Goal: Contribute content: Contribute content

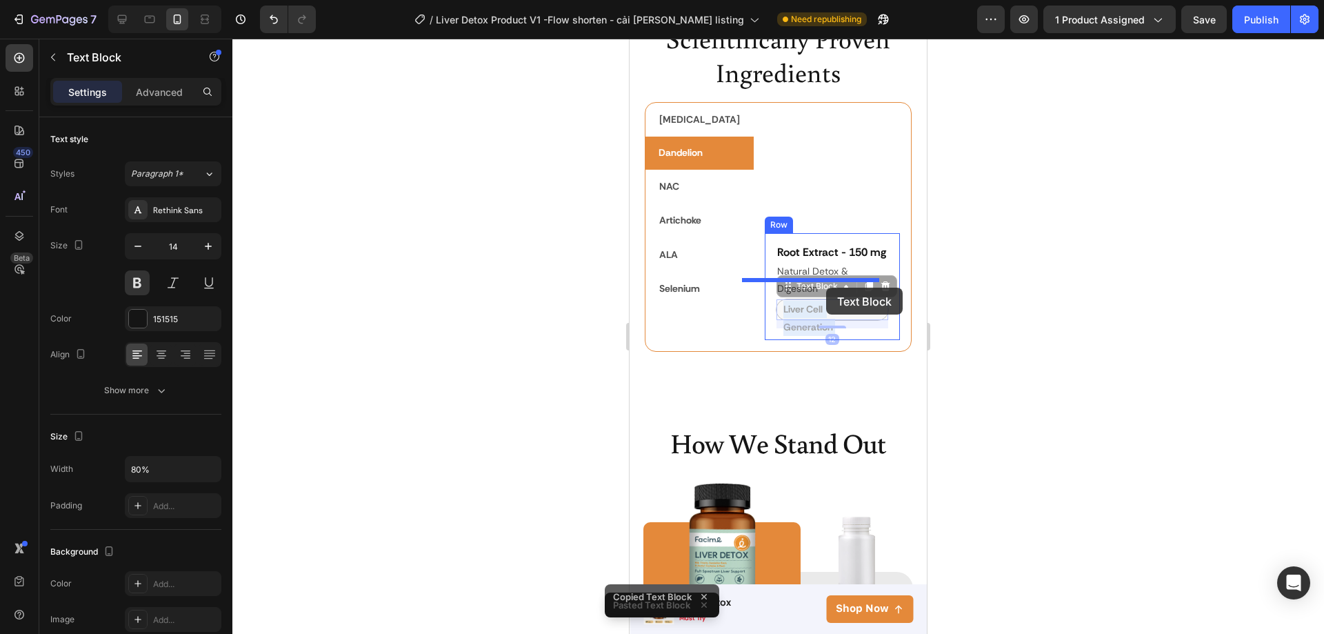
scroll to position [207, 0]
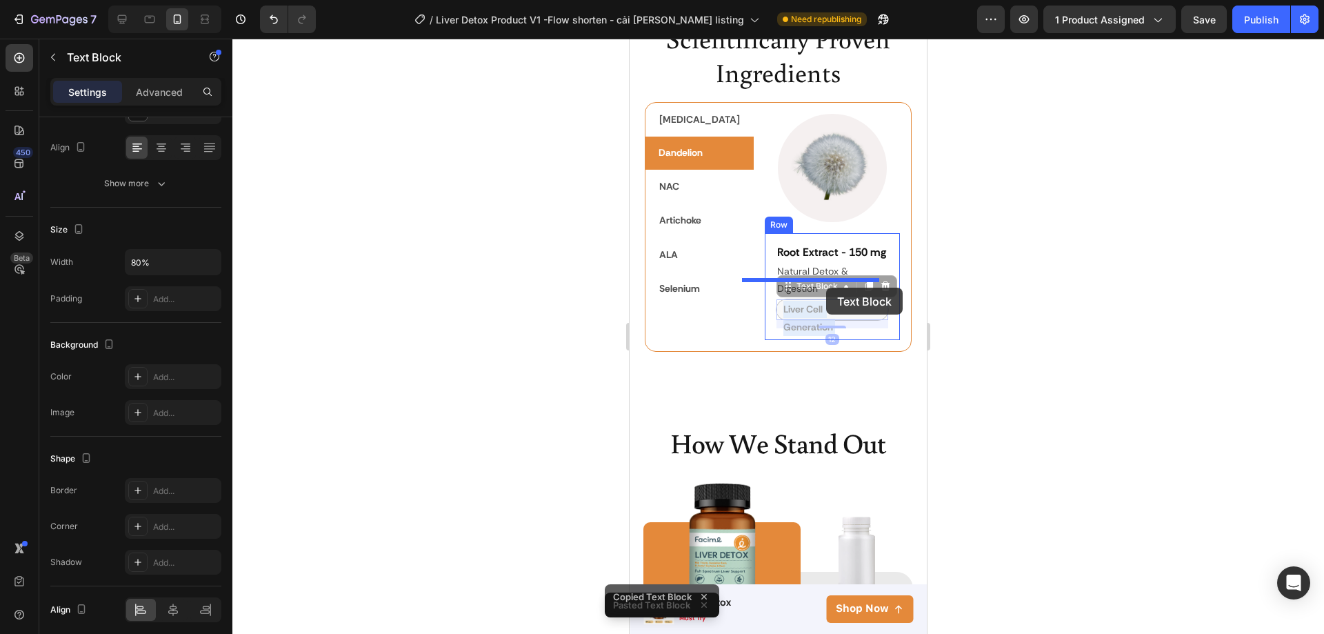
click at [826, 288] on div "Mobile ( 431 px) iPhone 13 Mini iPhone 13 Pro iPhone 11 Pro Max iPhone 15 Pro M…" at bounding box center [778, 399] width 297 height 5894
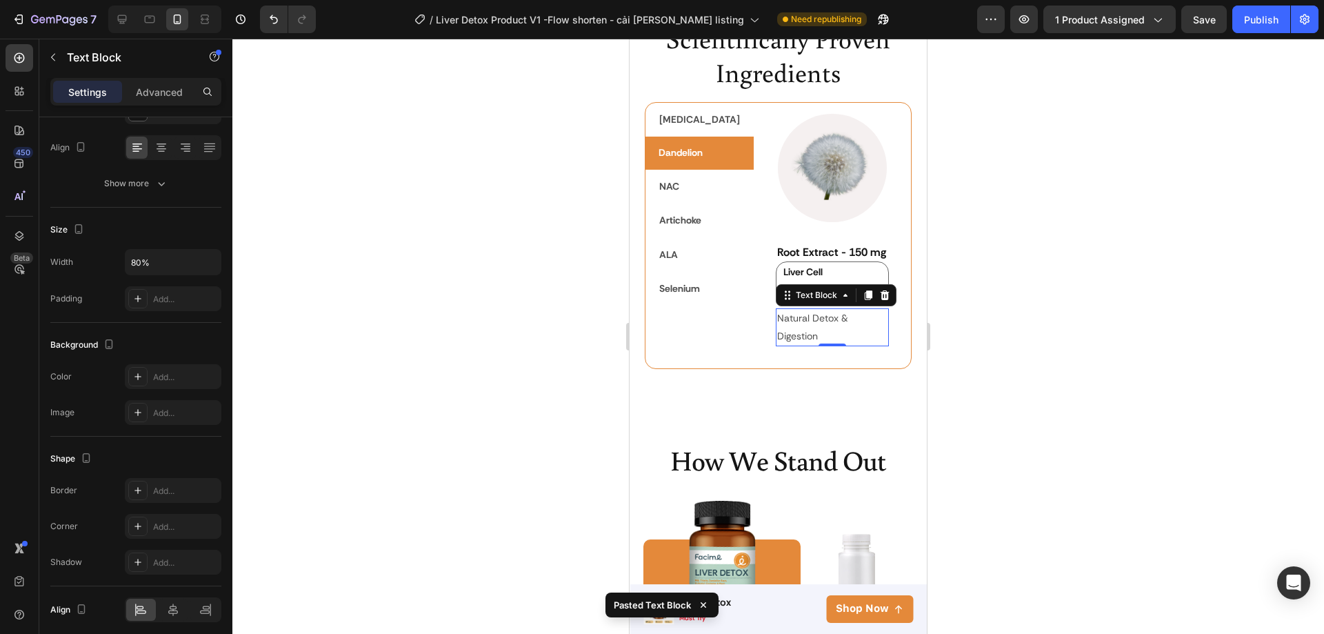
click at [848, 325] on p "Natural Detox & Digestion" at bounding box center [832, 327] width 111 height 34
click at [853, 319] on p "Natural Detox & Digestion" at bounding box center [832, 327] width 111 height 34
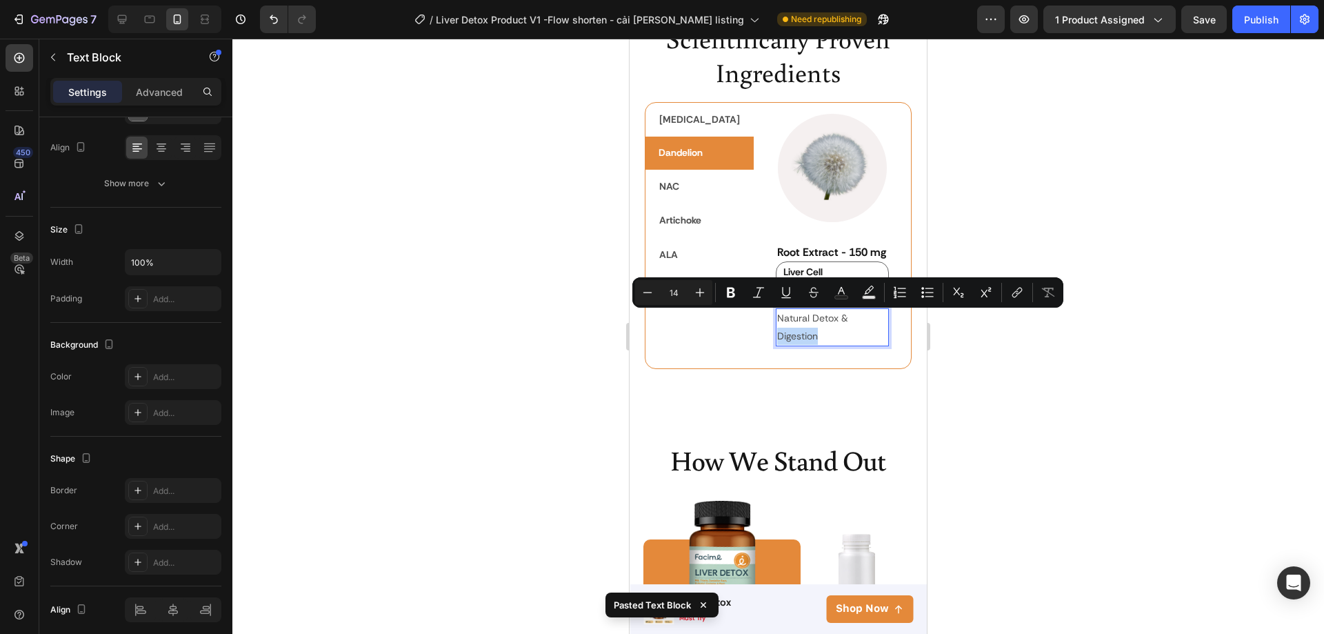
click at [856, 317] on p "Natural Detox & Digestion" at bounding box center [832, 327] width 111 height 34
drag, startPoint x: 858, startPoint y: 318, endPoint x: 746, endPoint y: 319, distance: 111.7
click at [777, 319] on p "Natural Detox & Digestion" at bounding box center [832, 327] width 111 height 34
copy p "Natural Detox & Digestion"
click at [941, 233] on div at bounding box center [778, 336] width 1092 height 595
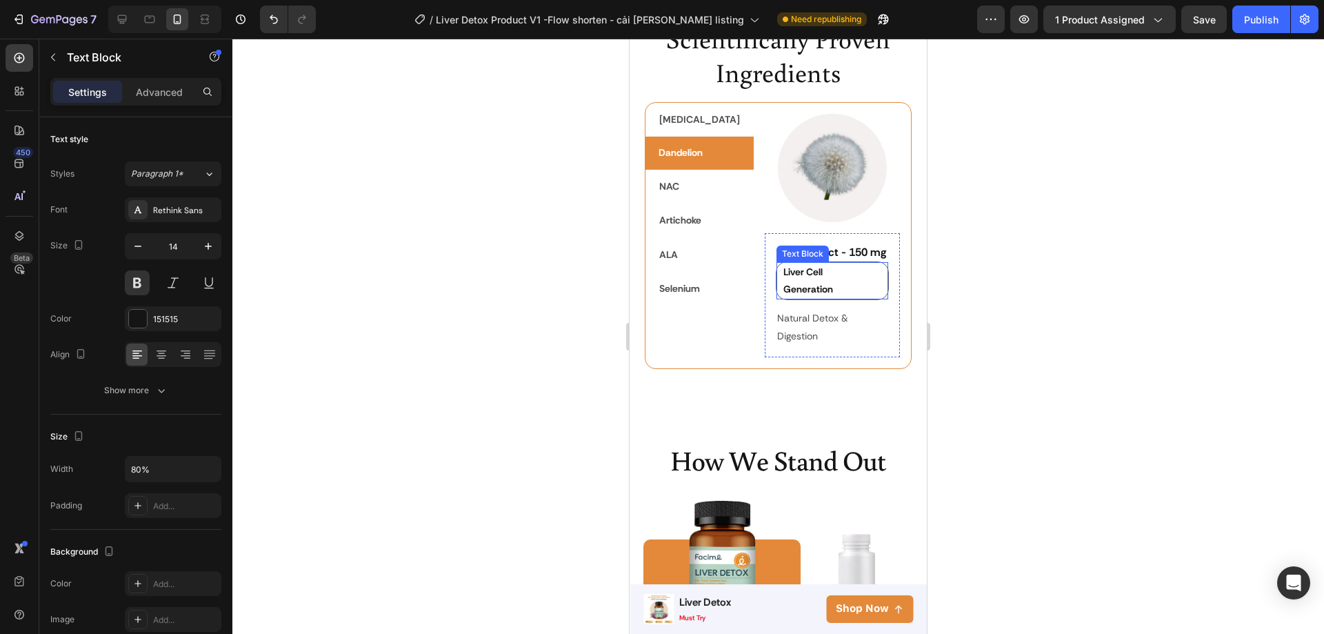
click at [832, 290] on p "Liver Cell Generation" at bounding box center [824, 280] width 83 height 34
click at [833, 290] on p "Liver Cell Generation" at bounding box center [824, 280] width 83 height 34
click at [783, 298] on p "Natural Detox & Digestion" at bounding box center [824, 280] width 83 height 34
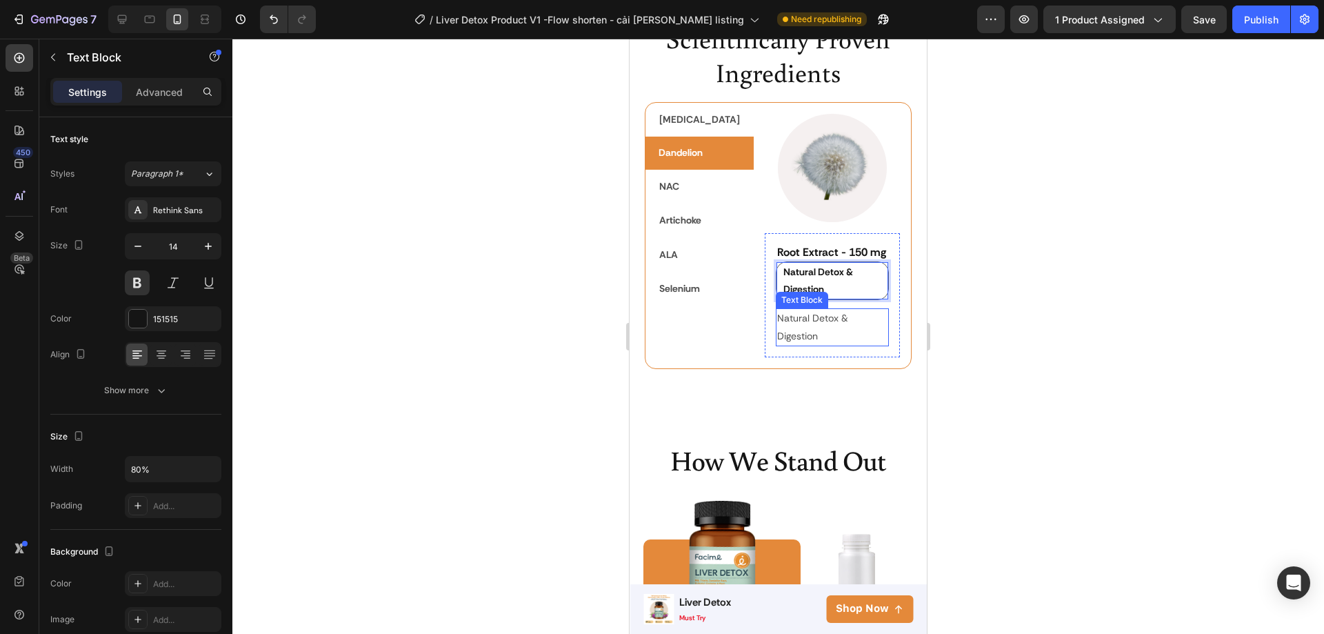
click at [777, 335] on p "Natural Detox & Digestion" at bounding box center [832, 327] width 111 height 34
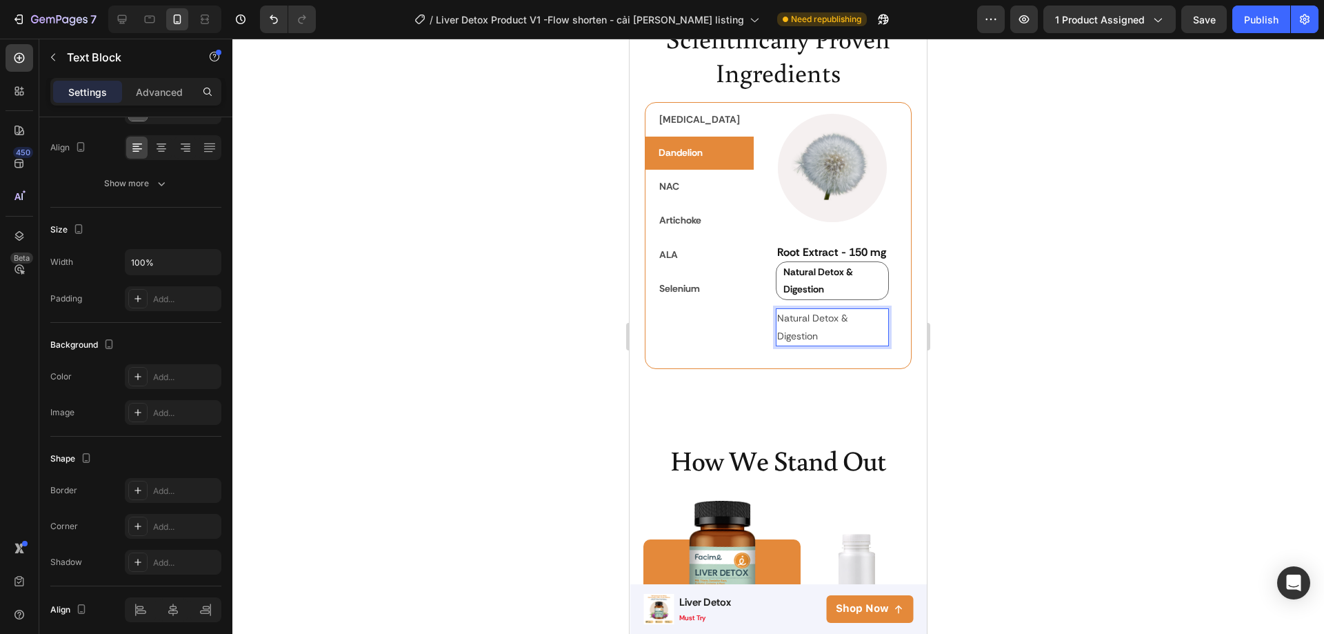
click at [859, 338] on p "Natural Detox & Digestion" at bounding box center [832, 327] width 111 height 34
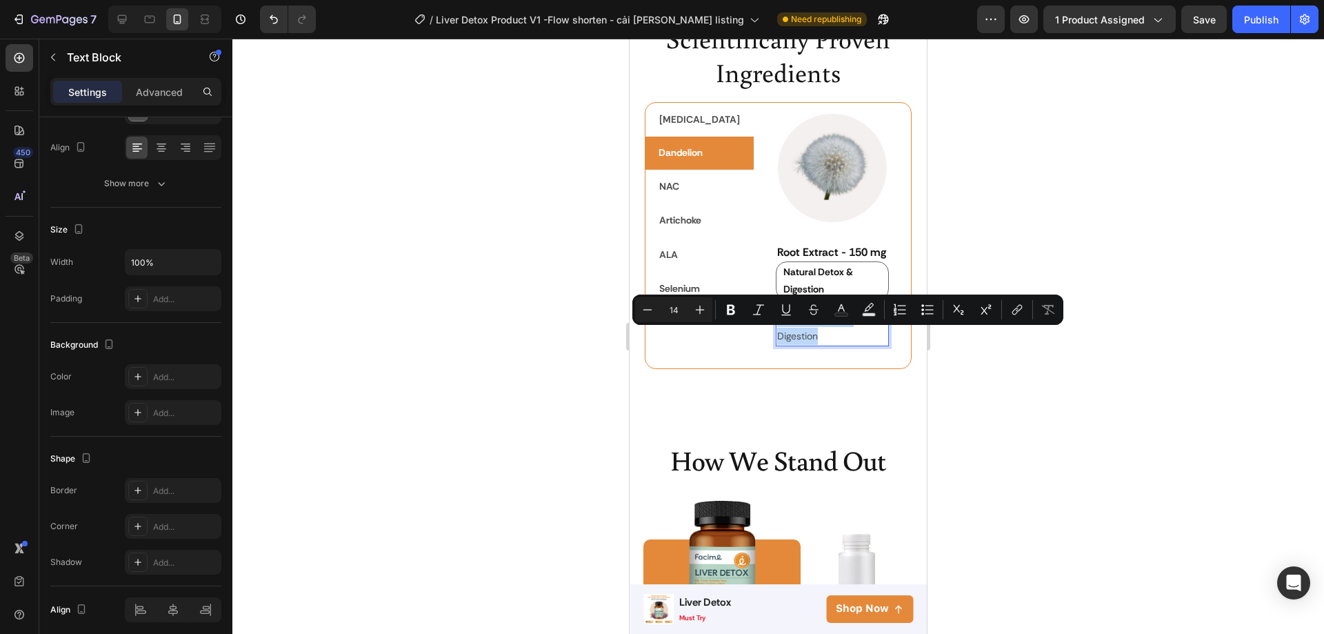
drag, startPoint x: 861, startPoint y: 338, endPoint x: 746, endPoint y: 338, distance: 115.2
click at [777, 338] on p "Natural Detox & Digestion" at bounding box center [832, 327] width 111 height 34
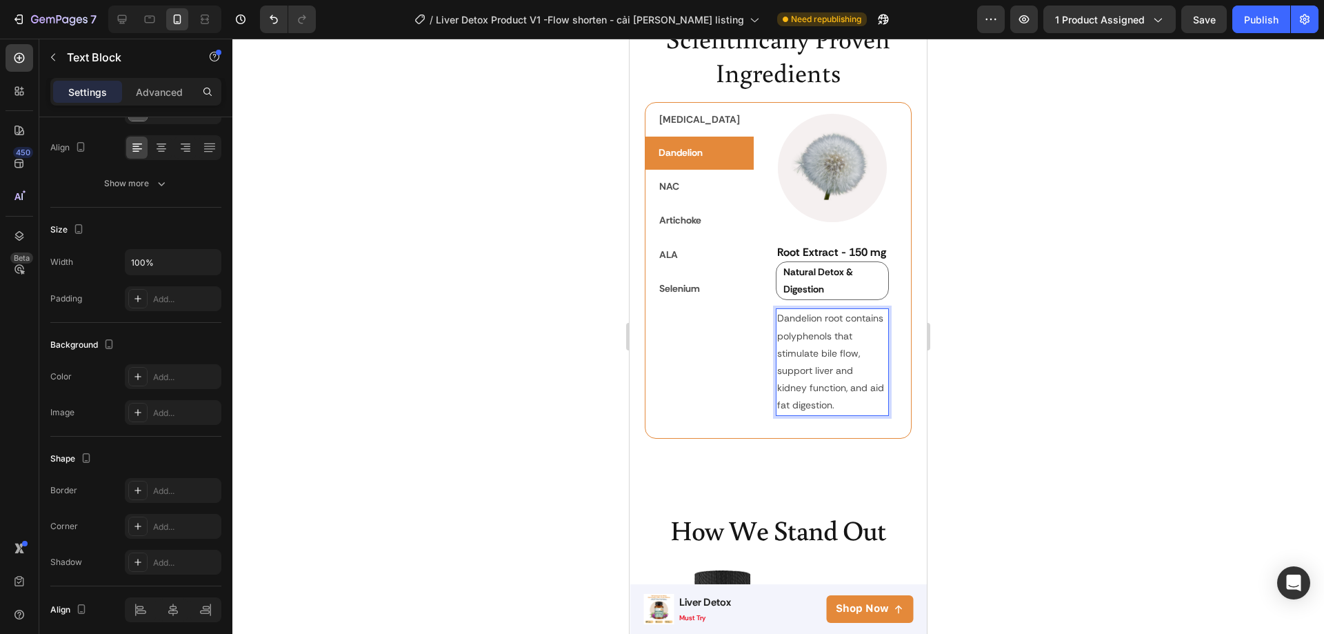
click at [943, 397] on div at bounding box center [778, 336] width 1092 height 595
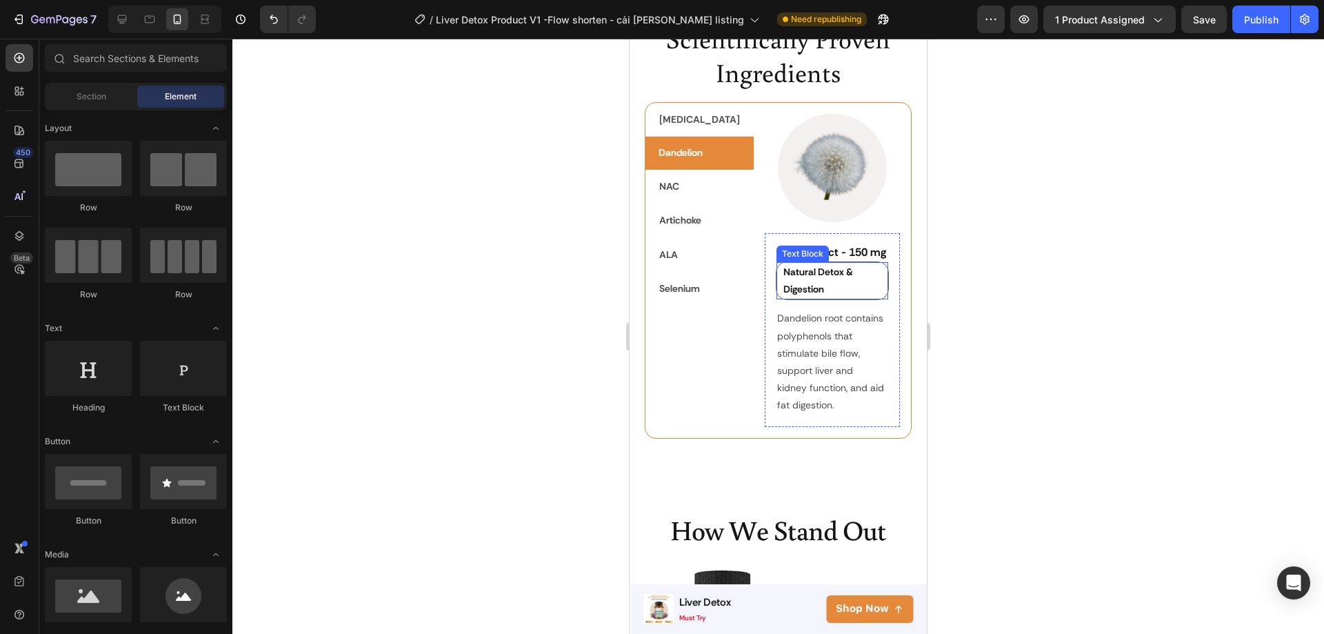
click at [826, 297] on p "Natural Detox & Digestion" at bounding box center [824, 280] width 83 height 34
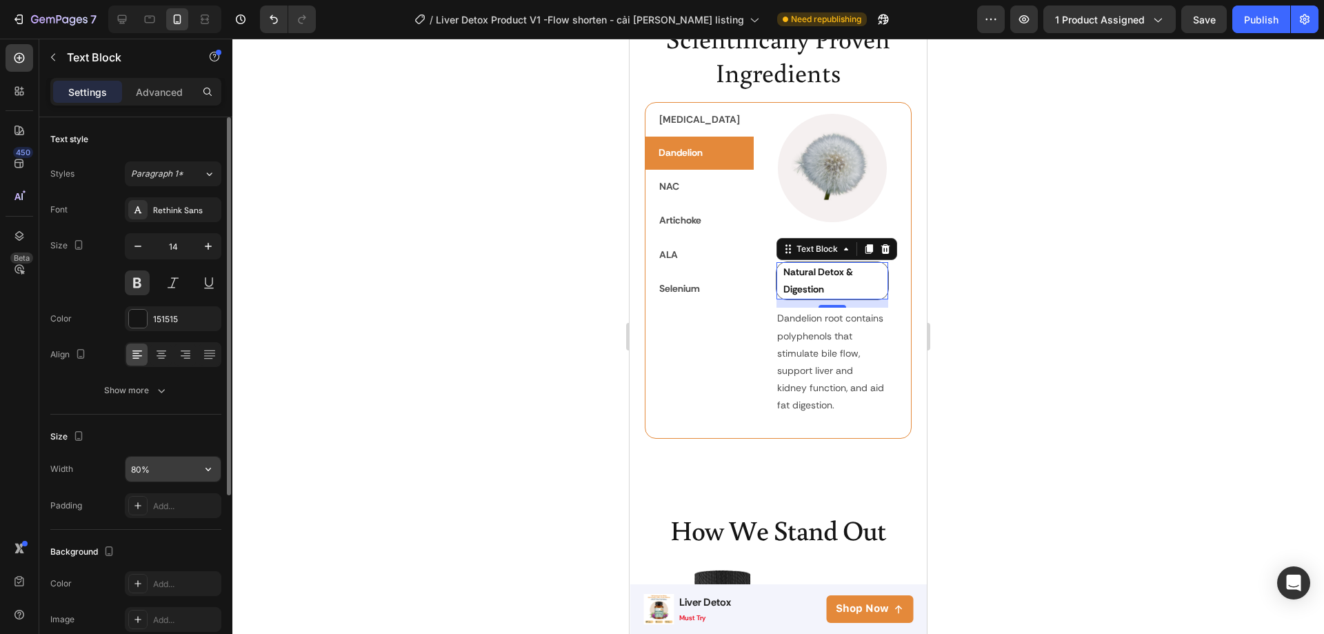
click at [135, 474] on input "80%" at bounding box center [173, 469] width 95 height 25
click at [142, 90] on p "Advanced" at bounding box center [159, 92] width 47 height 14
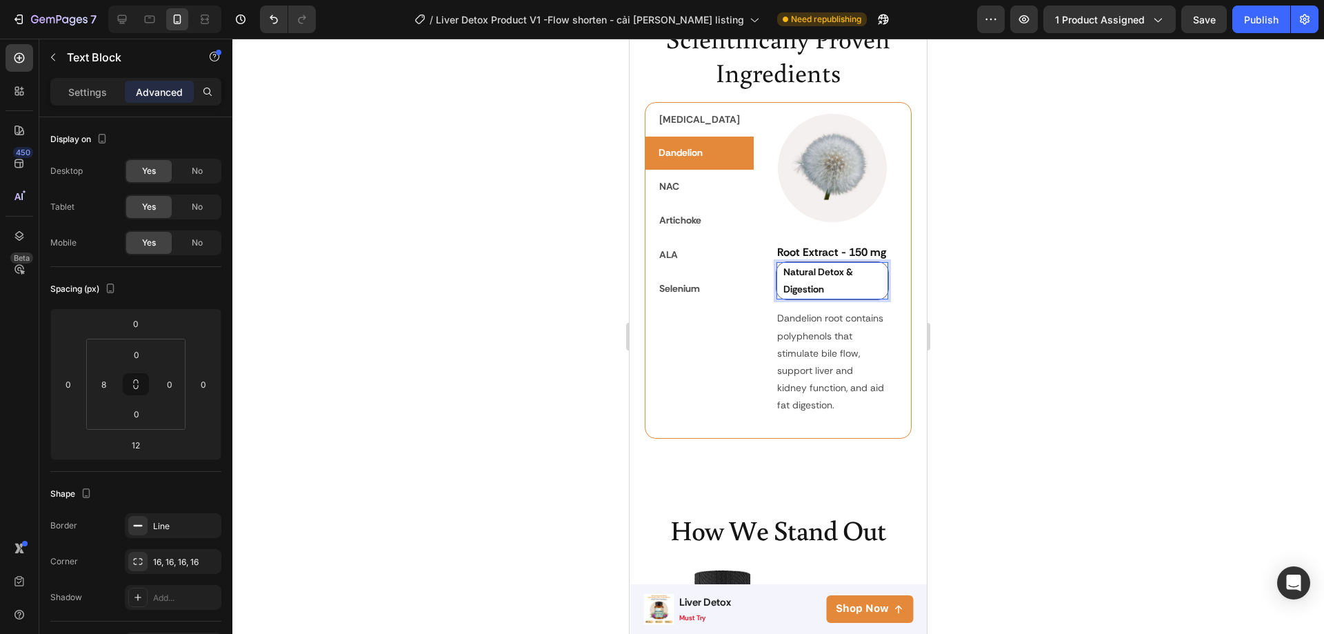
click at [812, 294] on p "Natural Detox & Digestion" at bounding box center [824, 280] width 83 height 34
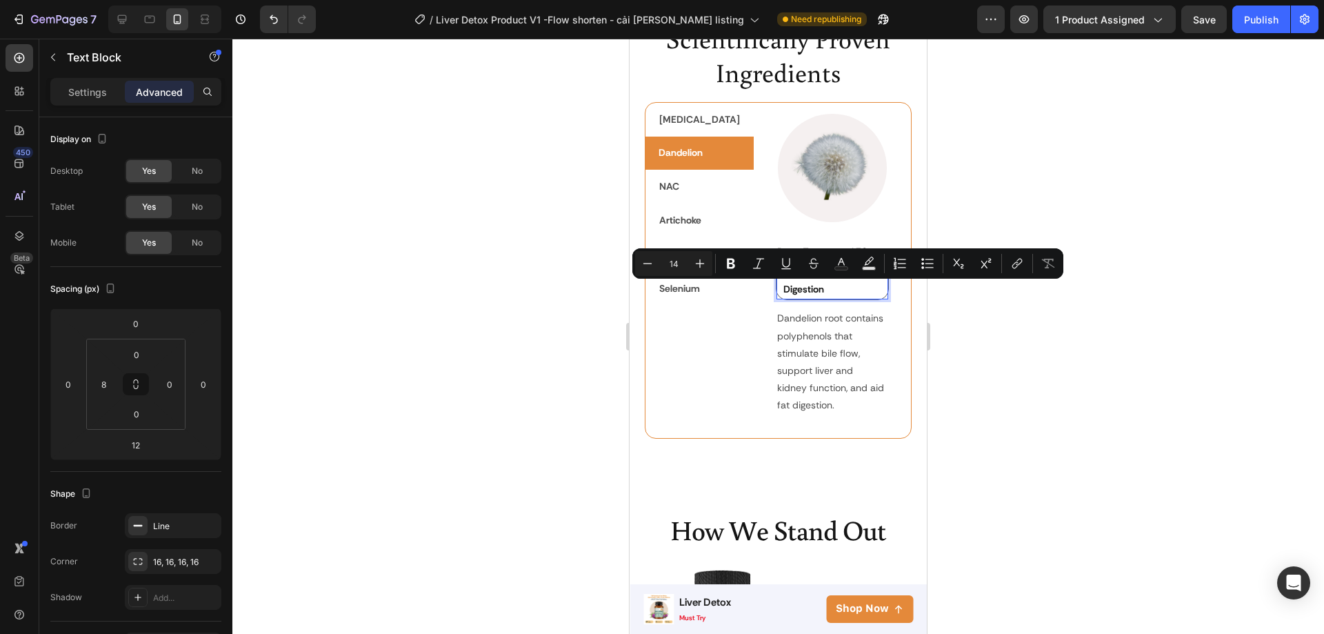
click at [818, 292] on p "Natural Detox & Digestion" at bounding box center [824, 280] width 83 height 34
drag, startPoint x: 821, startPoint y: 291, endPoint x: 748, endPoint y: 292, distance: 73.8
click at [776, 292] on div "Natural Detox & Digestion Text Block 12" at bounding box center [833, 280] width 114 height 39
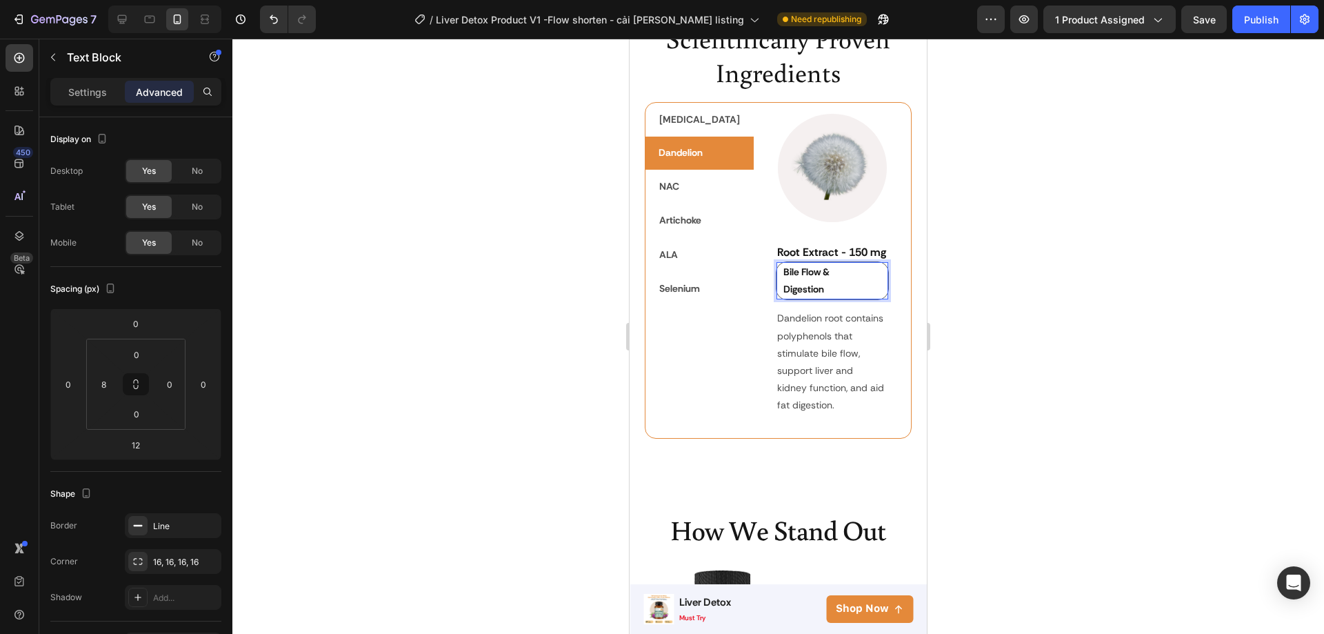
click at [1033, 302] on div at bounding box center [778, 336] width 1092 height 595
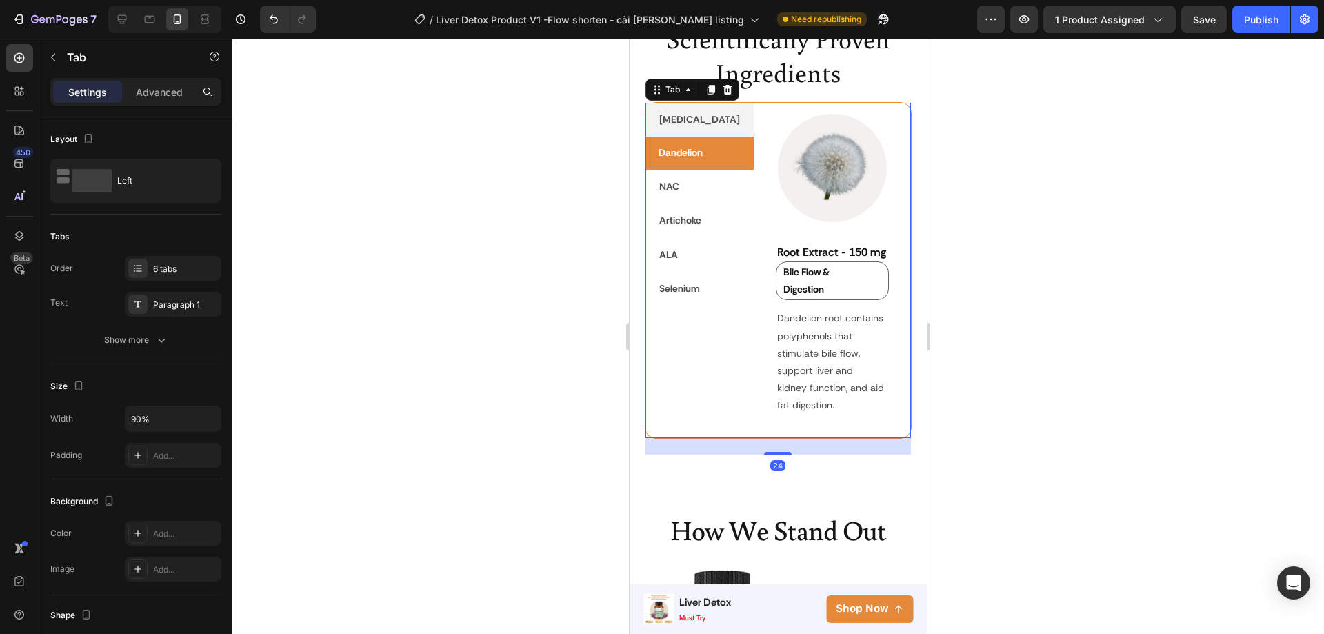
click at [677, 119] on p "[MEDICAL_DATA]" at bounding box center [699, 119] width 81 height 17
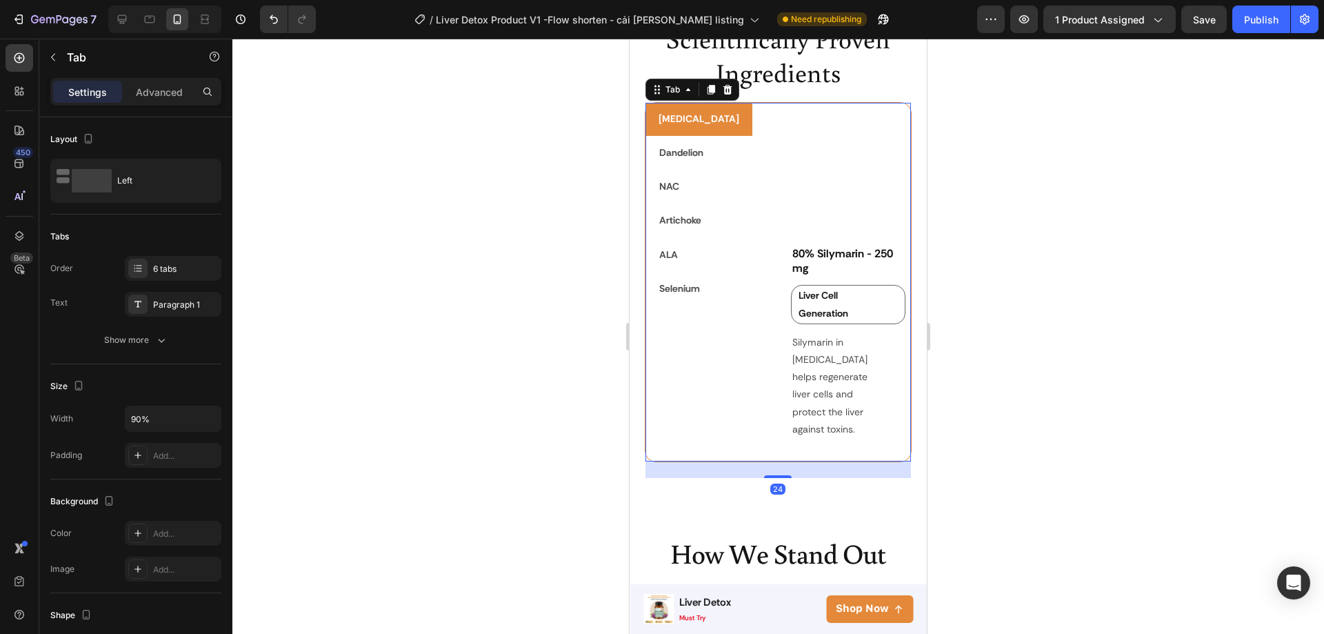
click at [1009, 318] on div at bounding box center [778, 336] width 1092 height 595
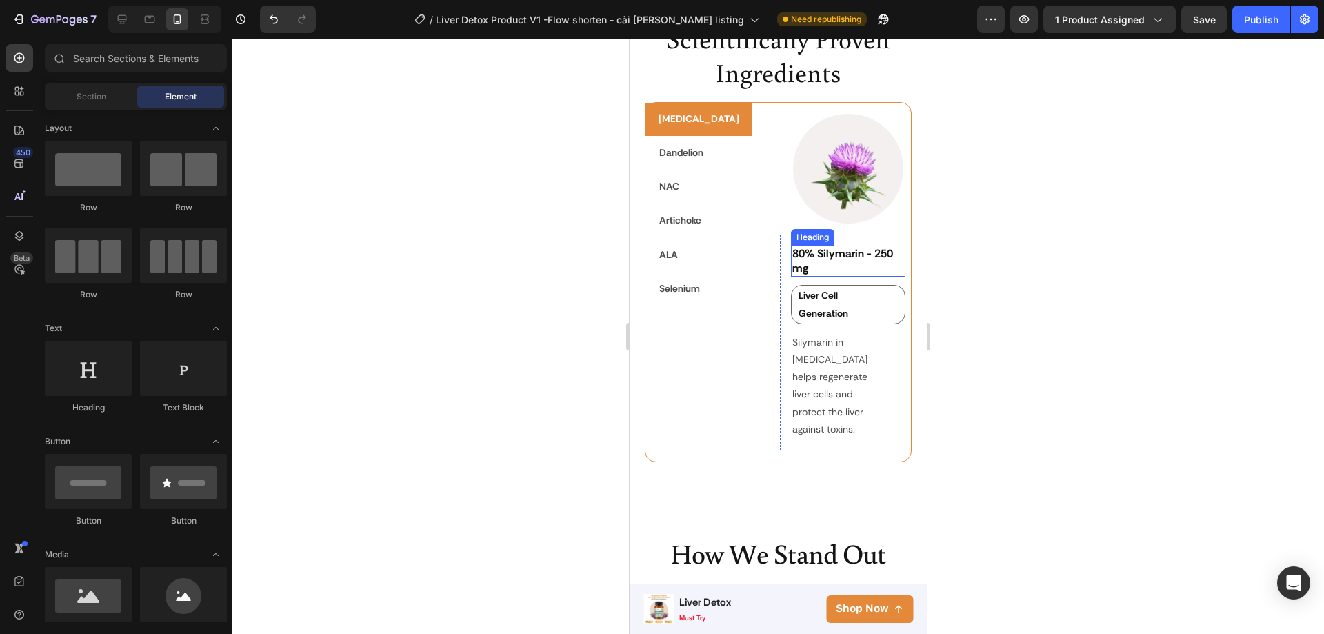
click at [834, 272] on strong "80% Silymarin - 250 mg" at bounding box center [843, 260] width 103 height 29
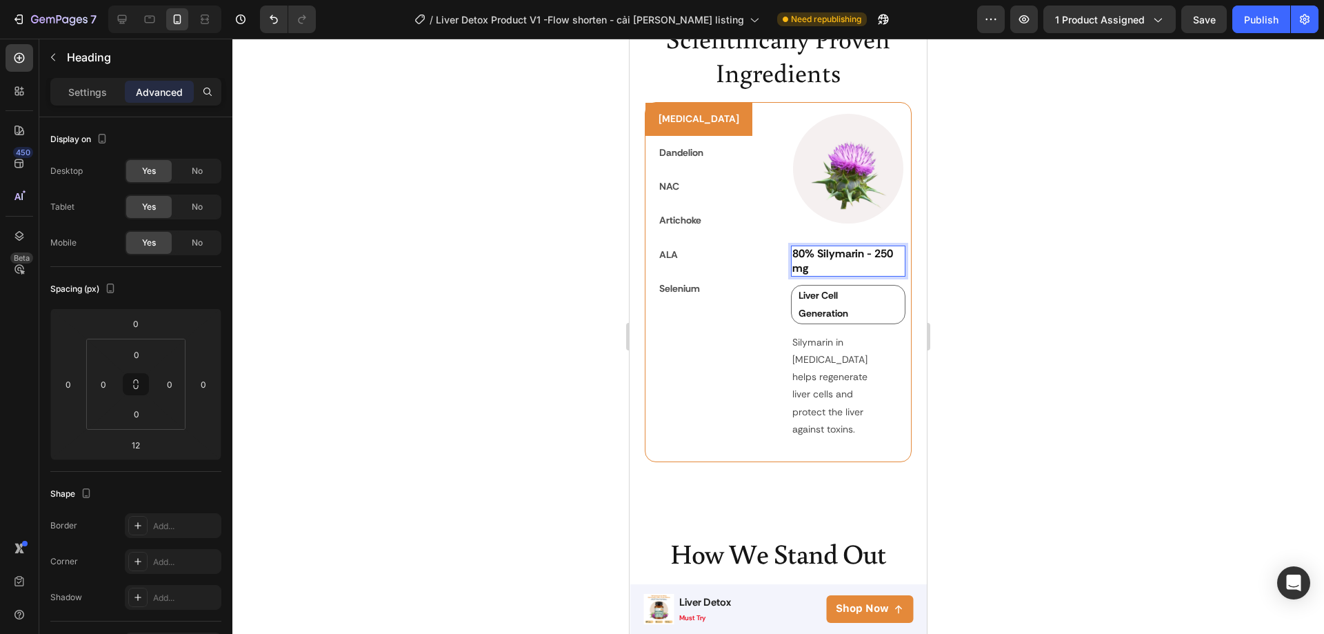
click at [828, 274] on strong "80% Silymarin - 250 mg" at bounding box center [843, 260] width 103 height 29
click at [689, 155] on p "Dandelion" at bounding box center [681, 152] width 44 height 17
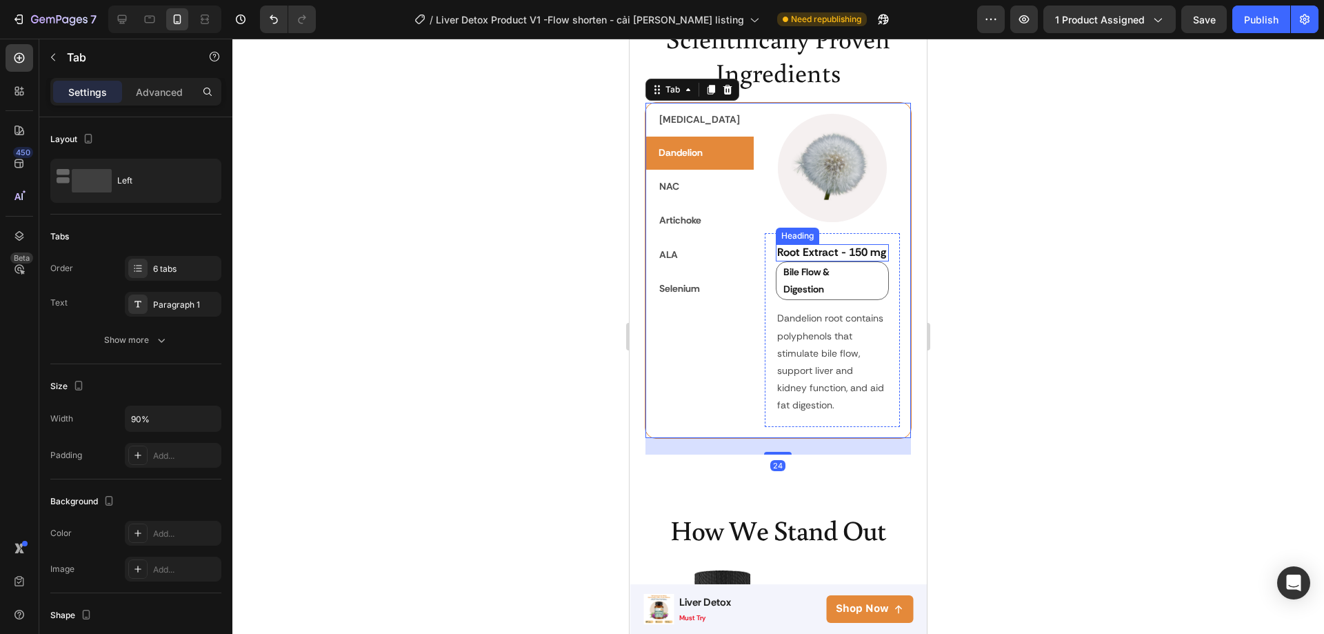
click at [777, 259] on strong "Root Extract - 150 mg" at bounding box center [831, 252] width 109 height 14
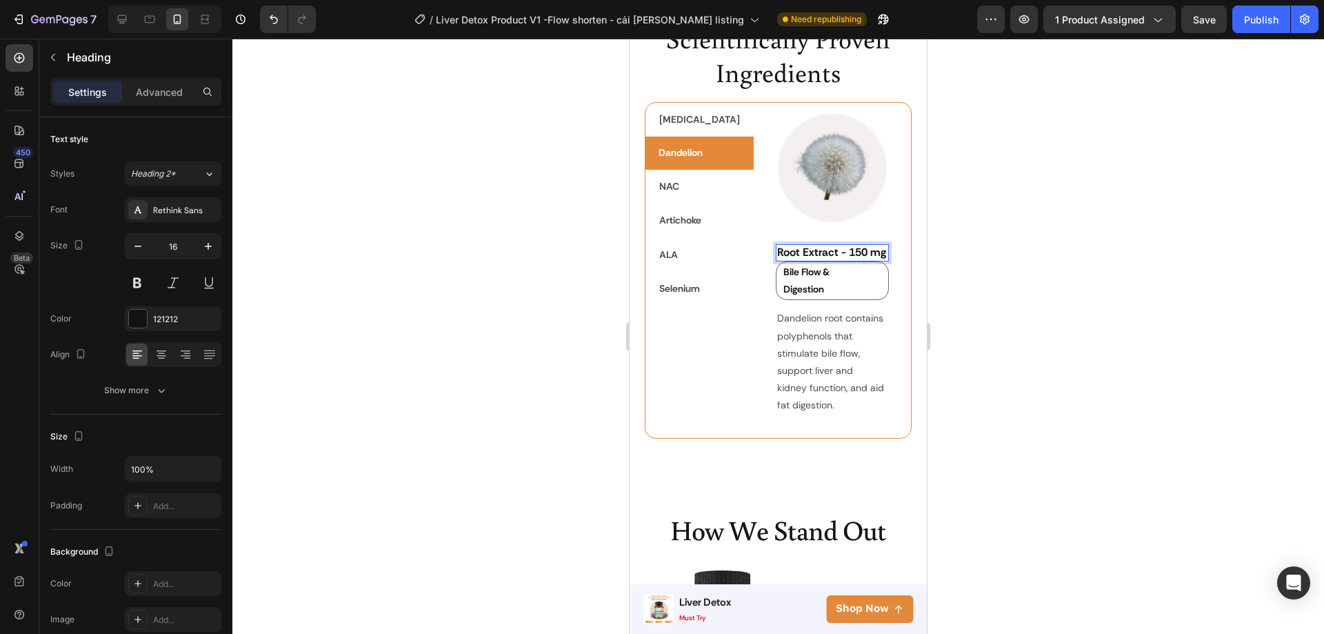
click at [808, 259] on strong "Root Extract - 150 mg" at bounding box center [831, 252] width 109 height 14
click at [674, 184] on p "NAC" at bounding box center [669, 186] width 20 height 17
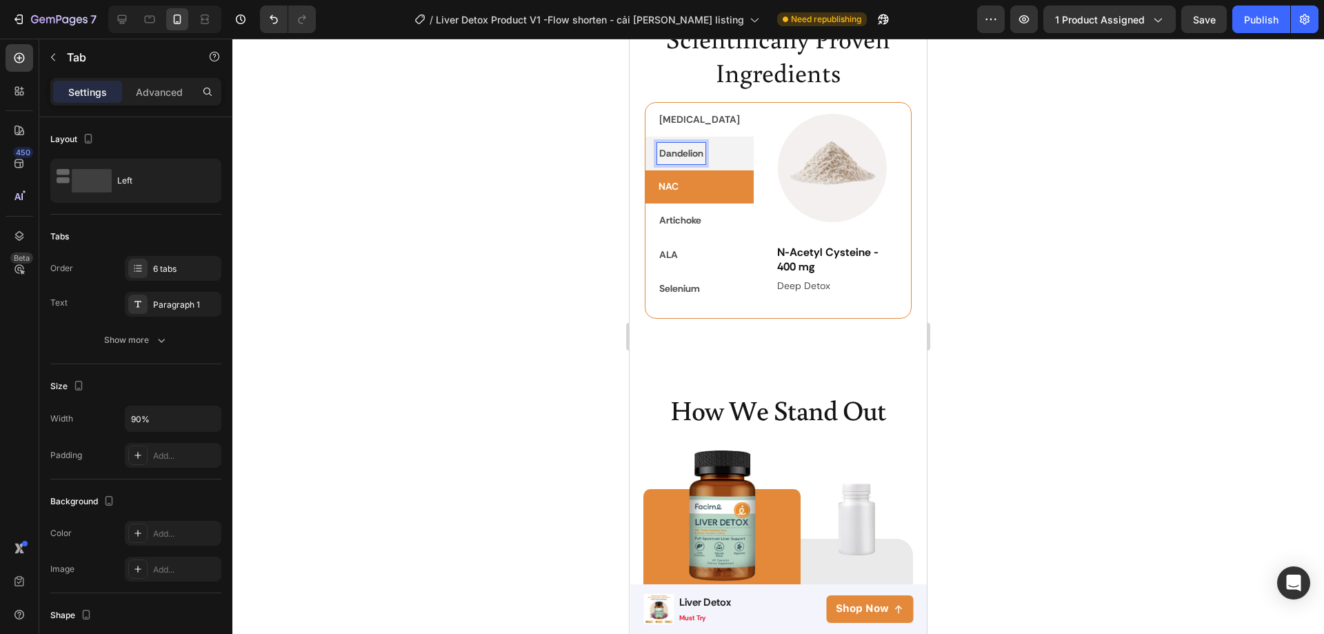
click at [677, 154] on p "Dandelion" at bounding box center [681, 153] width 44 height 17
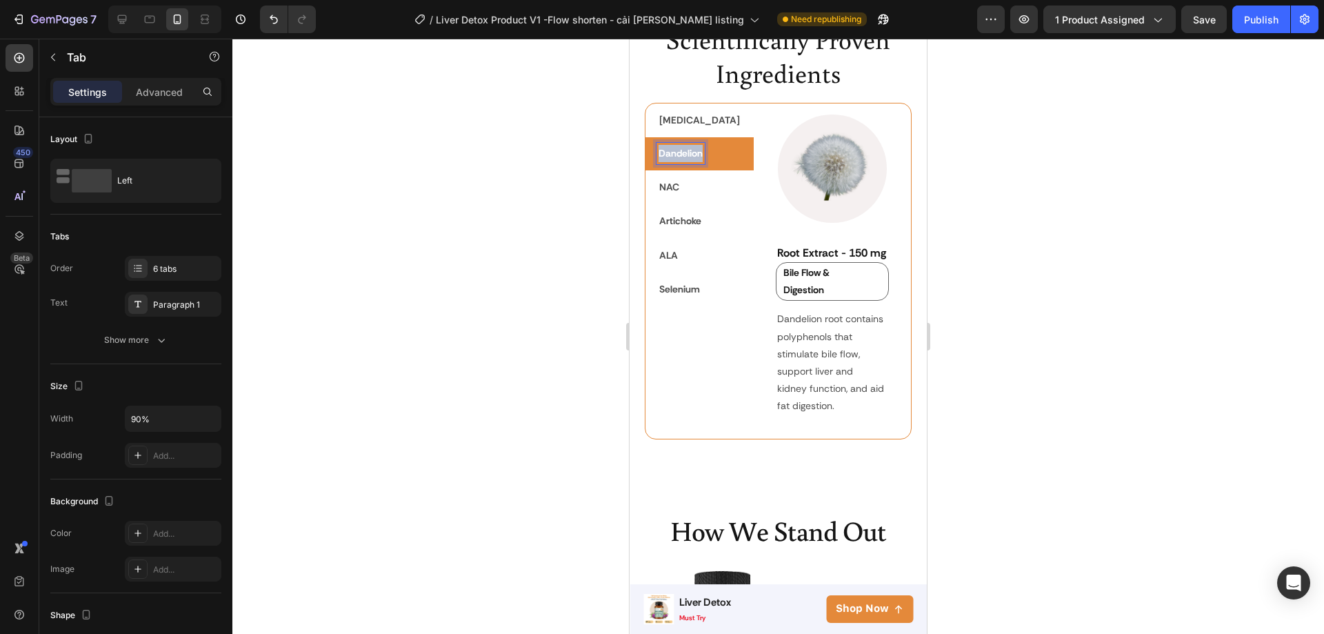
click at [677, 154] on p "Dandelion" at bounding box center [681, 153] width 44 height 17
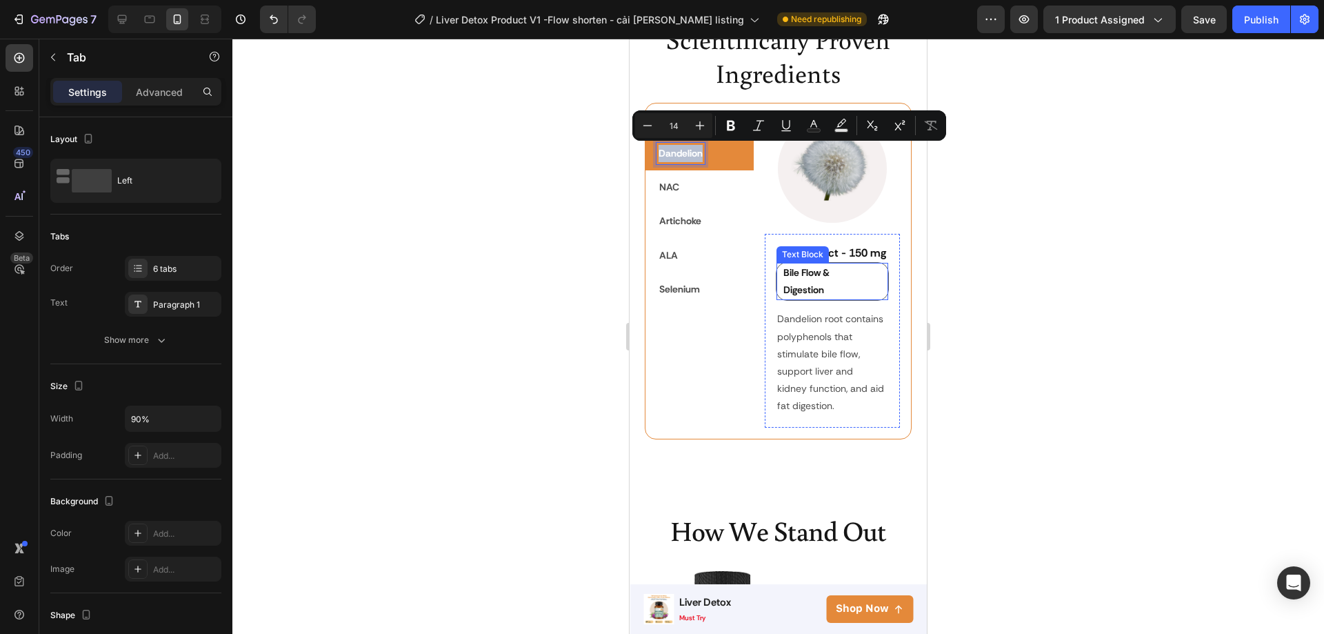
click at [819, 299] on p "Bile Flow & Digestion" at bounding box center [824, 281] width 83 height 34
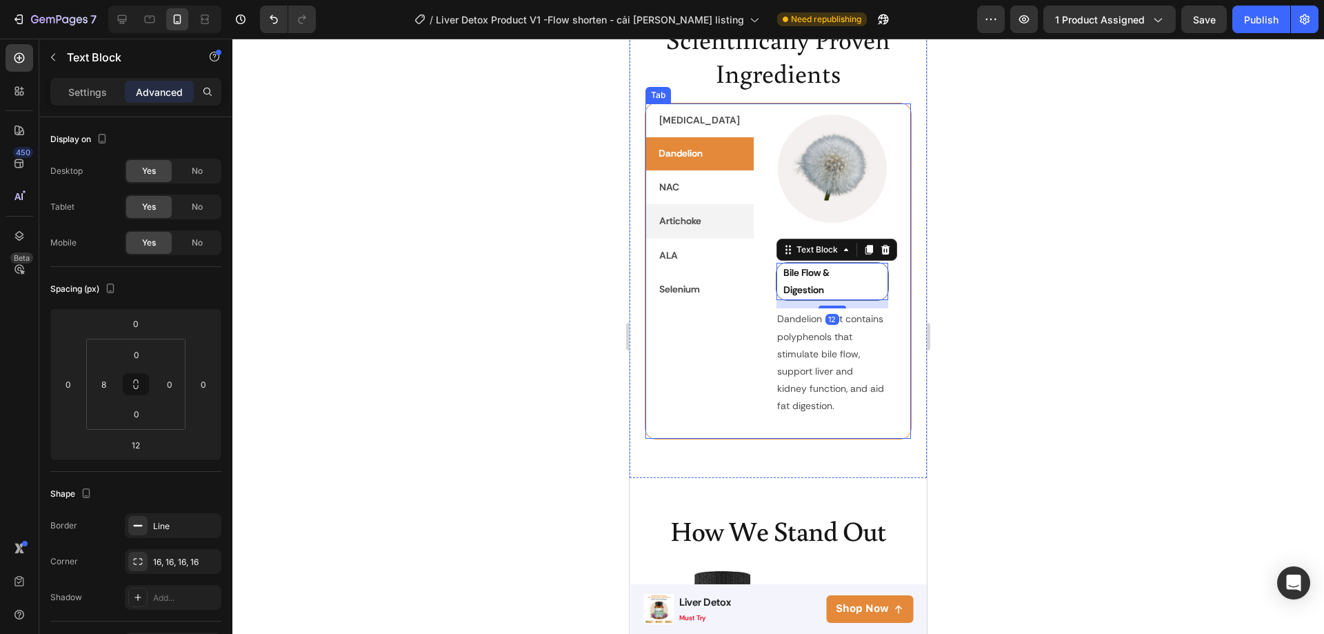
copy p "Dandelion"
click at [683, 186] on li "NAC" at bounding box center [700, 187] width 108 height 34
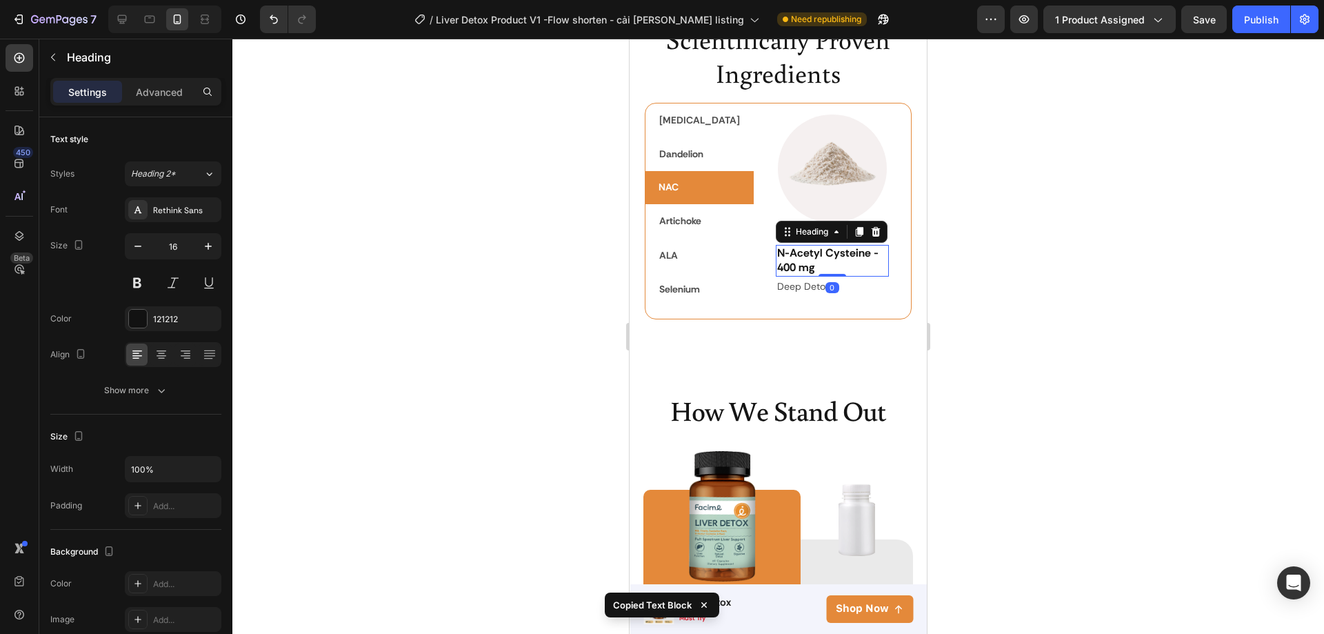
click at [807, 277] on div "N-Acetyl Cysteine - 400 mg Heading 0" at bounding box center [833, 261] width 114 height 32
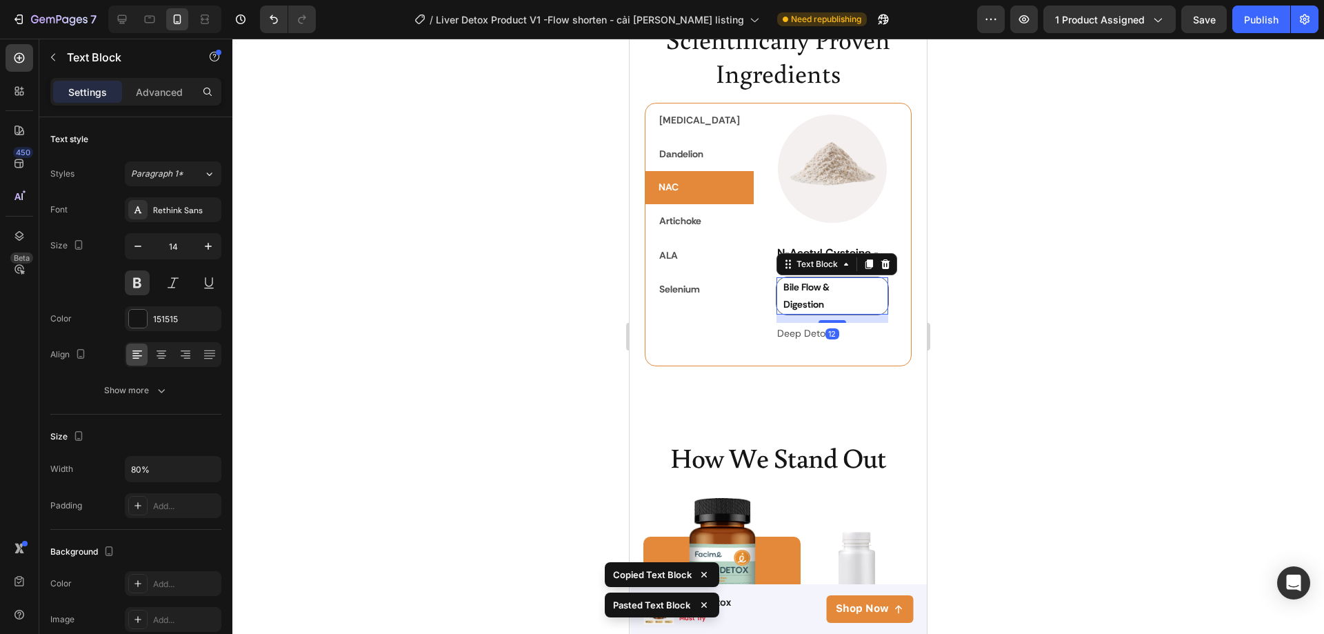
click at [989, 310] on div at bounding box center [778, 336] width 1092 height 595
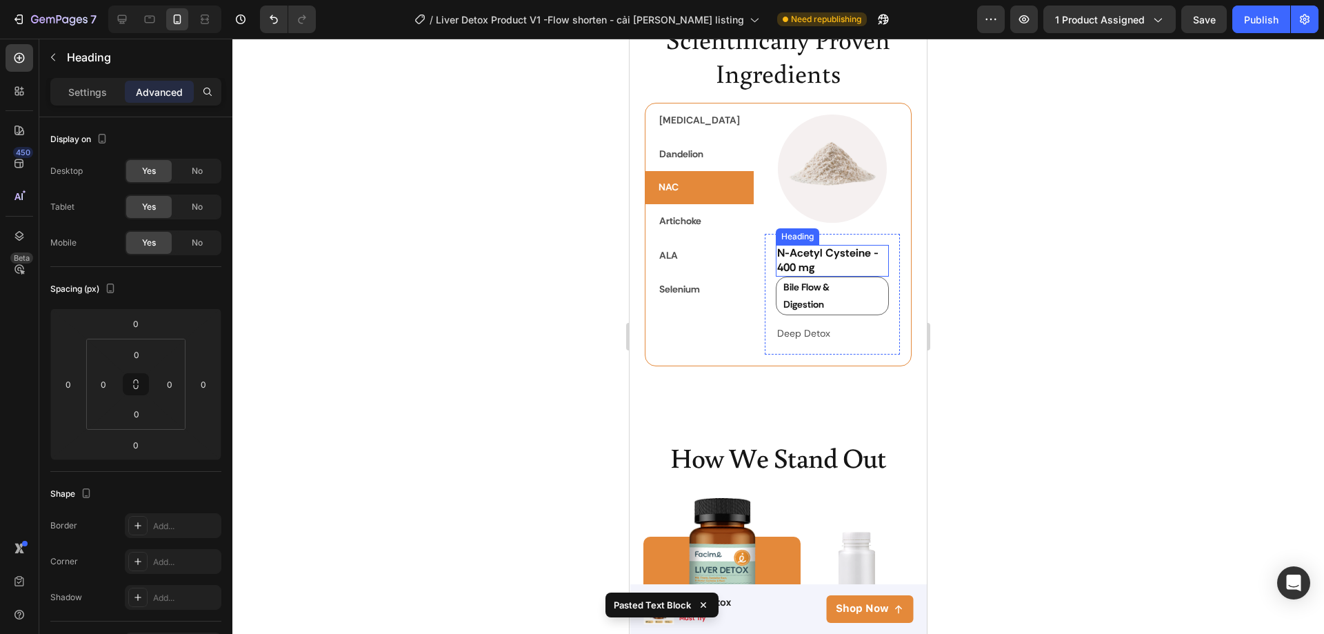
click at [829, 274] on strong "N-Acetyl Cysteine - 400 mg" at bounding box center [827, 260] width 101 height 29
drag, startPoint x: 832, startPoint y: 272, endPoint x: 746, endPoint y: 266, distance: 86.4
click at [777, 266] on strong "N-Acetyl Cysteine - 400 mg" at bounding box center [829, 260] width 104 height 29
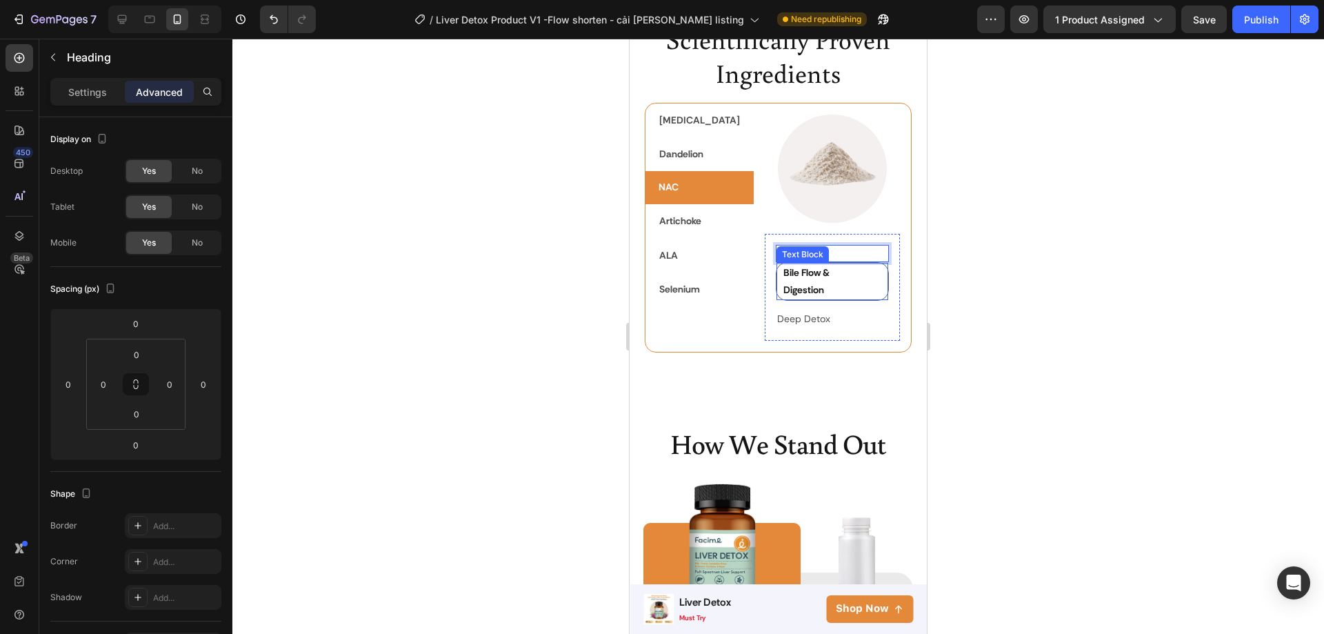
click at [816, 311] on div "400 mg Heading 0 Bile Flow & Digestion Text Block Deep Detox Text Block" at bounding box center [833, 287] width 114 height 84
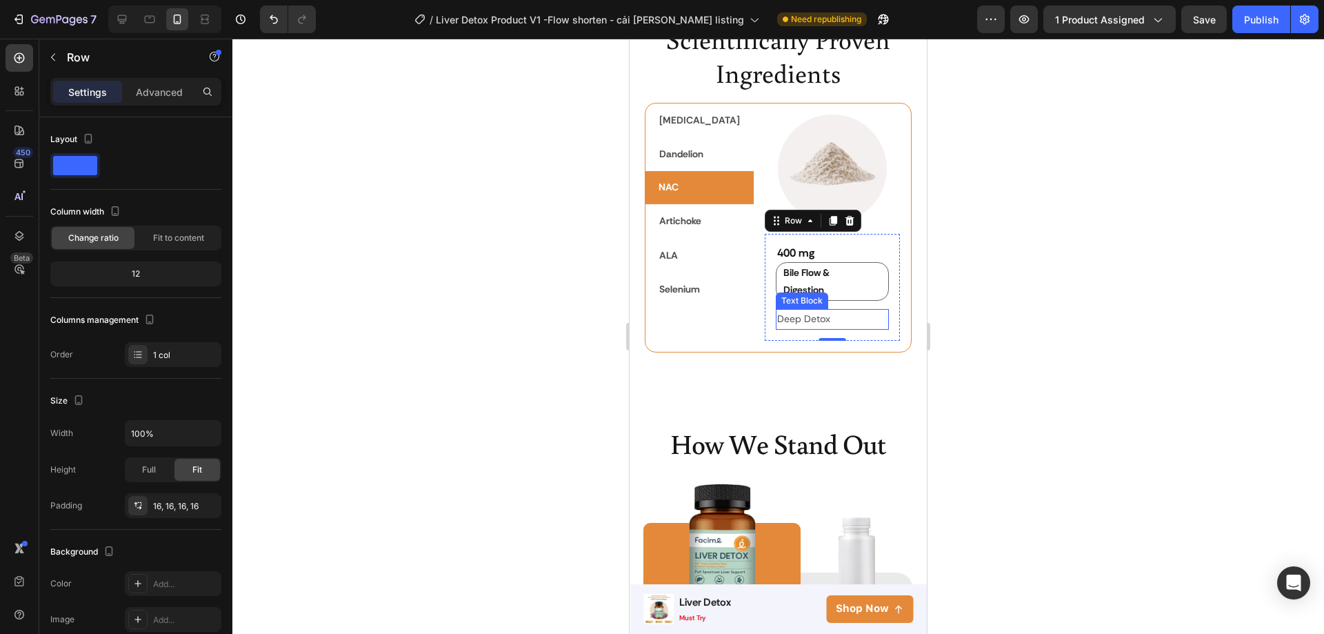
click at [811, 319] on p "Deep Detox" at bounding box center [832, 318] width 111 height 17
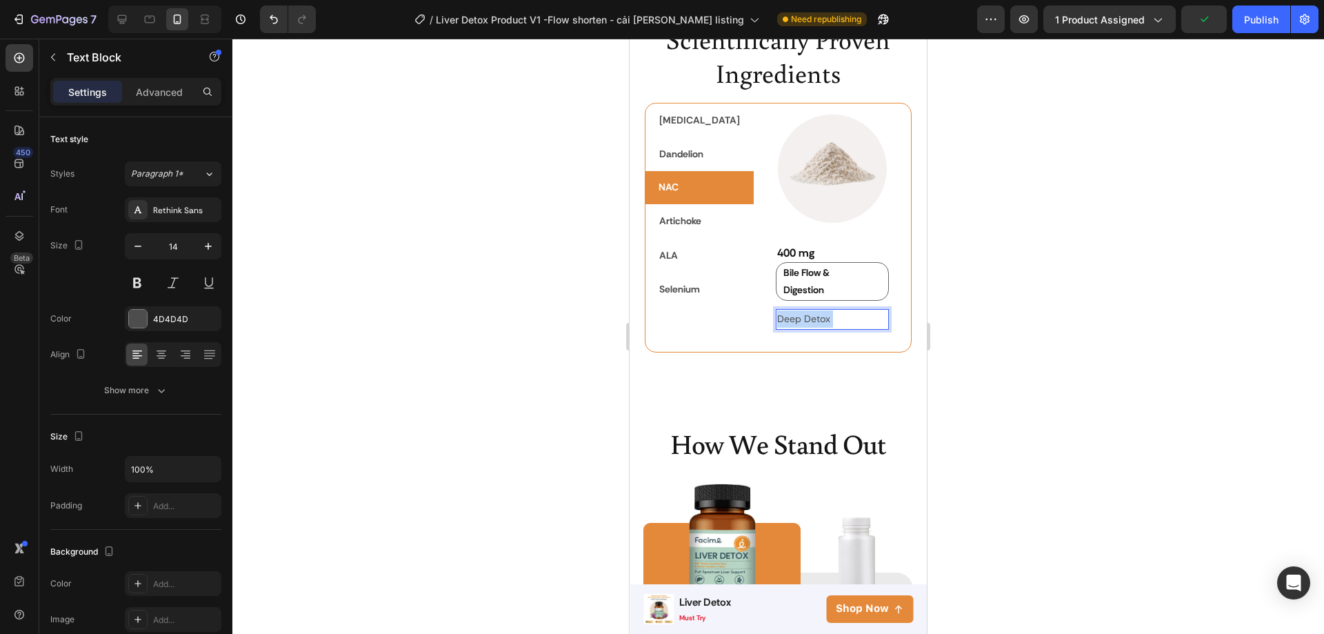
drag, startPoint x: 811, startPoint y: 319, endPoint x: 746, endPoint y: 321, distance: 64.8
click at [777, 321] on p "Deep Detox" at bounding box center [832, 318] width 111 height 17
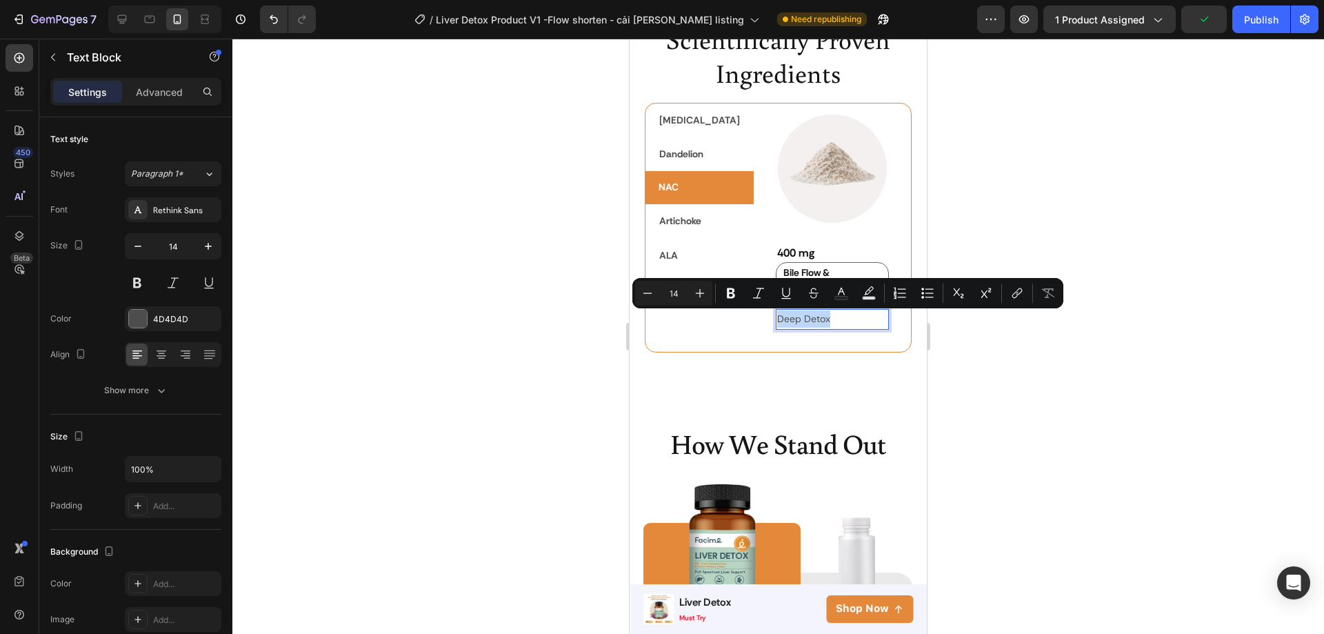
drag, startPoint x: 746, startPoint y: 321, endPoint x: 801, endPoint y: 318, distance: 55.2
click at [801, 318] on p "Deep Detox" at bounding box center [832, 318] width 111 height 17
copy p "Deep Detox"
click at [855, 324] on p "Deep Detox" at bounding box center [832, 318] width 111 height 17
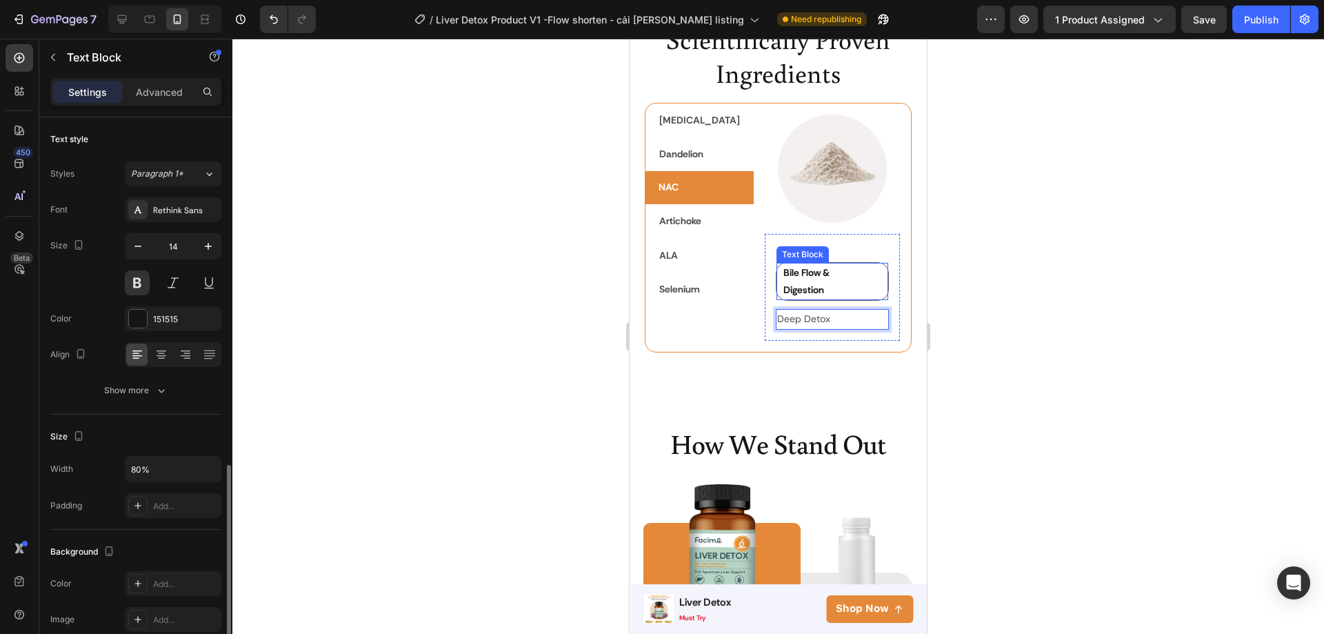
click at [854, 291] on div "Bile Flow & Digestion" at bounding box center [835, 281] width 107 height 37
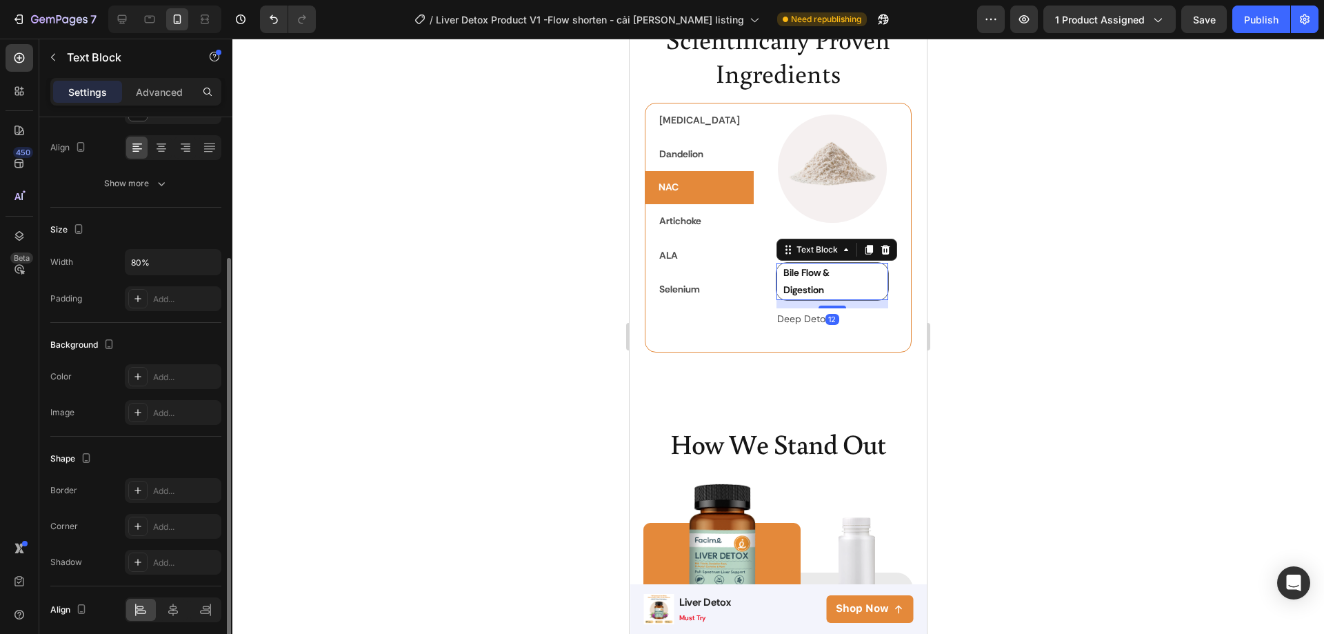
click at [838, 290] on p "Bile Flow & Digestion" at bounding box center [824, 281] width 83 height 34
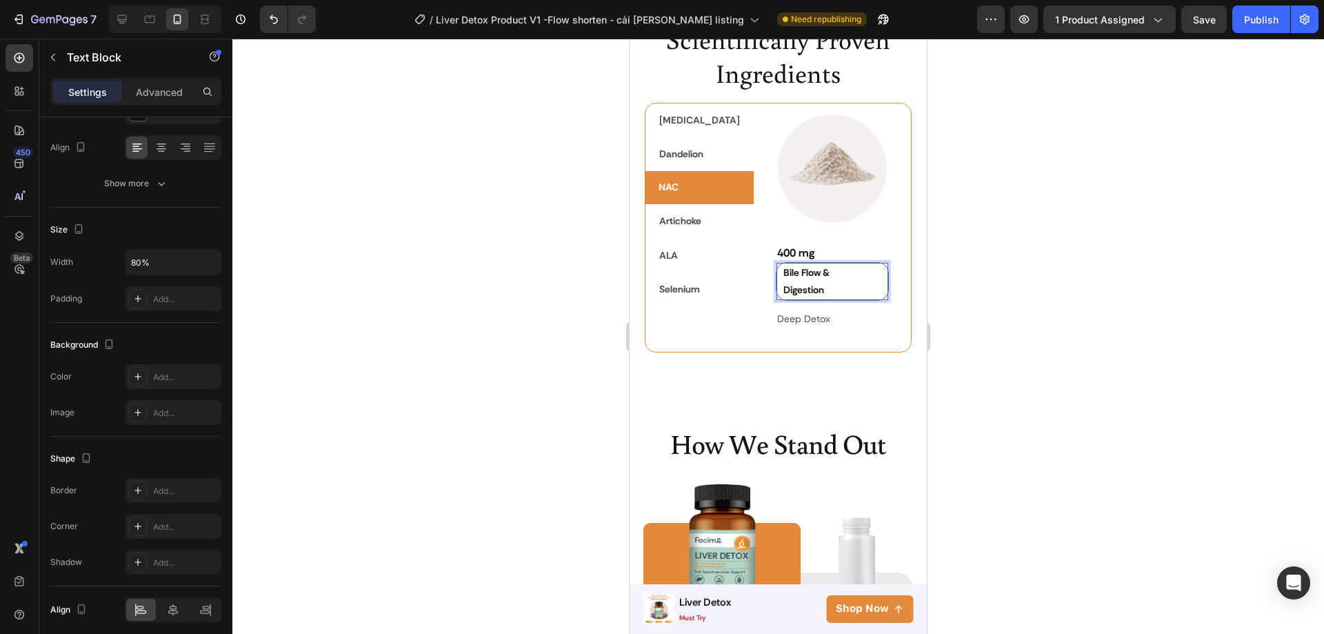
click at [838, 290] on p "Bile Flow & Digestion" at bounding box center [824, 281] width 83 height 34
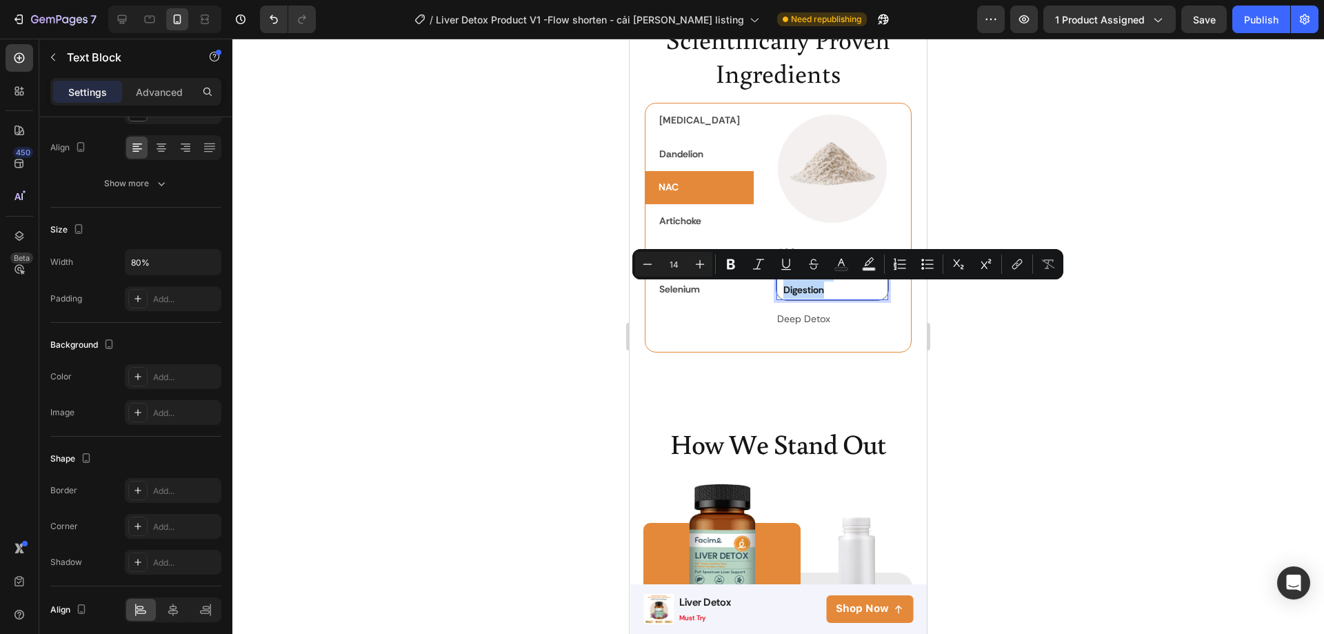
click at [832, 290] on p "Bile Flow & Digestion" at bounding box center [824, 281] width 83 height 34
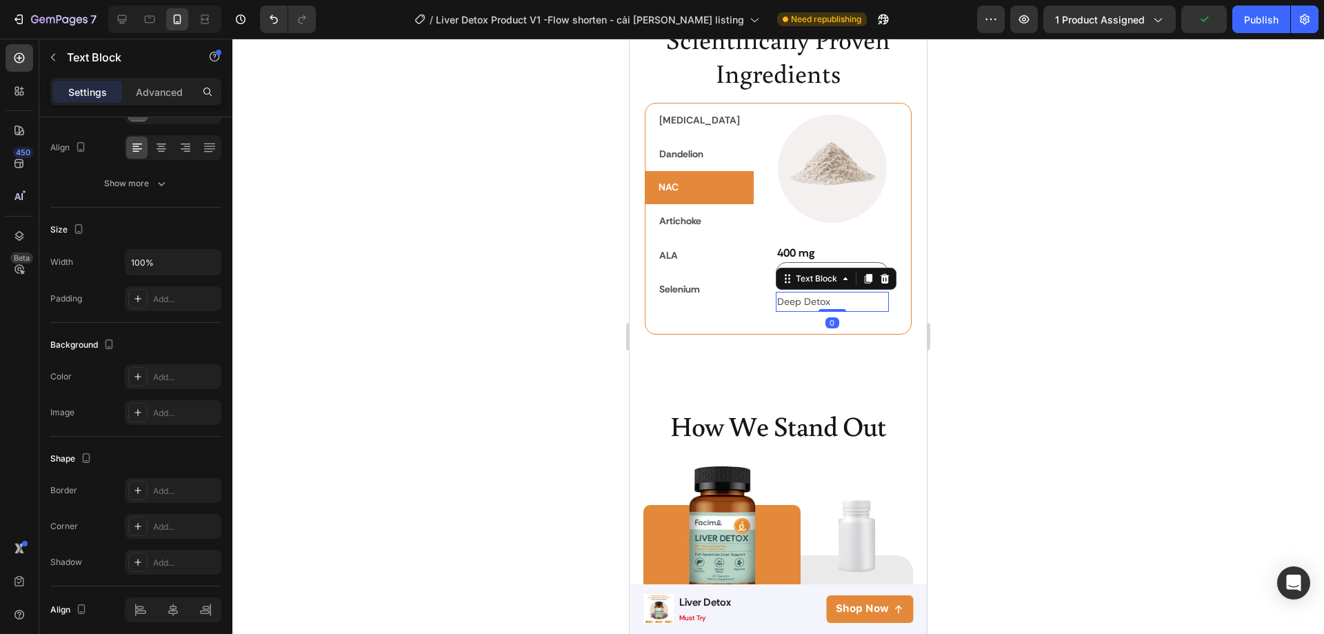
click at [805, 310] on p "Deep Detox" at bounding box center [832, 301] width 111 height 17
drag, startPoint x: 802, startPoint y: 319, endPoint x: 748, endPoint y: 320, distance: 53.8
click at [777, 310] on p "Deep Detox" at bounding box center [832, 301] width 111 height 17
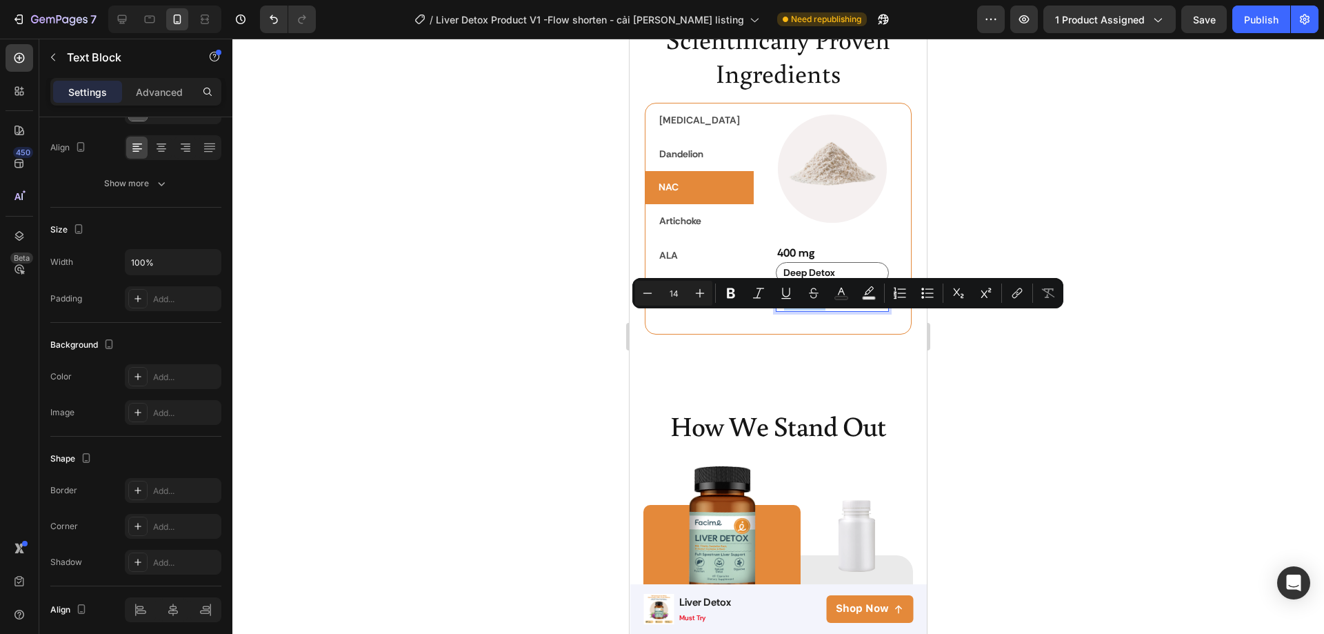
drag, startPoint x: 748, startPoint y: 320, endPoint x: 793, endPoint y: 320, distance: 44.8
click at [793, 310] on p "Deep Detox" at bounding box center [832, 301] width 111 height 17
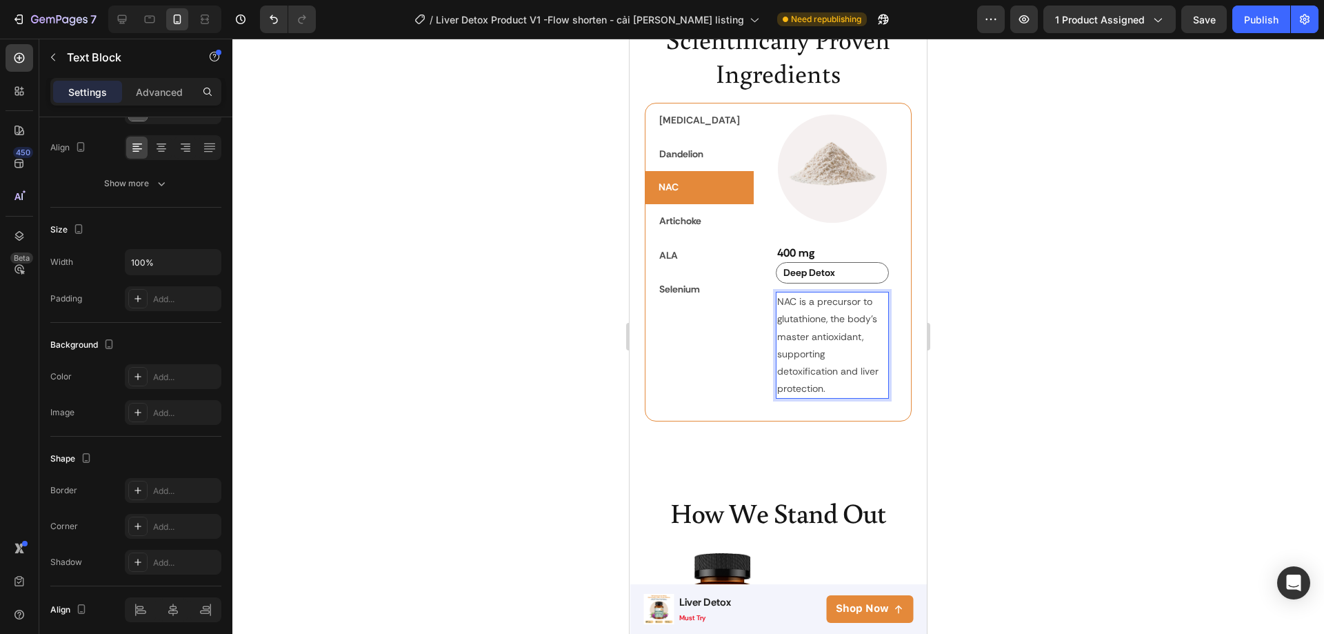
click at [1021, 369] on div at bounding box center [778, 336] width 1092 height 595
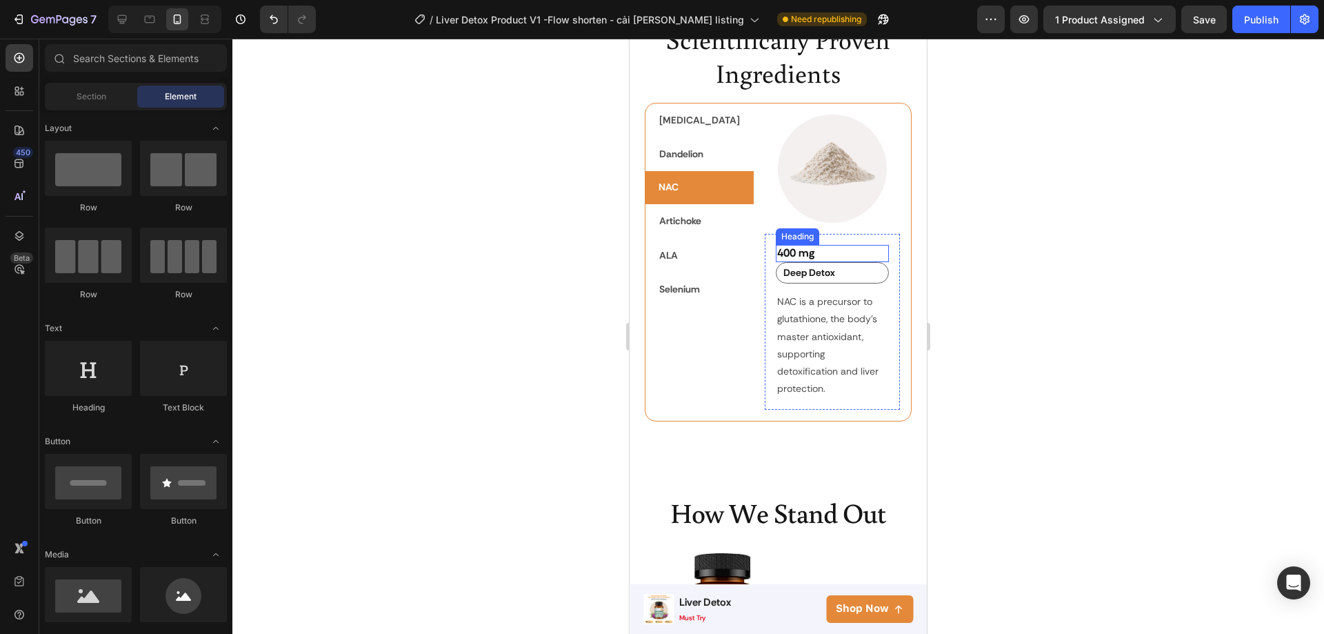
click at [842, 261] on p "⁠⁠⁠⁠⁠⁠⁠ 400 mg" at bounding box center [832, 253] width 111 height 14
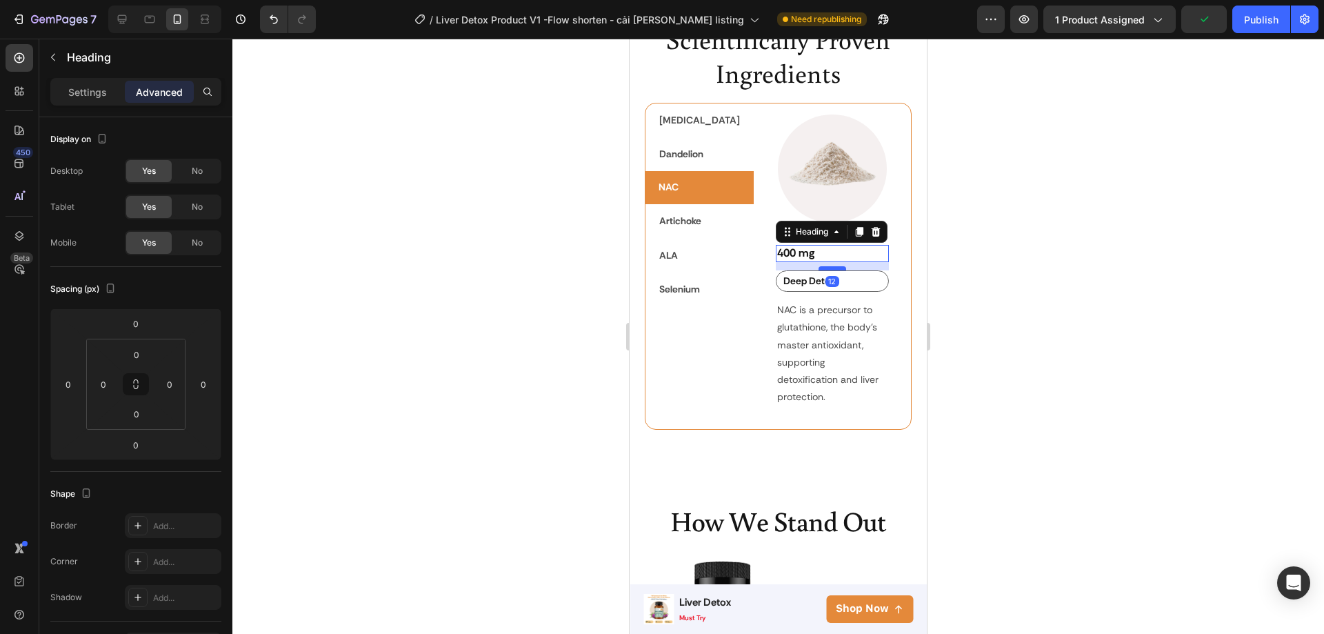
drag, startPoint x: 813, startPoint y: 279, endPoint x: 812, endPoint y: 288, distance: 8.4
click at [819, 270] on div at bounding box center [833, 268] width 28 height 4
type input "12"
click at [977, 325] on div at bounding box center [778, 336] width 1092 height 595
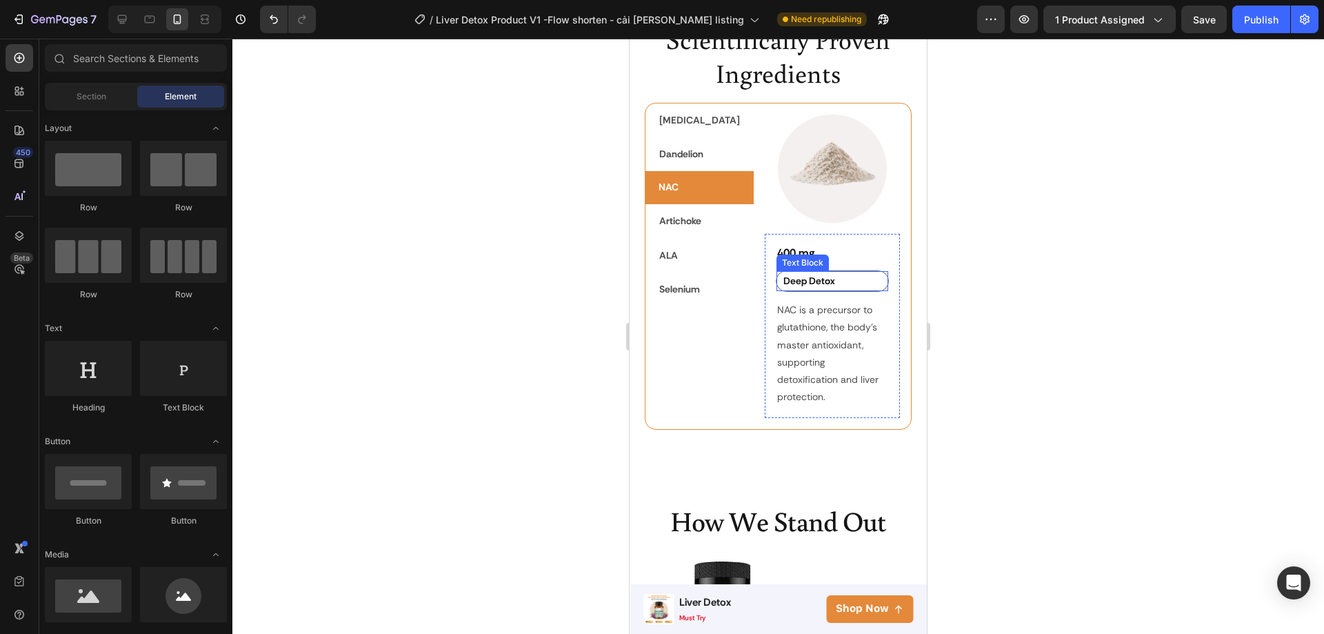
click at [817, 290] on p "Deep Detox" at bounding box center [824, 280] width 83 height 17
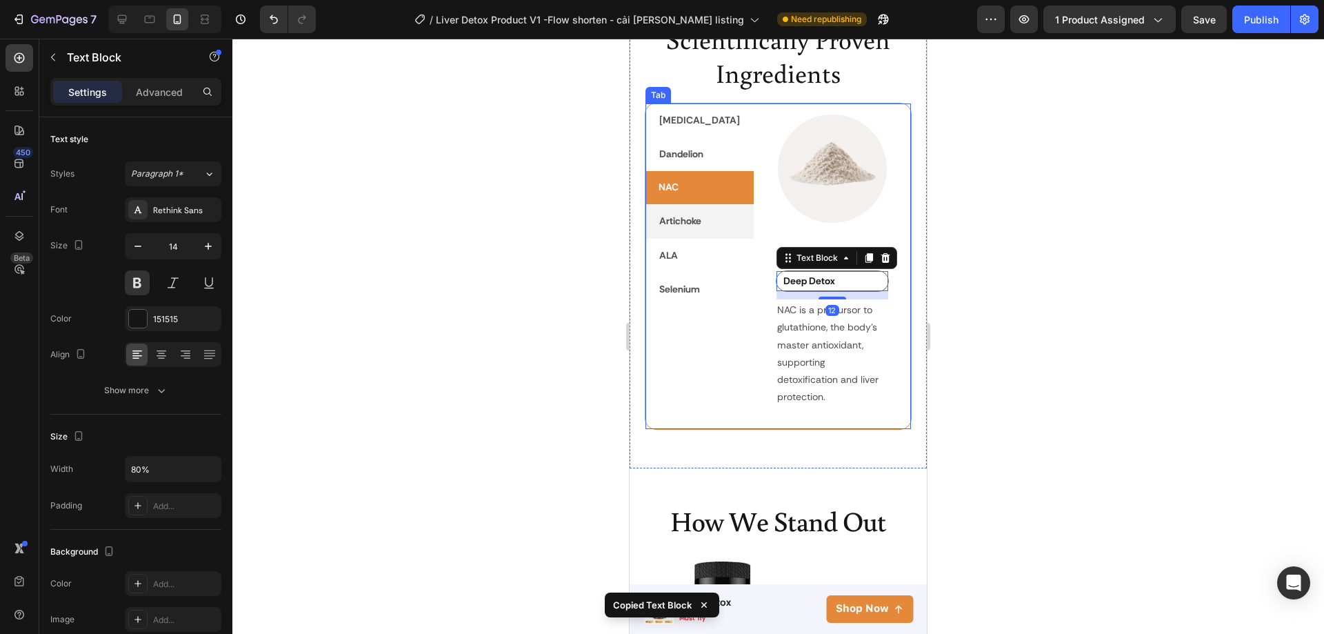
click at [692, 223] on p "Artichoke" at bounding box center [680, 220] width 42 height 17
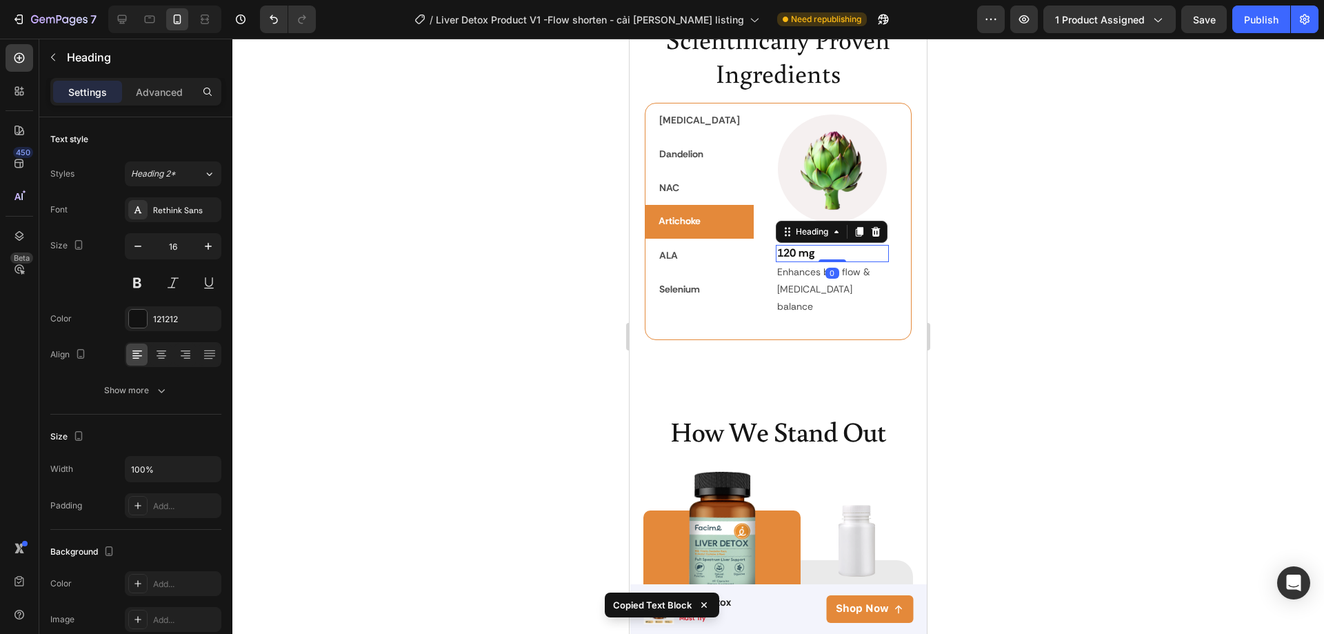
click at [781, 262] on h2 "120 mg" at bounding box center [833, 253] width 114 height 17
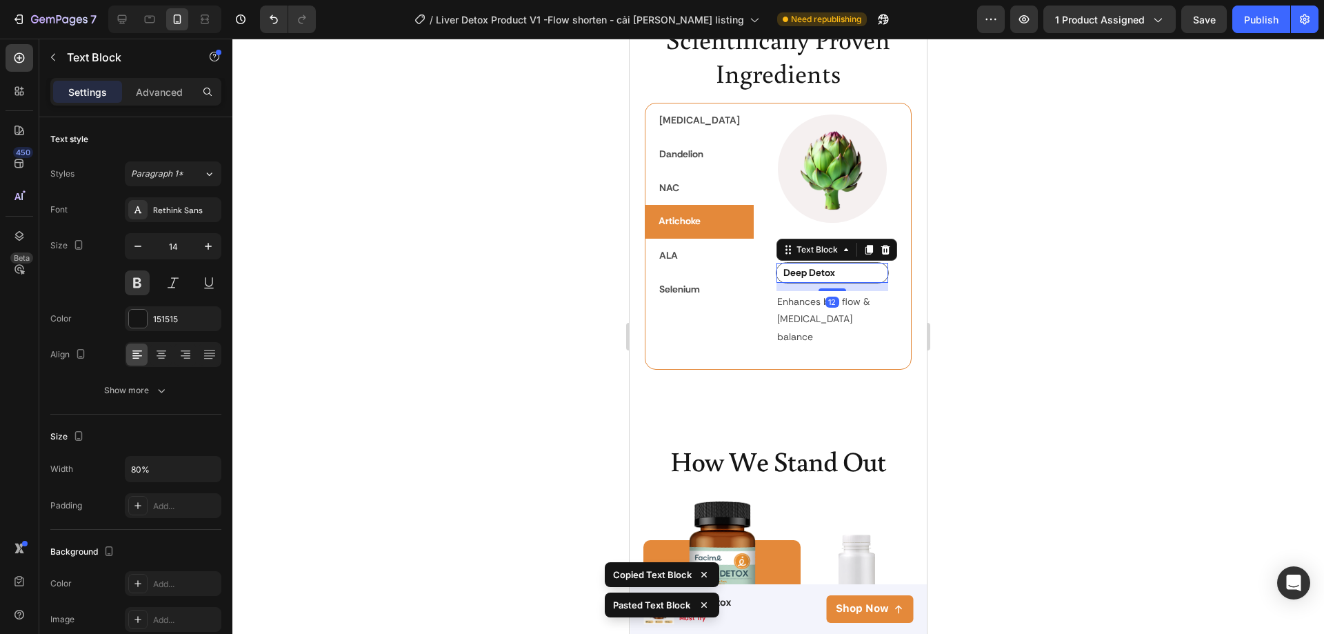
click at [993, 288] on div at bounding box center [778, 336] width 1092 height 595
click at [823, 262] on h2 "120 mg" at bounding box center [833, 253] width 114 height 17
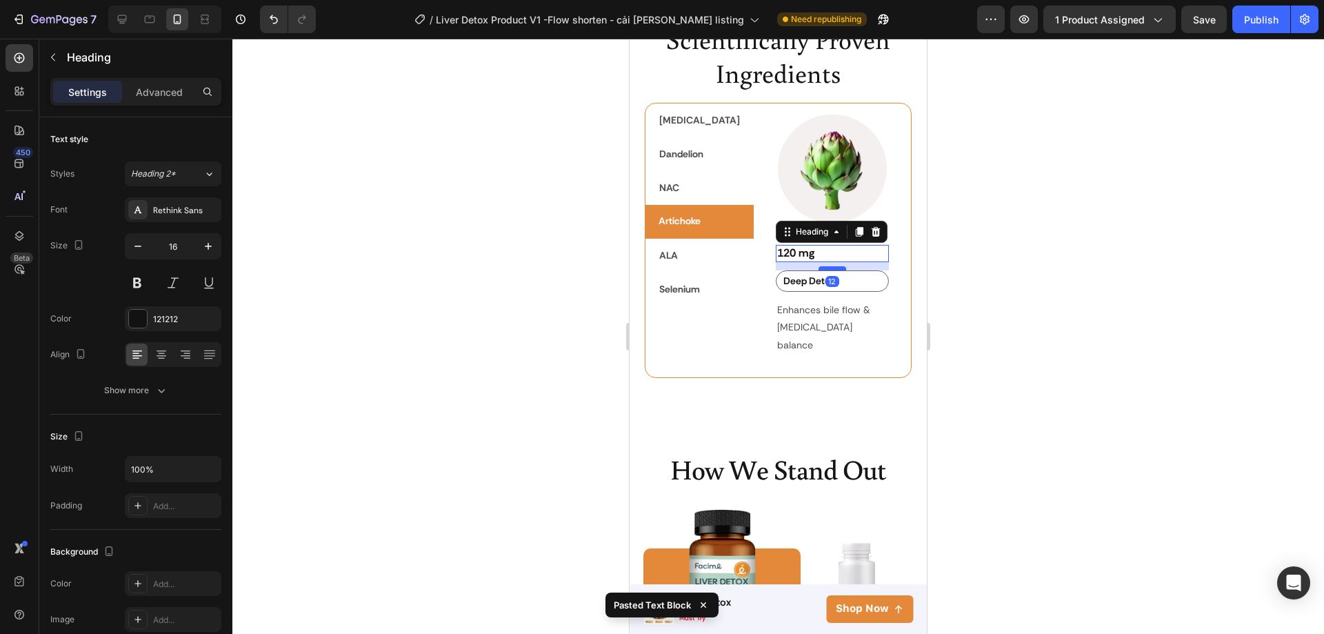
drag, startPoint x: 817, startPoint y: 280, endPoint x: 816, endPoint y: 288, distance: 8.4
click at [819, 270] on div at bounding box center [833, 268] width 28 height 4
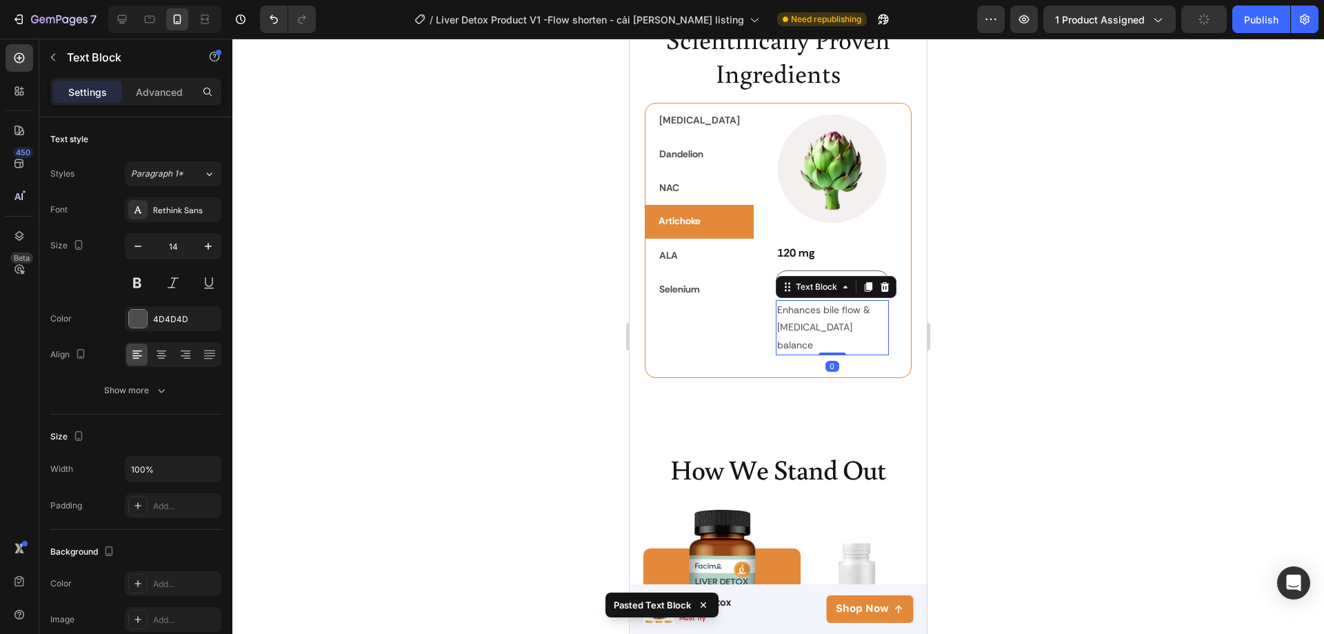
click at [812, 337] on p "Enhances bile flow & [MEDICAL_DATA] balance" at bounding box center [832, 327] width 111 height 52
click at [837, 340] on p "Enhances bile flow & [MEDICAL_DATA] balance" at bounding box center [832, 327] width 111 height 52
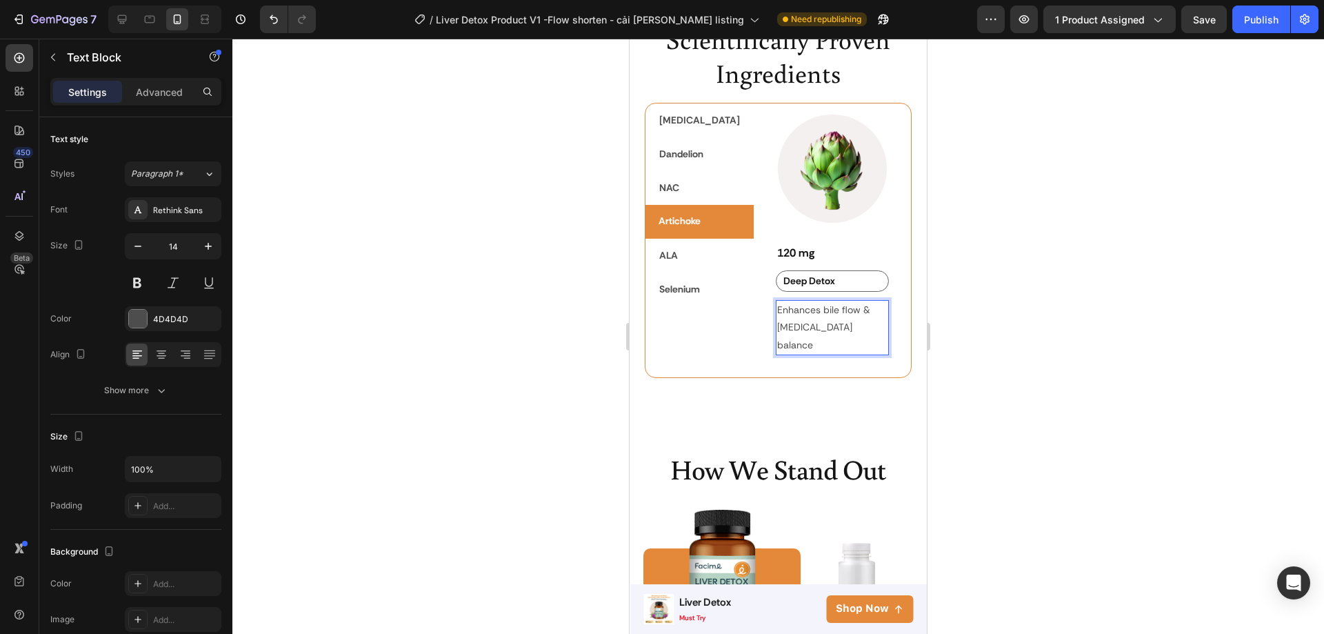
click at [837, 340] on p "Enhances bile flow & [MEDICAL_DATA] balance" at bounding box center [832, 327] width 111 height 52
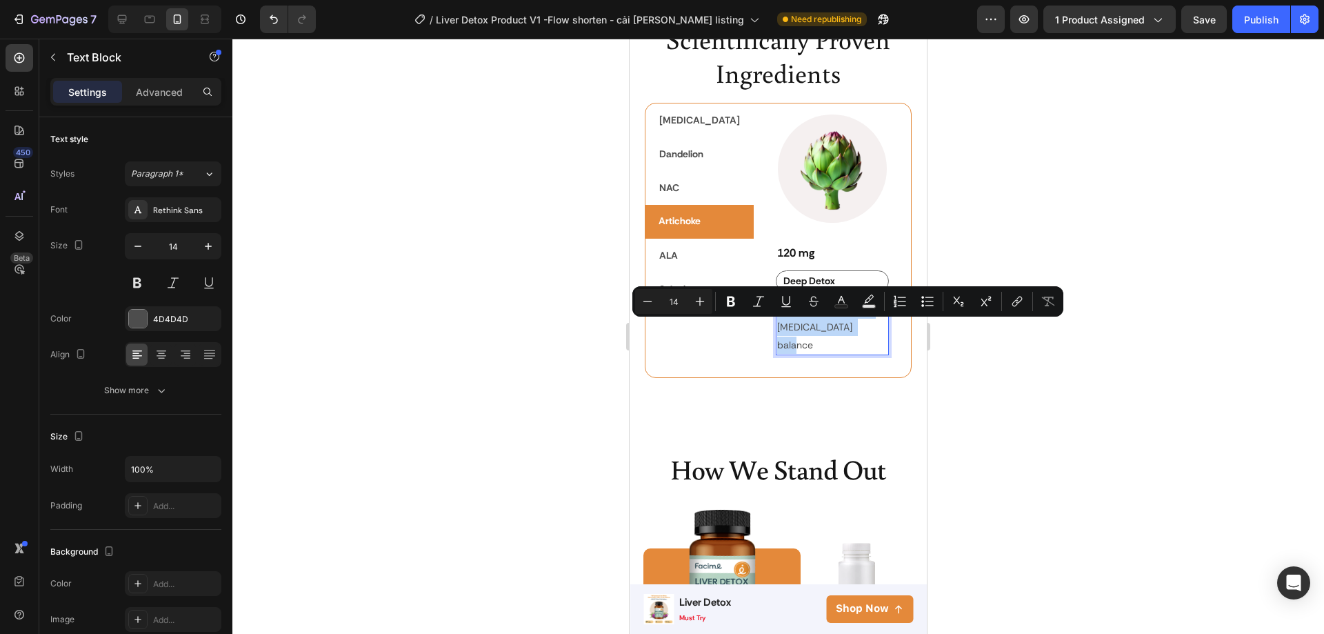
drag, startPoint x: 837, startPoint y: 346, endPoint x: 746, endPoint y: 330, distance: 92.5
click at [777, 330] on p "Enhances bile flow & [MEDICAL_DATA] balance" at bounding box center [832, 327] width 111 height 52
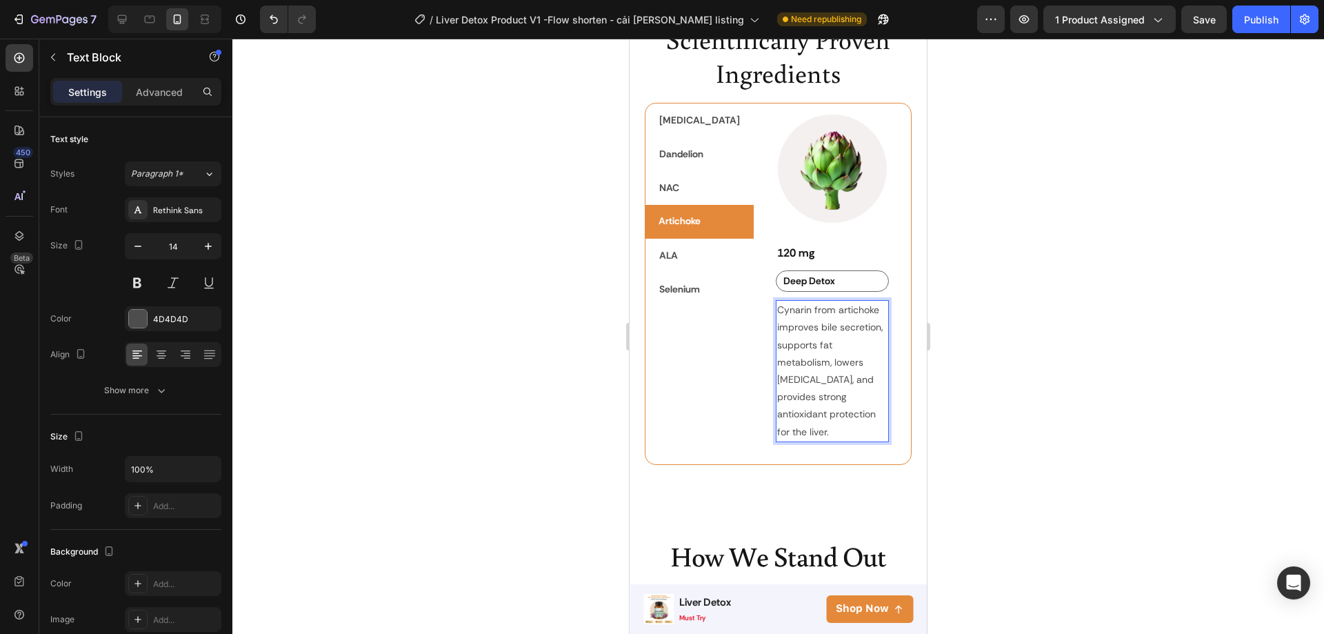
click at [1003, 414] on div at bounding box center [778, 336] width 1092 height 595
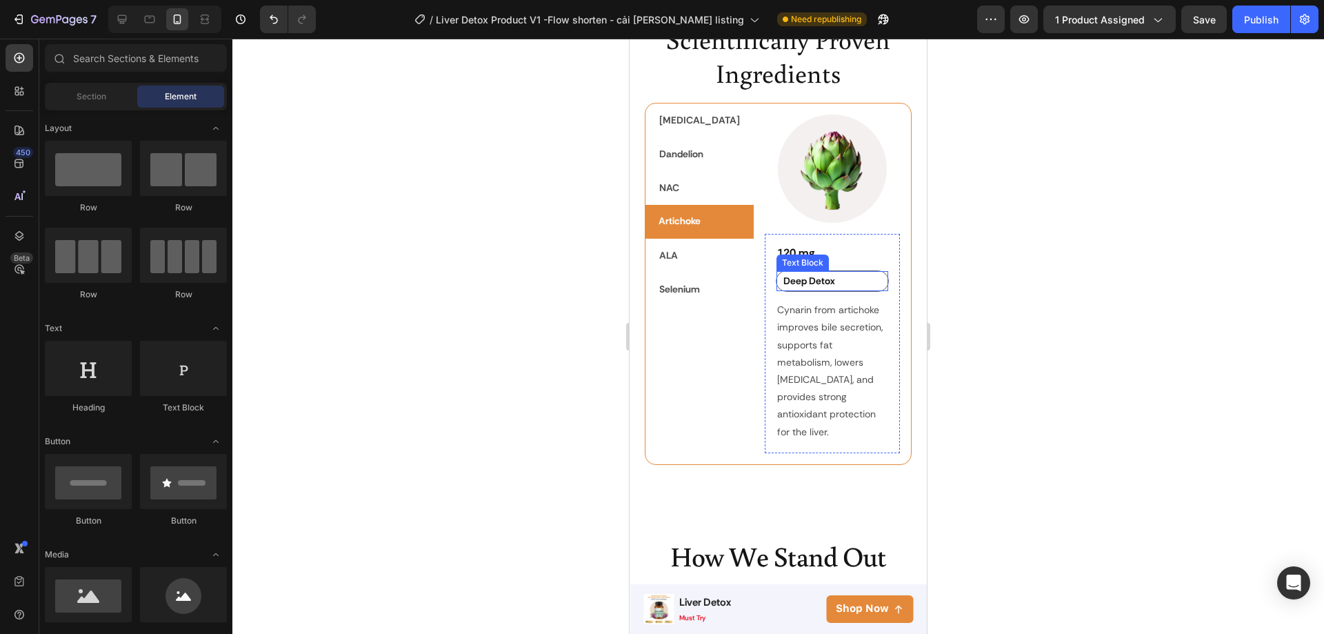
click at [816, 290] on p "Deep Detox" at bounding box center [824, 280] width 83 height 17
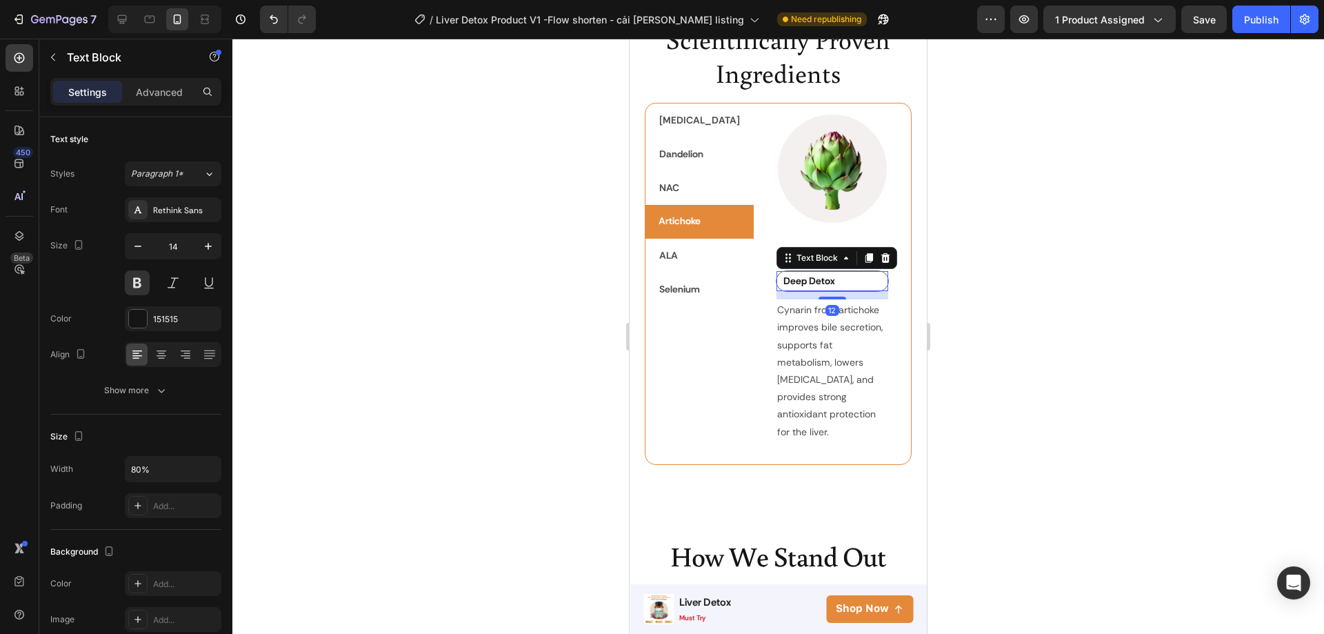
click at [816, 290] on p "Deep Detox" at bounding box center [824, 280] width 83 height 17
drag, startPoint x: 806, startPoint y: 297, endPoint x: 752, endPoint y: 297, distance: 53.1
click at [783, 290] on p "Deep Detox" at bounding box center [824, 280] width 83 height 17
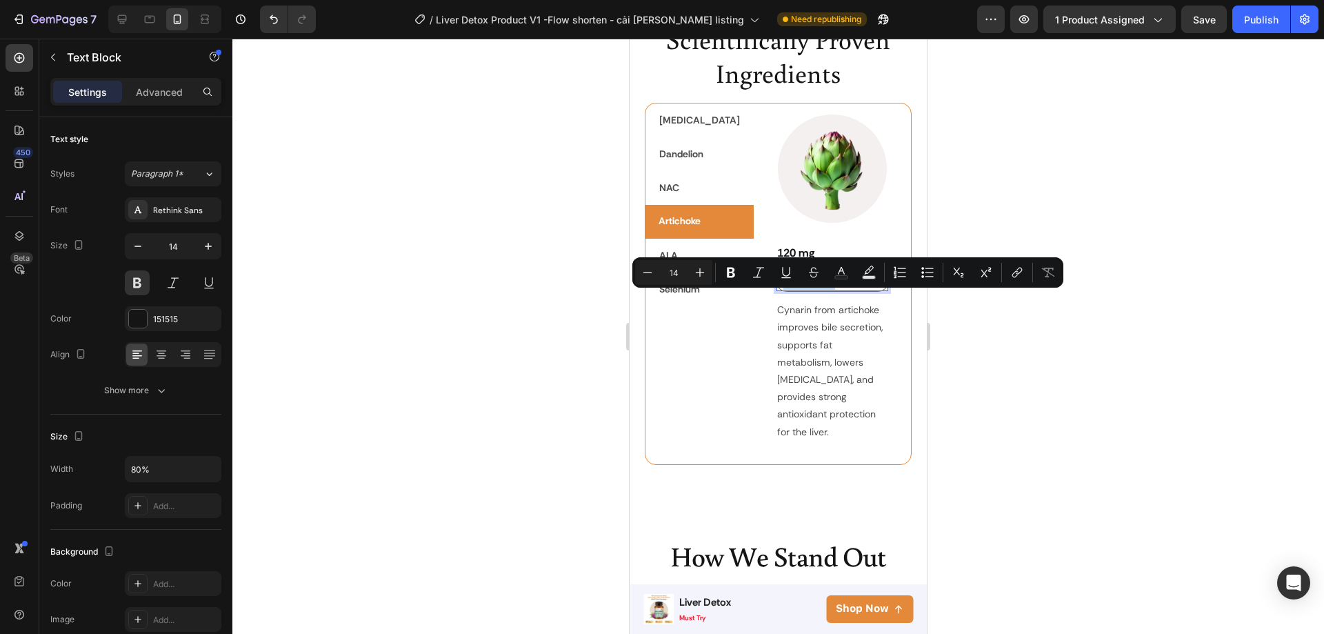
drag, startPoint x: 812, startPoint y: 301, endPoint x: 750, endPoint y: 297, distance: 62.2
click at [783, 290] on p "Deep Detox" at bounding box center [824, 280] width 83 height 17
click at [783, 290] on p "[MEDICAL_DATA]" at bounding box center [824, 280] width 83 height 17
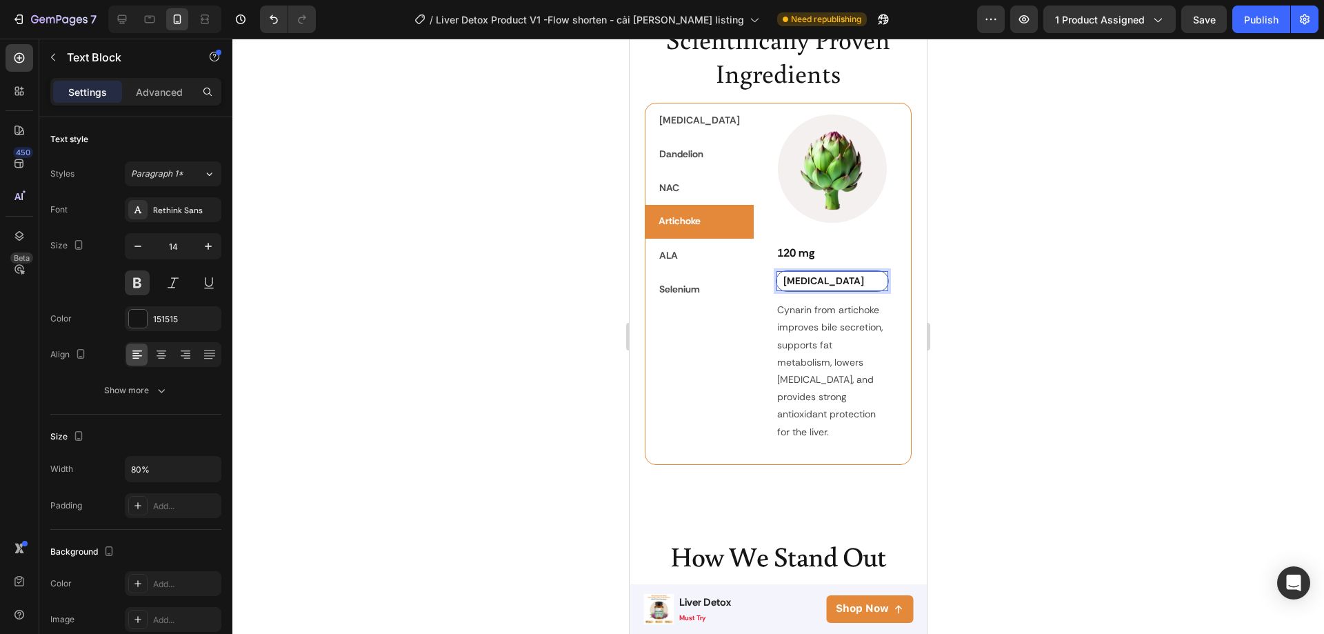
click at [817, 290] on p "[MEDICAL_DATA]" at bounding box center [824, 280] width 83 height 17
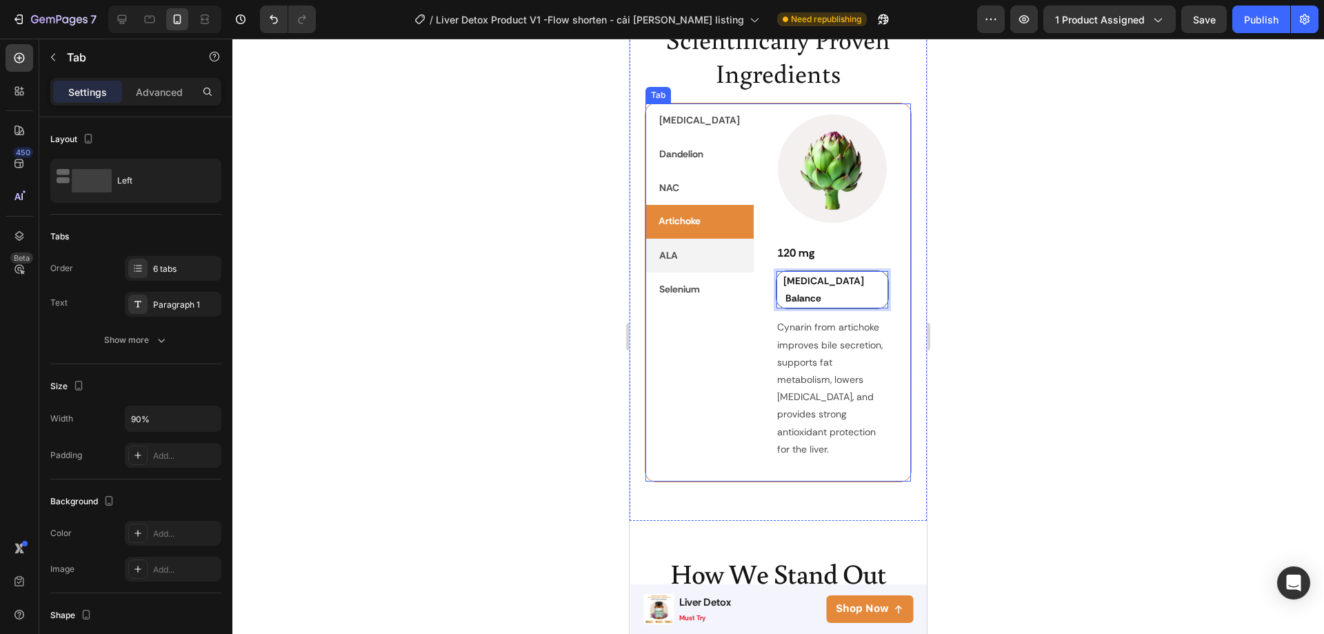
click at [659, 253] on p "ALA" at bounding box center [668, 255] width 19 height 17
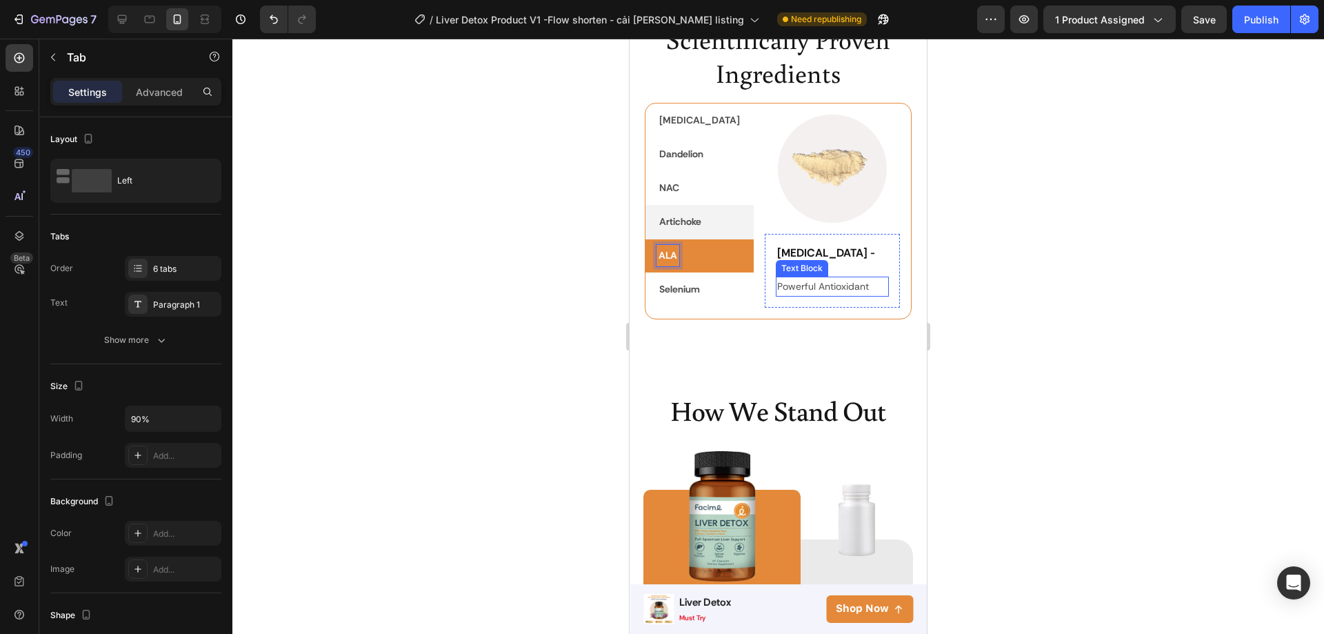
click at [832, 292] on p "Powerful Antioxidant" at bounding box center [832, 286] width 111 height 17
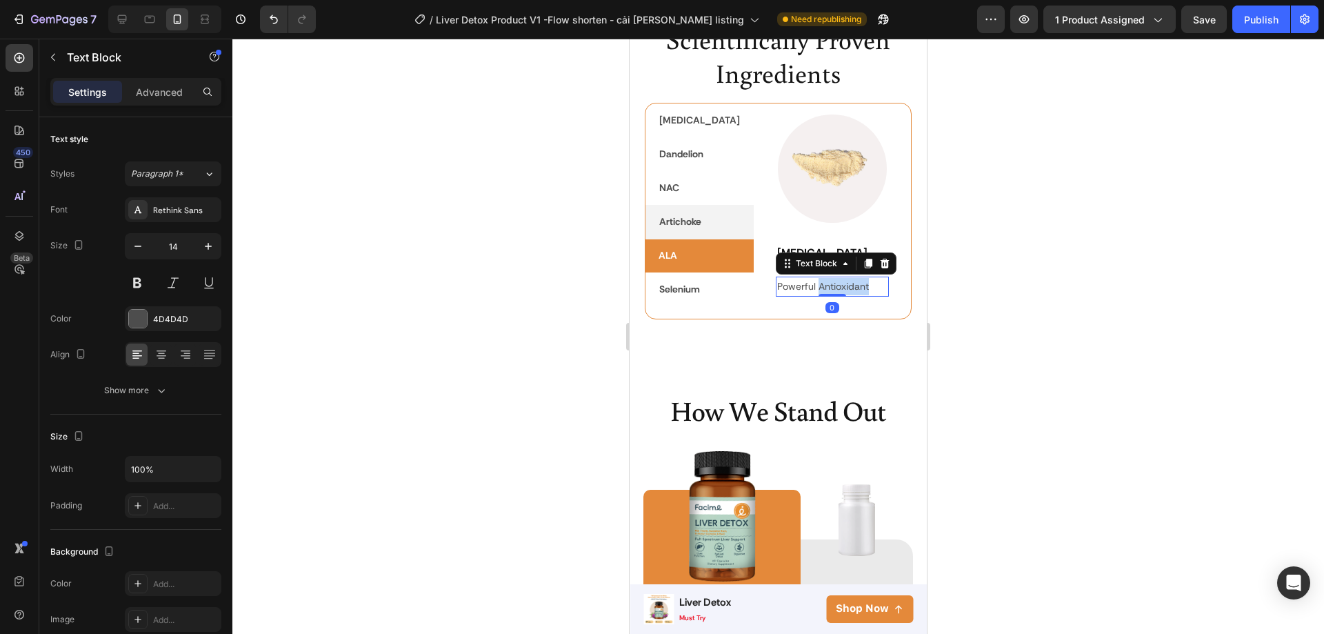
click at [832, 292] on p "Powerful Antioxidant" at bounding box center [832, 286] width 111 height 17
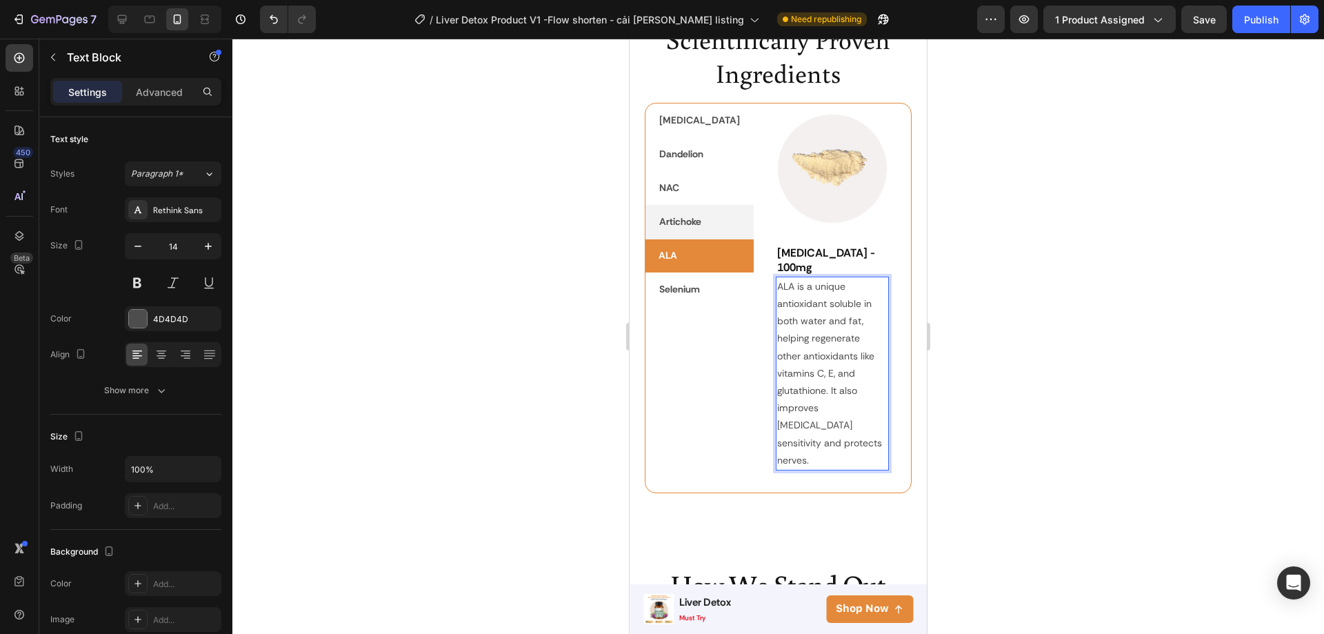
click at [1007, 400] on div at bounding box center [778, 336] width 1092 height 595
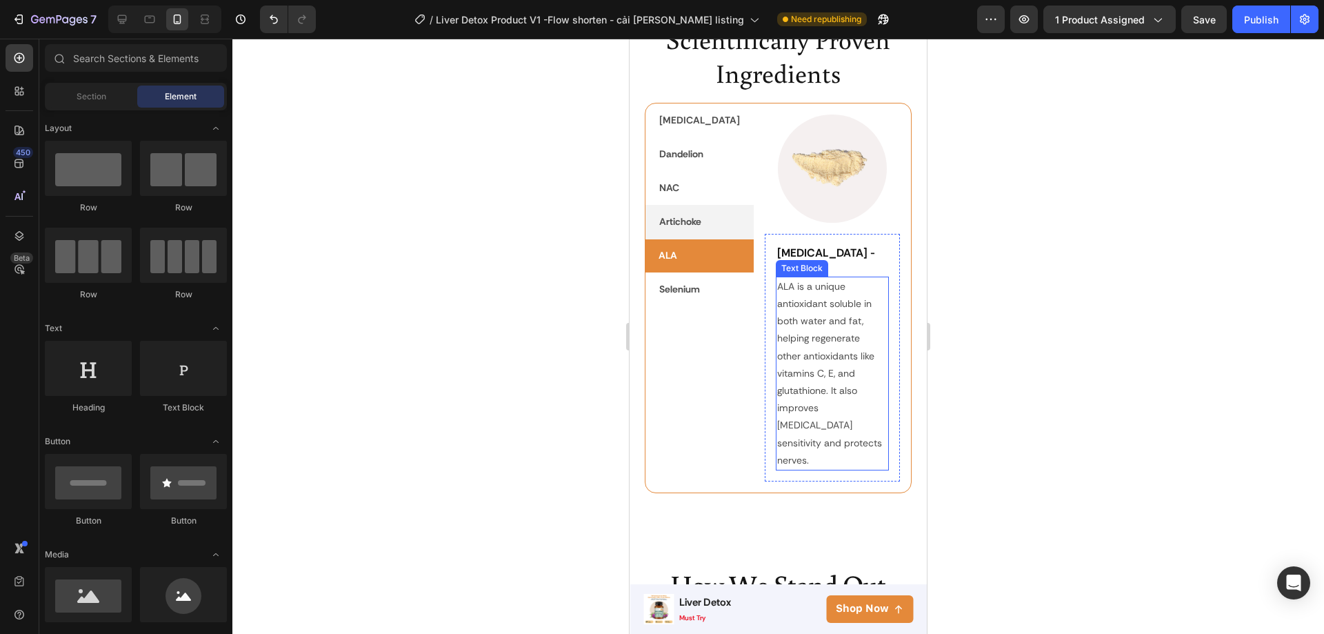
click at [847, 359] on p "ALA is a unique antioxidant soluble in both water and fat, helping regenerate o…" at bounding box center [832, 373] width 111 height 191
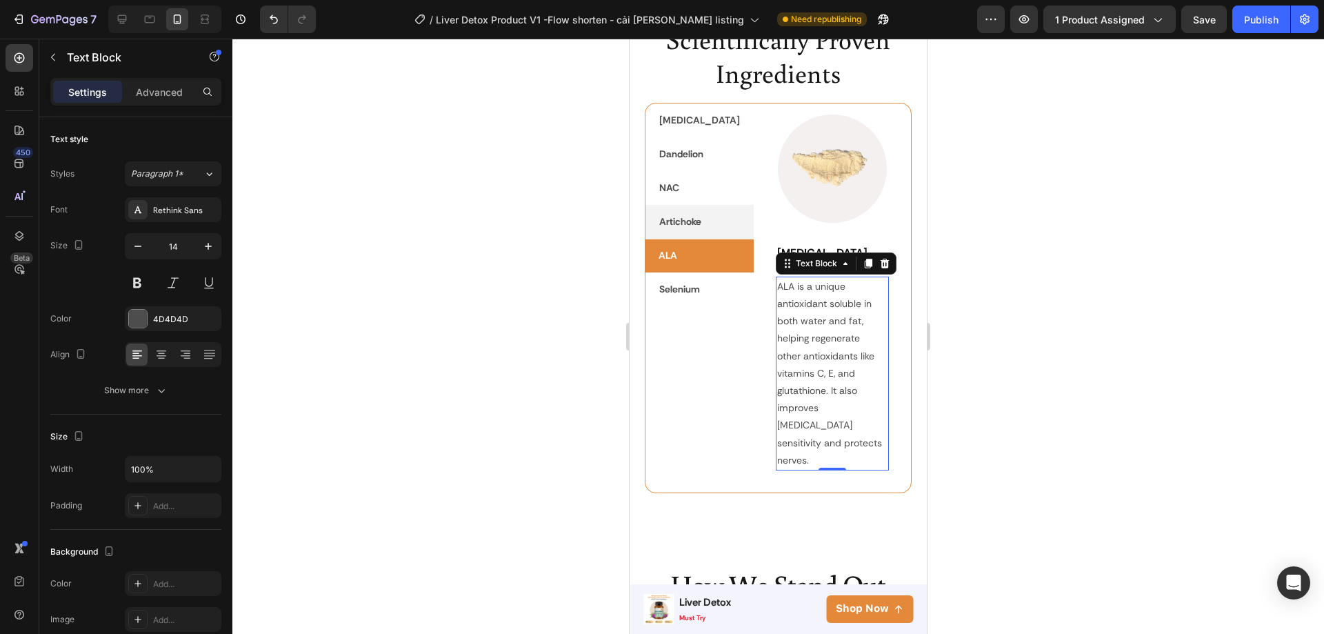
click at [948, 419] on div at bounding box center [778, 336] width 1092 height 595
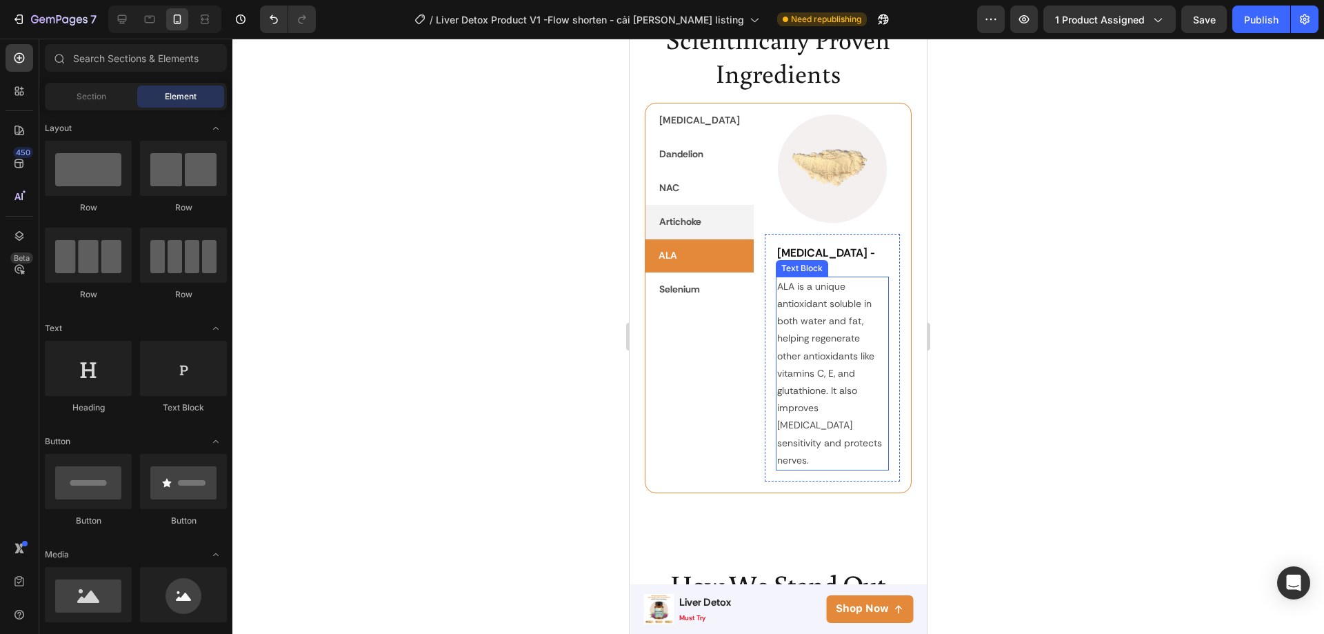
click at [839, 381] on p "ALA is a unique antioxidant soluble in both water and fat, helping regenerate o…" at bounding box center [832, 373] width 111 height 191
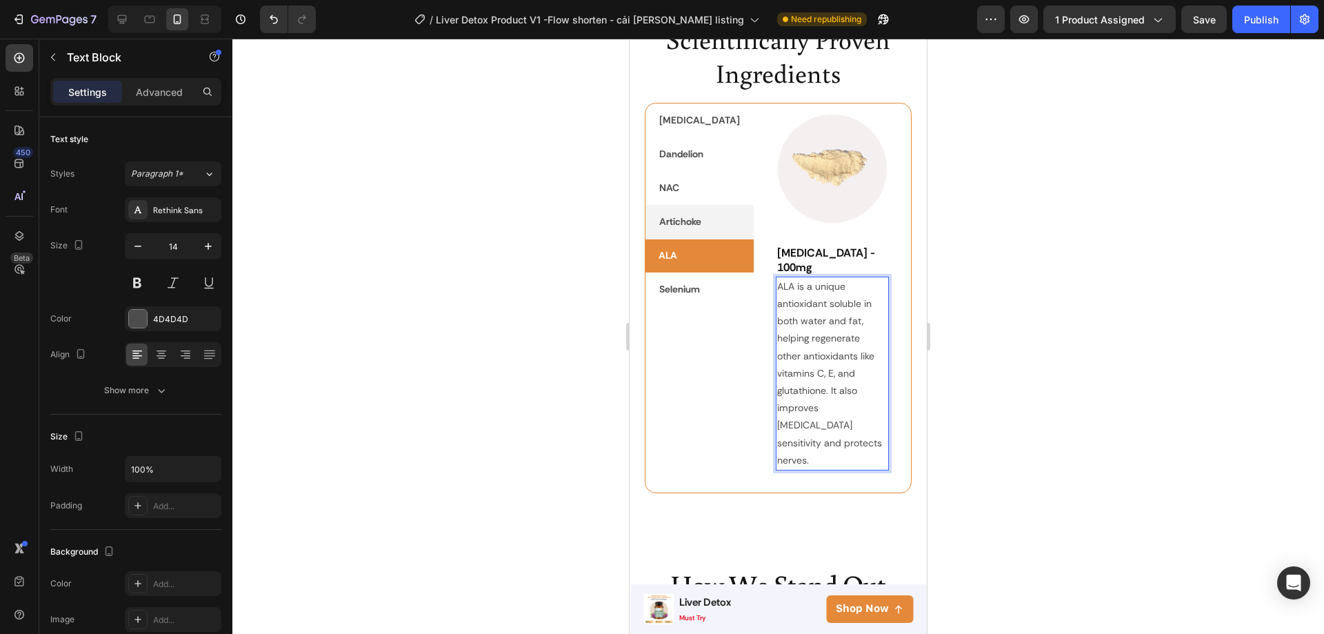
click at [814, 339] on p "ALA is a unique antioxidant soluble in both water and fat, helping regenerate o…" at bounding box center [832, 373] width 111 height 191
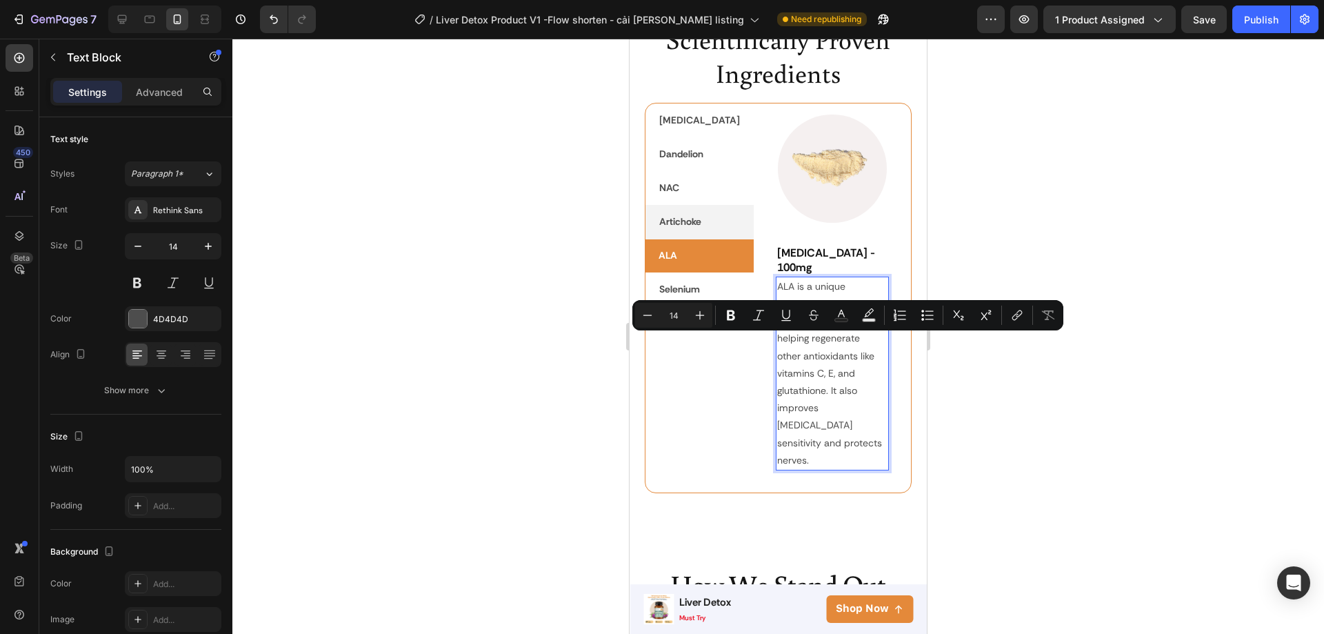
click at [825, 354] on p "ALA is a unique antioxidant soluble in both water and fat, helping regenerate o…" at bounding box center [832, 373] width 111 height 191
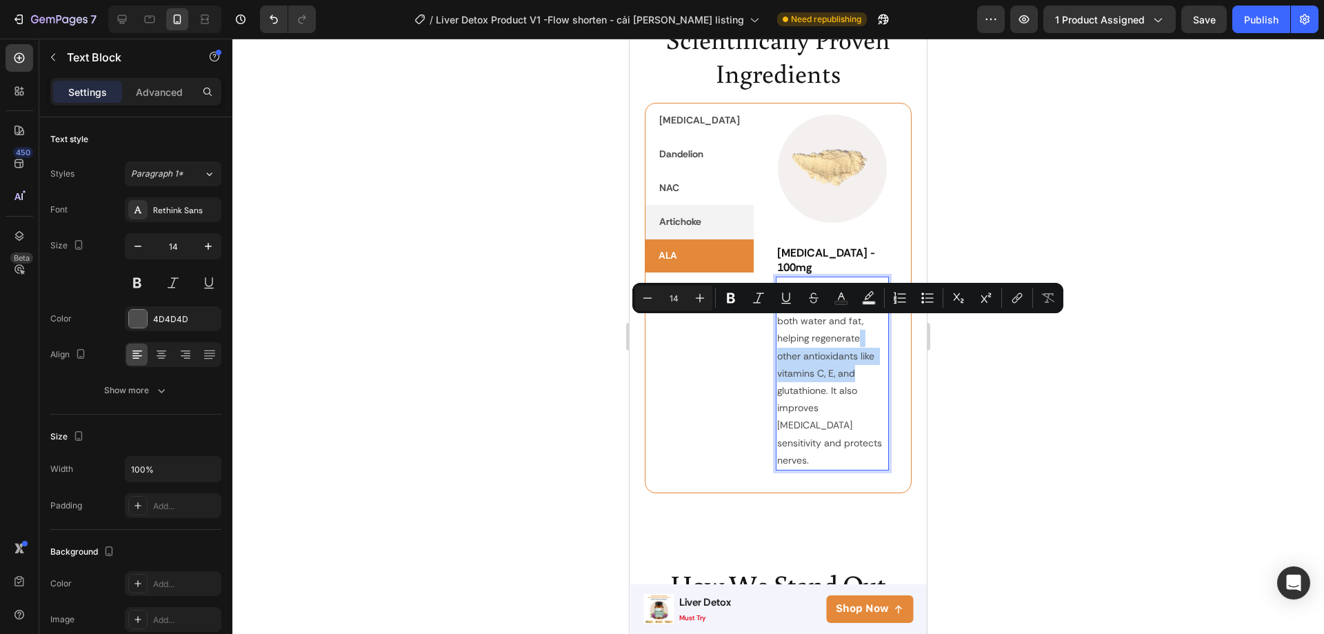
drag, startPoint x: 828, startPoint y: 326, endPoint x: 771, endPoint y: 361, distance: 66.6
click at [777, 361] on p "ALA is a unique antioxidant soluble in both water and fat, helping regenerate o…" at bounding box center [832, 373] width 111 height 191
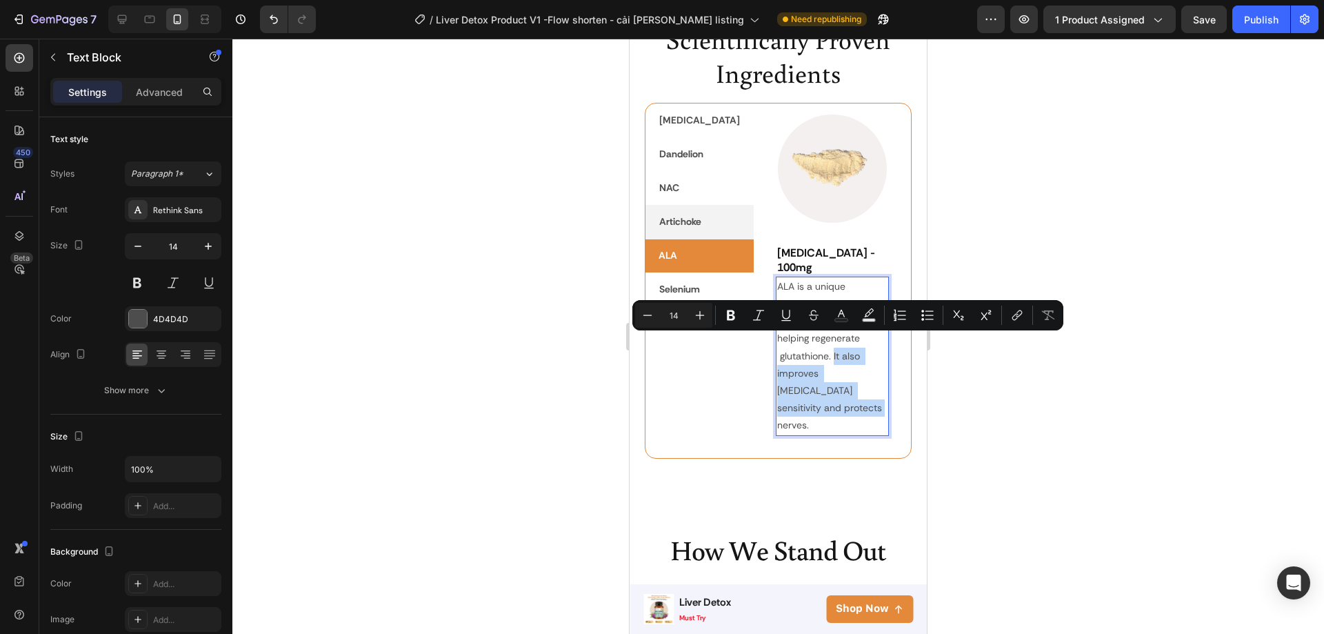
drag, startPoint x: 830, startPoint y: 379, endPoint x: 801, endPoint y: 343, distance: 45.7
click at [801, 343] on p "ALA is a unique antioxidant soluble in both water and fat, helping regenerate g…" at bounding box center [832, 356] width 111 height 157
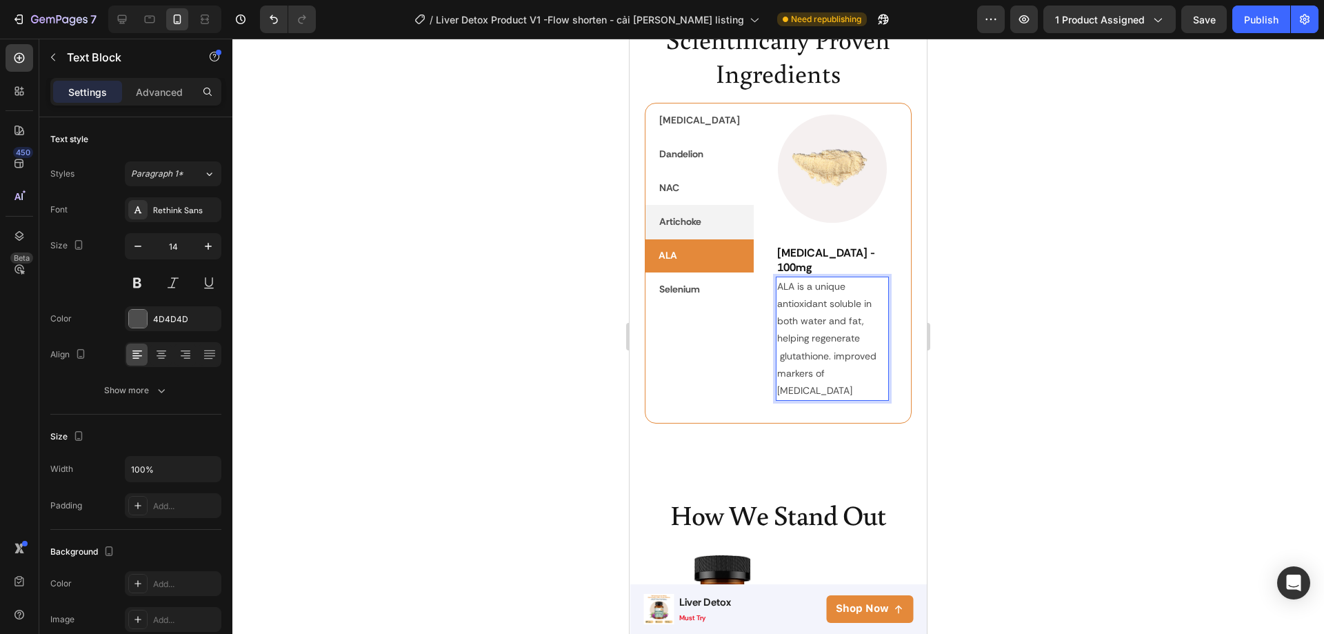
click at [801, 345] on p "ALA is a unique antioxidant soluble in both water and fat, helping regenerate g…" at bounding box center [832, 338] width 111 height 121
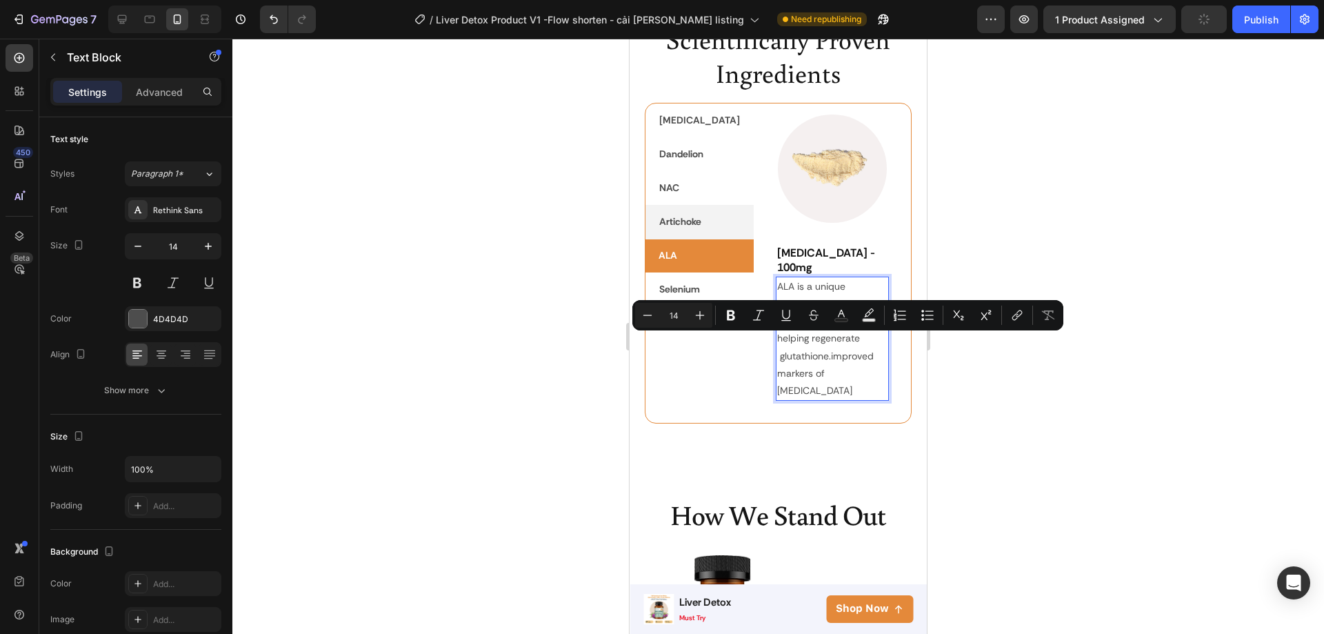
drag, startPoint x: 798, startPoint y: 344, endPoint x: 865, endPoint y: 364, distance: 69.8
click at [865, 364] on p "ALA is a unique antioxidant soluble in both water and fat, helping regenerate g…" at bounding box center [832, 338] width 111 height 121
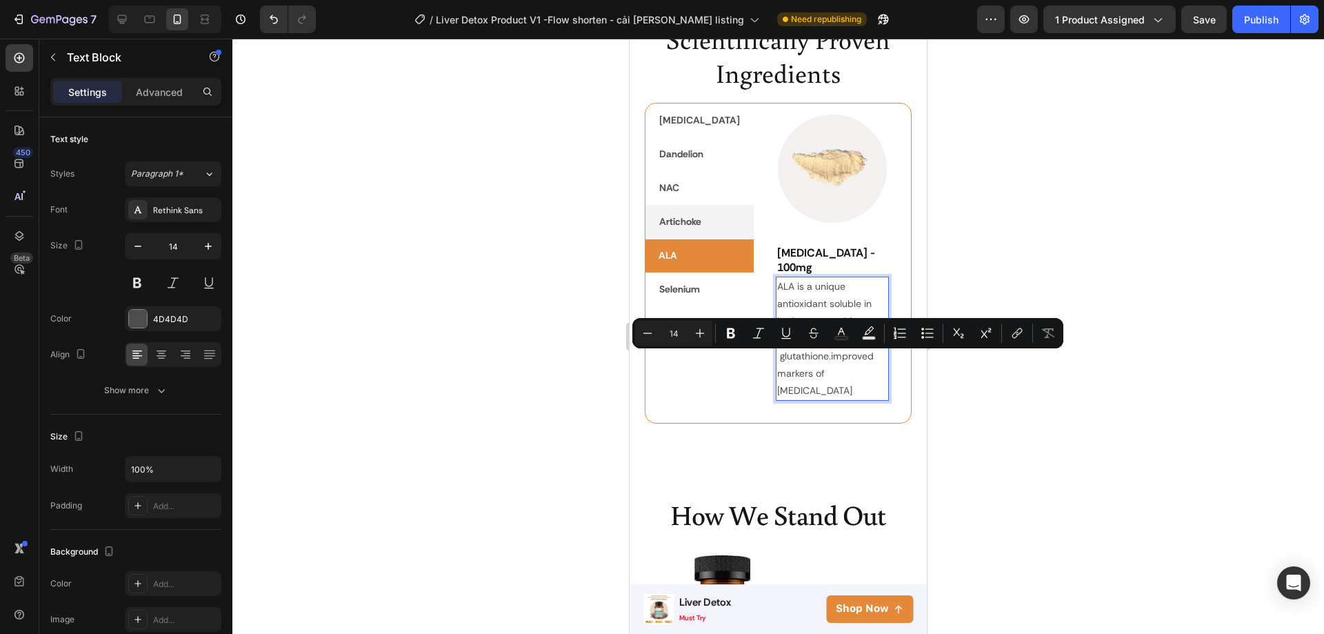
drag, startPoint x: 866, startPoint y: 363, endPoint x: 794, endPoint y: 359, distance: 72.5
click at [794, 359] on p "ALA is a unique antioxidant soluble in both water and fat, helping regenerate g…" at bounding box center [832, 338] width 111 height 121
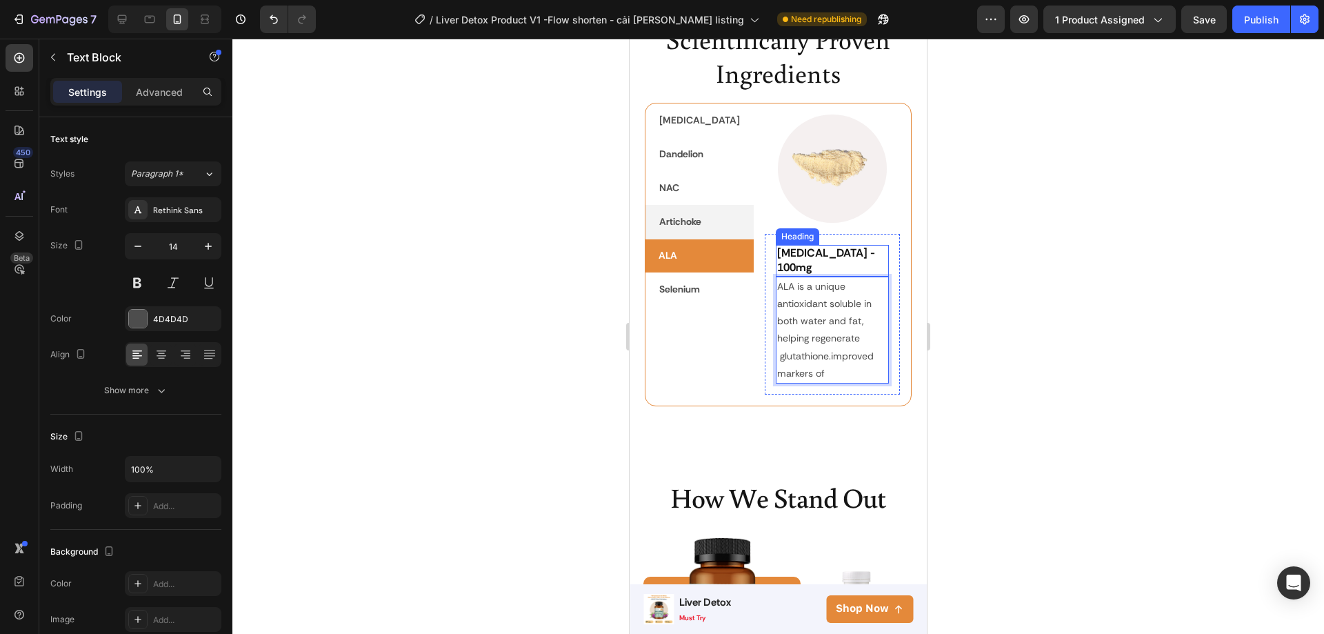
click at [819, 267] on strong "[MEDICAL_DATA] - 100mg" at bounding box center [826, 260] width 98 height 29
click at [824, 272] on strong "[MEDICAL_DATA] - 100mg" at bounding box center [827, 260] width 101 height 29
click at [809, 352] on p "ALA is a unique antioxidant soluble in both water and fat, helping regenerate g…" at bounding box center [832, 330] width 111 height 104
click at [799, 354] on p "ALA is a unique antioxidant soluble in both water and fat, helping regenerate g…" at bounding box center [832, 330] width 111 height 104
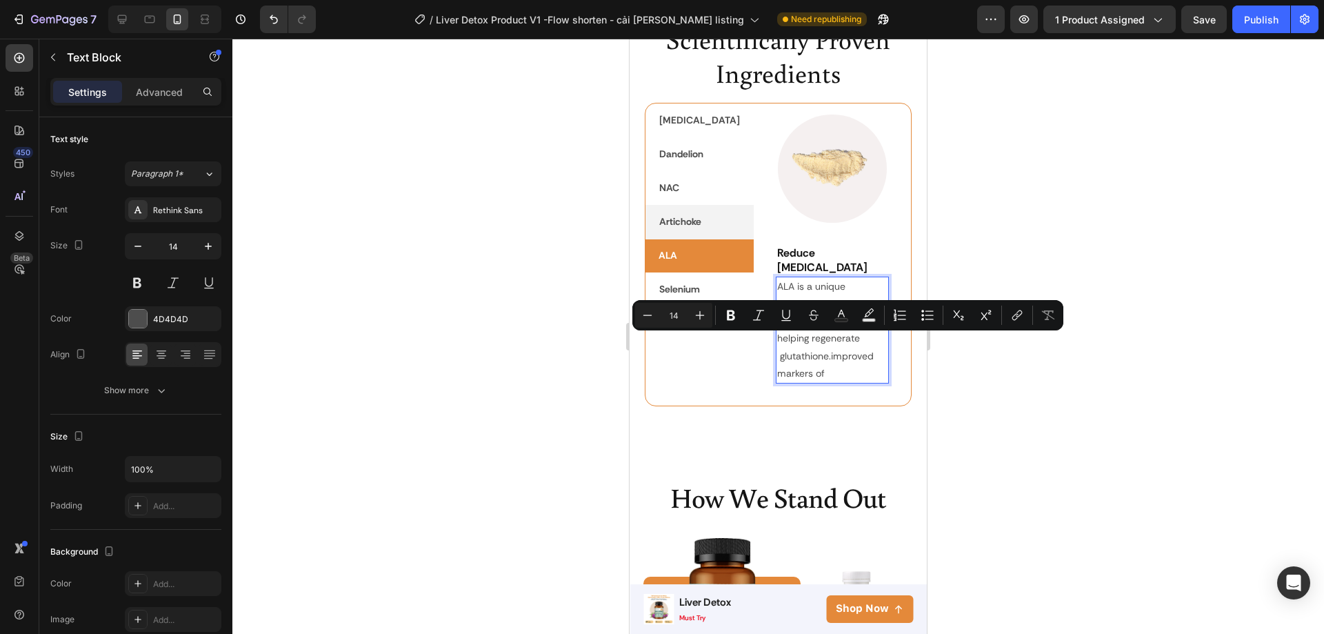
drag, startPoint x: 799, startPoint y: 355, endPoint x: 799, endPoint y: 346, distance: 9.7
click at [799, 346] on p "ALA is a unique antioxidant soluble in both water and fat, helping regenerate g…" at bounding box center [832, 330] width 111 height 104
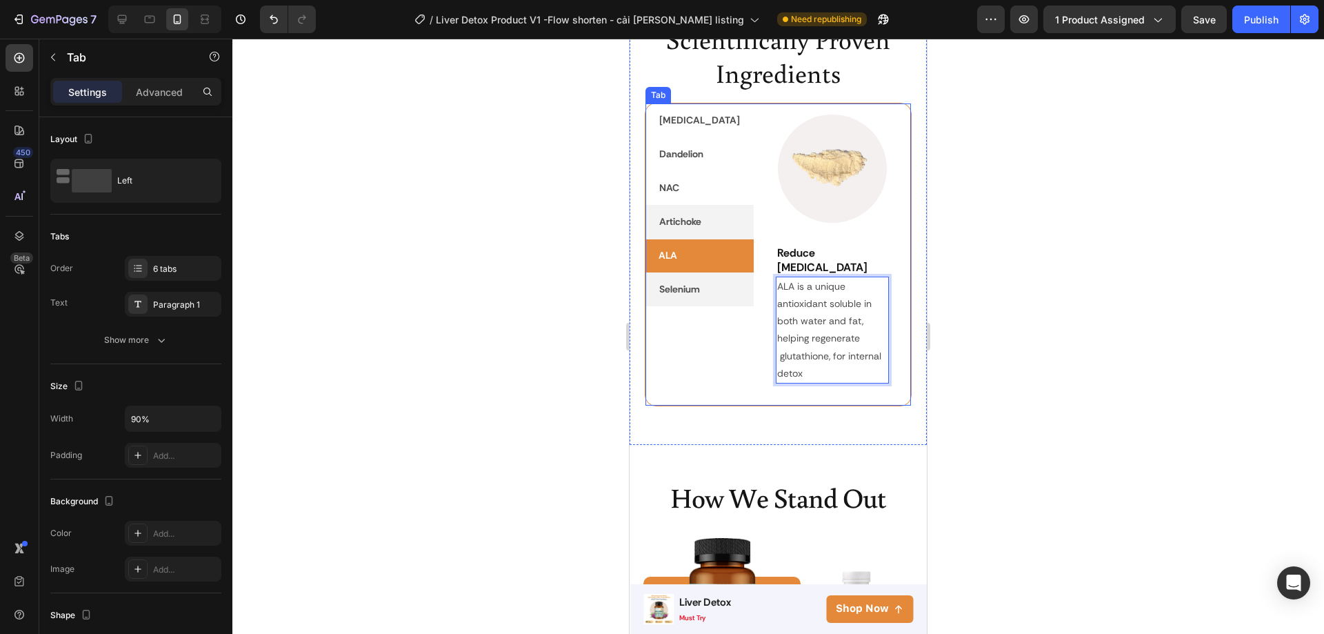
click at [677, 287] on p "Selenium" at bounding box center [679, 289] width 41 height 17
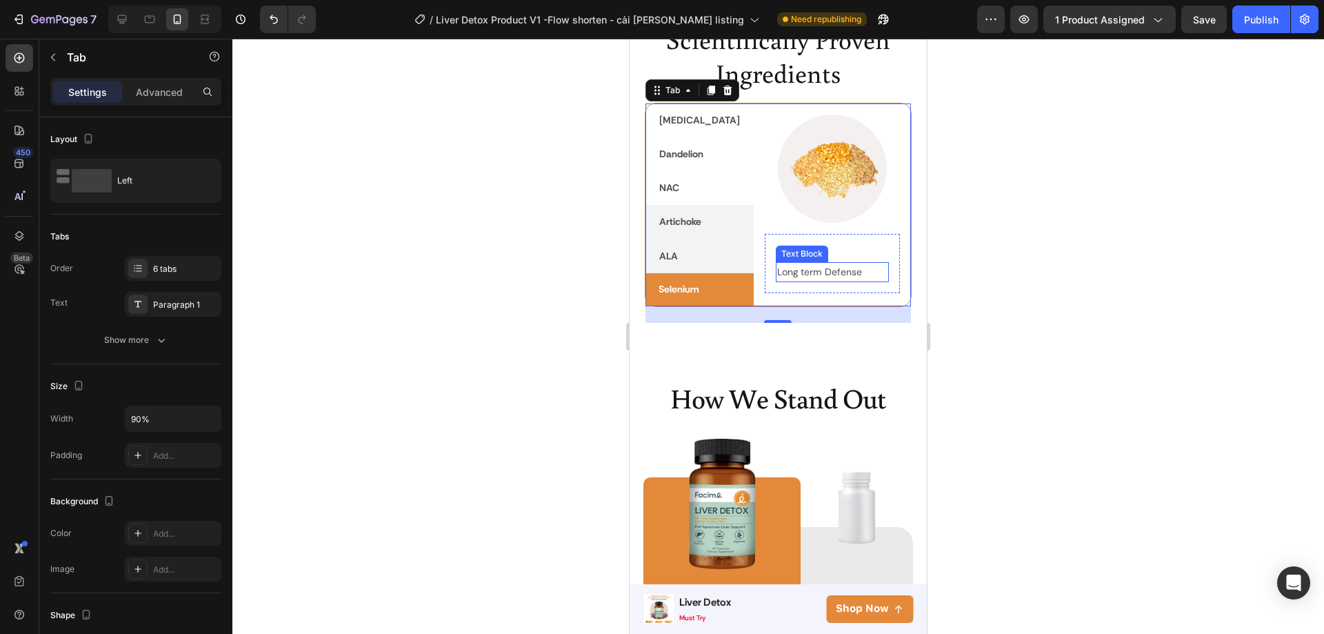
click at [794, 281] on p "Long term Defense" at bounding box center [832, 271] width 111 height 17
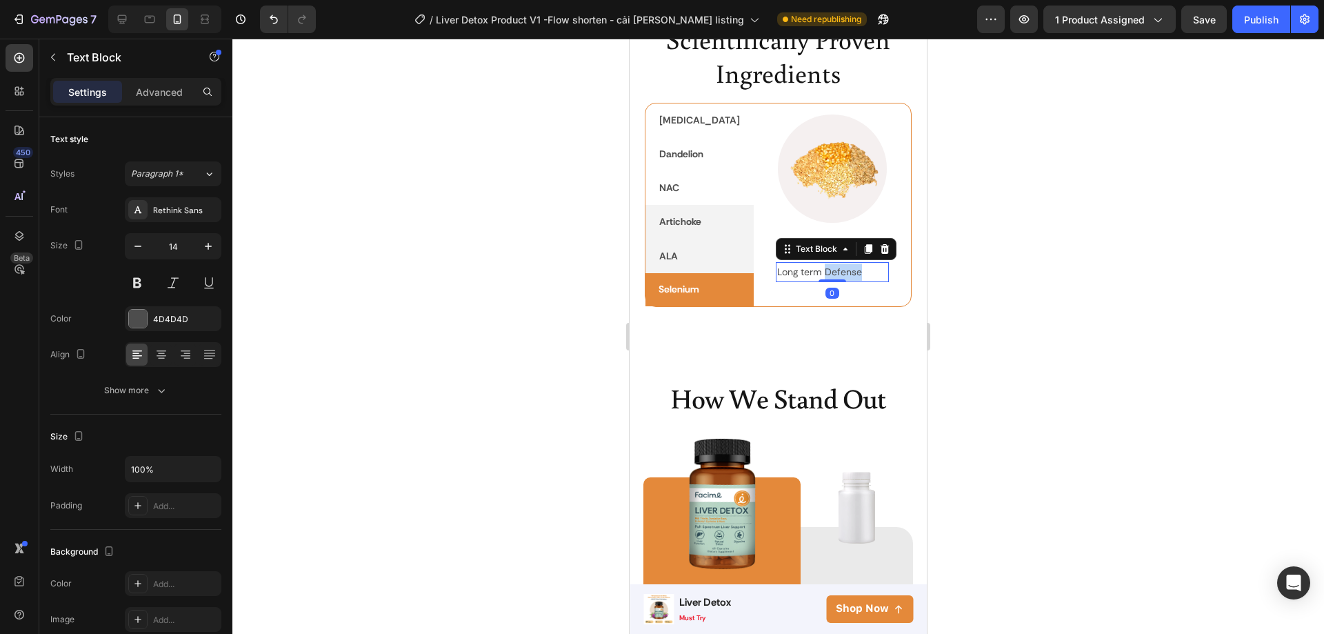
click at [794, 281] on p "Long term Defense" at bounding box center [832, 271] width 111 height 17
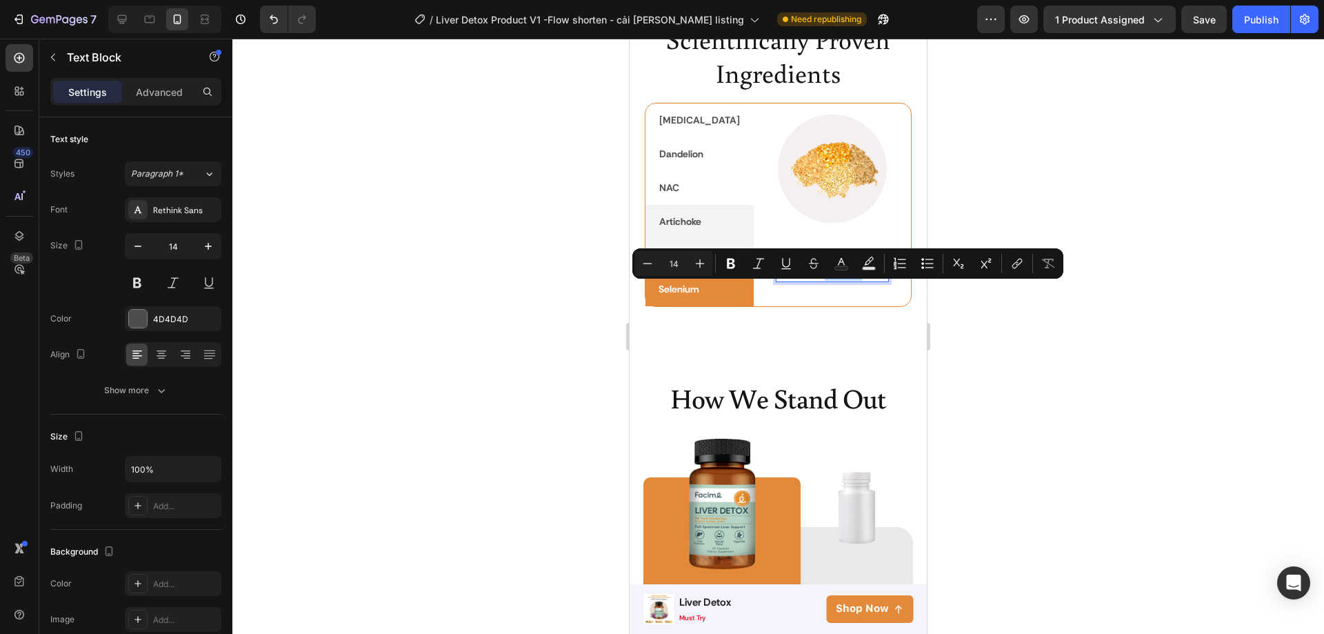
click at [854, 281] on p "Long term Defense" at bounding box center [832, 271] width 111 height 17
drag, startPoint x: 851, startPoint y: 292, endPoint x: 737, endPoint y: 286, distance: 114.0
click at [765, 286] on div "100 mcg Heading Long term Defense Text Block 0 Row" at bounding box center [833, 263] width 136 height 59
click at [765, 291] on div "100 mcg Heading synergistic Text Block 0 Row" at bounding box center [833, 263] width 136 height 59
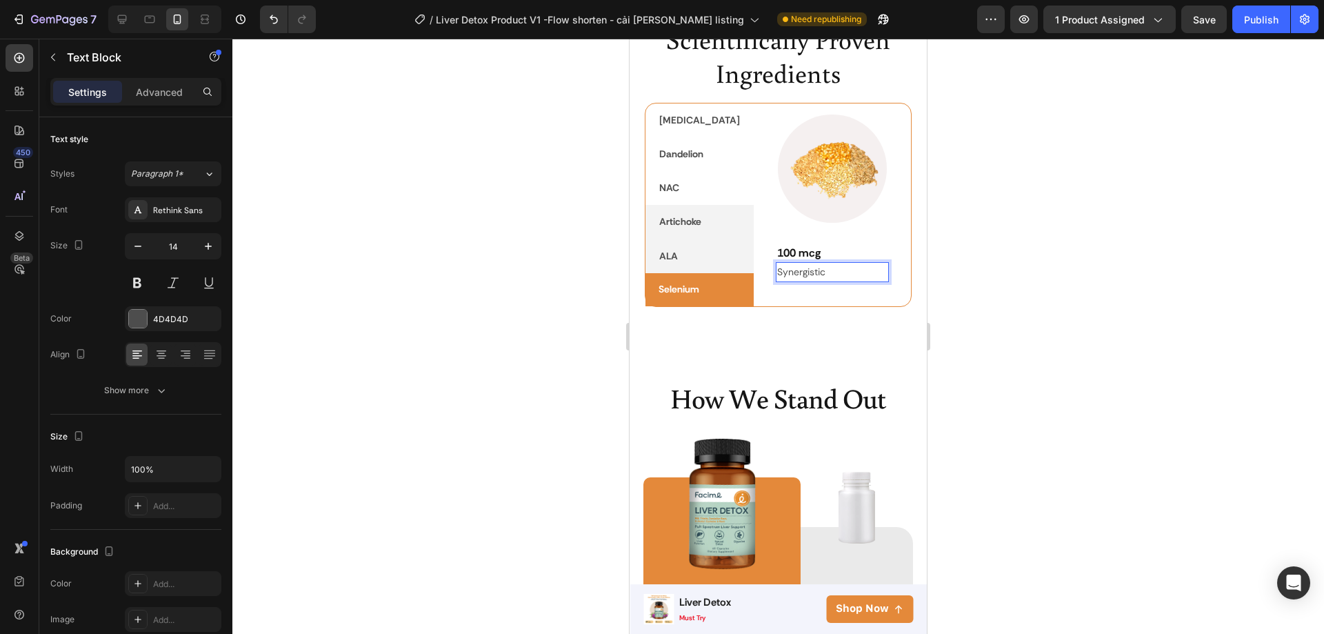
click at [800, 281] on p "Synergistic" at bounding box center [832, 271] width 111 height 17
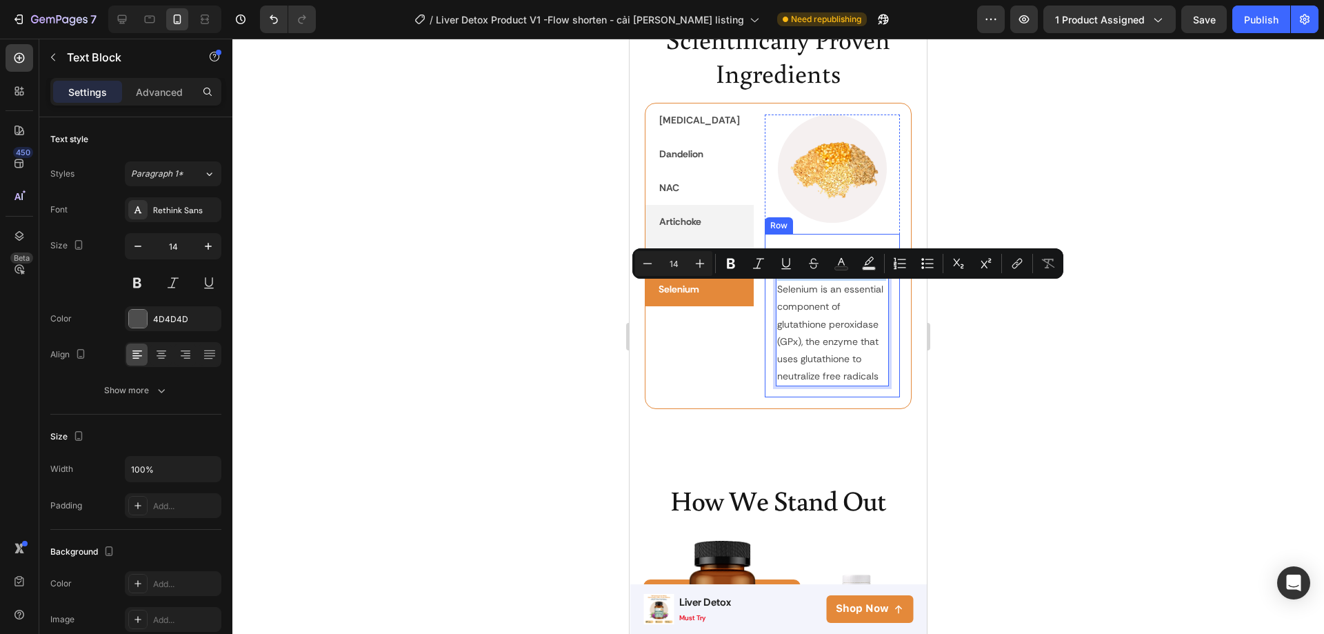
drag, startPoint x: 857, startPoint y: 292, endPoint x: 734, endPoint y: 287, distance: 122.9
click at [765, 287] on div "100 mcg Heading Synergistic with ALA, for Selenium is an essential component of…" at bounding box center [833, 315] width 136 height 163
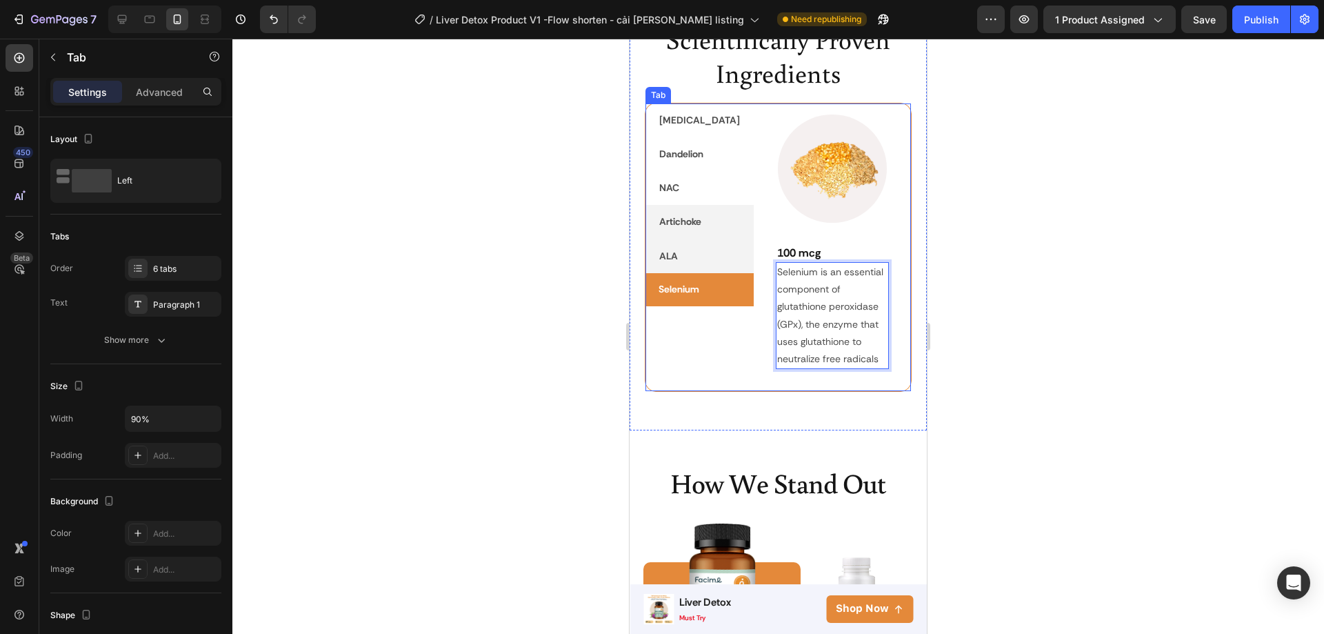
click at [673, 252] on p "ALA" at bounding box center [668, 256] width 19 height 17
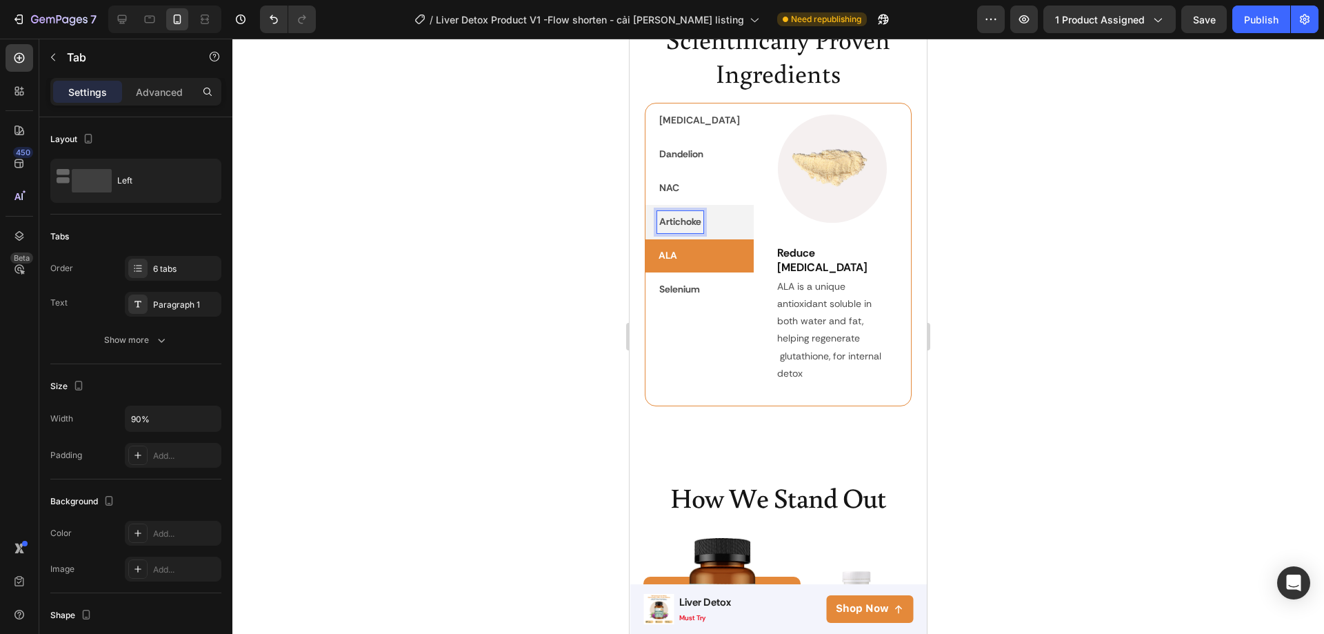
click at [680, 221] on p "Artichoke" at bounding box center [680, 221] width 42 height 17
click at [680, 221] on p "Artichoke" at bounding box center [680, 222] width 42 height 17
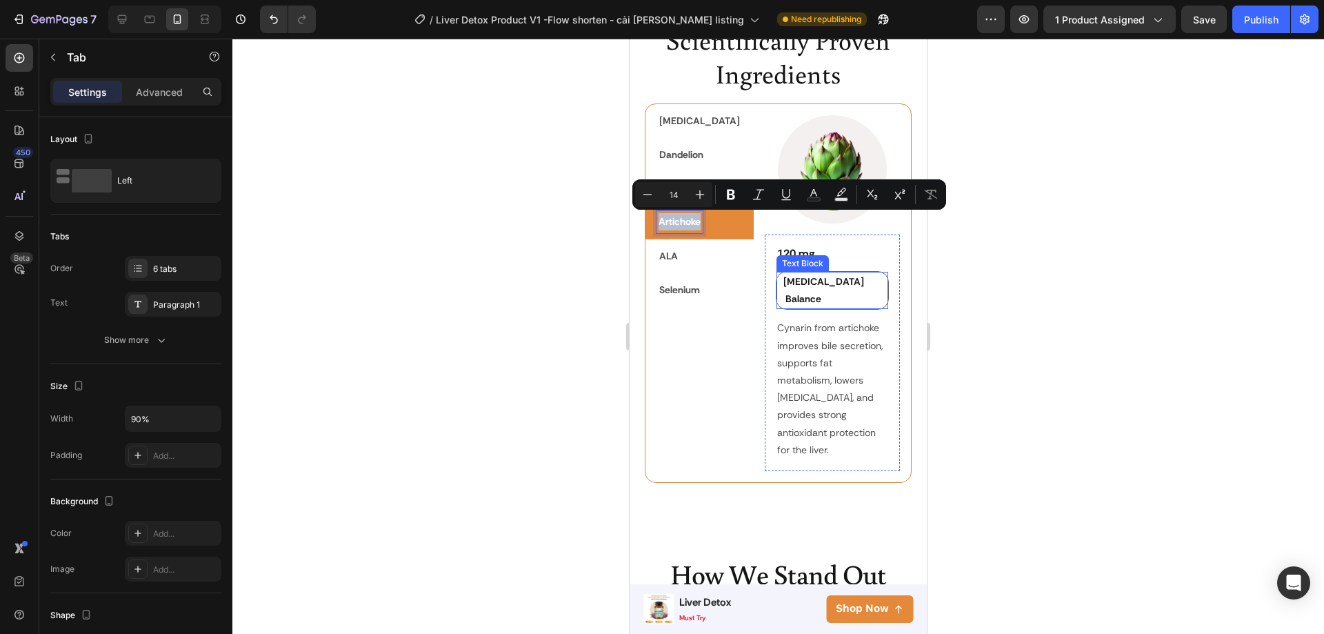
click at [840, 294] on p "[MEDICAL_DATA] Balance" at bounding box center [824, 290] width 83 height 34
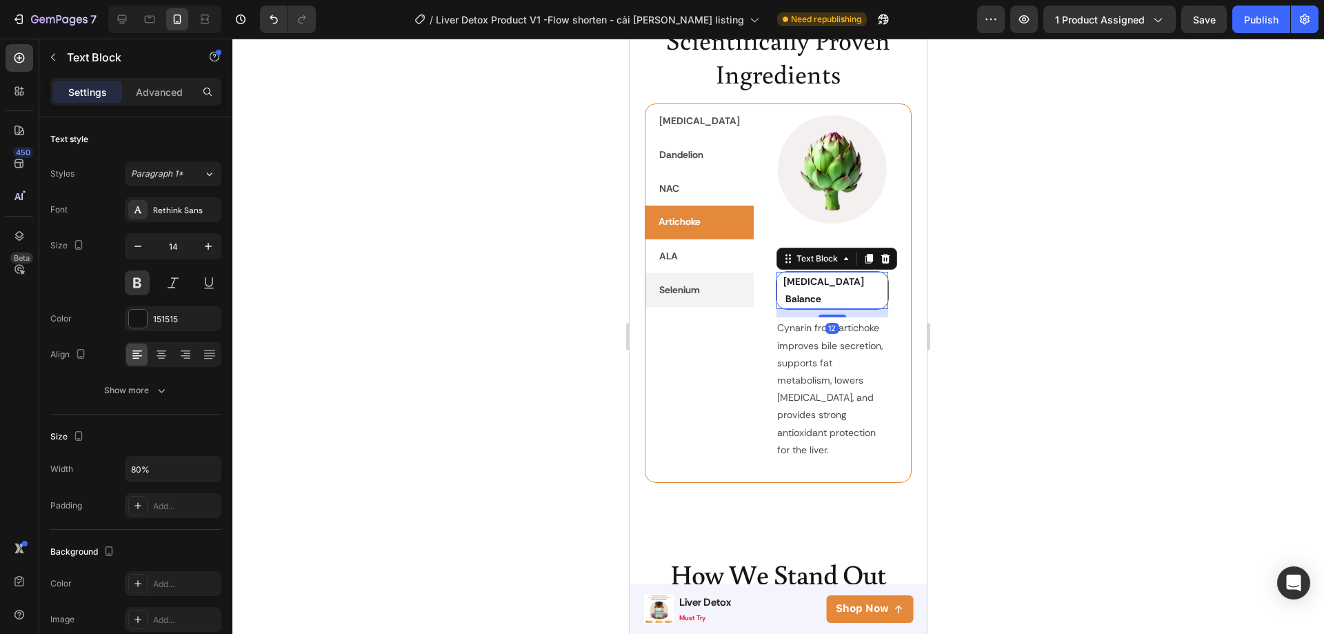
copy p "Artichoke"
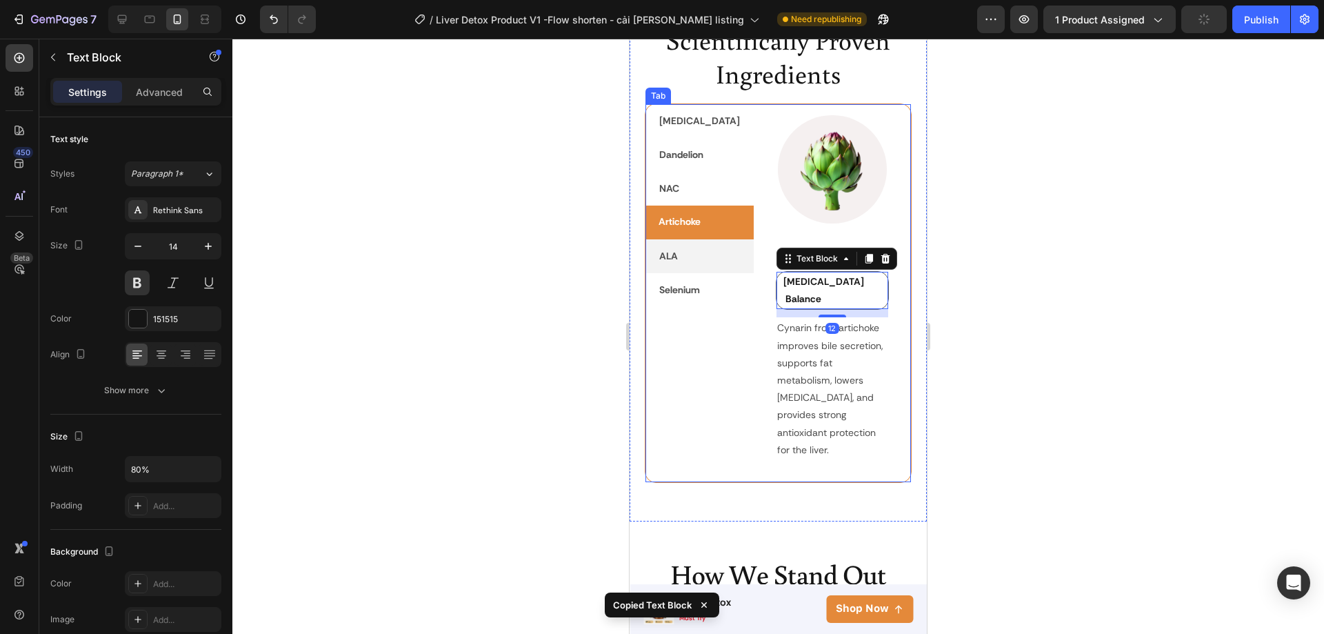
click at [679, 253] on li "ALA" at bounding box center [700, 256] width 108 height 34
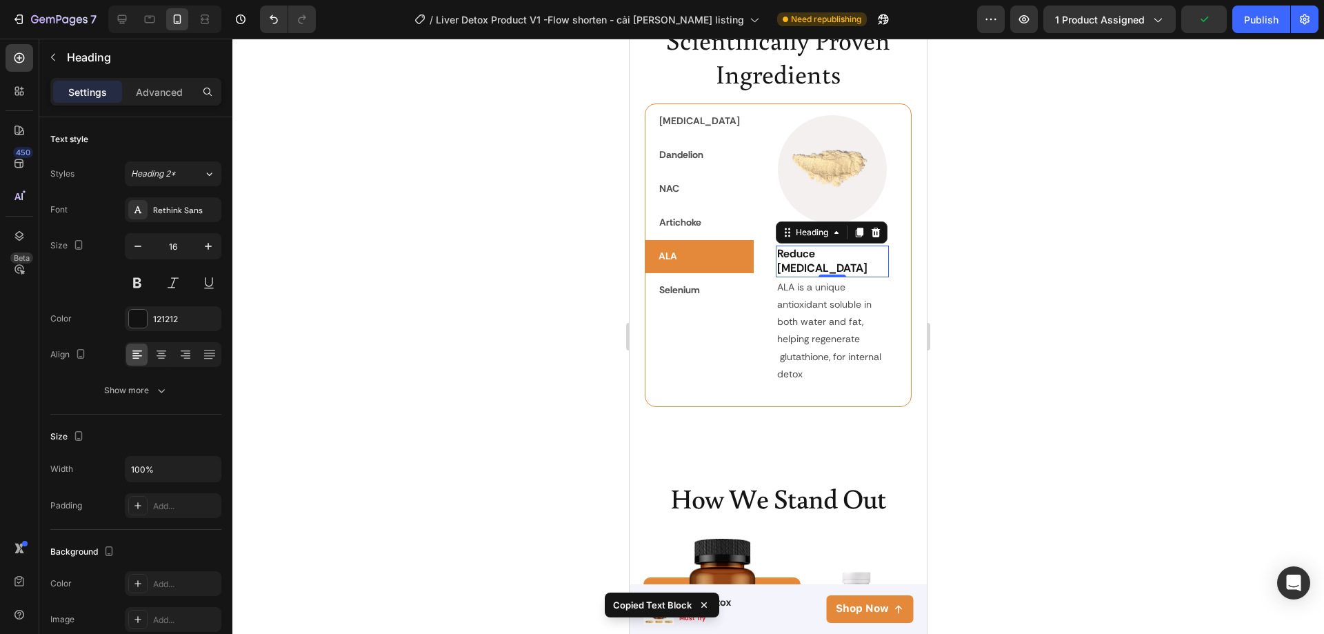
click at [805, 277] on div "⁠⁠⁠⁠⁠⁠⁠ Reduce [MEDICAL_DATA] Heading 0" at bounding box center [833, 262] width 114 height 32
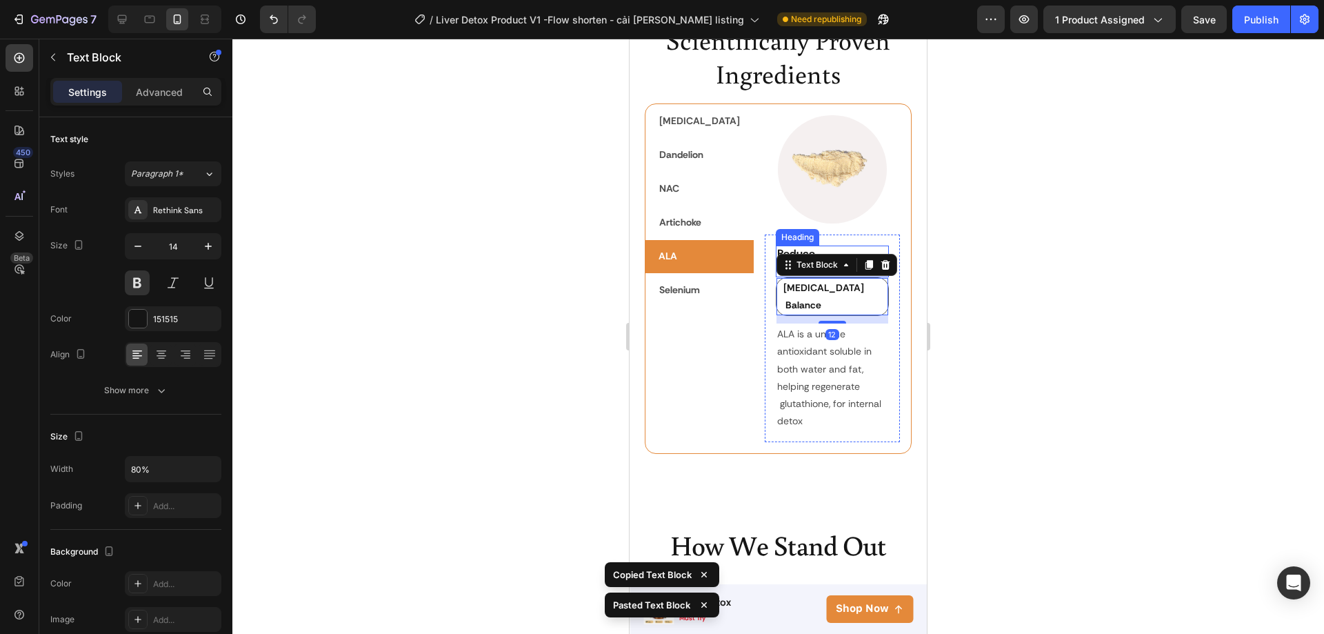
click at [877, 270] on p "⁠⁠⁠⁠⁠⁠⁠ Reduce [MEDICAL_DATA]" at bounding box center [832, 261] width 111 height 29
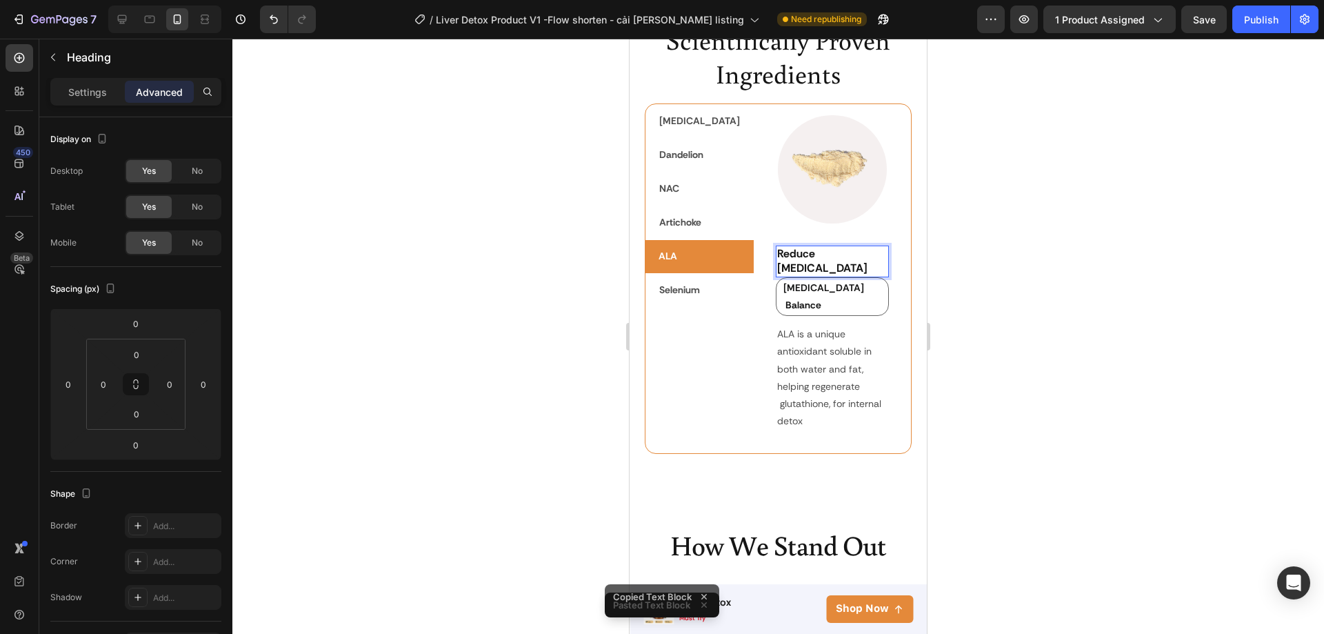
click at [864, 270] on p "Reduce [MEDICAL_DATA]" at bounding box center [832, 261] width 111 height 29
drag, startPoint x: 864, startPoint y: 270, endPoint x: 757, endPoint y: 273, distance: 107.6
click at [789, 292] on p "[MEDICAL_DATA] Balance" at bounding box center [824, 296] width 83 height 34
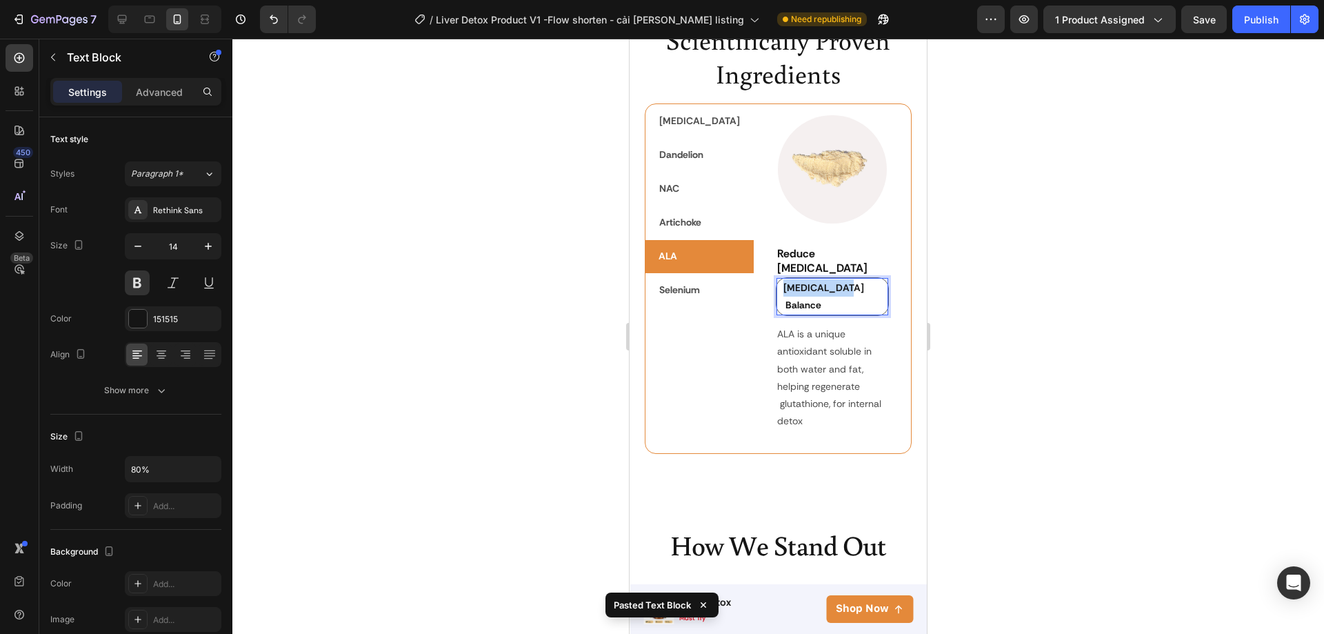
click at [789, 292] on p "[MEDICAL_DATA] Balance" at bounding box center [824, 296] width 83 height 34
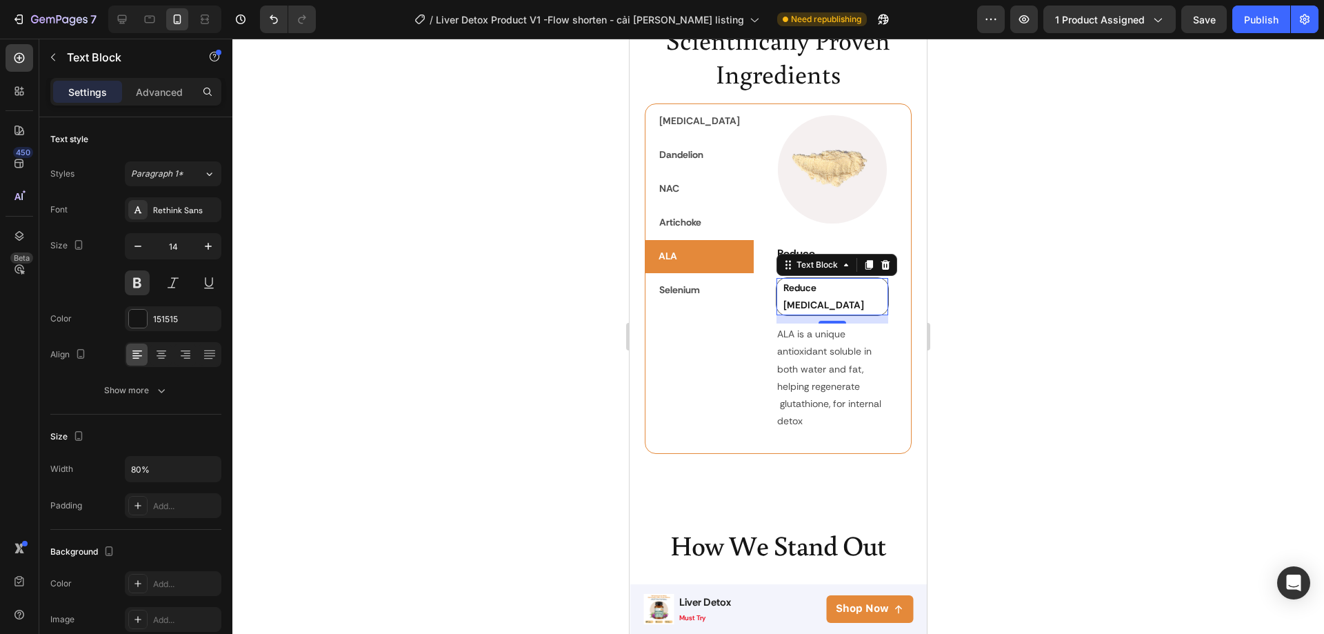
click at [994, 299] on div at bounding box center [778, 336] width 1092 height 595
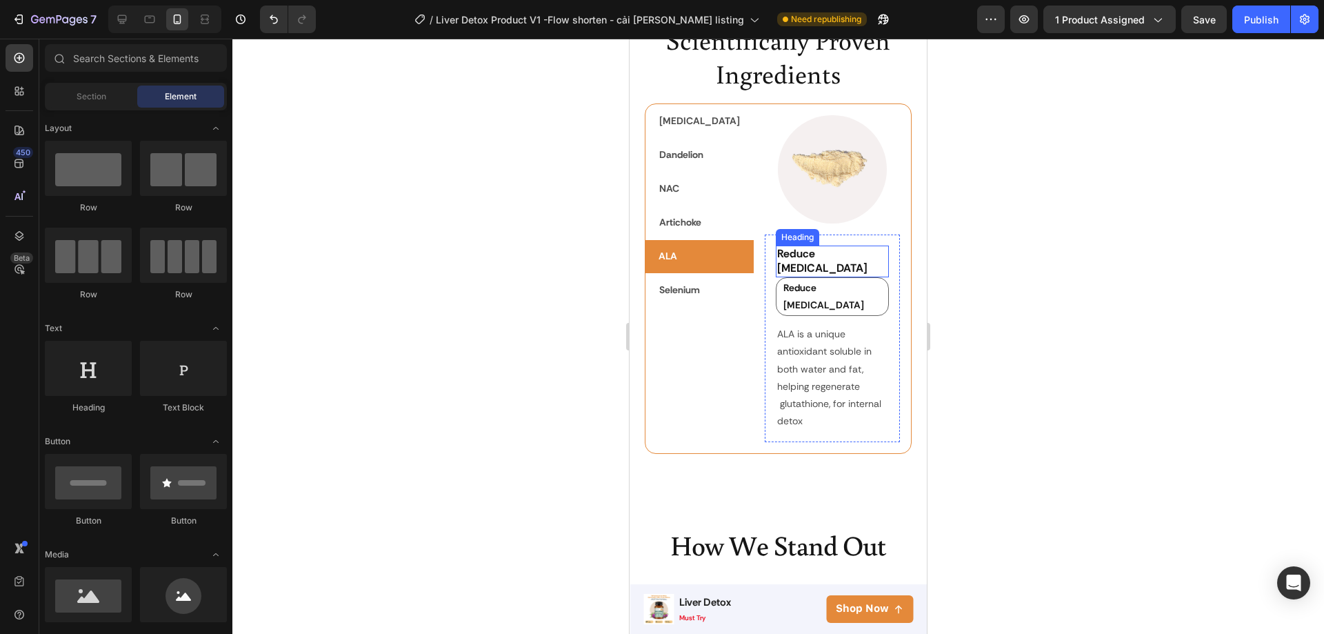
click at [870, 274] on p "⁠⁠⁠⁠⁠⁠⁠ Reduce [MEDICAL_DATA]" at bounding box center [832, 261] width 111 height 29
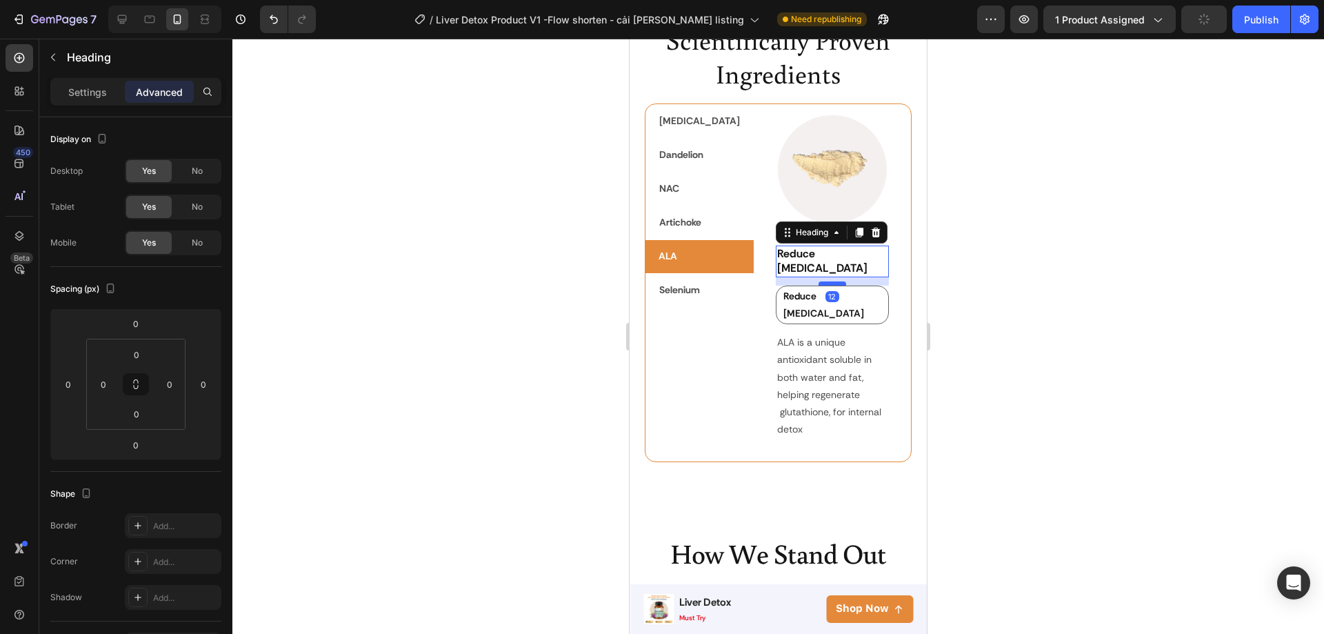
drag, startPoint x: 812, startPoint y: 281, endPoint x: 811, endPoint y: 289, distance: 8.3
click at [819, 286] on div at bounding box center [833, 283] width 28 height 4
type input "12"
drag, startPoint x: 869, startPoint y: 272, endPoint x: 745, endPoint y: 270, distance: 124.2
click at [777, 270] on p "Reduce [MEDICAL_DATA]" at bounding box center [832, 261] width 111 height 29
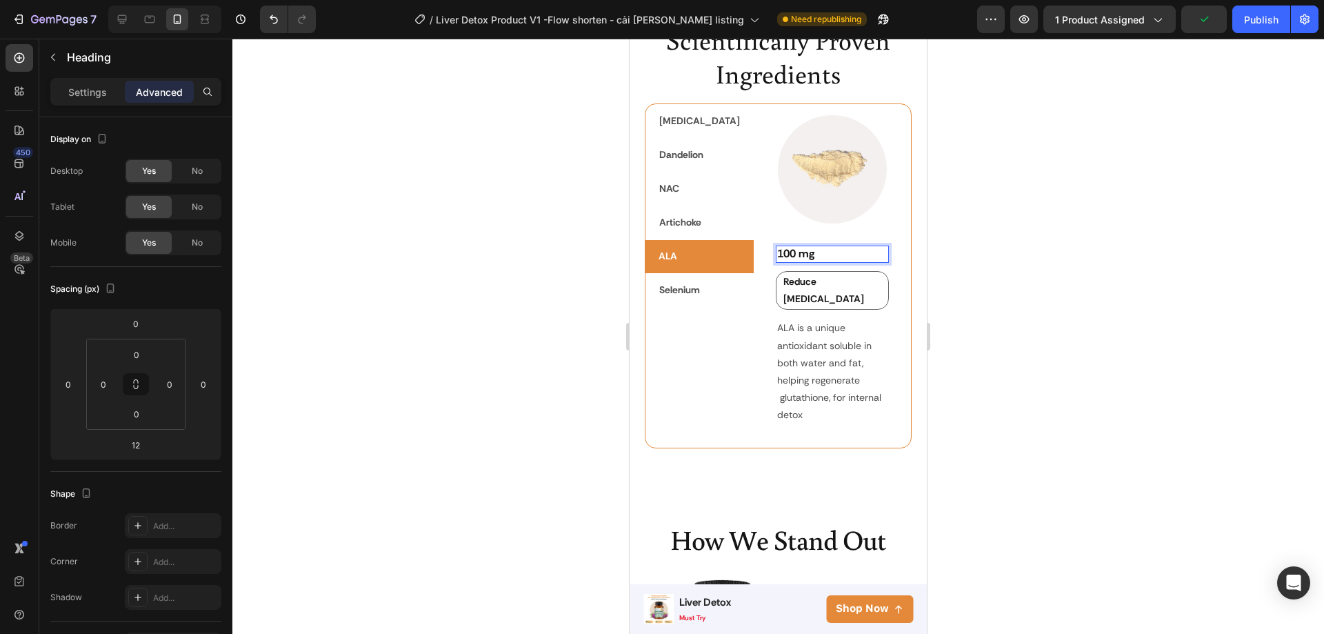
click at [1017, 343] on div at bounding box center [778, 336] width 1092 height 595
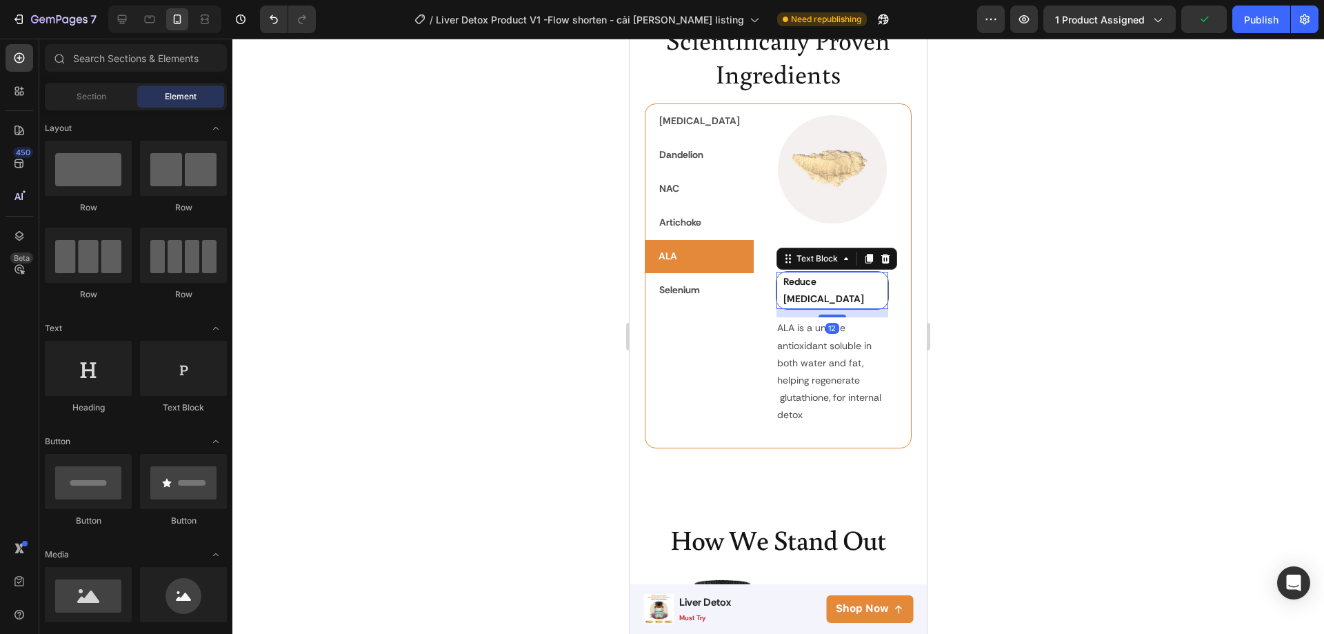
click at [850, 308] on p "Reduce [MEDICAL_DATA]" at bounding box center [824, 290] width 83 height 34
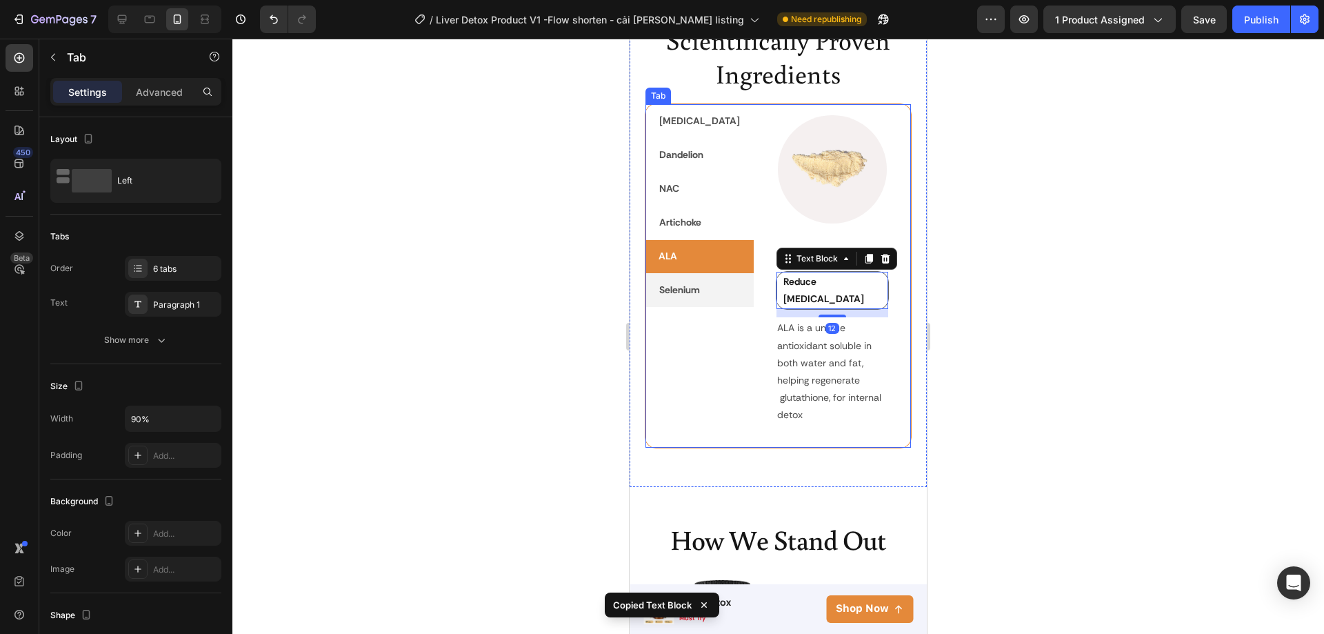
click at [694, 286] on p "Selenium" at bounding box center [679, 289] width 41 height 17
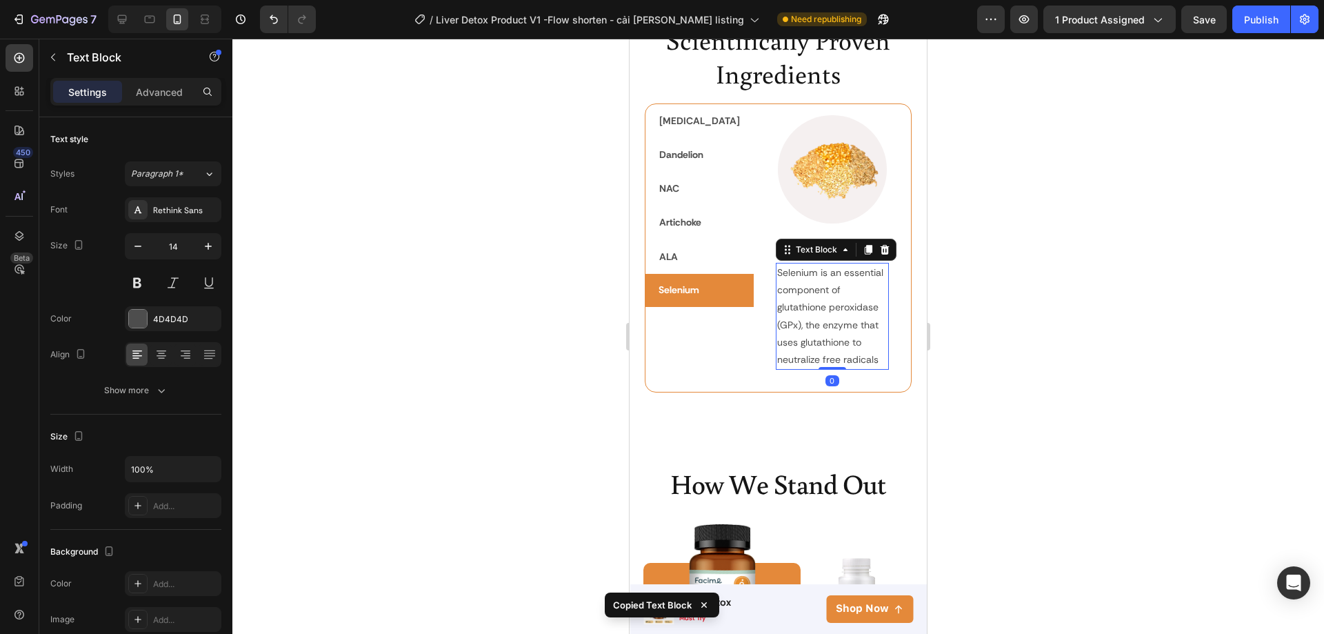
click at [820, 284] on p "Selenium is an essential component of glutathione peroxidase (GPx), the enzyme …" at bounding box center [832, 316] width 111 height 104
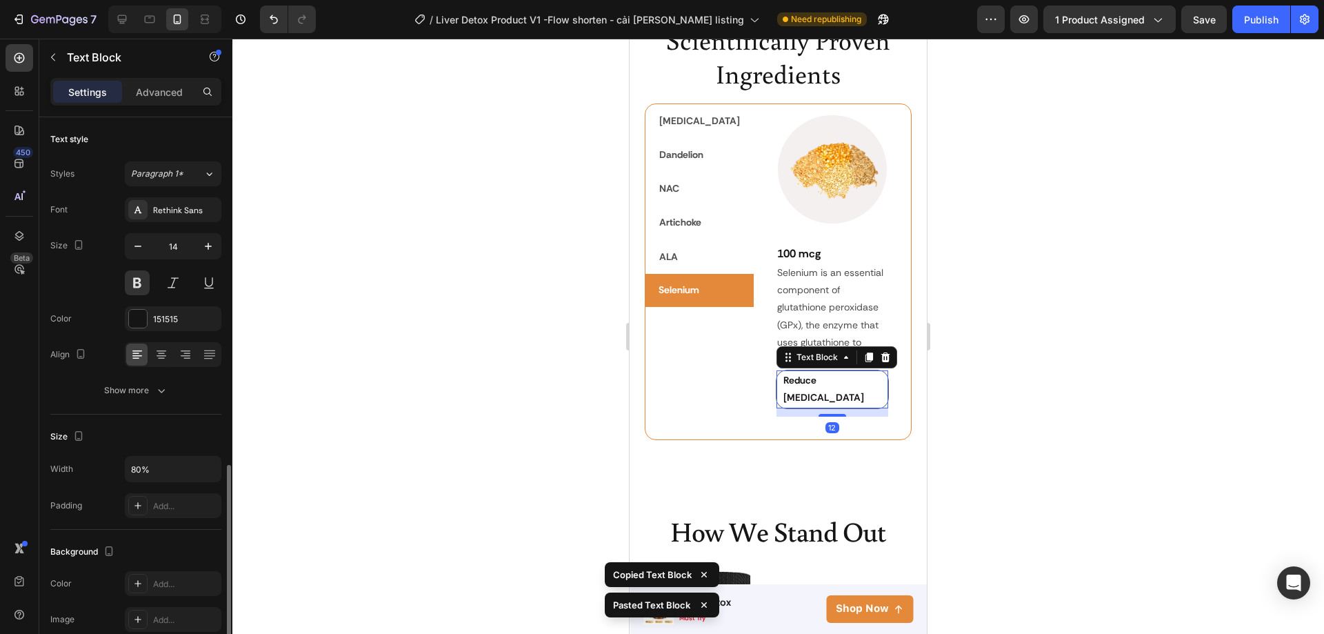
scroll to position [207, 0]
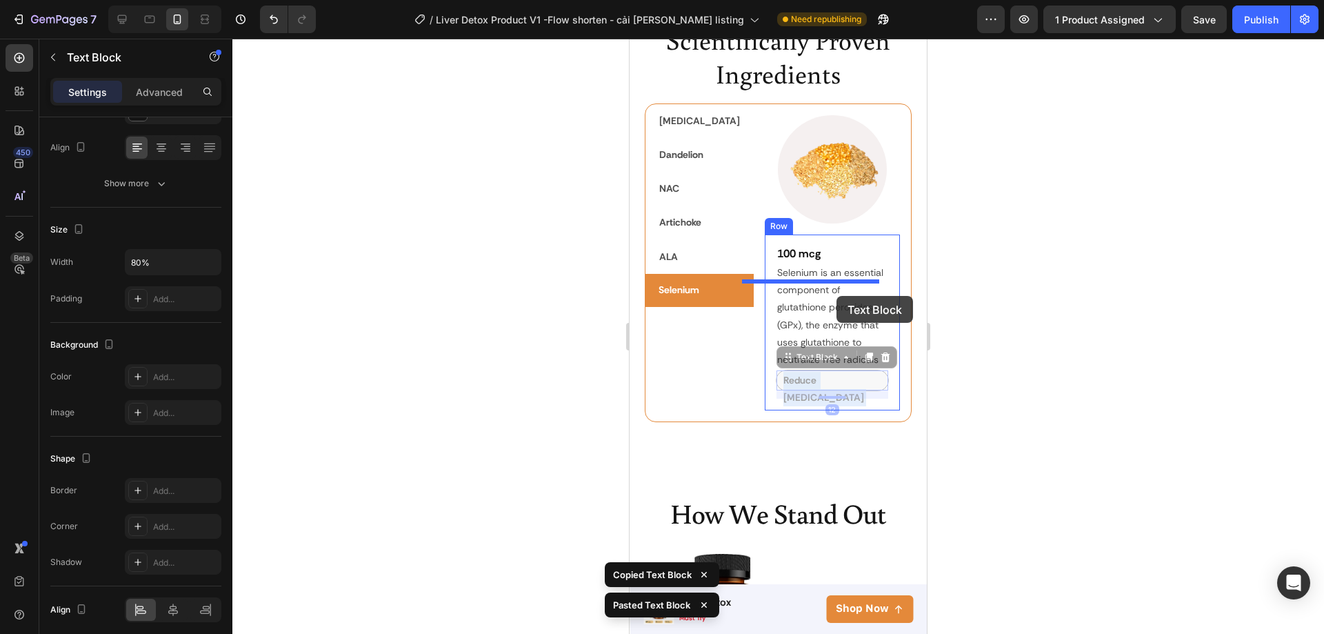
drag, startPoint x: 847, startPoint y: 384, endPoint x: 837, endPoint y: 296, distance: 88.9
click at [837, 296] on div "Mobile ( 431 px) iPhone 13 Mini iPhone 13 Pro iPhone 11 Pro Max iPhone 15 Pro M…" at bounding box center [778, 434] width 297 height 5963
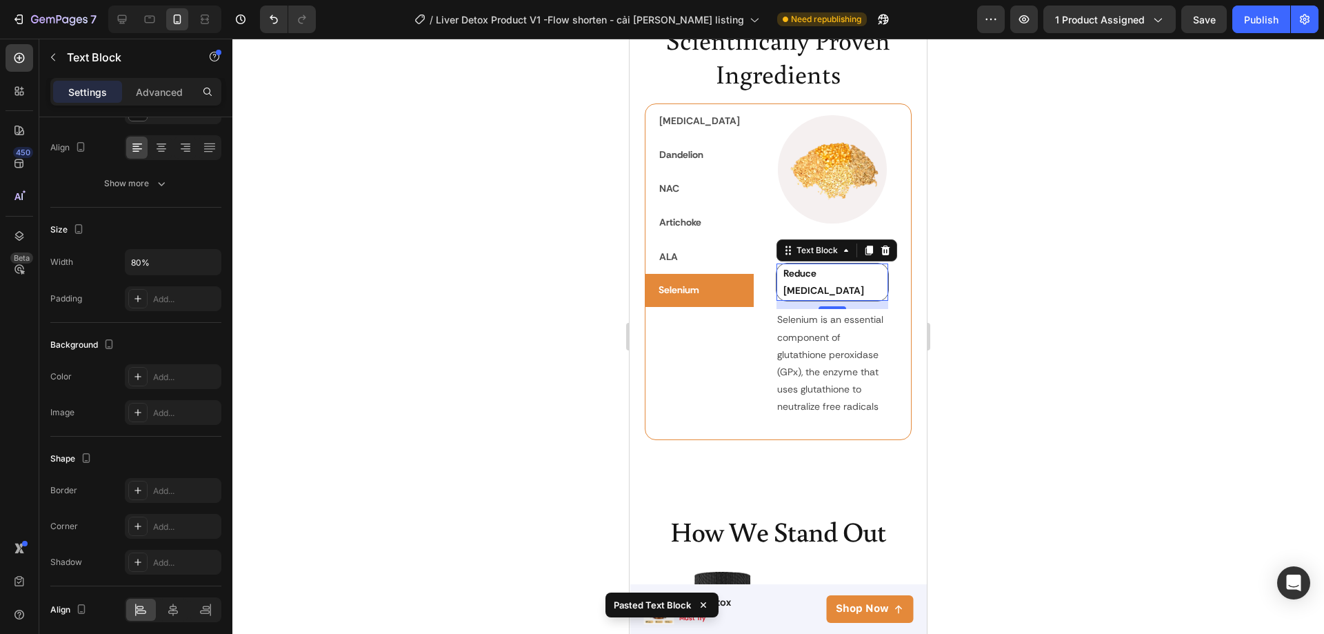
click at [981, 303] on div at bounding box center [778, 336] width 1092 height 595
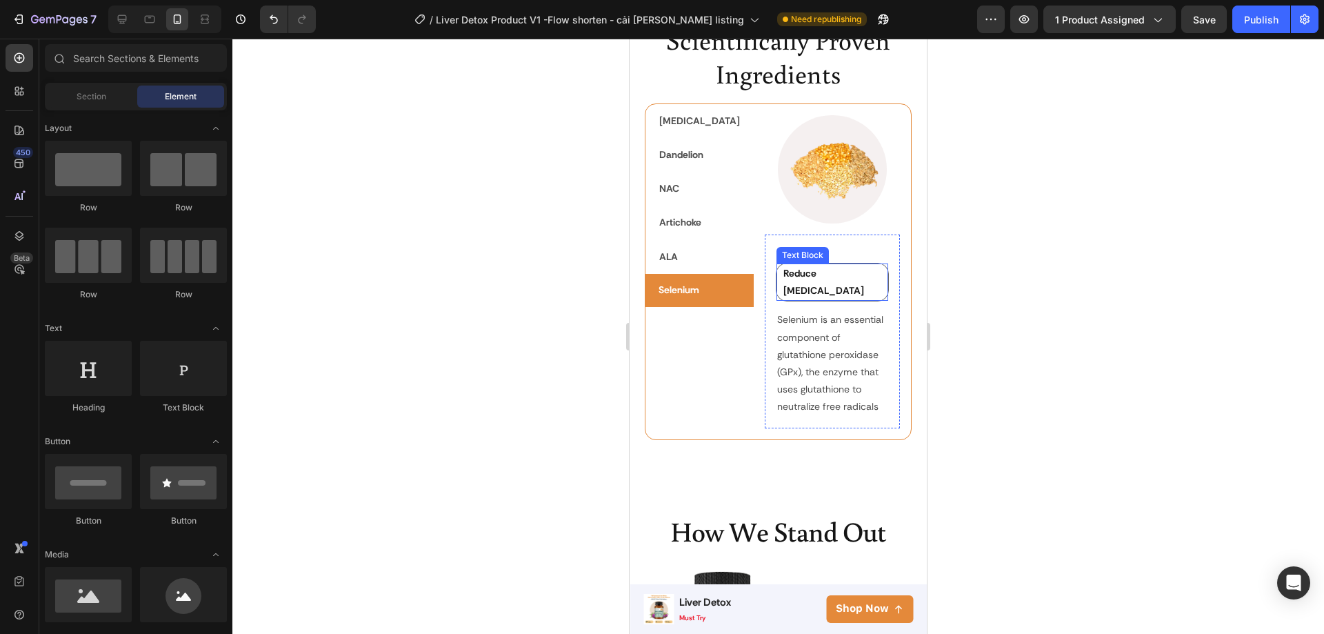
click at [813, 288] on p "Reduce [MEDICAL_DATA]" at bounding box center [824, 282] width 83 height 34
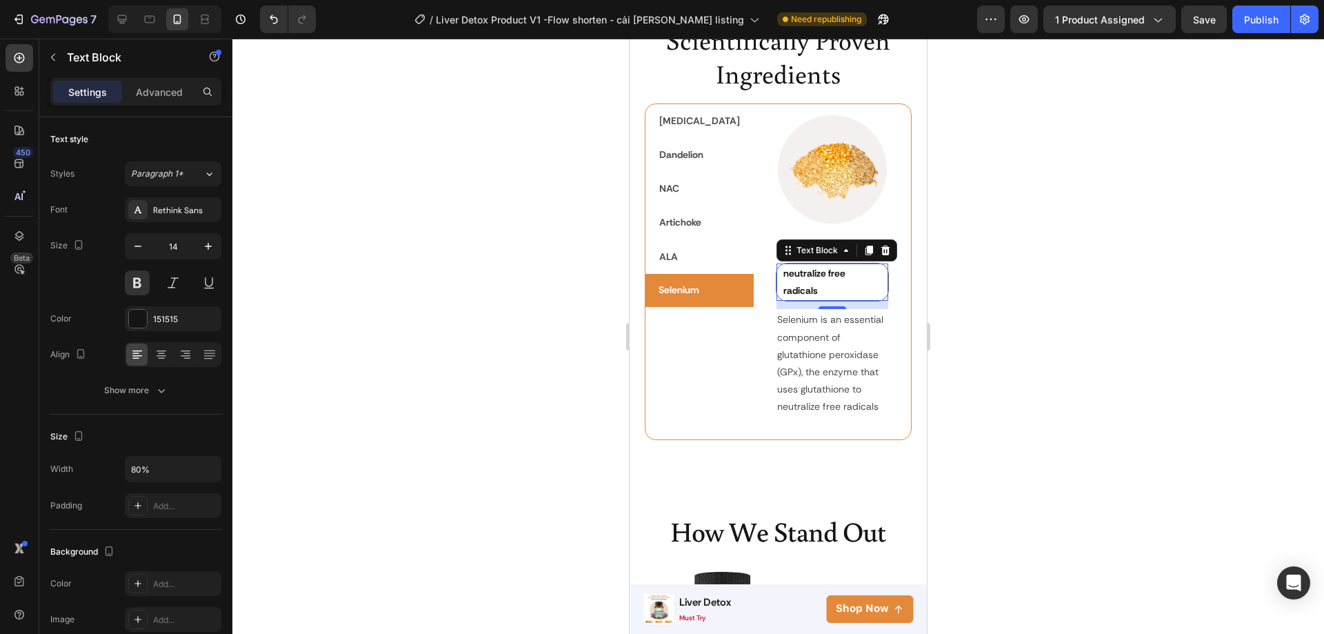
click at [776, 292] on div "neutralize free radicals Text Block 12" at bounding box center [833, 282] width 114 height 39
click at [783, 292] on p "neutralize free radicals" at bounding box center [824, 282] width 83 height 34
click at [992, 367] on div at bounding box center [778, 336] width 1092 height 595
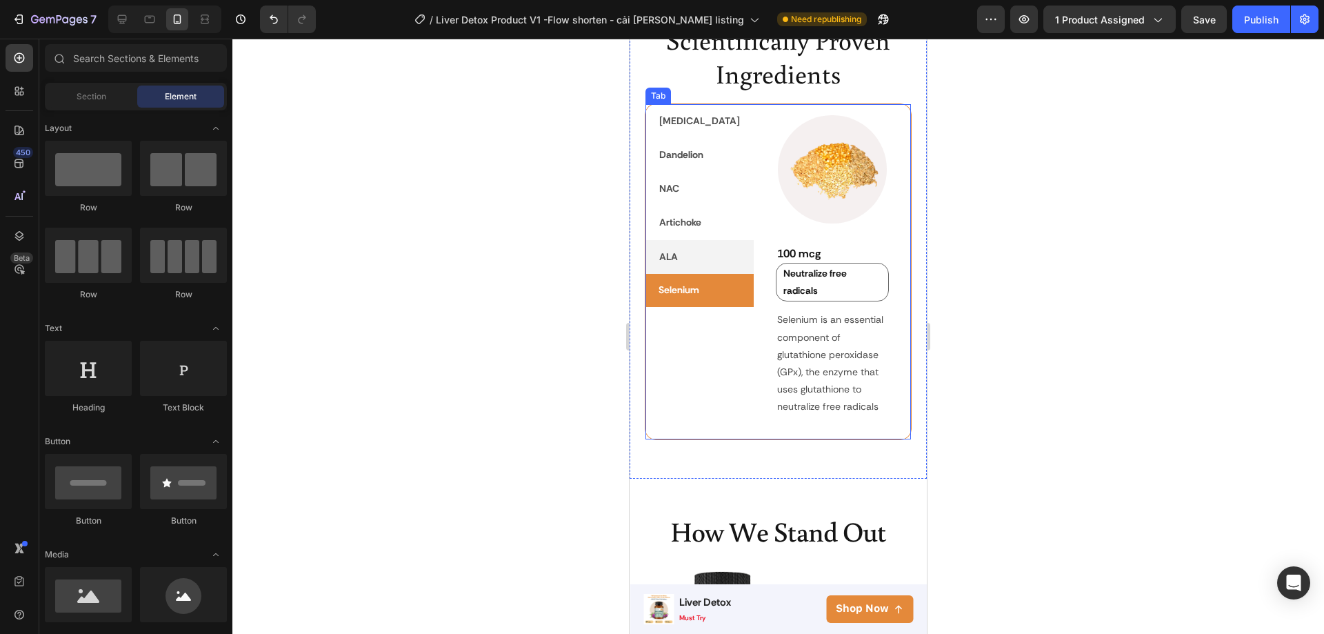
click at [679, 249] on li "ALA" at bounding box center [700, 257] width 108 height 34
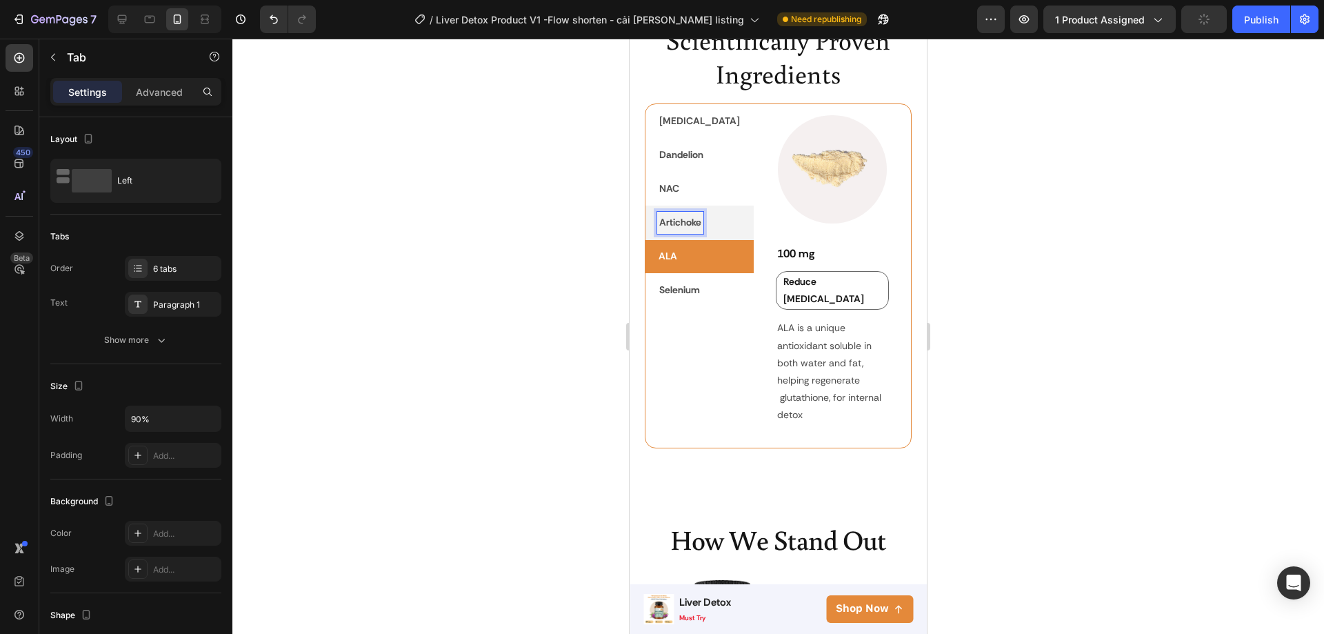
click at [682, 222] on p "Artichoke" at bounding box center [680, 222] width 42 height 17
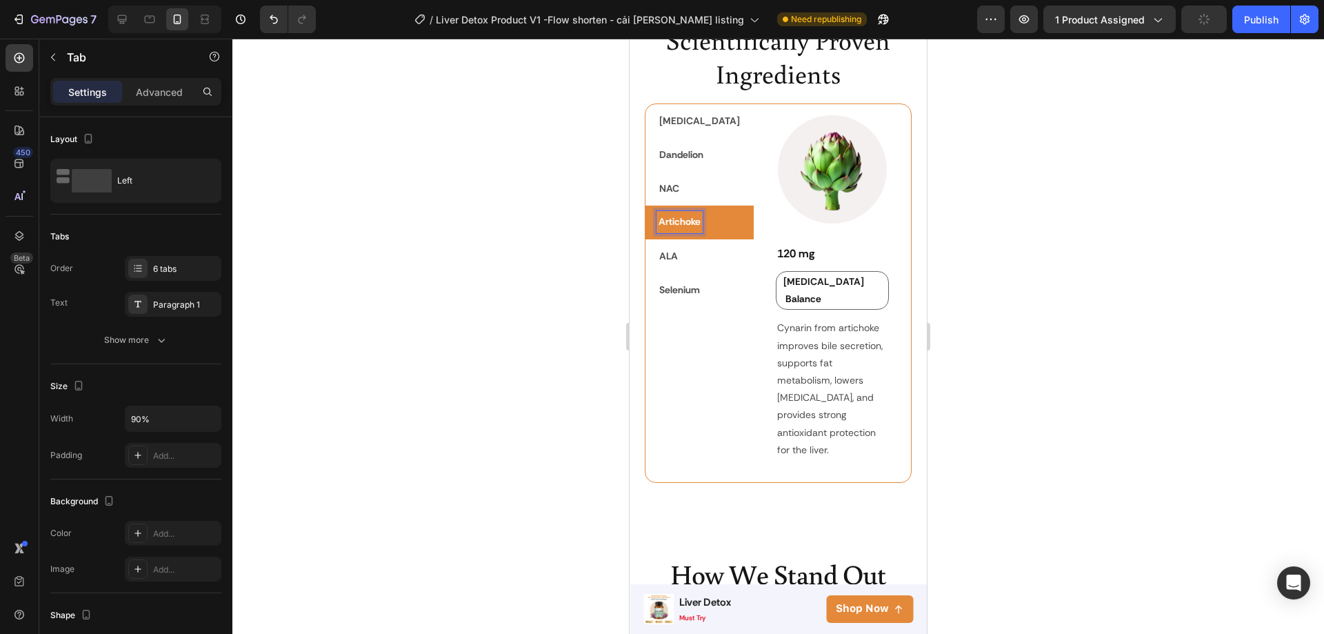
scroll to position [2585, 0]
click at [682, 222] on p "Artichoke" at bounding box center [680, 222] width 42 height 17
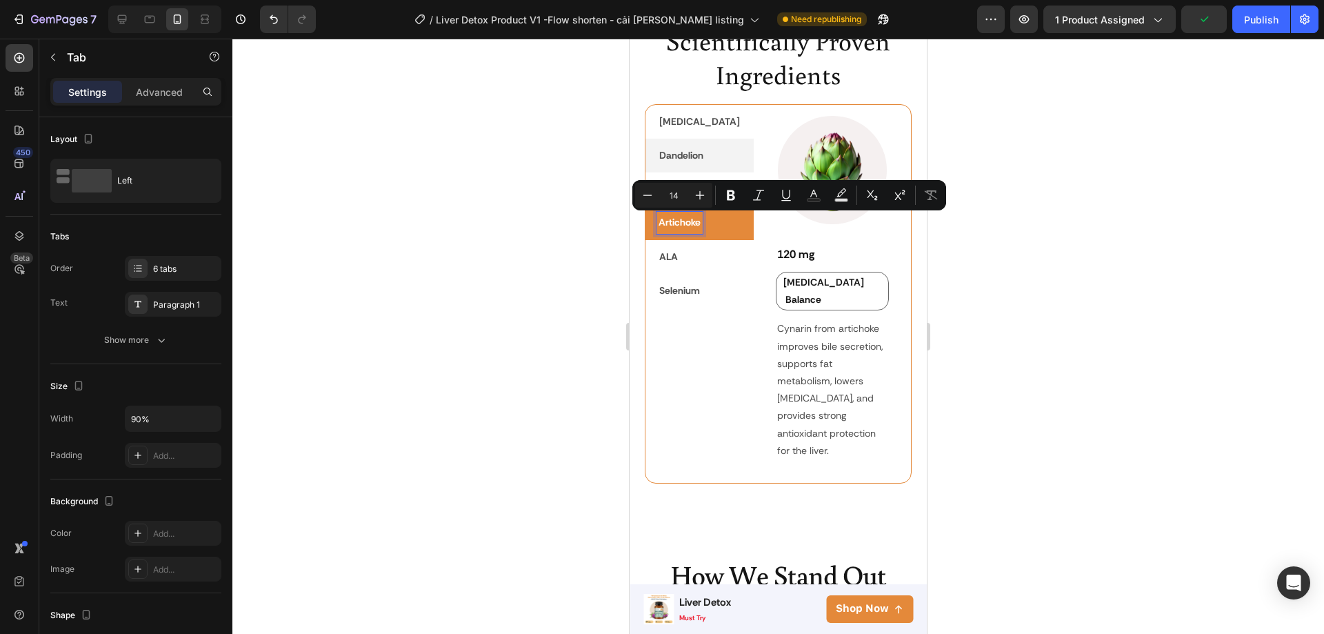
click at [679, 154] on p "Dandelion" at bounding box center [681, 155] width 44 height 17
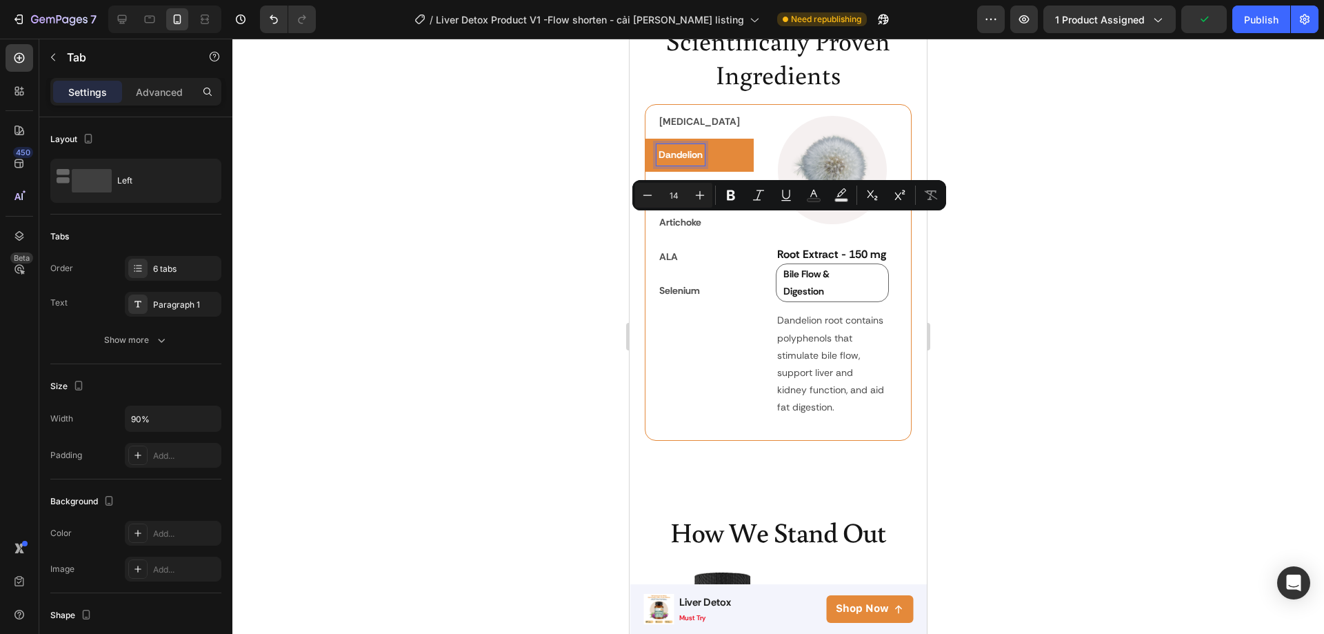
scroll to position [2584, 0]
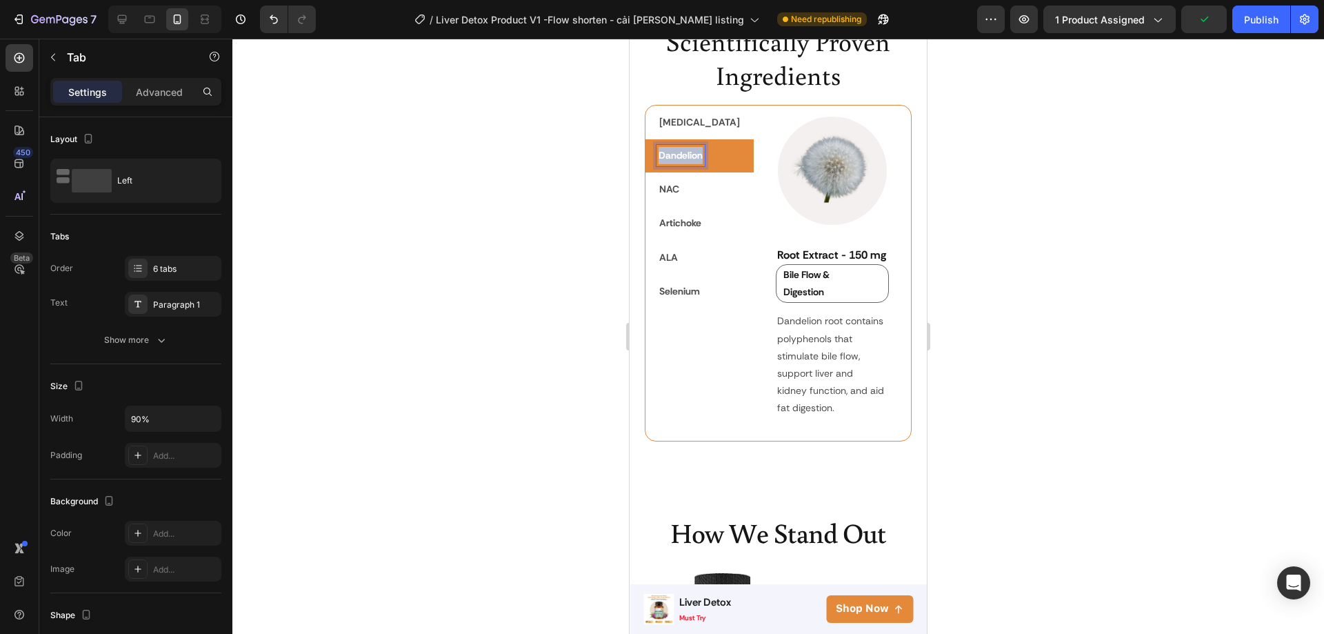
click at [679, 154] on p "Dandelion" at bounding box center [681, 155] width 44 height 17
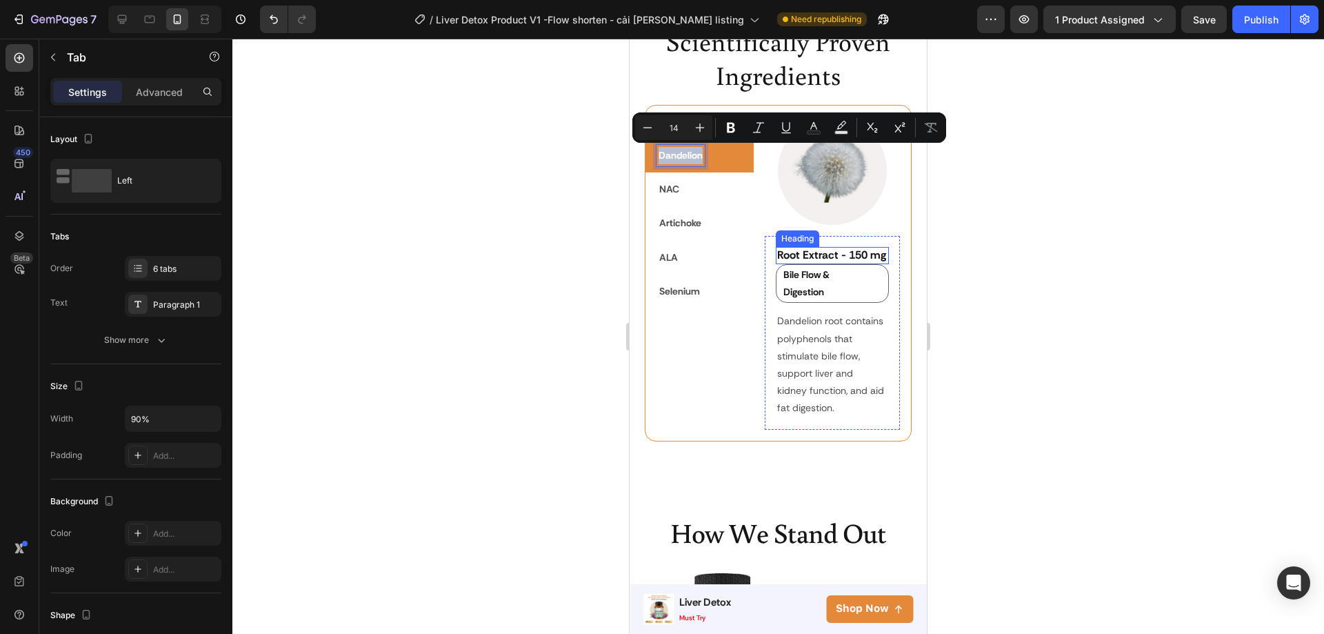
click at [822, 262] on strong "Root Extract - 150 mg" at bounding box center [831, 255] width 109 height 14
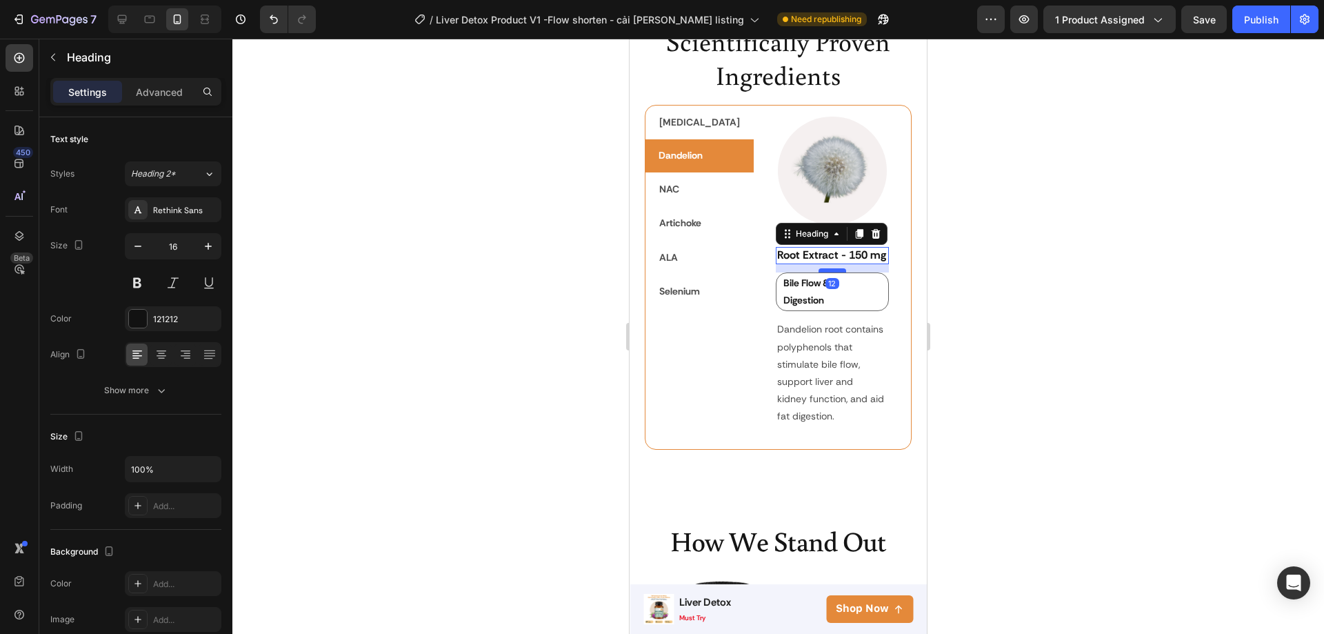
drag, startPoint x: 814, startPoint y: 283, endPoint x: 1688, endPoint y: 346, distance: 876.1
click at [819, 272] on div at bounding box center [833, 270] width 28 height 4
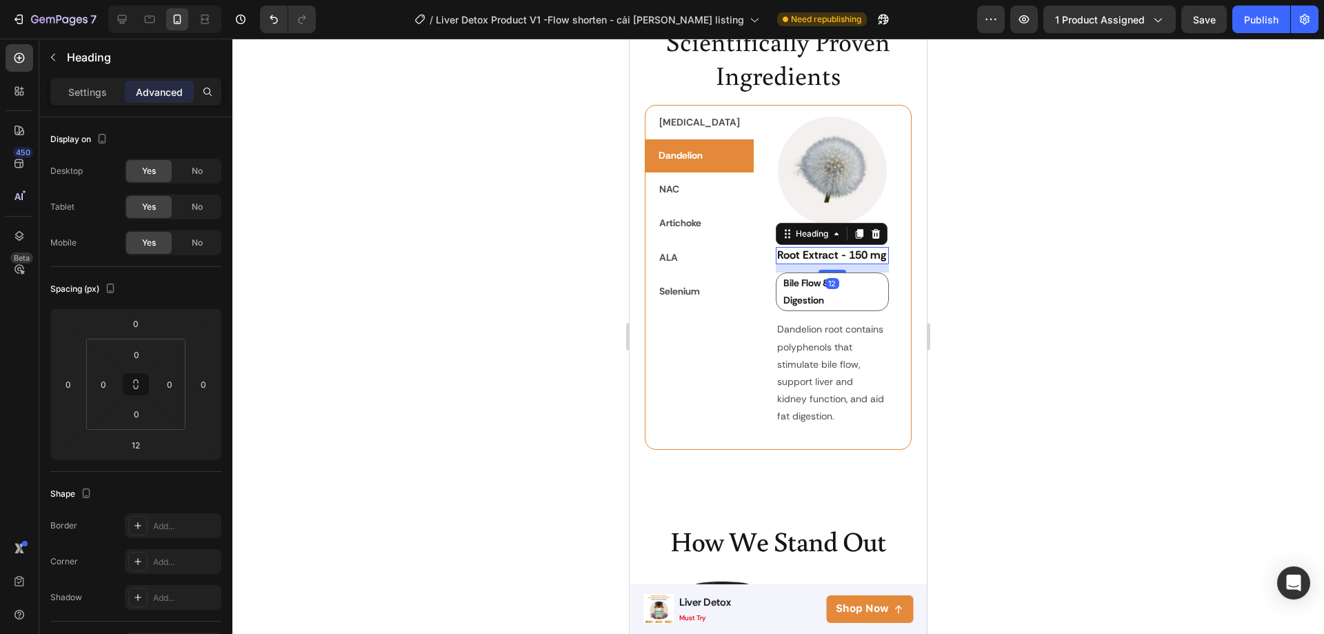
click at [1060, 308] on div at bounding box center [778, 336] width 1092 height 595
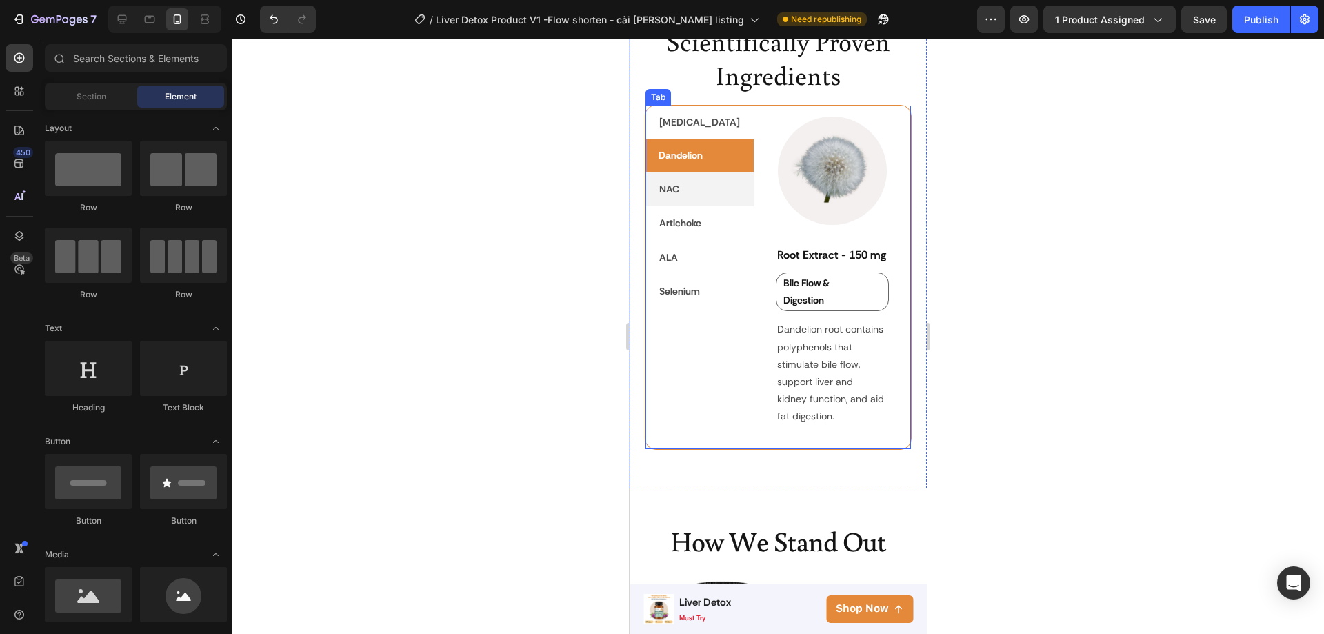
click at [682, 195] on li "NAC" at bounding box center [700, 189] width 108 height 34
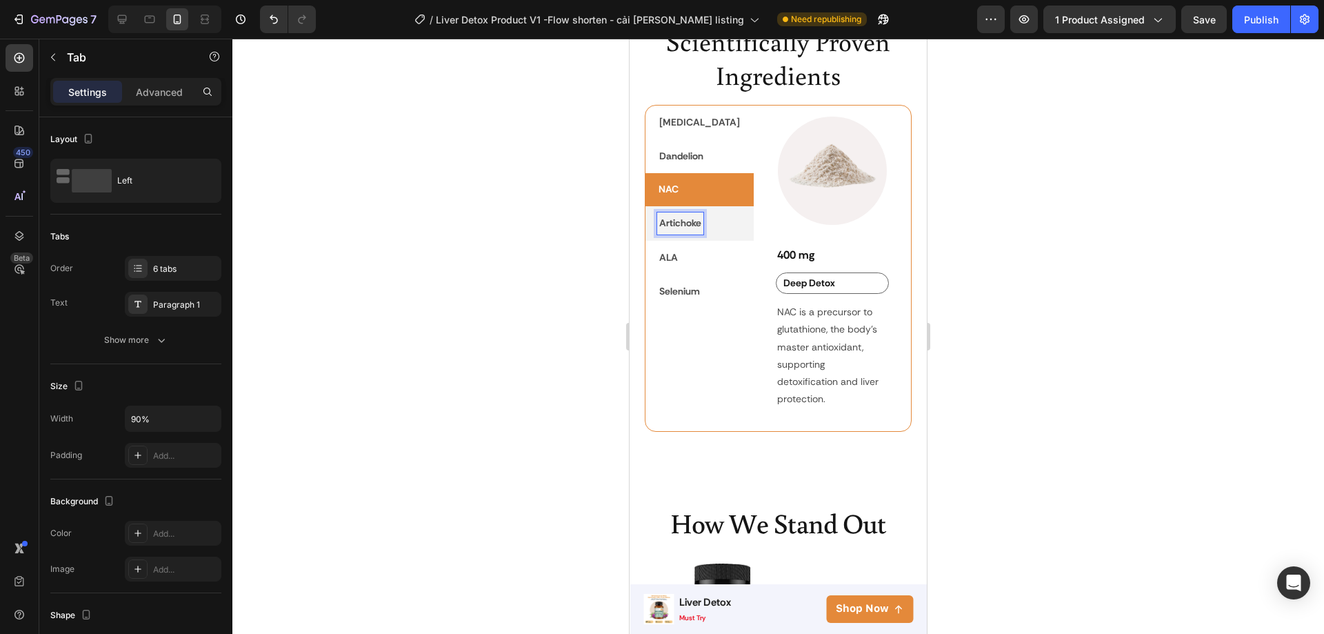
click at [677, 226] on p "Artichoke" at bounding box center [680, 222] width 42 height 17
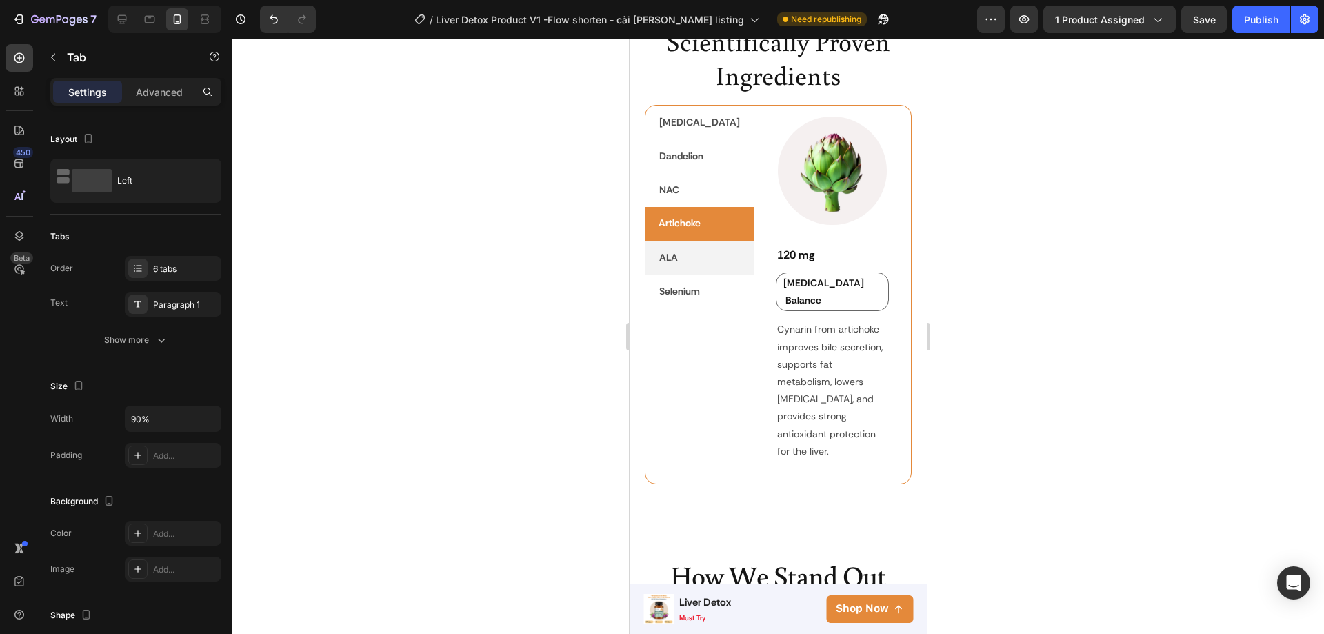
click at [686, 264] on li "ALA" at bounding box center [700, 258] width 108 height 34
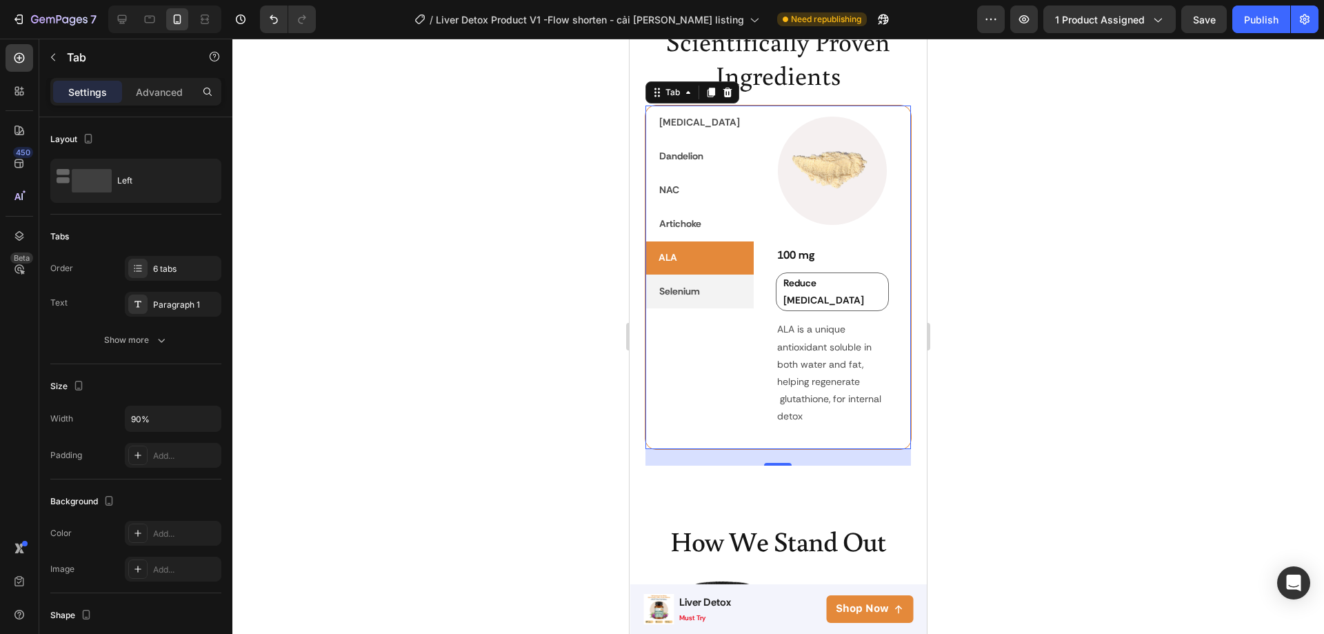
click at [688, 281] on div "Selenium" at bounding box center [679, 291] width 45 height 21
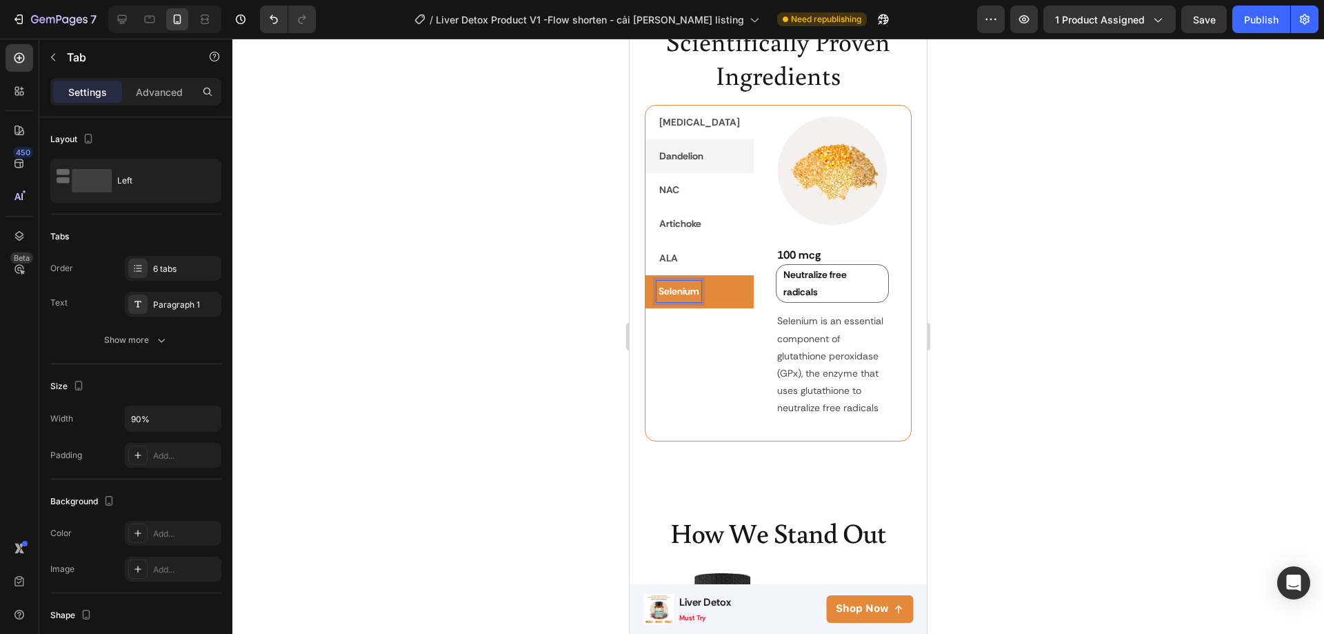
click at [677, 157] on p "Dandelion" at bounding box center [681, 156] width 44 height 17
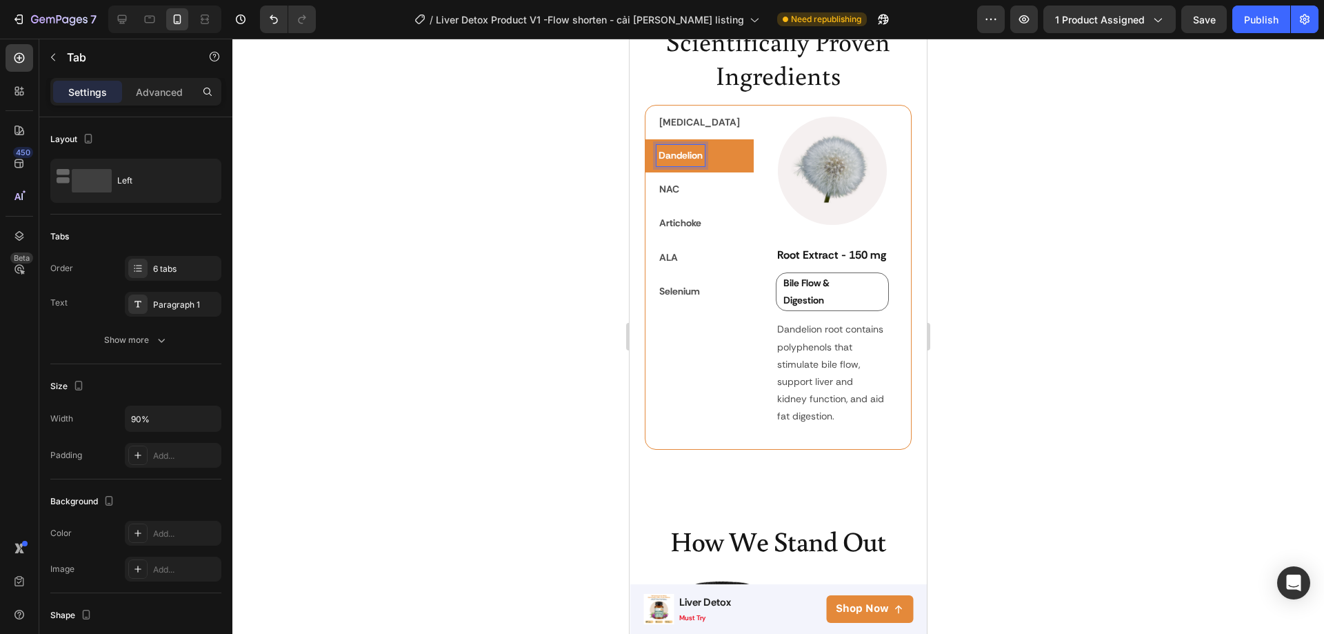
scroll to position [2583, 0]
click at [788, 303] on p "Bile Flow & Digestion" at bounding box center [824, 292] width 83 height 34
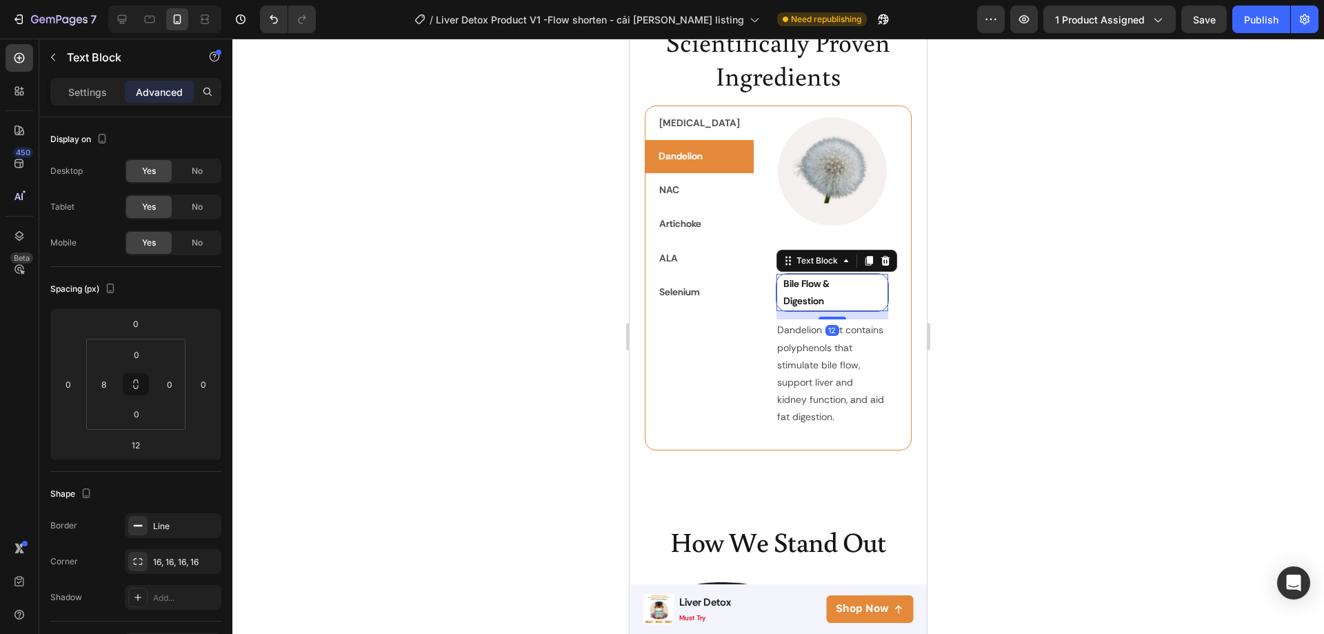
click at [601, 302] on div at bounding box center [778, 336] width 1092 height 595
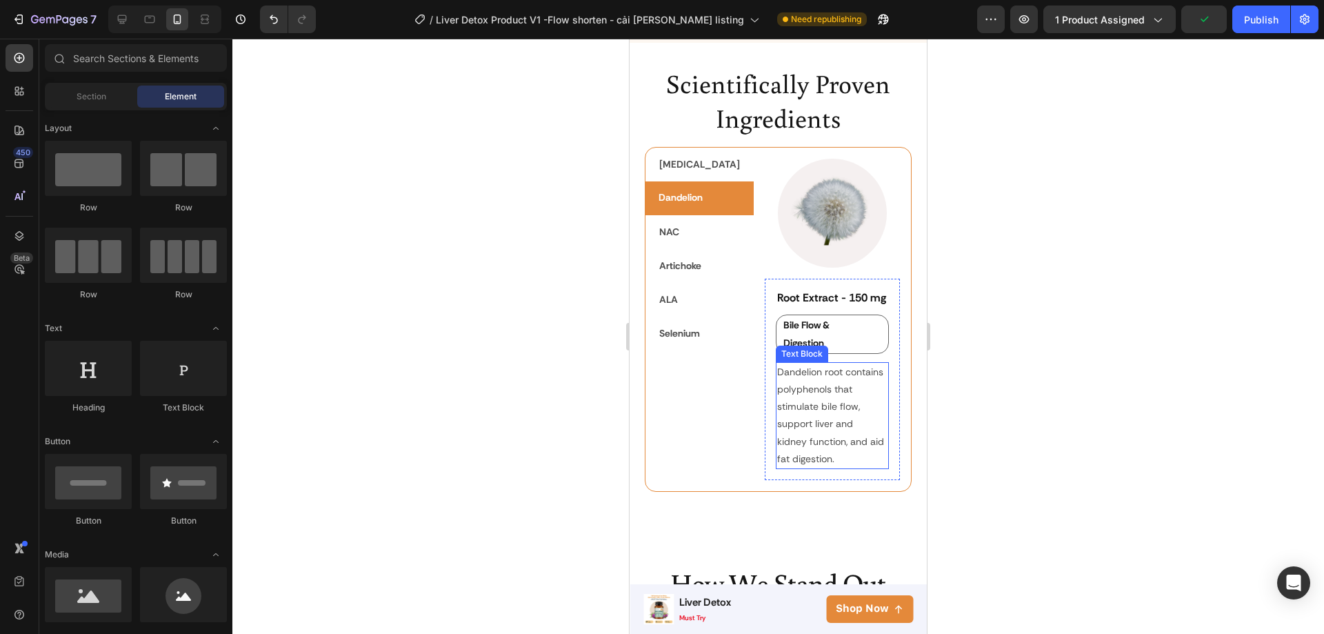
scroll to position [2239, 0]
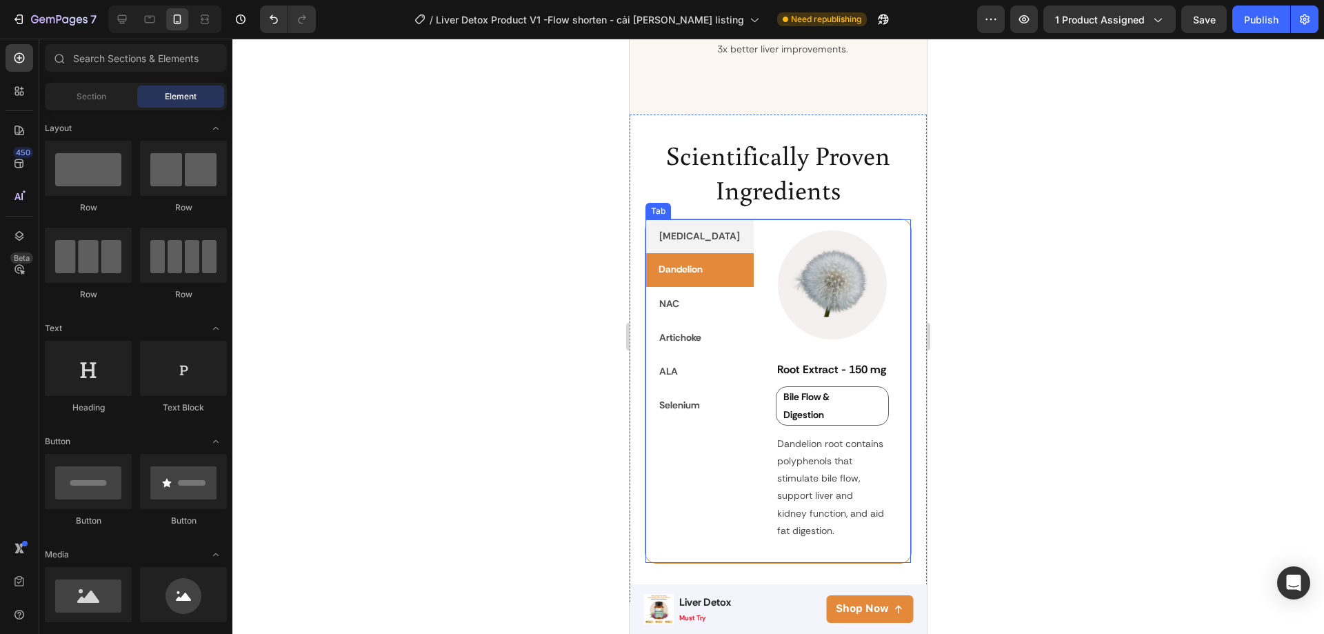
click at [664, 245] on p "[MEDICAL_DATA]" at bounding box center [699, 236] width 81 height 17
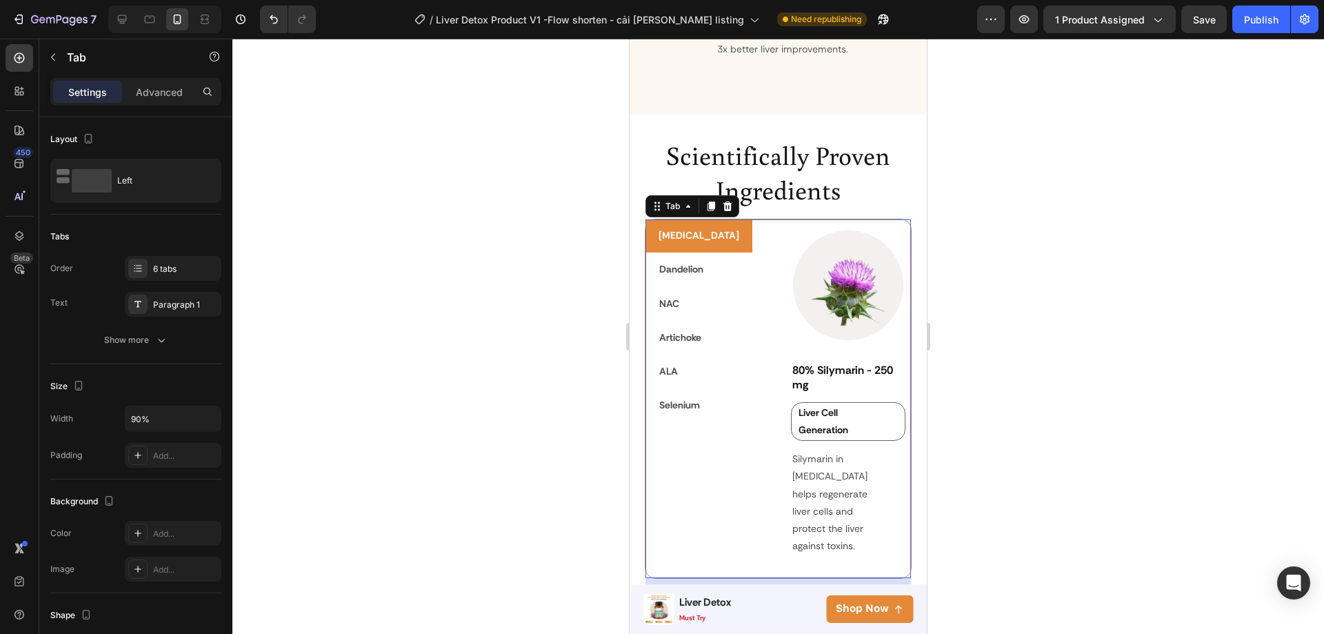
click at [1001, 455] on div at bounding box center [778, 336] width 1092 height 595
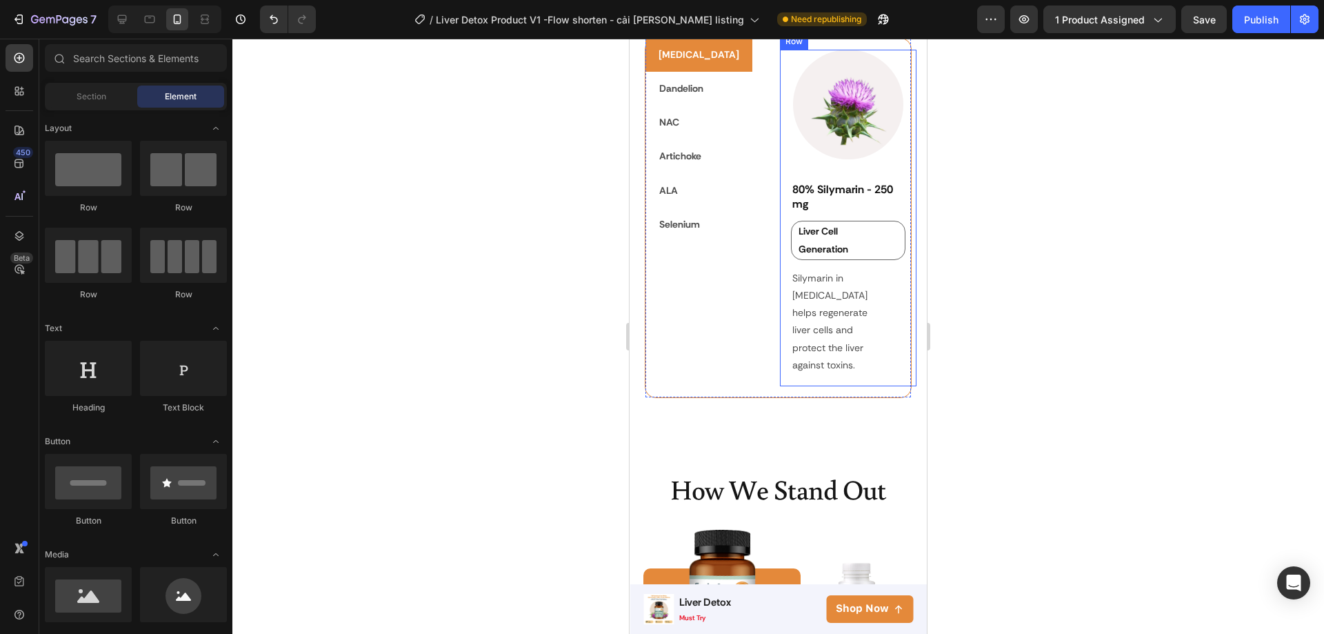
scroll to position [2652, 0]
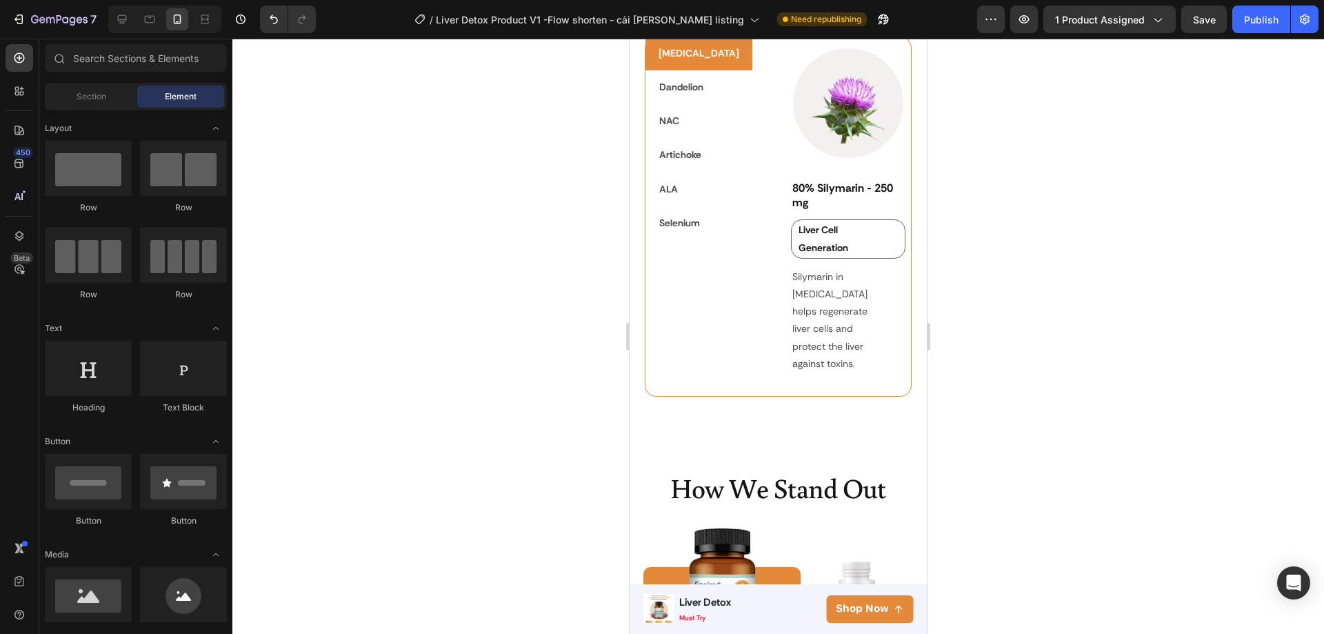
click at [1029, 317] on div at bounding box center [778, 336] width 1092 height 595
click at [681, 90] on p "Dandelion" at bounding box center [681, 87] width 44 height 17
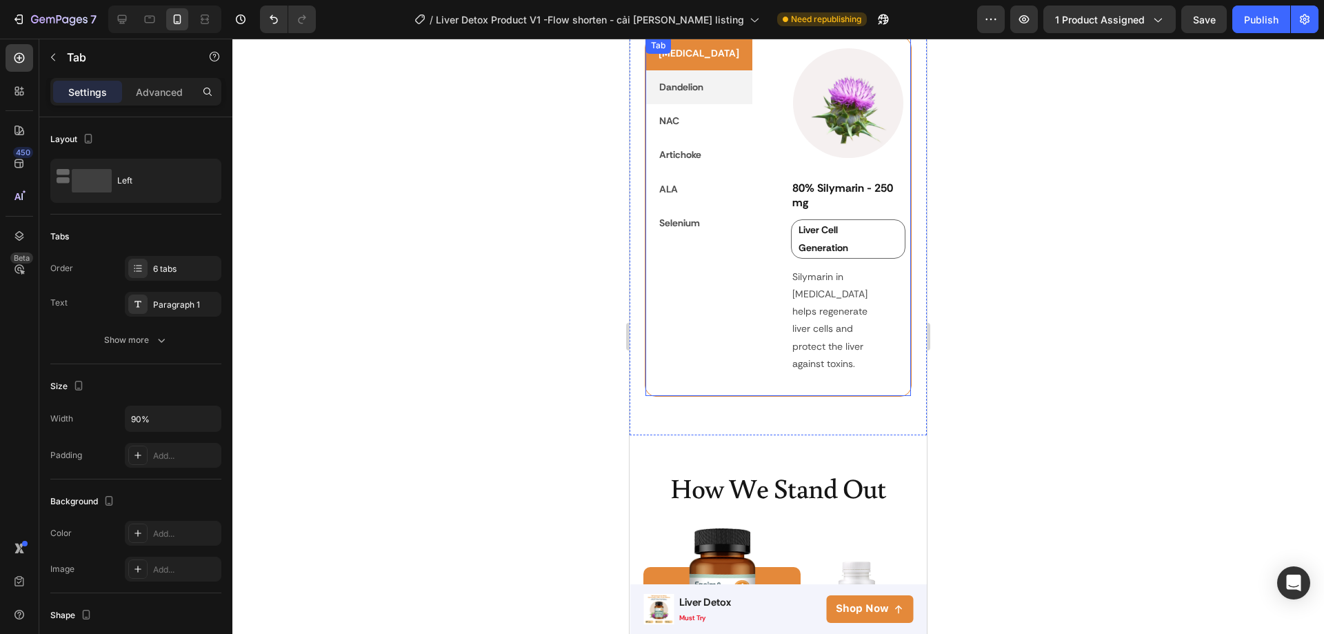
scroll to position [2653, 0]
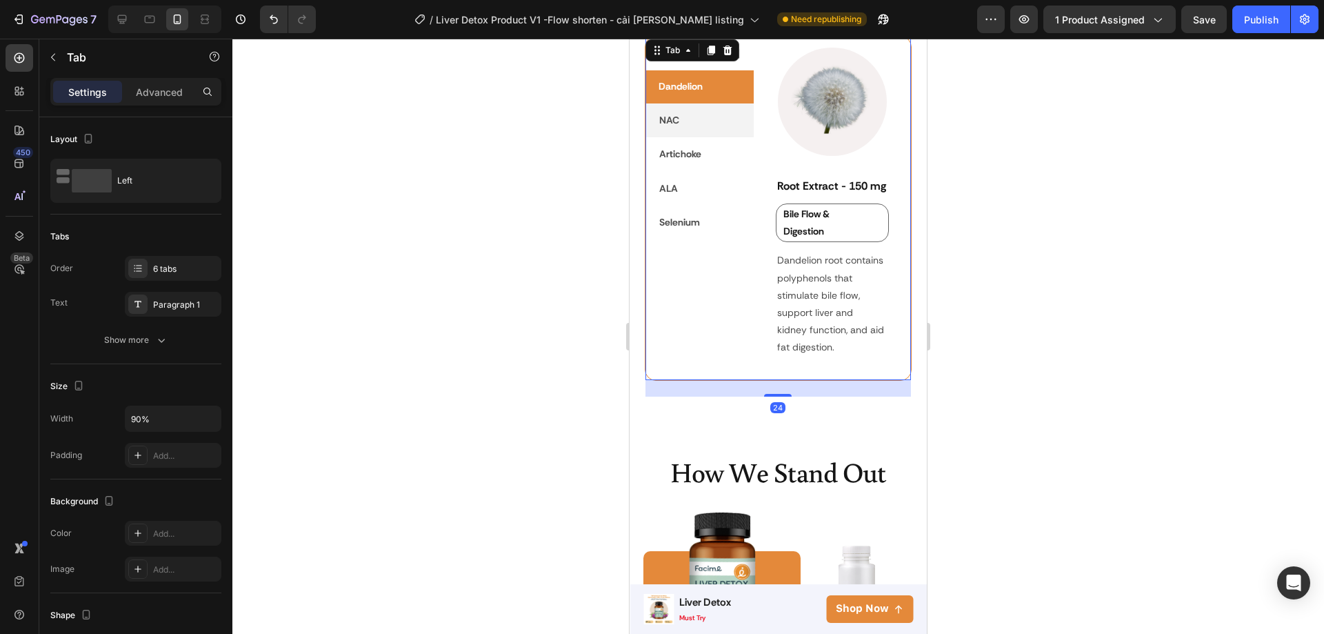
click at [686, 130] on li "NAC" at bounding box center [700, 120] width 108 height 34
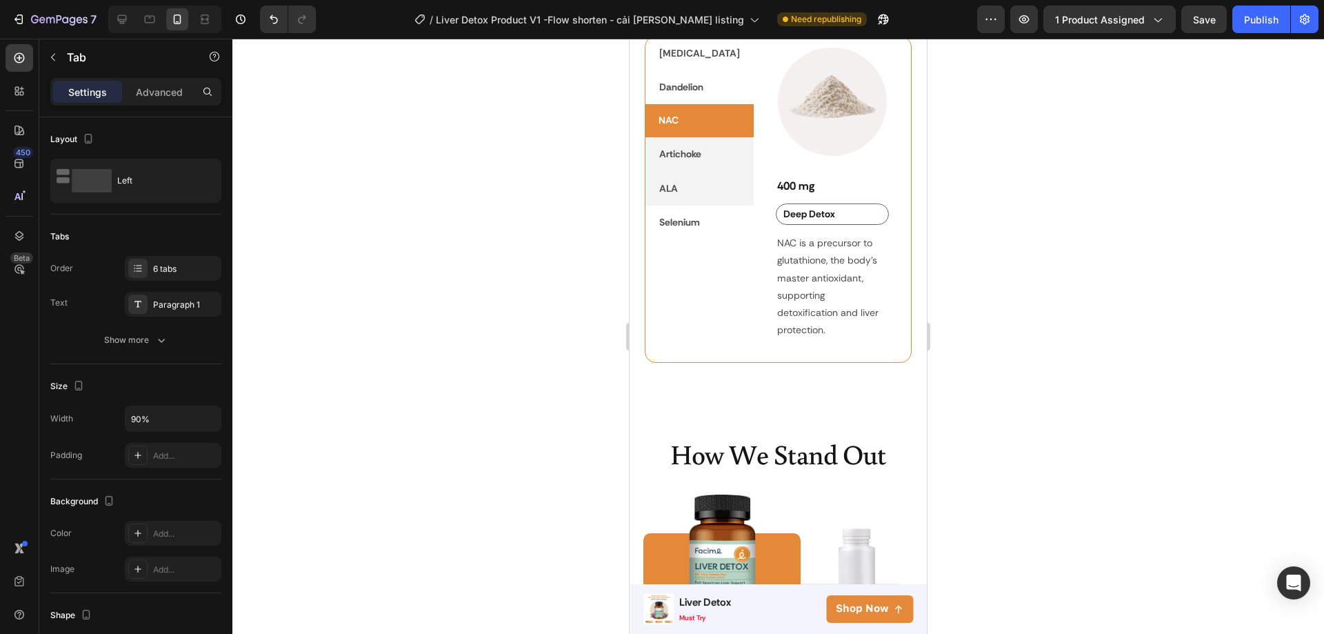
click at [682, 195] on li "ALA" at bounding box center [700, 189] width 108 height 34
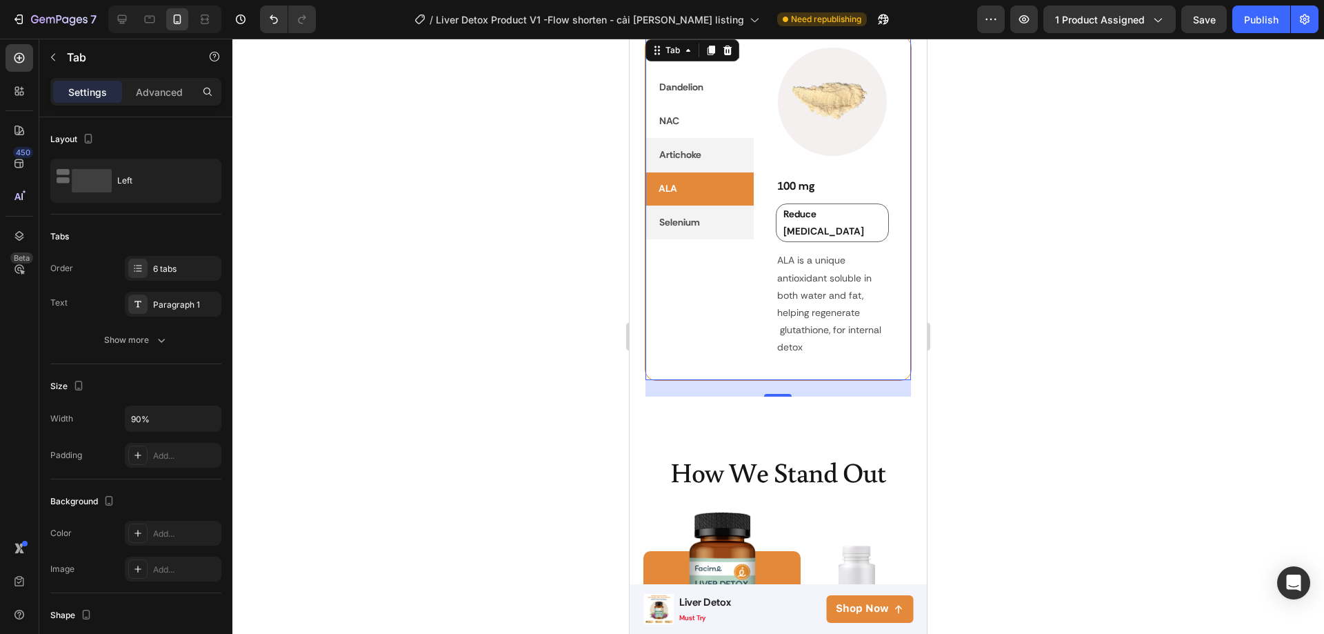
click at [686, 220] on p "Selenium" at bounding box center [679, 222] width 41 height 17
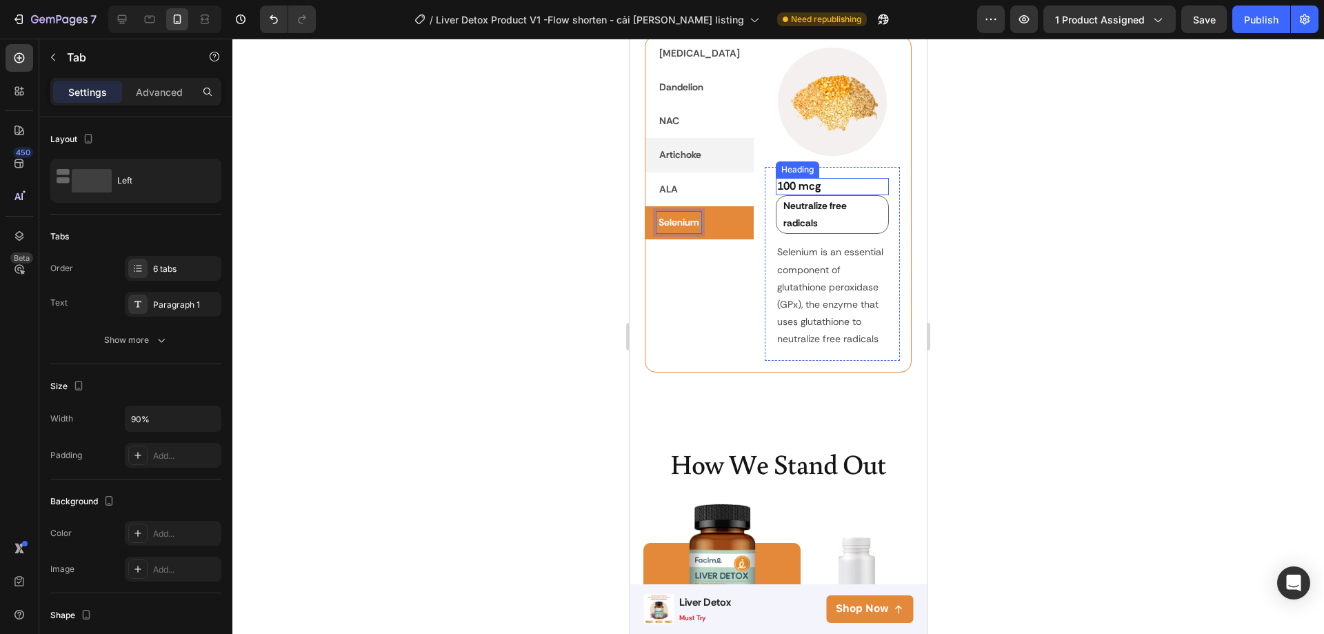
click at [814, 195] on h2 "100 mcg" at bounding box center [833, 186] width 114 height 17
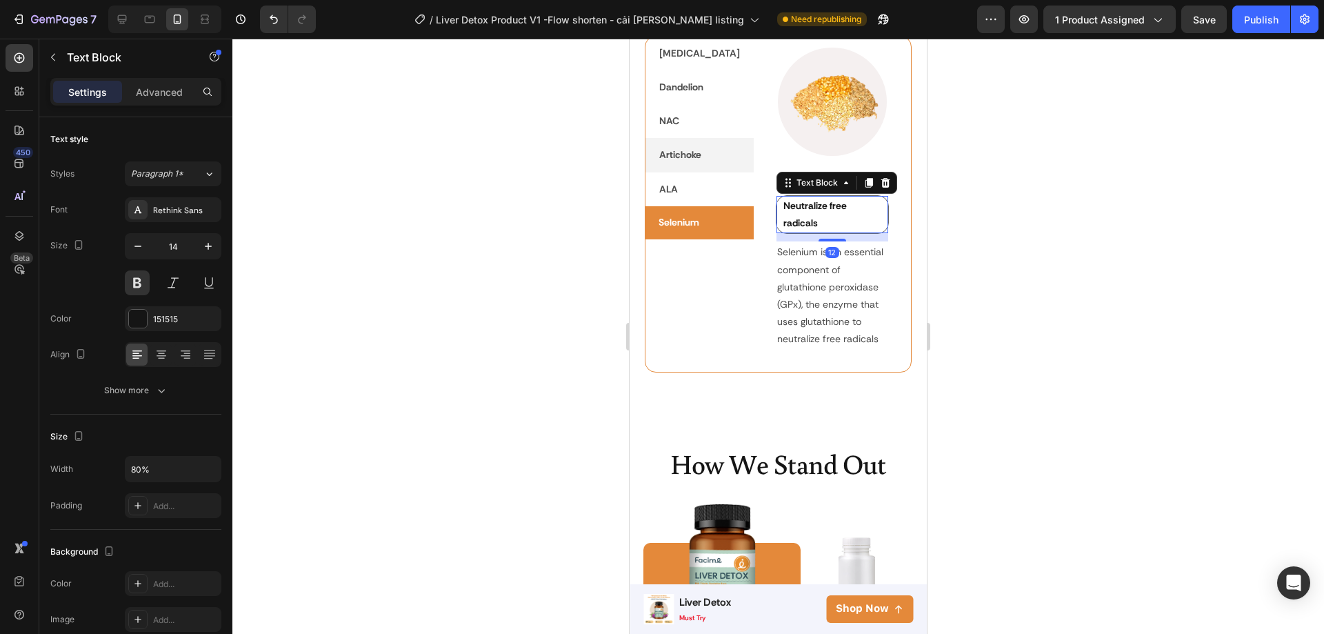
click at [810, 214] on div "Neutralize free radicals" at bounding box center [825, 214] width 86 height 37
click at [874, 195] on h2 "100 mcg" at bounding box center [833, 186] width 114 height 17
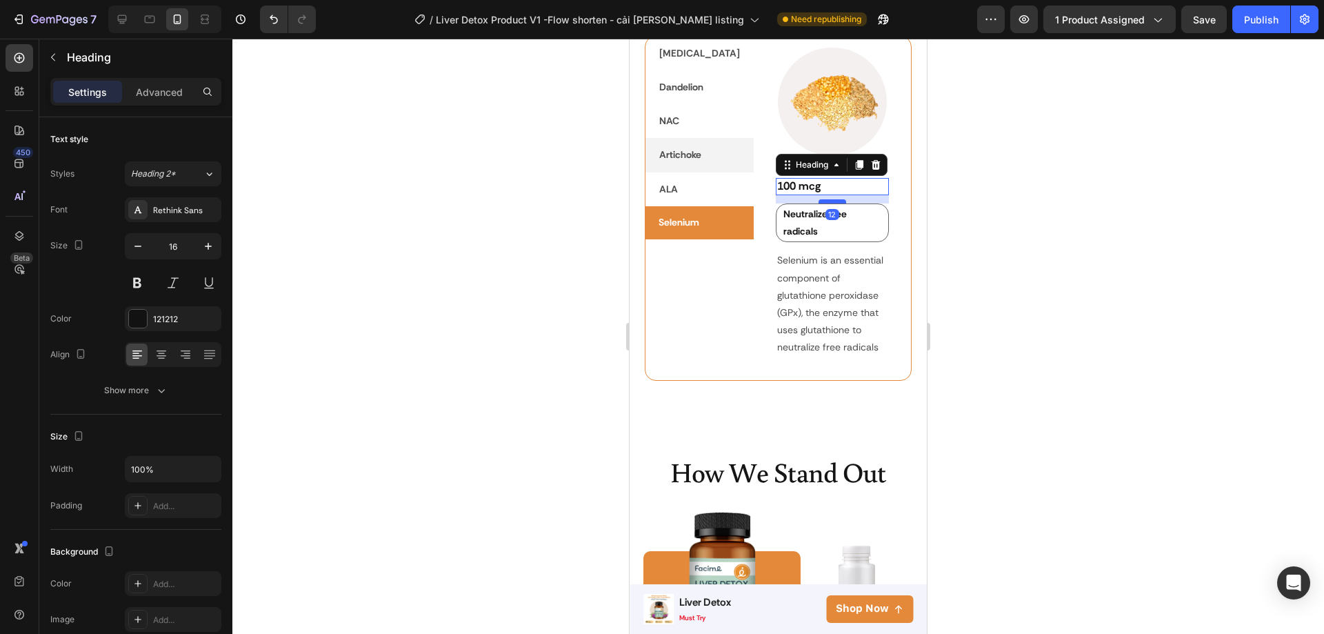
drag, startPoint x: 806, startPoint y: 212, endPoint x: 807, endPoint y: 220, distance: 8.4
click at [819, 203] on div at bounding box center [833, 201] width 28 height 4
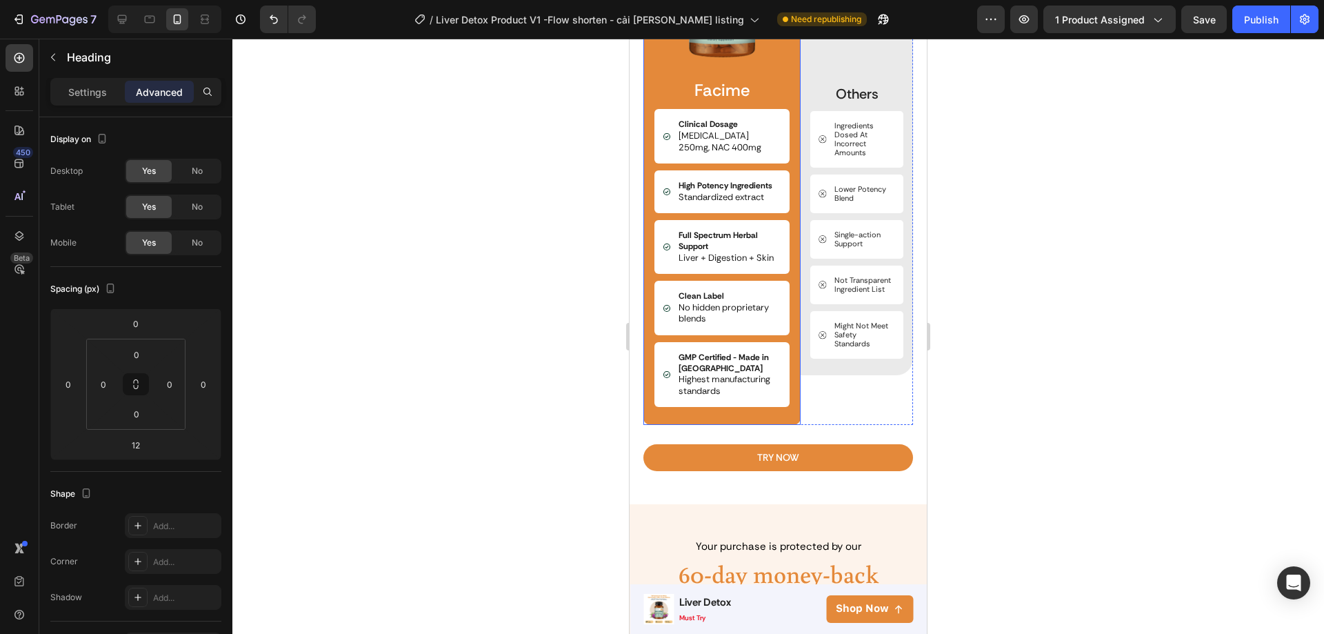
scroll to position [3274, 0]
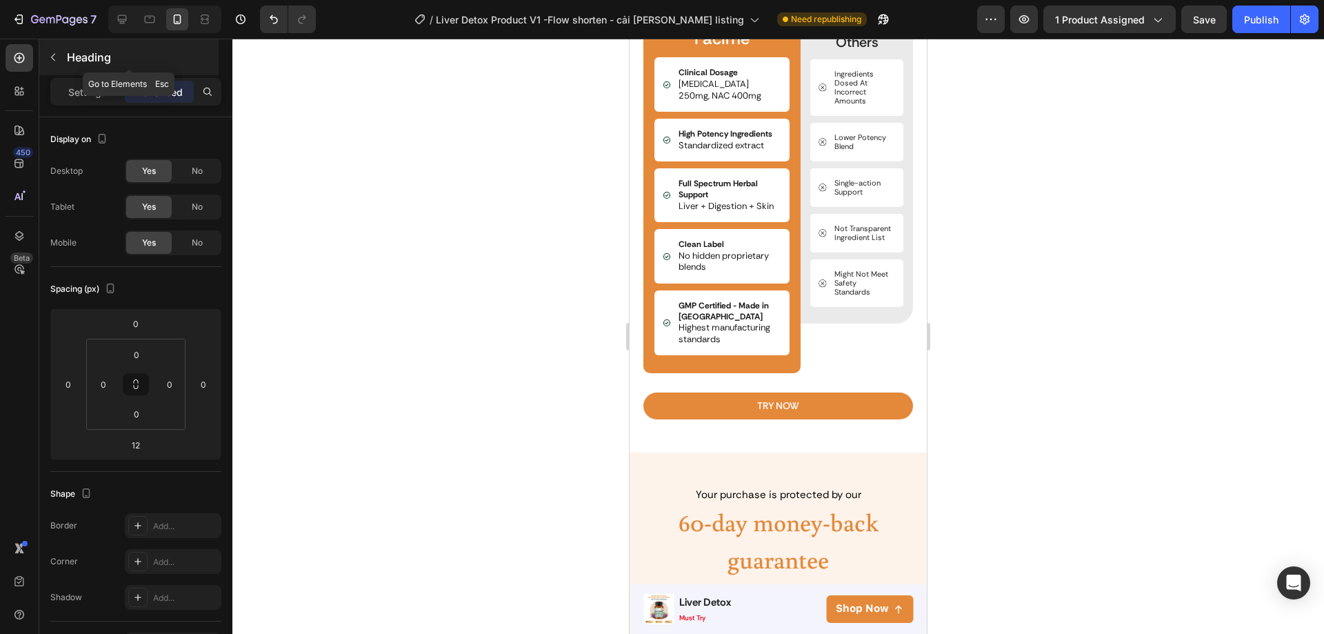
click at [55, 63] on button "button" at bounding box center [53, 57] width 22 height 22
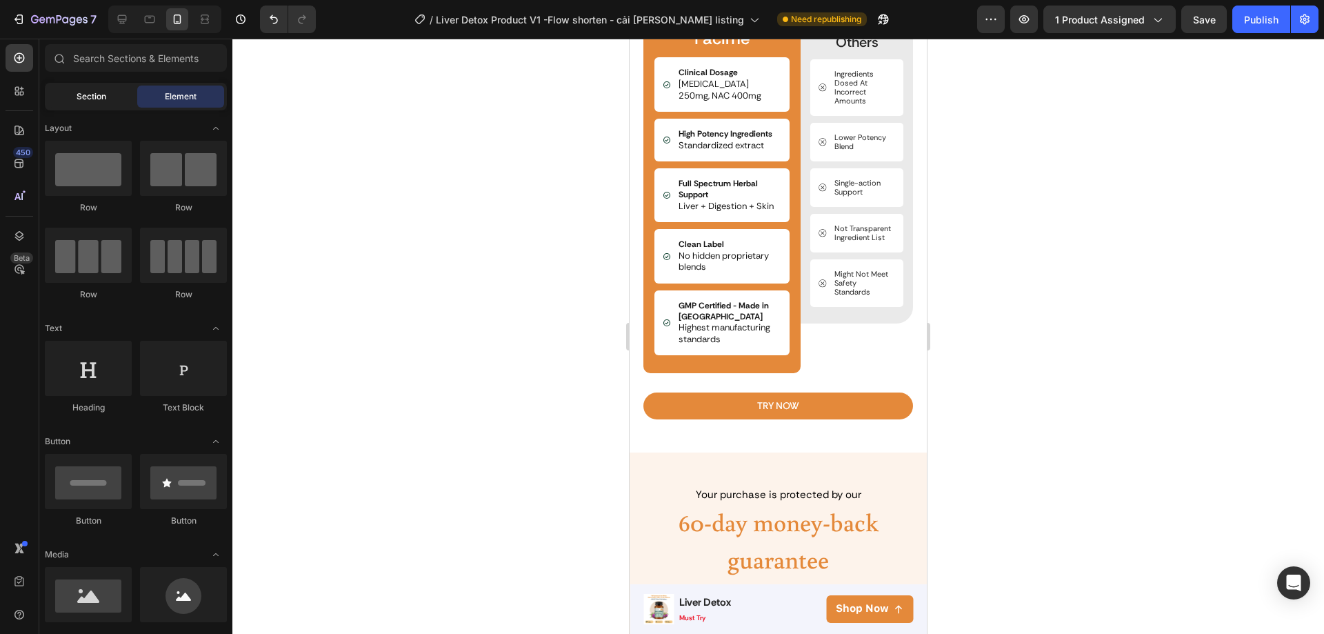
click at [79, 103] on div "Section" at bounding box center [91, 97] width 87 height 22
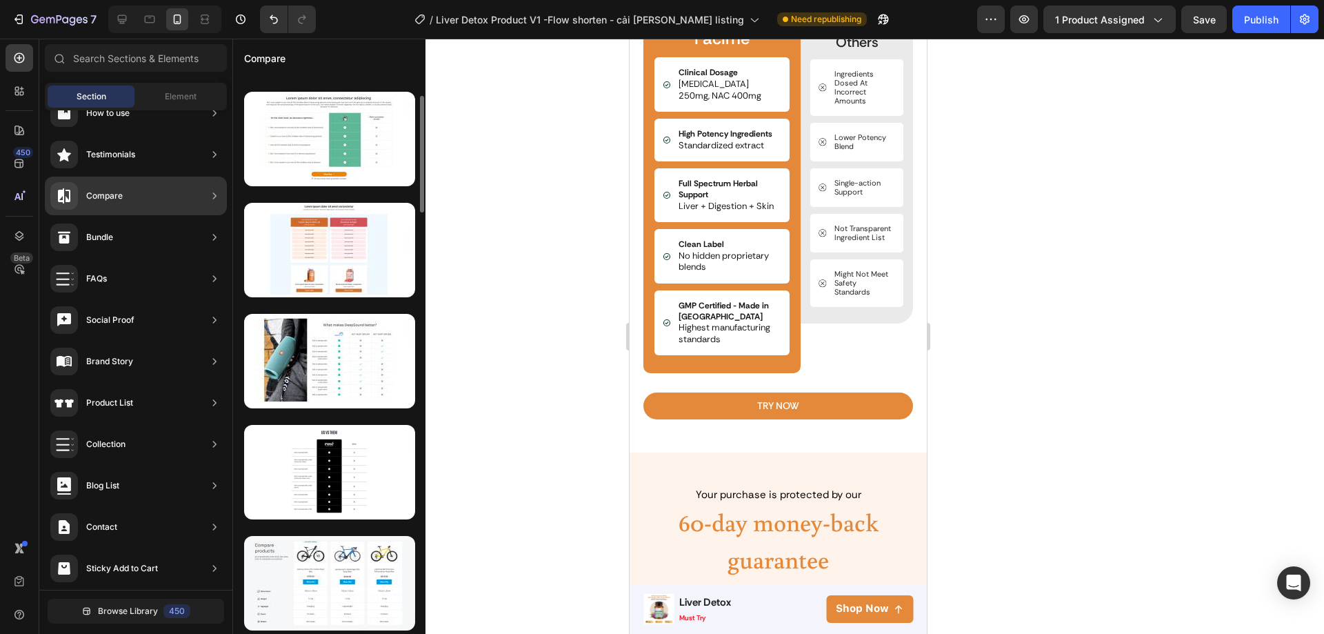
scroll to position [0, 0]
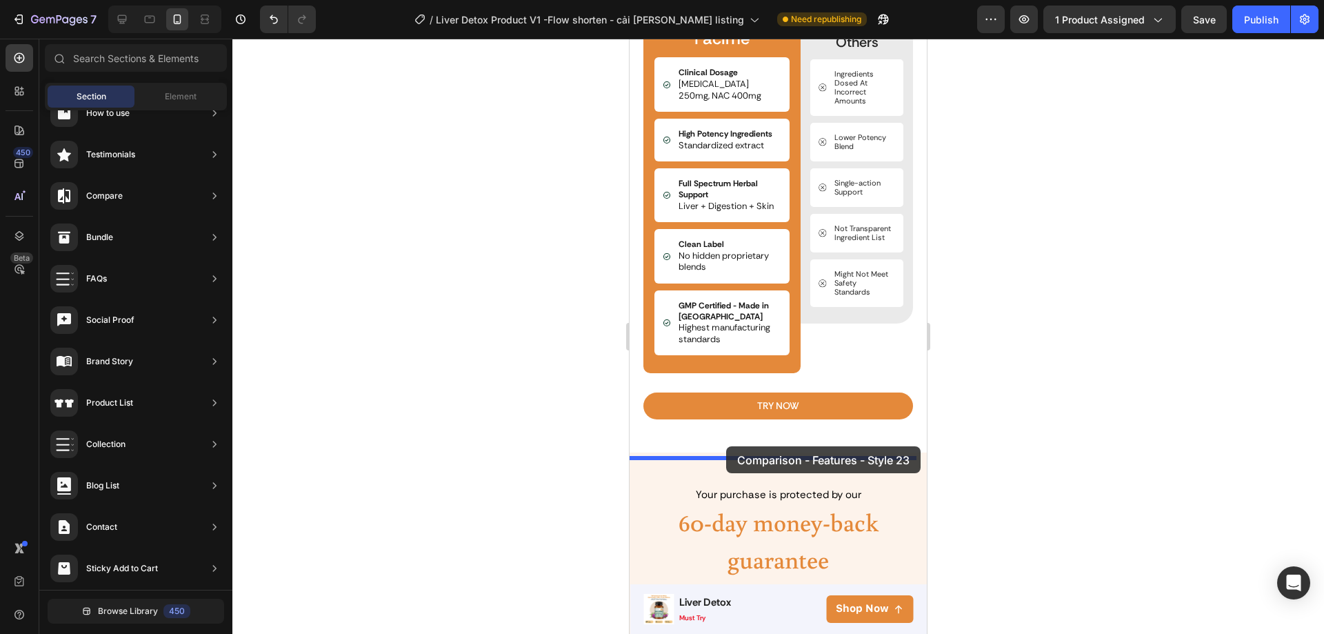
drag, startPoint x: 1034, startPoint y: 280, endPoint x: 726, endPoint y: 446, distance: 349.6
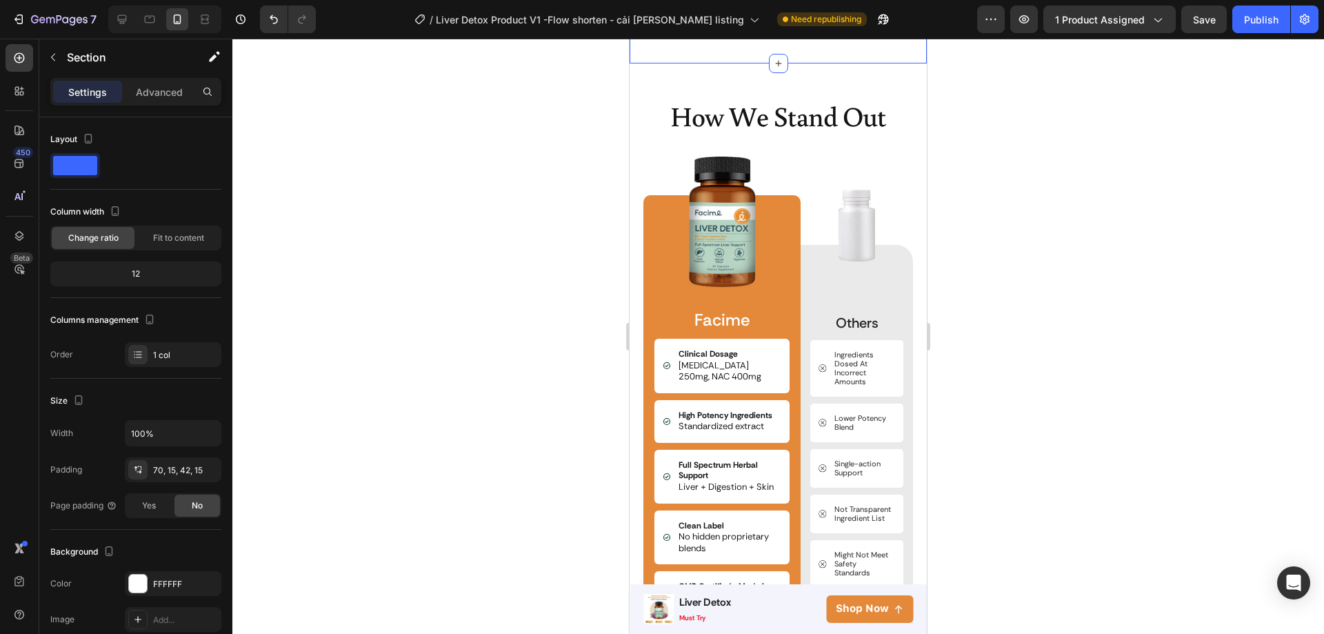
scroll to position [2886, 0]
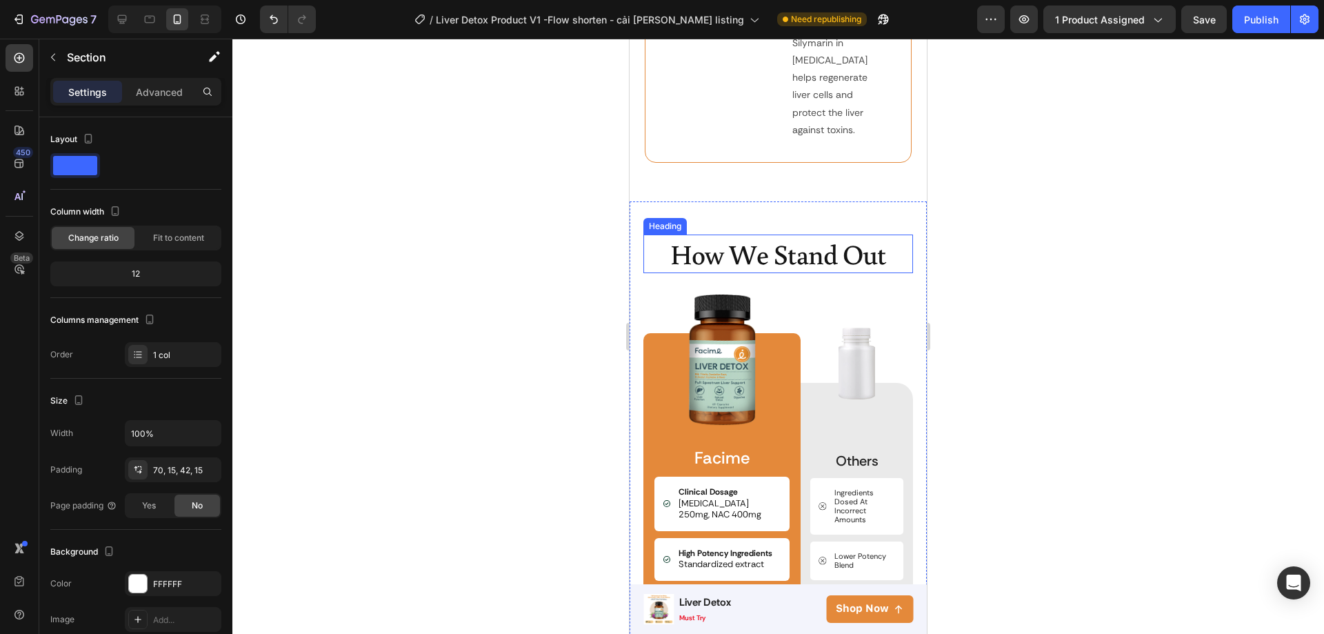
click at [816, 234] on h2 "How We Stand Out" at bounding box center [778, 253] width 270 height 39
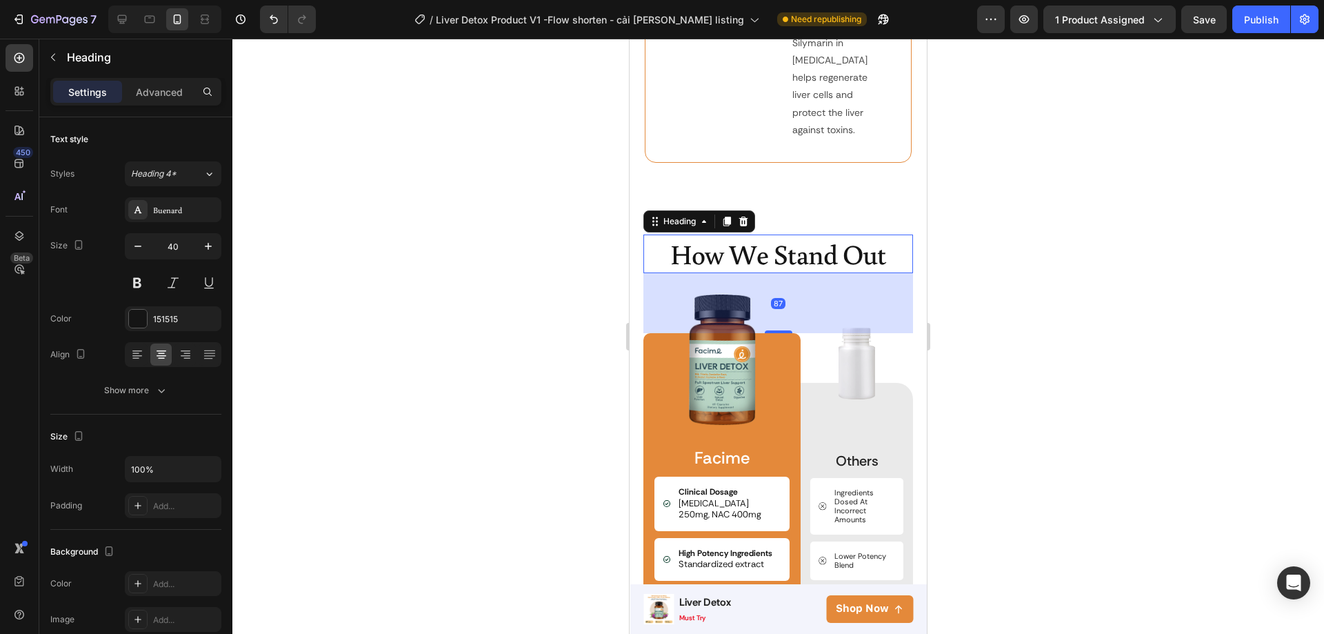
click at [667, 234] on h2 "How We Stand Out" at bounding box center [778, 253] width 270 height 39
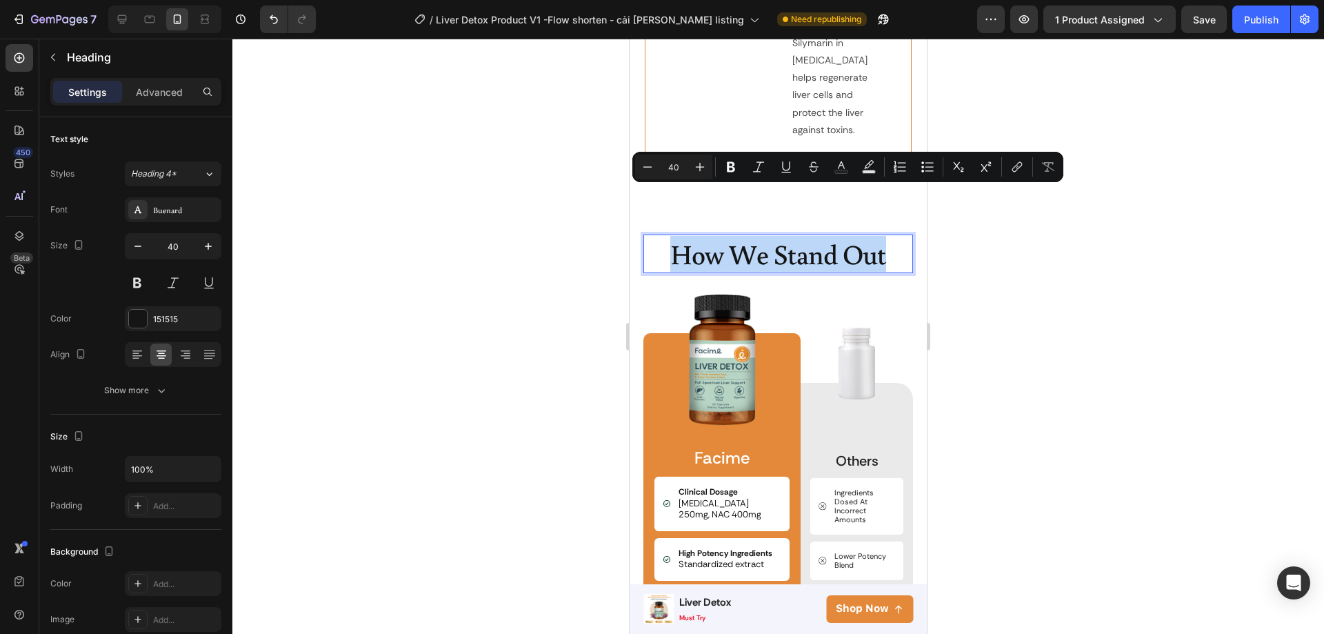
drag, startPoint x: 667, startPoint y: 211, endPoint x: 874, endPoint y: 213, distance: 207.6
click at [874, 236] on p "How We Stand Out" at bounding box center [778, 254] width 267 height 36
copy p "How We Stand Out"
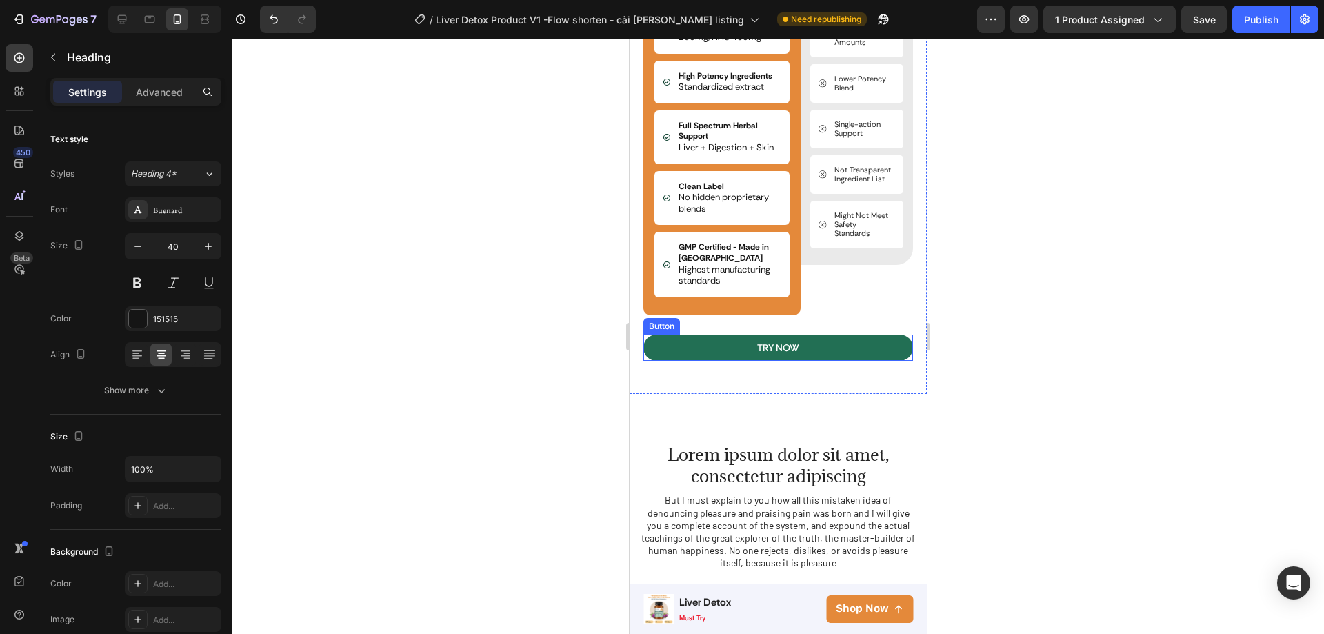
scroll to position [3576, 0]
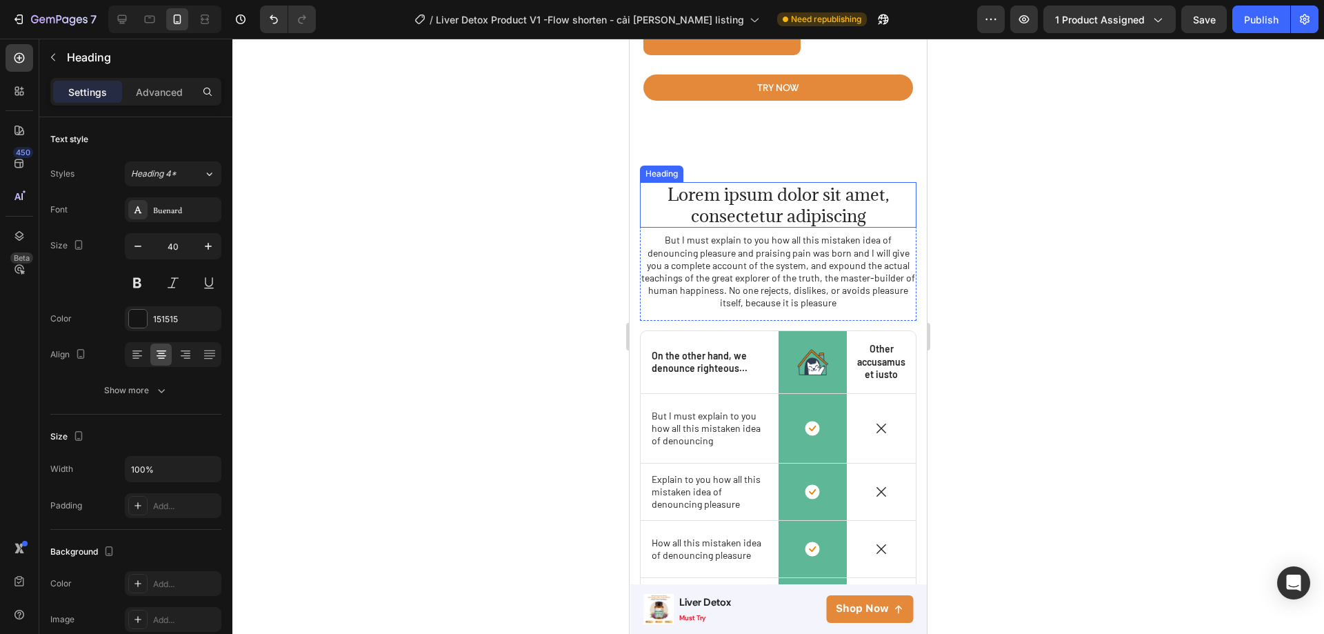
click at [758, 219] on h2 "Lorem ipsum dolor sit amet, consectetur adipiscing" at bounding box center [778, 205] width 277 height 46
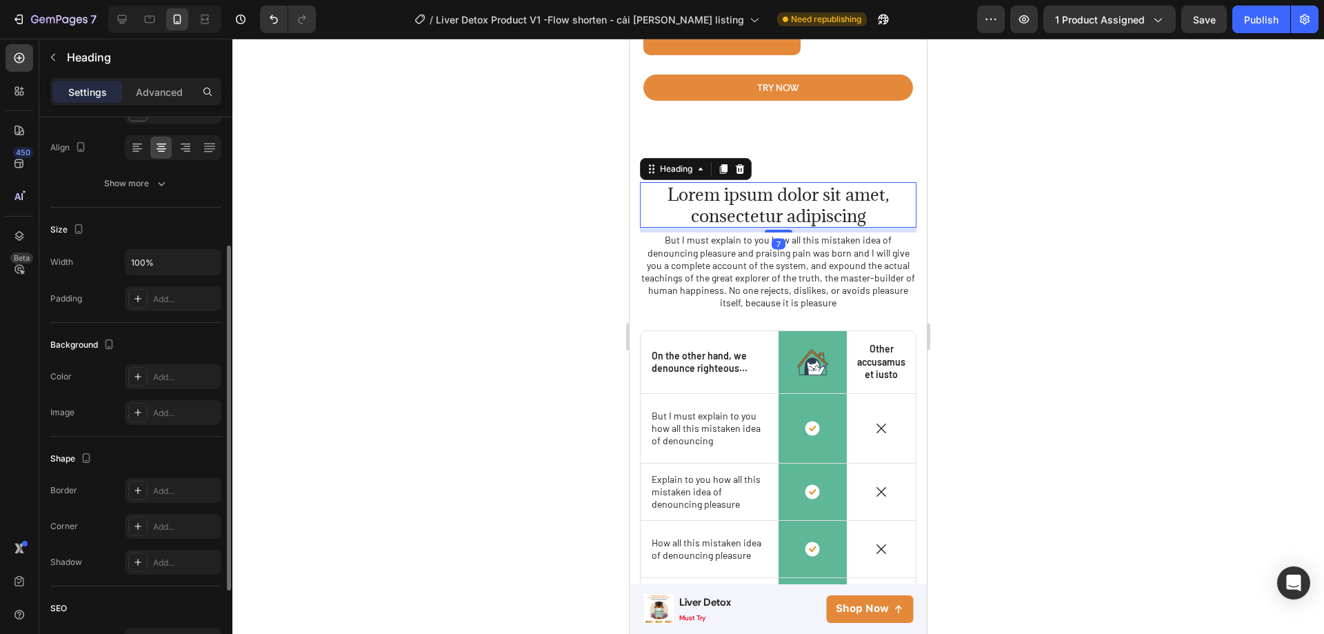
click at [758, 219] on h2 "Lorem ipsum dolor sit amet, consectetur adipiscing" at bounding box center [778, 205] width 277 height 46
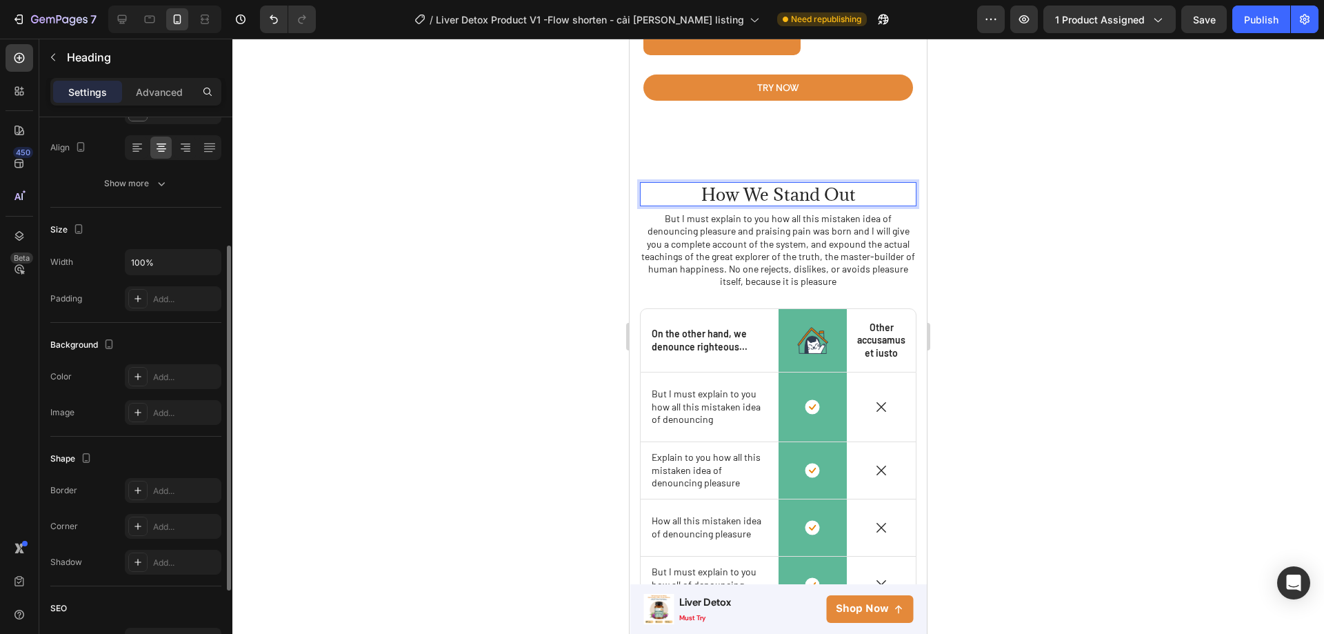
scroll to position [0, 0]
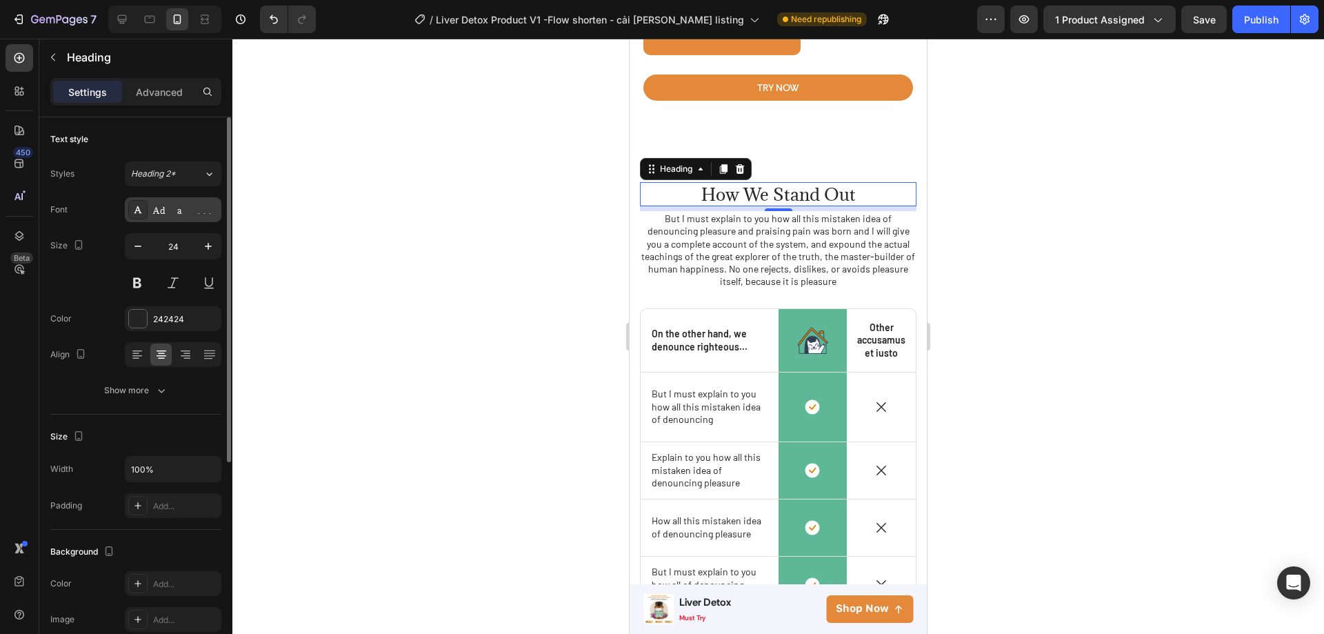
click at [180, 217] on div "Adamina" at bounding box center [173, 209] width 97 height 25
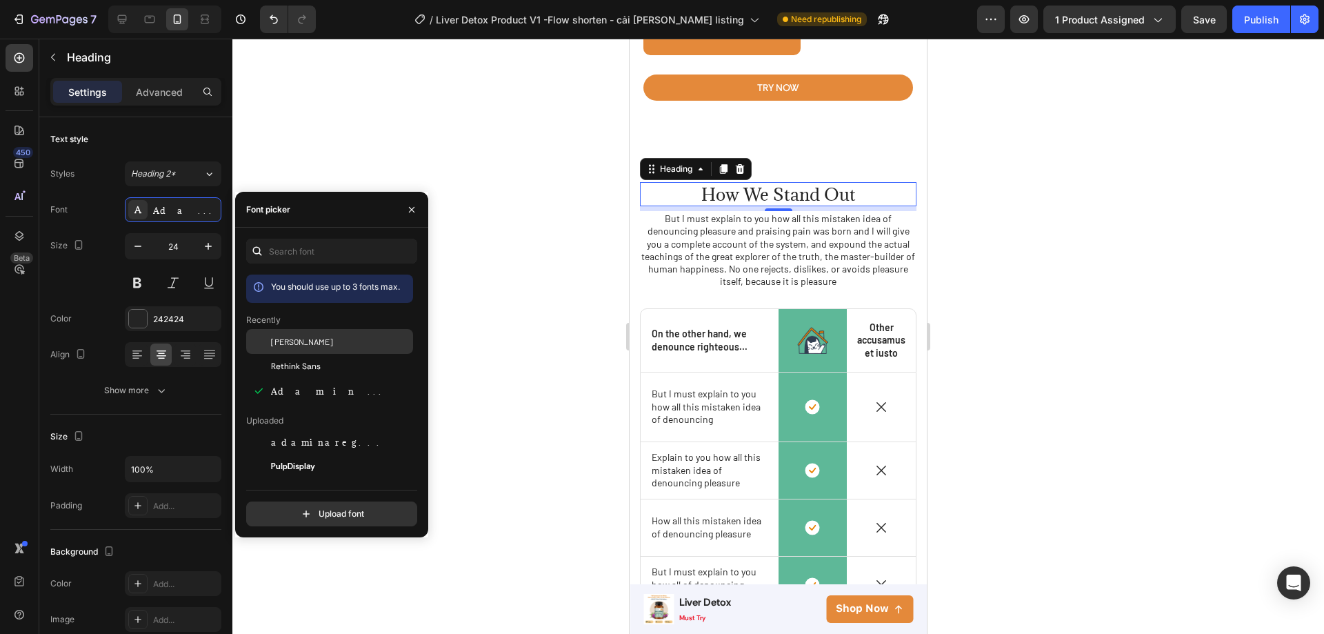
click at [305, 346] on div "[PERSON_NAME]" at bounding box center [340, 341] width 139 height 12
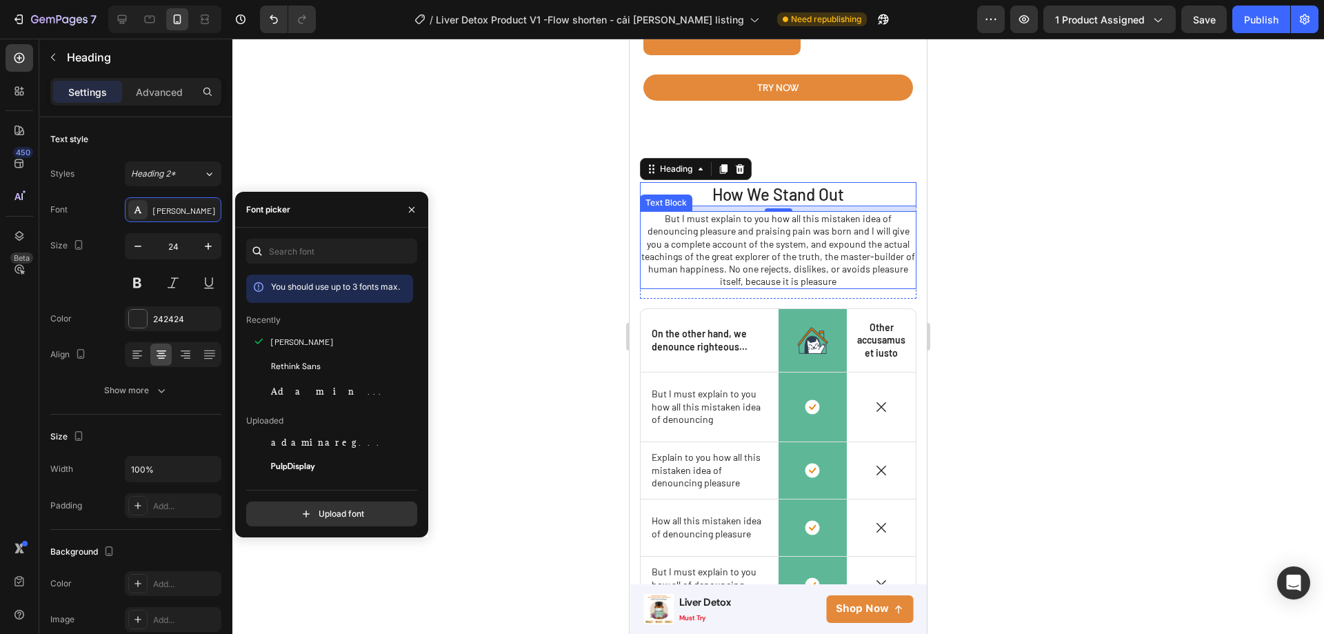
click at [752, 248] on p "But I must explain to you how all this mistaken idea of denouncing pleasure and…" at bounding box center [778, 249] width 274 height 75
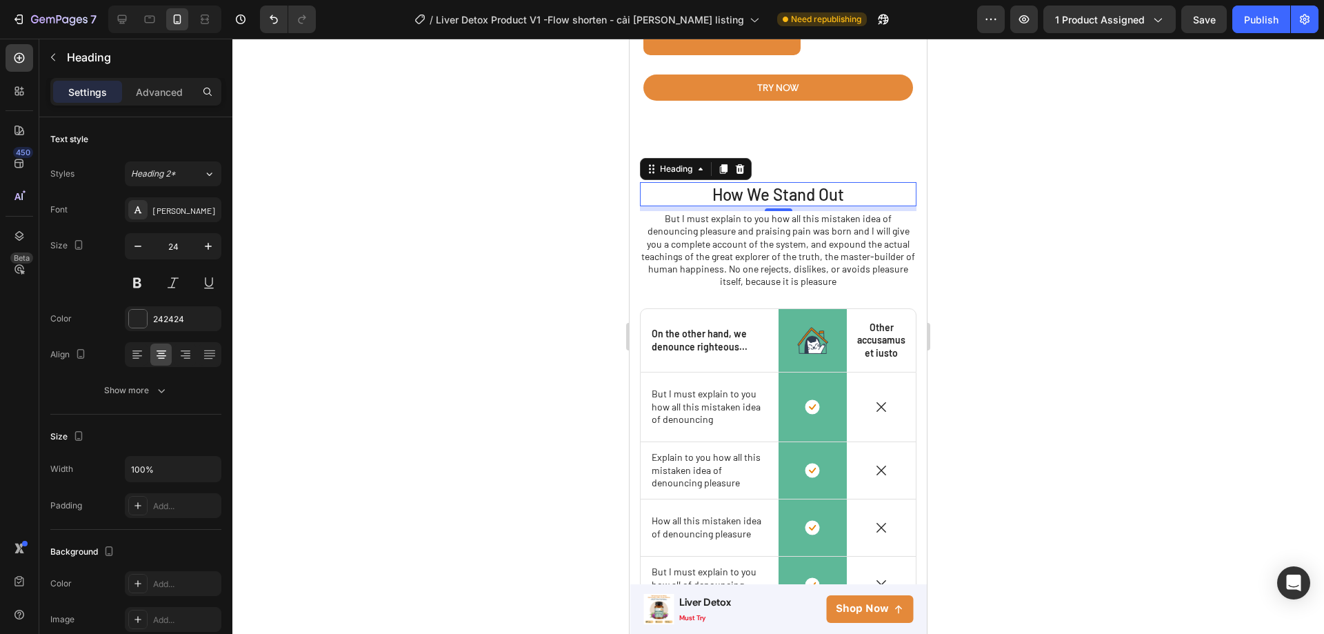
click at [836, 203] on p "How We Stand Out" at bounding box center [778, 193] width 274 height 21
click at [839, 201] on p "How We Stand Out" at bounding box center [778, 193] width 274 height 21
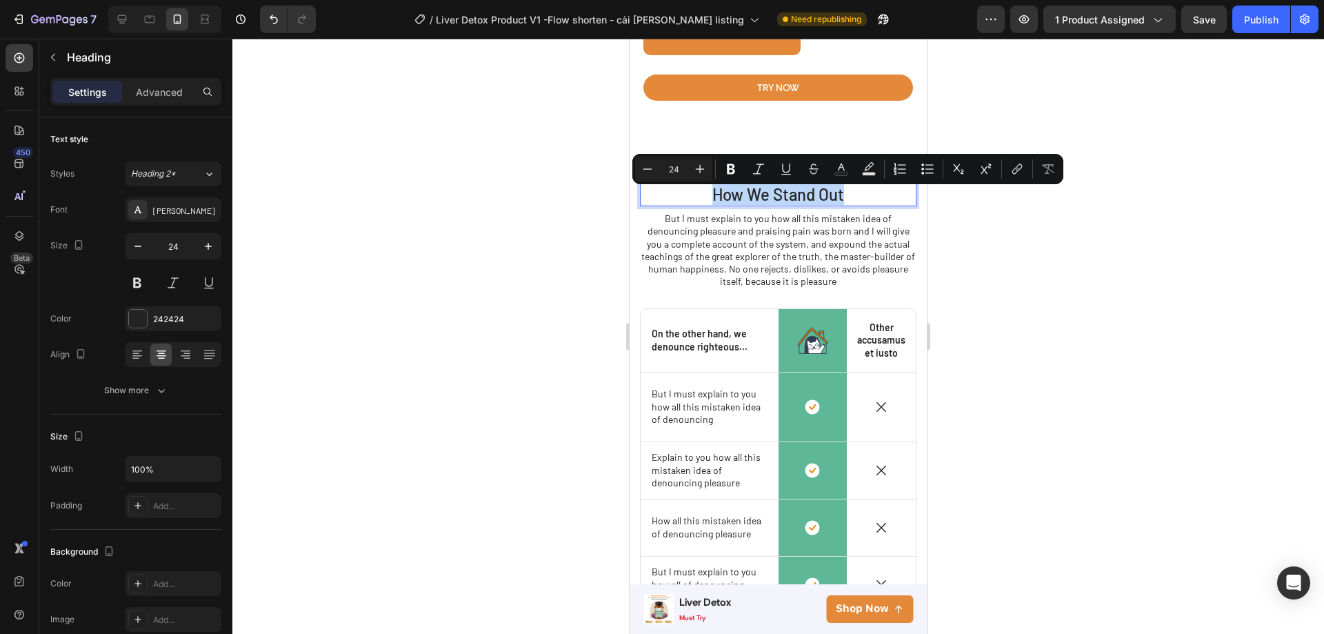
drag, startPoint x: 839, startPoint y: 201, endPoint x: 692, endPoint y: 202, distance: 146.2
click at [692, 202] on p "How We Stand Out" at bounding box center [778, 193] width 274 height 21
click at [206, 239] on button "button" at bounding box center [208, 246] width 25 height 25
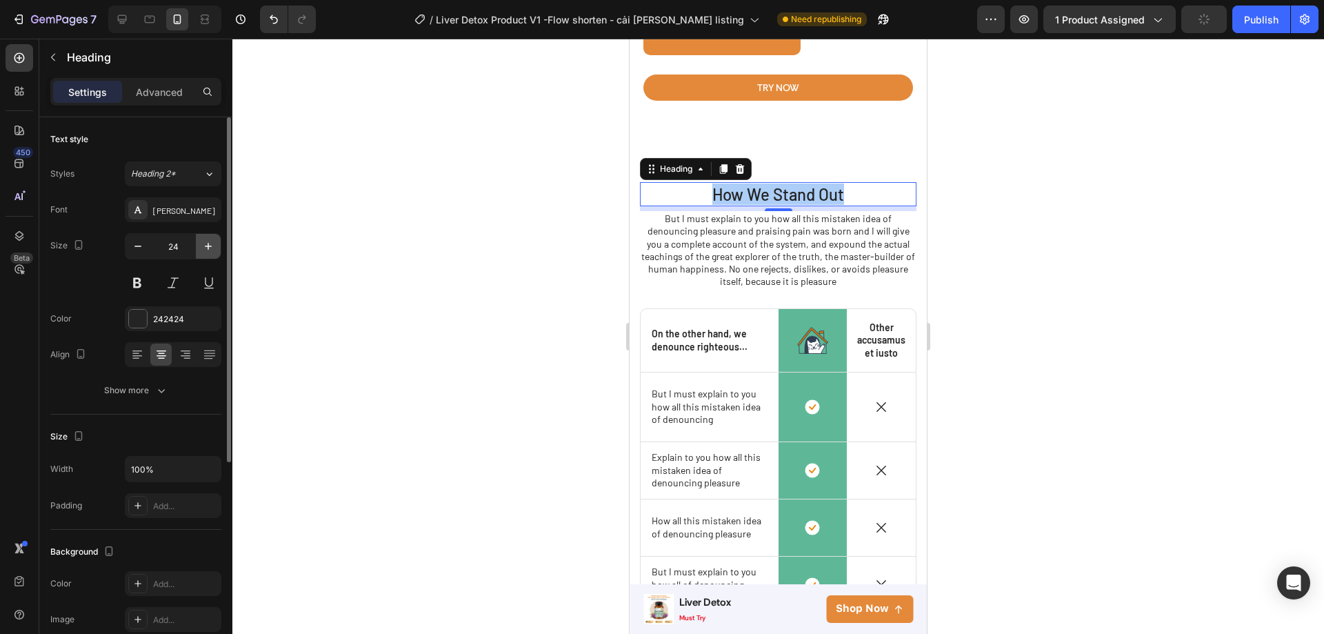
click at [206, 239] on button "button" at bounding box center [208, 246] width 25 height 25
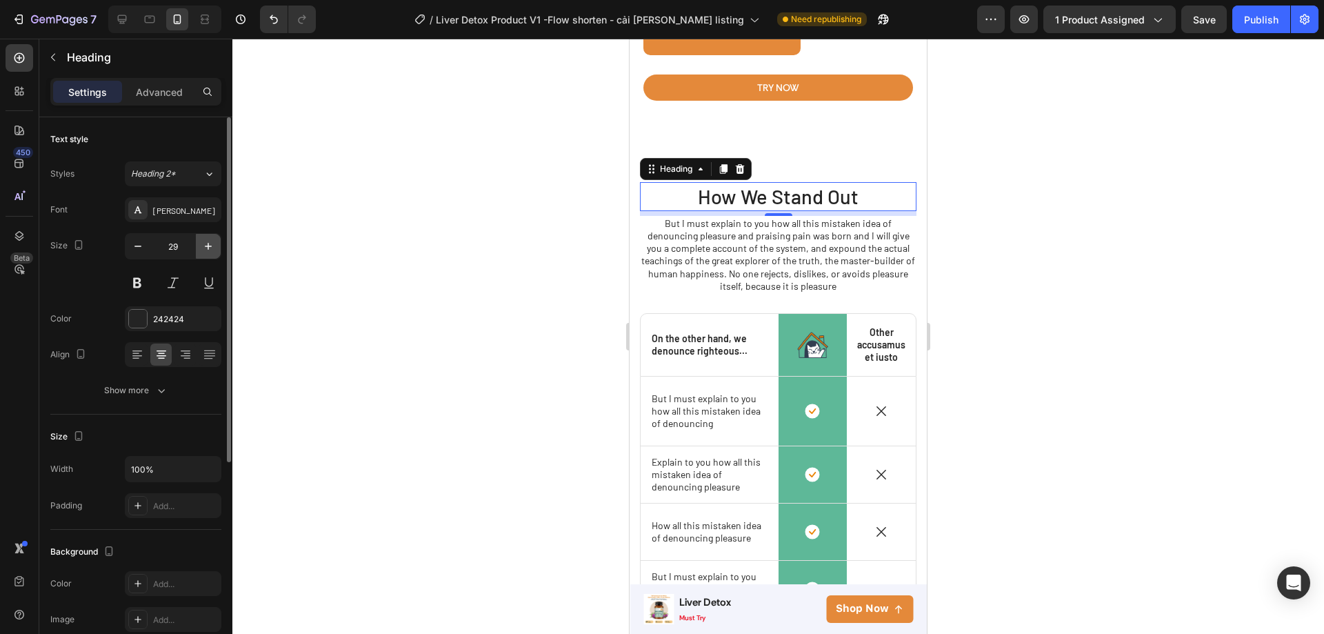
click at [206, 239] on button "button" at bounding box center [208, 246] width 25 height 25
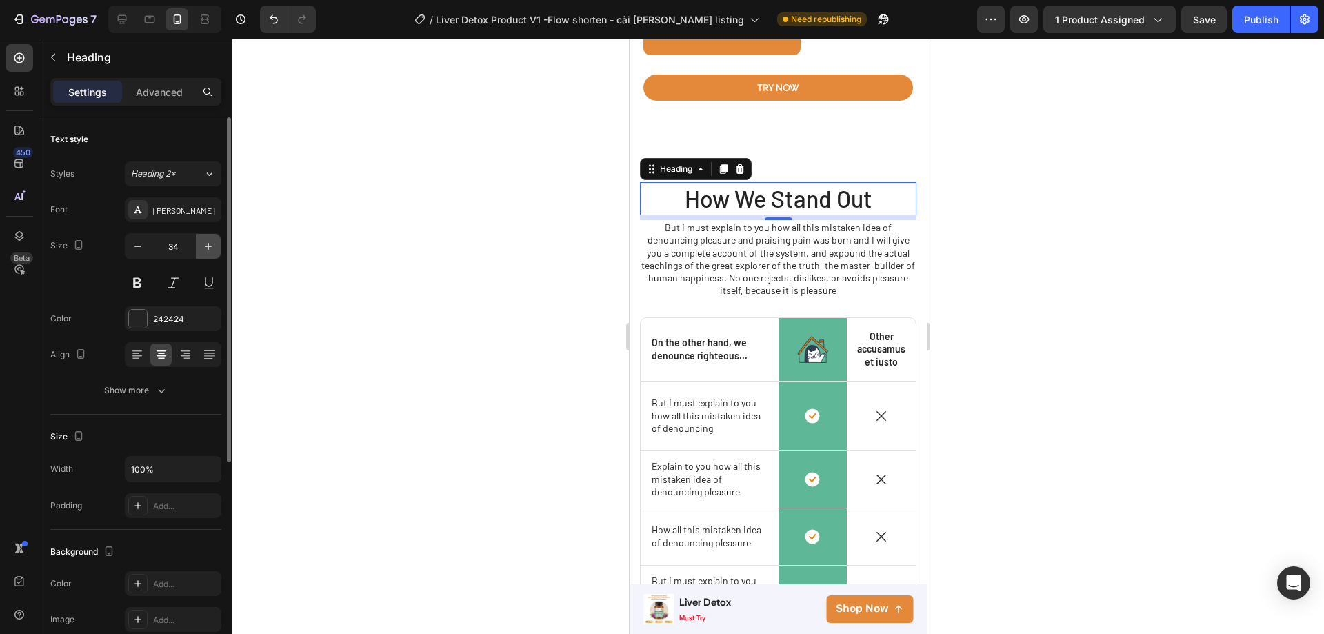
click at [206, 239] on button "button" at bounding box center [208, 246] width 25 height 25
type input "38"
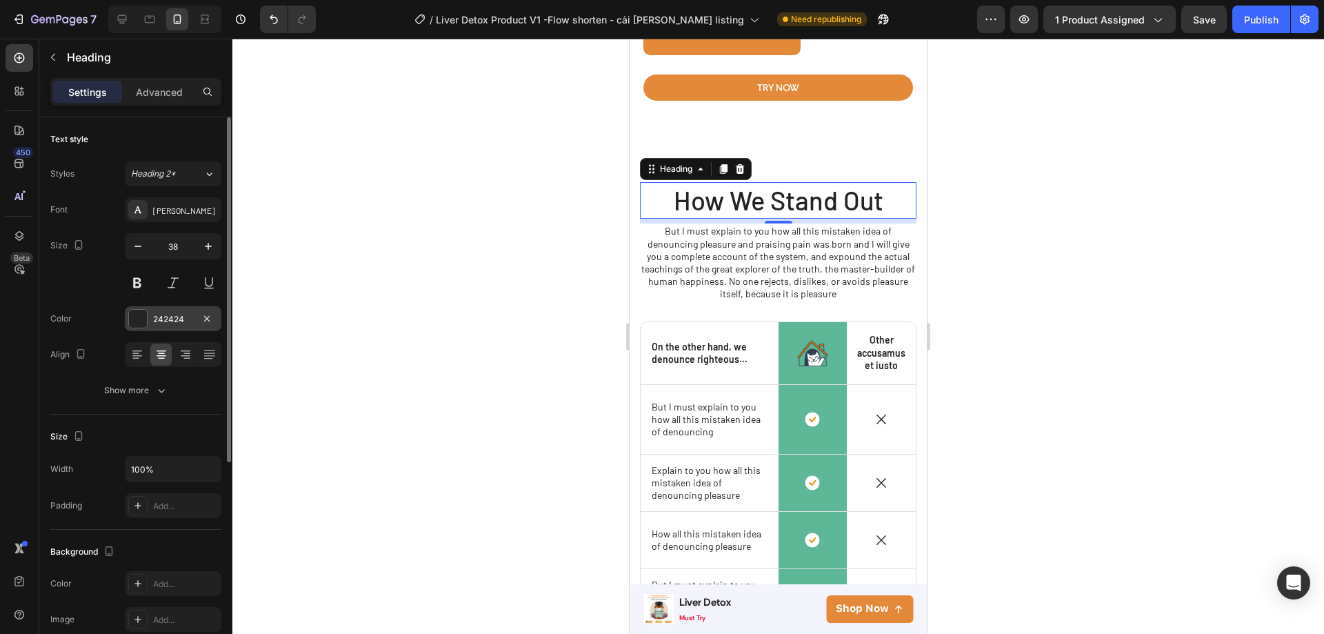
click at [167, 314] on div "242424" at bounding box center [173, 319] width 40 height 12
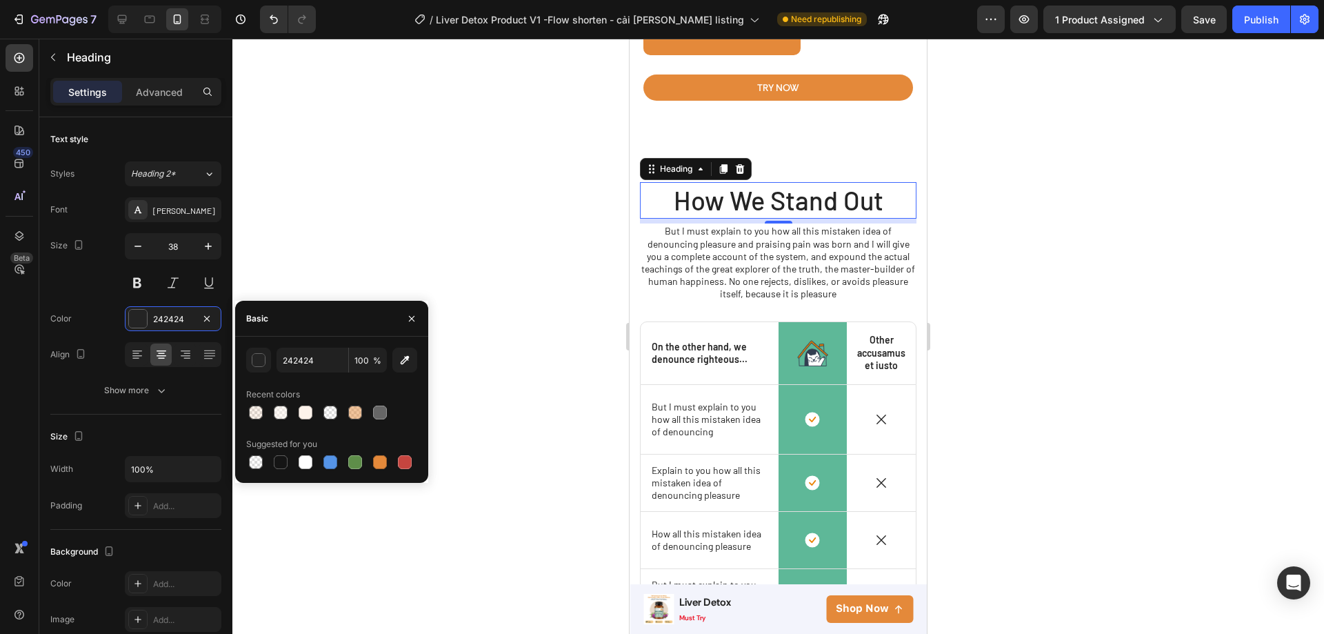
click at [510, 243] on div at bounding box center [778, 336] width 1092 height 595
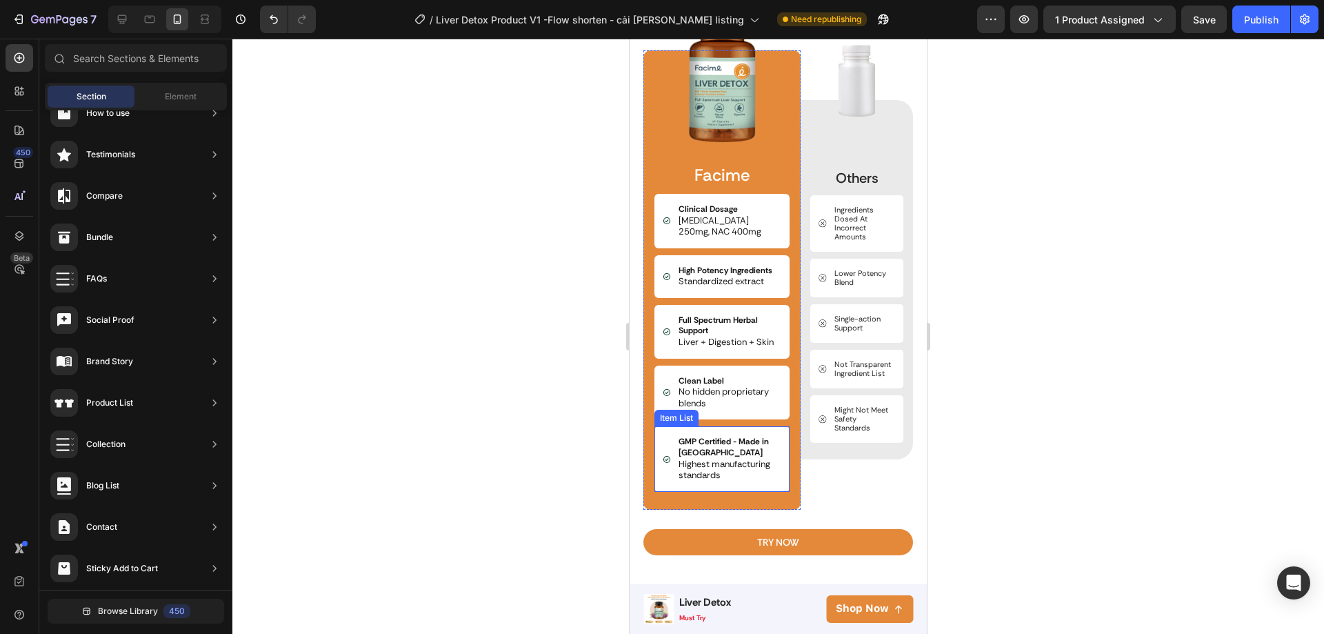
scroll to position [2955, 0]
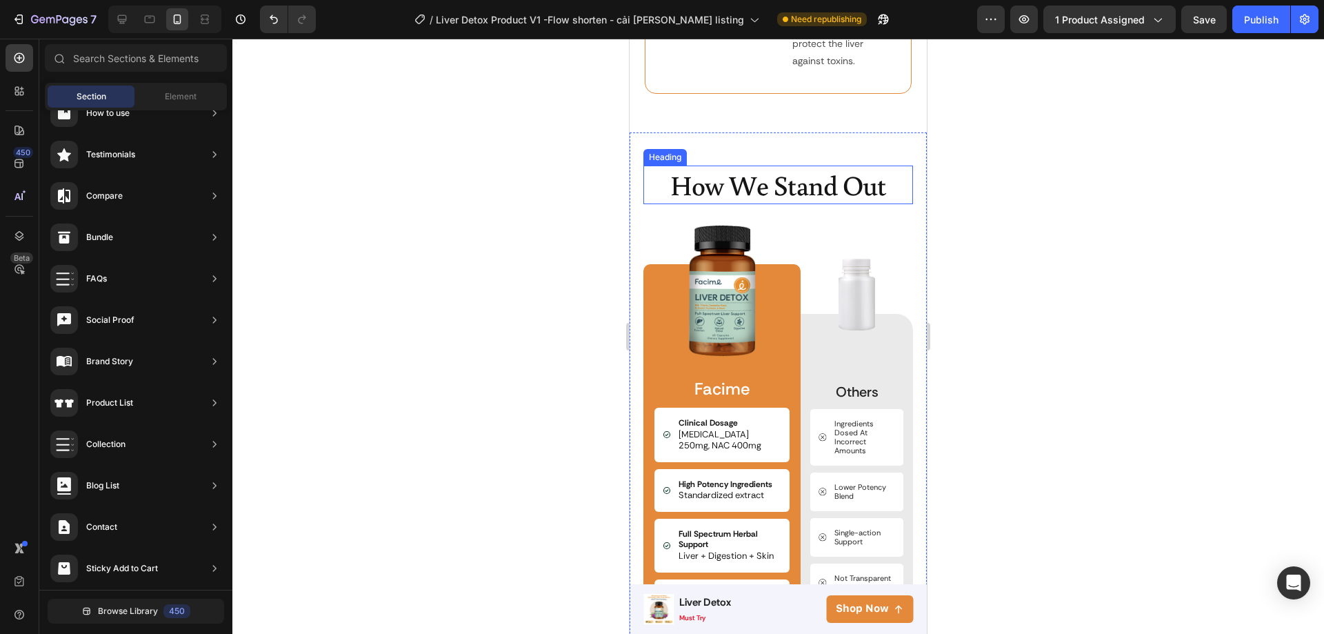
click at [793, 167] on p "How We Stand Out" at bounding box center [778, 185] width 267 height 36
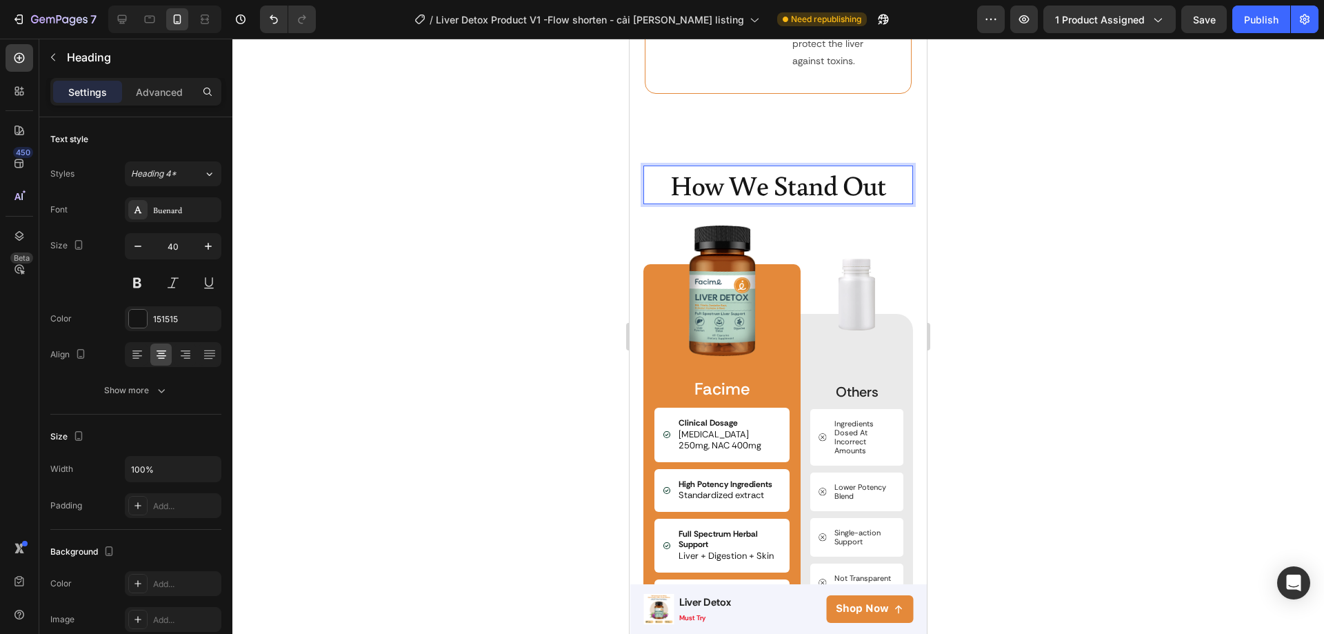
click at [793, 167] on p "How We Stand Out" at bounding box center [778, 185] width 267 height 36
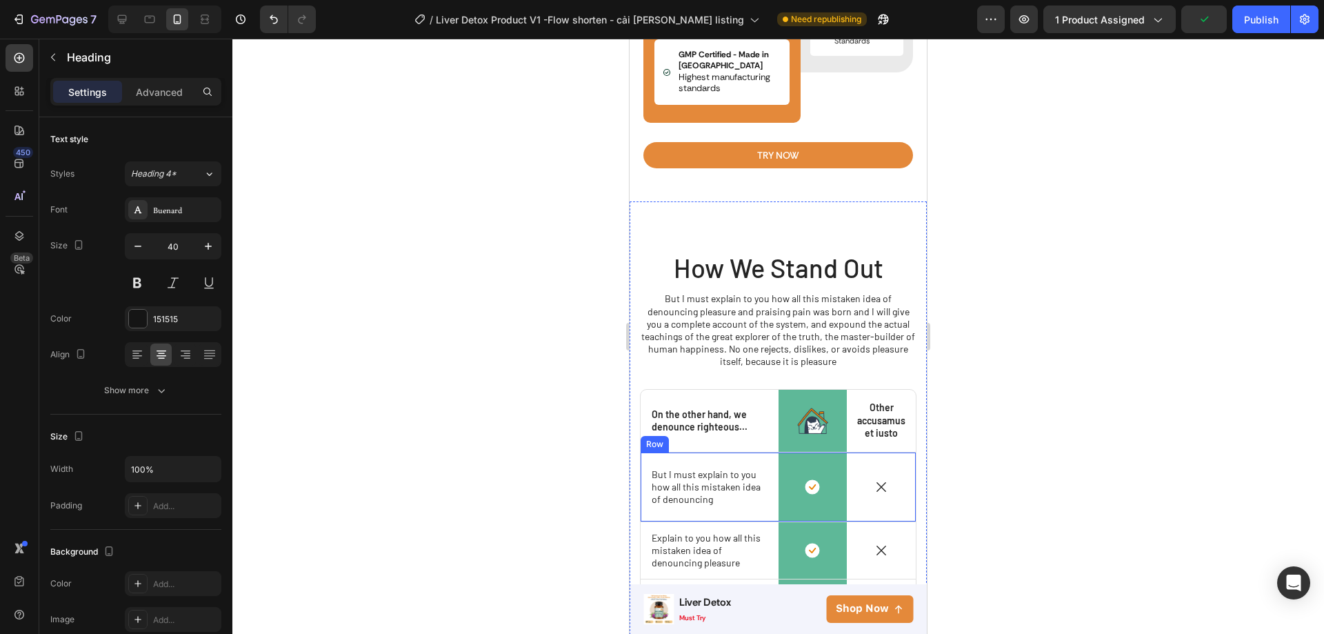
scroll to position [3507, 0]
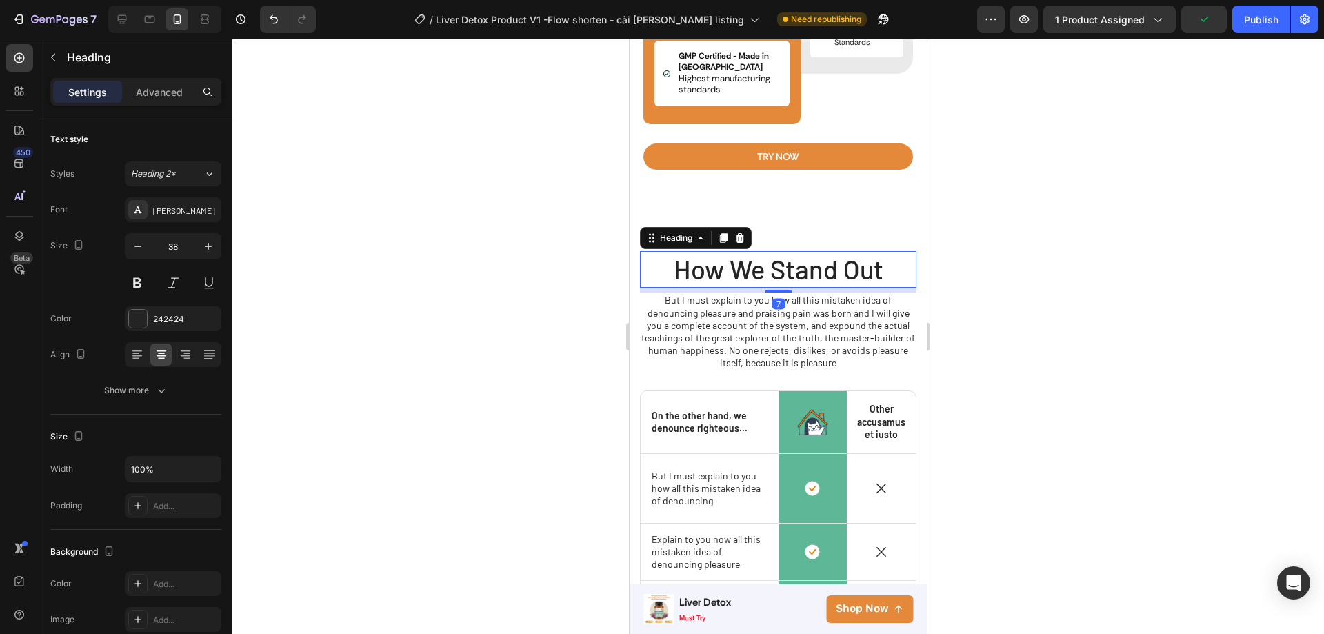
click at [770, 271] on h2 "How We Stand Out" at bounding box center [778, 269] width 277 height 37
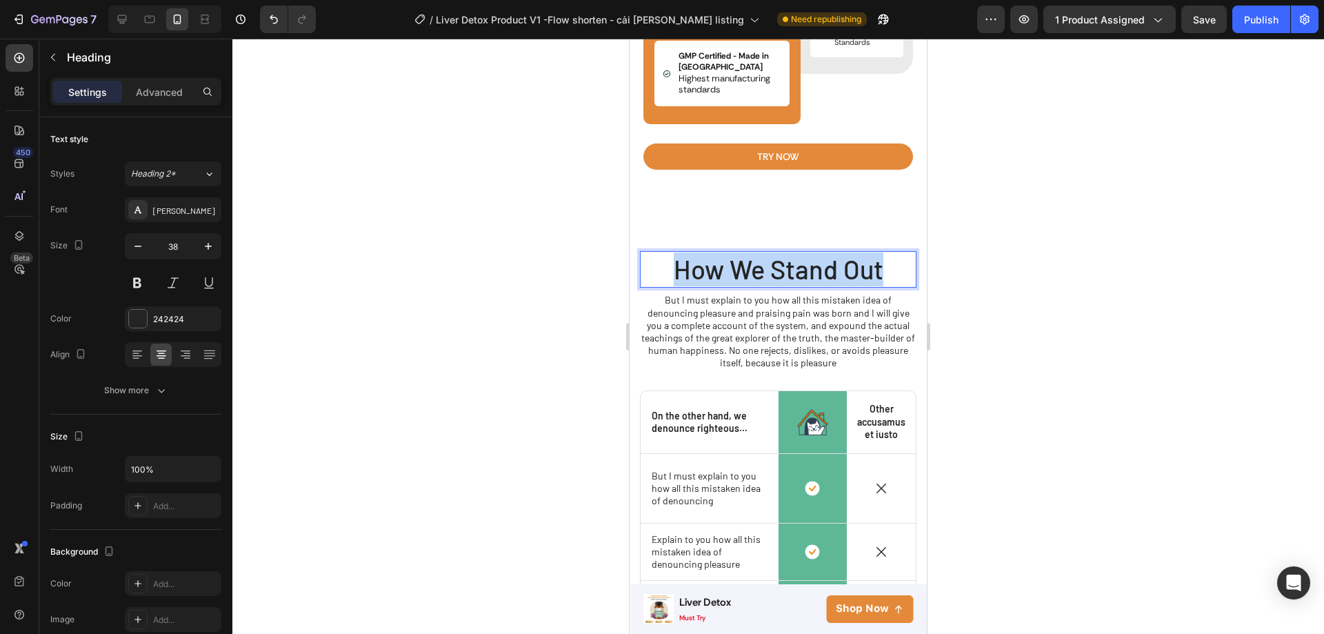
drag, startPoint x: 674, startPoint y: 279, endPoint x: 878, endPoint y: 275, distance: 204.2
click at [878, 275] on p "How We Stand Out" at bounding box center [778, 269] width 274 height 34
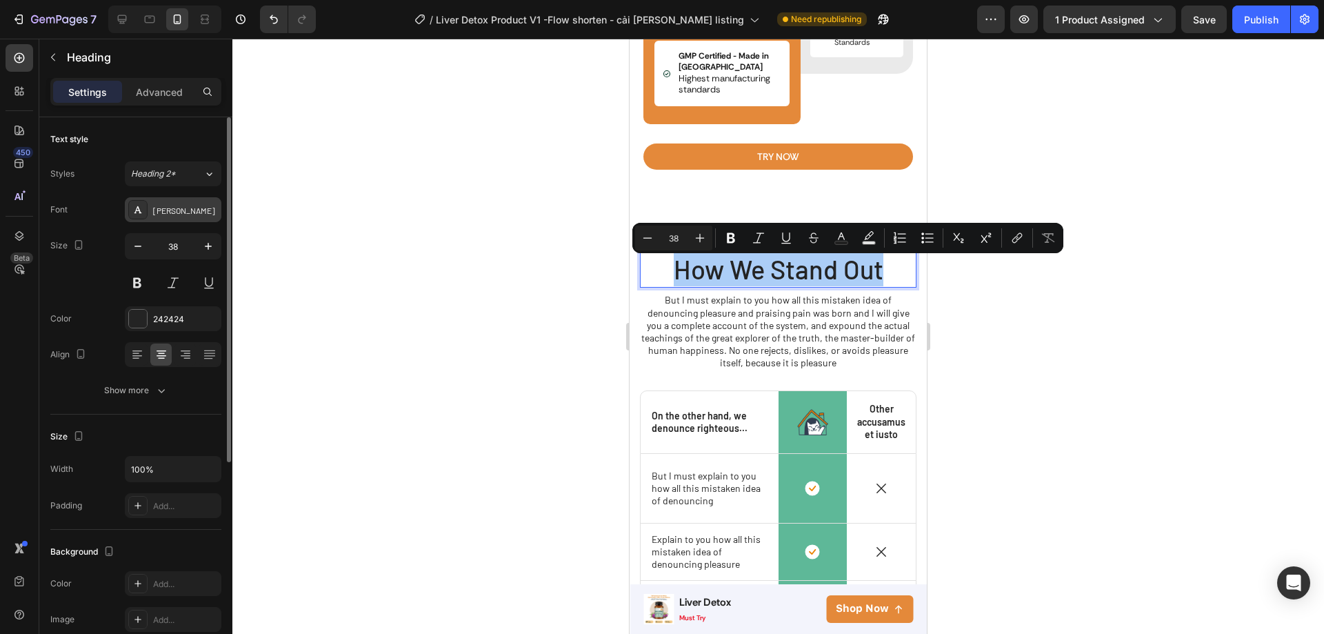
click at [167, 215] on div "[PERSON_NAME]" at bounding box center [185, 210] width 65 height 12
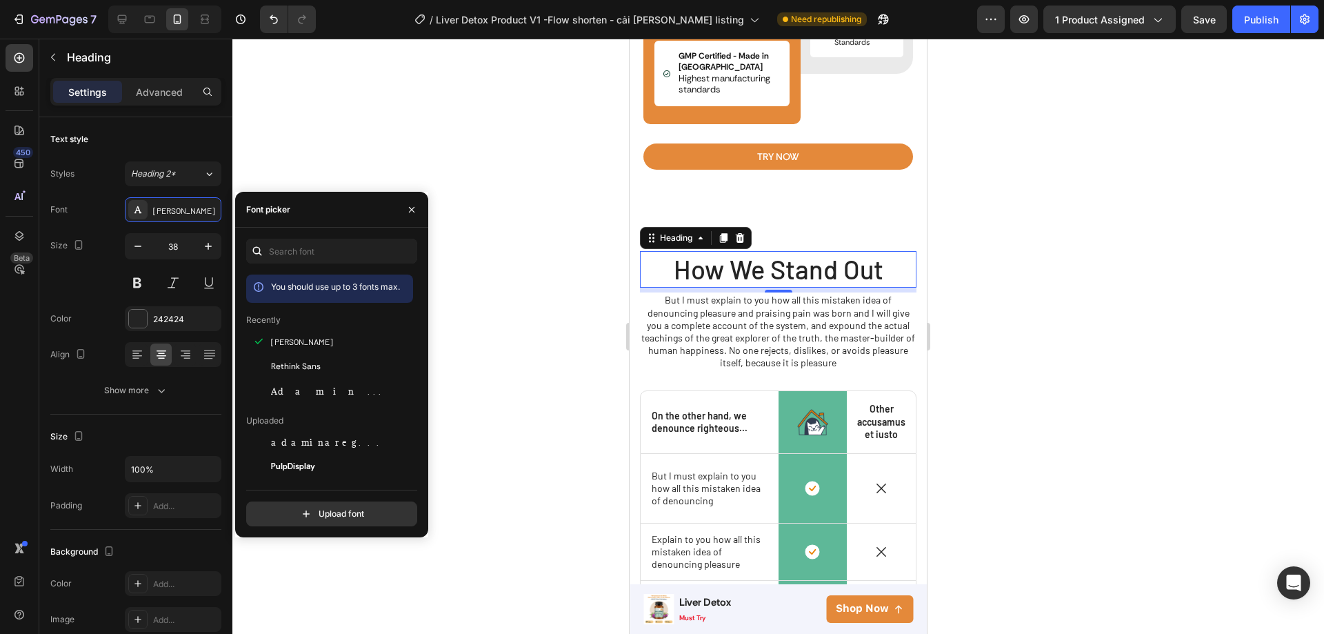
scroll to position [69, 0]
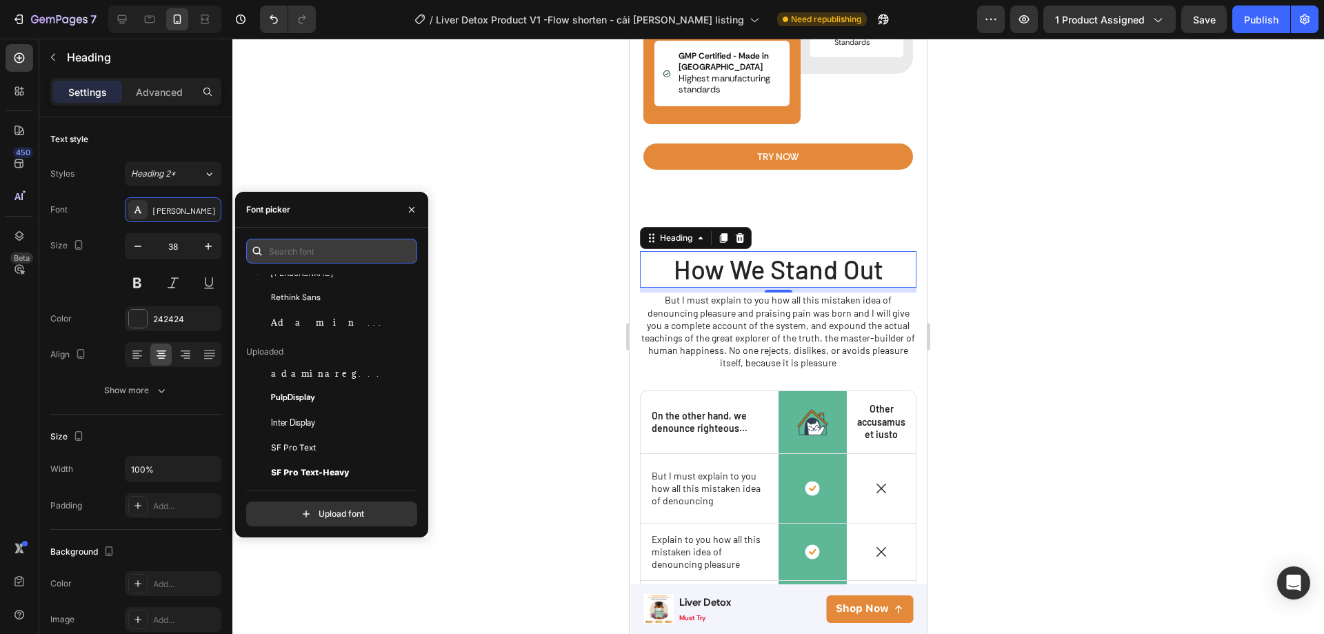
click at [310, 251] on input "text" at bounding box center [331, 251] width 171 height 25
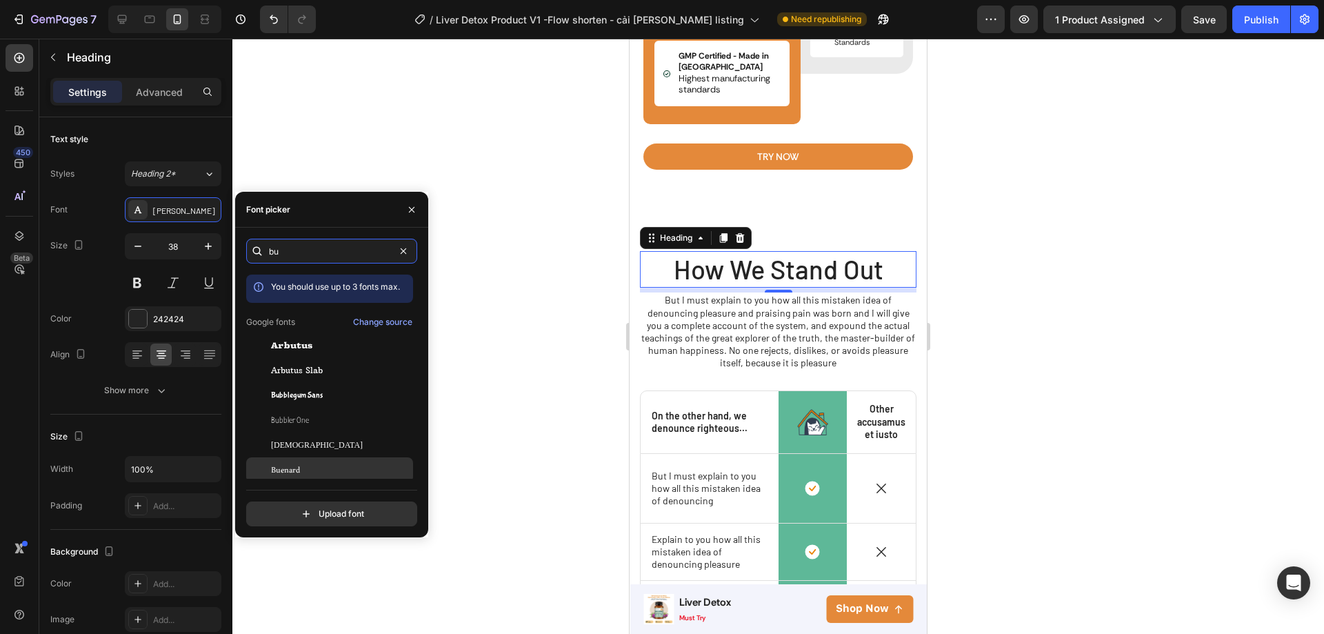
type input "bu"
click at [304, 464] on div "Buenard" at bounding box center [340, 469] width 139 height 12
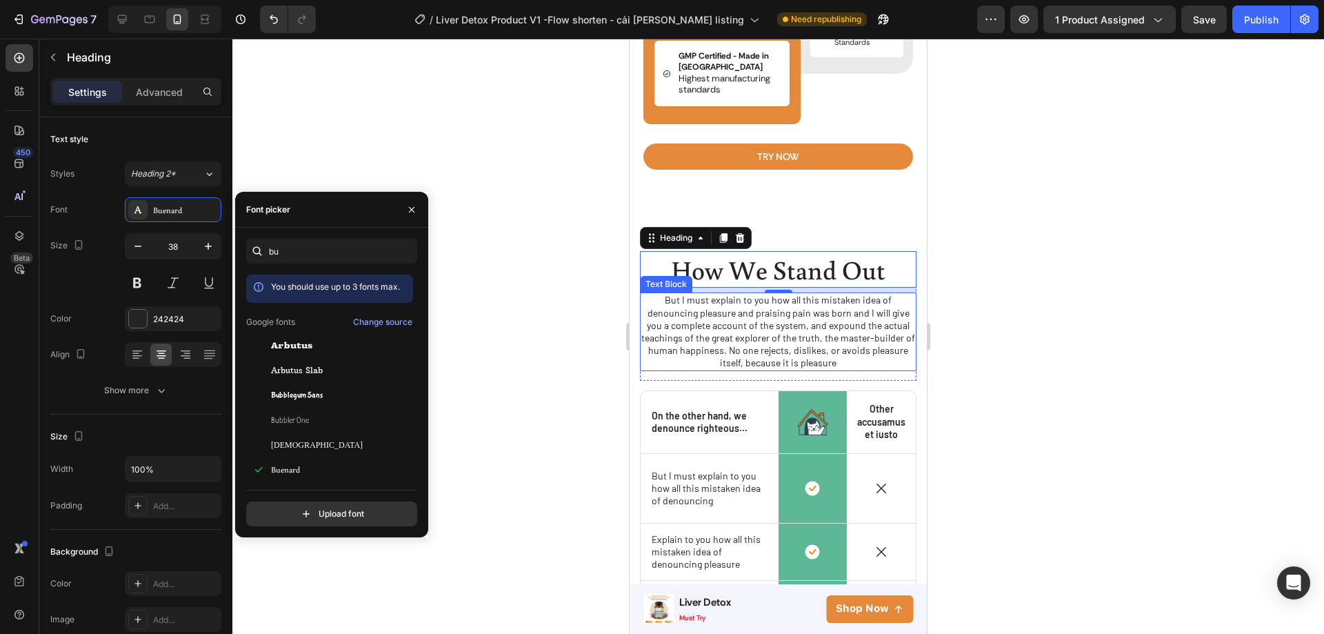
click at [723, 341] on p "But I must explain to you how all this mistaken idea of denouncing pleasure and…" at bounding box center [778, 331] width 274 height 75
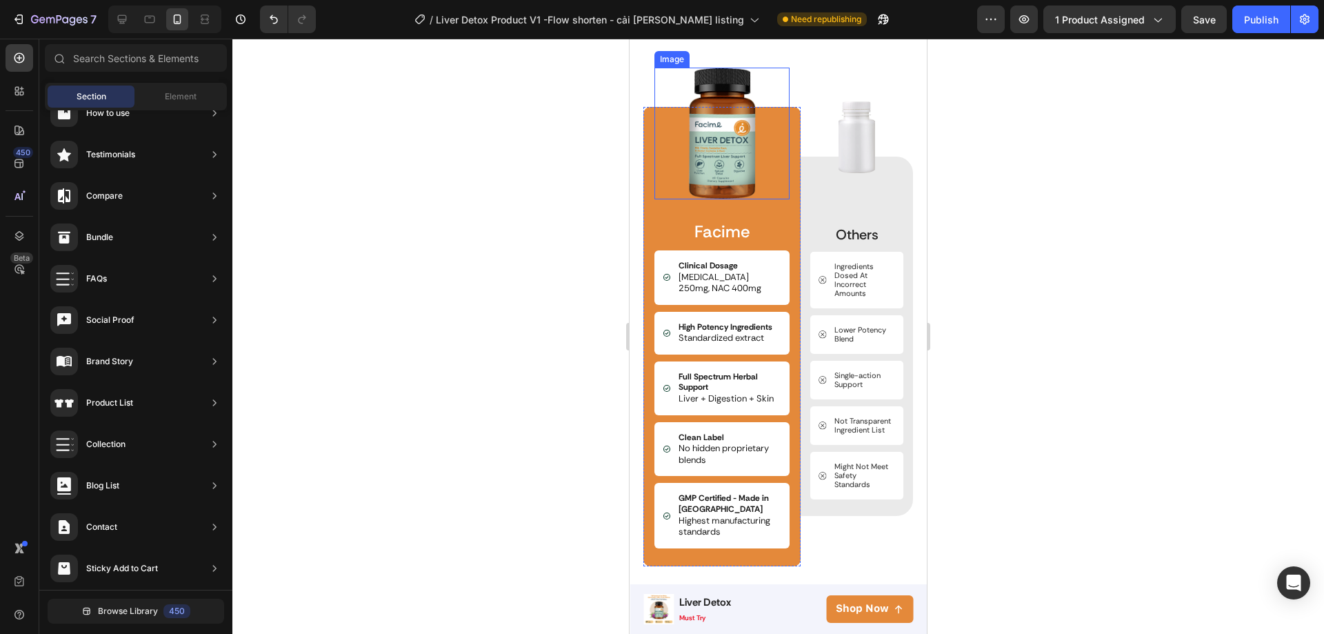
scroll to position [2955, 0]
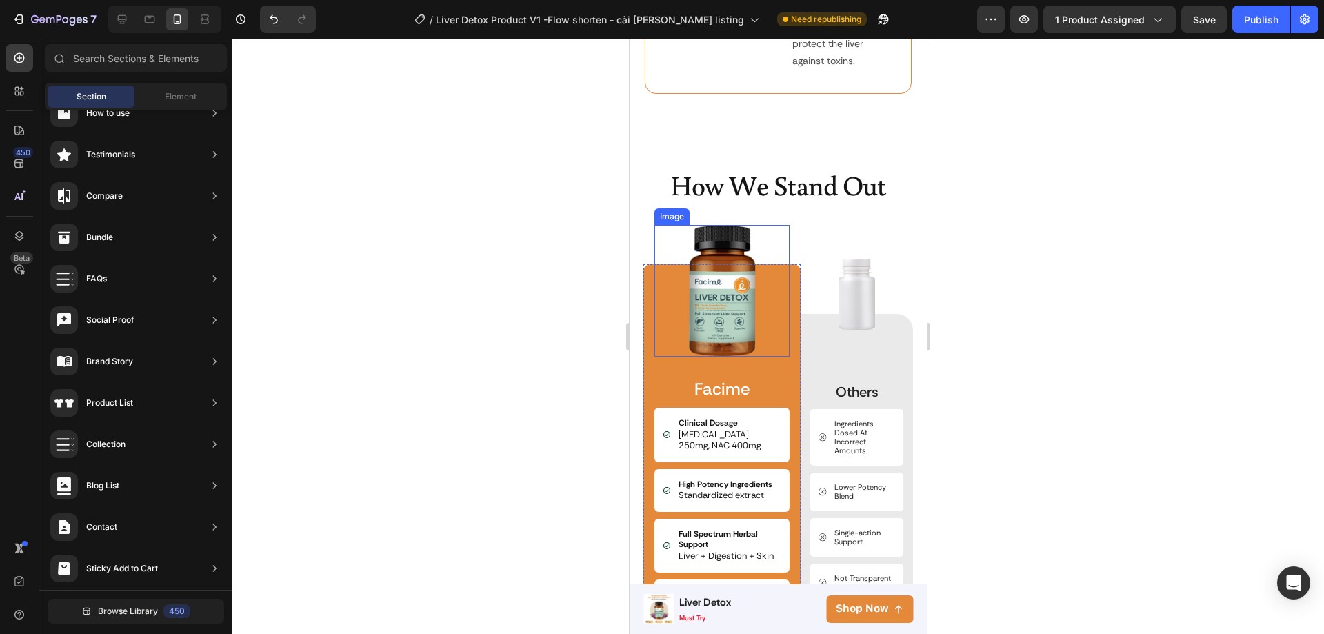
click at [730, 230] on img at bounding box center [722, 291] width 68 height 132
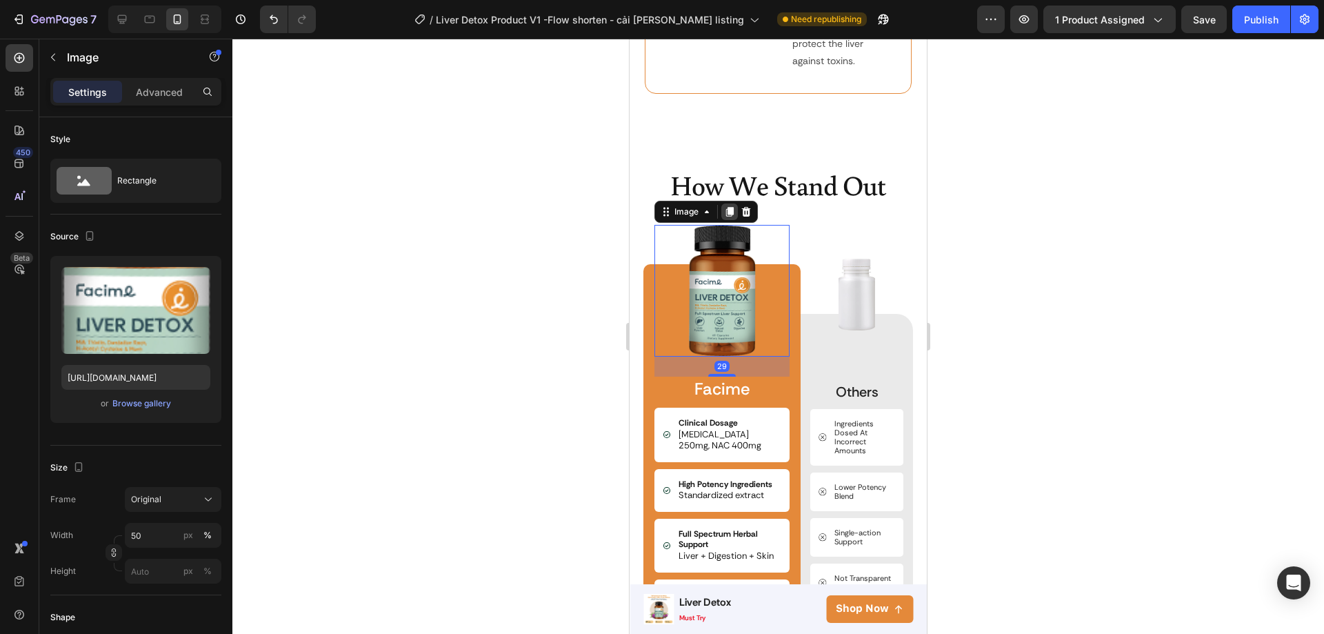
click at [730, 207] on icon at bounding box center [730, 212] width 8 height 10
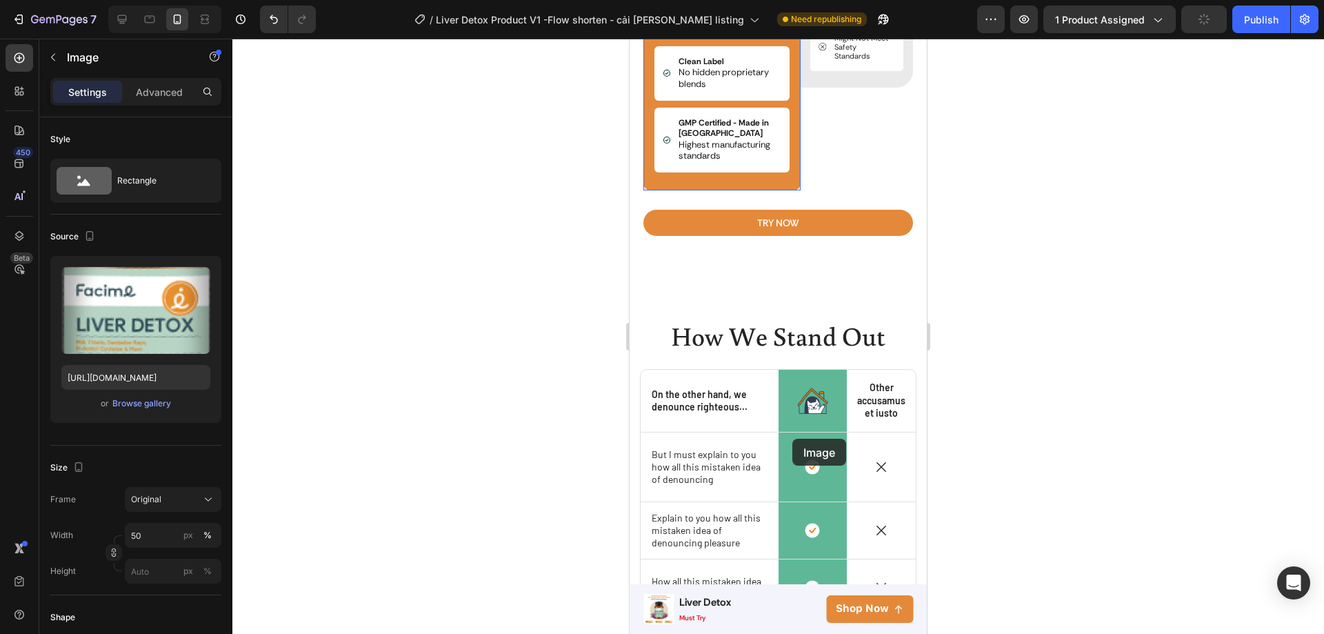
scroll to position [3576, 0]
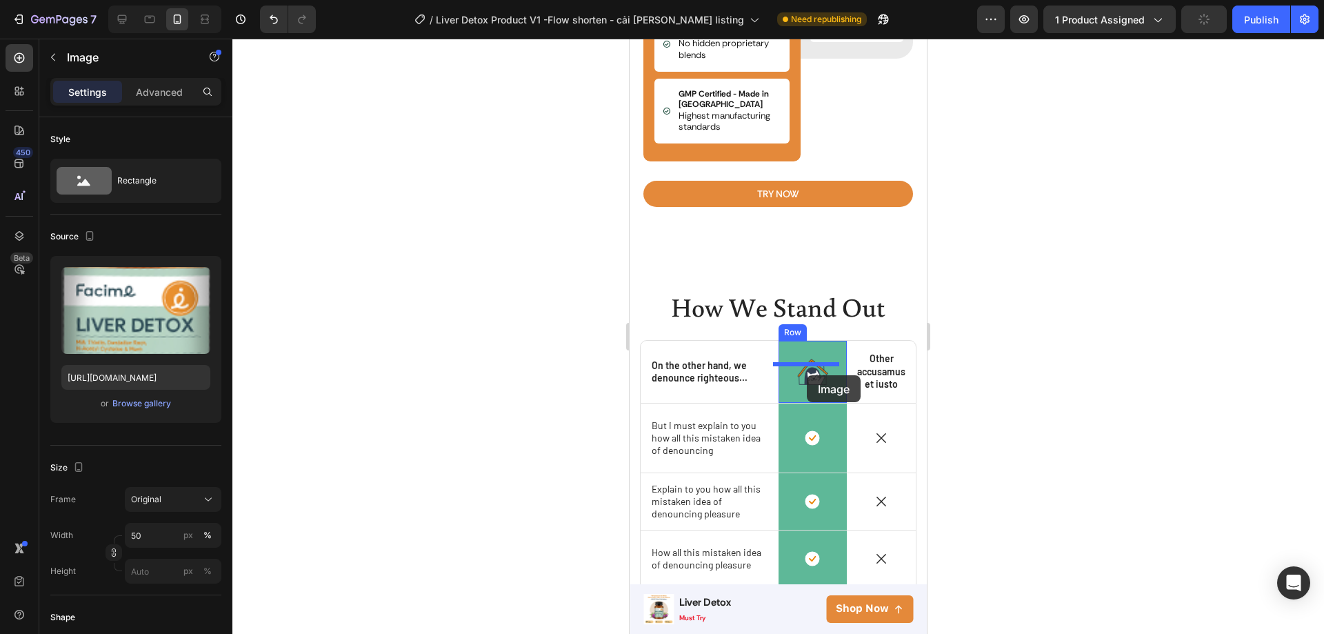
drag, startPoint x: 749, startPoint y: 337, endPoint x: 807, endPoint y: 375, distance: 69.2
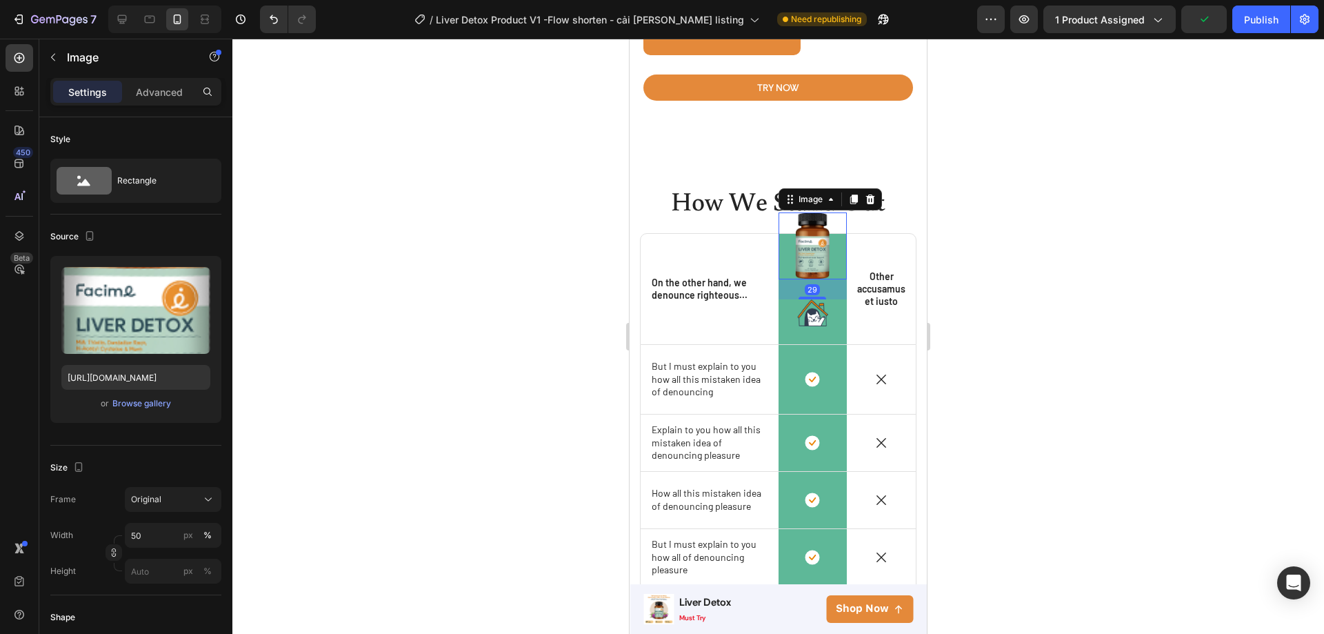
scroll to position [3470, 0]
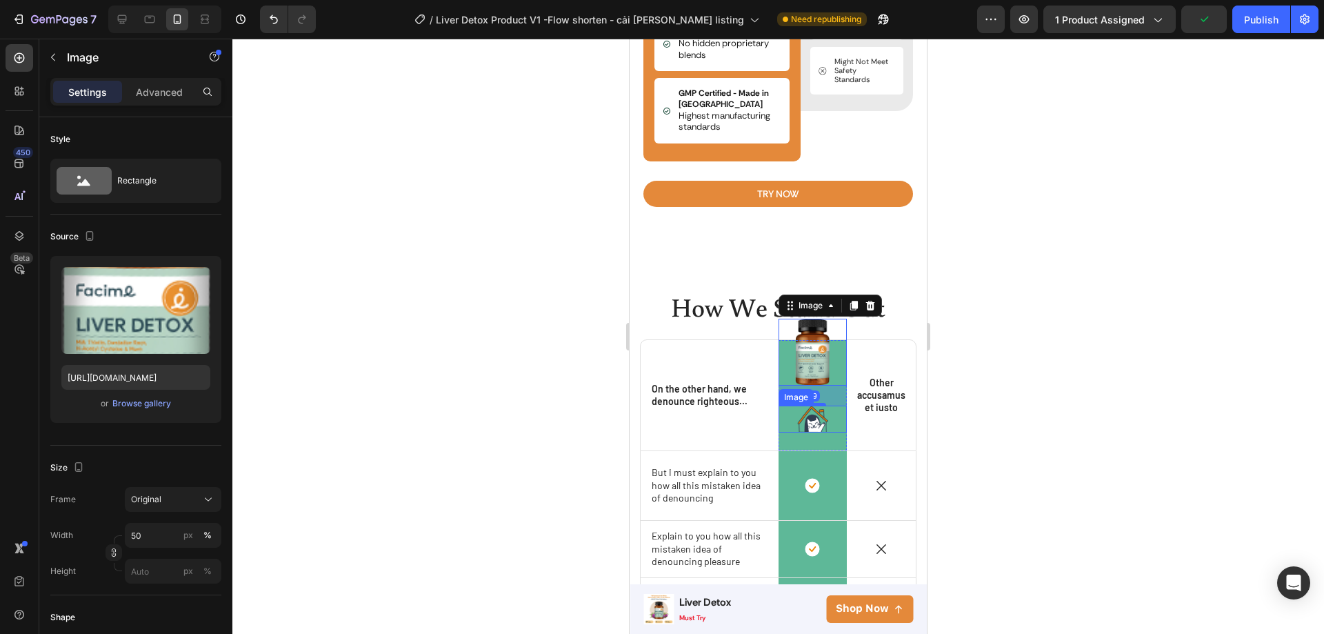
click at [818, 424] on img at bounding box center [812, 419] width 31 height 26
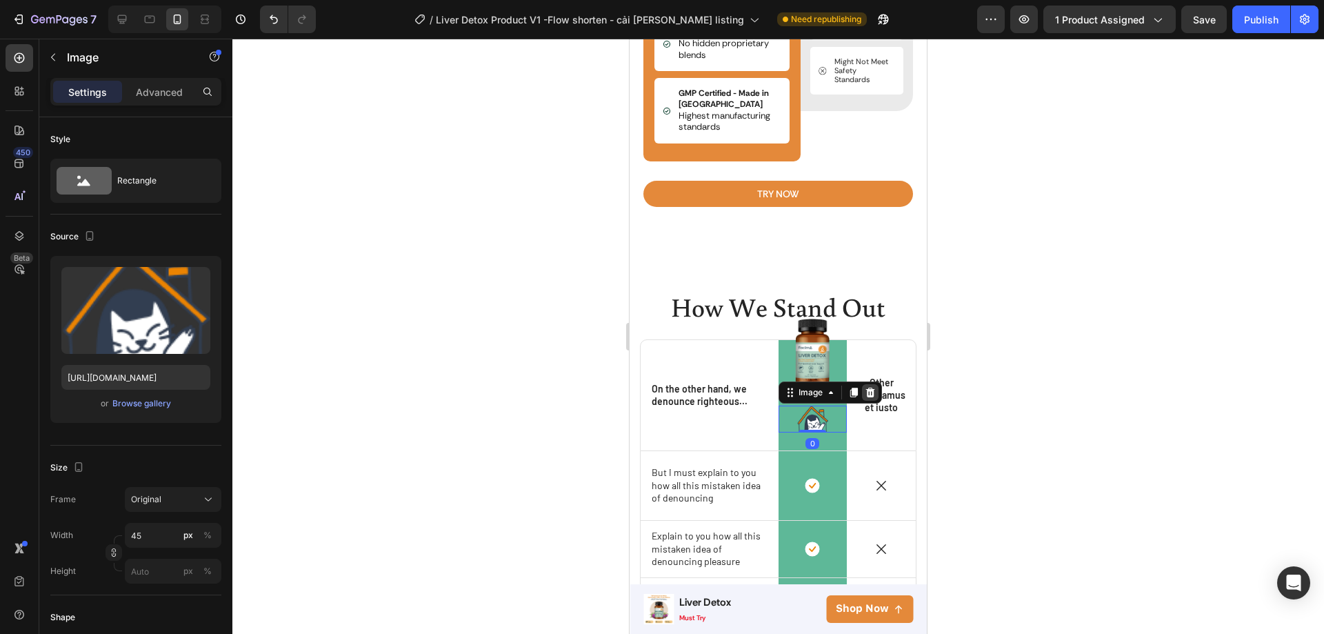
click at [870, 395] on icon at bounding box center [870, 392] width 11 height 11
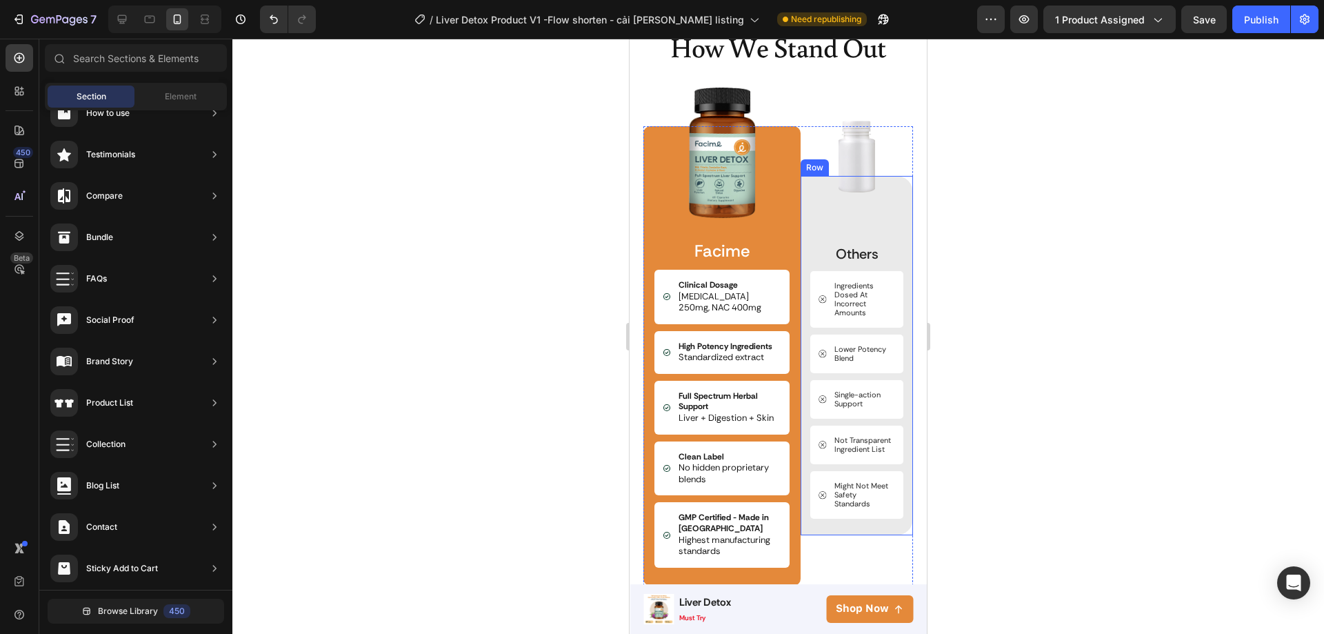
scroll to position [2918, 0]
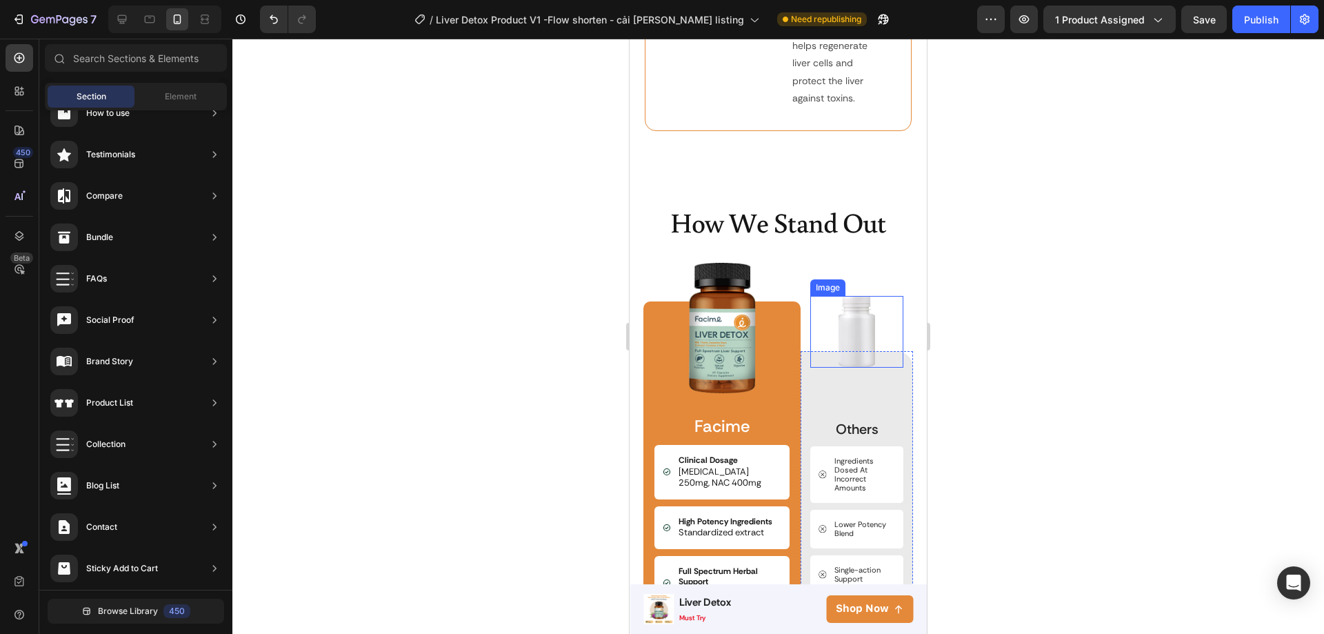
click at [858, 296] on img at bounding box center [857, 332] width 37 height 72
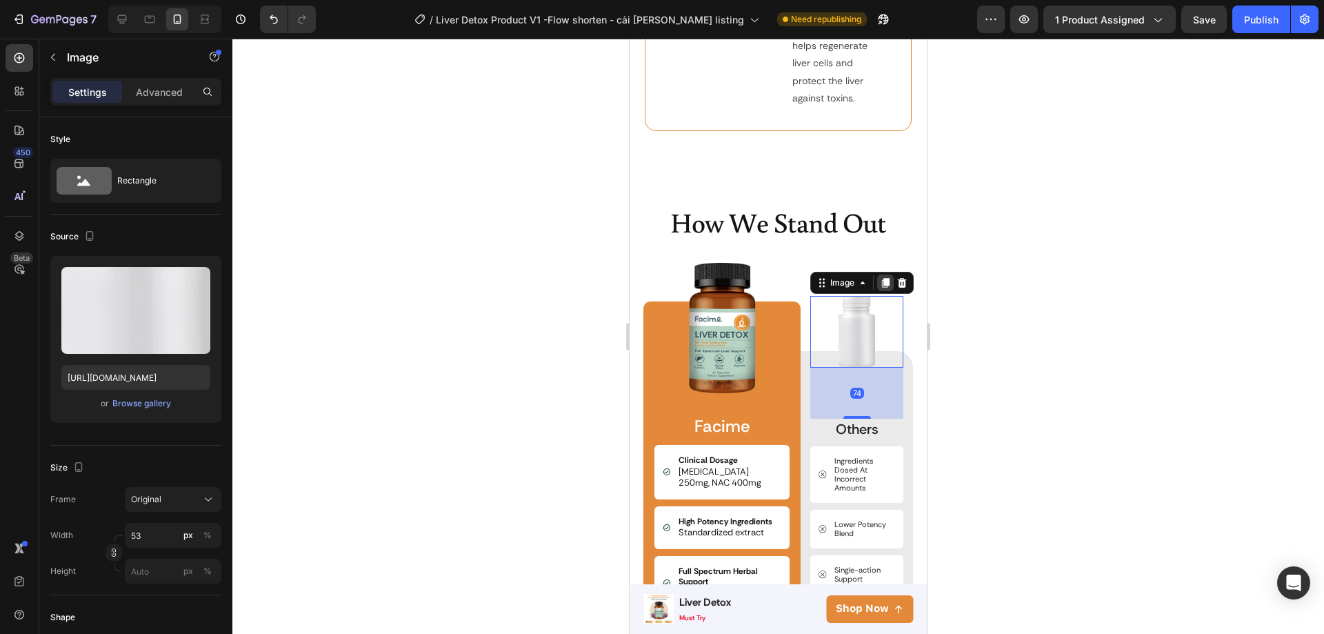
click at [883, 277] on icon at bounding box center [885, 282] width 11 height 11
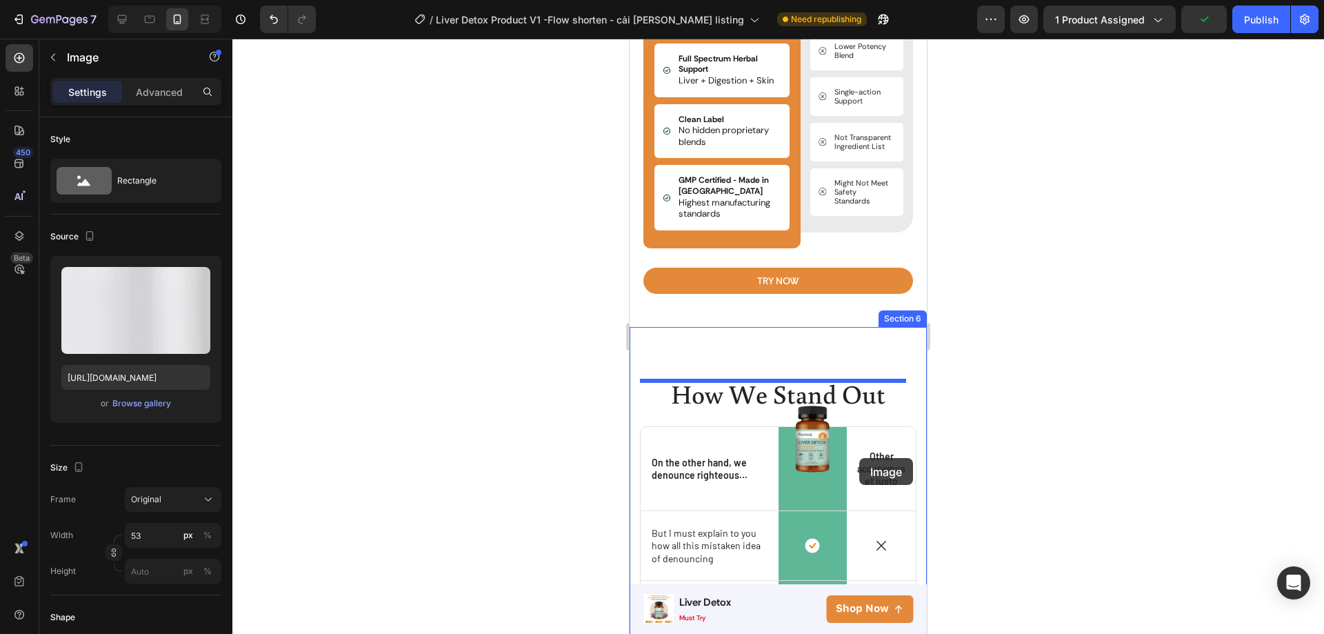
scroll to position [3539, 0]
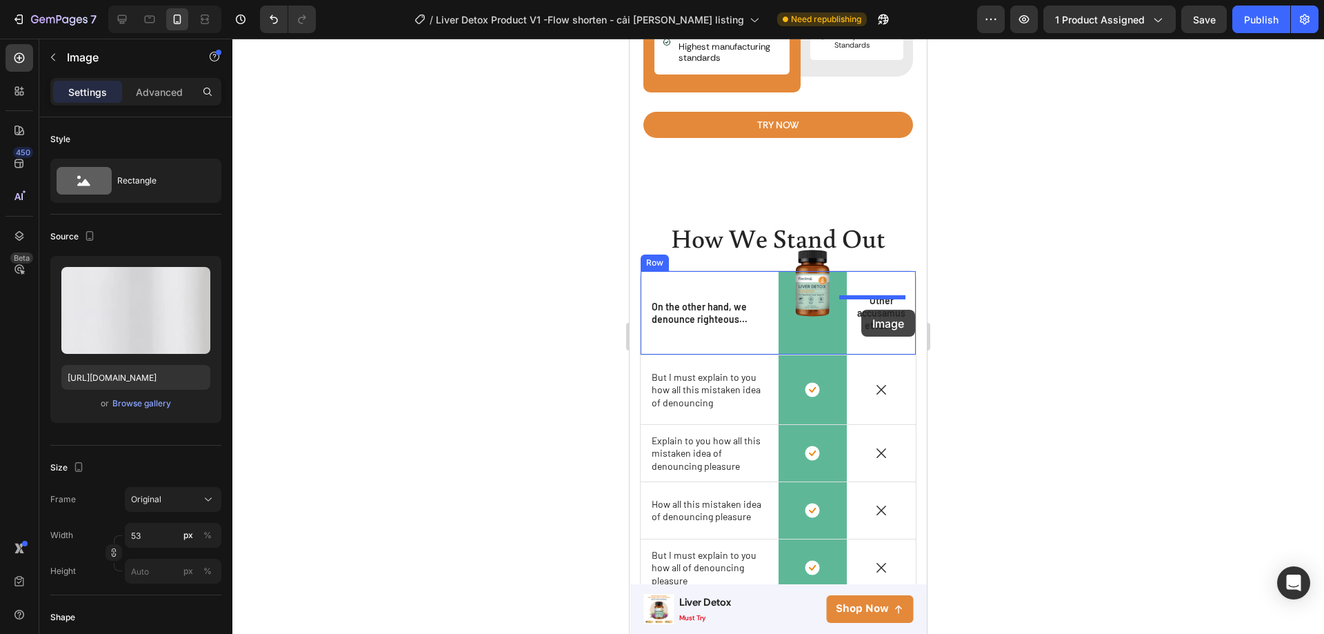
drag, startPoint x: 841, startPoint y: 270, endPoint x: 861, endPoint y: 310, distance: 45.0
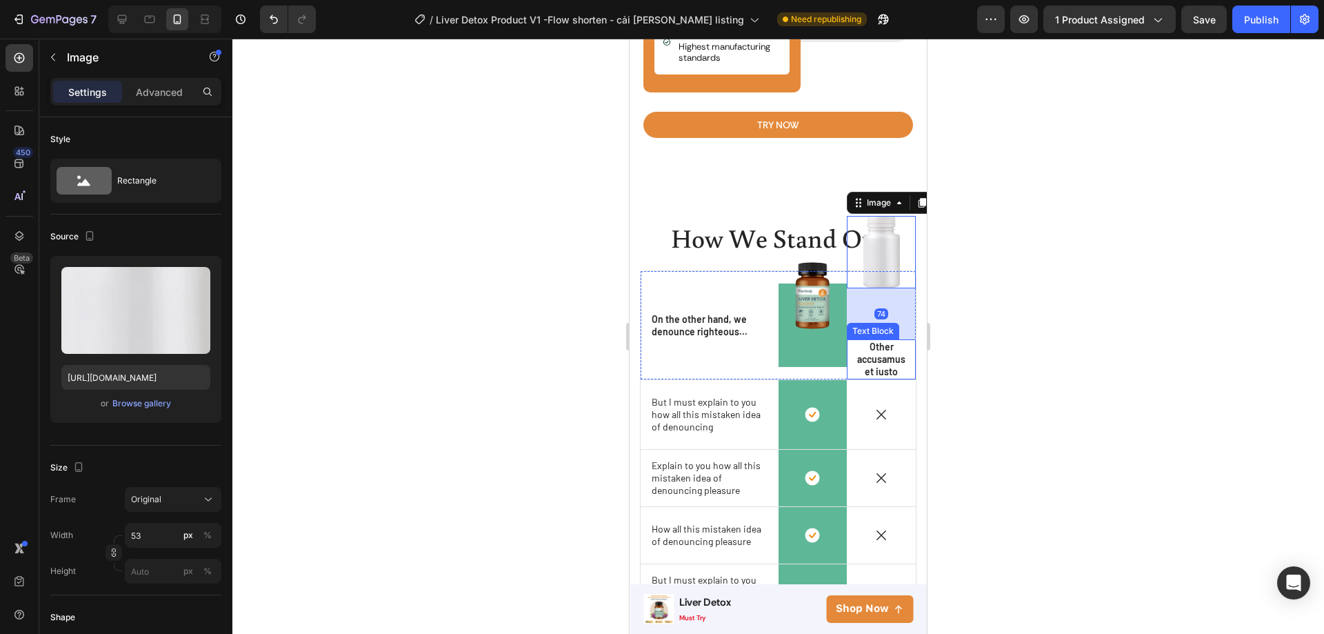
click at [881, 367] on p "Other accusamus et iusto" at bounding box center [881, 360] width 52 height 38
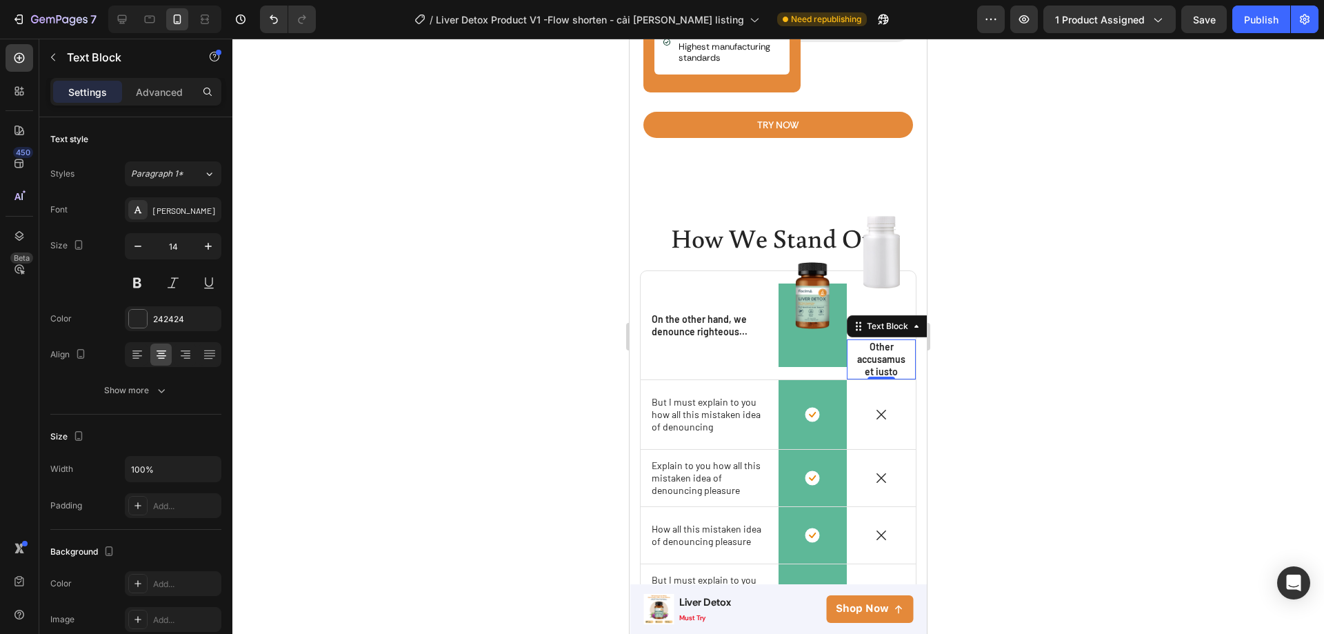
click at [891, 366] on p "Other accusamus et iusto" at bounding box center [881, 360] width 52 height 38
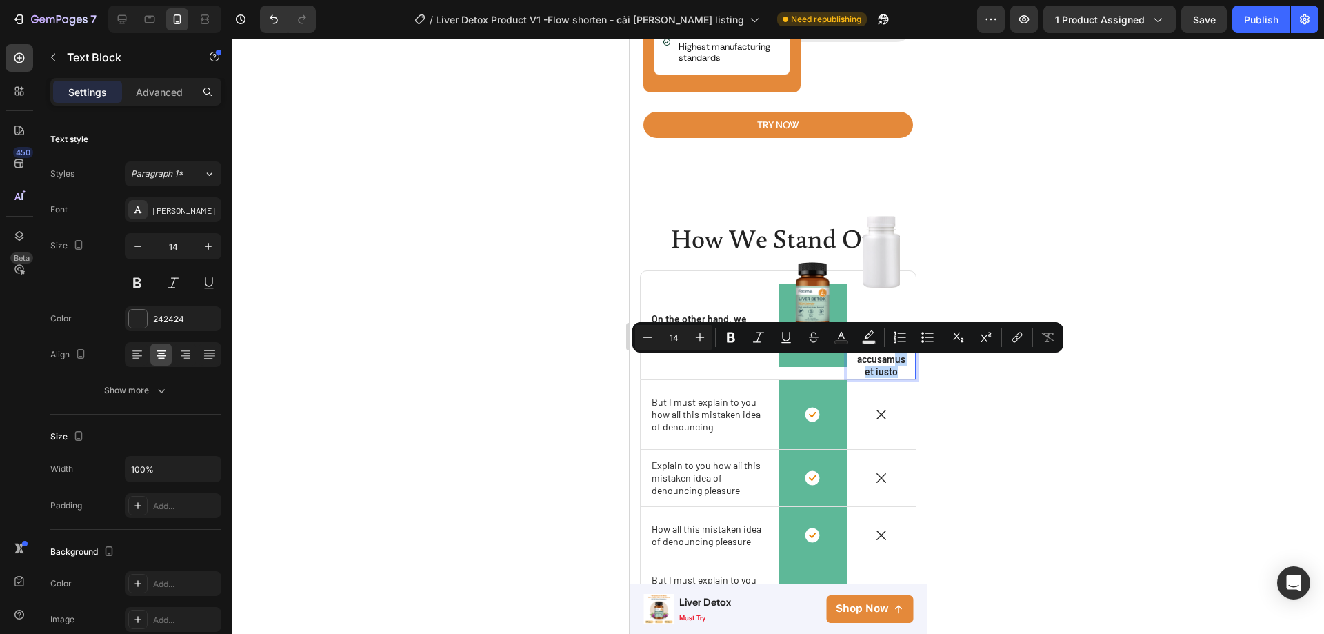
drag, startPoint x: 891, startPoint y: 374, endPoint x: 883, endPoint y: 359, distance: 17.6
click at [883, 359] on p "Other accusamus et iusto" at bounding box center [881, 360] width 52 height 38
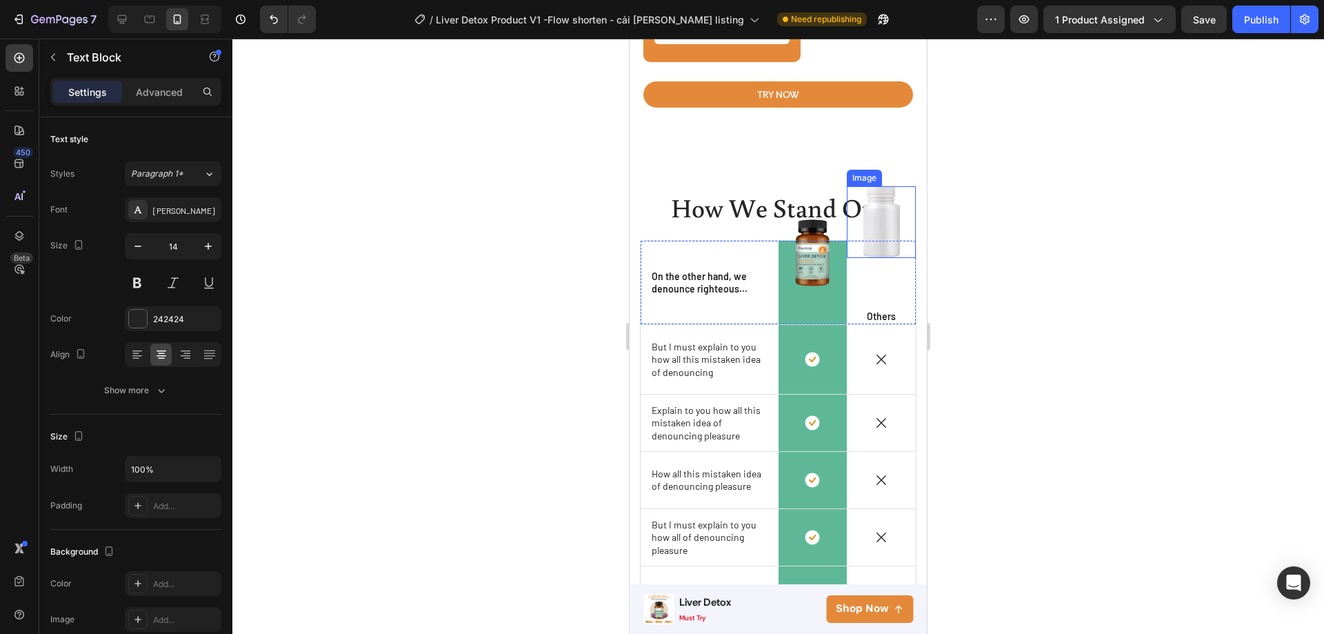
scroll to position [3608, 0]
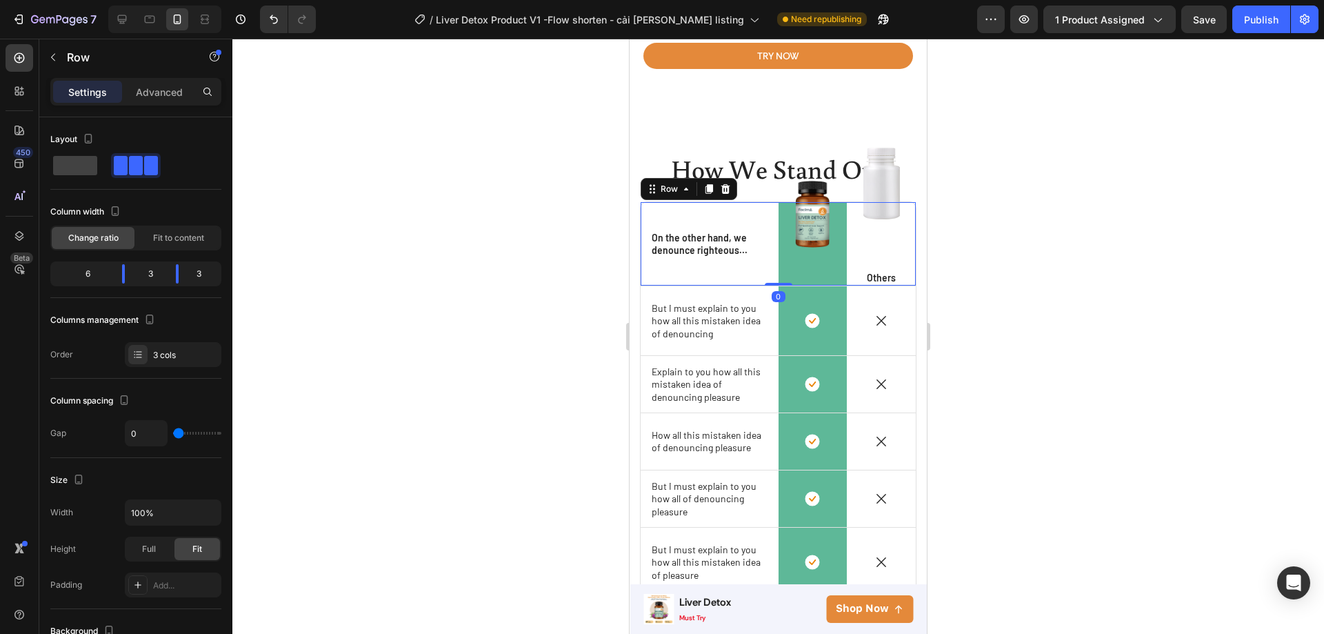
click at [871, 243] on div "Image Others Text Block" at bounding box center [881, 243] width 69 height 83
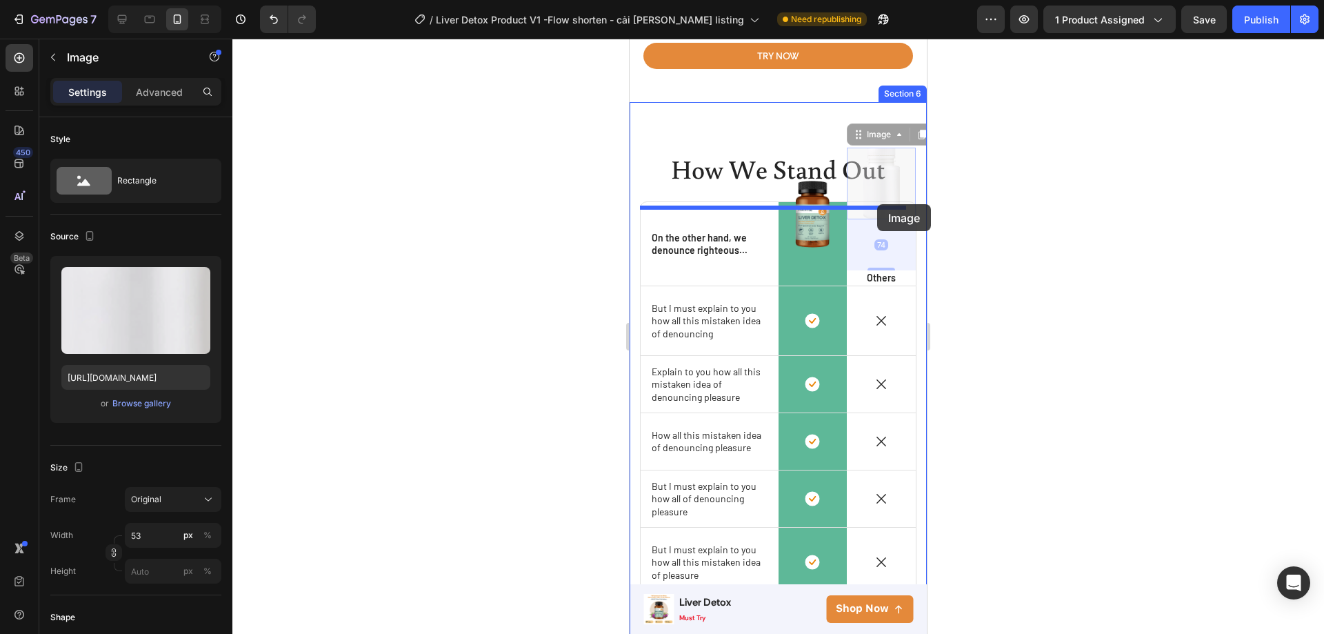
drag, startPoint x: 879, startPoint y: 187, endPoint x: 877, endPoint y: 204, distance: 17.4
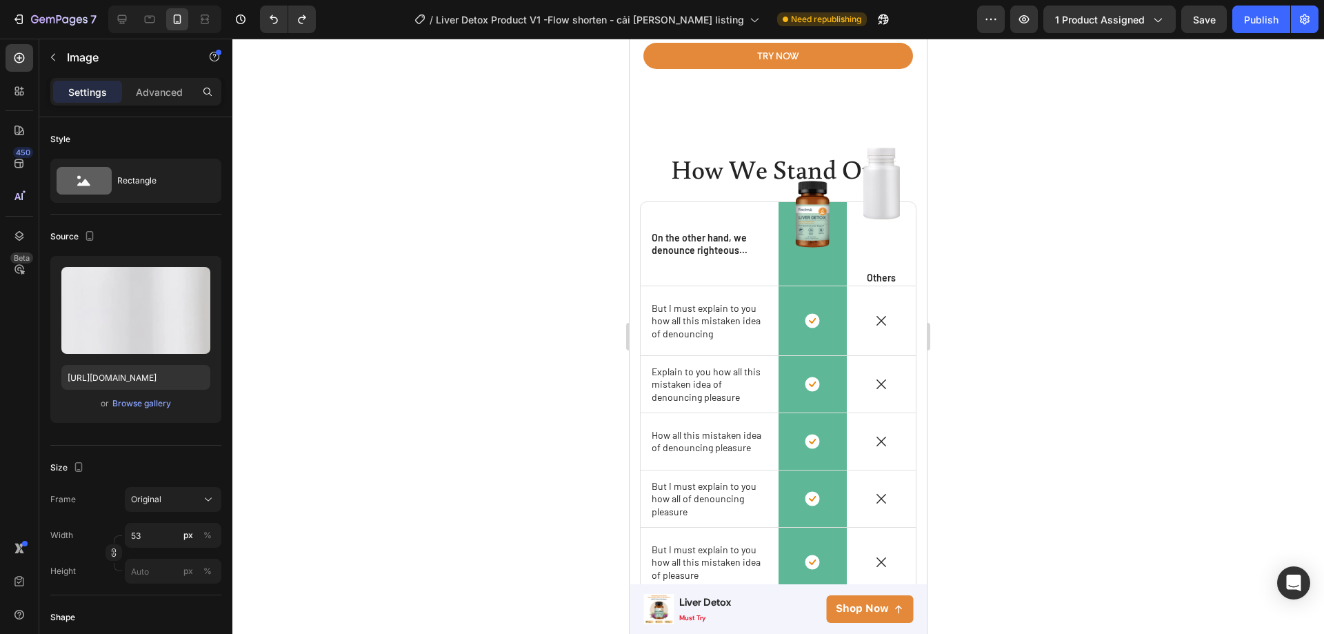
click at [870, 183] on img at bounding box center [881, 184] width 37 height 72
click at [894, 187] on div at bounding box center [881, 184] width 69 height 72
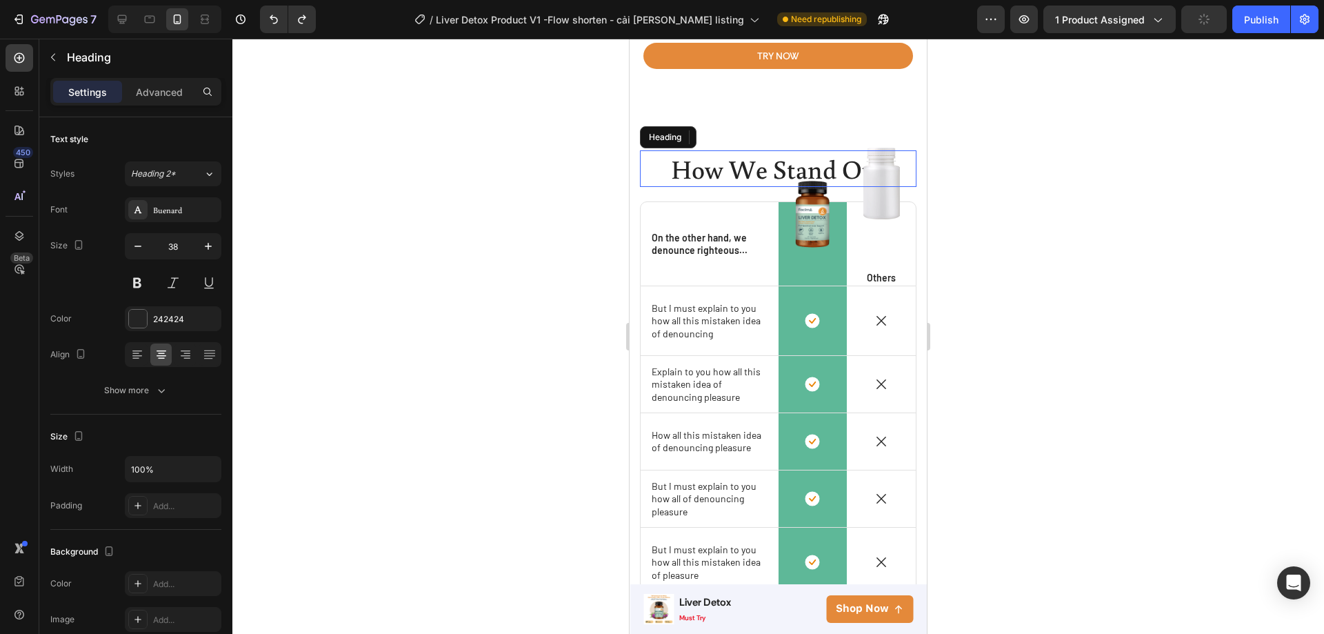
click at [791, 168] on h2 "How We Stand Out" at bounding box center [778, 168] width 277 height 37
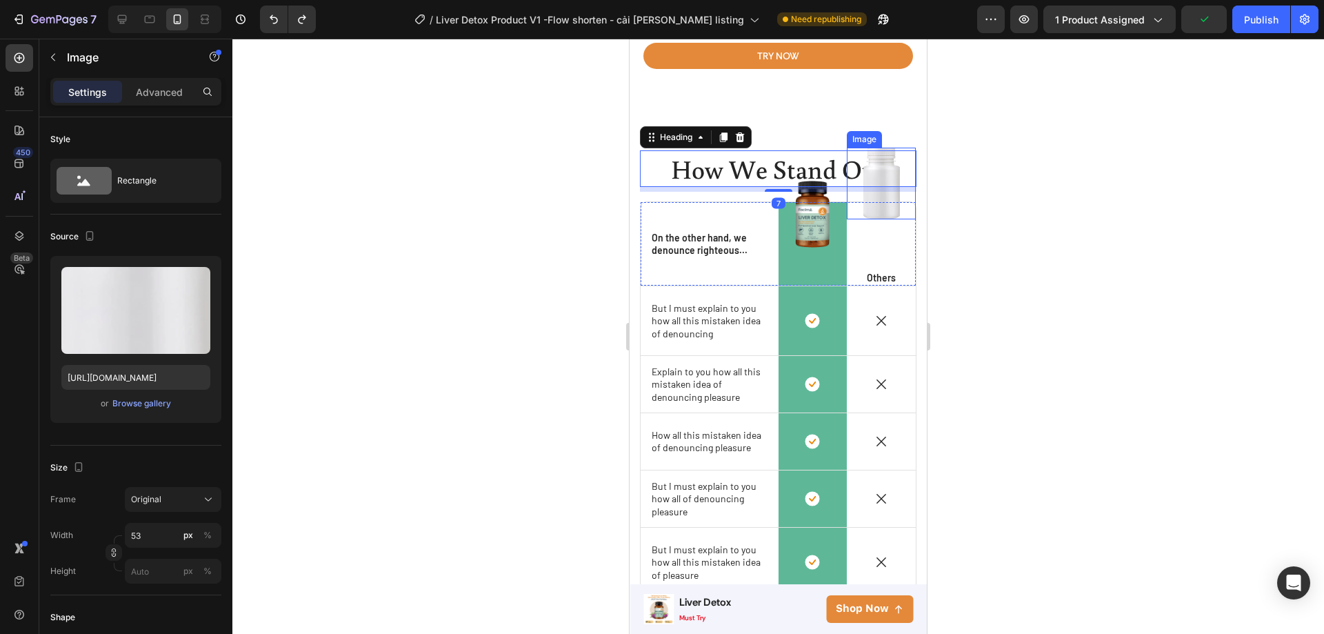
click at [879, 206] on img at bounding box center [881, 184] width 37 height 72
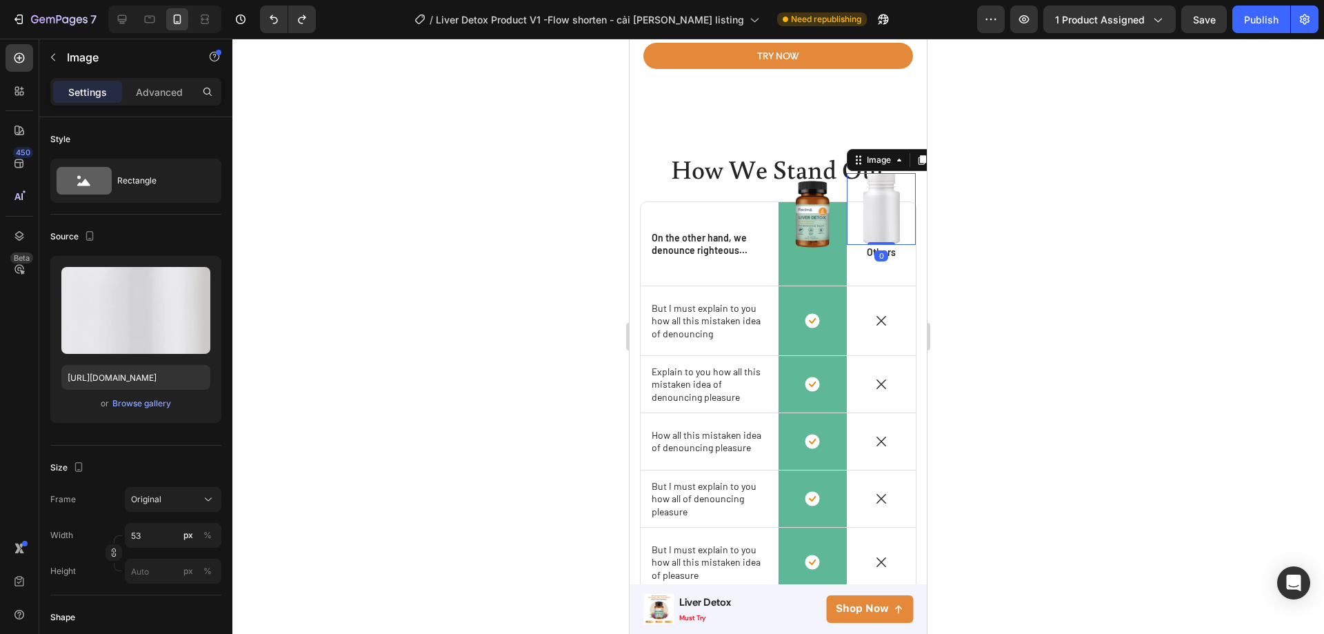
drag, startPoint x: 874, startPoint y: 274, endPoint x: 877, endPoint y: 221, distance: 53.1
click at [877, 221] on div "Image 0" at bounding box center [881, 209] width 69 height 72
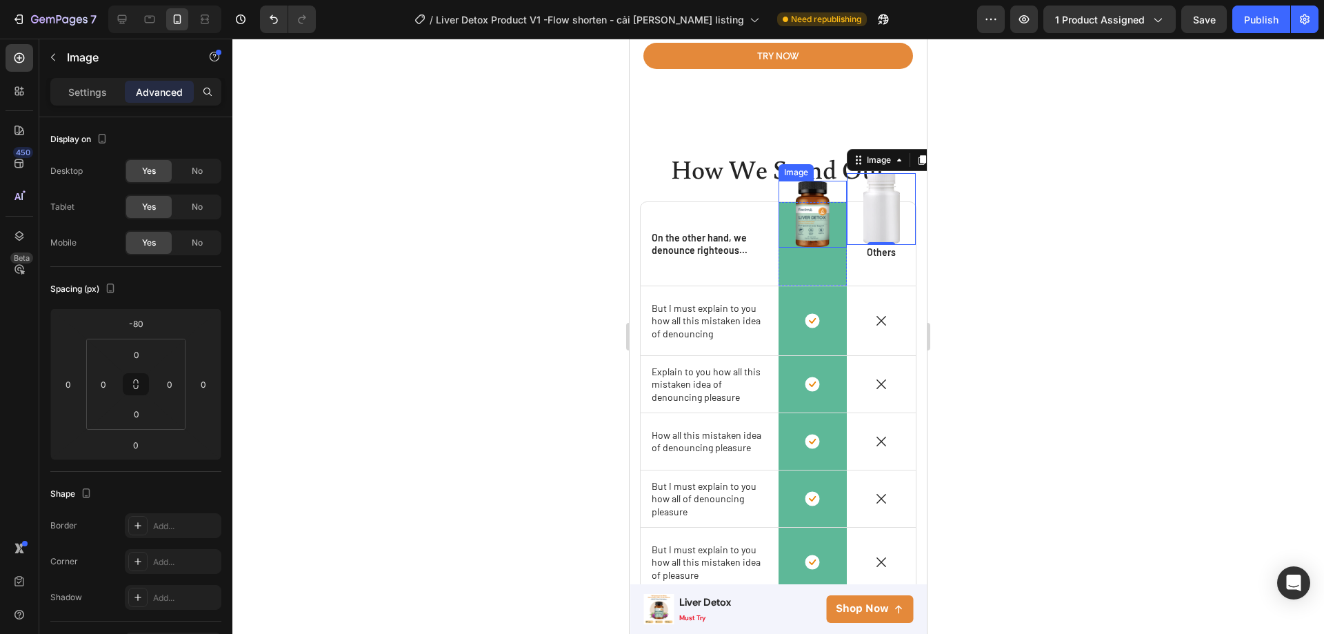
click at [807, 219] on img at bounding box center [812, 214] width 34 height 67
click at [865, 219] on img at bounding box center [881, 209] width 37 height 72
click at [77, 94] on p "Settings" at bounding box center [87, 92] width 39 height 14
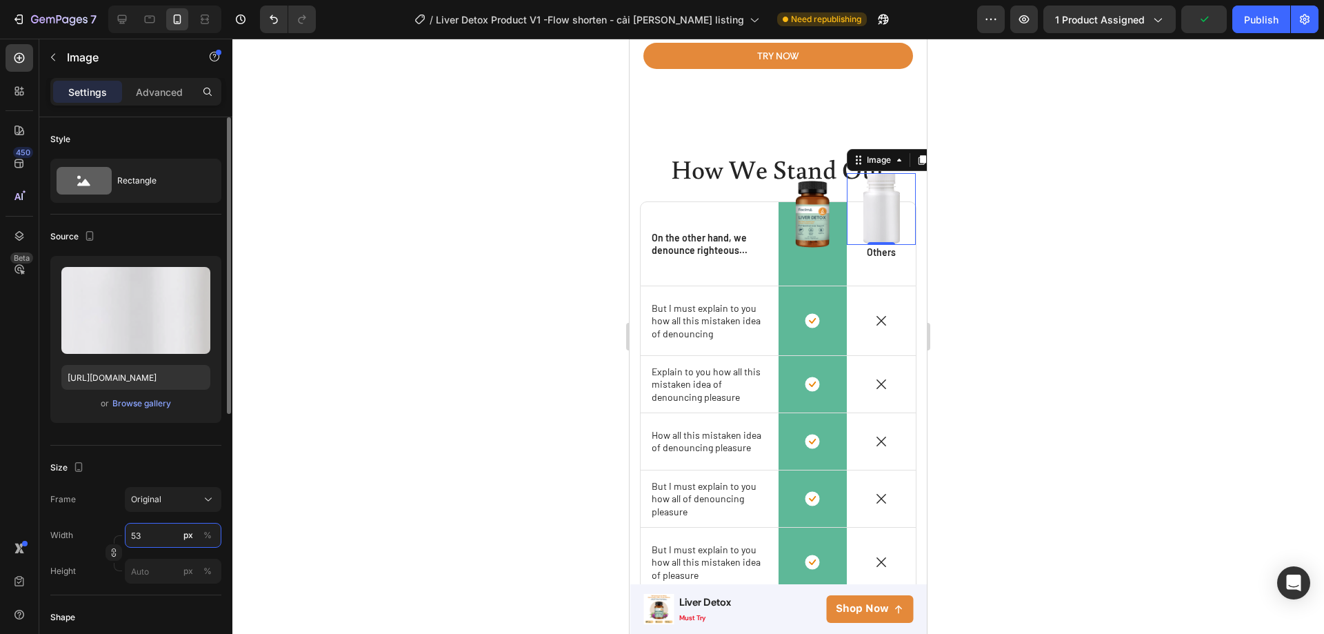
click at [139, 535] on input "53" at bounding box center [173, 535] width 97 height 25
type input "3"
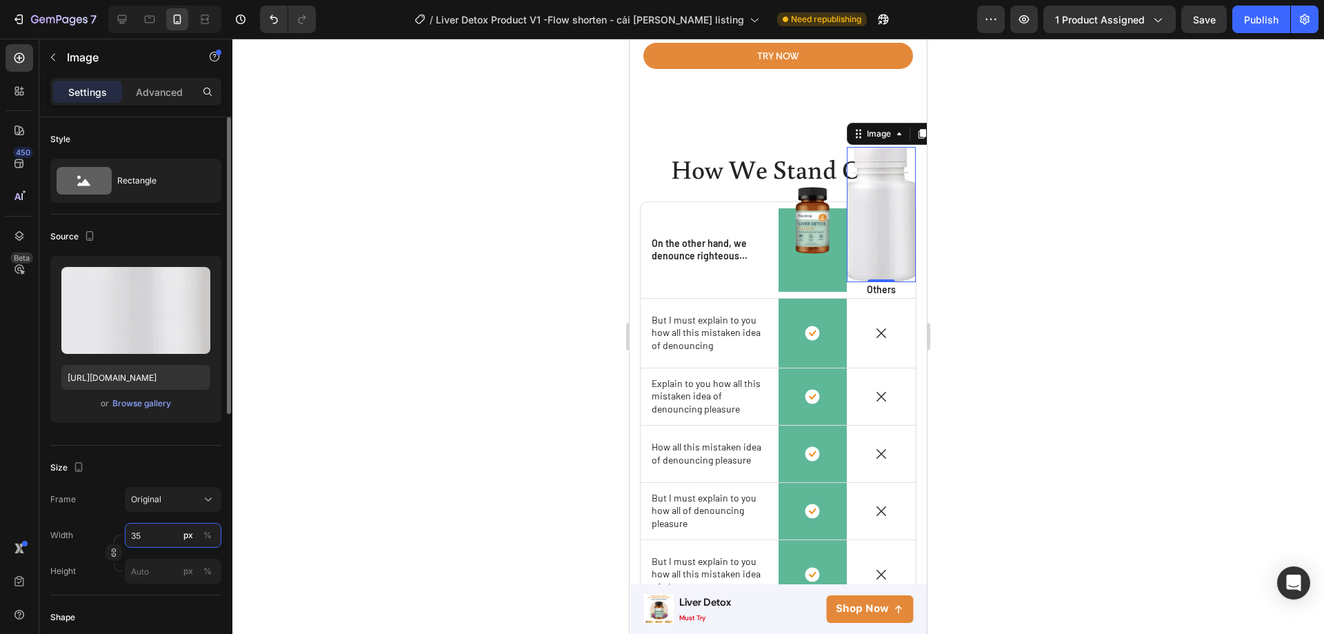
type input "3"
click at [139, 535] on input "350" at bounding box center [173, 535] width 97 height 25
click at [148, 557] on div "Full 100%" at bounding box center [159, 568] width 113 height 25
click at [147, 534] on input "100" at bounding box center [173, 535] width 97 height 25
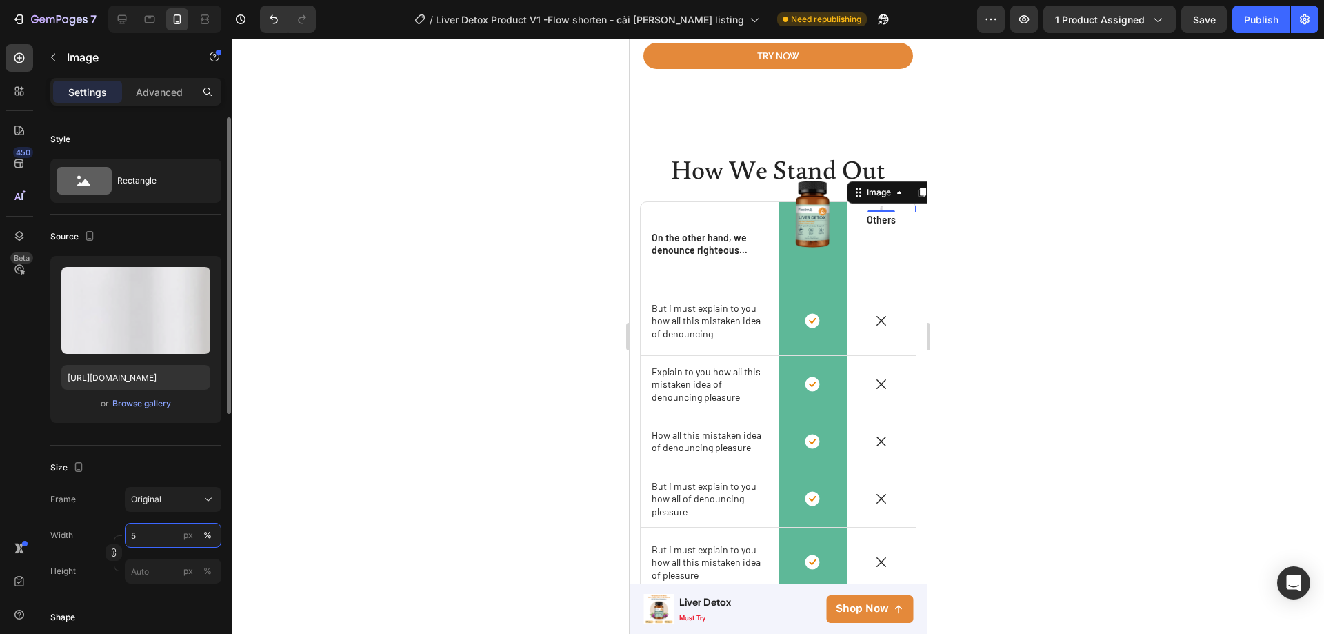
type input "50"
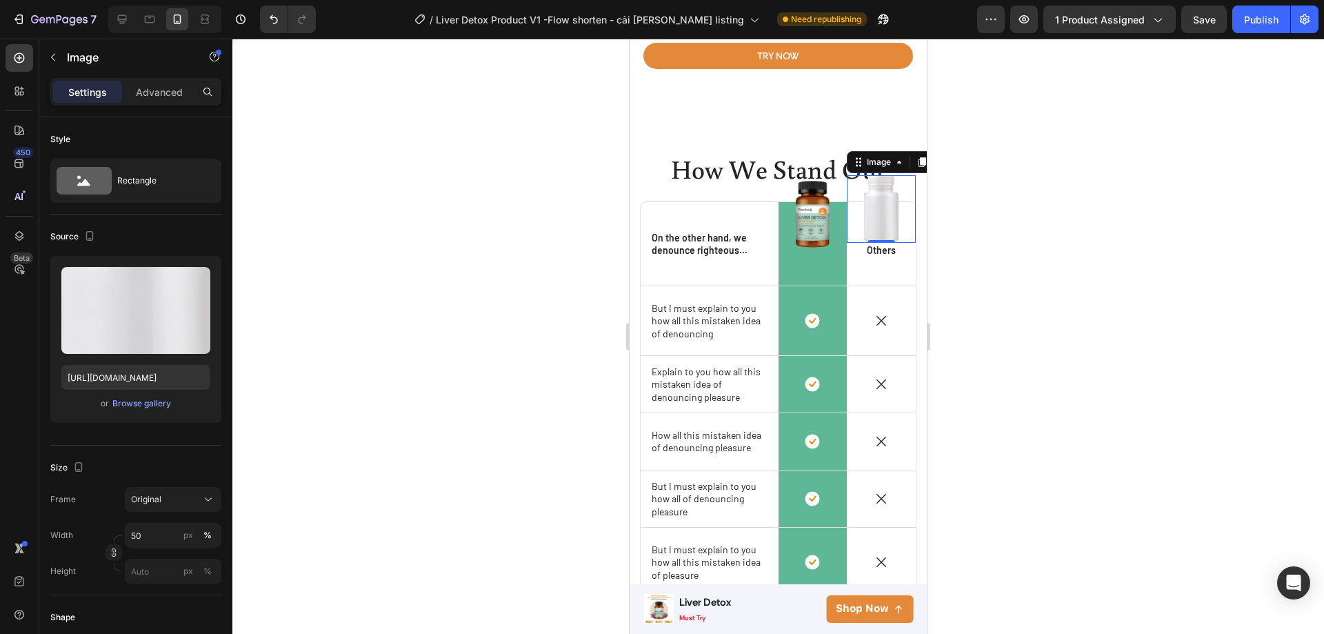
click at [391, 450] on div at bounding box center [778, 336] width 1092 height 595
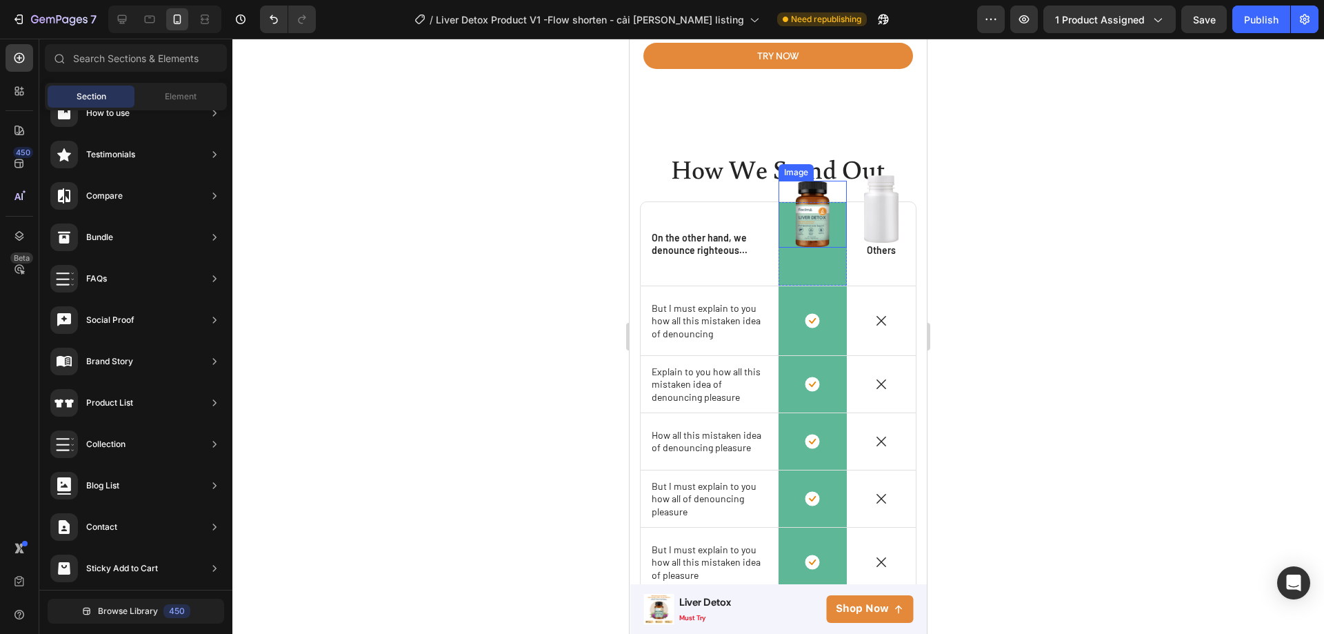
click at [811, 228] on img at bounding box center [812, 214] width 34 height 67
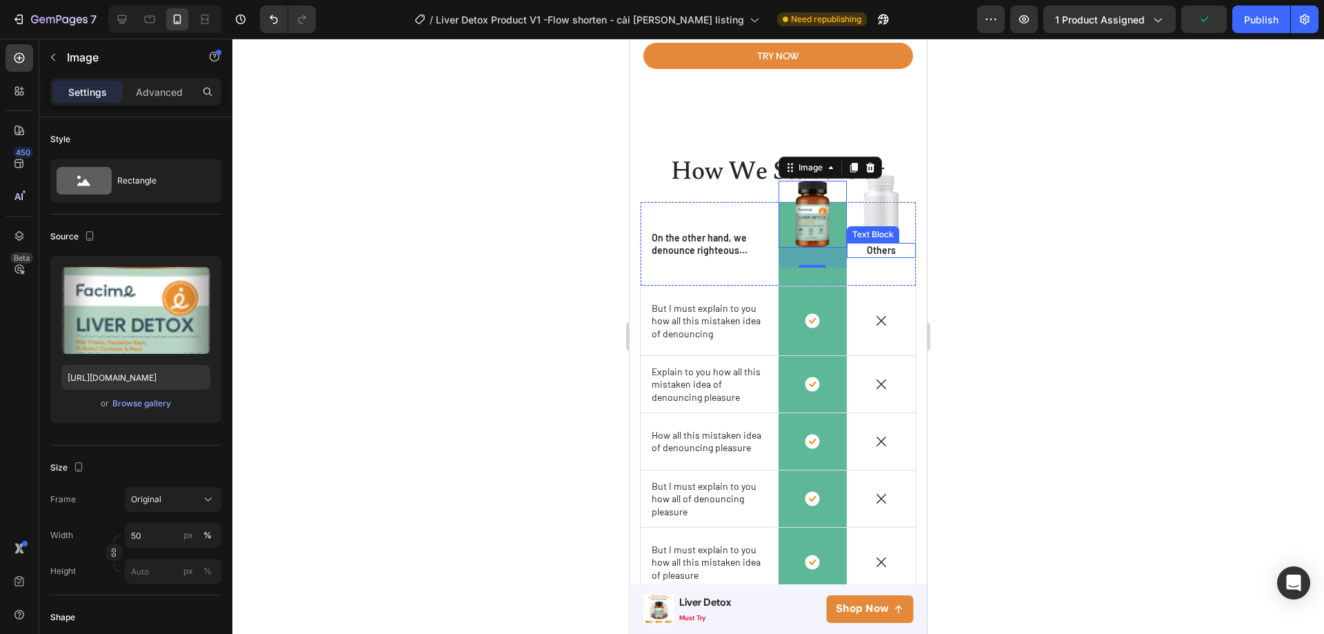
click at [876, 232] on div "Text Block" at bounding box center [873, 234] width 47 height 12
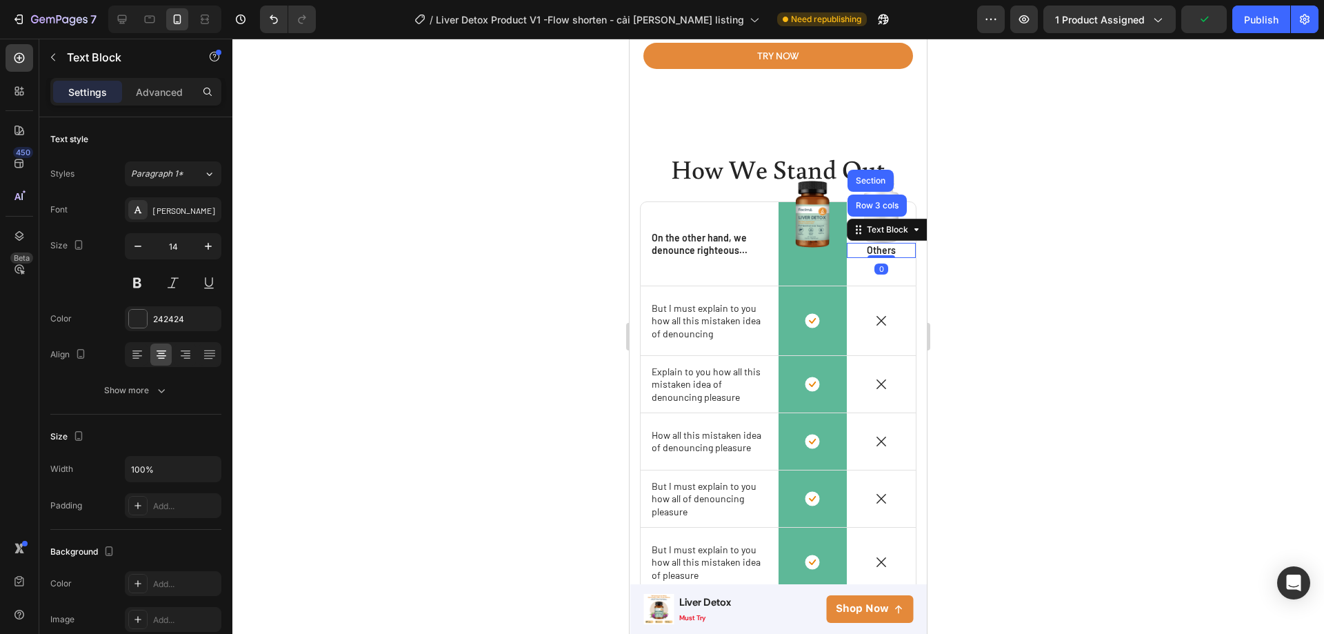
click at [978, 232] on div at bounding box center [778, 336] width 1092 height 595
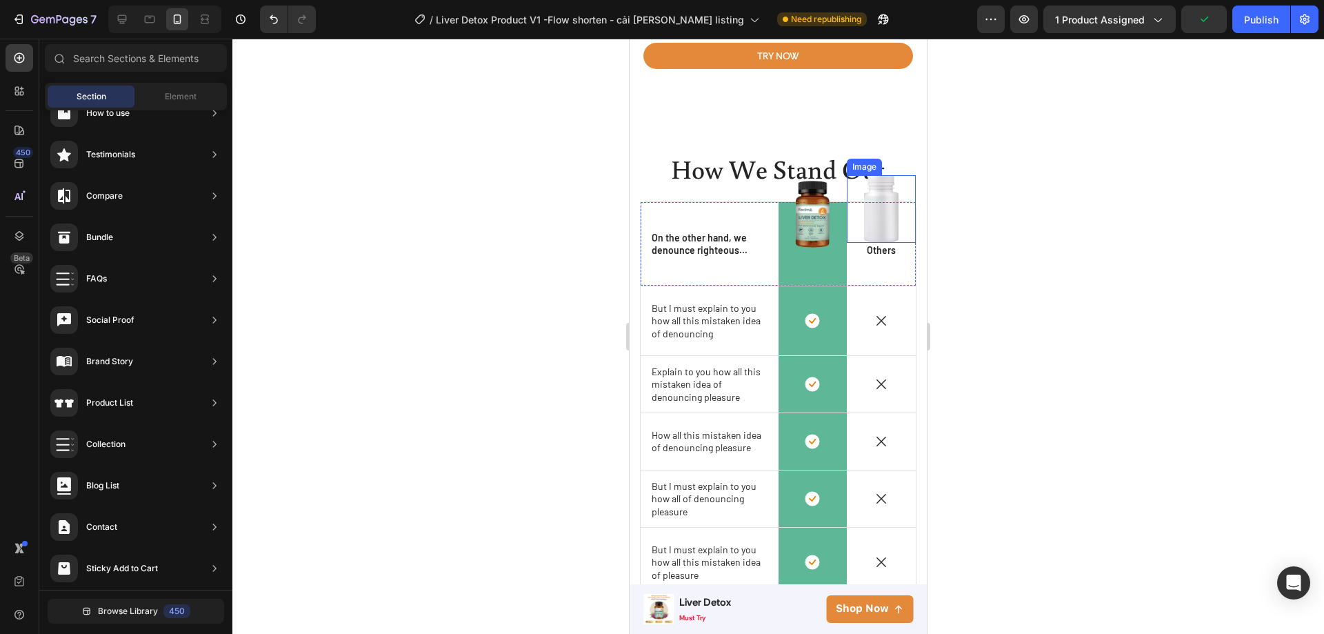
click at [881, 218] on img at bounding box center [881, 209] width 34 height 68
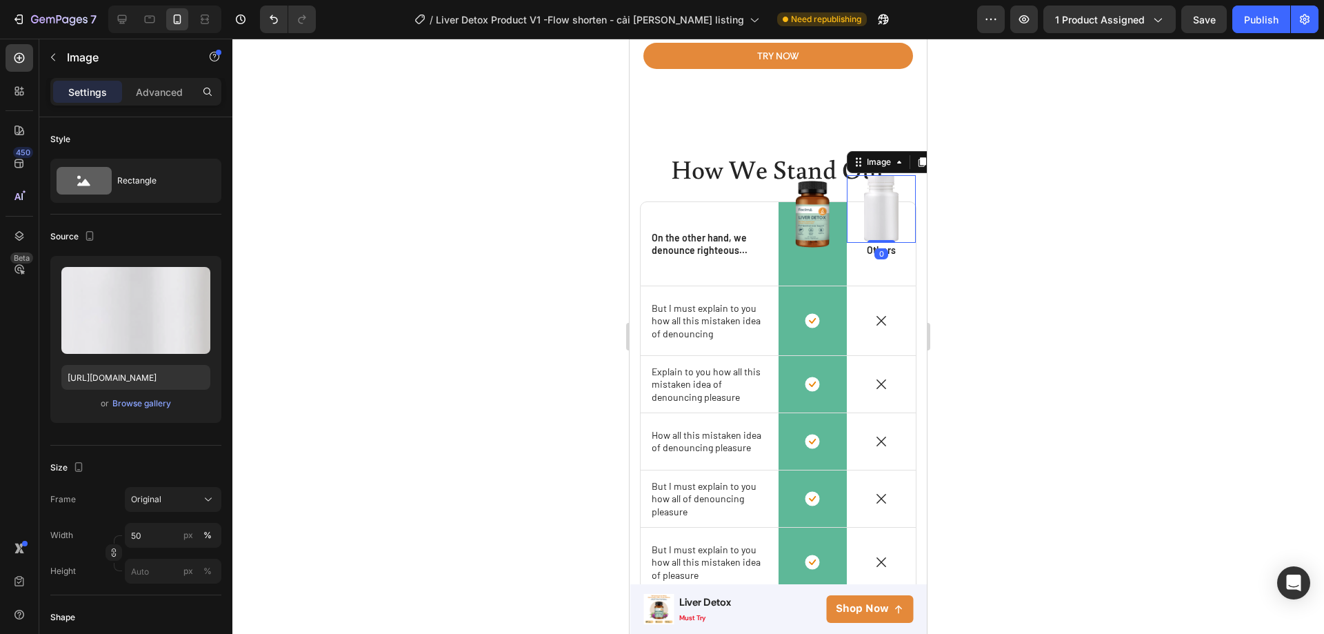
drag, startPoint x: 878, startPoint y: 245, endPoint x: 878, endPoint y: 222, distance: 22.8
click at [878, 222] on div "Image 0" at bounding box center [881, 209] width 69 height 68
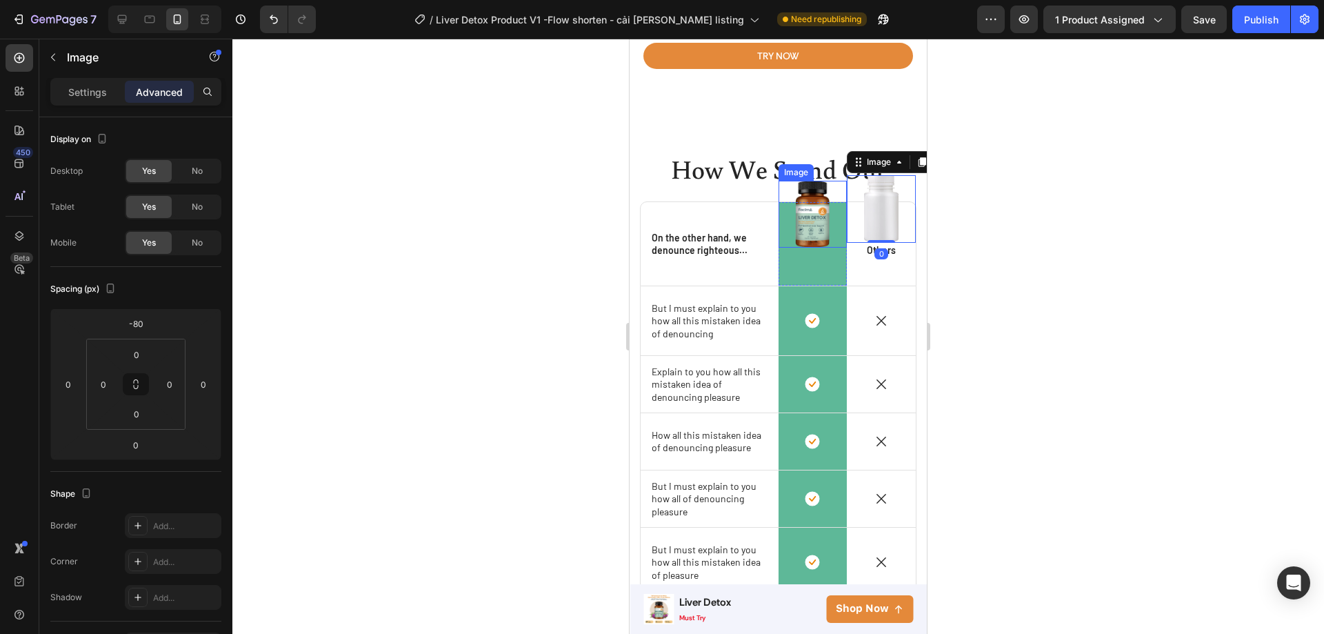
click at [808, 236] on img at bounding box center [812, 214] width 34 height 67
click at [875, 226] on img at bounding box center [881, 209] width 34 height 68
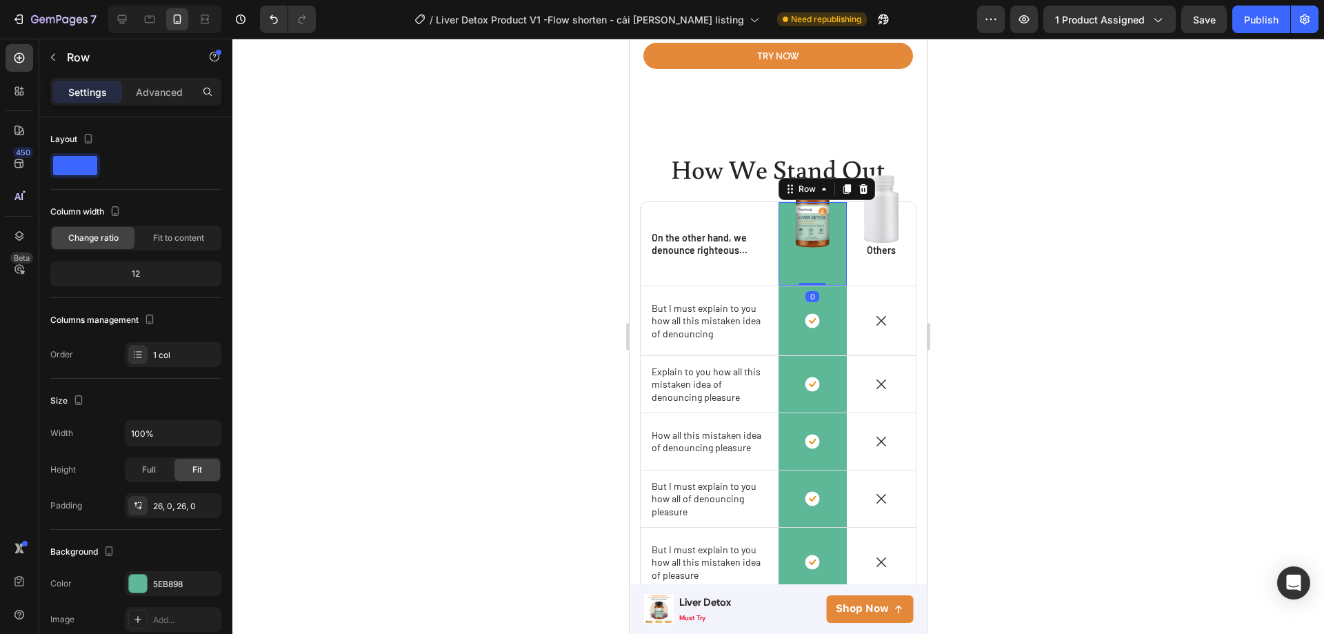
click at [824, 259] on div "Image" at bounding box center [813, 244] width 69 height 48
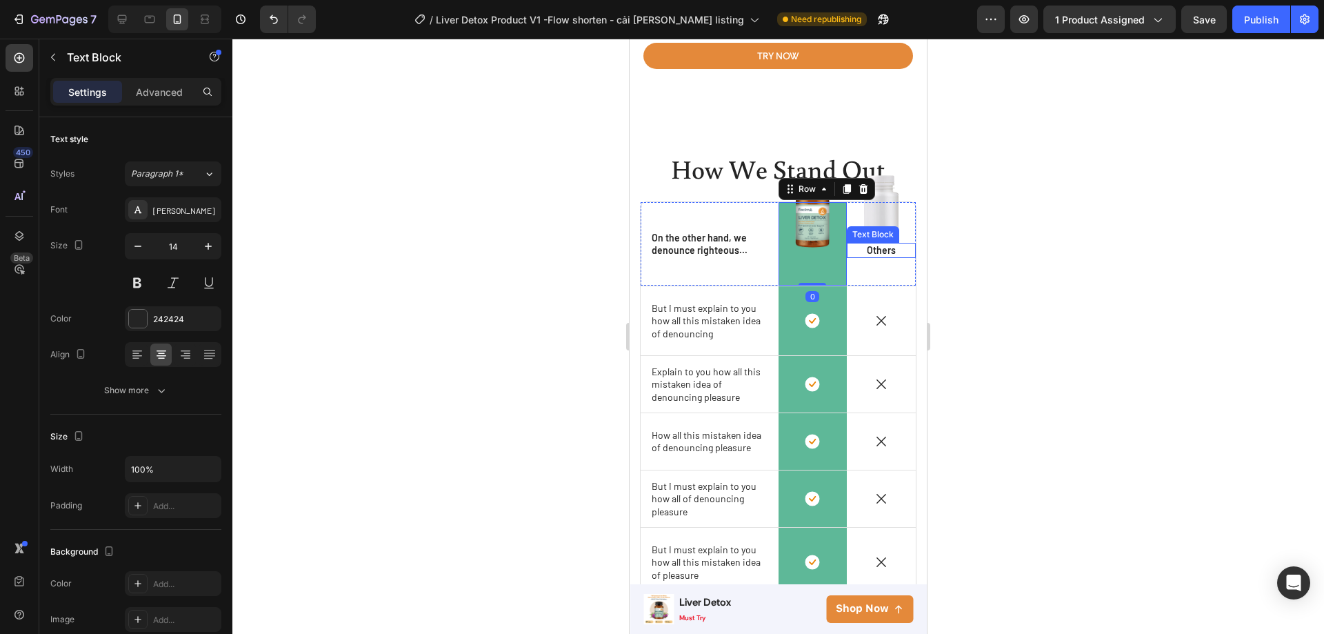
click at [881, 250] on p "Others" at bounding box center [881, 250] width 52 height 12
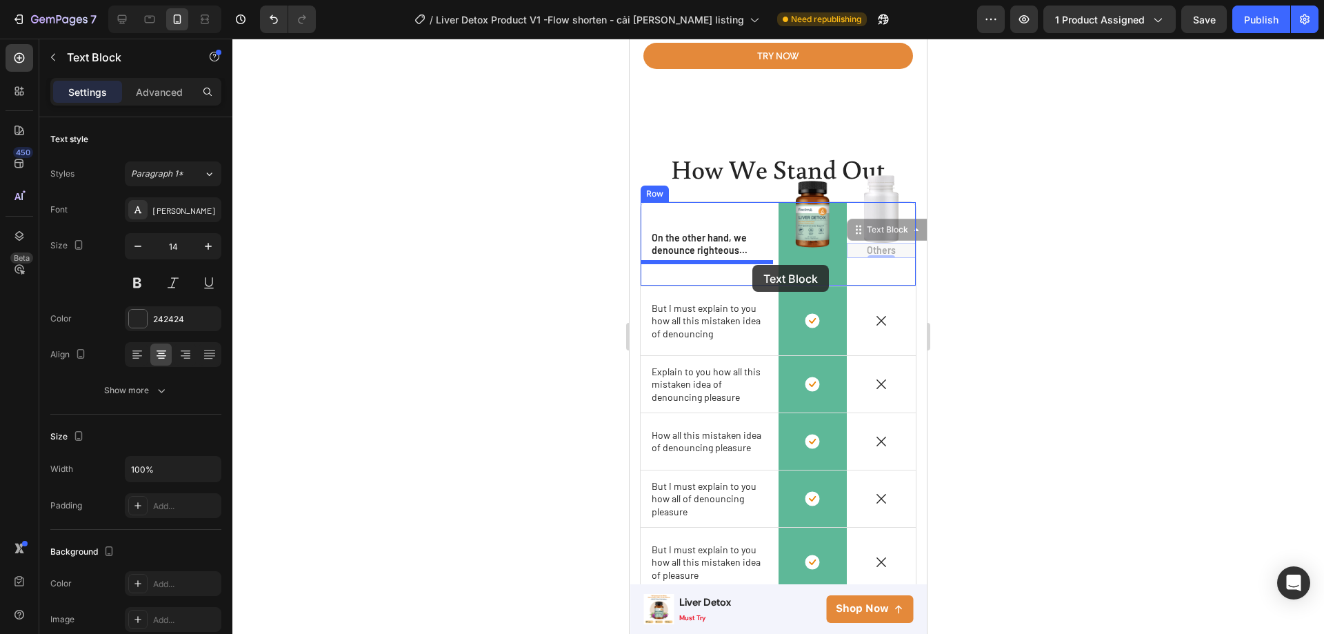
drag, startPoint x: 876, startPoint y: 237, endPoint x: 752, endPoint y: 265, distance: 126.6
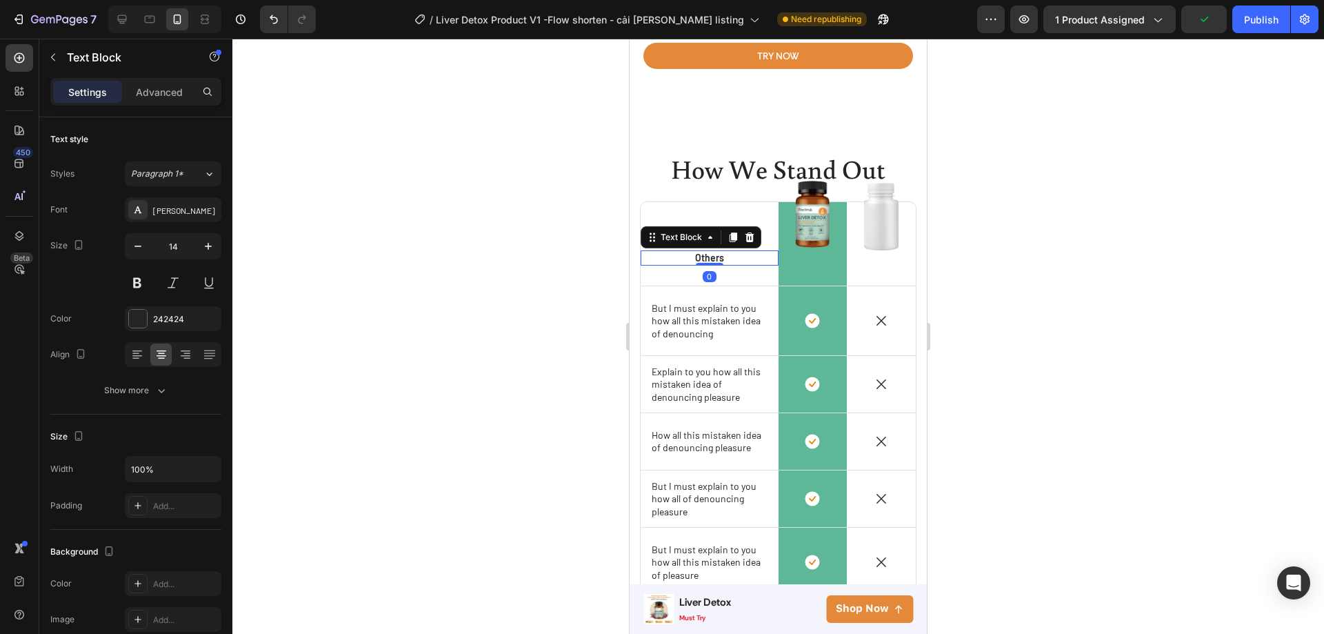
click at [750, 241] on icon at bounding box center [750, 237] width 9 height 10
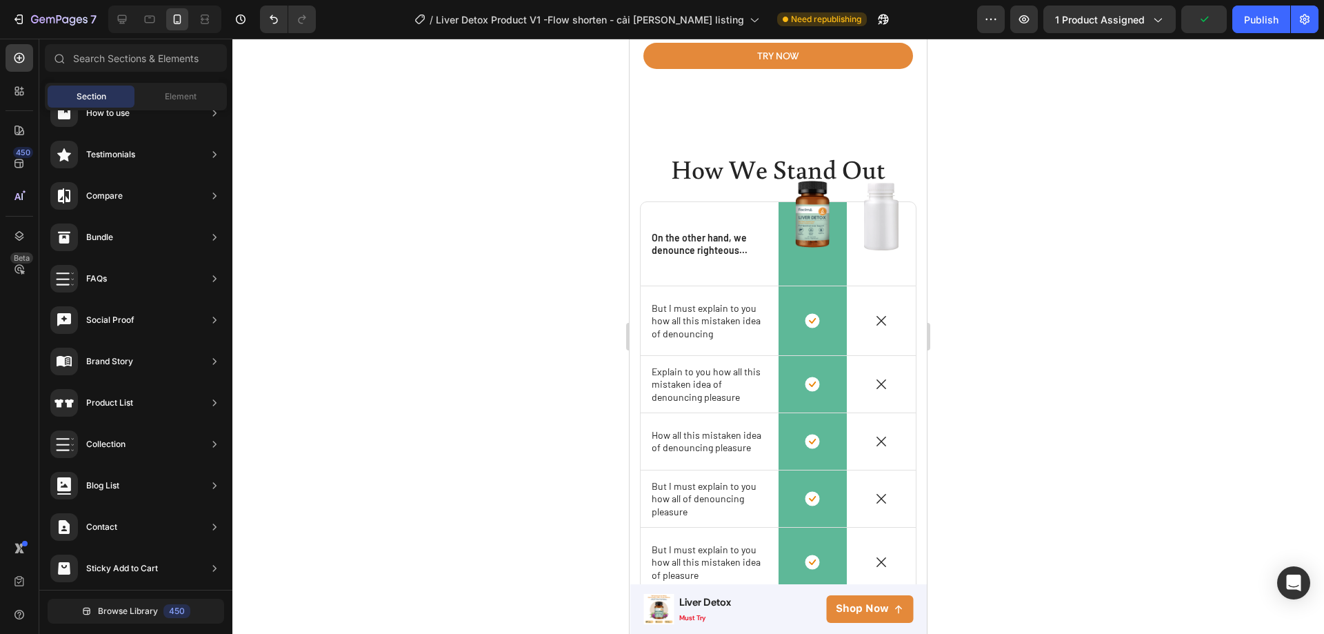
click at [977, 248] on div at bounding box center [778, 336] width 1092 height 595
click at [732, 257] on p "On the other hand, we denounce righteous..." at bounding box center [710, 244] width 116 height 25
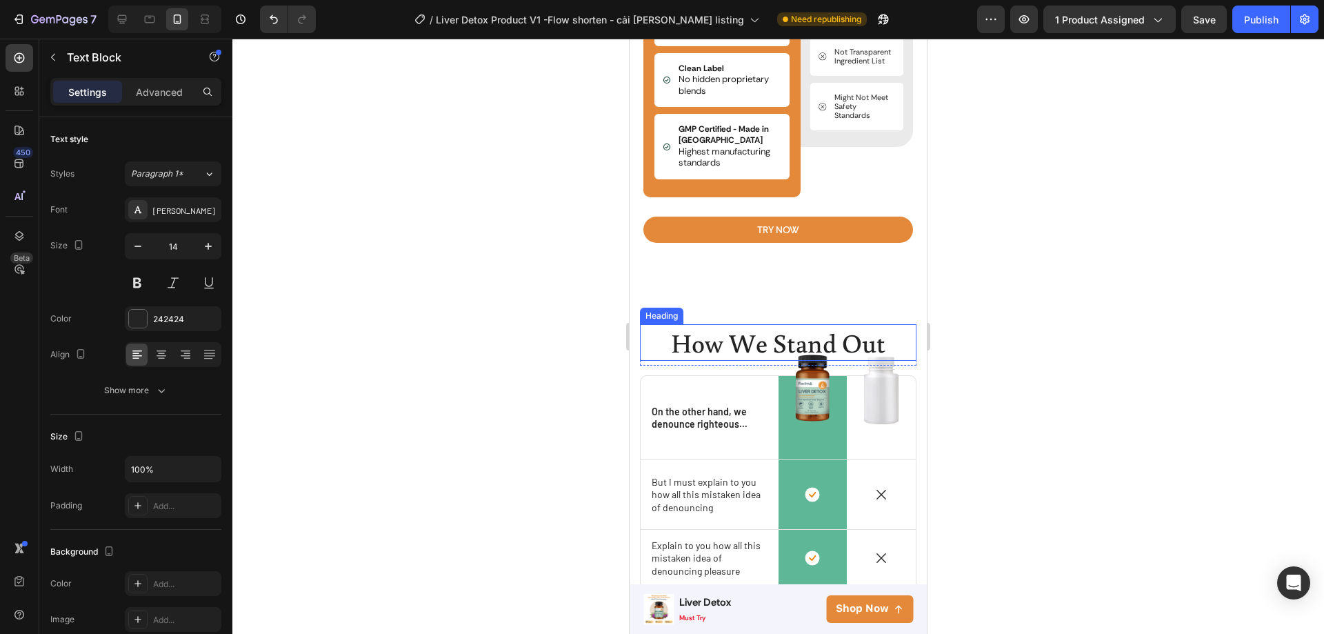
scroll to position [3470, 0]
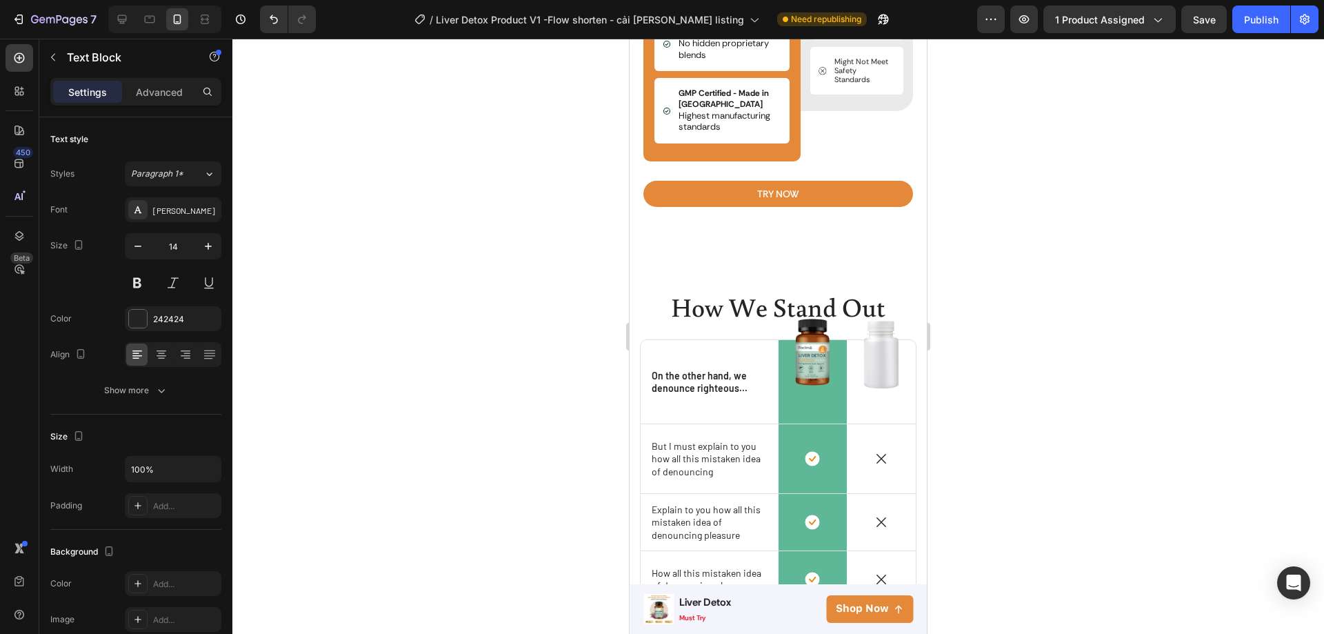
click at [703, 396] on div "On the other hand, we denounce righteous..." at bounding box center [709, 382] width 119 height 28
click at [772, 307] on h2 "How We Stand Out" at bounding box center [778, 306] width 277 height 37
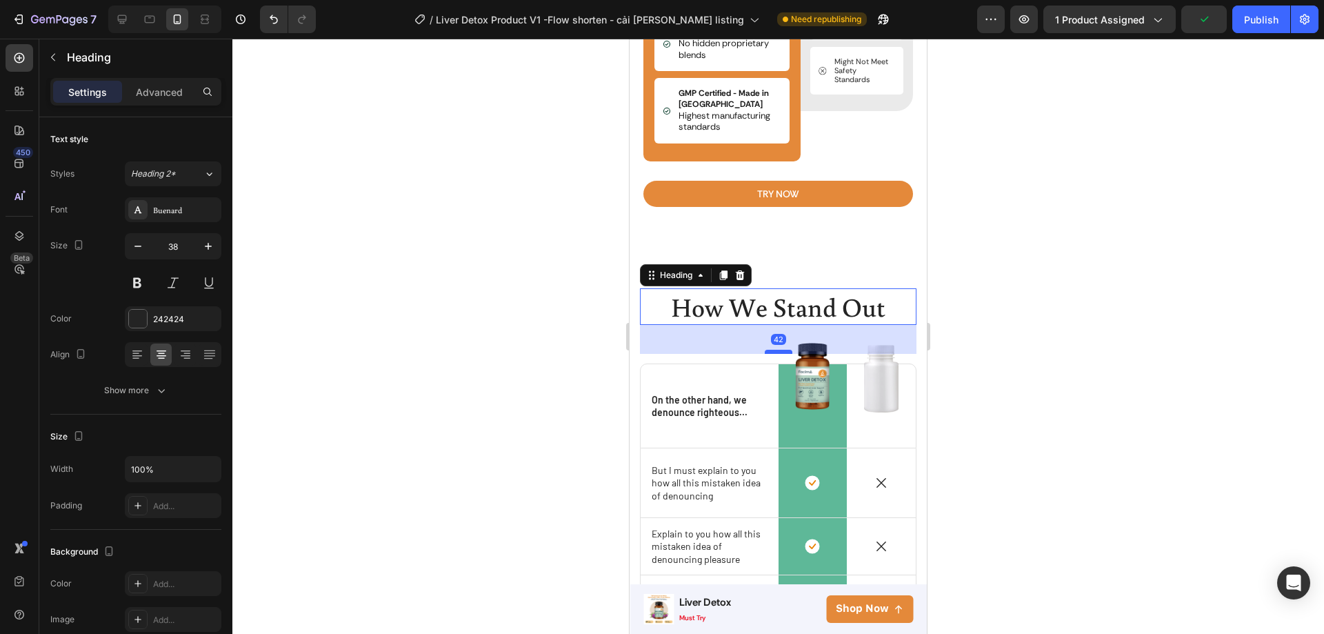
drag, startPoint x: 775, startPoint y: 333, endPoint x: 776, endPoint y: 357, distance: 24.1
click at [776, 354] on div at bounding box center [779, 352] width 28 height 4
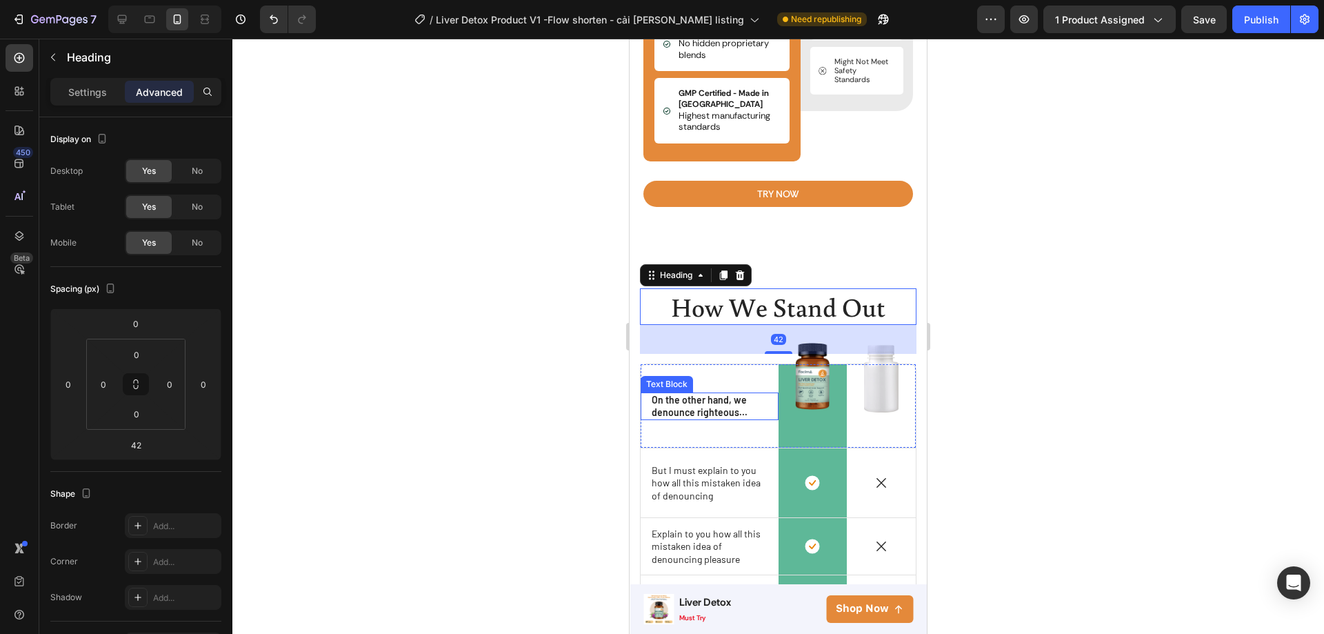
click at [714, 410] on p "On the other hand, we denounce righteous..." at bounding box center [710, 406] width 116 height 25
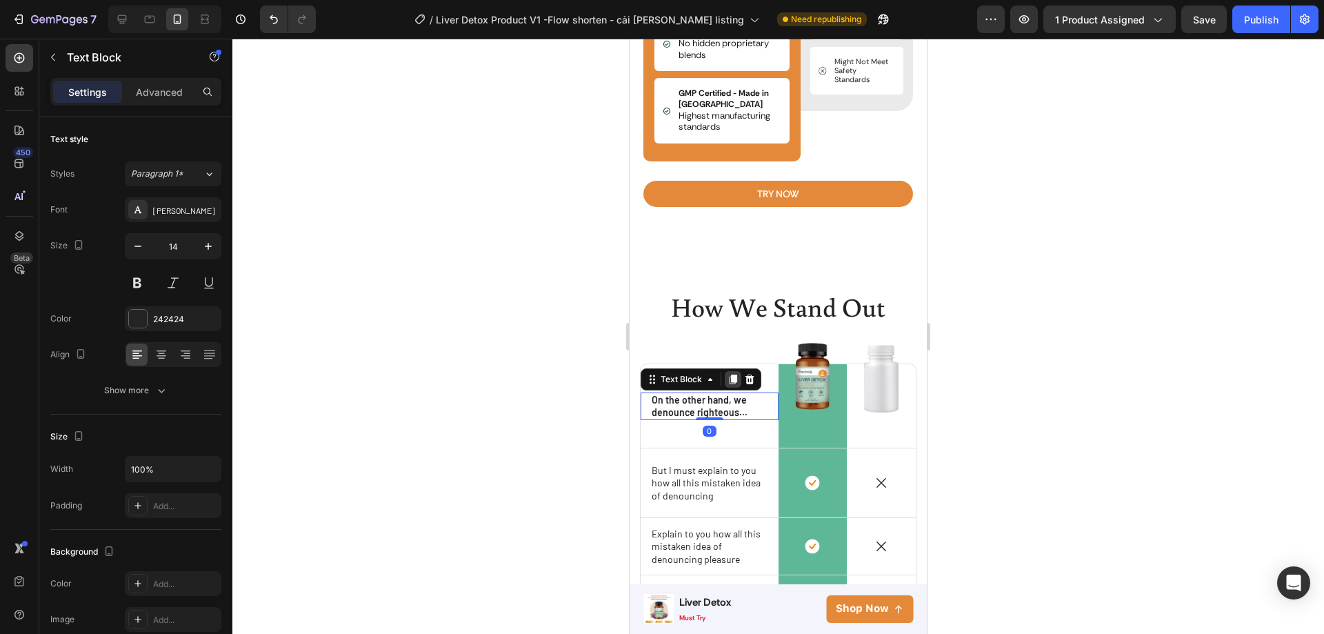
click at [730, 384] on icon at bounding box center [734, 379] width 8 height 10
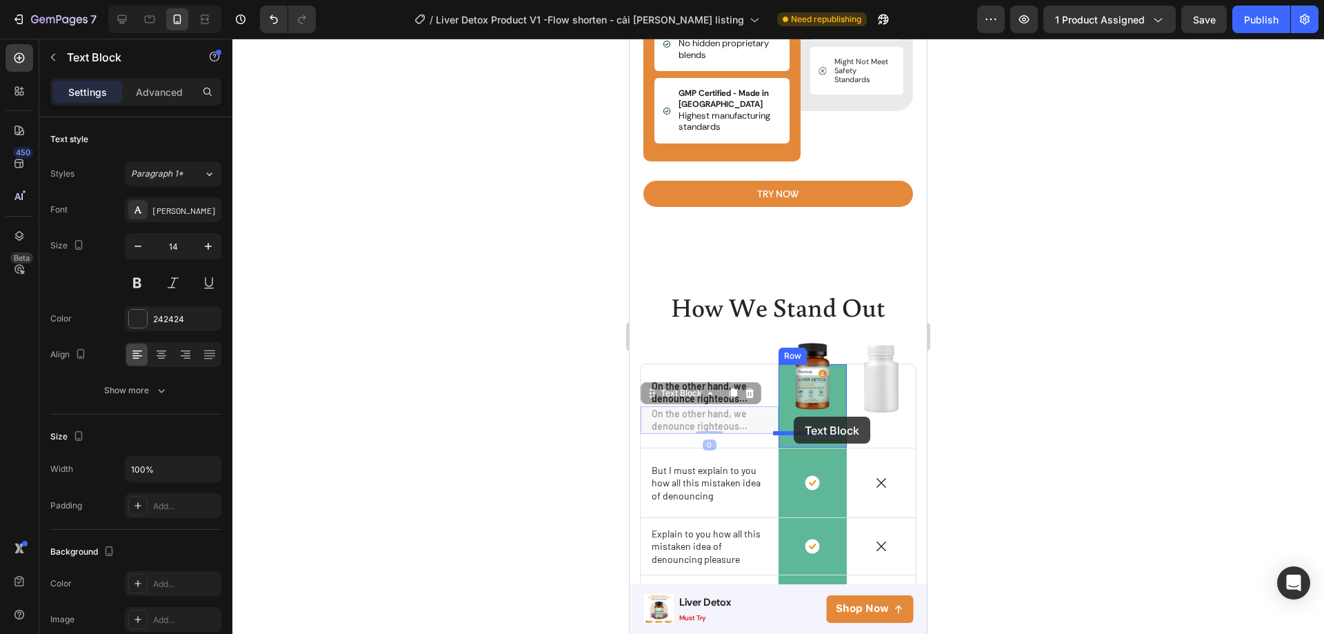
drag, startPoint x: 679, startPoint y: 402, endPoint x: 794, endPoint y: 417, distance: 116.1
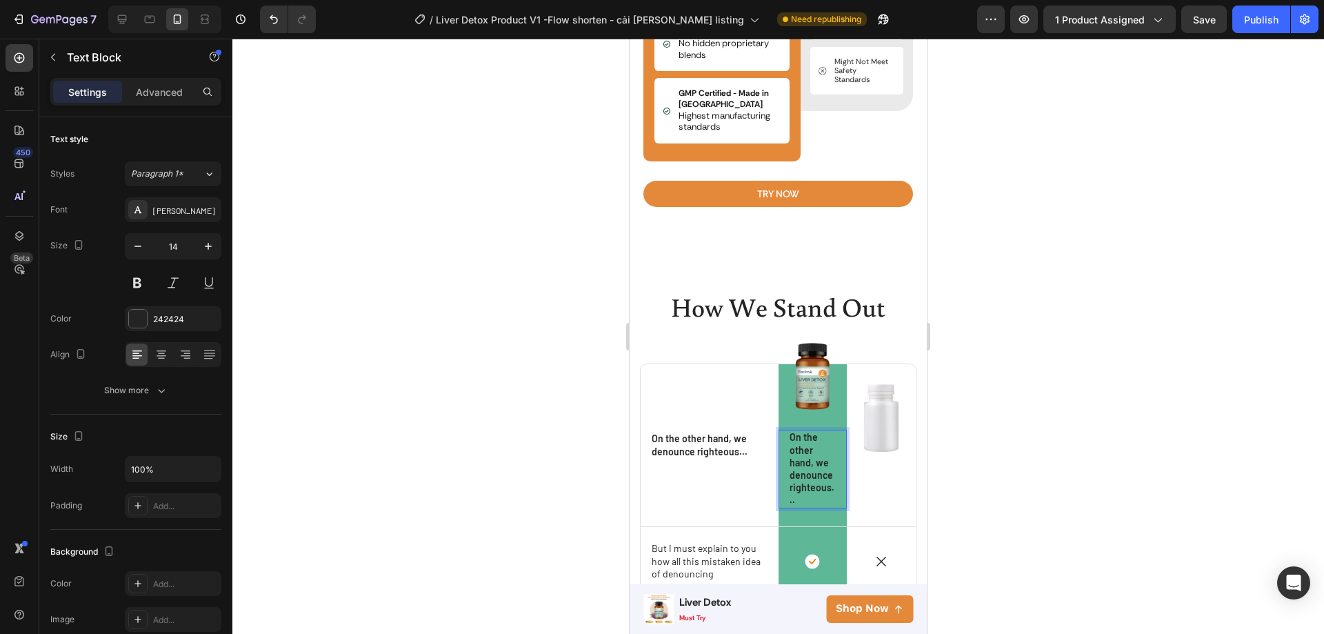
click at [820, 501] on p "On the other hand, we denounce righteous..." at bounding box center [813, 468] width 47 height 75
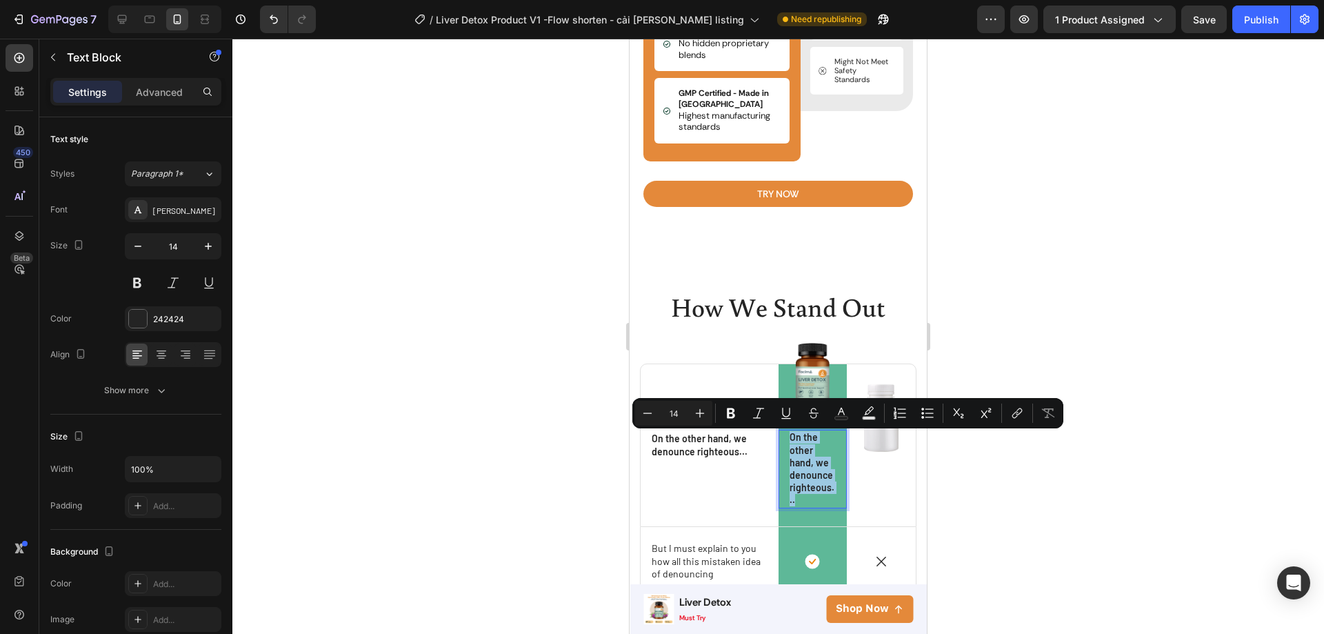
drag, startPoint x: 820, startPoint y: 499, endPoint x: 781, endPoint y: 443, distance: 67.9
click at [781, 443] on div "On the other hand, we denounce righteous... Text Block 0" at bounding box center [813, 469] width 69 height 78
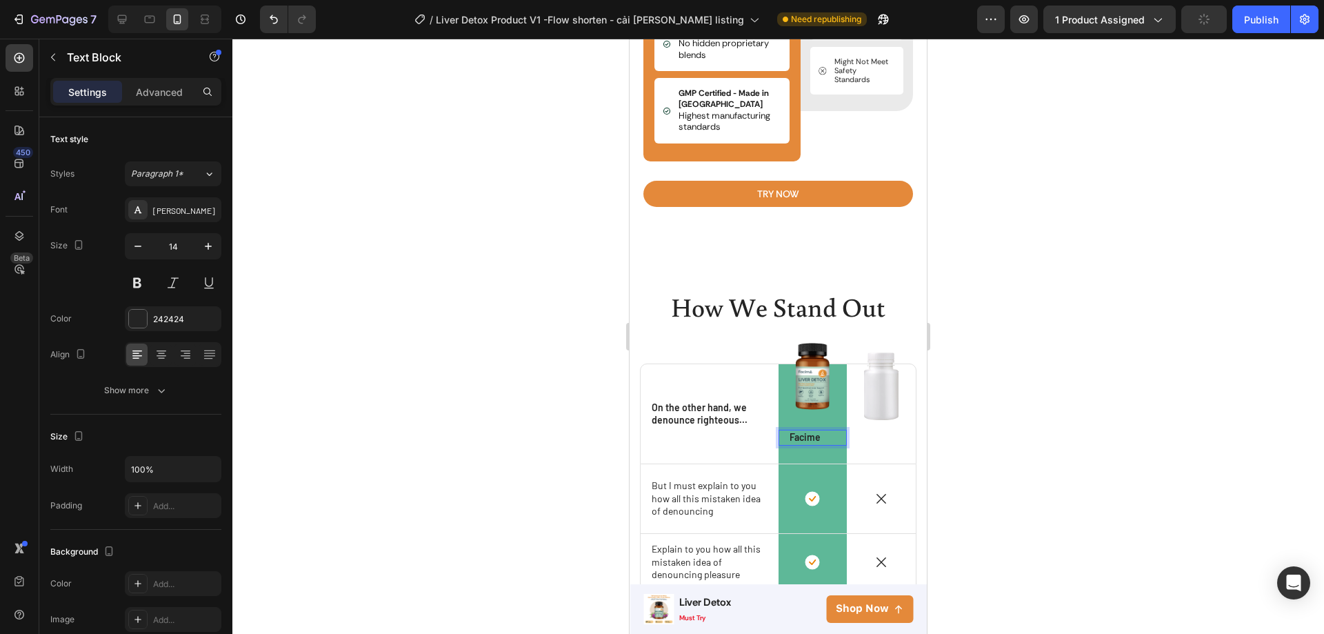
click at [1009, 441] on div at bounding box center [778, 336] width 1092 height 595
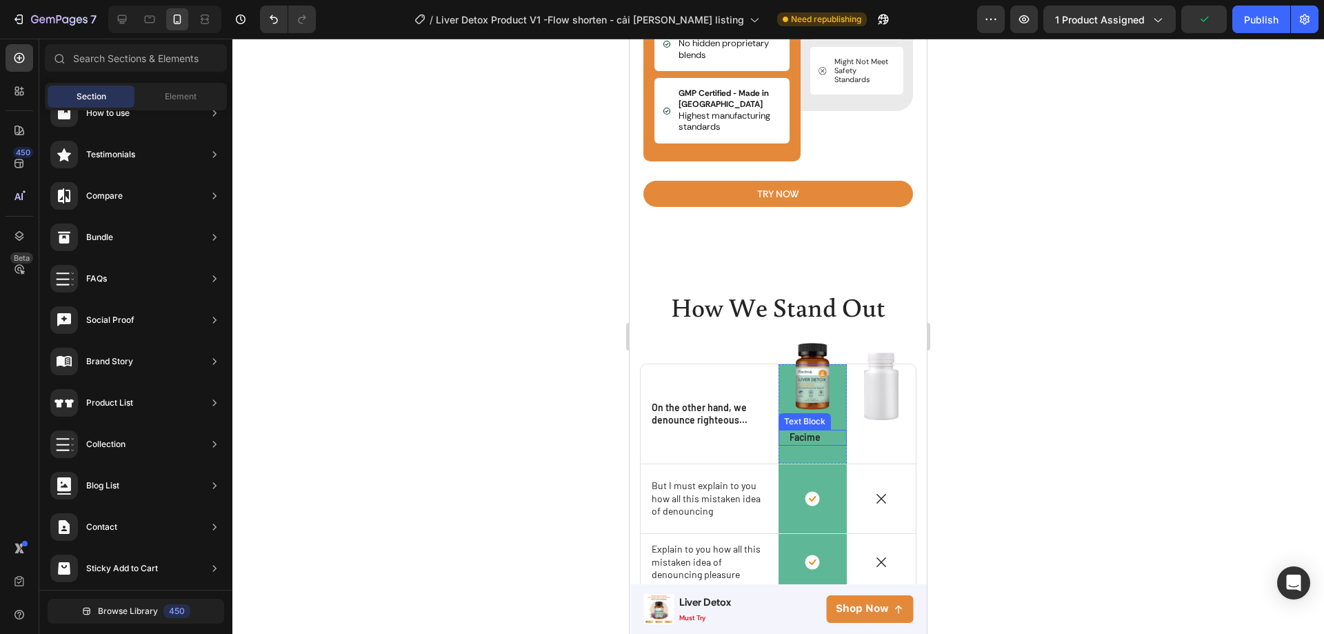
click at [813, 441] on p "Facime" at bounding box center [813, 437] width 47 height 12
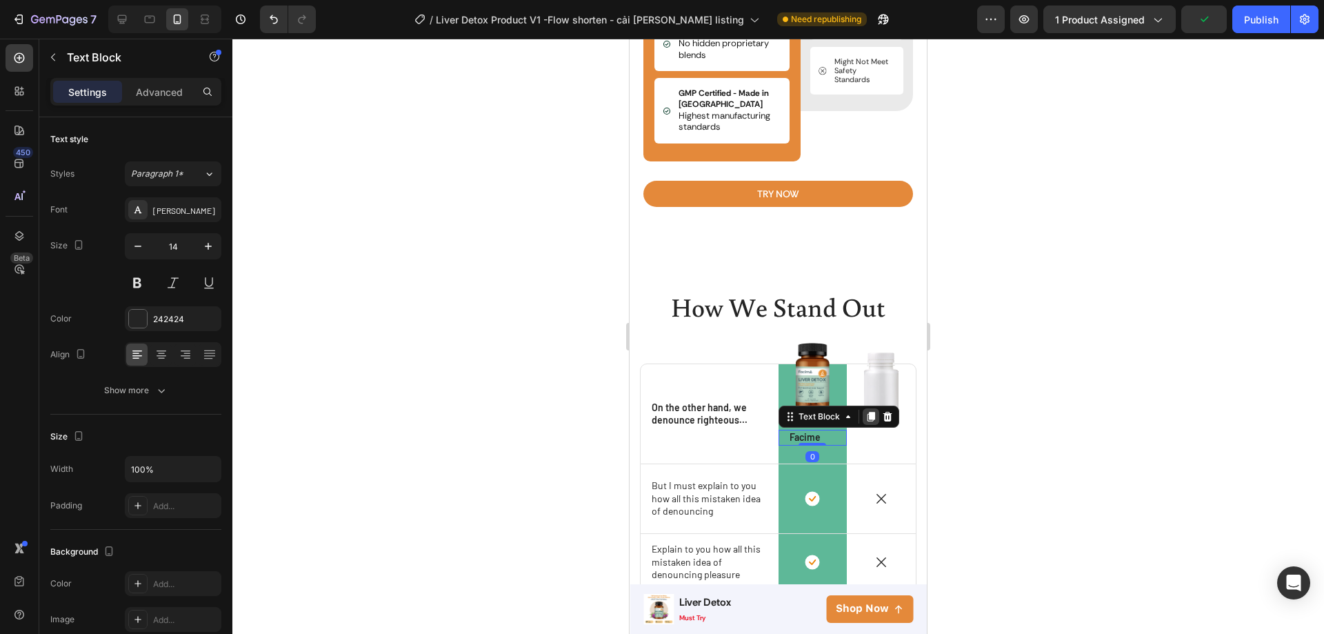
click at [867, 422] on icon at bounding box center [871, 417] width 8 height 10
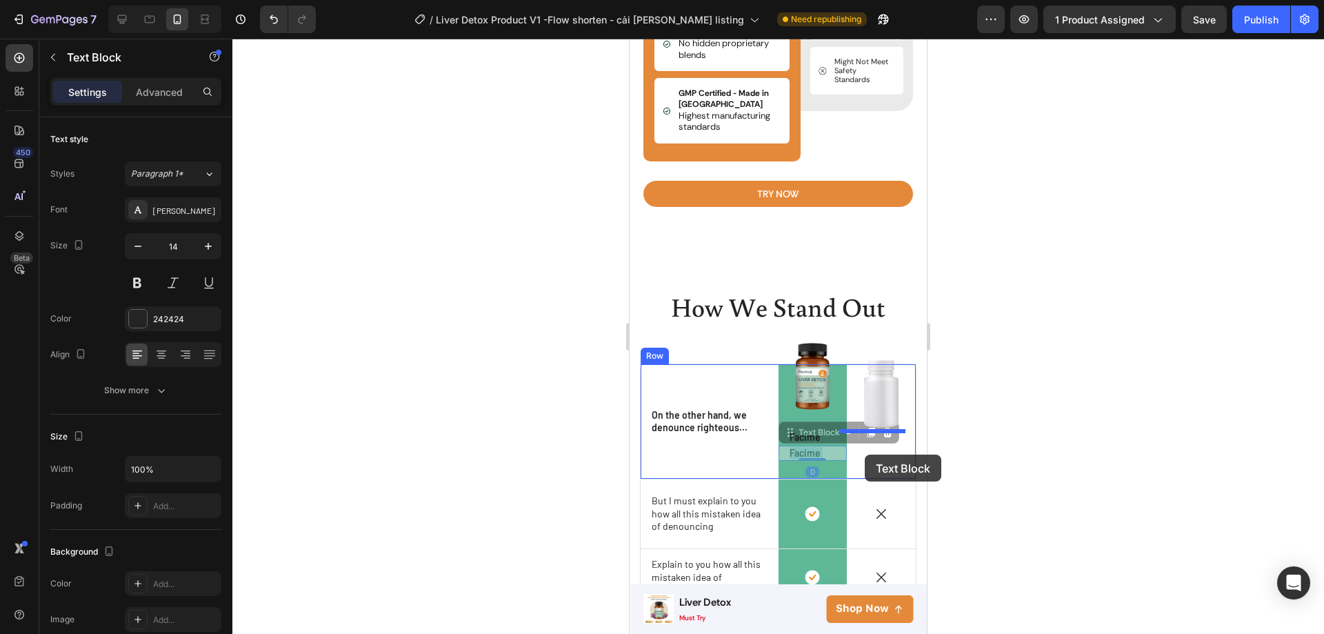
drag, startPoint x: 808, startPoint y: 455, endPoint x: 865, endPoint y: 454, distance: 57.2
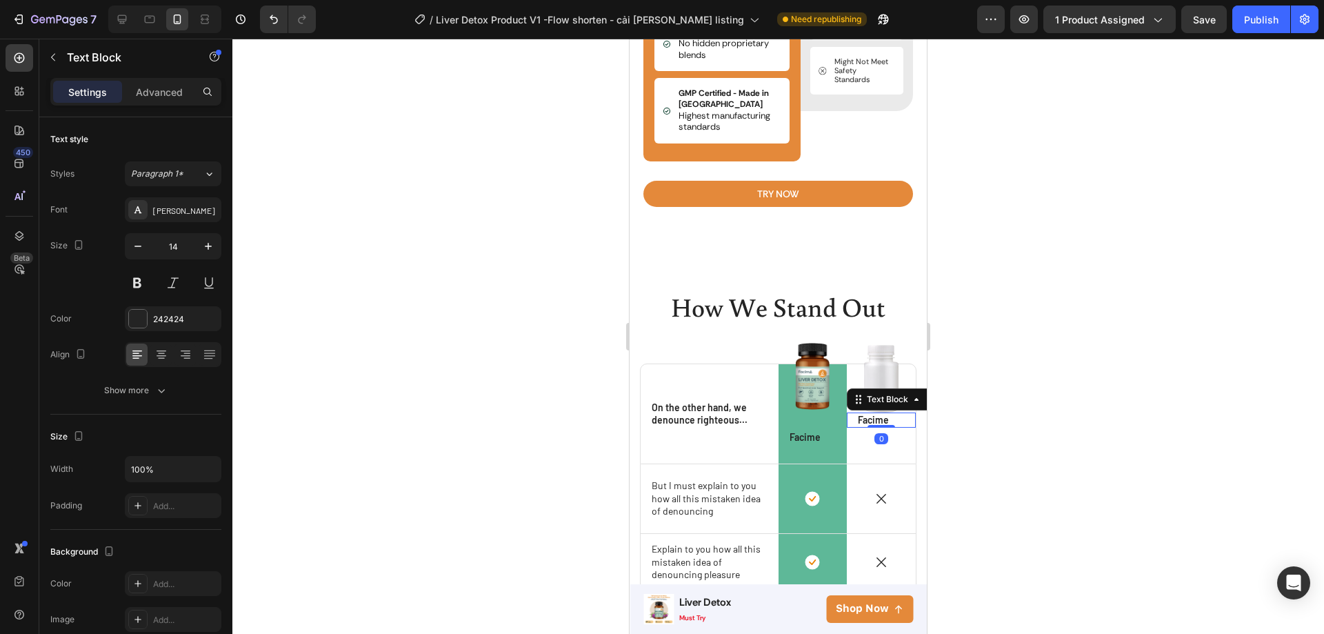
click at [970, 417] on div at bounding box center [778, 336] width 1092 height 595
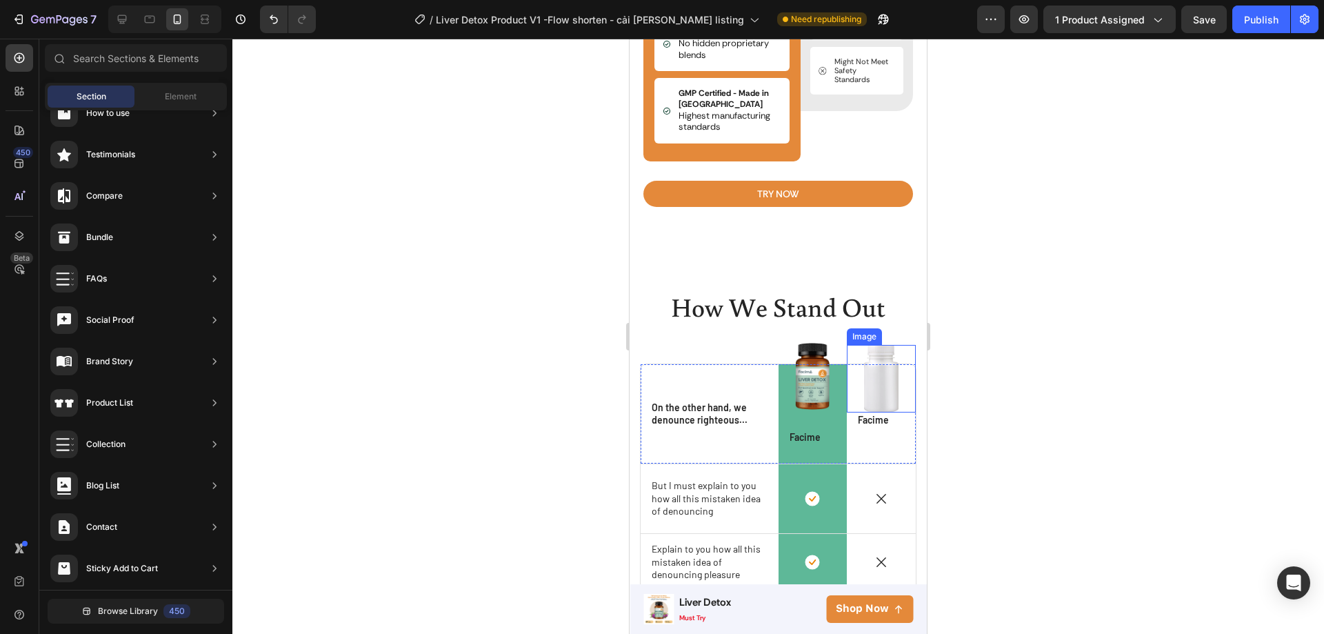
click at [869, 392] on img at bounding box center [881, 379] width 34 height 68
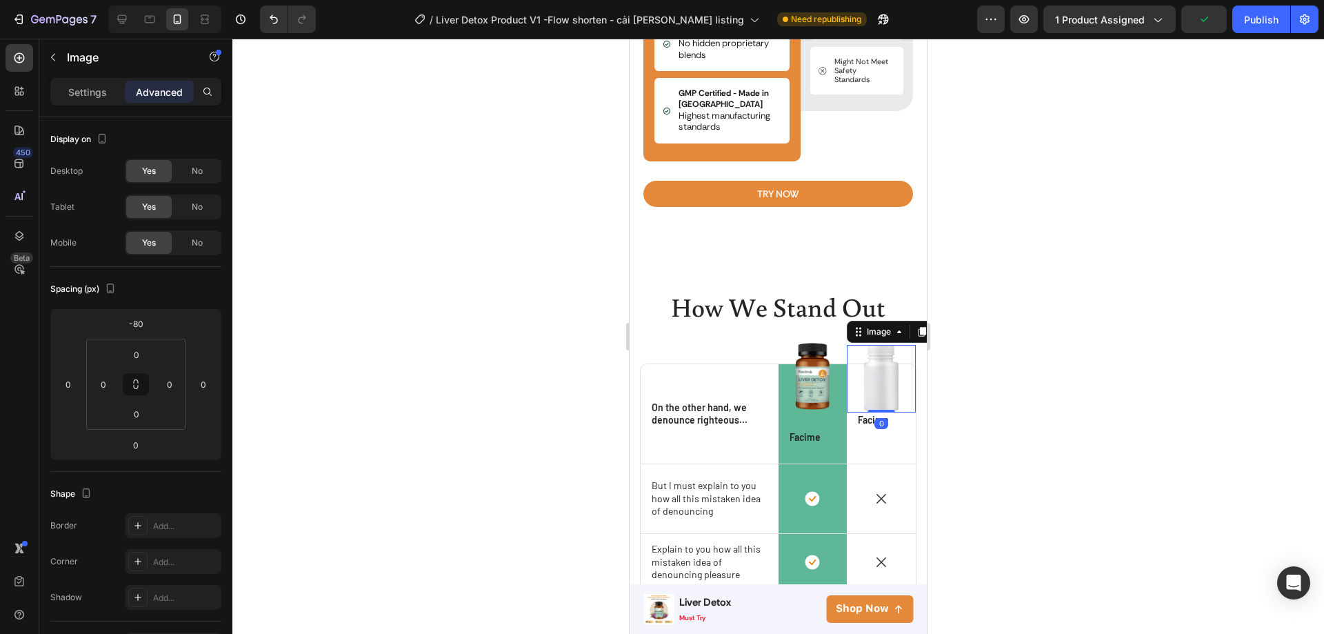
click at [877, 408] on div "Image 0" at bounding box center [881, 379] width 69 height 68
click at [814, 434] on p "Facime" at bounding box center [813, 437] width 47 height 12
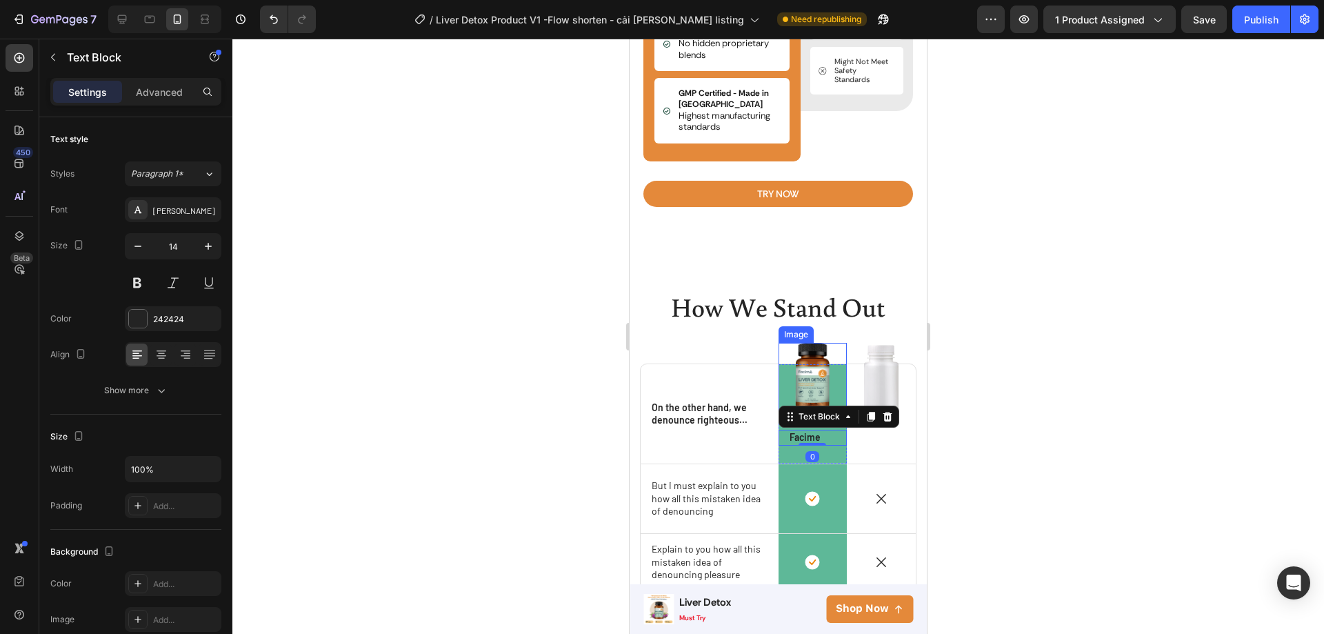
click at [818, 397] on img at bounding box center [812, 376] width 34 height 67
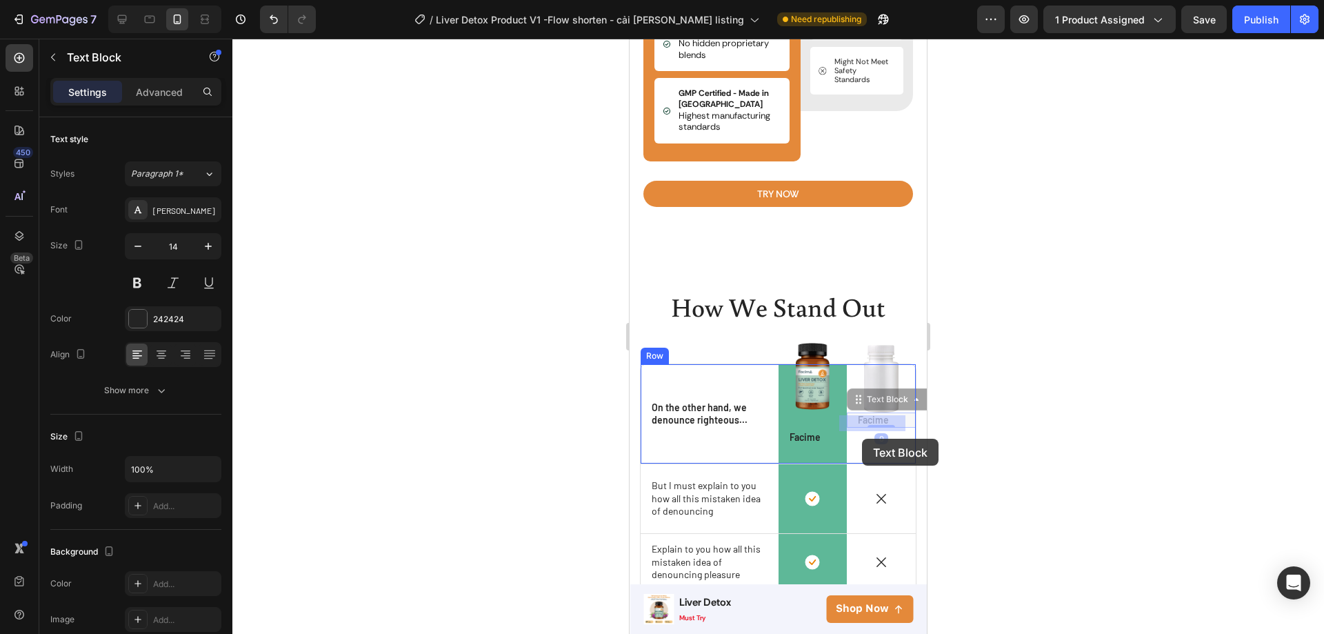
drag, startPoint x: 864, startPoint y: 422, endPoint x: 862, endPoint y: 439, distance: 16.7
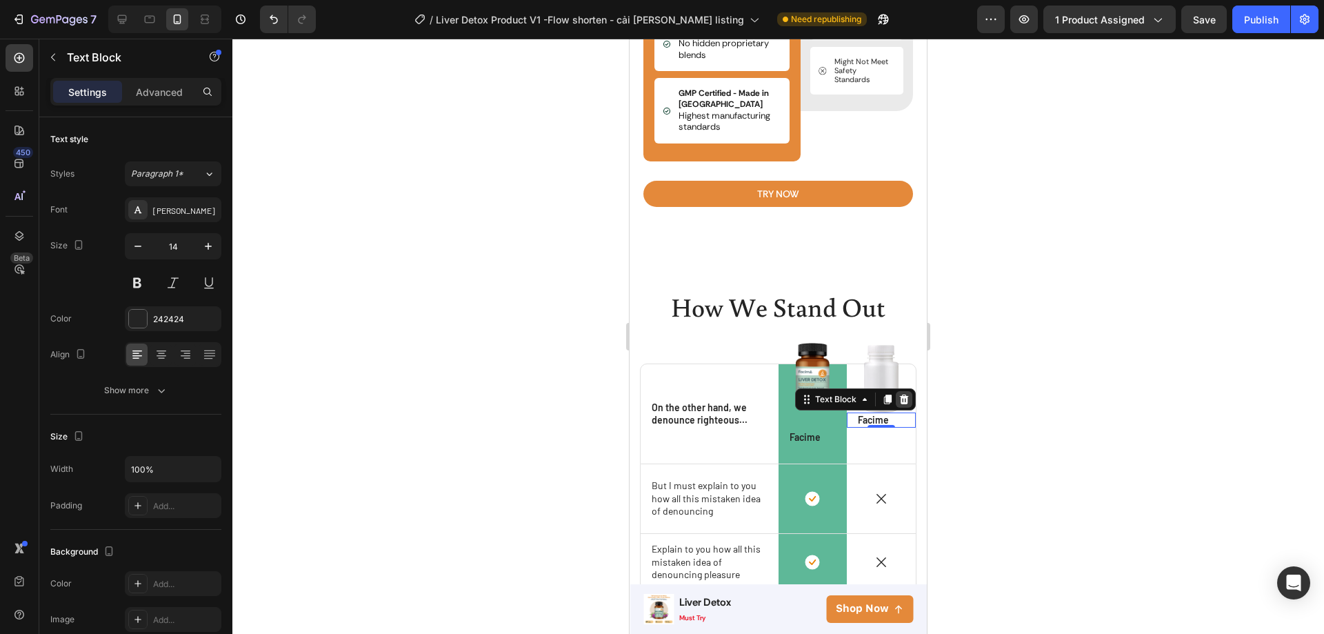
click at [900, 404] on icon at bounding box center [904, 399] width 9 height 10
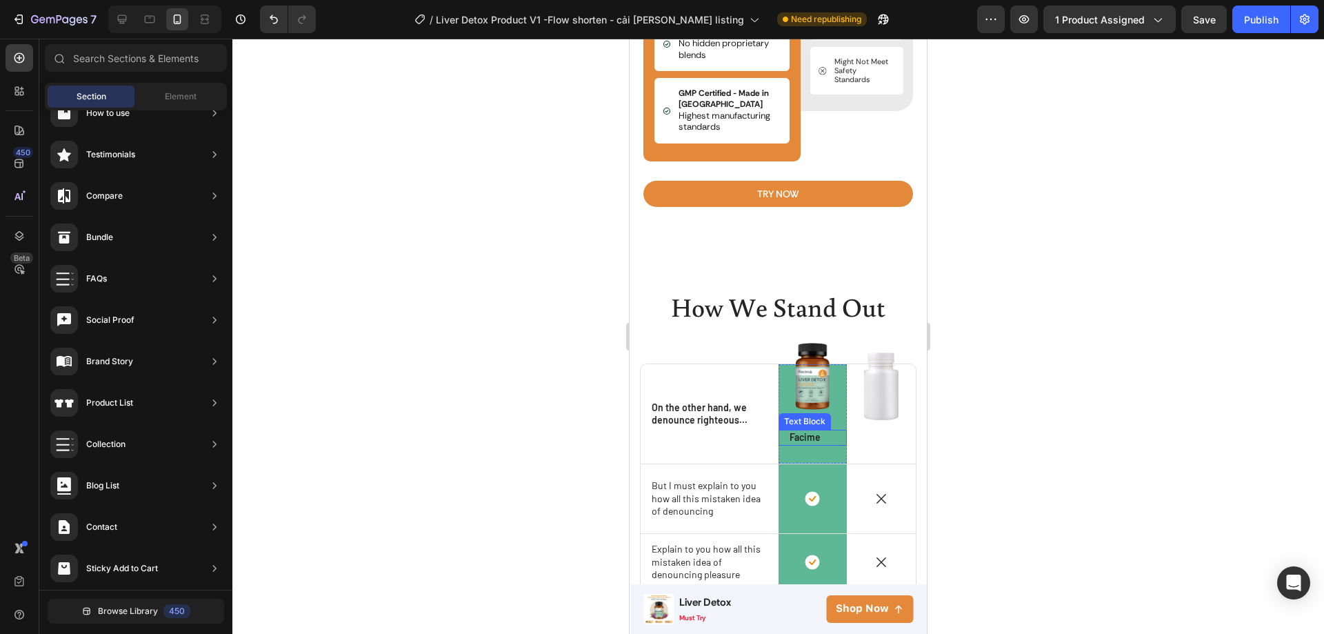
click at [810, 443] on p "Facime" at bounding box center [813, 437] width 47 height 12
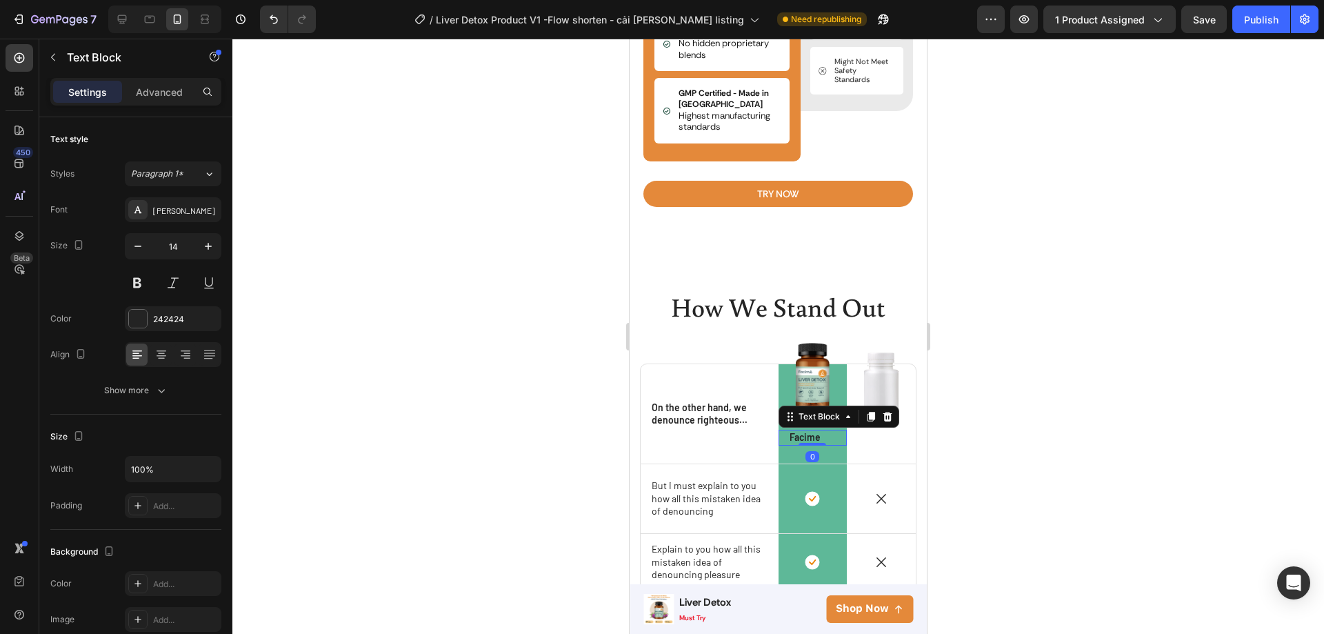
click at [979, 435] on div at bounding box center [778, 336] width 1092 height 595
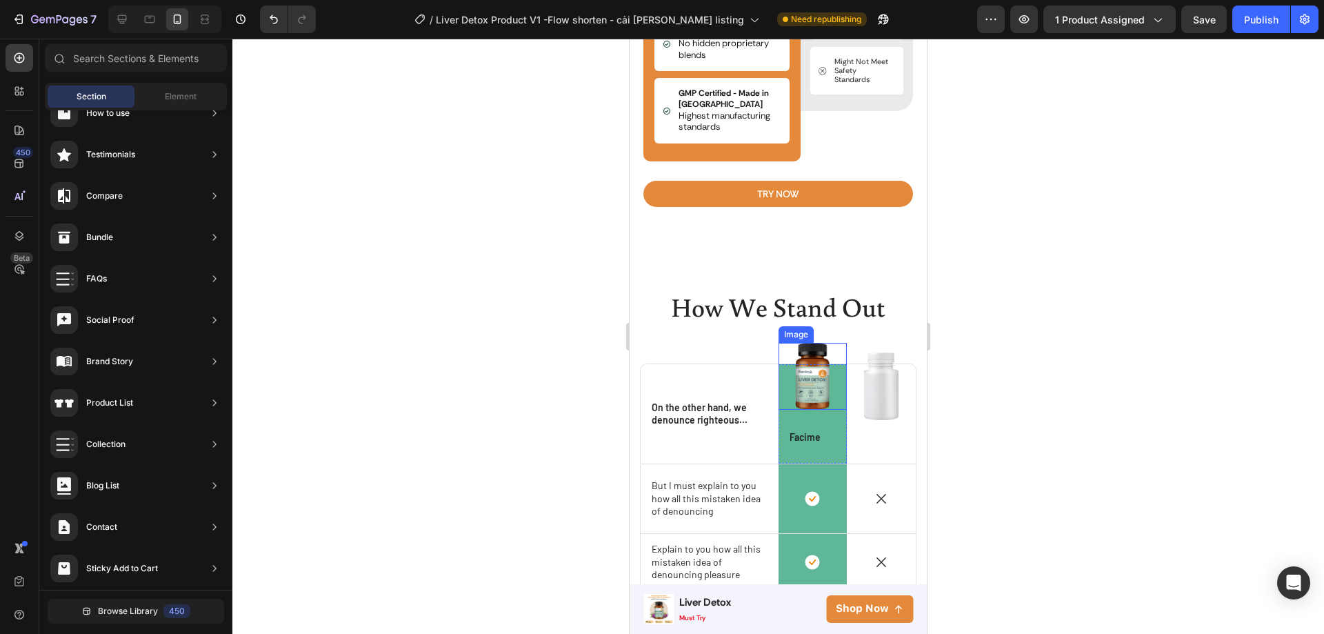
click at [795, 397] on img at bounding box center [812, 376] width 34 height 67
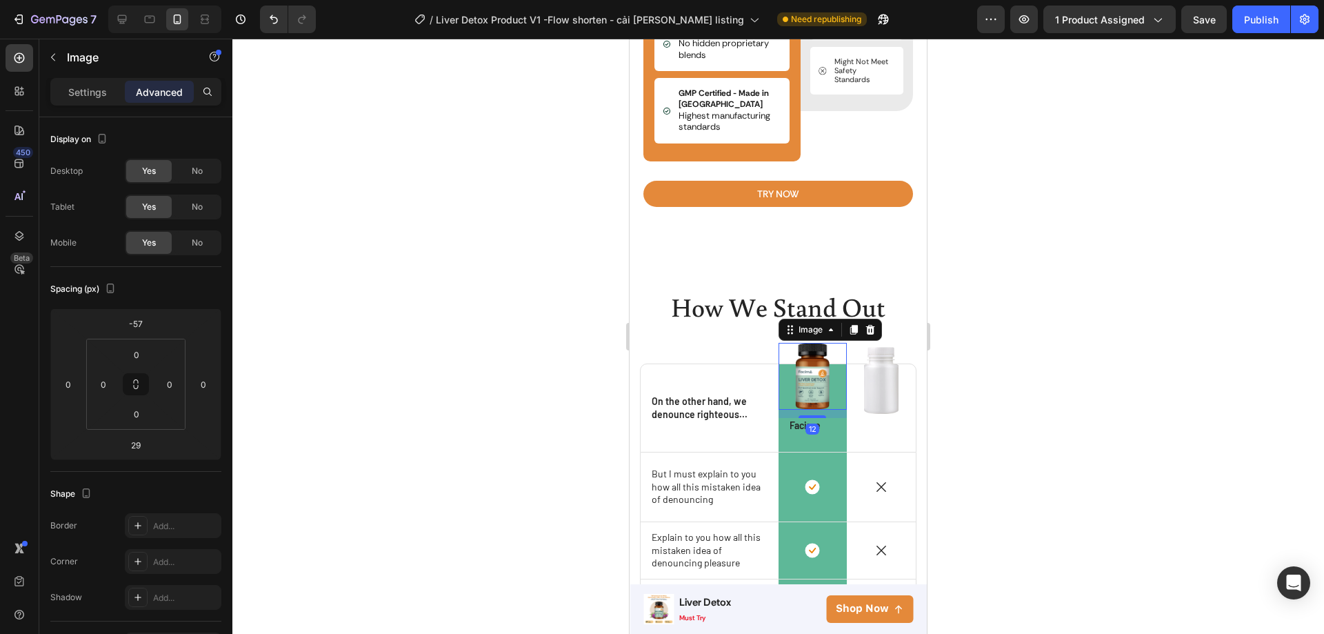
drag, startPoint x: 808, startPoint y: 430, endPoint x: 809, endPoint y: 419, distance: 11.8
click at [809, 418] on div at bounding box center [813, 416] width 28 height 3
drag, startPoint x: 810, startPoint y: 421, endPoint x: 813, endPoint y: 412, distance: 9.6
click at [813, 410] on div at bounding box center [813, 408] width 28 height 4
type input "0"
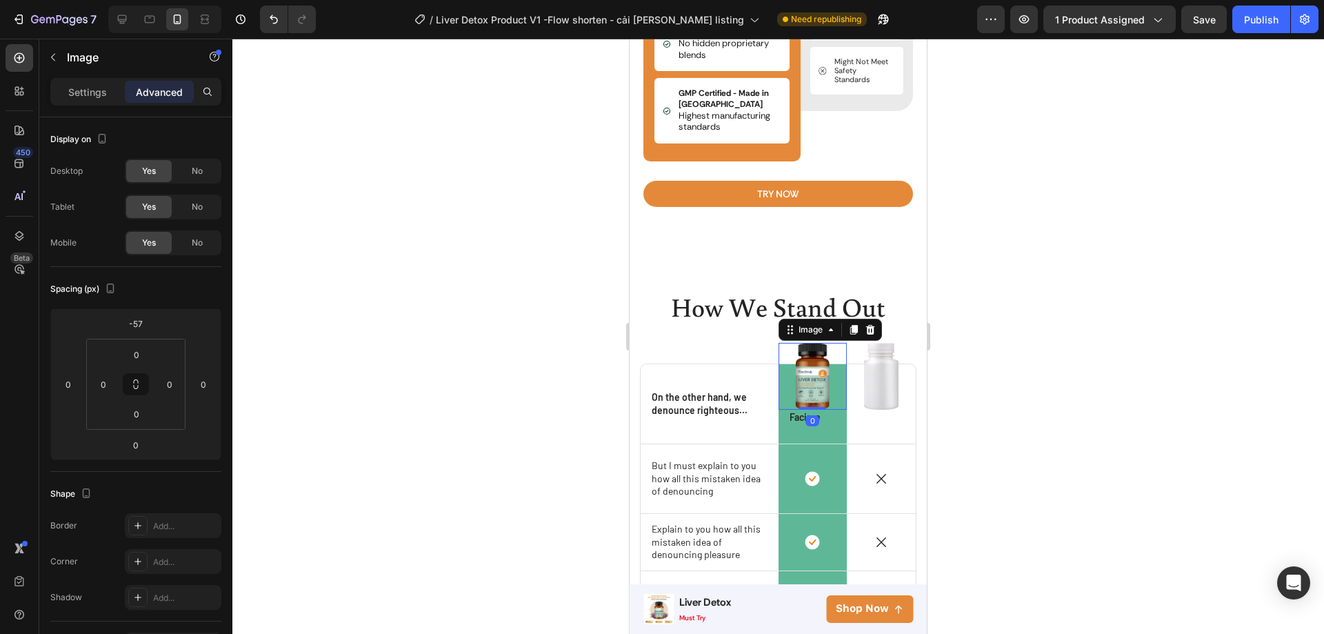
click at [983, 432] on div at bounding box center [778, 336] width 1092 height 595
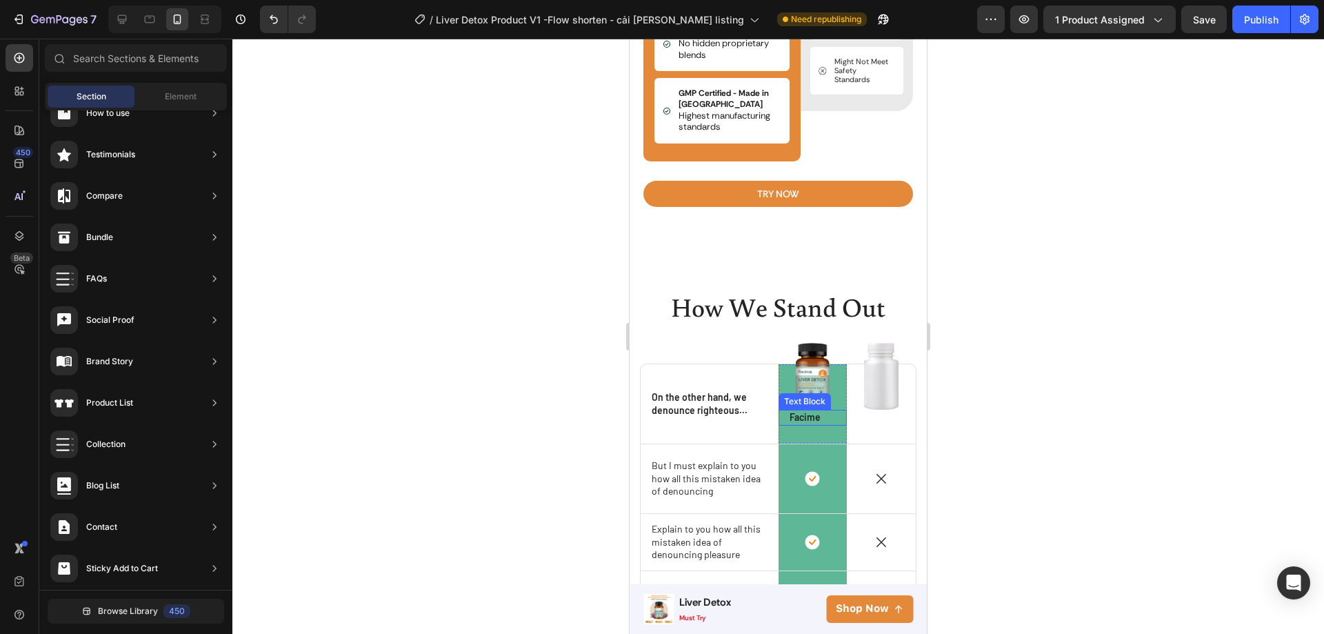
click at [812, 423] on p "Facime" at bounding box center [813, 417] width 47 height 12
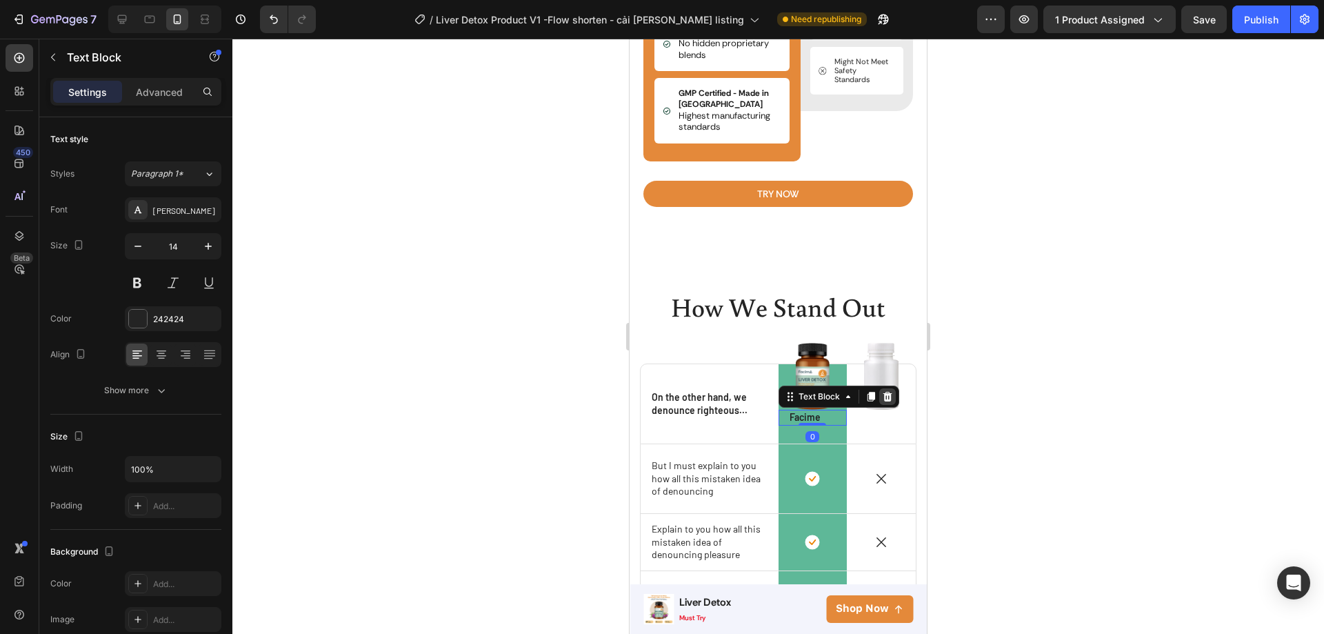
click at [886, 401] on icon at bounding box center [887, 396] width 11 height 11
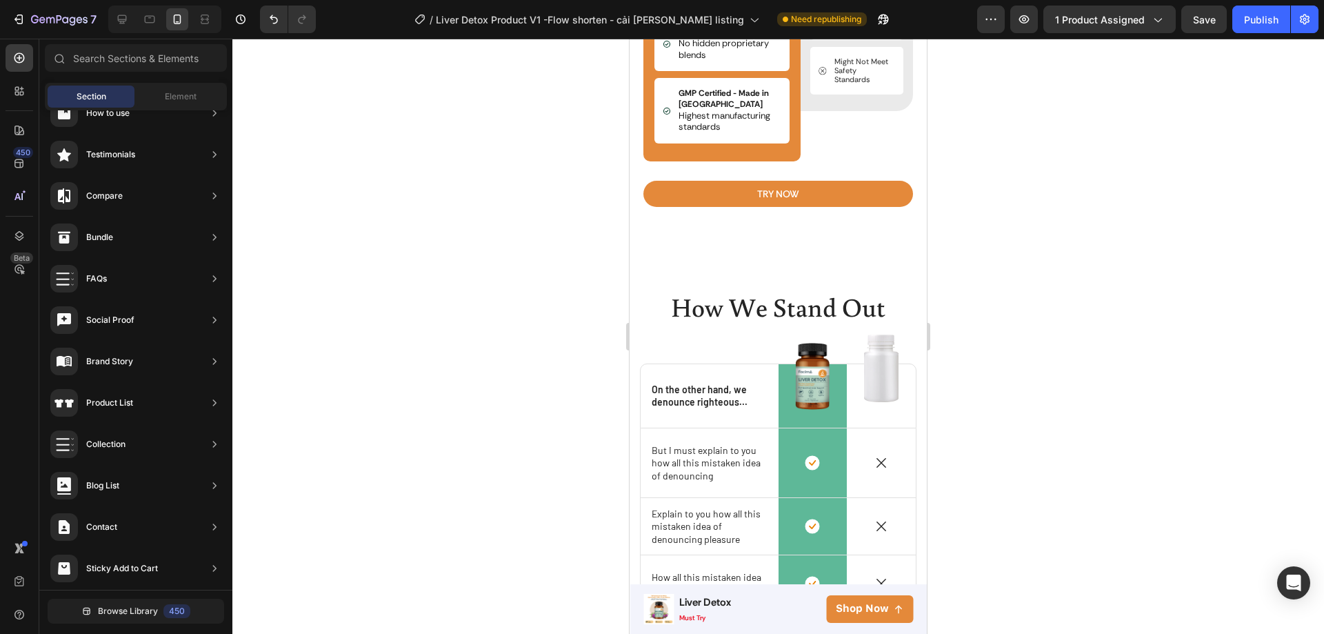
click at [956, 444] on div at bounding box center [778, 336] width 1092 height 595
click at [872, 386] on img at bounding box center [881, 368] width 34 height 68
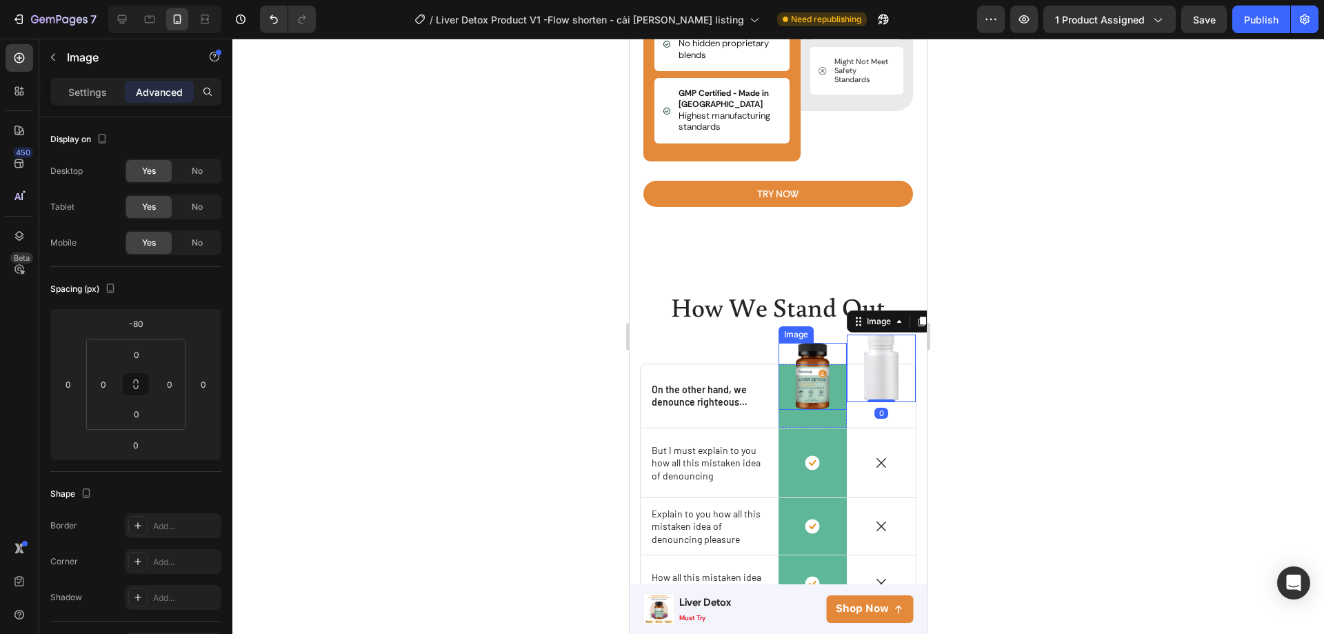
click at [818, 393] on img at bounding box center [812, 376] width 34 height 67
drag, startPoint x: 806, startPoint y: 412, endPoint x: 806, endPoint y: 394, distance: 17.2
click at [806, 394] on div "Image 0" at bounding box center [813, 376] width 69 height 67
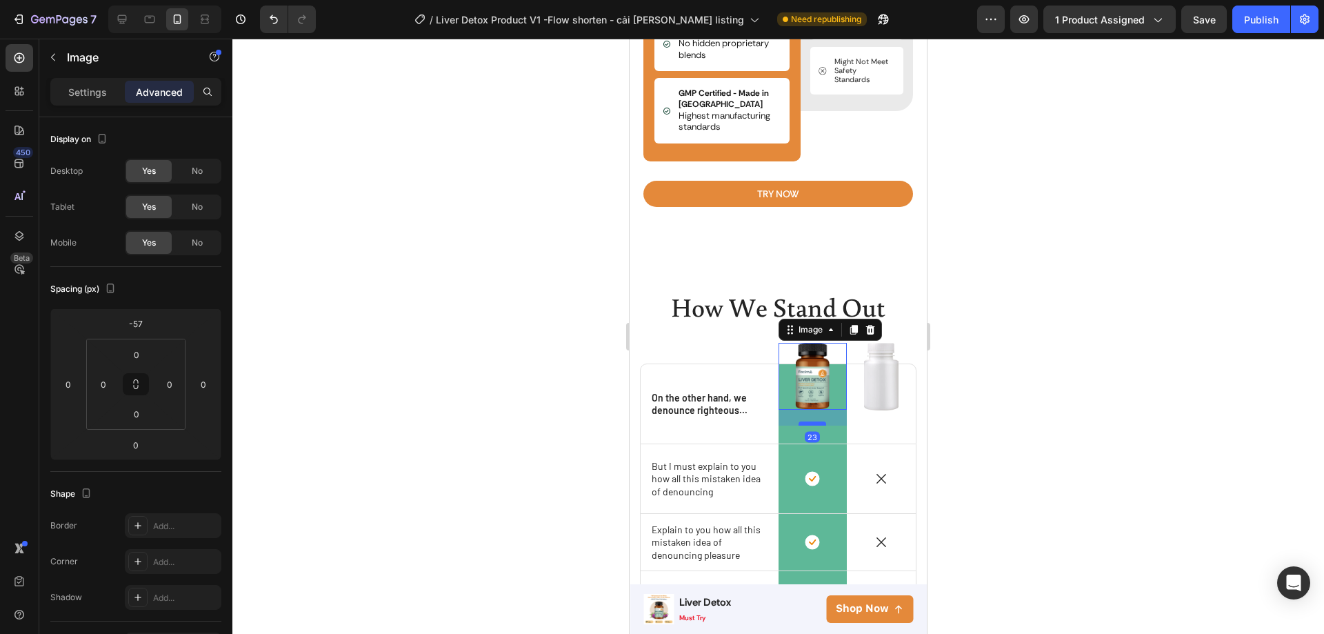
drag, startPoint x: 806, startPoint y: 410, endPoint x: 806, endPoint y: 426, distance: 15.9
click at [806, 426] on div at bounding box center [813, 423] width 28 height 4
type input "23"
click at [726, 417] on p "On the other hand, we denounce righteous..." at bounding box center [710, 404] width 116 height 25
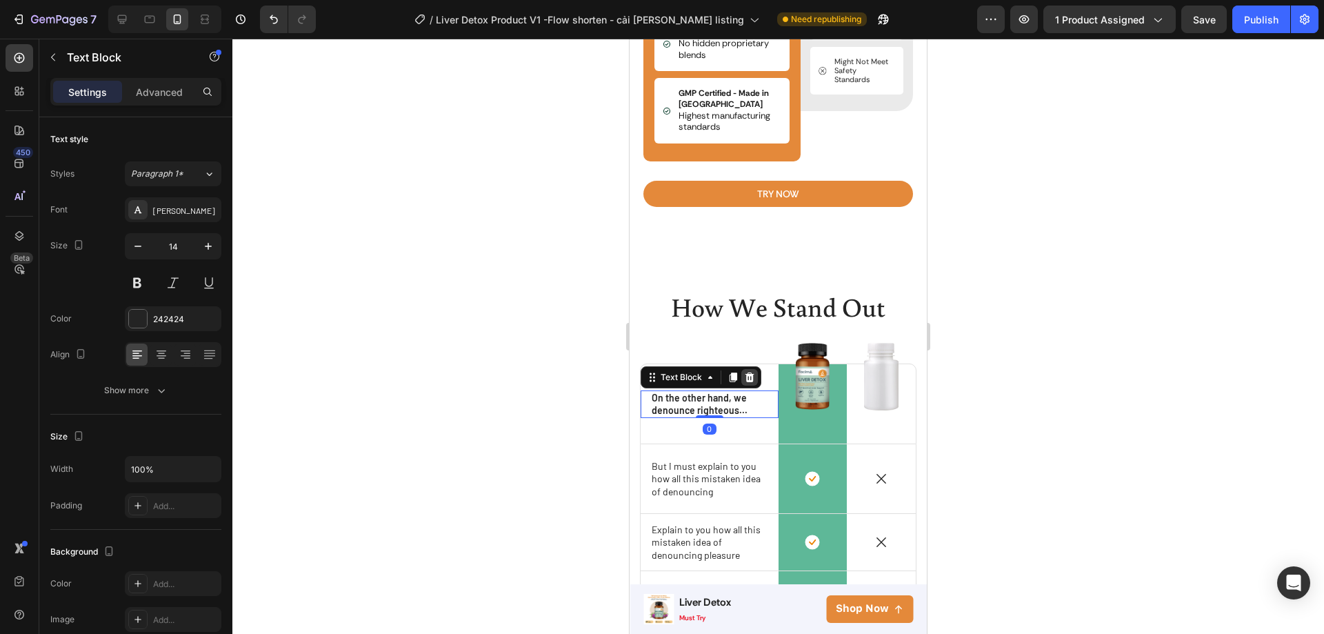
click at [745, 383] on icon at bounding box center [749, 377] width 11 height 11
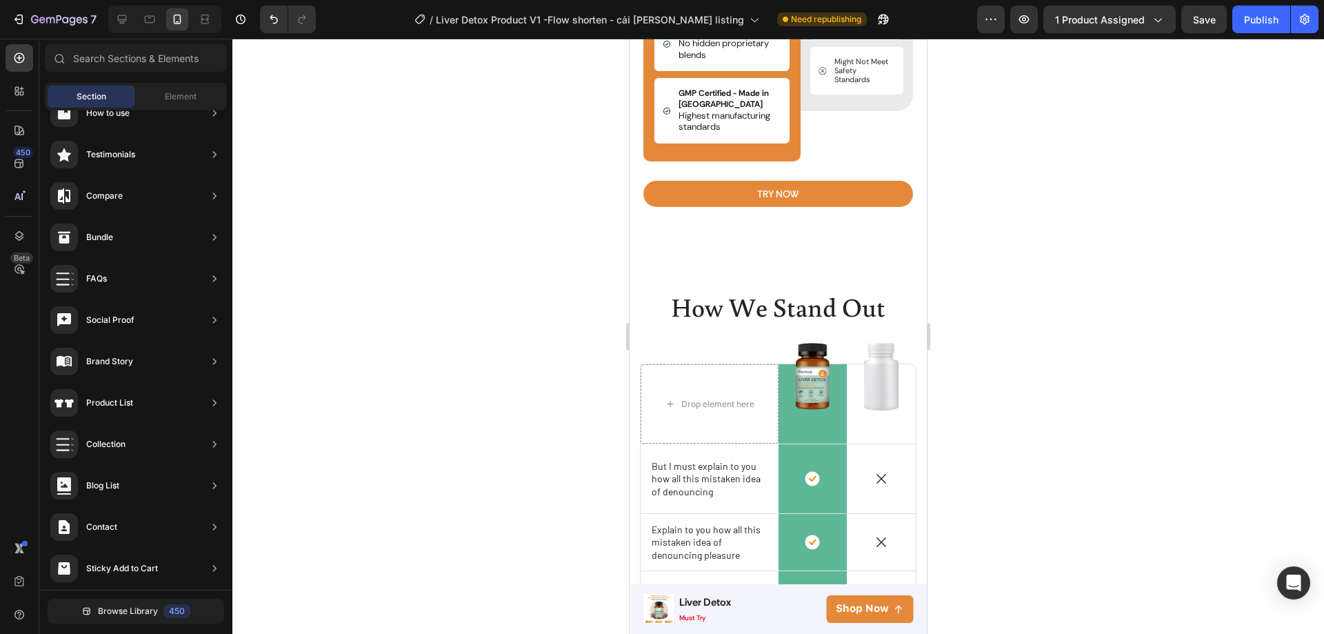
click at [1034, 439] on div at bounding box center [778, 336] width 1092 height 595
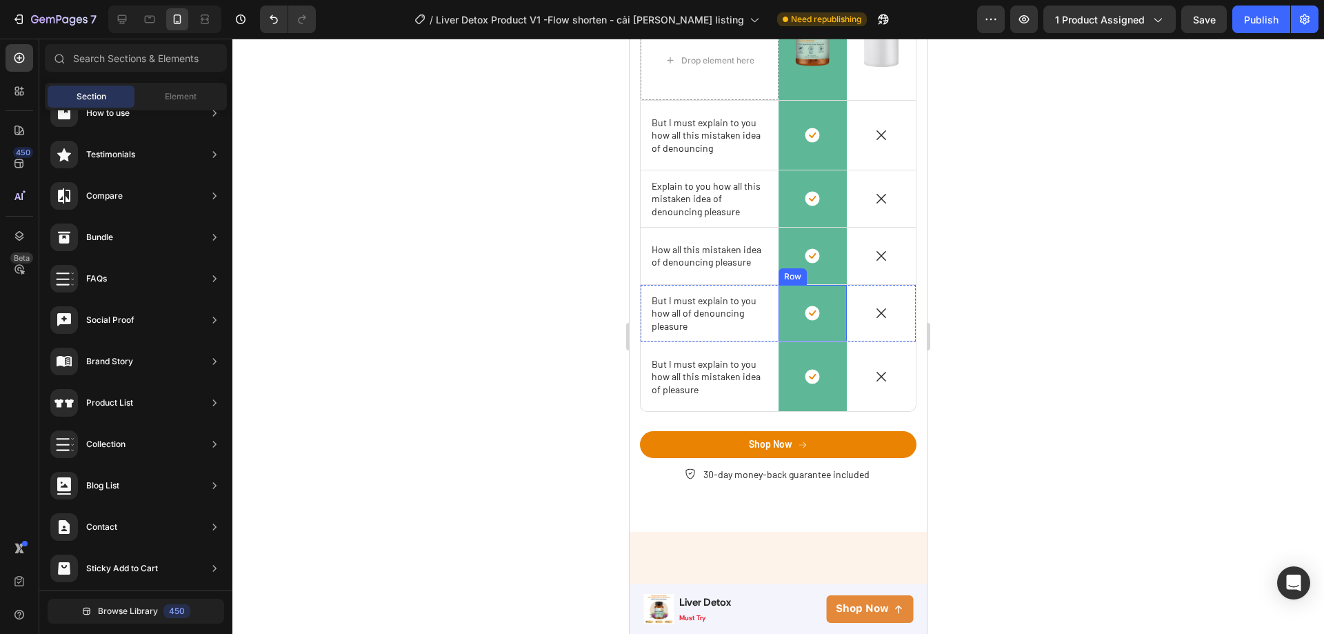
scroll to position [3608, 0]
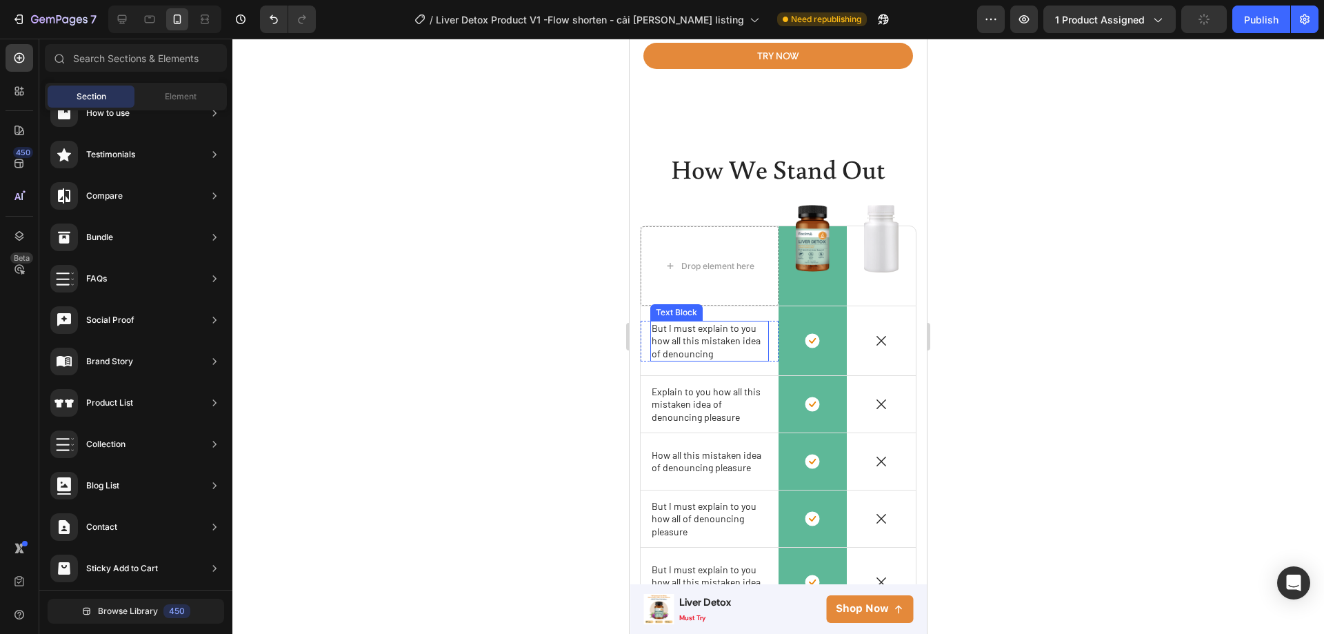
click at [726, 352] on p "But I must explain to you how all this mistaken idea of denouncing" at bounding box center [710, 341] width 116 height 38
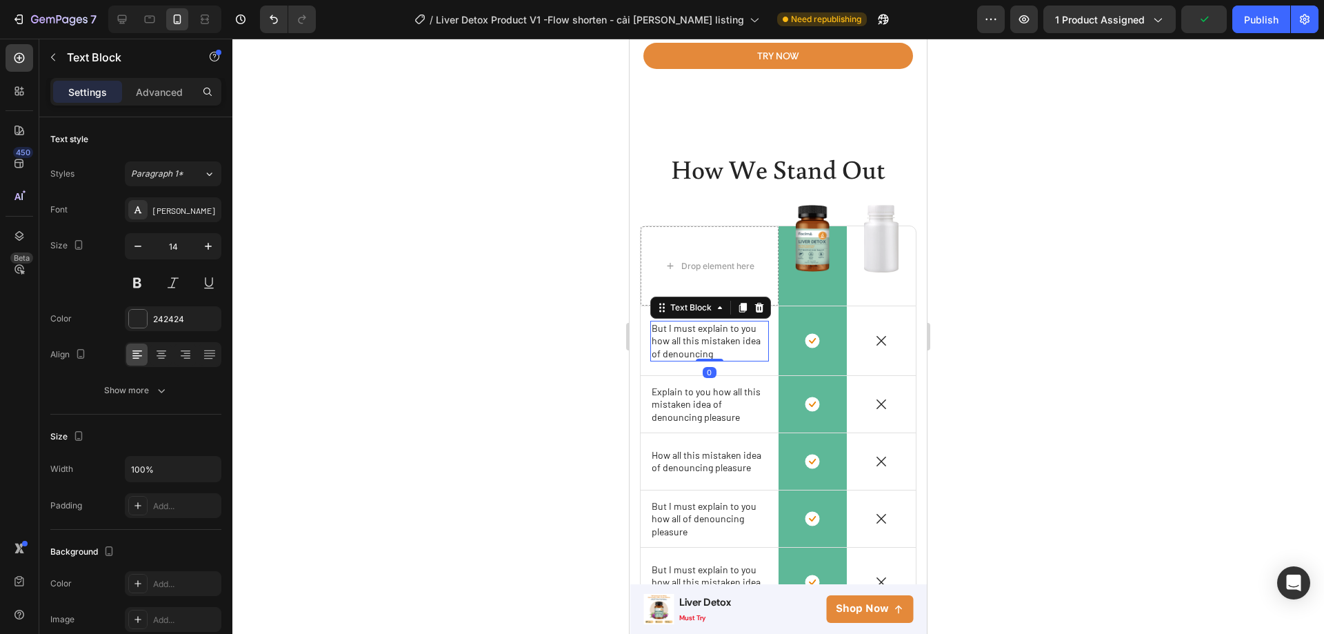
click at [723, 353] on p "But I must explain to you how all this mistaken idea of denouncing" at bounding box center [710, 341] width 116 height 38
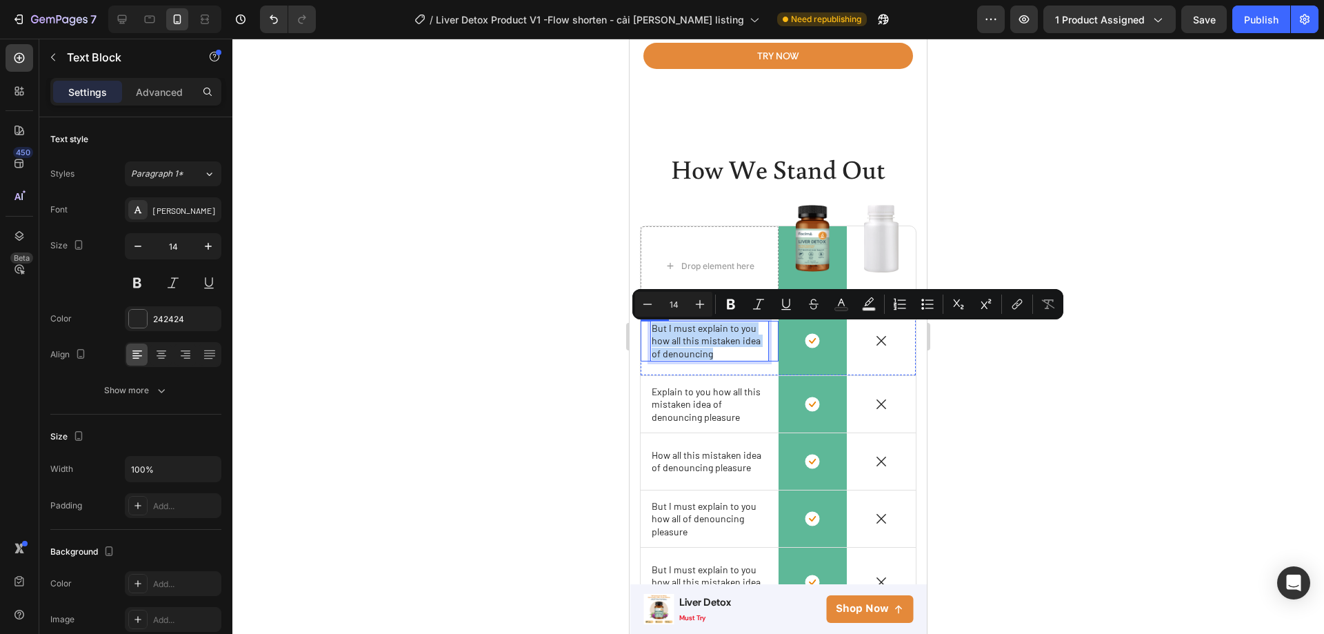
drag, startPoint x: 719, startPoint y: 357, endPoint x: 650, endPoint y: 335, distance: 72.4
click at [650, 335] on div "Icon But I must explain to you how all this mistaken idea of denouncing Text Bl…" at bounding box center [710, 341] width 138 height 41
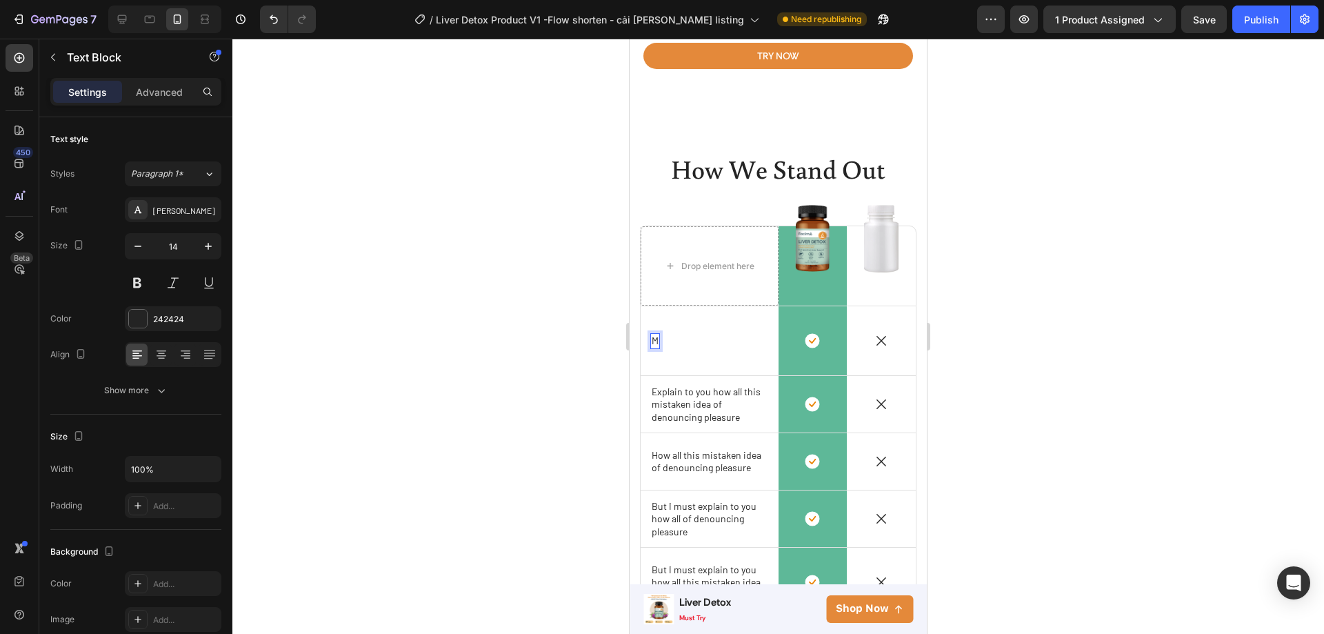
scroll to position [3620, 0]
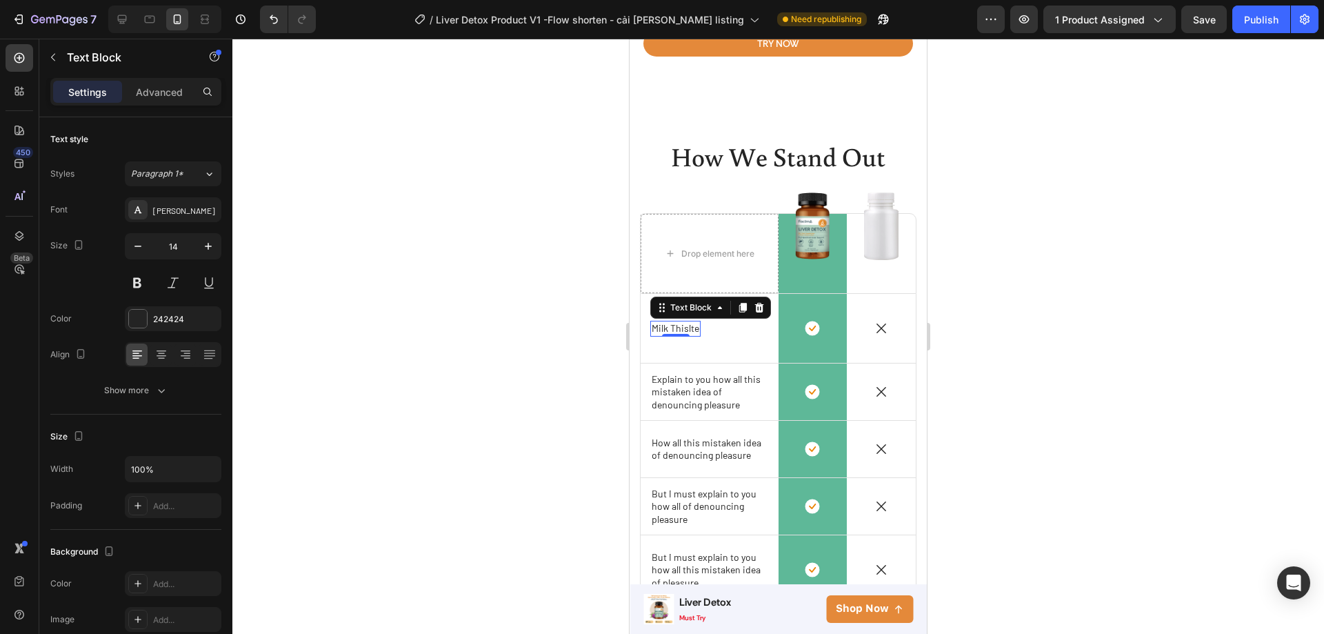
click at [513, 334] on div at bounding box center [778, 336] width 1092 height 595
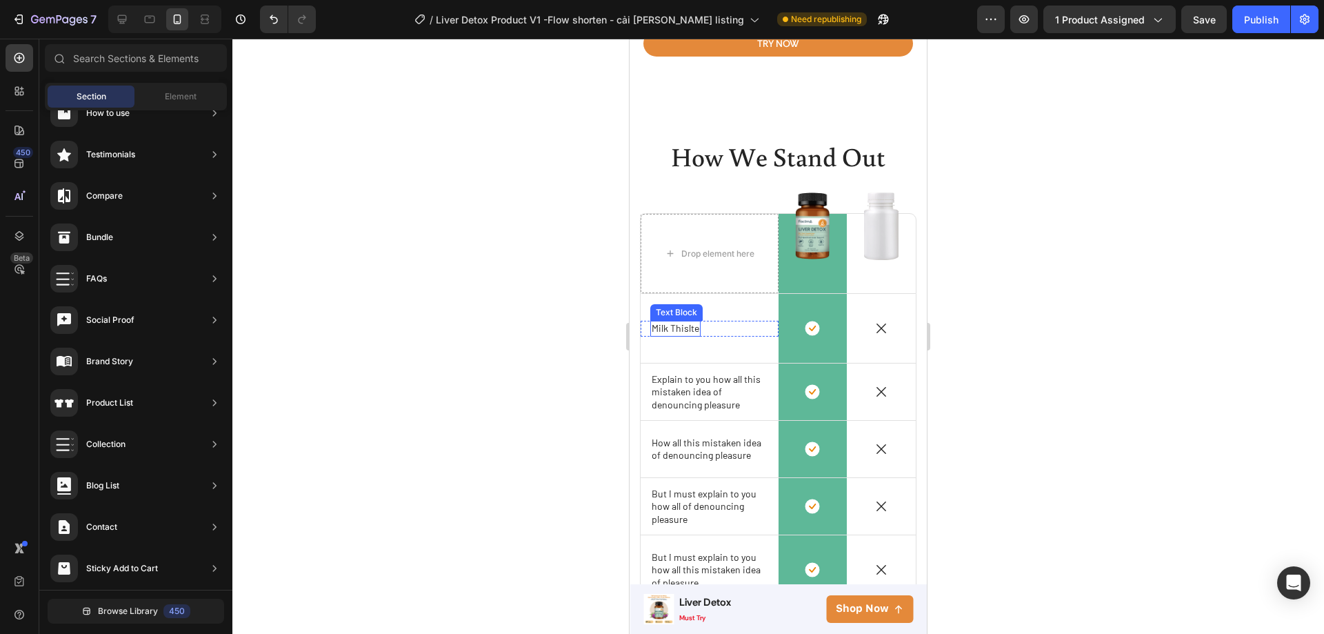
click at [685, 334] on p "Milk Thislte" at bounding box center [676, 328] width 48 height 12
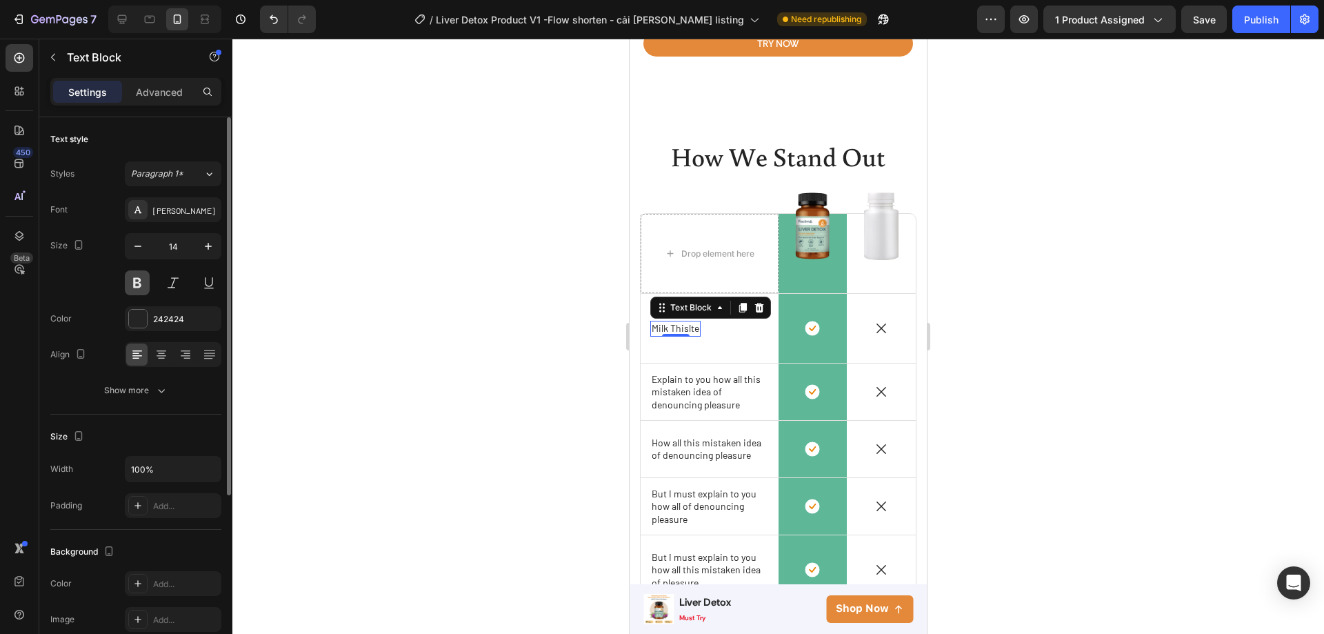
click at [139, 290] on button at bounding box center [137, 282] width 25 height 25
click at [819, 335] on div "Icon" at bounding box center [813, 328] width 69 height 15
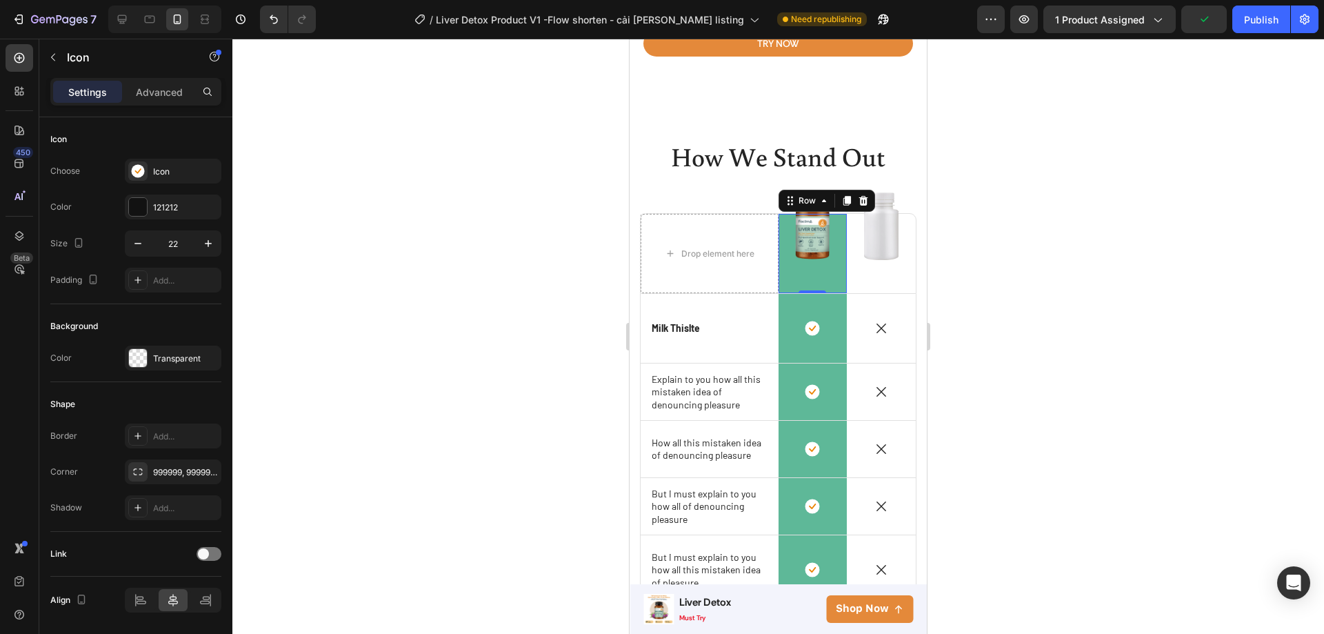
click at [820, 274] on div "Image" at bounding box center [813, 253] width 69 height 43
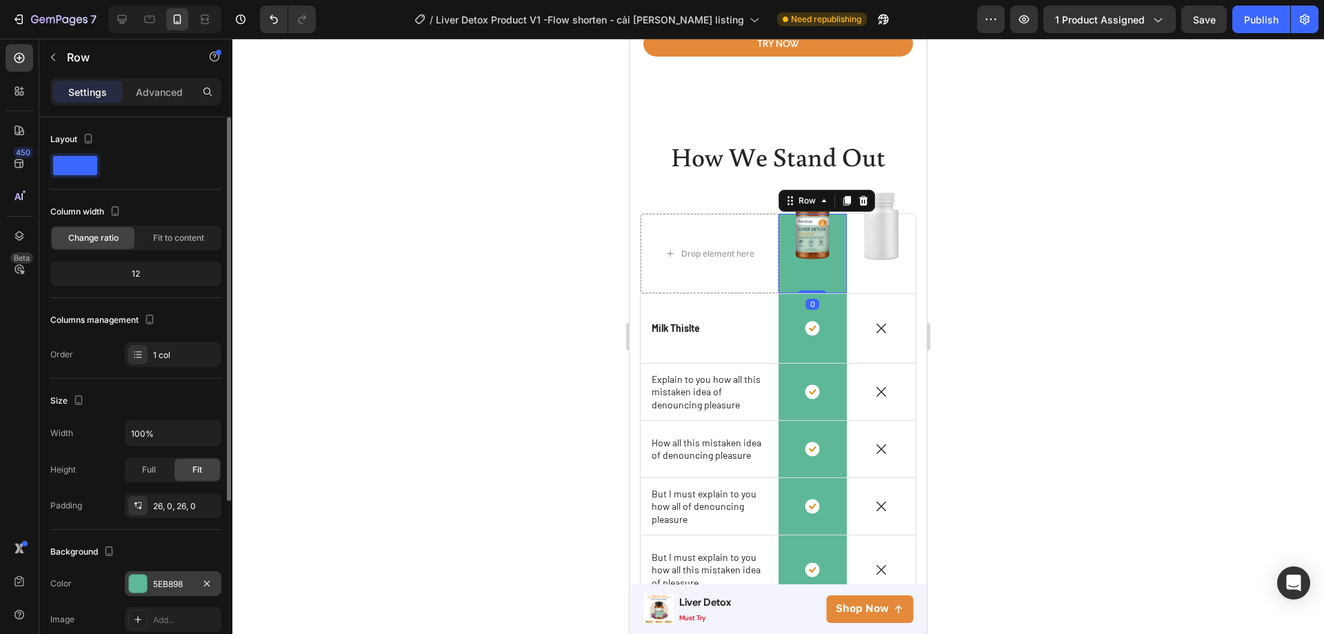
click at [161, 586] on div "5EB898" at bounding box center [173, 584] width 40 height 12
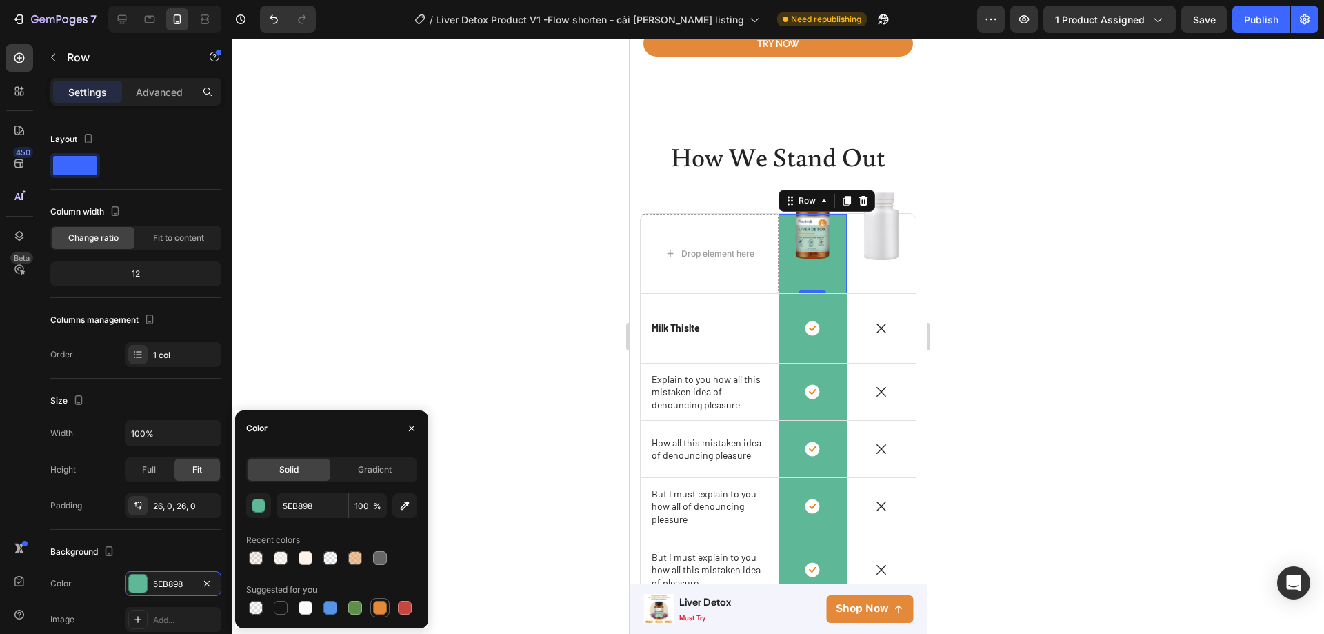
click at [382, 602] on div at bounding box center [380, 608] width 14 height 14
type input "E4893A"
click at [837, 355] on div "Icon Row" at bounding box center [813, 328] width 69 height 69
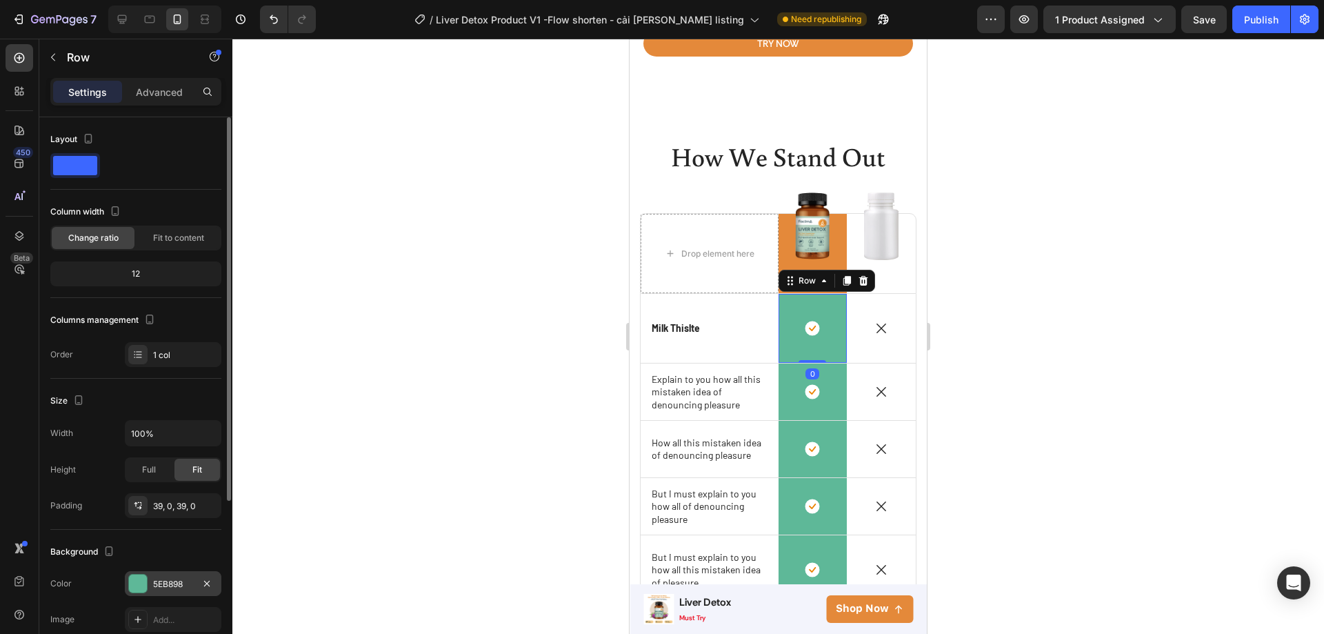
click at [171, 573] on div "5EB898" at bounding box center [173, 583] width 97 height 25
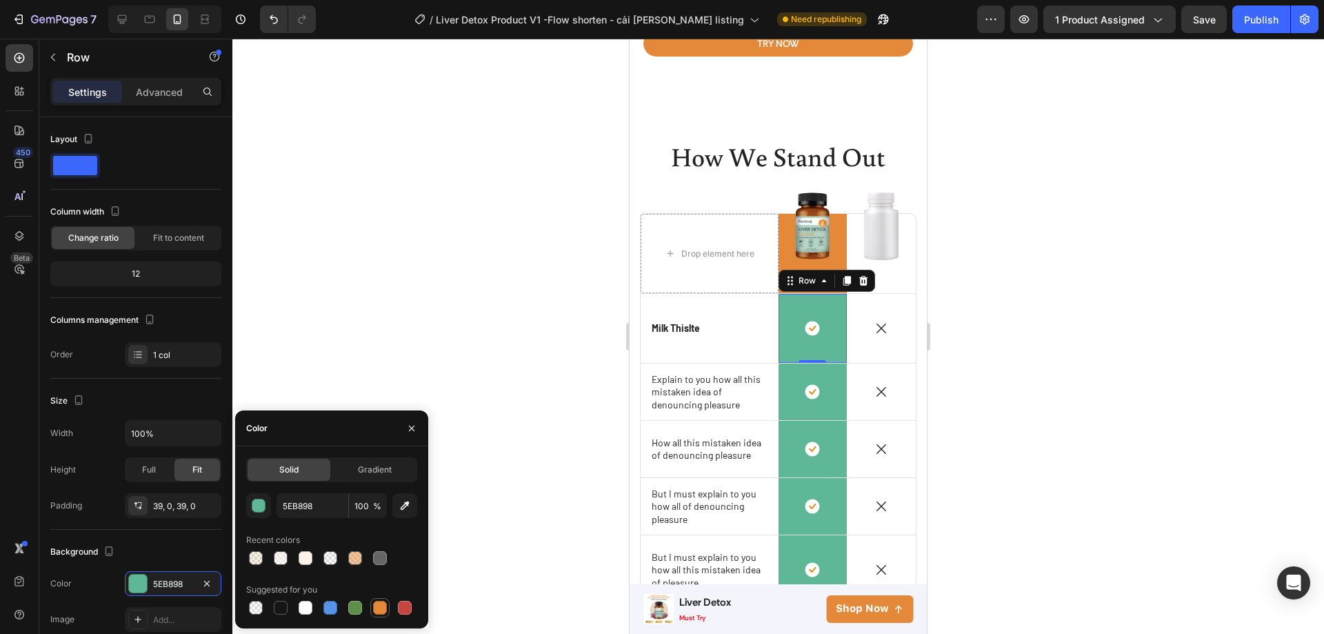
click at [377, 602] on div at bounding box center [380, 608] width 14 height 14
type input "E4893A"
click at [825, 413] on div "Icon Row" at bounding box center [813, 391] width 69 height 57
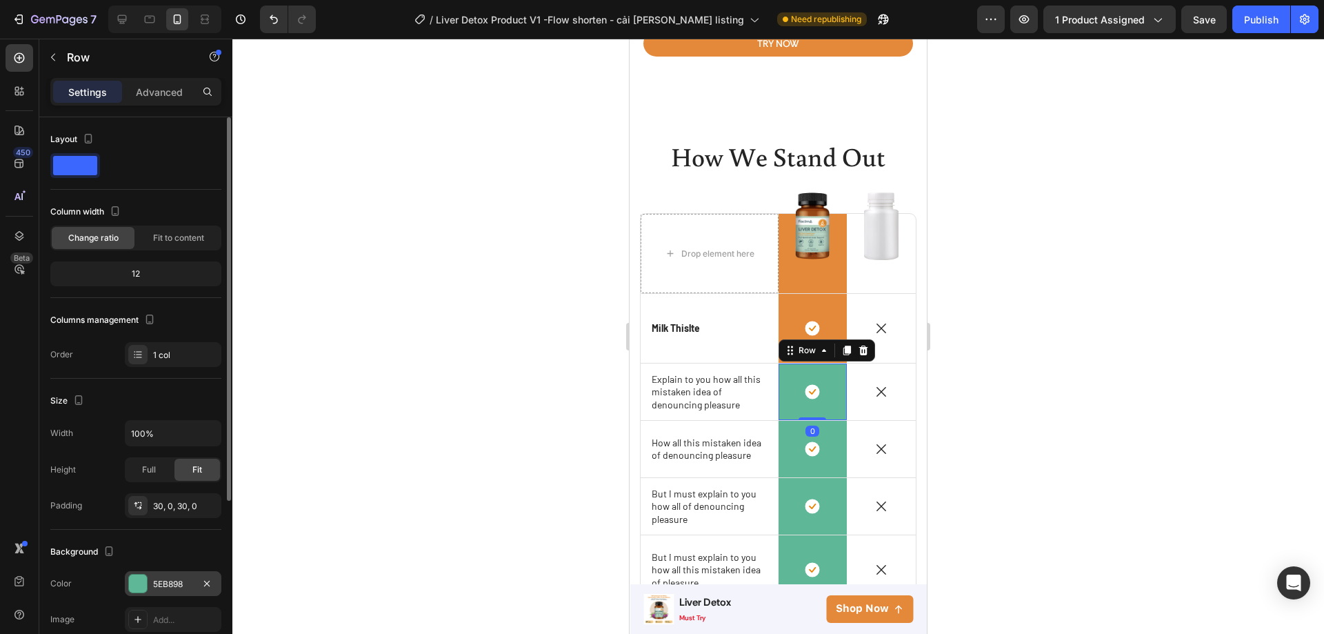
click at [151, 581] on div "5EB898" at bounding box center [173, 583] width 97 height 25
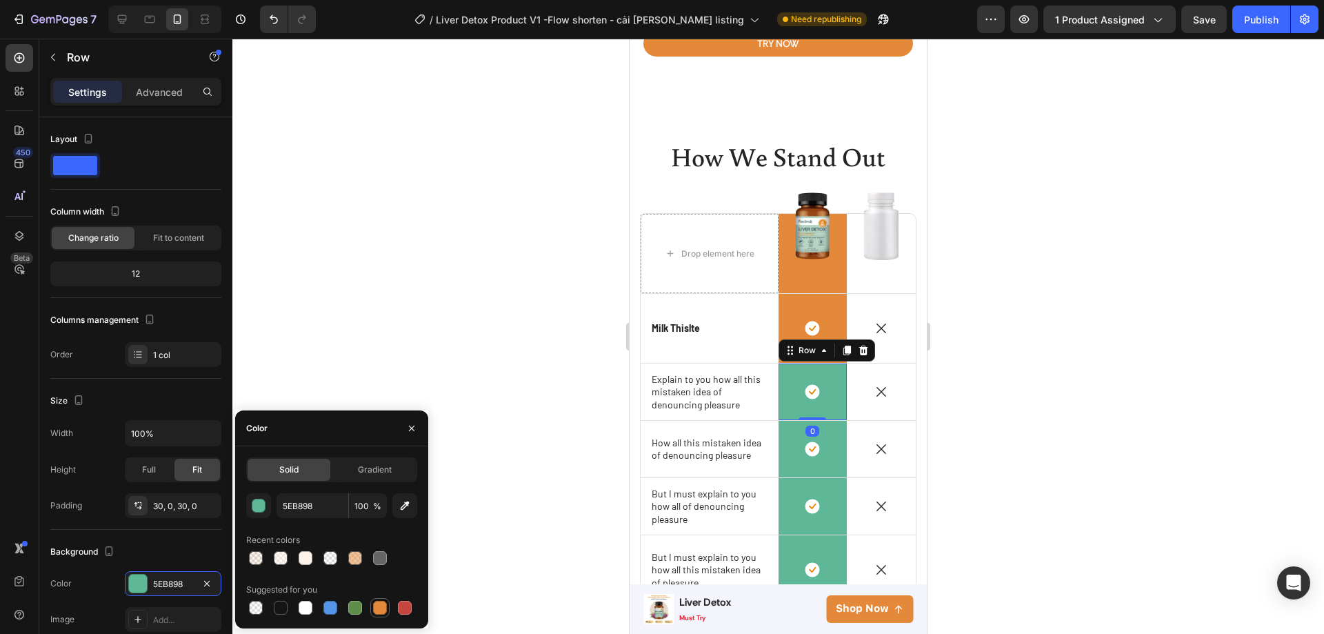
click at [375, 604] on div at bounding box center [380, 608] width 14 height 14
type input "E4893A"
click at [828, 467] on div "Icon Row" at bounding box center [813, 449] width 69 height 57
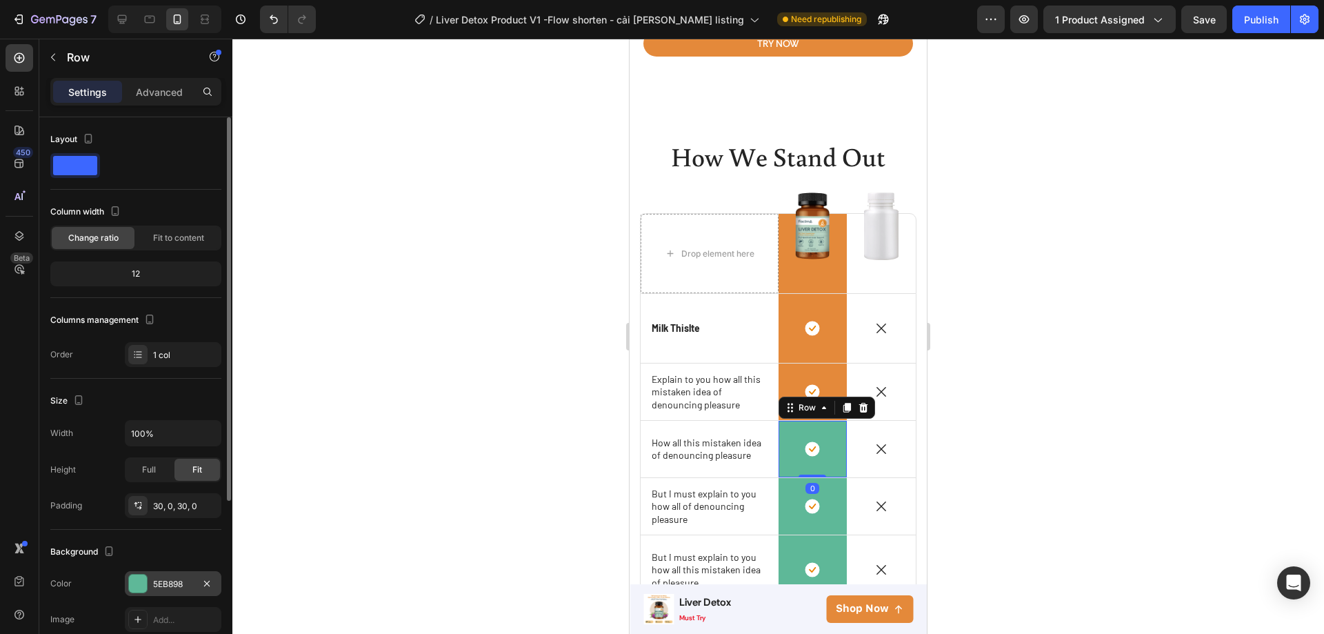
click at [165, 587] on div "5EB898" at bounding box center [173, 584] width 40 height 12
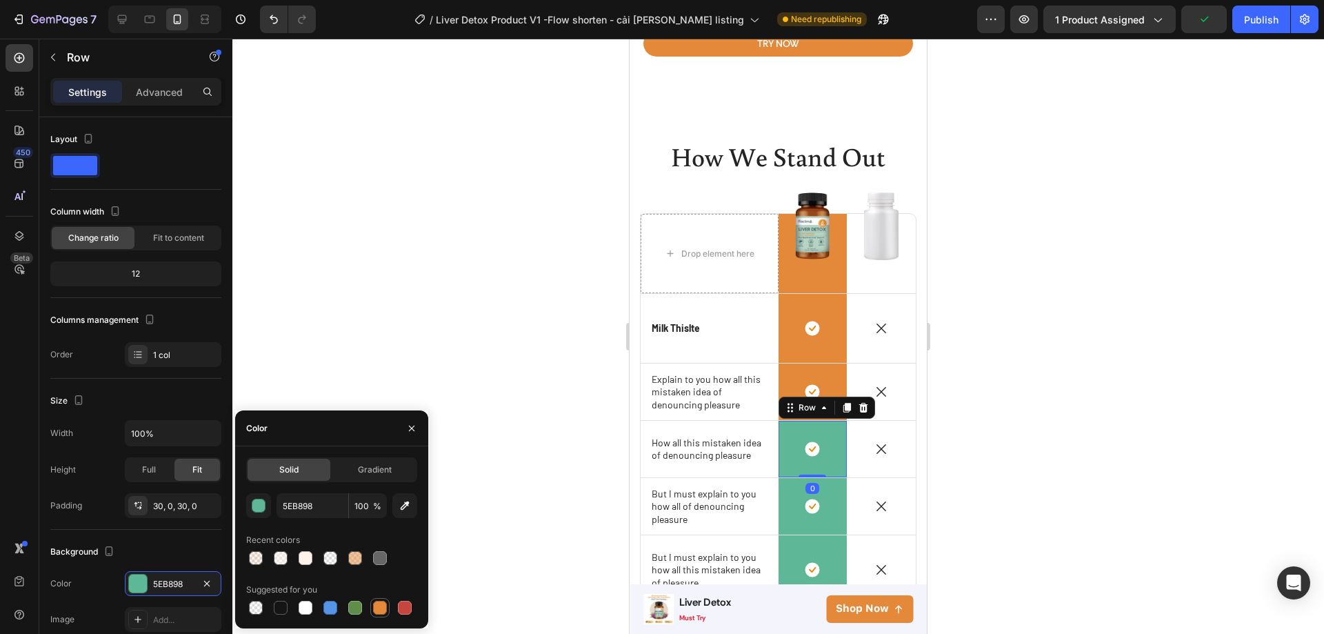
click at [379, 607] on div at bounding box center [380, 608] width 14 height 14
type input "E4893A"
click at [832, 495] on div "Icon Row" at bounding box center [813, 506] width 69 height 57
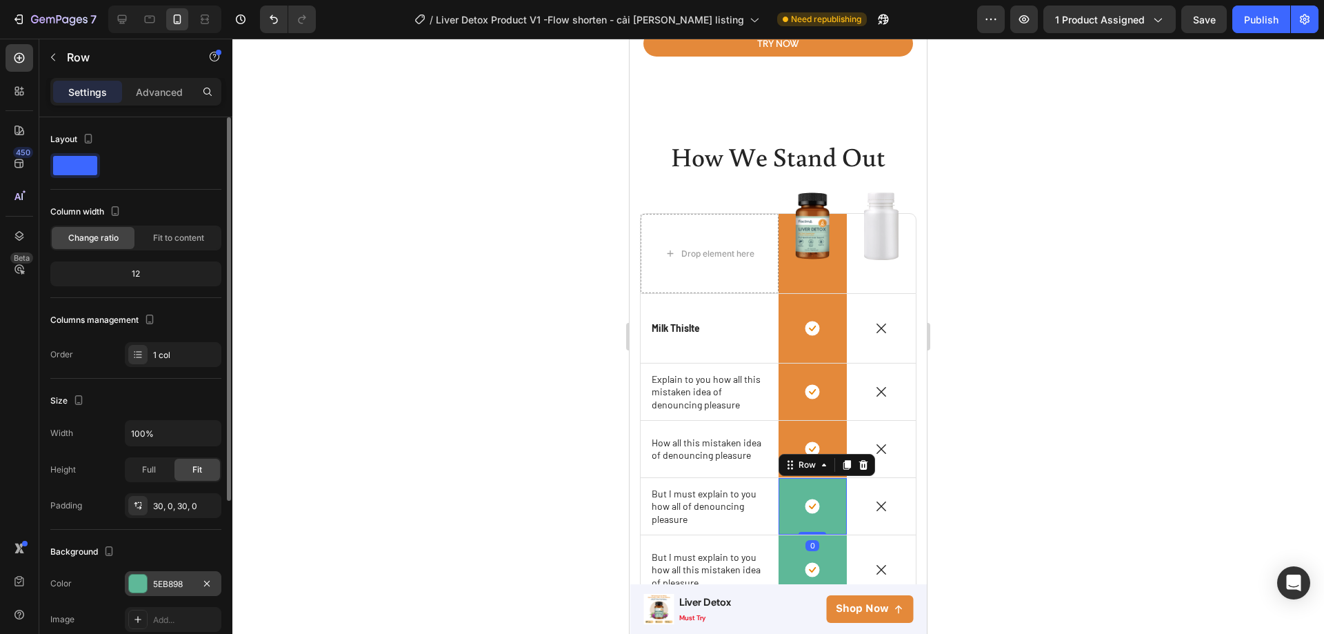
click at [174, 582] on div "5EB898" at bounding box center [173, 584] width 40 height 12
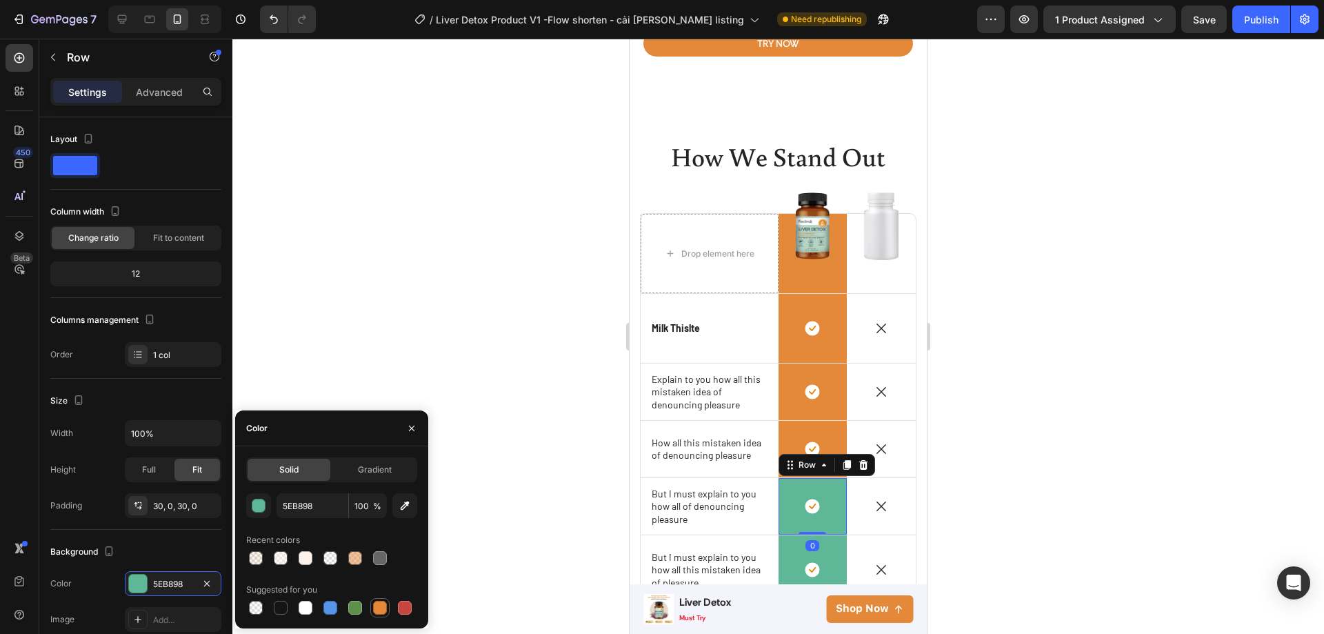
click at [379, 608] on div at bounding box center [380, 608] width 14 height 14
type input "E4893A"
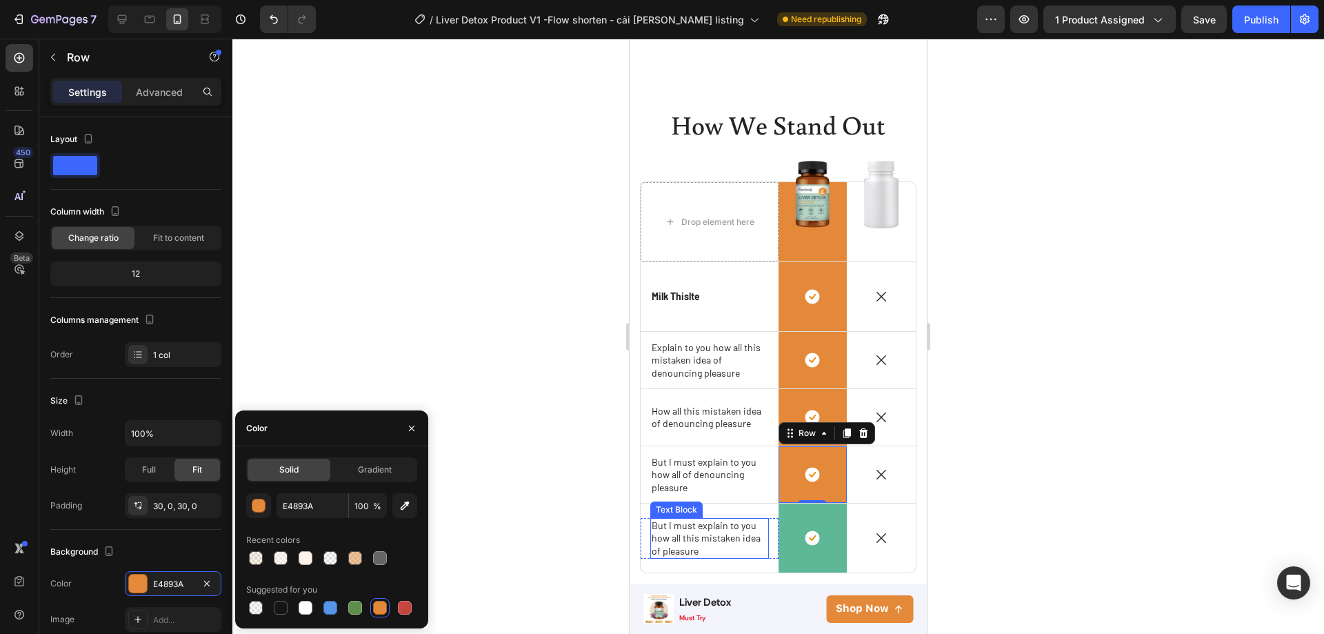
scroll to position [3689, 0]
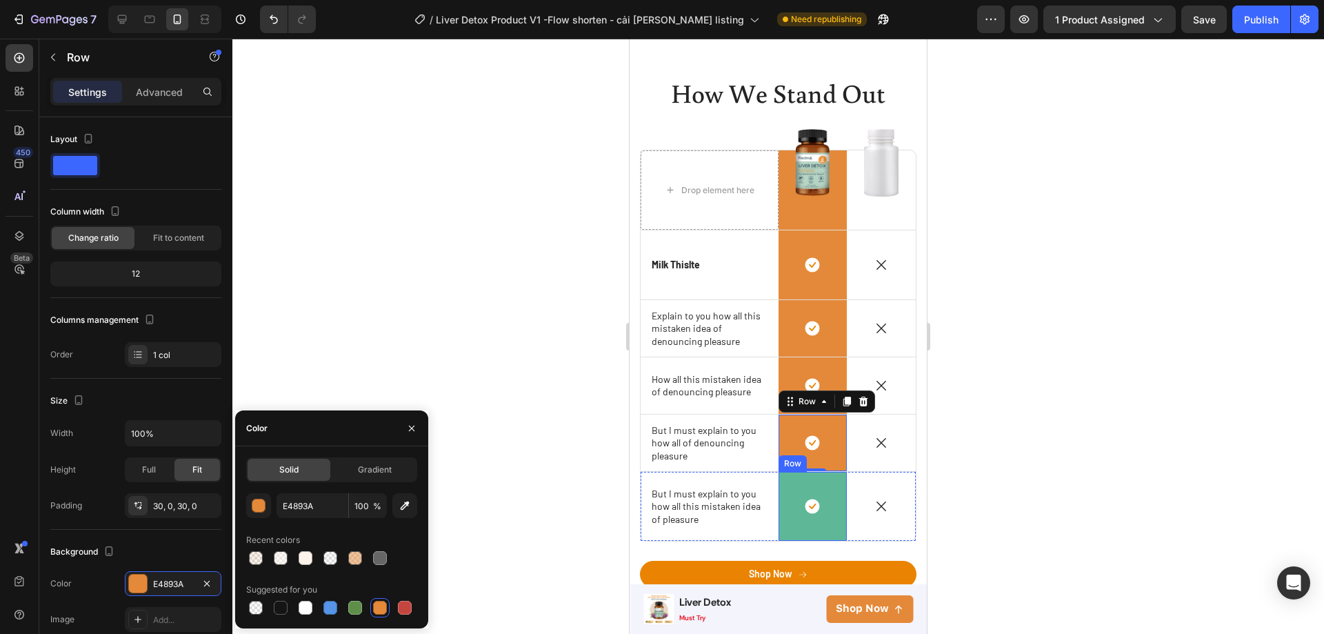
click at [783, 528] on div "Icon Row" at bounding box center [813, 506] width 69 height 69
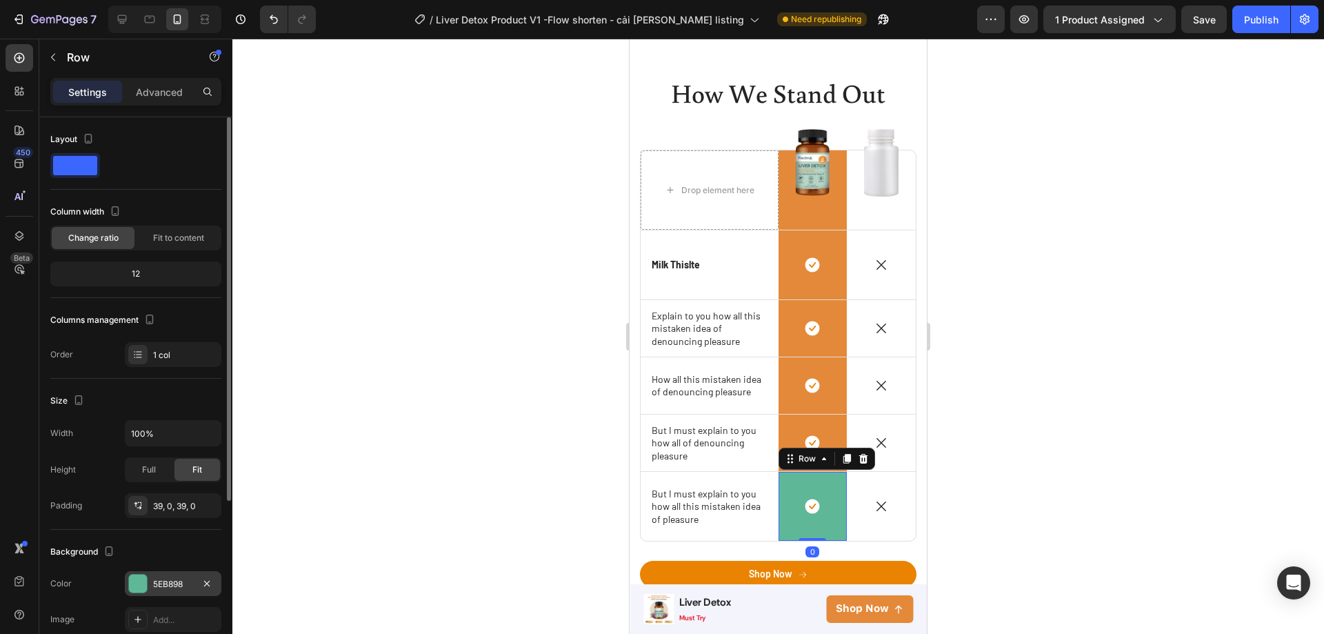
click at [187, 585] on div "5EB898" at bounding box center [173, 584] width 40 height 12
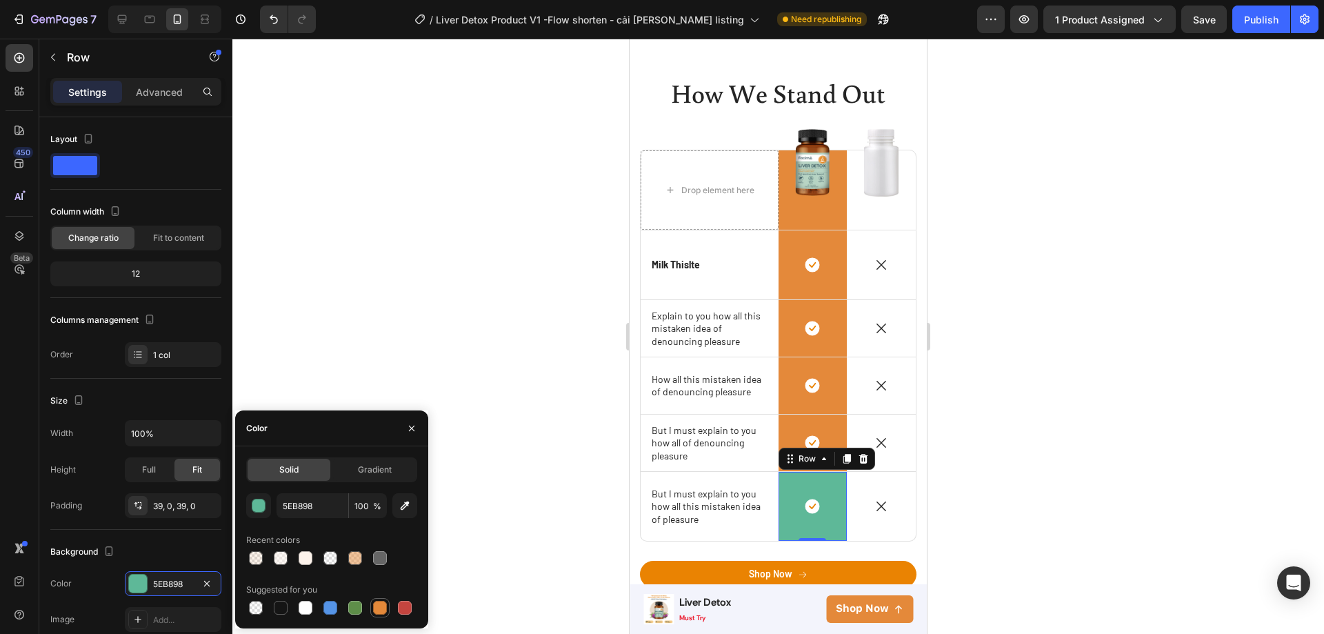
click at [383, 605] on div at bounding box center [380, 608] width 14 height 14
type input "E4893A"
click at [1023, 363] on div at bounding box center [778, 336] width 1092 height 595
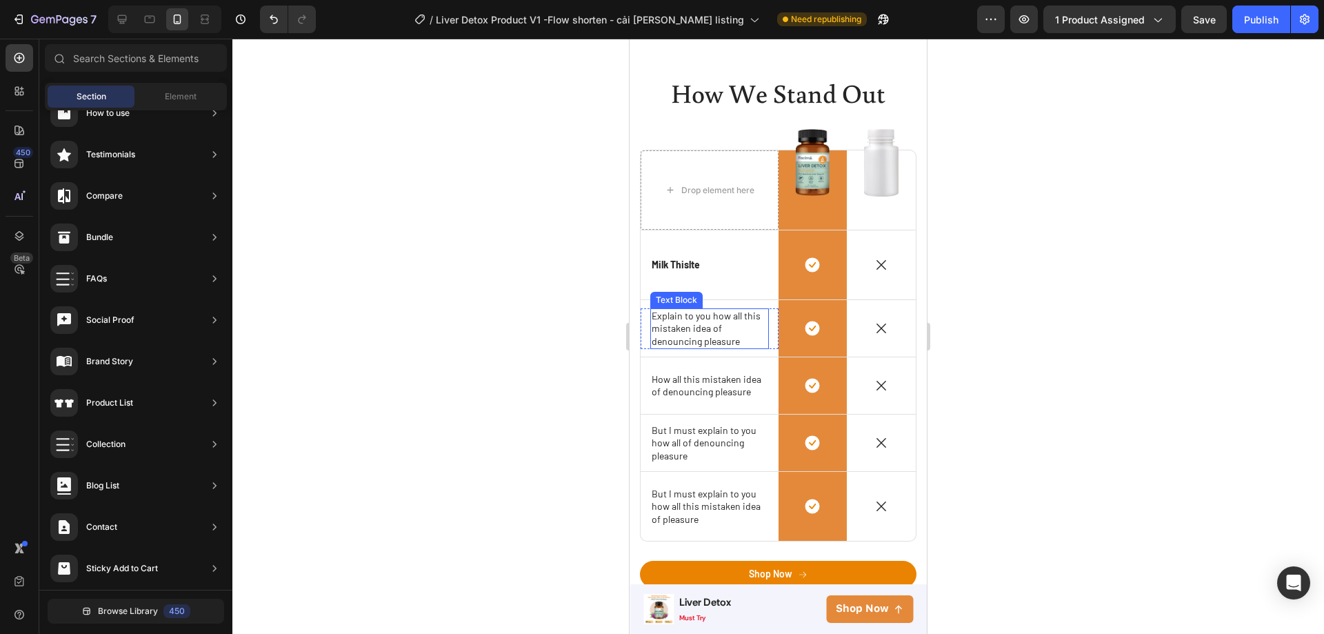
click at [730, 325] on p "Explain to you how all this mistaken idea of denouncing pleasure" at bounding box center [710, 329] width 116 height 38
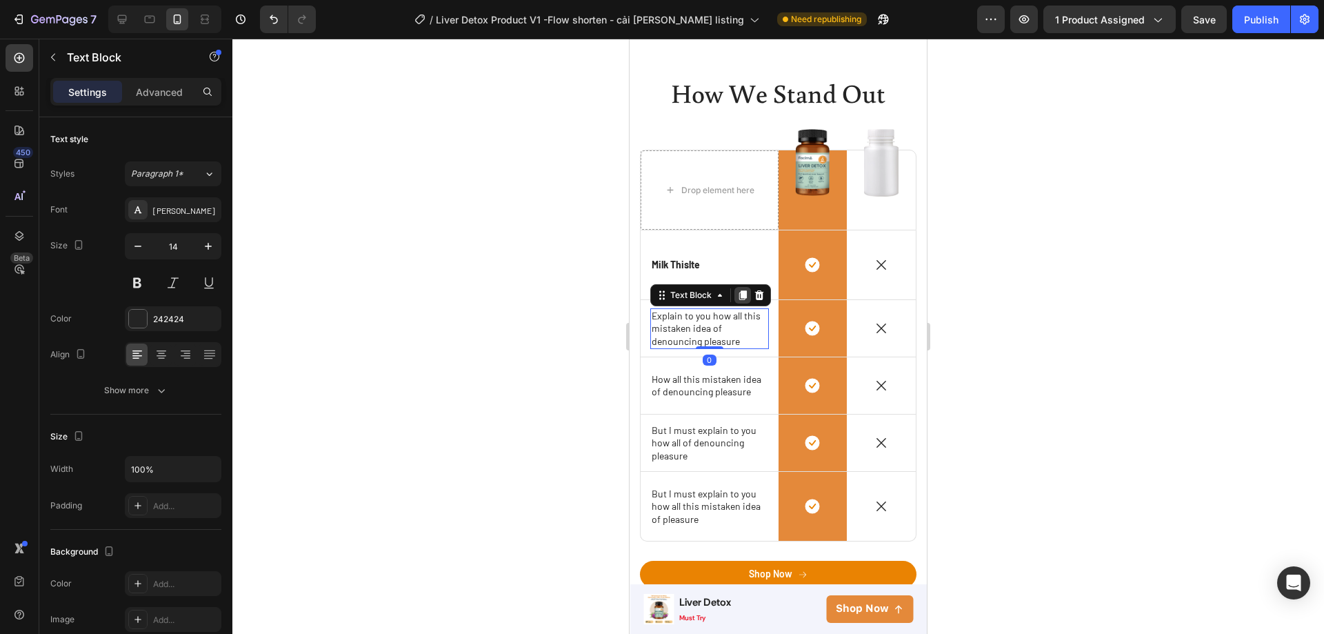
click at [741, 291] on icon at bounding box center [743, 295] width 8 height 10
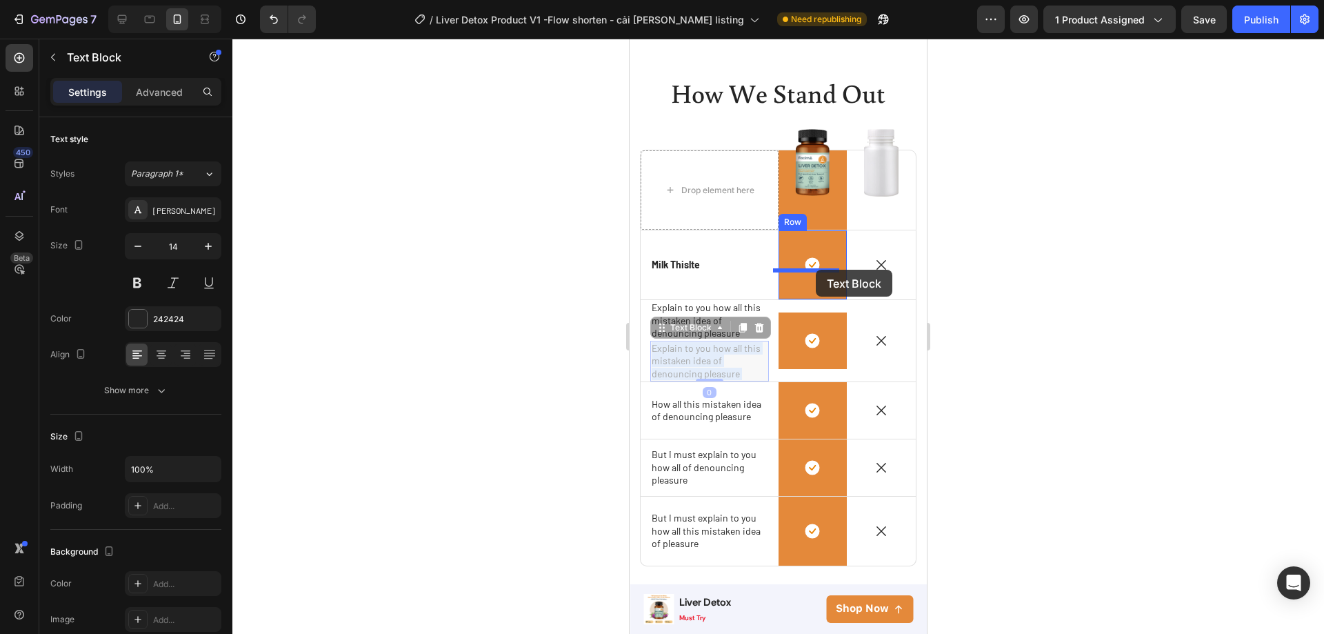
drag, startPoint x: 679, startPoint y: 346, endPoint x: 816, endPoint y: 270, distance: 156.5
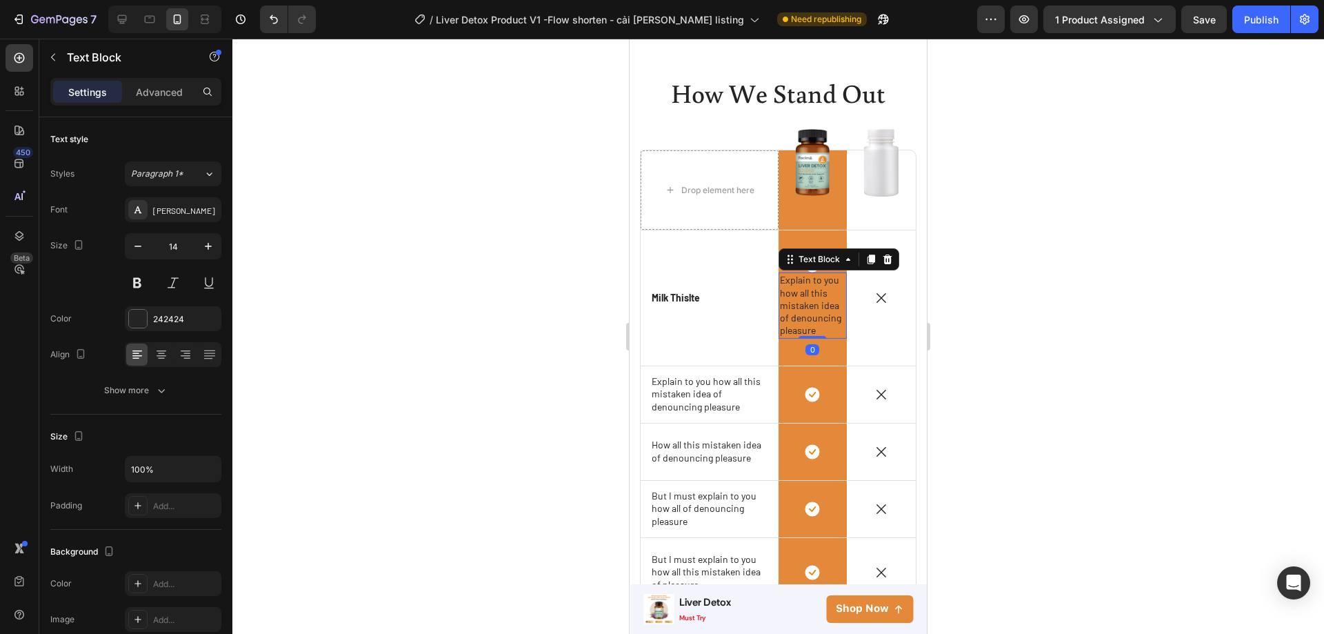
click at [817, 326] on p "Explain to you how all this mistaken idea of denouncing pleasure" at bounding box center [813, 305] width 66 height 63
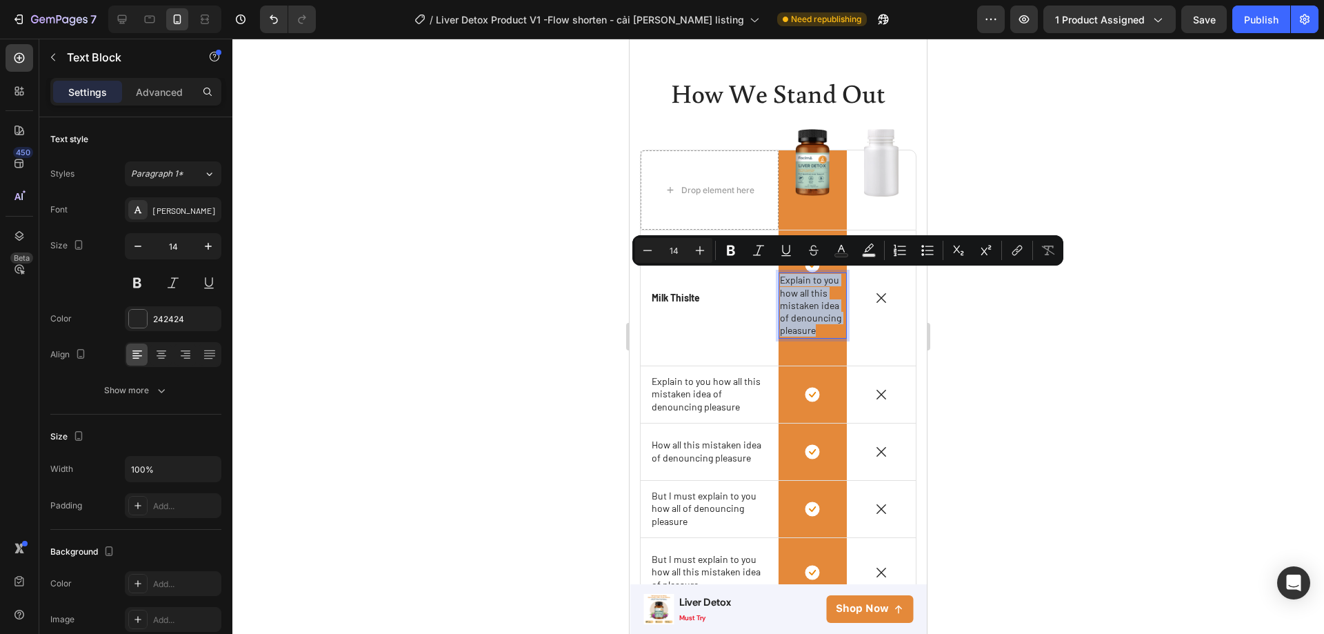
drag, startPoint x: 817, startPoint y: 326, endPoint x: 776, endPoint y: 279, distance: 62.0
click at [780, 279] on p "Explain to you how all this mistaken idea of denouncing pleasure" at bounding box center [813, 305] width 66 height 63
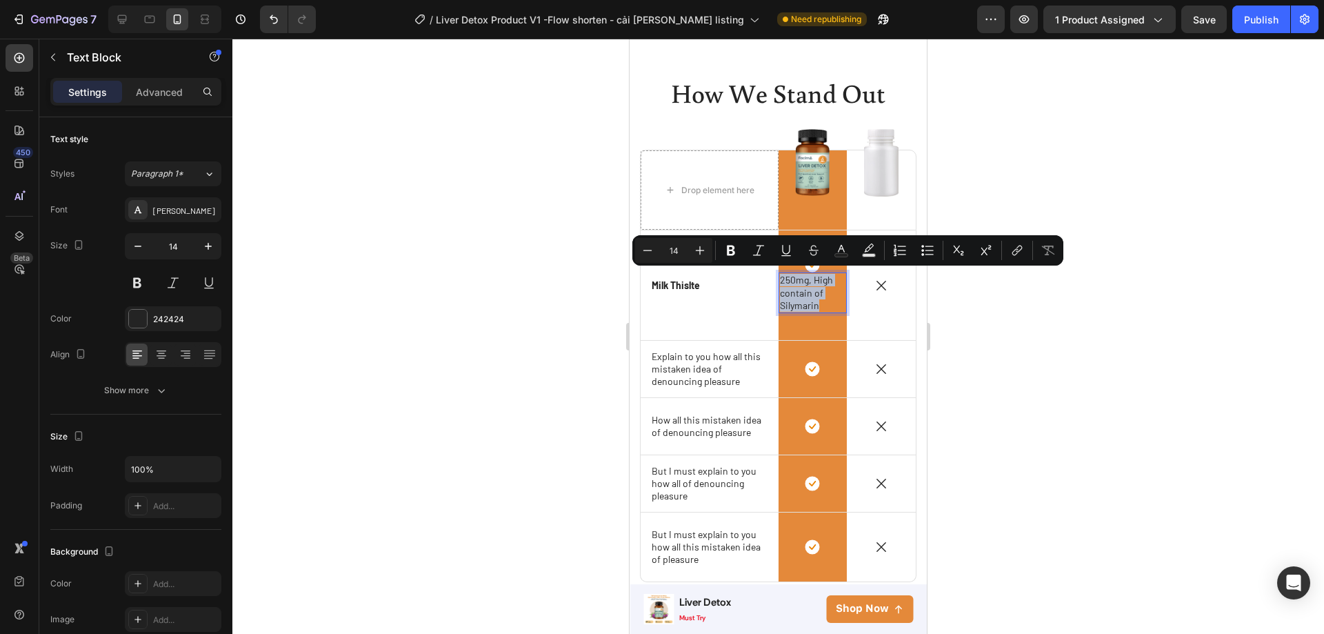
drag, startPoint x: 814, startPoint y: 301, endPoint x: 776, endPoint y: 281, distance: 43.5
click at [780, 281] on p "250mg, High contain of Silymarin" at bounding box center [813, 293] width 66 height 38
click at [841, 250] on icon "Editor contextual toolbar" at bounding box center [841, 250] width 14 height 14
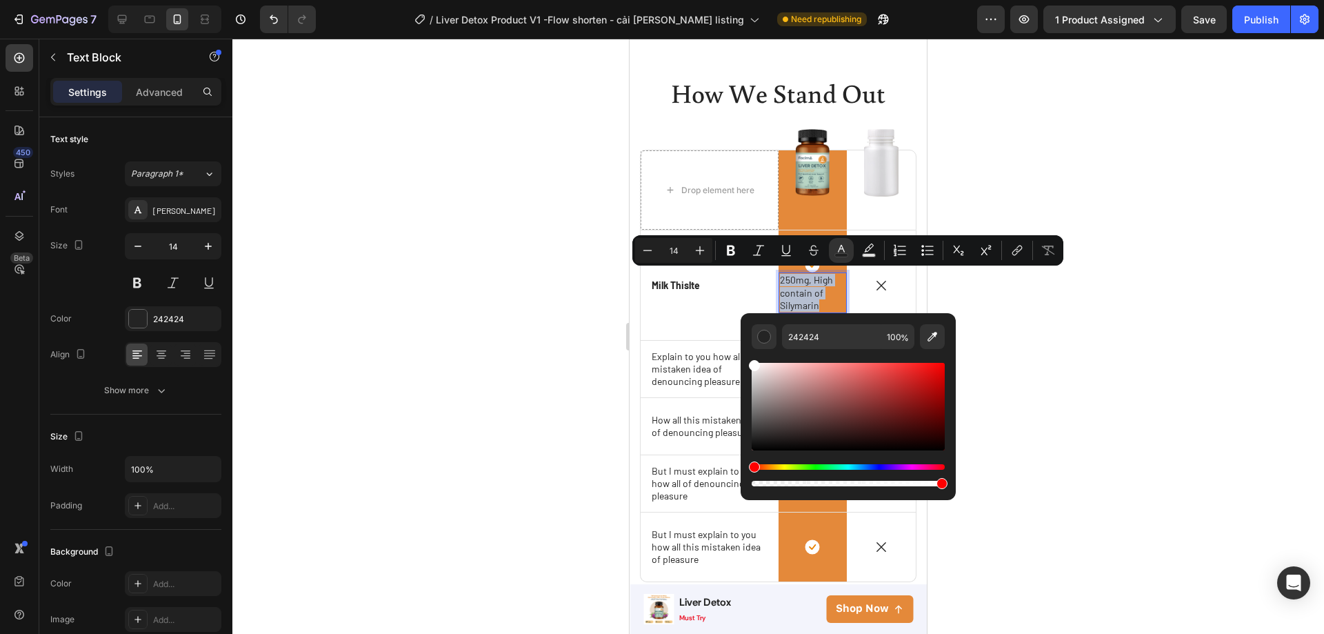
type input "FFFFFF"
drag, startPoint x: 757, startPoint y: 440, endPoint x: 749, endPoint y: 352, distance: 87.9
click at [749, 352] on div "FFFFFF 100 %" at bounding box center [848, 401] width 215 height 176
click at [986, 303] on div at bounding box center [778, 336] width 1092 height 595
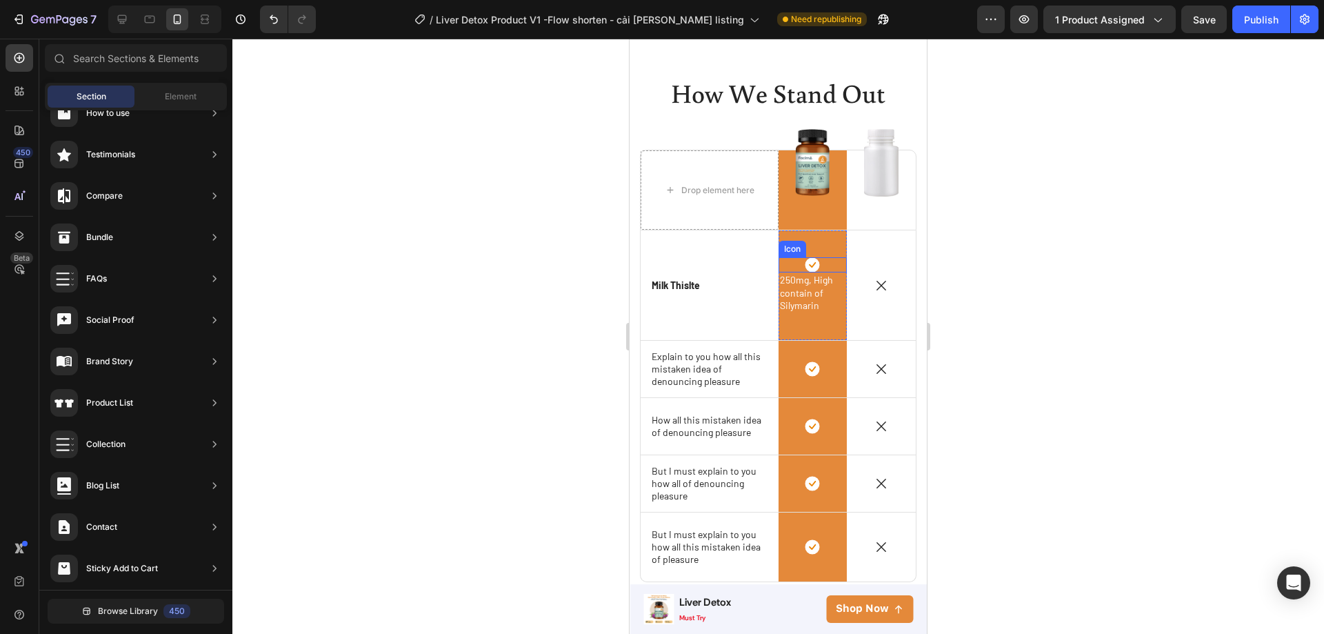
click at [819, 263] on div "Icon" at bounding box center [813, 264] width 69 height 15
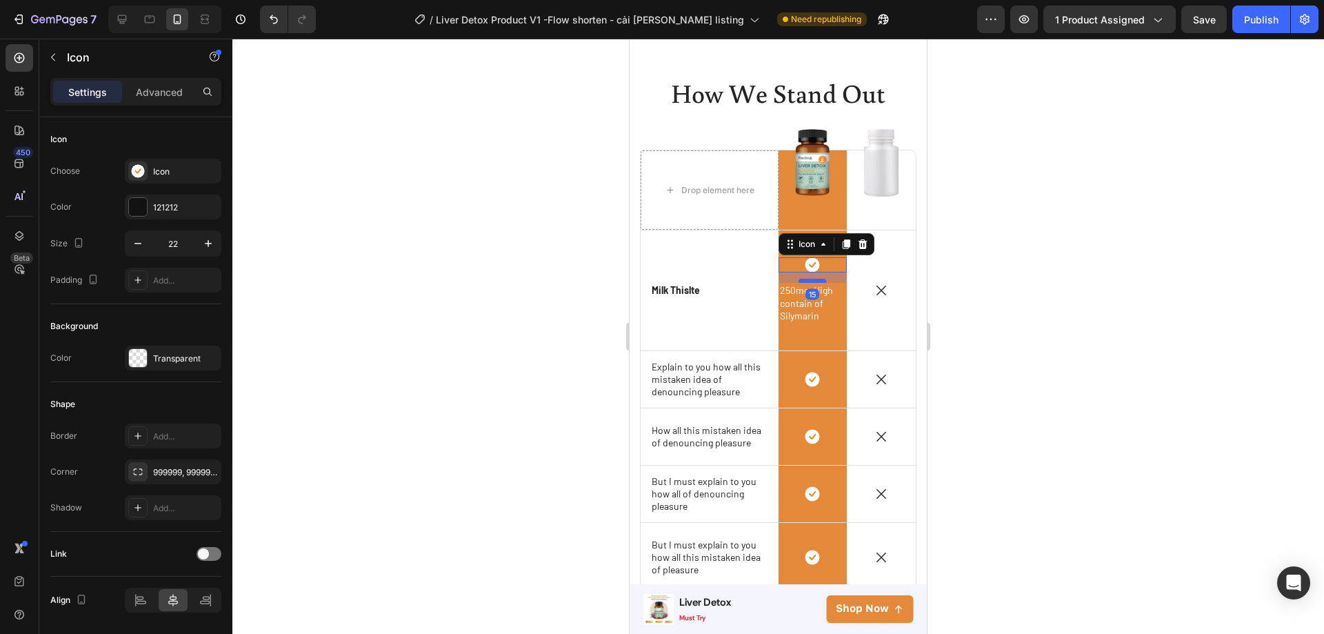
drag, startPoint x: 808, startPoint y: 268, endPoint x: 810, endPoint y: 278, distance: 10.7
click at [810, 279] on div at bounding box center [813, 281] width 28 height 4
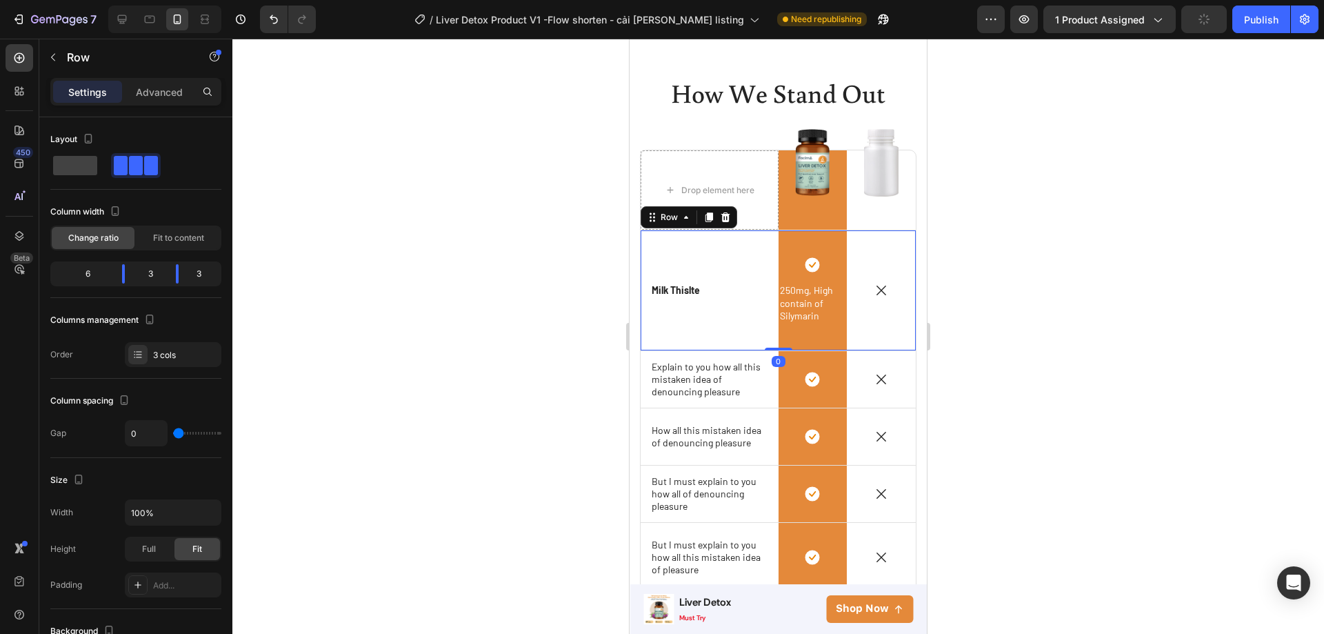
click at [756, 274] on div "Icon Milk Thislte Text Block Row" at bounding box center [710, 290] width 138 height 120
click at [729, 151] on div "Drop element here" at bounding box center [710, 189] width 138 height 79
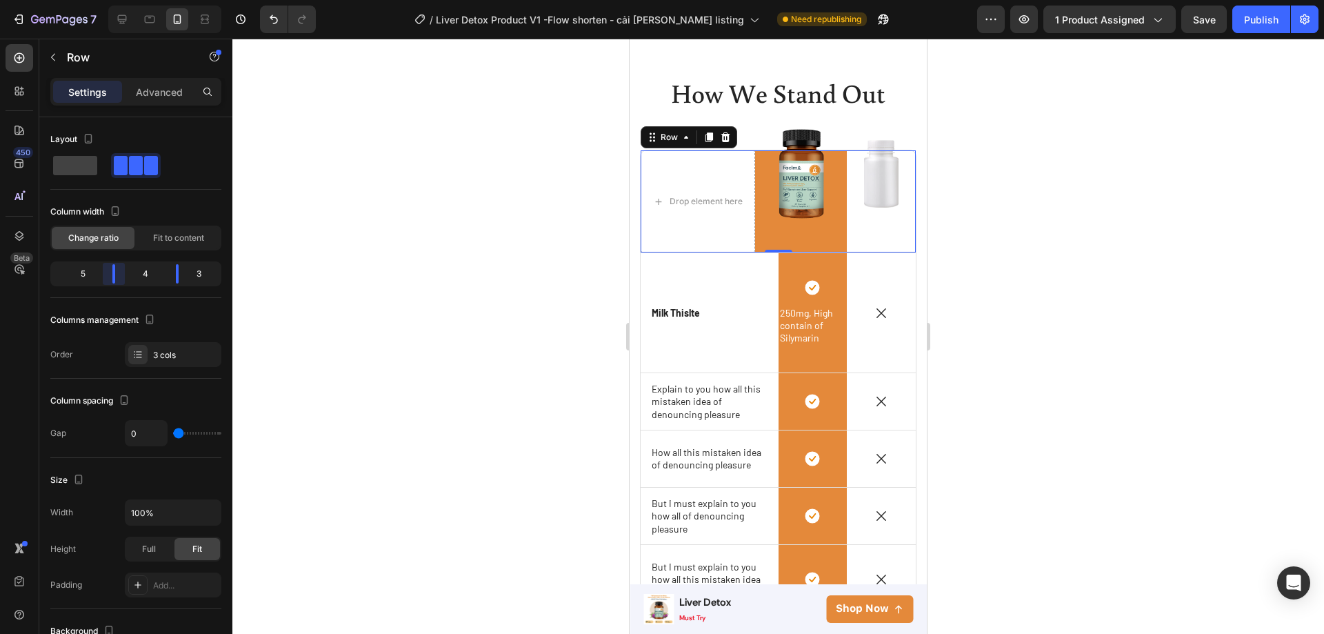
click at [122, 0] on body "7 Version history / Liver Detox Product V1 -Flow shorten - cải [PERSON_NAME] li…" at bounding box center [662, 0] width 1324 height 0
click at [744, 342] on div "Icon Milk Thislte Text Block Row" at bounding box center [710, 313] width 138 height 120
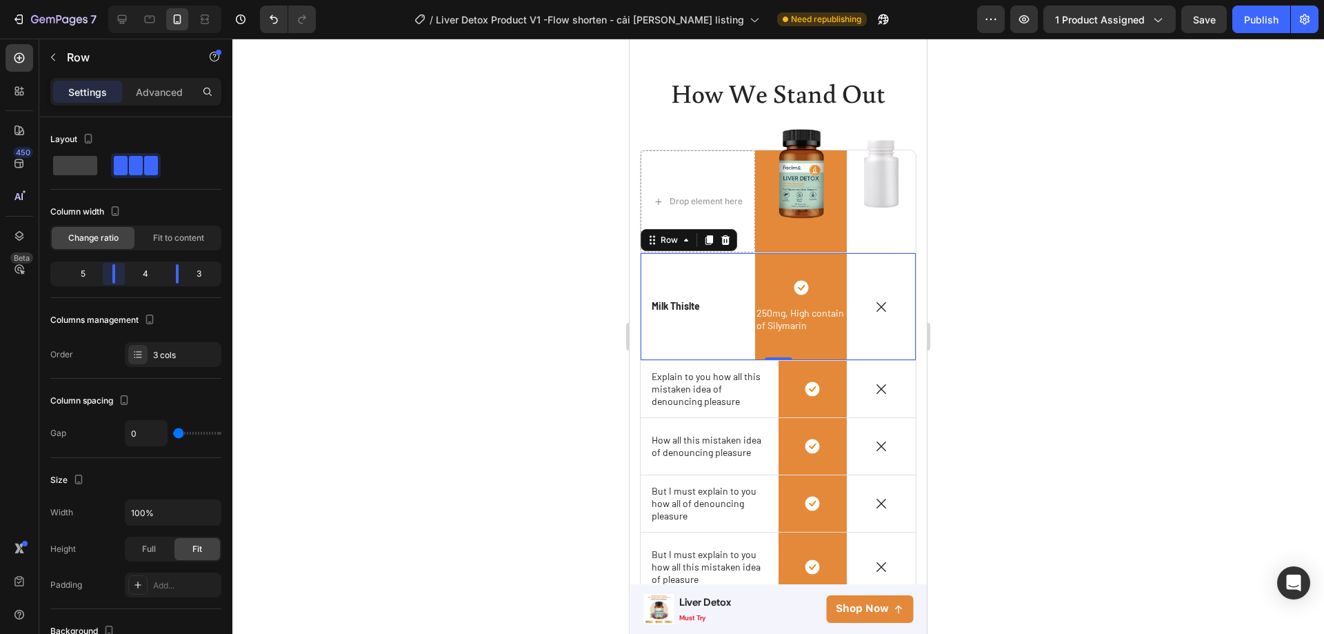
click at [120, 0] on body "7 Version history / Liver Detox Product V1 -Flow shorten - cải [PERSON_NAME] li…" at bounding box center [662, 0] width 1324 height 0
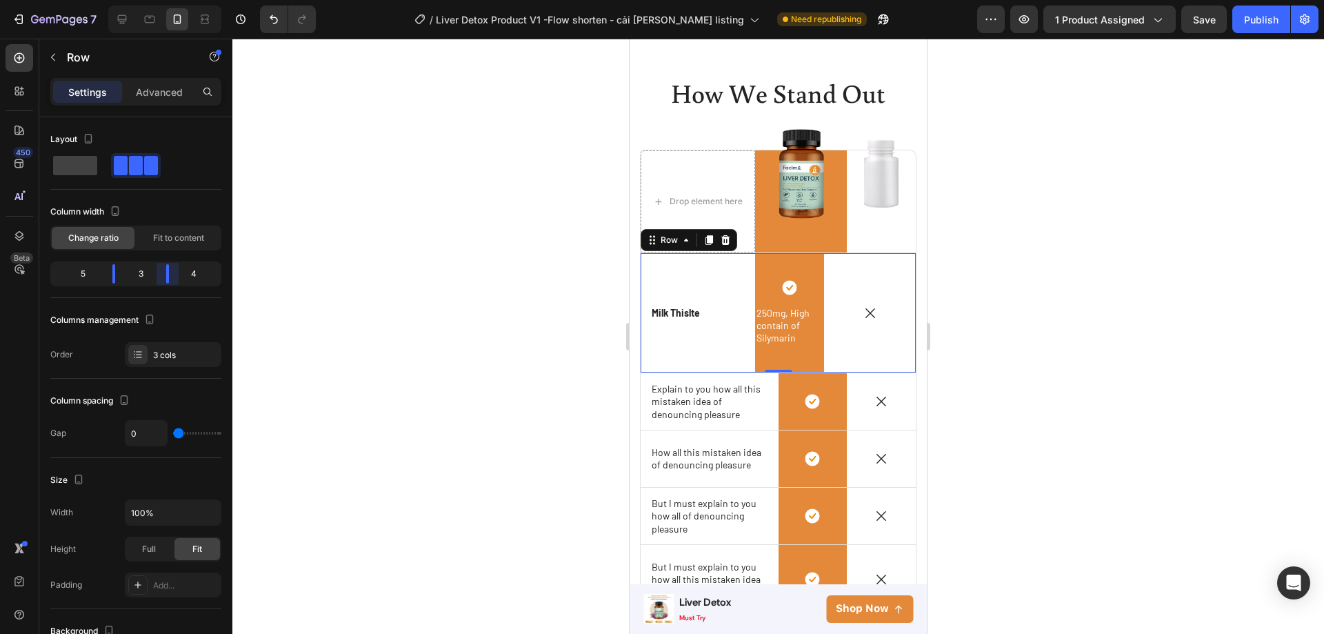
click at [172, 0] on body "7 Version history / Liver Detox Product V1 -Flow shorten - cải [PERSON_NAME] li…" at bounding box center [662, 0] width 1324 height 0
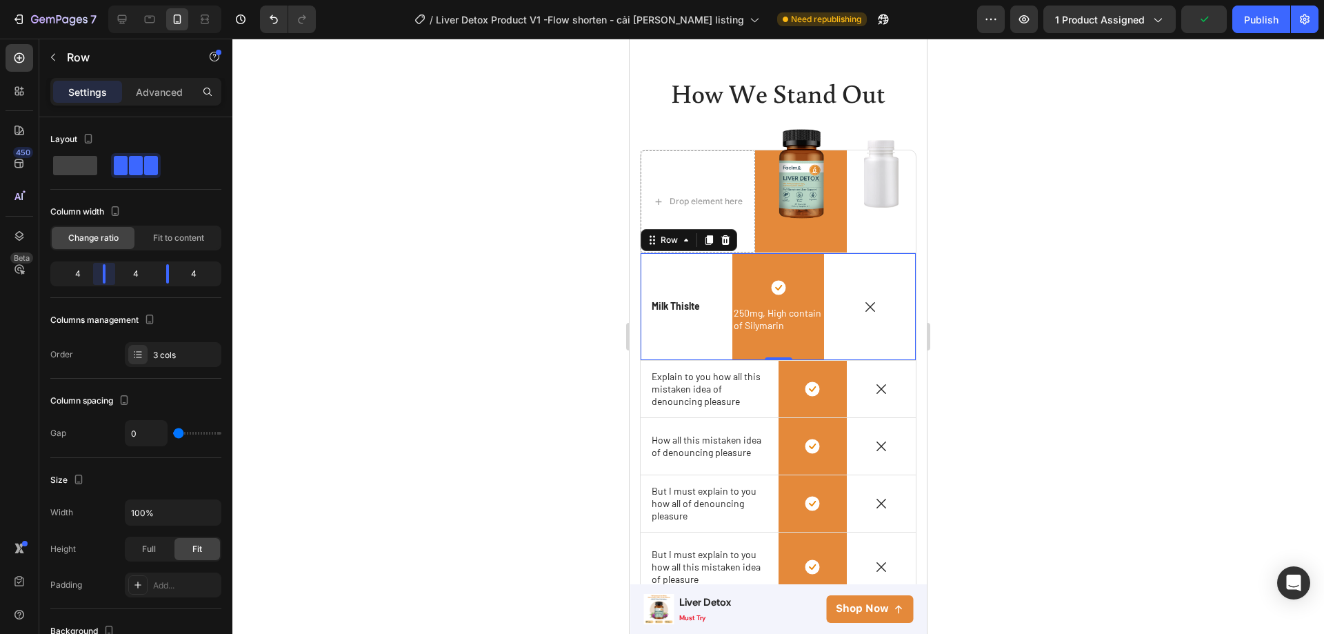
click at [112, 0] on body "7 Version history / Liver Detox Product V1 -Flow shorten - cải [PERSON_NAME] li…" at bounding box center [662, 0] width 1324 height 0
click at [826, 228] on div "Image" at bounding box center [801, 201] width 92 height 66
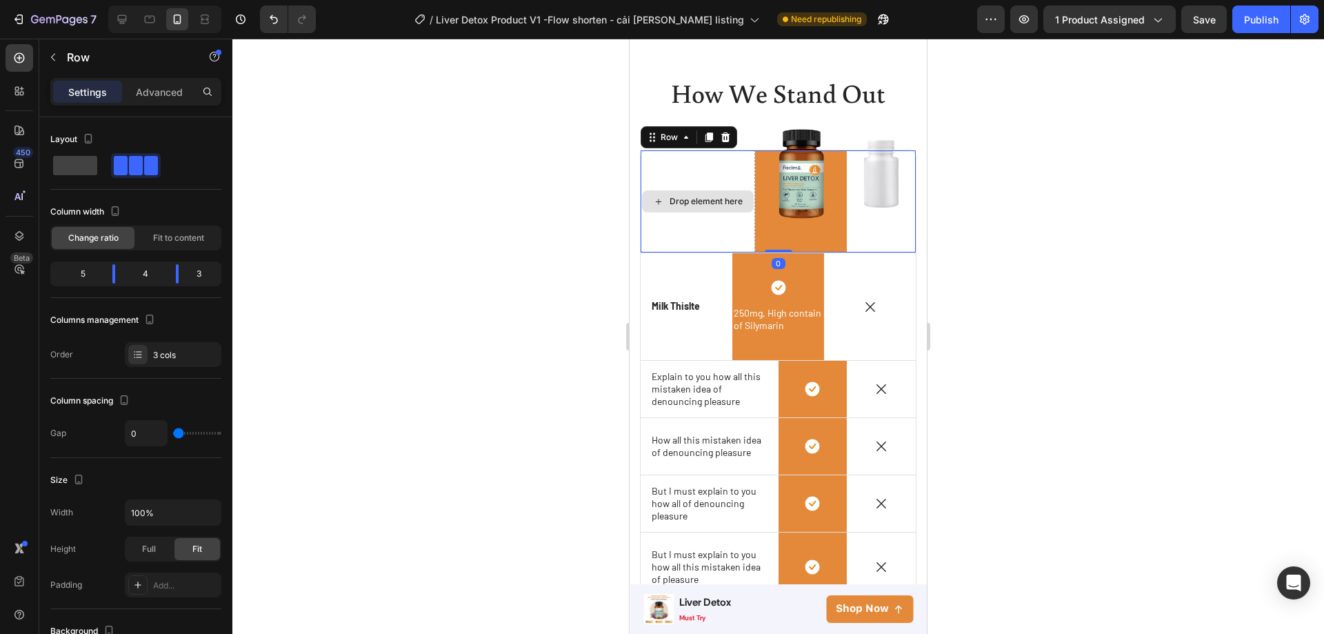
click at [690, 239] on div "Drop element here" at bounding box center [698, 200] width 114 height 101
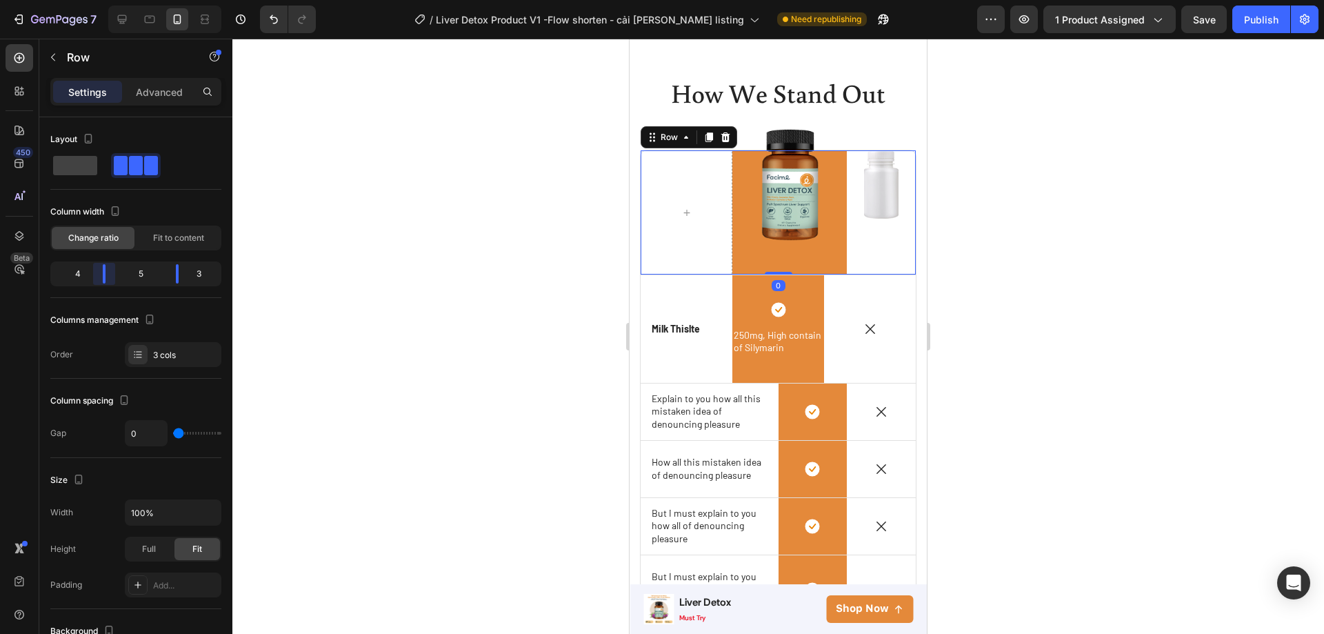
drag, startPoint x: 112, startPoint y: 281, endPoint x: 103, endPoint y: 280, distance: 8.3
click at [103, 0] on body "7 Version history / Liver Detox Product V1 -Flow shorten - cải [PERSON_NAME] li…" at bounding box center [662, 0] width 1324 height 0
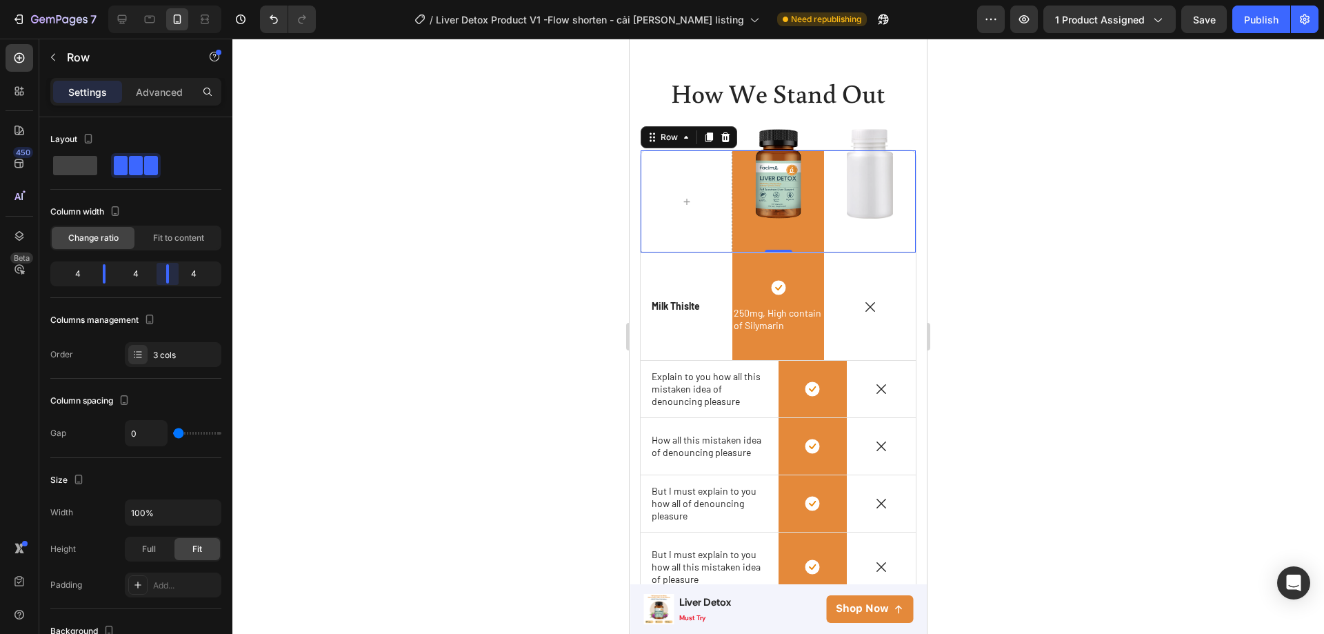
click at [168, 0] on body "7 Version history / Liver Detox Product V1 -Flow shorten - cải [PERSON_NAME] li…" at bounding box center [662, 0] width 1324 height 0
click at [1030, 286] on div at bounding box center [778, 336] width 1092 height 595
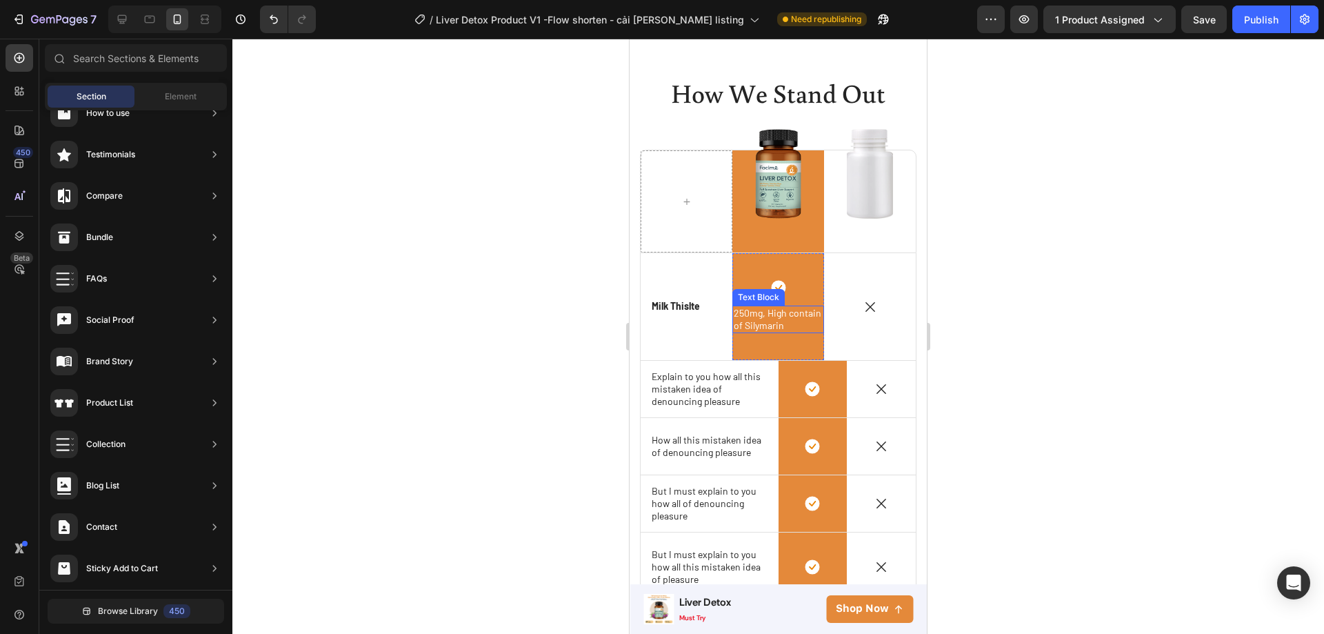
click at [774, 319] on span "250mg, High contain of Silymarin" at bounding box center [778, 319] width 88 height 24
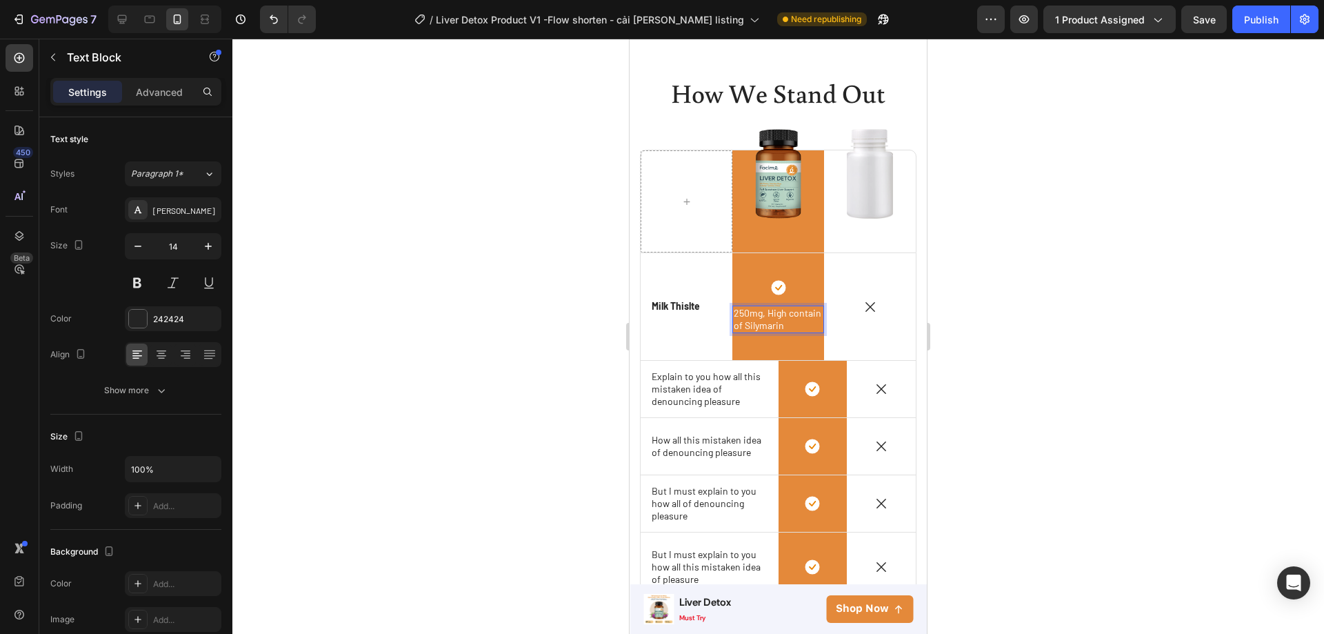
click at [1075, 334] on div at bounding box center [778, 336] width 1092 height 595
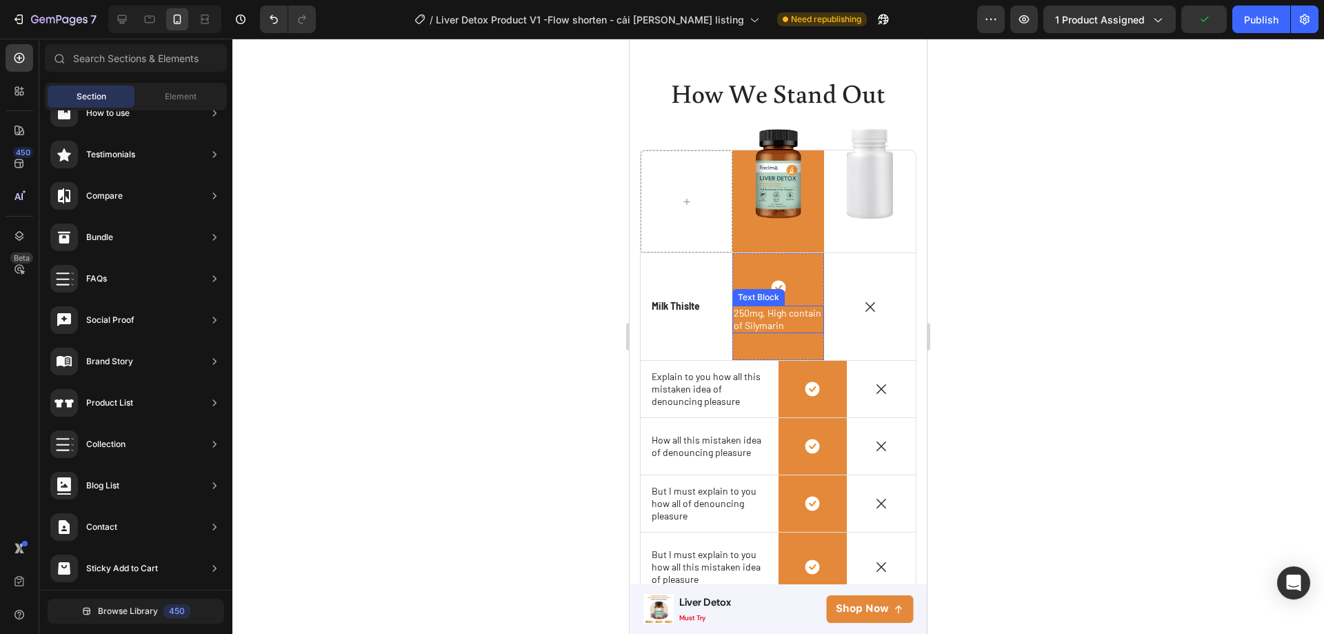
click at [767, 316] on span "250mg, High contain of Silymarin" at bounding box center [778, 319] width 88 height 24
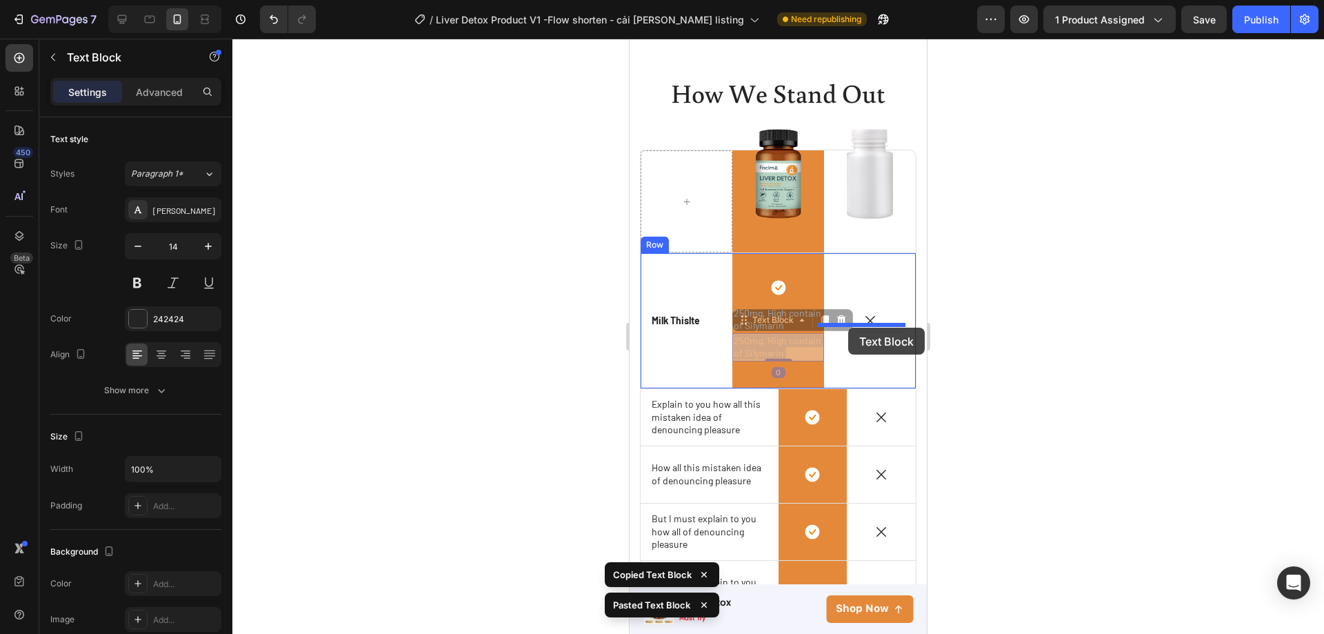
drag, startPoint x: 781, startPoint y: 340, endPoint x: 848, endPoint y: 328, distance: 68.0
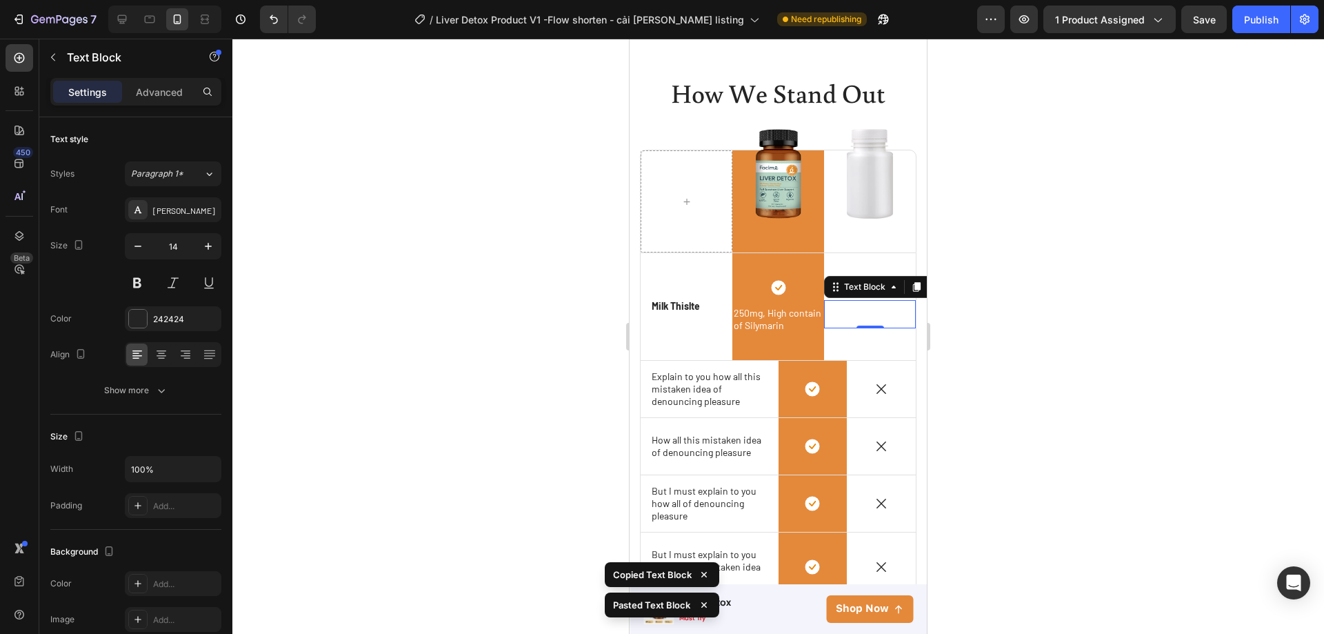
click at [863, 309] on span "250mg, High contain of Silymarin" at bounding box center [870, 313] width 88 height 24
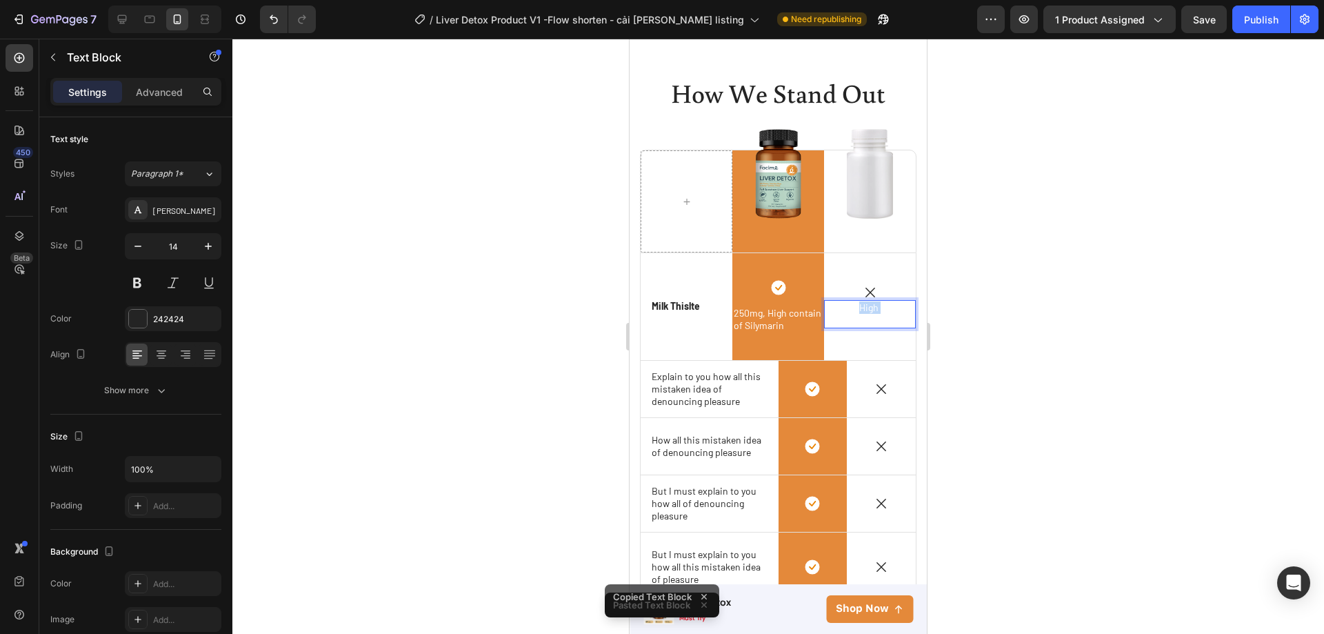
click at [863, 309] on span "250mg, High contain of Silymarin" at bounding box center [870, 313] width 88 height 24
click at [826, 305] on span "250mg, High contain of Silymarin" at bounding box center [870, 313] width 88 height 24
click at [827, 309] on span "250mg, High contain of Silymarin" at bounding box center [870, 313] width 88 height 24
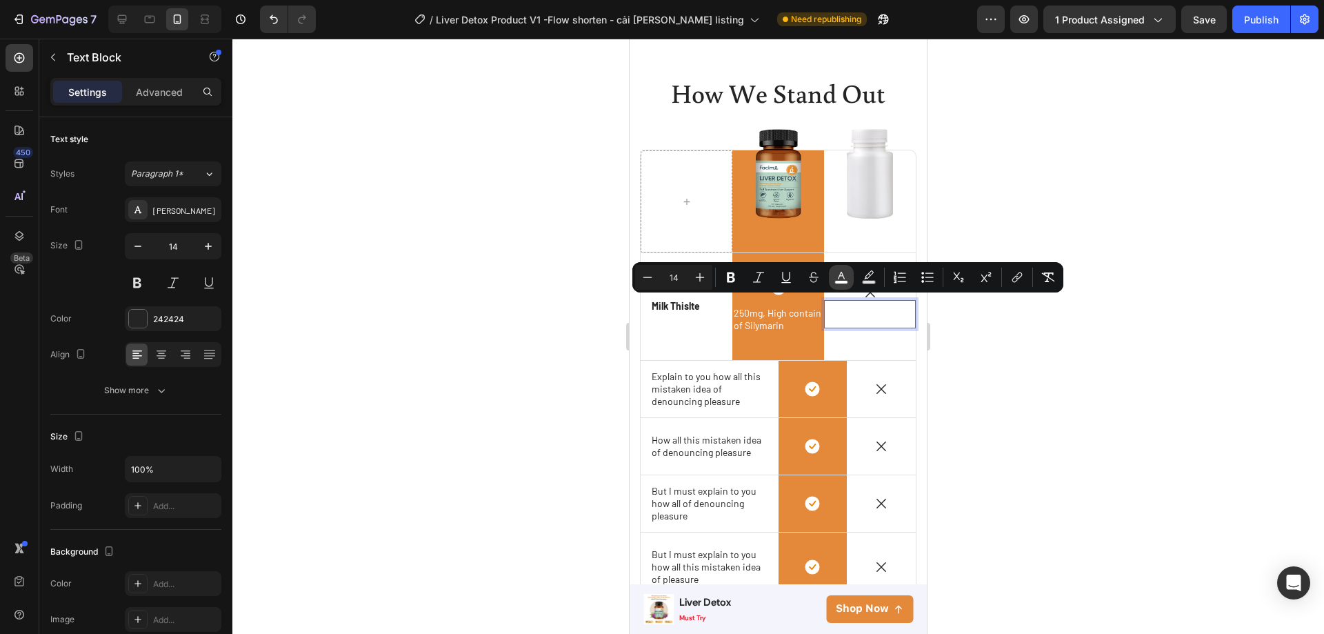
click at [845, 272] on icon "Editor contextual toolbar" at bounding box center [841, 277] width 14 height 14
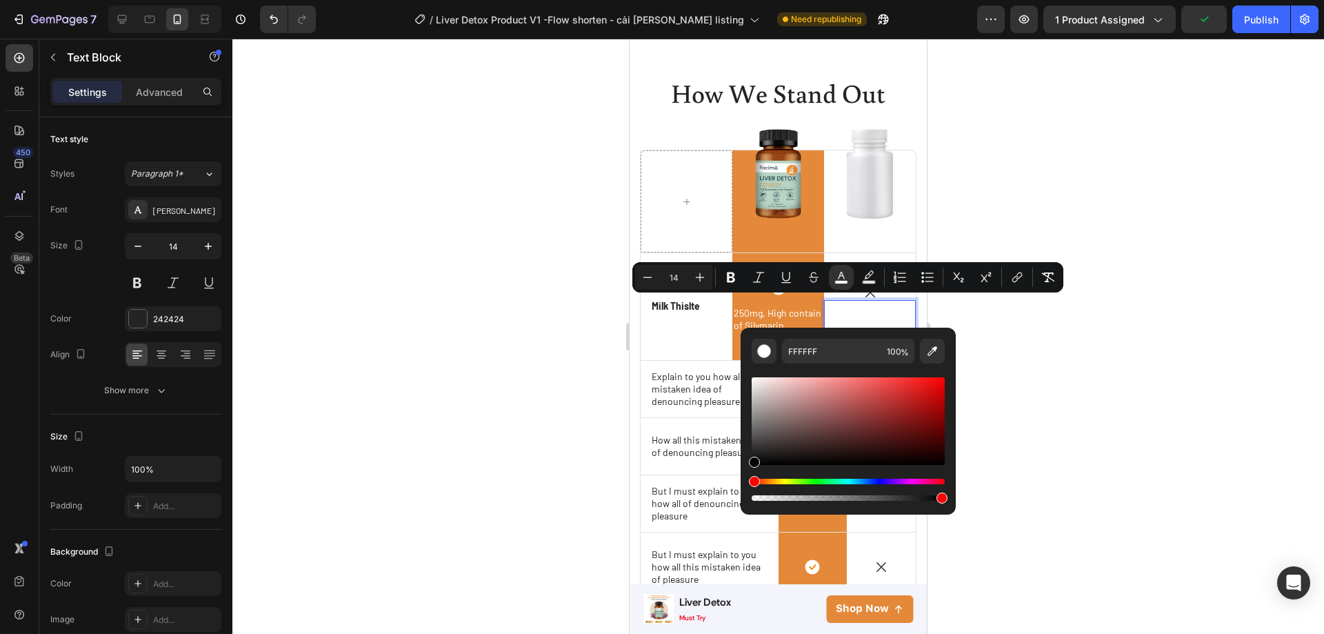
drag, startPoint x: 754, startPoint y: 379, endPoint x: 752, endPoint y: 477, distance: 98.6
click at [752, 477] on div "Editor contextual toolbar" at bounding box center [848, 438] width 193 height 129
click at [824, 360] on input "000000" at bounding box center [831, 351] width 99 height 25
type input "151515"
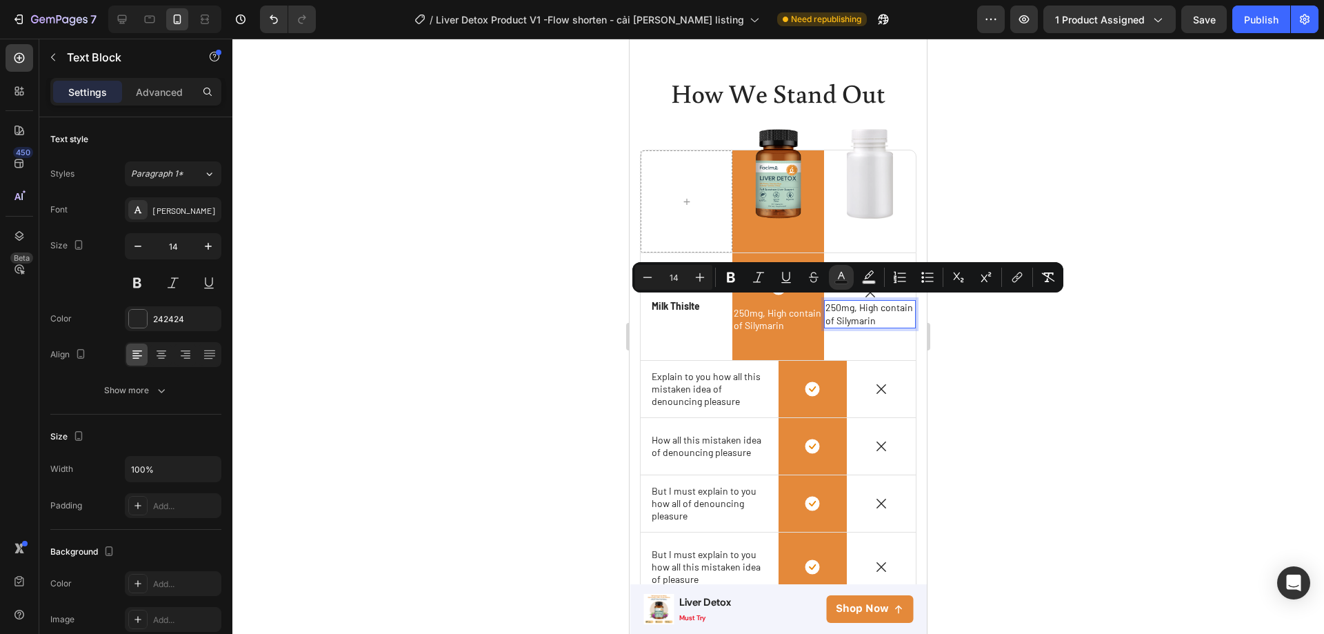
click at [1027, 349] on div at bounding box center [778, 336] width 1092 height 595
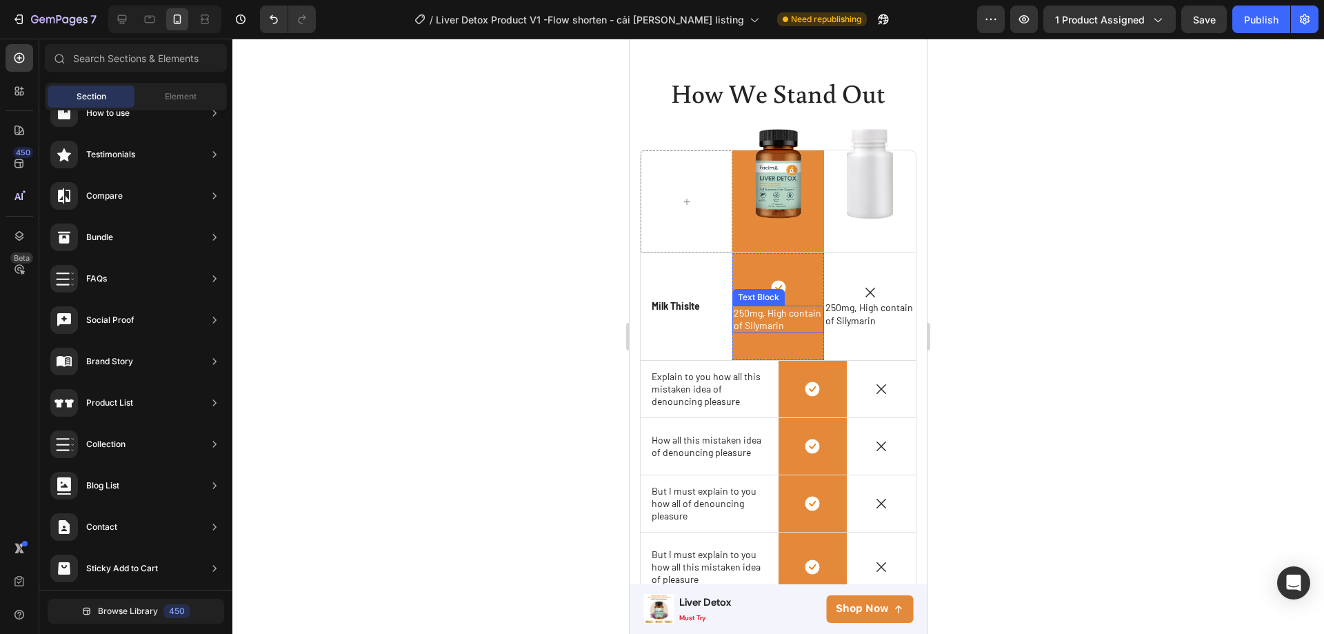
click at [783, 317] on span "250mg, High contain of Silymarin" at bounding box center [778, 319] width 88 height 24
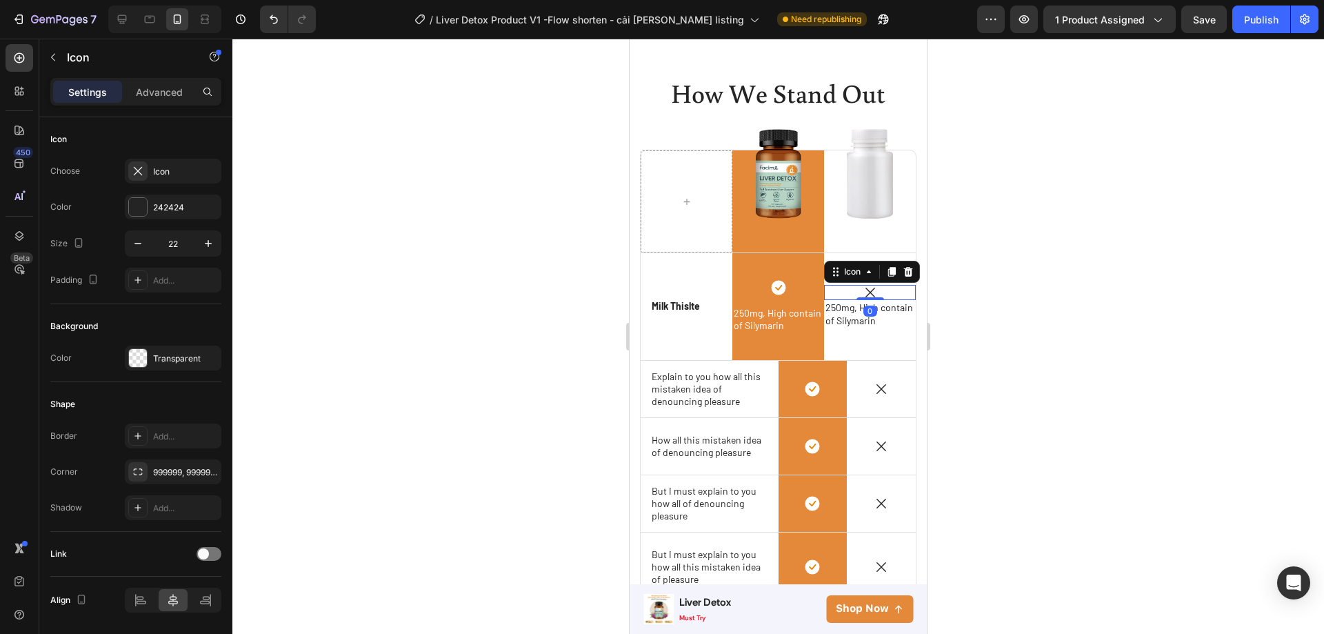
click at [875, 288] on div "Icon 0" at bounding box center [870, 292] width 92 height 15
drag, startPoint x: 862, startPoint y: 294, endPoint x: 859, endPoint y: 309, distance: 14.7
click at [859, 309] on div "Icon 21 250mg, High contain of Silymarin Text Block" at bounding box center [870, 306] width 92 height 107
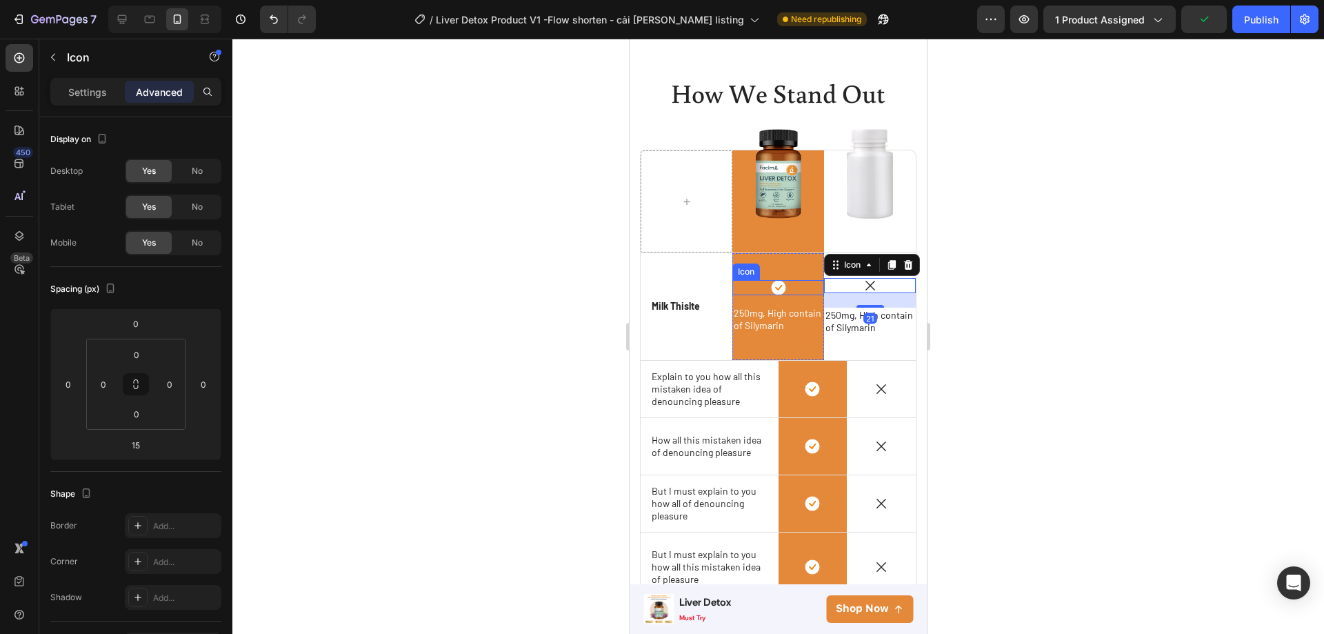
click at [771, 289] on icon at bounding box center [778, 287] width 15 height 15
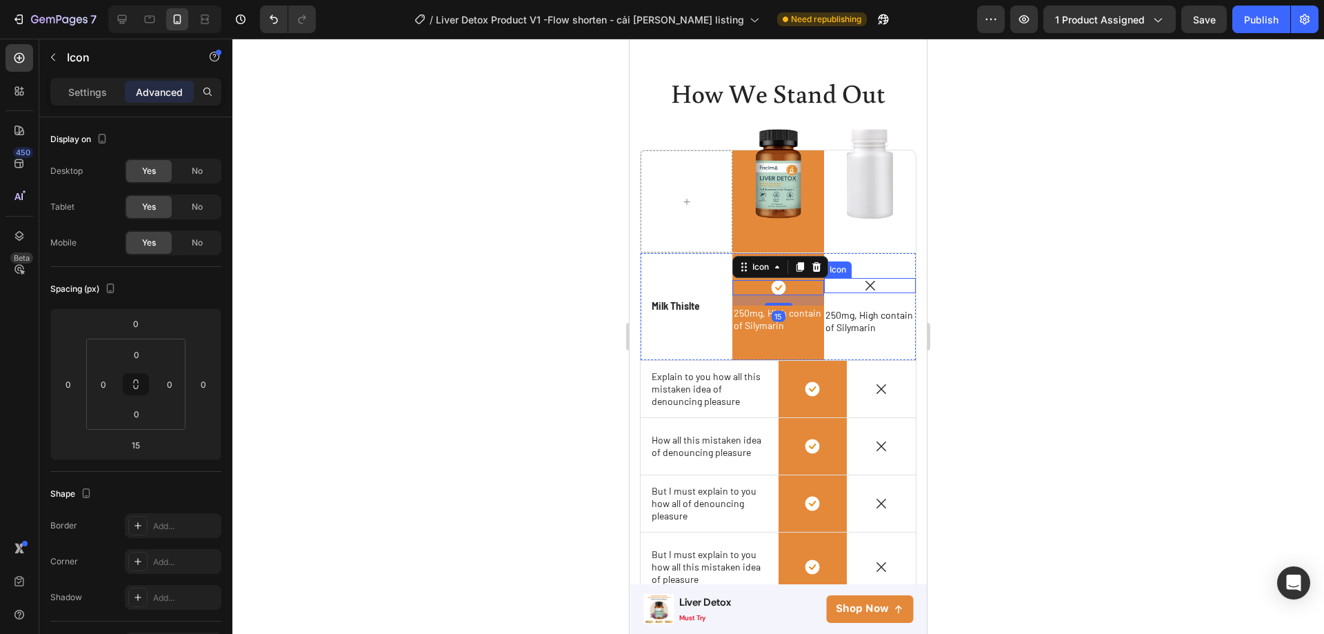
click at [866, 283] on icon at bounding box center [871, 286] width 10 height 10
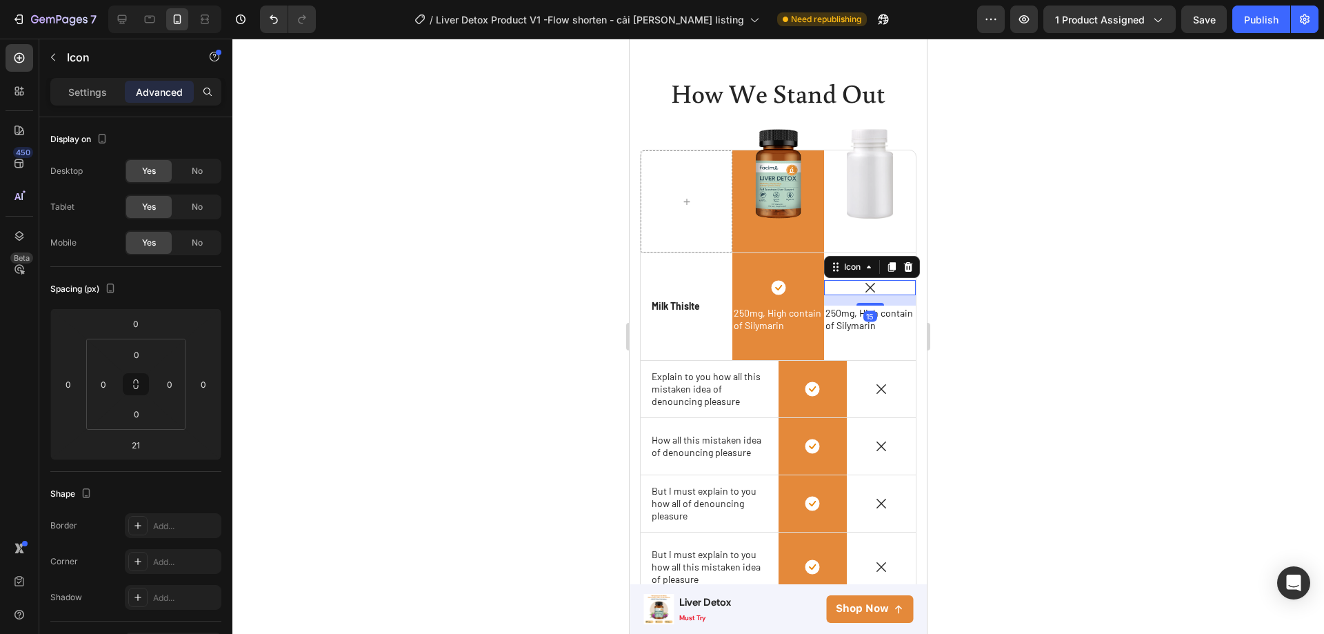
click at [859, 295] on div "15" at bounding box center [870, 295] width 92 height 0
type input "15"
click at [834, 319] on span "250mg, High contain of Silymarin" at bounding box center [870, 319] width 88 height 24
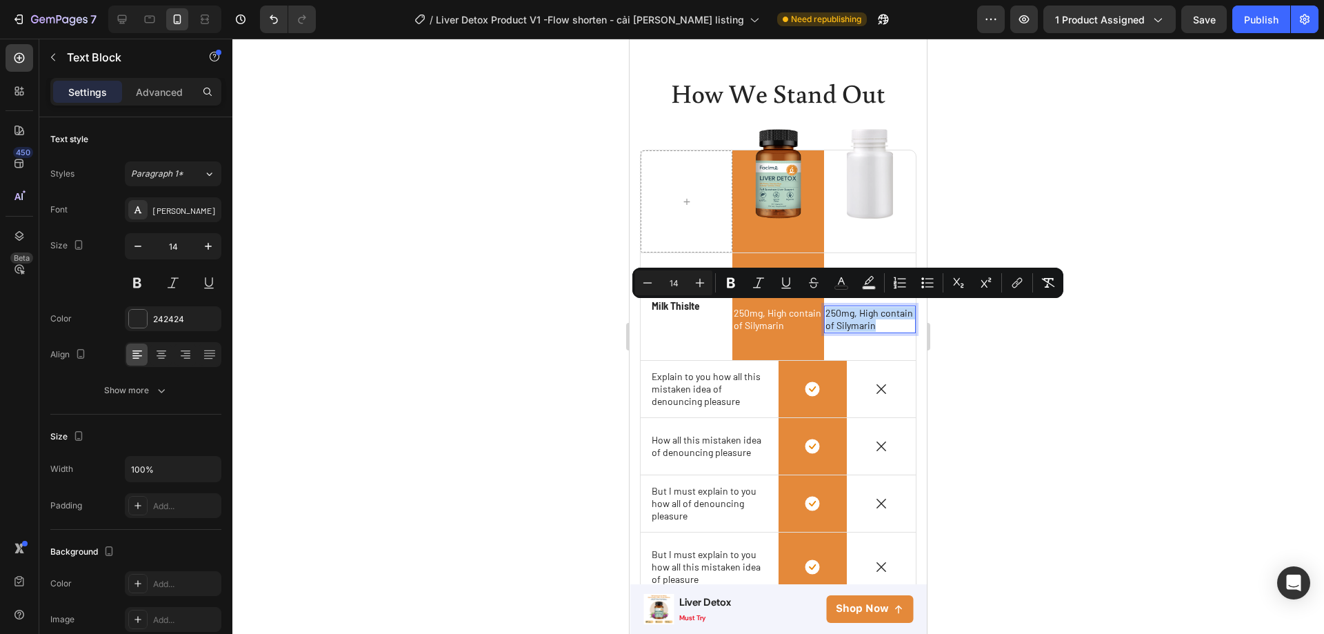
drag, startPoint x: 899, startPoint y: 322, endPoint x: 821, endPoint y: 313, distance: 79.1
click at [826, 313] on span "250mg, High contain of Silymarin" at bounding box center [870, 319] width 88 height 24
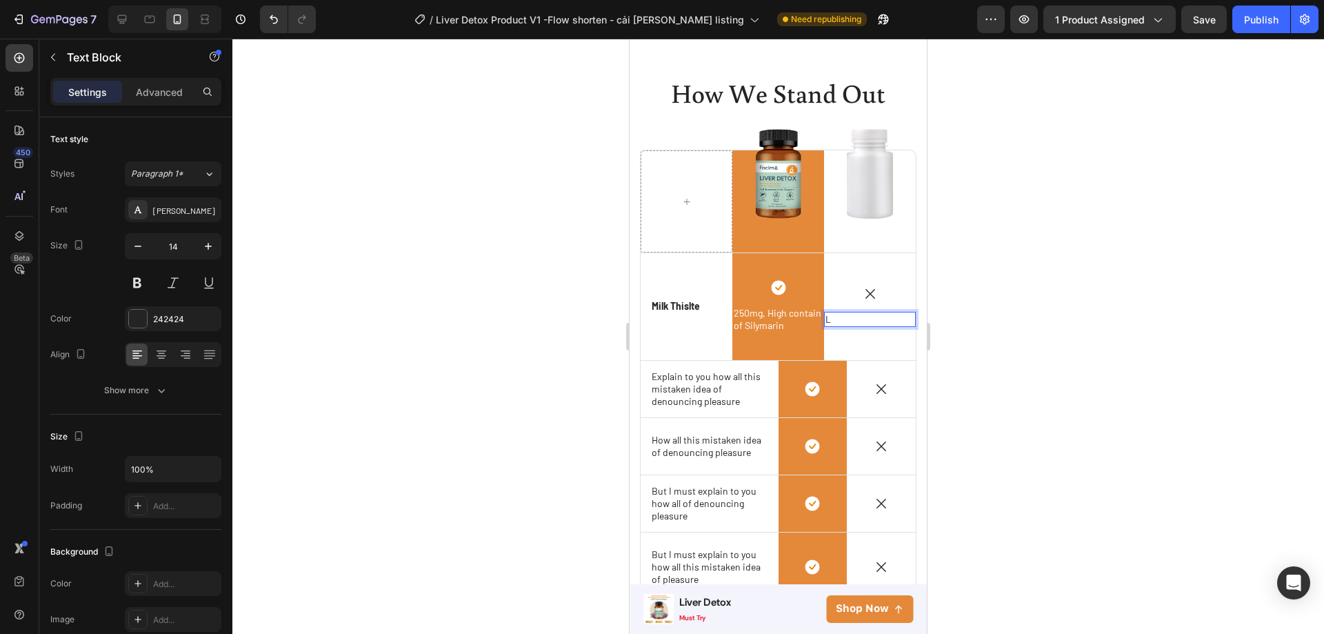
scroll to position [3695, 0]
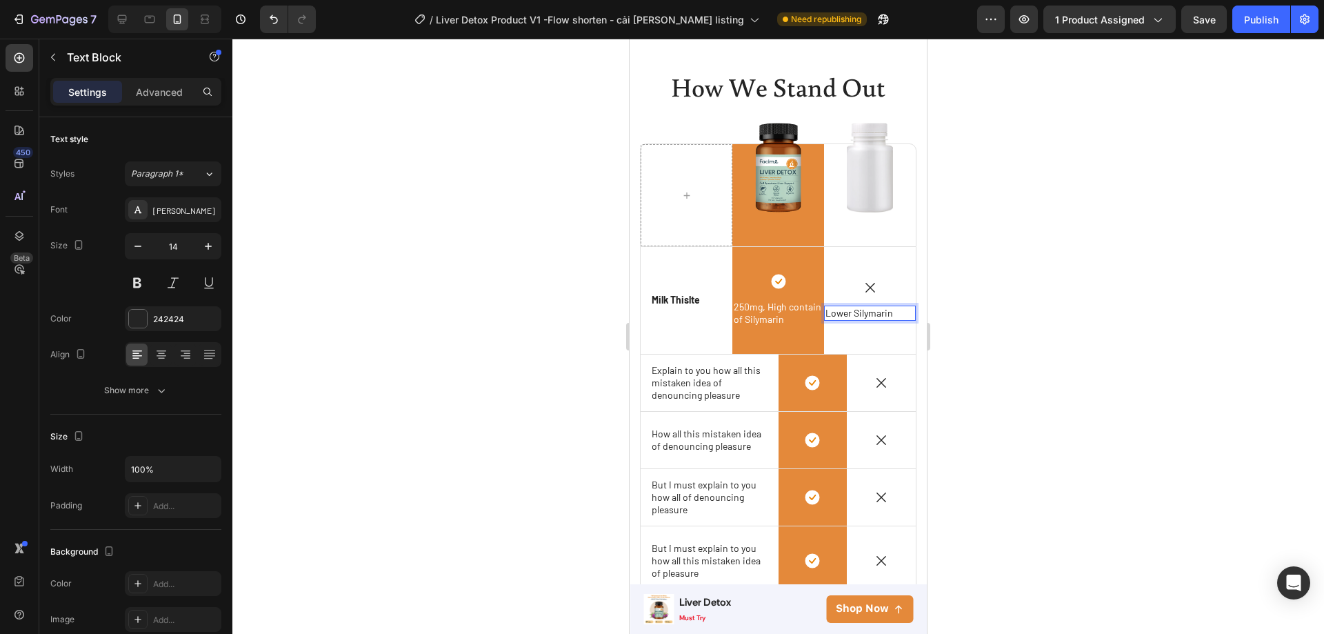
click at [1005, 323] on div at bounding box center [778, 336] width 1092 height 595
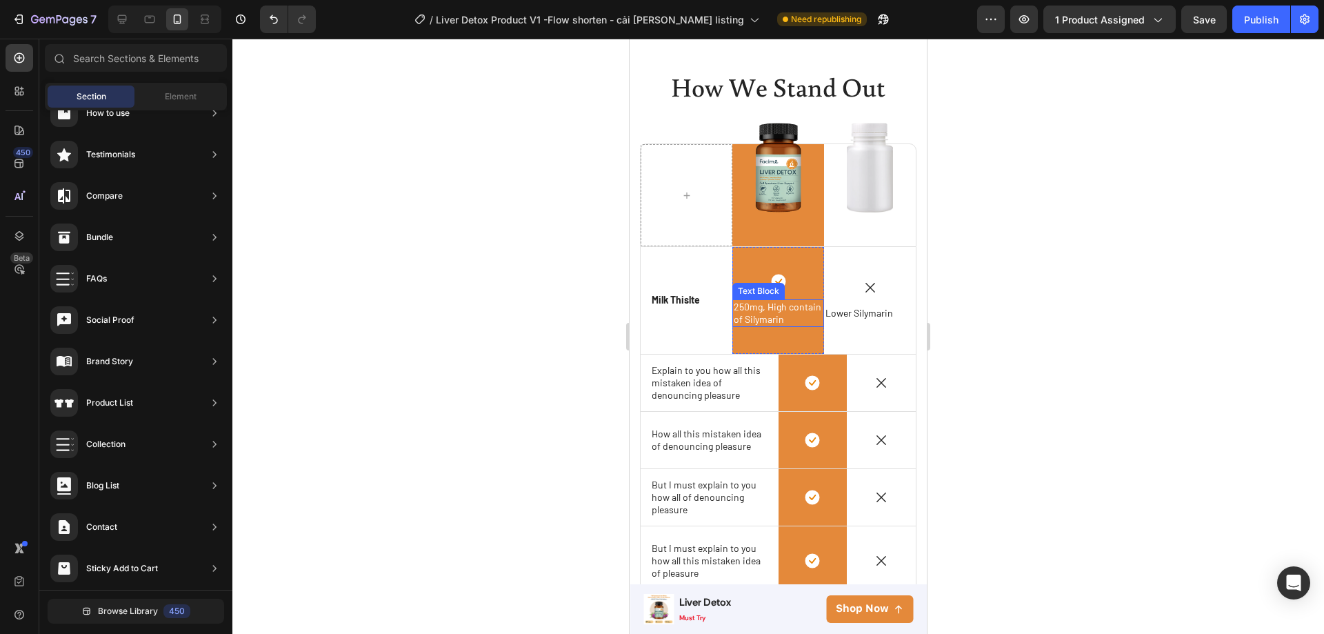
click at [785, 319] on span "250mg, High contain of Silymarin" at bounding box center [778, 313] width 88 height 24
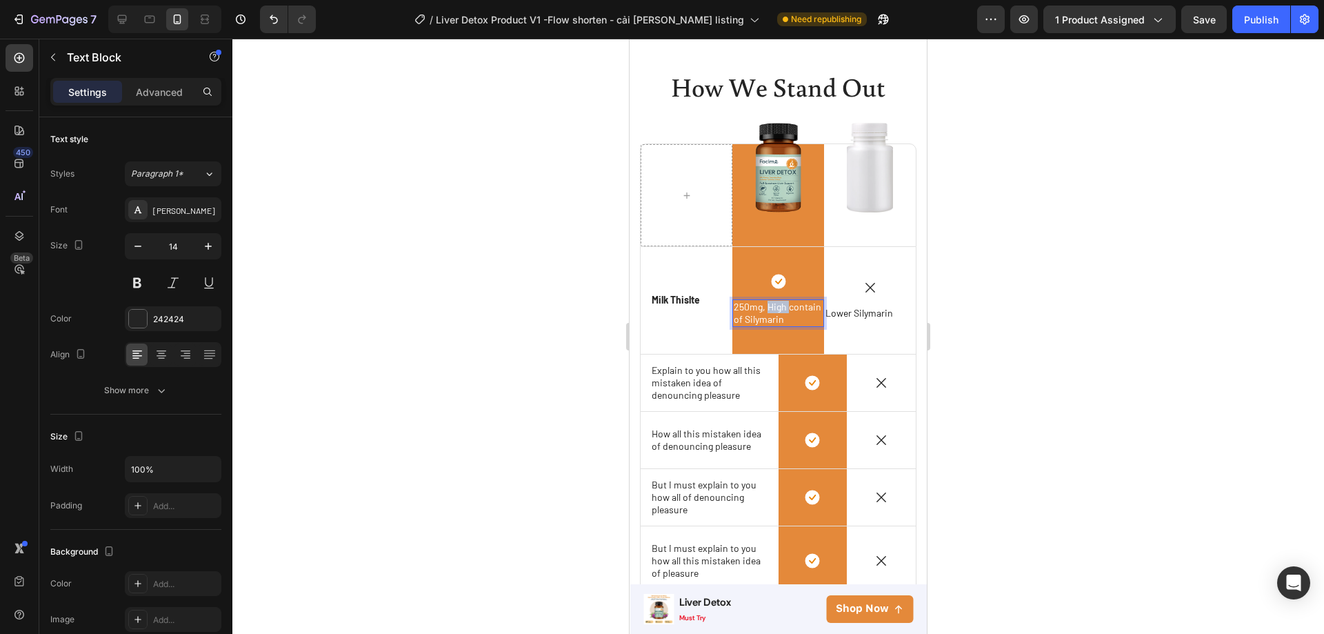
click at [763, 307] on span "250mg, High contain of Silymarin" at bounding box center [778, 313] width 88 height 24
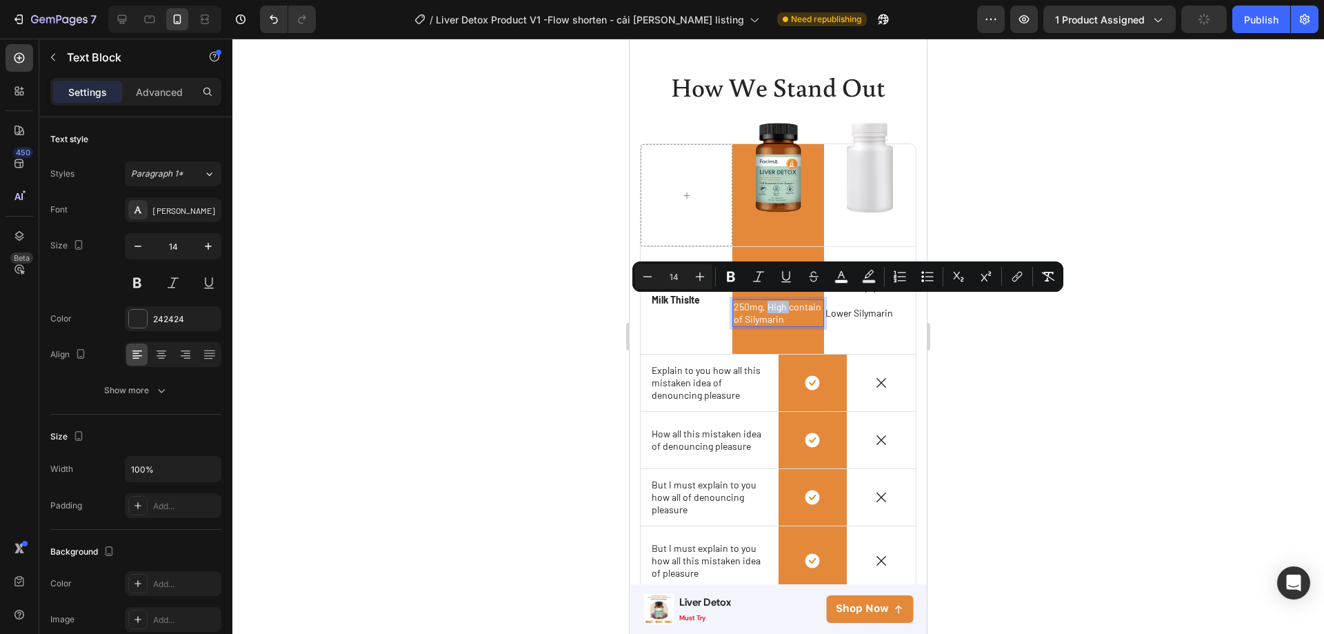
click at [763, 307] on span "250mg, High contain of Silymarin" at bounding box center [778, 313] width 88 height 24
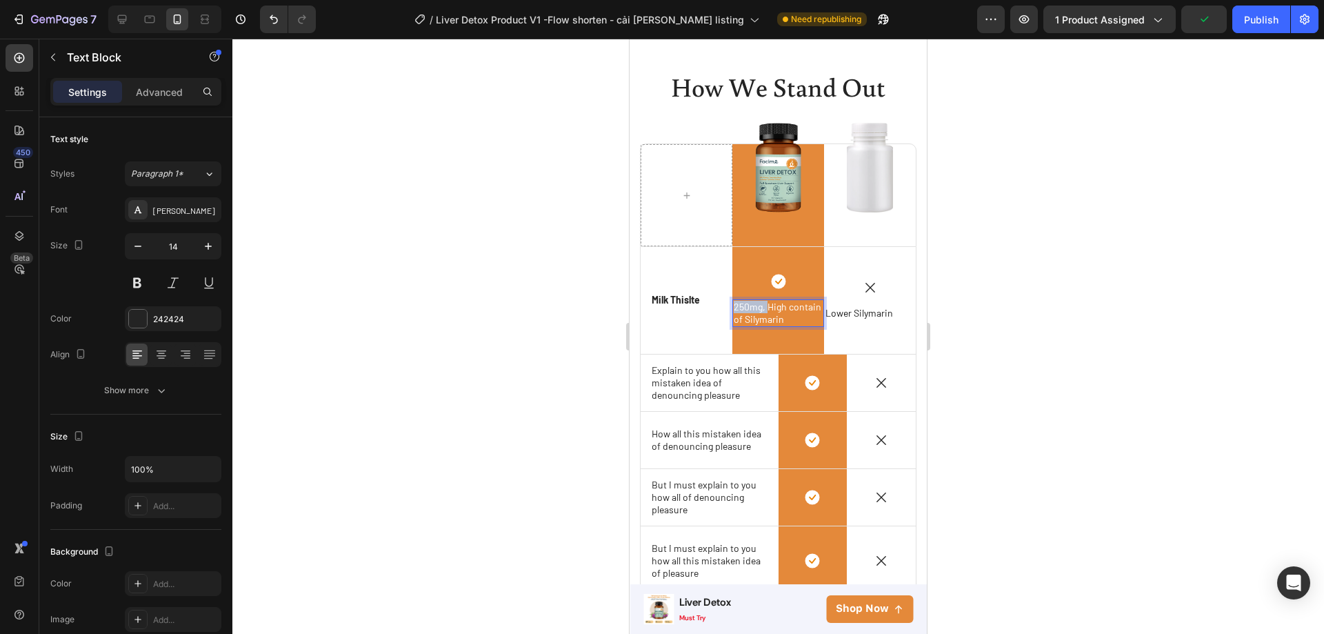
drag, startPoint x: 763, startPoint y: 307, endPoint x: 732, endPoint y: 308, distance: 31.8
click at [734, 308] on span "250mg, High contain of Silymarin" at bounding box center [778, 313] width 88 height 24
click at [780, 317] on p "High contain of Silymarin" at bounding box center [778, 313] width 89 height 25
click at [154, 355] on icon at bounding box center [161, 355] width 14 height 14
click at [870, 308] on span "Lower Silymarin" at bounding box center [860, 313] width 68 height 12
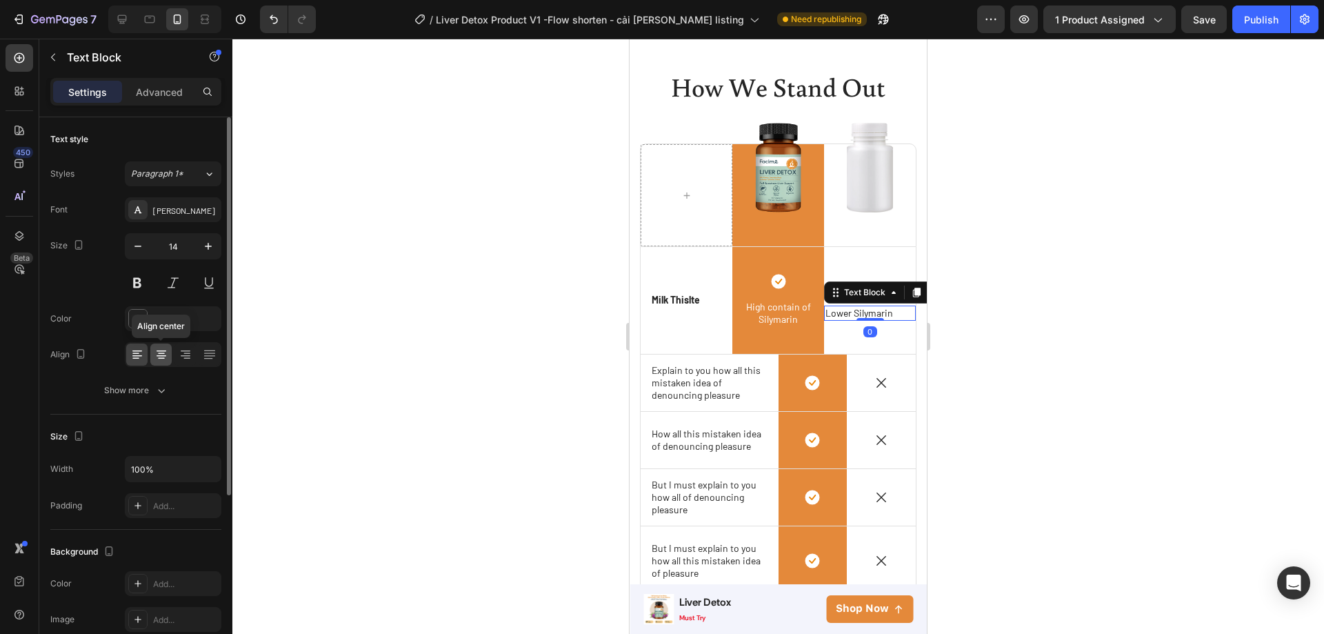
click at [159, 356] on icon at bounding box center [162, 355] width 10 height 1
click at [993, 389] on div at bounding box center [778, 336] width 1092 height 595
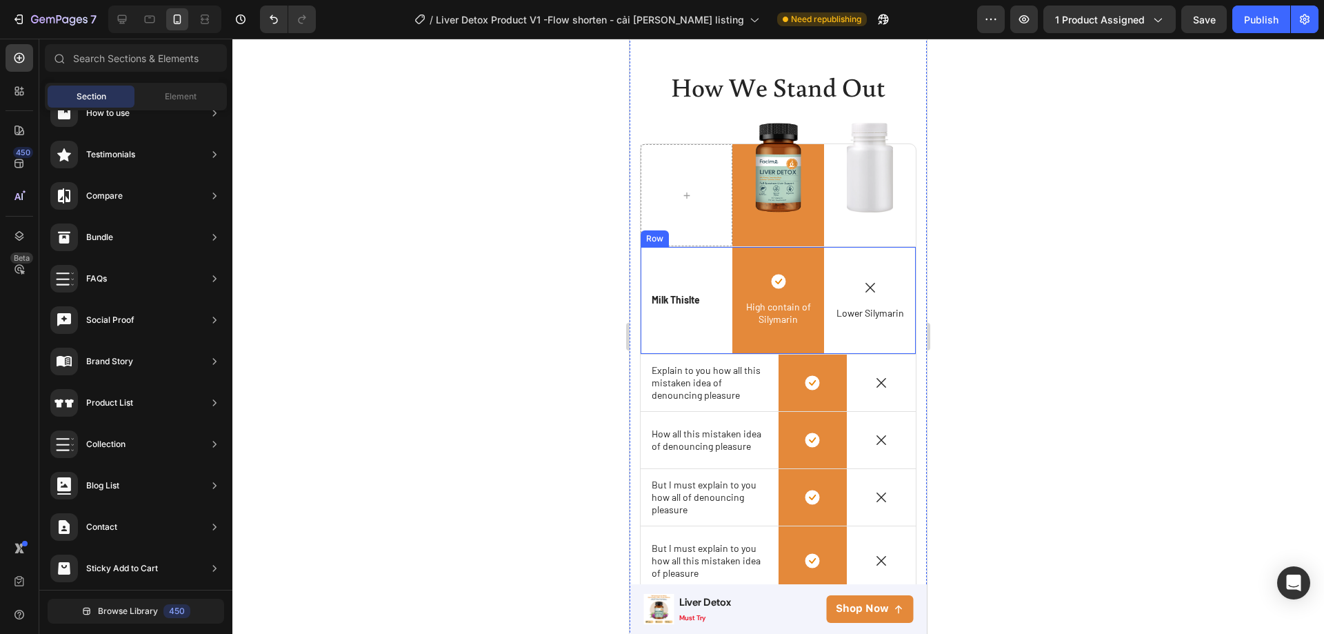
click at [711, 339] on div "Icon Milk Thislte Text Block Row" at bounding box center [687, 300] width 92 height 107
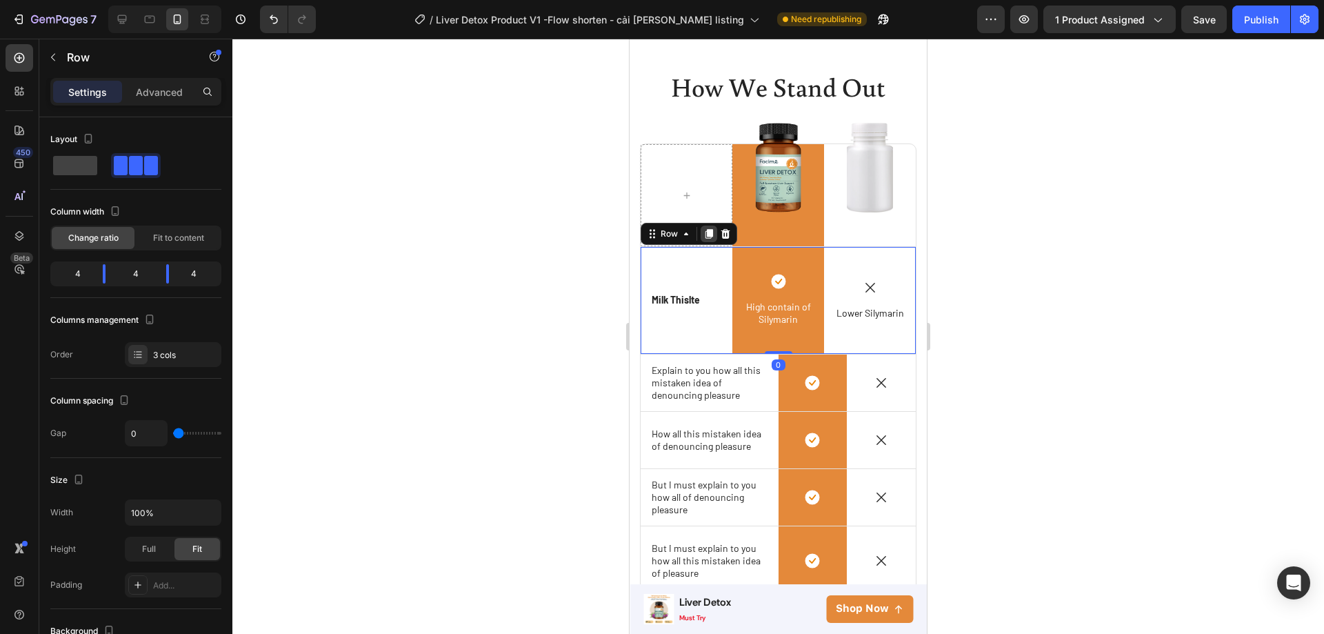
click at [712, 229] on icon at bounding box center [710, 234] width 8 height 10
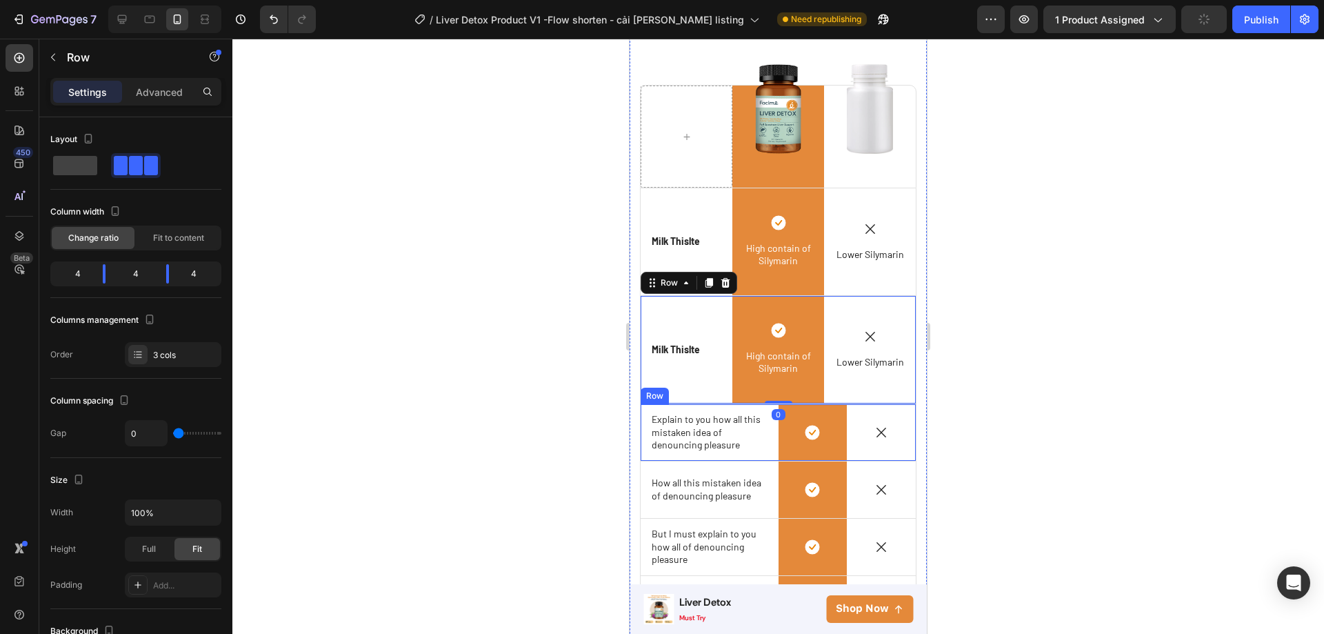
scroll to position [3764, 0]
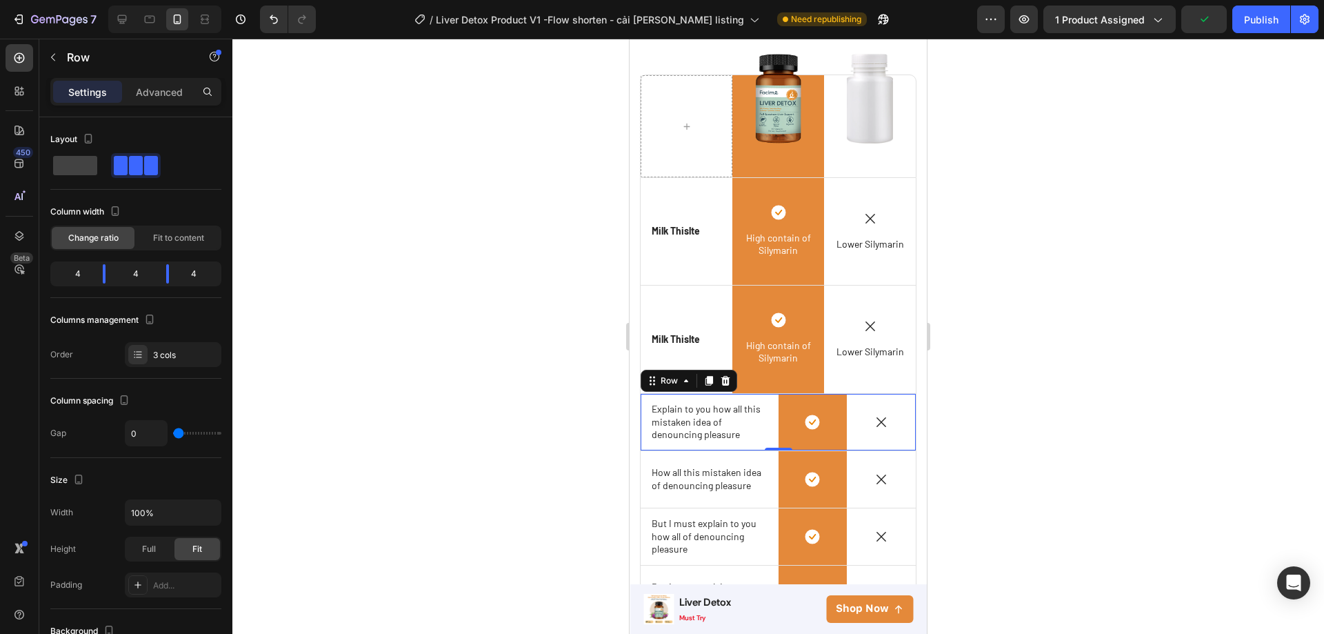
click at [884, 435] on div "Icon" at bounding box center [881, 422] width 69 height 57
click at [724, 382] on icon at bounding box center [725, 380] width 11 height 11
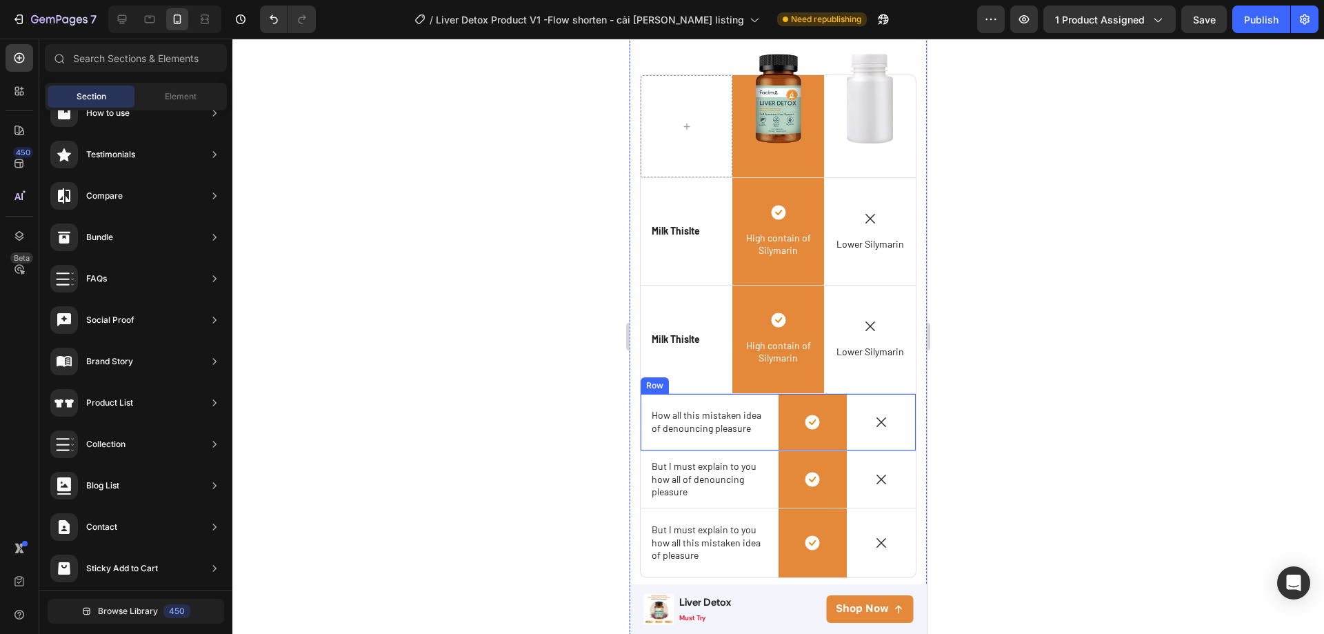
click at [891, 436] on div "Icon" at bounding box center [881, 422] width 69 height 57
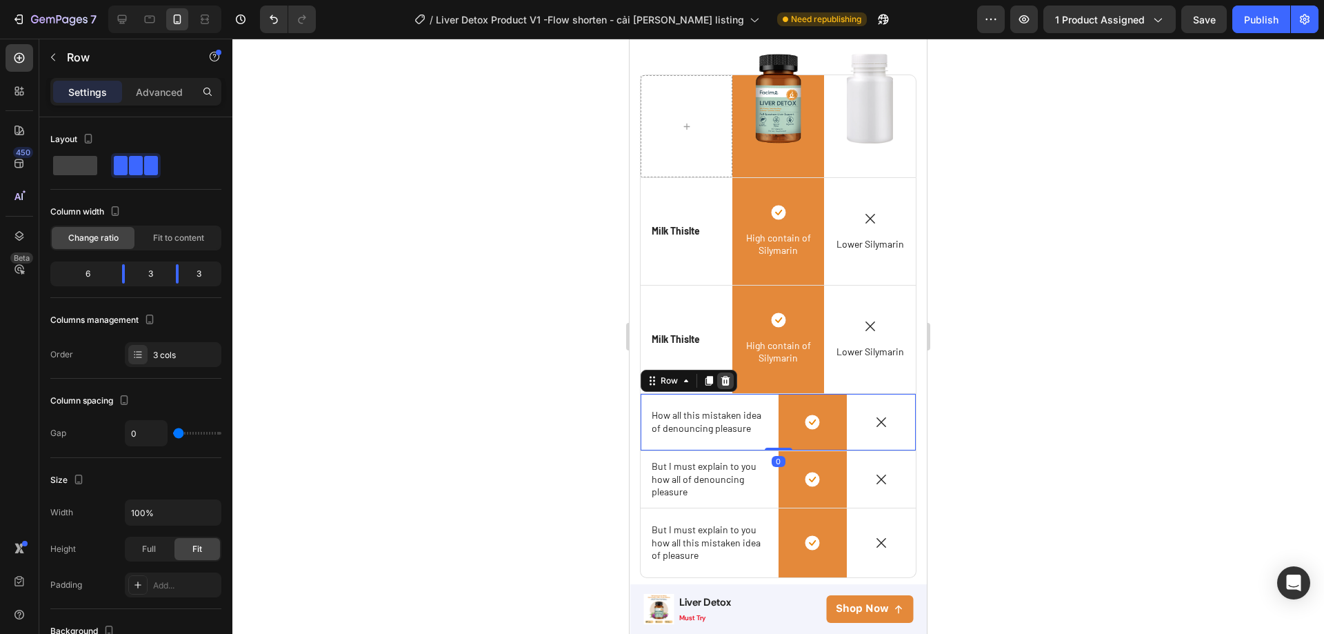
click at [728, 383] on div at bounding box center [725, 380] width 17 height 17
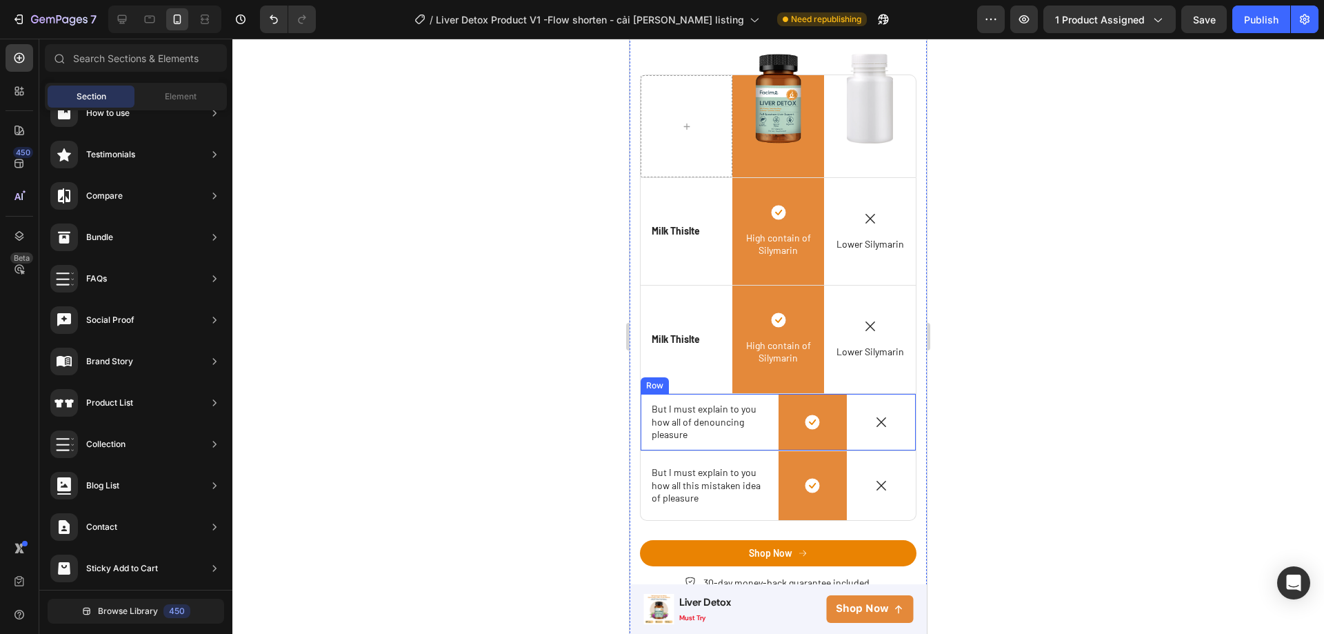
click at [888, 433] on div "Icon" at bounding box center [881, 422] width 69 height 57
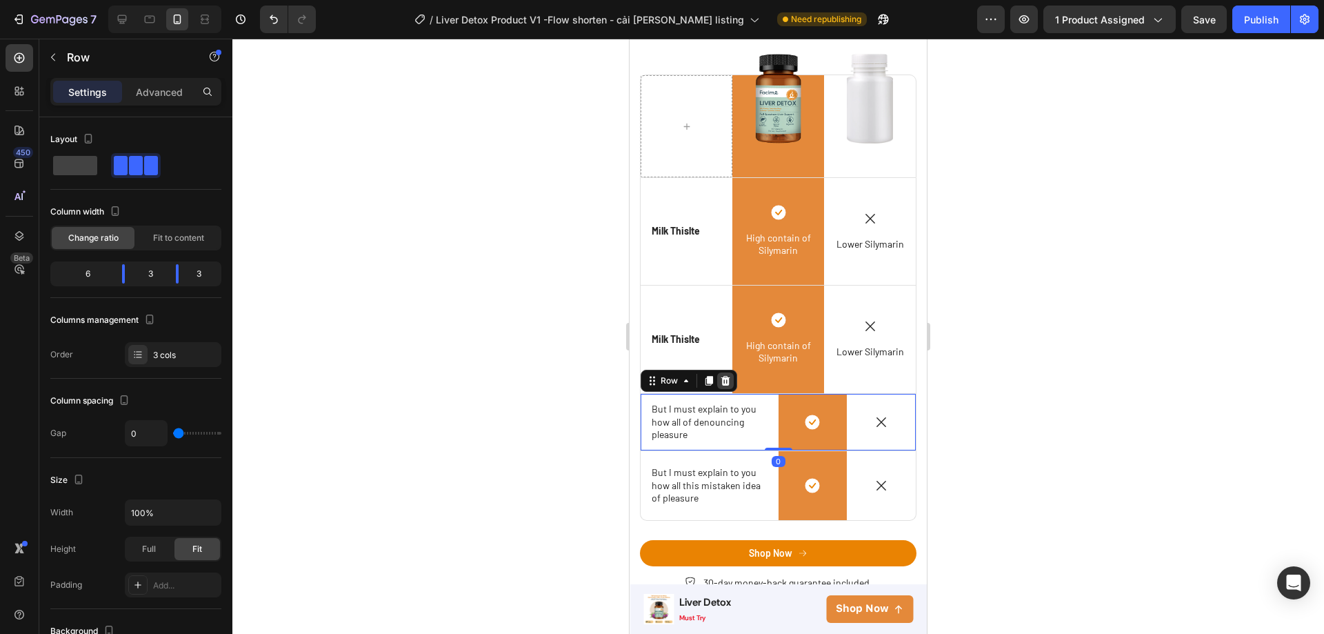
click at [722, 383] on div at bounding box center [725, 380] width 17 height 17
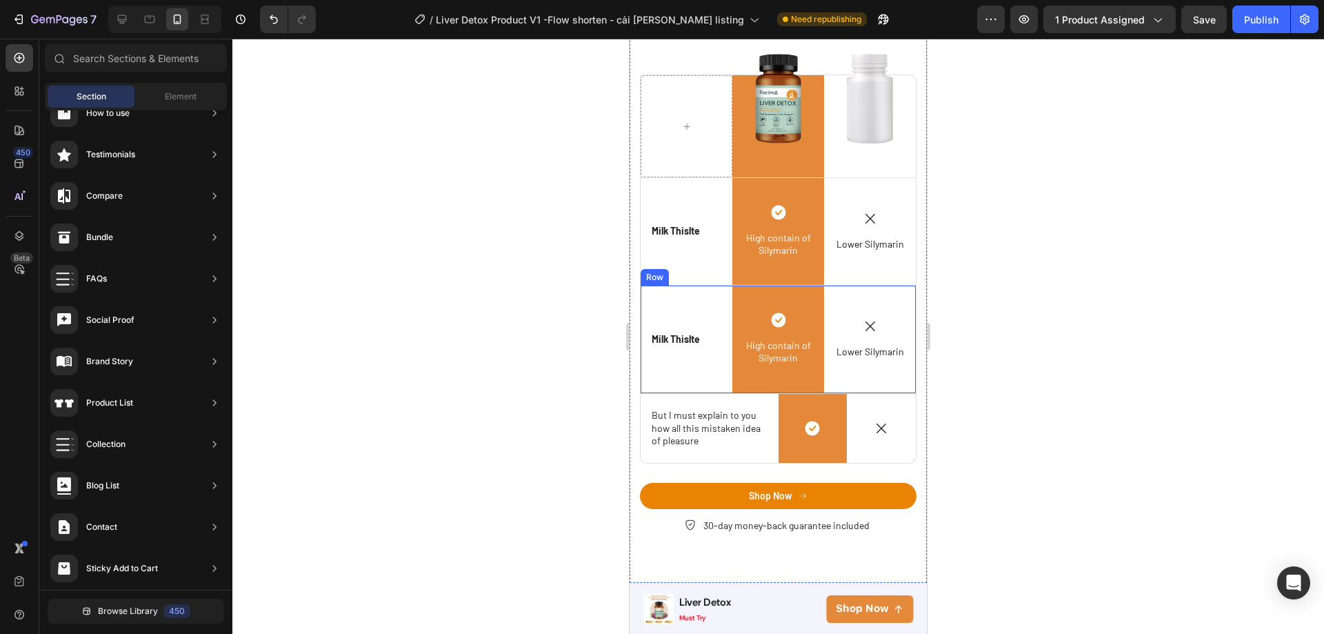
click at [691, 339] on p "Milk Thislte" at bounding box center [676, 339] width 48 height 12
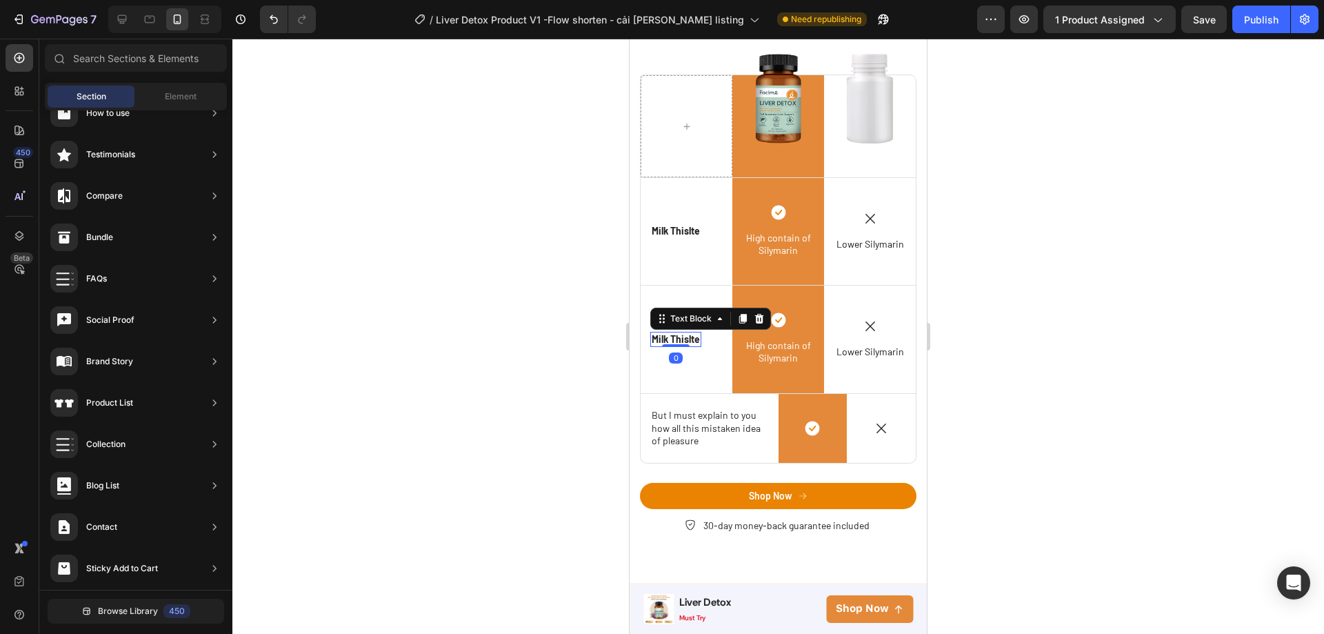
click at [691, 339] on p "Milk Thislte" at bounding box center [676, 339] width 48 height 12
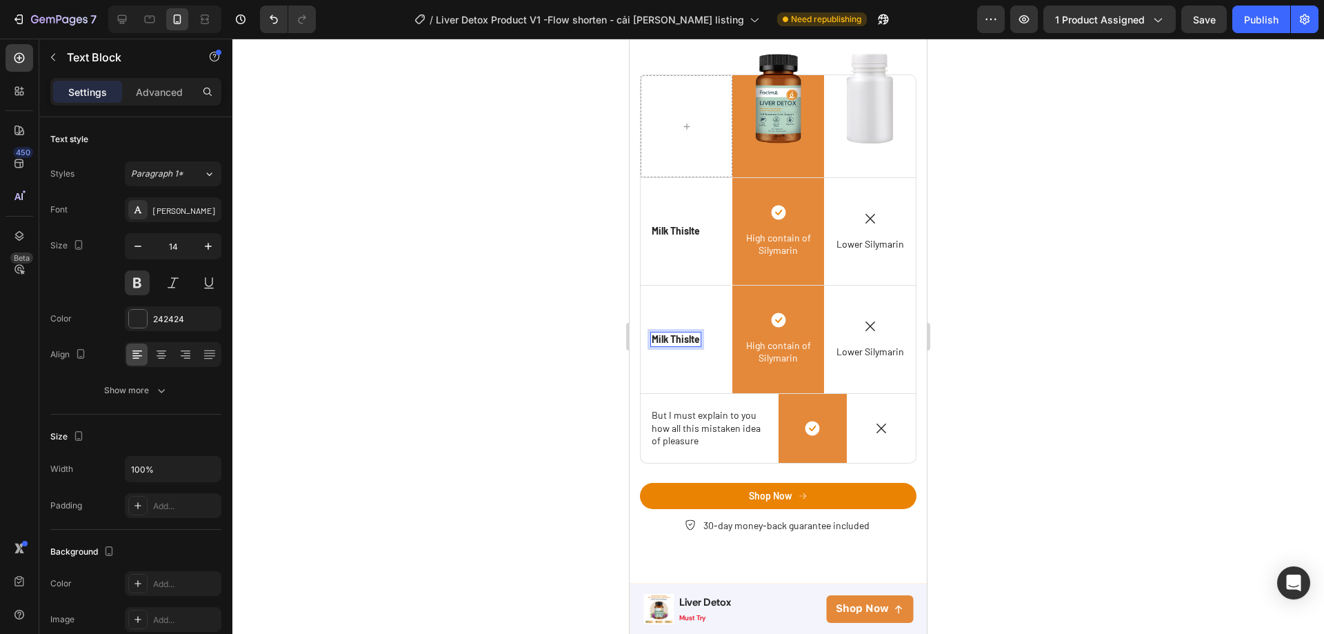
click at [652, 339] on p "Milk Thislte" at bounding box center [676, 339] width 48 height 12
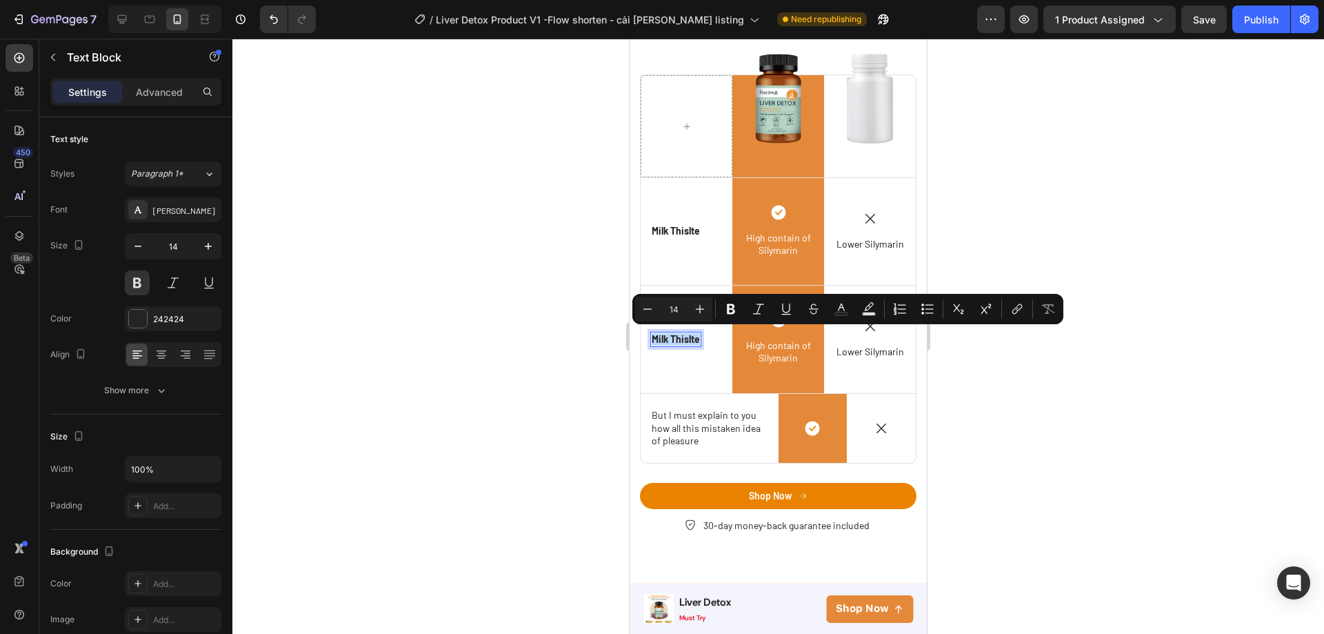
drag, startPoint x: 652, startPoint y: 339, endPoint x: 699, endPoint y: 339, distance: 46.9
click at [699, 339] on p "Milk Thislte" at bounding box center [676, 339] width 48 height 12
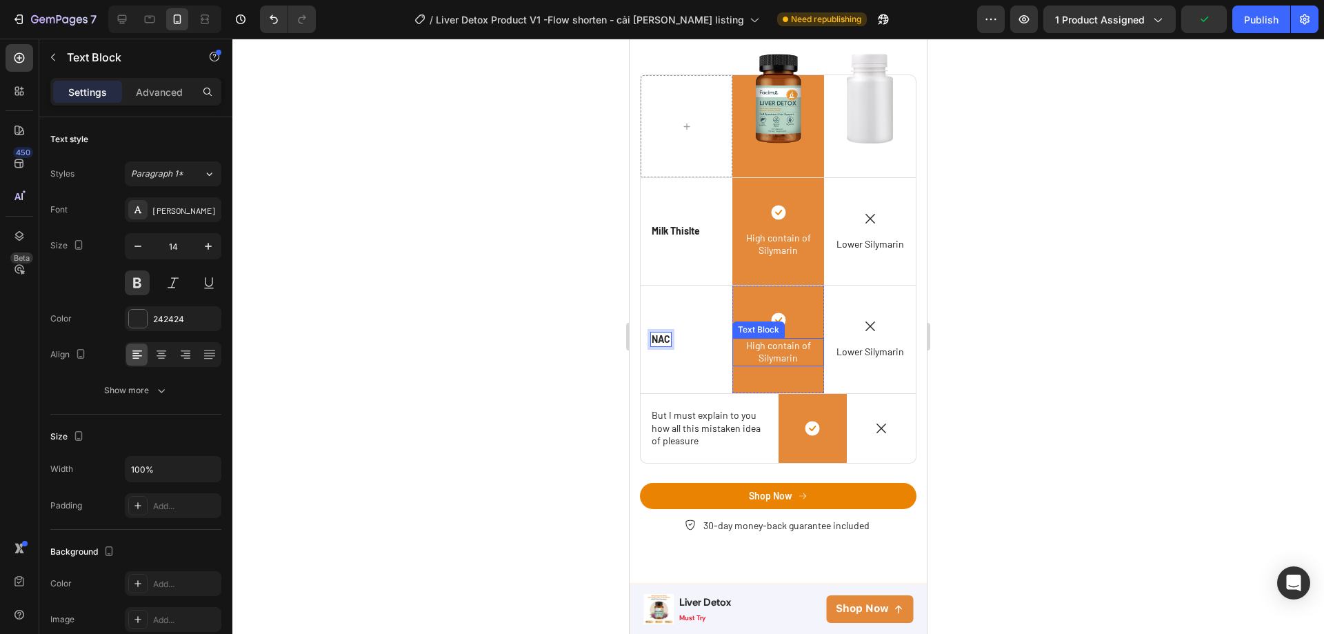
click at [775, 346] on span "High contain of Silymarin" at bounding box center [778, 351] width 65 height 24
click at [746, 346] on span "High contain of Silymarin" at bounding box center [778, 351] width 65 height 24
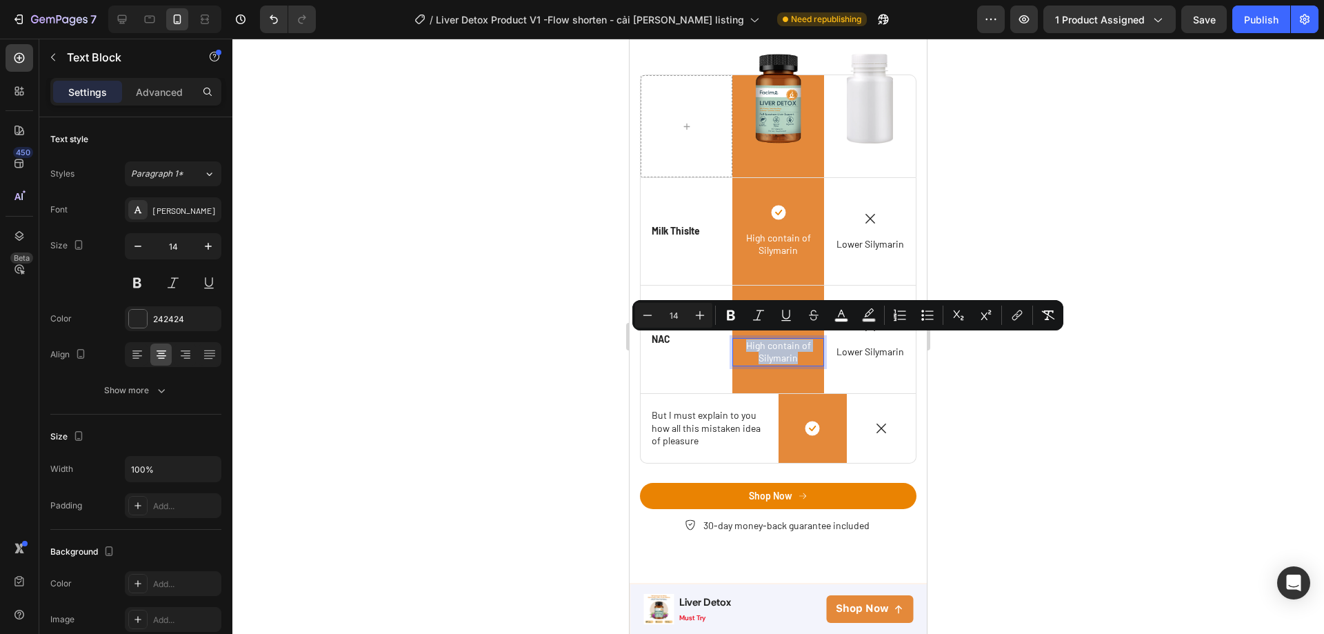
drag, startPoint x: 733, startPoint y: 343, endPoint x: 794, endPoint y: 350, distance: 61.8
click at [794, 350] on p "High contain of Silymarin" at bounding box center [778, 351] width 89 height 25
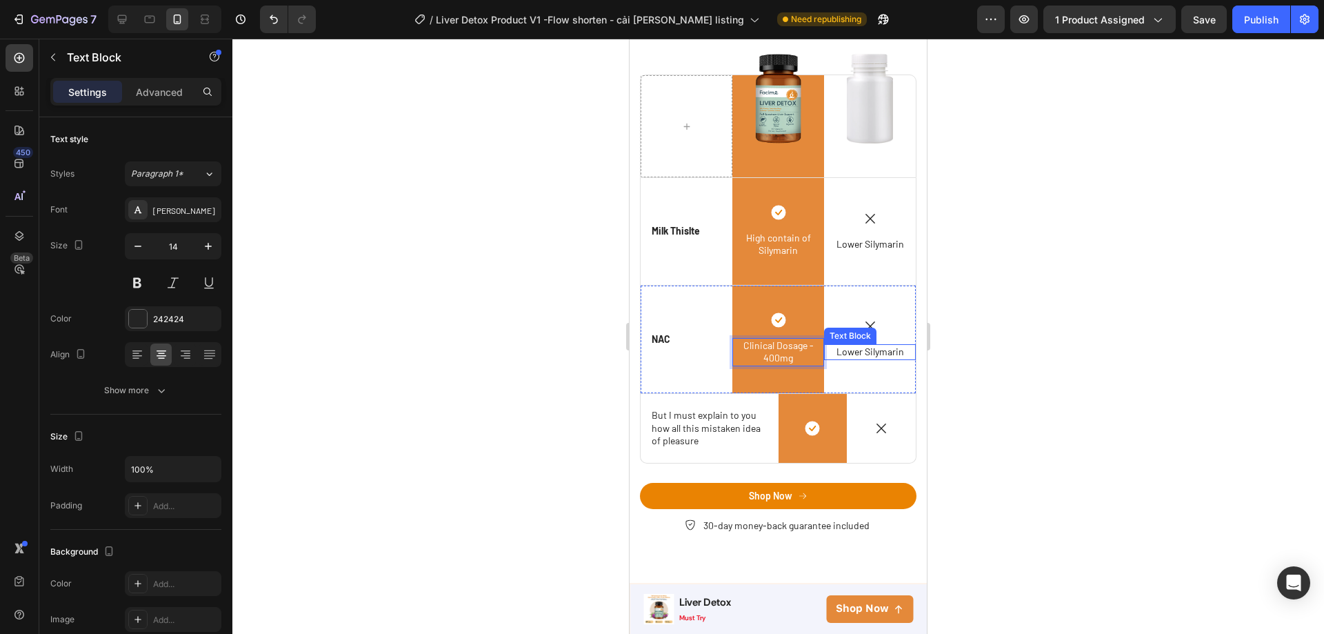
click at [851, 347] on span "Lower Silymarin" at bounding box center [871, 352] width 68 height 12
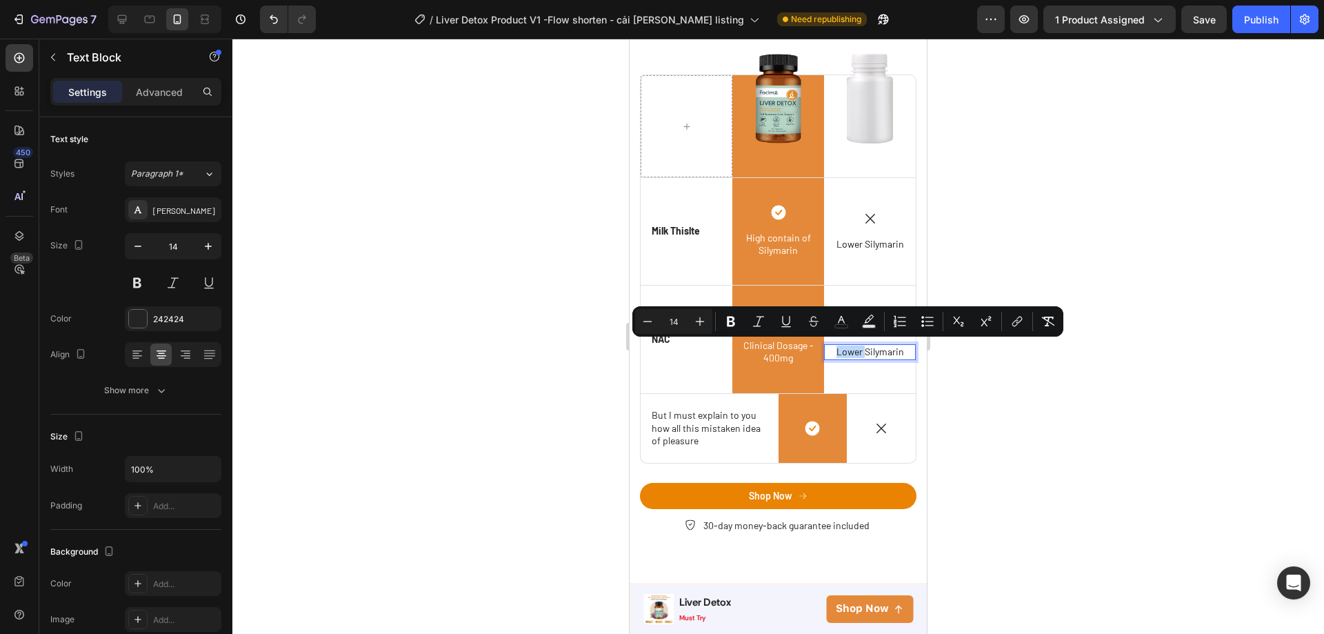
click at [837, 350] on span "Lower Silymarin" at bounding box center [871, 352] width 68 height 12
drag, startPoint x: 827, startPoint y: 350, endPoint x: 906, endPoint y: 349, distance: 79.3
click at [906, 349] on div "How We Stand Out Heading Row Image Row Image Row Icon Milk Thislte Text Block R…" at bounding box center [778, 267] width 297 height 632
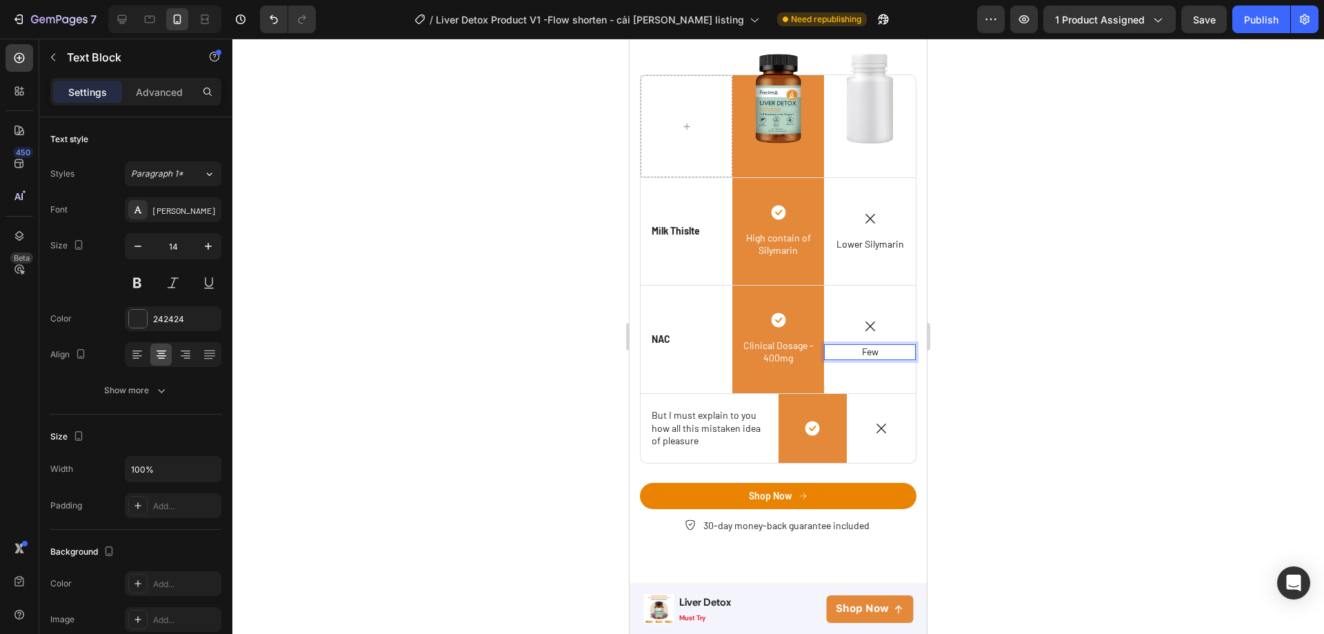
click at [958, 374] on div at bounding box center [778, 336] width 1092 height 595
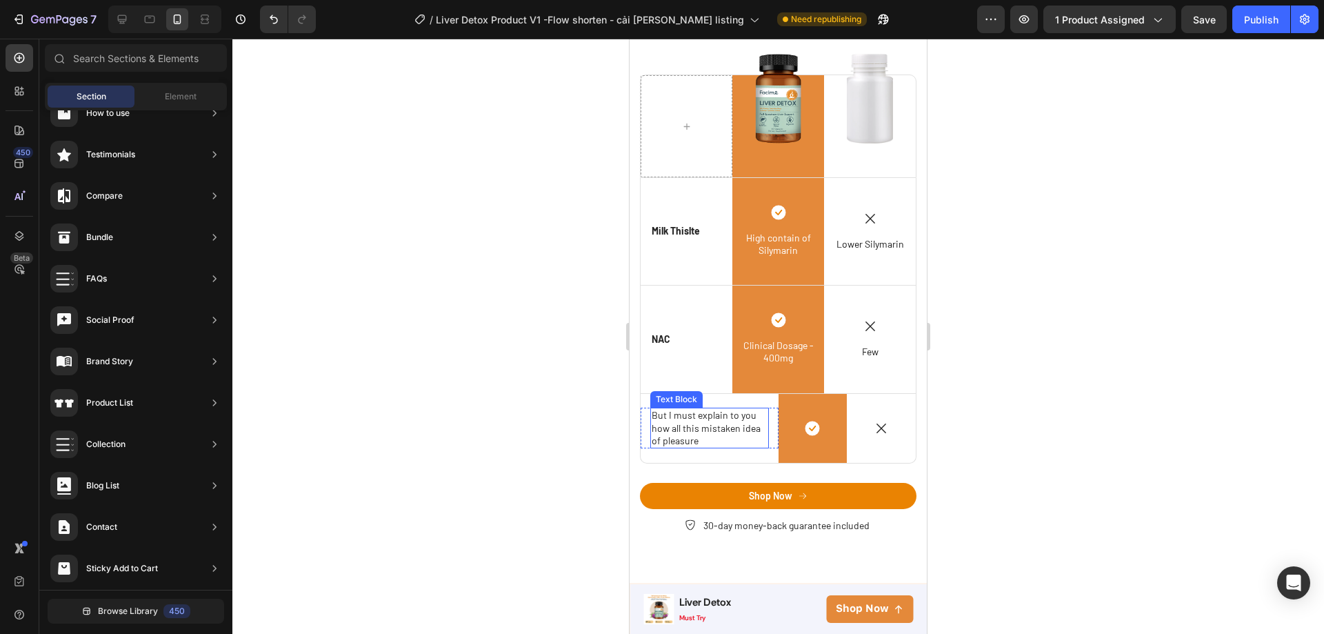
click at [659, 432] on p "But I must explain to you how all this mistaken idea of pleasure" at bounding box center [710, 428] width 116 height 38
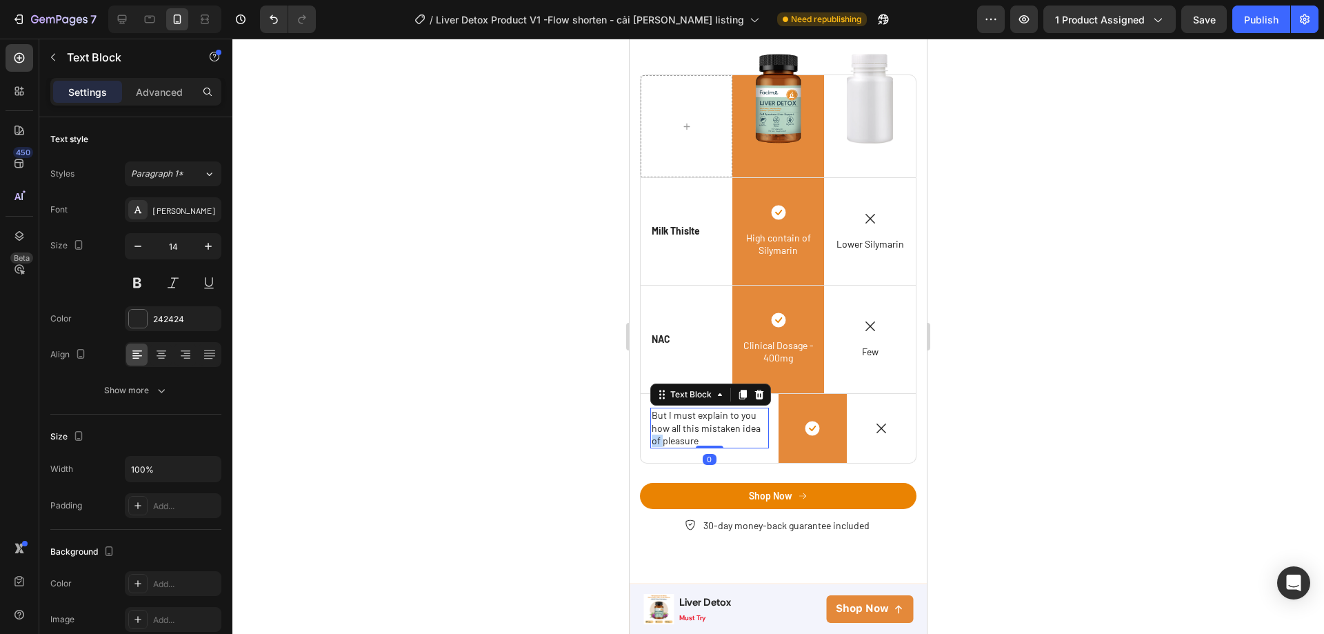
click at [659, 432] on p "But I must explain to you how all this mistaken idea of pleasure" at bounding box center [710, 428] width 116 height 38
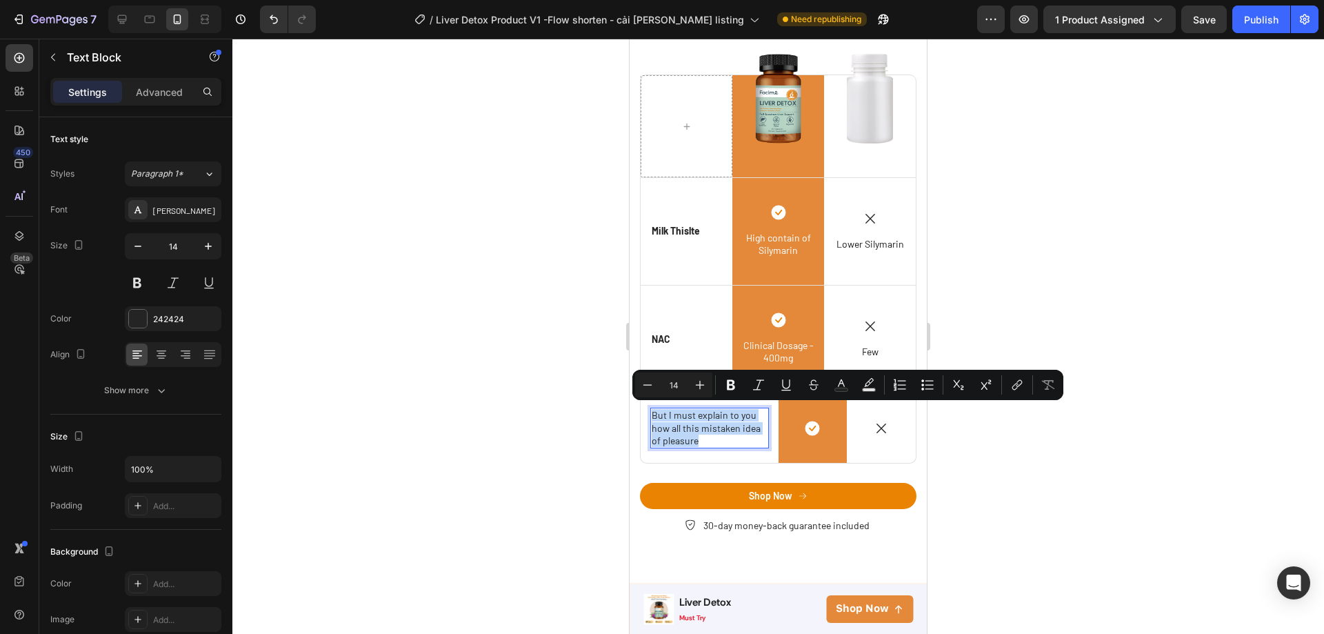
drag, startPoint x: 708, startPoint y: 441, endPoint x: 654, endPoint y: 417, distance: 59.3
click at [654, 417] on p "But I must explain to you how all this mistaken idea of pleasure" at bounding box center [710, 428] width 116 height 38
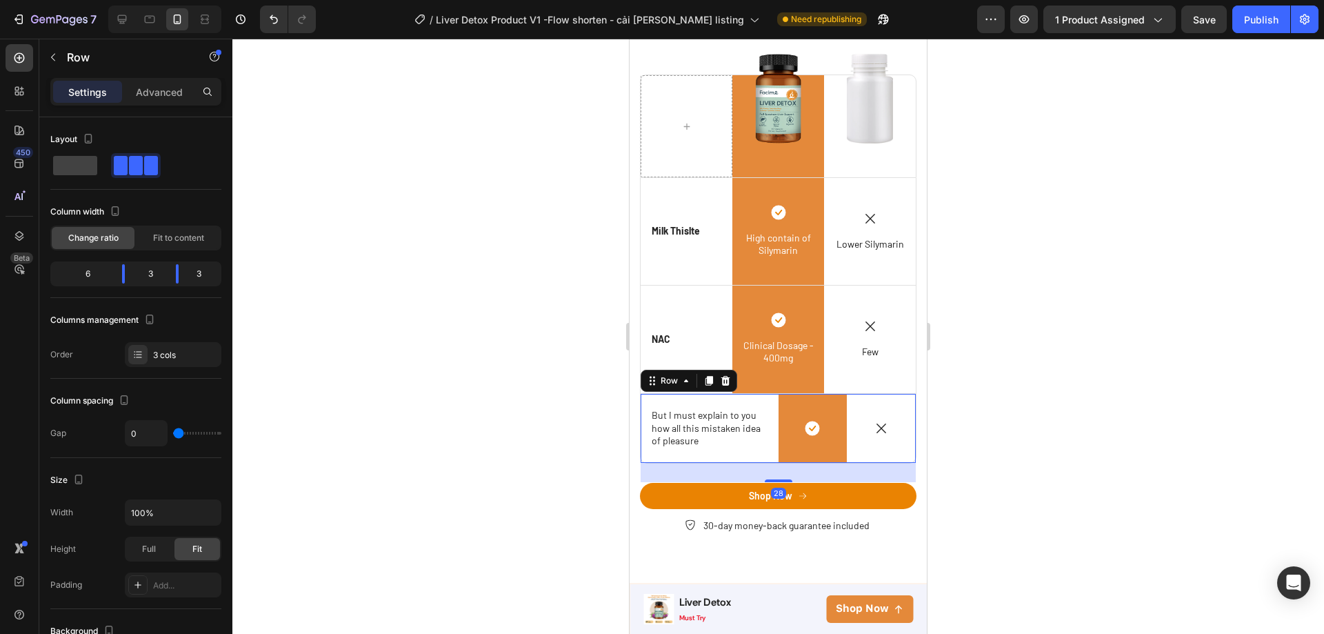
click at [768, 449] on div "Icon But I must explain to you how all this mistaken idea of pleasure Text Bloc…" at bounding box center [710, 428] width 138 height 69
click at [706, 305] on div "Icon NAC Text Block Row" at bounding box center [687, 339] width 92 height 107
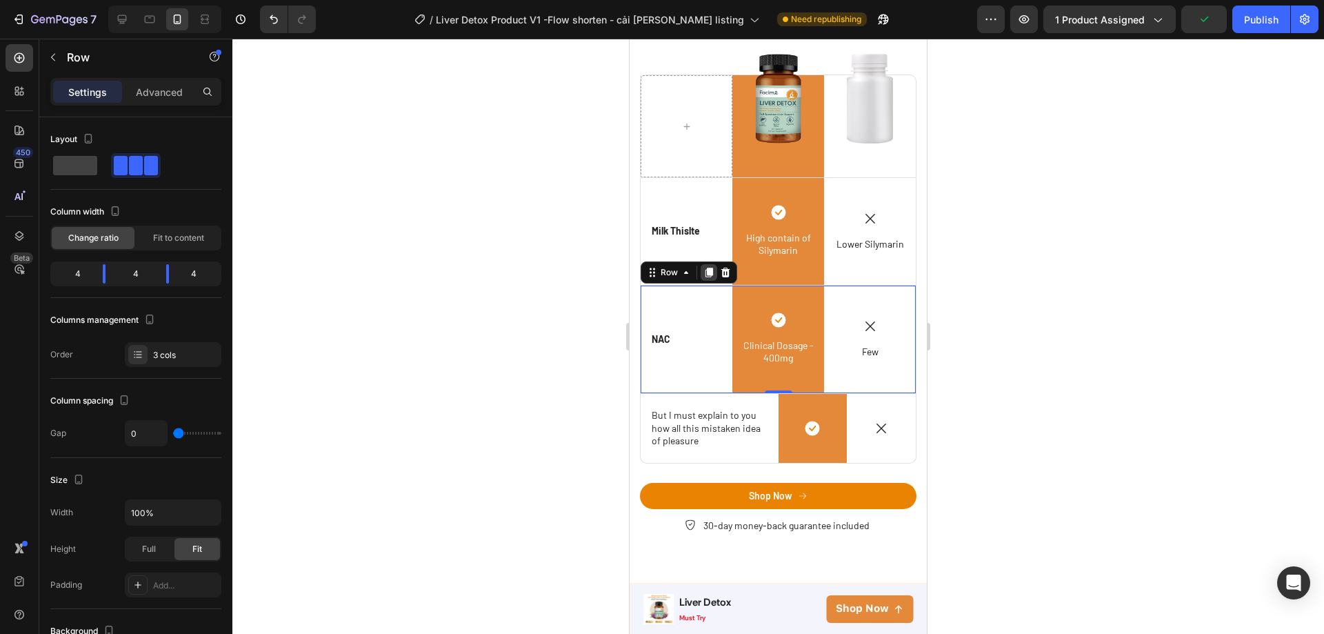
click at [707, 268] on icon at bounding box center [710, 273] width 8 height 10
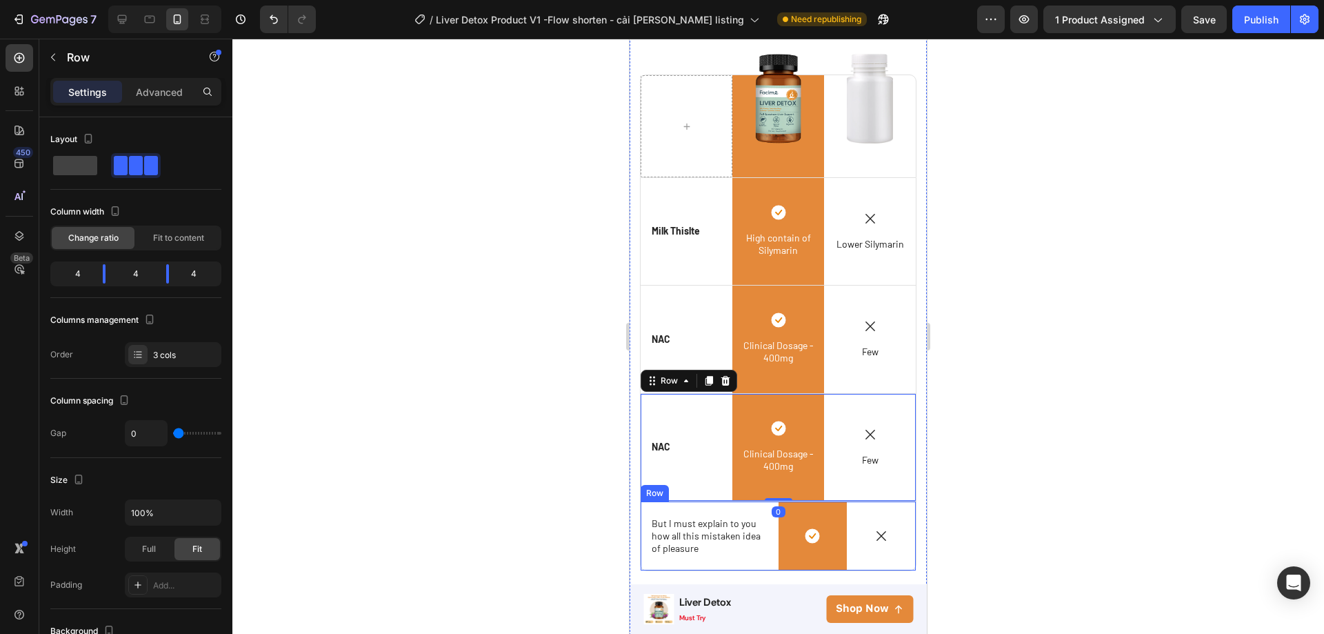
click at [734, 508] on div "Icon But I must explain to you how all this mistaken idea of pleasure Text Bloc…" at bounding box center [710, 535] width 138 height 69
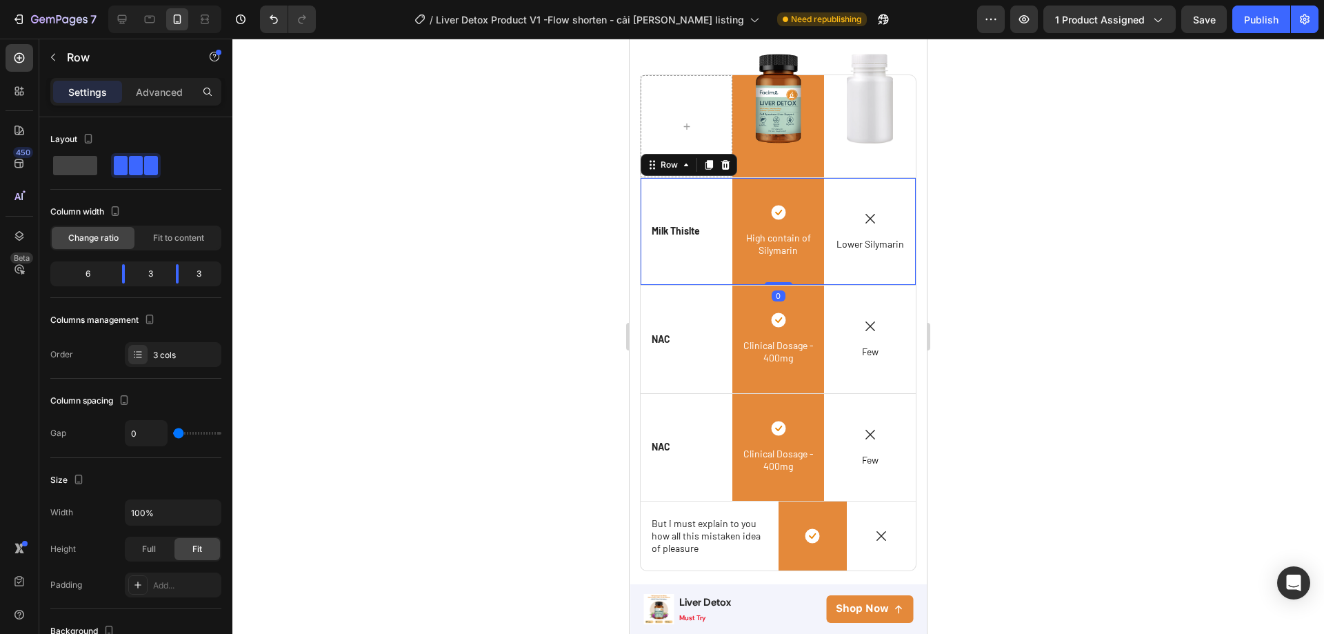
click at [700, 269] on div "Icon Milk Thislte Text Block Row" at bounding box center [687, 231] width 92 height 107
drag, startPoint x: 772, startPoint y: 279, endPoint x: 775, endPoint y: 259, distance: 20.3
click at [775, 259] on div "Icon Milk Thislte Text Block Row Icon High contain of Silymarin Text Block Row …" at bounding box center [778, 232] width 277 height 108
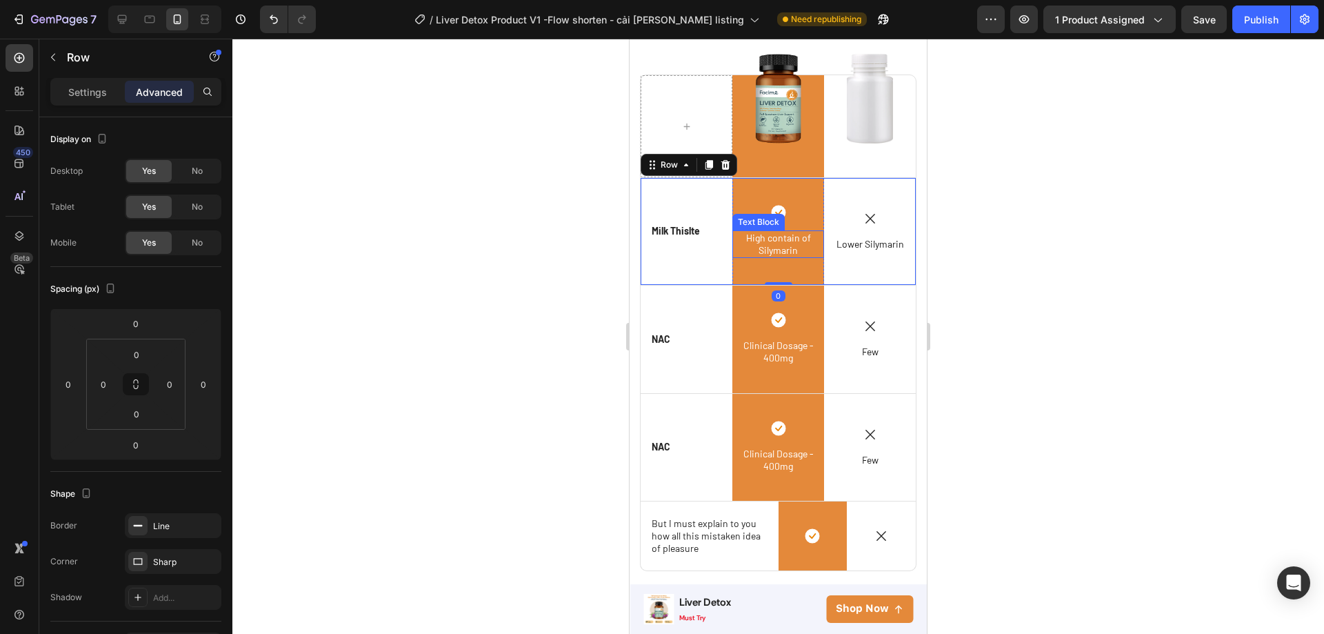
click at [783, 246] on span "High contain of Silymarin" at bounding box center [778, 244] width 65 height 24
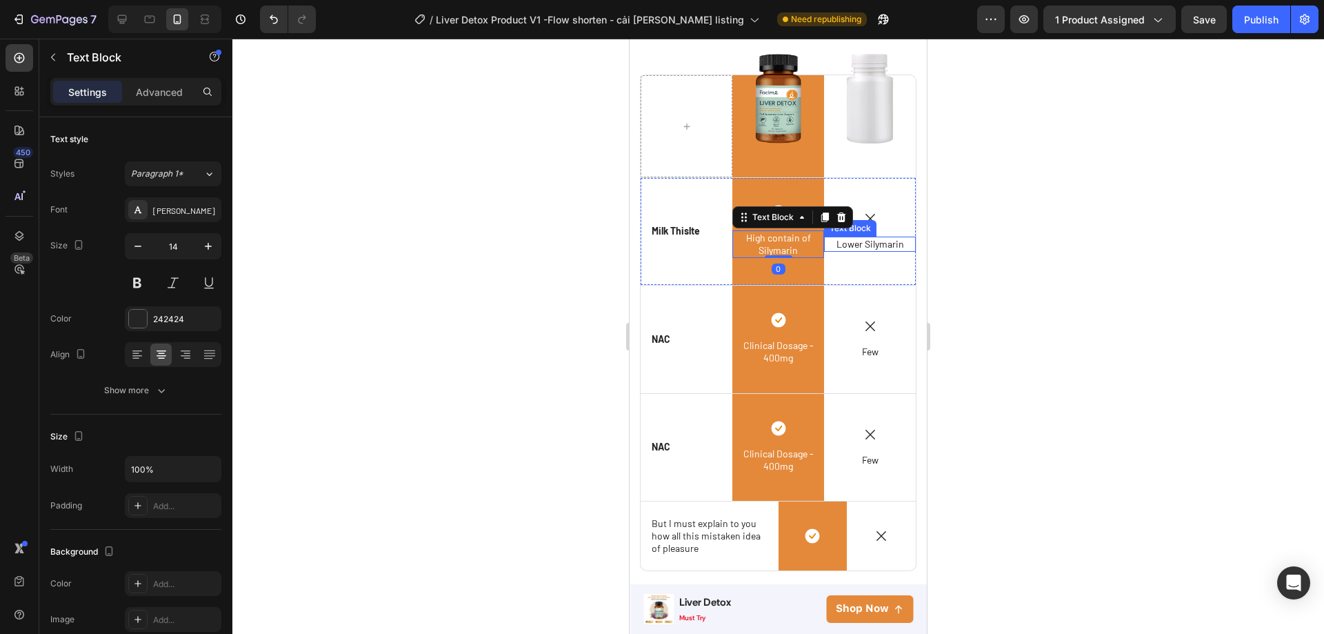
click at [850, 241] on span "Lower Silymarin" at bounding box center [871, 244] width 68 height 12
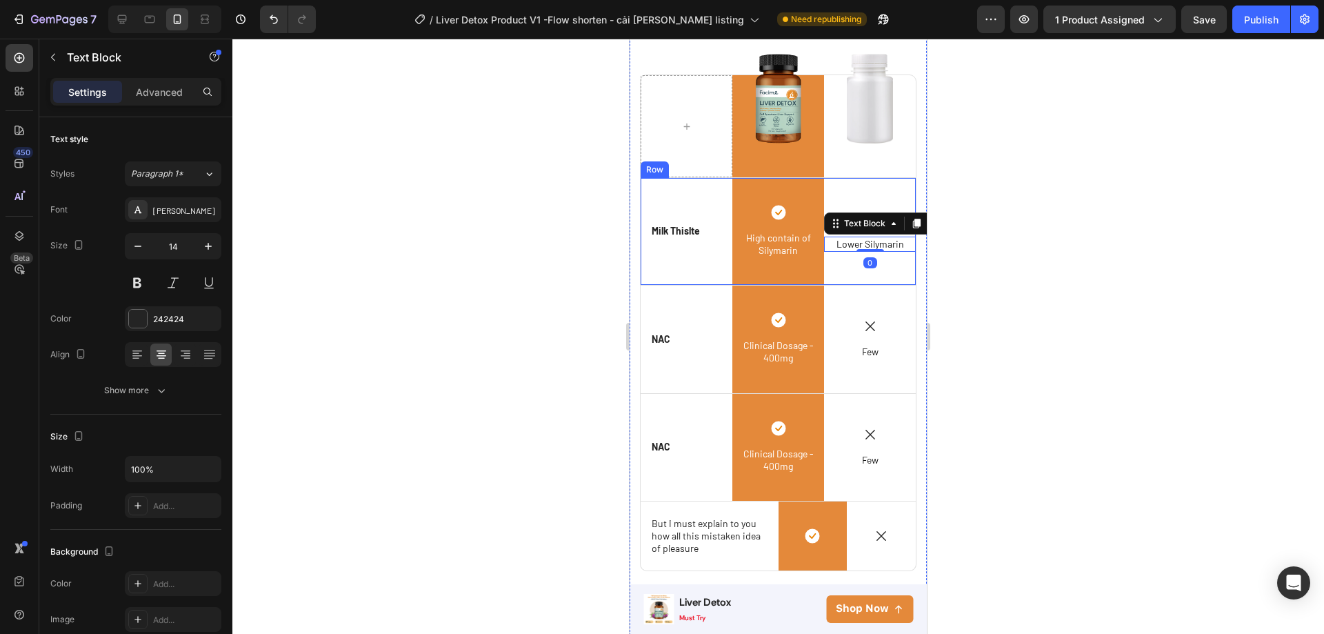
click at [701, 202] on div "Icon Milk Thislte Text Block Row" at bounding box center [687, 231] width 92 height 107
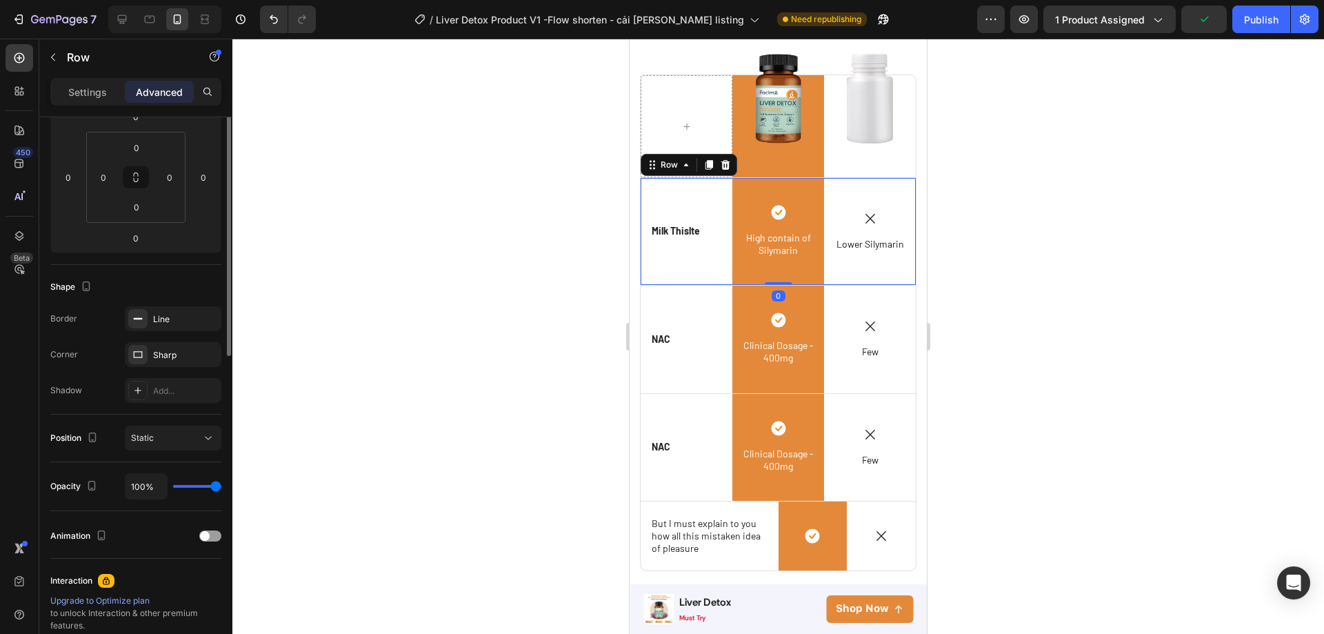
scroll to position [276, 0]
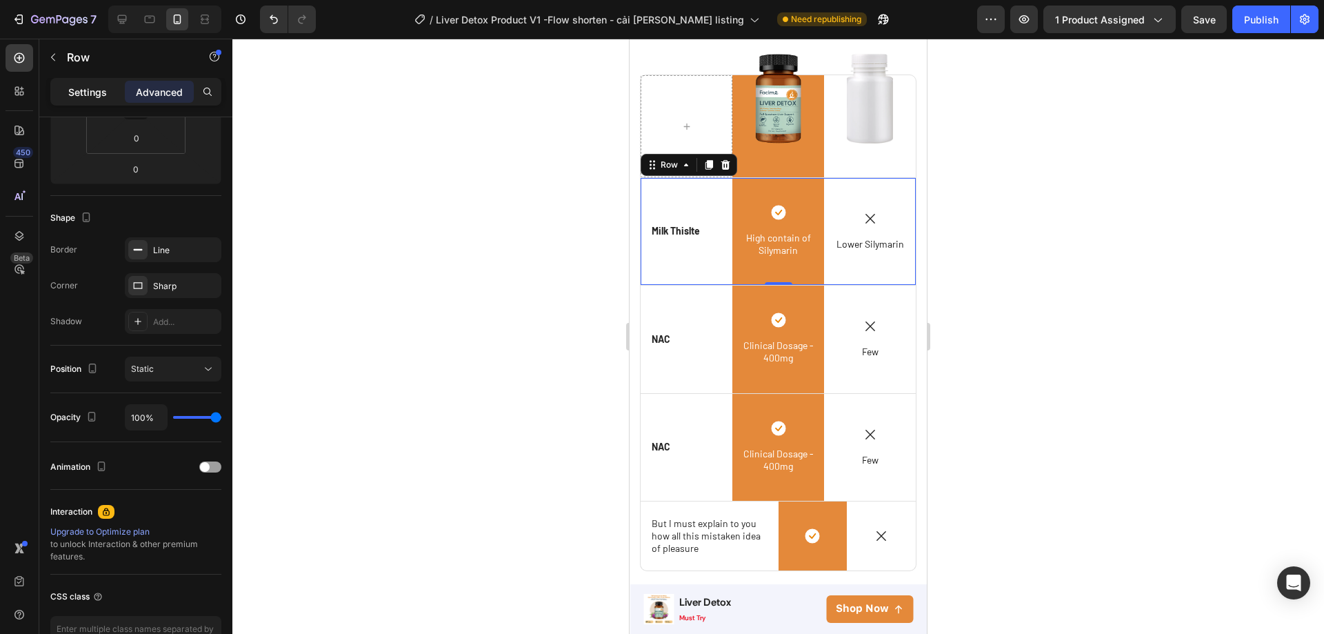
click at [86, 98] on p "Settings" at bounding box center [87, 92] width 39 height 14
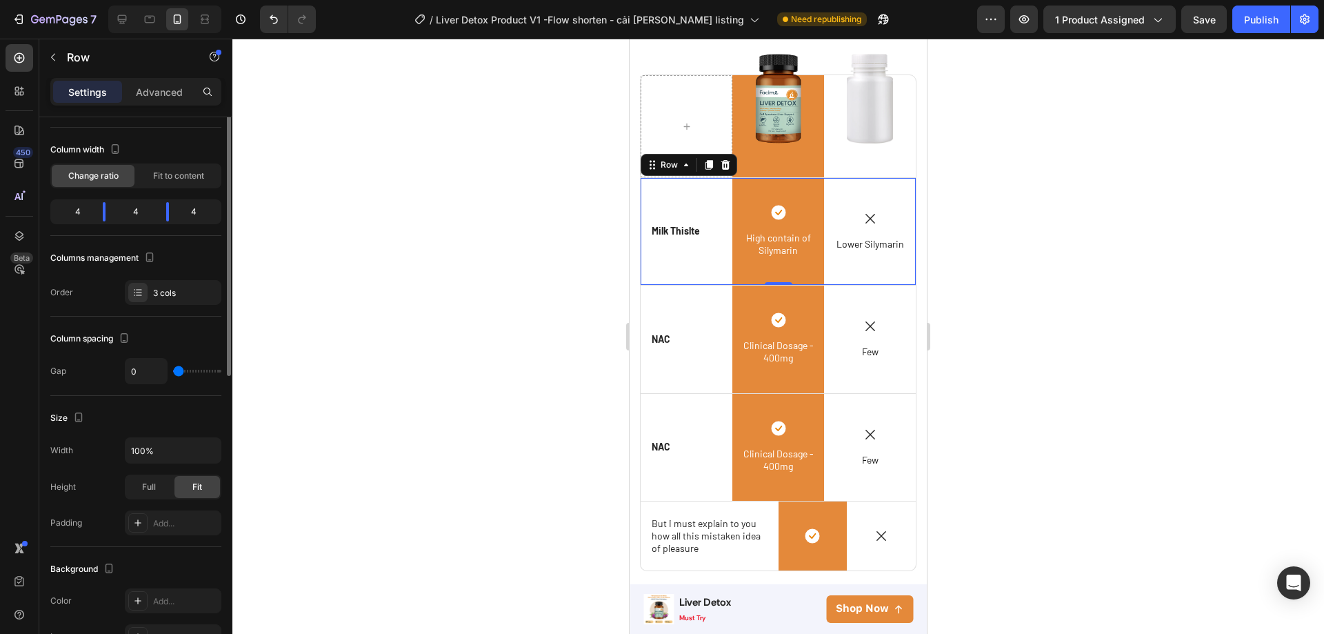
scroll to position [0, 0]
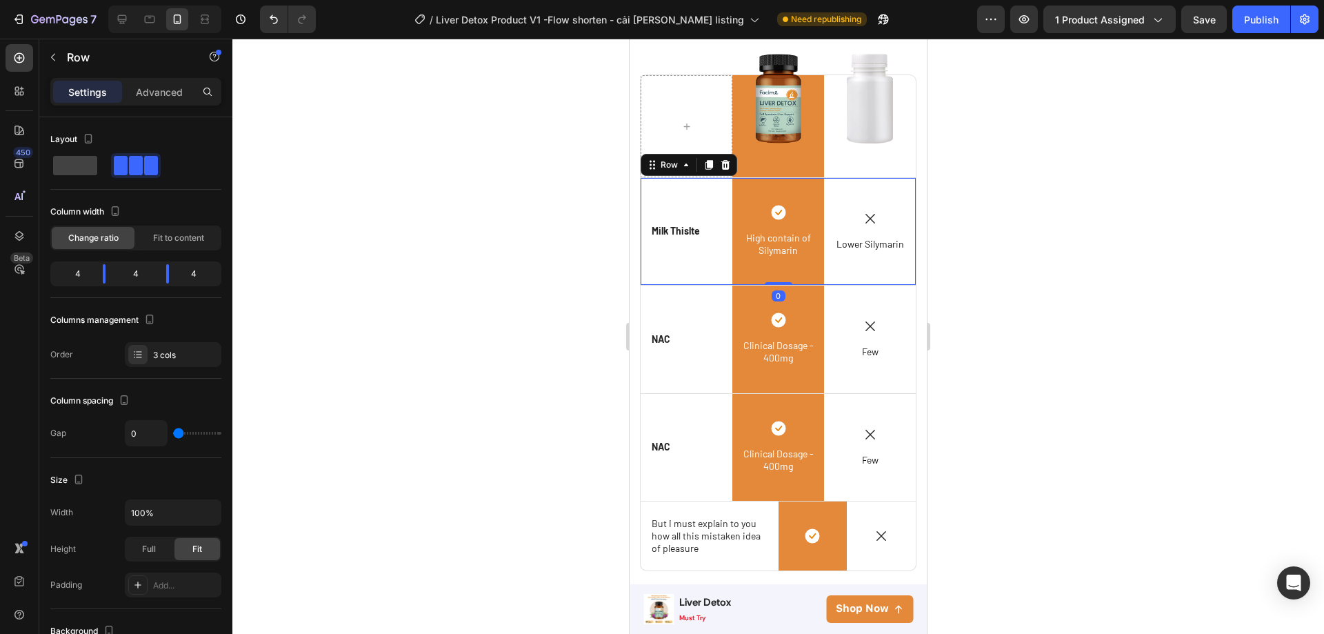
drag, startPoint x: 773, startPoint y: 279, endPoint x: 773, endPoint y: 258, distance: 21.4
click at [773, 258] on div "Icon Milk Thislte Text Block Row Icon High contain of Silymarin Text Block Row …" at bounding box center [778, 232] width 277 height 108
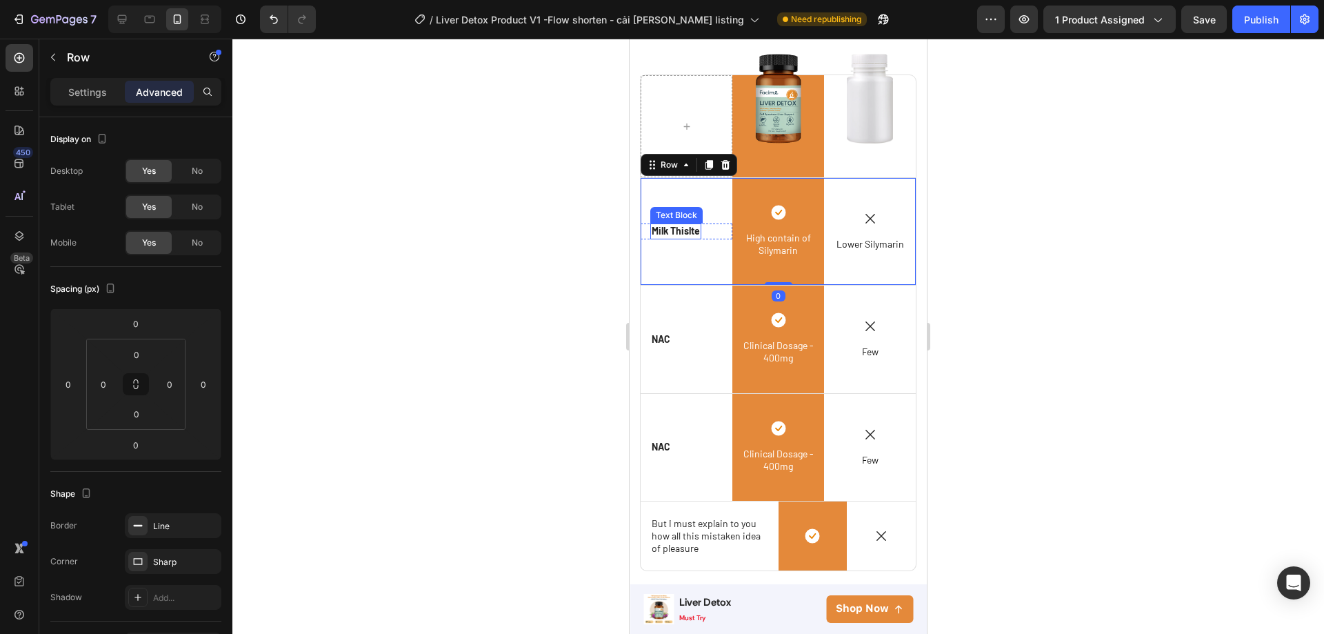
click at [674, 229] on p "Milk Thislte" at bounding box center [676, 231] width 48 height 12
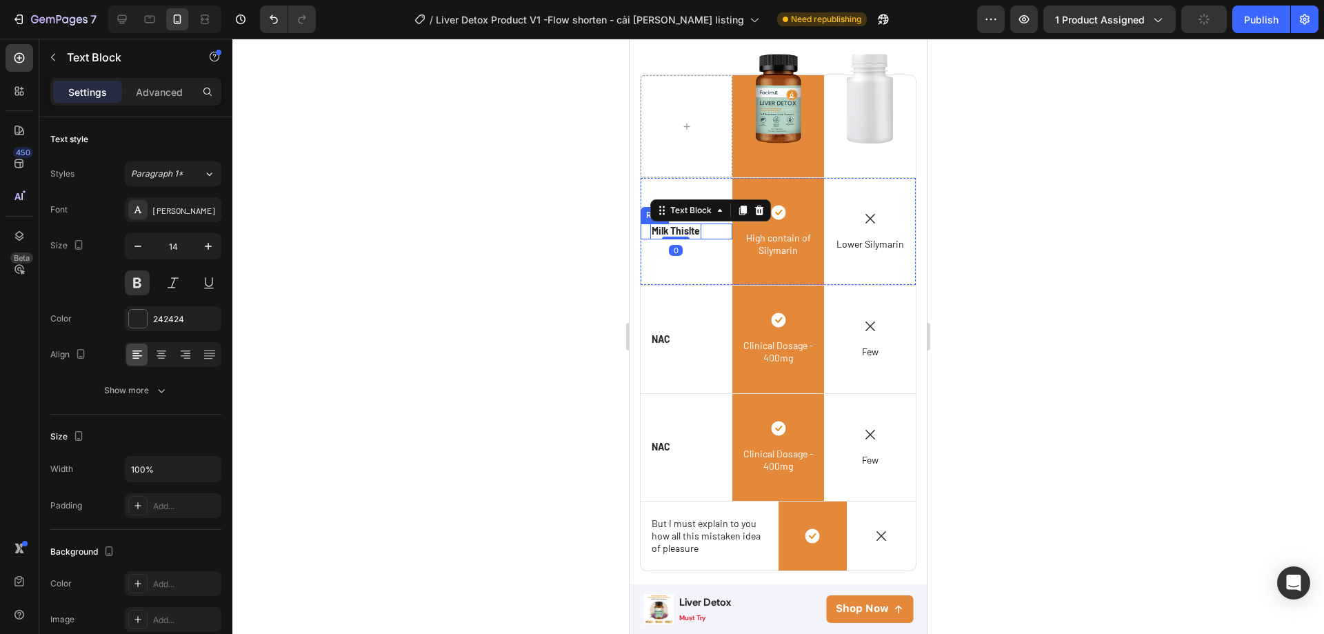
click at [714, 256] on div "Icon Milk Thislte Text Block 0 Row" at bounding box center [687, 231] width 92 height 107
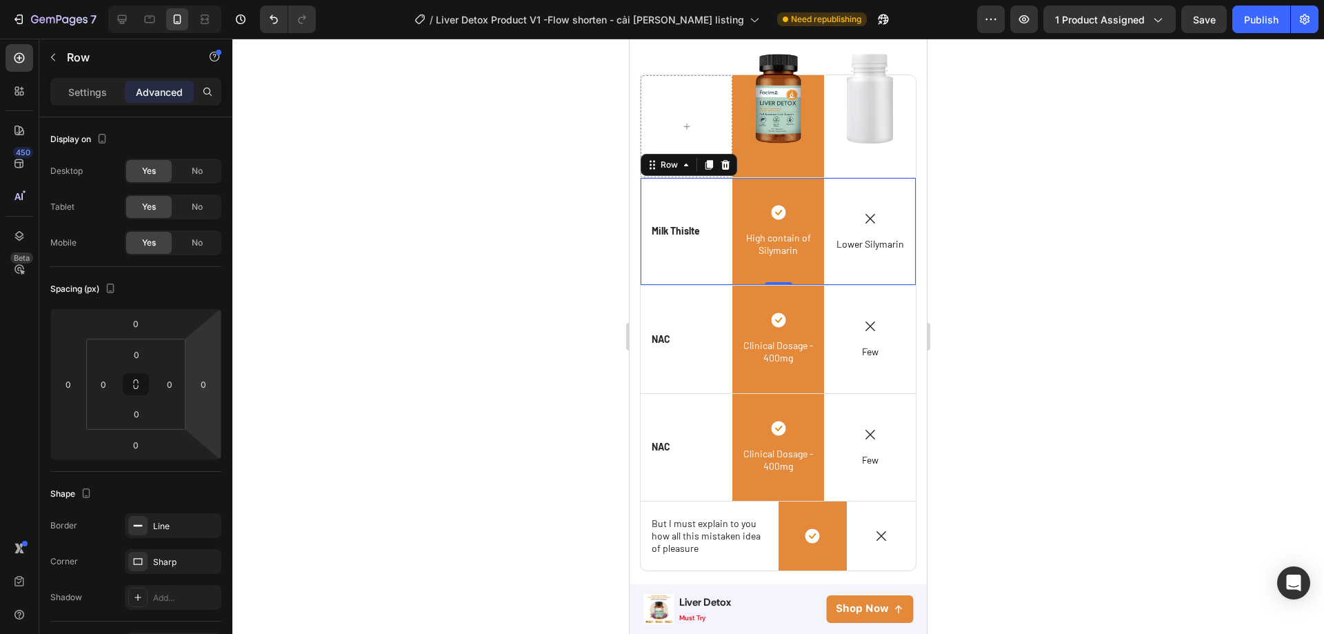
click at [872, 193] on div "Icon Lower Silymarin Text Block" at bounding box center [870, 231] width 92 height 107
click at [705, 197] on div "Icon Milk Thislte Text Block Row" at bounding box center [687, 231] width 92 height 107
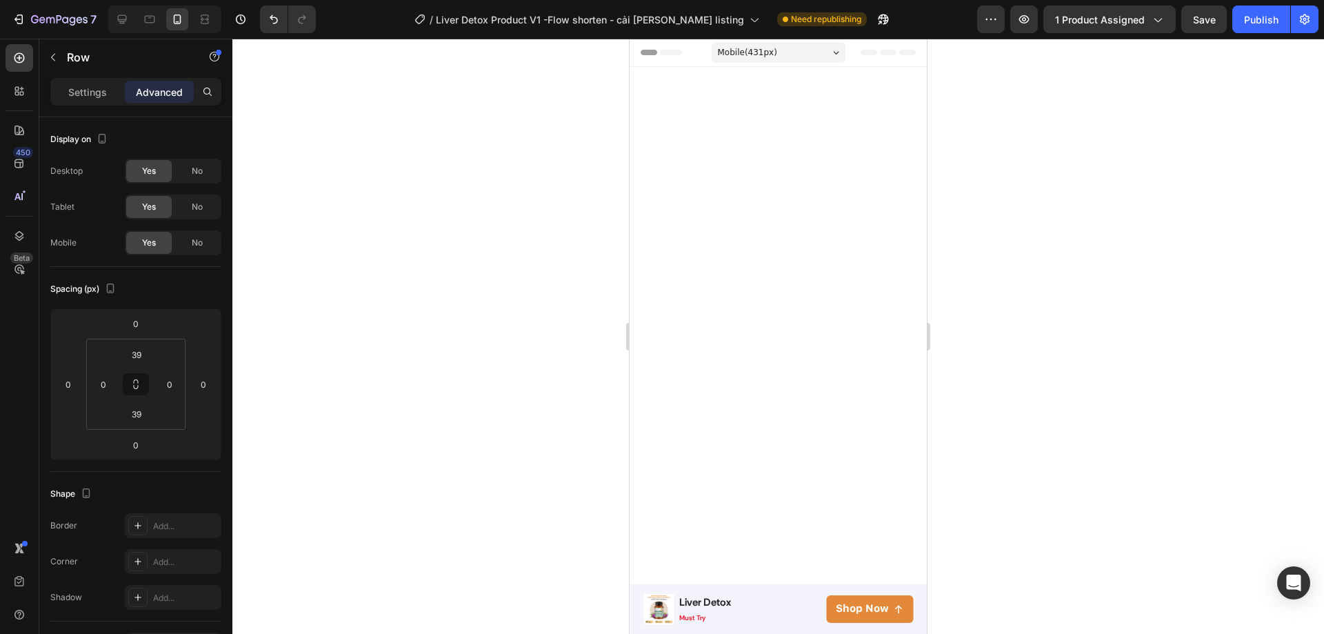
scroll to position [3764, 0]
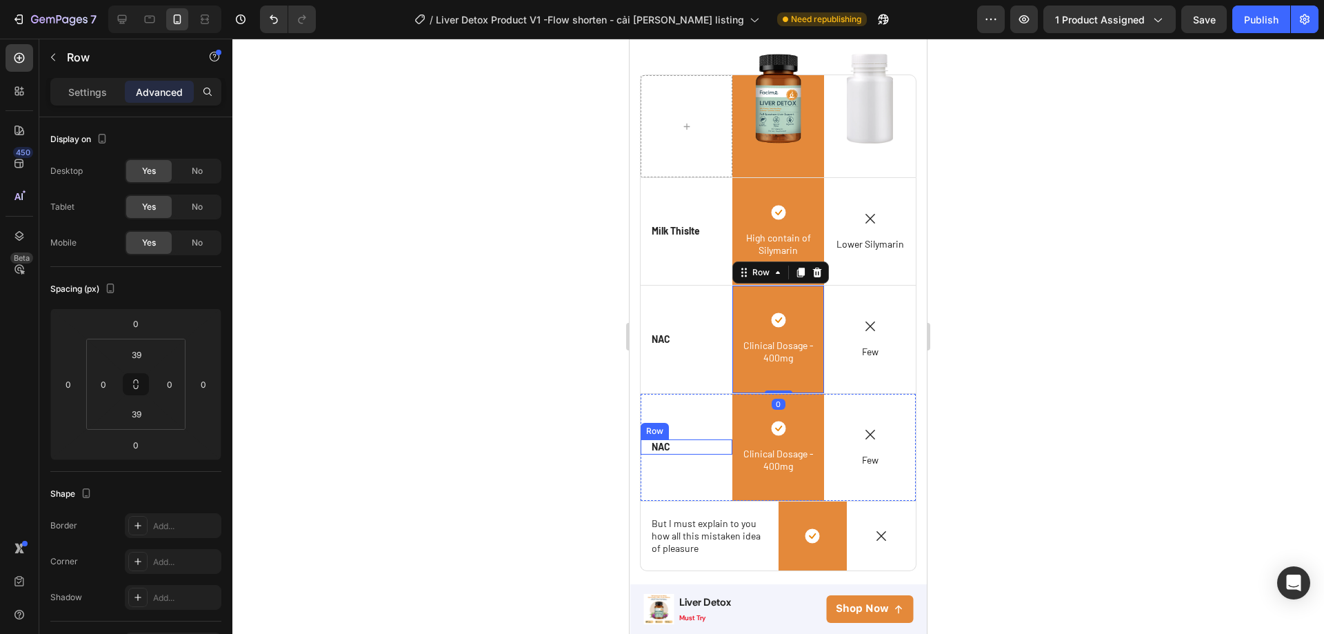
click at [706, 439] on div "Icon NAC Text Block Row" at bounding box center [687, 446] width 92 height 15
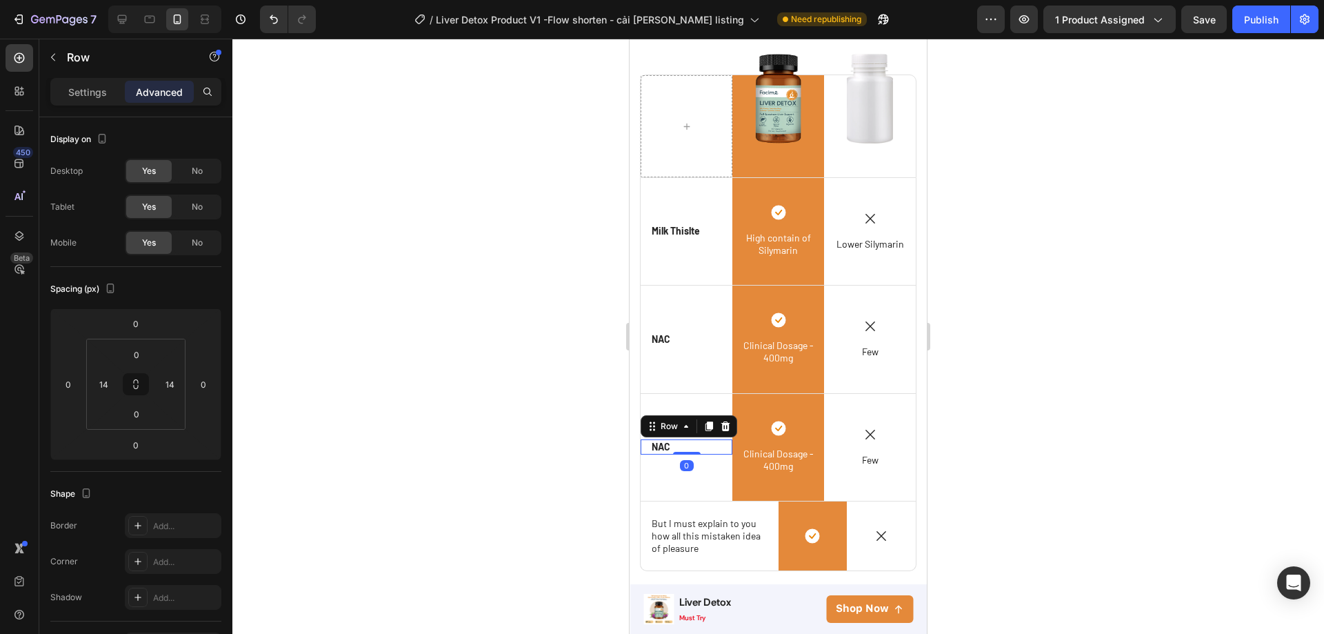
click at [681, 443] on div "Icon NAC Text Block Row 0" at bounding box center [687, 446] width 92 height 15
click at [660, 447] on p "NAC" at bounding box center [661, 447] width 19 height 12
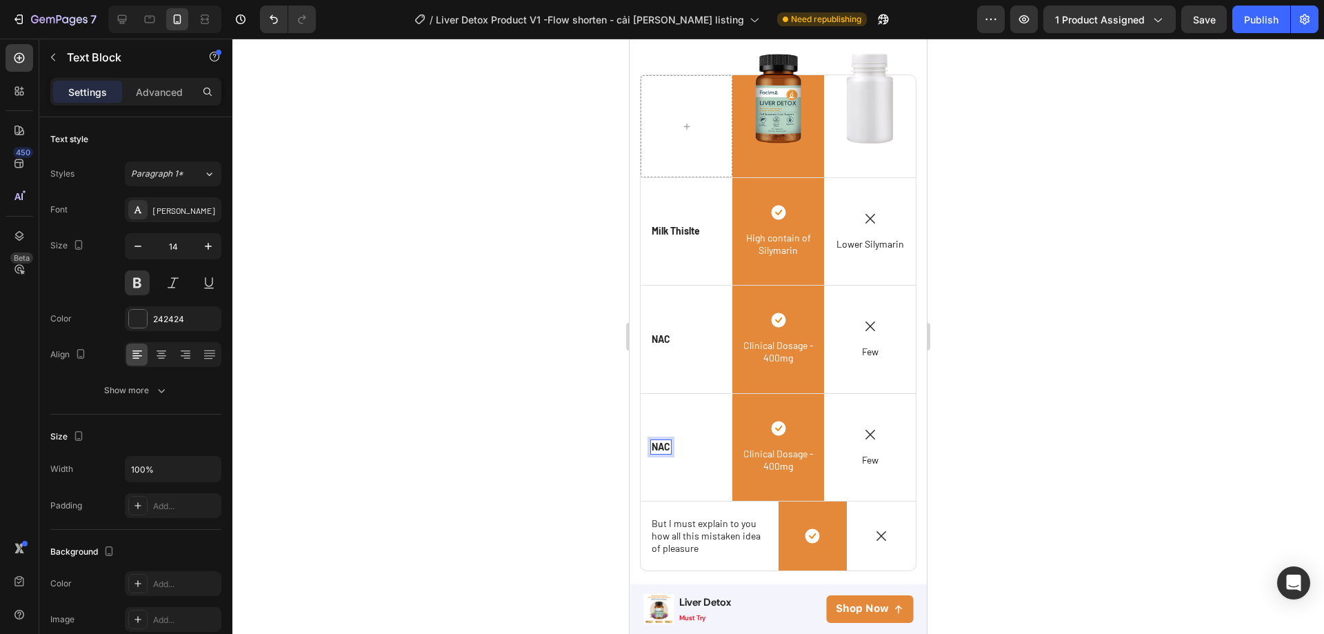
click at [659, 443] on p "NAC" at bounding box center [661, 447] width 19 height 12
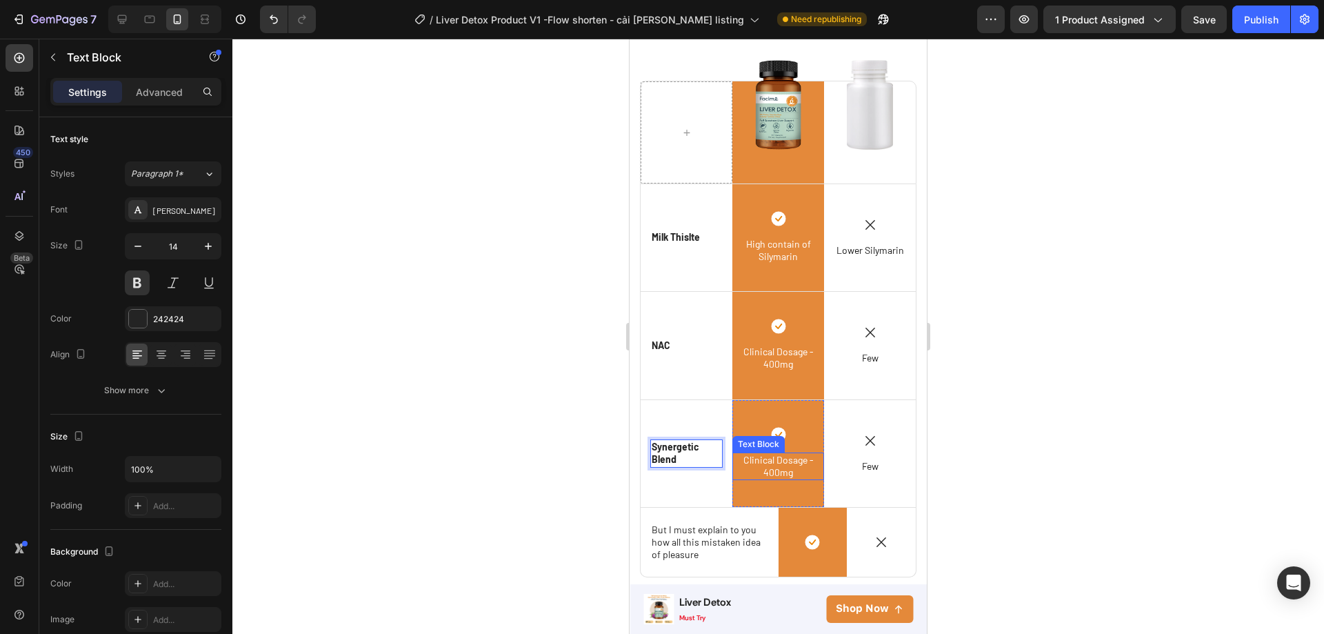
click at [749, 454] on span "Clinical Dosage - 400mg" at bounding box center [778, 466] width 70 height 24
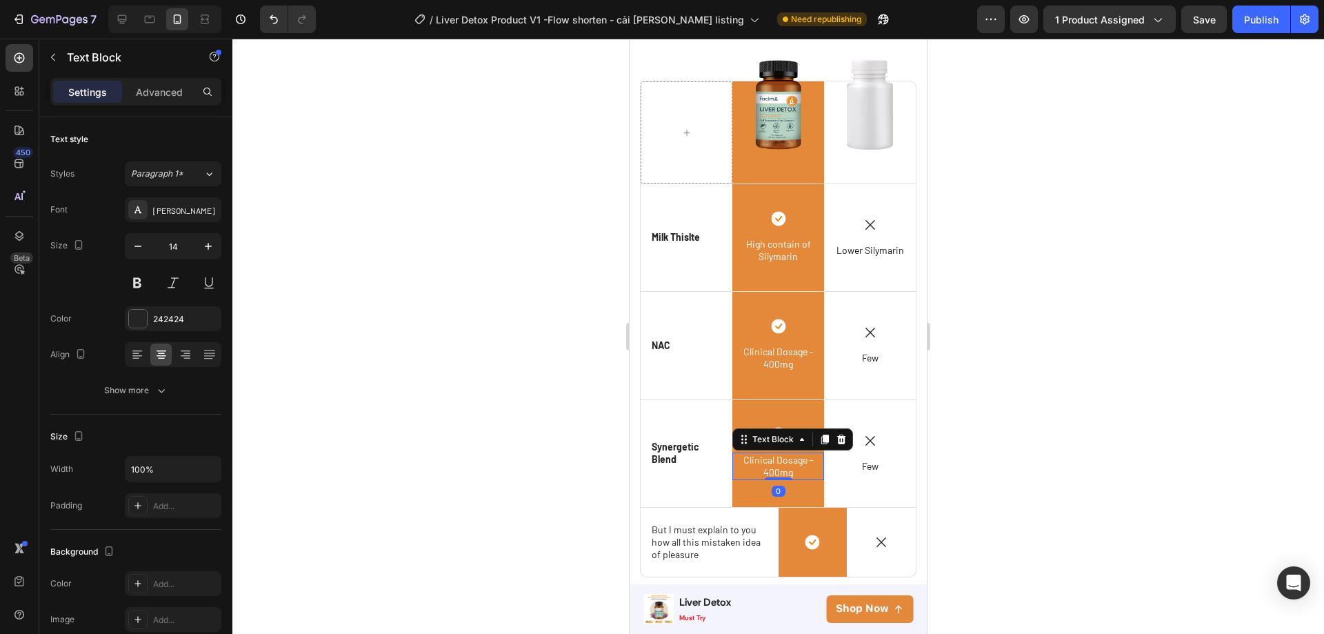
click at [749, 454] on span "Clinical Dosage - 400mg" at bounding box center [778, 466] width 70 height 24
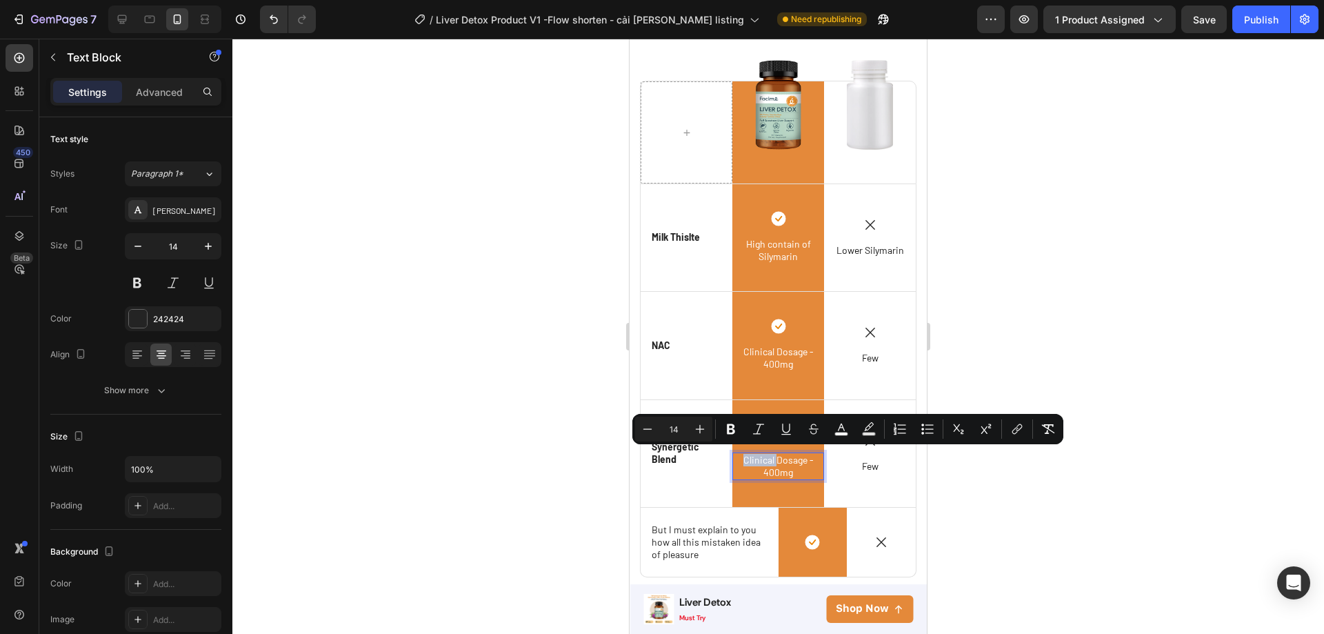
click at [735, 457] on p "Clinical Dosage - 400mg" at bounding box center [778, 466] width 89 height 25
click at [737, 457] on p "Clinical Dosage - 400mg" at bounding box center [778, 466] width 89 height 25
click at [683, 454] on p "Synergetic Blend" at bounding box center [687, 453] width 70 height 25
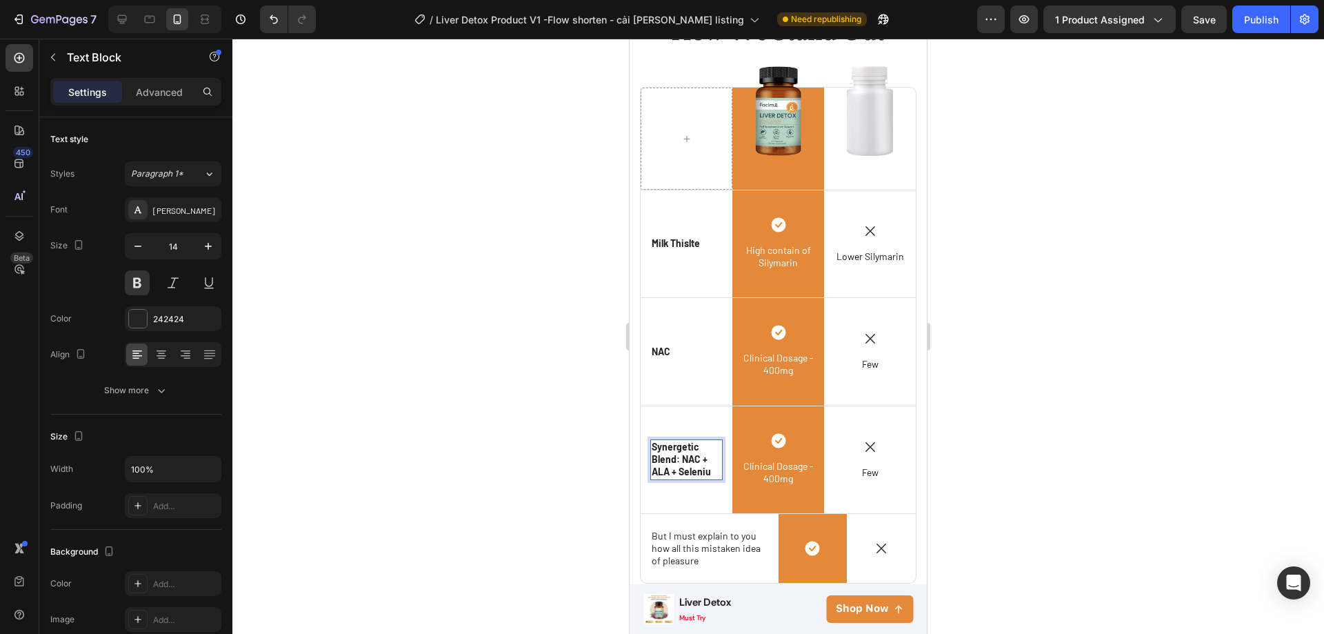
scroll to position [3746, 0]
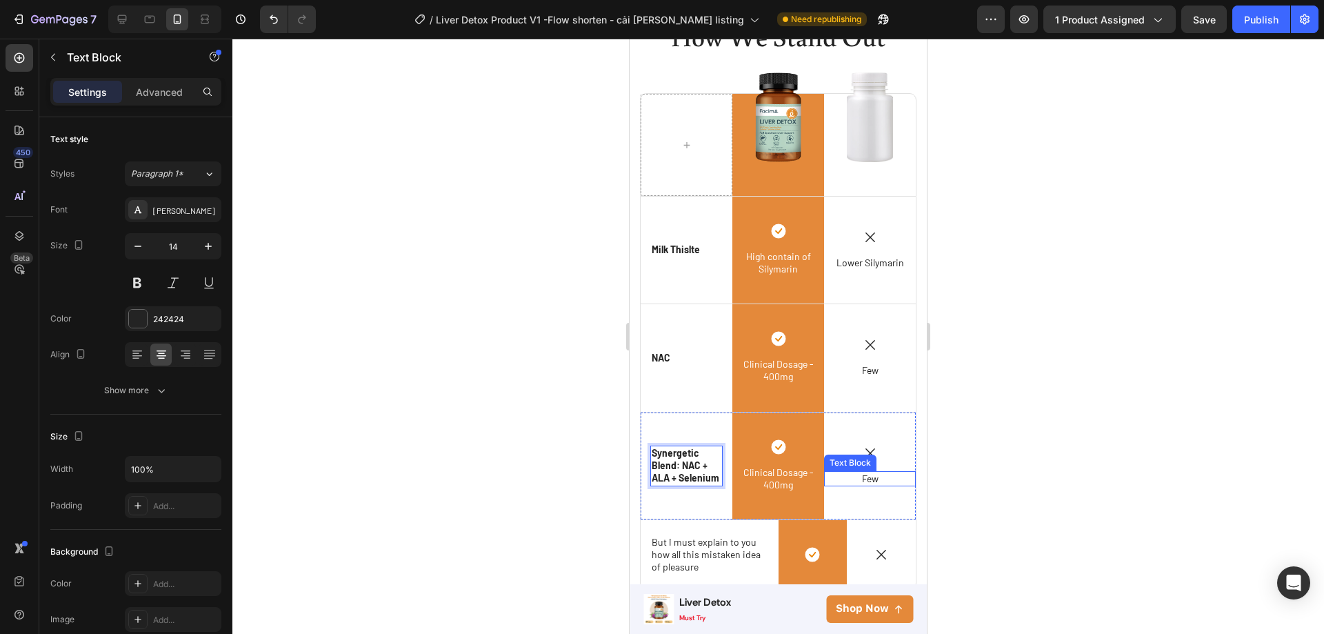
click at [861, 481] on div "Few Text Block" at bounding box center [870, 478] width 92 height 15
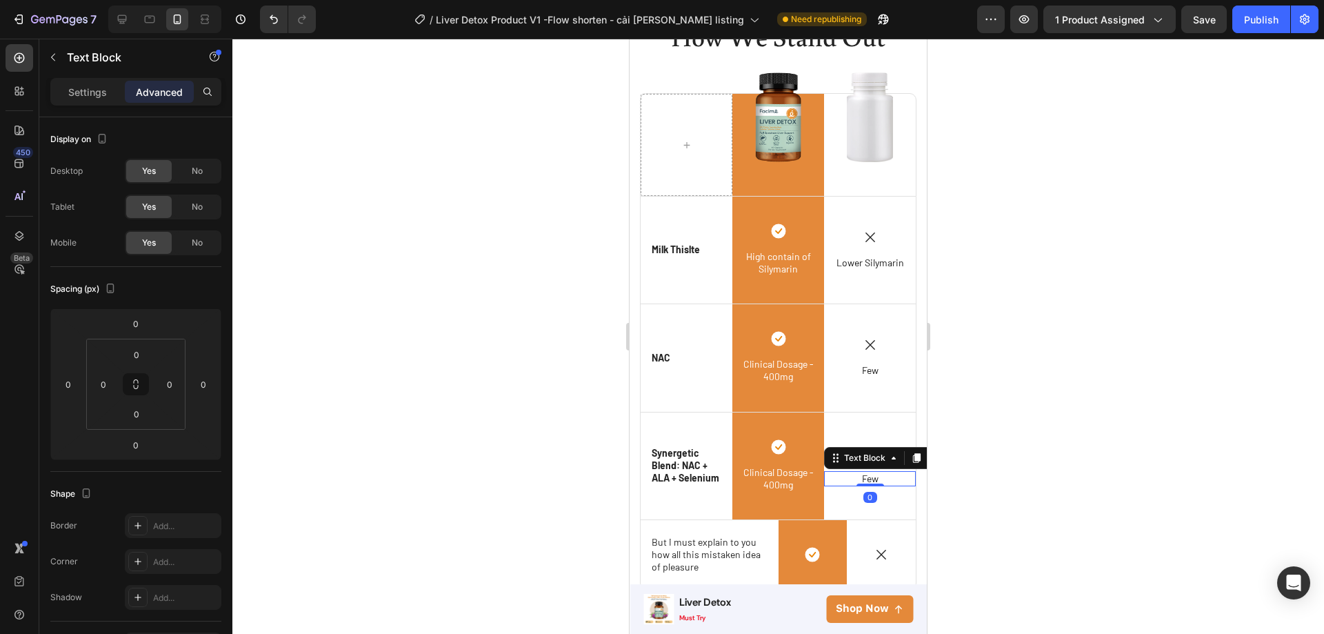
click at [875, 474] on p "Few" at bounding box center [870, 478] width 89 height 12
click at [874, 477] on p "noN" at bounding box center [870, 478] width 89 height 12
drag, startPoint x: 874, startPoint y: 477, endPoint x: 853, endPoint y: 479, distance: 21.4
click at [853, 479] on p "enNo" at bounding box center [870, 478] width 89 height 12
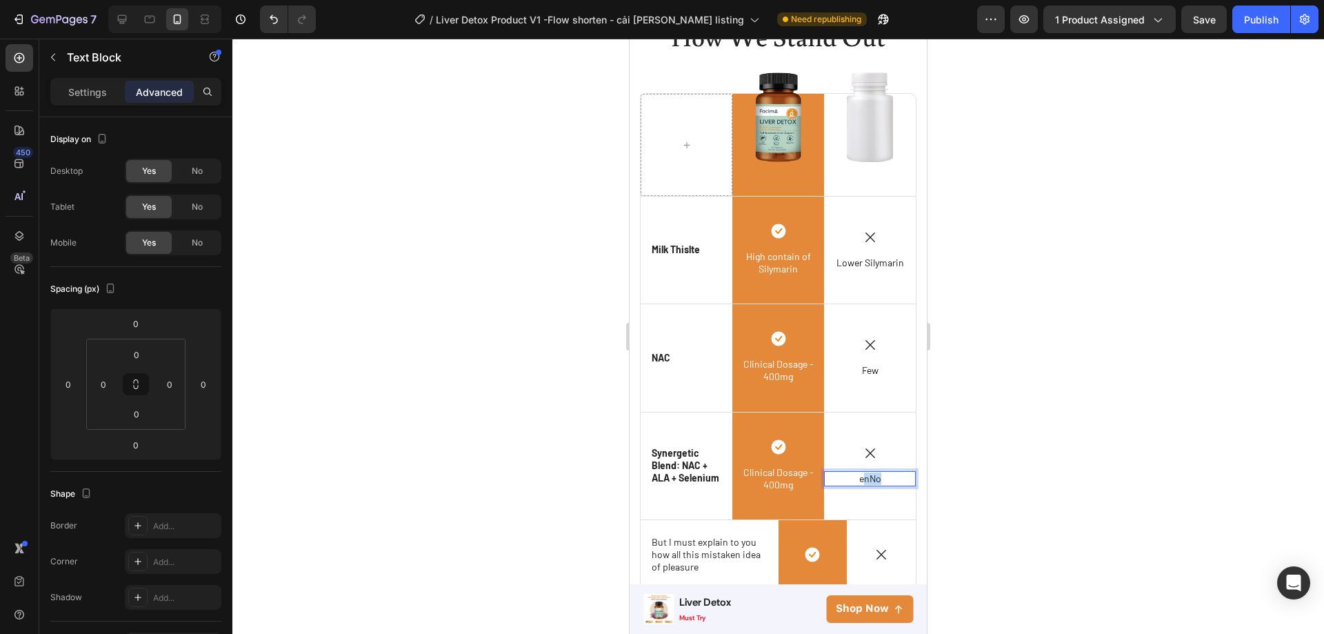
drag, startPoint x: 853, startPoint y: 479, endPoint x: 885, endPoint y: 481, distance: 31.8
click at [885, 481] on p "enNo" at bounding box center [870, 478] width 89 height 12
click at [758, 476] on span "Clinical Dosage - 400mg" at bounding box center [778, 478] width 70 height 24
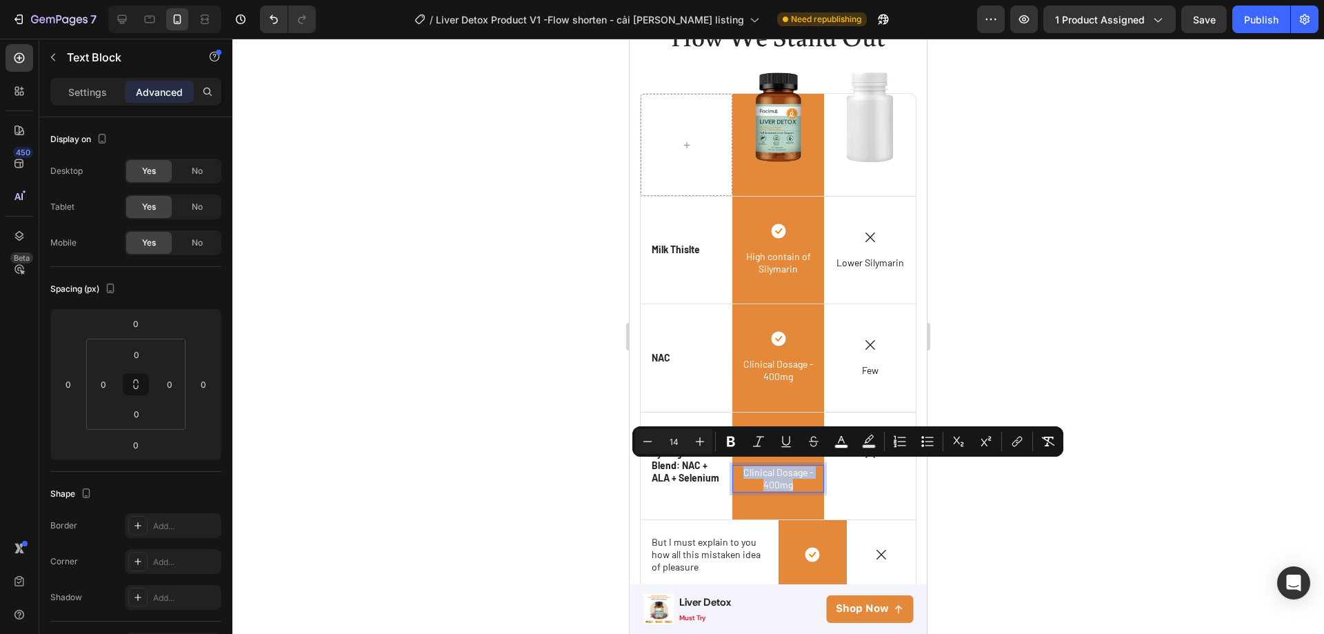
drag, startPoint x: 737, startPoint y: 468, endPoint x: 799, endPoint y: 484, distance: 64.2
click at [799, 484] on p "Clinical Dosage - 400mg" at bounding box center [778, 478] width 89 height 25
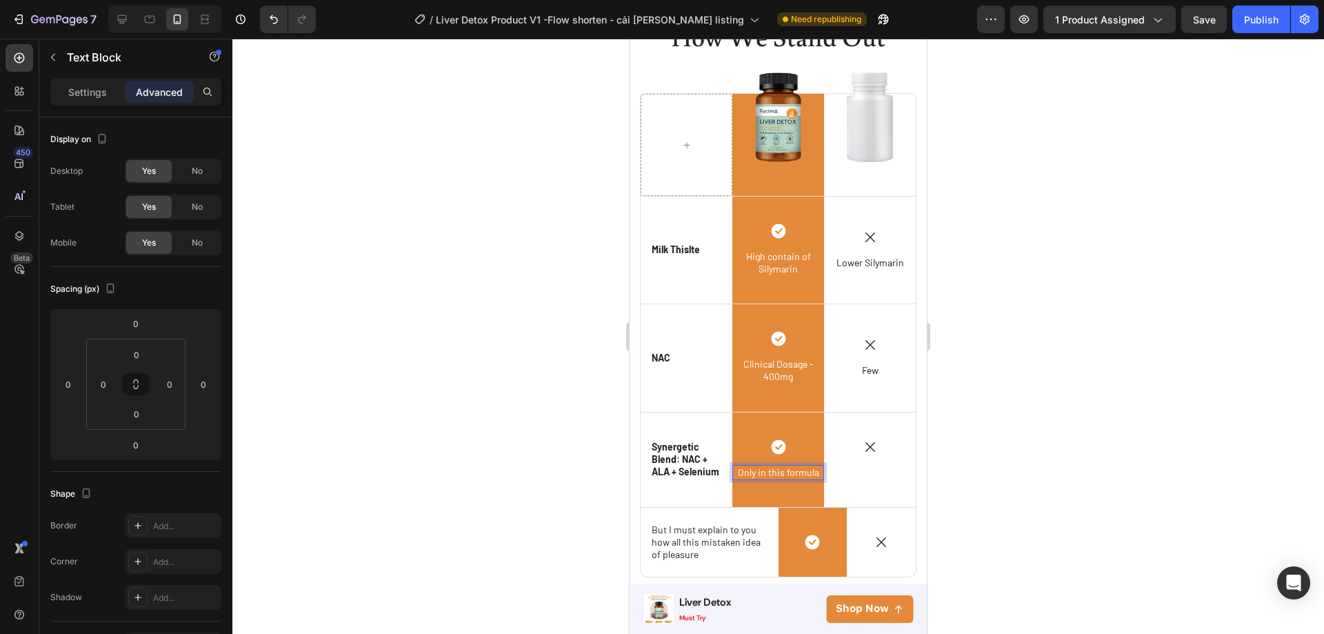
click at [1024, 383] on div at bounding box center [778, 336] width 1092 height 595
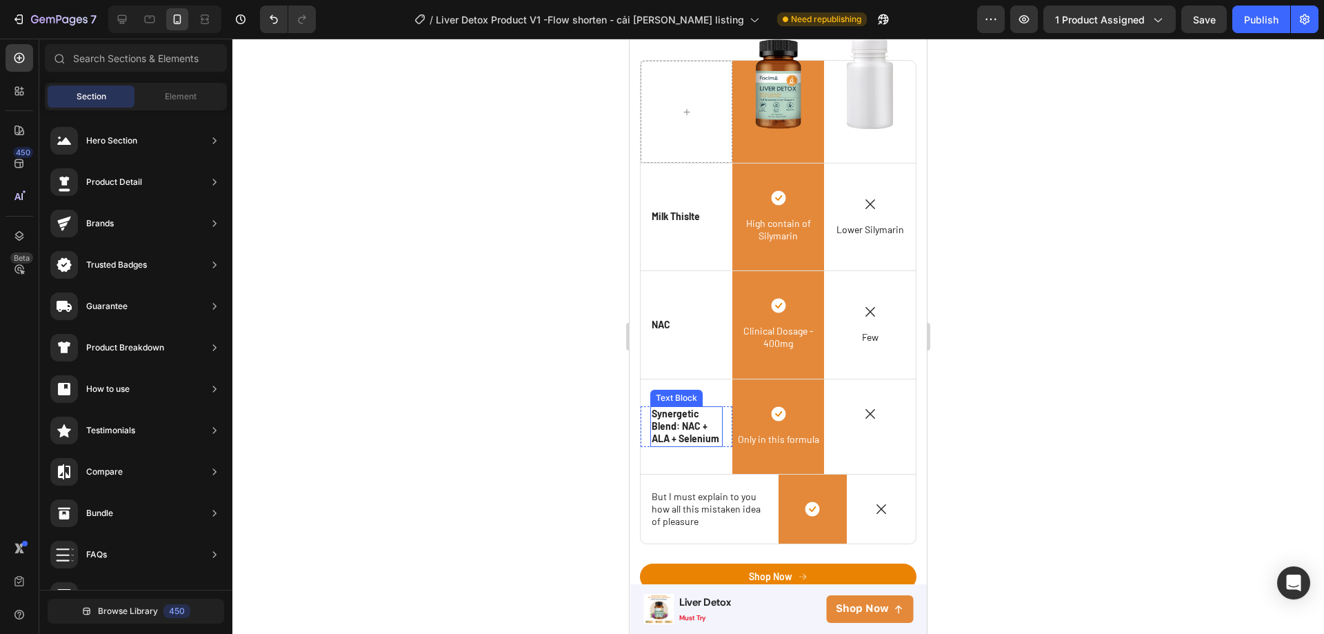
scroll to position [3815, 0]
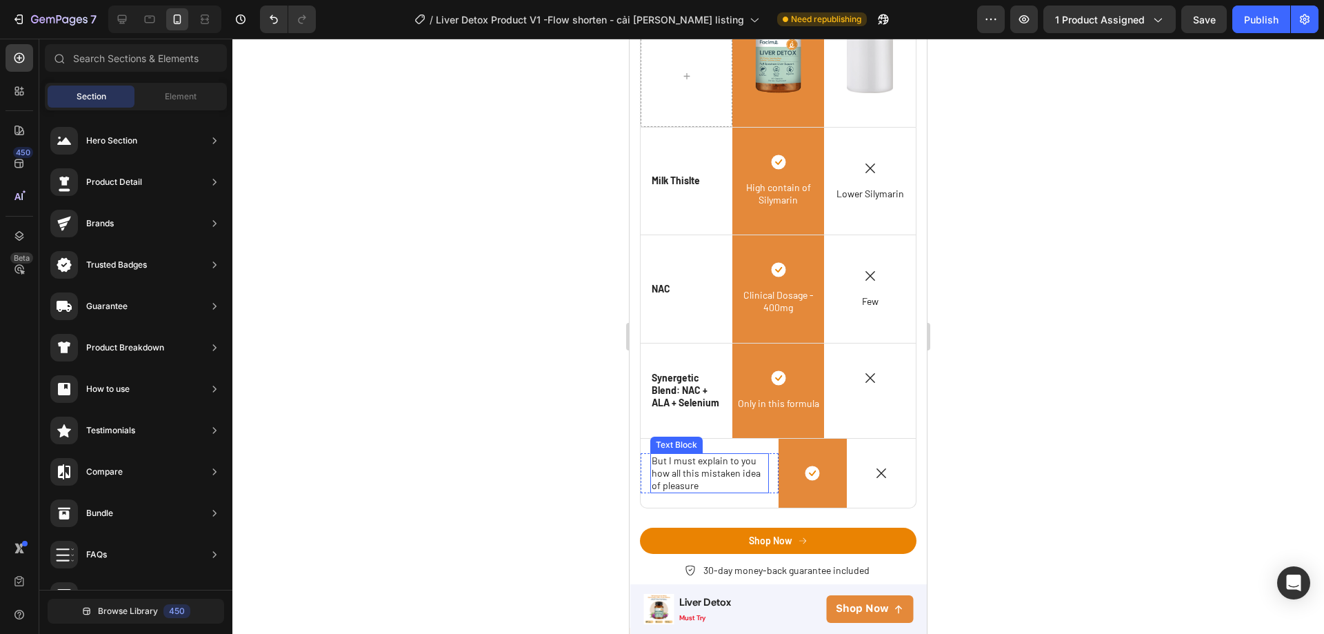
click at [746, 475] on p "But I must explain to you how all this mistaken idea of pleasure" at bounding box center [710, 473] width 116 height 38
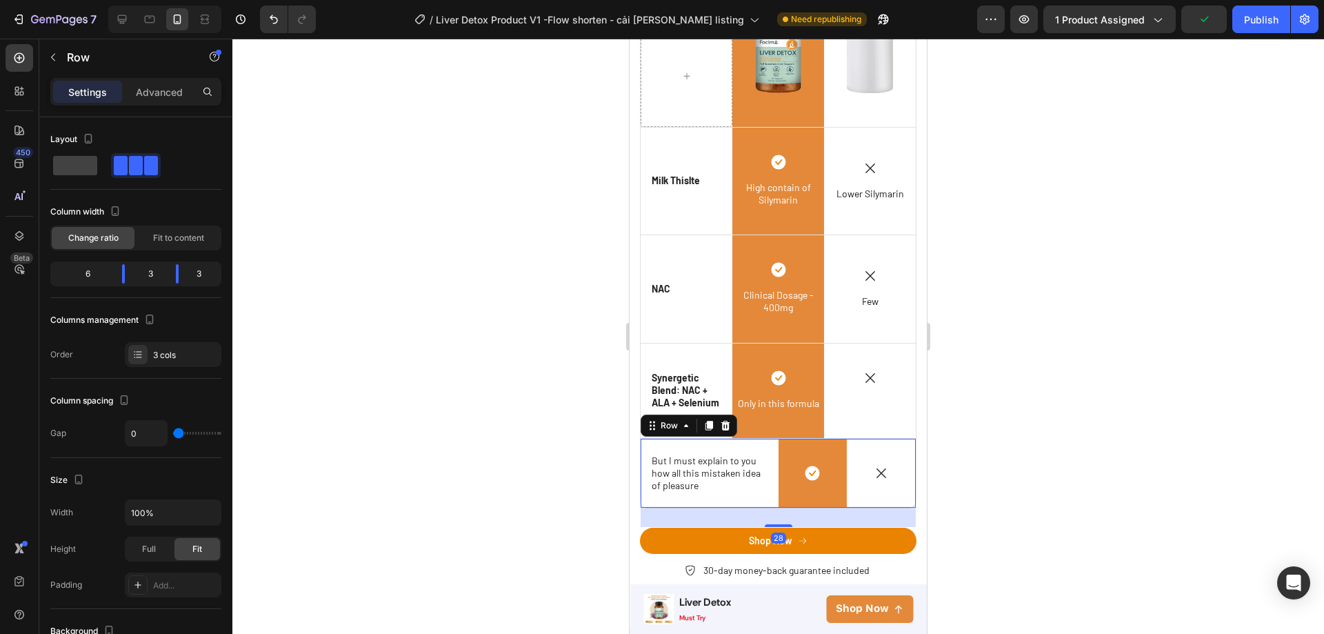
click at [769, 448] on div "Icon But I must explain to you how all this mistaken idea of pleasure Text Bloc…" at bounding box center [710, 473] width 138 height 69
click at [725, 421] on icon at bounding box center [725, 426] width 9 height 10
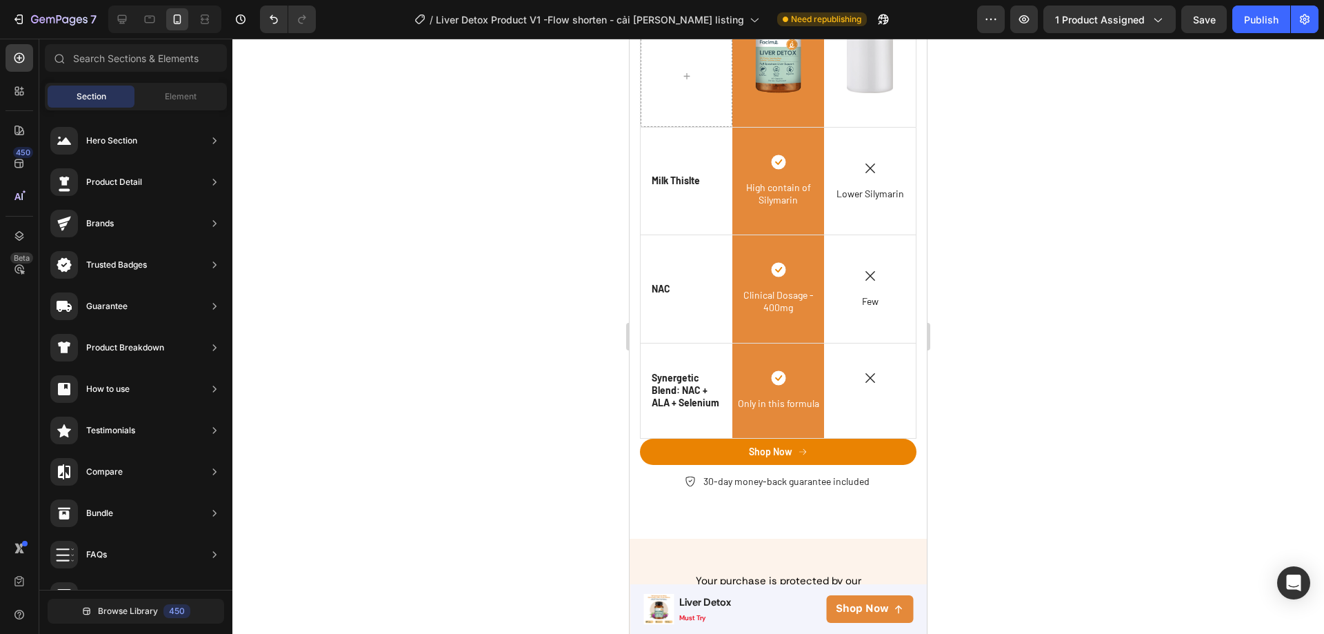
click at [1018, 414] on div at bounding box center [778, 336] width 1092 height 595
click at [848, 423] on div "Icon Text Block" at bounding box center [870, 390] width 92 height 94
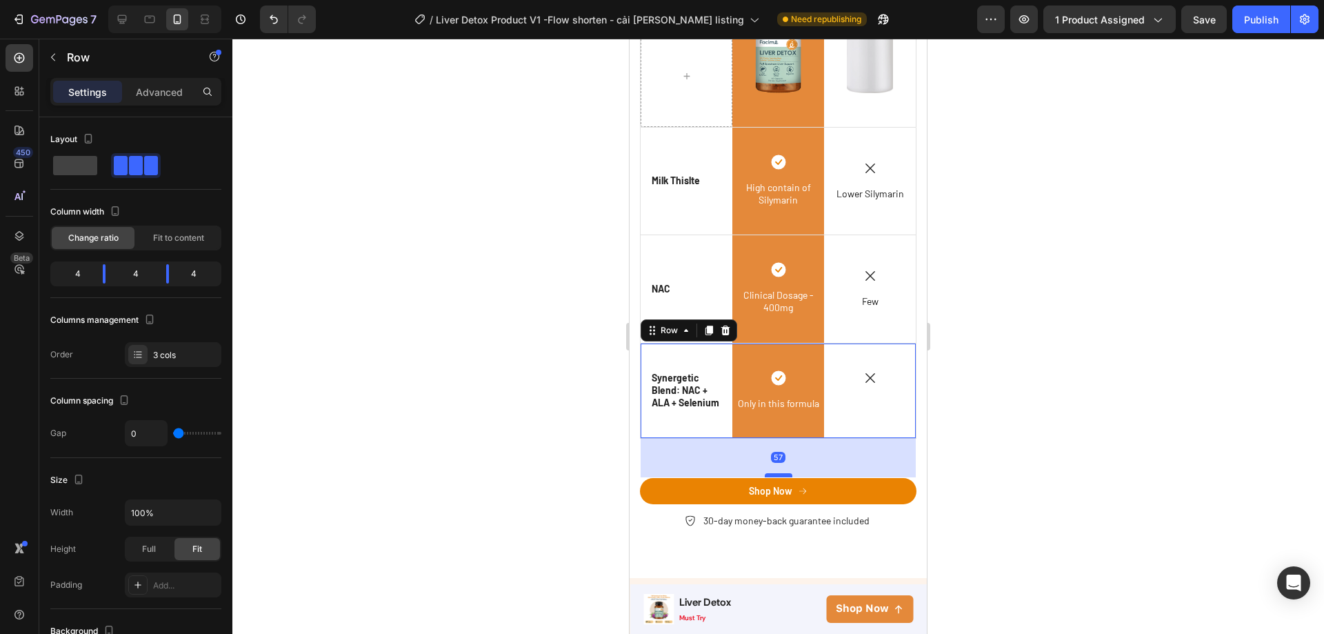
drag, startPoint x: 773, startPoint y: 433, endPoint x: 1577, endPoint y: 503, distance: 806.5
click at [772, 473] on div at bounding box center [779, 475] width 28 height 4
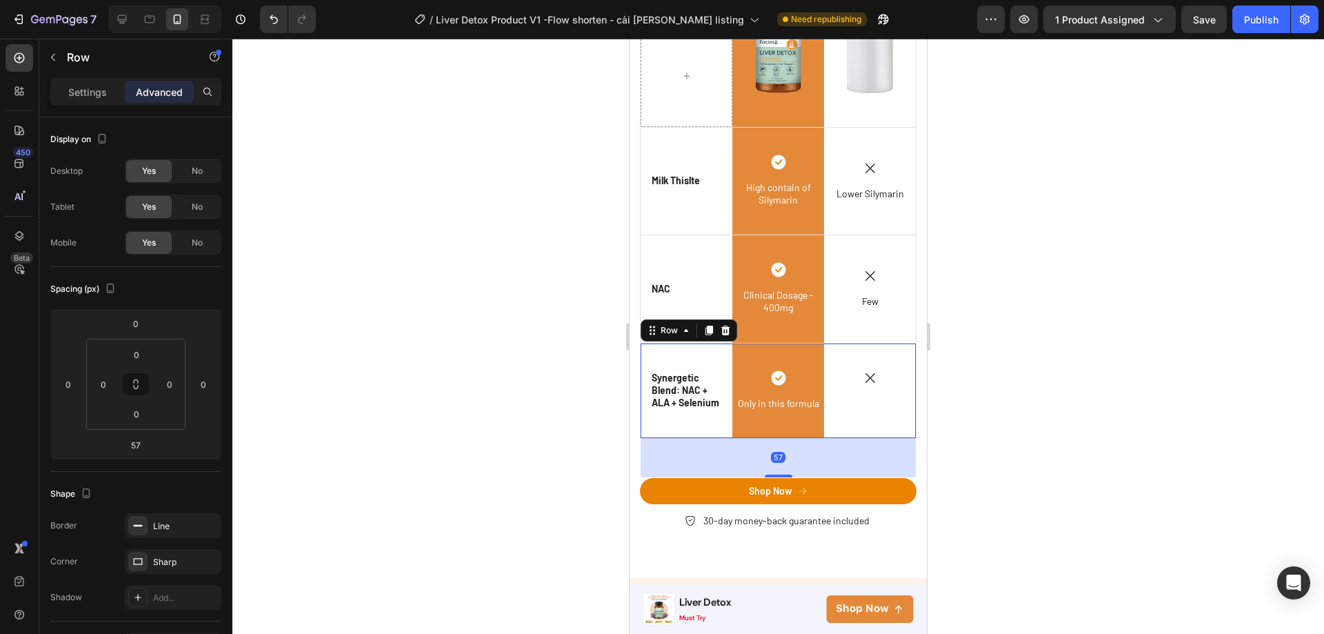
click at [972, 459] on div at bounding box center [778, 336] width 1092 height 595
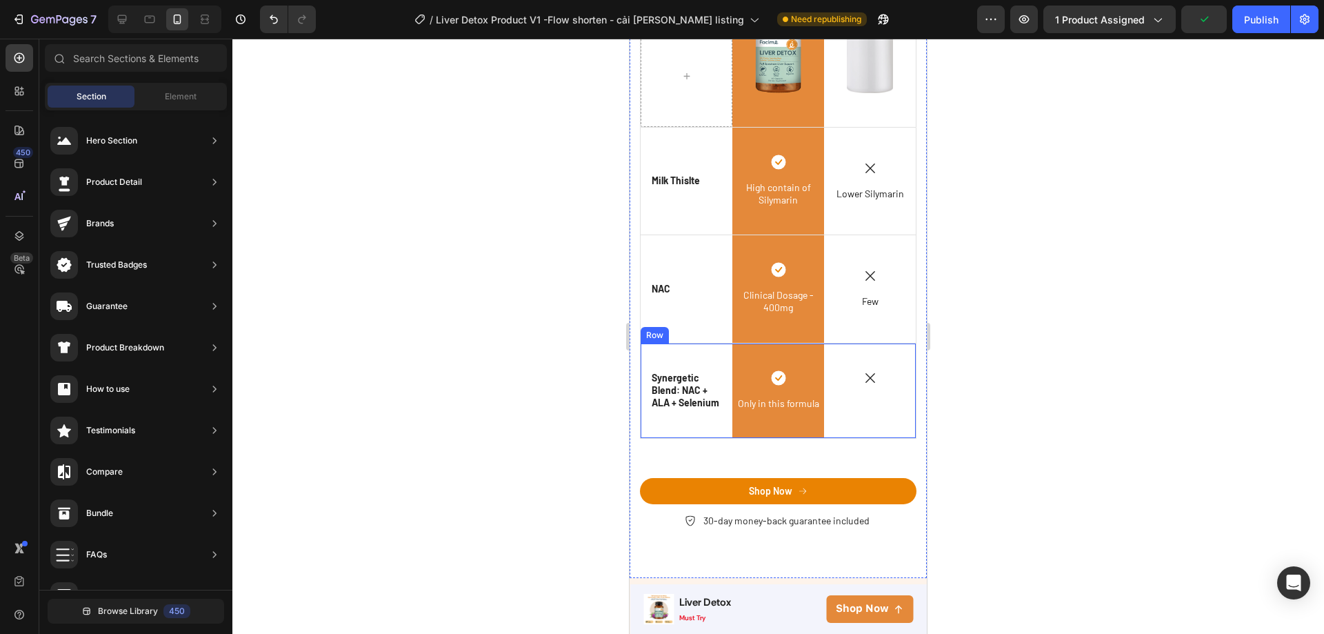
click at [710, 425] on div "Icon Synergetic Blend: NAC + ALA + Selenium Text Block Row" at bounding box center [687, 390] width 92 height 94
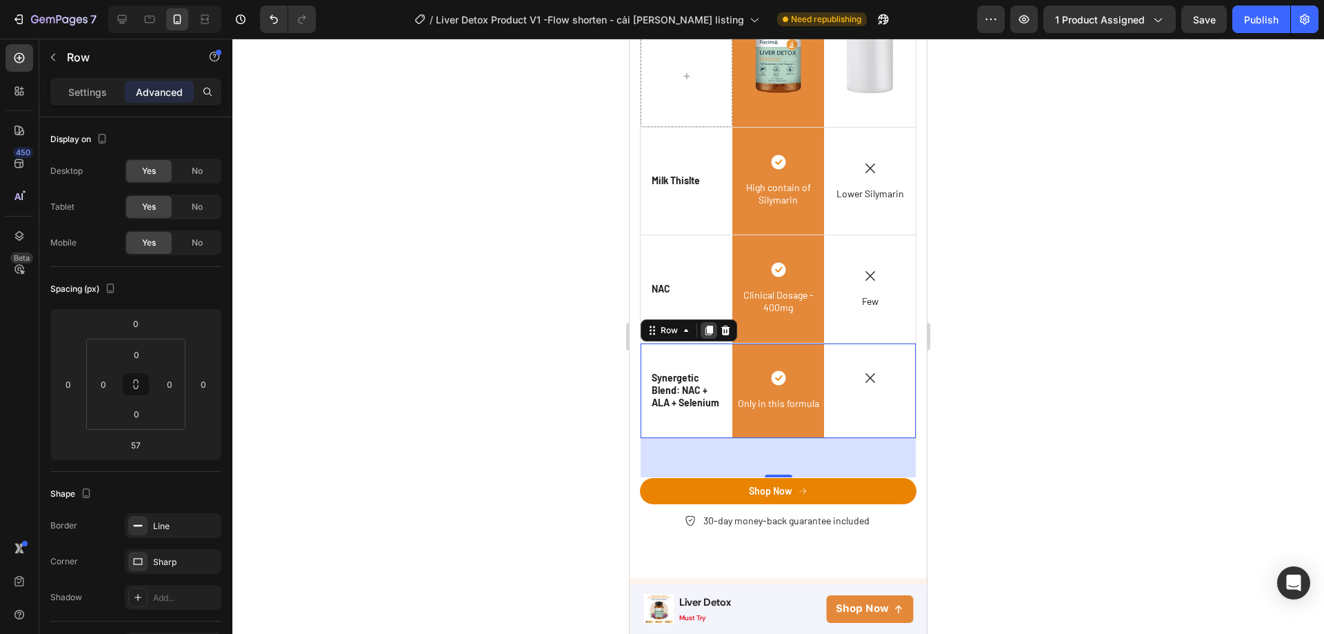
click at [706, 327] on icon at bounding box center [710, 331] width 8 height 10
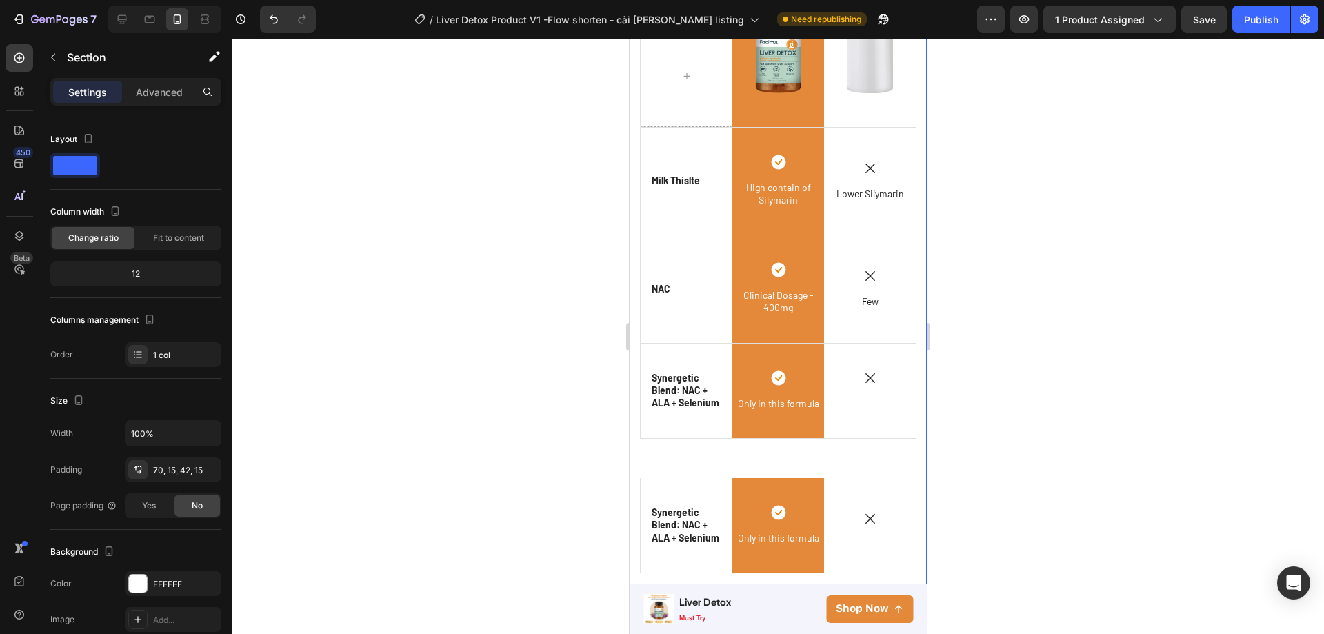
click at [772, 448] on div "How We Stand Out Heading Row Image Row Image Row Icon Milk Thislte Text Block R…" at bounding box center [778, 316] width 277 height 734
click at [694, 485] on div "Icon Synergetic Blend: NAC + ALA + Selenium Text Block Row" at bounding box center [687, 525] width 92 height 94
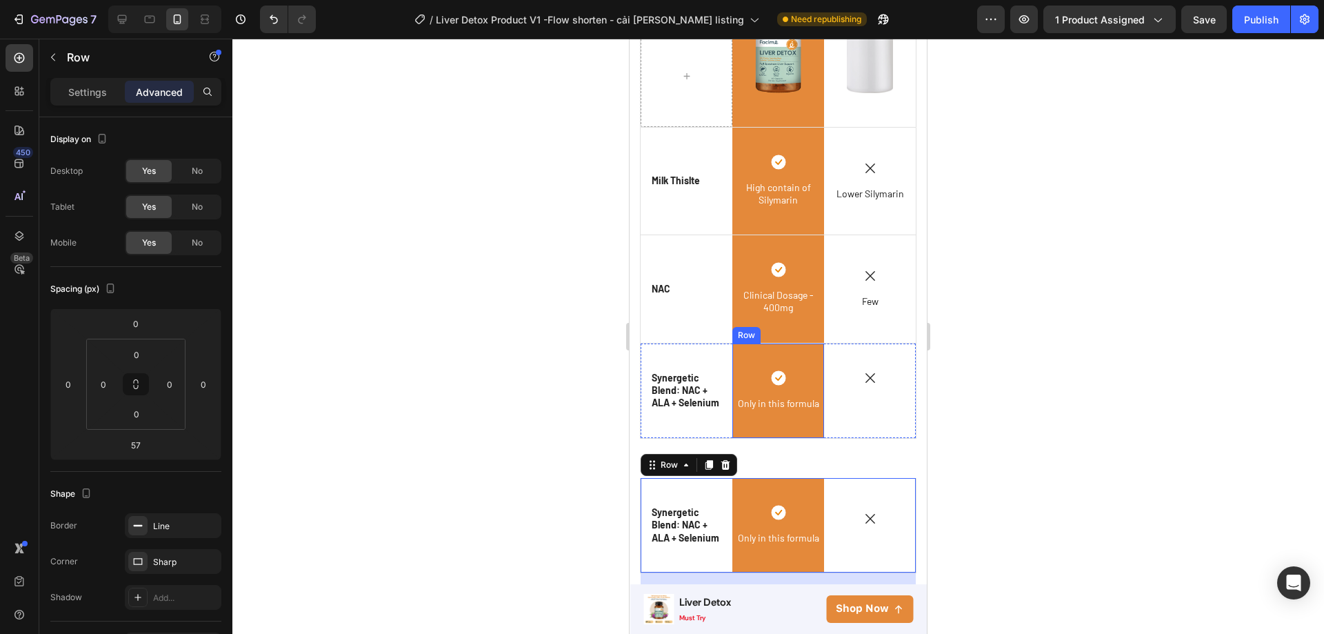
click at [783, 426] on div "Icon Only in this formula Text Block Row" at bounding box center [778, 390] width 92 height 94
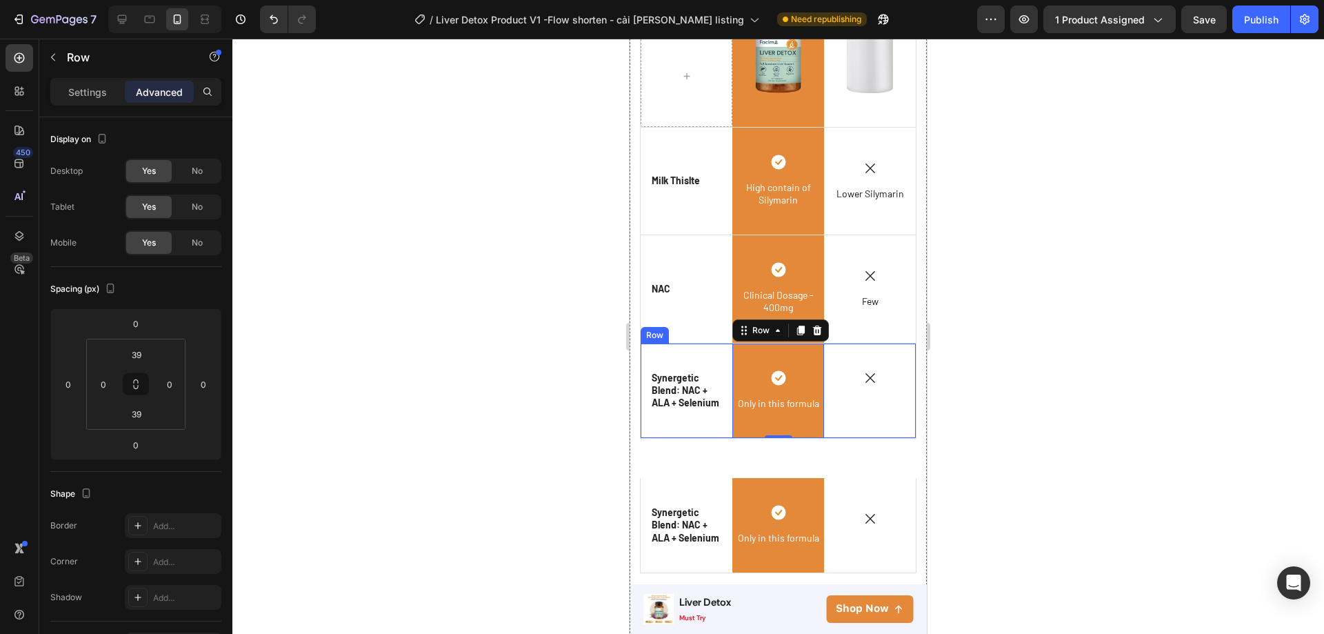
click at [710, 348] on div "Icon Synergetic Blend: NAC + ALA + Selenium Text Block Row" at bounding box center [687, 390] width 92 height 94
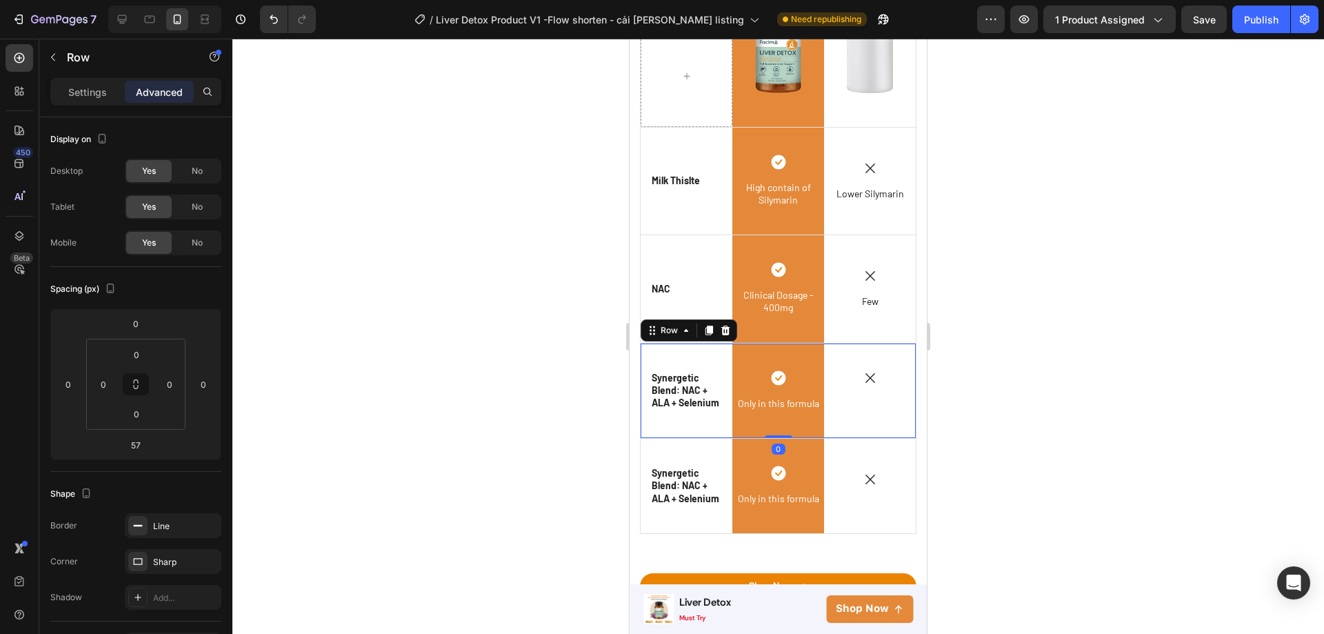
drag, startPoint x: 780, startPoint y: 472, endPoint x: 777, endPoint y: 428, distance: 44.2
click at [777, 428] on div "Icon Synergetic Blend: NAC + ALA + Selenium Text Block Row Icon Only in this fo…" at bounding box center [778, 390] width 277 height 95
type input "0"
click at [989, 388] on div at bounding box center [778, 336] width 1092 height 595
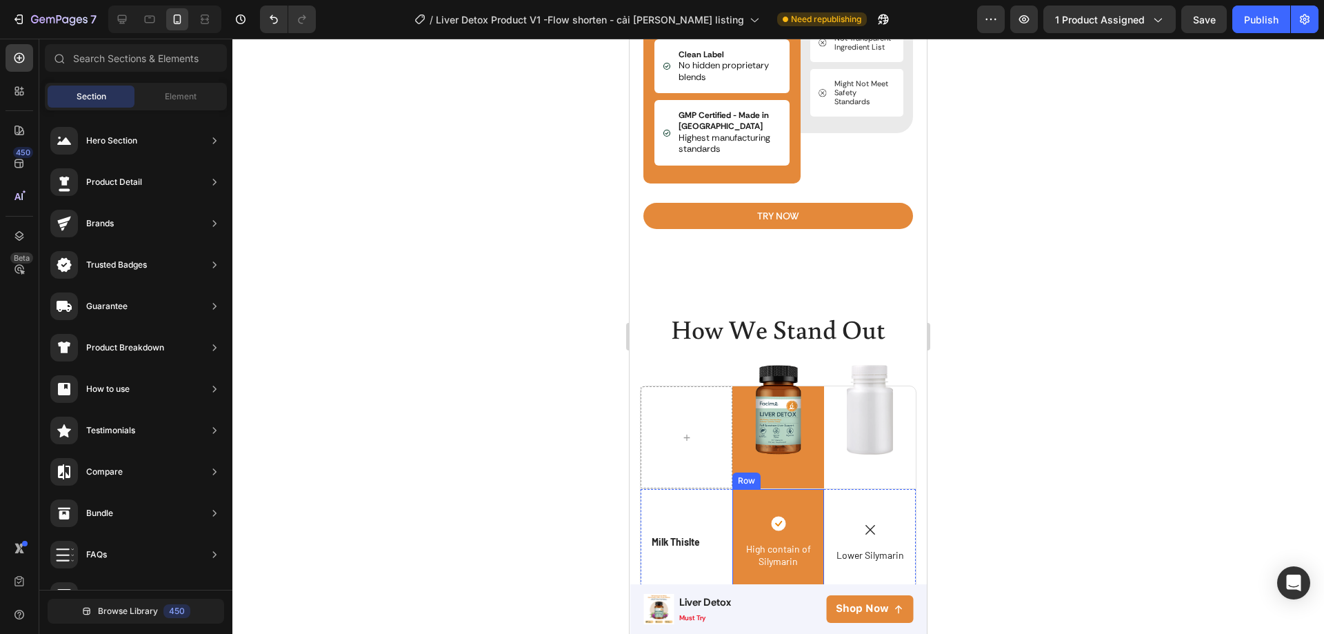
scroll to position [3401, 0]
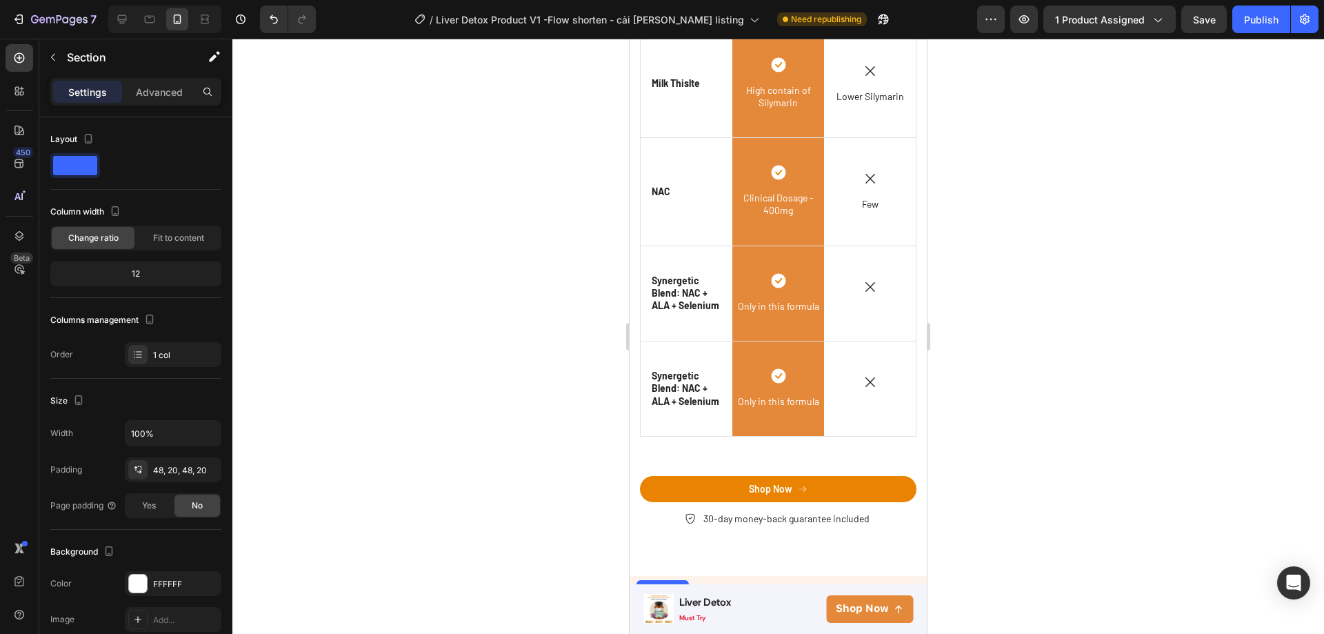
scroll to position [3884, 0]
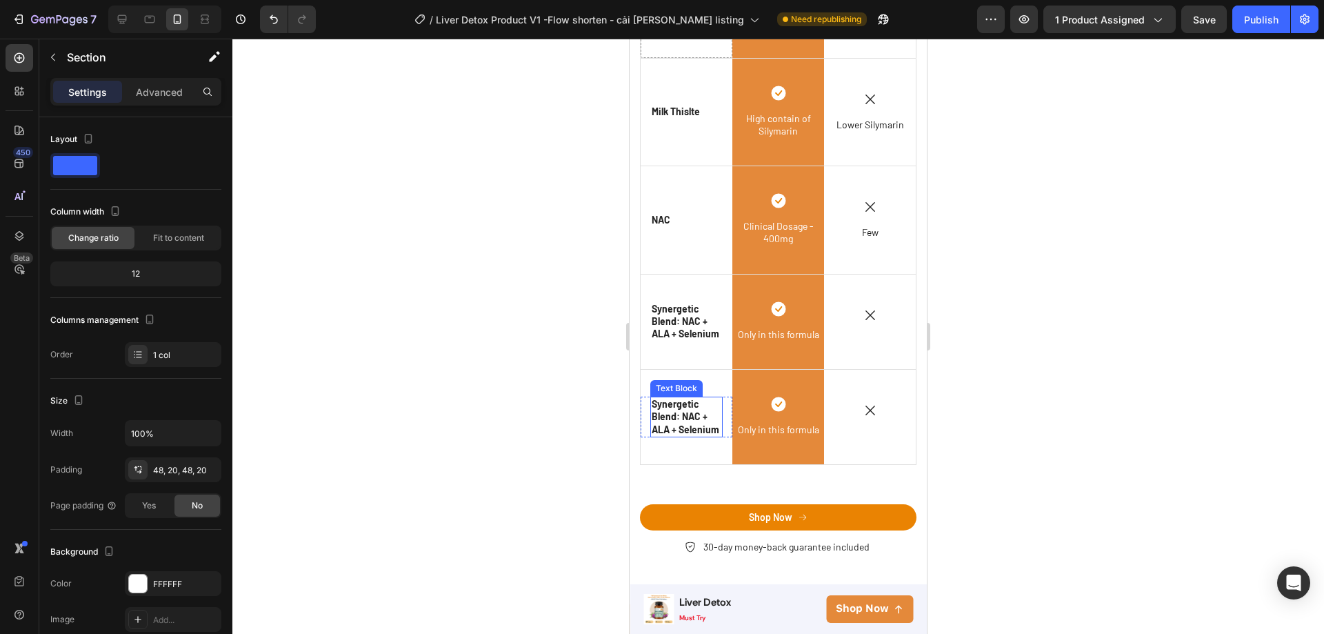
click at [683, 430] on p "Synergetic Blend: NAC + ALA + Selenium" at bounding box center [687, 417] width 70 height 38
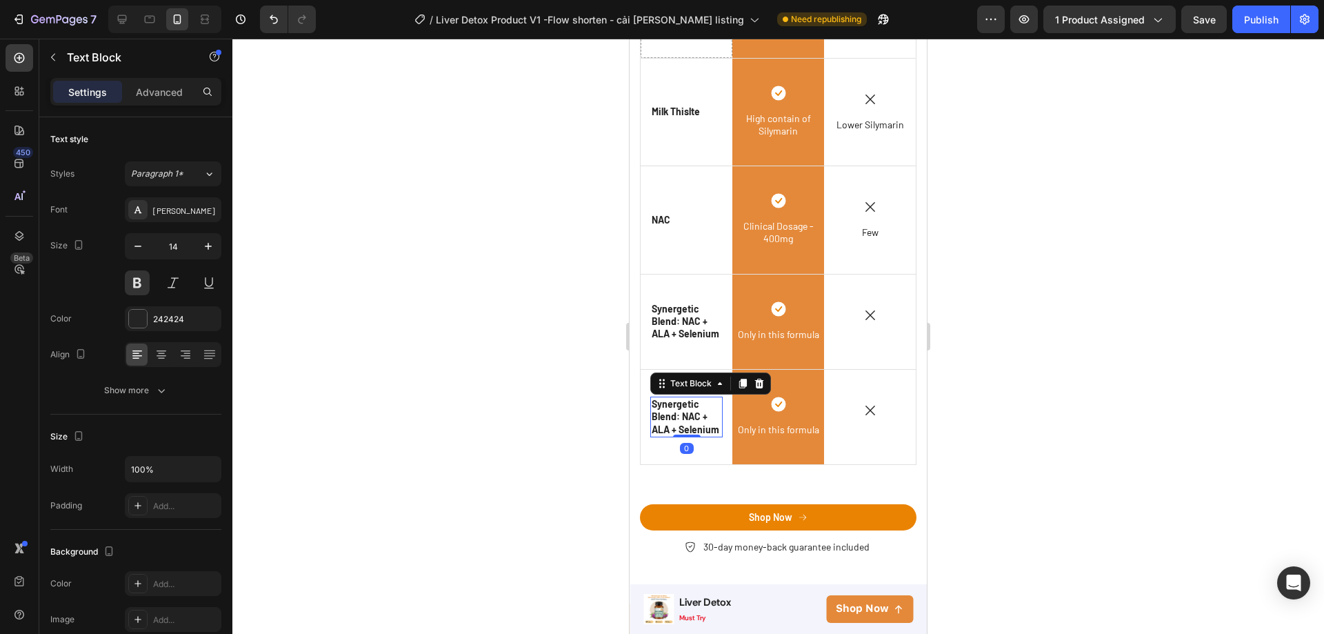
click at [683, 430] on p "Synergetic Blend: NAC + ALA + Selenium" at bounding box center [687, 417] width 70 height 38
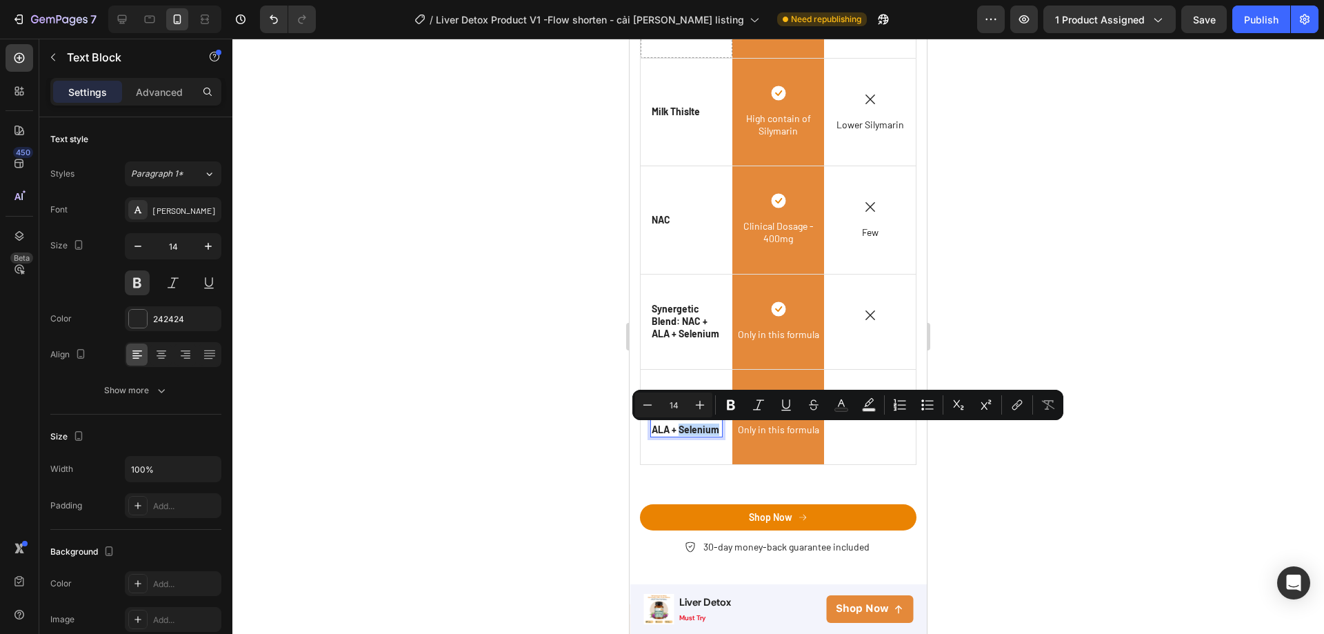
click at [694, 429] on p "Synergetic Blend: NAC + ALA + Selenium" at bounding box center [687, 417] width 70 height 38
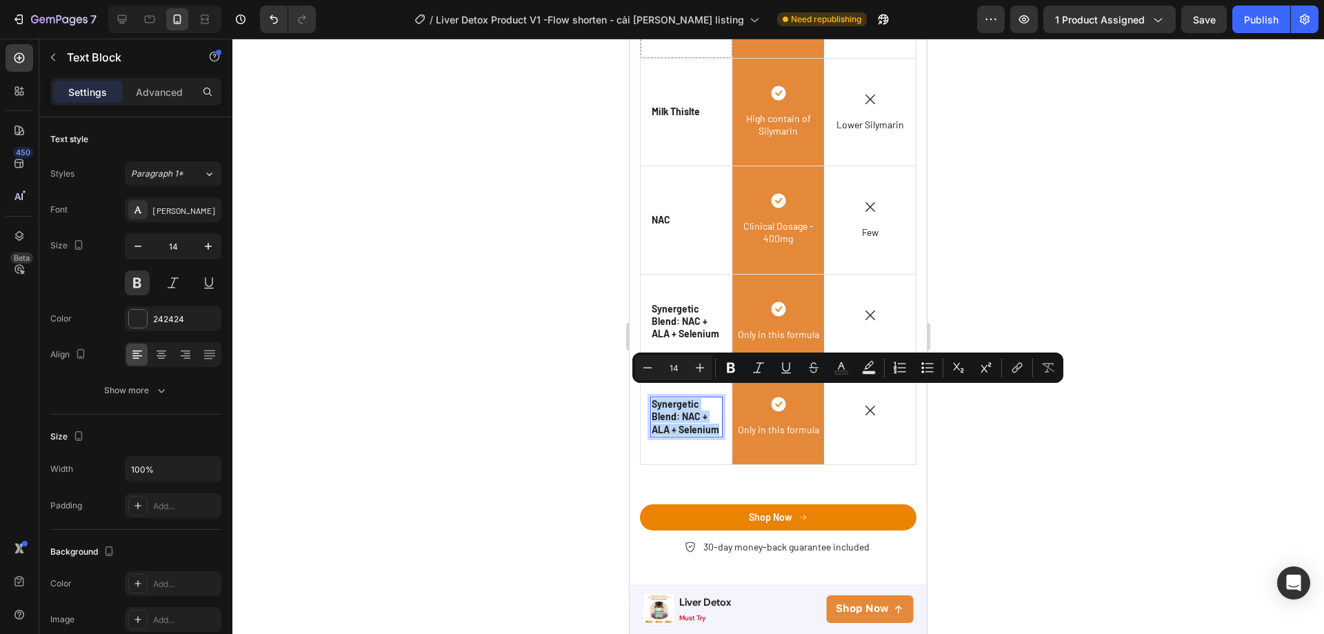
drag, startPoint x: 694, startPoint y: 429, endPoint x: 654, endPoint y: 397, distance: 52.0
click at [654, 398] on p "Synergetic Blend: NAC + ALA + Selenium" at bounding box center [687, 417] width 70 height 38
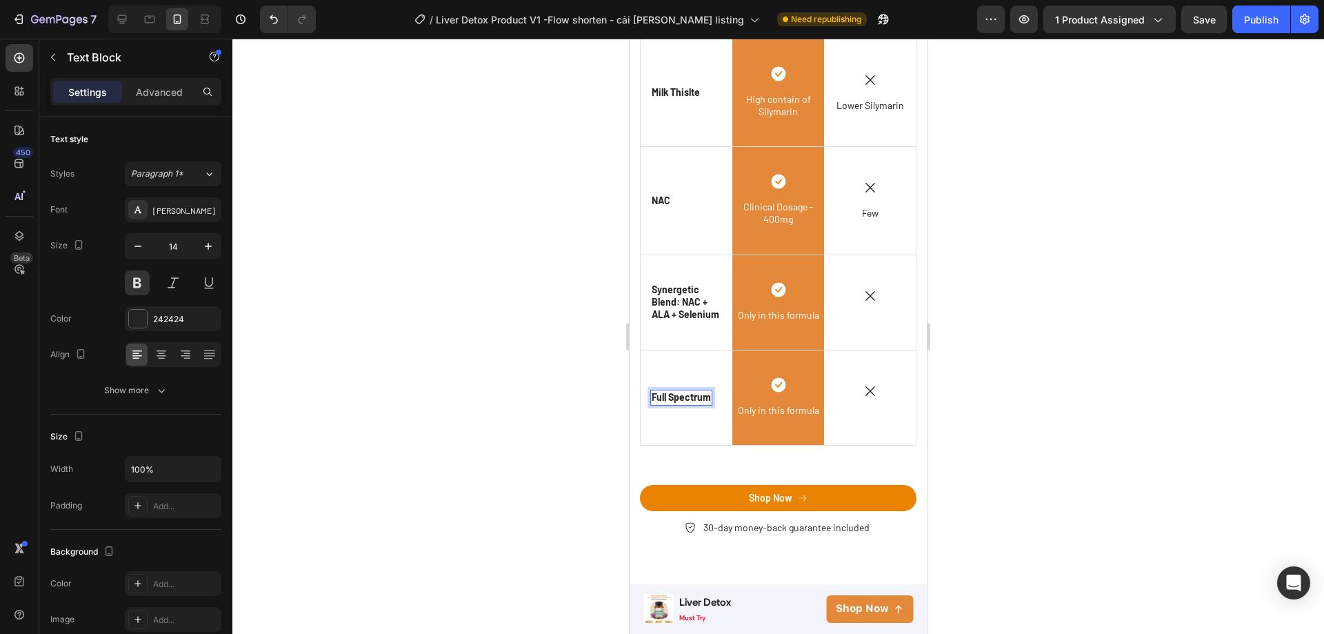
scroll to position [3896, 0]
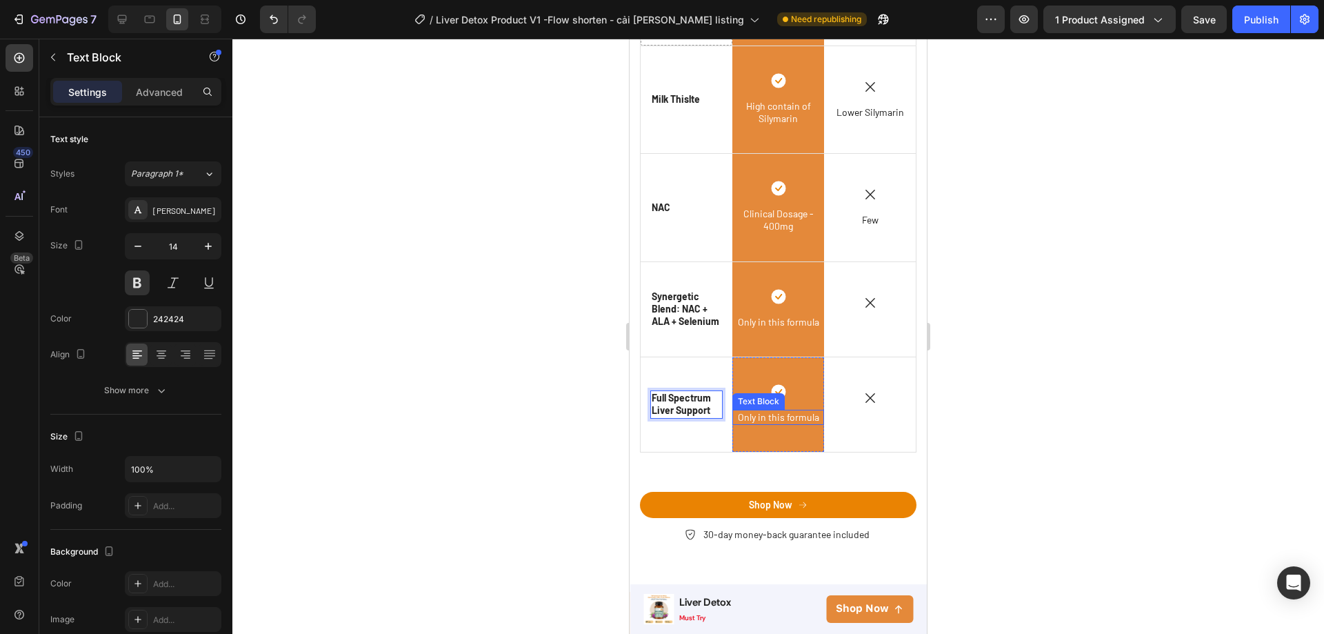
click at [762, 415] on span "Only in this formula" at bounding box center [778, 417] width 81 height 12
click at [789, 322] on span "Only in this formula" at bounding box center [778, 322] width 81 height 12
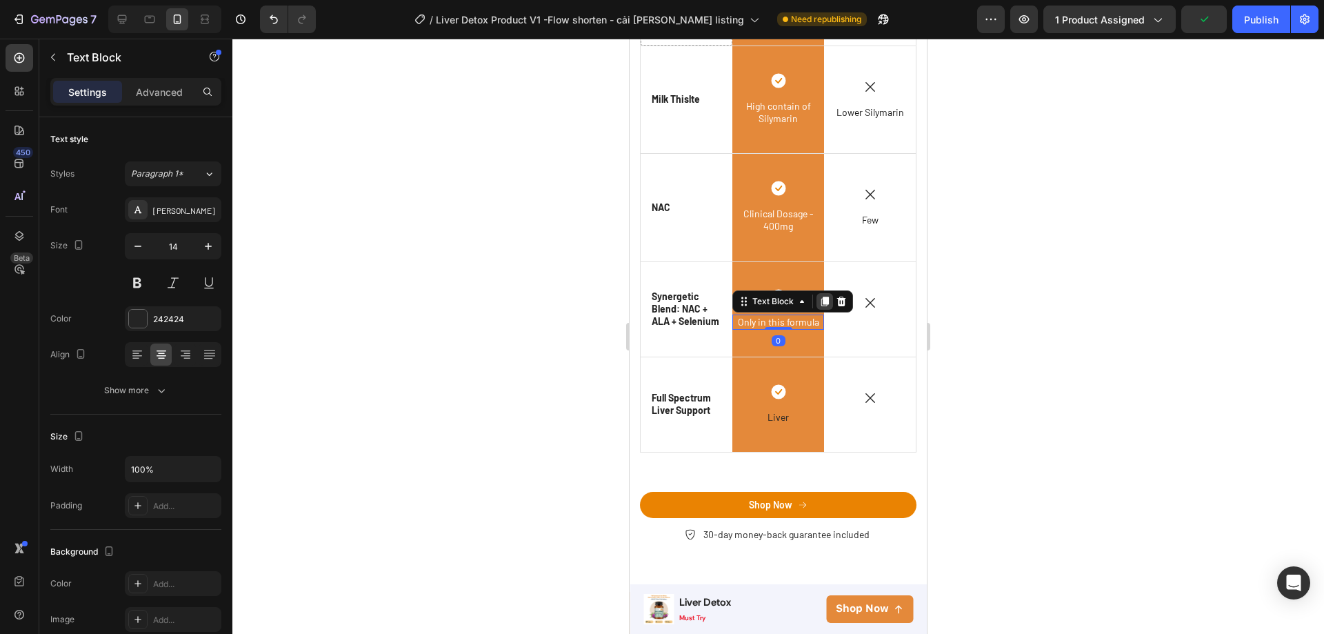
click at [821, 302] on icon at bounding box center [825, 302] width 8 height 10
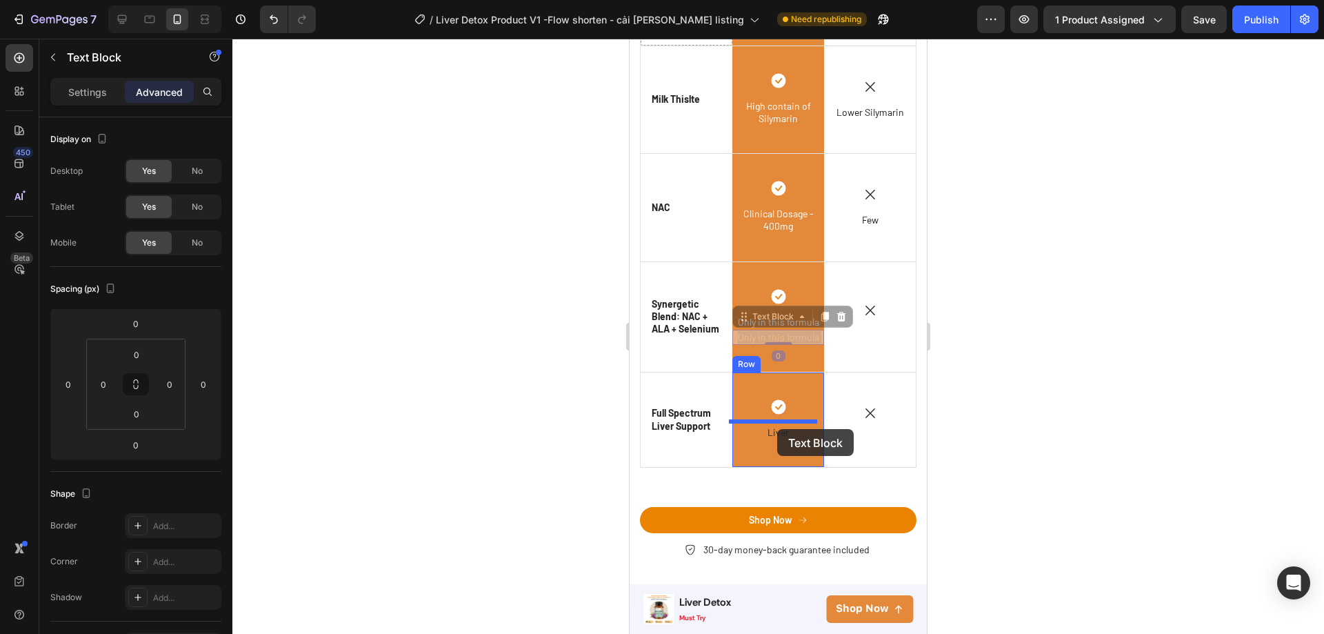
drag, startPoint x: 775, startPoint y: 332, endPoint x: 777, endPoint y: 429, distance: 96.6
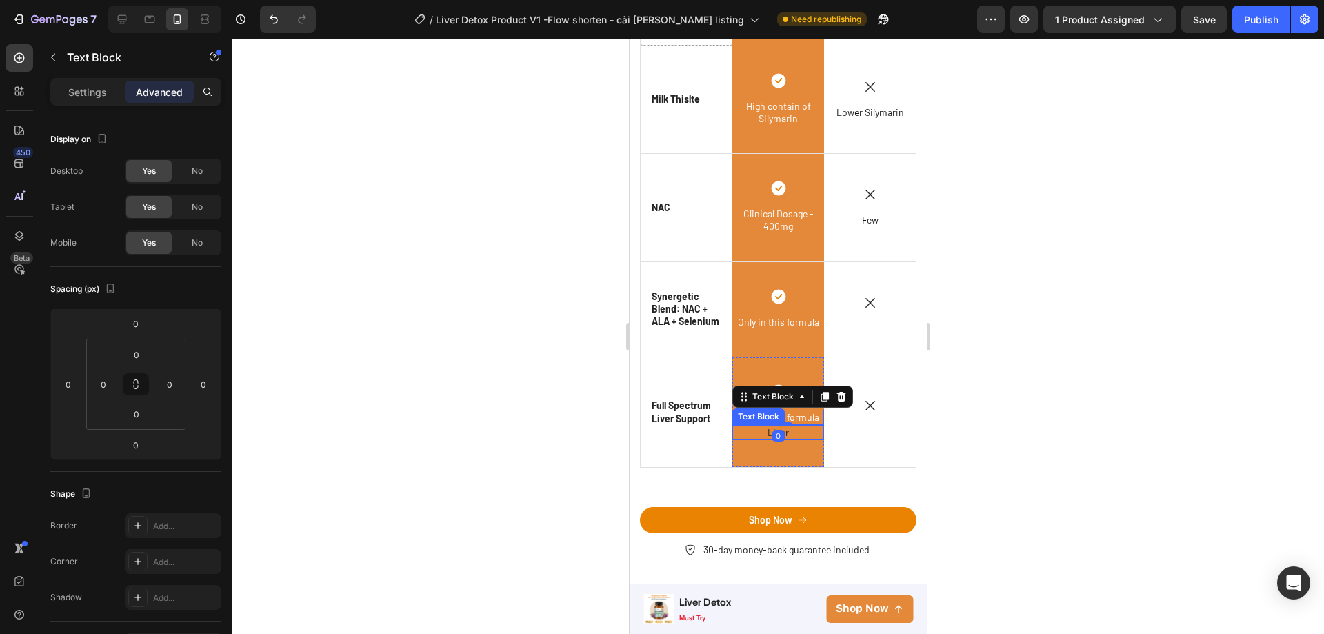
click at [808, 426] on p "Liver" at bounding box center [778, 432] width 89 height 12
click at [839, 408] on icon at bounding box center [841, 411] width 11 height 11
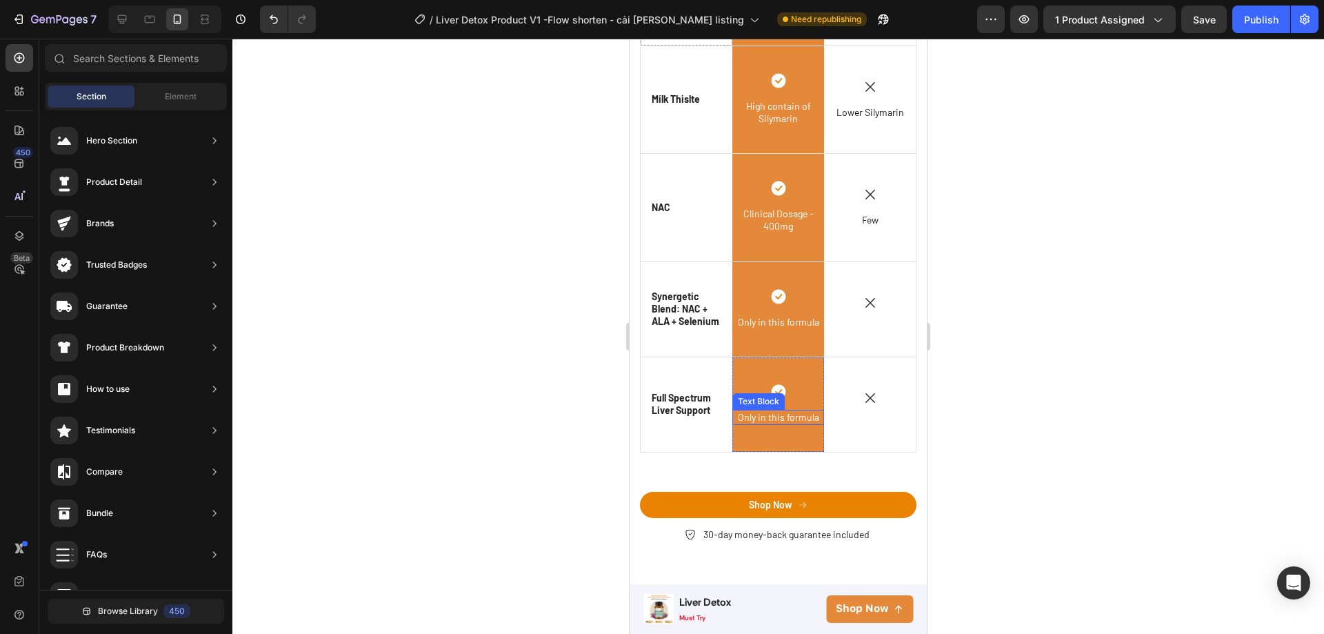
click at [797, 411] on span "Only in this formula" at bounding box center [778, 417] width 81 height 12
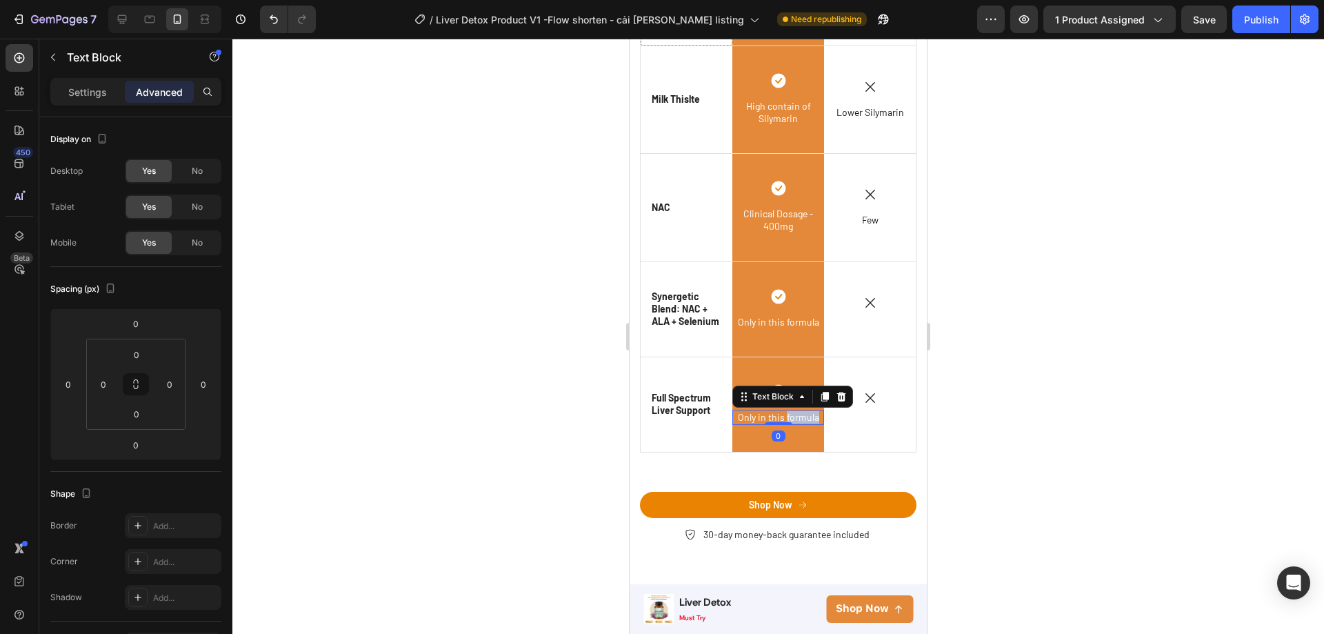
click at [798, 411] on span "Only in this formula" at bounding box center [778, 417] width 81 height 12
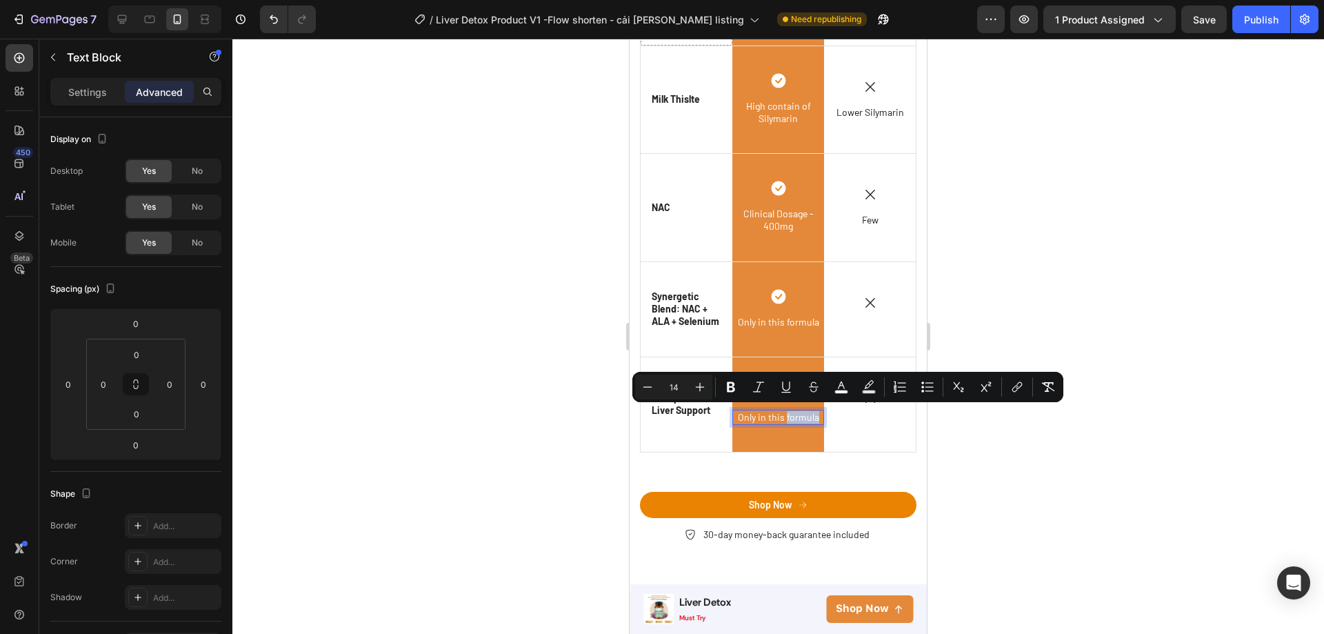
click at [811, 414] on span "Only in this formula" at bounding box center [778, 417] width 81 height 12
drag, startPoint x: 735, startPoint y: 414, endPoint x: 816, endPoint y: 416, distance: 80.7
click at [816, 416] on div "Only in this formula" at bounding box center [778, 417] width 92 height 15
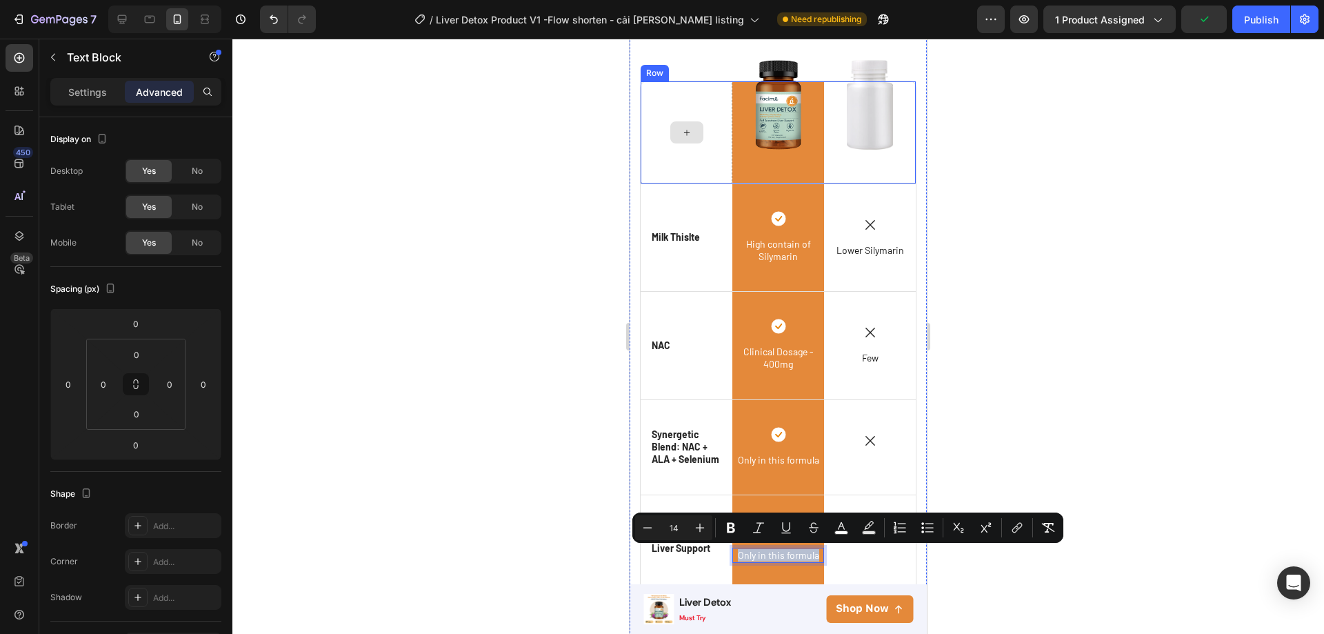
scroll to position [3689, 0]
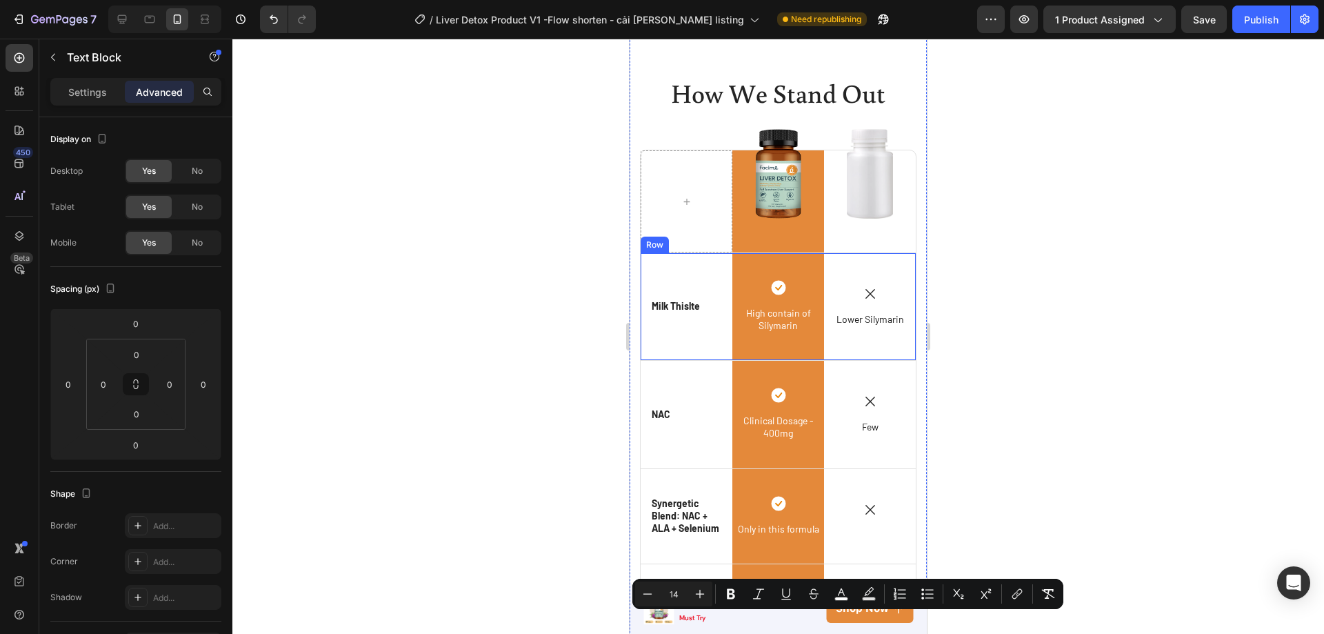
click at [710, 329] on div "Icon Milk Thislte Text Block Row" at bounding box center [687, 306] width 92 height 107
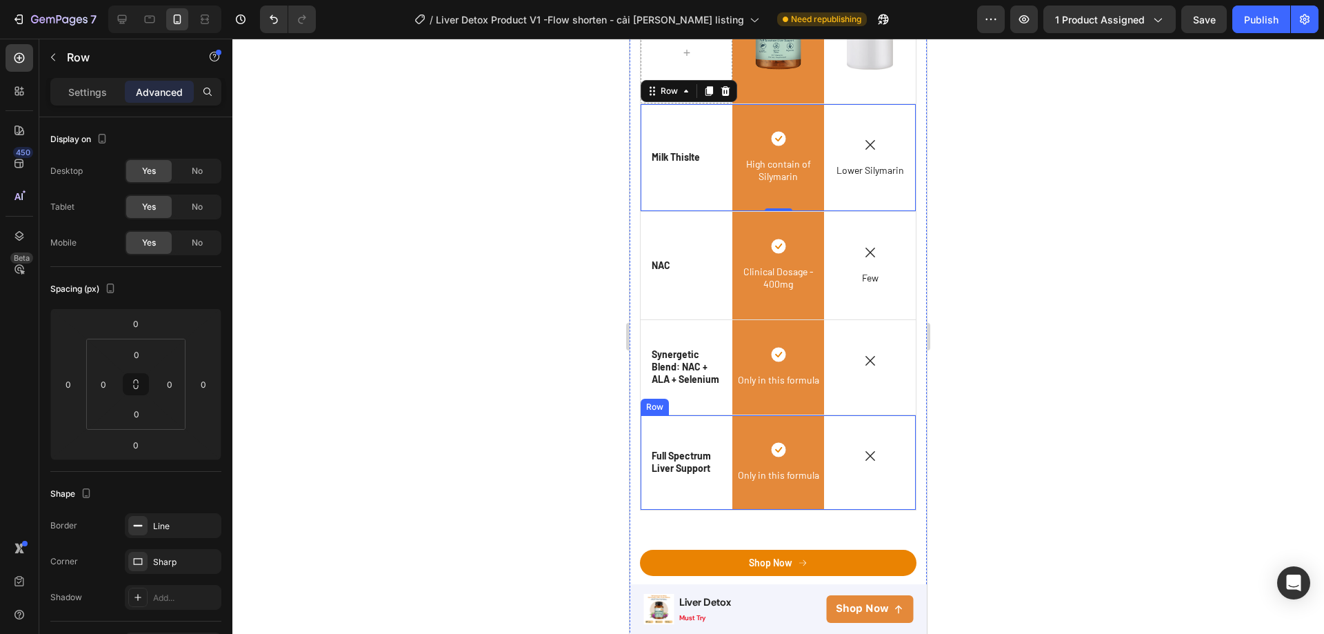
scroll to position [3758, 0]
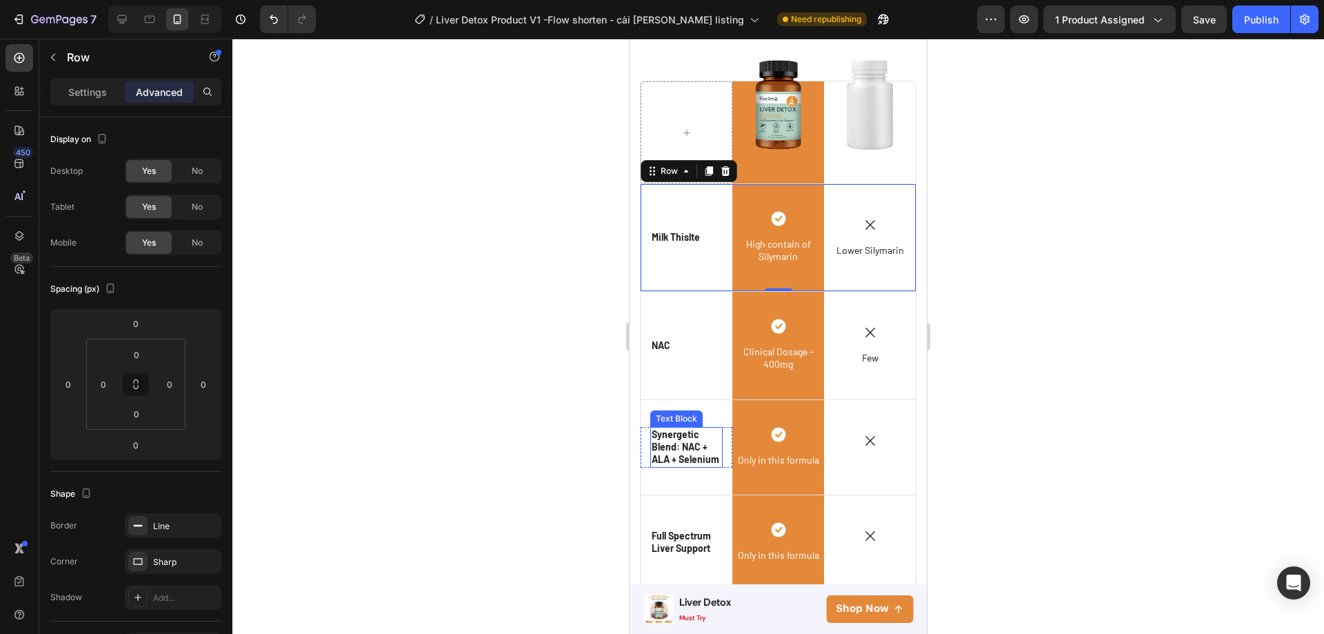
click at [697, 457] on p "Synergetic Blend: NAC + ALA + Selenium" at bounding box center [687, 447] width 70 height 38
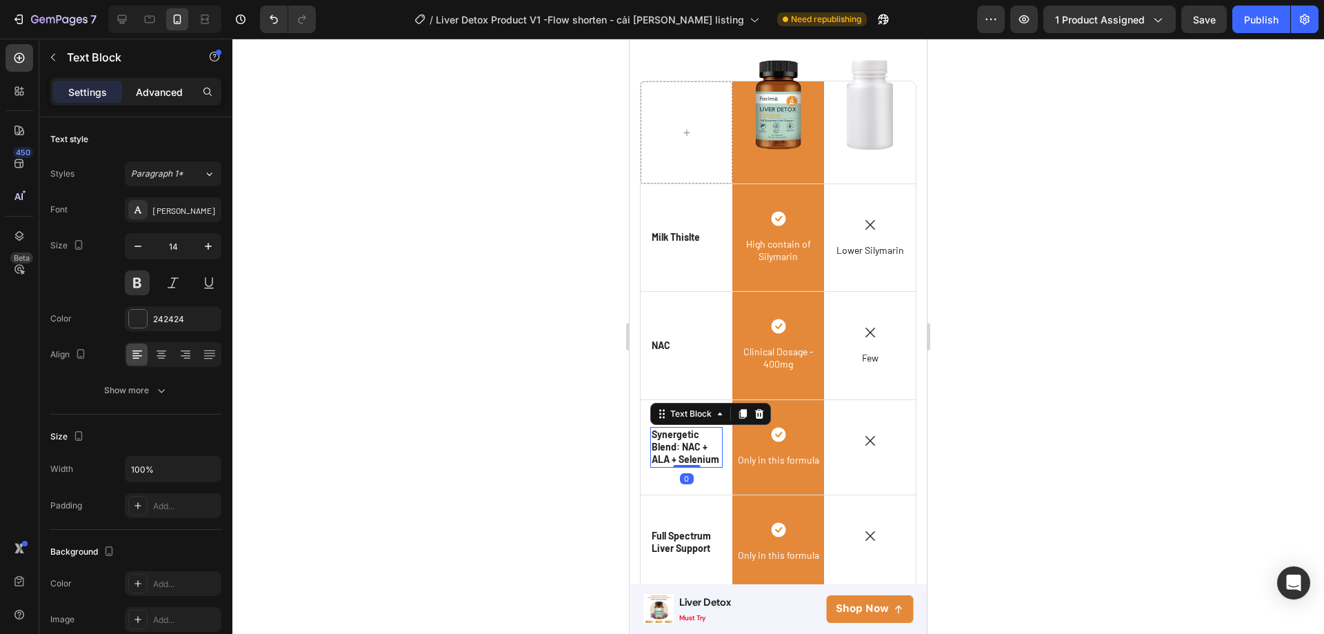
click at [161, 96] on p "Advanced" at bounding box center [159, 92] width 47 height 14
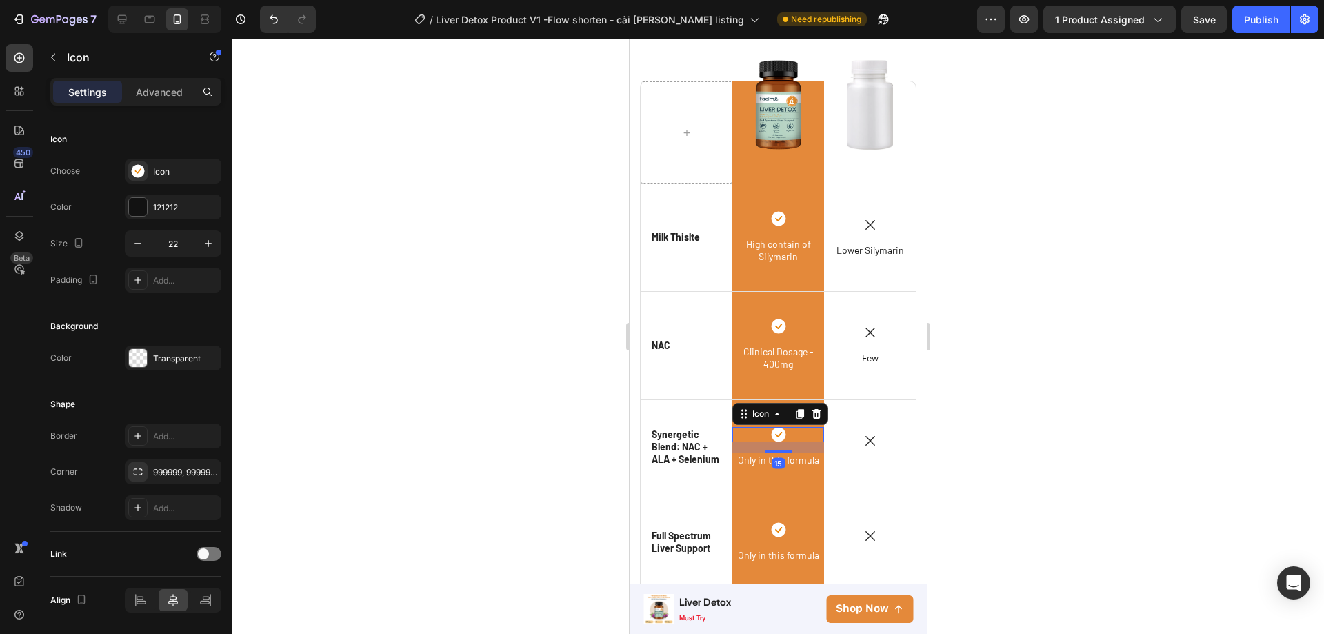
click at [797, 429] on div "Icon 15" at bounding box center [778, 434] width 92 height 15
click at [156, 97] on p "Advanced" at bounding box center [159, 92] width 47 height 14
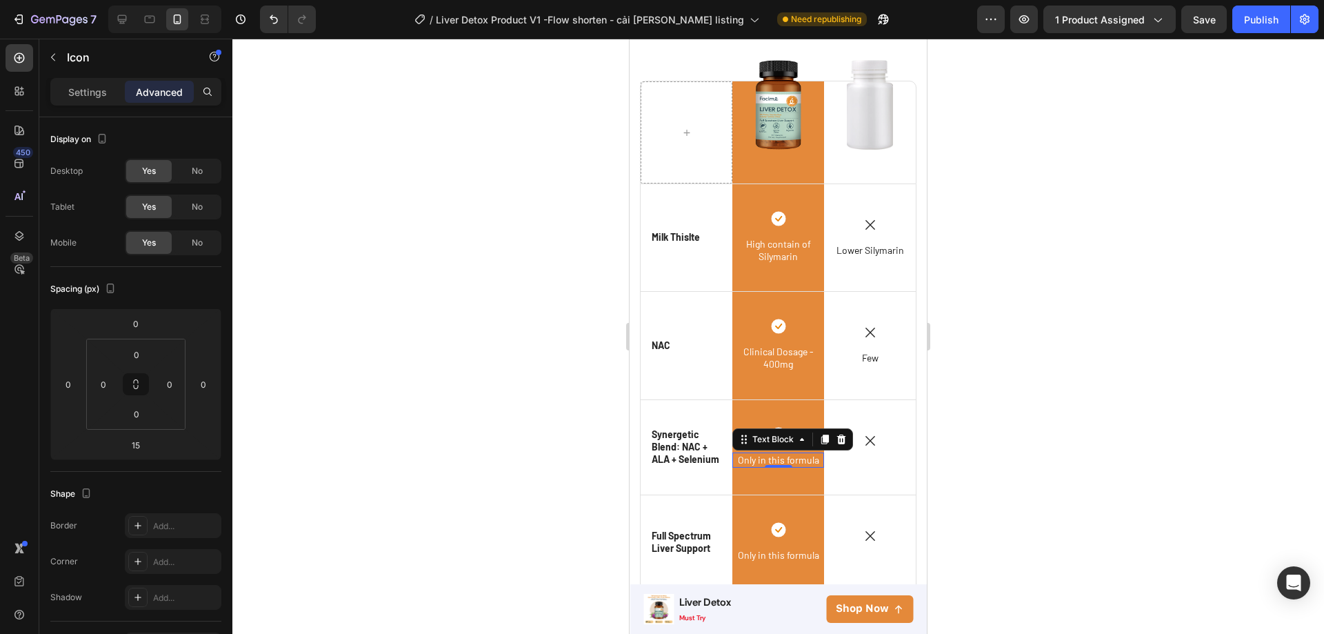
click at [793, 457] on span "Only in this formula" at bounding box center [778, 460] width 81 height 12
click at [832, 478] on div "Icon Text Block" at bounding box center [870, 447] width 92 height 94
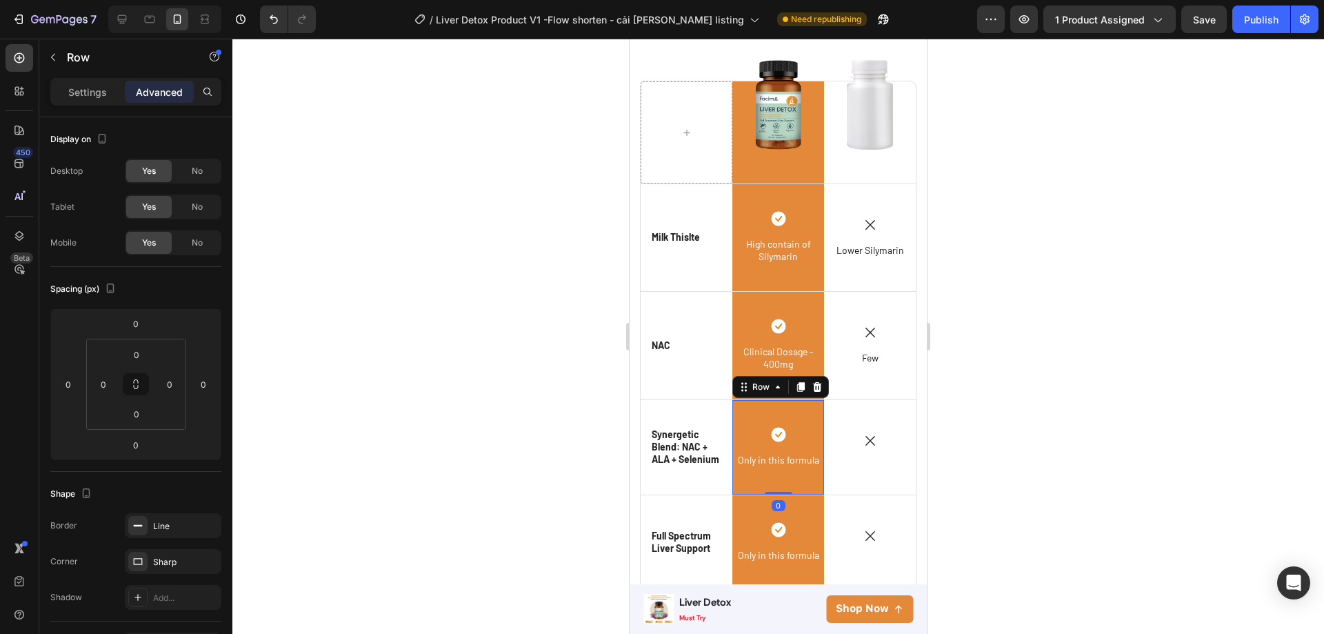
click at [794, 408] on div "Icon Only in this formula Text Block Row 0" at bounding box center [778, 447] width 92 height 94
click at [134, 358] on input "39" at bounding box center [137, 354] width 28 height 21
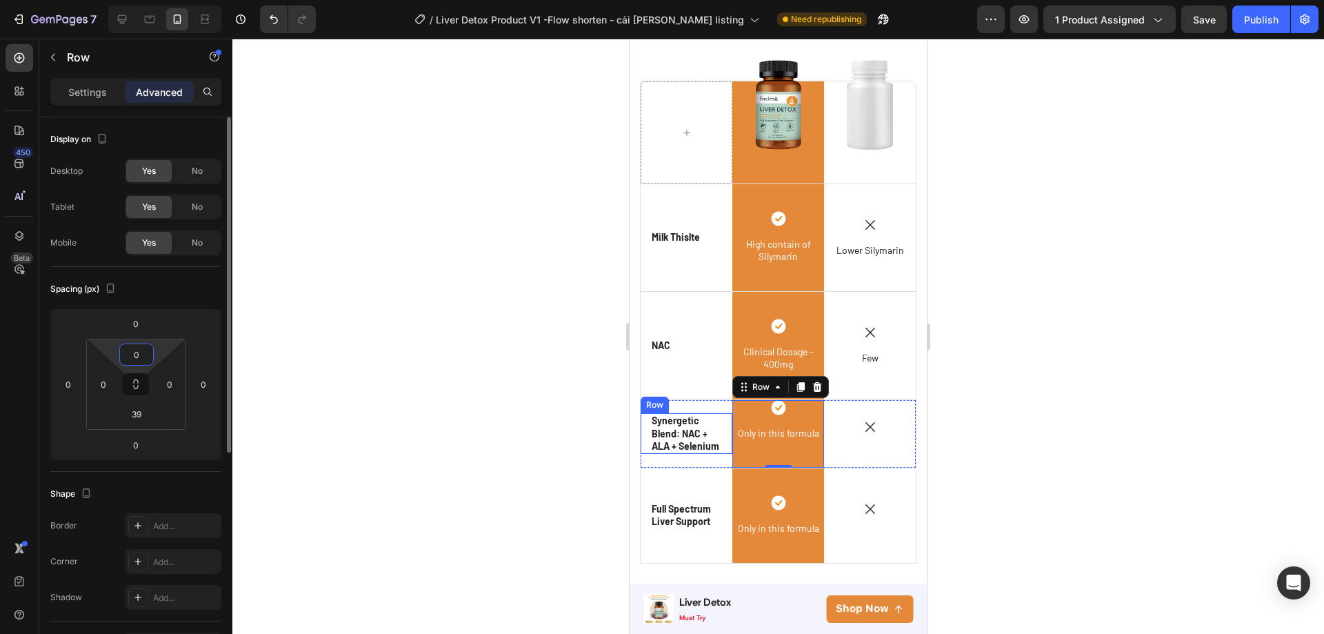
click at [139, 357] on input "0" at bounding box center [137, 354] width 28 height 21
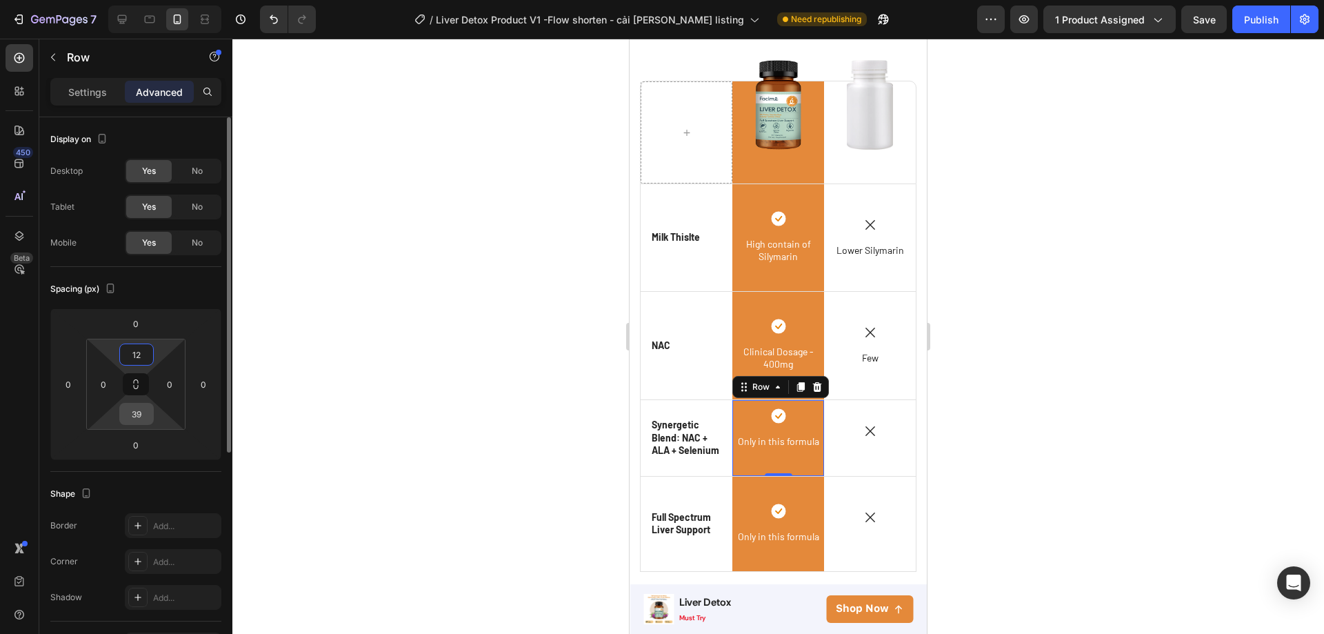
type input "12"
click at [126, 416] on input "39" at bounding box center [137, 413] width 28 height 21
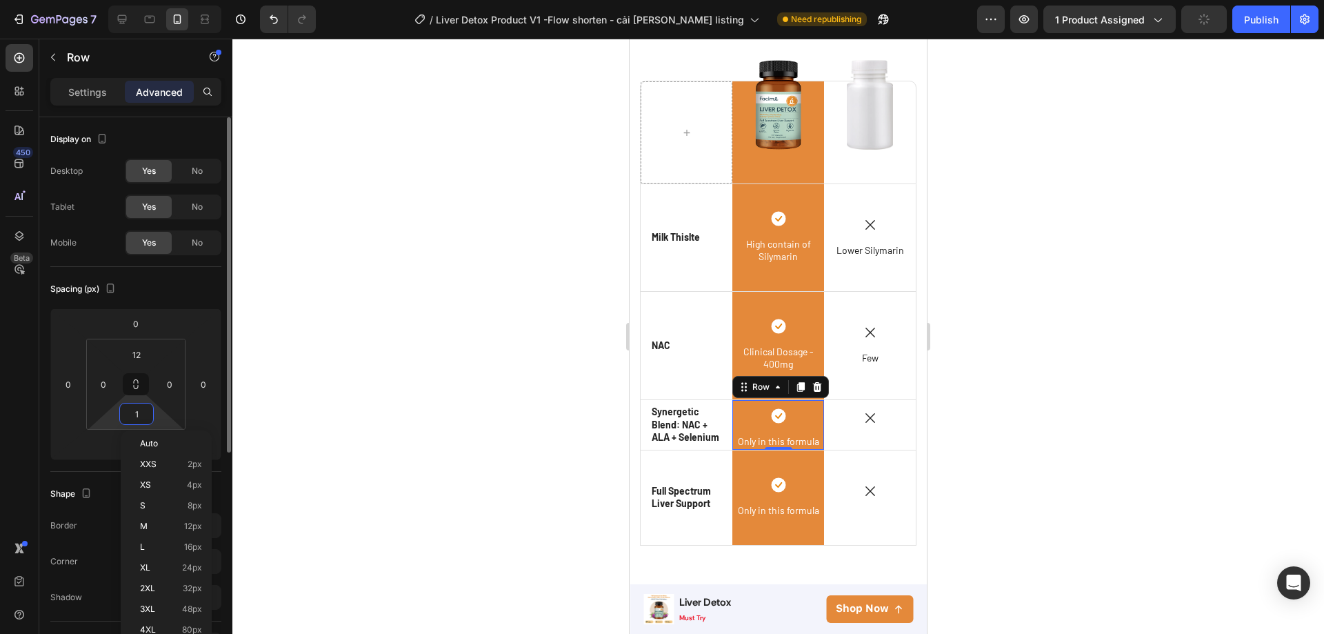
type input "12"
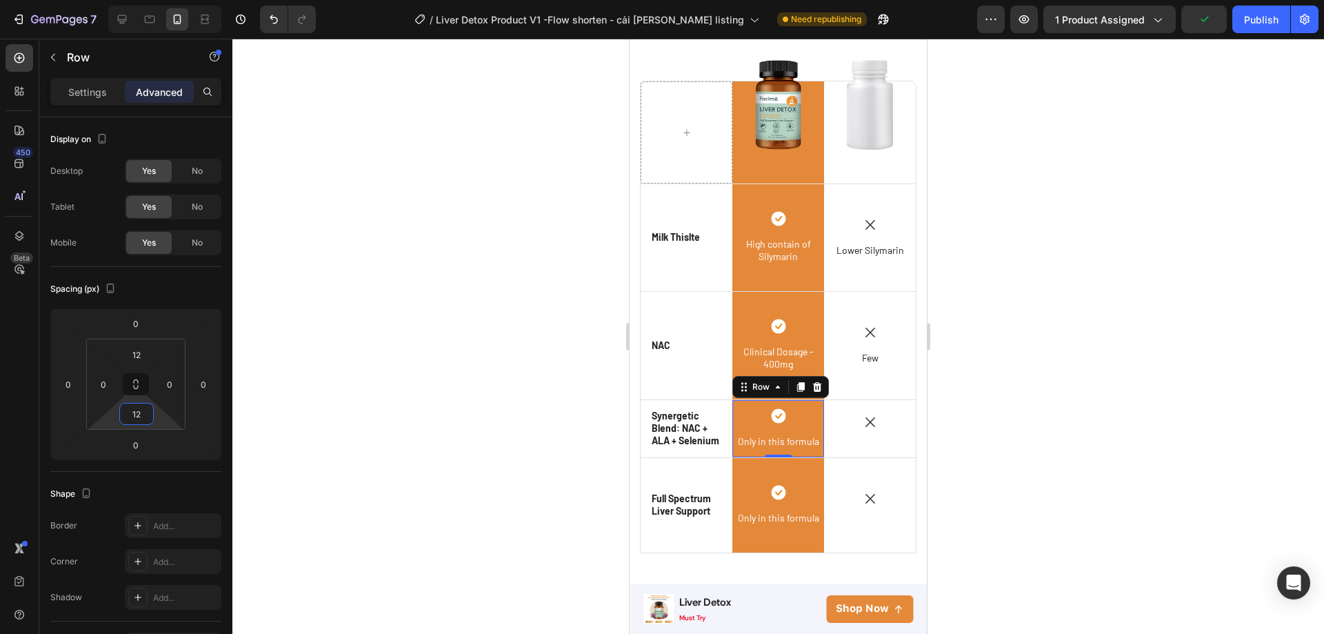
click at [552, 435] on div at bounding box center [778, 336] width 1092 height 595
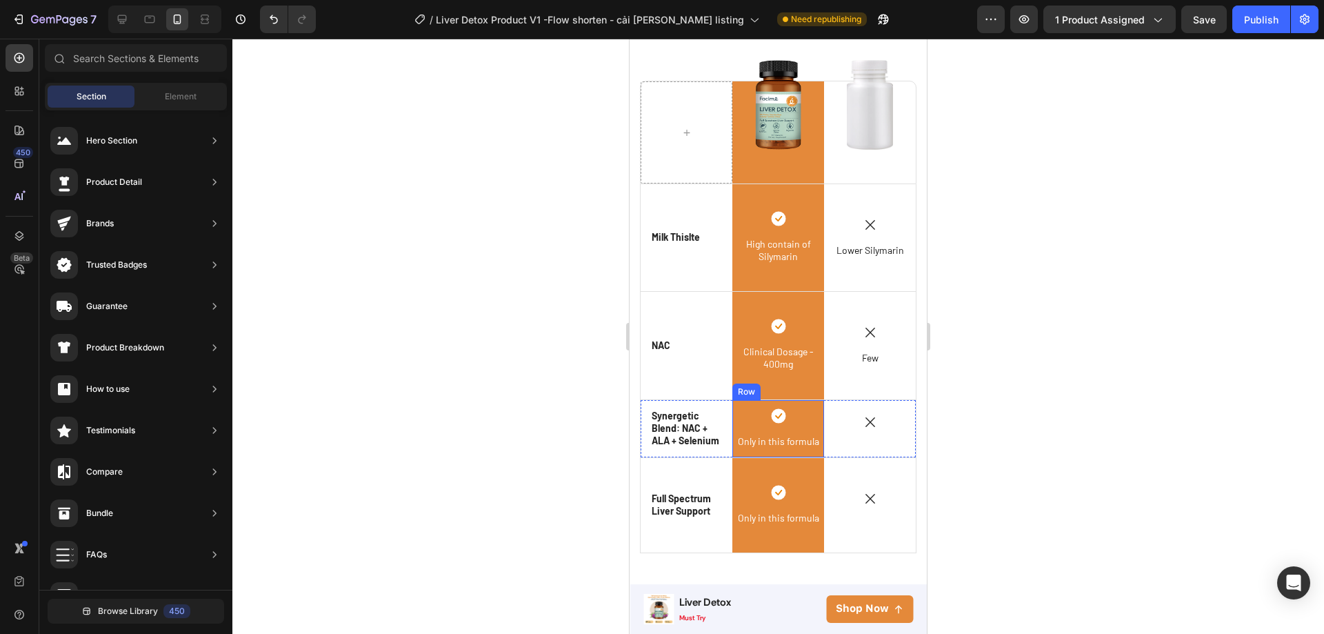
click at [757, 421] on div "Icon Only in this formula Text Block" at bounding box center [778, 428] width 92 height 41
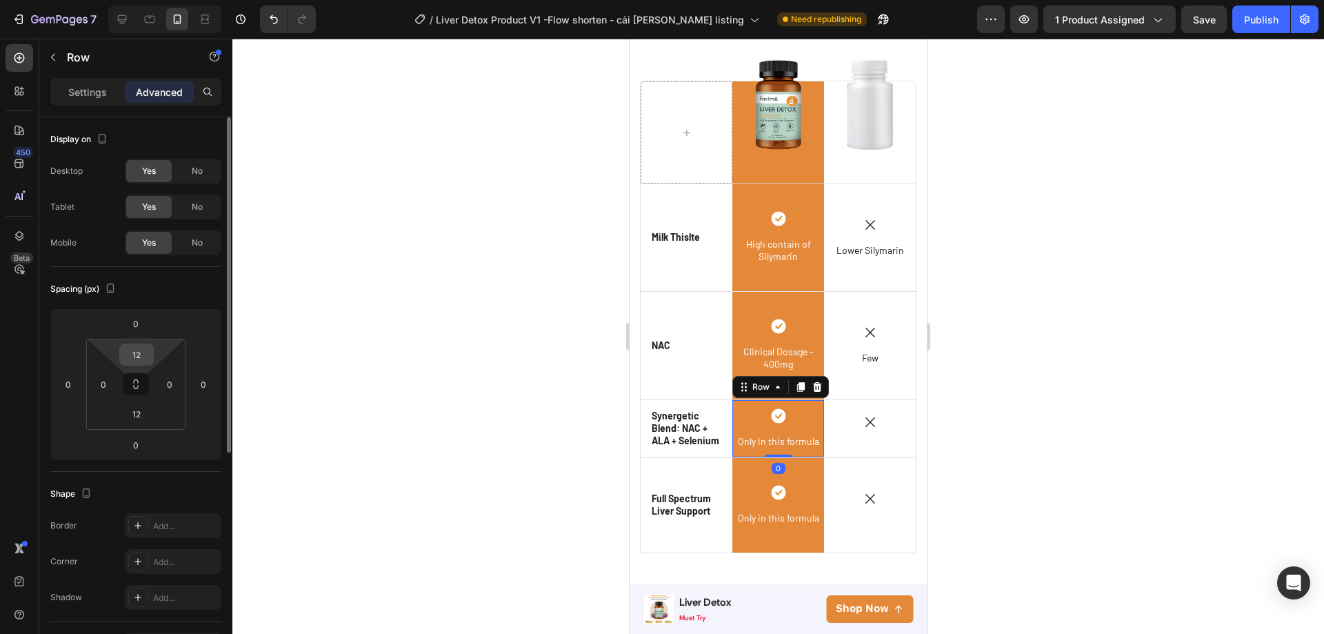
click at [133, 356] on input "12" at bounding box center [137, 354] width 28 height 21
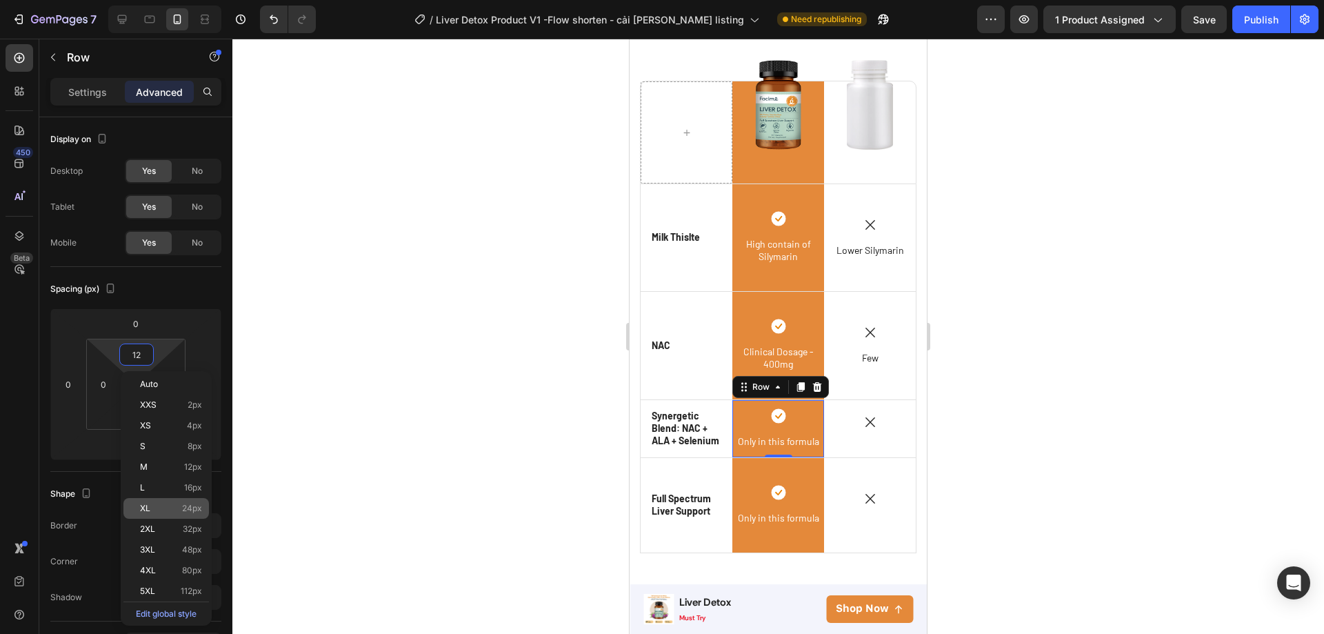
click at [167, 510] on p "XL 24px" at bounding box center [171, 508] width 62 height 10
type input "24"
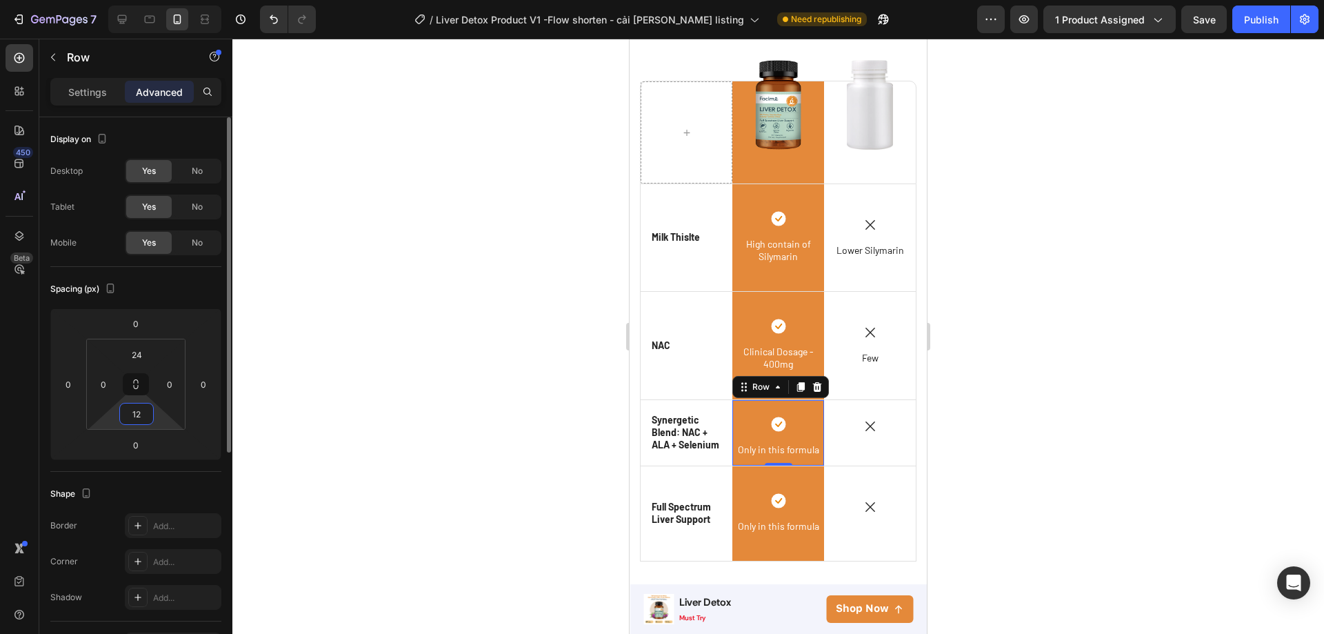
click at [132, 422] on input "12" at bounding box center [137, 413] width 28 height 21
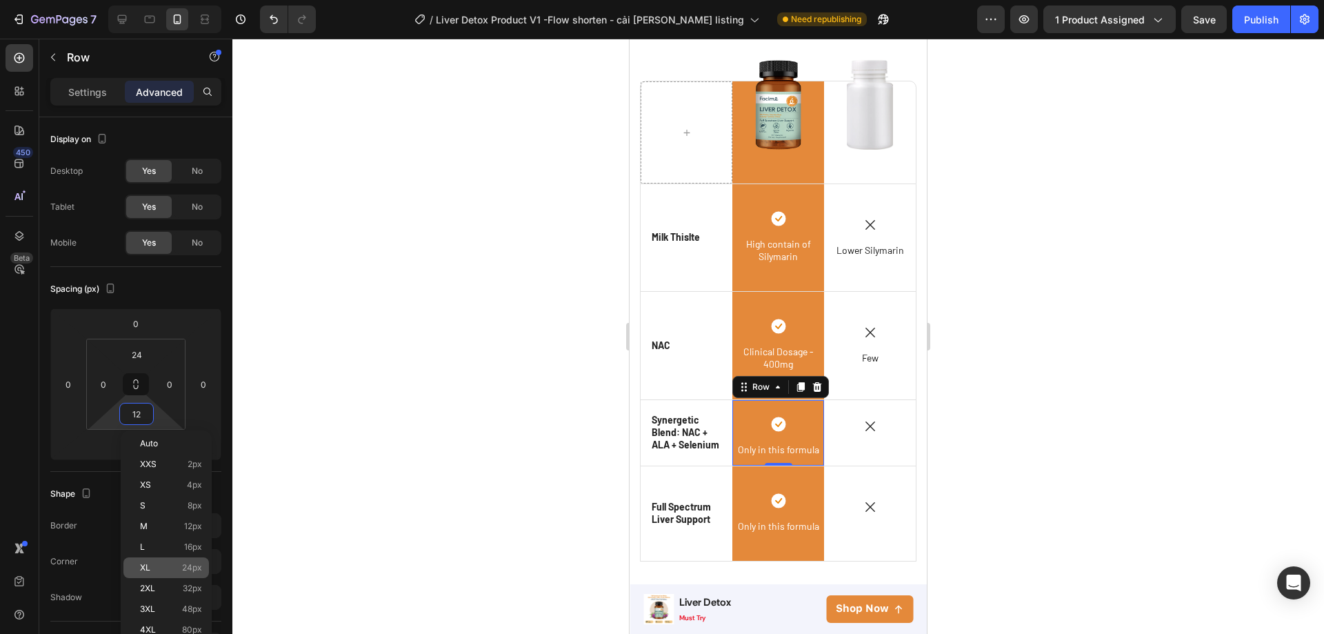
click at [146, 560] on div "XL 24px" at bounding box center [166, 567] width 86 height 21
type input "24"
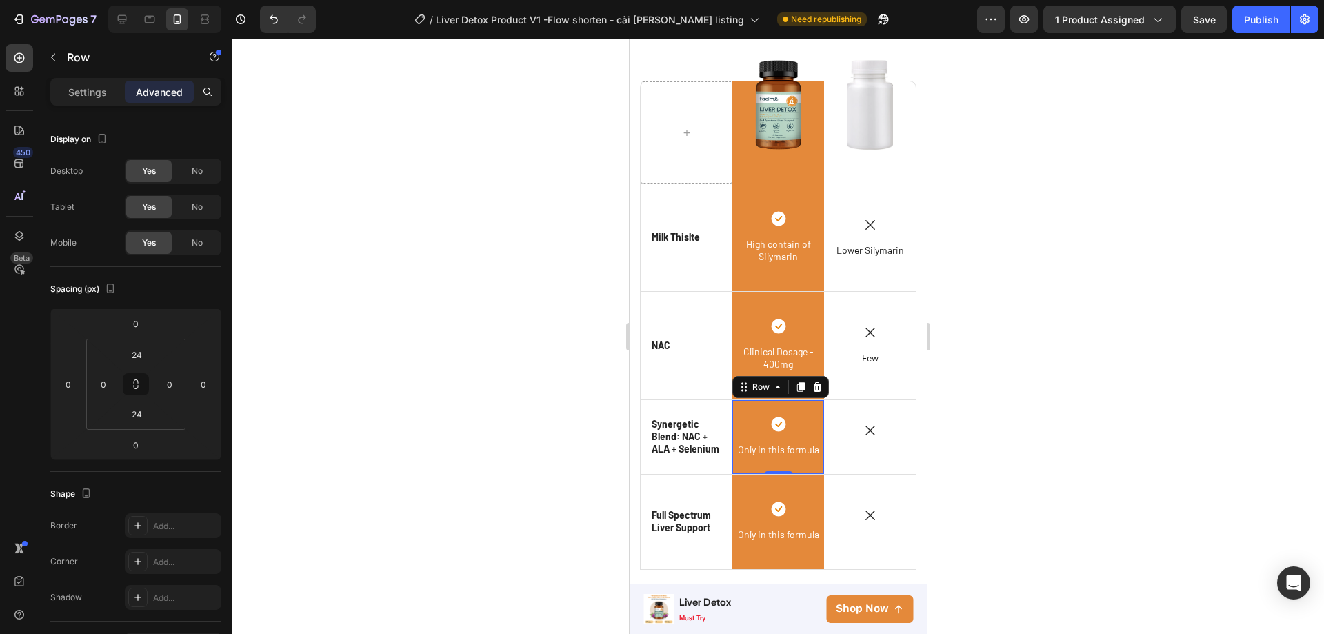
click at [992, 486] on div at bounding box center [778, 336] width 1092 height 595
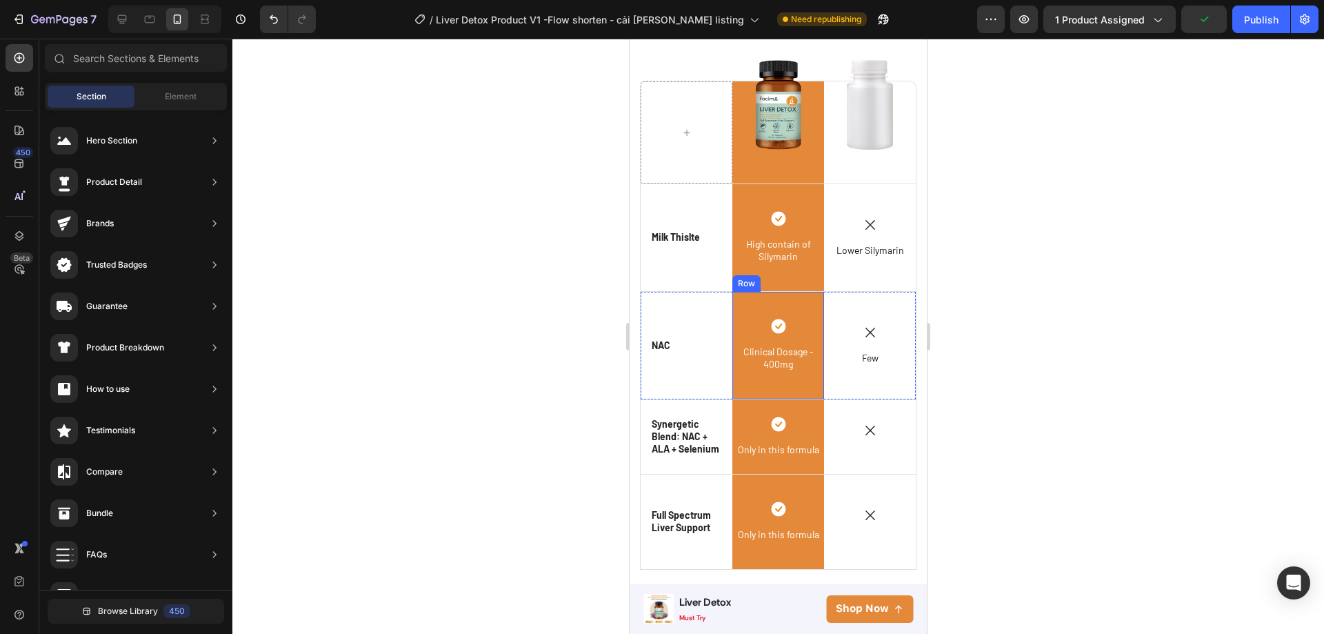
click at [754, 390] on div "Icon Clinical Dosage - 400mg Text Block Row" at bounding box center [778, 345] width 92 height 107
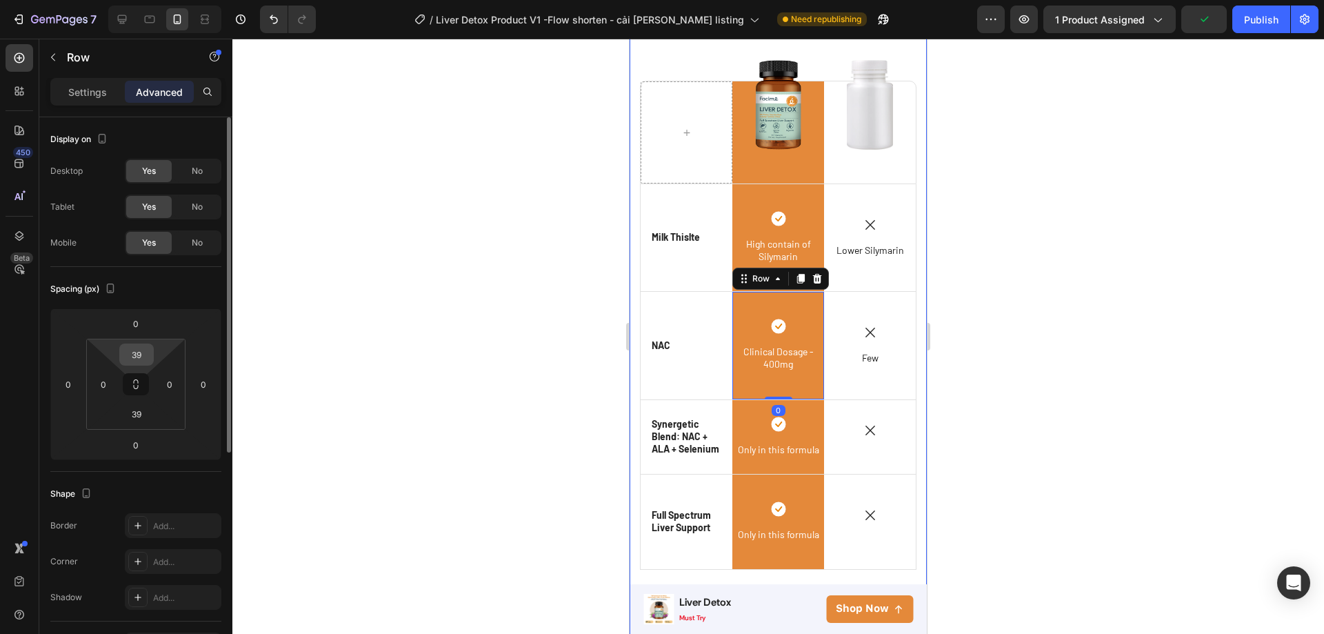
click at [126, 359] on input "39" at bounding box center [137, 354] width 28 height 21
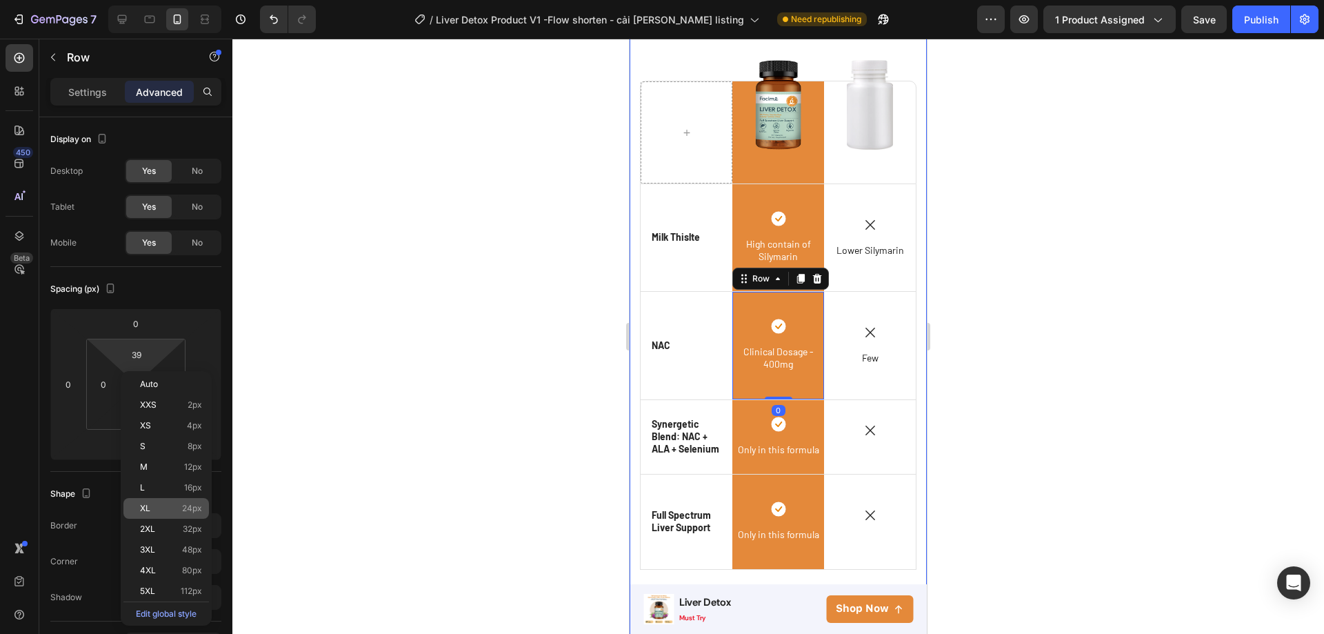
click at [147, 500] on div "XL 24px" at bounding box center [166, 508] width 86 height 21
type input "24"
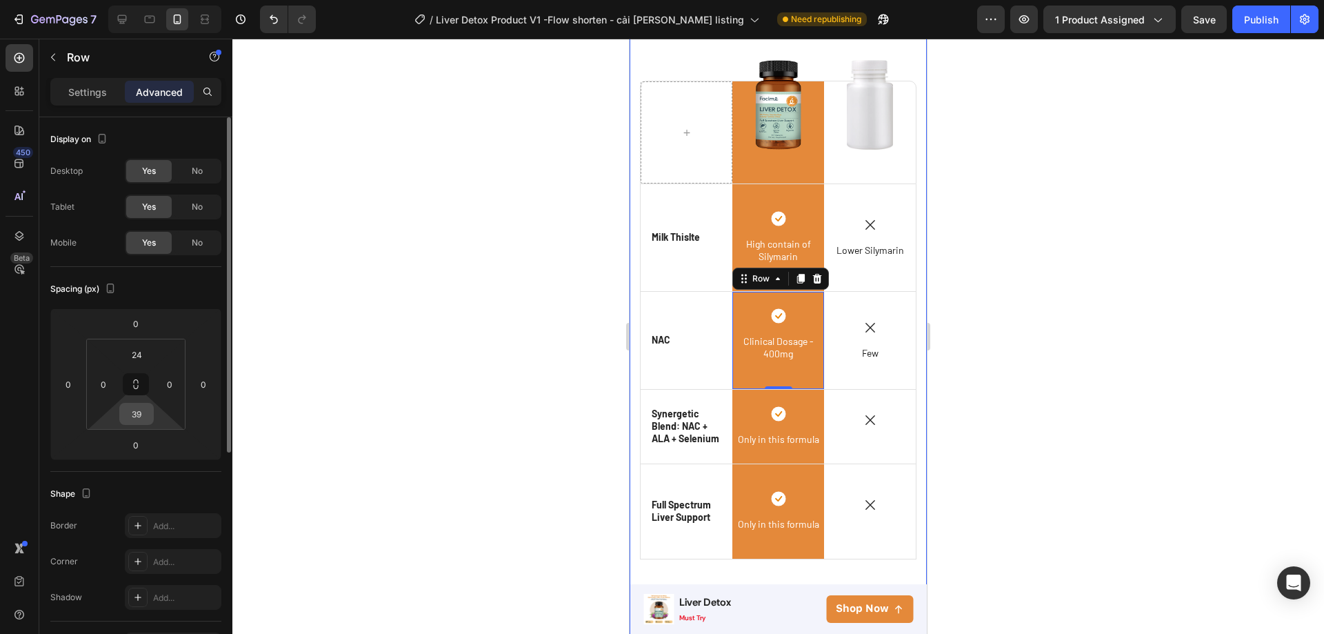
click at [132, 421] on input "39" at bounding box center [137, 413] width 28 height 21
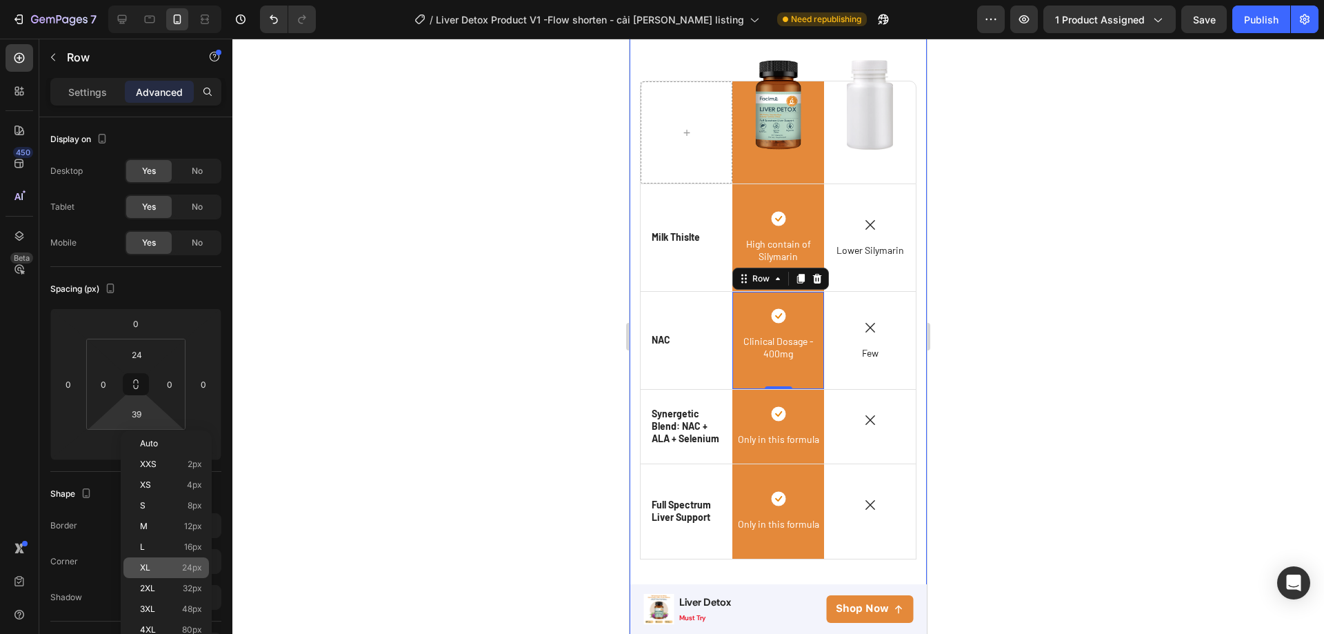
click at [154, 561] on div "XL 24px" at bounding box center [166, 567] width 86 height 21
type input "24"
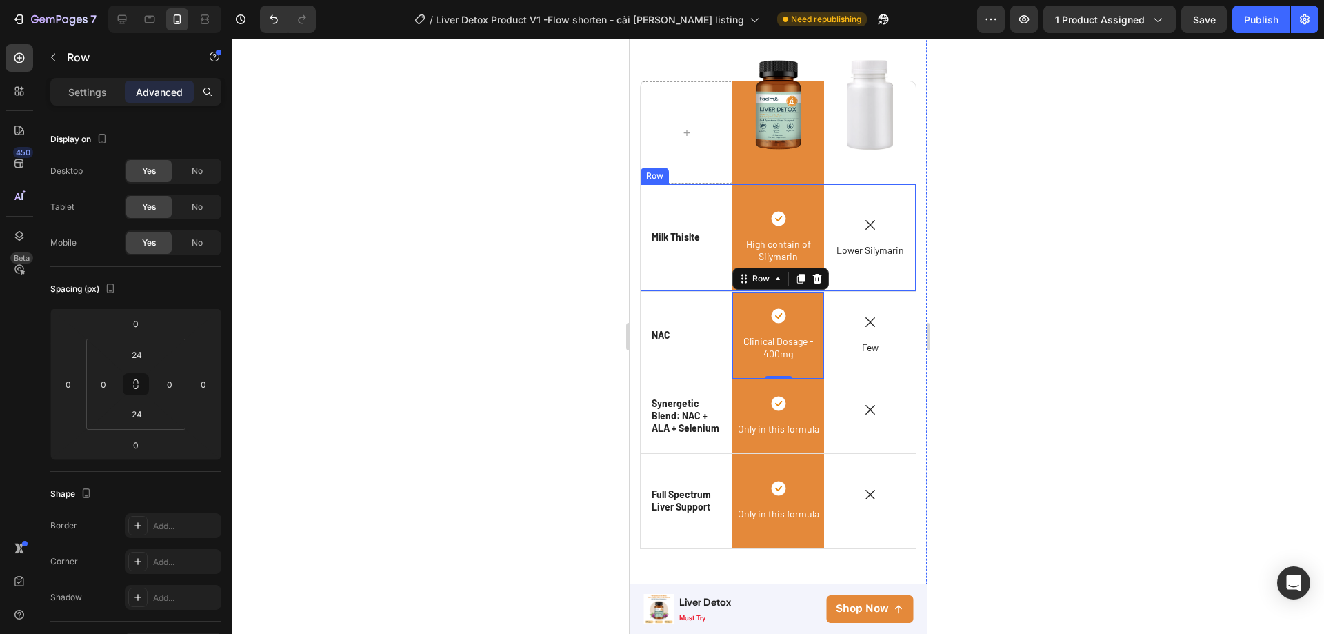
click at [694, 281] on div "Icon Milk Thislte Text Block Row" at bounding box center [687, 237] width 92 height 107
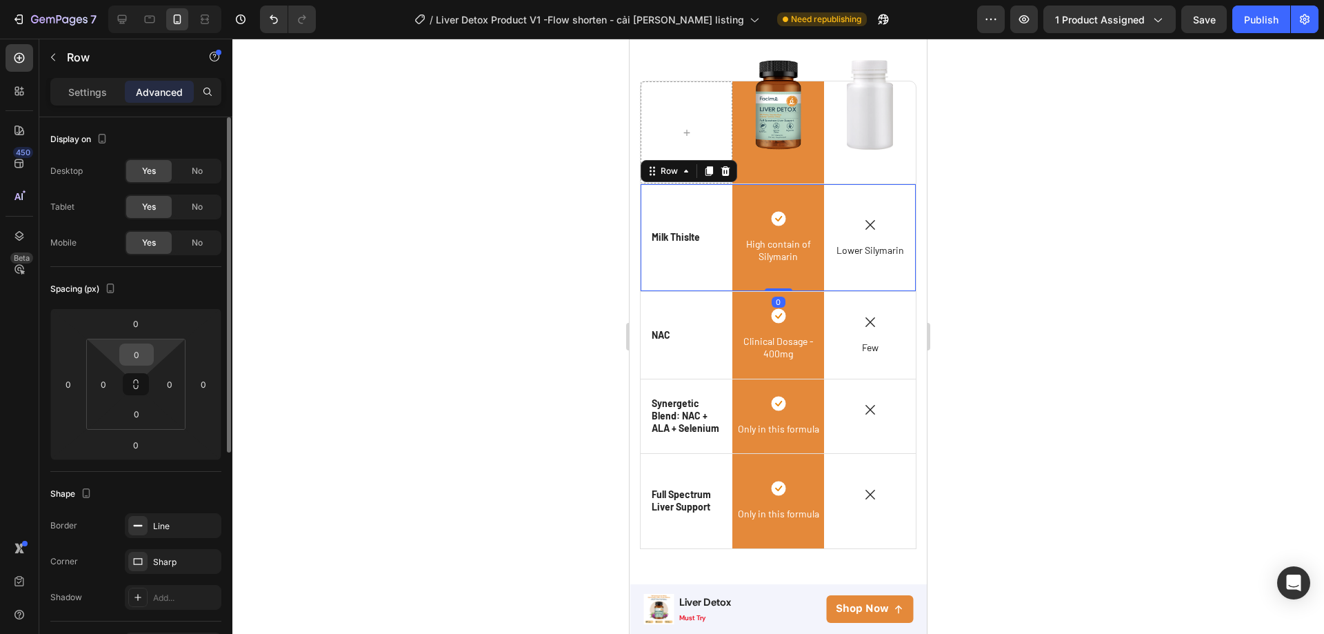
click at [127, 359] on input "0" at bounding box center [137, 354] width 28 height 21
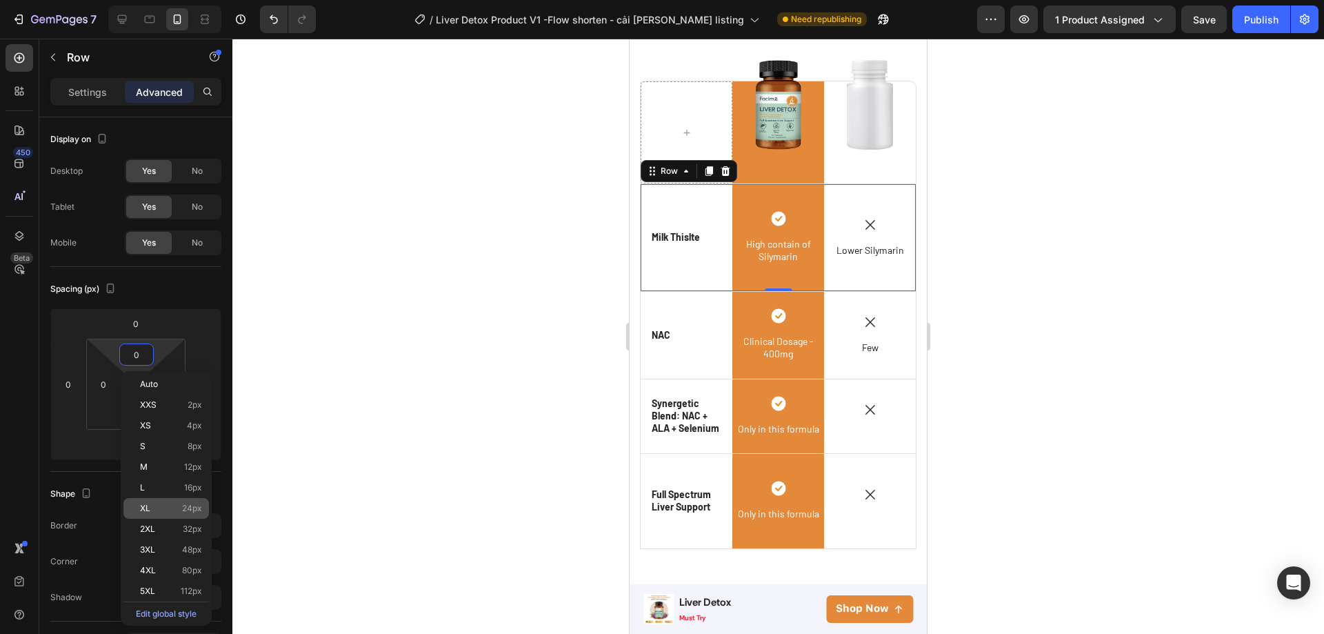
click at [151, 508] on p "XL 24px" at bounding box center [171, 508] width 62 height 10
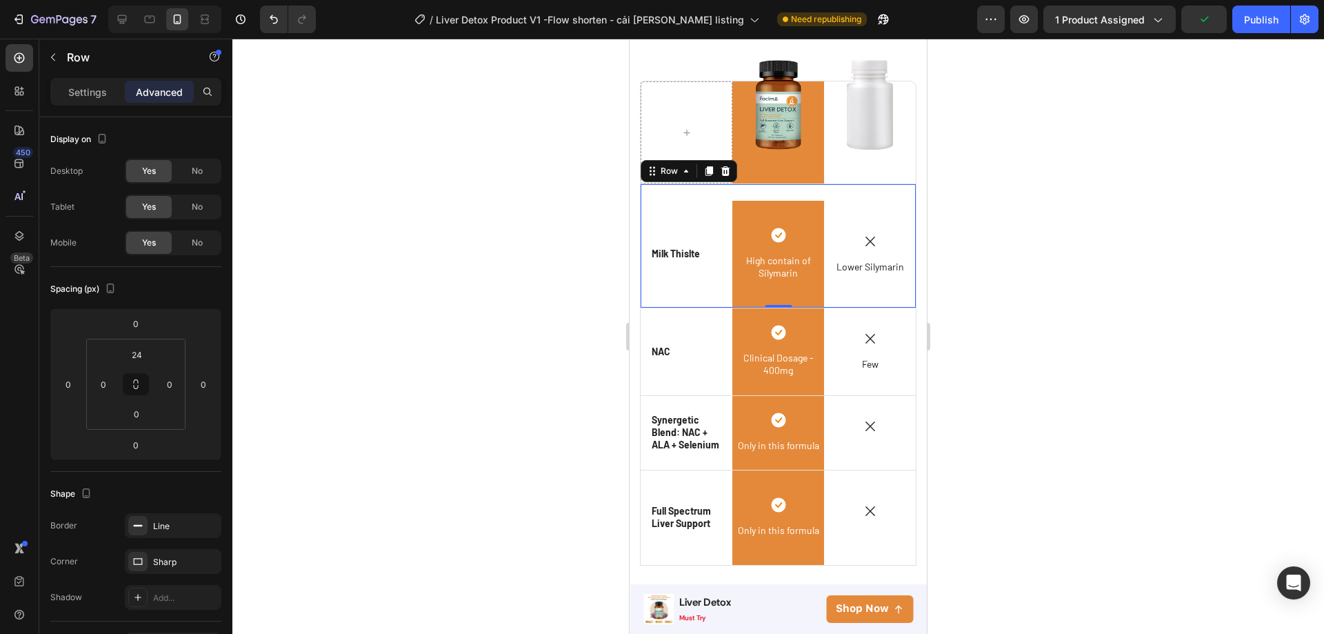
type input "0"
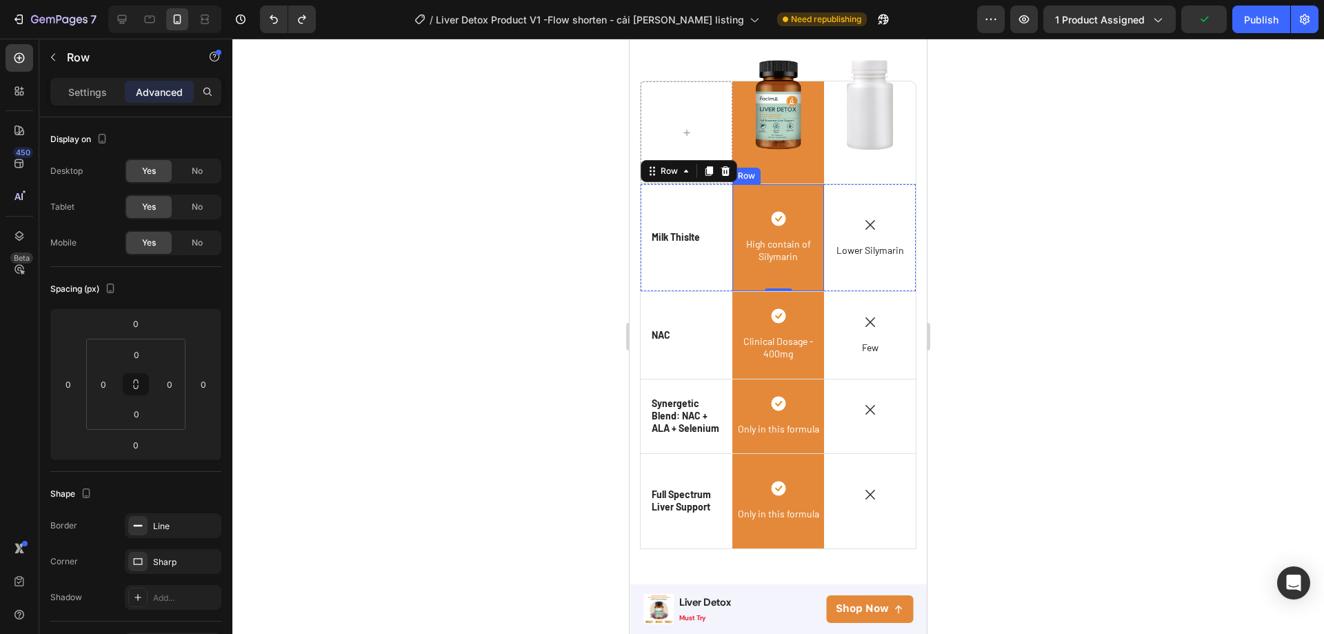
click at [754, 269] on div "Icon High contain of Silymarin Text Block Row" at bounding box center [778, 237] width 92 height 107
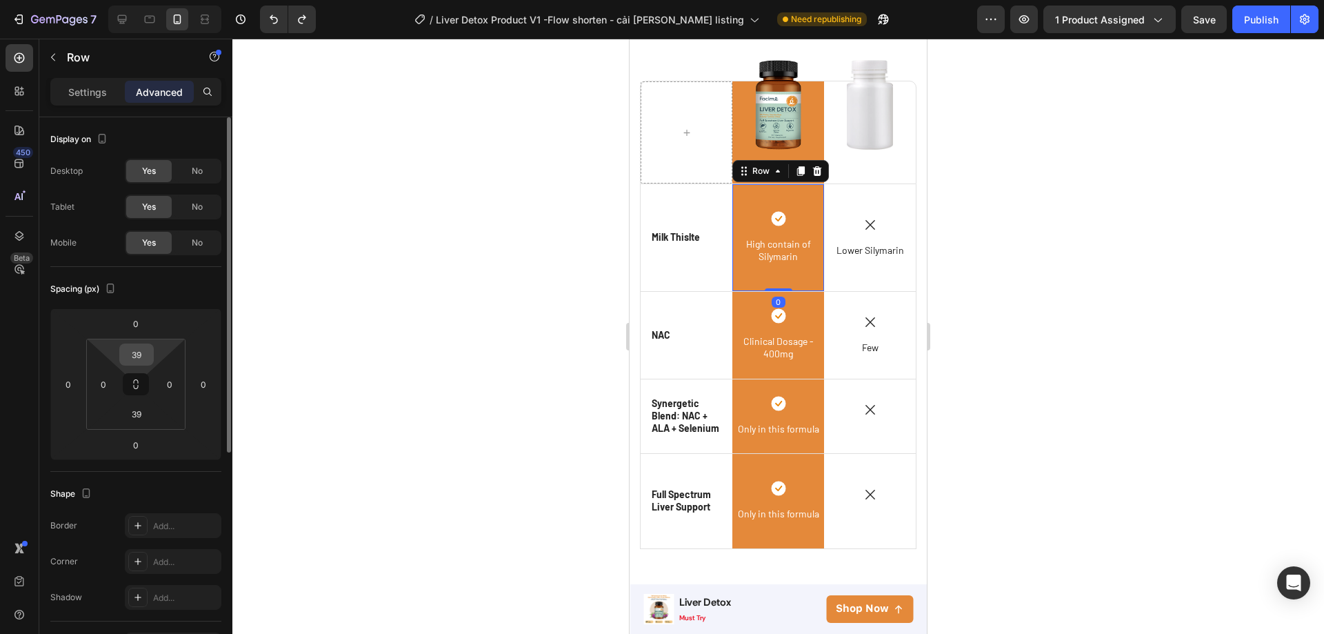
click at [129, 356] on input "39" at bounding box center [137, 354] width 28 height 21
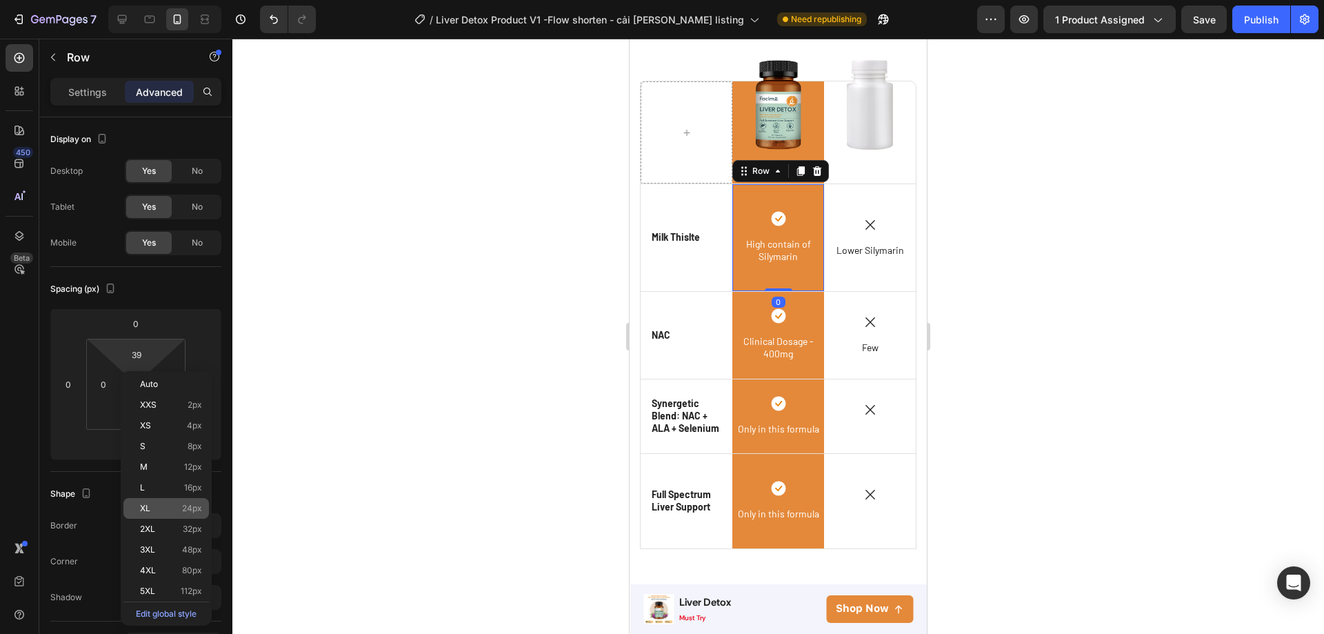
click at [149, 513] on div "XL 24px" at bounding box center [166, 508] width 86 height 21
type input "24"
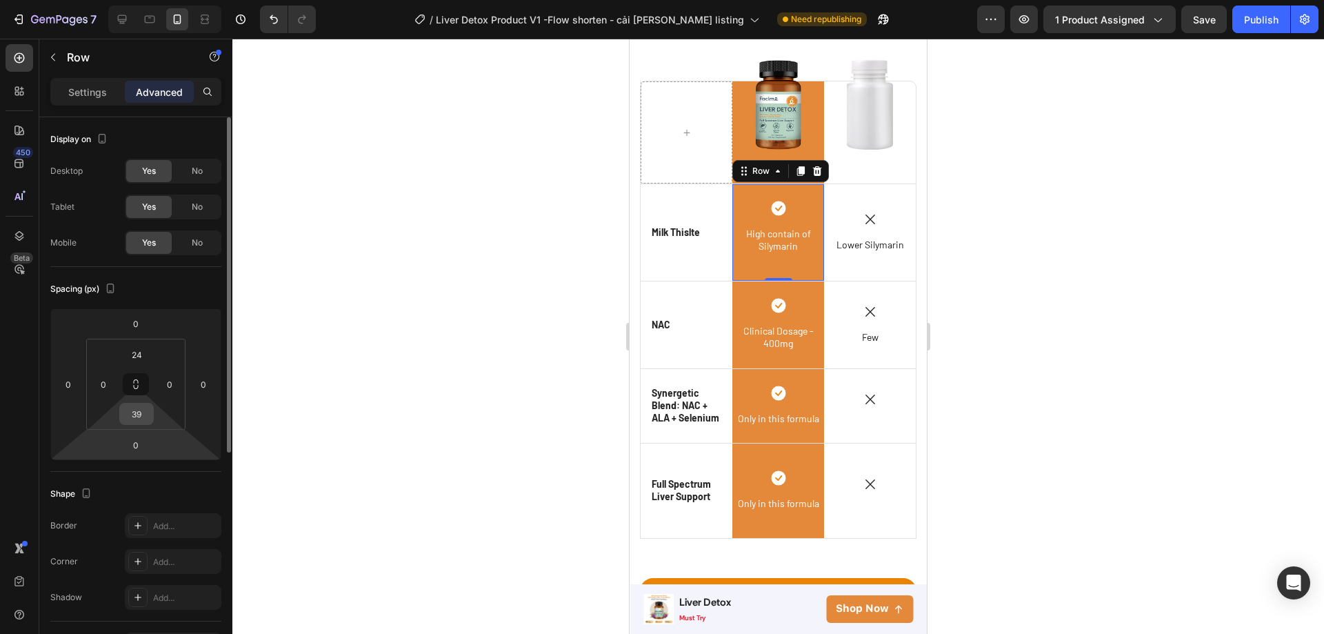
click at [143, 412] on input "39" at bounding box center [137, 413] width 28 height 21
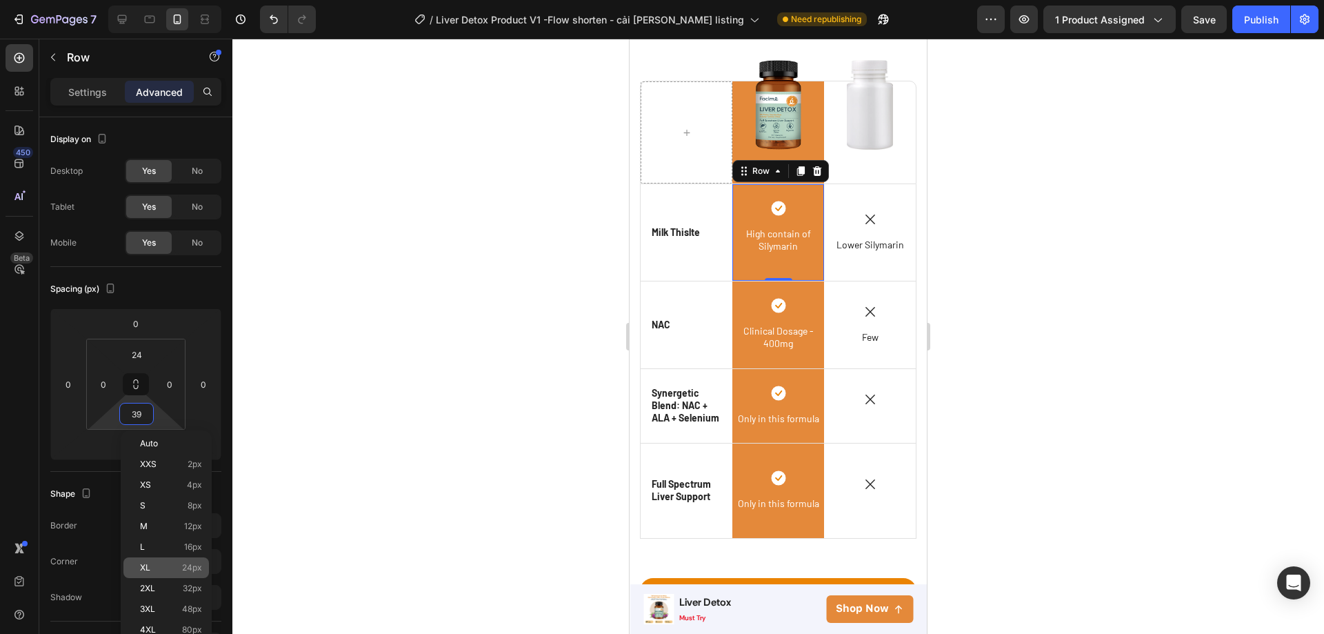
click at [148, 568] on span "XL" at bounding box center [145, 568] width 10 height 10
type input "24"
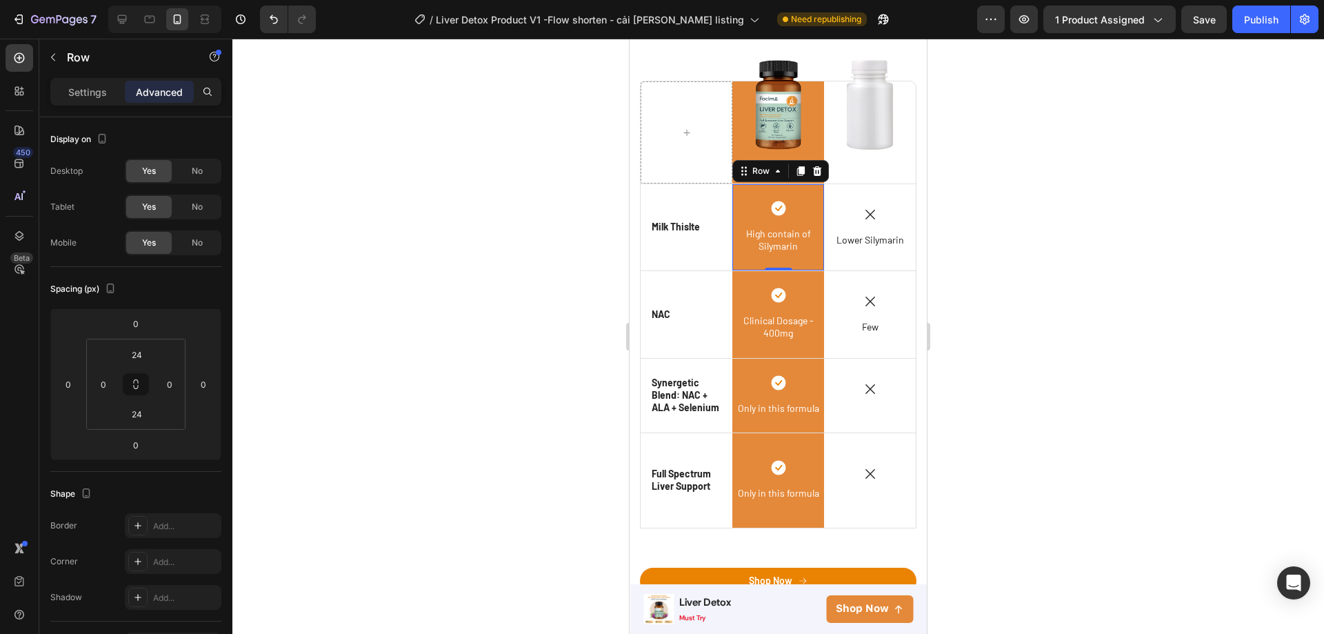
click at [565, 355] on div at bounding box center [778, 336] width 1092 height 595
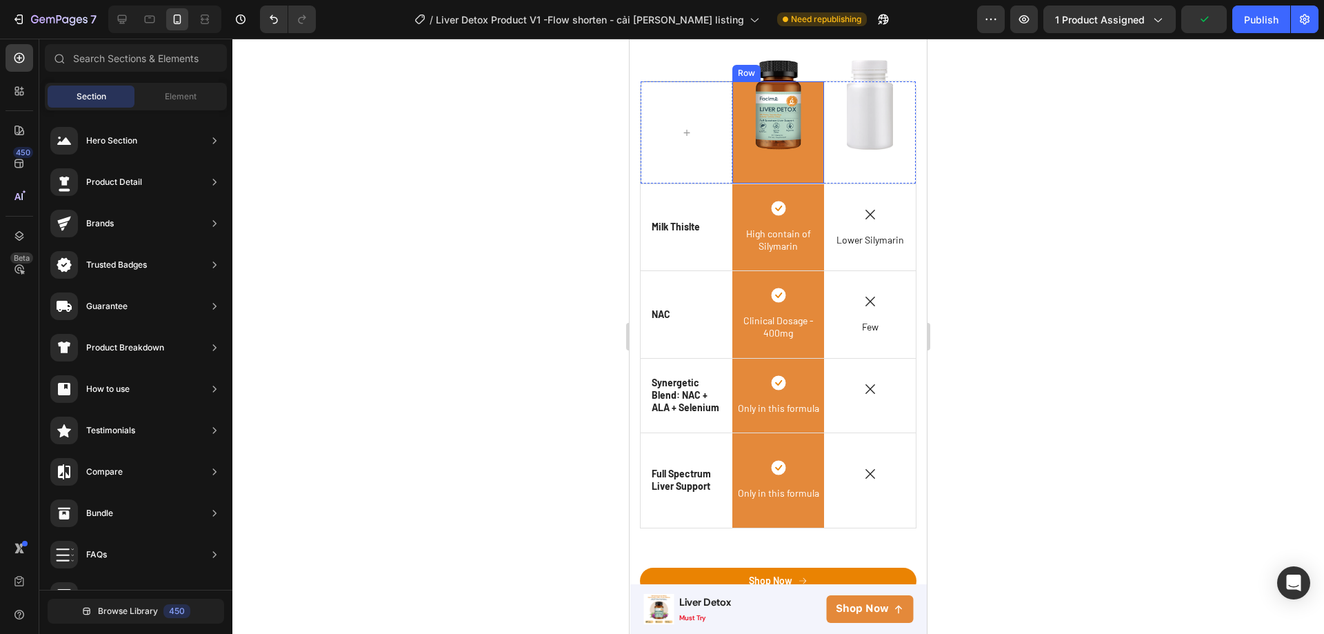
click at [734, 170] on div "Image Row" at bounding box center [778, 131] width 92 height 101
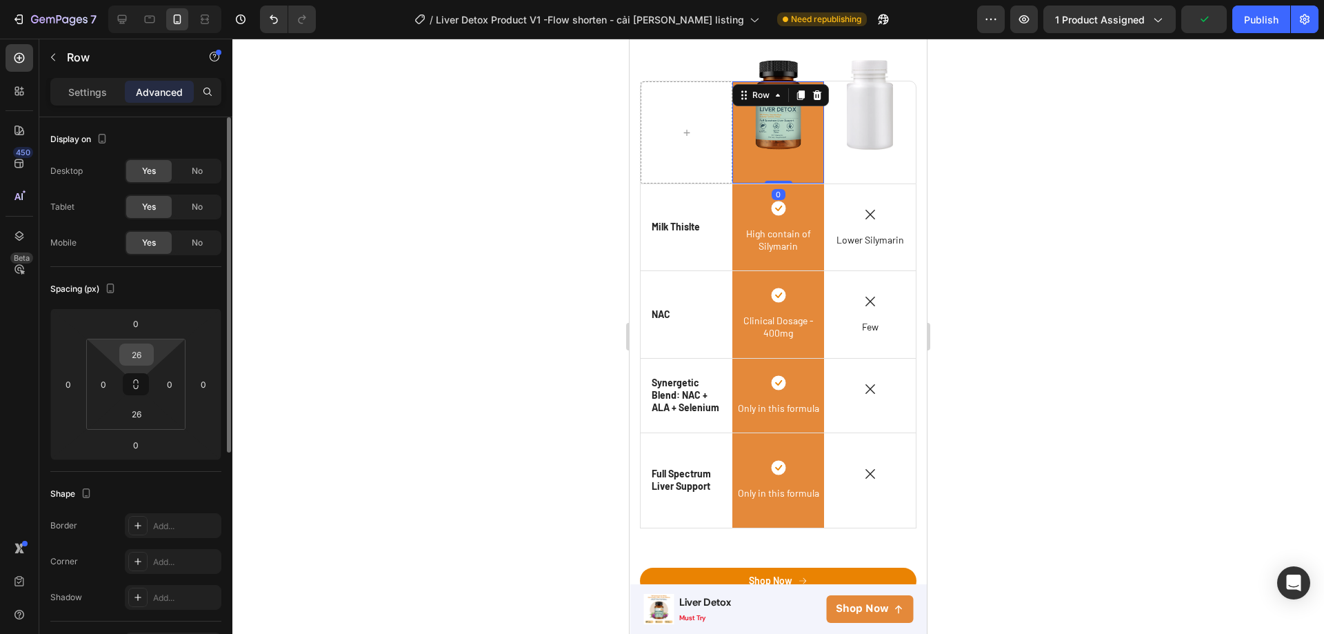
click at [143, 350] on input "26" at bounding box center [137, 354] width 28 height 21
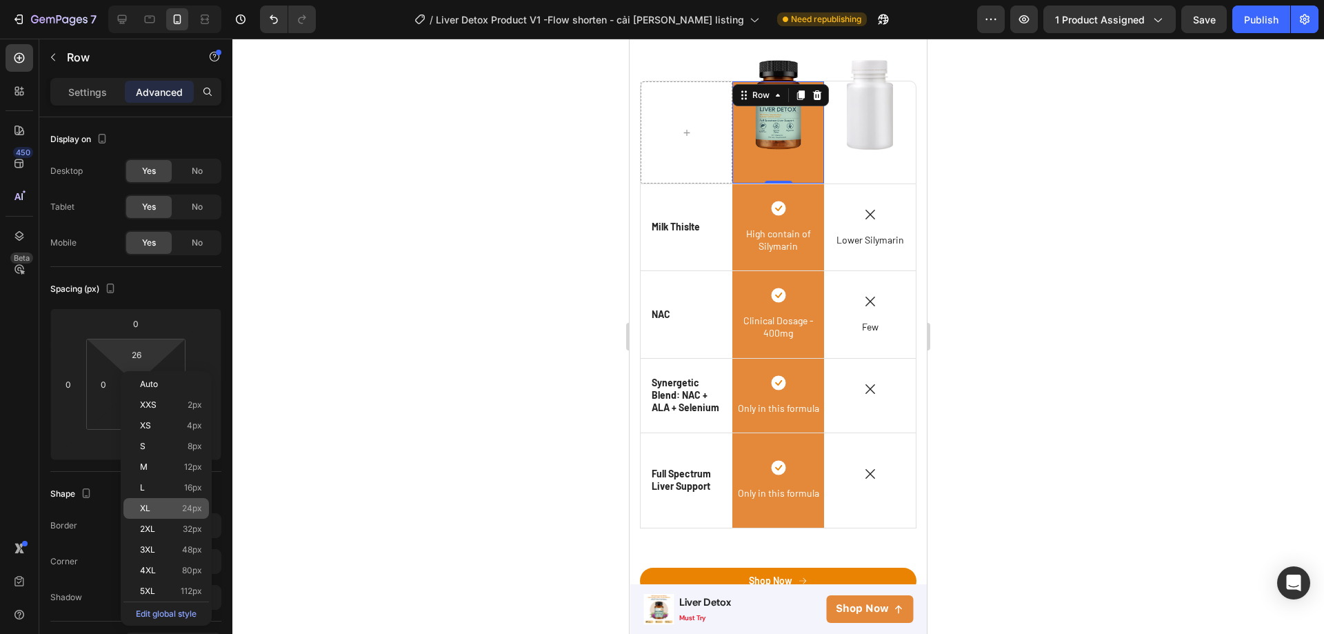
click at [142, 499] on div "XL 24px" at bounding box center [166, 508] width 86 height 21
type input "24"
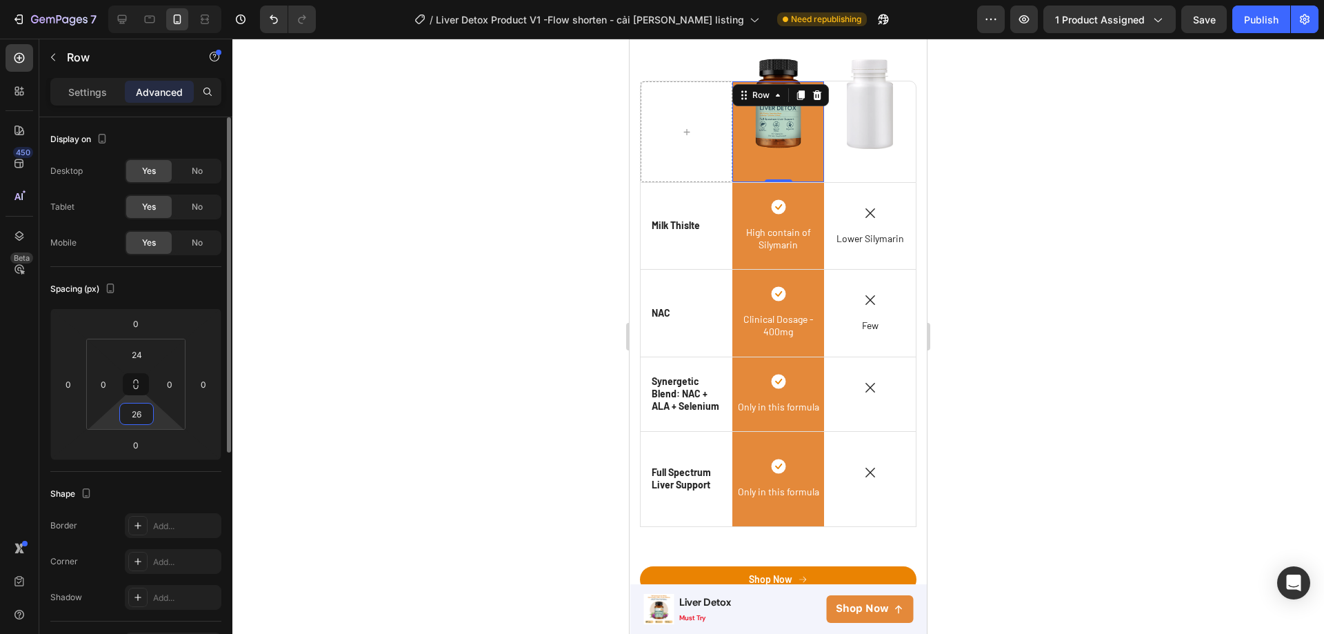
click at [133, 416] on input "26" at bounding box center [137, 413] width 28 height 21
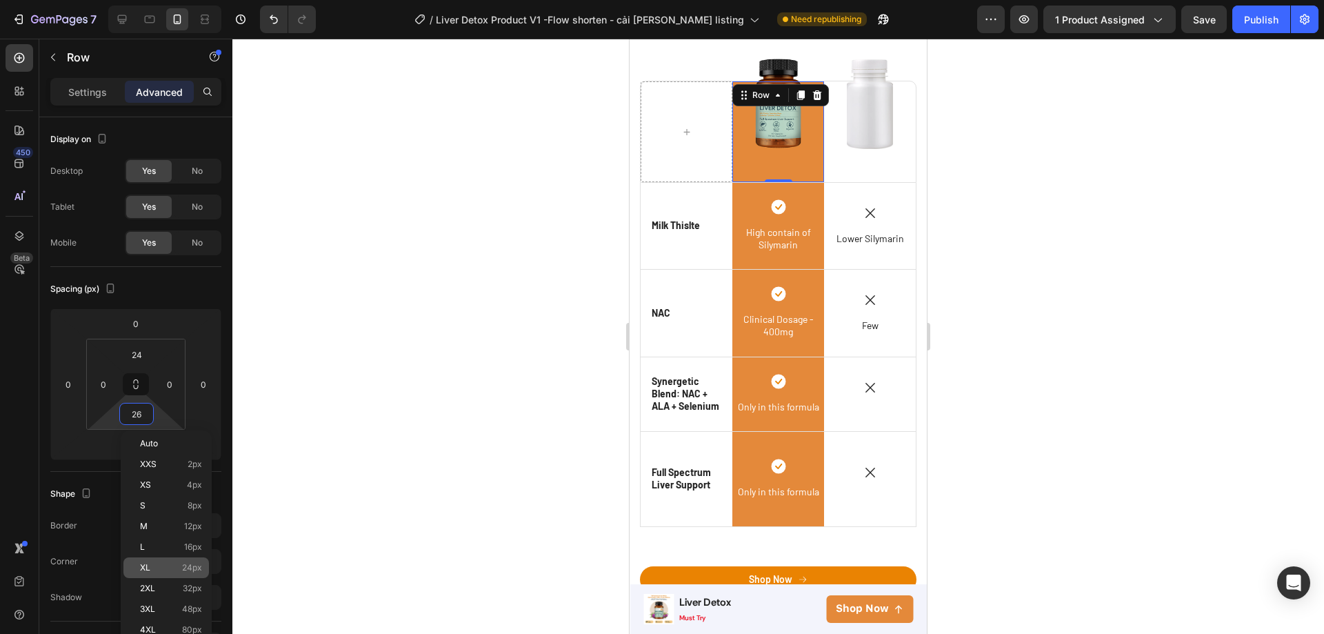
click at [144, 561] on div "XL 24px" at bounding box center [166, 567] width 86 height 21
type input "24"
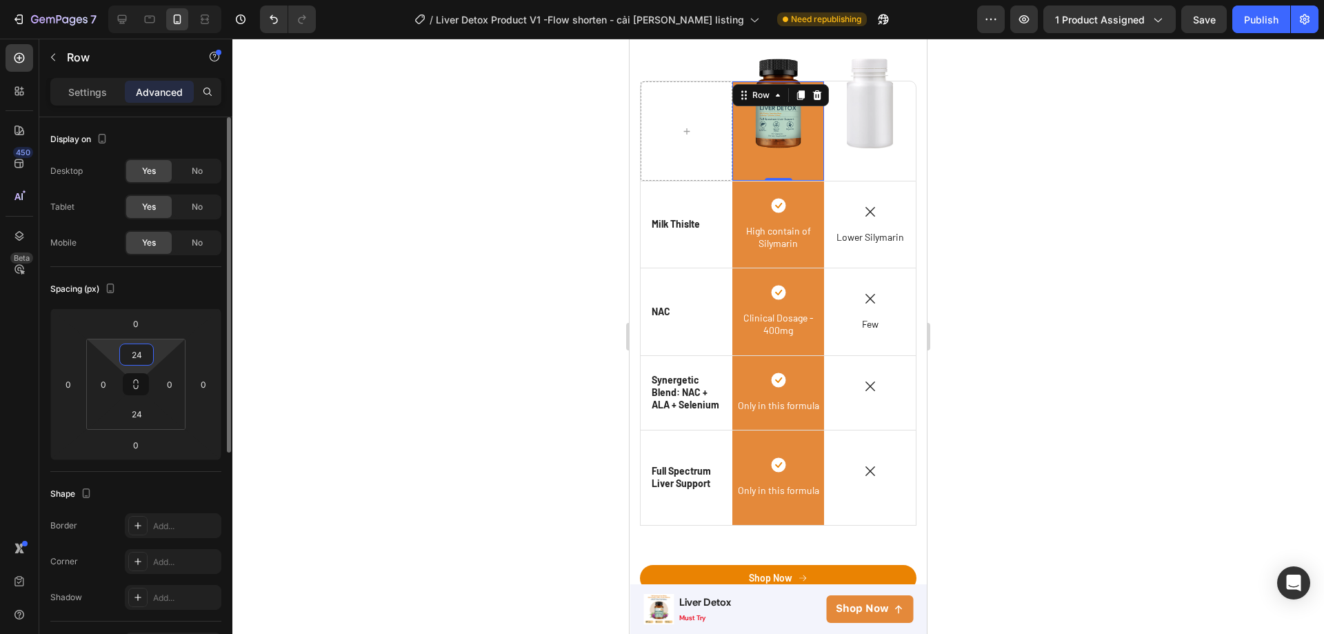
click at [146, 358] on input "24" at bounding box center [137, 354] width 28 height 21
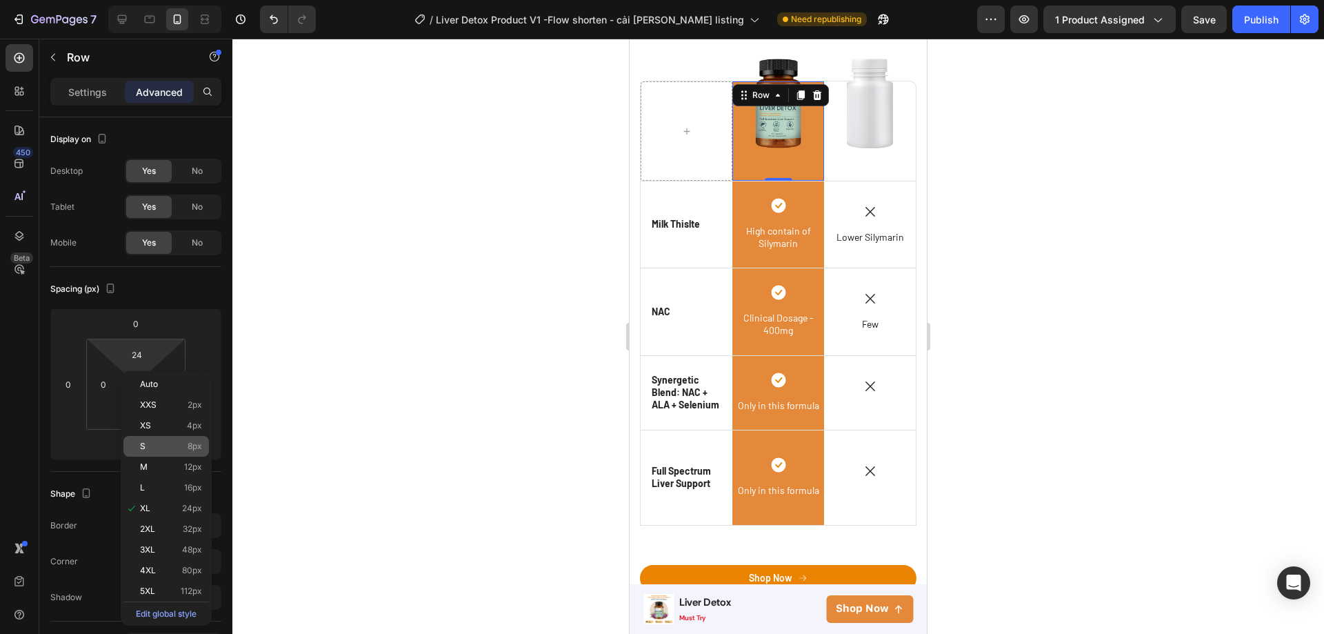
click at [146, 449] on p "S 8px" at bounding box center [171, 446] width 62 height 10
type input "8"
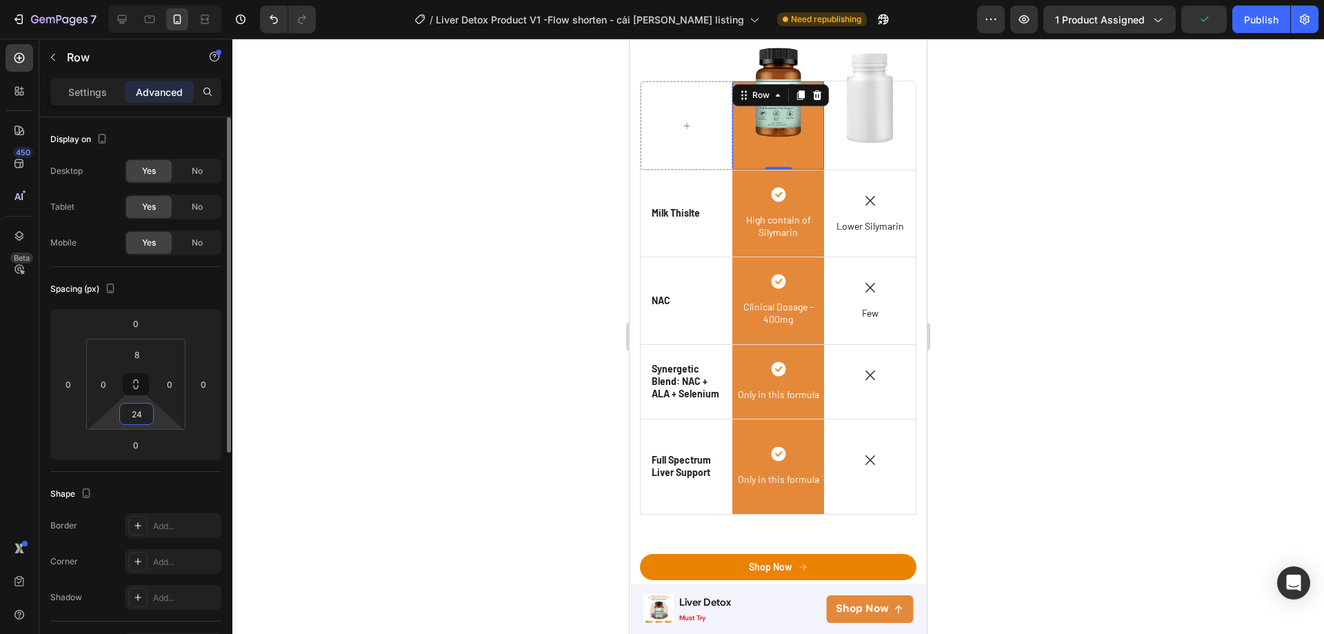
click at [134, 422] on input "24" at bounding box center [137, 413] width 28 height 21
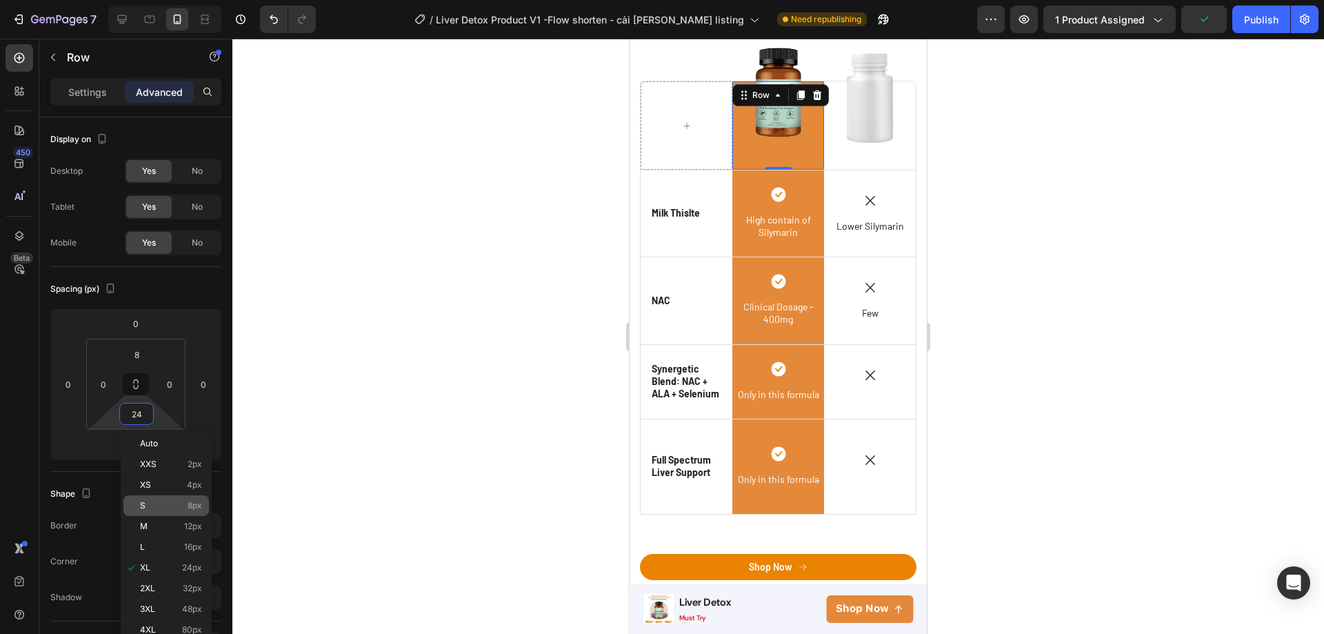
click at [138, 503] on div "S 8px" at bounding box center [166, 505] width 86 height 21
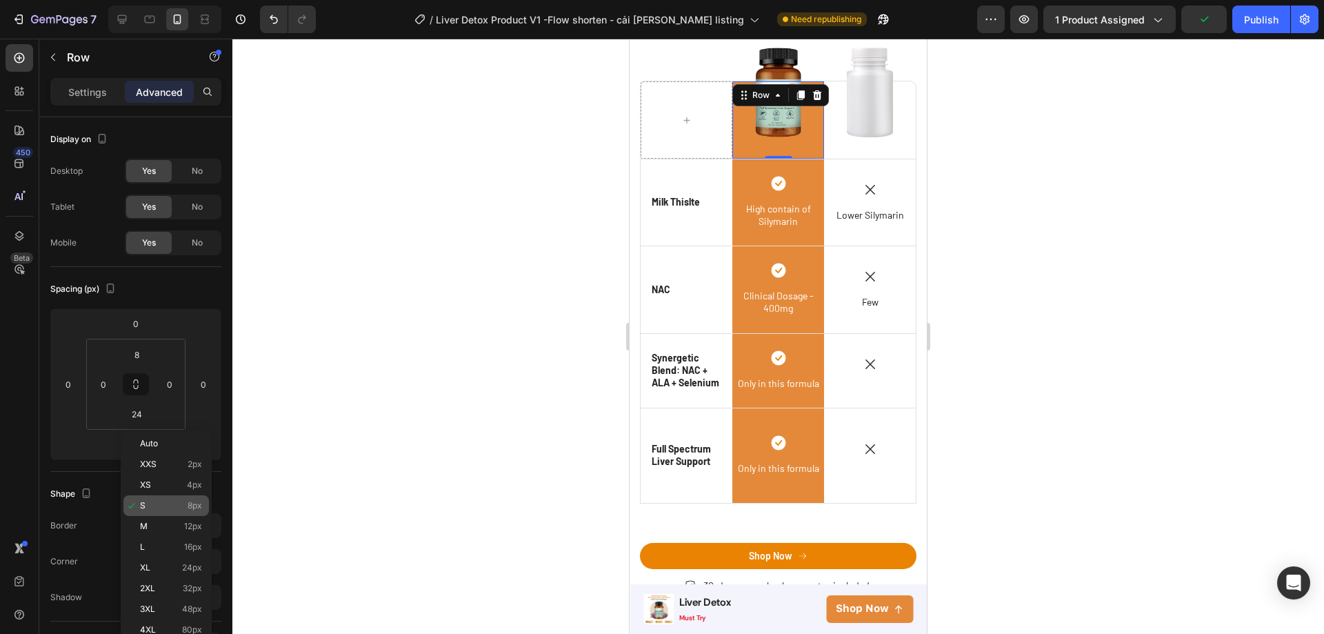
type input "8"
click at [1044, 339] on div at bounding box center [778, 336] width 1092 height 595
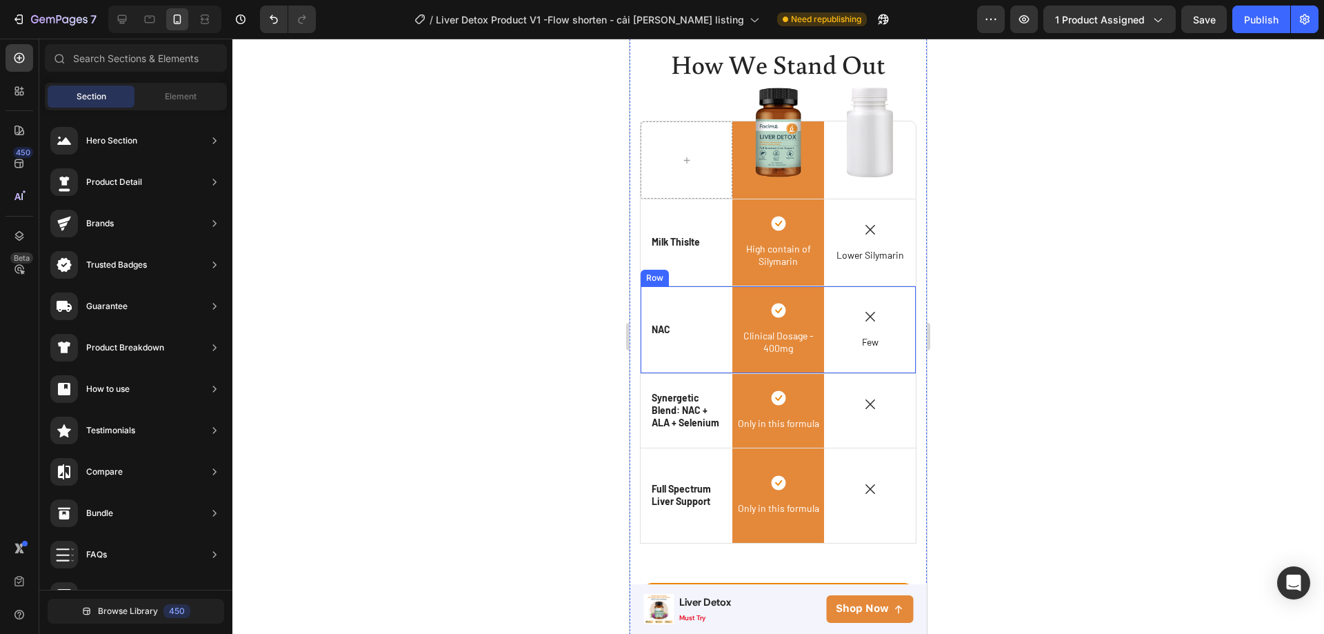
scroll to position [3620, 0]
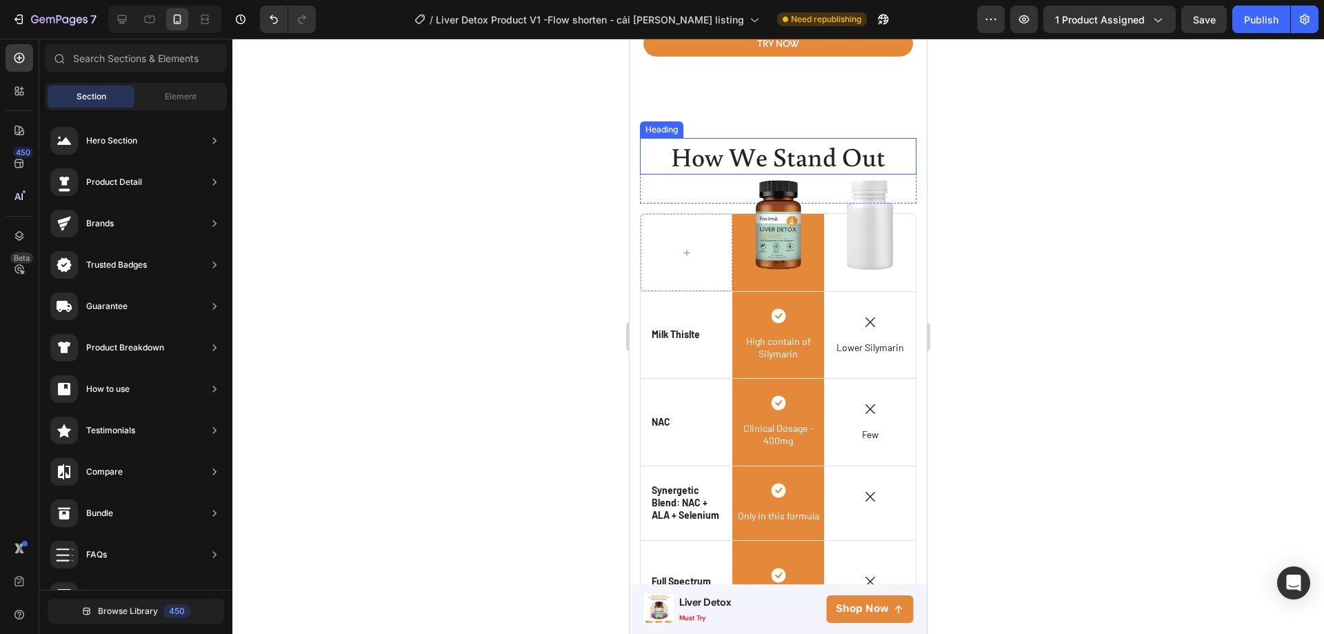
click at [797, 166] on h2 "How We Stand Out" at bounding box center [778, 156] width 277 height 37
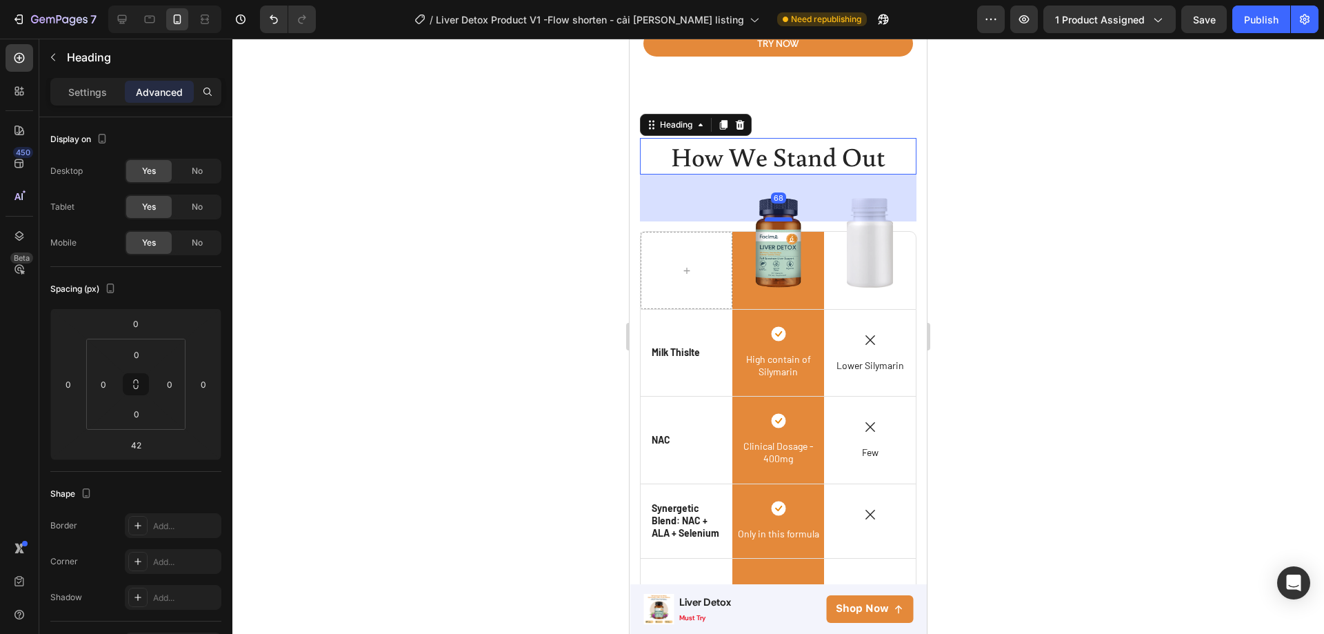
drag, startPoint x: 775, startPoint y: 208, endPoint x: 775, endPoint y: 226, distance: 17.9
click at [775, 221] on div at bounding box center [779, 219] width 28 height 4
type input "68"
click at [844, 114] on div "How We Stand Out Heading 68 Row Image Row Image Row Icon Milk Thislte Text Bloc…" at bounding box center [778, 441] width 297 height 703
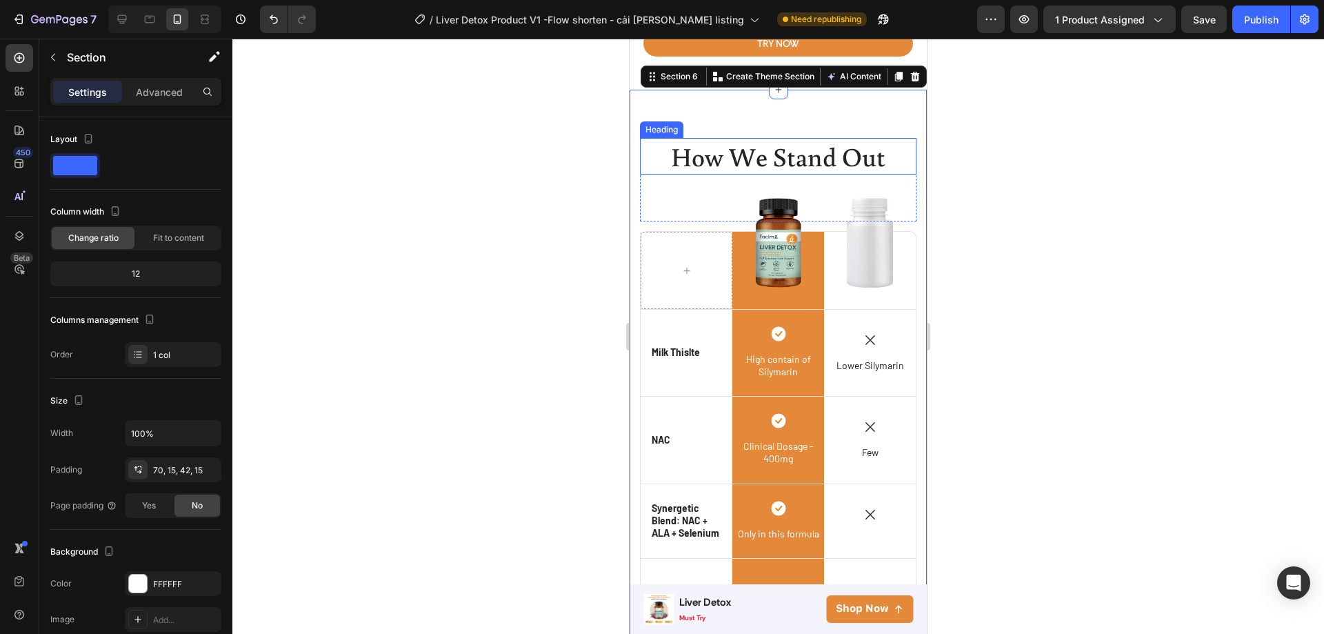
click at [792, 147] on h2 "How We Stand Out" at bounding box center [778, 156] width 277 height 37
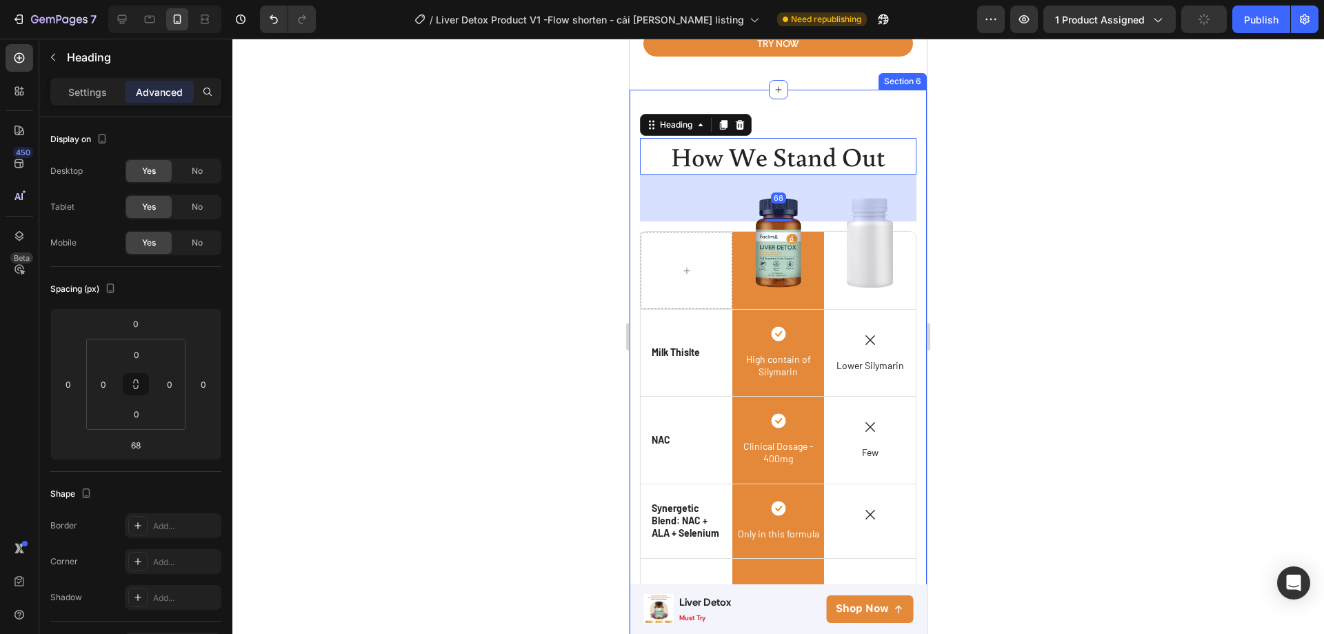
click at [810, 121] on div "How We Stand Out Heading 68 Row Image Row Image Row Icon Milk Thislte Text Bloc…" at bounding box center [778, 441] width 297 height 703
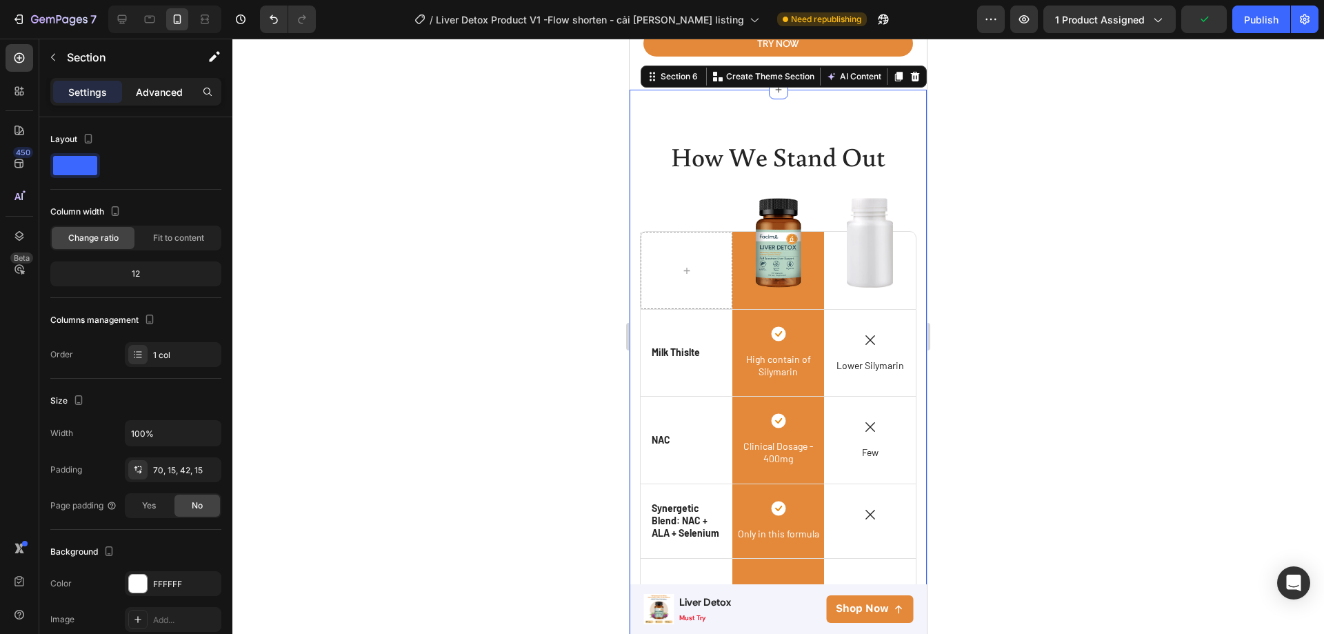
click at [148, 92] on p "Advanced" at bounding box center [159, 92] width 47 height 14
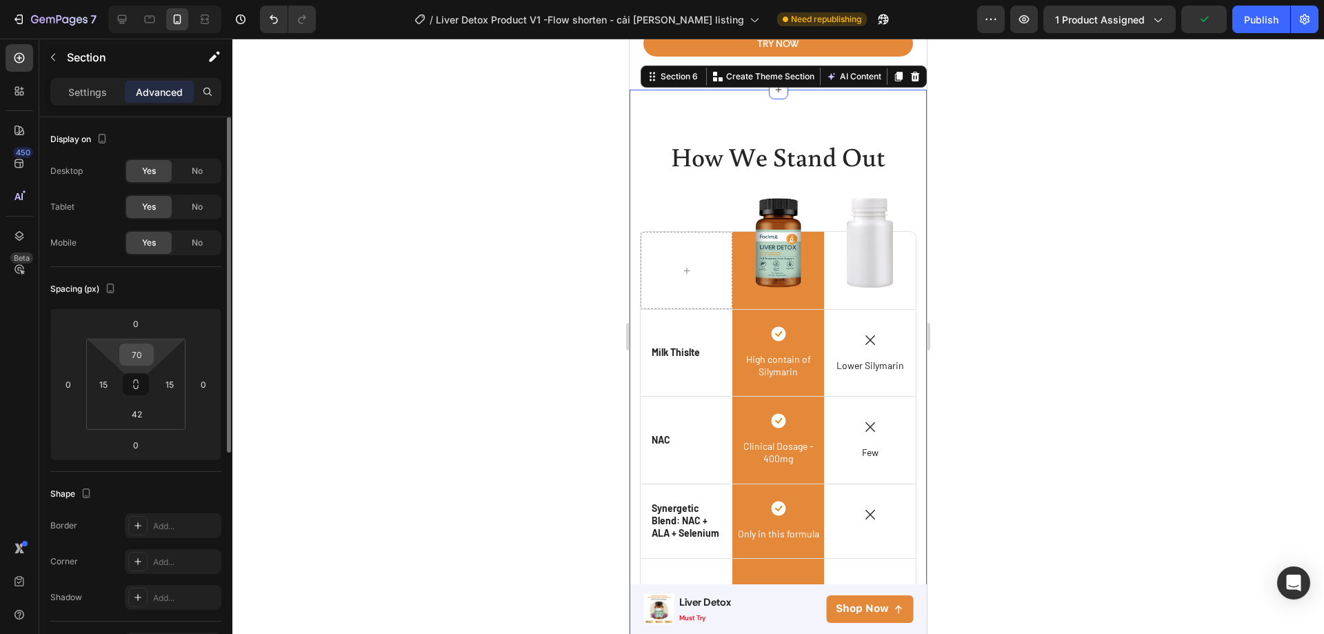
click at [134, 353] on input "70" at bounding box center [137, 354] width 28 height 21
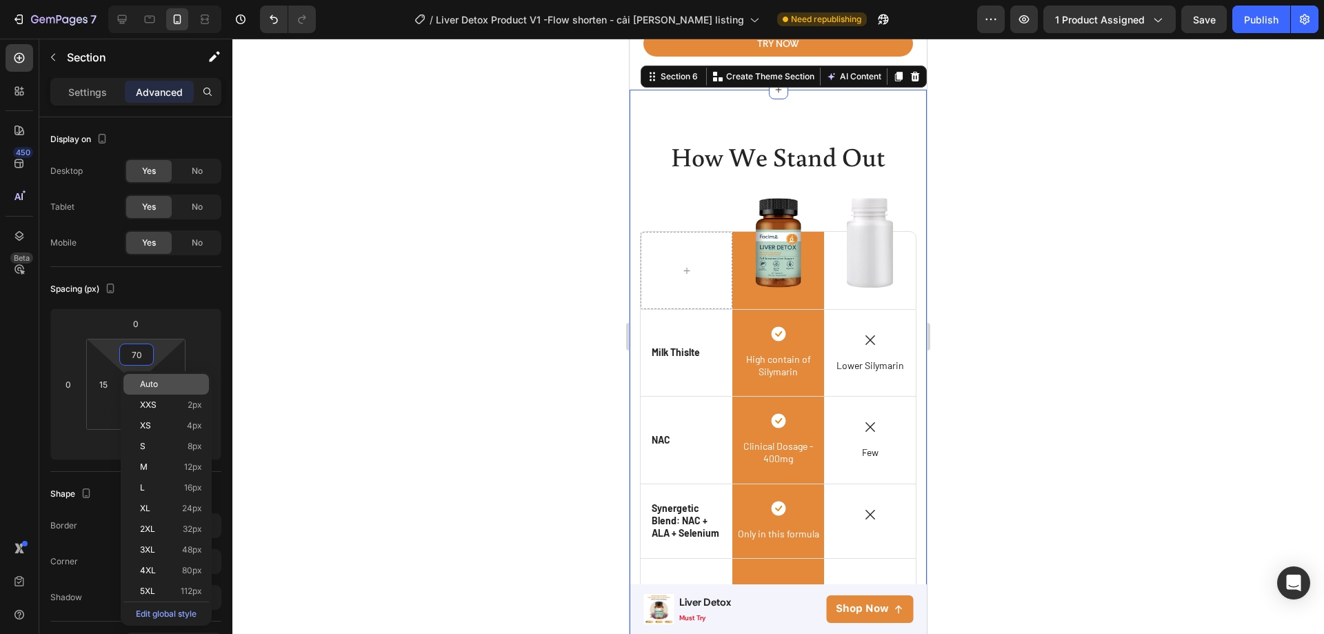
click at [151, 388] on span "Auto" at bounding box center [149, 384] width 18 height 10
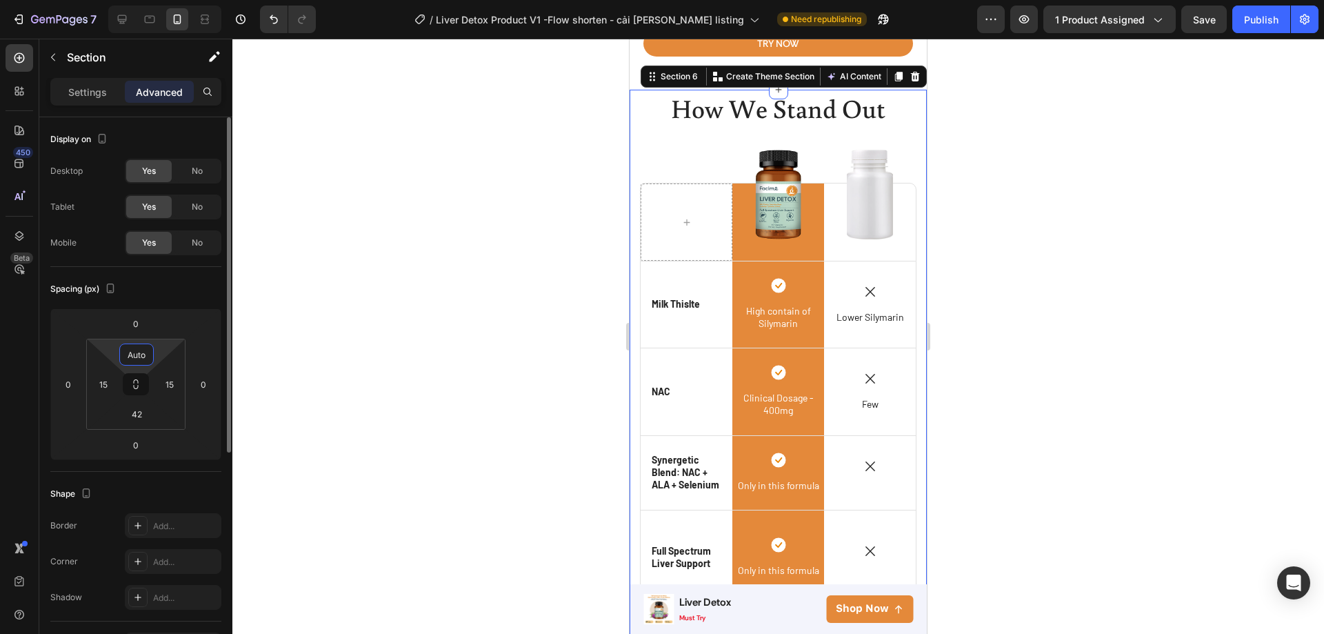
click at [138, 359] on input "Auto" at bounding box center [137, 354] width 28 height 21
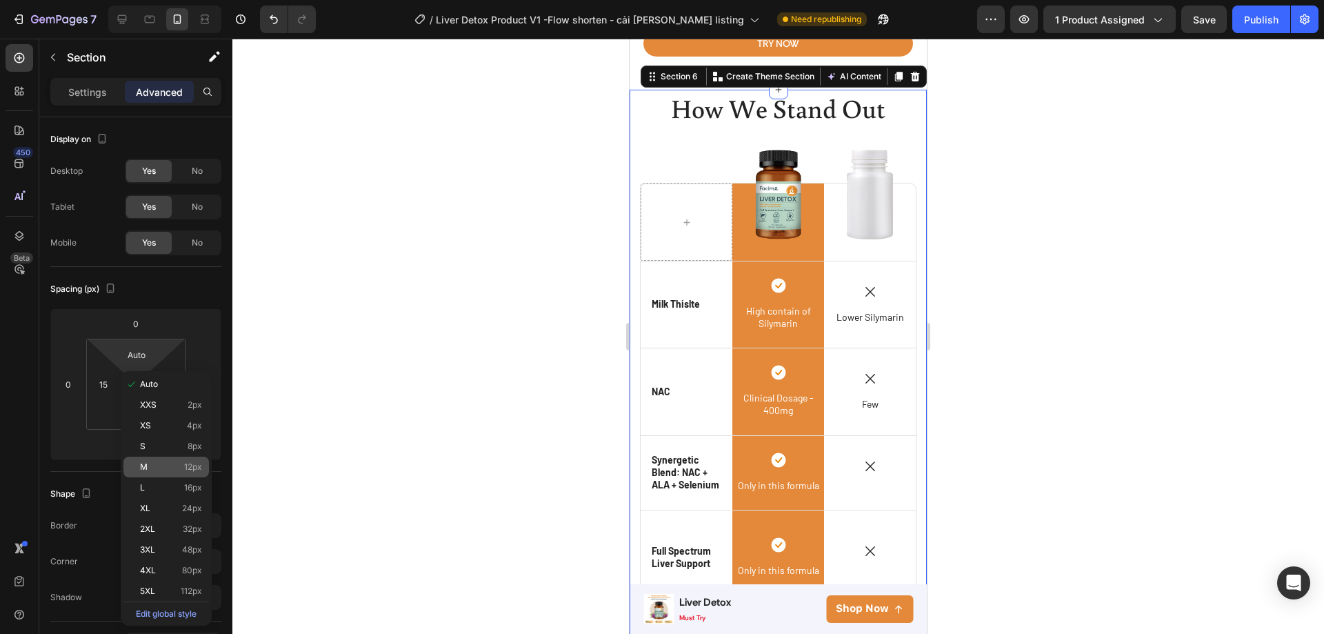
click at [137, 466] on div "M 12px" at bounding box center [166, 467] width 86 height 21
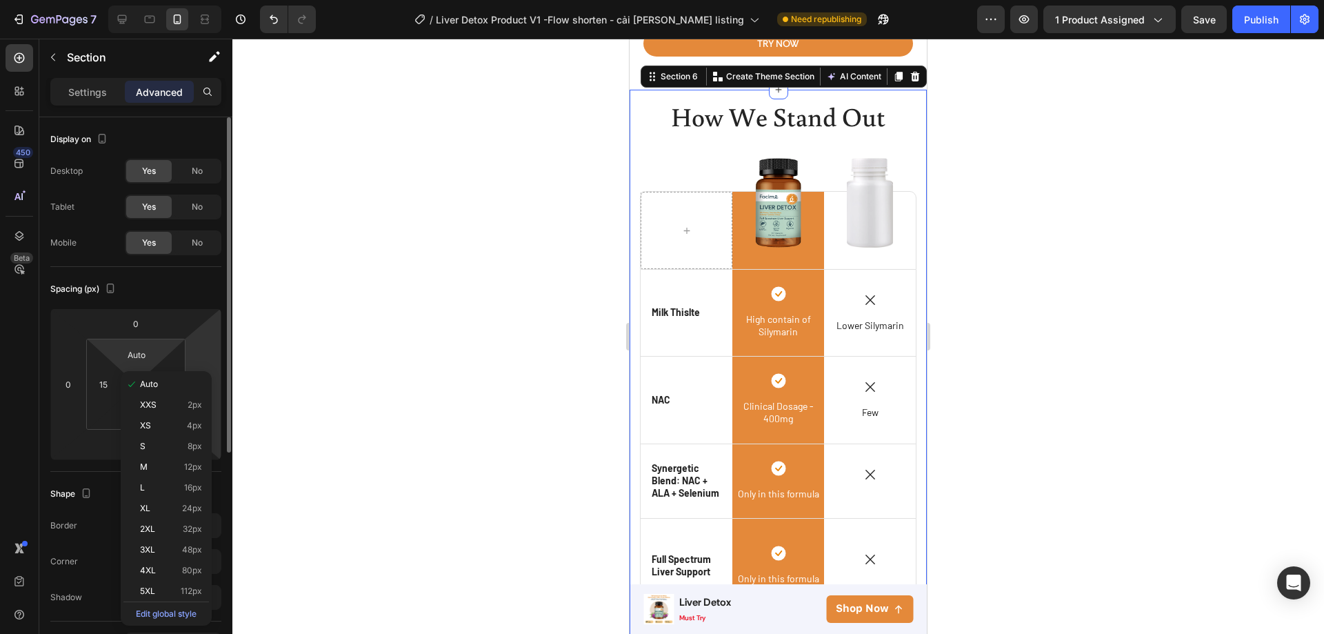
type input "12"
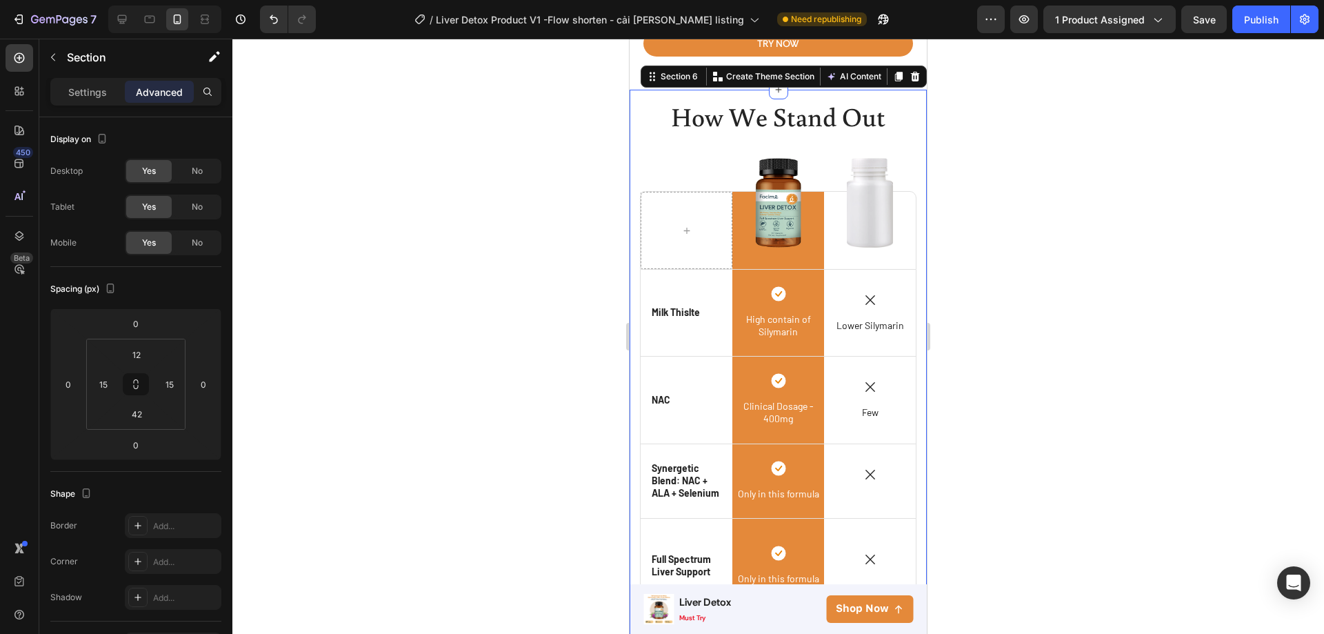
click at [471, 342] on div at bounding box center [778, 336] width 1092 height 595
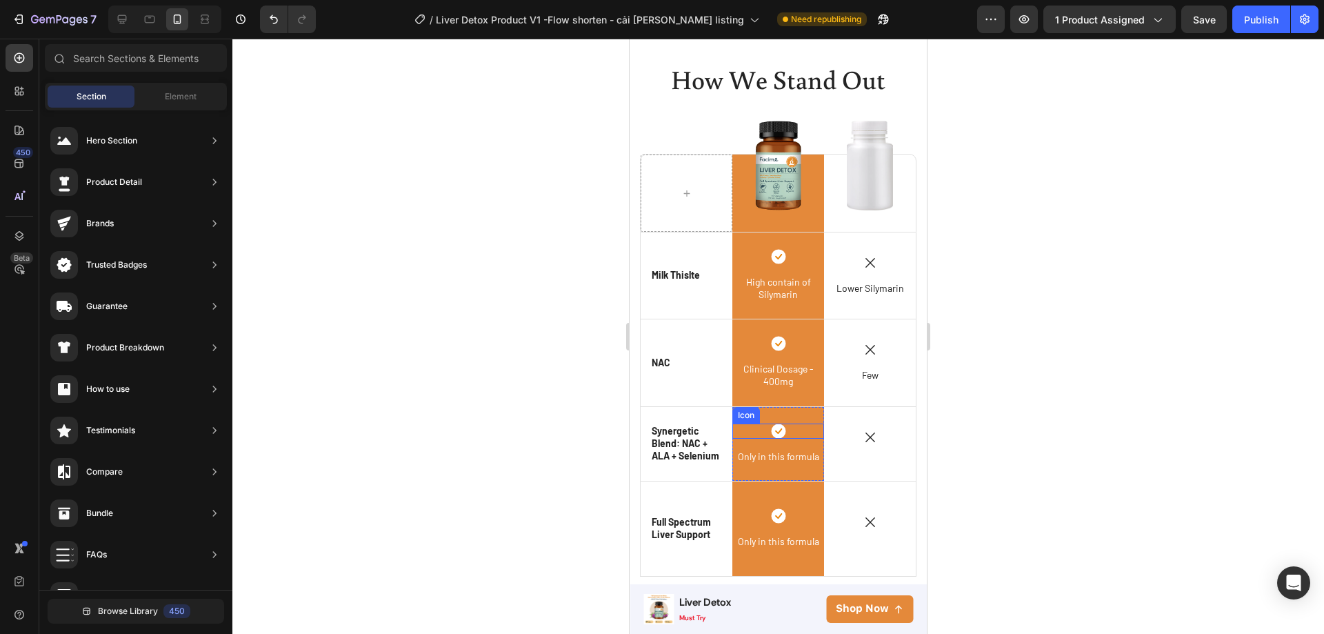
scroll to position [3689, 0]
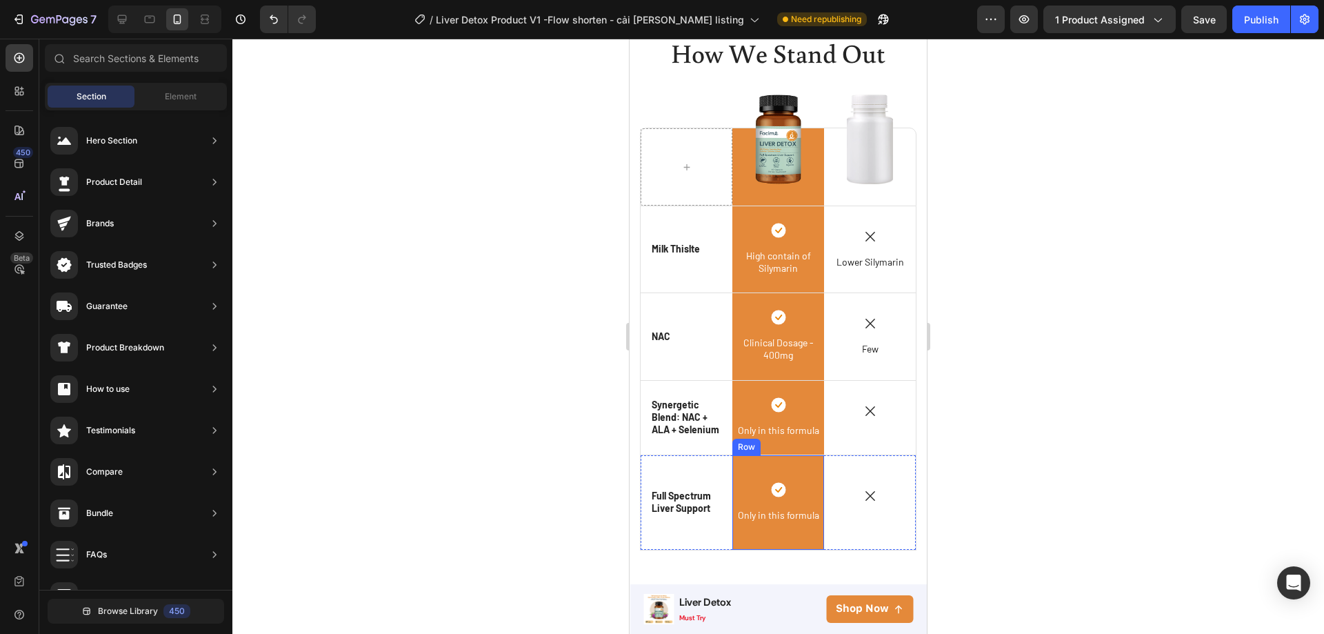
click at [777, 460] on div "Icon Only in this formula Text Block Row" at bounding box center [778, 502] width 92 height 94
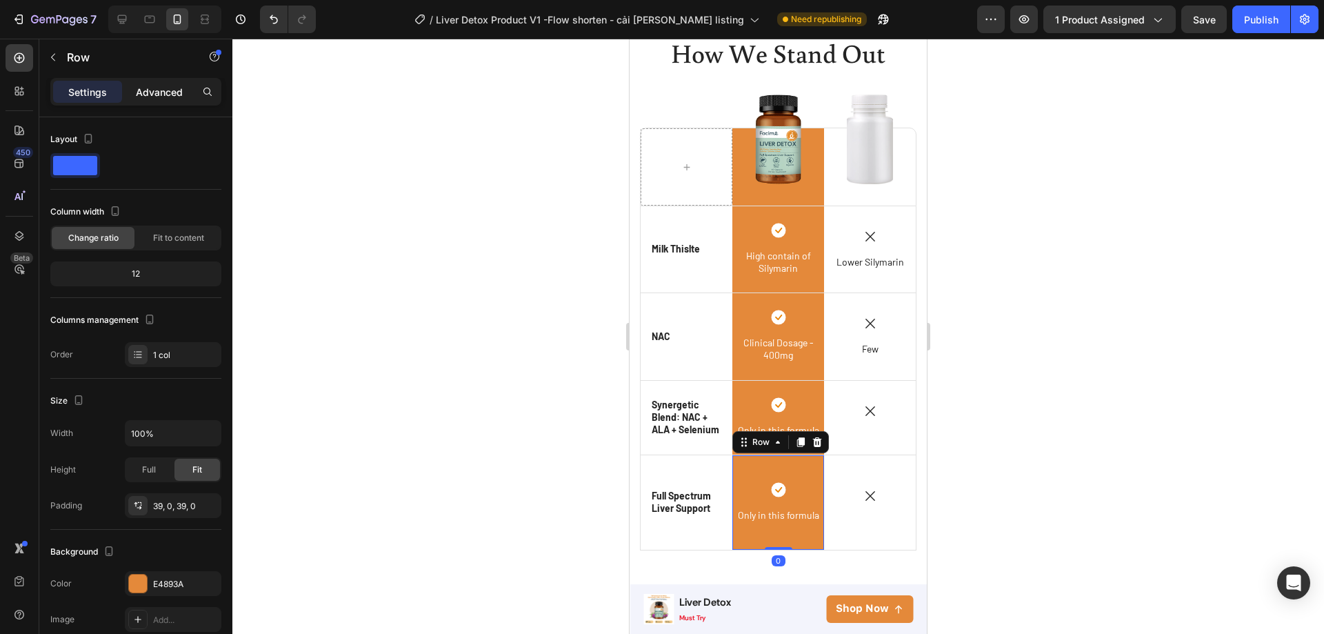
click at [144, 96] on p "Advanced" at bounding box center [159, 92] width 47 height 14
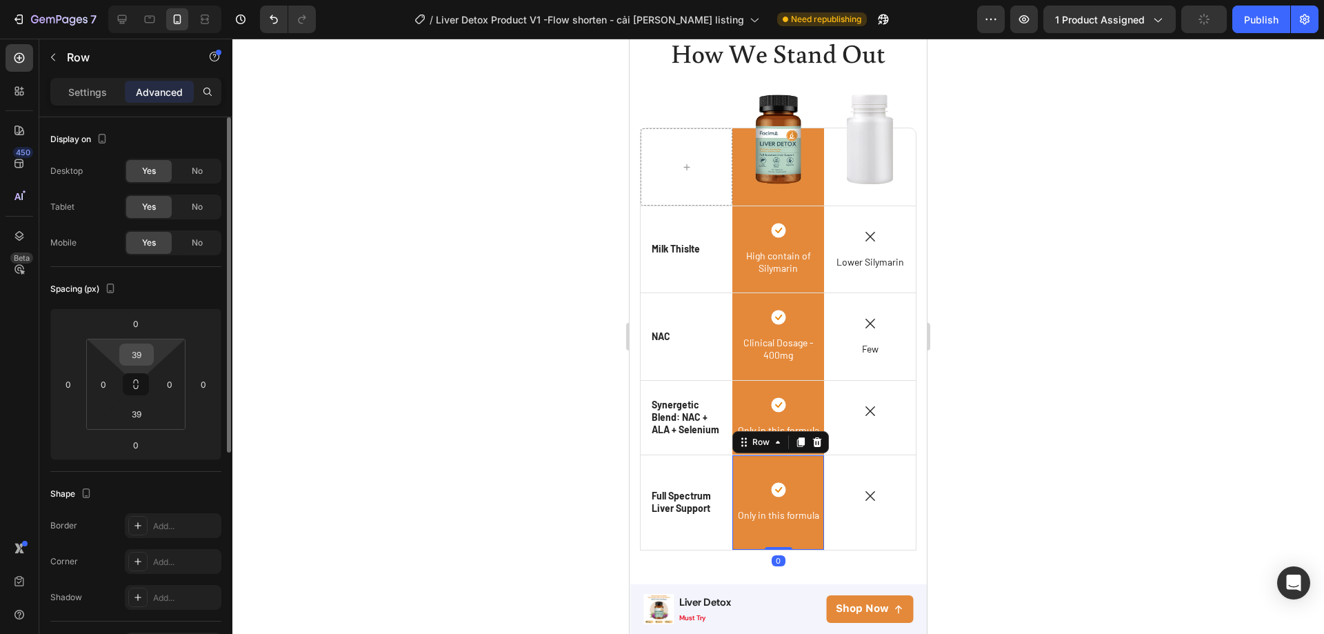
click at [134, 359] on input "39" at bounding box center [137, 354] width 28 height 21
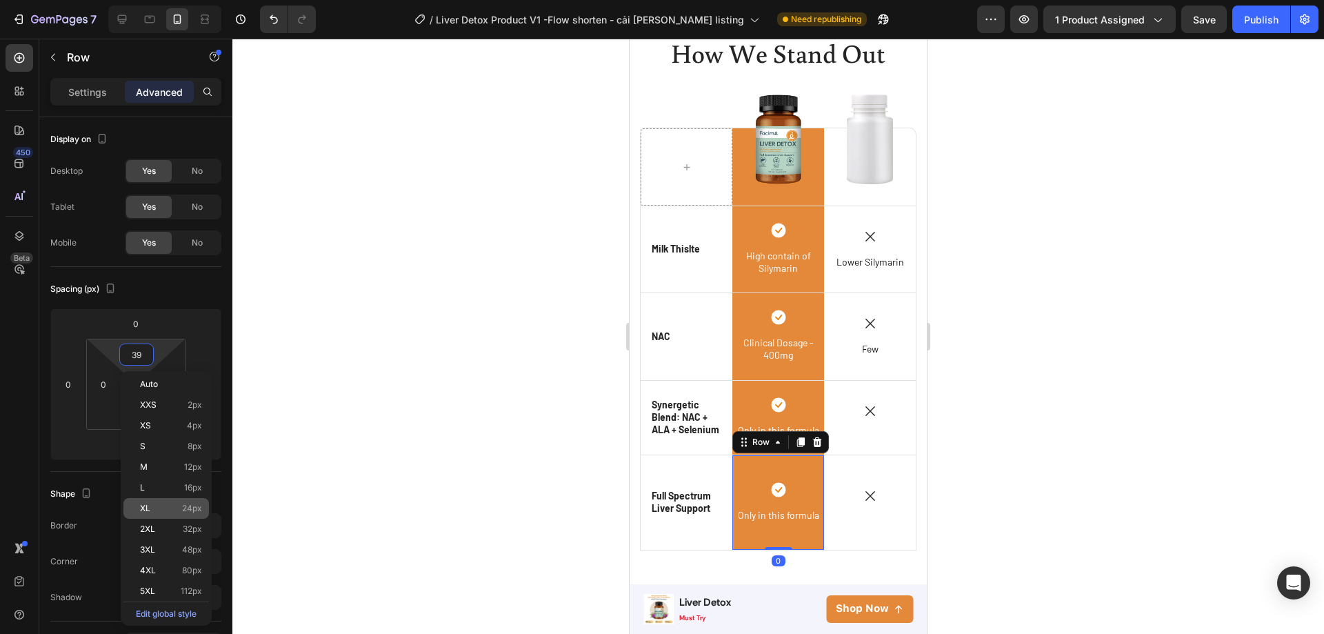
click at [148, 506] on span "XL" at bounding box center [145, 508] width 10 height 10
type input "24"
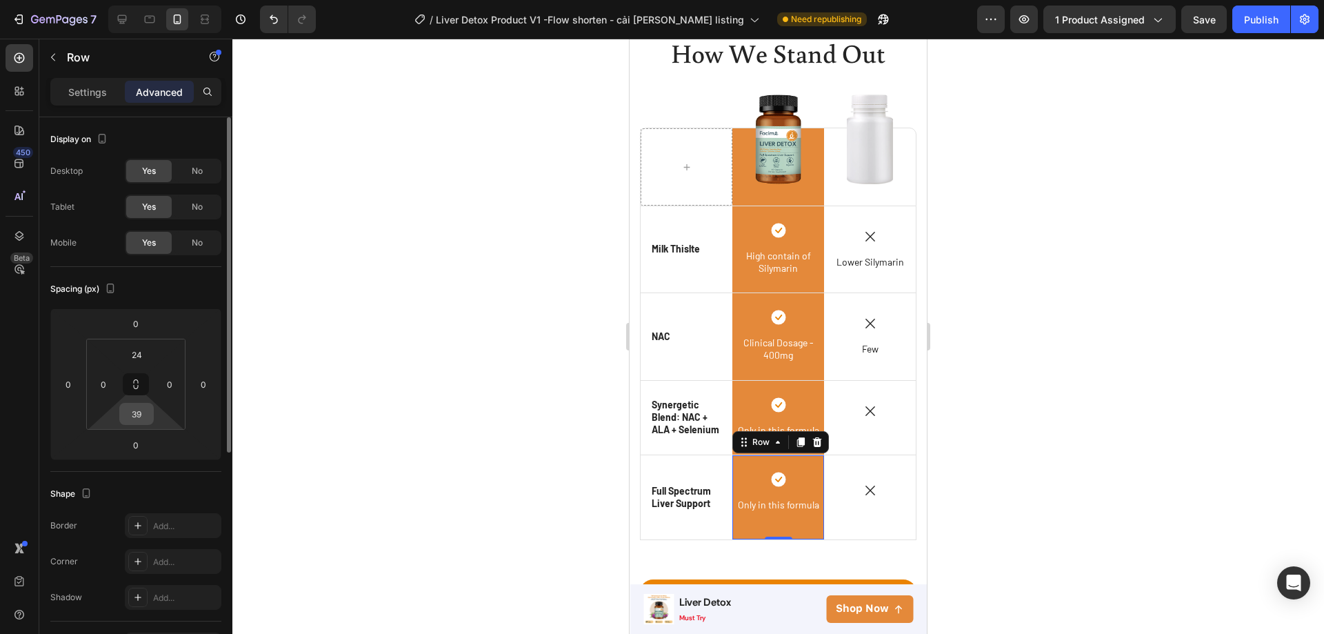
click at [133, 417] on input "39" at bounding box center [137, 413] width 28 height 21
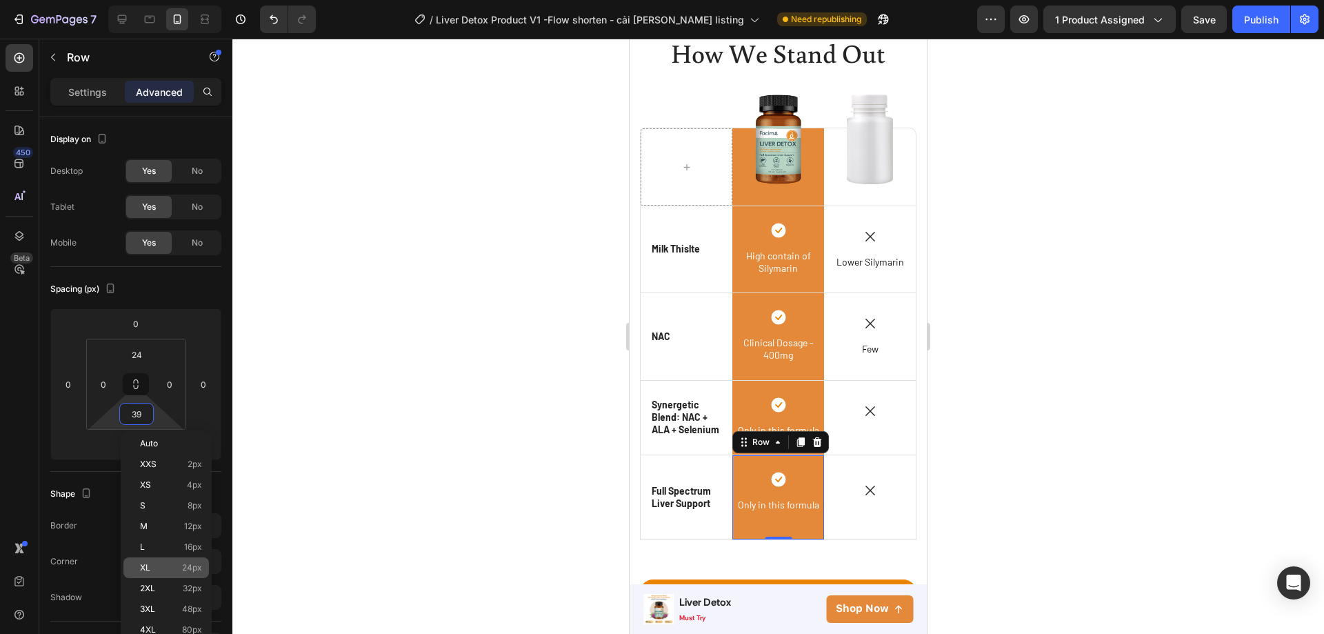
click at [138, 564] on div "XL 24px" at bounding box center [166, 567] width 86 height 21
type input "24"
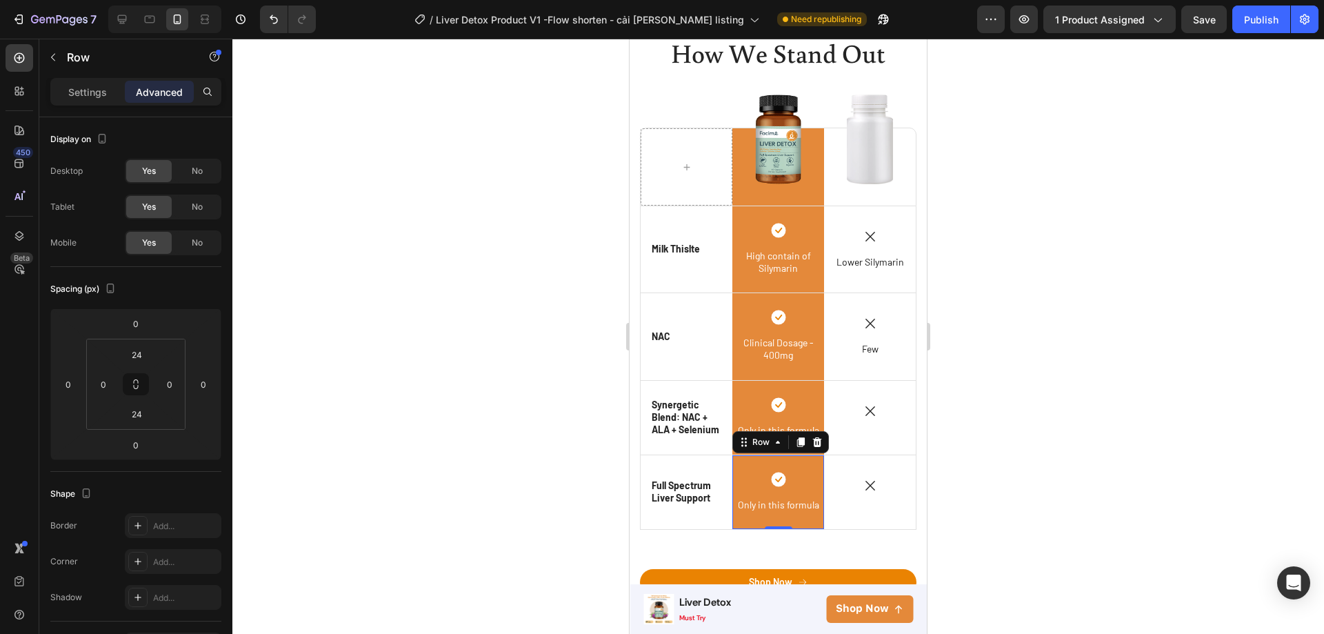
click at [493, 444] on div at bounding box center [778, 336] width 1092 height 595
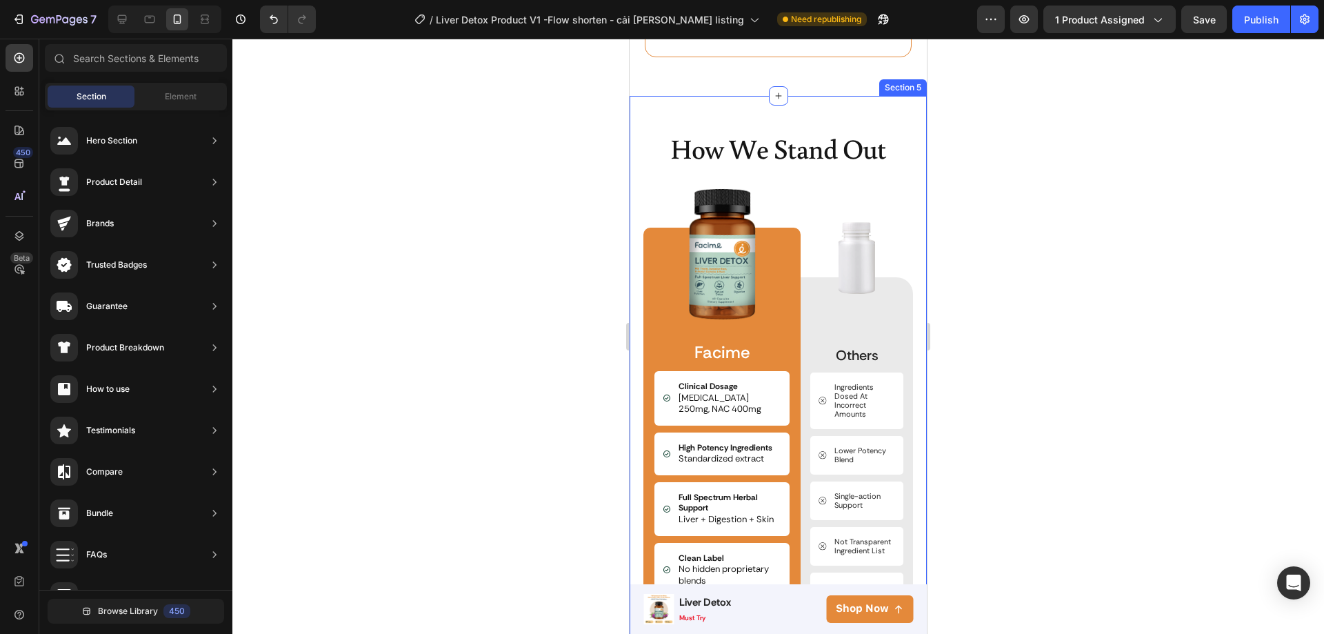
scroll to position [2861, 0]
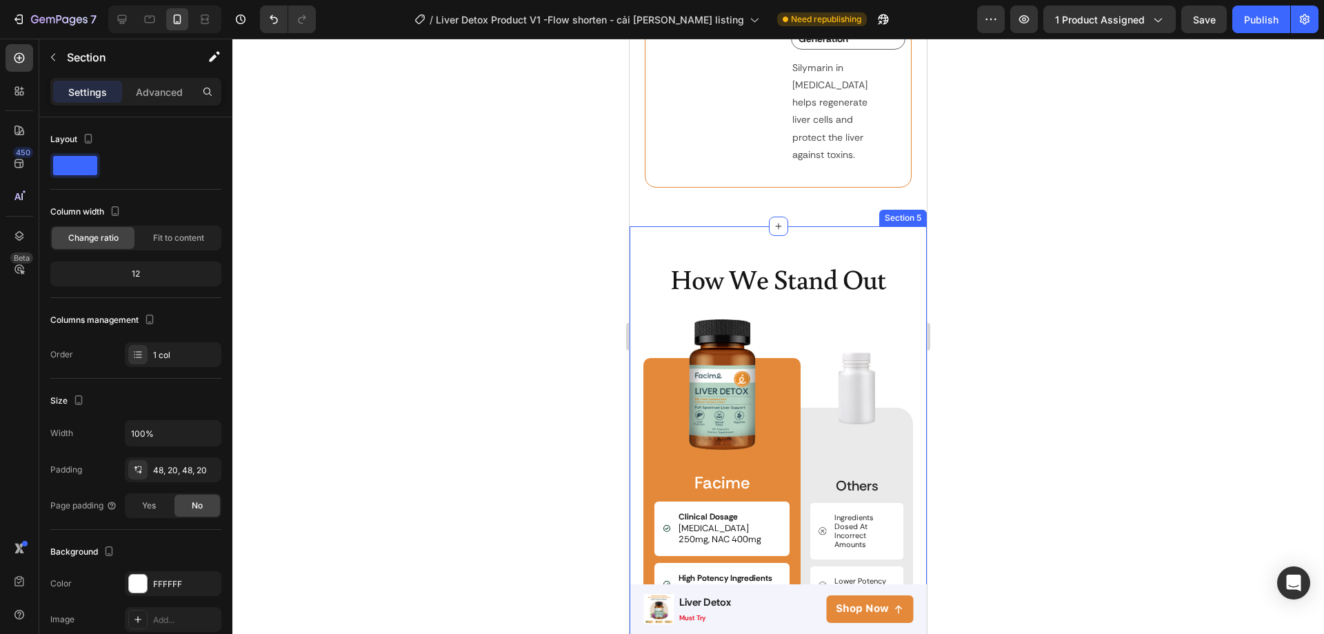
click at [901, 226] on div "How We Stand Out Heading Image Facime Text Block Clinical Dosage Milk Thistle 2…" at bounding box center [778, 561] width 297 height 670
click at [911, 208] on icon at bounding box center [915, 213] width 9 height 10
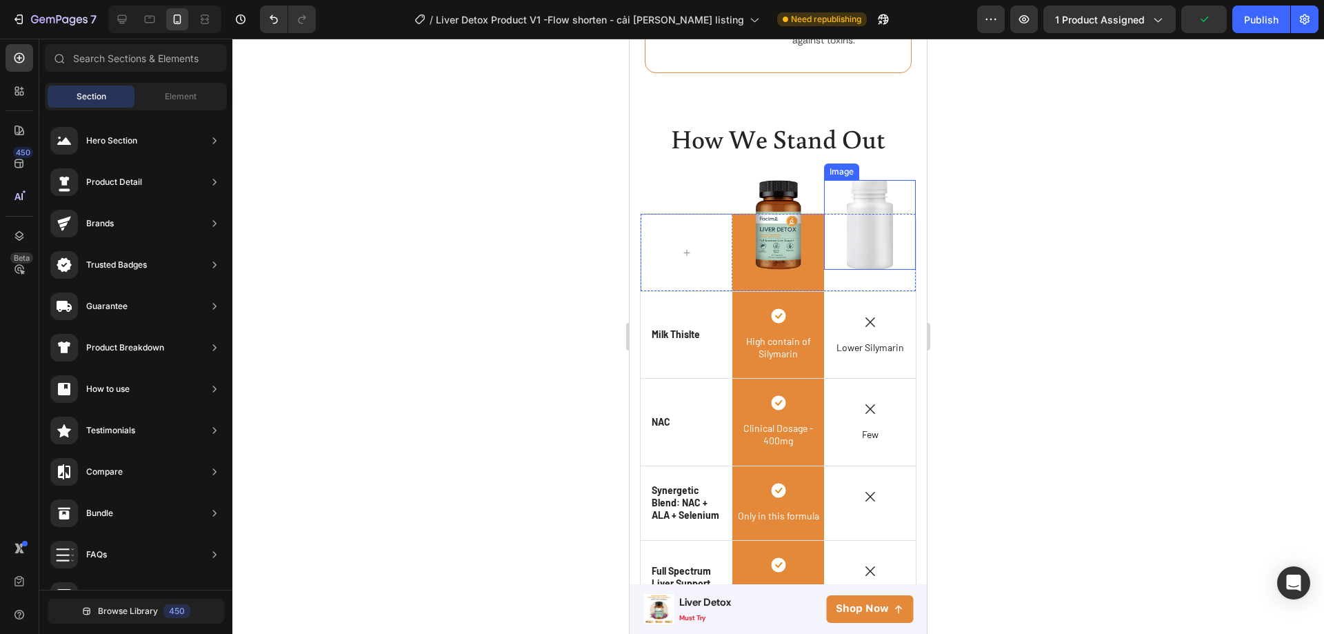
scroll to position [2723, 0]
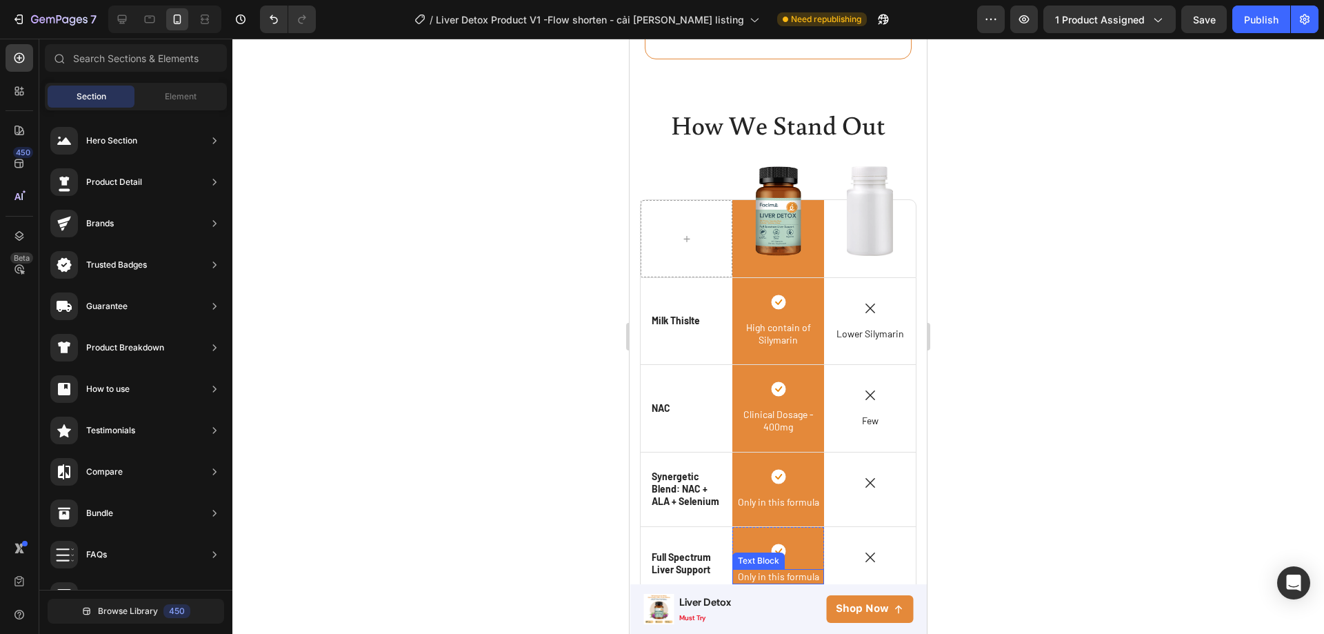
click at [791, 570] on span "Only in this formula" at bounding box center [778, 576] width 81 height 12
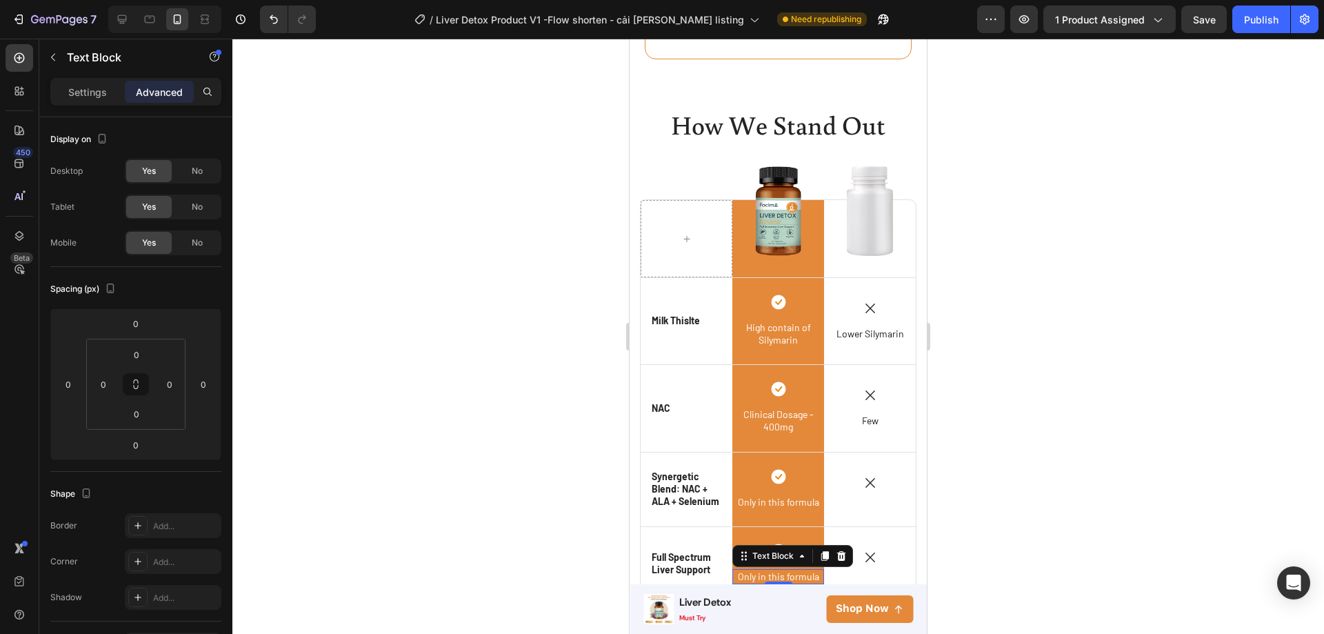
click at [791, 570] on span "Only in this formula" at bounding box center [778, 576] width 81 height 12
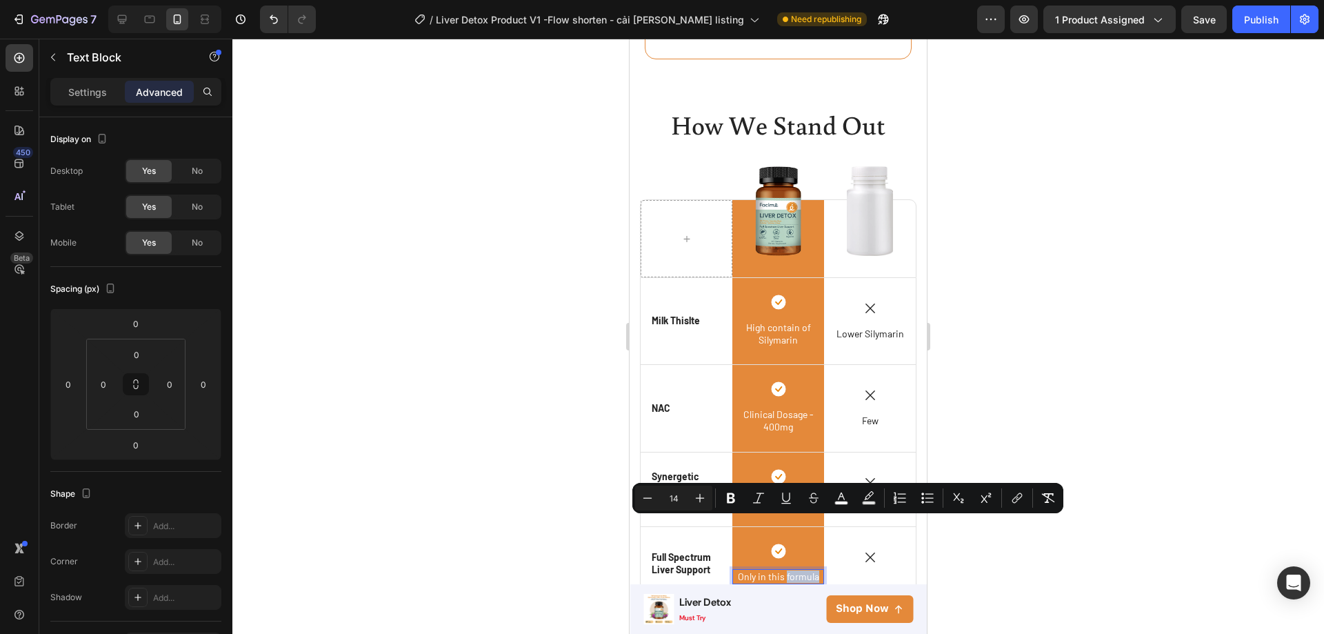
click at [810, 570] on span "Only in this formula" at bounding box center [778, 576] width 81 height 12
drag, startPoint x: 810, startPoint y: 527, endPoint x: 734, endPoint y: 528, distance: 75.9
click at [738, 570] on span "Only in this formula" at bounding box center [778, 576] width 81 height 12
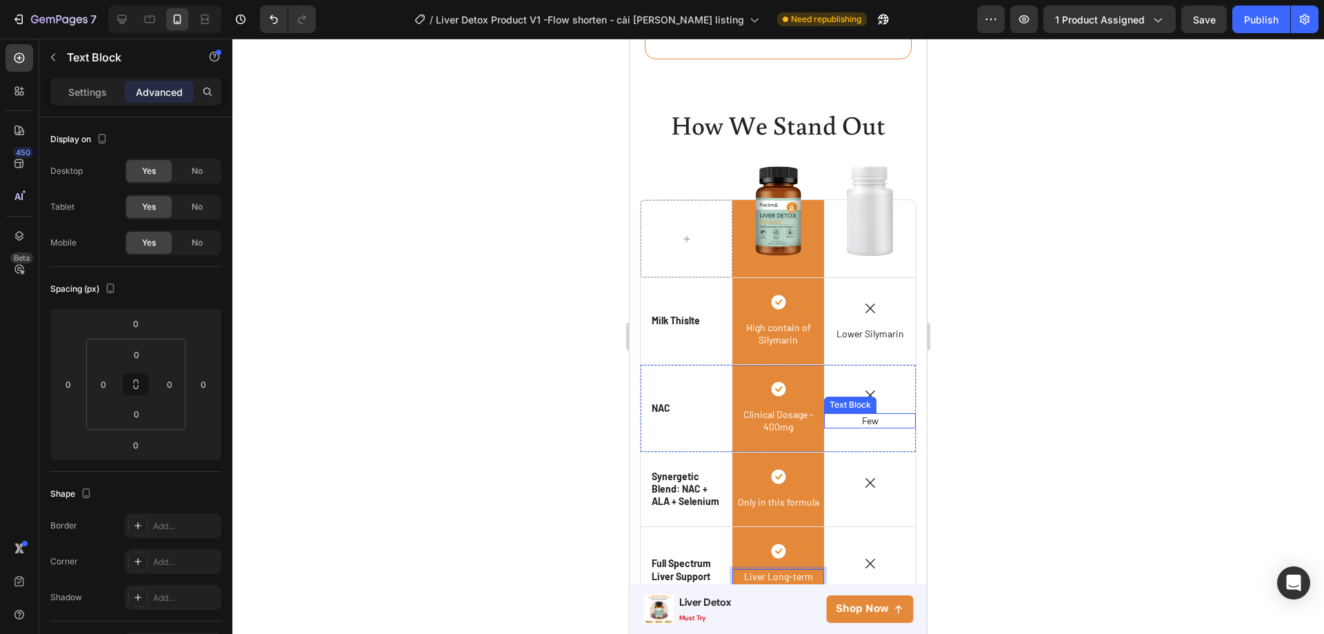
click at [870, 414] on p "Few" at bounding box center [870, 420] width 89 height 12
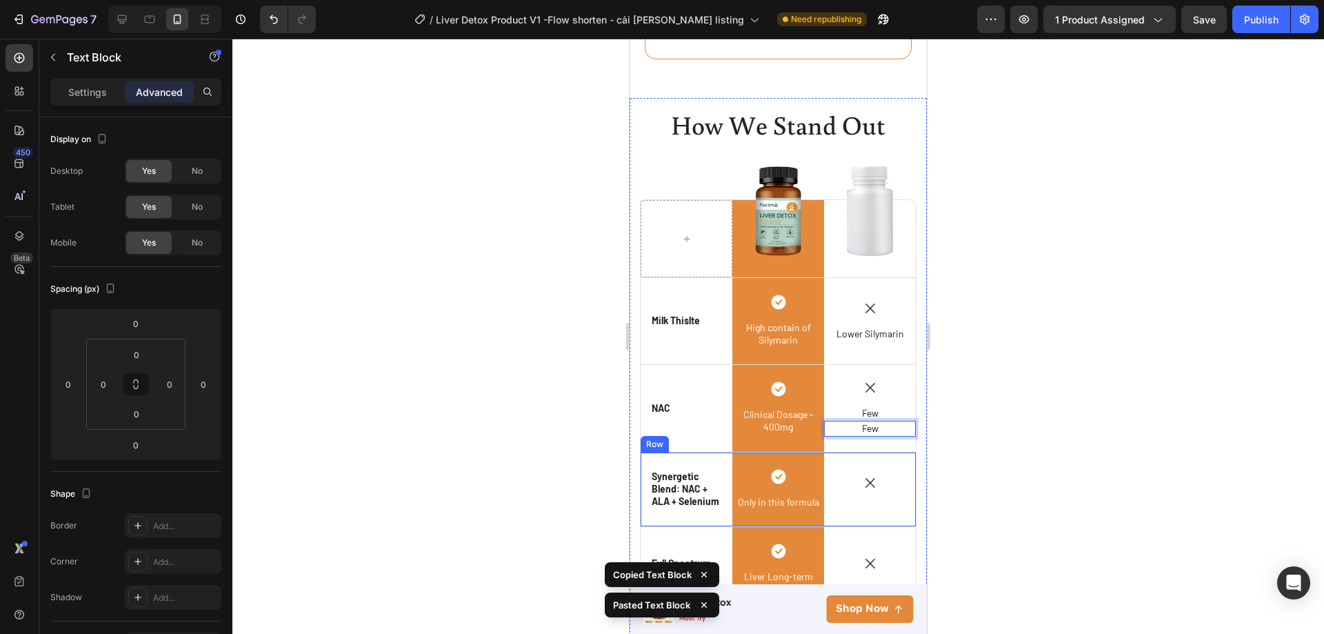
scroll to position [2715, 0]
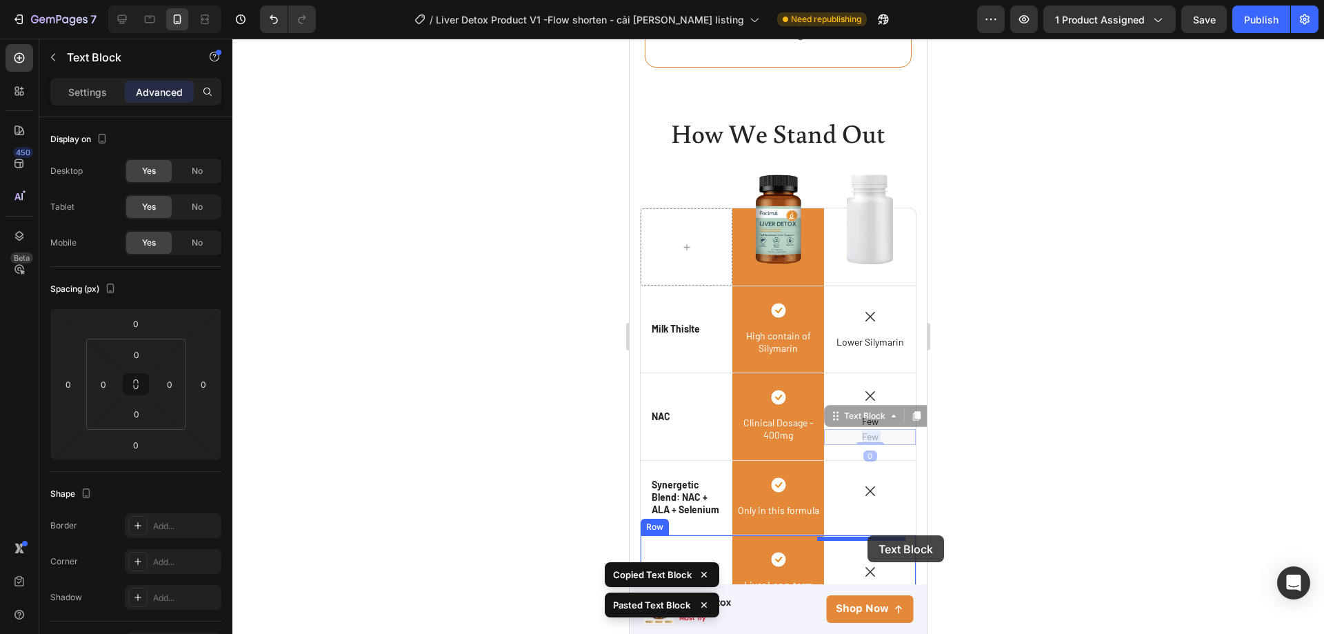
drag, startPoint x: 877, startPoint y: 381, endPoint x: 868, endPoint y: 535, distance: 154.0
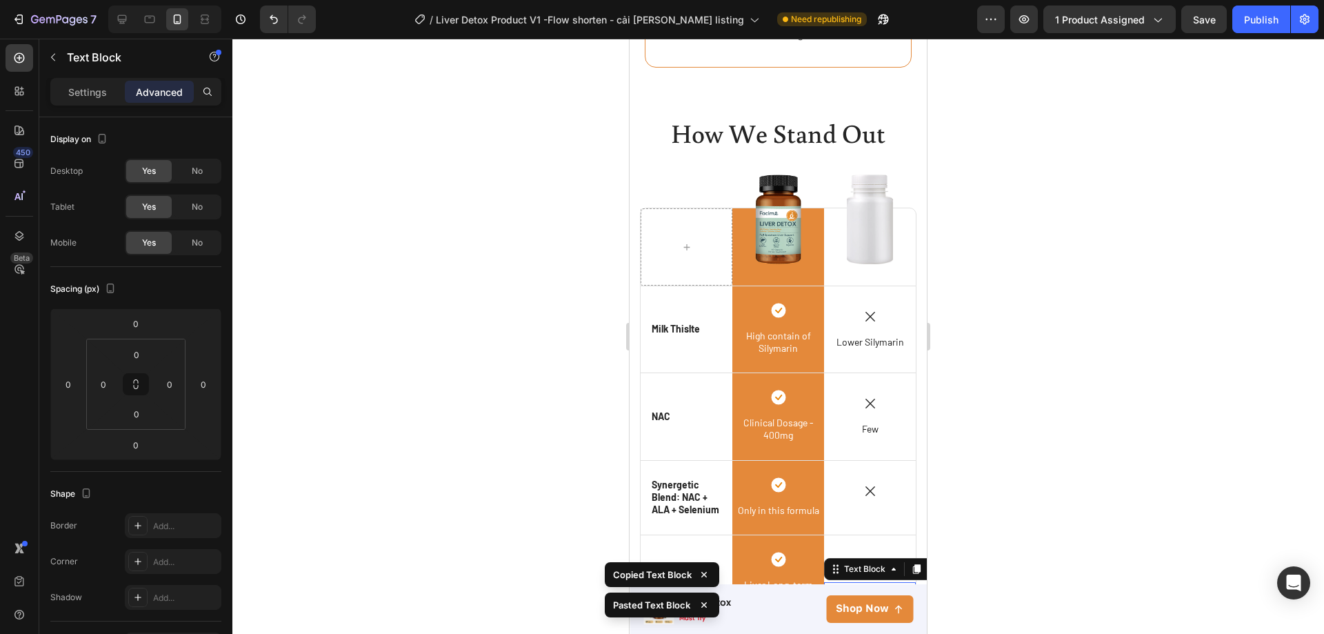
click at [881, 583] on p "Few" at bounding box center [870, 589] width 89 height 12
drag, startPoint x: 853, startPoint y: 539, endPoint x: 885, endPoint y: 539, distance: 31.7
click at [986, 526] on div at bounding box center [778, 336] width 1092 height 595
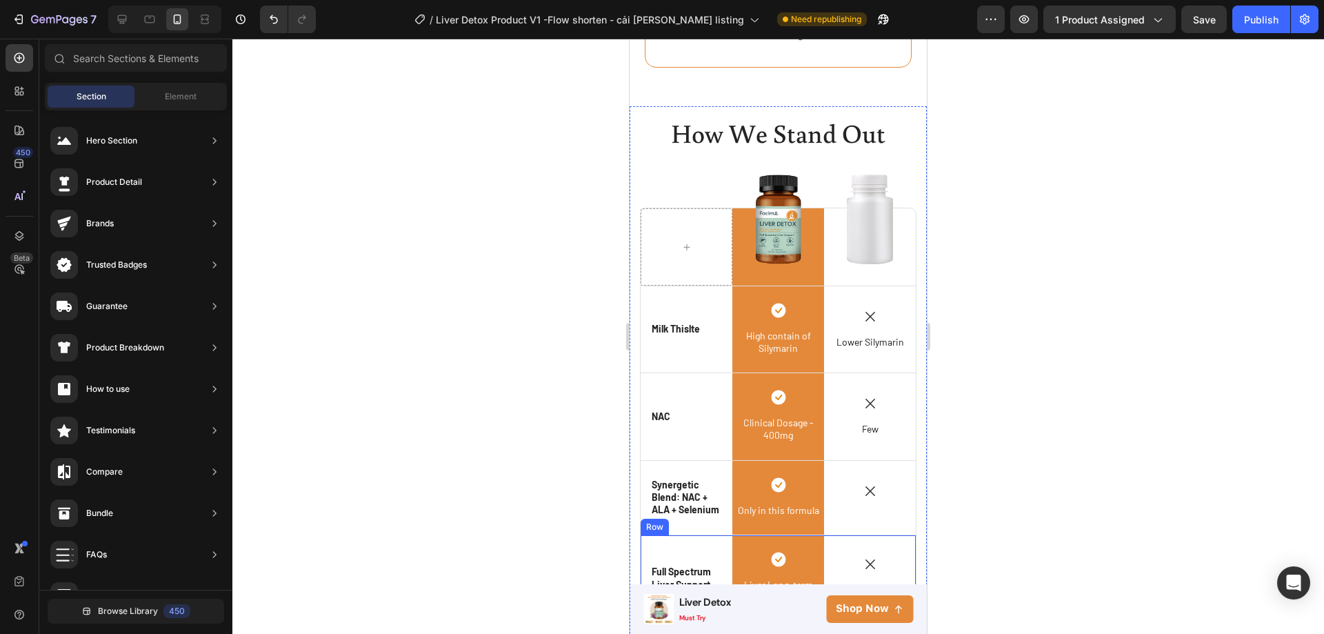
click at [709, 545] on div "Icon Full Spectrum Liver Support Text Block Row" at bounding box center [687, 578] width 92 height 86
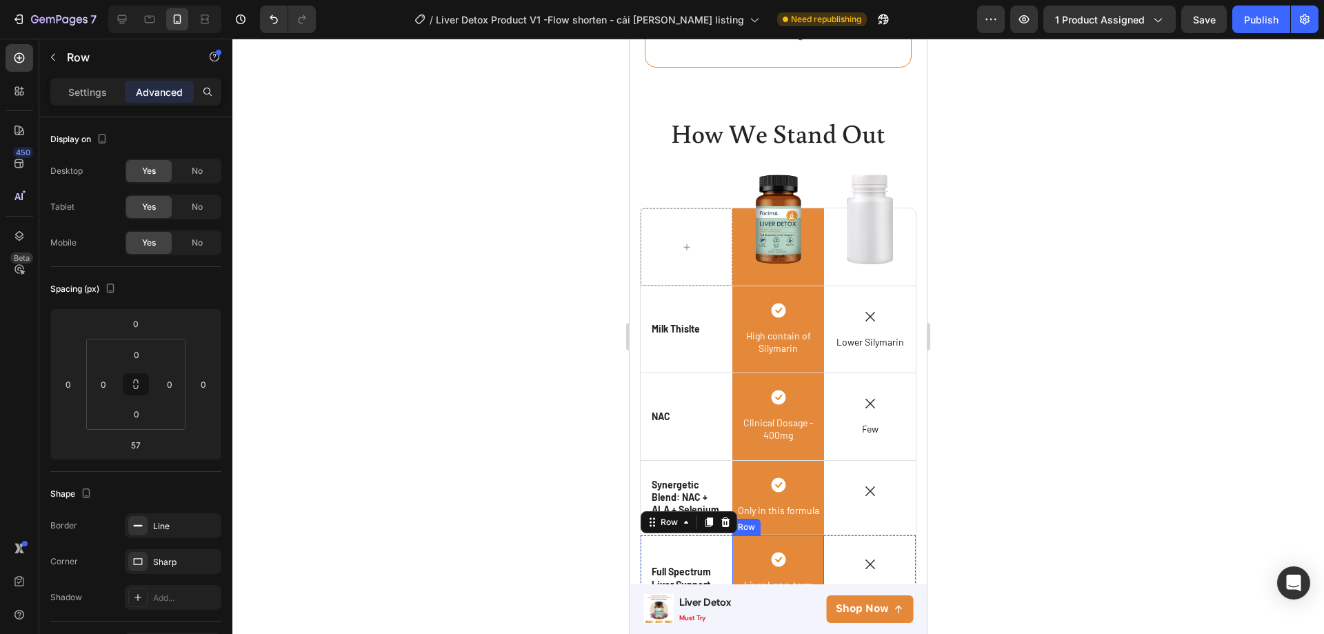
click at [789, 562] on div "Icon Liver Long-term Defense Text Block Row" at bounding box center [778, 578] width 92 height 86
click at [806, 461] on div "Icon Only in this formula Text Block Row" at bounding box center [778, 498] width 92 height 74
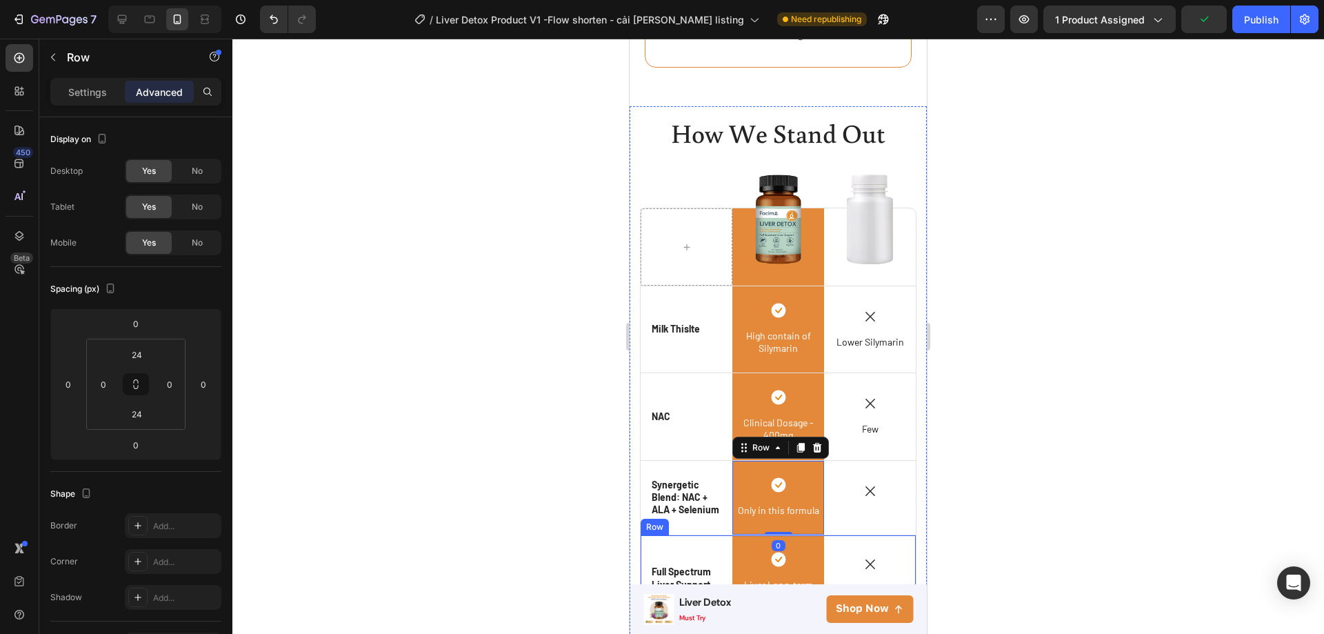
click at [861, 561] on div "Icon Just Detox Text Block Text Block" at bounding box center [870, 578] width 92 height 86
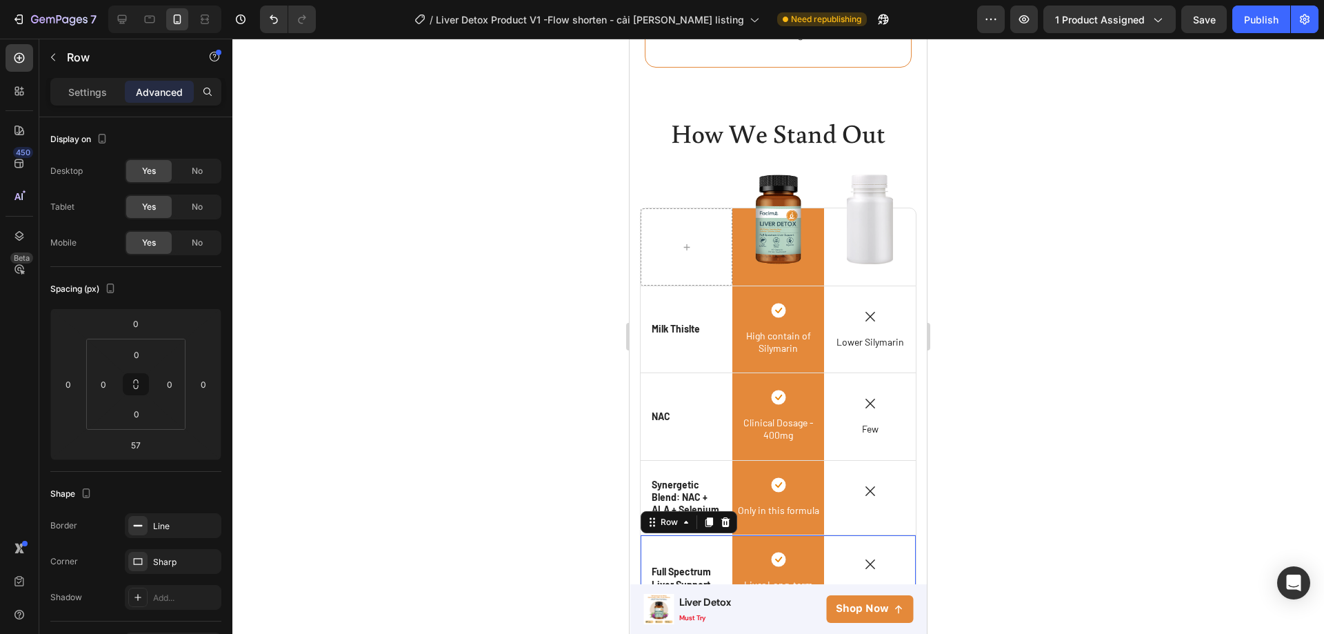
click at [1001, 472] on div at bounding box center [778, 336] width 1092 height 595
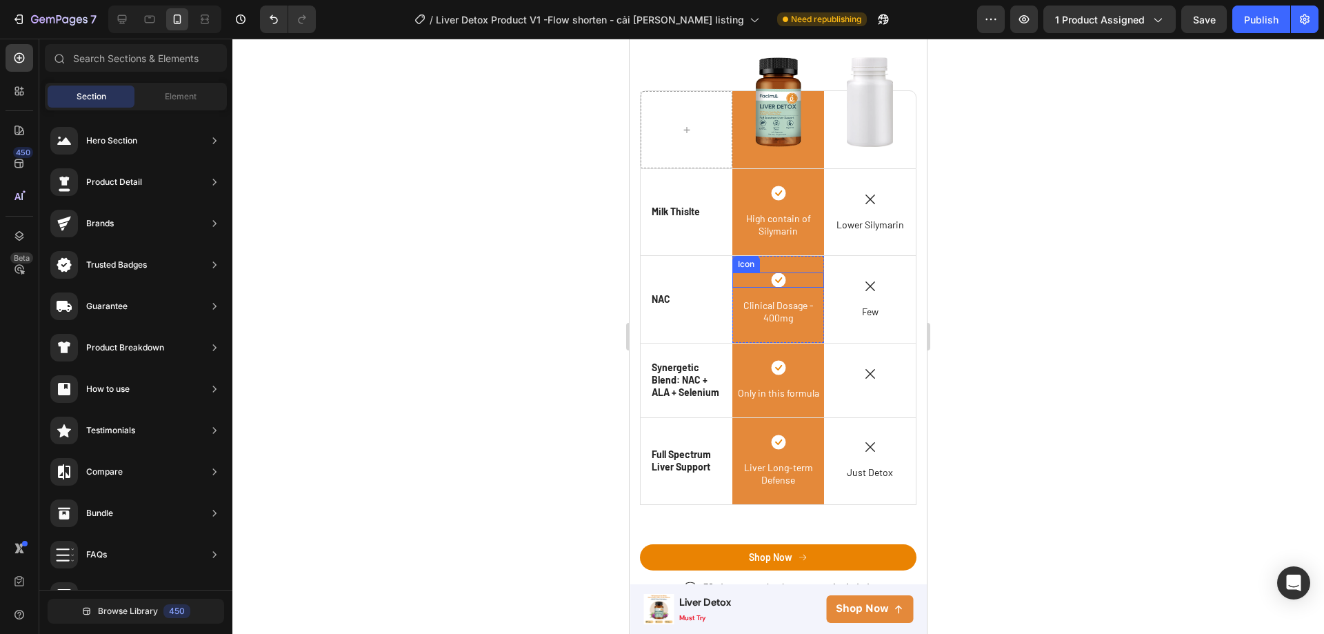
scroll to position [2922, 0]
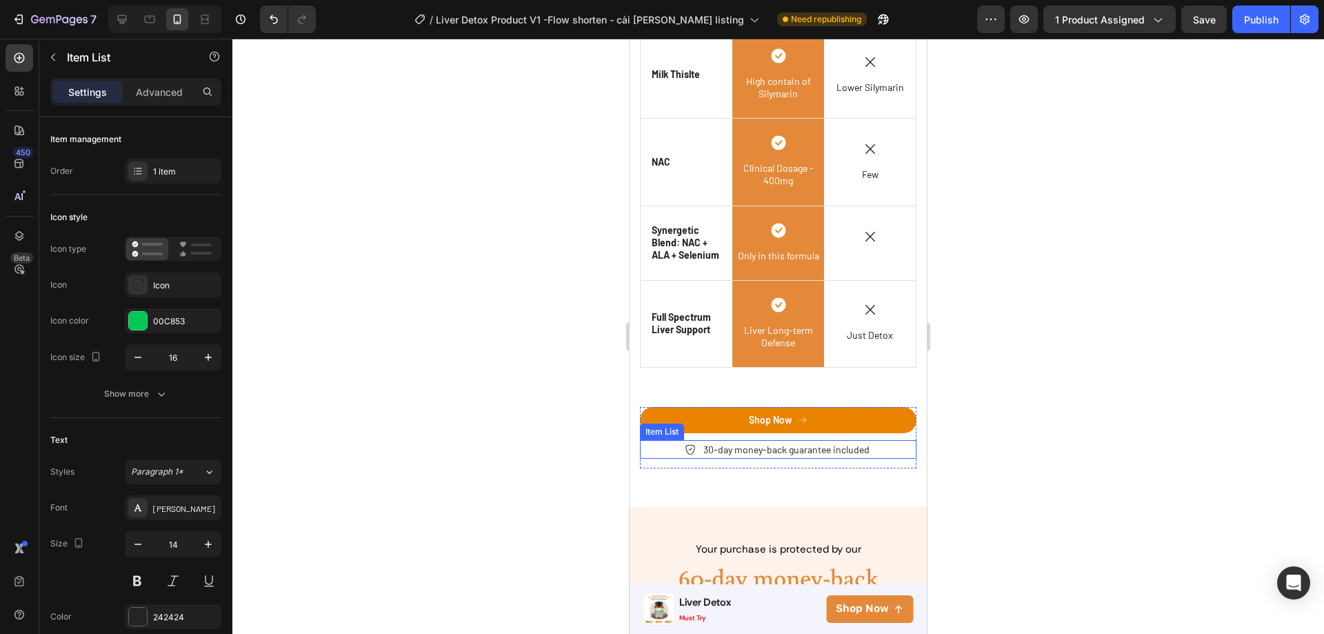
click at [753, 454] on div "30-day money-back guarantee included" at bounding box center [786, 449] width 170 height 19
click at [746, 463] on div "14" at bounding box center [778, 464] width 277 height 10
click at [741, 426] on icon at bounding box center [741, 427] width 9 height 10
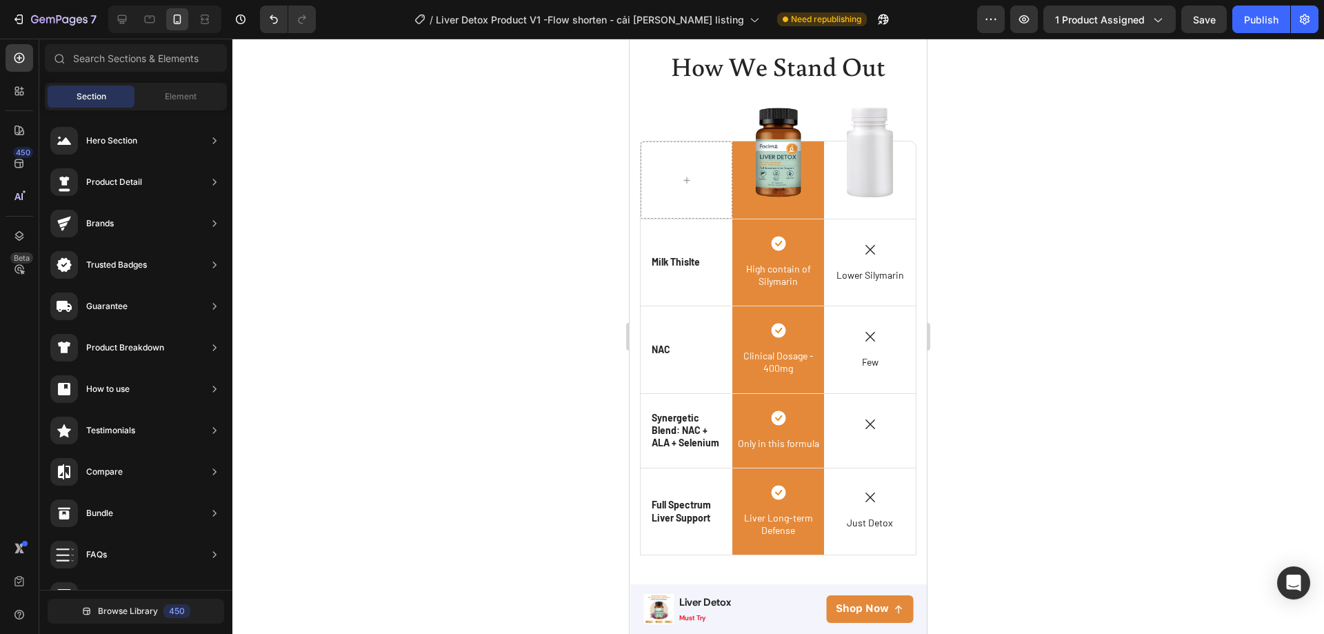
scroll to position [2715, 0]
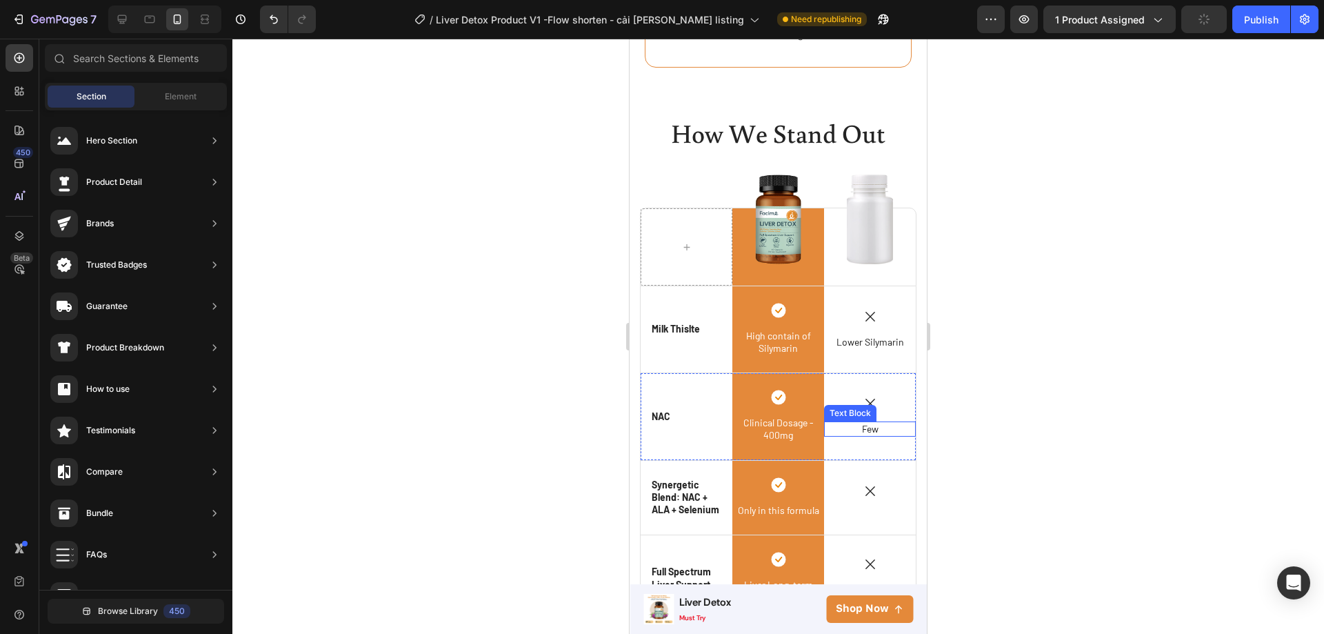
click at [851, 423] on p "Few" at bounding box center [870, 429] width 89 height 12
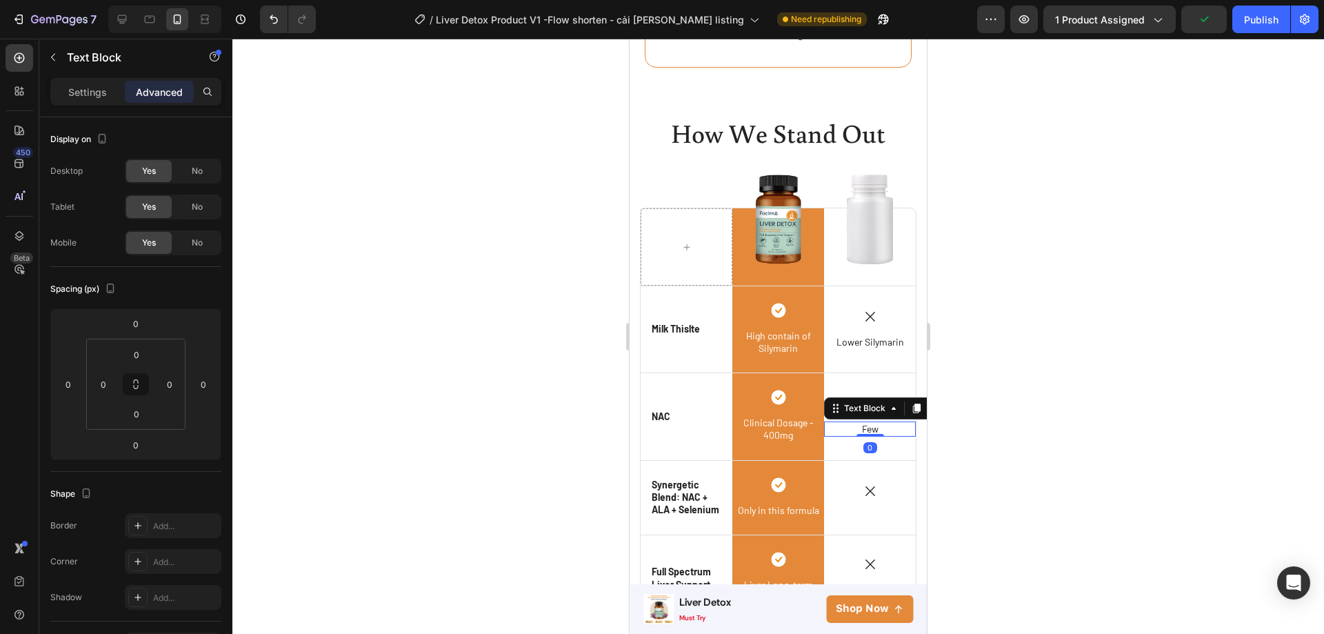
click at [869, 423] on span "Few" at bounding box center [870, 429] width 17 height 12
click at [977, 406] on div at bounding box center [778, 336] width 1092 height 595
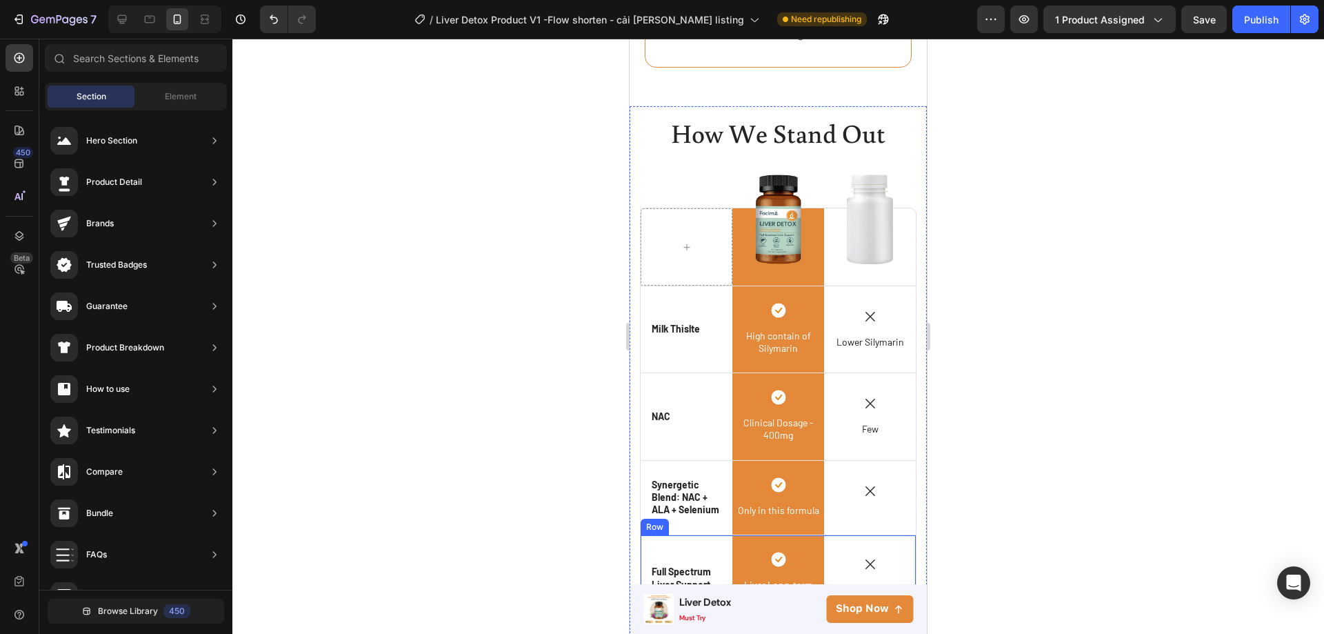
click at [698, 554] on div "Icon Full Spectrum Liver Support Text Block Row" at bounding box center [687, 578] width 92 height 86
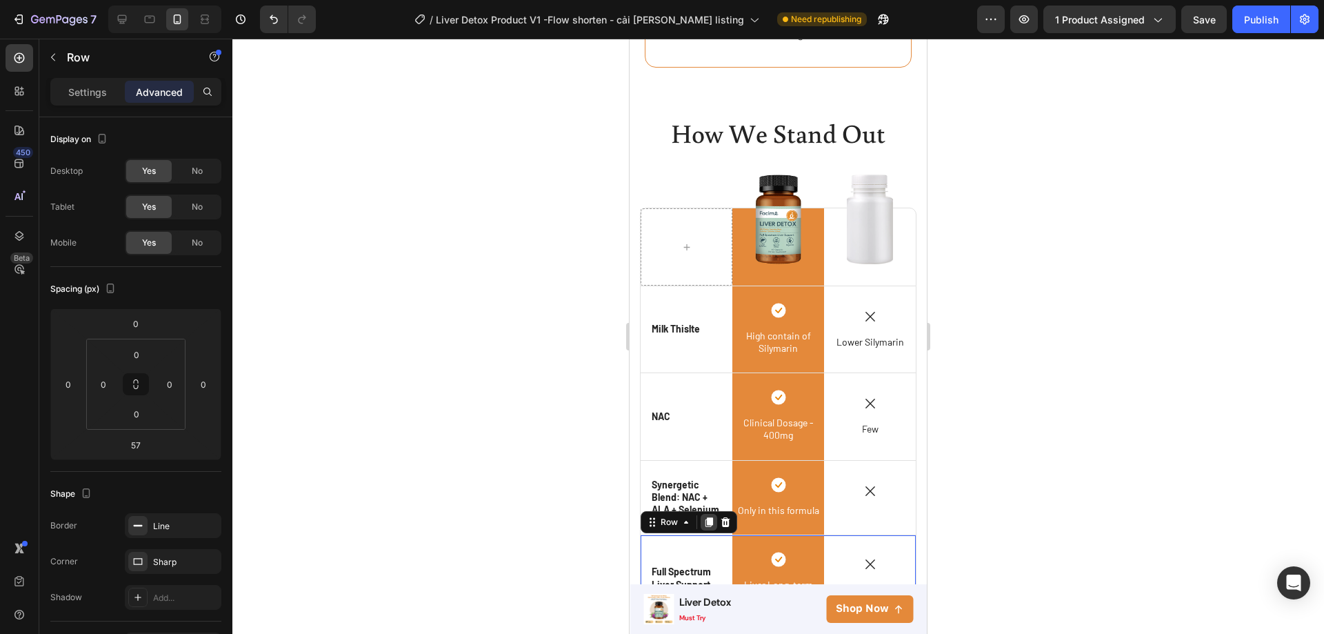
click at [703, 517] on icon at bounding box center [708, 522] width 11 height 11
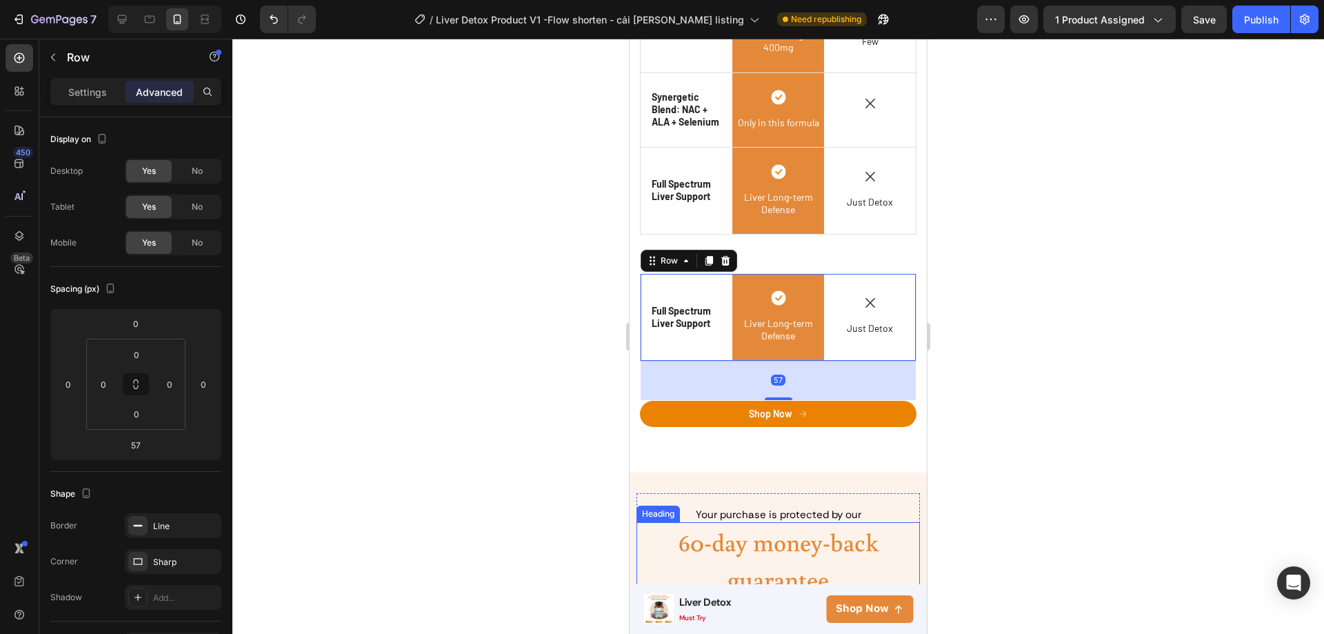
scroll to position [3032, 0]
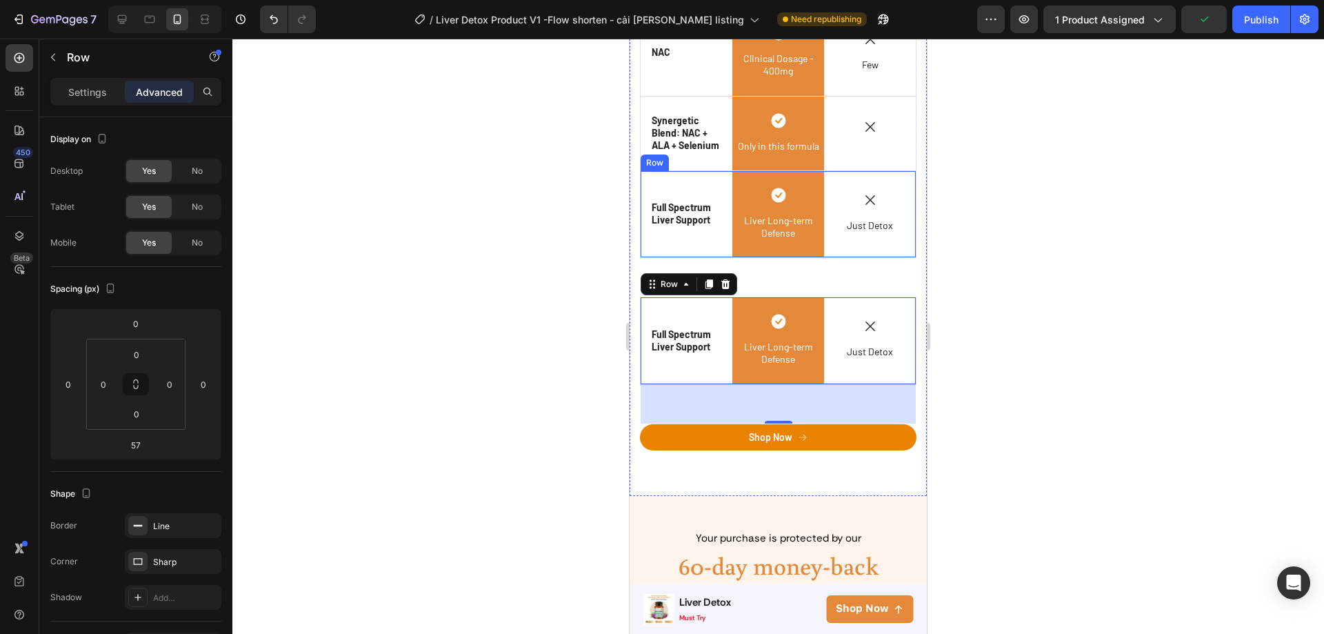
click at [699, 251] on div "Icon Full Spectrum Liver Support Text Block Row" at bounding box center [687, 214] width 92 height 86
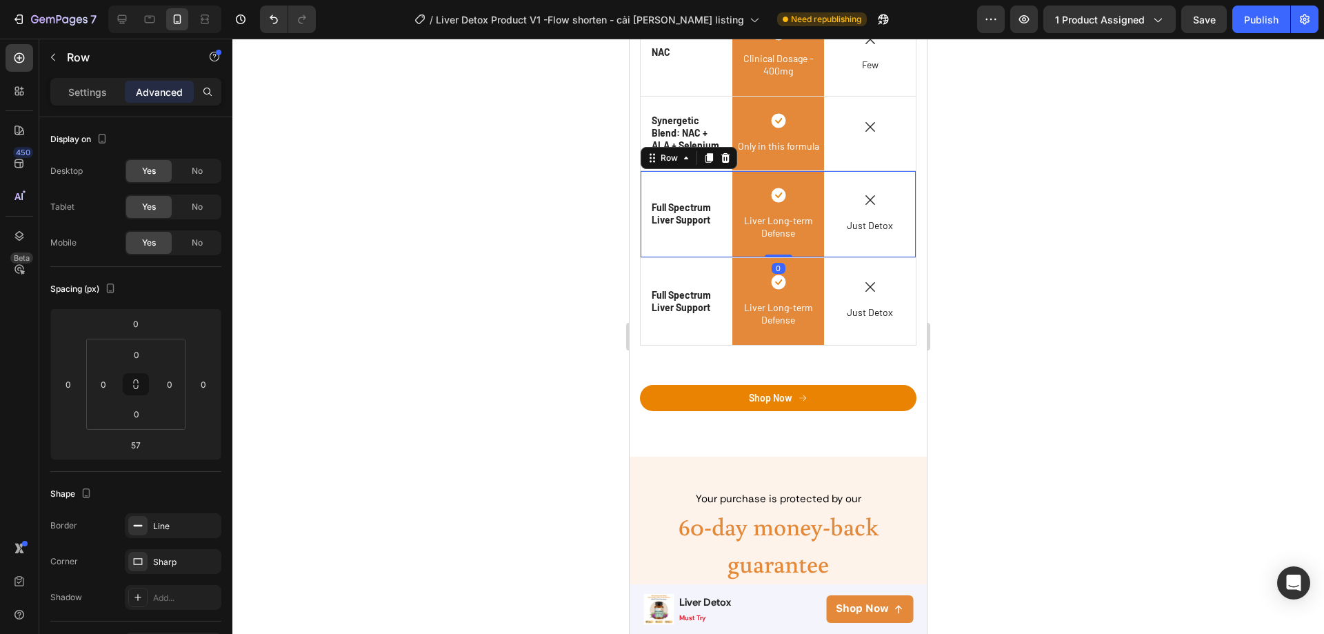
drag, startPoint x: 770, startPoint y: 290, endPoint x: 766, endPoint y: 247, distance: 43.6
click at [766, 247] on div "Icon Full Spectrum Liver Support Text Block Row Icon Liver Long-term Defense Te…" at bounding box center [778, 214] width 277 height 87
type input "0"
click at [683, 299] on p "Full Spectrum Liver Support" at bounding box center [687, 301] width 70 height 25
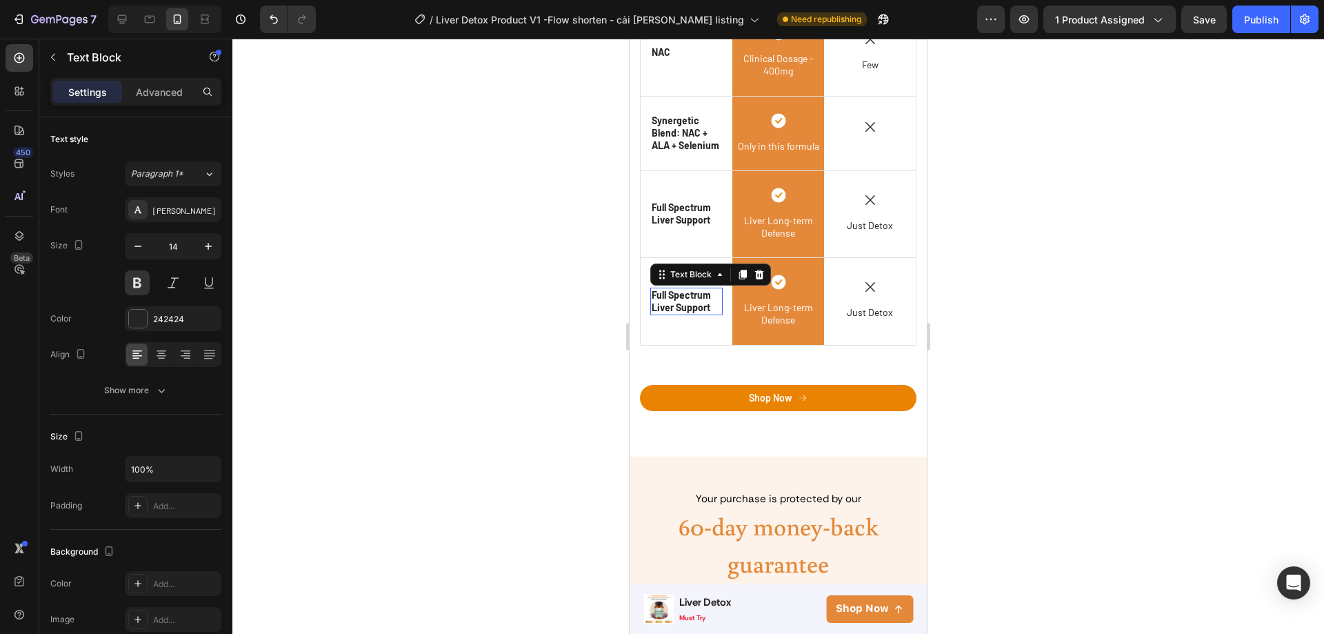
click at [683, 299] on p "Full Spectrum Liver Support" at bounding box center [687, 301] width 70 height 25
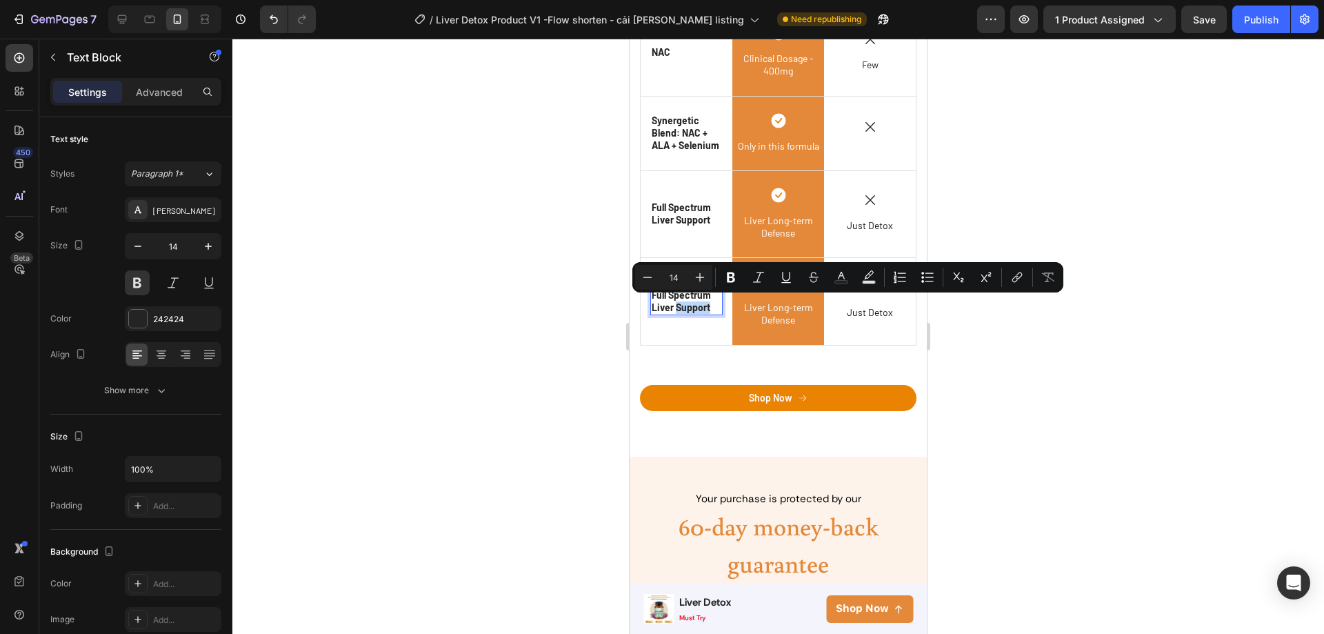
click at [710, 304] on p "Full Spectrum Liver Support" at bounding box center [687, 301] width 70 height 25
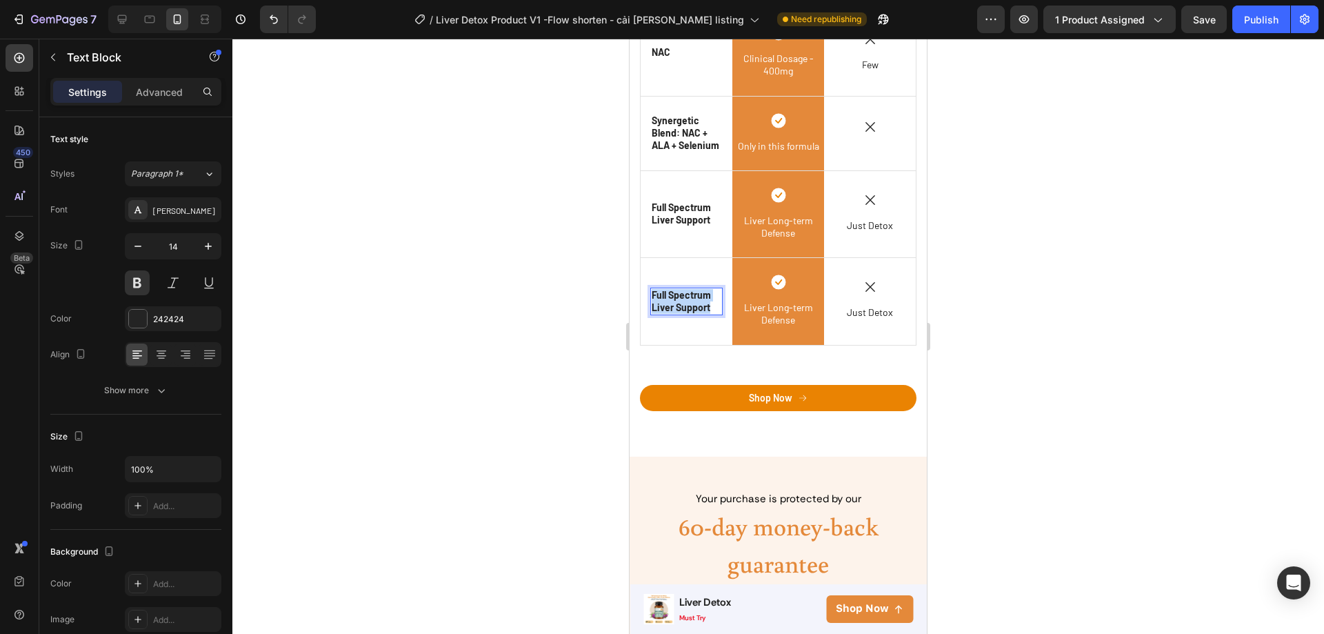
drag, startPoint x: 710, startPoint y: 304, endPoint x: 654, endPoint y: 290, distance: 57.7
click at [654, 290] on p "Full Spectrum Liver Support" at bounding box center [687, 301] width 70 height 25
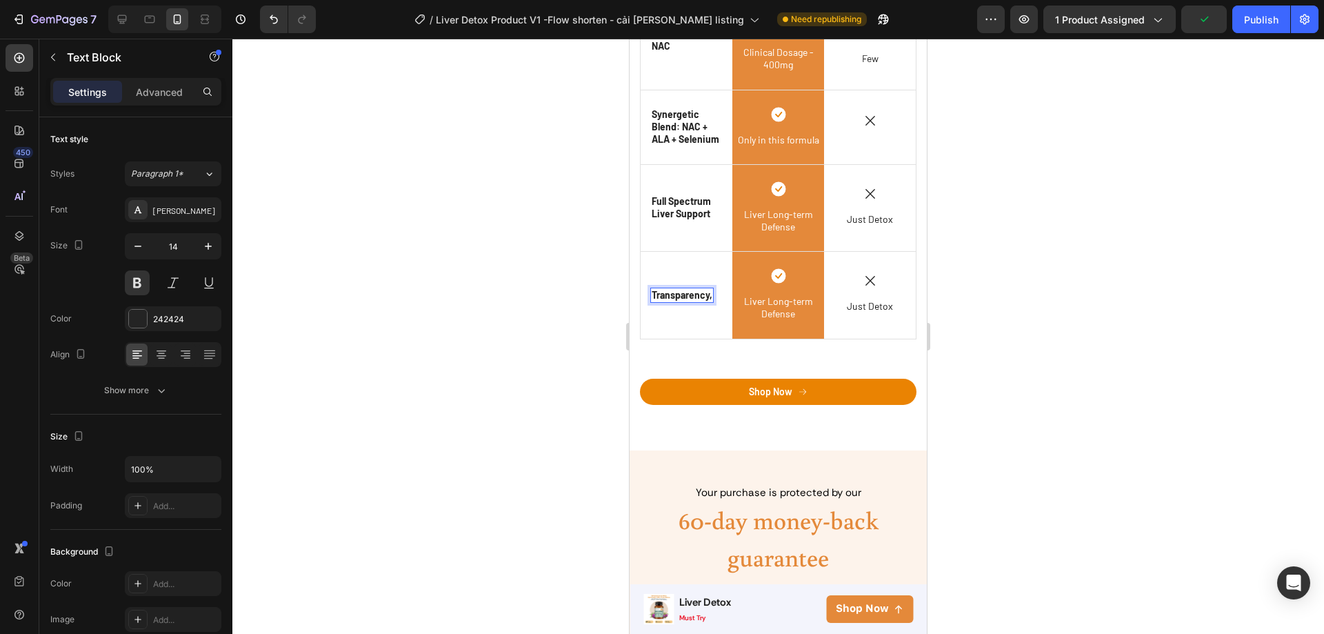
click at [681, 289] on p "Transparency," at bounding box center [682, 295] width 61 height 12
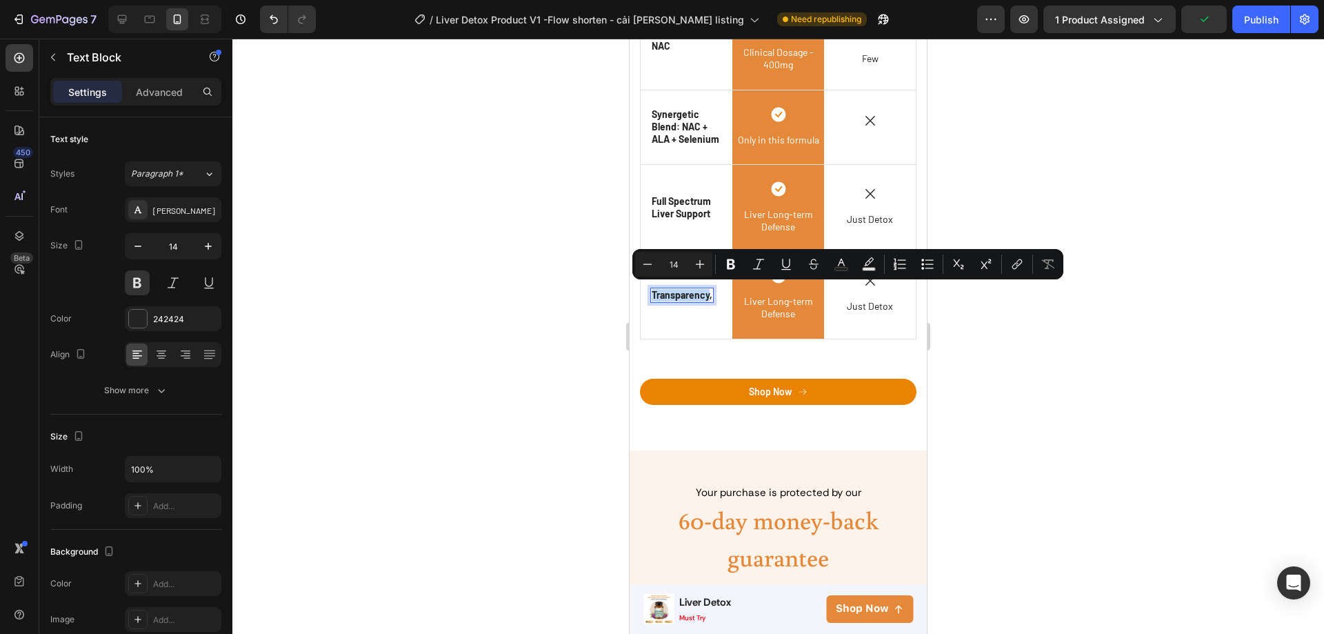
click at [681, 294] on p "Transparency," at bounding box center [682, 295] width 61 height 12
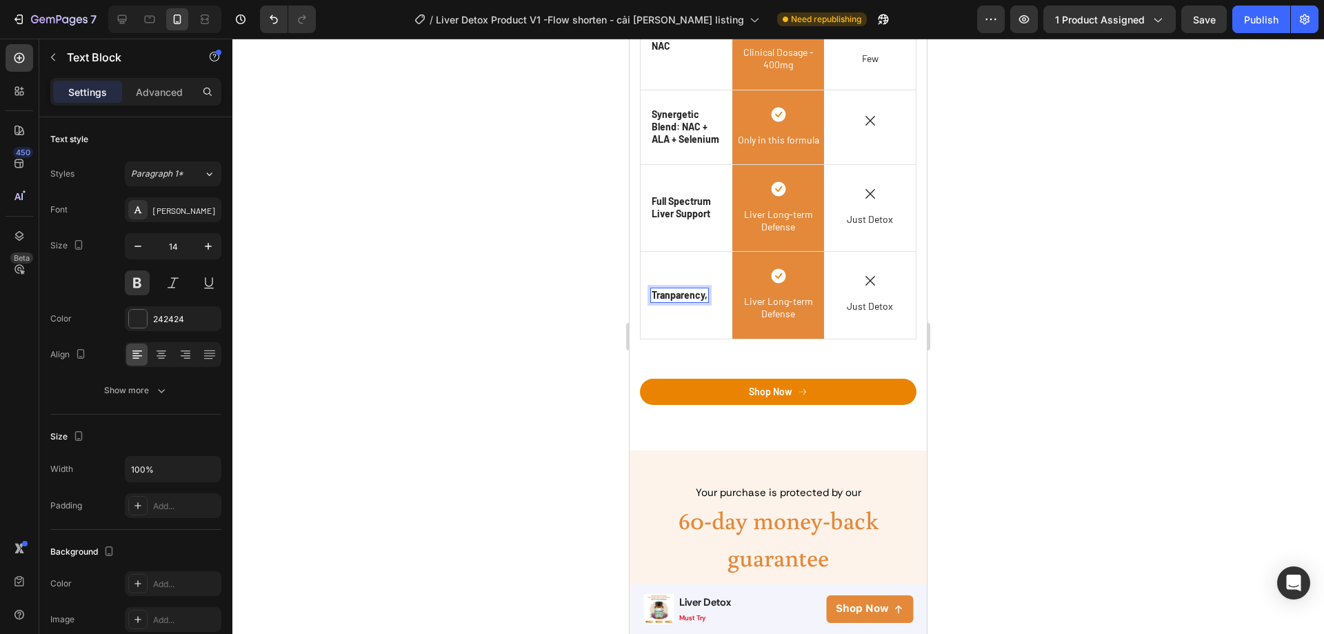
click at [707, 294] on p "Tranparency," at bounding box center [680, 295] width 56 height 12
click at [785, 305] on span "Liver Long-term Defense" at bounding box center [778, 307] width 69 height 24
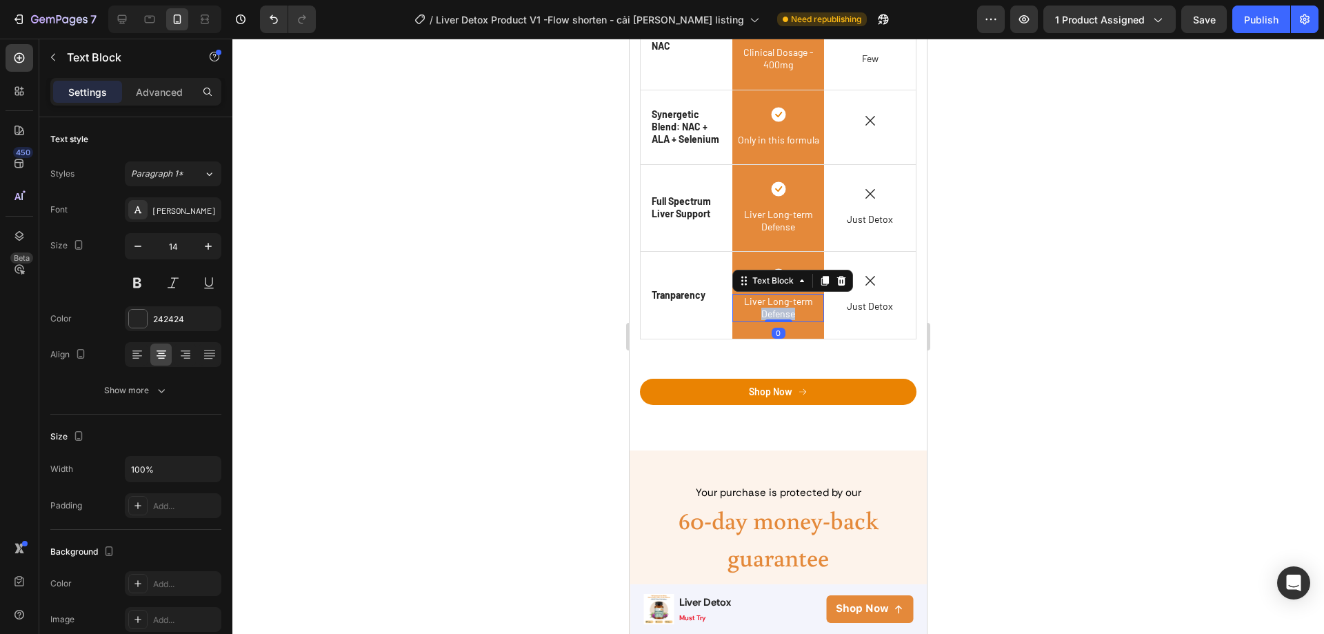
click at [785, 305] on span "Liver Long-term Defense" at bounding box center [778, 307] width 69 height 24
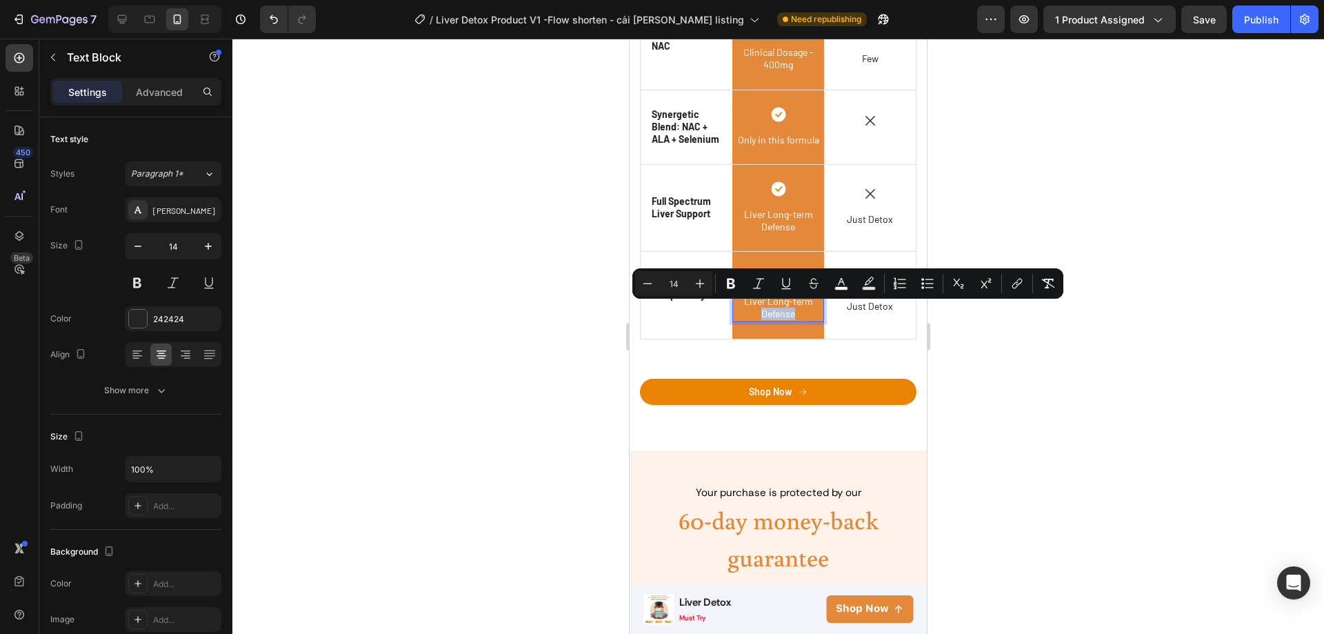
click at [797, 308] on p "Liver Long-term Defense" at bounding box center [778, 307] width 89 height 25
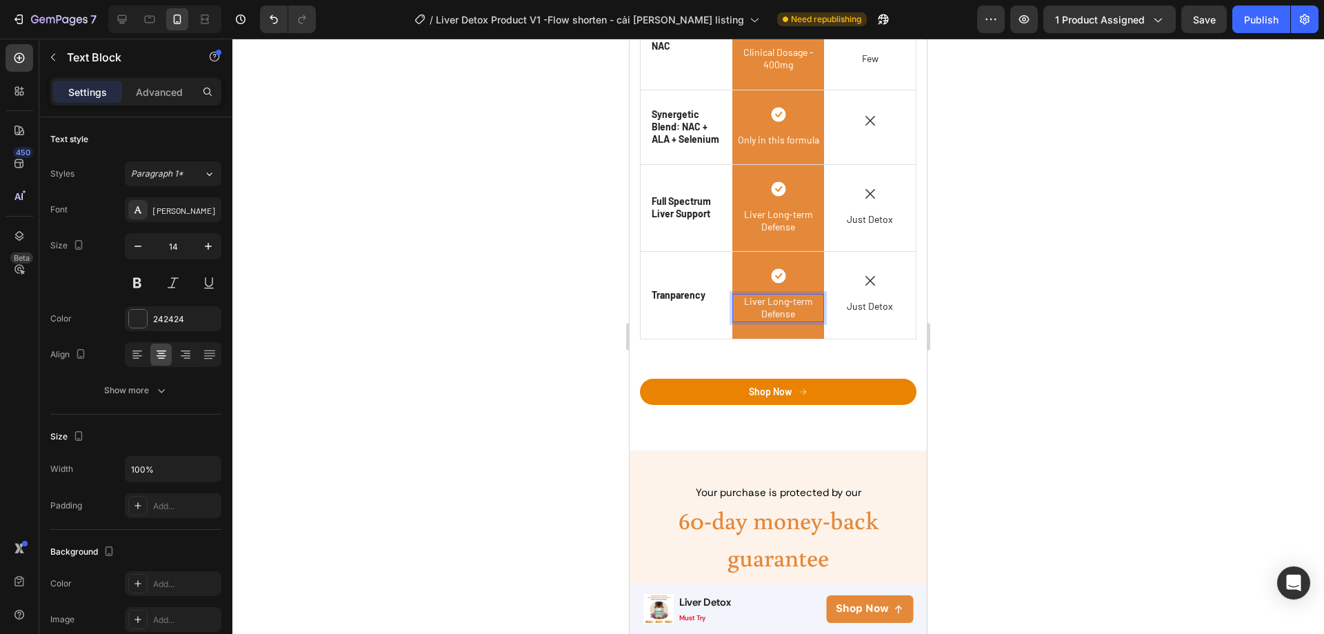
click at [797, 308] on p "Liver Long-term Defense" at bounding box center [778, 307] width 89 height 25
click at [684, 289] on p "Tranparency" at bounding box center [679, 295] width 54 height 12
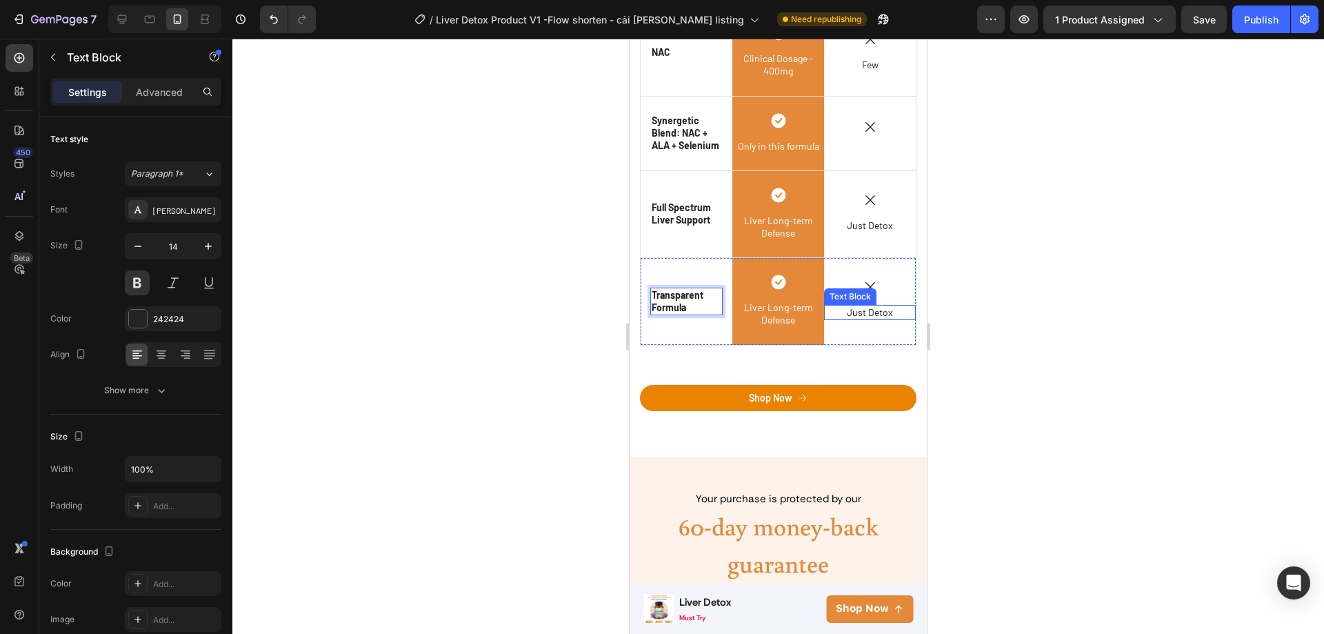
click at [877, 311] on span "Just Detox" at bounding box center [870, 312] width 46 height 12
click at [877, 308] on span "Just Detox" at bounding box center [870, 312] width 46 height 12
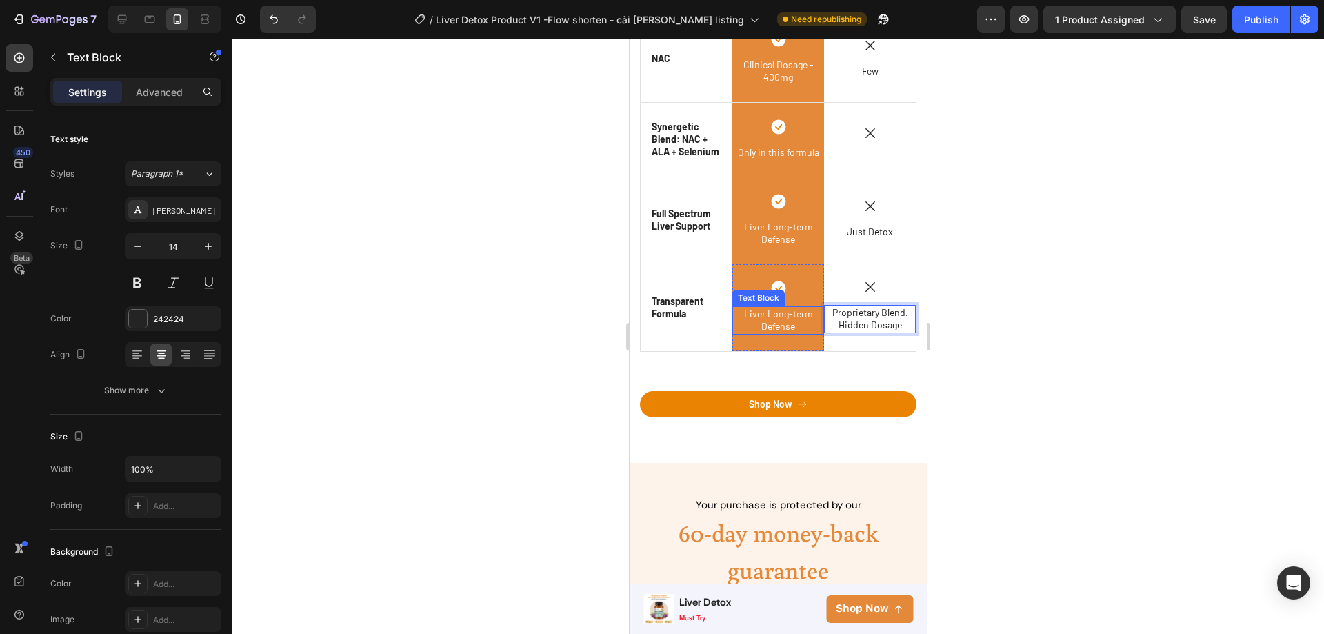
click at [783, 322] on span "Liver Long-term Defense" at bounding box center [778, 320] width 69 height 24
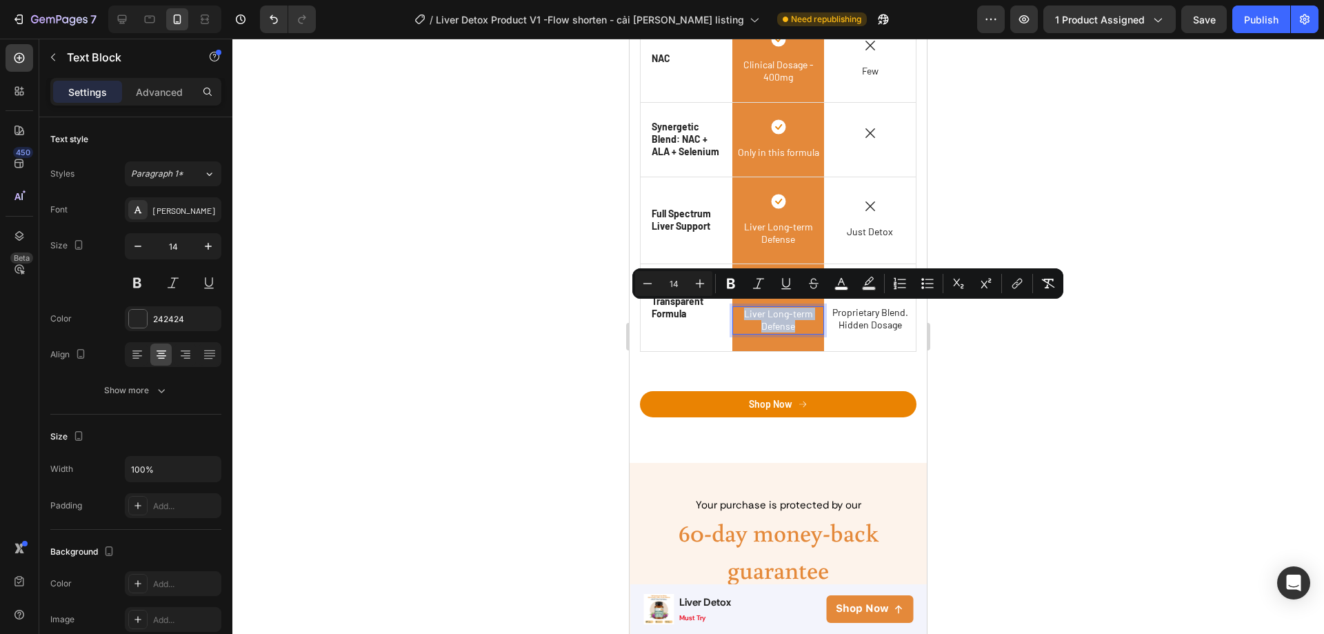
drag, startPoint x: 793, startPoint y: 321, endPoint x: 739, endPoint y: 309, distance: 55.1
click at [739, 309] on p "Liver Long-term Defense" at bounding box center [778, 320] width 89 height 25
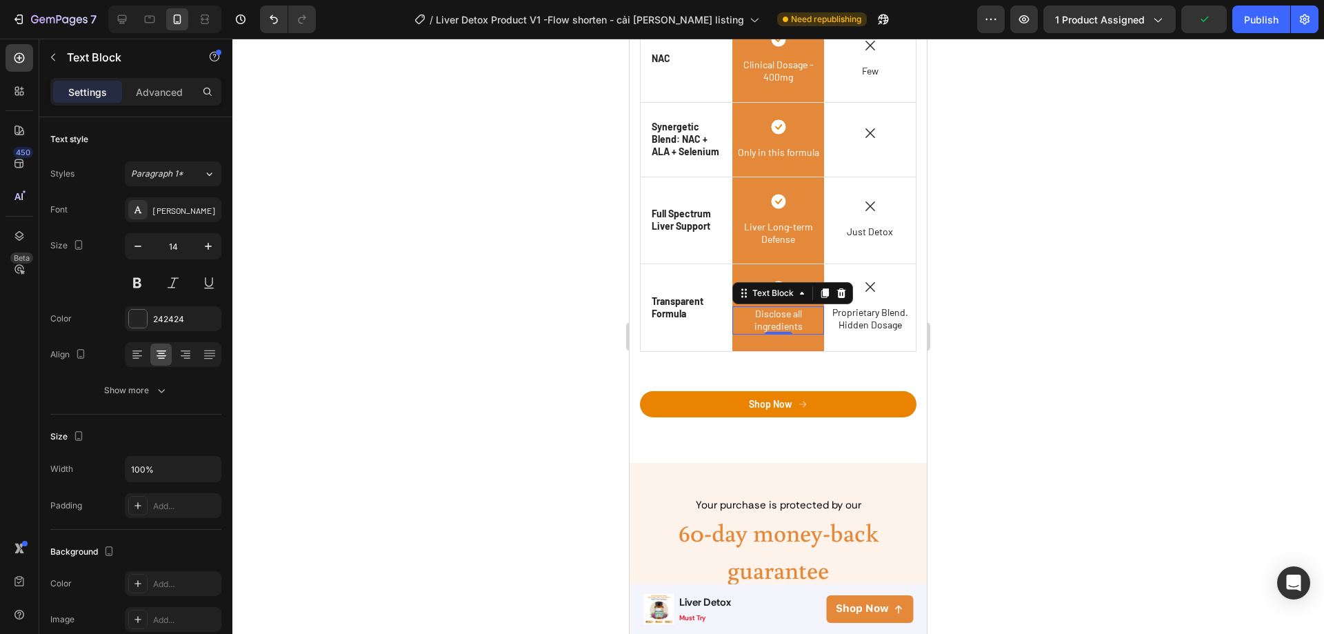
click at [1001, 364] on div at bounding box center [778, 336] width 1092 height 595
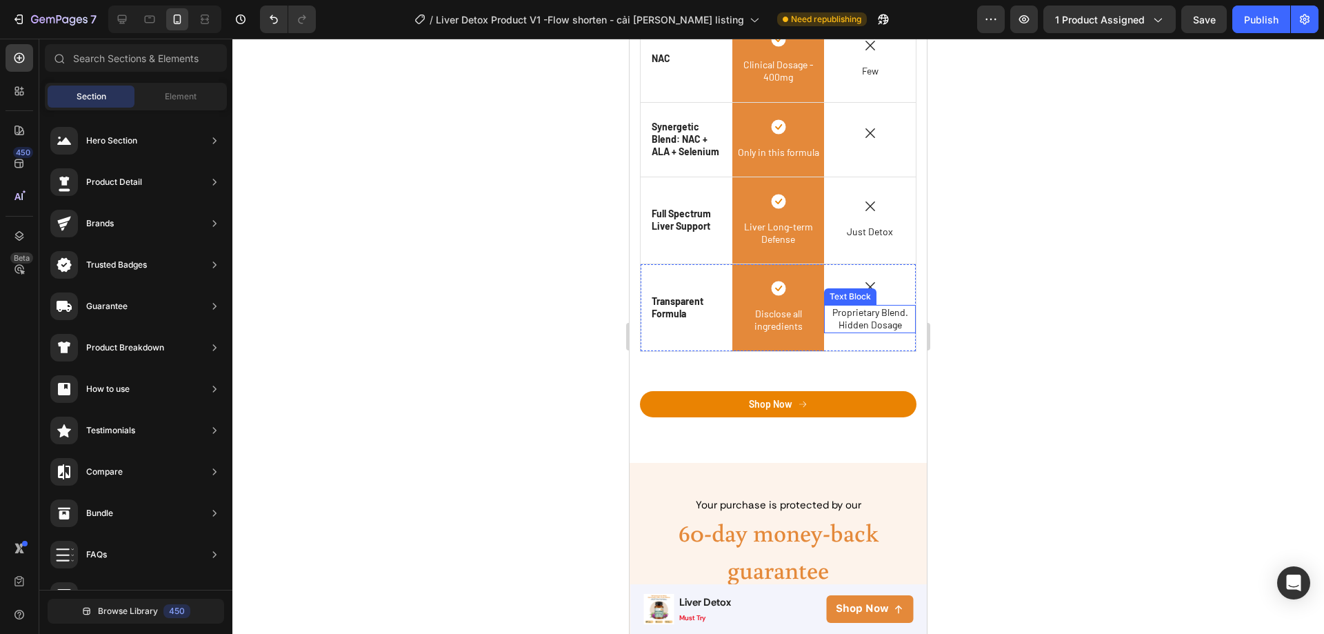
click at [875, 319] on span "Hidden Dosage" at bounding box center [870, 325] width 63 height 12
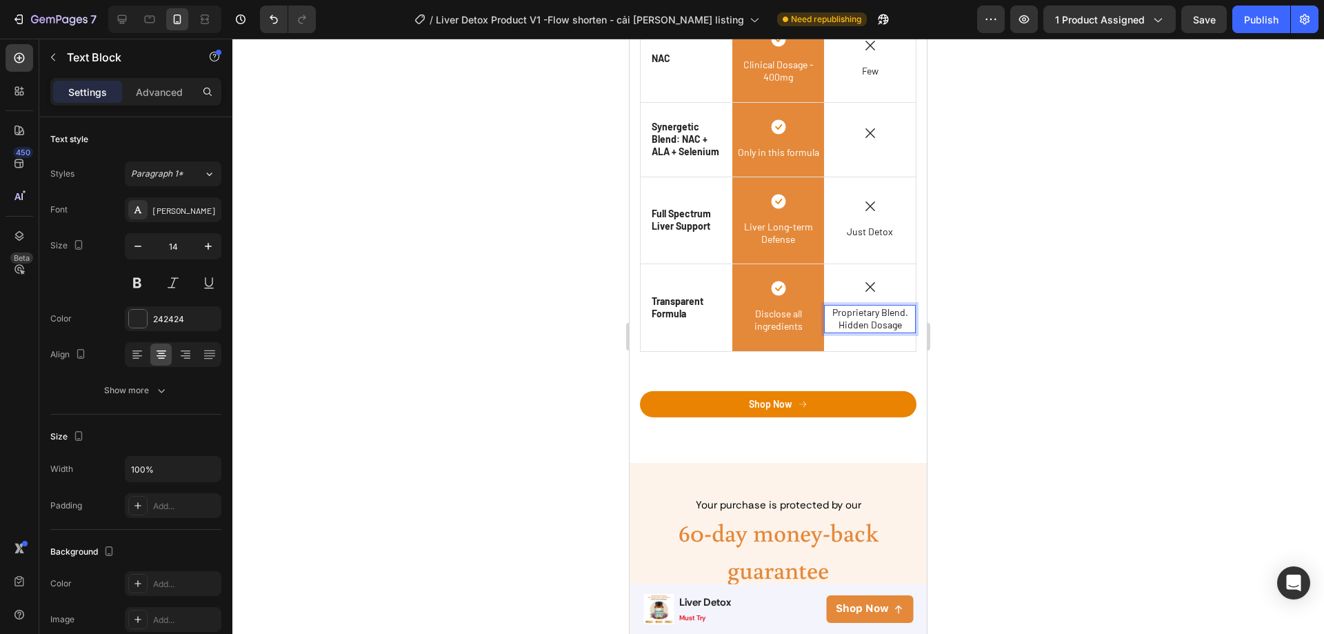
click at [874, 308] on span "Proprietary Blend." at bounding box center [870, 312] width 76 height 12
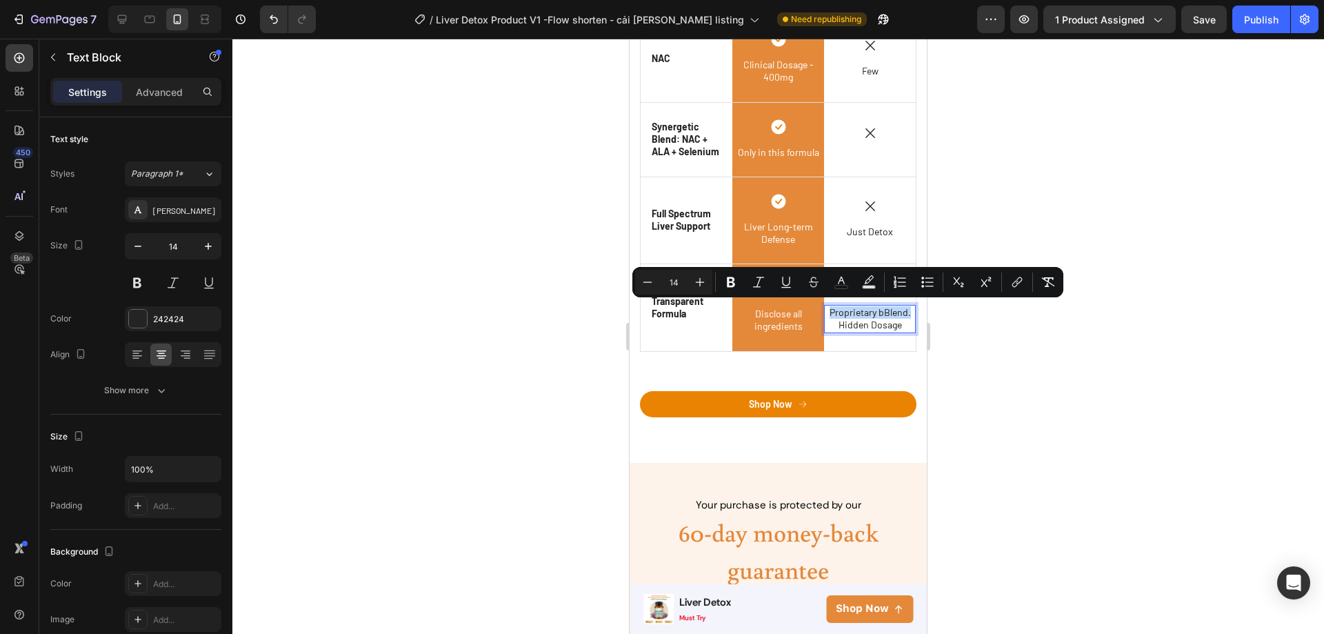
drag, startPoint x: 903, startPoint y: 313, endPoint x: 822, endPoint y: 310, distance: 81.4
click at [826, 310] on p "Proprietary bBlend." at bounding box center [870, 312] width 89 height 12
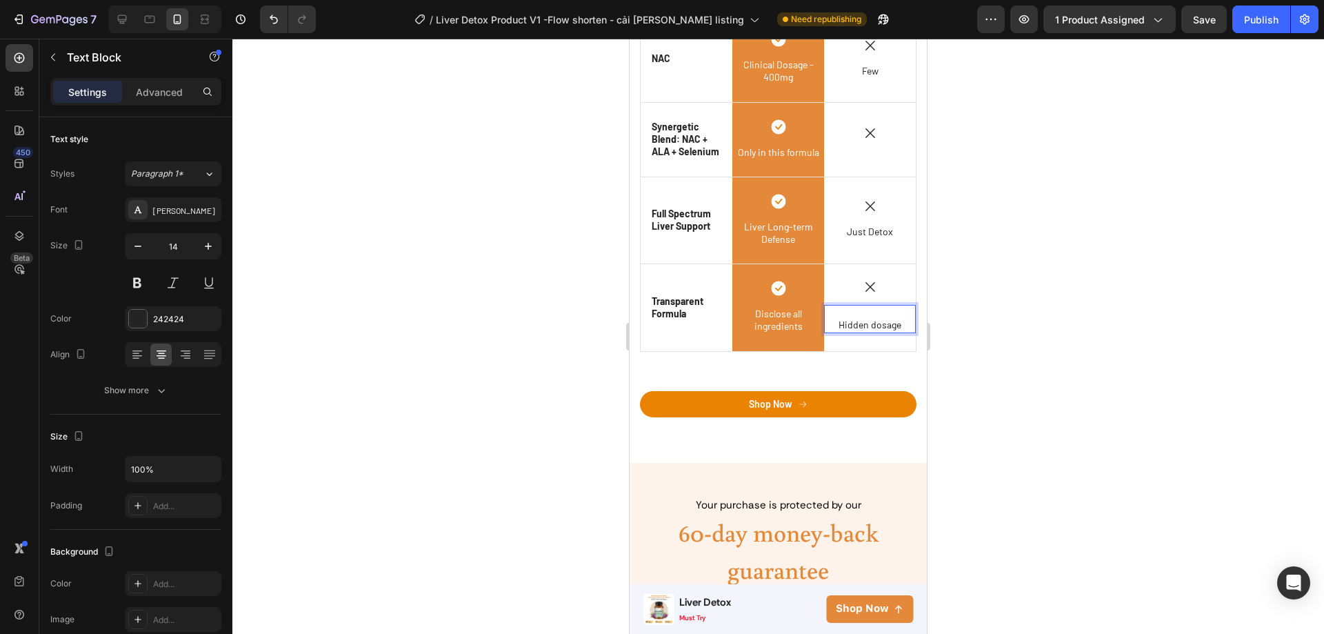
click at [828, 323] on p "Hidden dosage" at bounding box center [870, 325] width 89 height 12
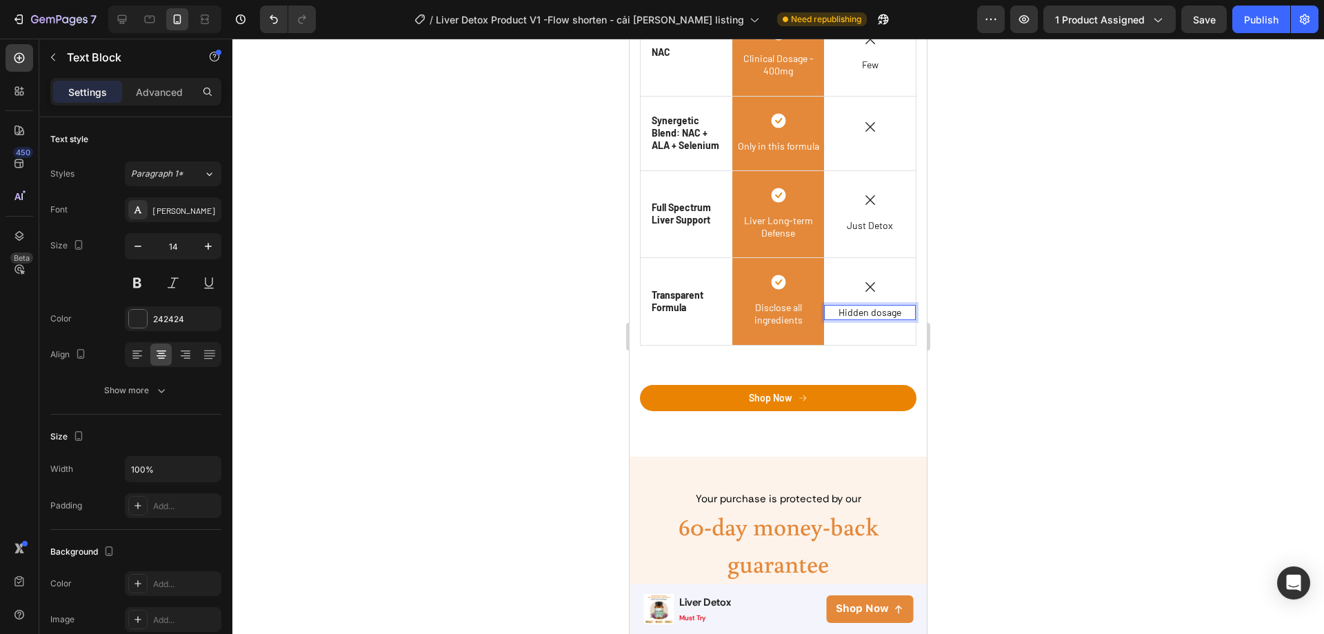
click at [1086, 352] on div at bounding box center [778, 336] width 1092 height 595
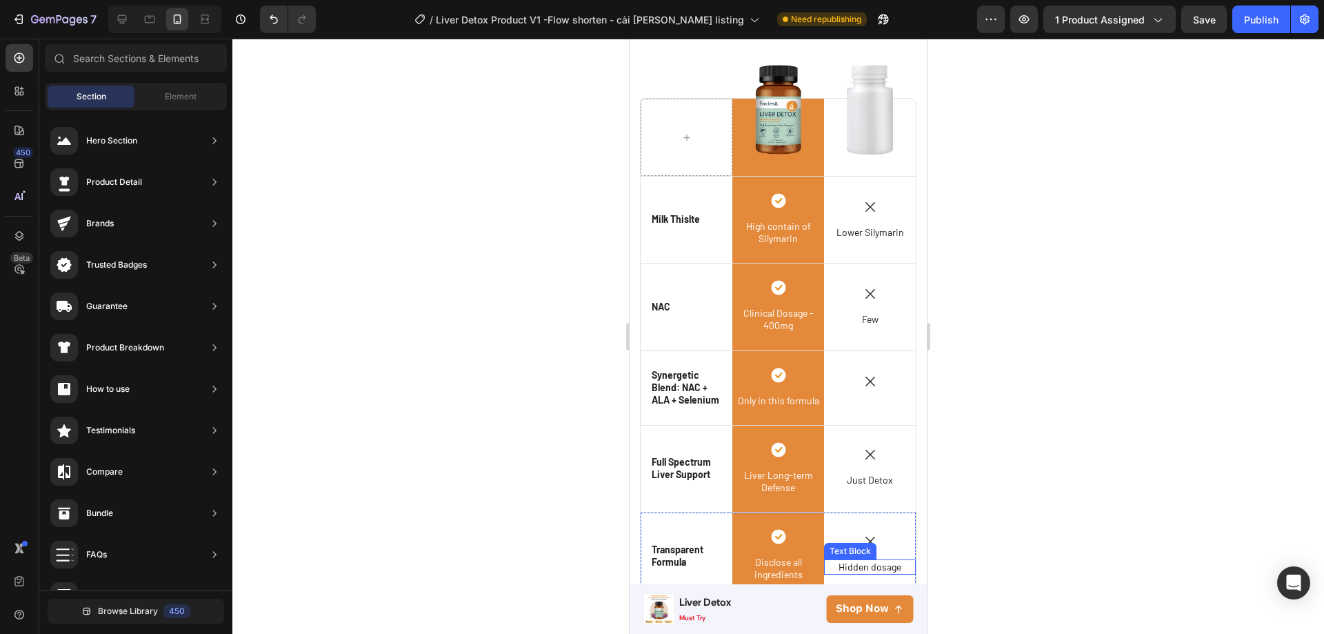
scroll to position [2756, 0]
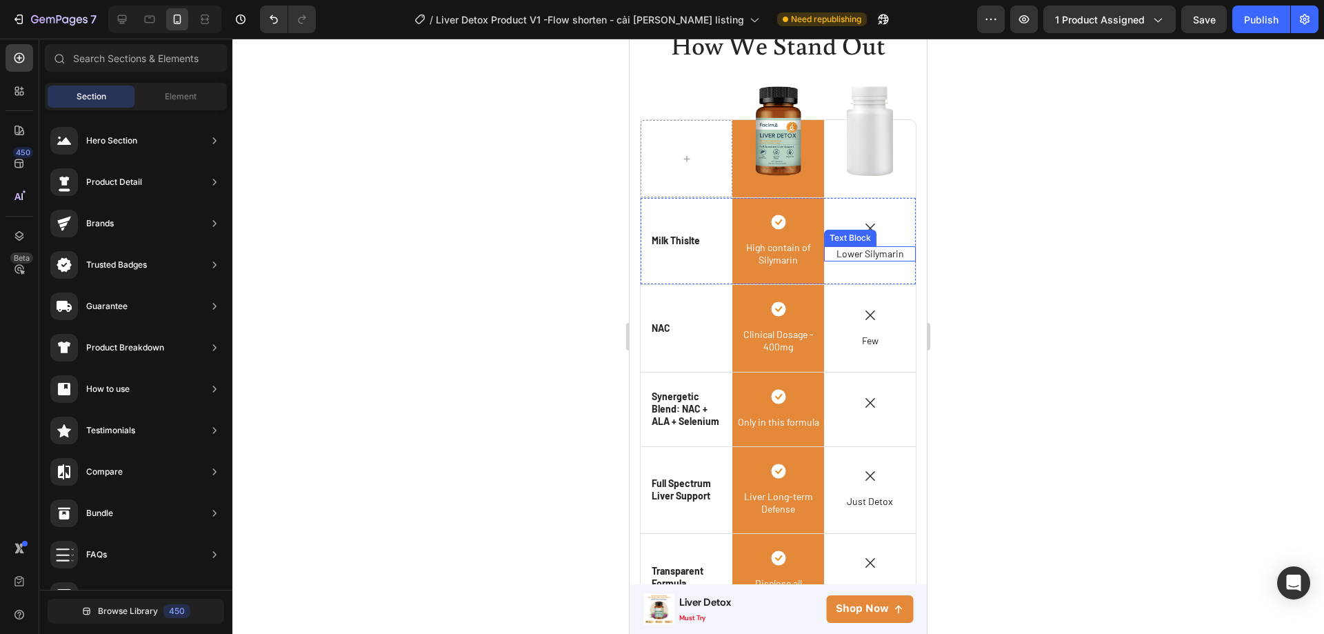
click at [852, 250] on span "Lower Silymarin" at bounding box center [871, 254] width 68 height 12
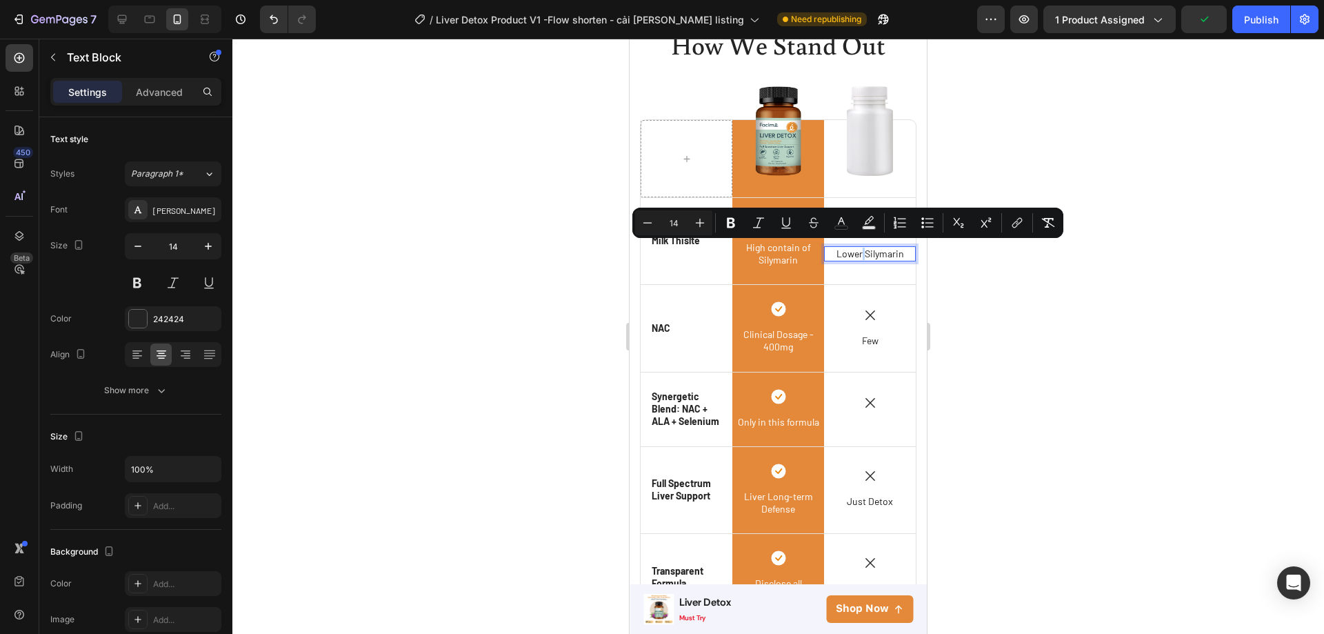
click at [852, 250] on span "Lower Silymarin" at bounding box center [871, 254] width 68 height 12
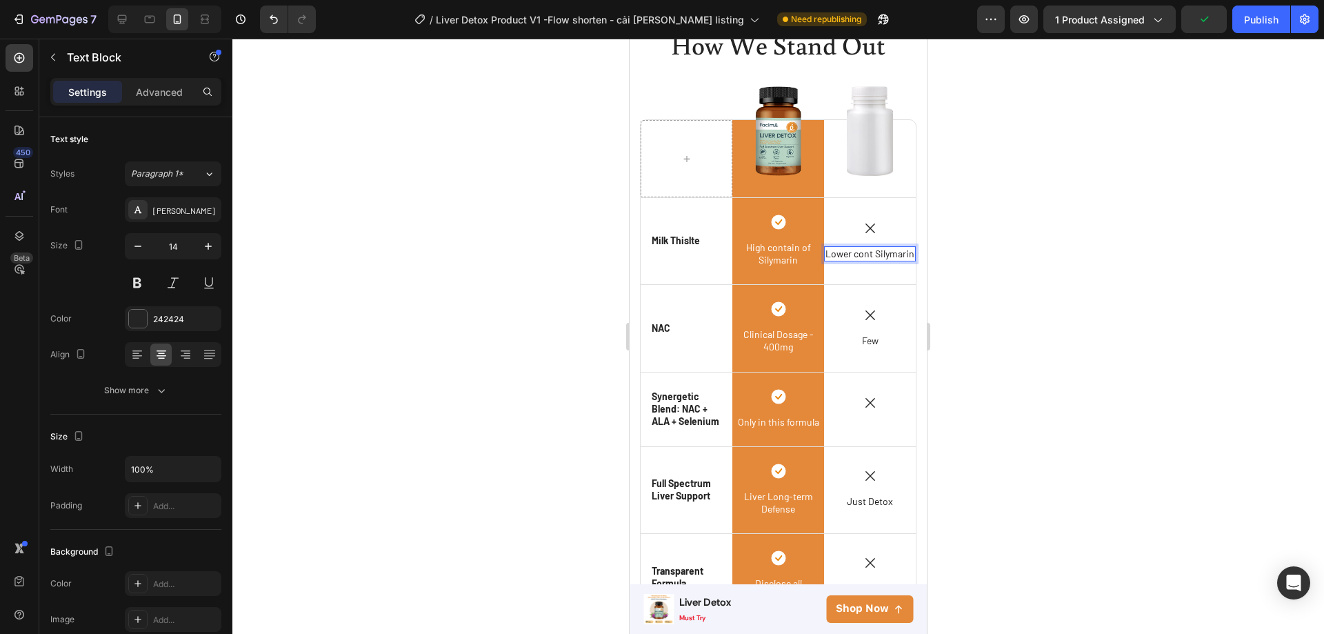
scroll to position [2750, 0]
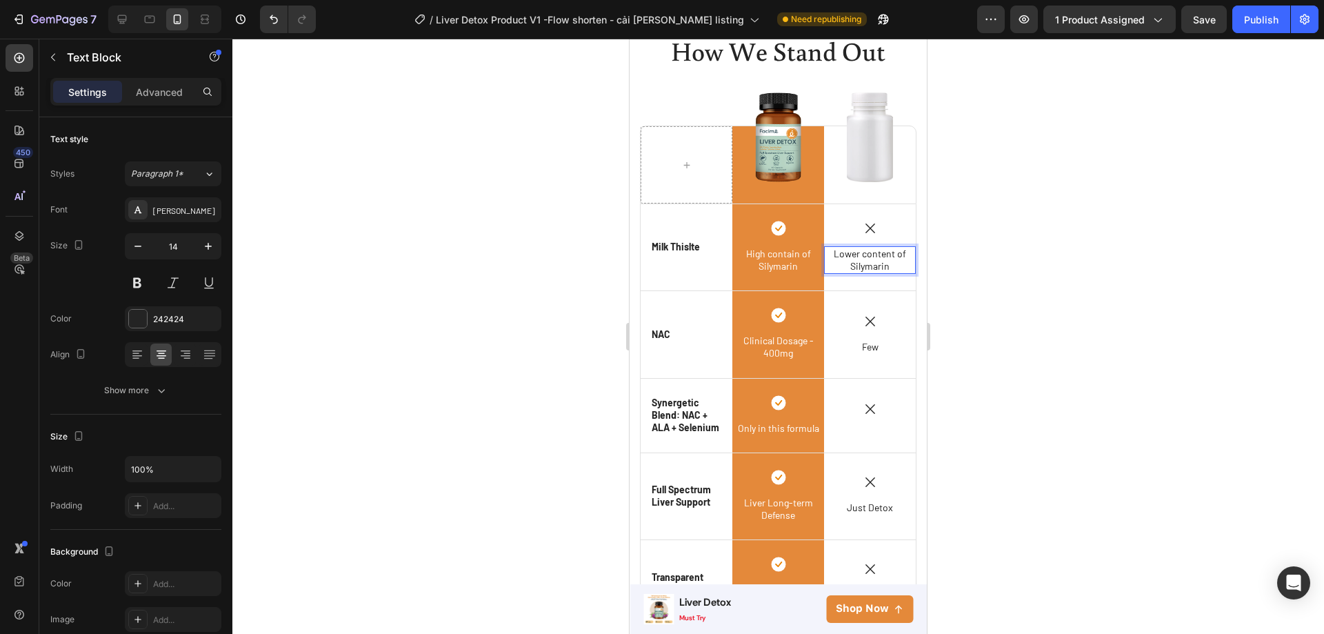
click at [1008, 333] on div at bounding box center [778, 336] width 1092 height 595
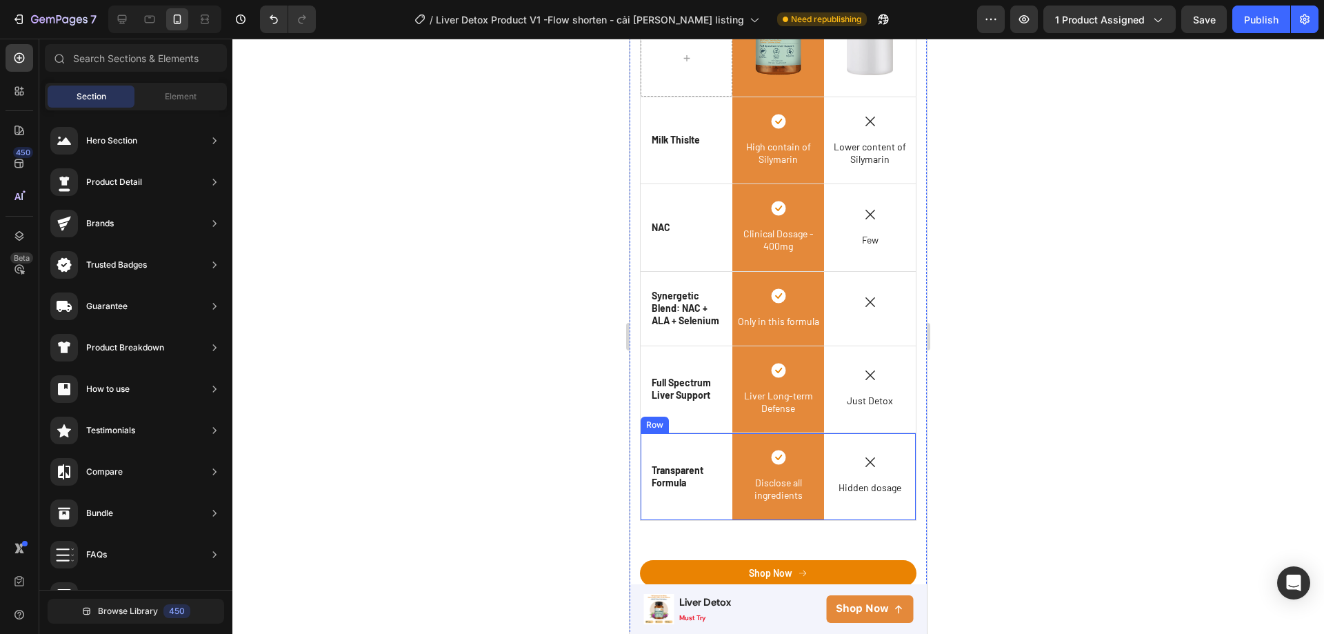
scroll to position [2888, 0]
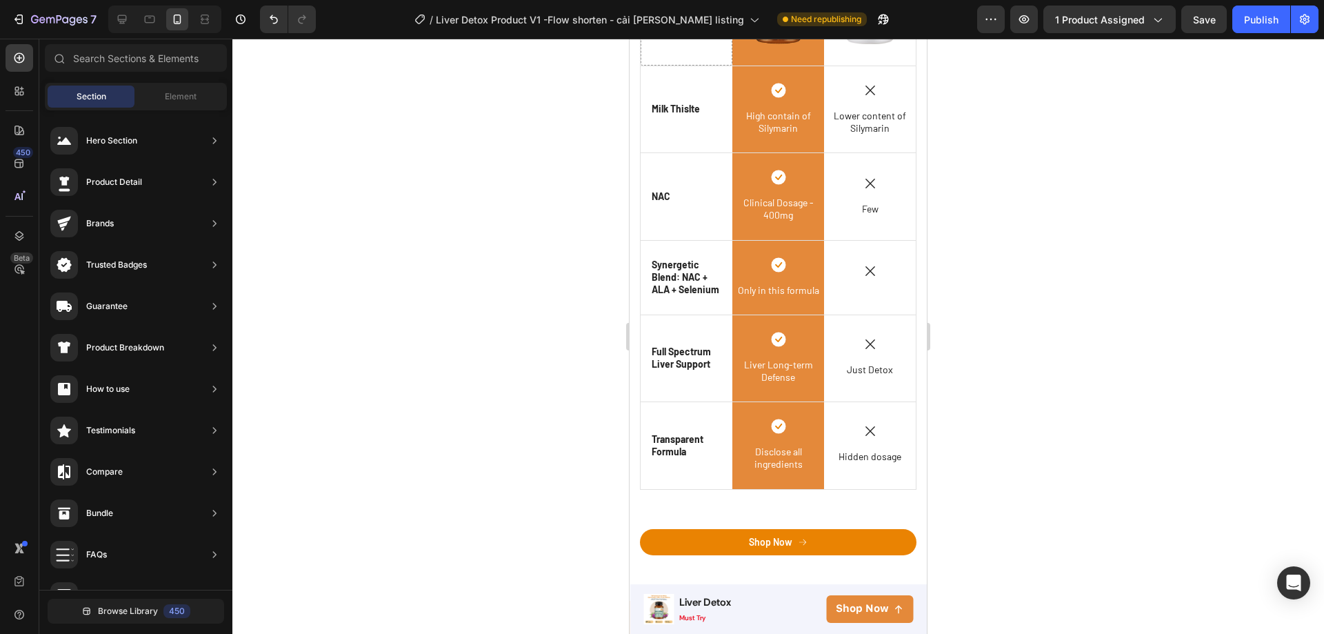
click at [1008, 457] on div at bounding box center [778, 336] width 1092 height 595
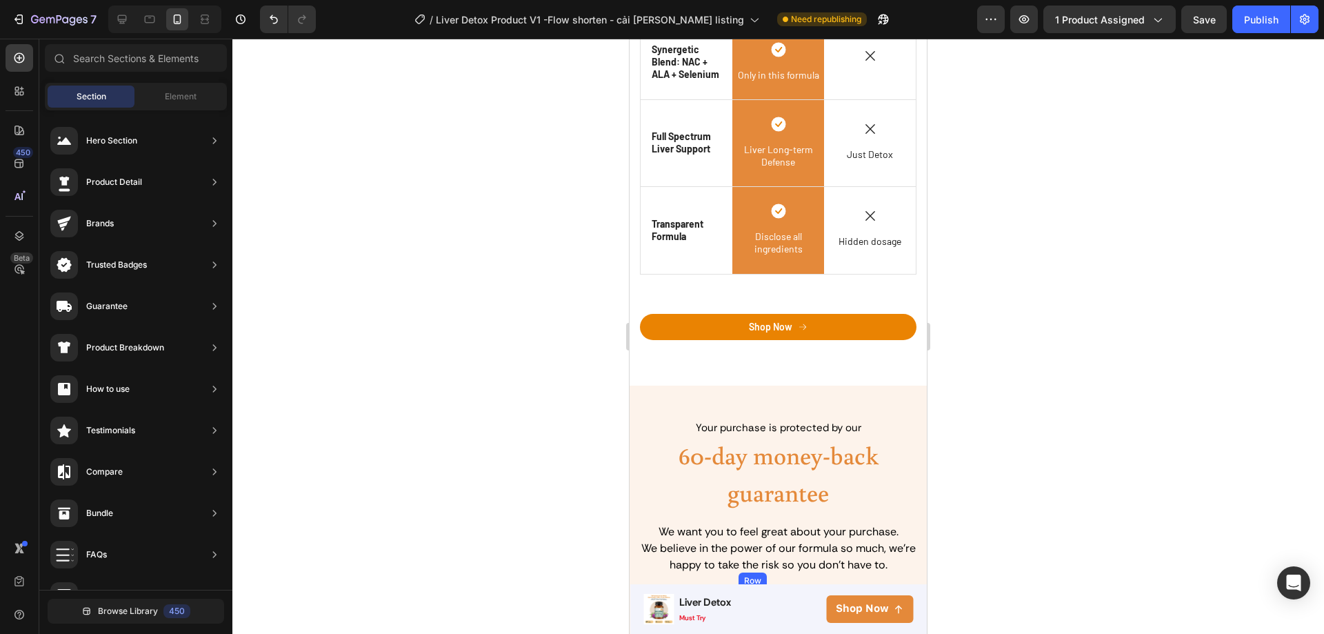
scroll to position [3370, 0]
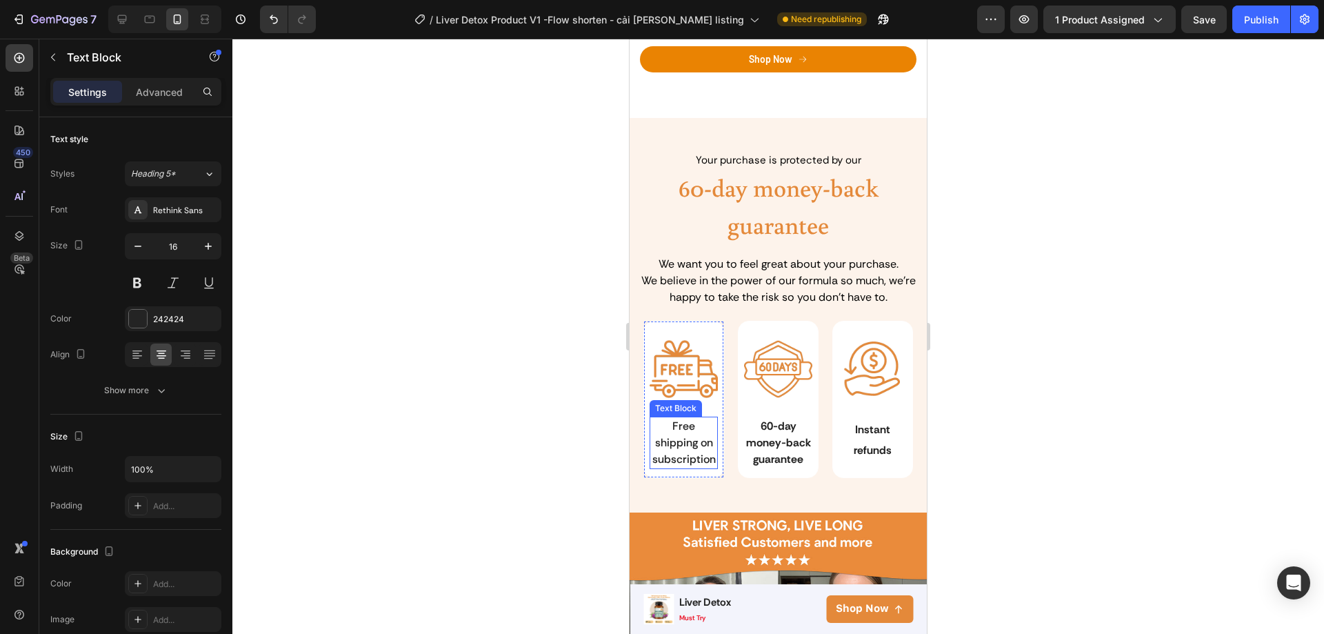
click at [706, 459] on span "Free shipping on subscription" at bounding box center [683, 443] width 63 height 48
click at [752, 452] on p "60-day money-back guarantee" at bounding box center [778, 443] width 65 height 50
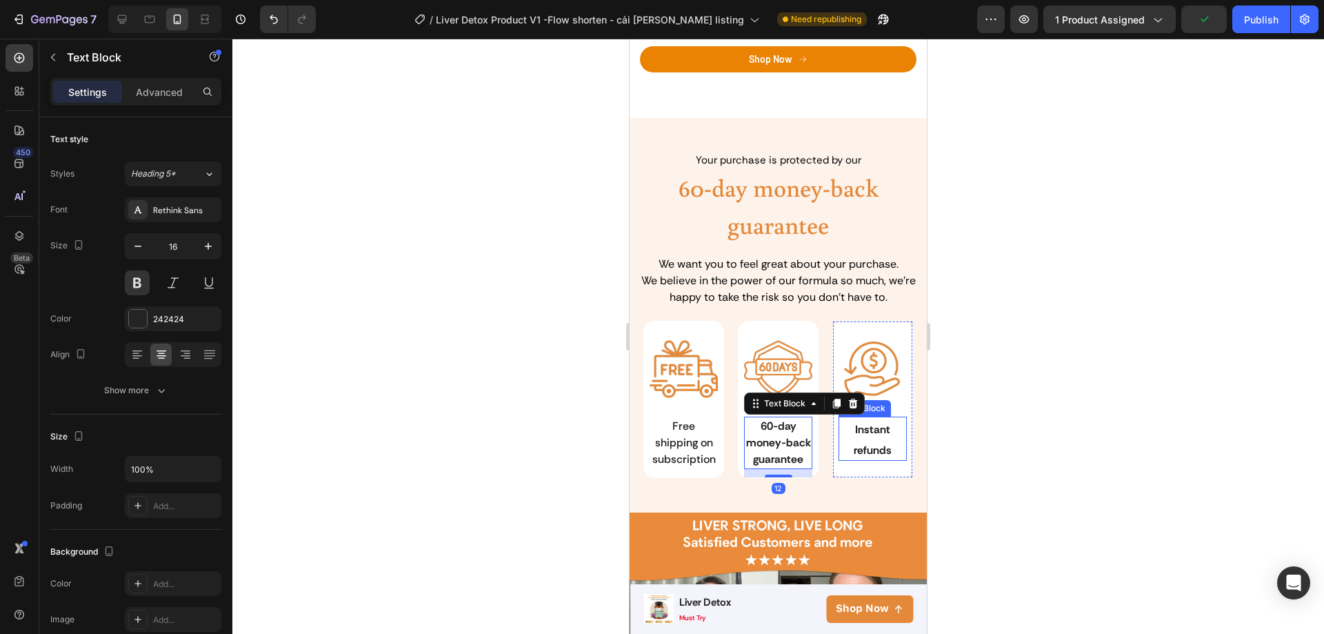
click at [854, 441] on span "Instant refunds" at bounding box center [873, 439] width 38 height 35
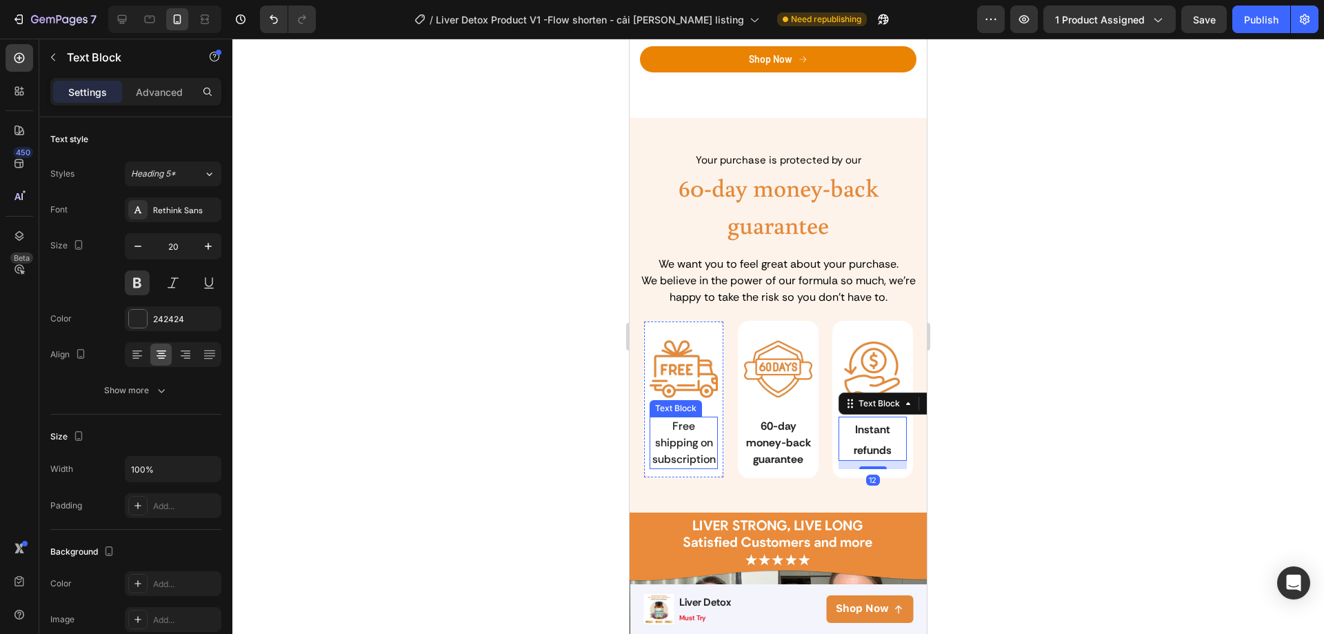
click at [699, 446] on span "Free shipping on subscription" at bounding box center [683, 443] width 63 height 48
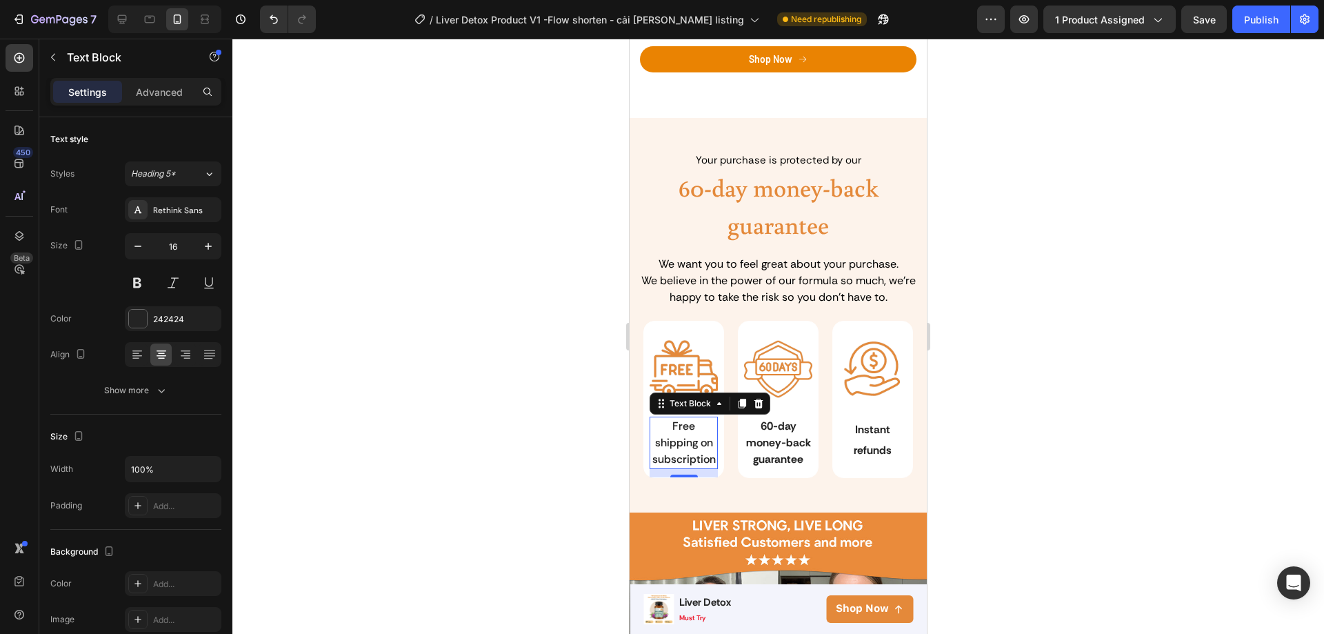
click at [1002, 462] on div at bounding box center [778, 336] width 1092 height 595
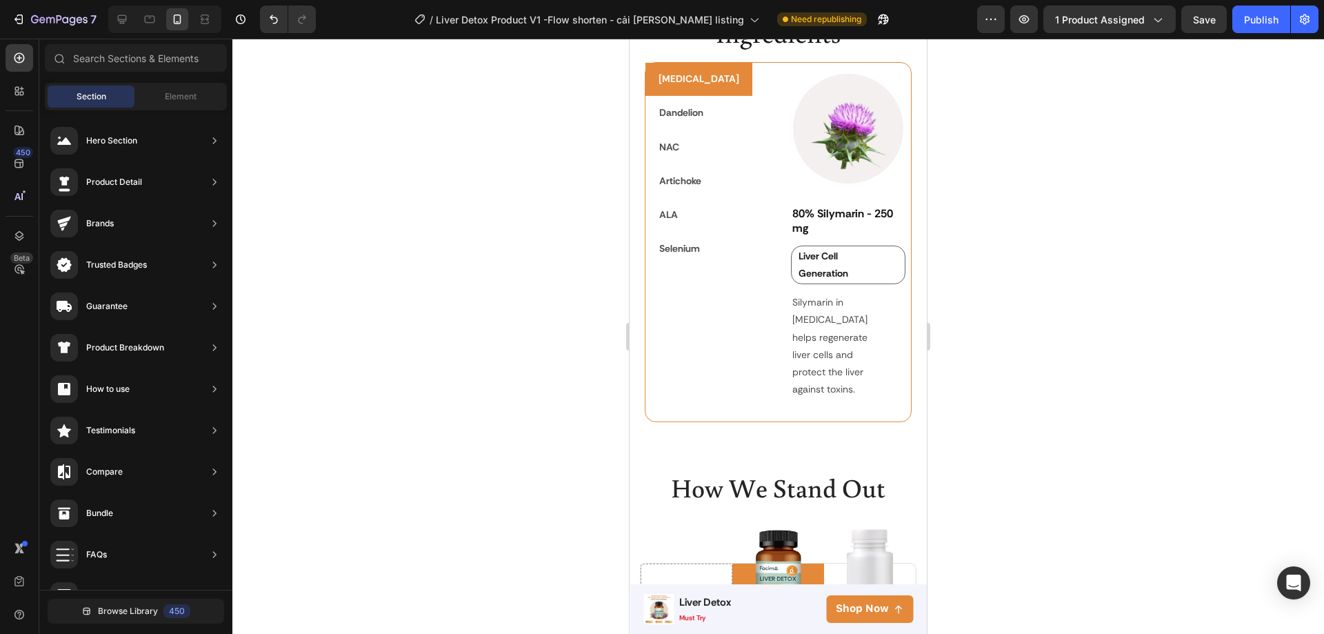
scroll to position [2533, 0]
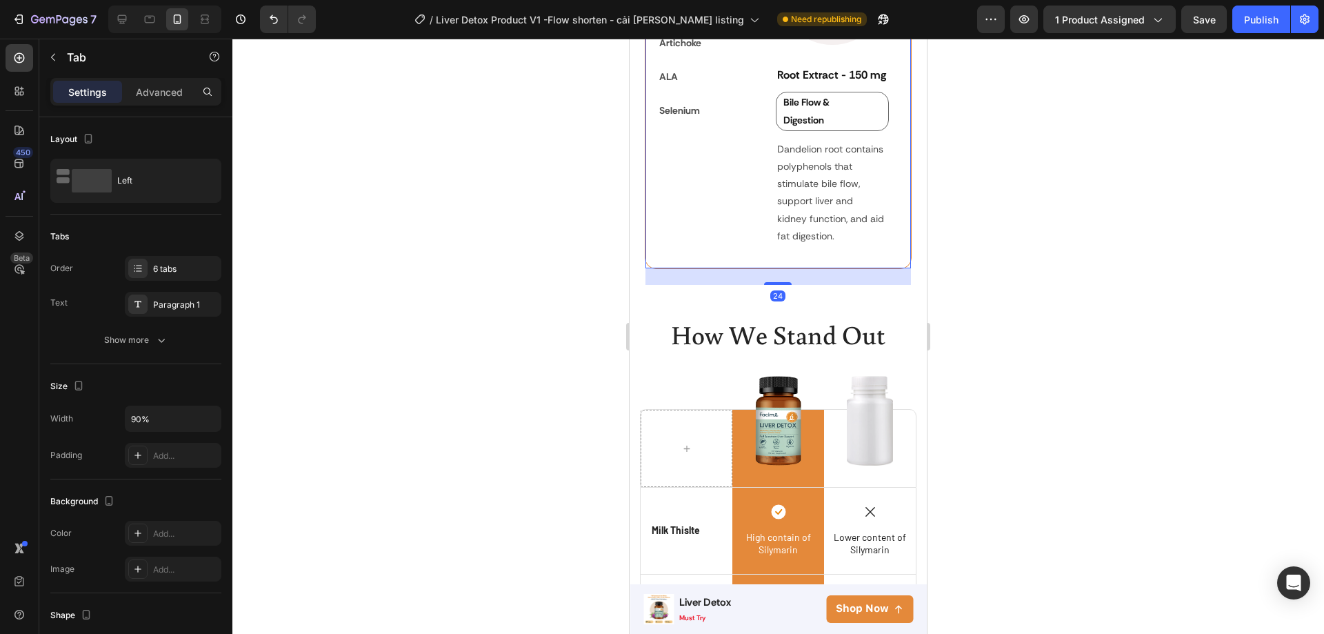
click at [666, 18] on p "NAC" at bounding box center [669, 9] width 20 height 17
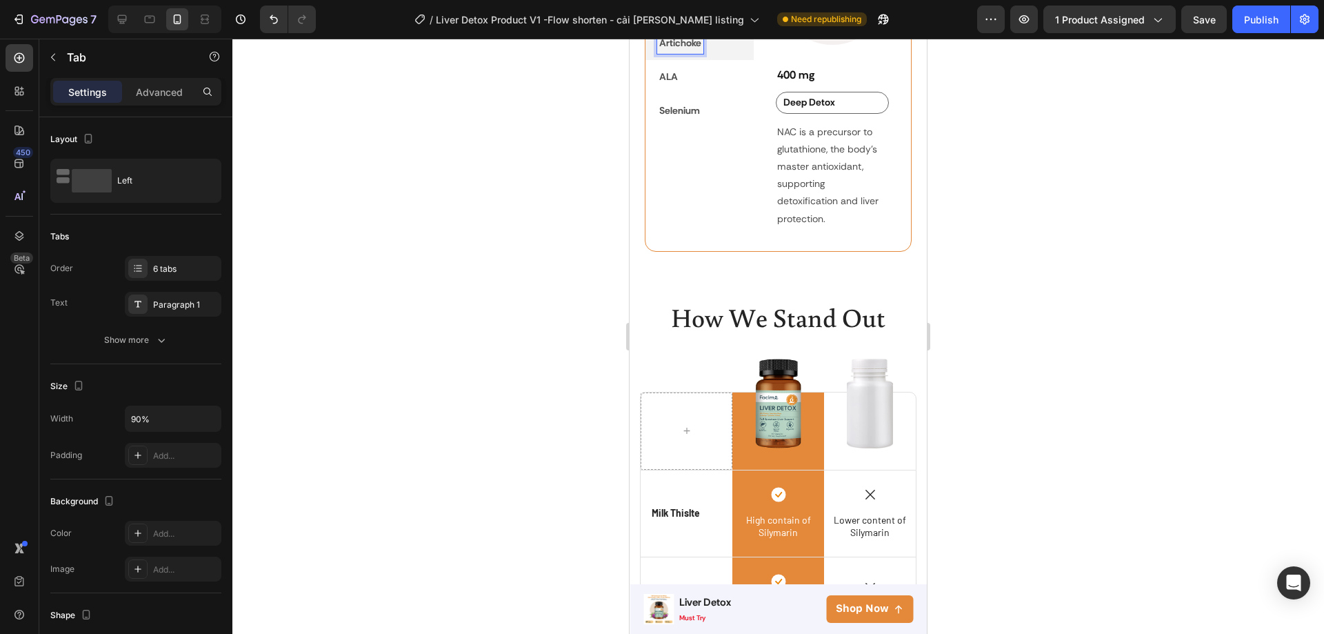
click at [669, 52] on p "Artichoke" at bounding box center [680, 42] width 42 height 17
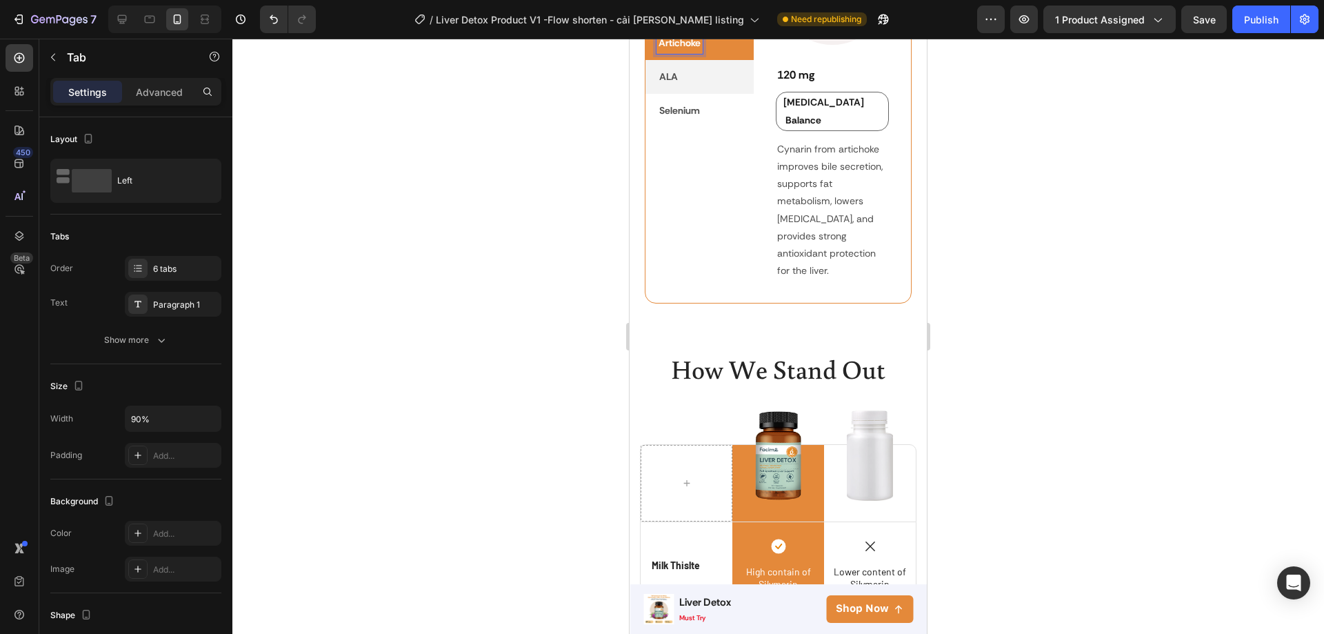
click at [668, 94] on li "ALA" at bounding box center [700, 77] width 108 height 34
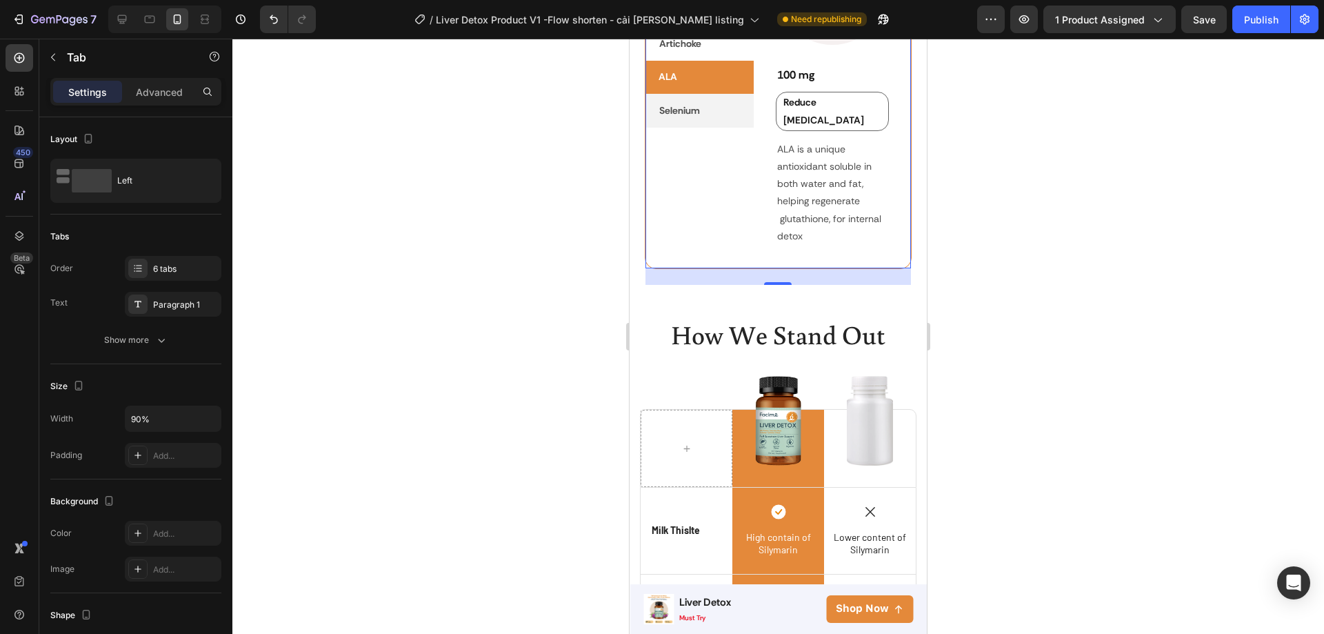
click at [670, 128] on li "Selenium" at bounding box center [700, 111] width 108 height 34
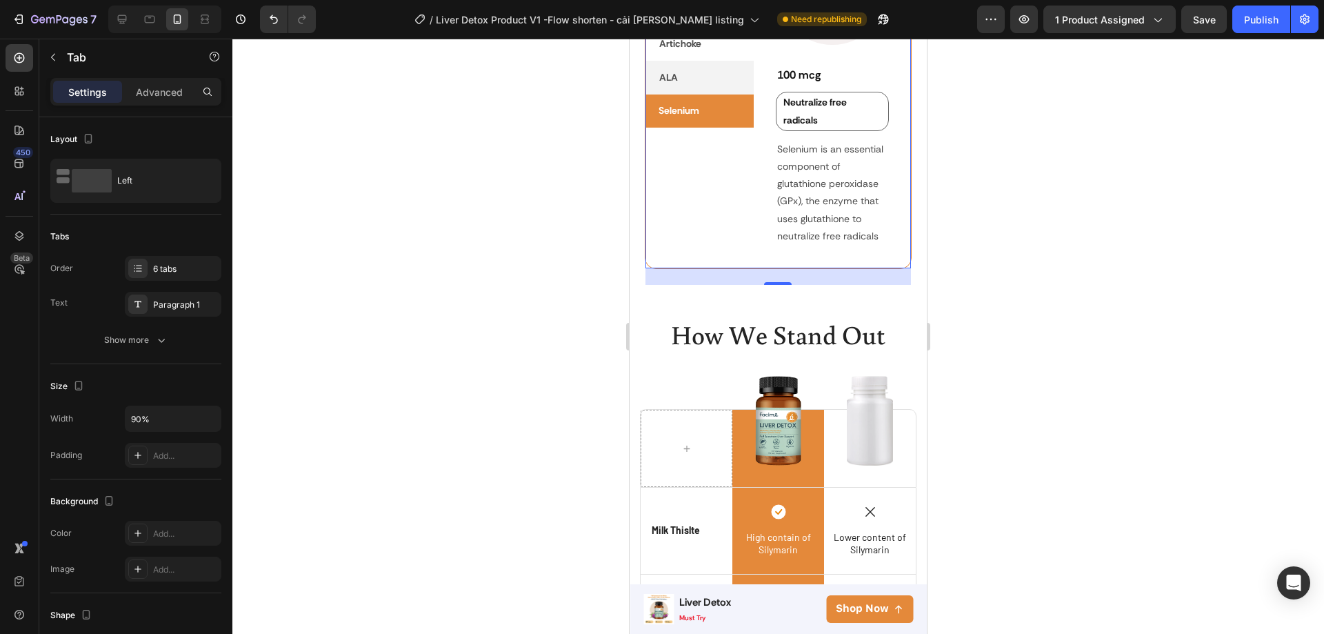
click at [676, 86] on p "ALA" at bounding box center [668, 77] width 19 height 17
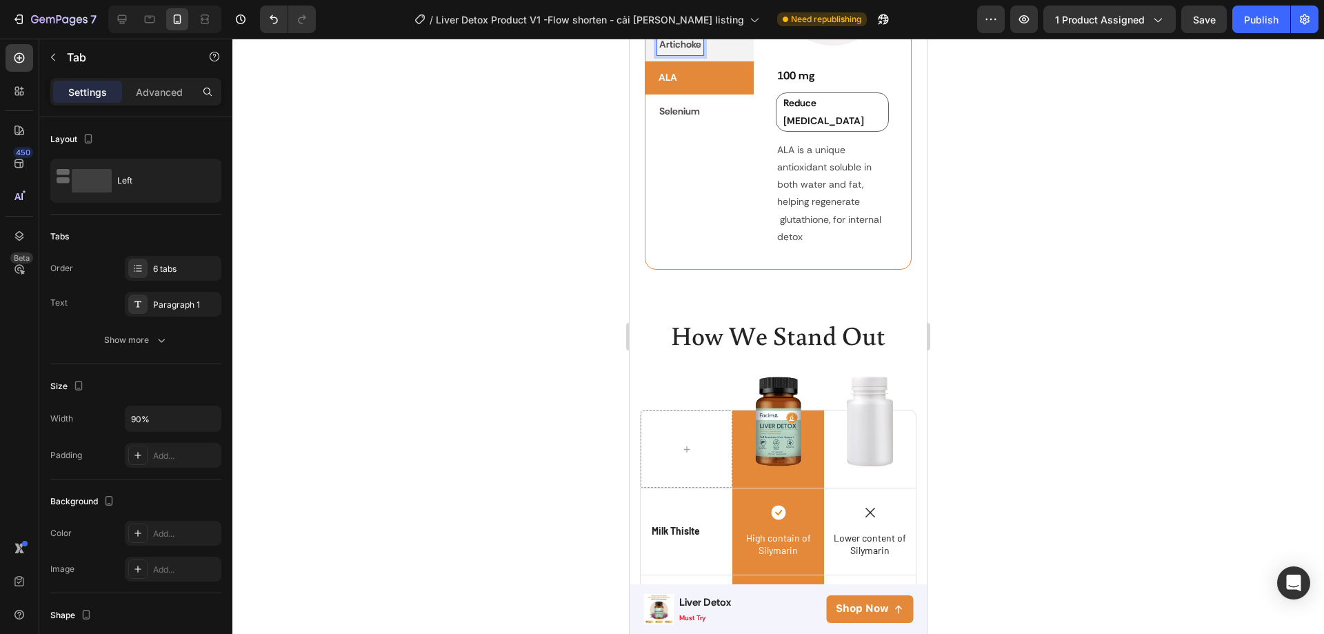
click at [679, 53] on p "Artichoke" at bounding box center [680, 44] width 42 height 17
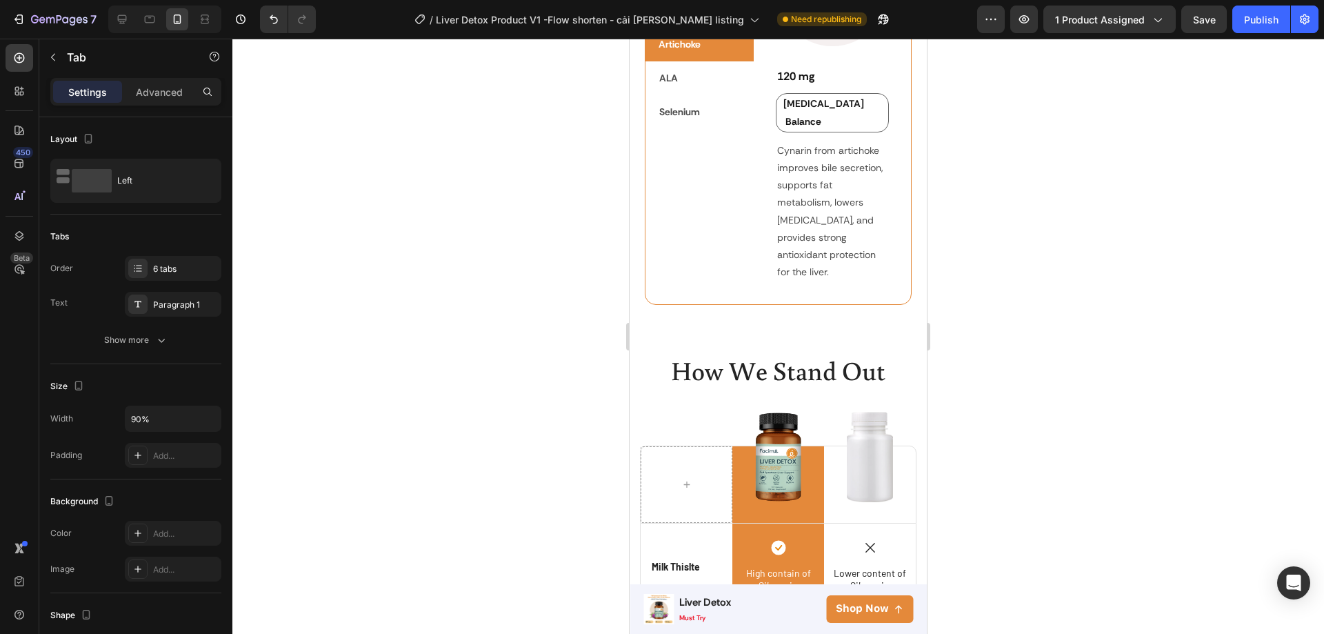
click at [681, 22] on div "NAC" at bounding box center [669, 11] width 24 height 21
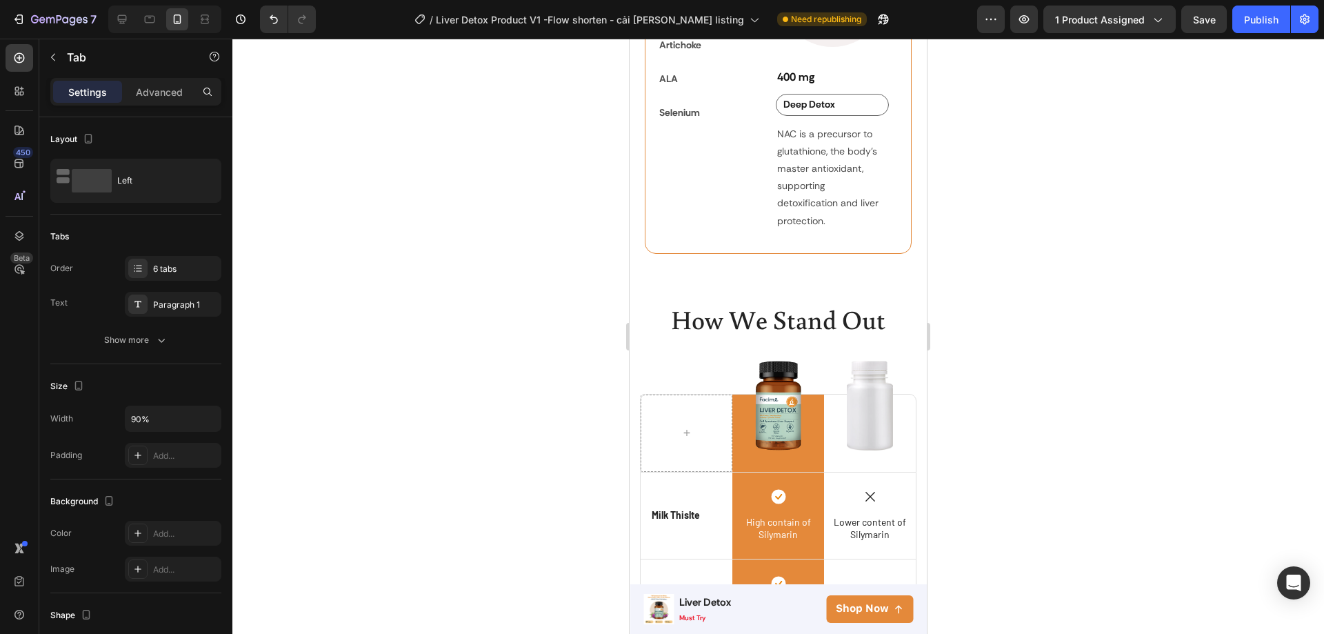
click at [683, 28] on li "NAC" at bounding box center [700, 11] width 108 height 33
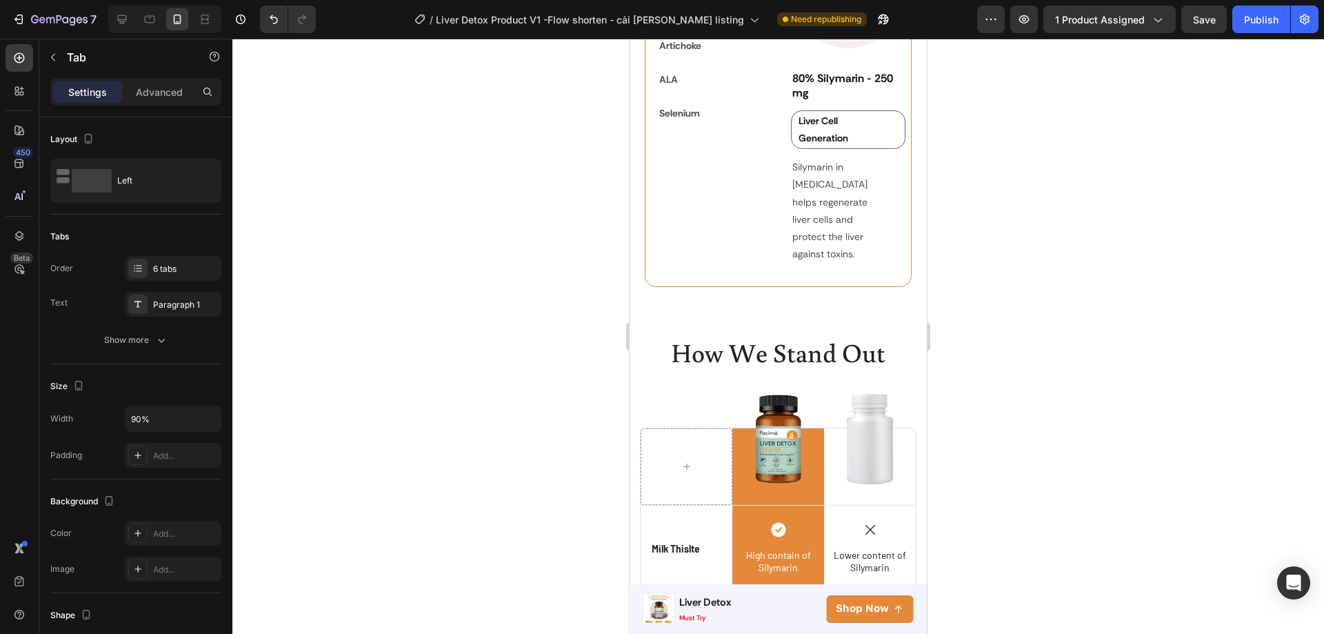
scroll to position [2530, 0]
click at [977, 306] on div at bounding box center [778, 336] width 1092 height 595
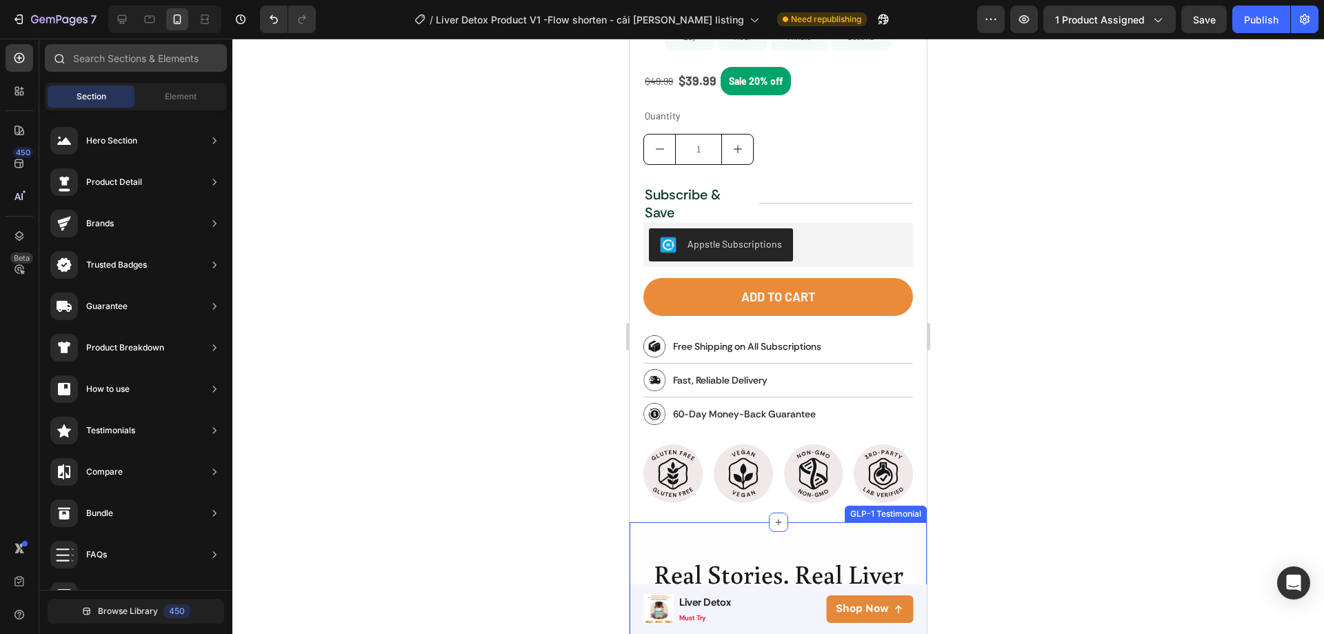
scroll to position [332, 0]
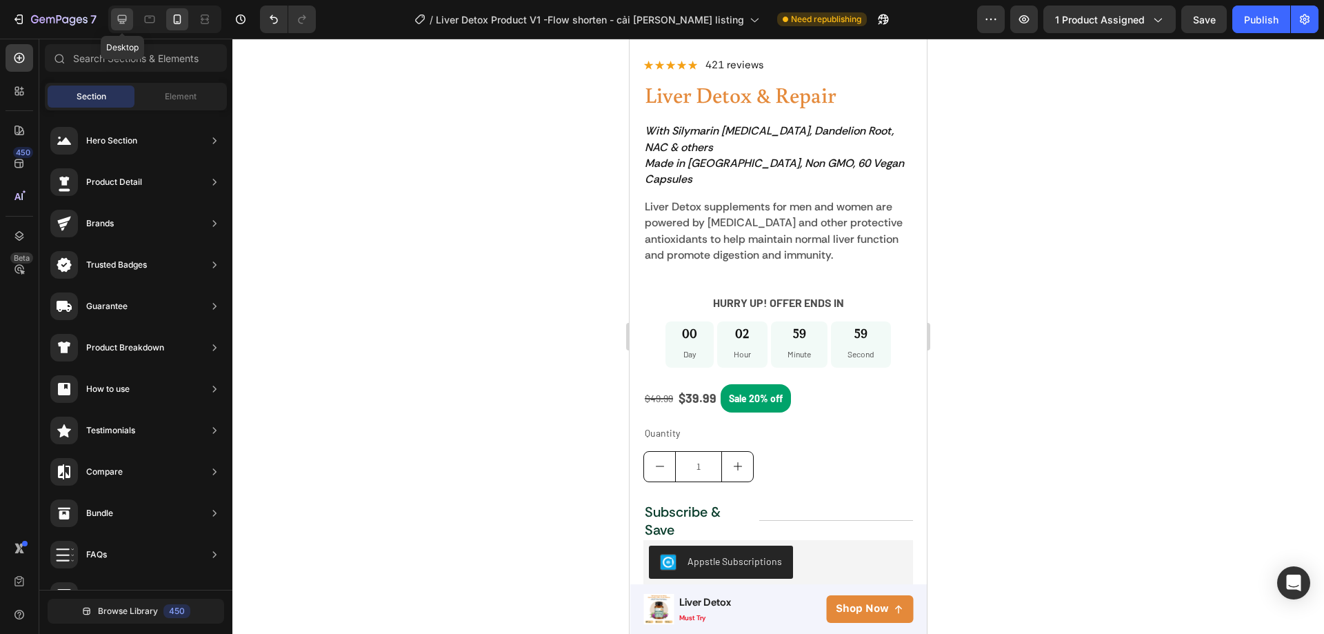
click at [126, 17] on icon at bounding box center [122, 19] width 14 height 14
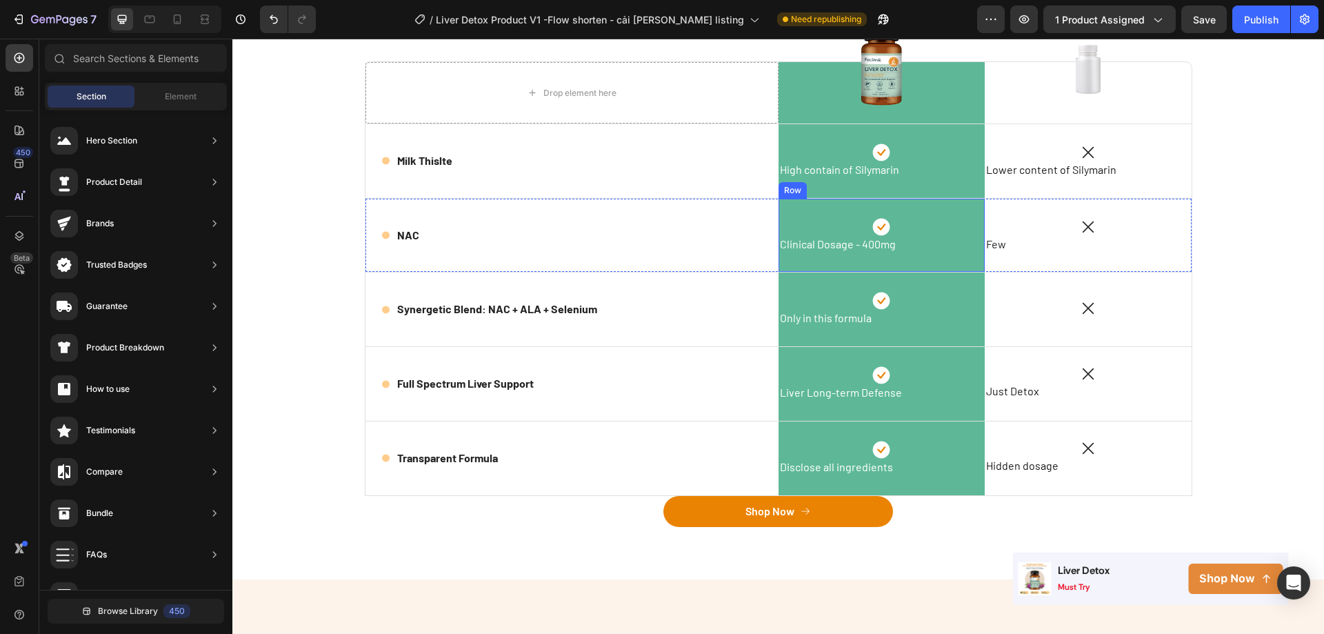
scroll to position [2373, 0]
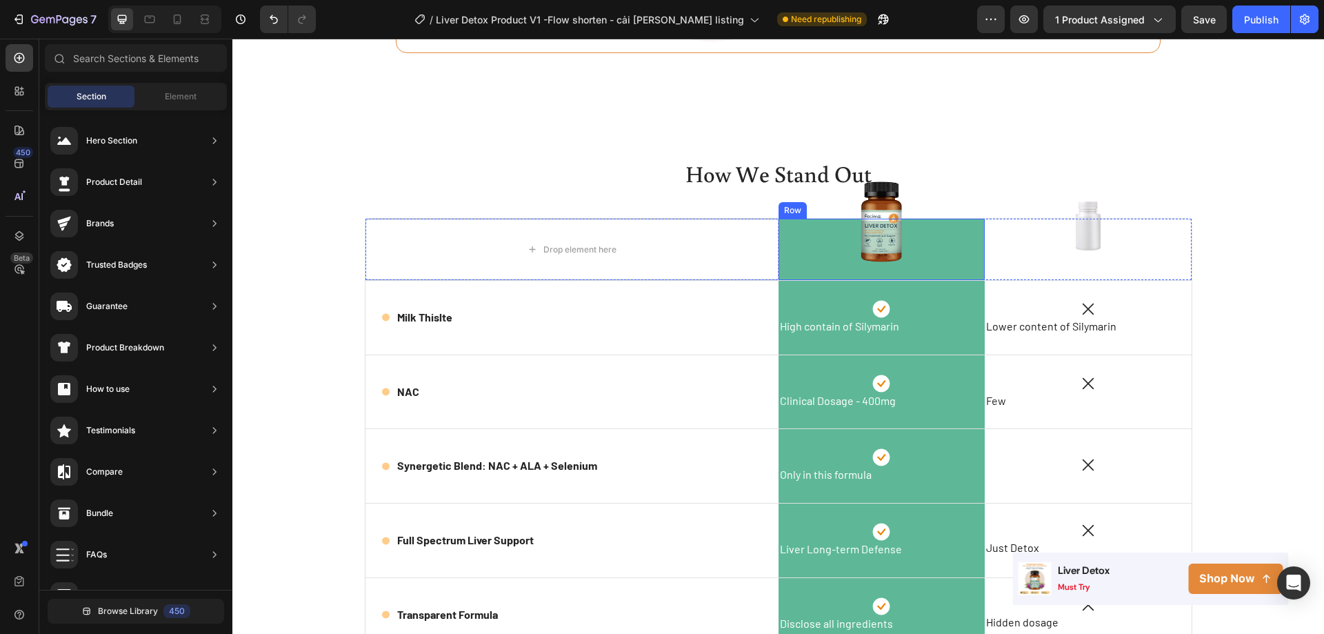
click at [939, 280] on div "Image Row" at bounding box center [882, 249] width 207 height 61
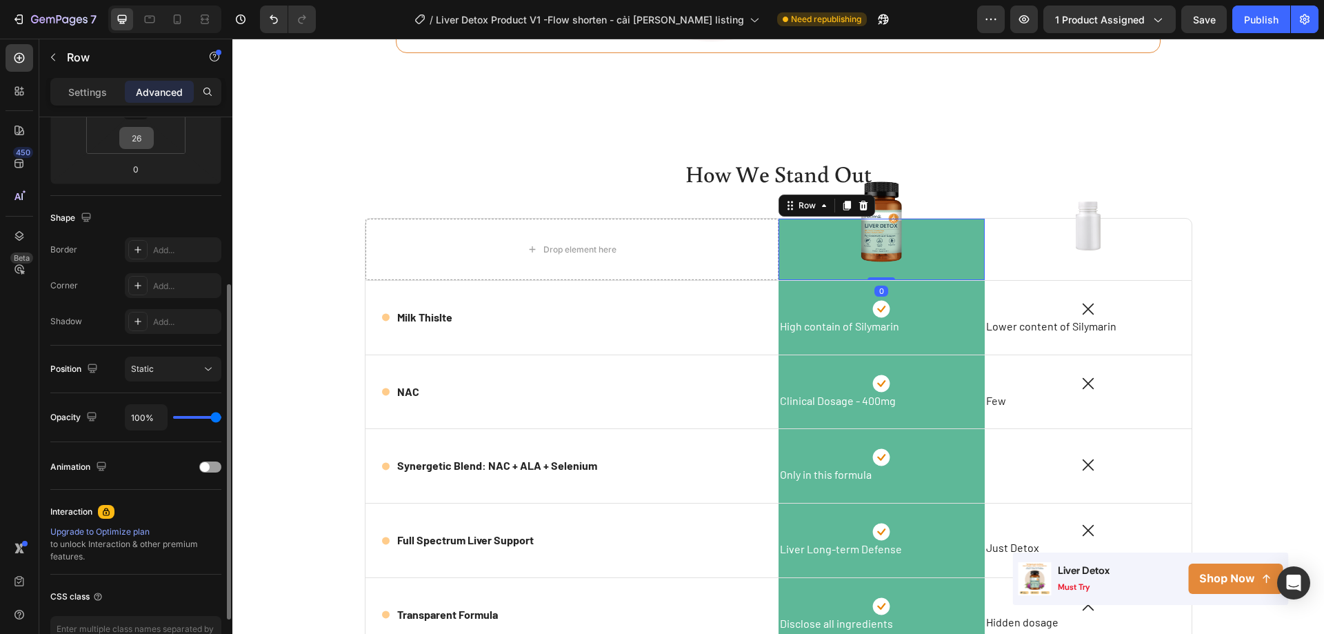
scroll to position [138, 0]
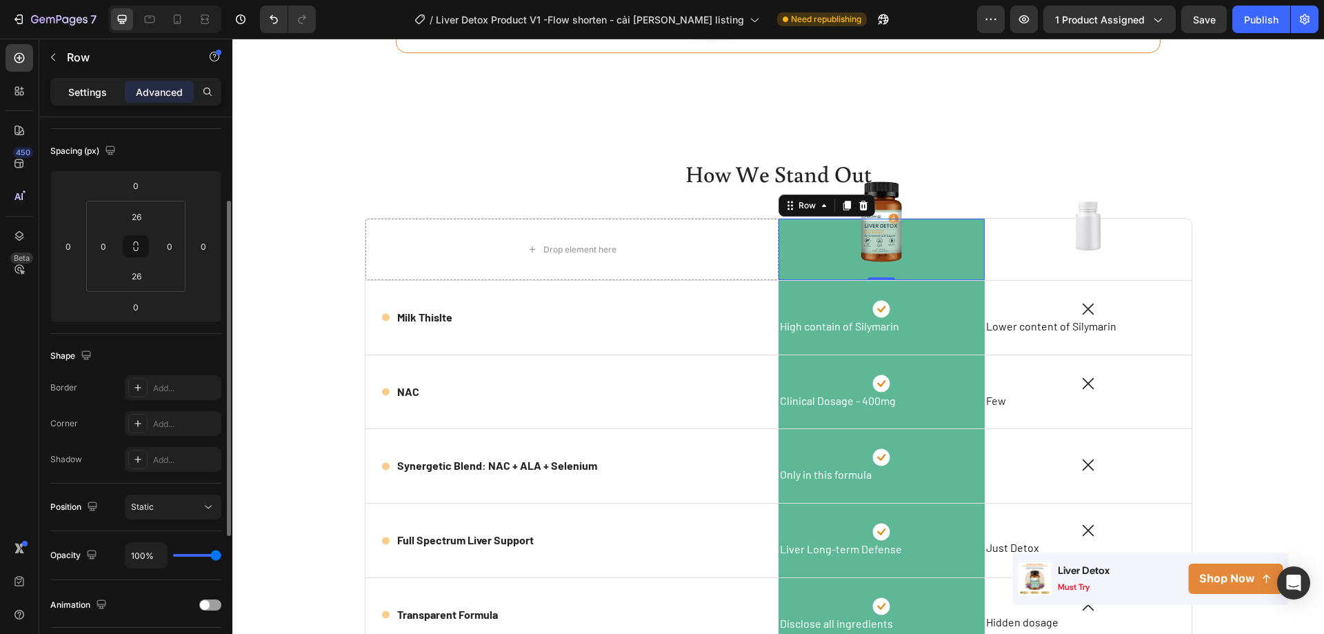
drag, startPoint x: 89, startPoint y: 97, endPoint x: 96, endPoint y: 112, distance: 16.7
click at [89, 96] on p "Settings" at bounding box center [87, 92] width 39 height 14
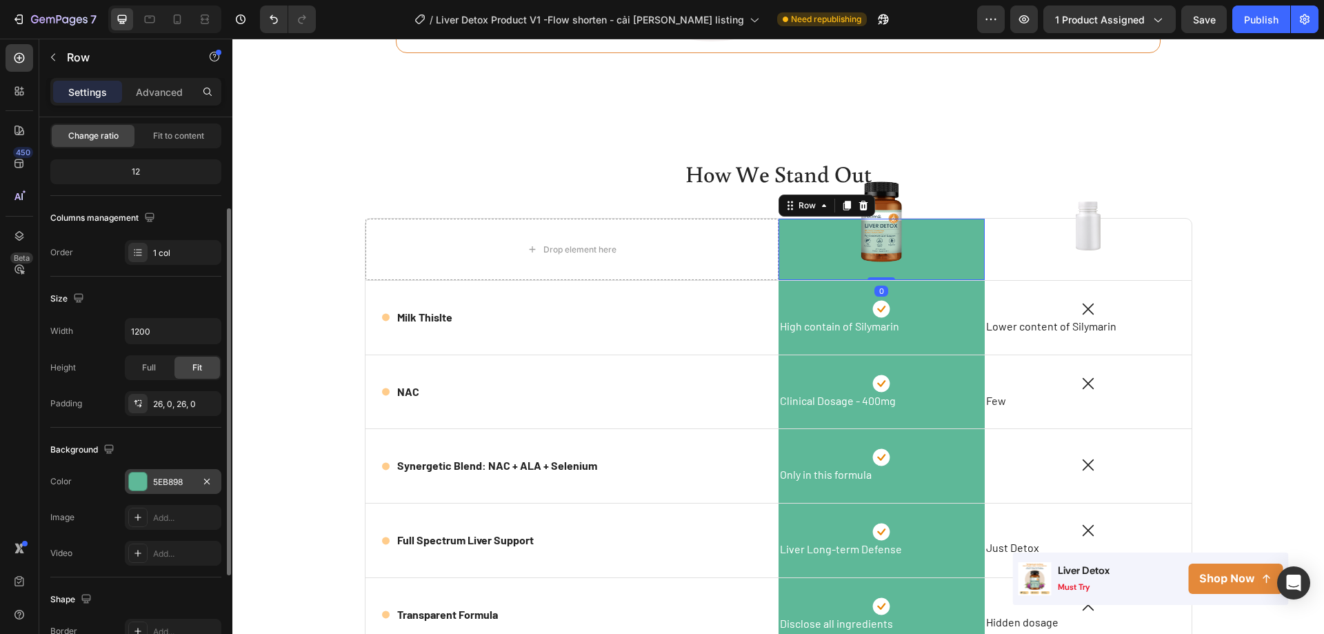
click at [168, 485] on div "5EB898" at bounding box center [173, 482] width 40 height 12
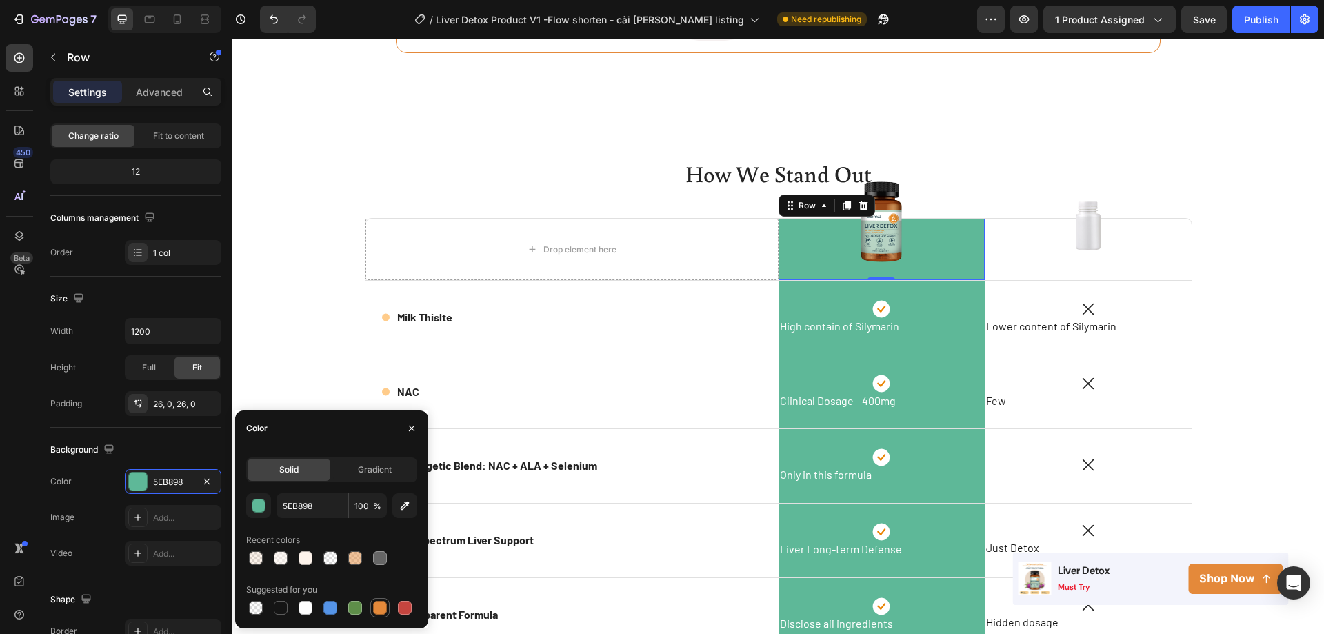
click at [374, 608] on div at bounding box center [380, 608] width 14 height 14
type input "E4893A"
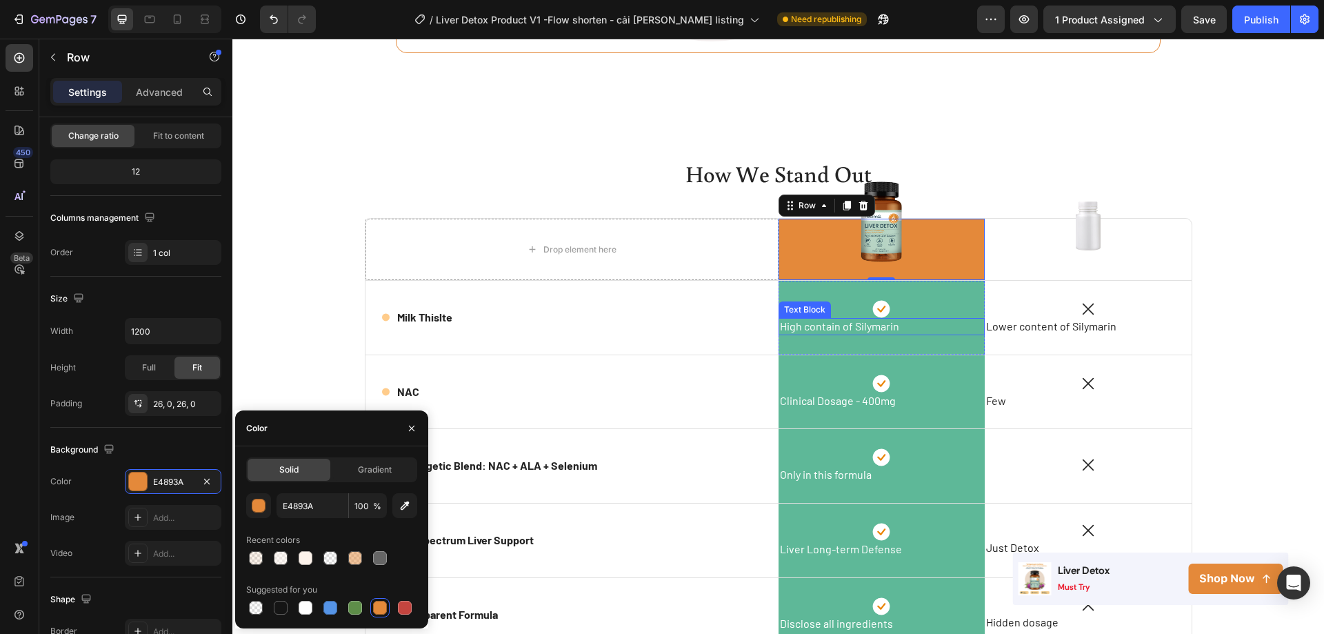
click at [930, 334] on p "High contain of Silymarin" at bounding box center [882, 326] width 204 height 14
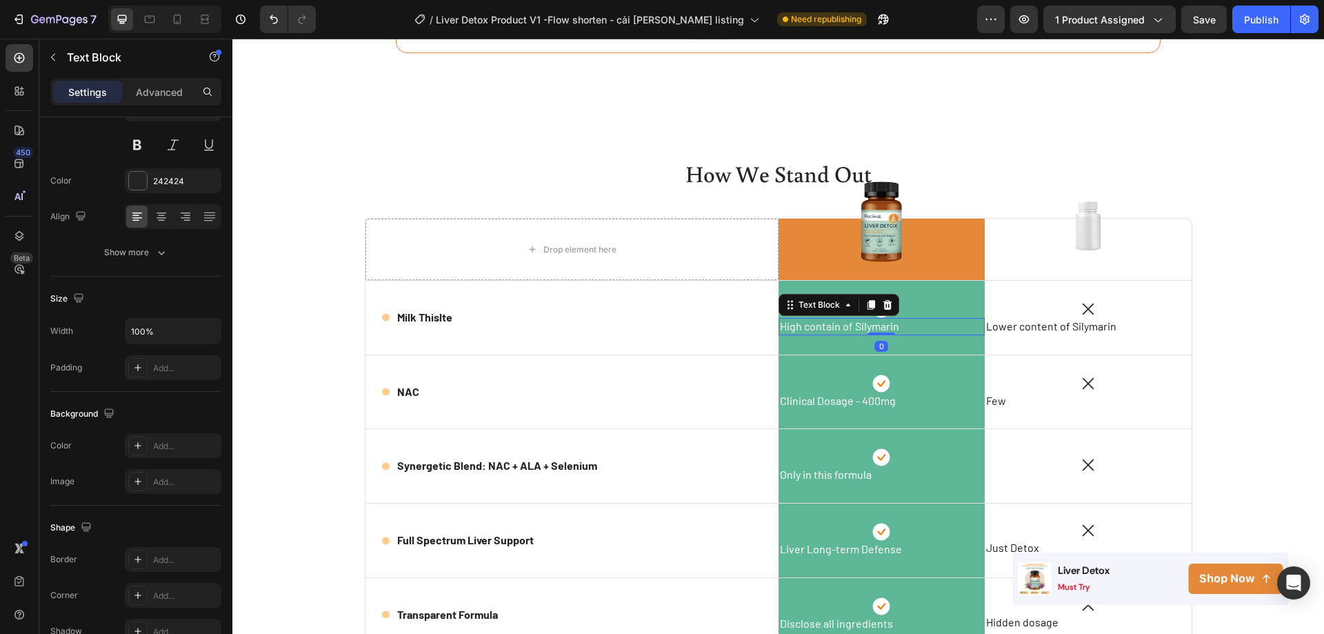
scroll to position [0, 0]
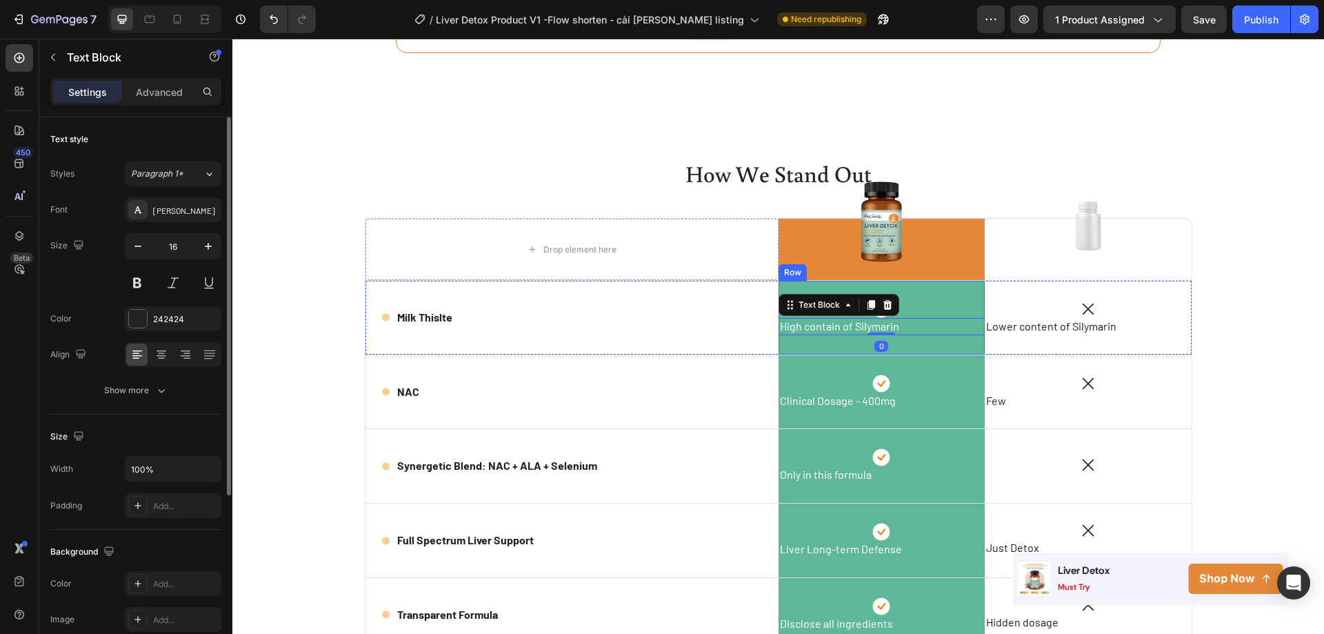
click at [930, 354] on div "Icon High contain of Silymarin Text Block 0 Row" at bounding box center [882, 318] width 207 height 74
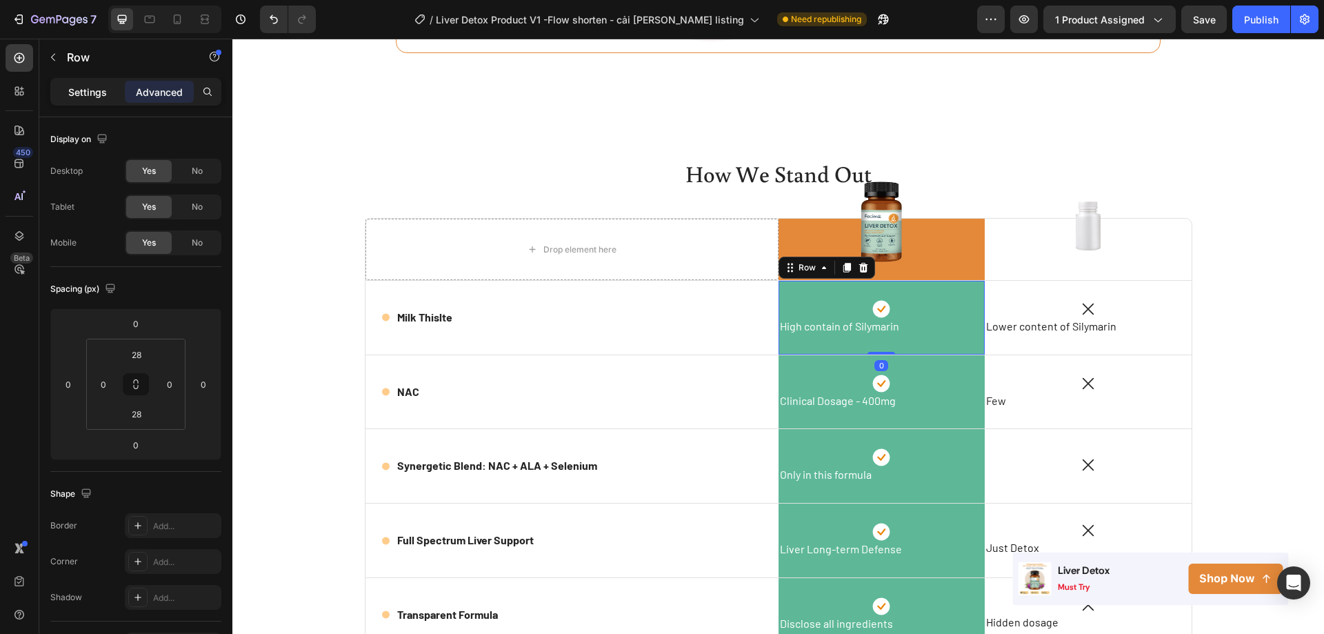
click at [87, 95] on p "Settings" at bounding box center [87, 92] width 39 height 14
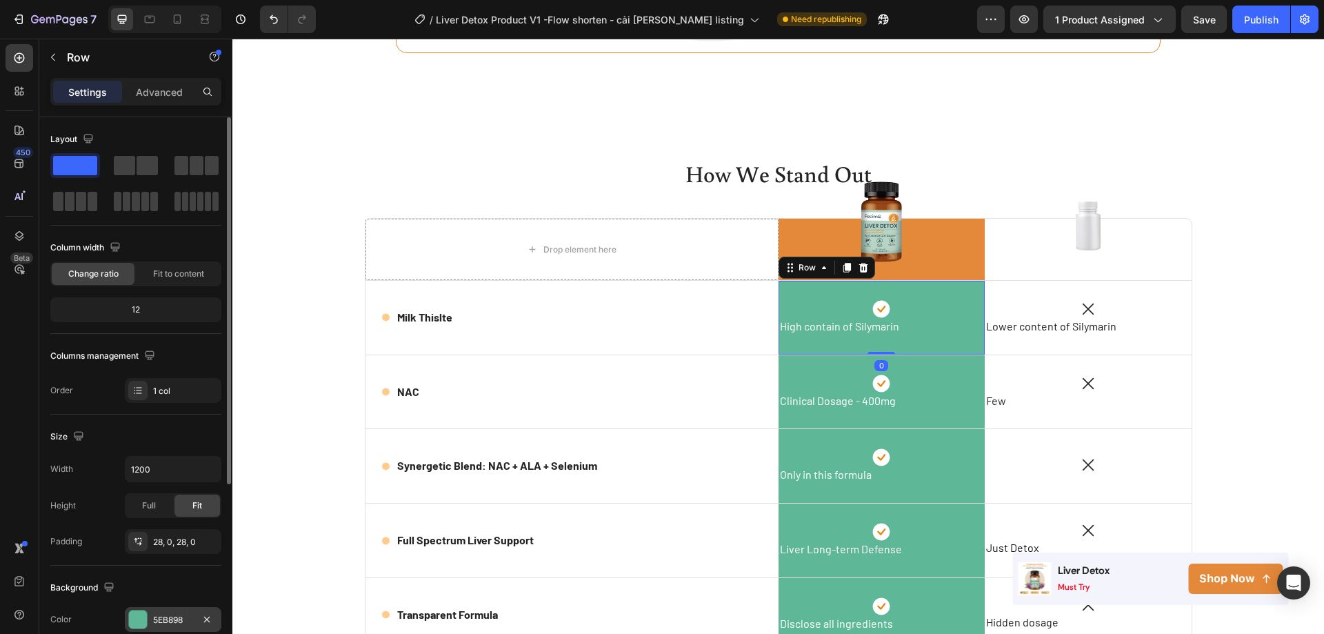
click at [178, 617] on div "5EB898" at bounding box center [173, 620] width 40 height 12
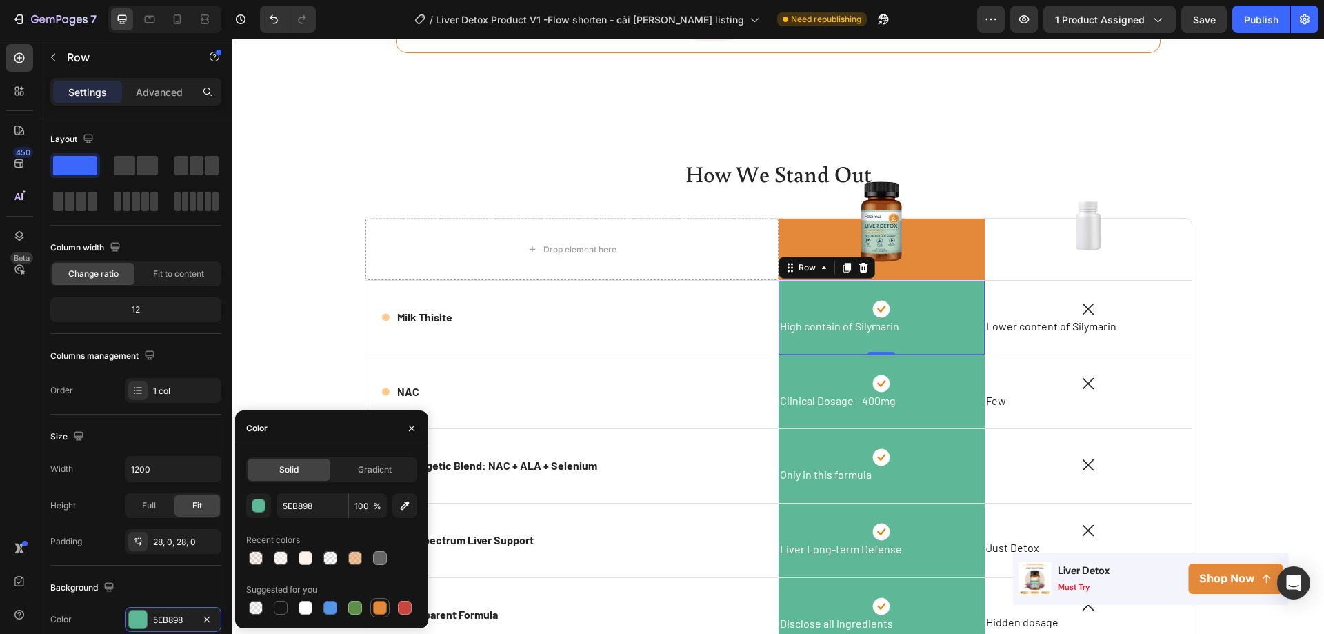
drag, startPoint x: 372, startPoint y: 610, endPoint x: 243, endPoint y: 548, distance: 143.4
click at [372, 610] on div at bounding box center [380, 607] width 17 height 17
type input "E4893A"
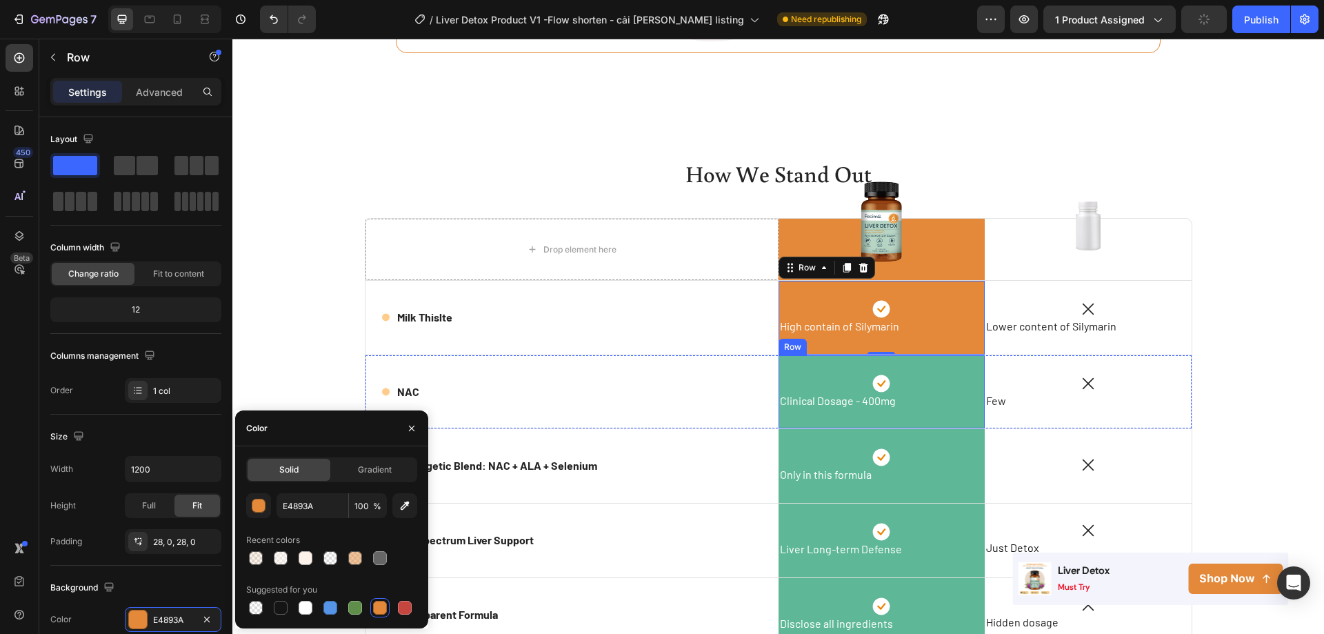
click at [941, 429] on div "Icon Clinical Dosage - 400mg Text Block Row" at bounding box center [882, 392] width 207 height 74
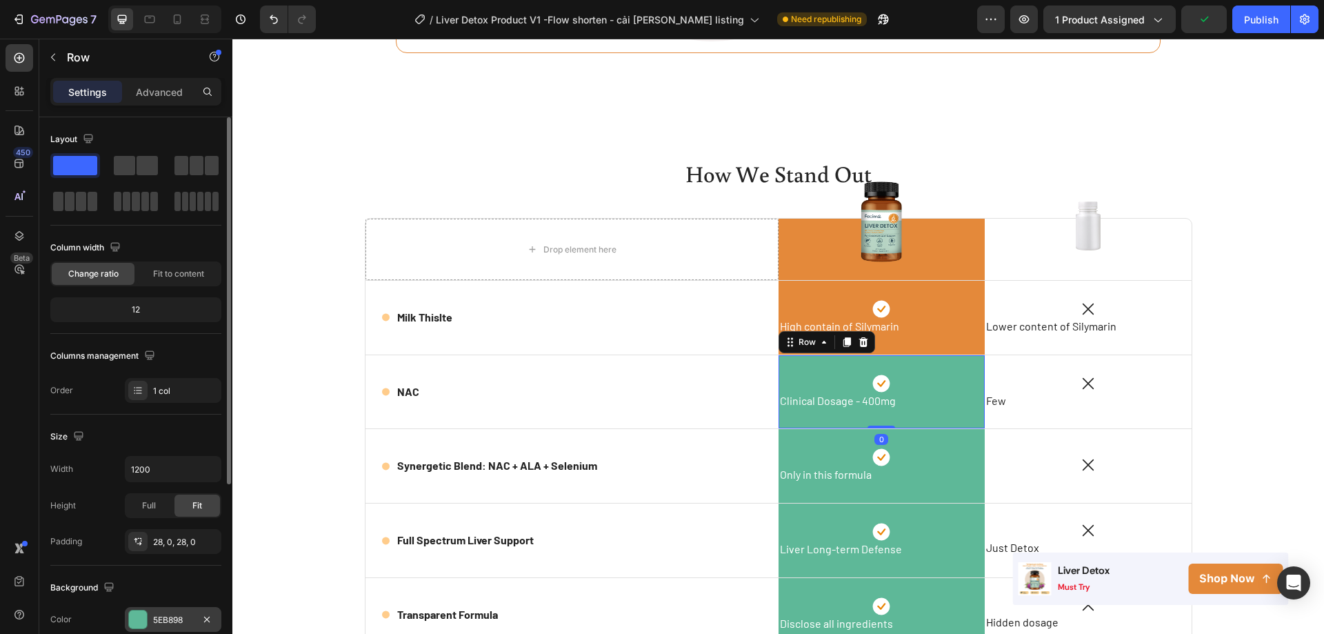
click at [157, 612] on div "5EB898" at bounding box center [173, 619] width 97 height 25
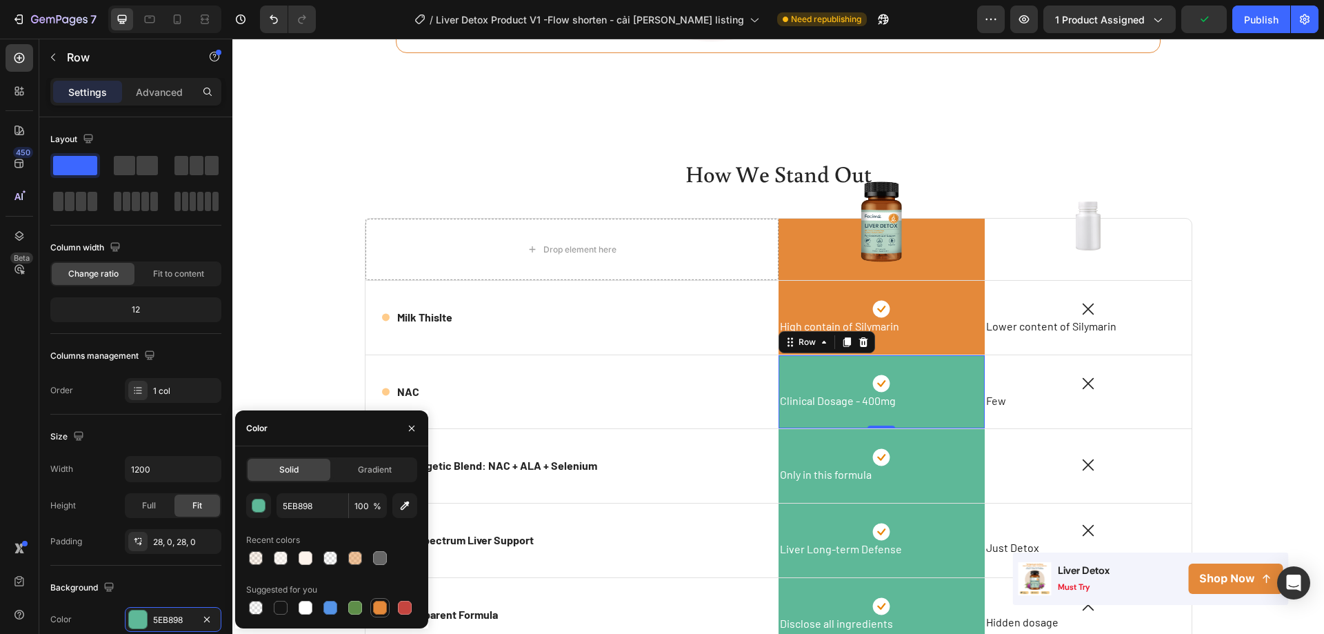
click at [382, 610] on div at bounding box center [380, 608] width 14 height 14
type input "E4893A"
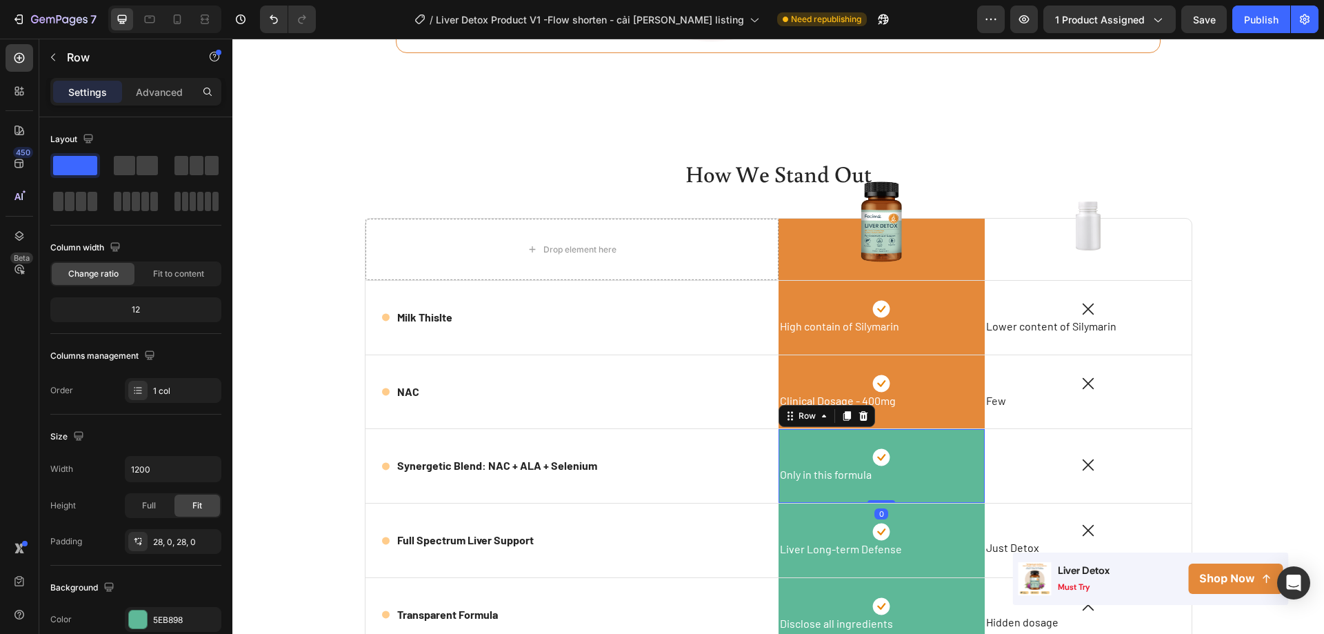
click at [946, 499] on div "Icon Only in this formula Text Block Row 0" at bounding box center [882, 466] width 207 height 74
click at [166, 616] on div "5EB898" at bounding box center [173, 620] width 40 height 12
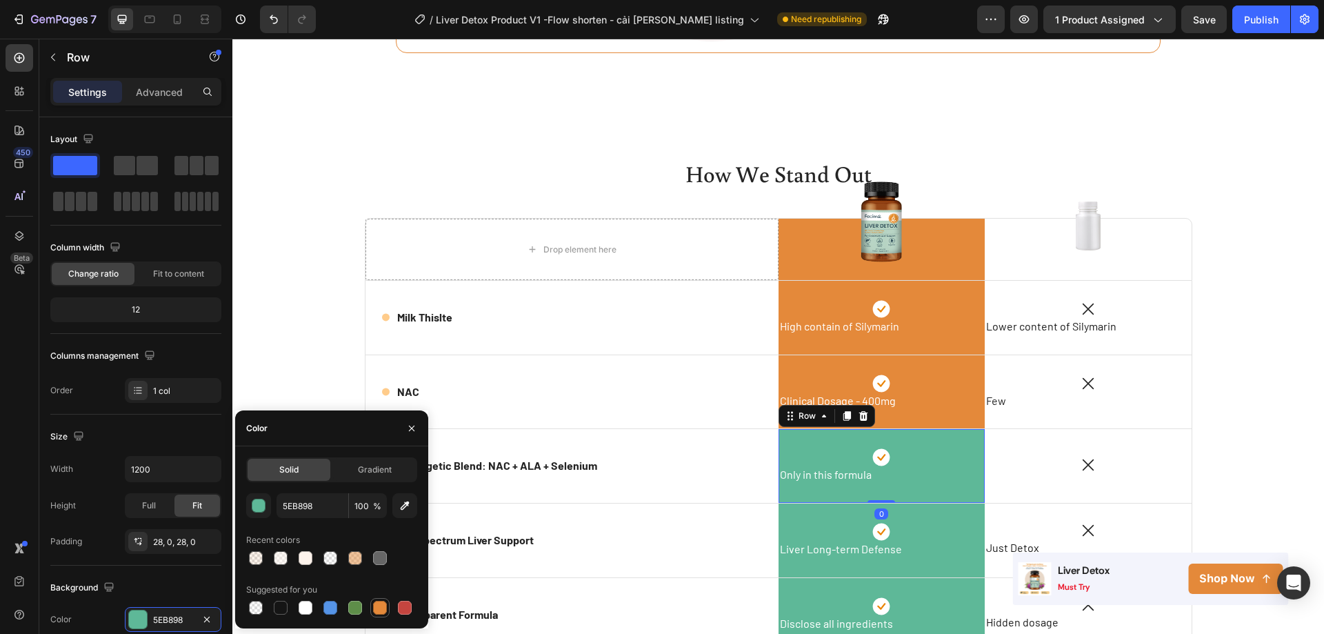
click at [375, 604] on div at bounding box center [380, 608] width 14 height 14
type input "E4893A"
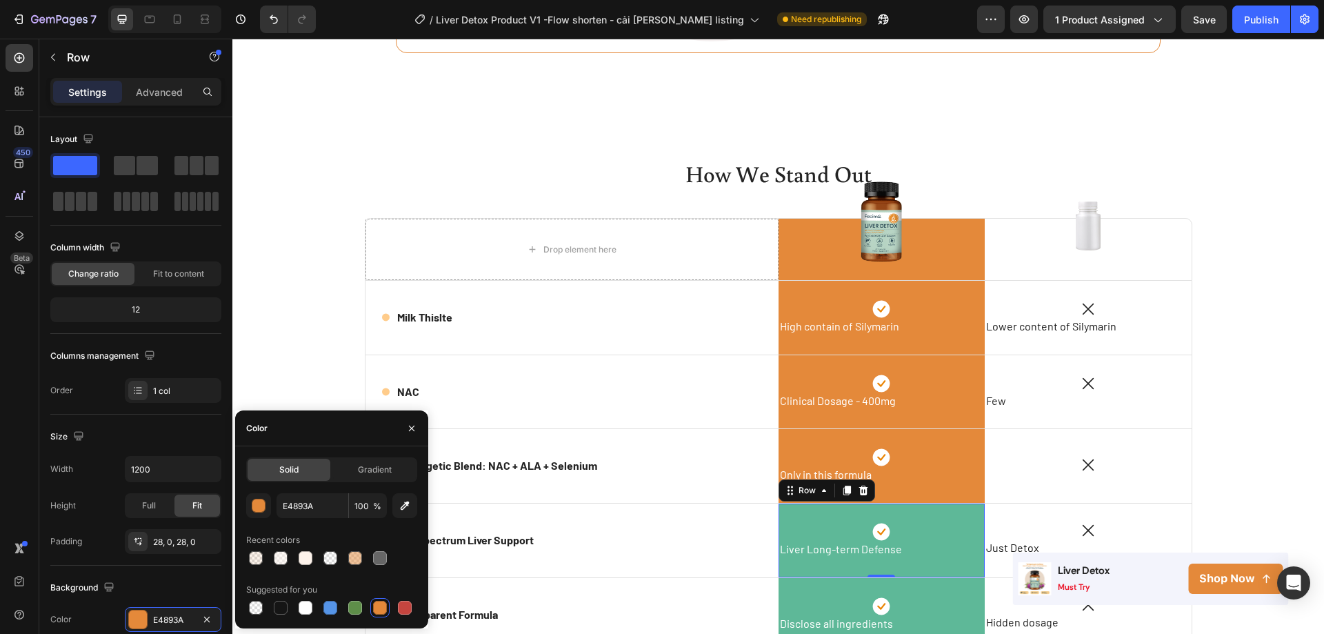
click at [967, 533] on div "Icon Liver Long-term Defense Text Block Row 0" at bounding box center [882, 540] width 207 height 74
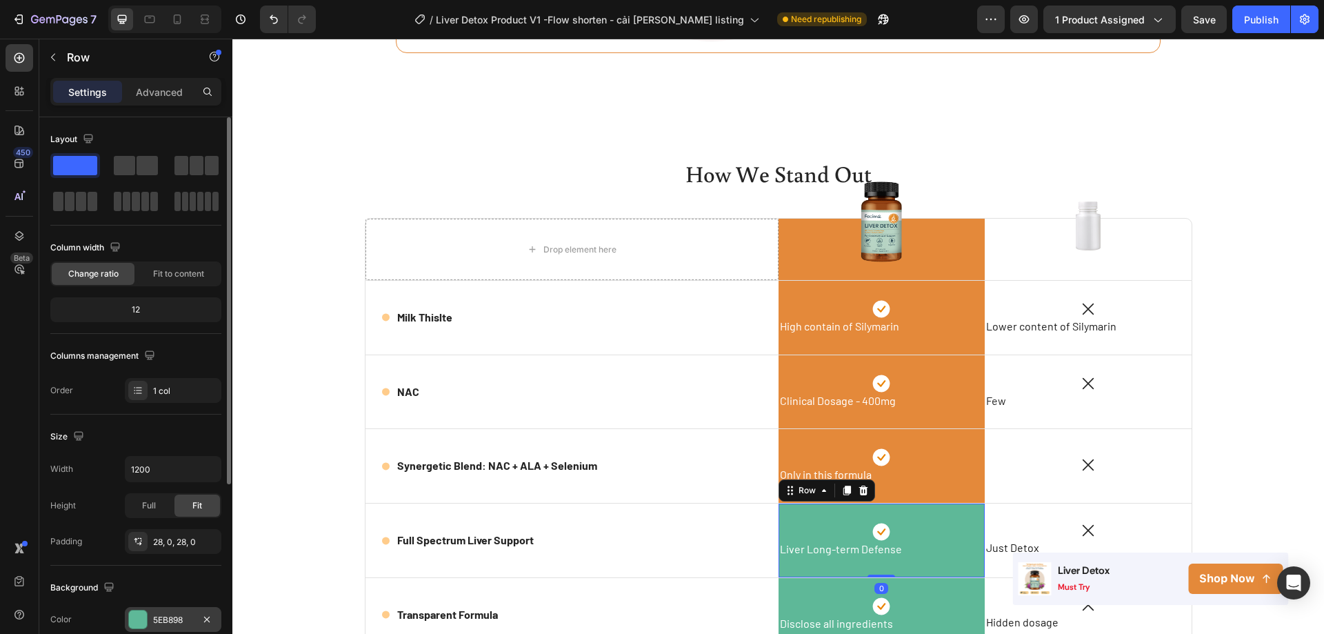
click at [164, 619] on div "5EB898" at bounding box center [173, 620] width 40 height 12
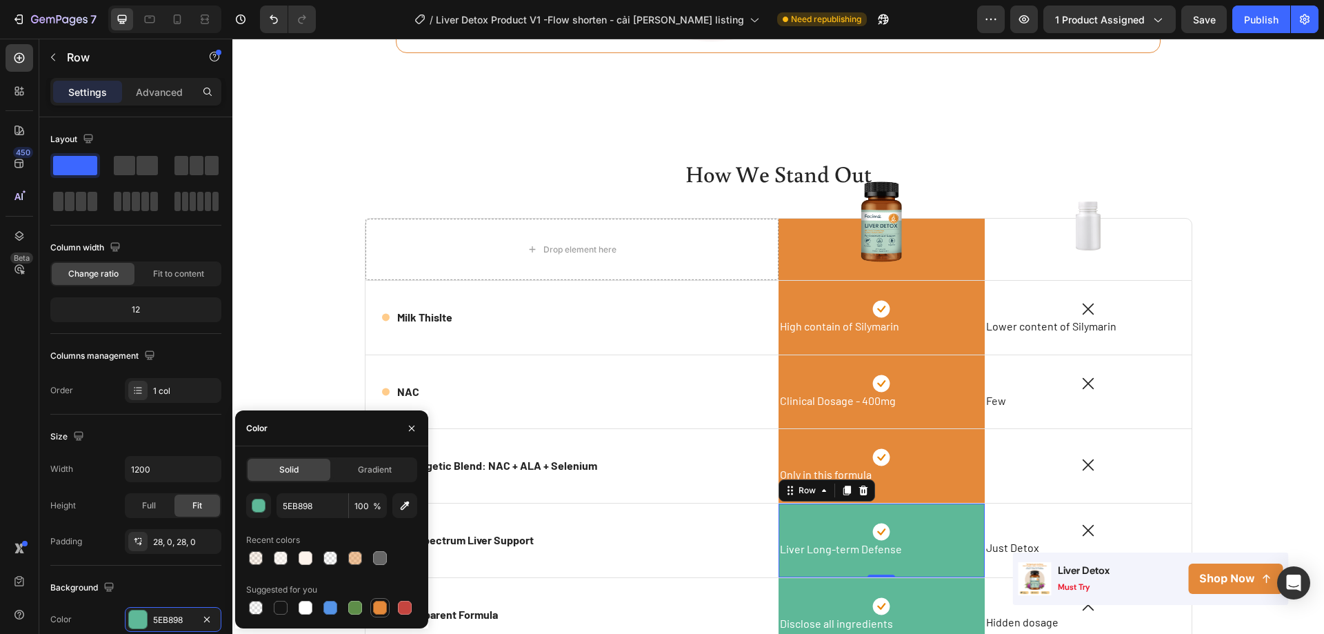
click at [371, 608] on div at bounding box center [379, 607] width 19 height 19
type input "E4893A"
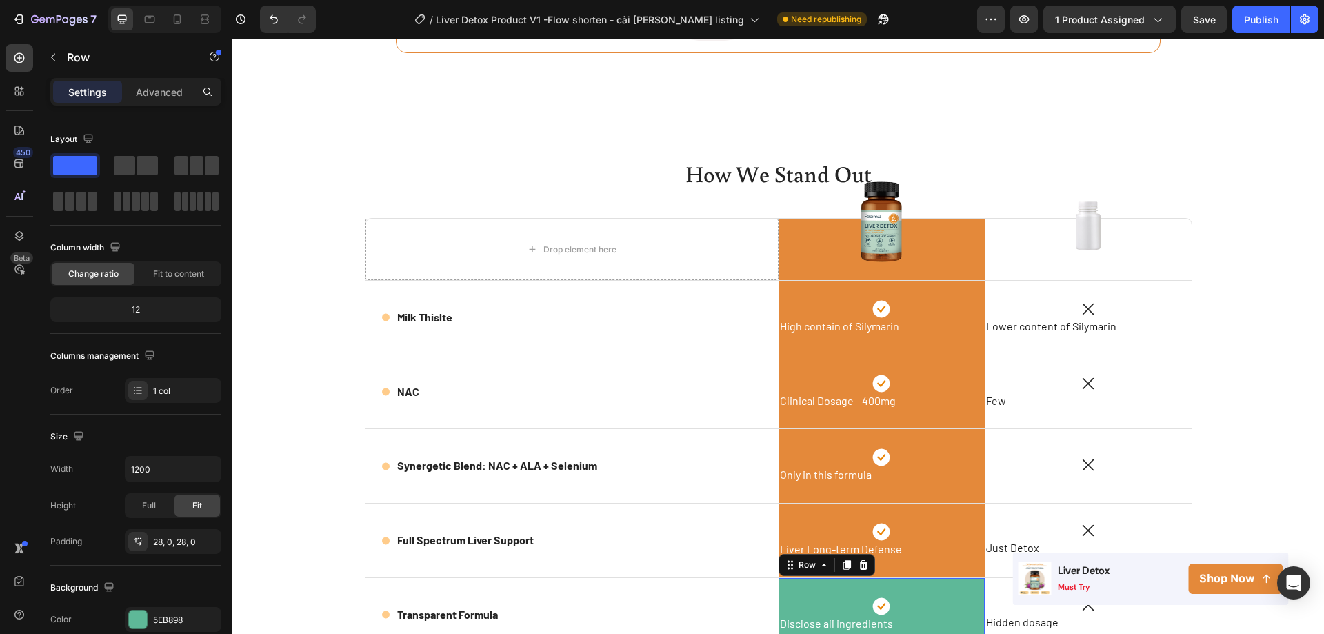
click at [841, 605] on div "Icon Disclose all ingredients Text Block Row 0" at bounding box center [882, 615] width 207 height 74
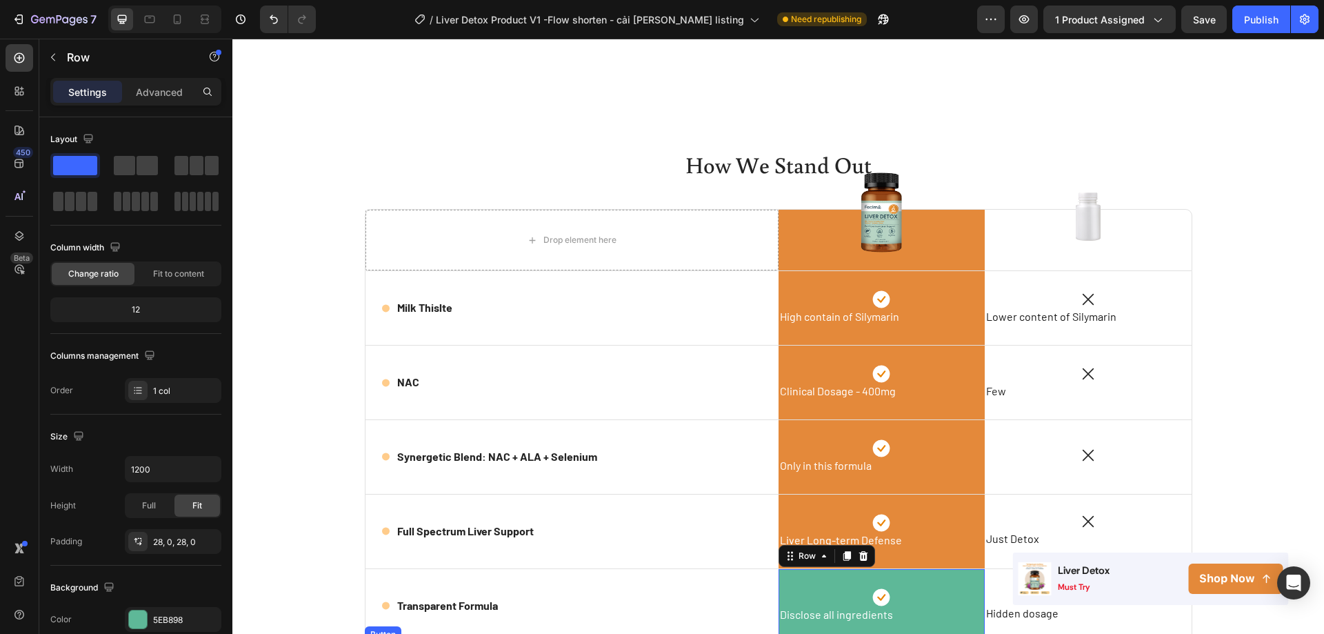
scroll to position [2511, 0]
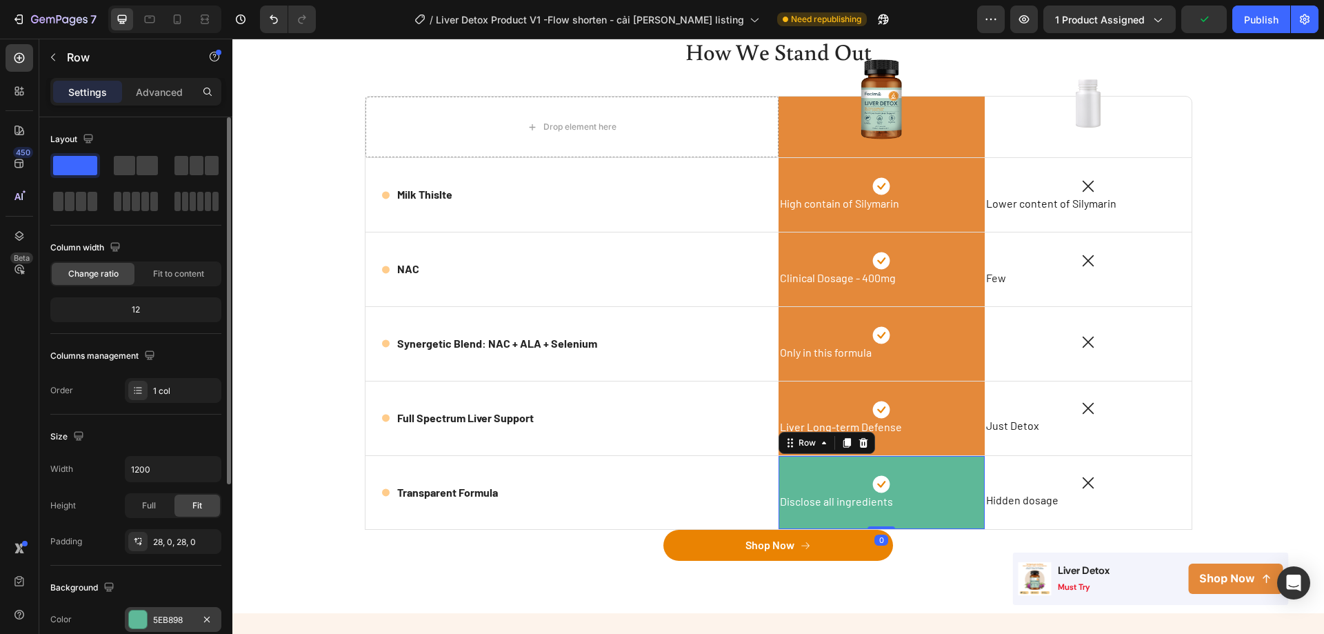
click at [154, 614] on div "5EB898" at bounding box center [173, 620] width 40 height 12
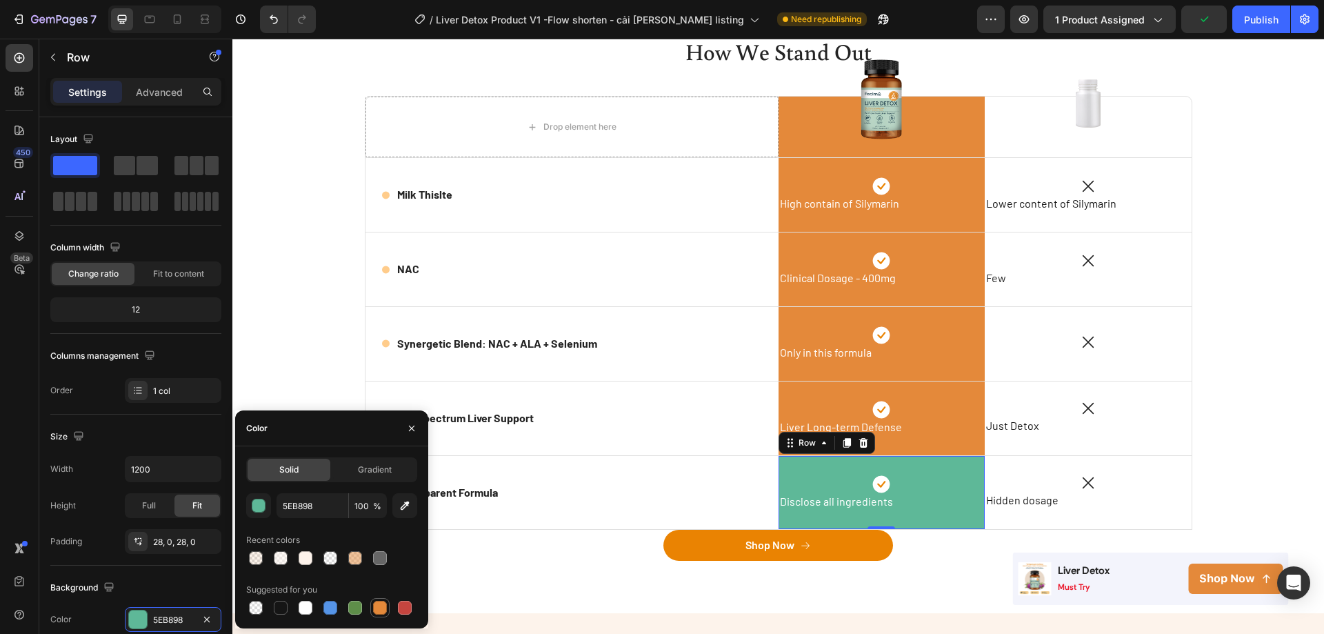
click at [374, 608] on div at bounding box center [380, 608] width 14 height 14
type input "E4893A"
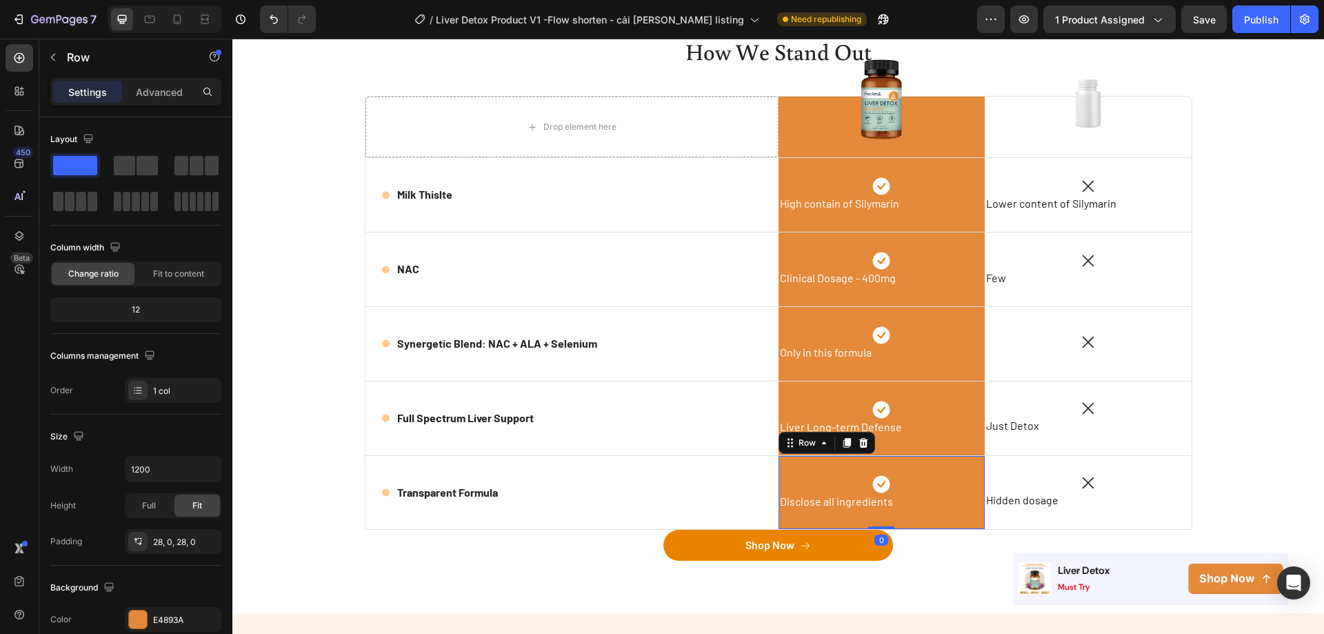
drag, startPoint x: 879, startPoint y: 526, endPoint x: 886, endPoint y: 522, distance: 7.1
click at [886, 522] on div "Icon Disclose all ingredients Text Block Row 0" at bounding box center [882, 493] width 207 height 74
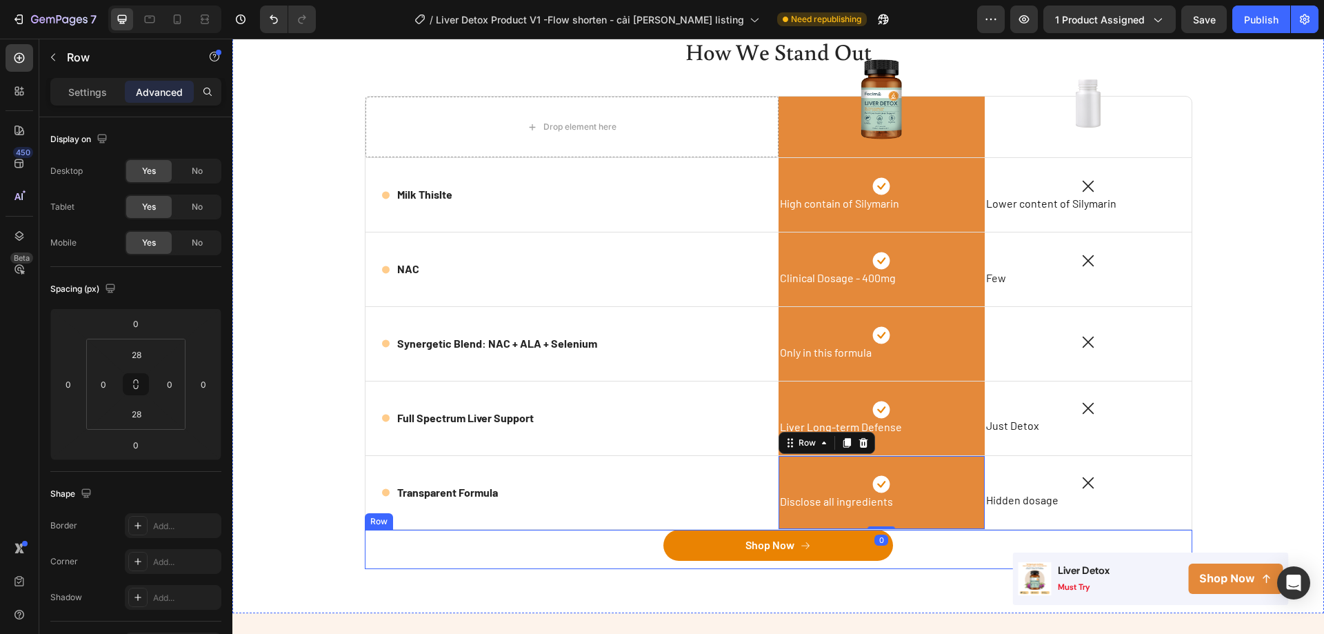
click at [599, 565] on div "Shop Now Button" at bounding box center [779, 549] width 828 height 39
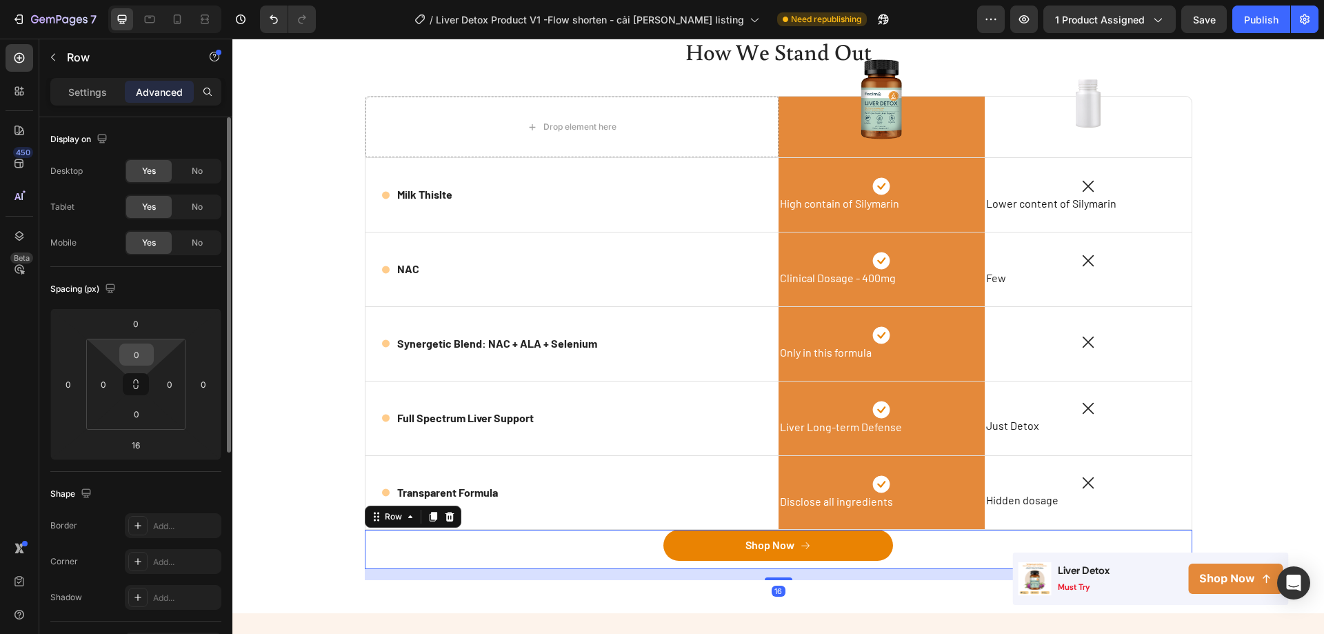
click at [137, 351] on input "0" at bounding box center [137, 354] width 28 height 21
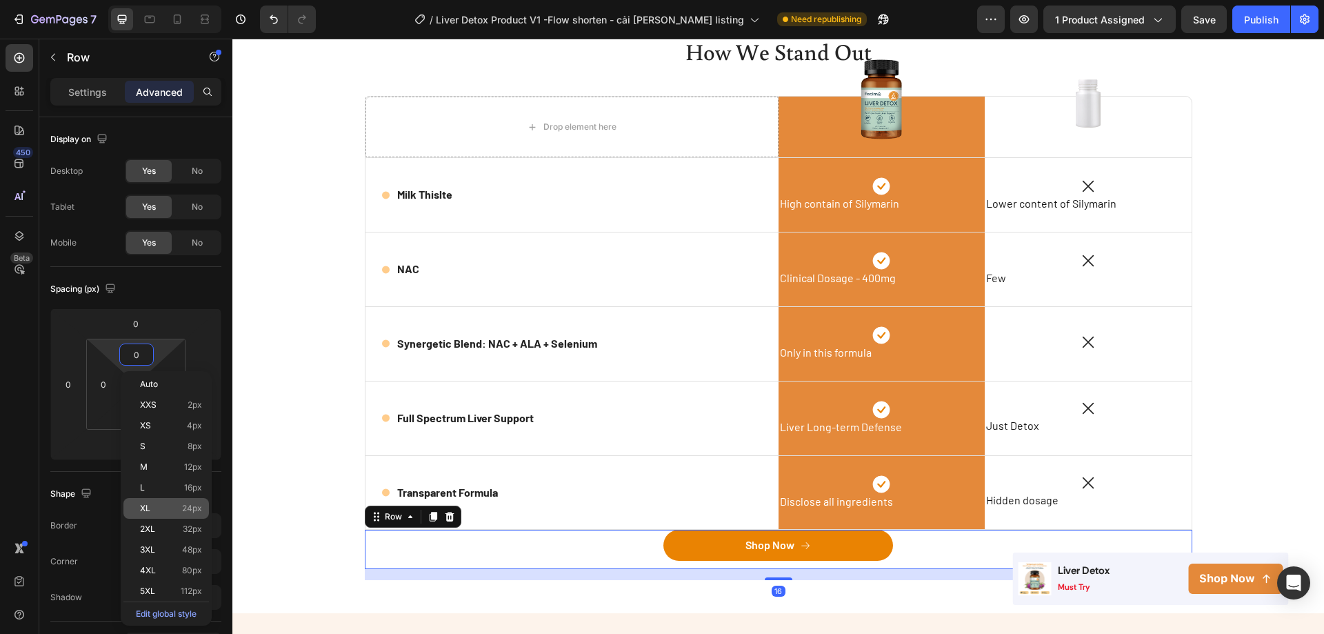
click at [142, 506] on span "XL" at bounding box center [145, 508] width 10 height 10
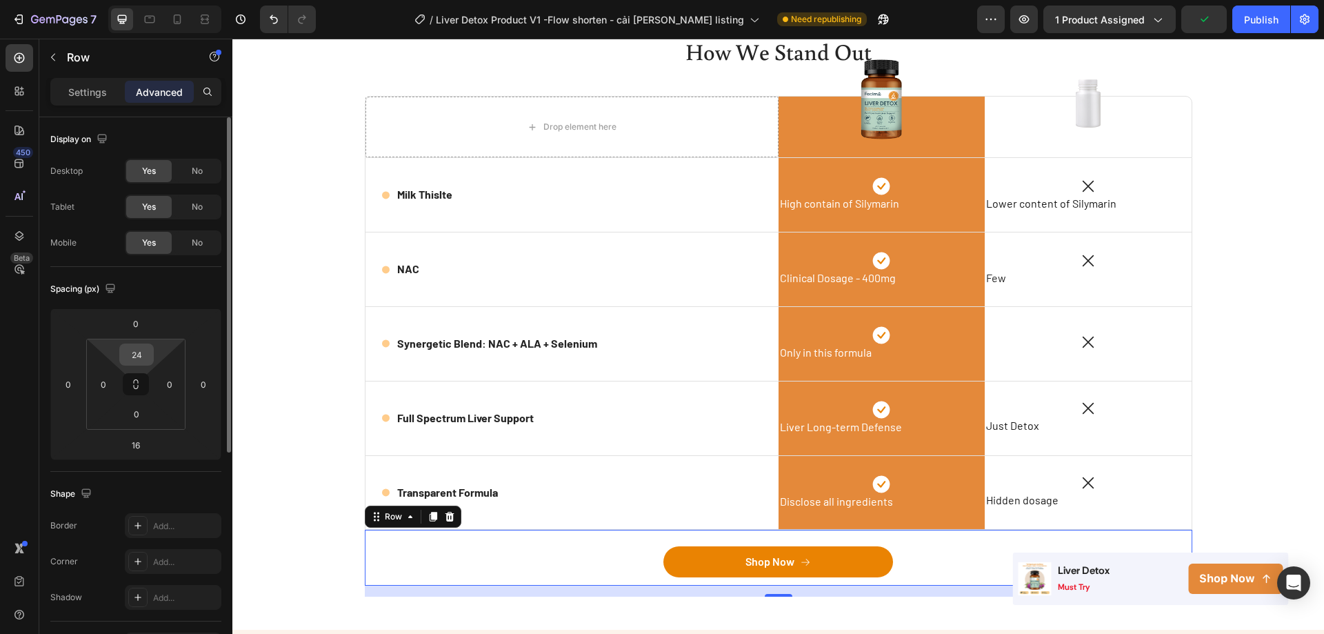
click at [134, 361] on input "24" at bounding box center [137, 354] width 28 height 21
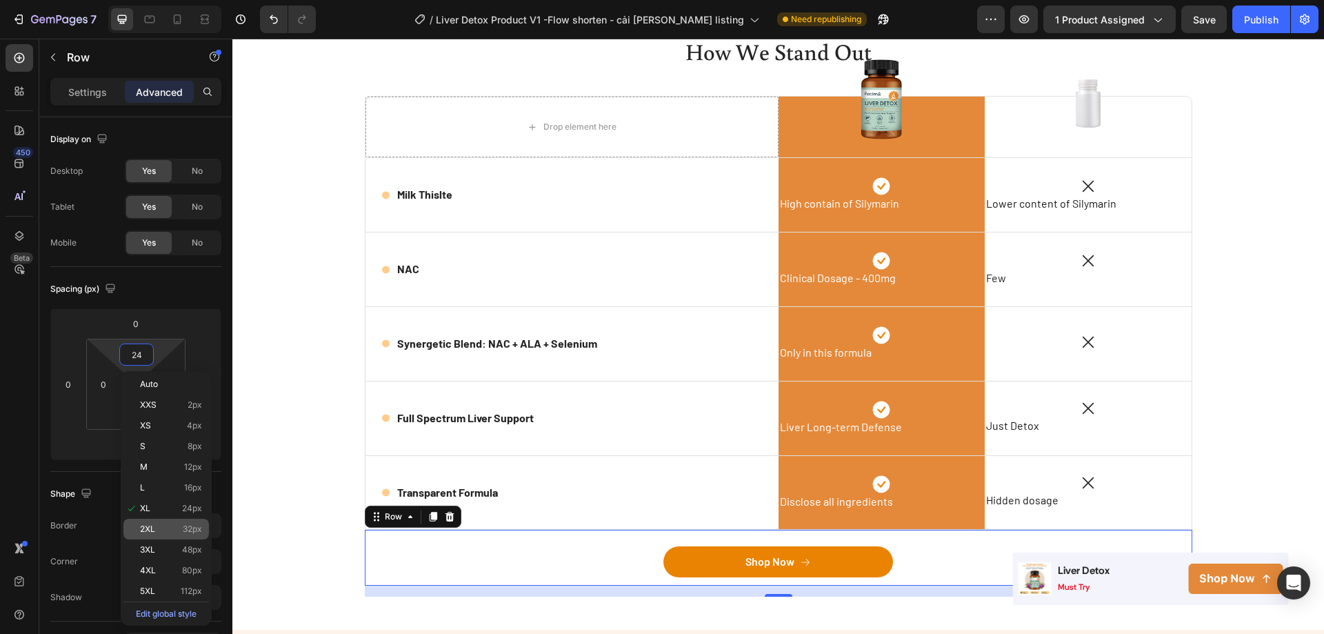
click at [152, 535] on div "2XL 32px" at bounding box center [166, 529] width 86 height 21
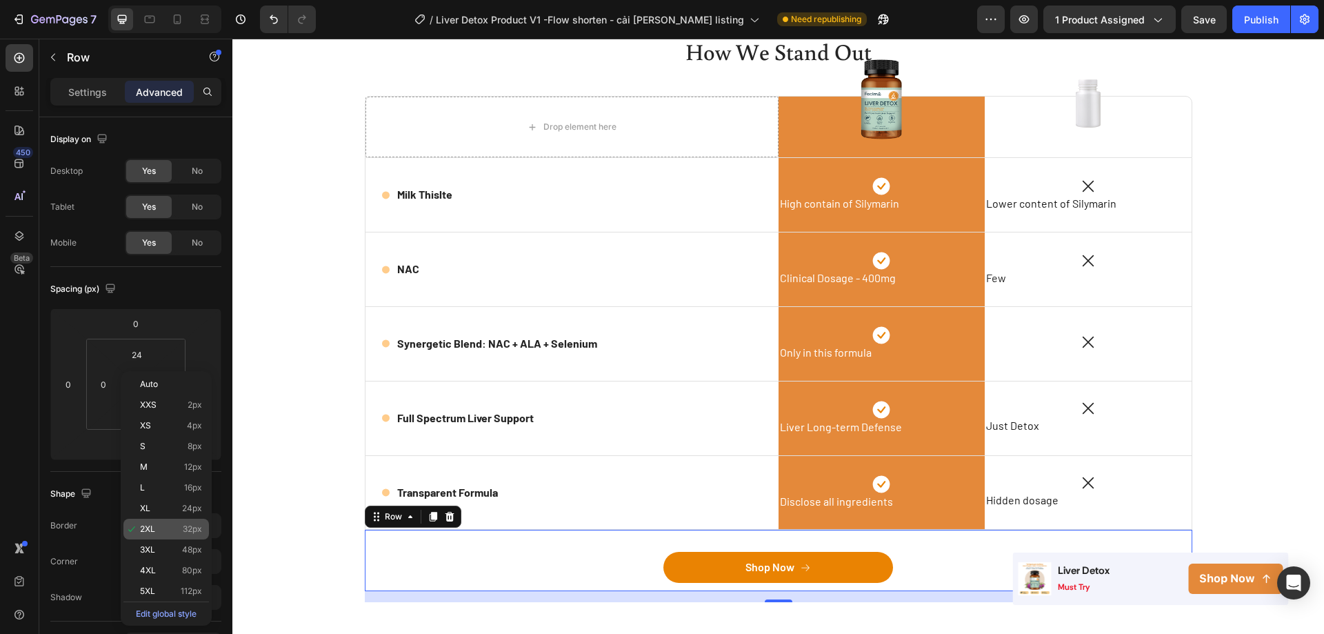
type input "32"
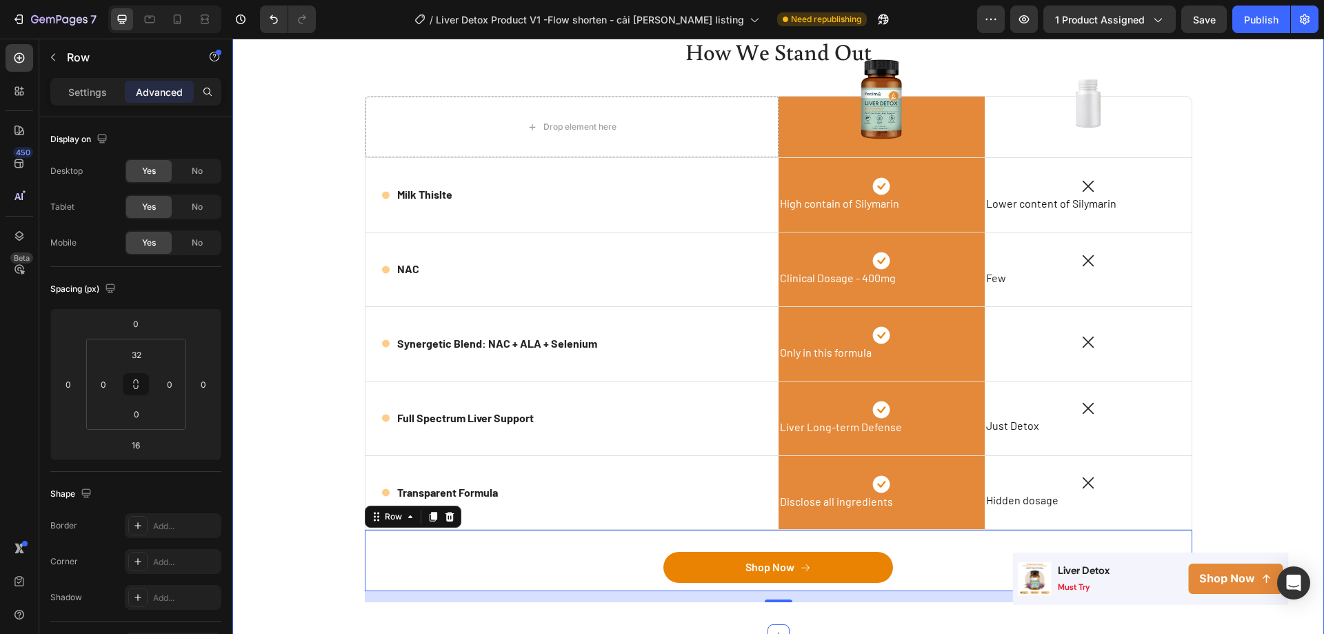
click at [309, 577] on div "How We Stand Out Heading Row Drop element here Image Row Image Row Icon Milk Th…" at bounding box center [778, 319] width 1071 height 566
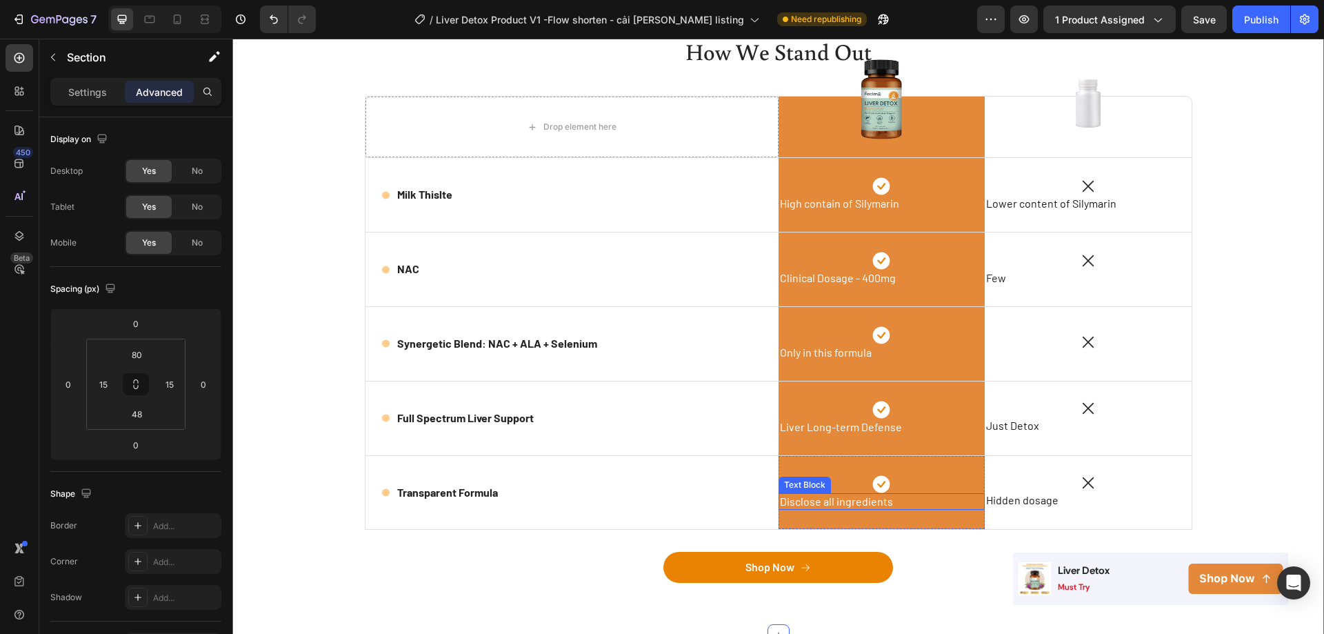
click at [845, 505] on span "Disclose all ingredients" at bounding box center [836, 500] width 113 height 13
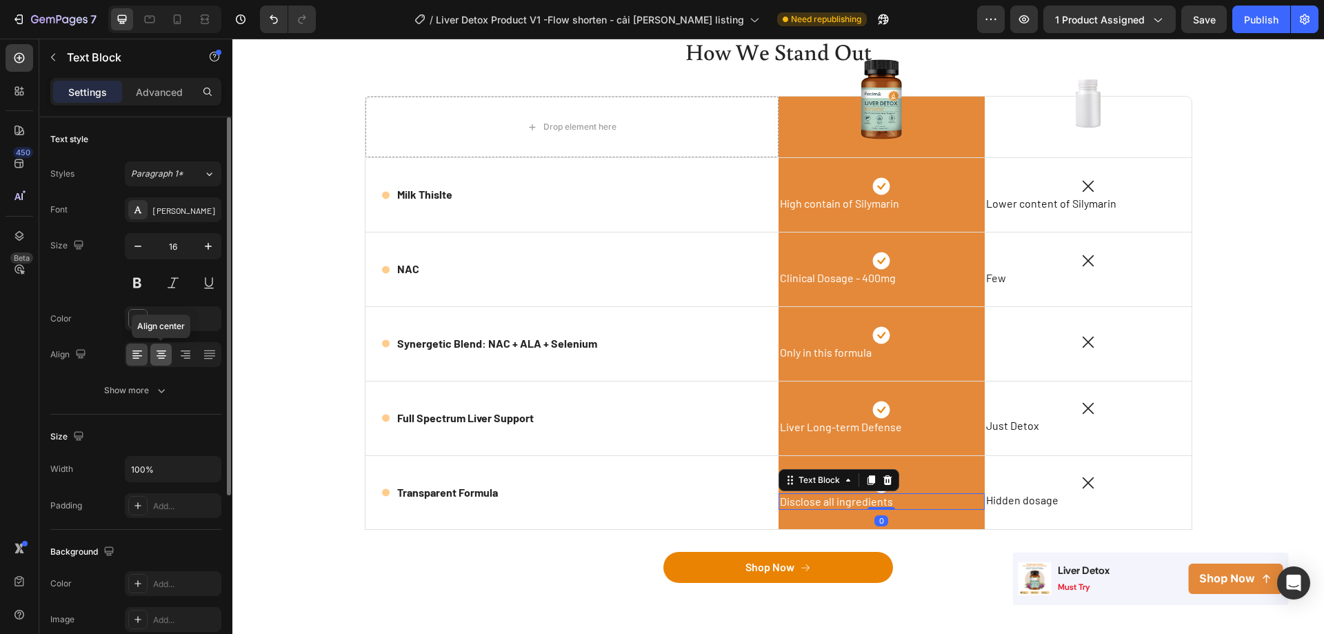
click at [158, 358] on icon at bounding box center [161, 358] width 7 height 1
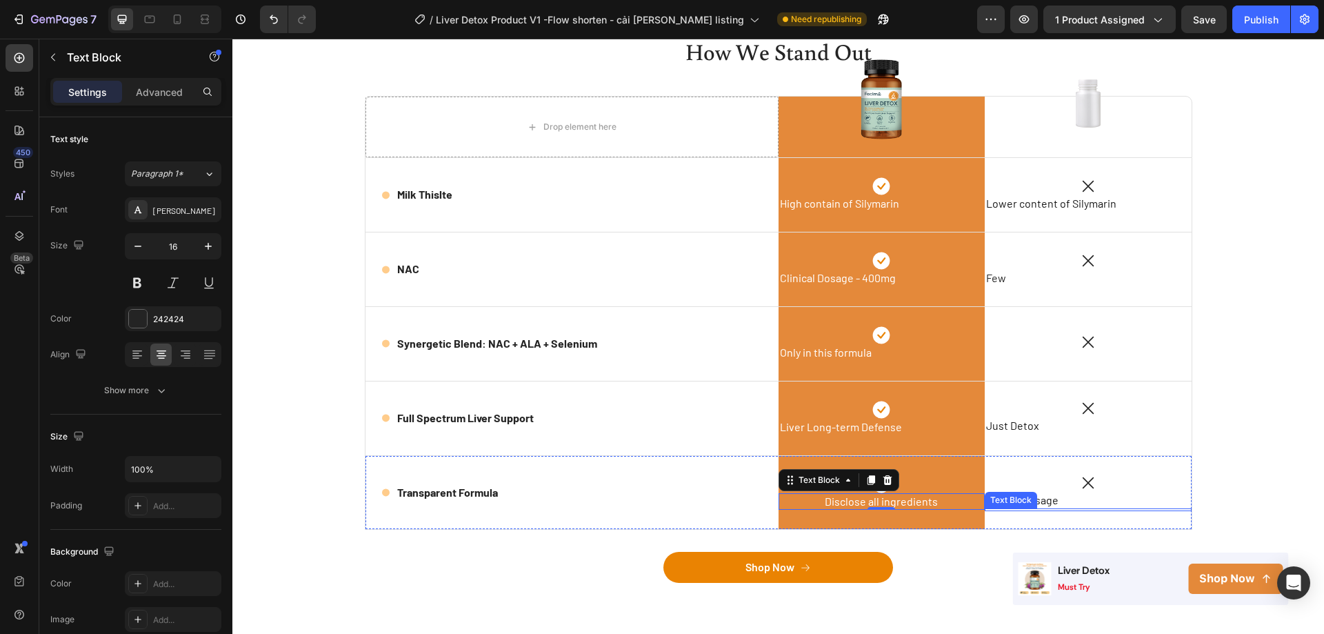
click at [1028, 505] on div "Text Block" at bounding box center [1011, 500] width 52 height 17
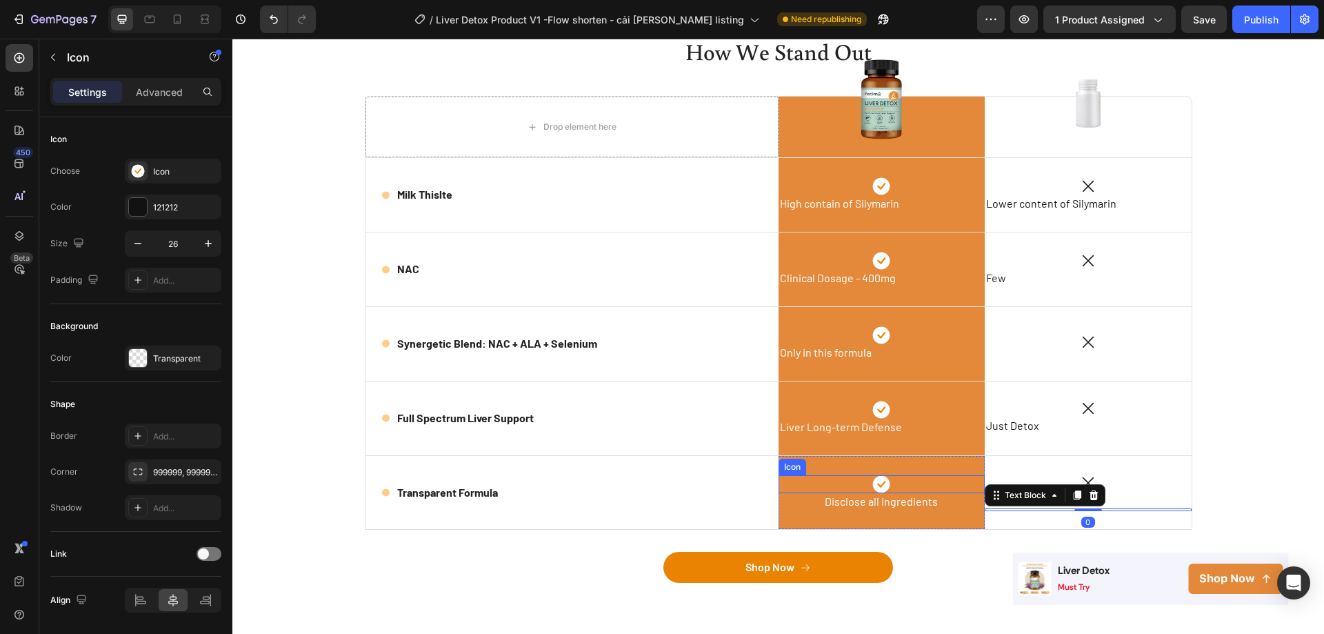
click at [899, 486] on div "Icon" at bounding box center [882, 484] width 207 height 18
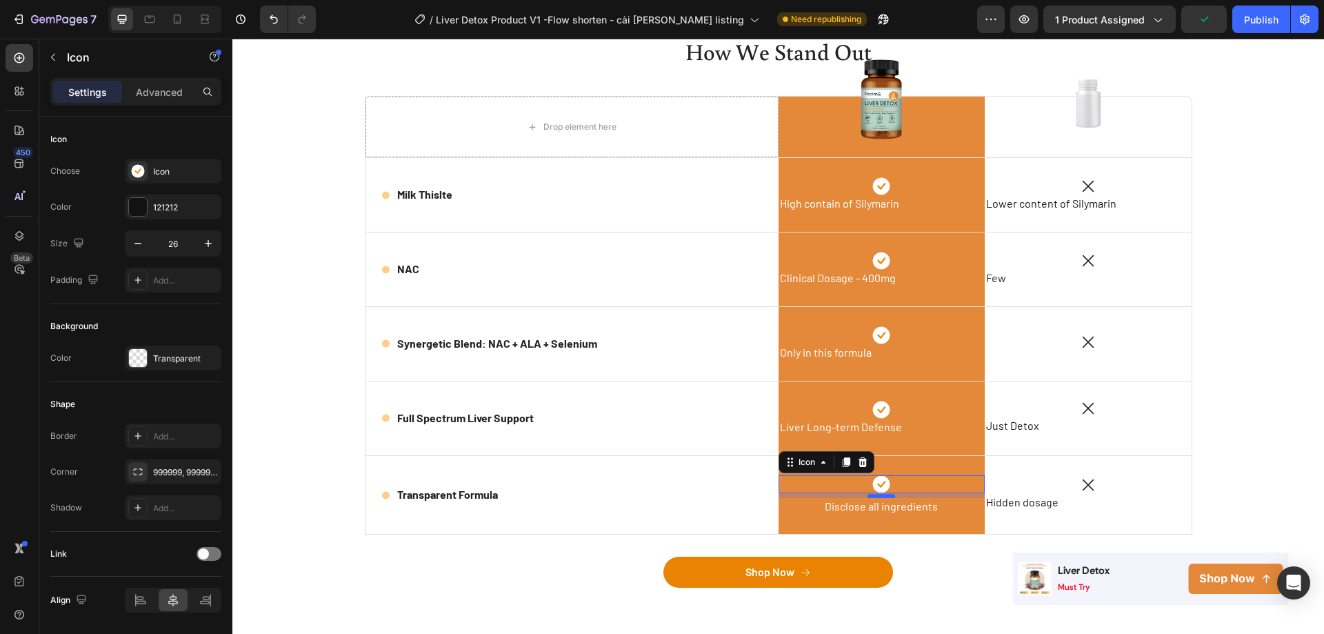
click at [879, 495] on div at bounding box center [882, 496] width 28 height 4
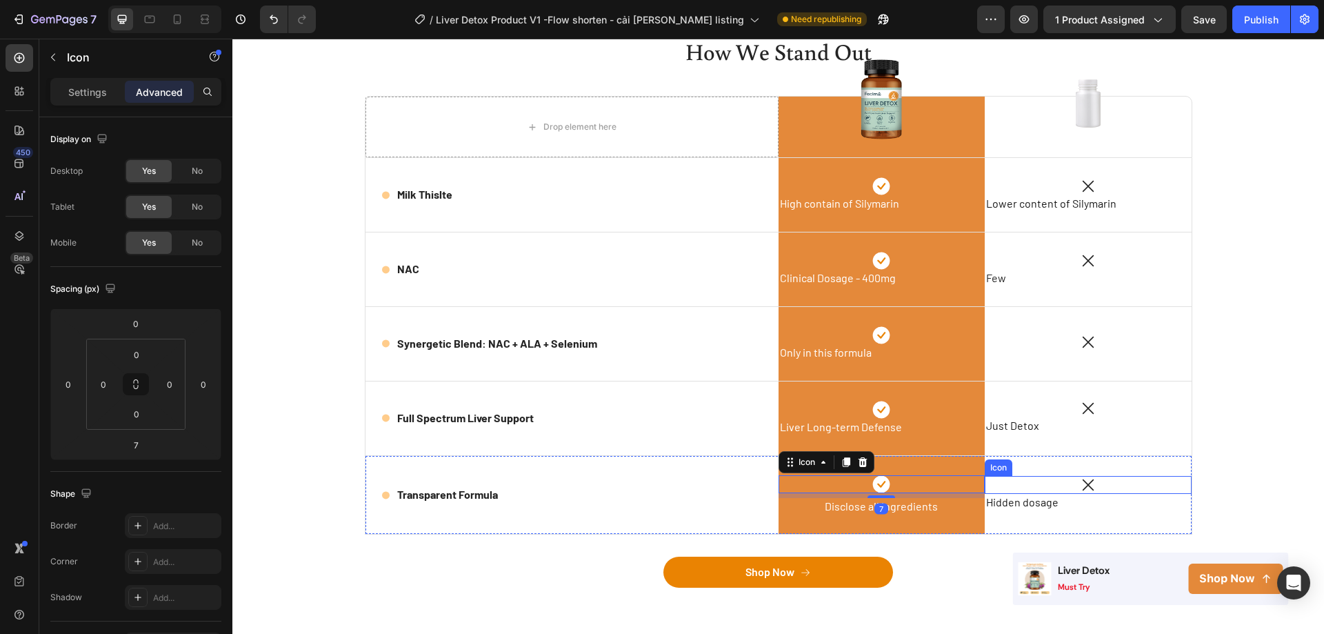
click at [1058, 488] on div "Icon" at bounding box center [1088, 485] width 207 height 18
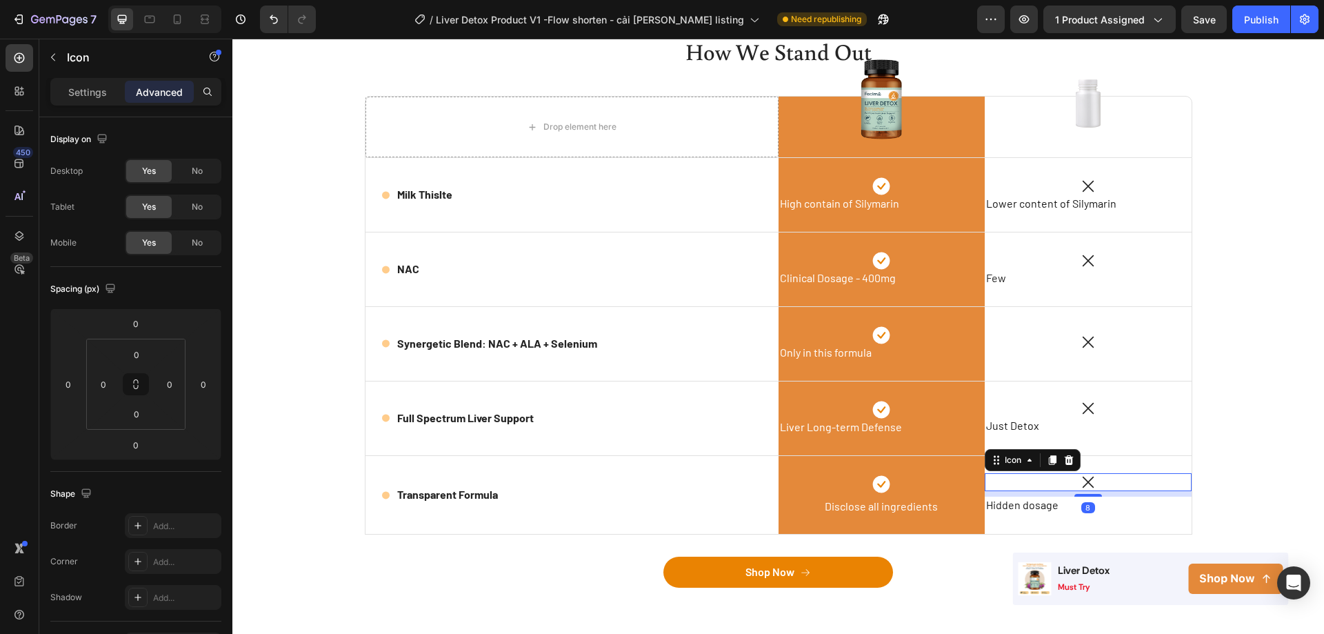
click at [1077, 497] on div "Icon 8 Hidden dosage Text Block Text Block" at bounding box center [1088, 495] width 207 height 79
click at [1074, 494] on div at bounding box center [1088, 494] width 28 height 4
type input "7"
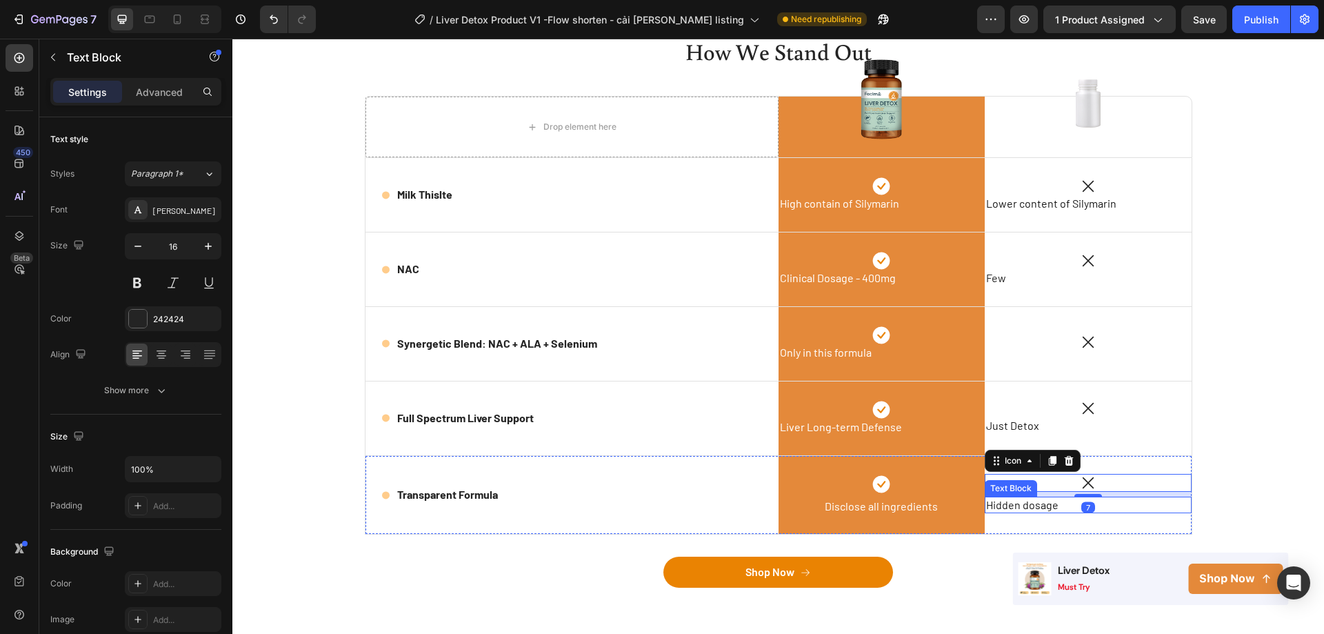
click at [1036, 510] on span "Hidden dosage" at bounding box center [1022, 504] width 72 height 13
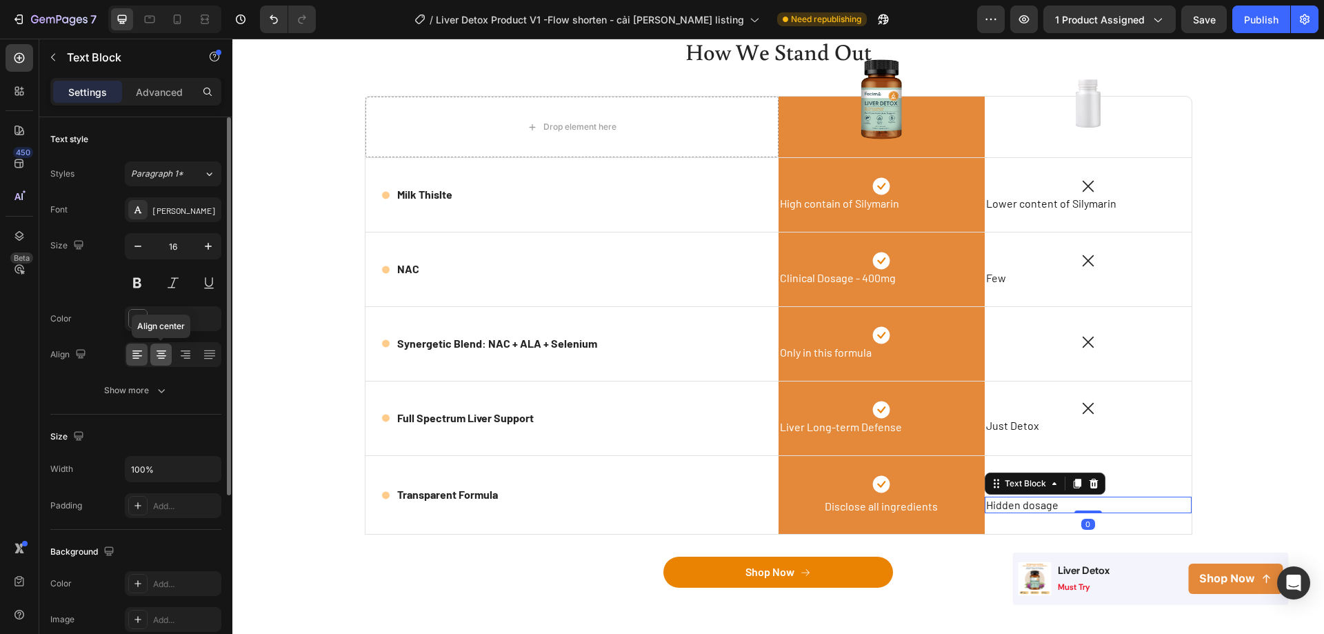
click at [166, 359] on icon at bounding box center [161, 355] width 14 height 14
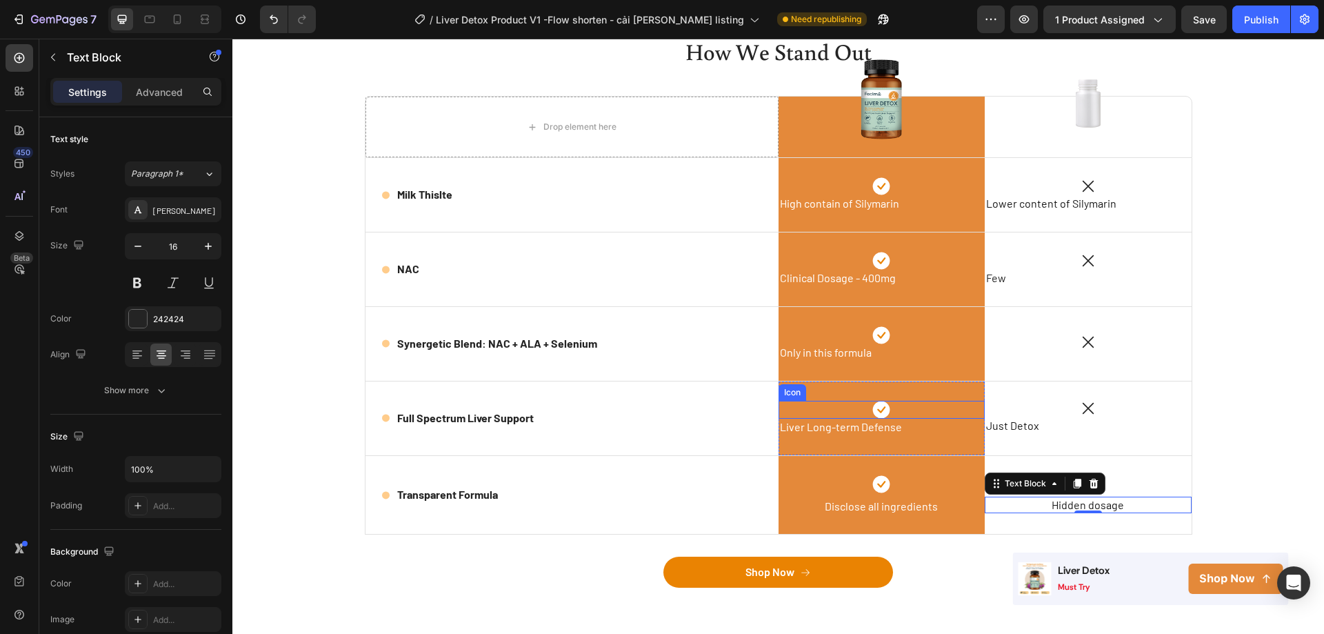
click at [897, 411] on div "Icon" at bounding box center [882, 410] width 207 height 18
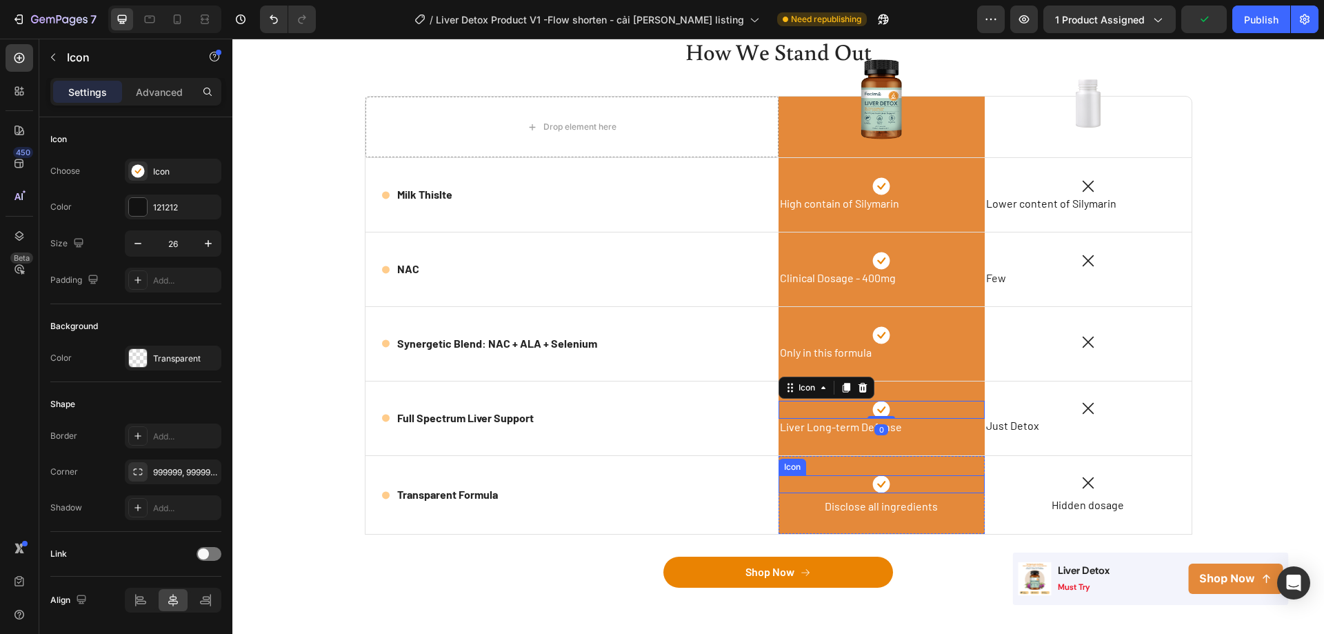
click at [897, 484] on div "Icon" at bounding box center [882, 484] width 207 height 18
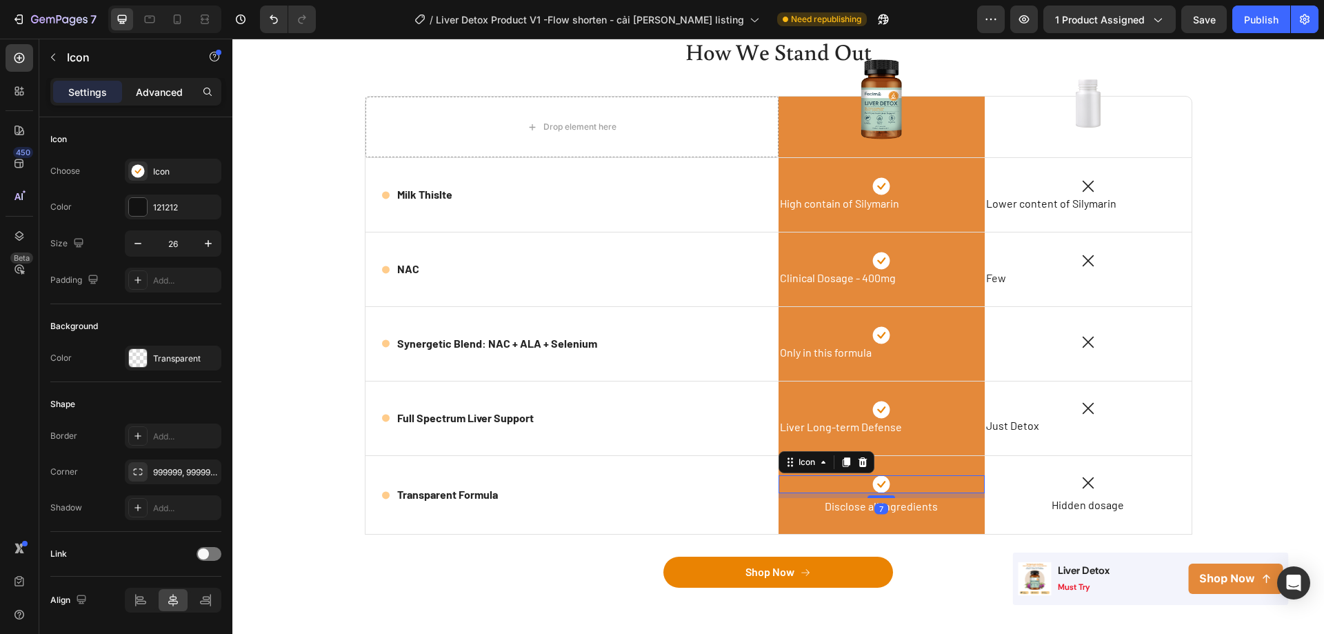
click at [154, 99] on p "Advanced" at bounding box center [159, 92] width 47 height 14
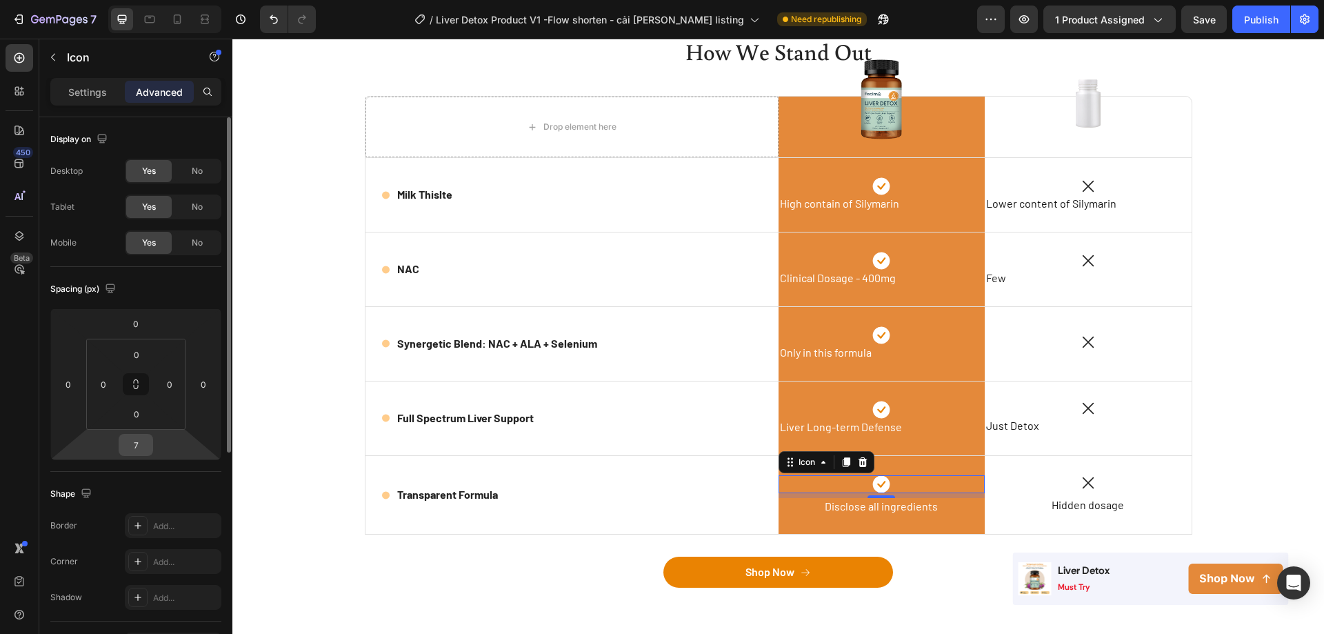
click at [143, 441] on input "7" at bounding box center [136, 444] width 28 height 21
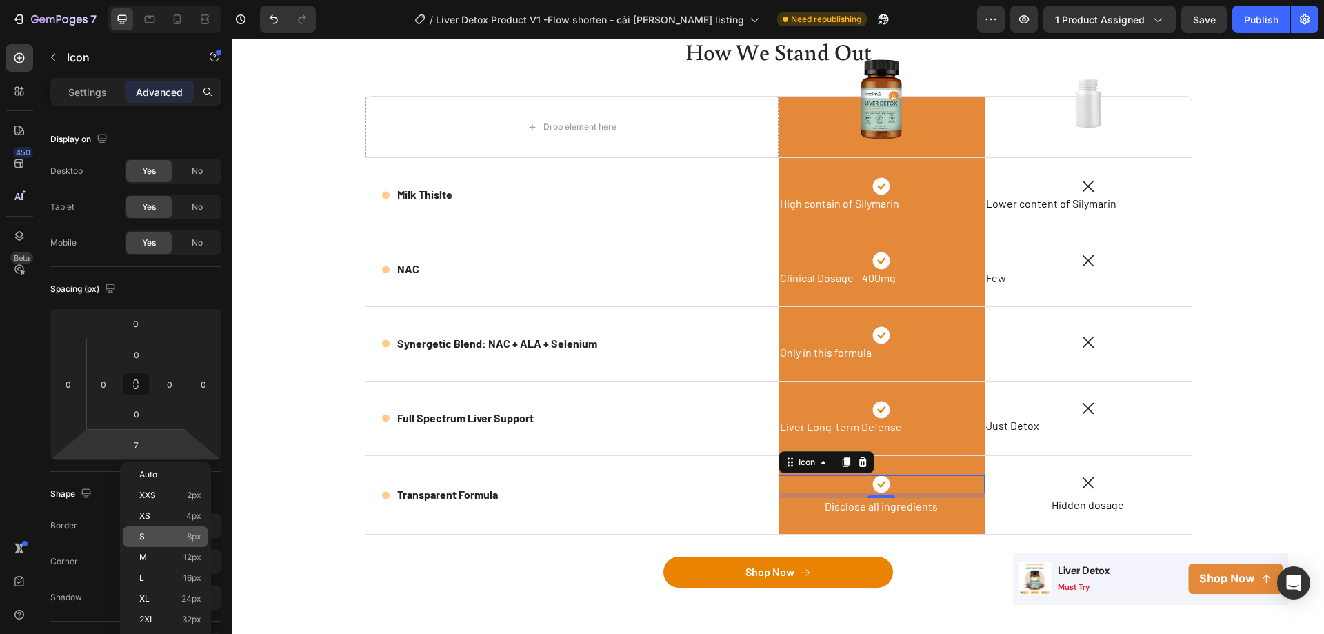
click at [164, 543] on div "S 8px" at bounding box center [166, 536] width 86 height 21
type input "8"
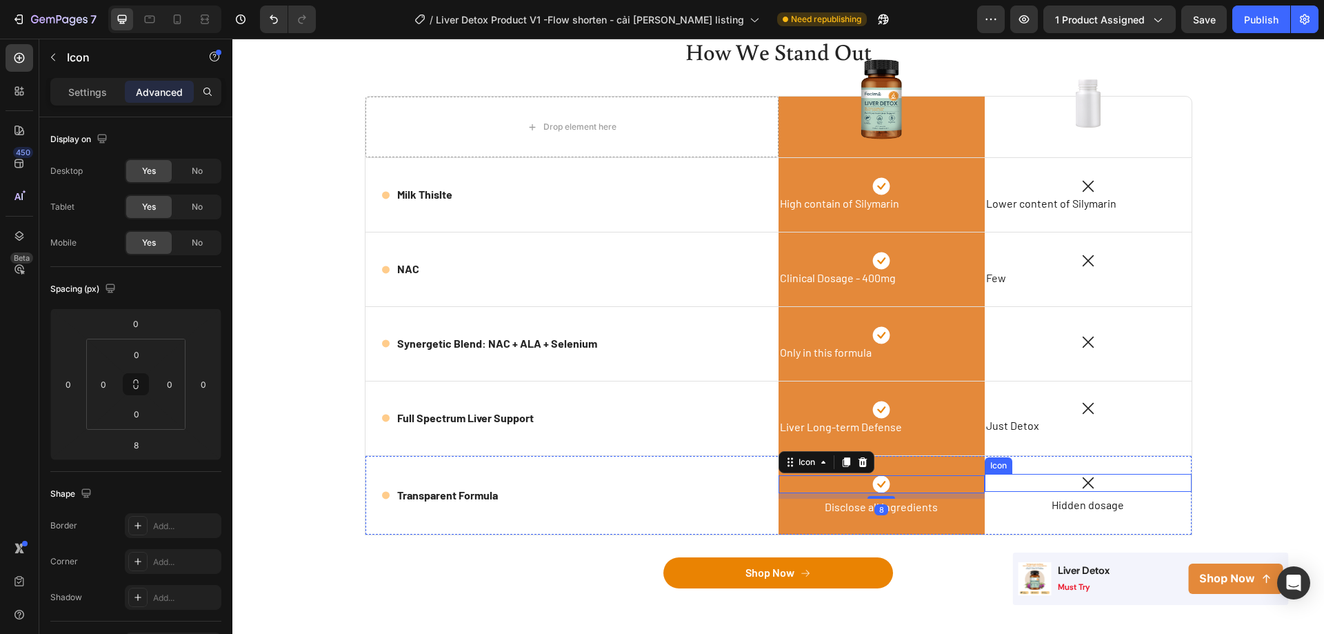
click at [1055, 485] on div "Icon" at bounding box center [1088, 483] width 207 height 18
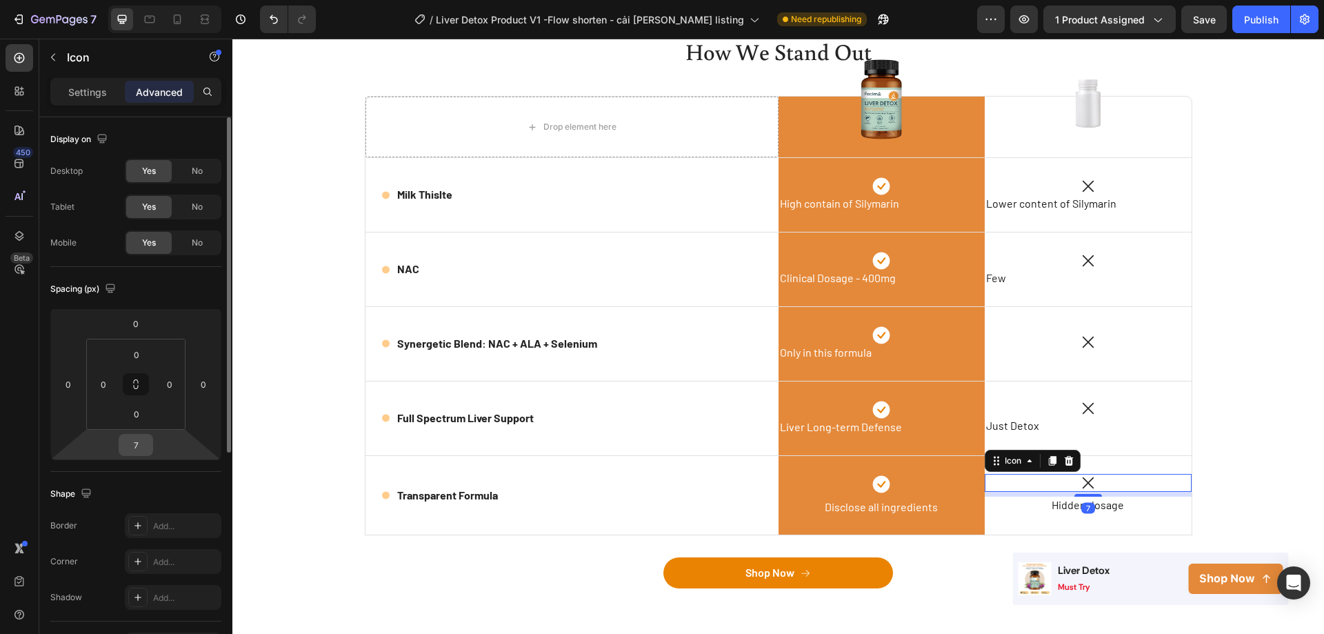
click at [140, 440] on input "7" at bounding box center [136, 444] width 28 height 21
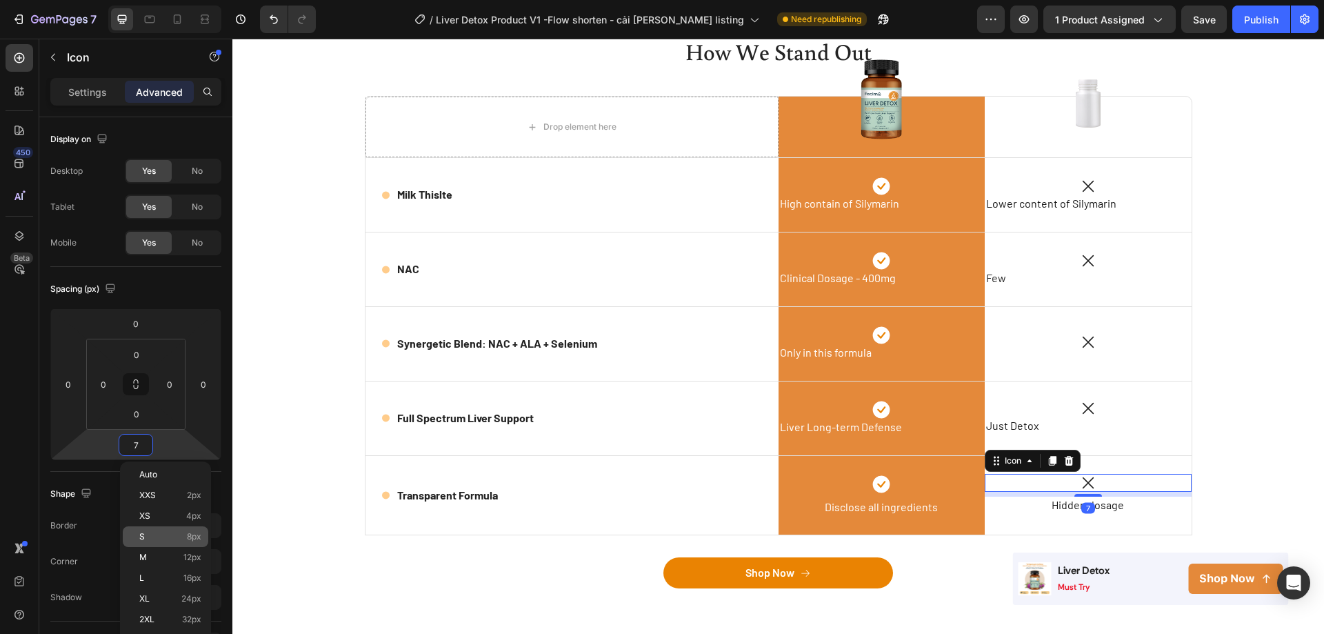
click at [170, 533] on p "S 8px" at bounding box center [170, 537] width 62 height 10
type input "8"
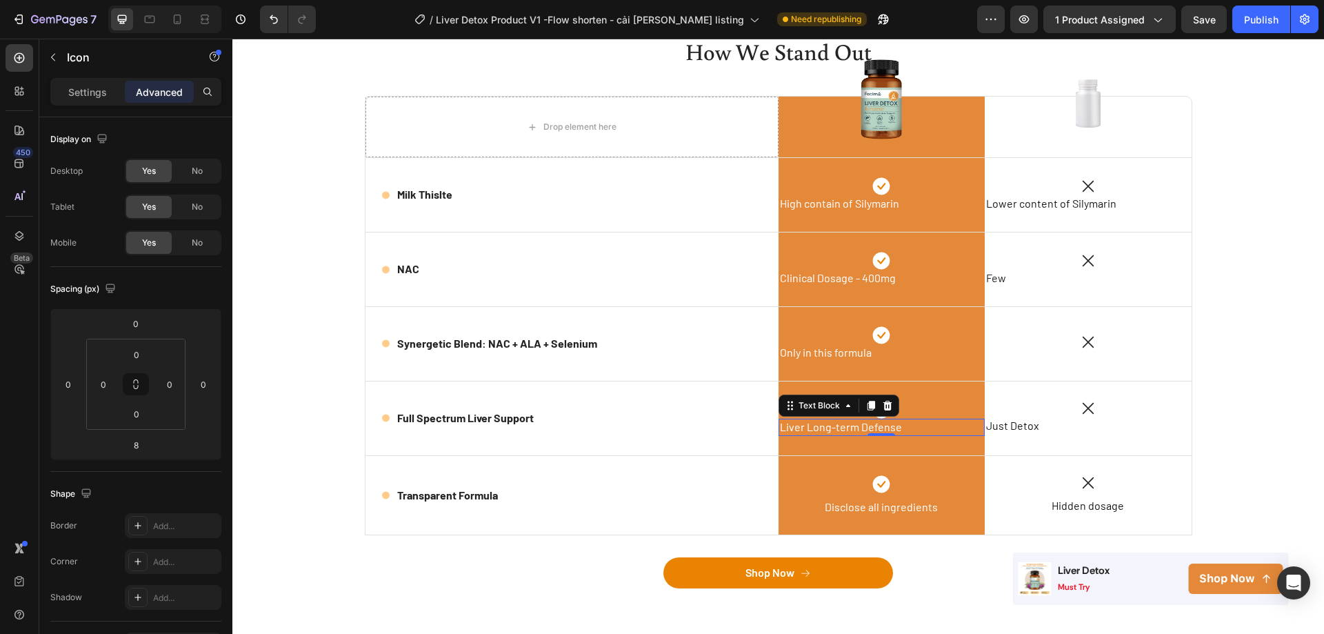
click at [863, 428] on span "Liver Long-term Defense" at bounding box center [841, 426] width 122 height 13
click at [135, 436] on input "0" at bounding box center [136, 444] width 28 height 21
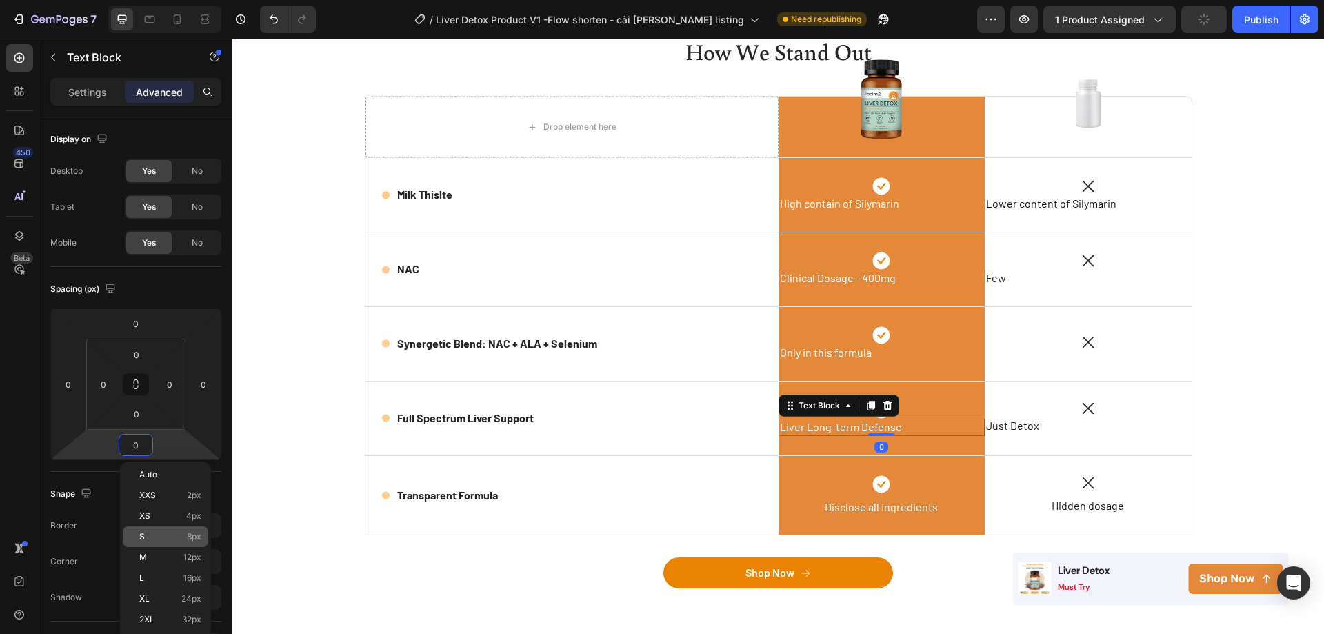
click at [143, 534] on span "S" at bounding box center [142, 537] width 6 height 10
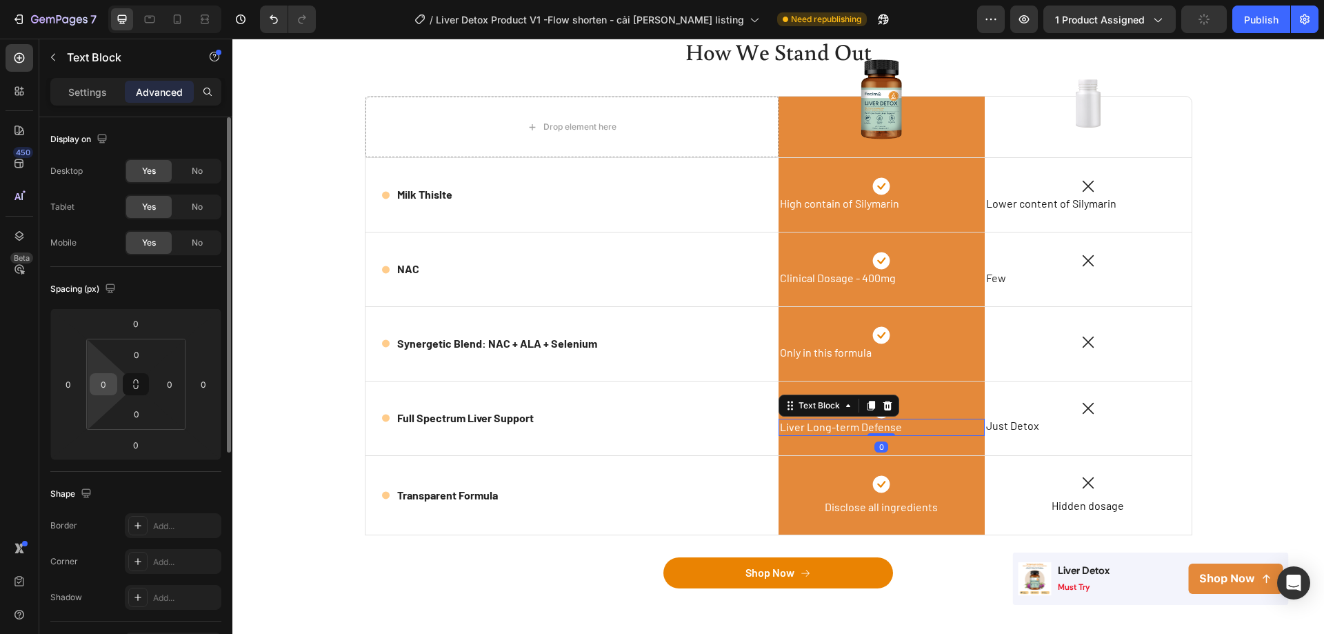
type input "8"
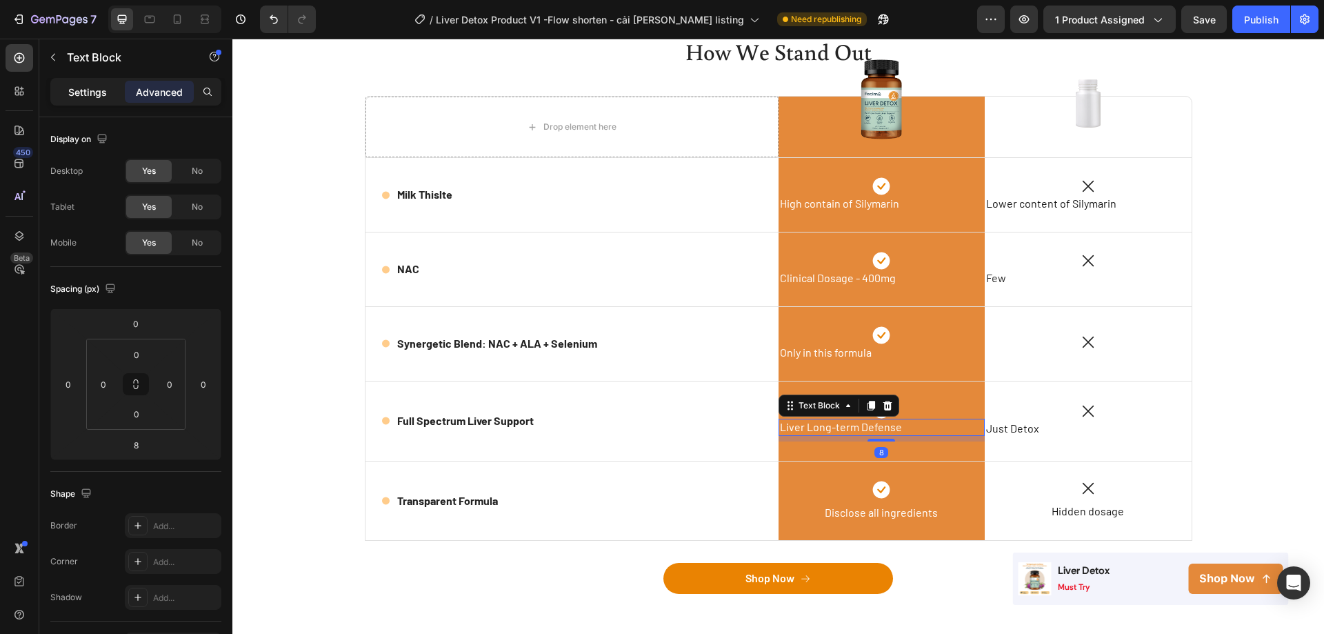
click at [68, 92] on p "Settings" at bounding box center [87, 92] width 39 height 14
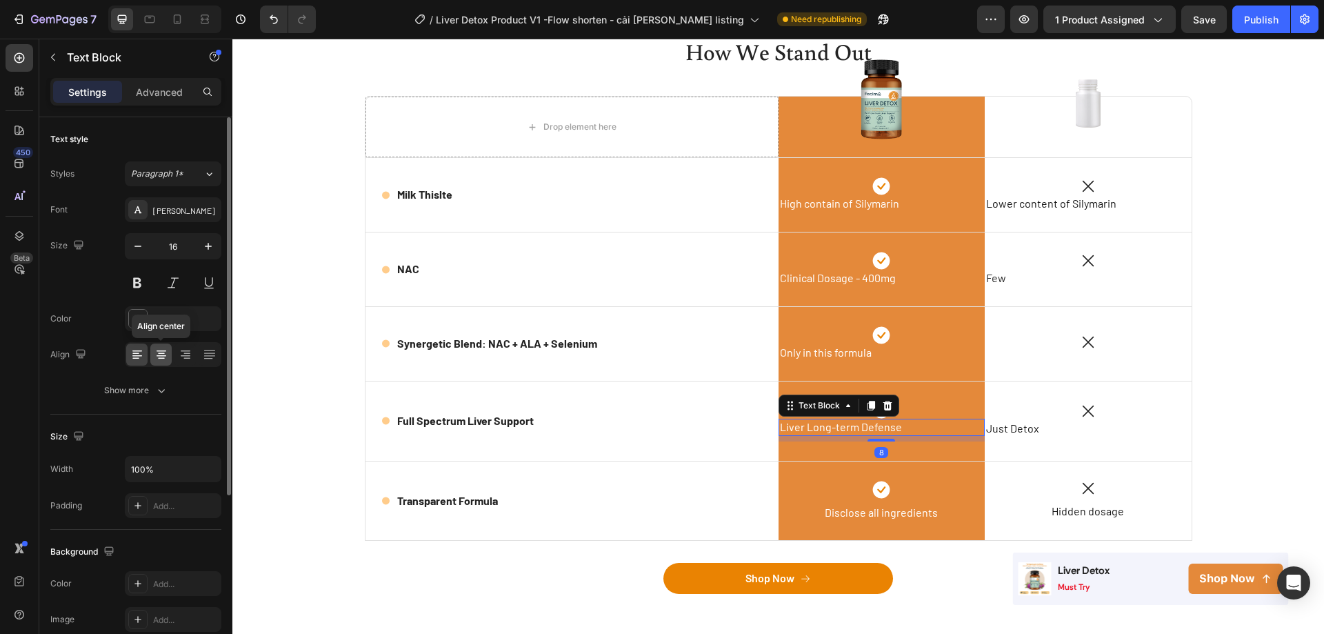
click at [166, 357] on icon at bounding box center [161, 355] width 14 height 14
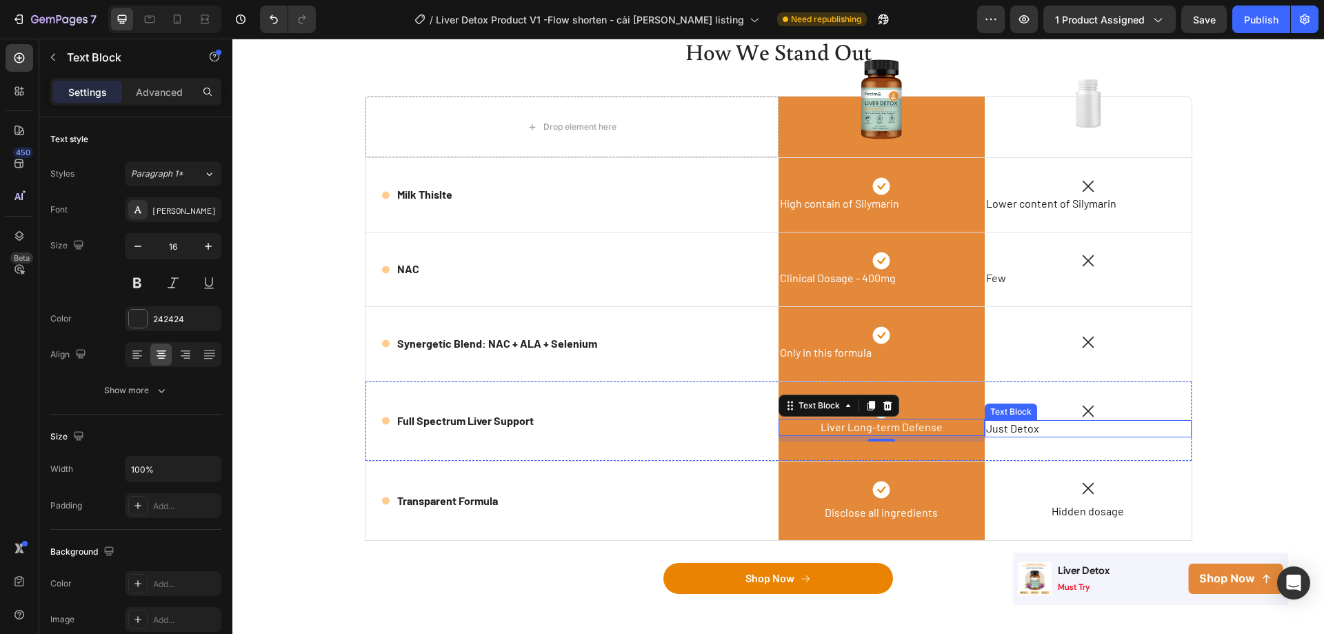
click at [1042, 435] on p "Just Detox" at bounding box center [1088, 428] width 204 height 14
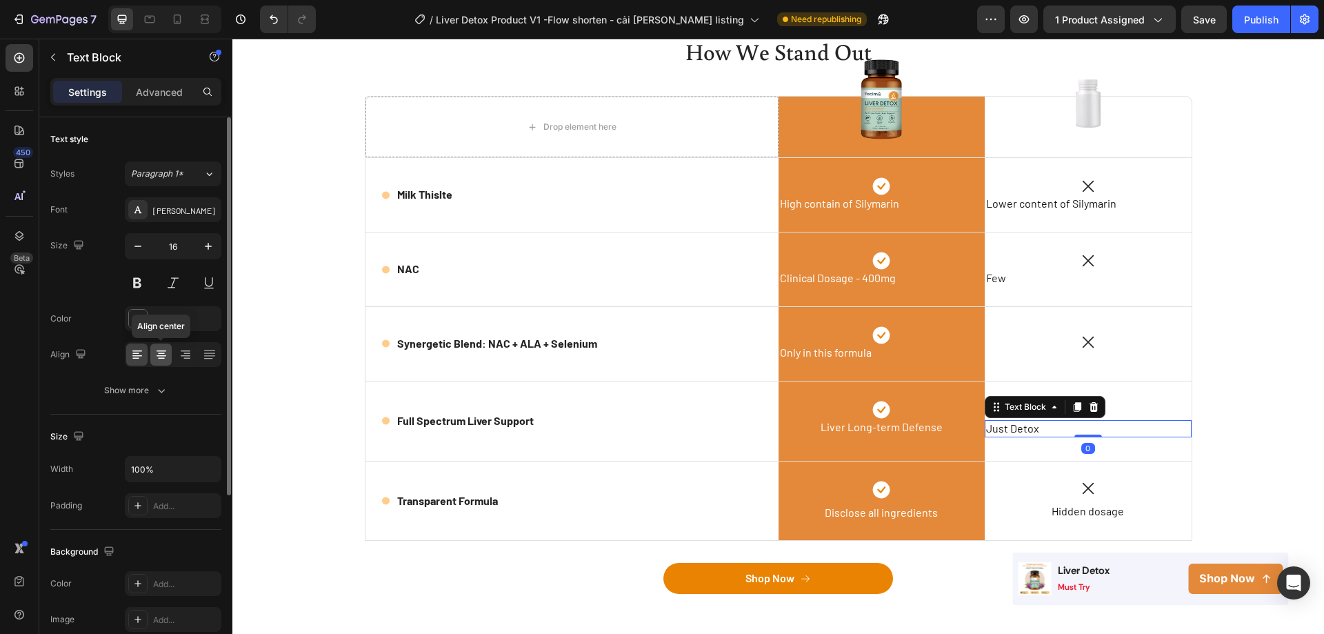
click at [158, 354] on icon at bounding box center [161, 355] width 14 height 14
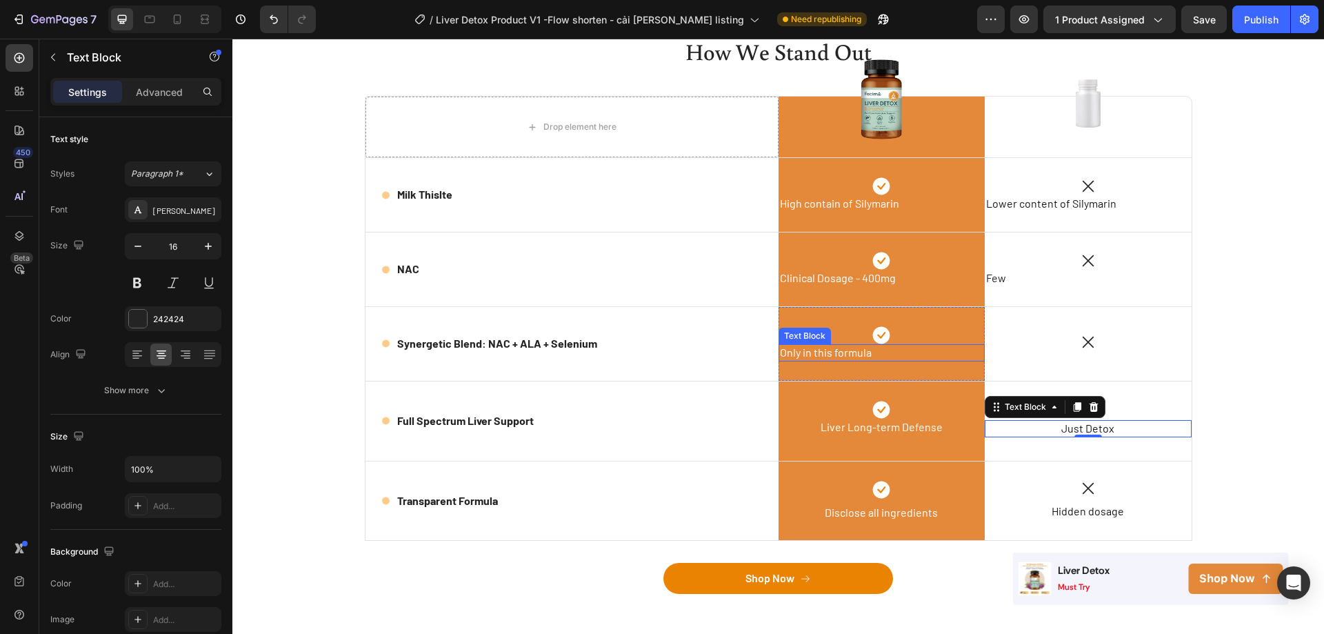
click at [806, 351] on span "Only in this formula" at bounding box center [826, 352] width 92 height 13
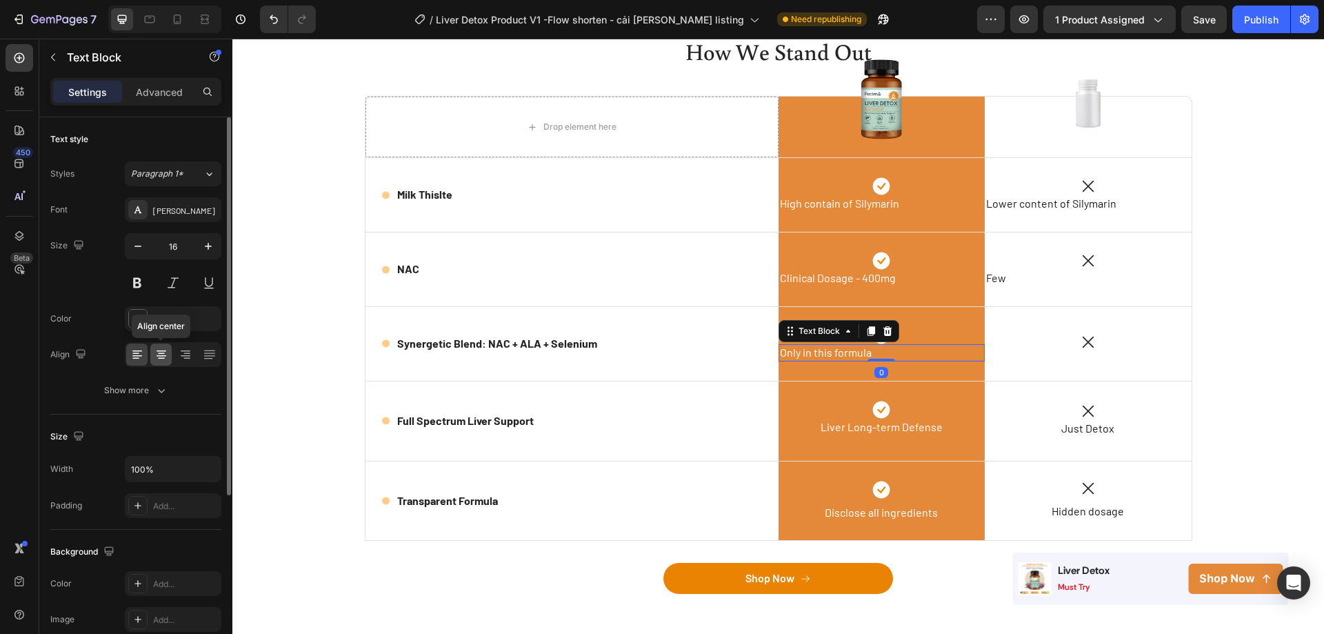
click at [155, 348] on icon at bounding box center [161, 355] width 14 height 14
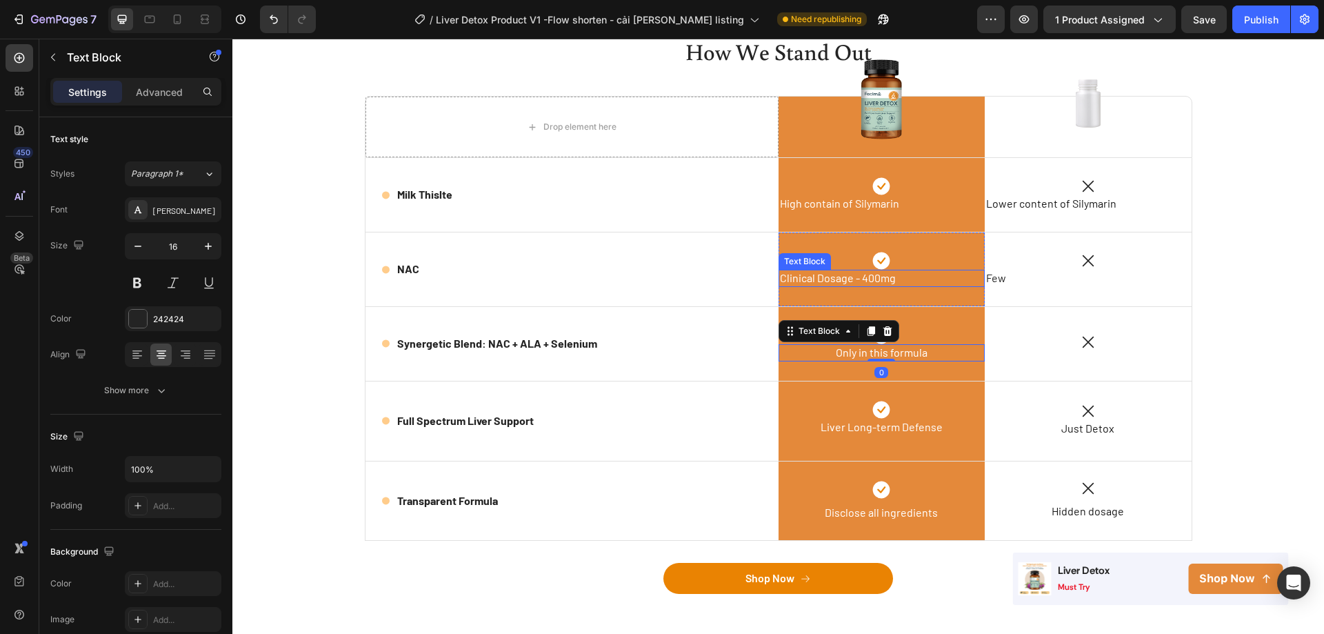
click at [803, 281] on span "Clinical Dosage - 400mg" at bounding box center [838, 277] width 116 height 13
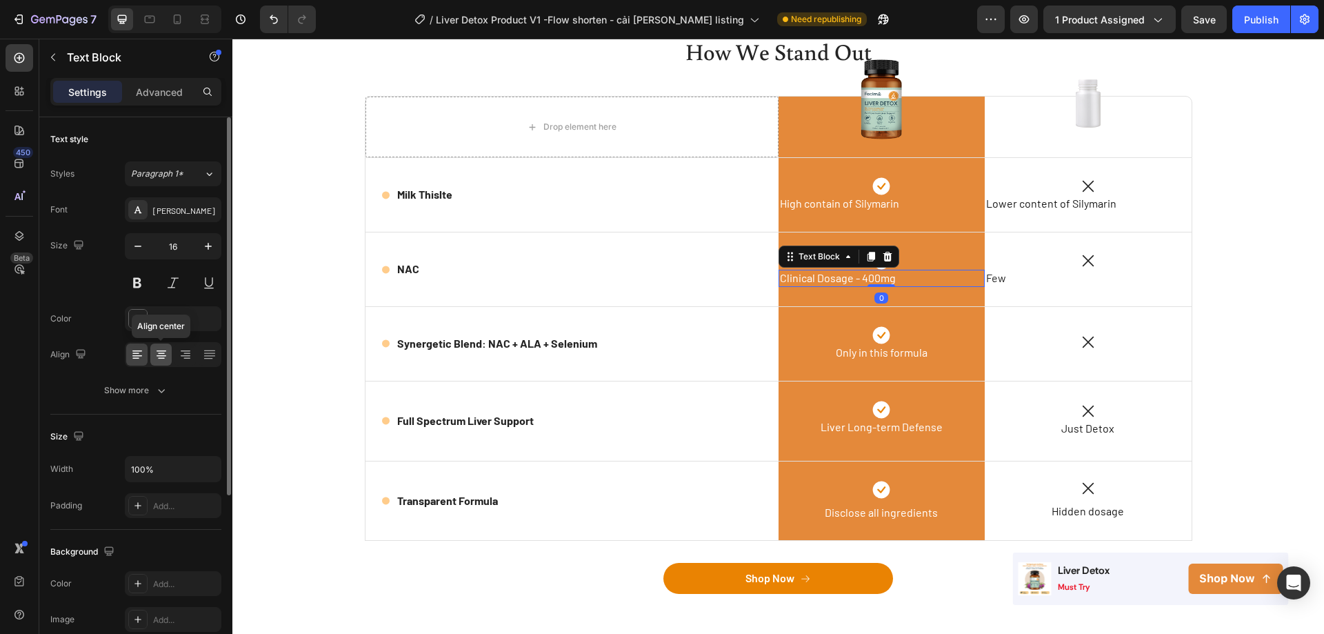
click at [166, 355] on icon at bounding box center [161, 355] width 14 height 14
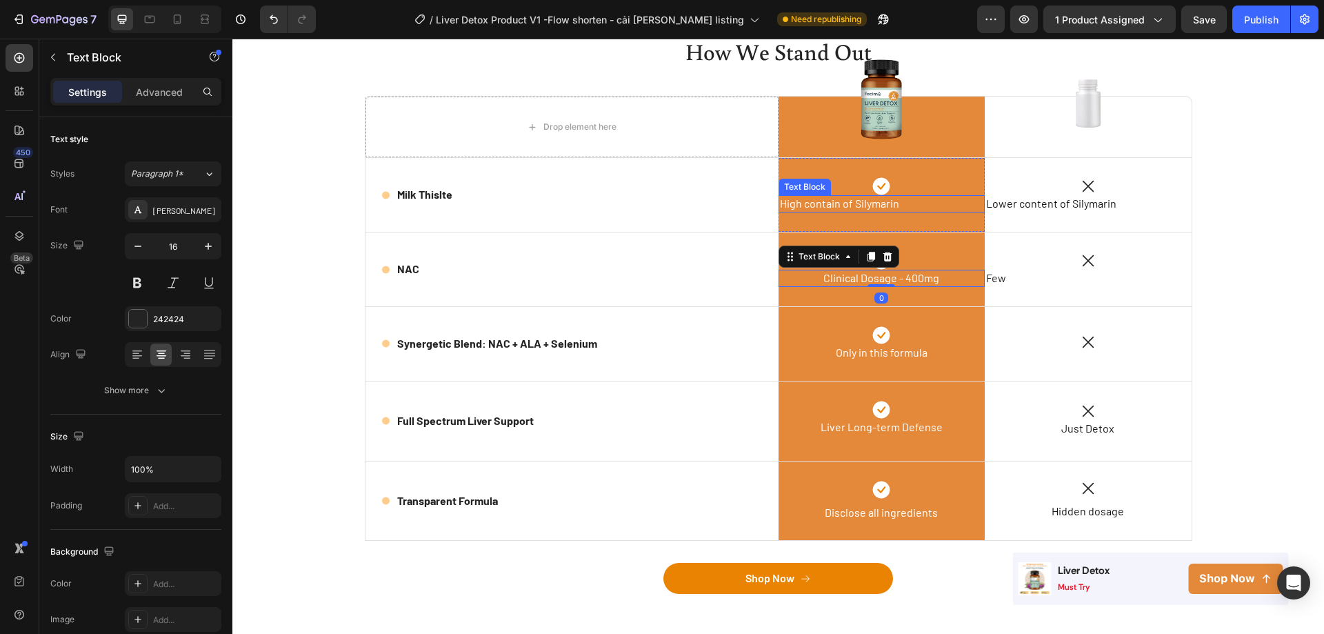
click at [808, 210] on span "High contain of Silymarin" at bounding box center [839, 203] width 119 height 13
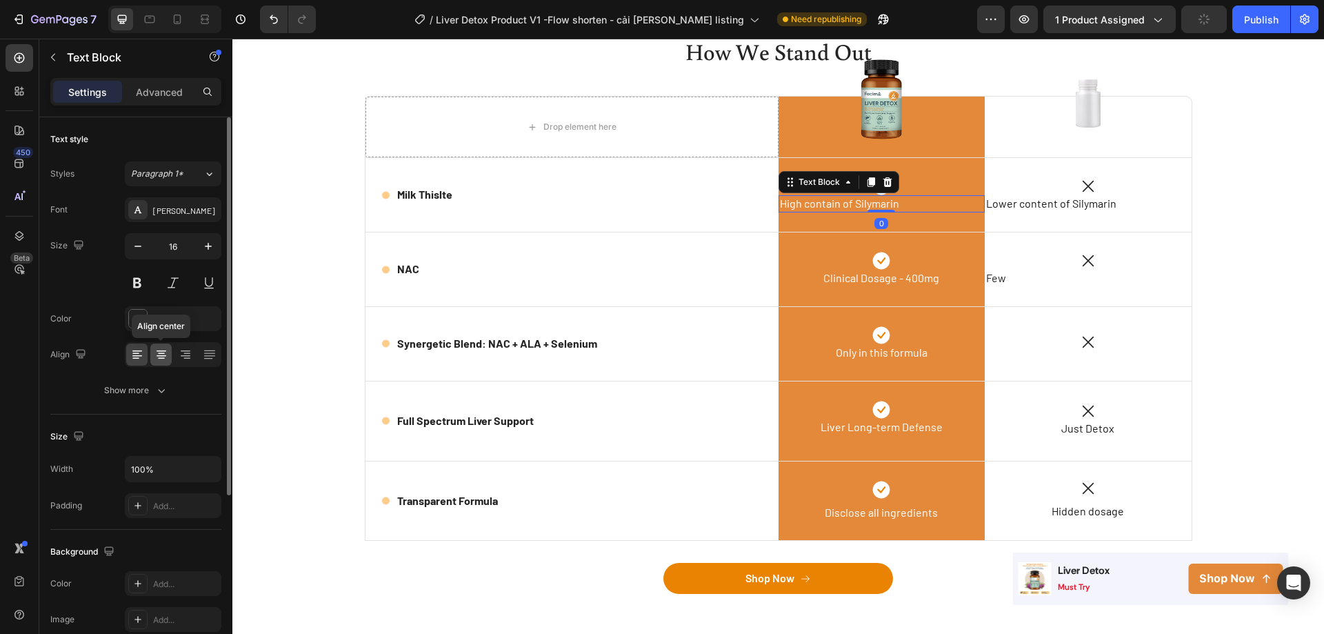
click at [159, 350] on icon at bounding box center [162, 350] width 10 height 1
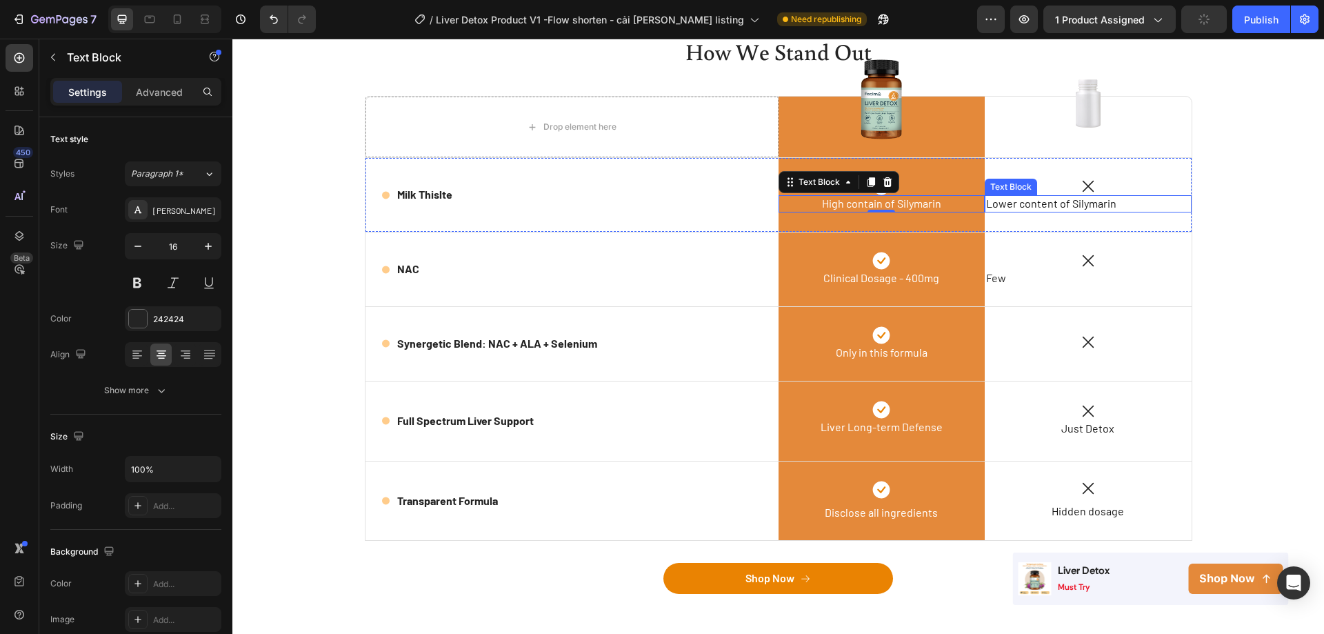
click at [1044, 202] on span "Lower content of Silymarin" at bounding box center [1051, 203] width 130 height 13
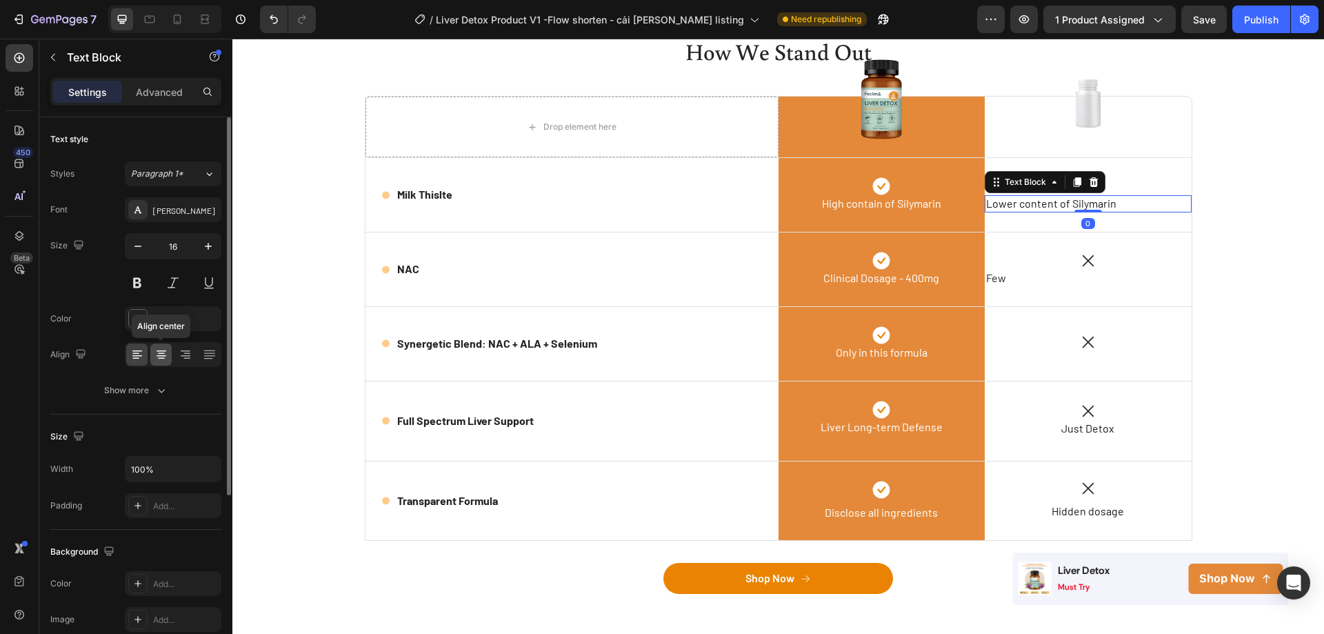
click at [163, 353] on icon at bounding box center [161, 353] width 7 height 1
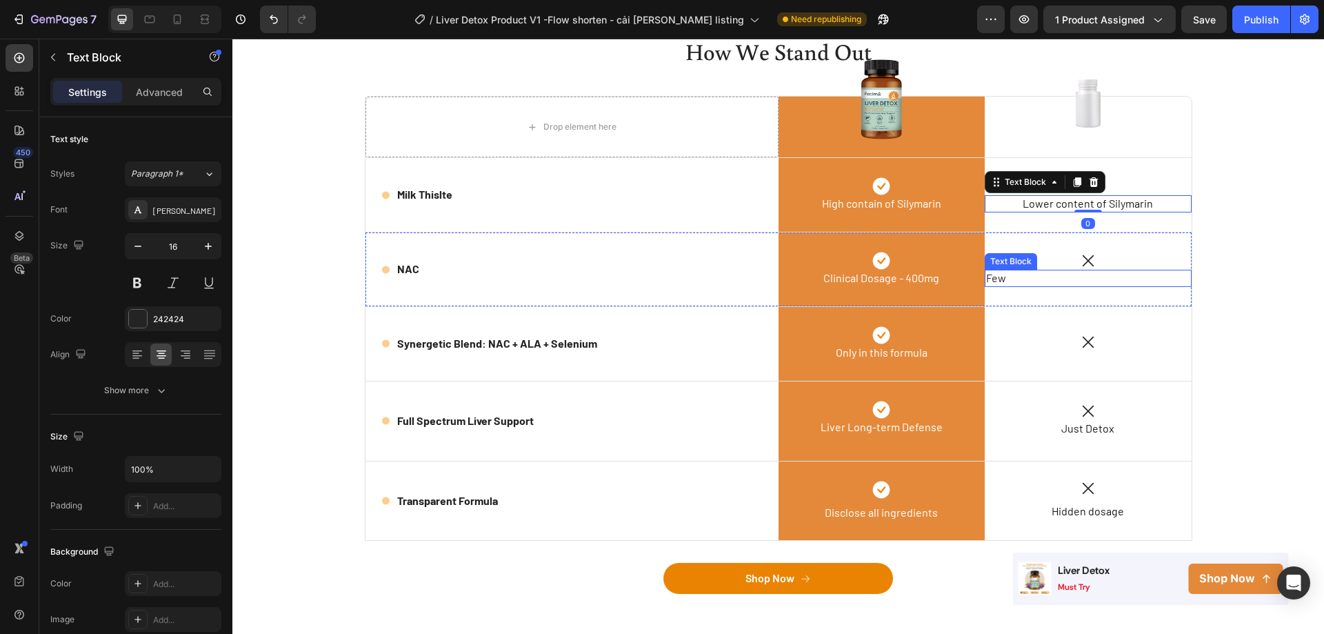
click at [1028, 283] on p "Few" at bounding box center [1088, 278] width 204 height 14
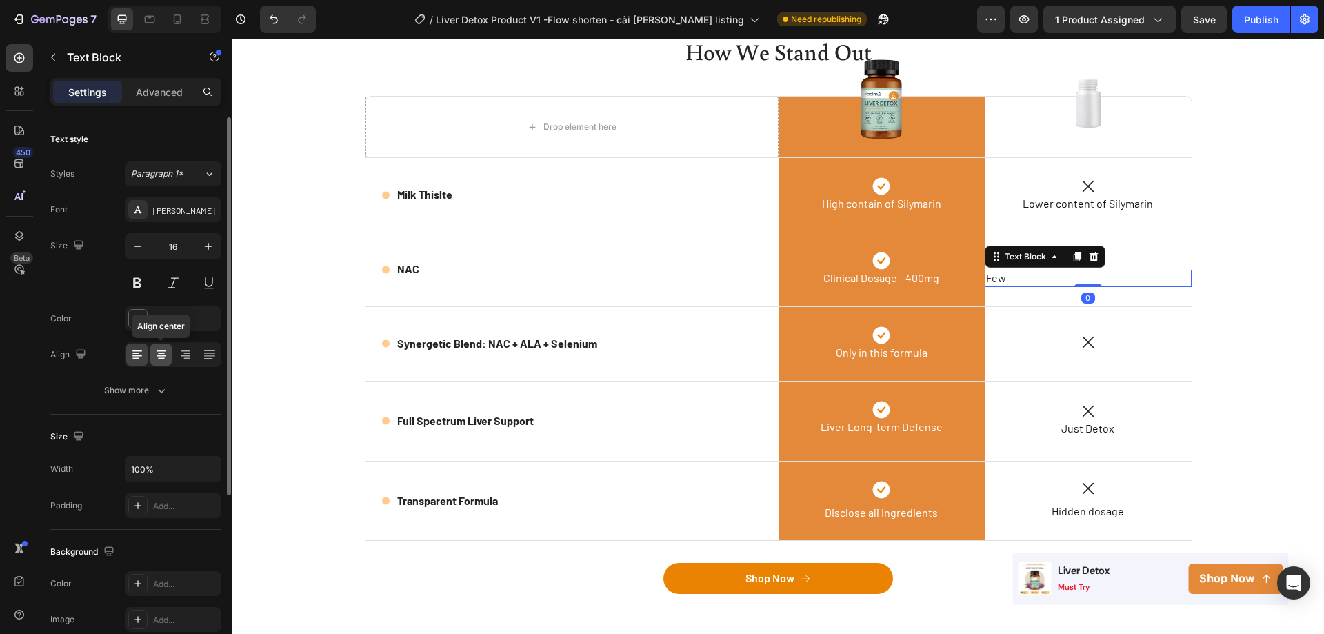
click at [159, 357] on icon at bounding box center [161, 355] width 14 height 14
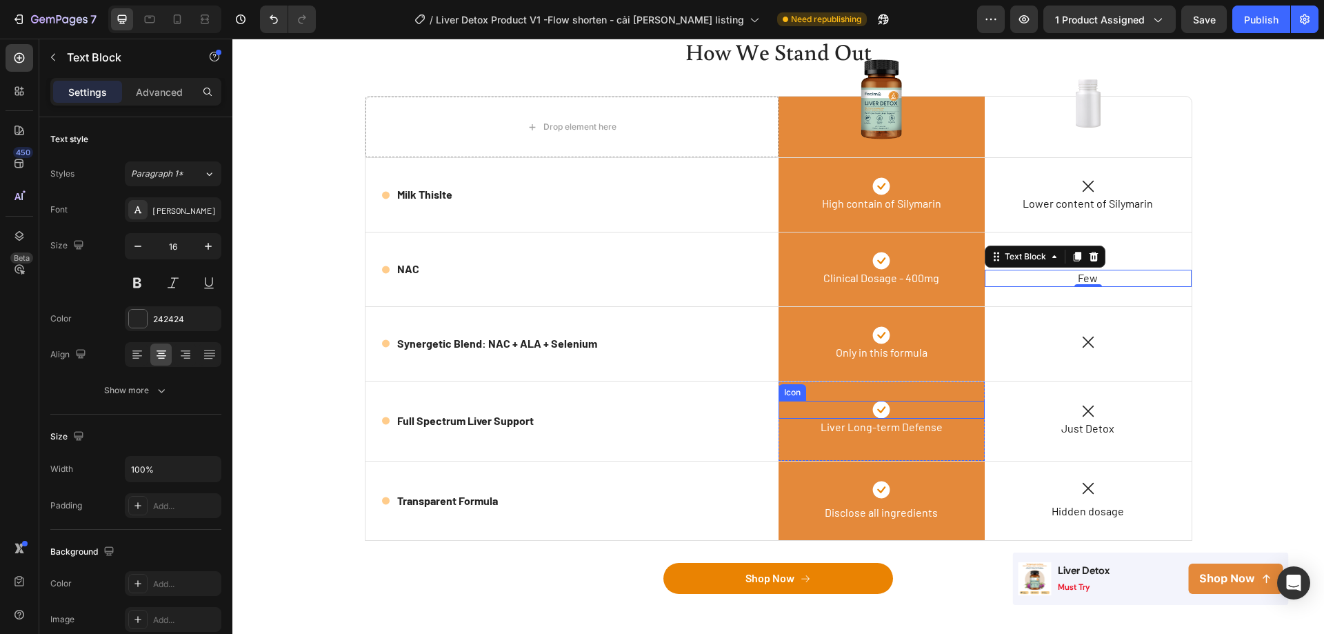
click at [906, 407] on div "Icon" at bounding box center [882, 410] width 207 height 18
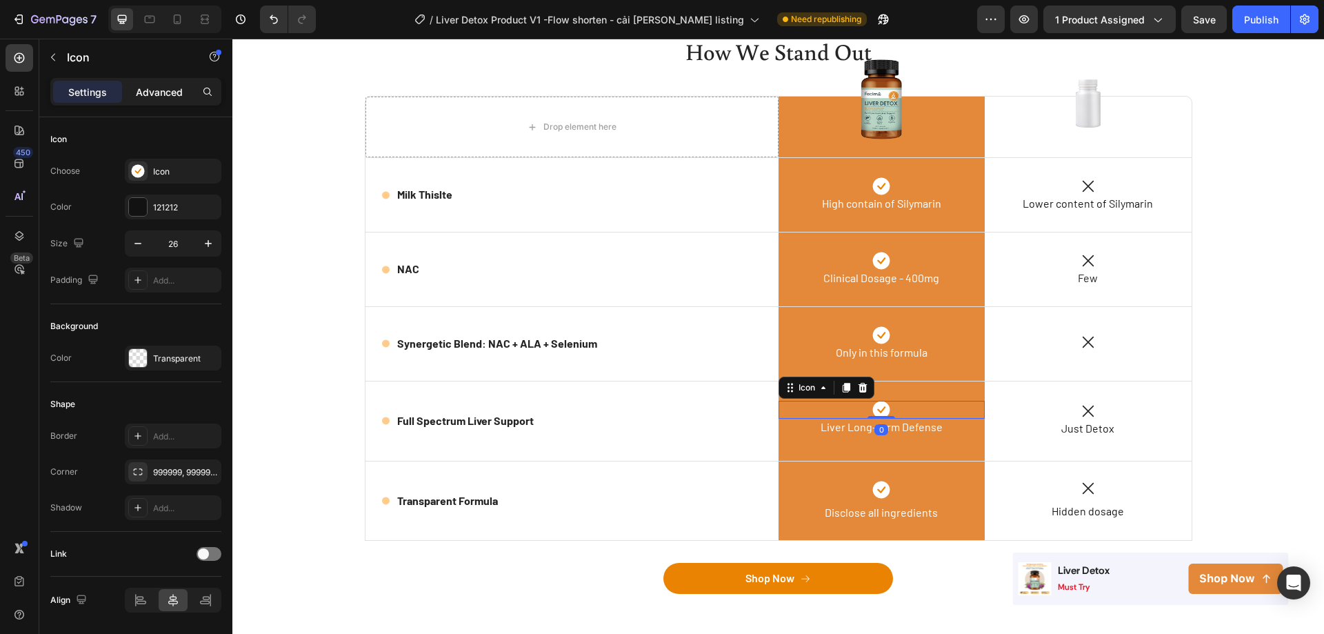
click at [148, 97] on p "Advanced" at bounding box center [159, 92] width 47 height 14
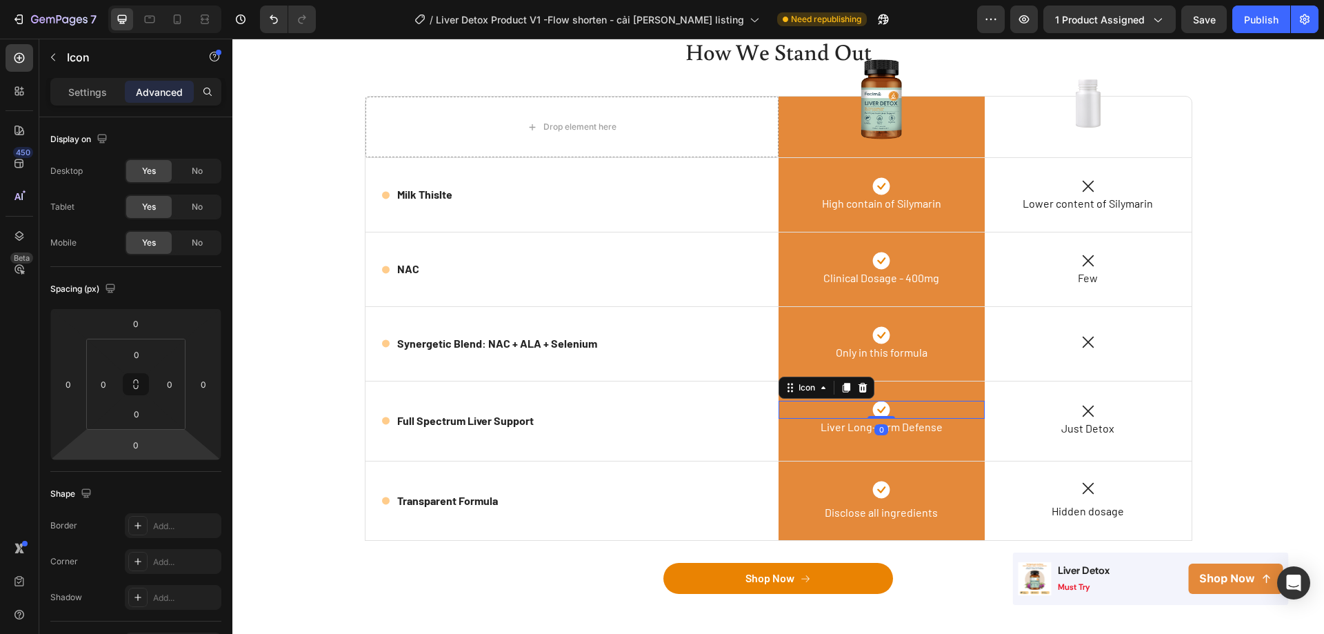
click at [137, 449] on input "0" at bounding box center [136, 444] width 28 height 21
click at [147, 541] on div "S 8px" at bounding box center [166, 536] width 86 height 21
type input "8"
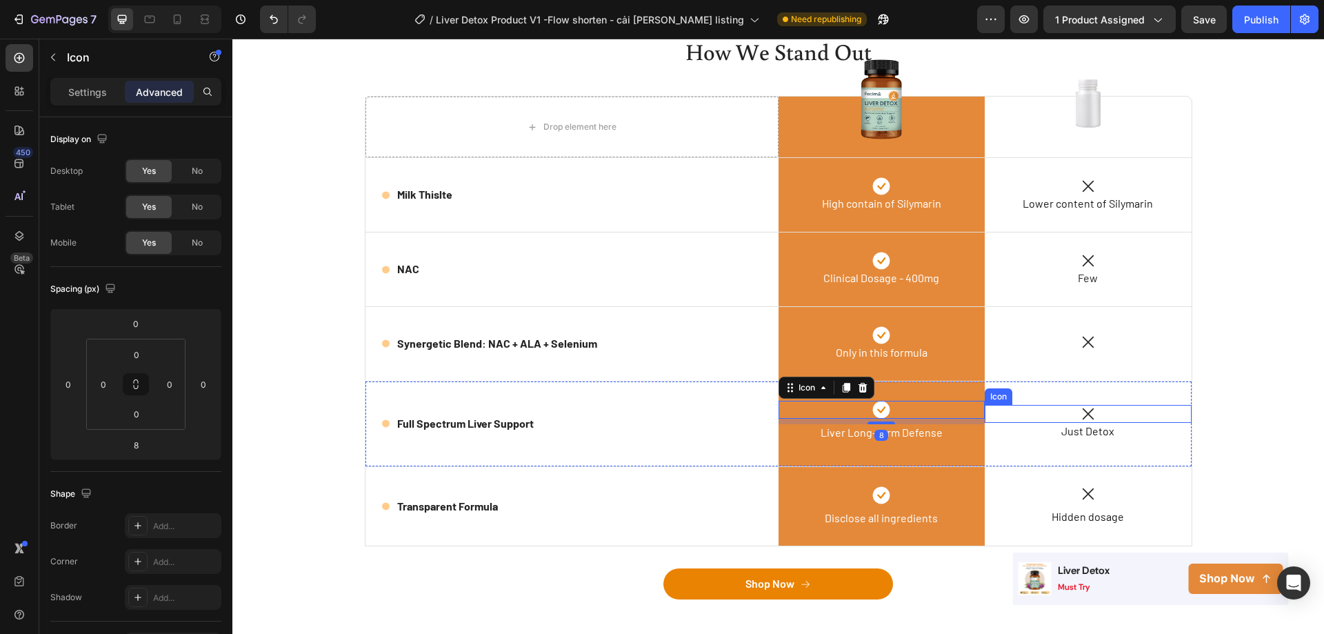
click at [1079, 410] on icon at bounding box center [1088, 414] width 18 height 18
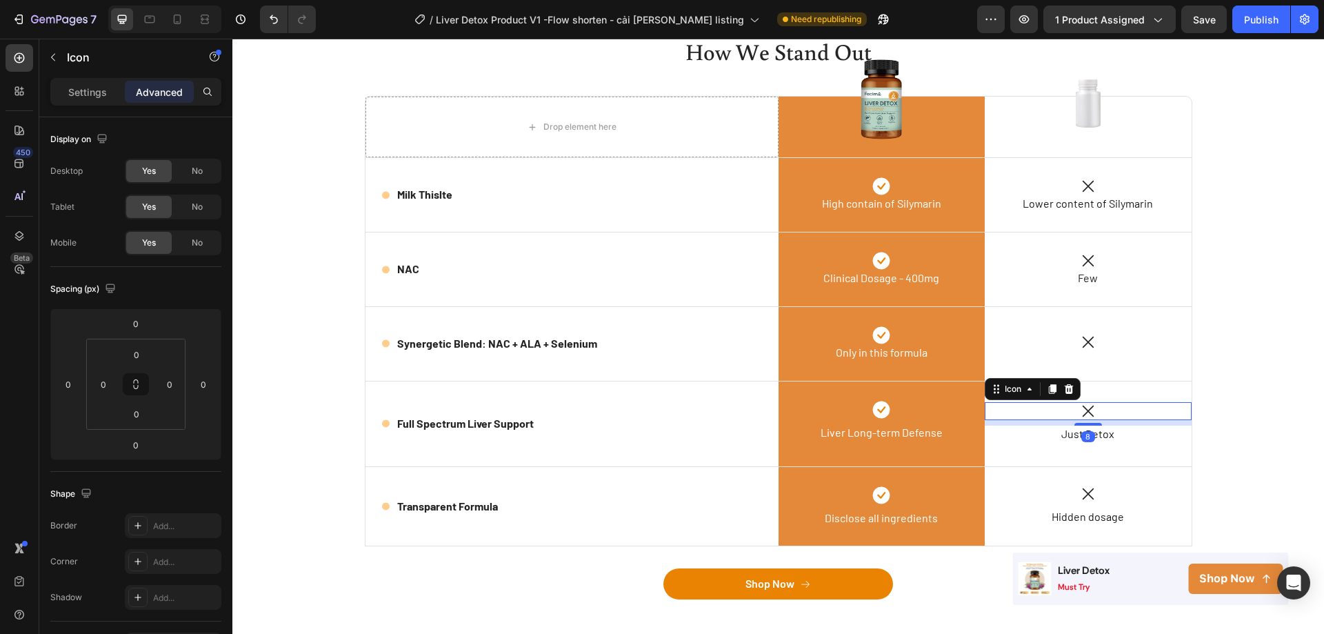
click at [1091, 427] on div "Icon 8 Just Detox Text Block Text Block" at bounding box center [1088, 423] width 207 height 85
type input "8"
click at [886, 335] on div "Icon" at bounding box center [882, 335] width 207 height 18
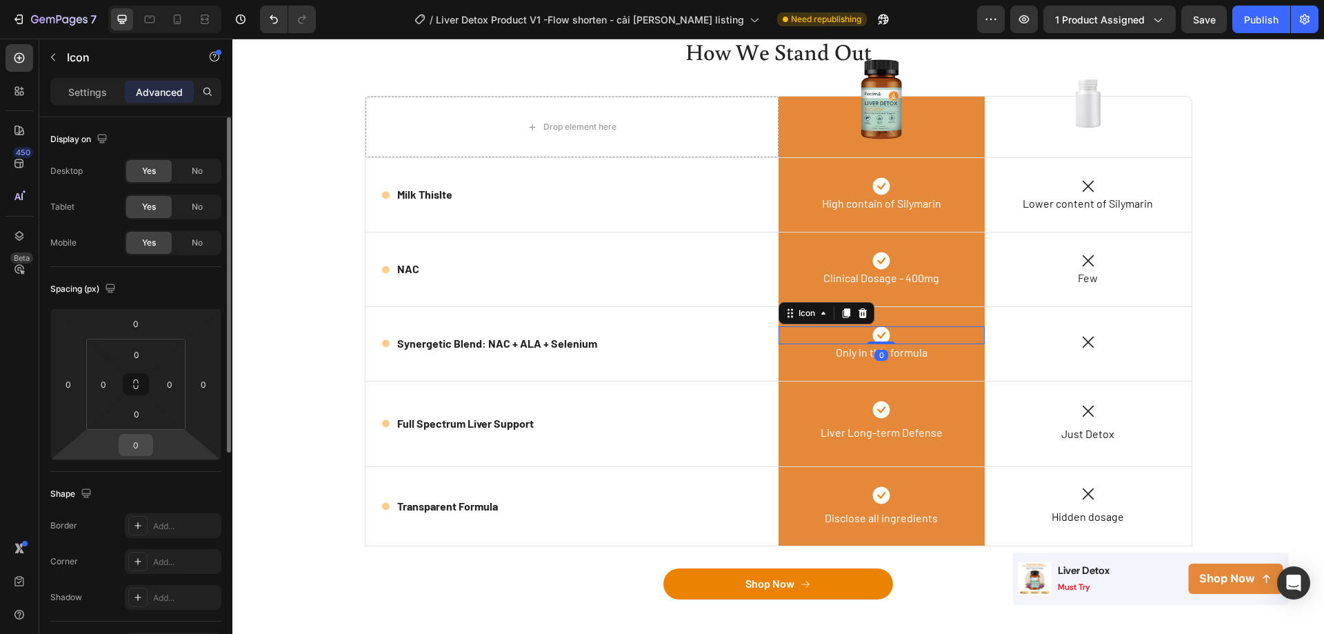
click at [144, 449] on input "0" at bounding box center [136, 444] width 28 height 21
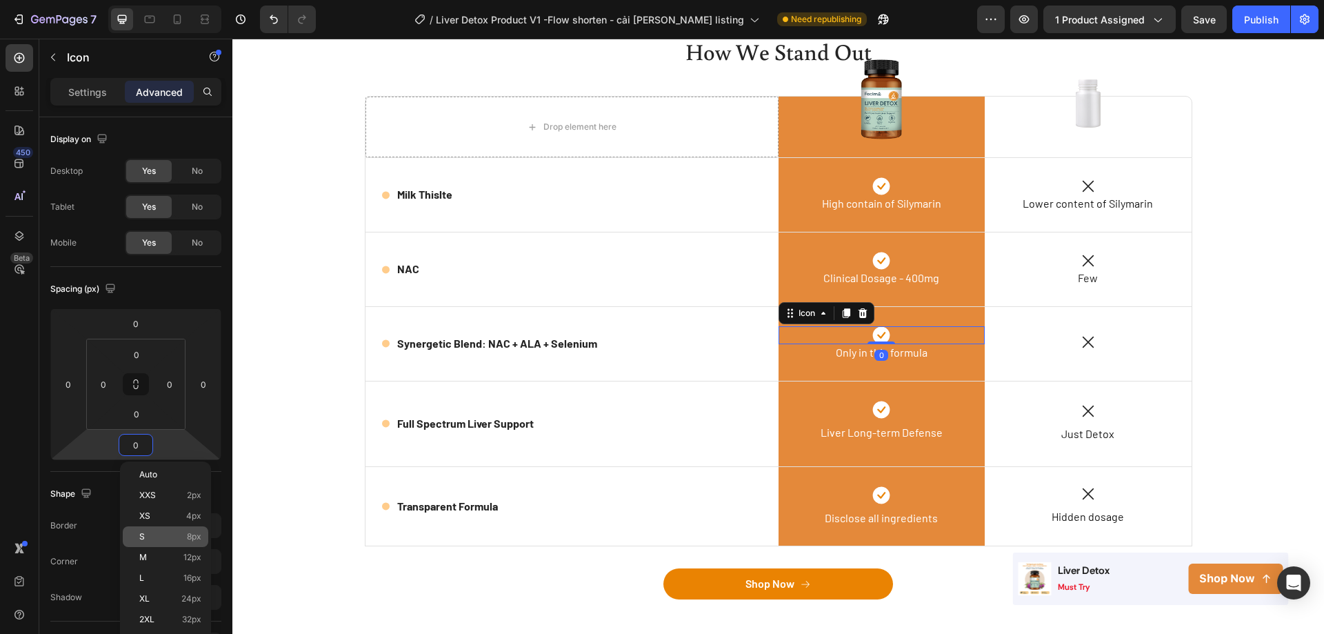
click at [161, 538] on p "S 8px" at bounding box center [170, 537] width 62 height 10
type input "8"
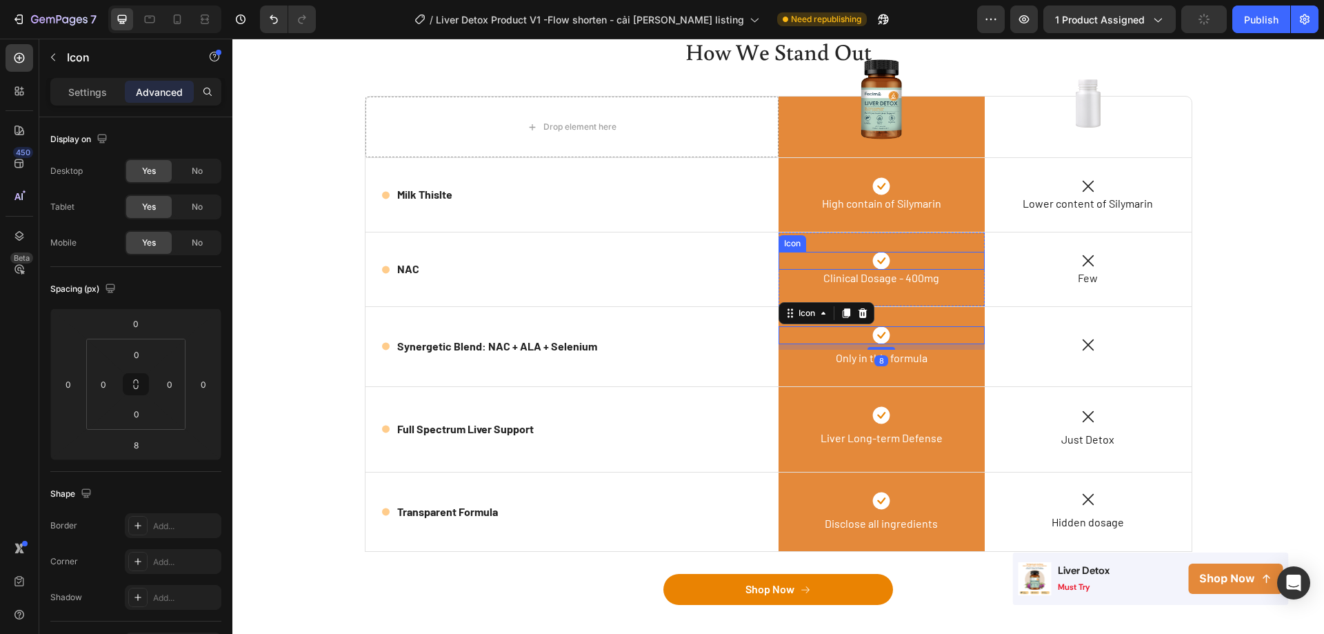
click at [911, 266] on div "Icon" at bounding box center [882, 261] width 207 height 18
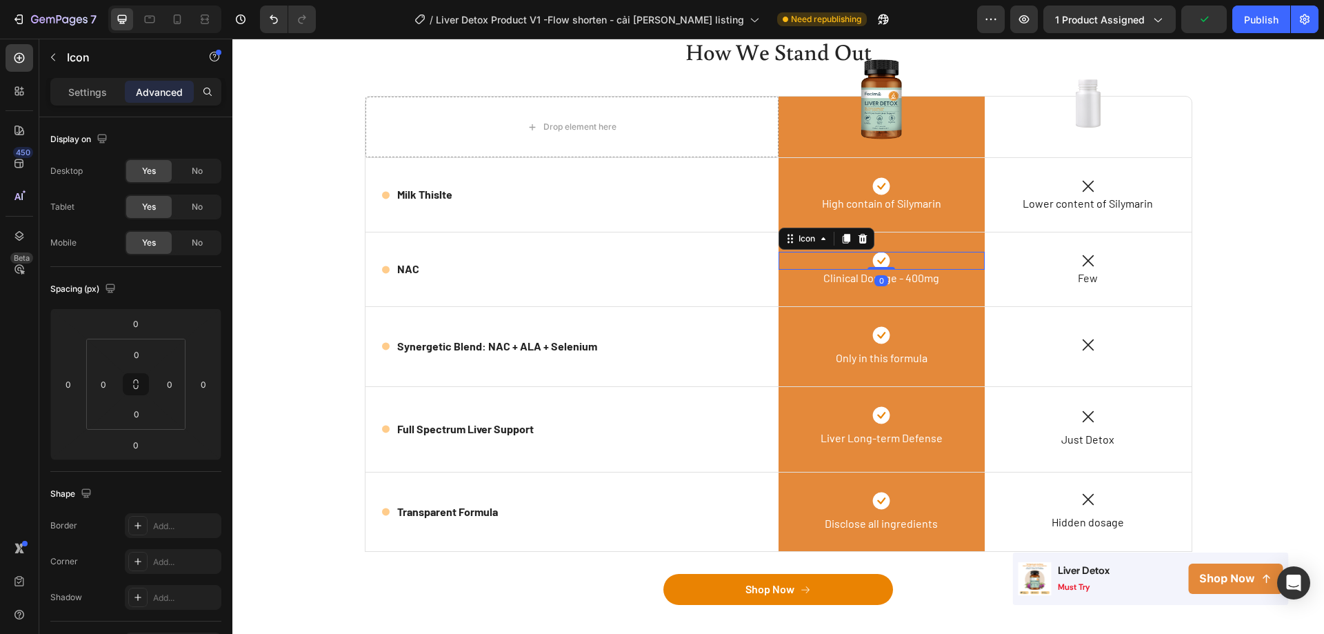
click at [145, 445] on input "0" at bounding box center [136, 444] width 28 height 21
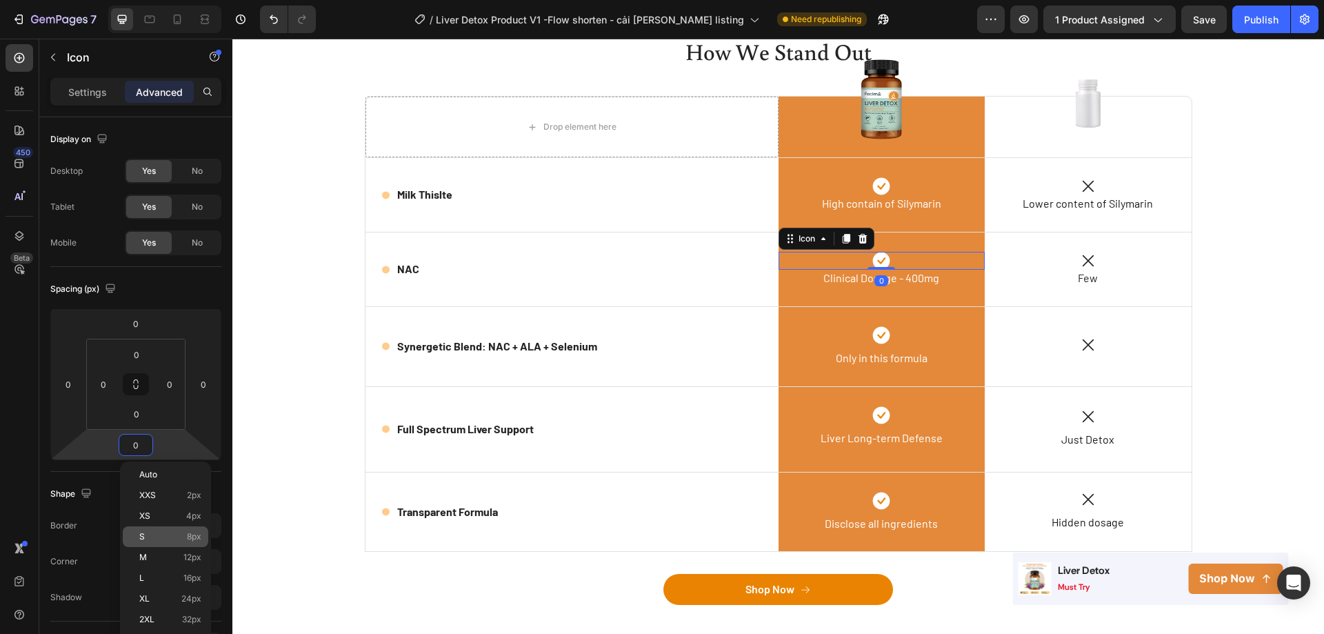
click at [153, 534] on p "S 8px" at bounding box center [170, 537] width 62 height 10
type input "8"
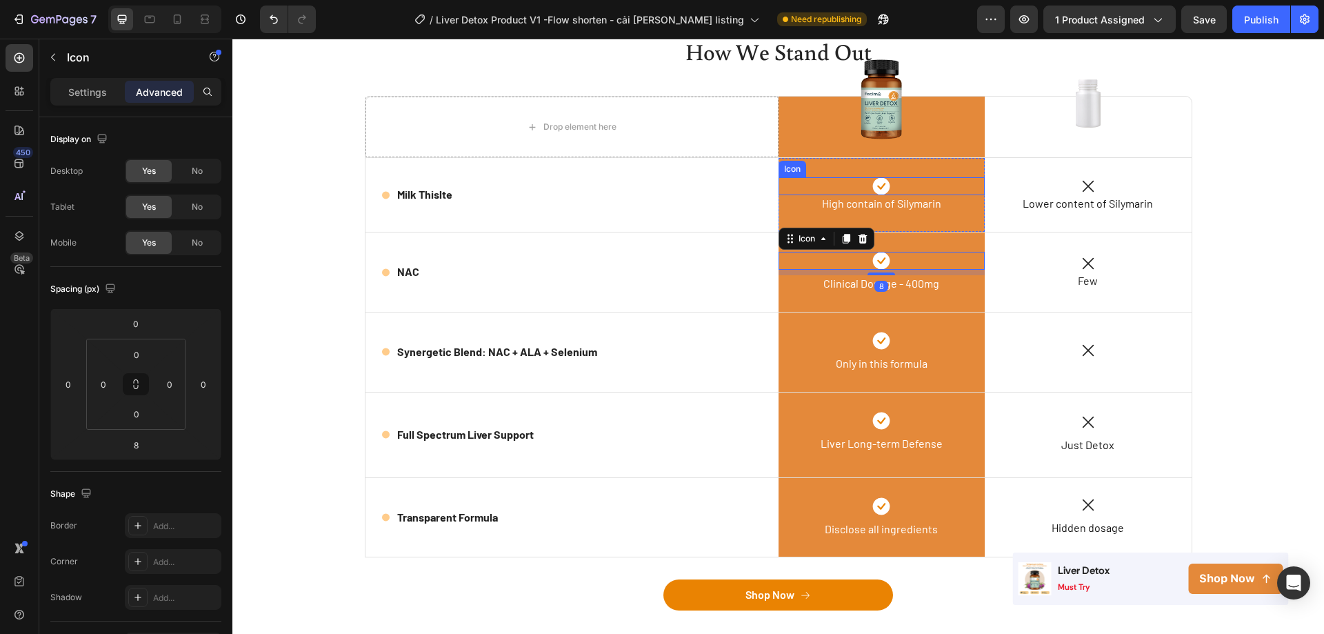
click at [908, 180] on div "Icon" at bounding box center [882, 186] width 207 height 18
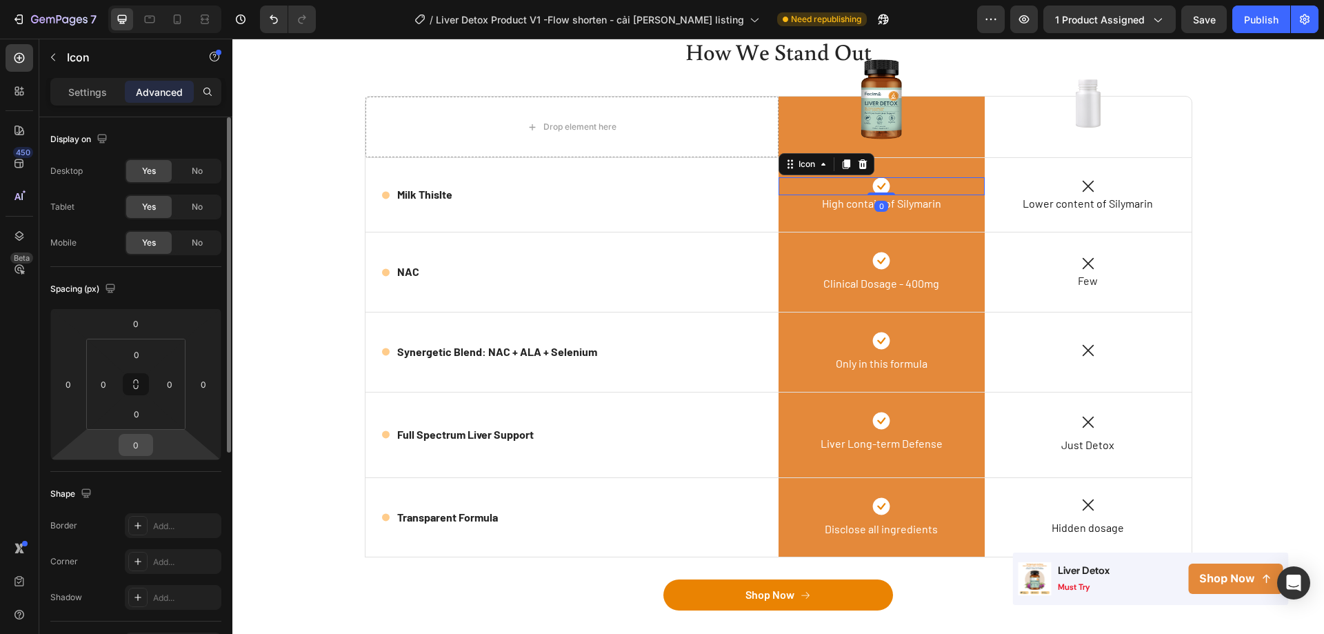
click at [135, 443] on input "0" at bounding box center [136, 444] width 28 height 21
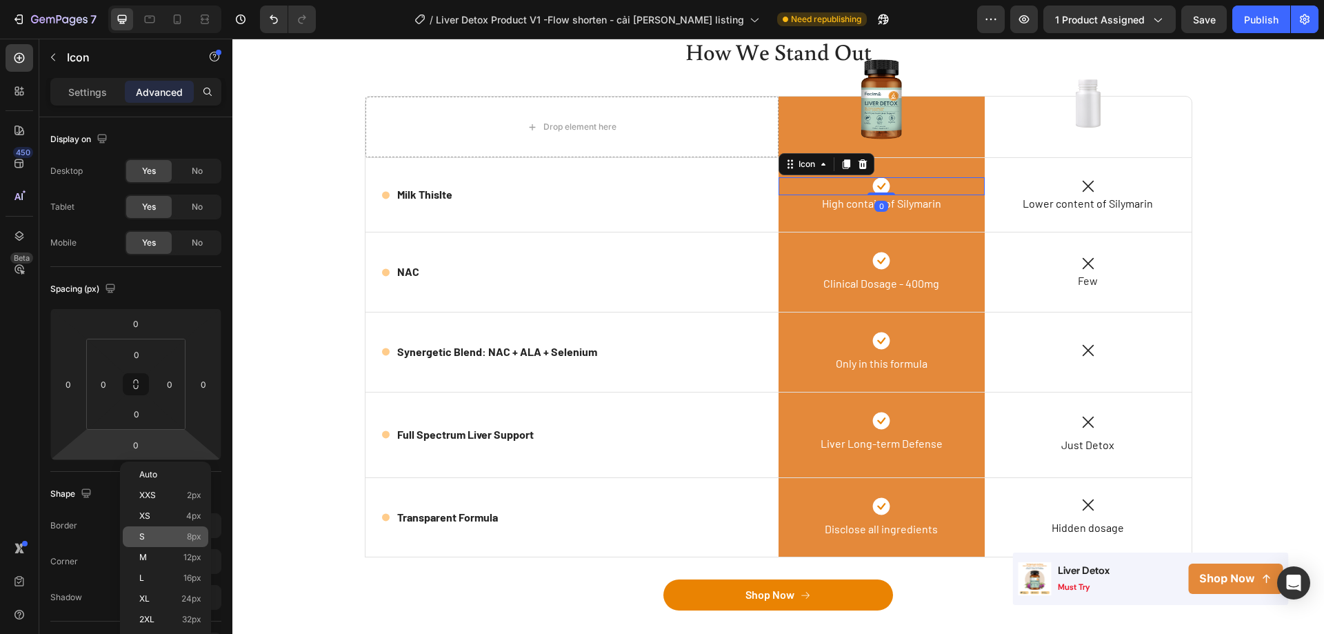
click at [143, 530] on div "S 8px" at bounding box center [166, 536] width 86 height 21
type input "8"
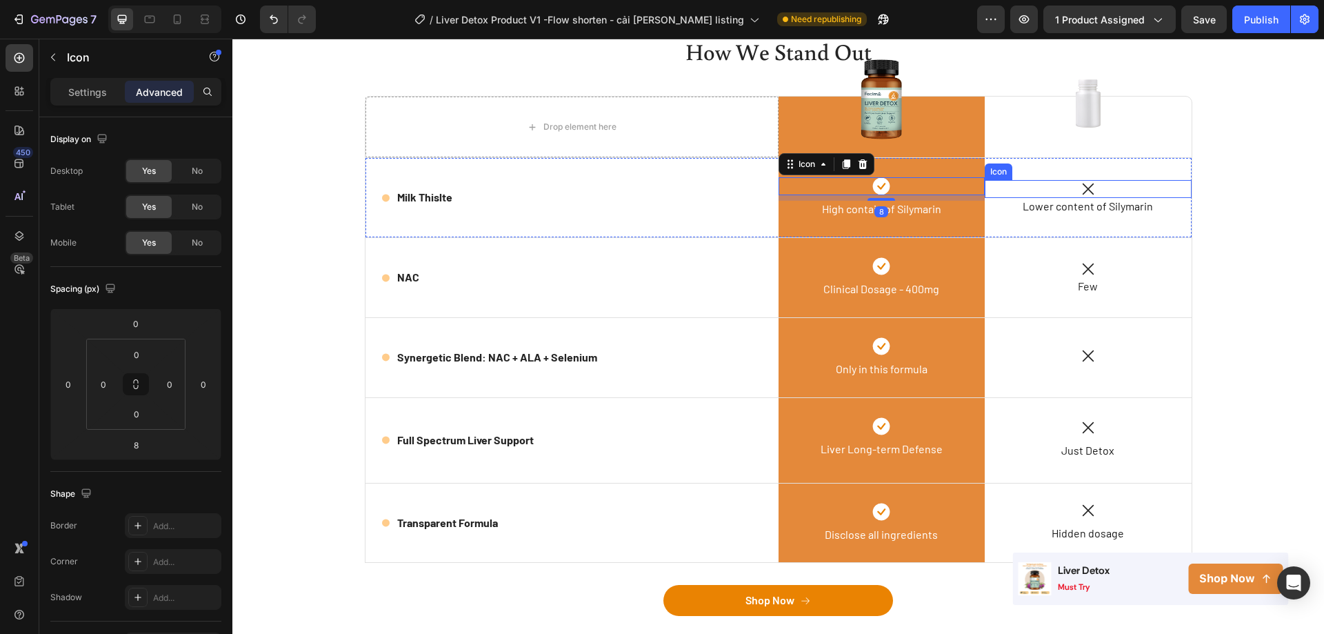
click at [1092, 193] on div "Icon" at bounding box center [1088, 189] width 207 height 18
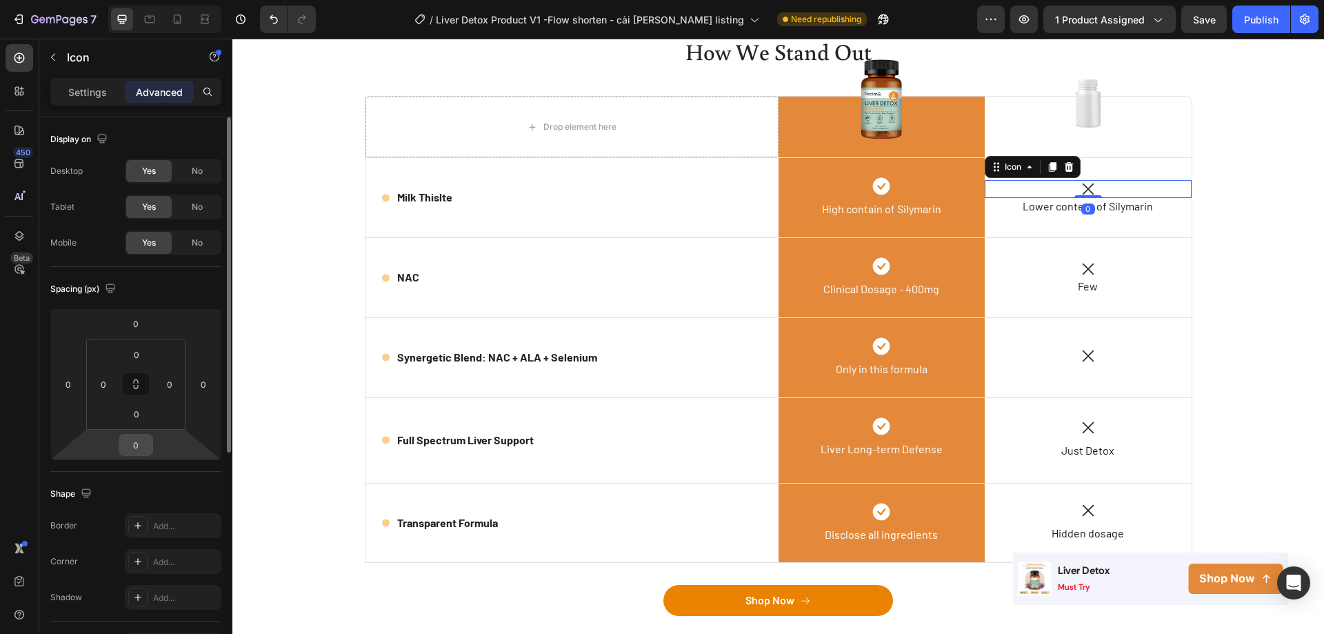
click at [138, 446] on input "0" at bounding box center [136, 444] width 28 height 21
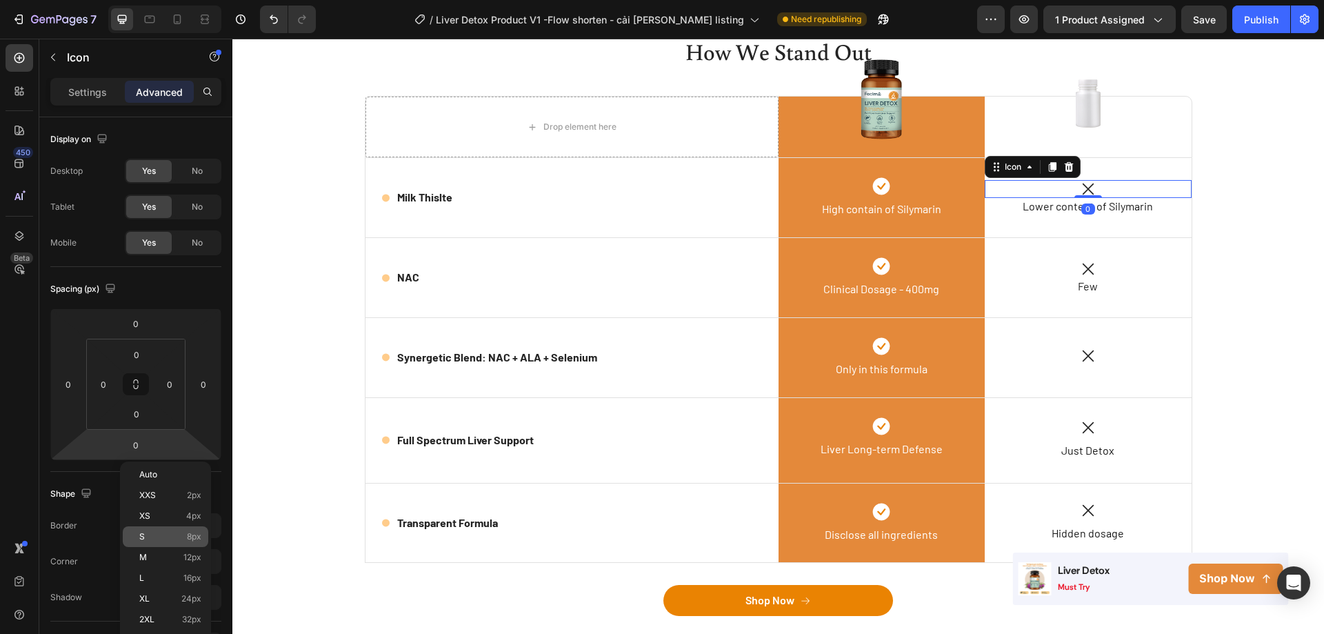
click at [150, 546] on div "S 8px" at bounding box center [166, 536] width 86 height 21
type input "8"
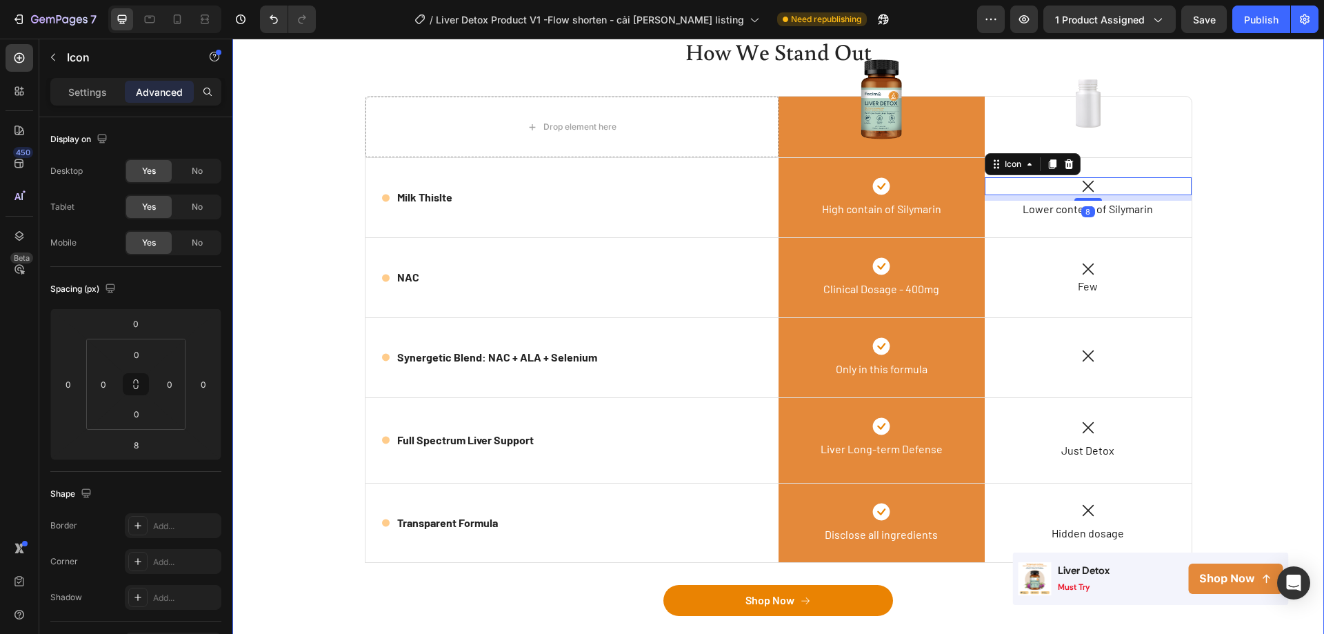
click at [1210, 337] on div "How We Stand Out Heading Row Drop element here Image Row Image Row Icon Milk Th…" at bounding box center [778, 335] width 1071 height 599
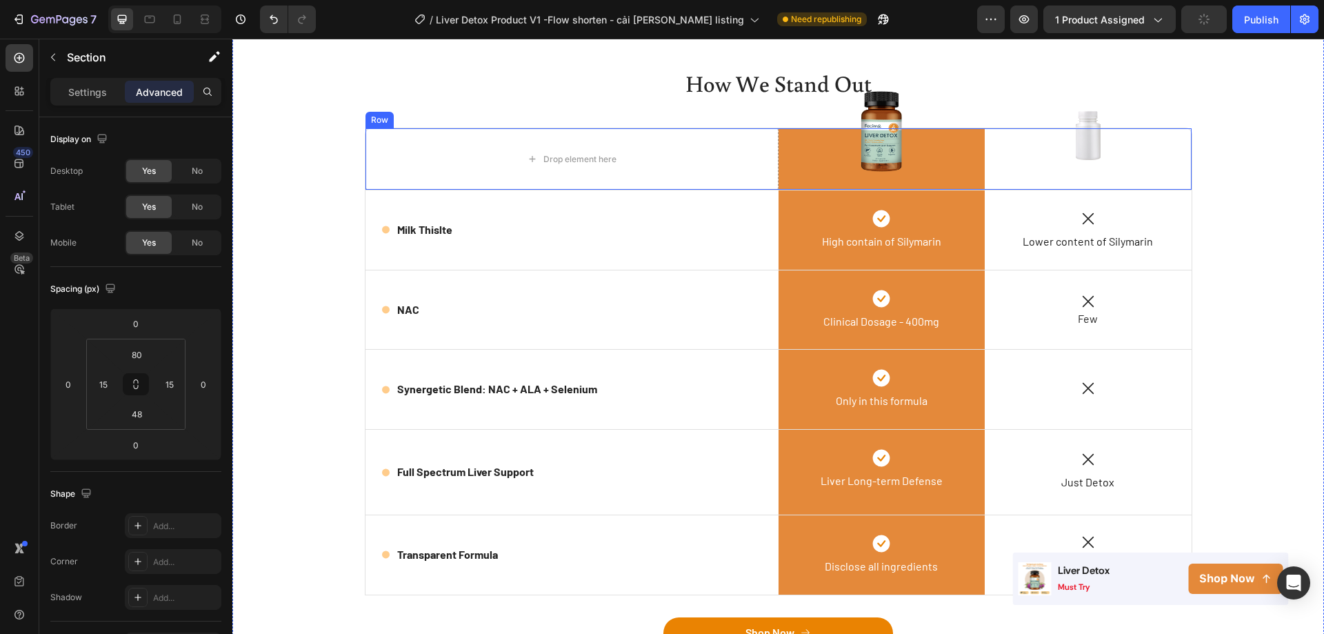
scroll to position [2373, 0]
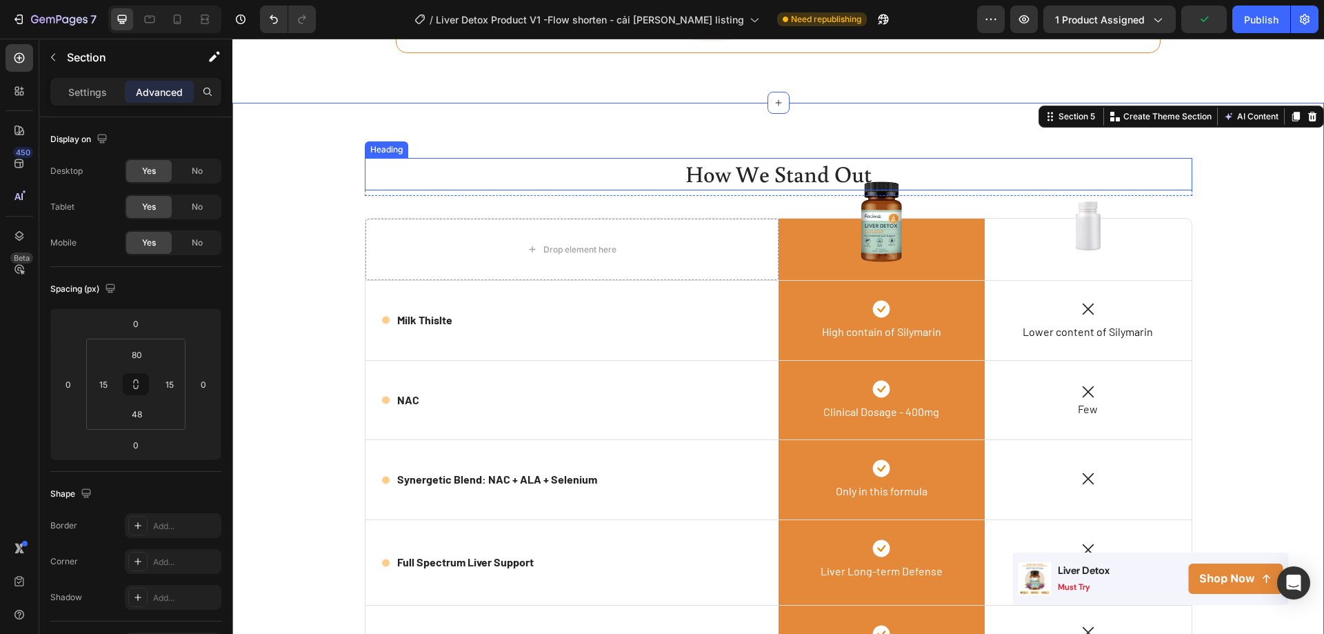
click at [809, 190] on h2 "How We Stand Out" at bounding box center [779, 174] width 828 height 32
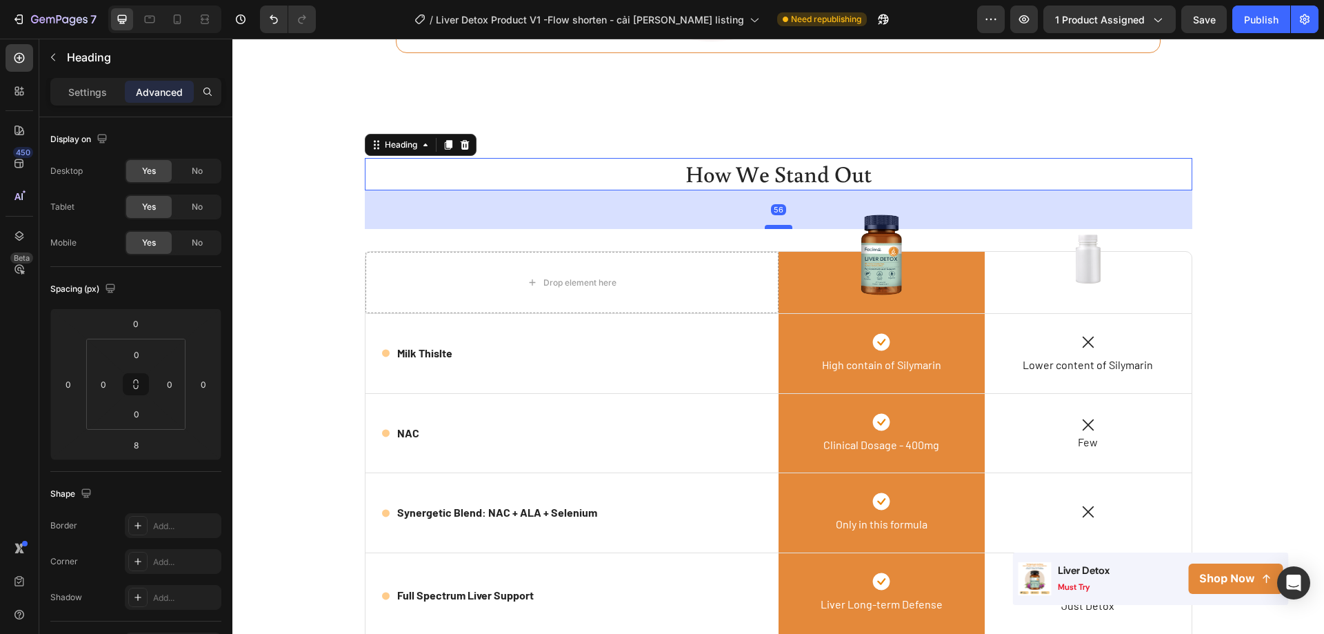
drag, startPoint x: 774, startPoint y: 210, endPoint x: 777, endPoint y: 243, distance: 33.2
click at [777, 229] on div at bounding box center [779, 227] width 28 height 4
type input "56"
click at [699, 190] on h2 "How We Stand Out" at bounding box center [779, 174] width 828 height 32
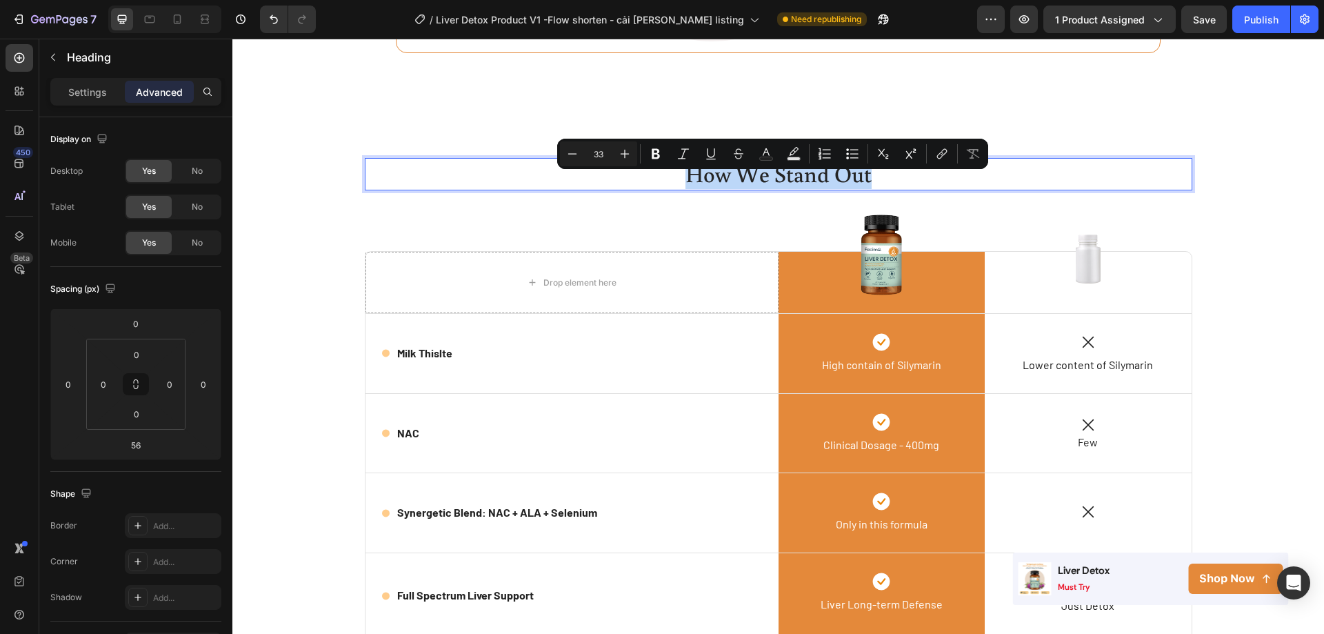
drag, startPoint x: 674, startPoint y: 190, endPoint x: 976, endPoint y: 189, distance: 301.4
click at [976, 189] on p "How We Stand Out" at bounding box center [778, 174] width 825 height 30
click at [90, 85] on p "Settings" at bounding box center [87, 92] width 39 height 14
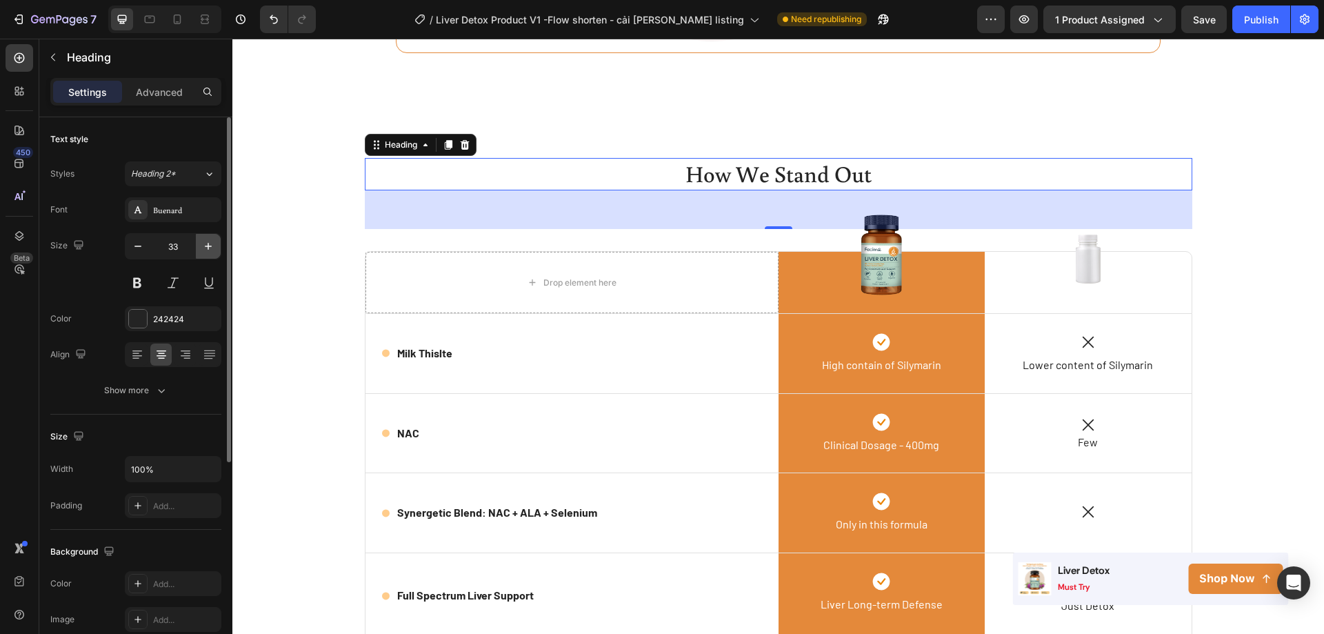
click at [208, 252] on icon "button" at bounding box center [208, 246] width 14 height 14
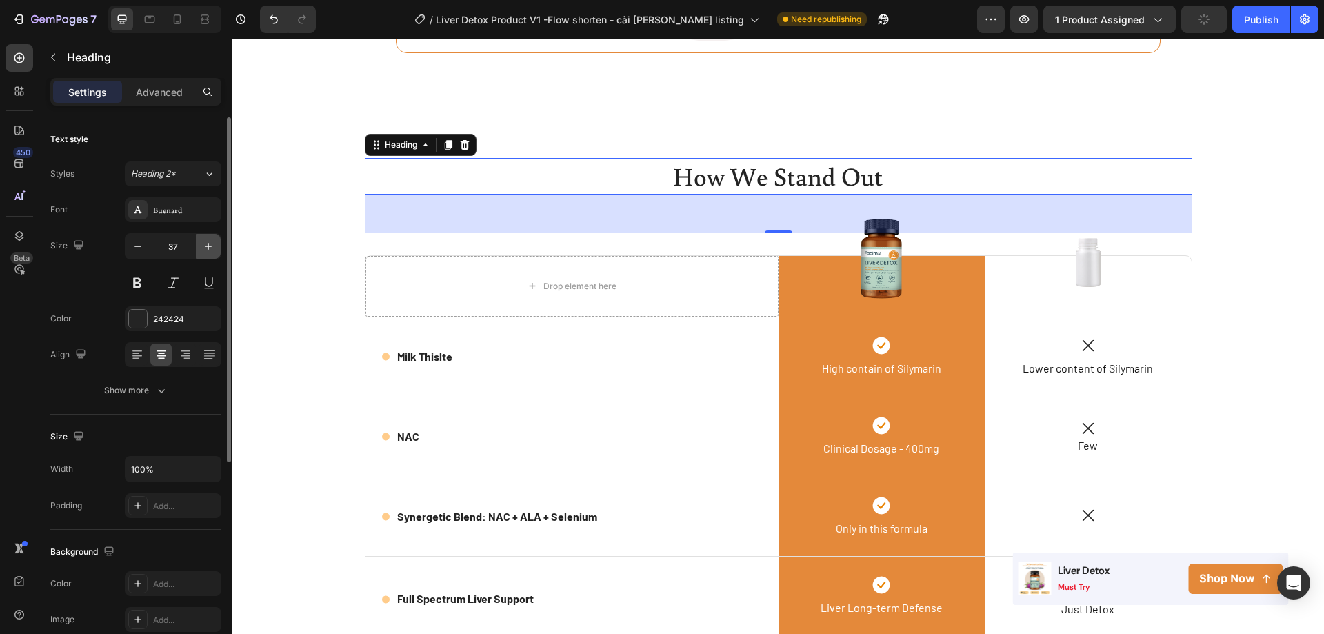
click at [208, 252] on icon "button" at bounding box center [208, 246] width 14 height 14
type input "38"
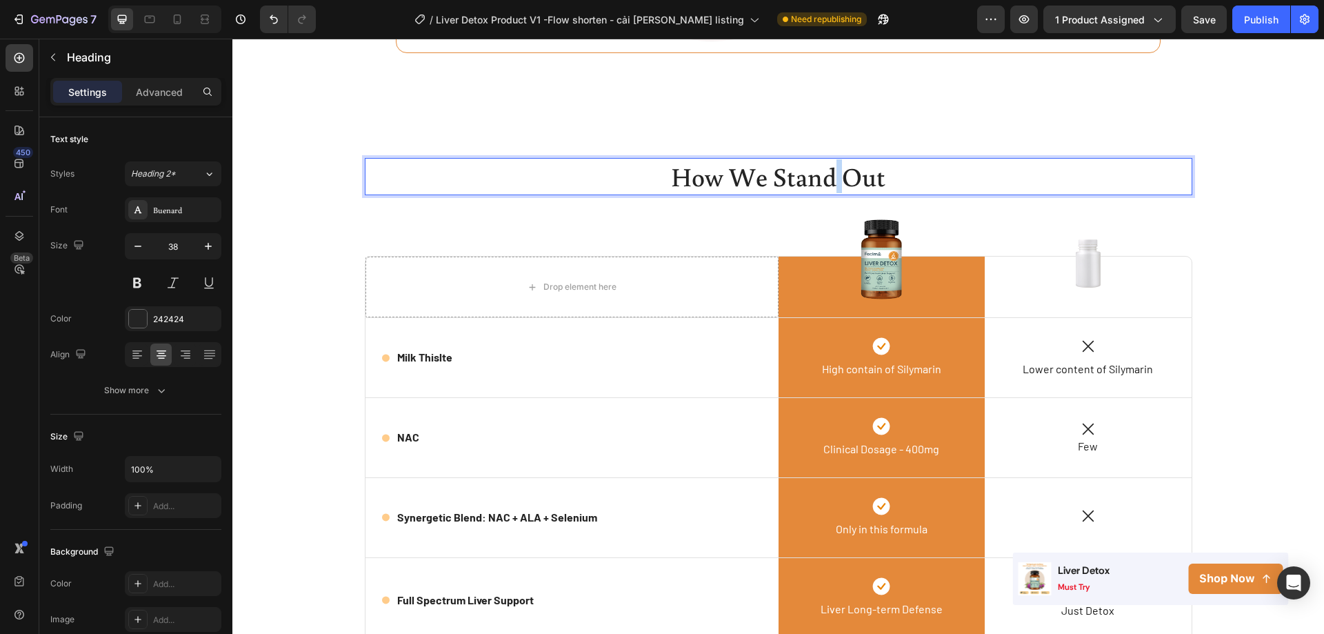
click at [828, 186] on p "How We Stand Out" at bounding box center [778, 176] width 825 height 34
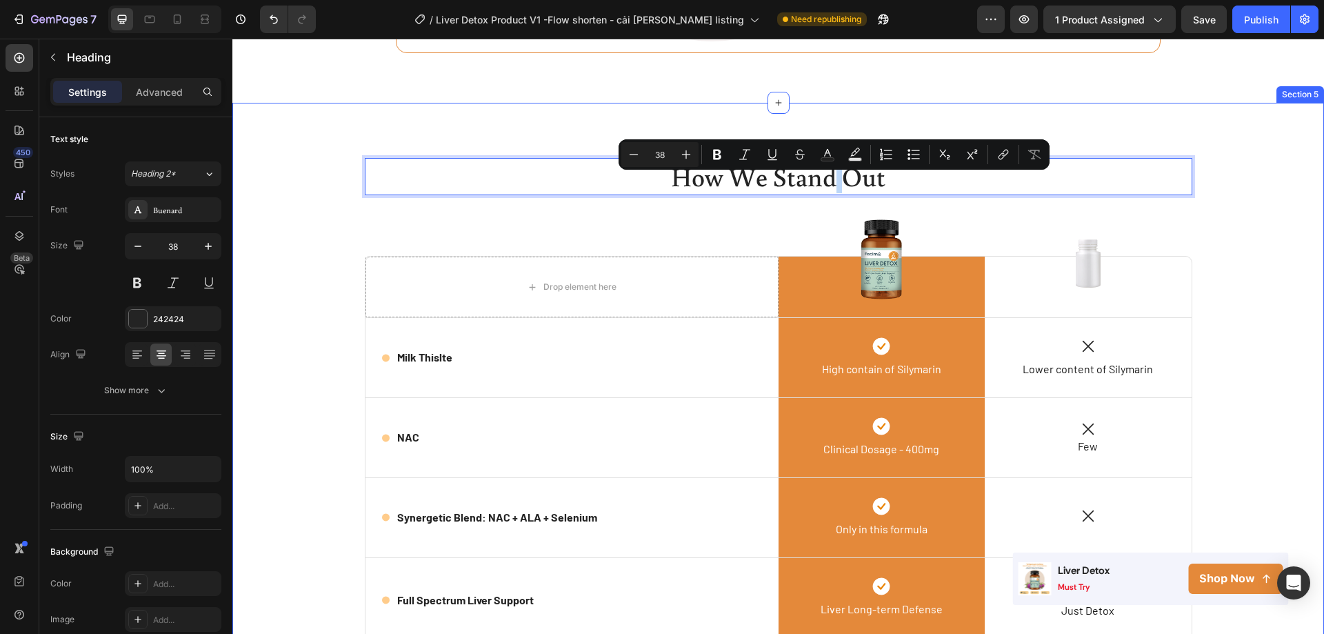
click at [1228, 192] on div "How We Stand Out Heading 56 Row Drop element here Image Row Image Row Icon Milk…" at bounding box center [778, 476] width 1071 height 637
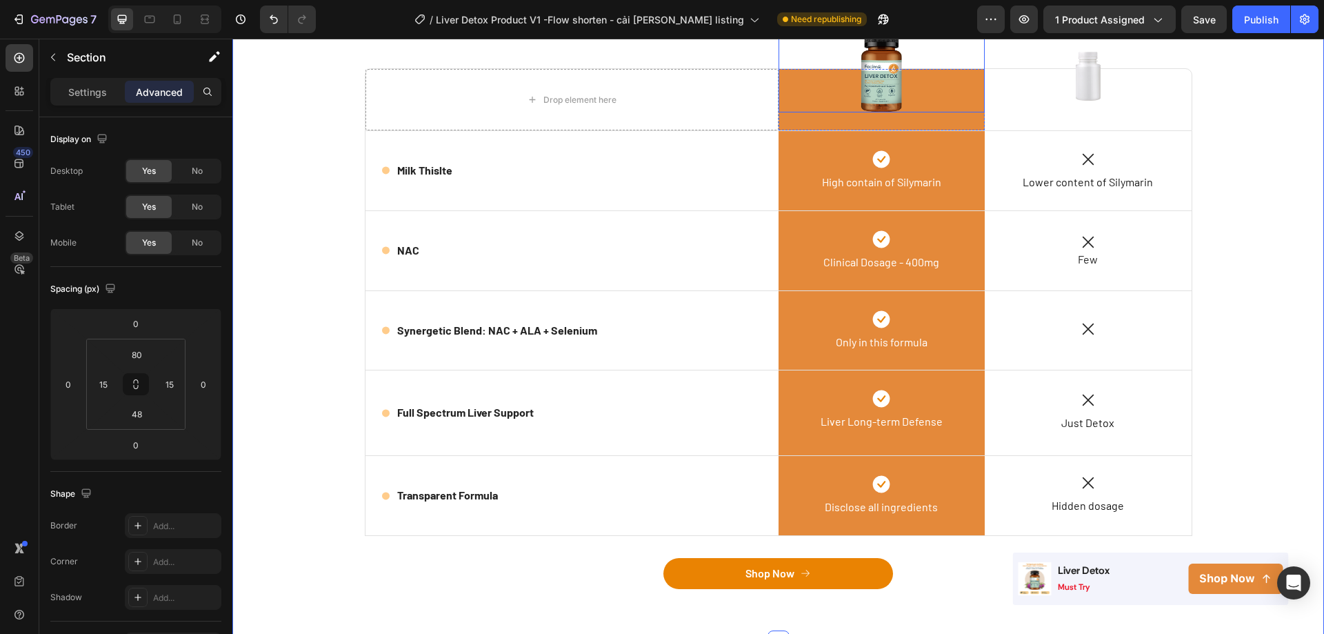
scroll to position [2718, 0]
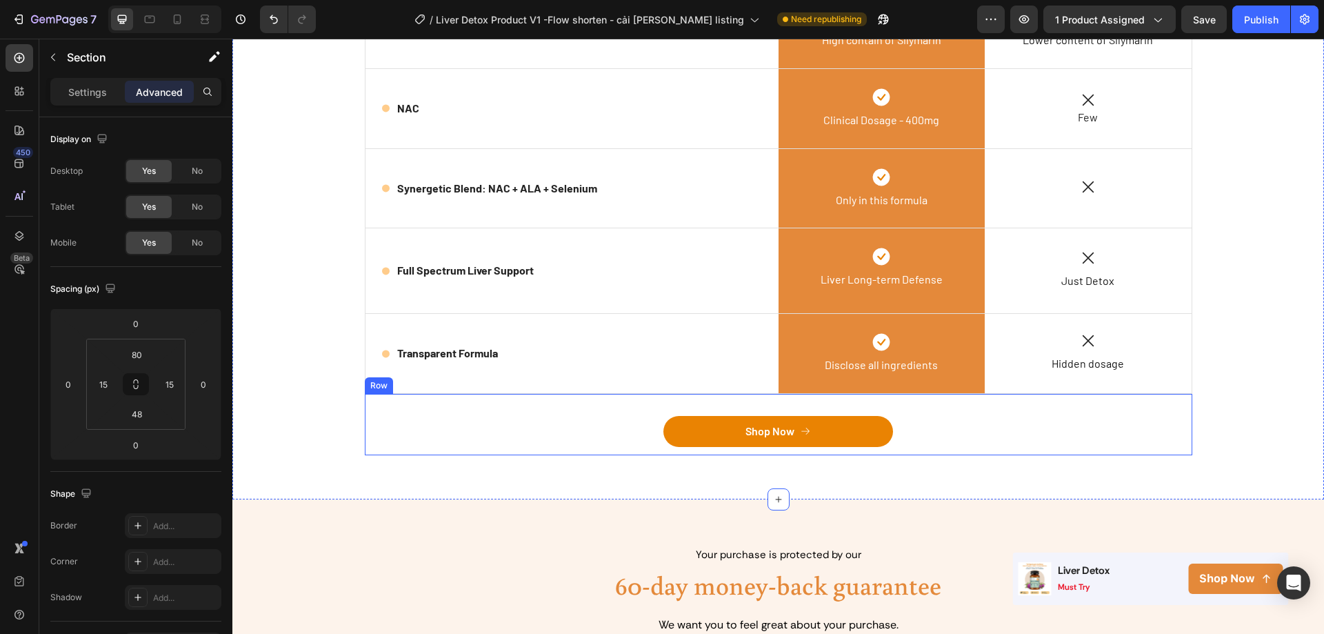
click at [843, 414] on div "Shop Now Button Row" at bounding box center [779, 424] width 828 height 61
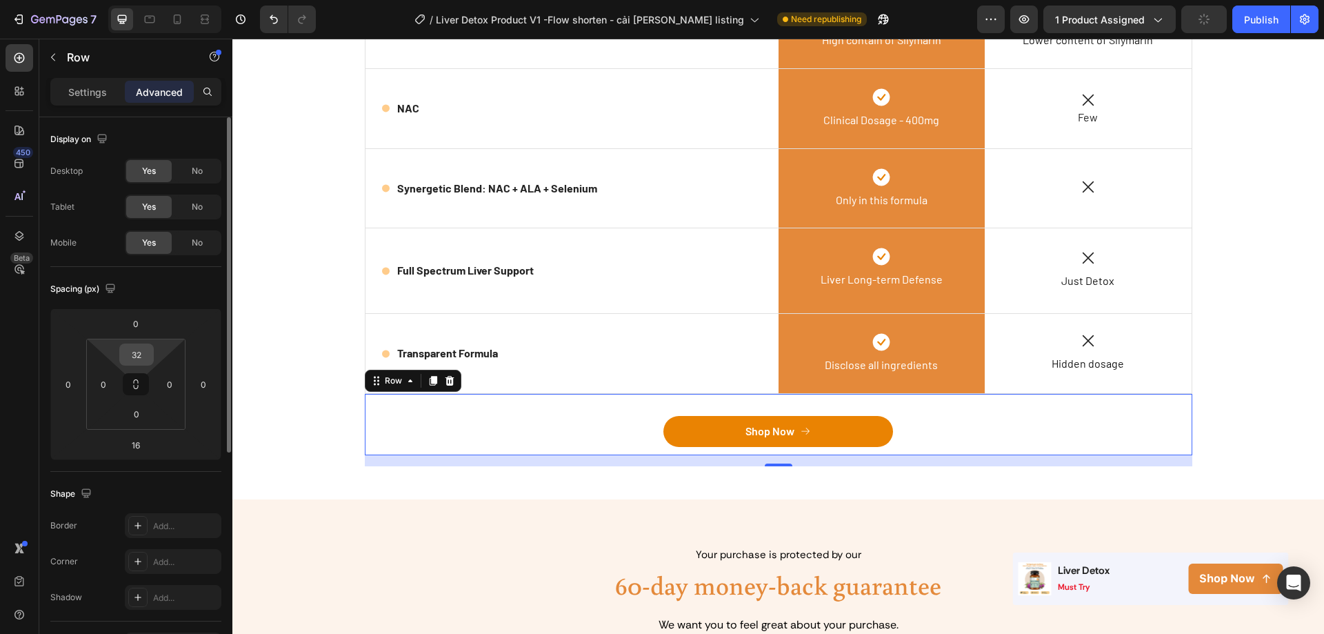
click at [141, 357] on input "32" at bounding box center [137, 354] width 28 height 21
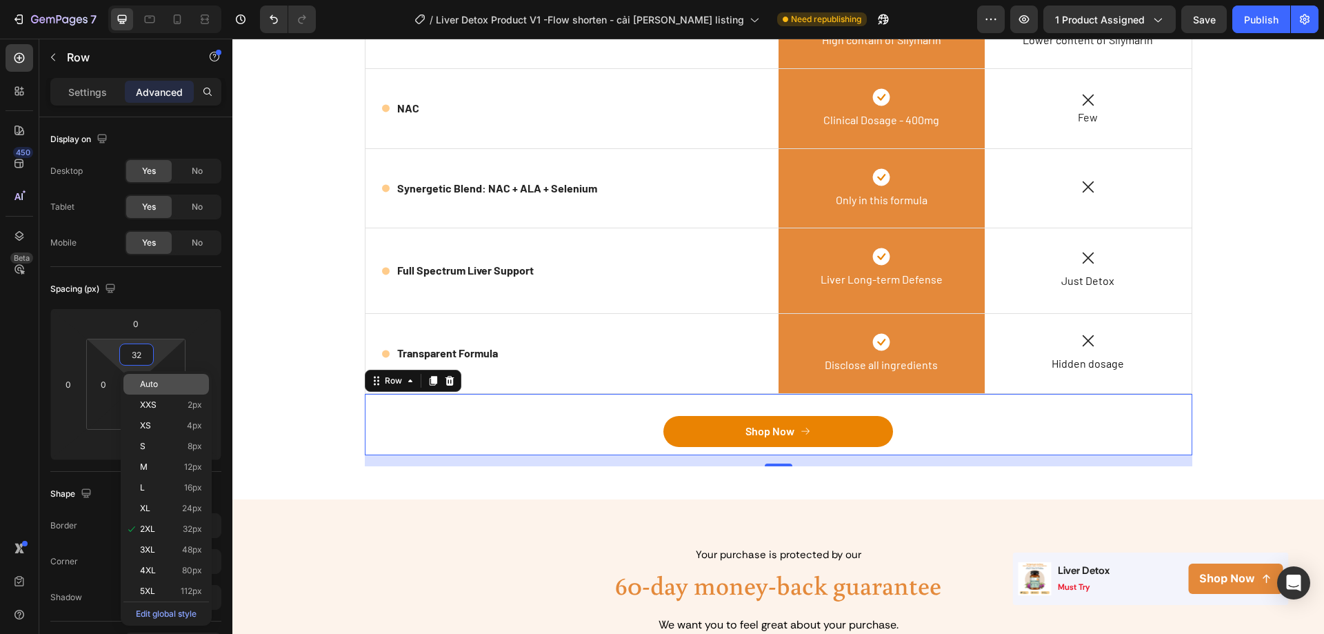
click at [146, 393] on div "Auto" at bounding box center [166, 384] width 86 height 21
type input "Auto"
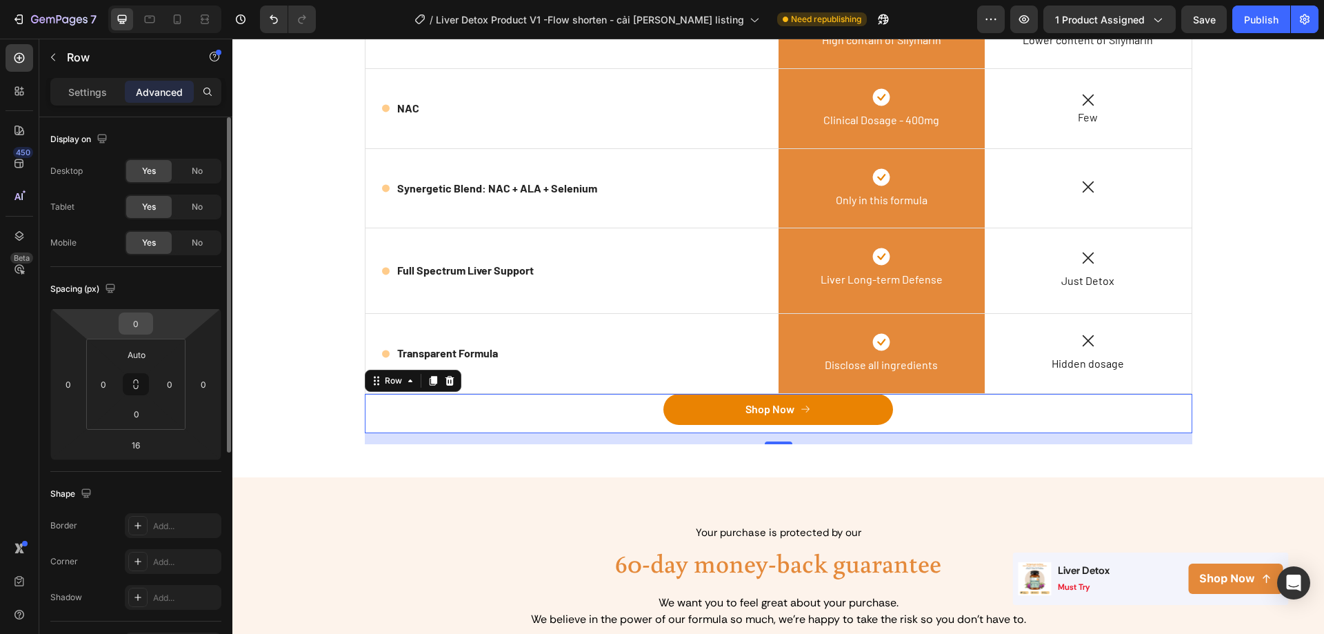
click at [139, 332] on input "0" at bounding box center [136, 323] width 28 height 21
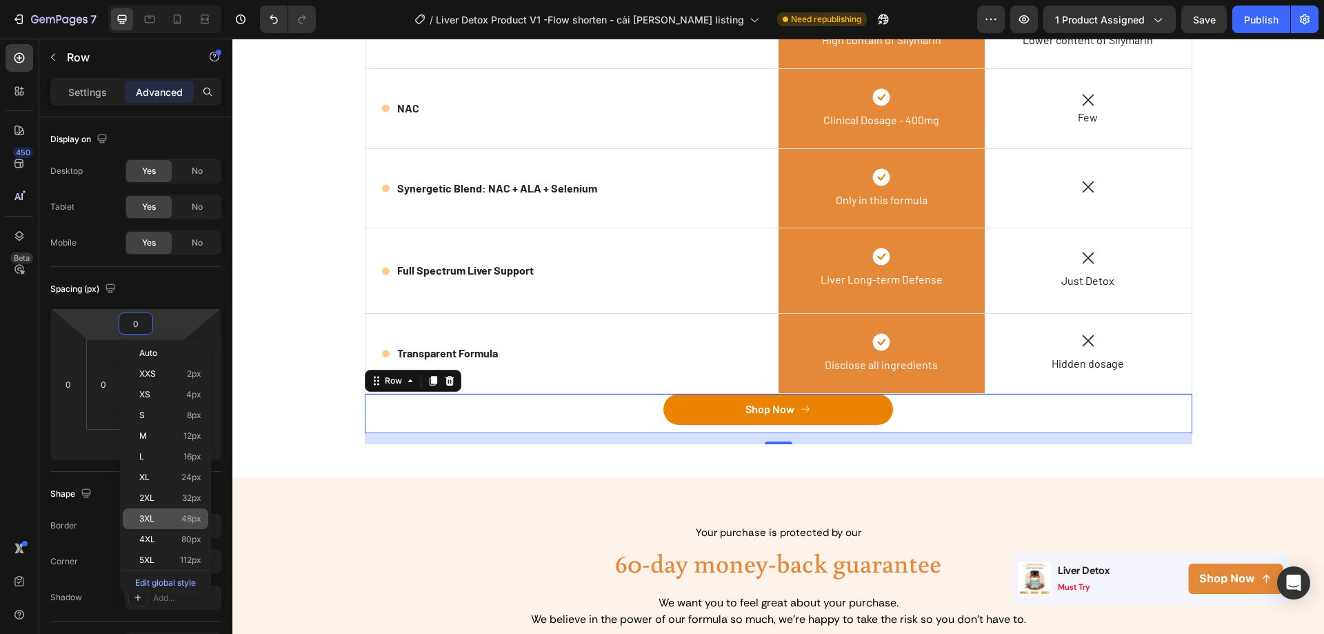
click at [141, 516] on span "3XL" at bounding box center [146, 519] width 15 height 10
type input "48"
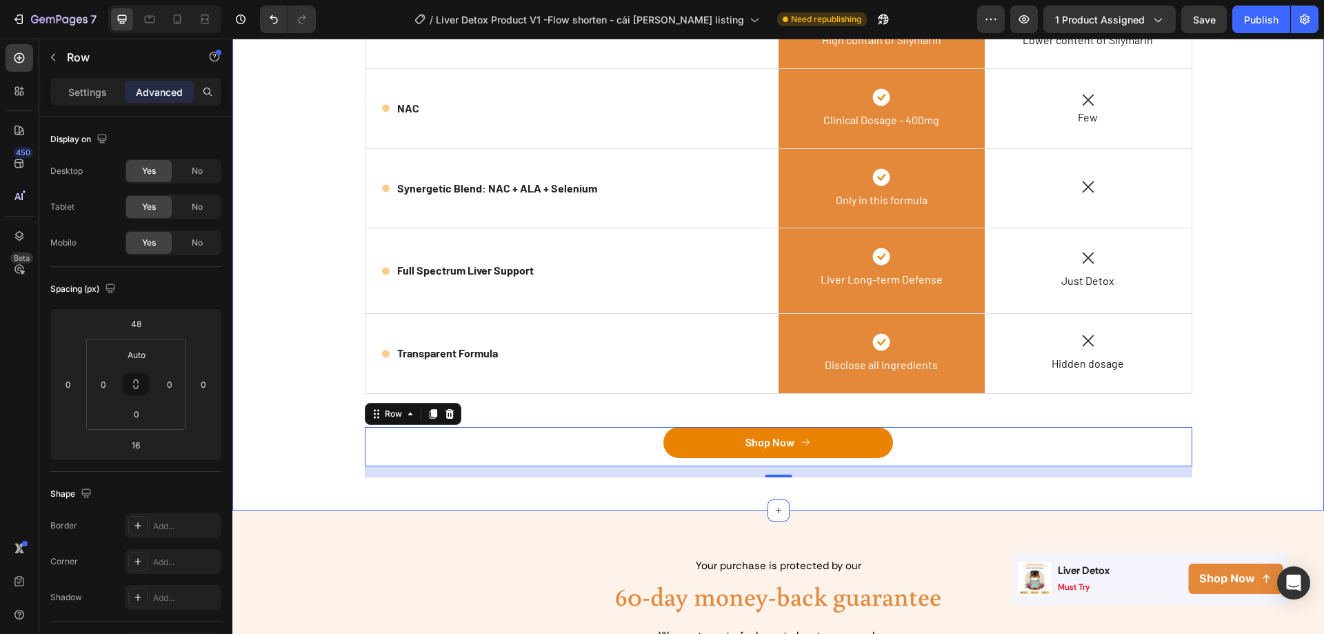
click at [300, 444] on div "How We Stand Out Heading Row Drop element here Image Row Image Row Icon Milk Th…" at bounding box center [778, 153] width 1071 height 648
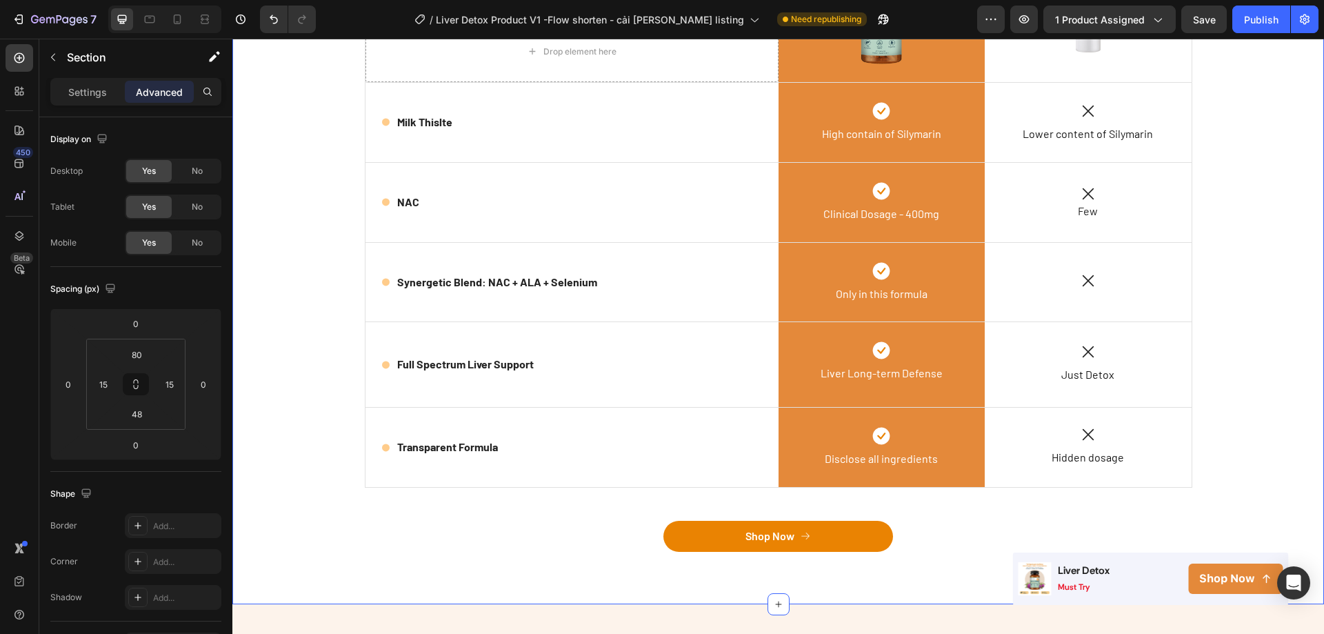
scroll to position [2580, 0]
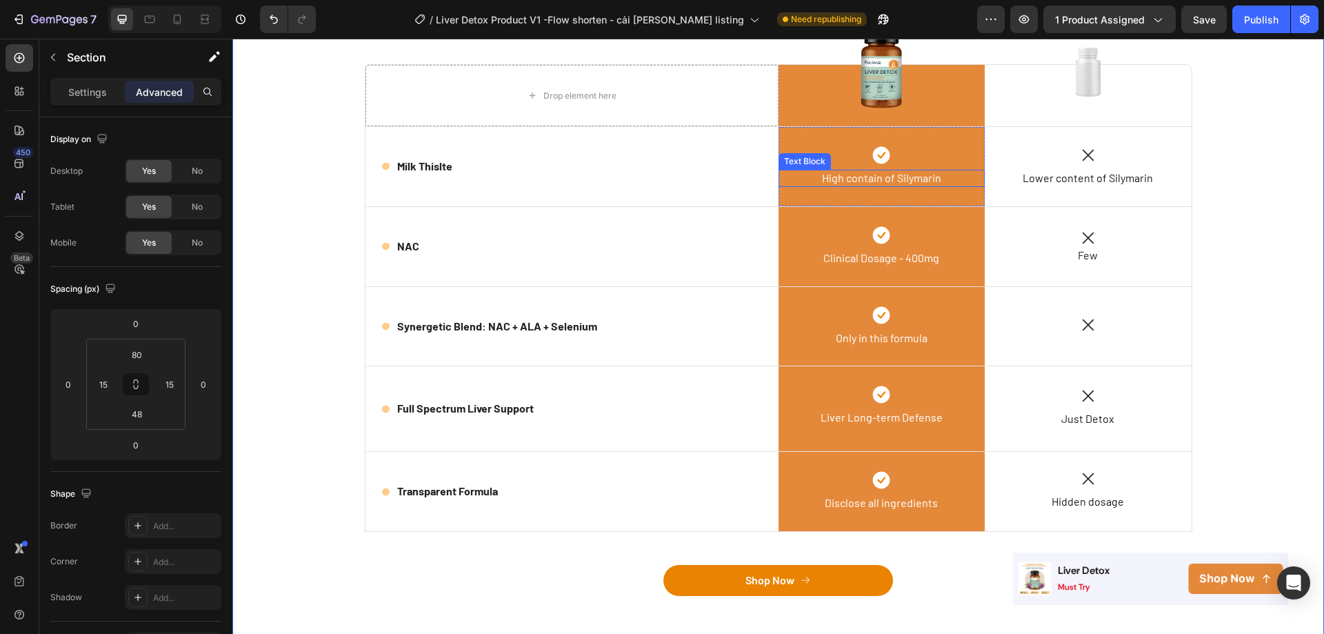
click at [876, 178] on span "High contain of Silymarin" at bounding box center [881, 177] width 119 height 13
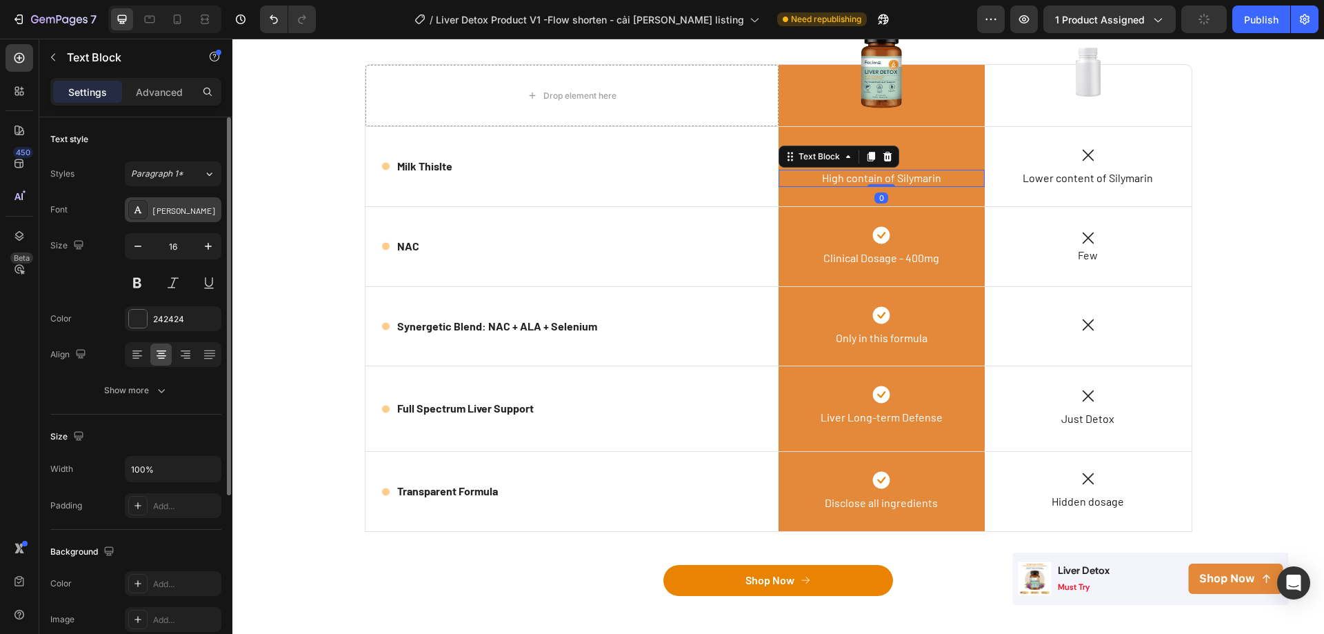
click at [176, 212] on div "[PERSON_NAME]" at bounding box center [185, 210] width 65 height 12
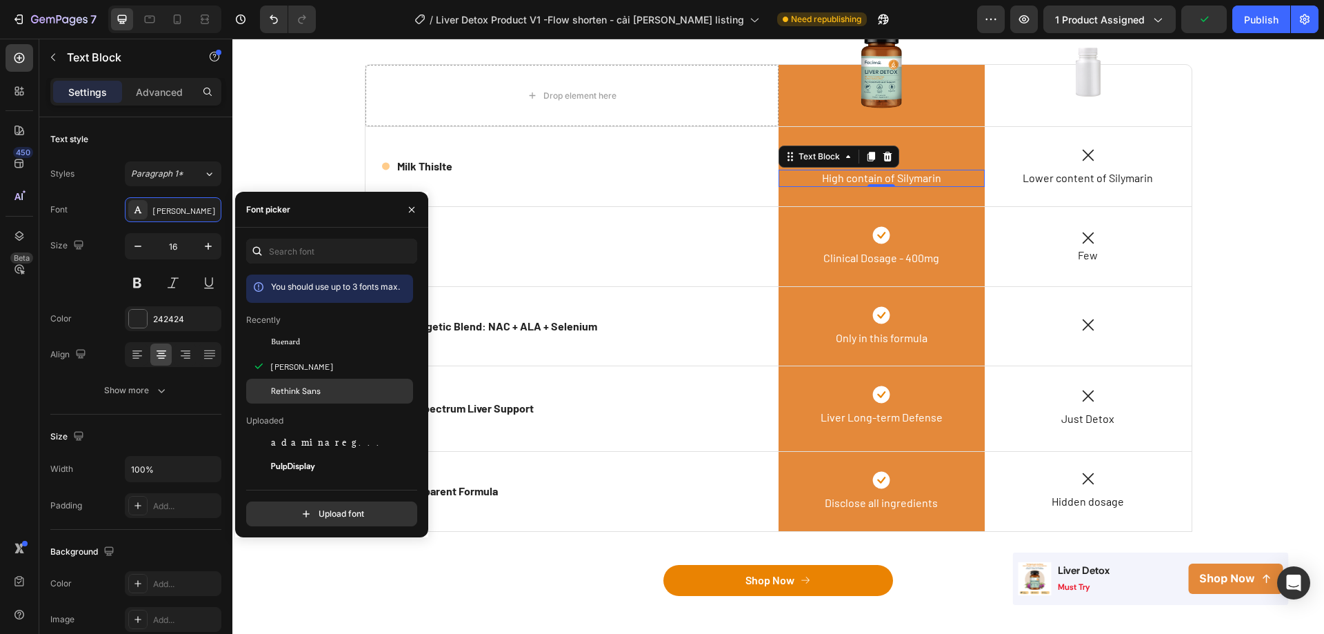
click at [281, 579] on div "Rethink Sans" at bounding box center [329, 591] width 167 height 25
click at [1062, 181] on span "Lower content of Silymarin" at bounding box center [1088, 177] width 130 height 13
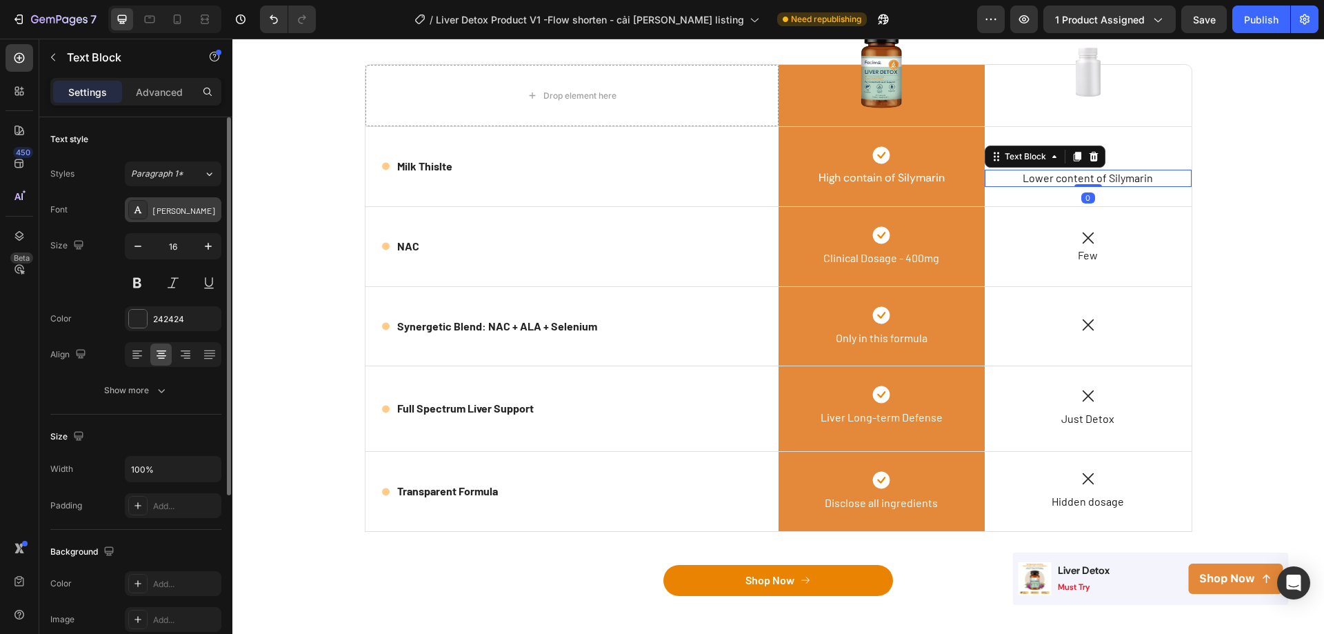
click at [168, 220] on div "[PERSON_NAME]" at bounding box center [173, 209] width 97 height 25
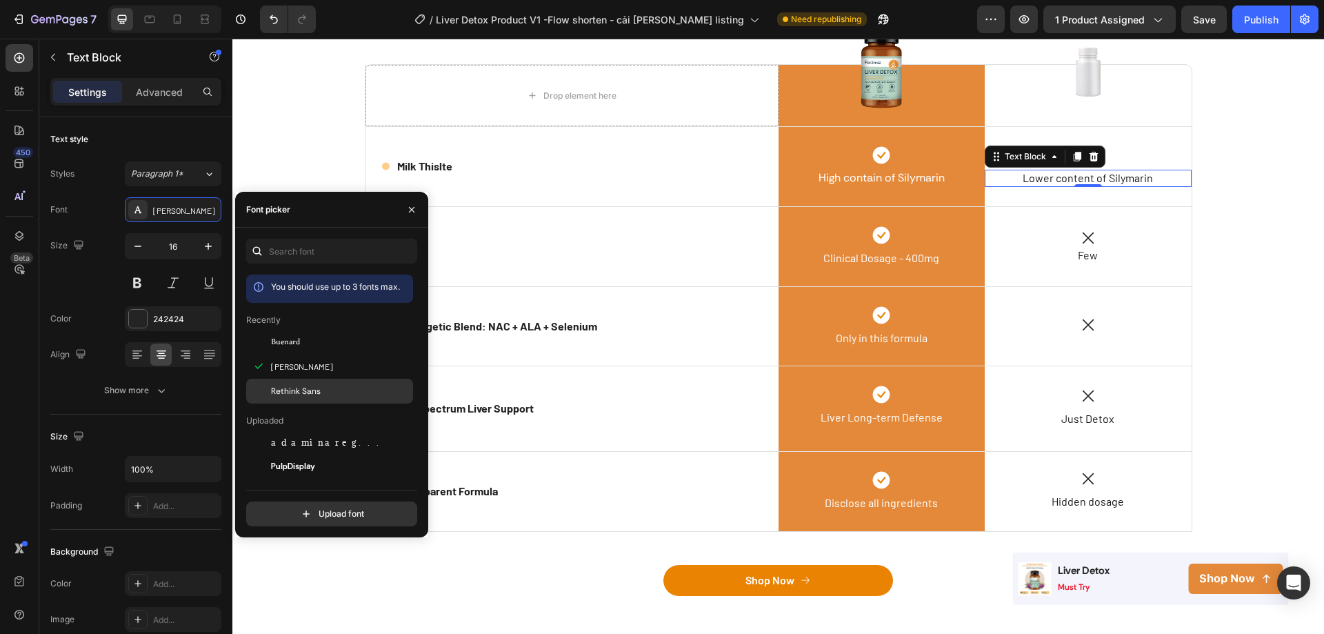
click at [270, 386] on div at bounding box center [258, 391] width 25 height 25
click at [914, 257] on span "Clinical Dosage - 400mg" at bounding box center [881, 257] width 116 height 13
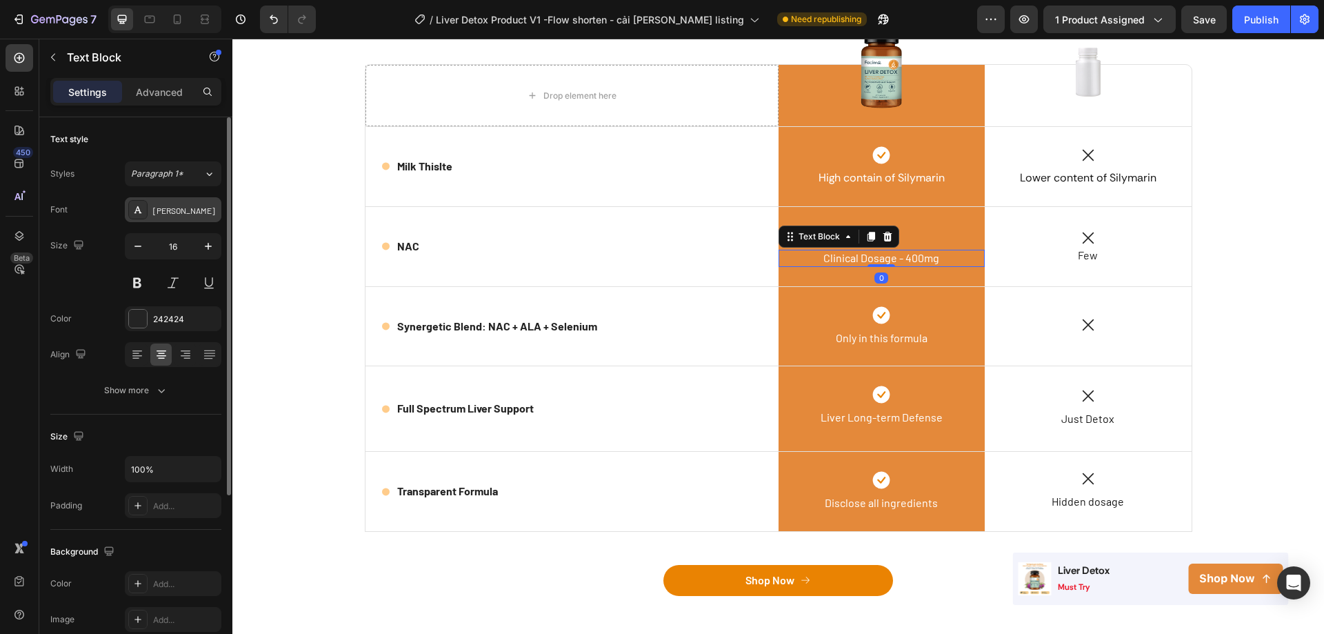
click at [172, 208] on div "[PERSON_NAME]" at bounding box center [185, 210] width 65 height 12
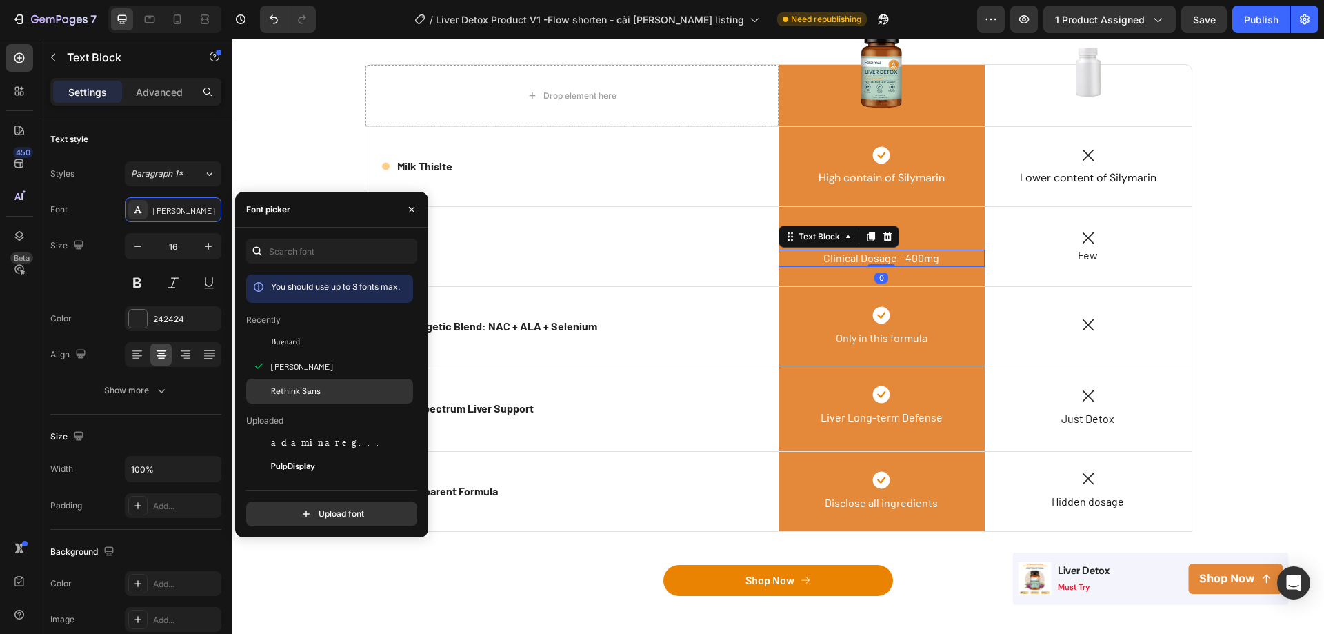
click at [339, 390] on div "Rethink Sans" at bounding box center [340, 391] width 139 height 12
click at [1078, 259] on p "Few" at bounding box center [1088, 255] width 204 height 14
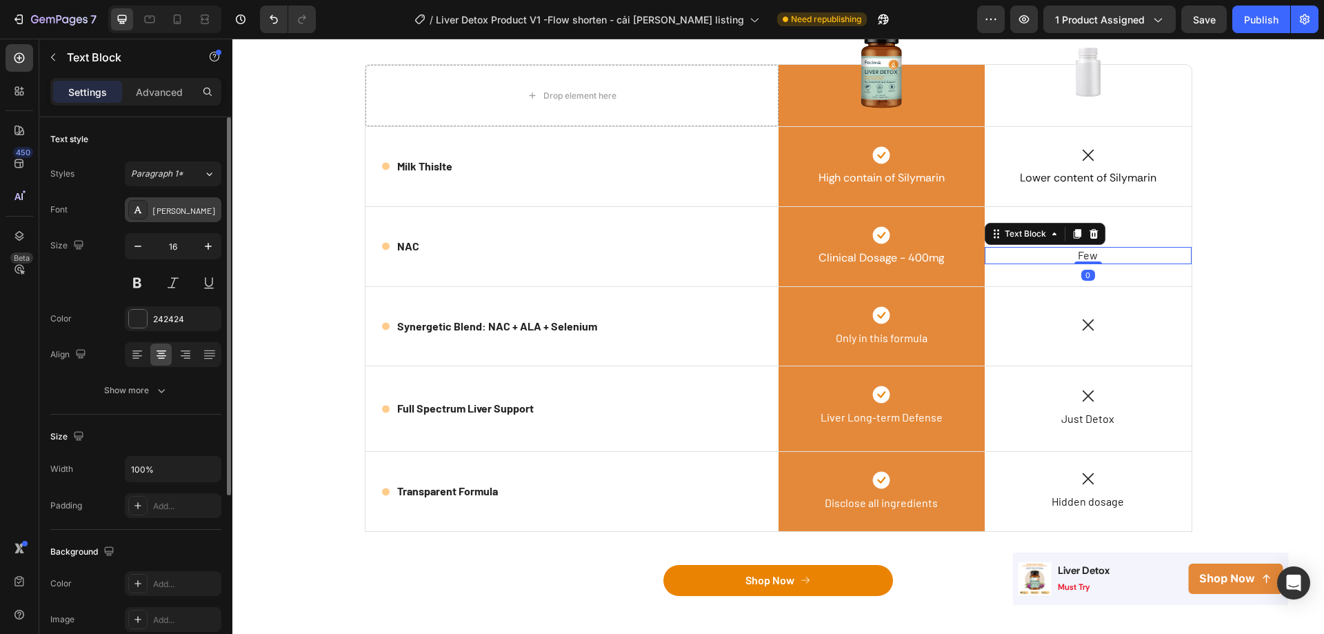
click at [171, 202] on div "[PERSON_NAME]" at bounding box center [173, 209] width 97 height 25
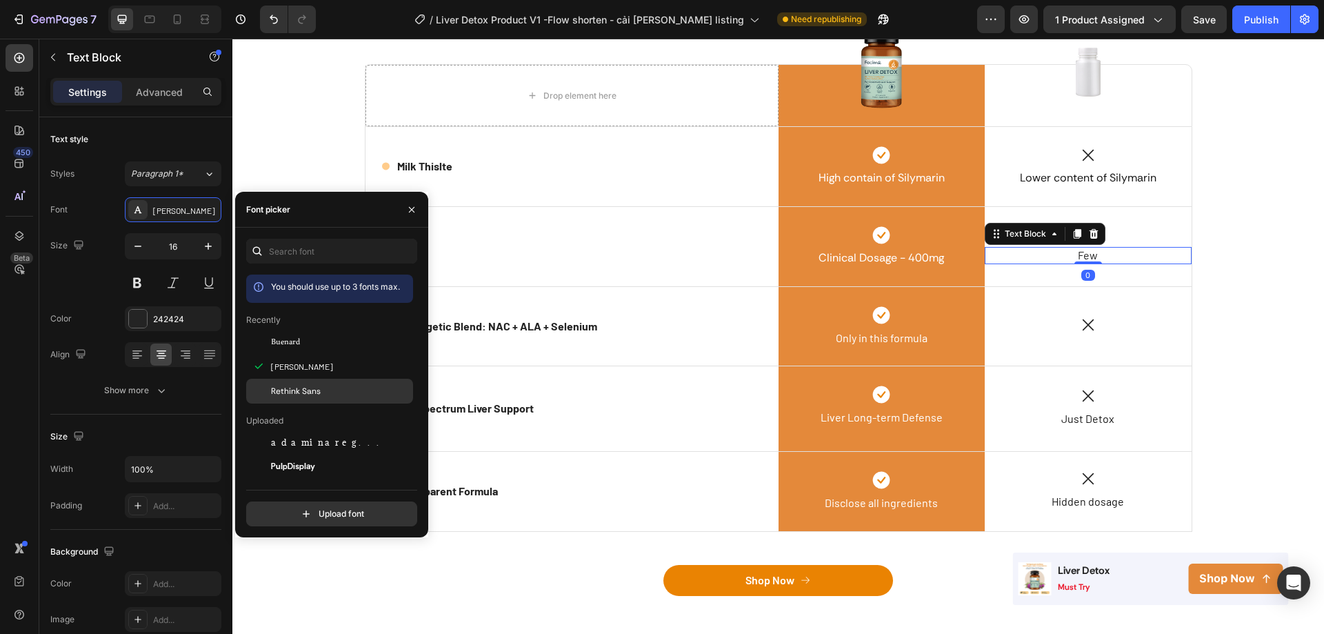
click at [300, 390] on span "Rethink Sans" at bounding box center [296, 391] width 50 height 12
click at [923, 343] on p "Only in this formula" at bounding box center [882, 338] width 204 height 14
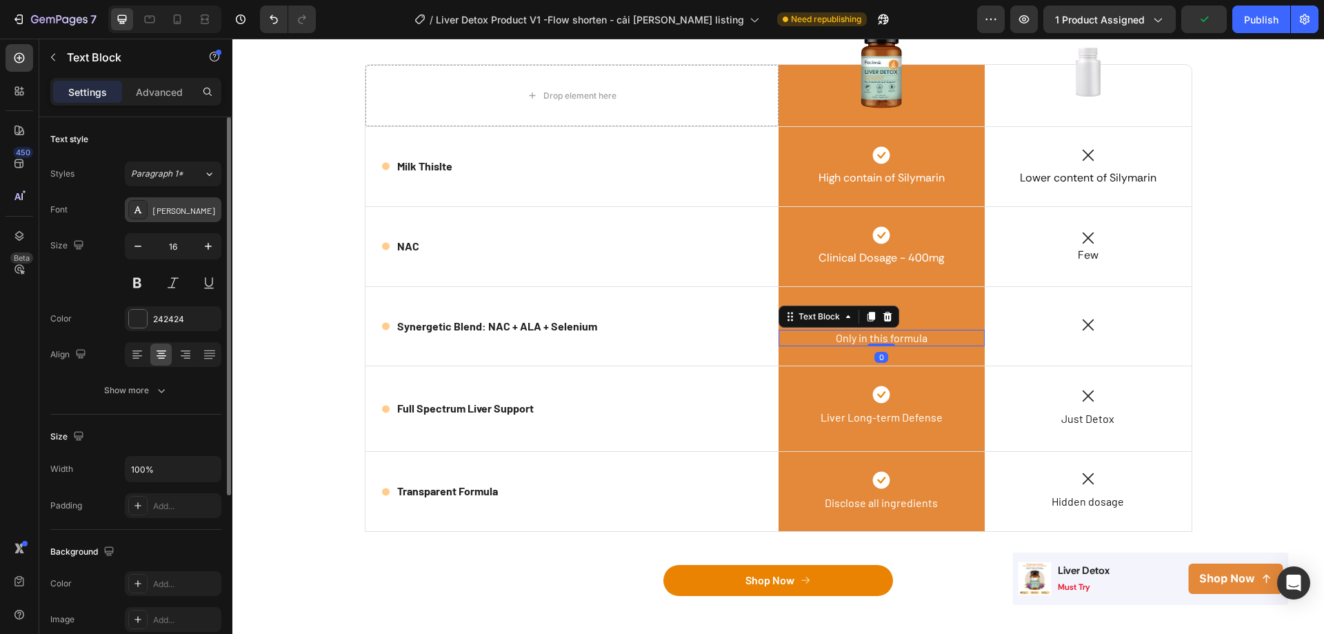
click at [173, 210] on div "[PERSON_NAME]" at bounding box center [185, 210] width 65 height 12
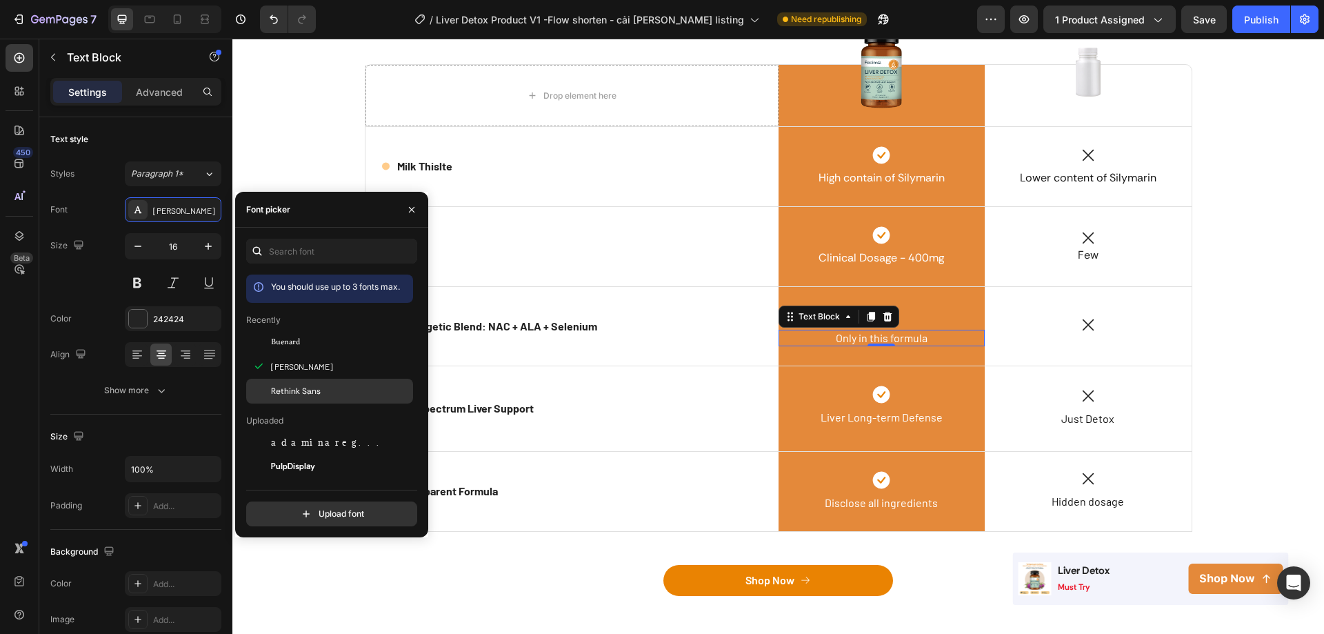
click at [290, 396] on span "Rethink Sans" at bounding box center [296, 391] width 50 height 12
click at [930, 421] on span "Liver Long-term Defense" at bounding box center [882, 416] width 122 height 13
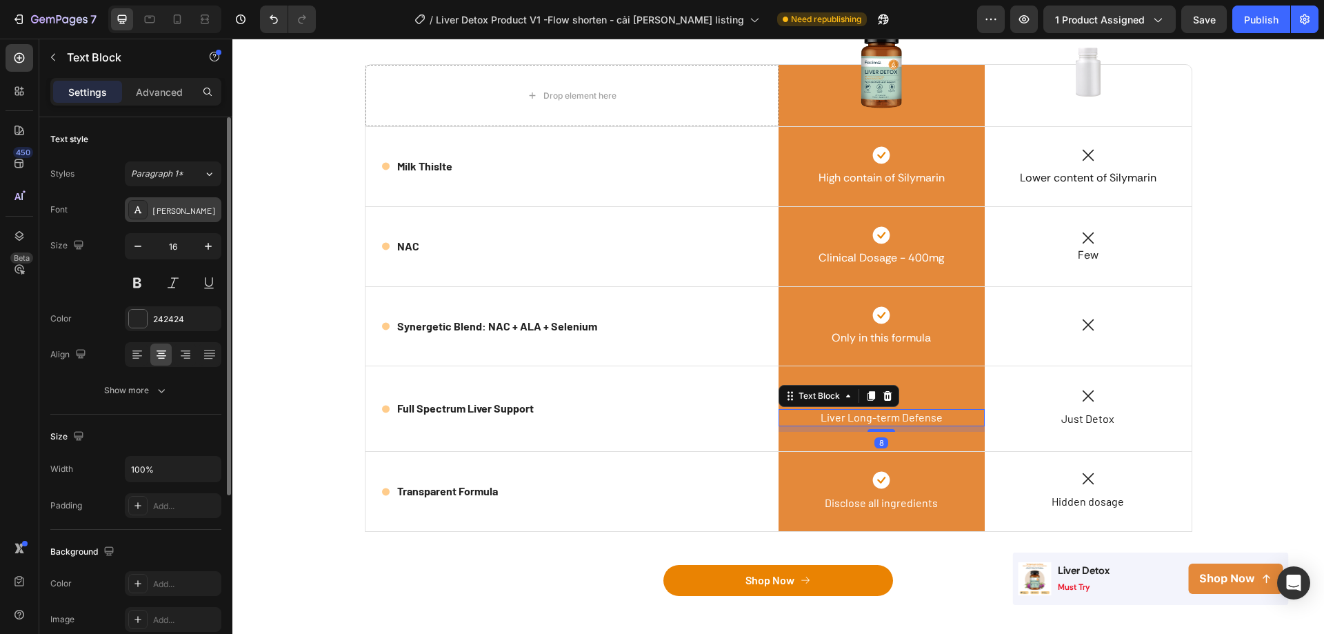
click at [185, 205] on div "[PERSON_NAME]" at bounding box center [185, 210] width 65 height 12
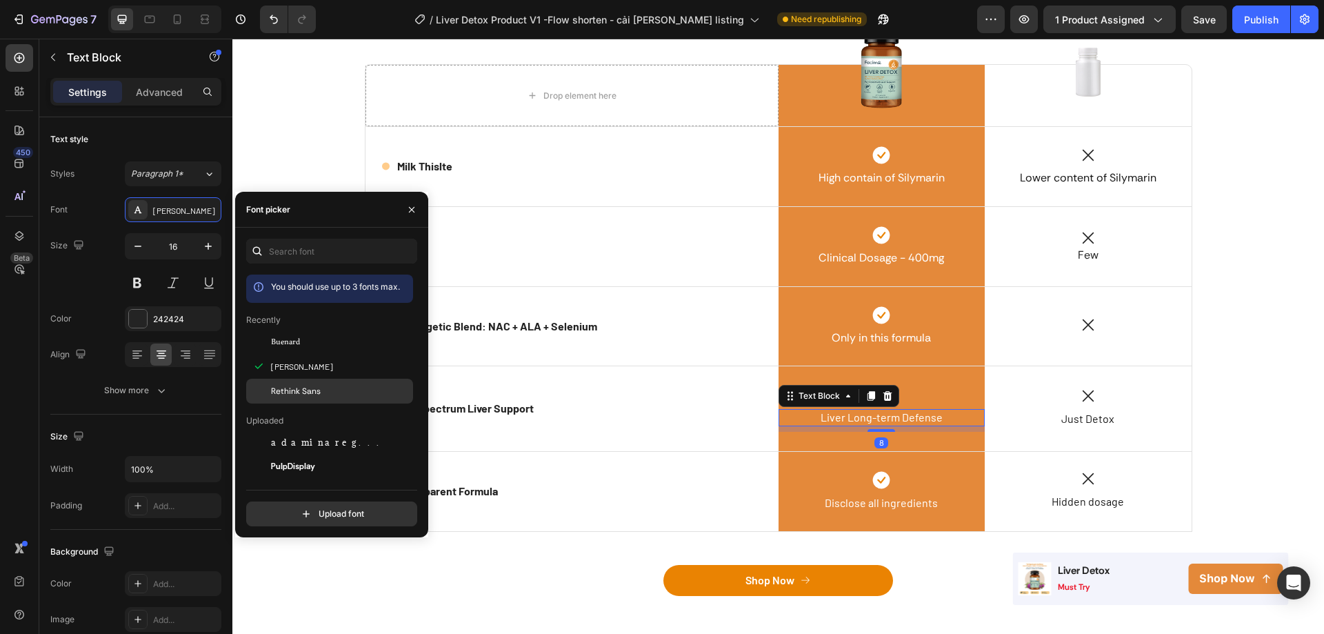
click at [295, 387] on span "Rethink Sans" at bounding box center [296, 391] width 50 height 12
click at [897, 508] on span "Disclose all ingredients" at bounding box center [881, 502] width 113 height 13
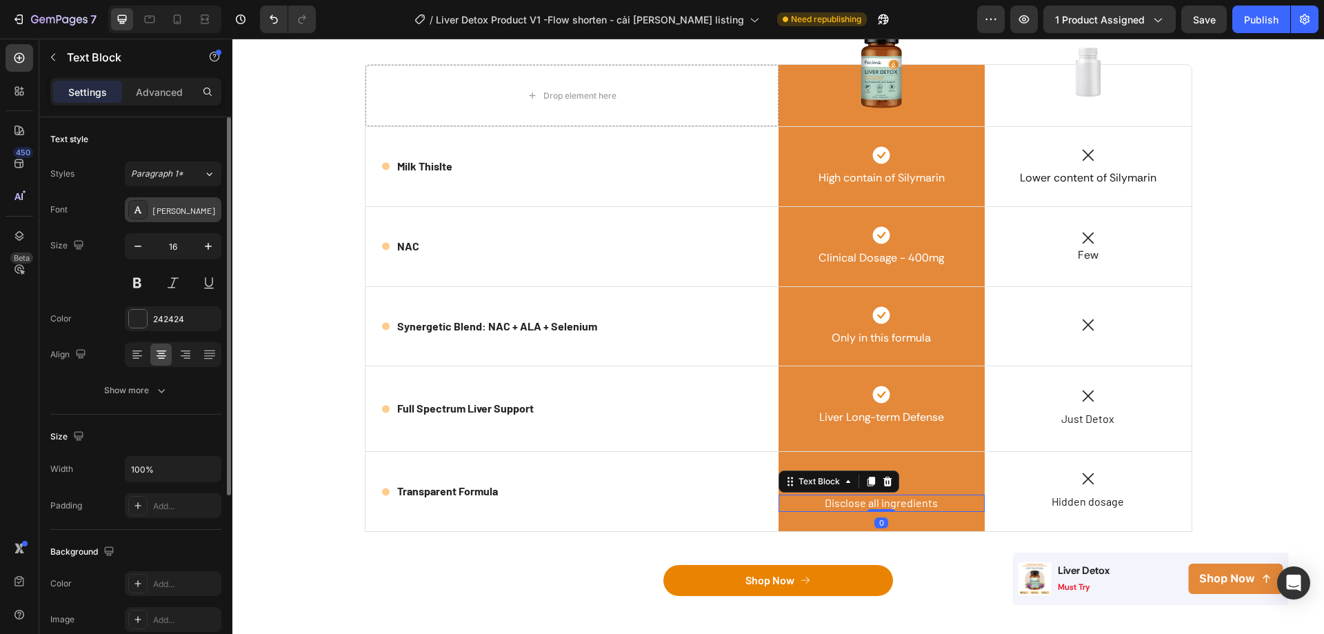
click at [168, 202] on div "[PERSON_NAME]" at bounding box center [173, 209] width 97 height 25
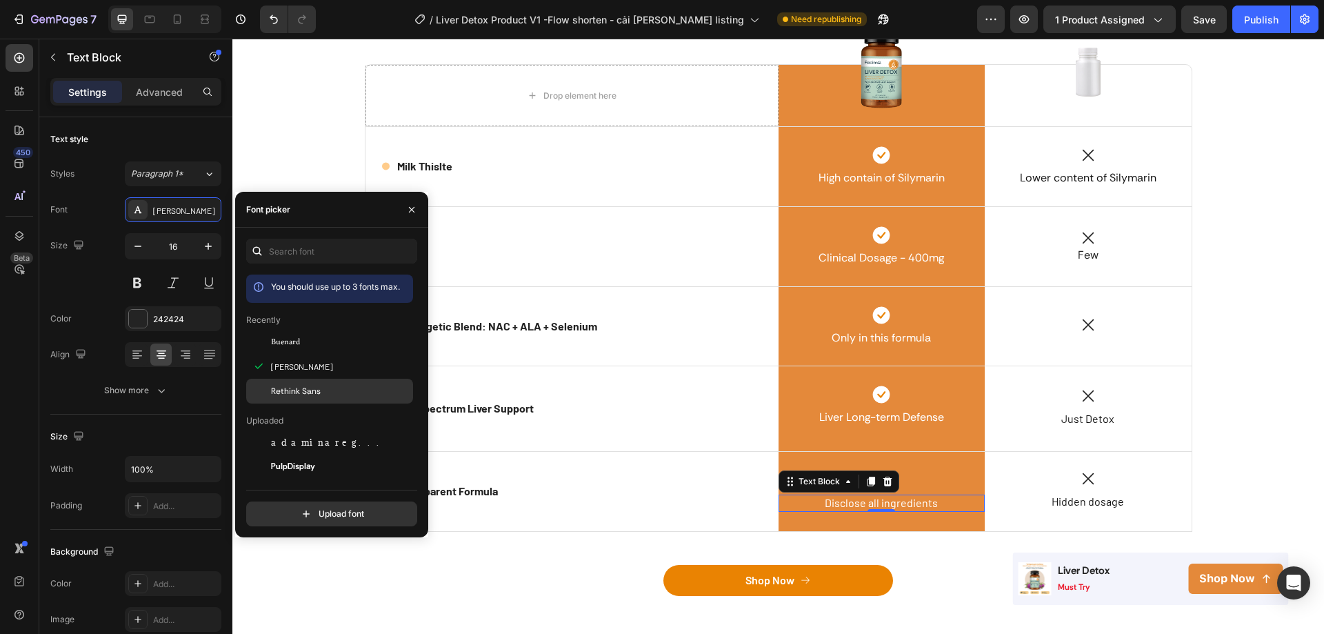
click at [319, 394] on span "Rethink Sans" at bounding box center [296, 391] width 50 height 12
click at [1082, 508] on p "Hidden dosage" at bounding box center [1088, 501] width 204 height 14
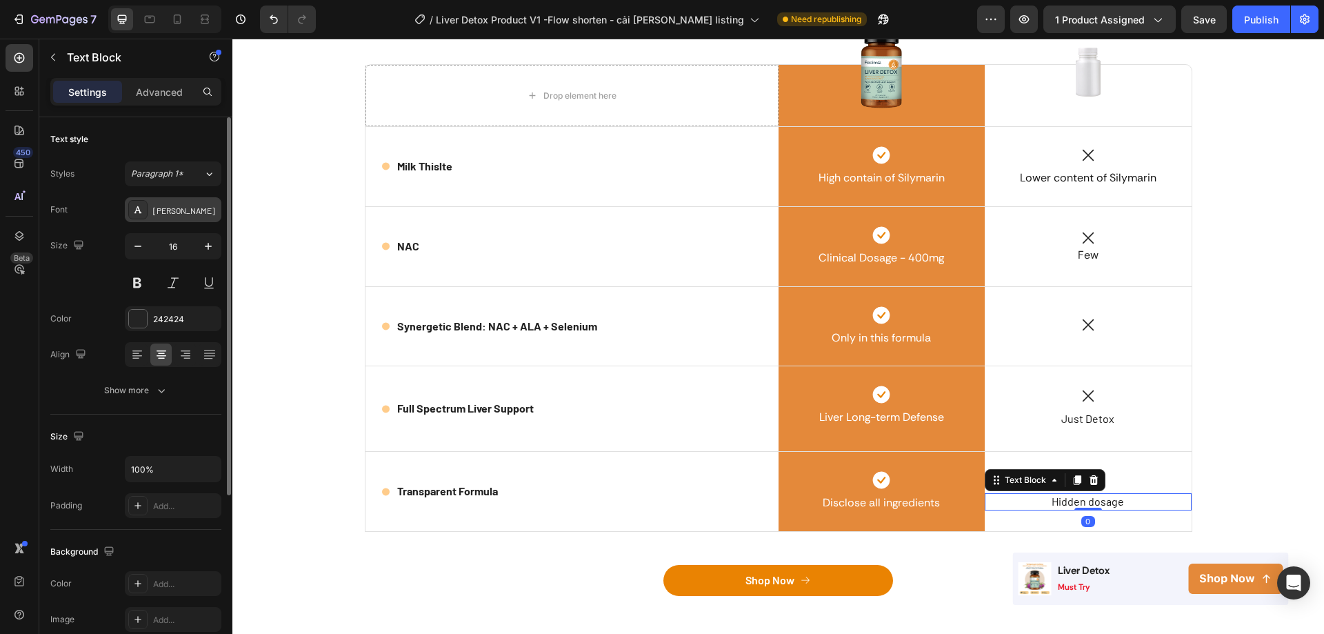
click at [165, 217] on div "[PERSON_NAME]" at bounding box center [173, 209] width 97 height 25
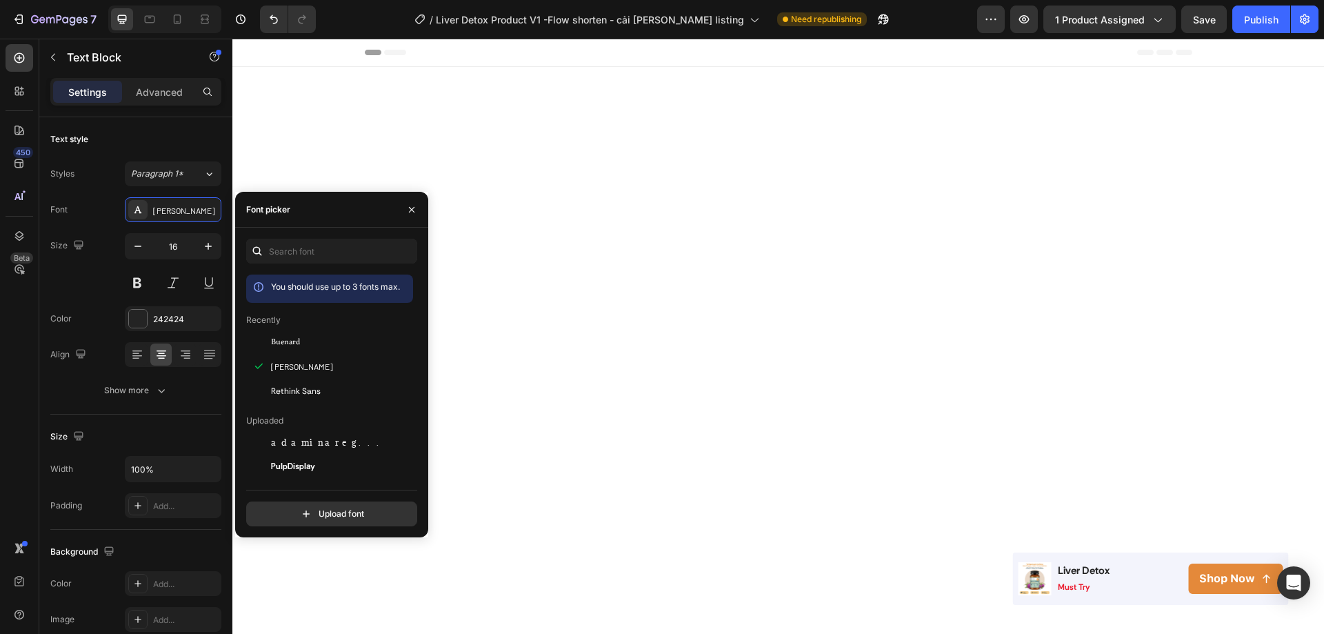
scroll to position [2580, 0]
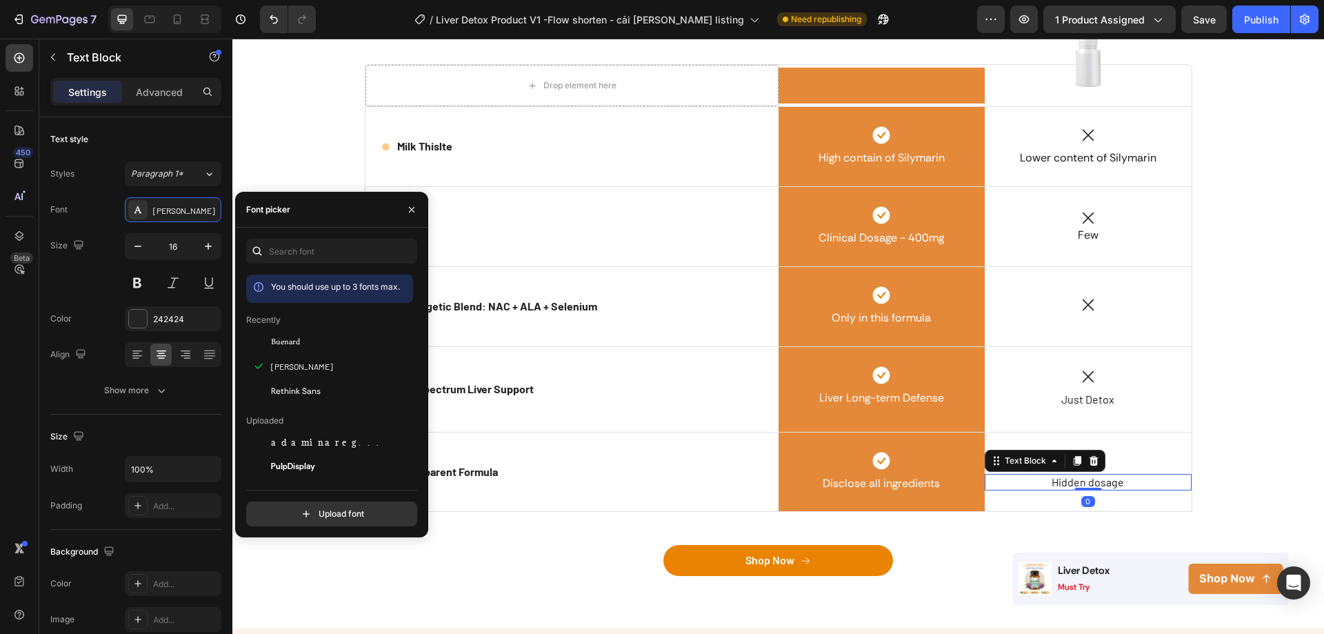
click at [302, 387] on span "Rethink Sans" at bounding box center [296, 391] width 50 height 12
click at [858, 470] on div "Icon" at bounding box center [882, 461] width 207 height 18
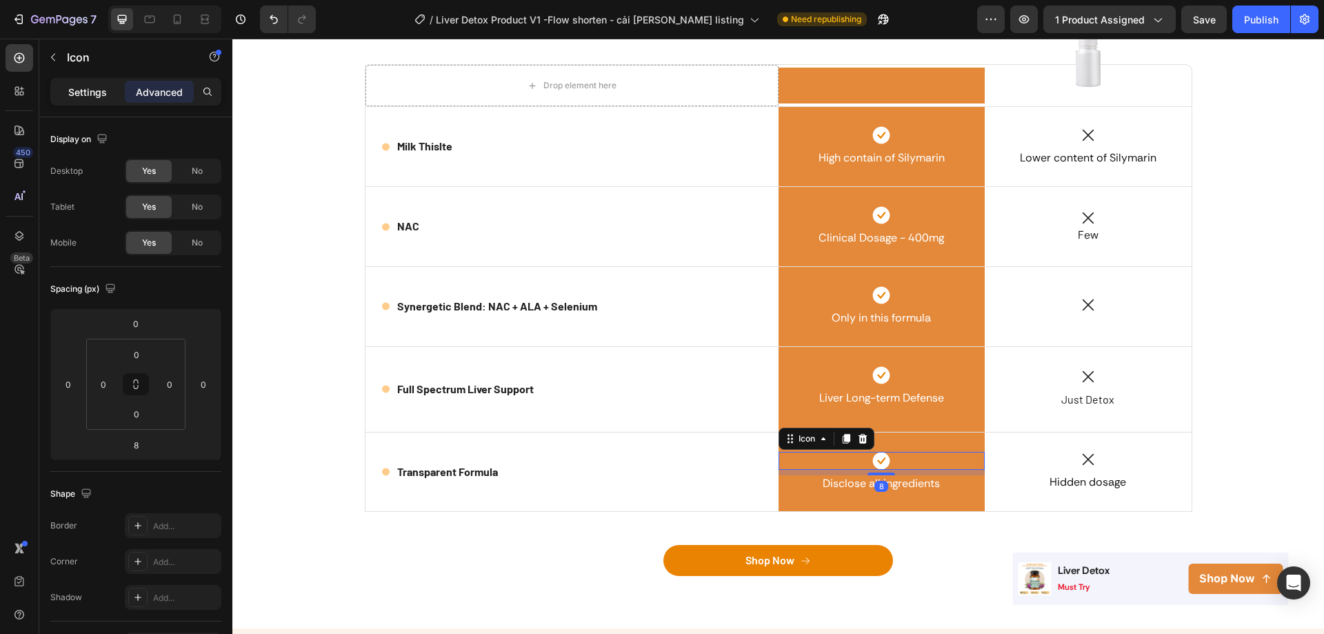
click at [70, 97] on p "Settings" at bounding box center [87, 92] width 39 height 14
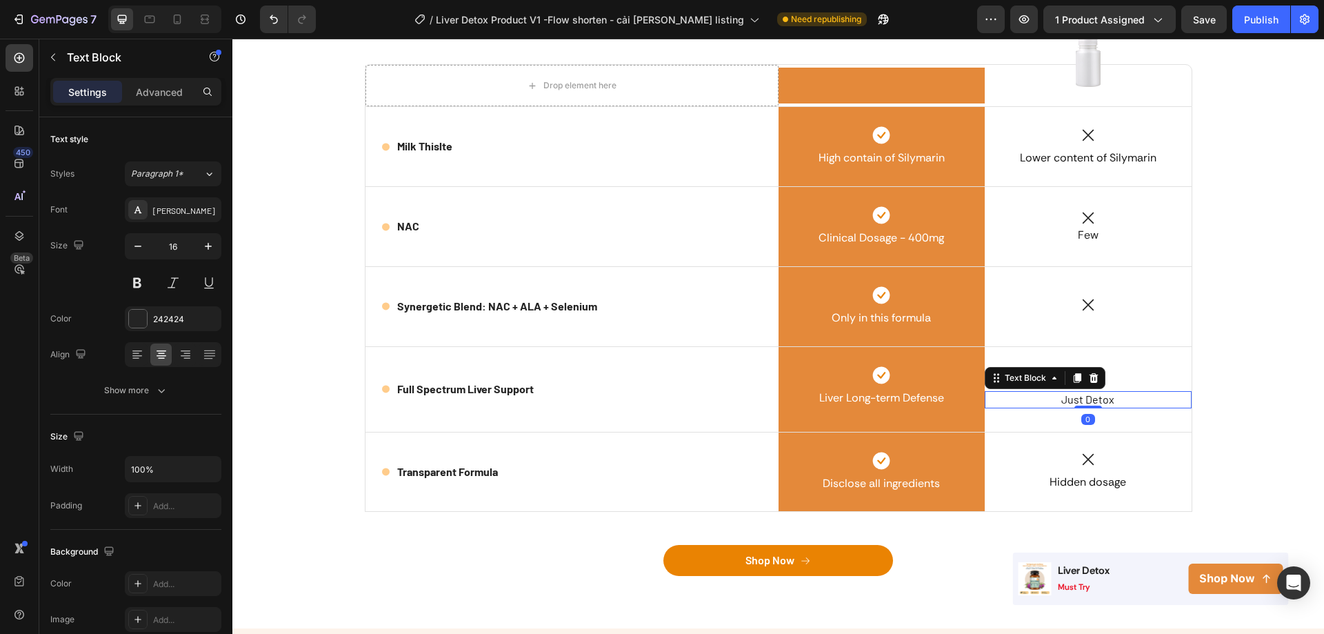
click at [1111, 407] on p "Just Detox" at bounding box center [1088, 399] width 204 height 14
click at [144, 203] on div at bounding box center [137, 209] width 19 height 19
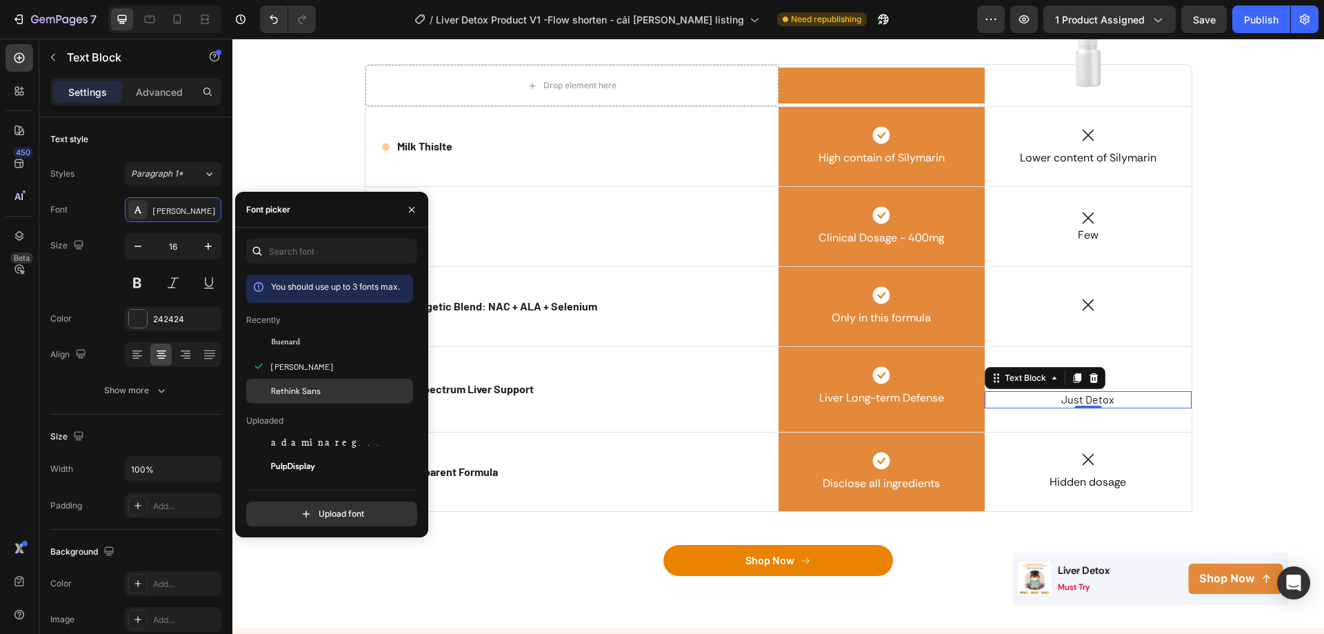
click at [327, 388] on div "Rethink Sans" at bounding box center [340, 391] width 139 height 12
click at [1109, 243] on p "Few" at bounding box center [1088, 235] width 204 height 14
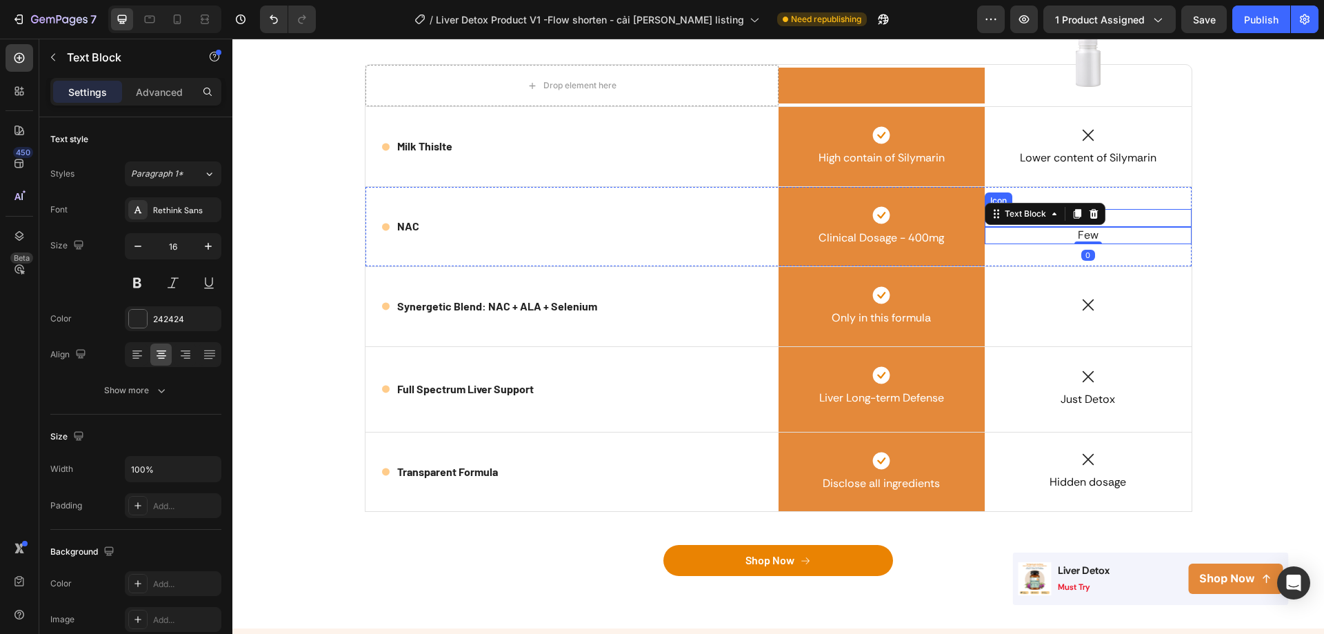
click at [1118, 227] on div "Icon" at bounding box center [1088, 218] width 207 height 18
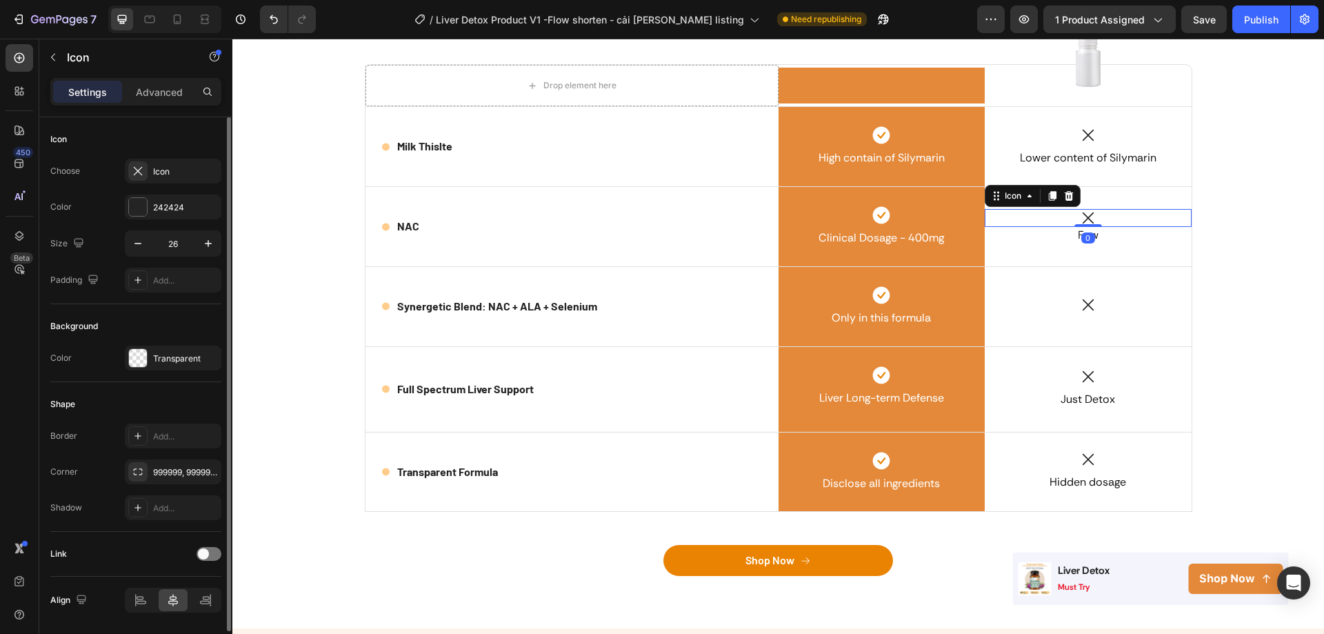
drag, startPoint x: 153, startPoint y: 90, endPoint x: 162, endPoint y: 141, distance: 51.8
click at [153, 90] on p "Advanced" at bounding box center [159, 92] width 47 height 14
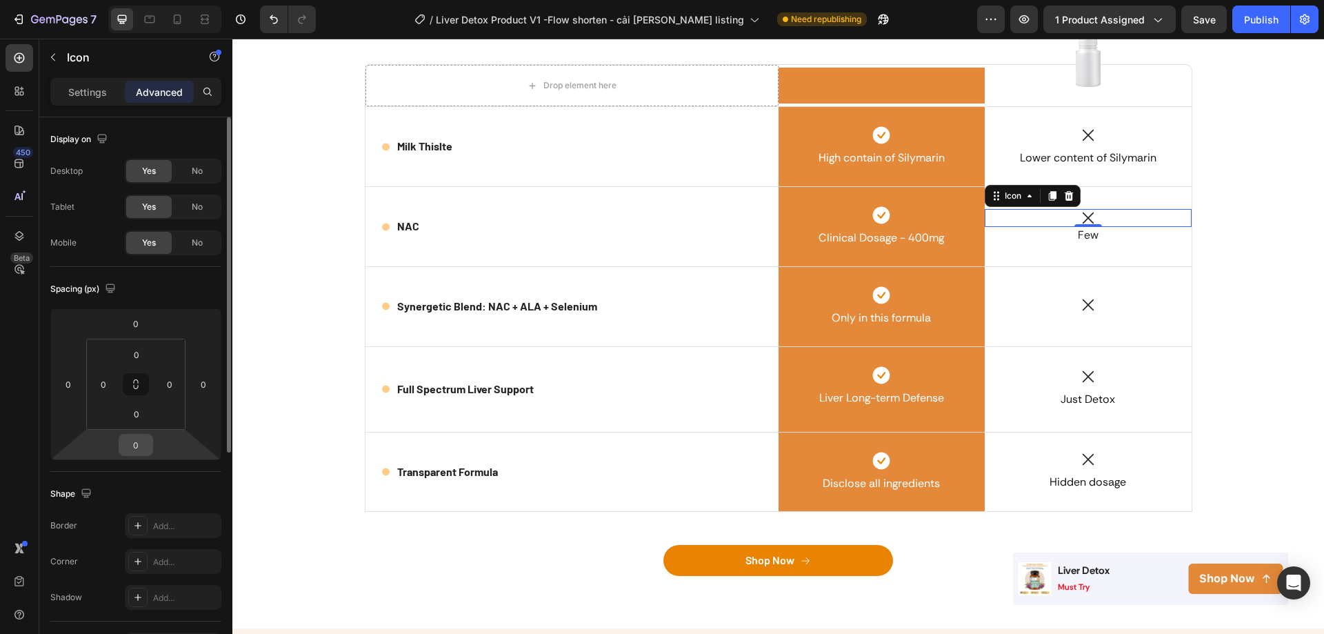
click at [137, 448] on input "0" at bounding box center [136, 444] width 28 height 21
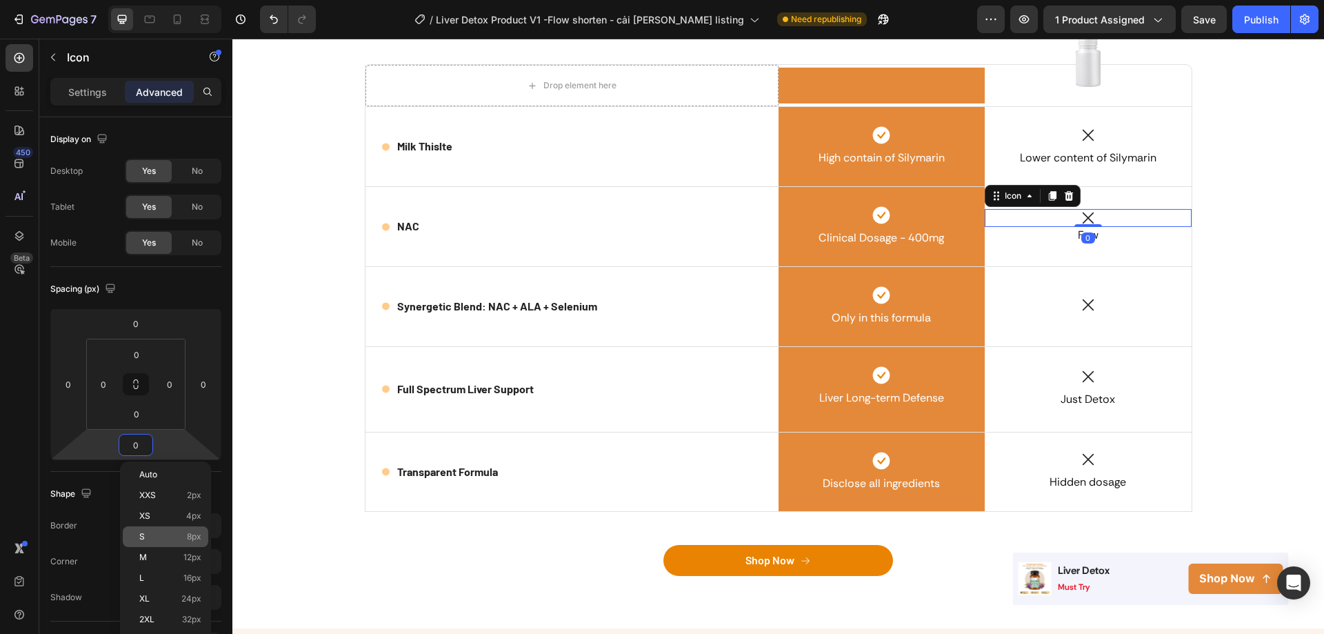
click at [153, 531] on div "S 8px" at bounding box center [166, 536] width 86 height 21
type input "8"
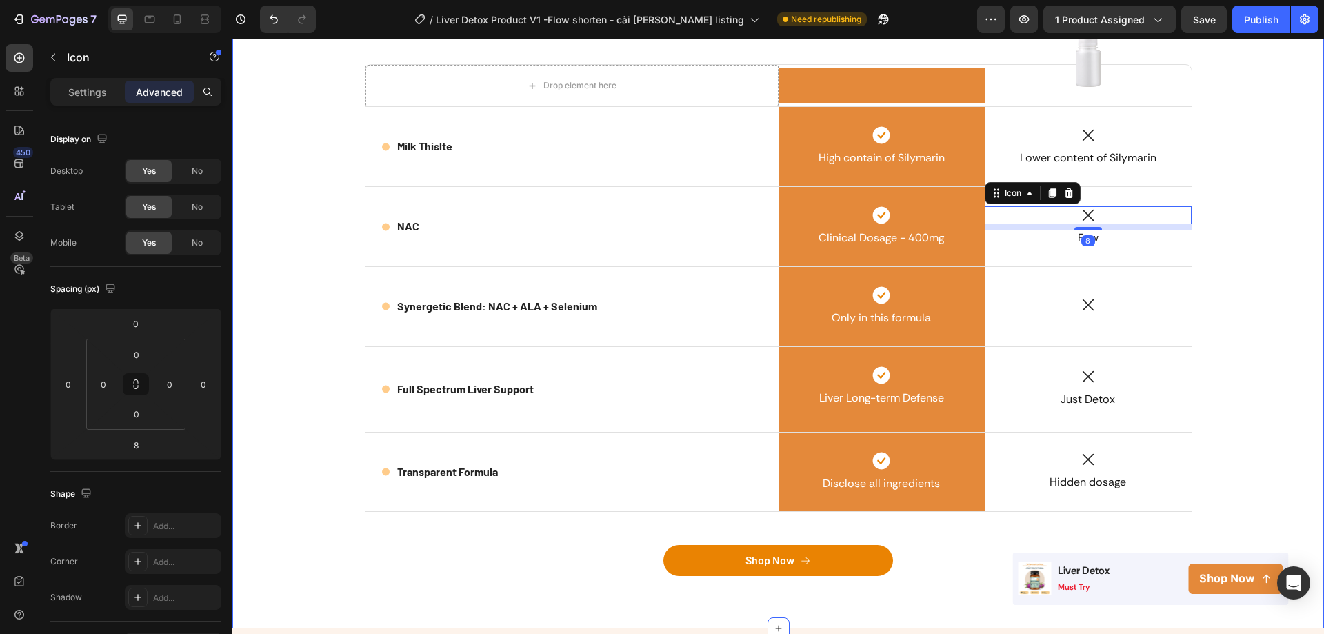
click at [1239, 381] on div "How We Stand Out Heading Row Drop element here Image Row Image Row Icon Milk Th…" at bounding box center [778, 281] width 1071 height 628
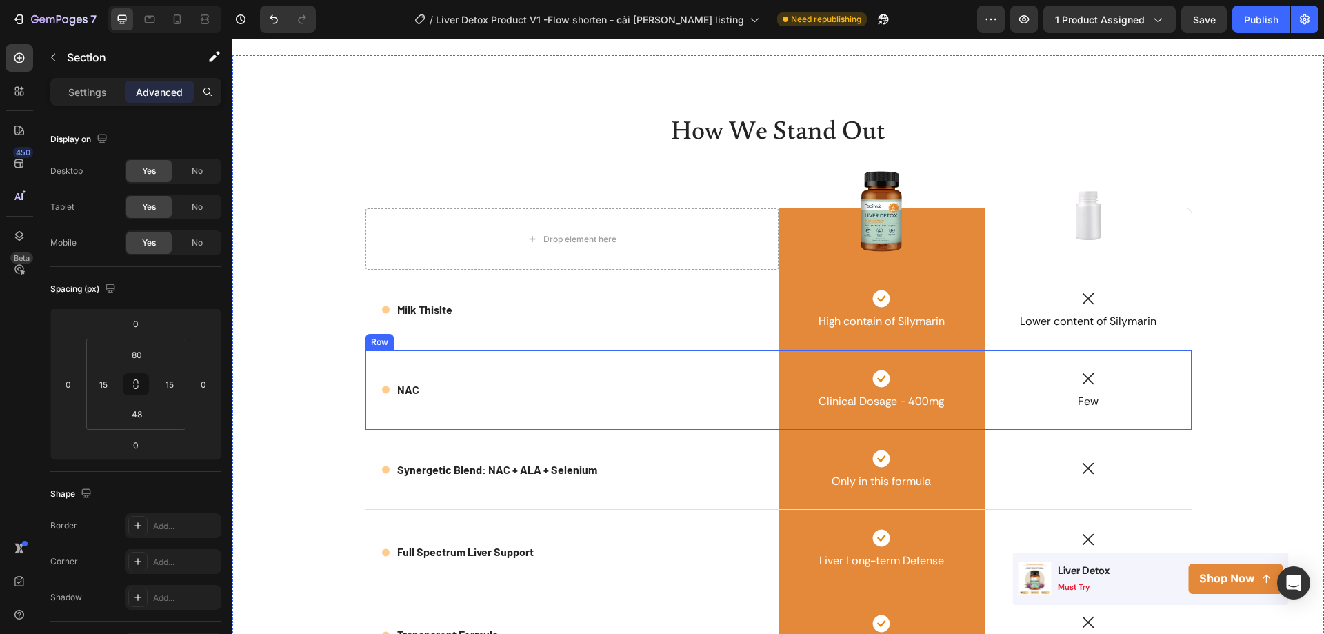
scroll to position [2718, 0]
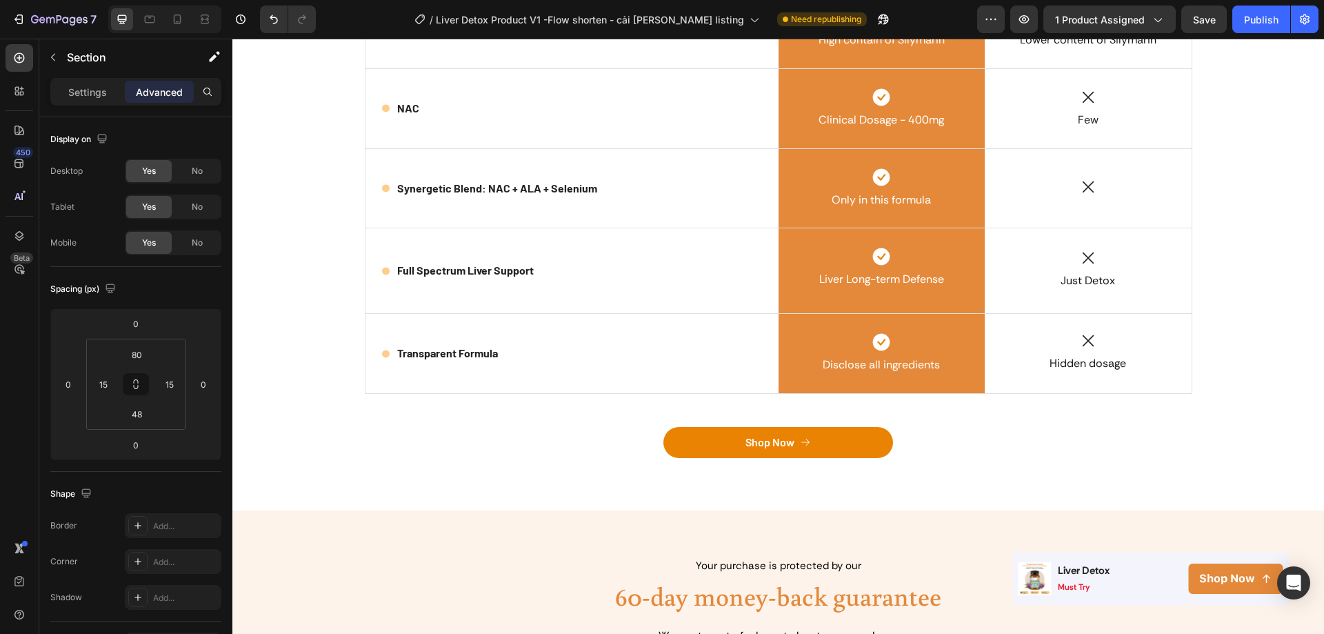
click at [281, 472] on div "How We Stand Out Heading Row Drop element here Image Row Image Row Icon Milk Th…" at bounding box center [778, 153] width 1071 height 648
click at [436, 474] on div "How We Stand Out Heading Row Drop element here Image Row Image Row Icon Milk Th…" at bounding box center [778, 153] width 1071 height 648
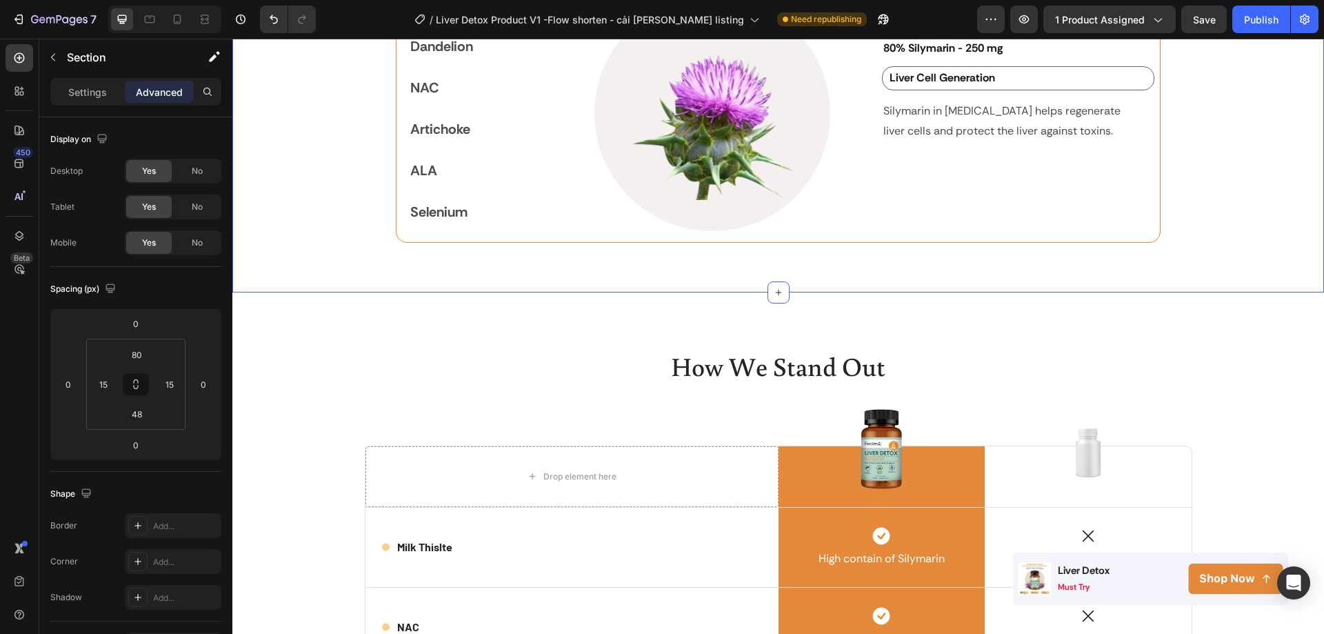
scroll to position [1959, 0]
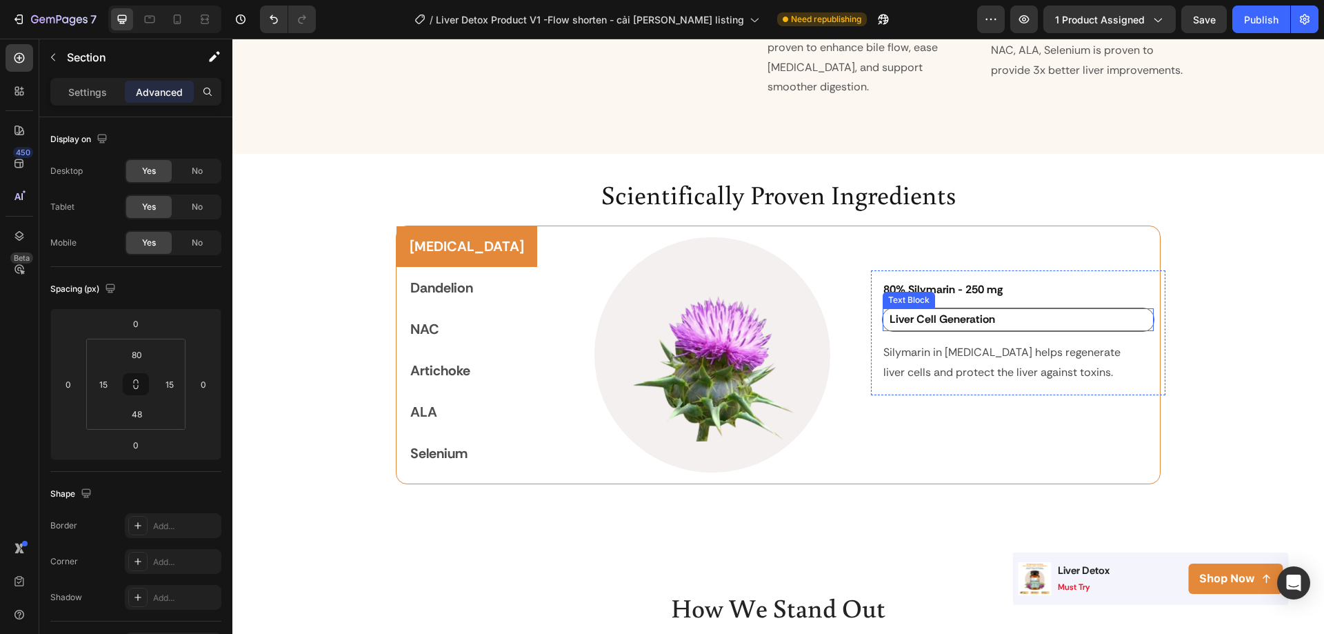
click at [1112, 310] on p "Liver Cell Generation" at bounding box center [1021, 320] width 263 height 20
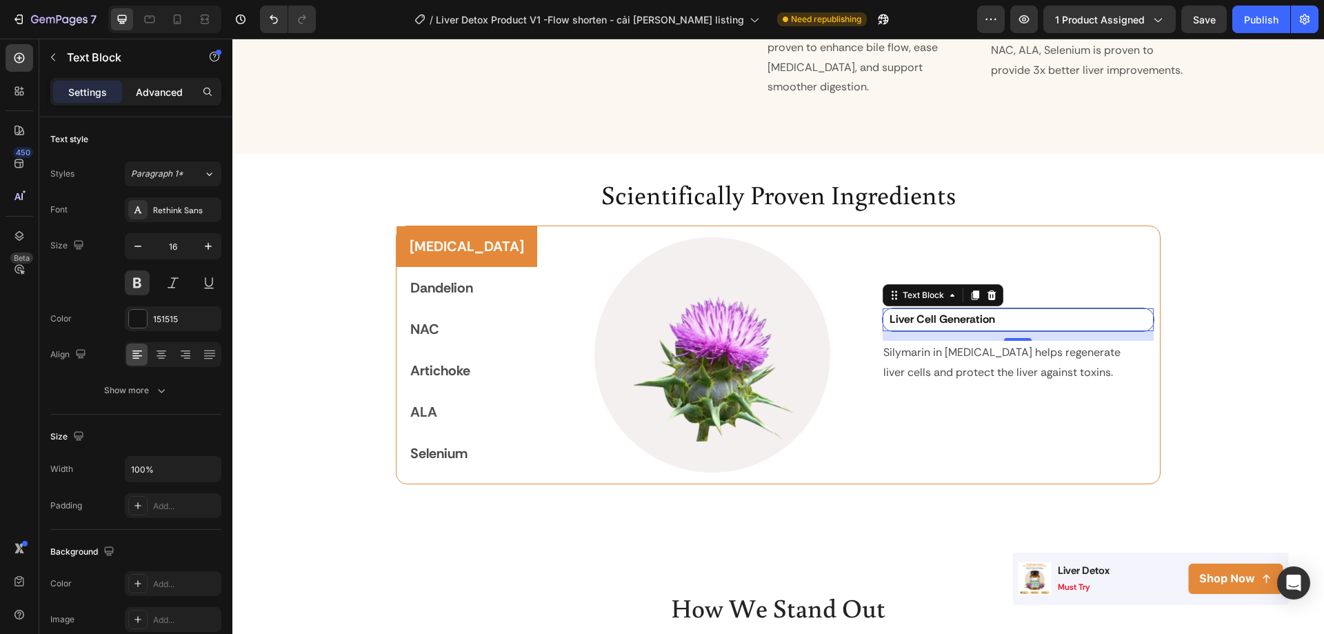
click at [154, 87] on p "Advanced" at bounding box center [159, 92] width 47 height 14
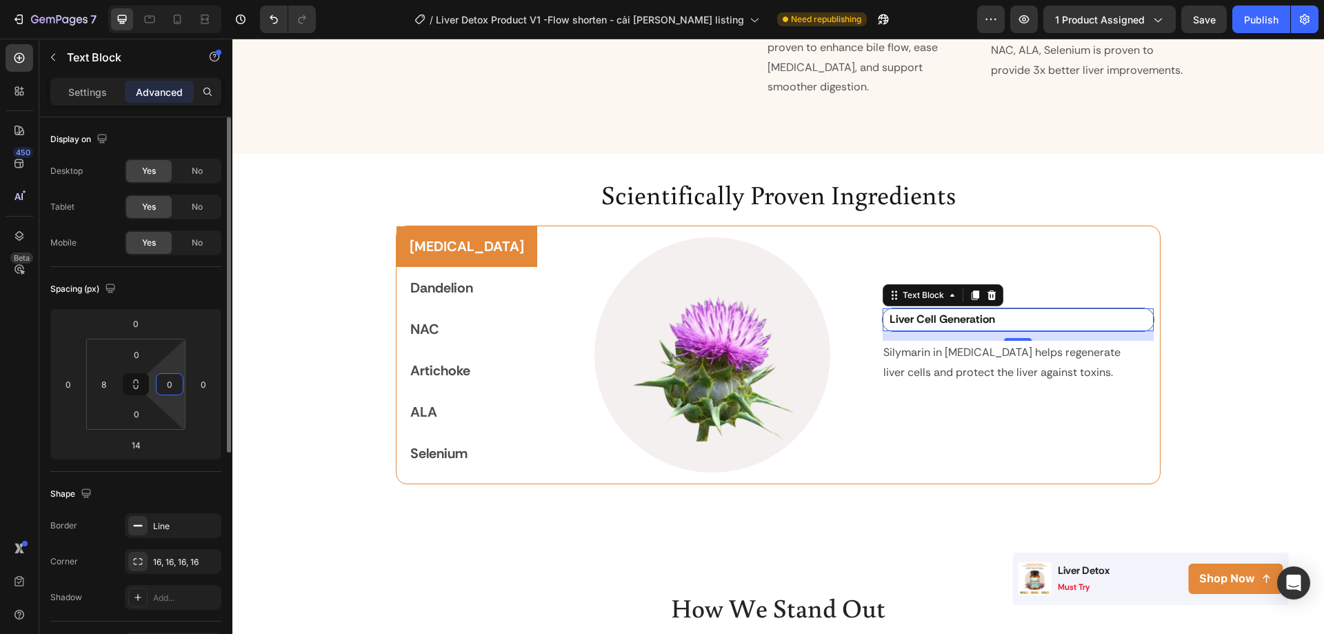
click at [177, 388] on input "0" at bounding box center [169, 384] width 21 height 21
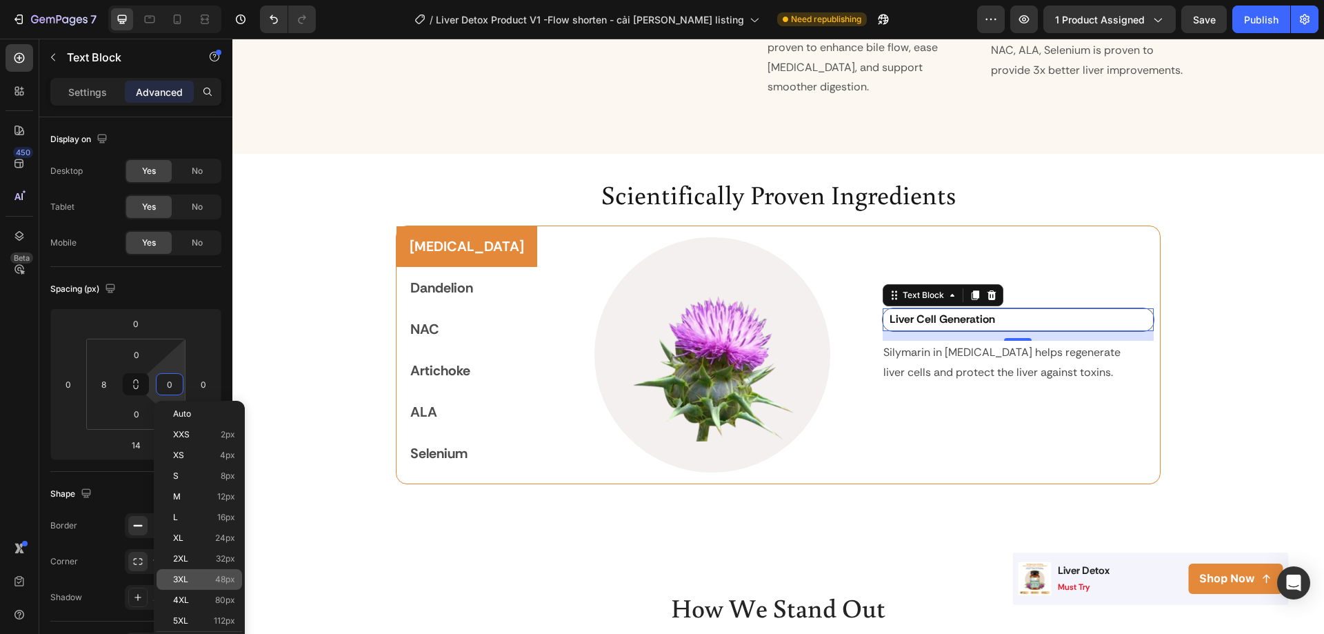
click at [197, 579] on p "3XL 48px" at bounding box center [204, 579] width 62 height 10
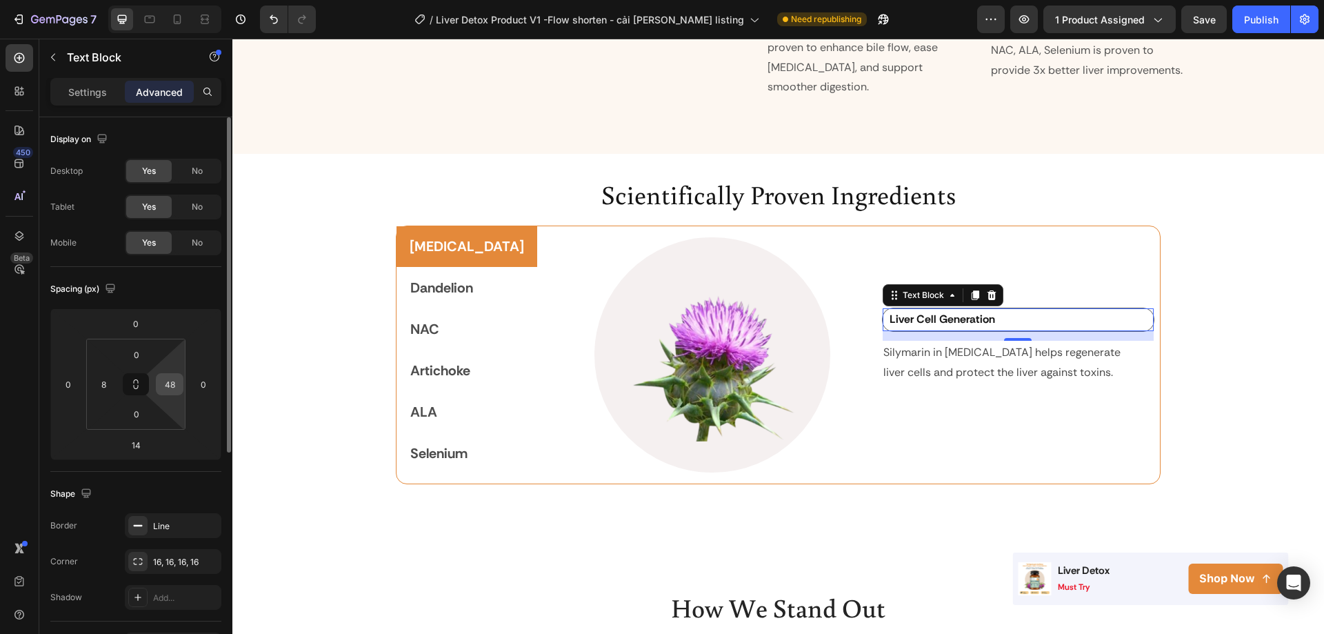
type input "0"
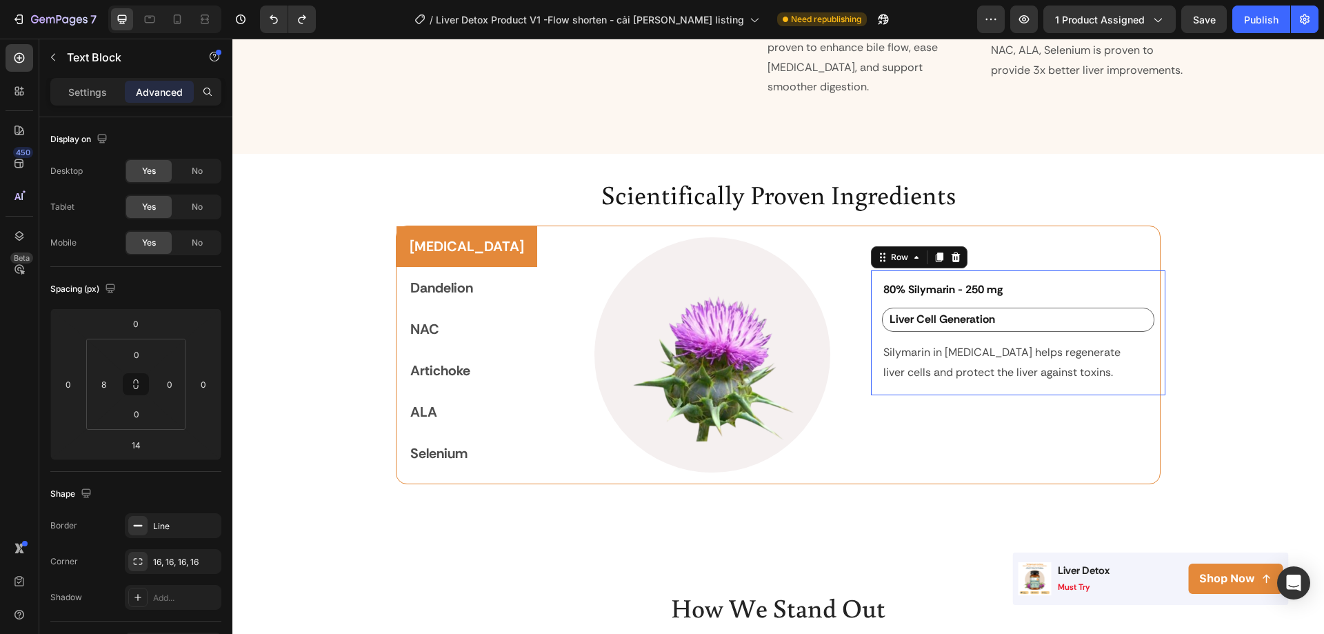
click at [1123, 270] on div "80% Silymarin - 250 mg Heading Liver Cell Generation Text Block Silymarin in Mi…" at bounding box center [1018, 332] width 294 height 125
click at [176, 390] on input "16" at bounding box center [169, 384] width 21 height 21
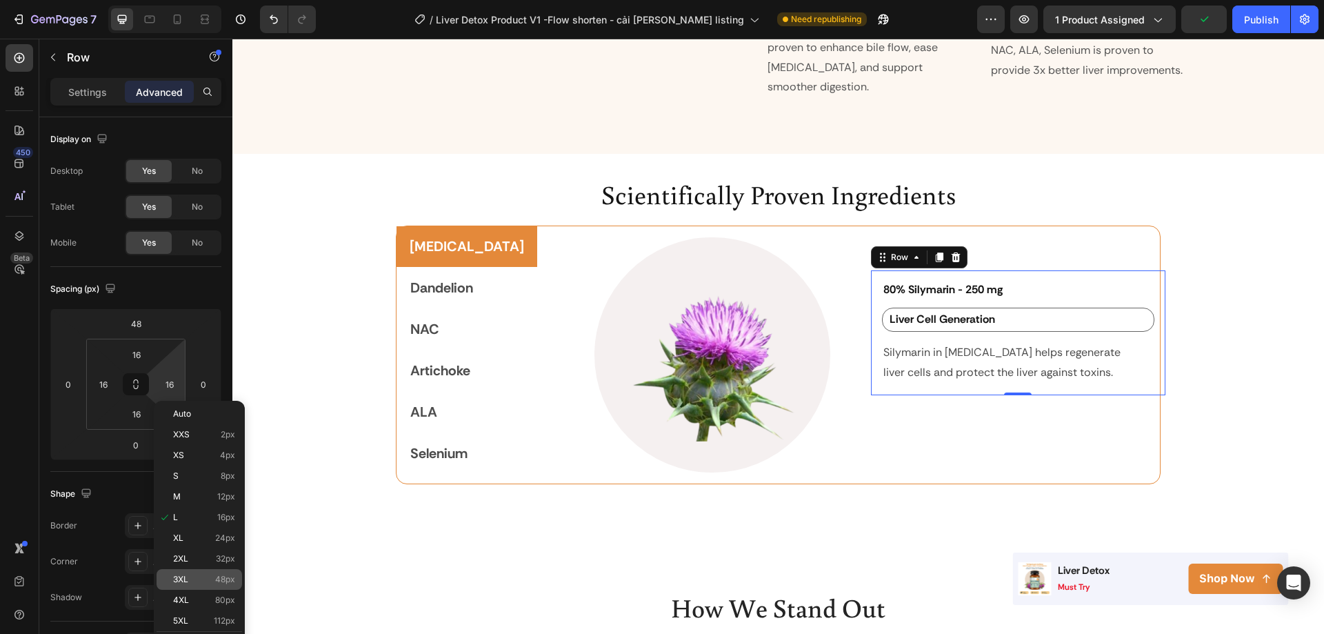
click at [161, 579] on div "3XL 48px" at bounding box center [200, 579] width 86 height 21
type input "48"
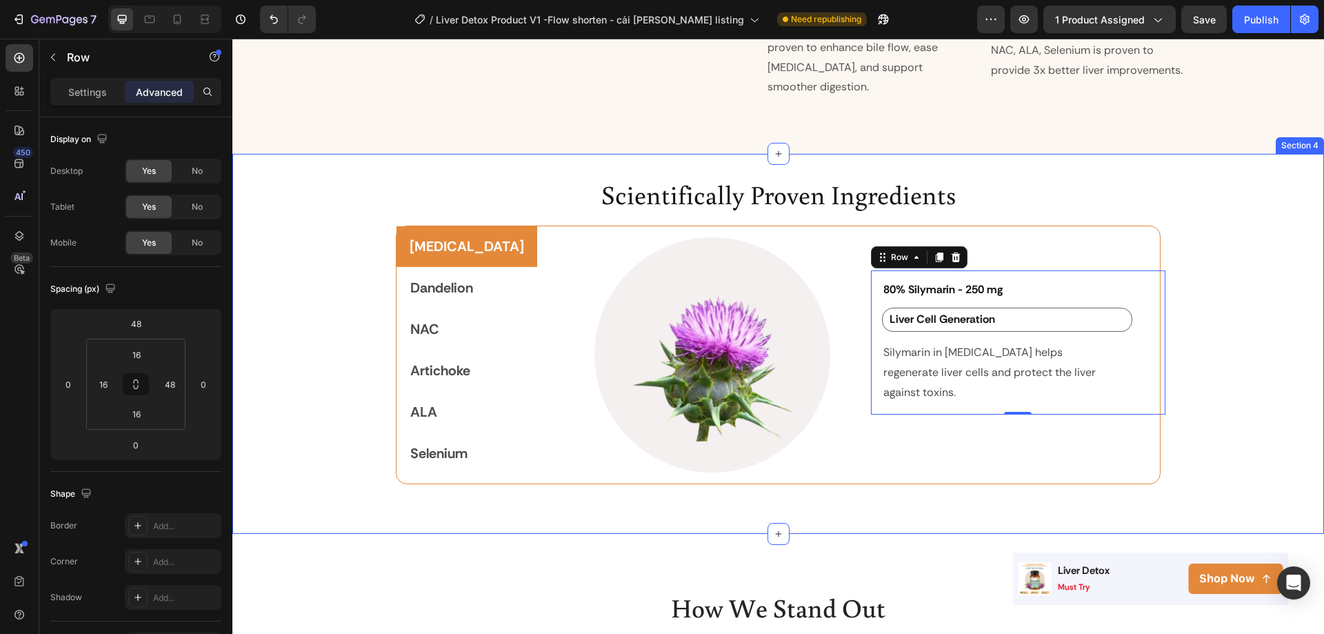
click at [1213, 354] on div "Scientifically Proven Ingredients Heading Milk Thistle Dandelion NAC Artichoke …" at bounding box center [778, 344] width 1092 height 336
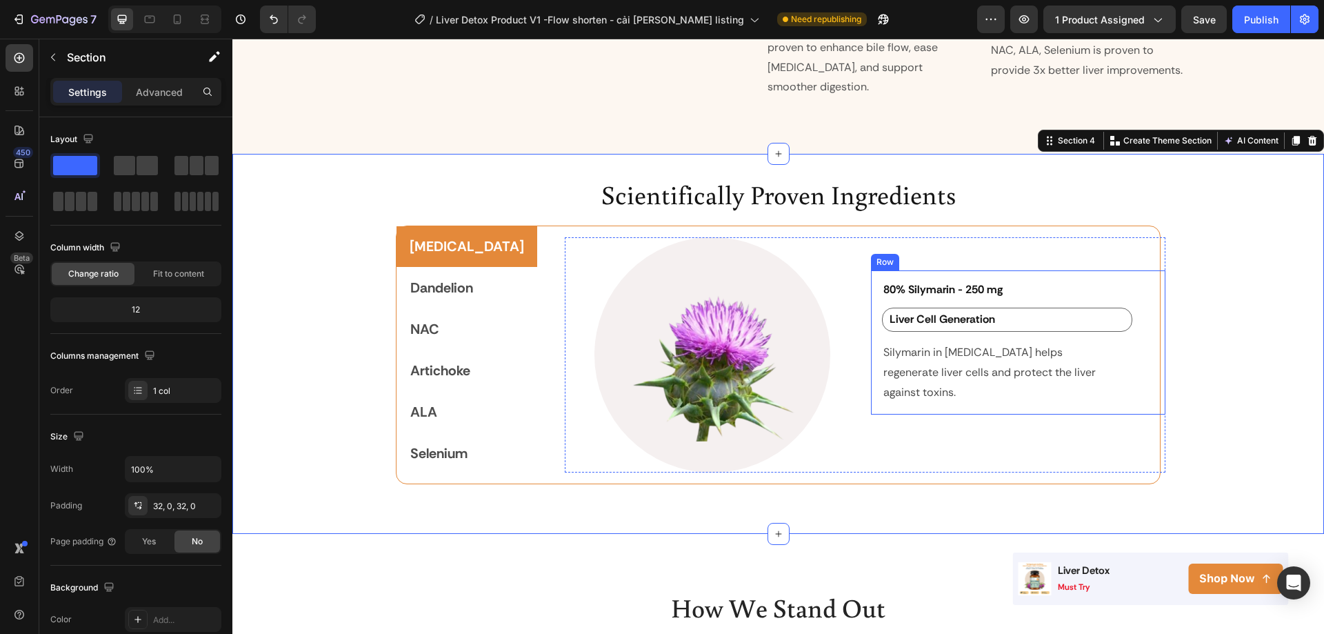
click at [1126, 372] on div "80% Silymarin - 250 mg Heading Liver Cell Generation Text Block Silymarin in Mi…" at bounding box center [1018, 342] width 294 height 145
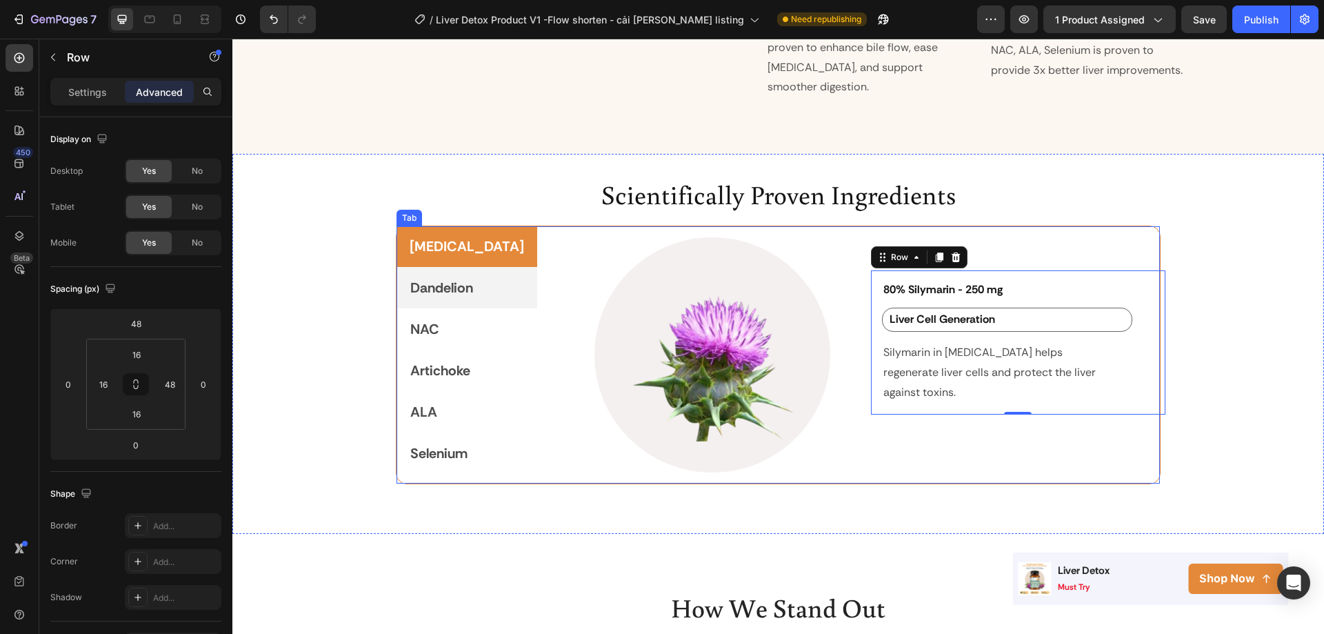
click at [448, 275] on p "Dandelion" at bounding box center [441, 287] width 63 height 25
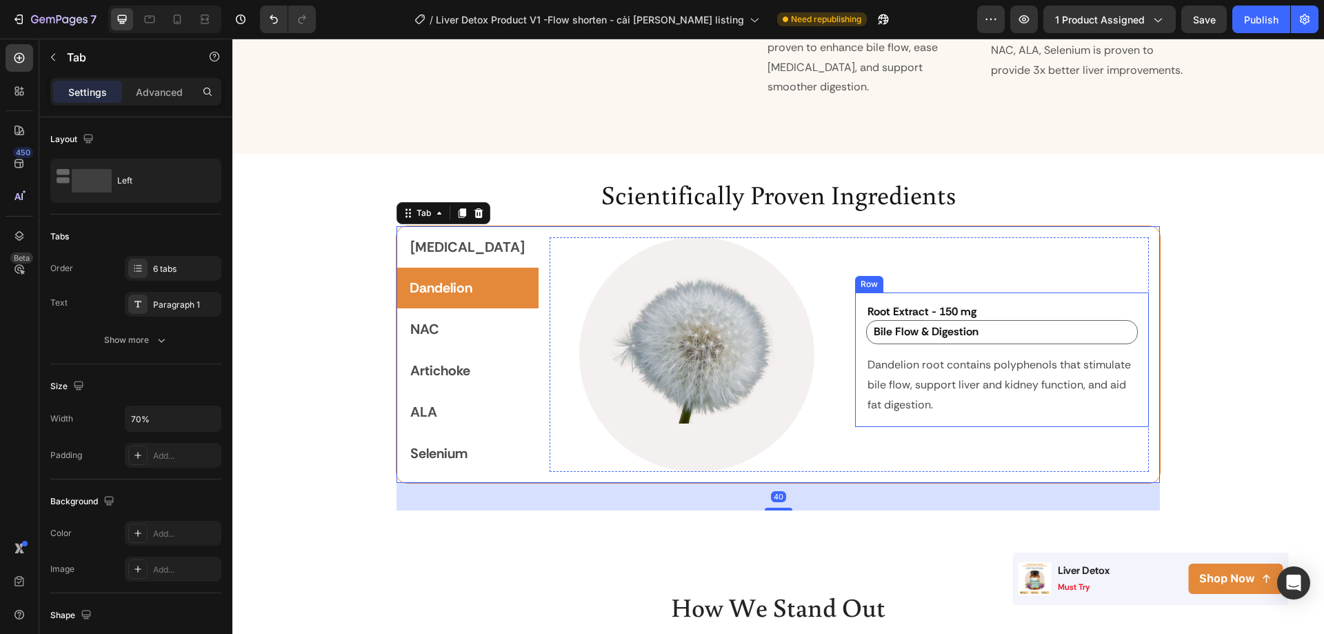
click at [994, 407] on div "Root Extract - 150 mg Heading Bile Flow & Digestion Text Block Dandelion root c…" at bounding box center [1002, 359] width 294 height 135
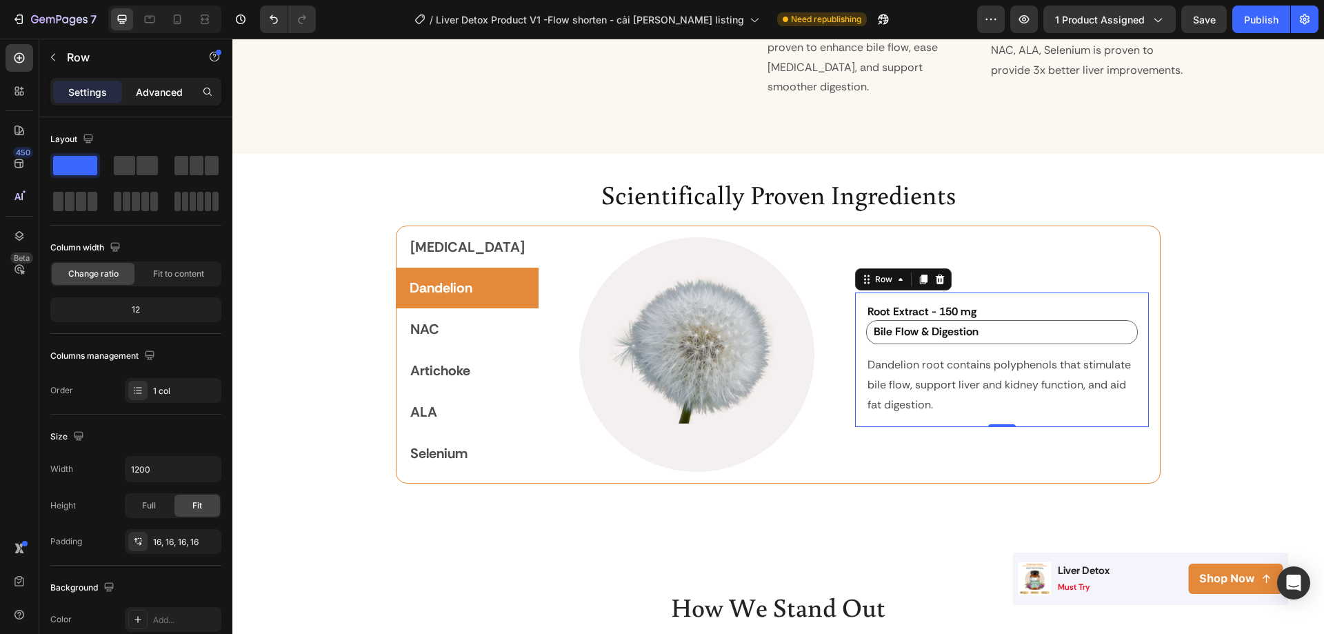
click at [161, 92] on p "Advanced" at bounding box center [159, 92] width 47 height 14
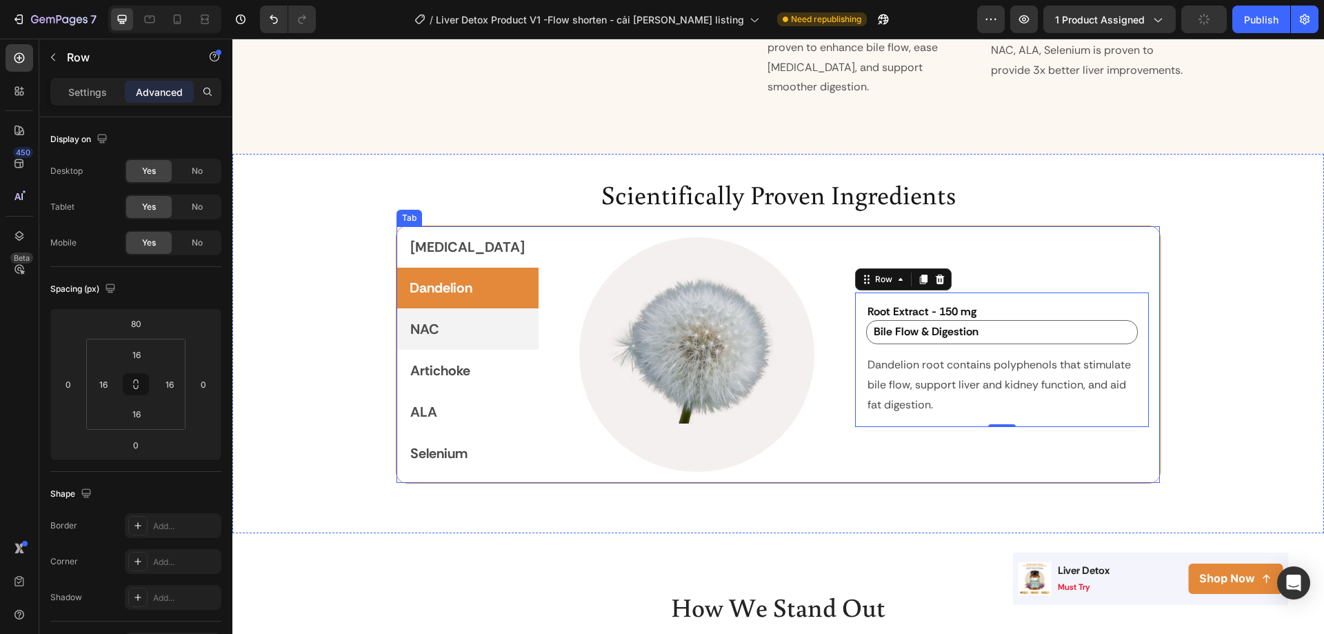
click at [431, 321] on p "NAC" at bounding box center [424, 329] width 29 height 25
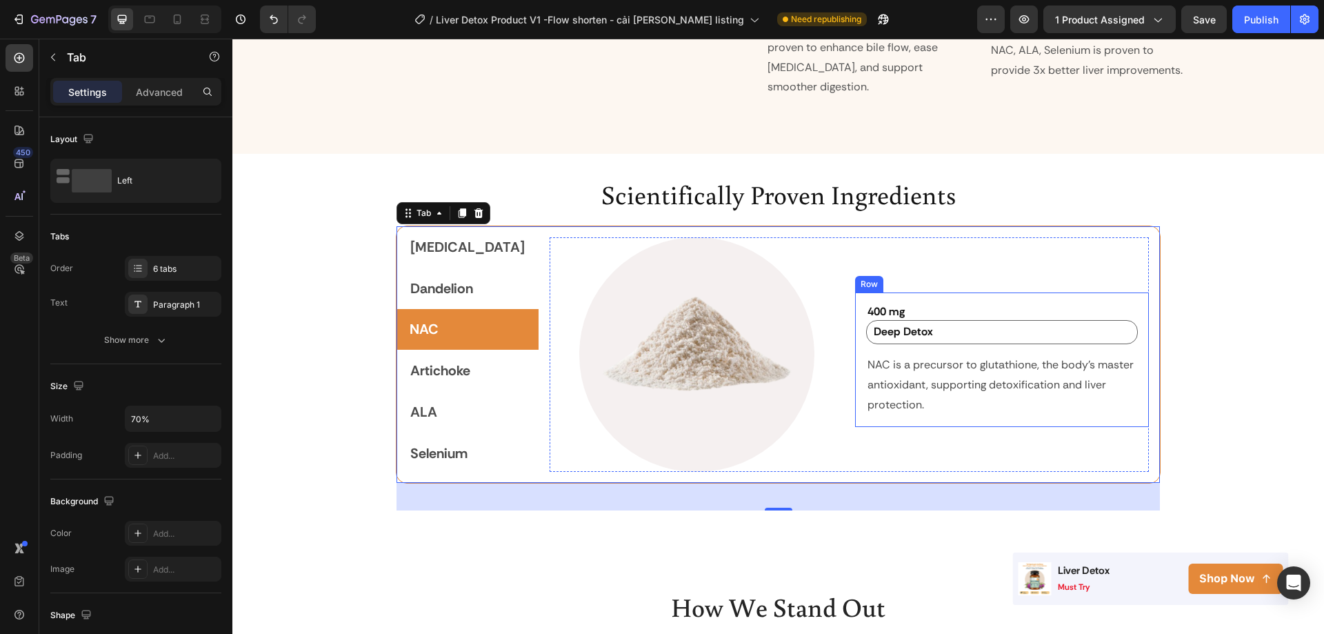
click at [1011, 407] on div "400 mg Heading Deep Detox Text Block NAC is a precursor to glutathione, the bod…" at bounding box center [1002, 359] width 294 height 135
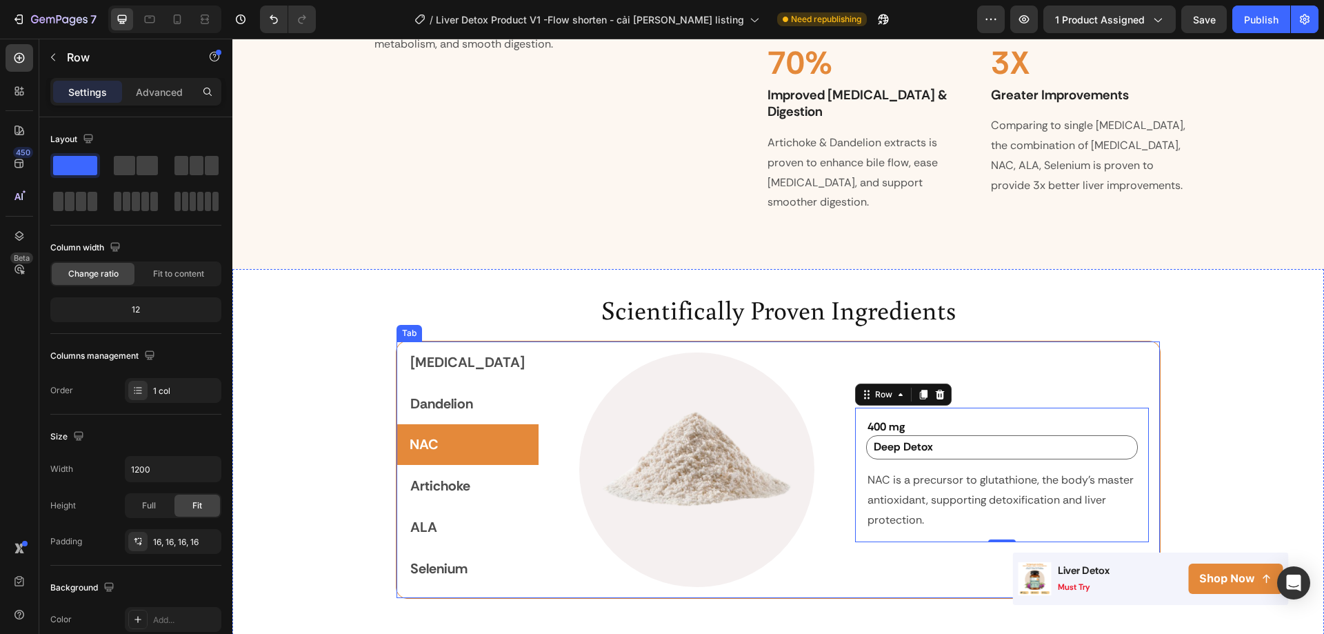
scroll to position [1821, 0]
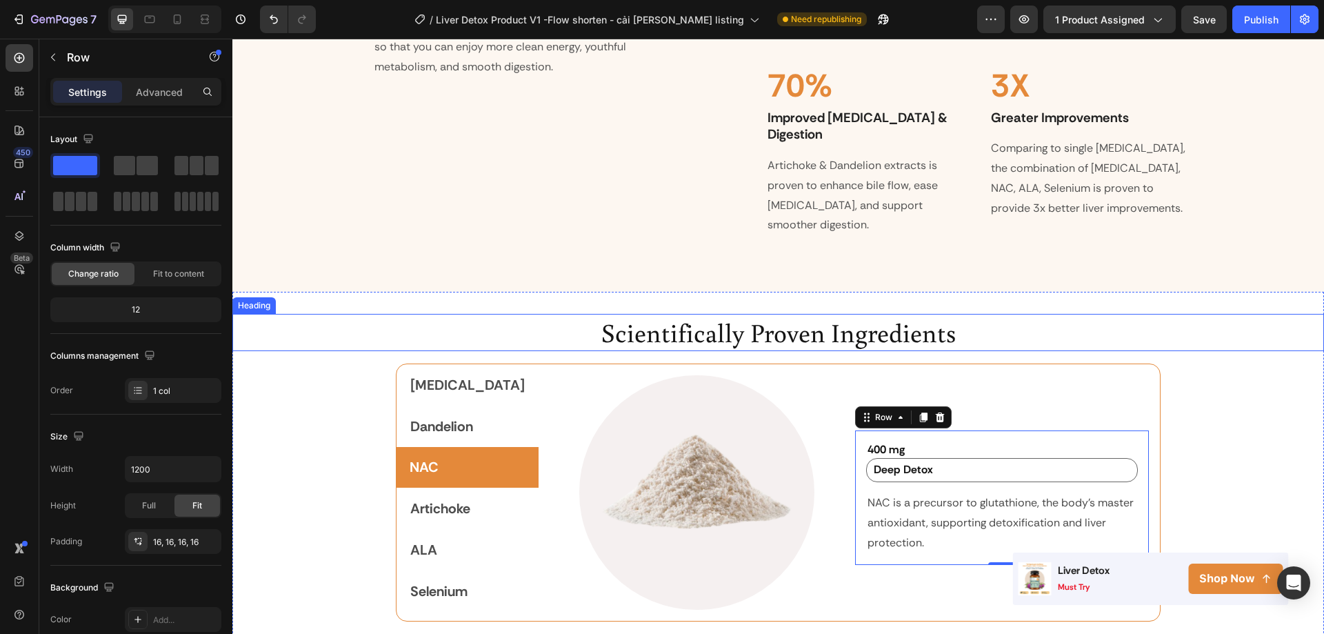
click at [757, 317] on h2 "Scientifically Proven Ingredients" at bounding box center [778, 332] width 1092 height 37
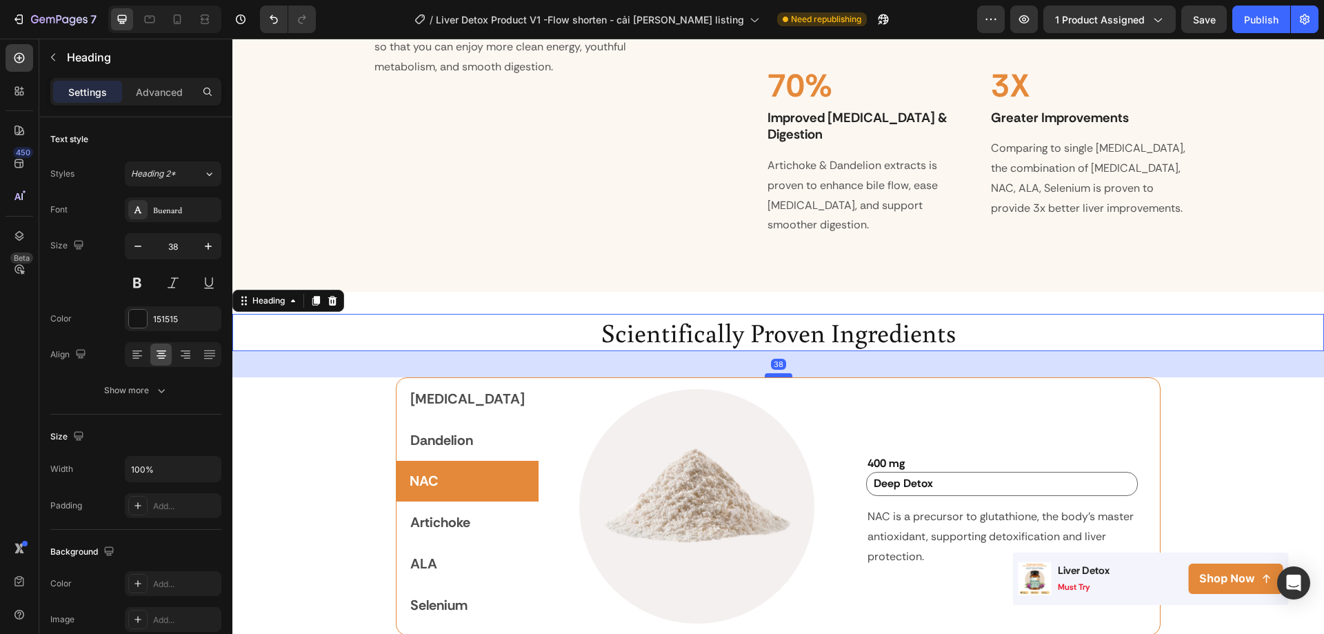
drag, startPoint x: 777, startPoint y: 344, endPoint x: 776, endPoint y: 358, distance: 13.8
click at [776, 373] on div at bounding box center [779, 375] width 28 height 4
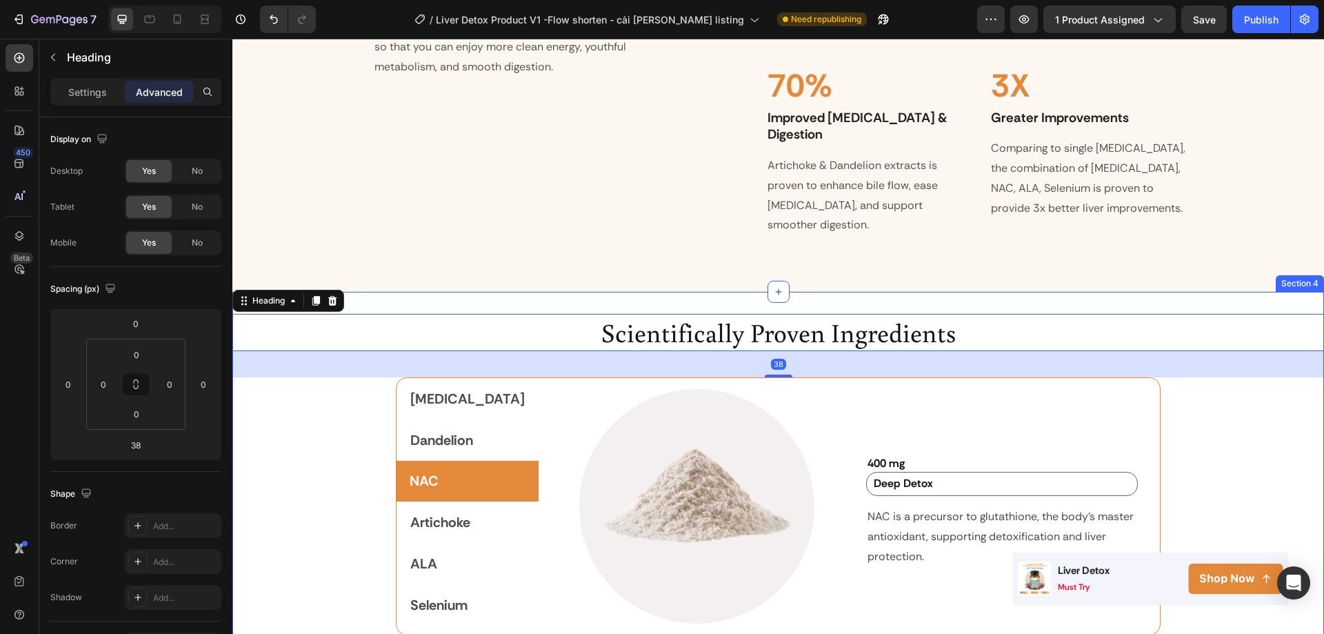
click at [359, 385] on div "Scientifically Proven Ingredients Heading 38 Milk Thistle Dandelion NAC Articho…" at bounding box center [778, 488] width 1092 height 349
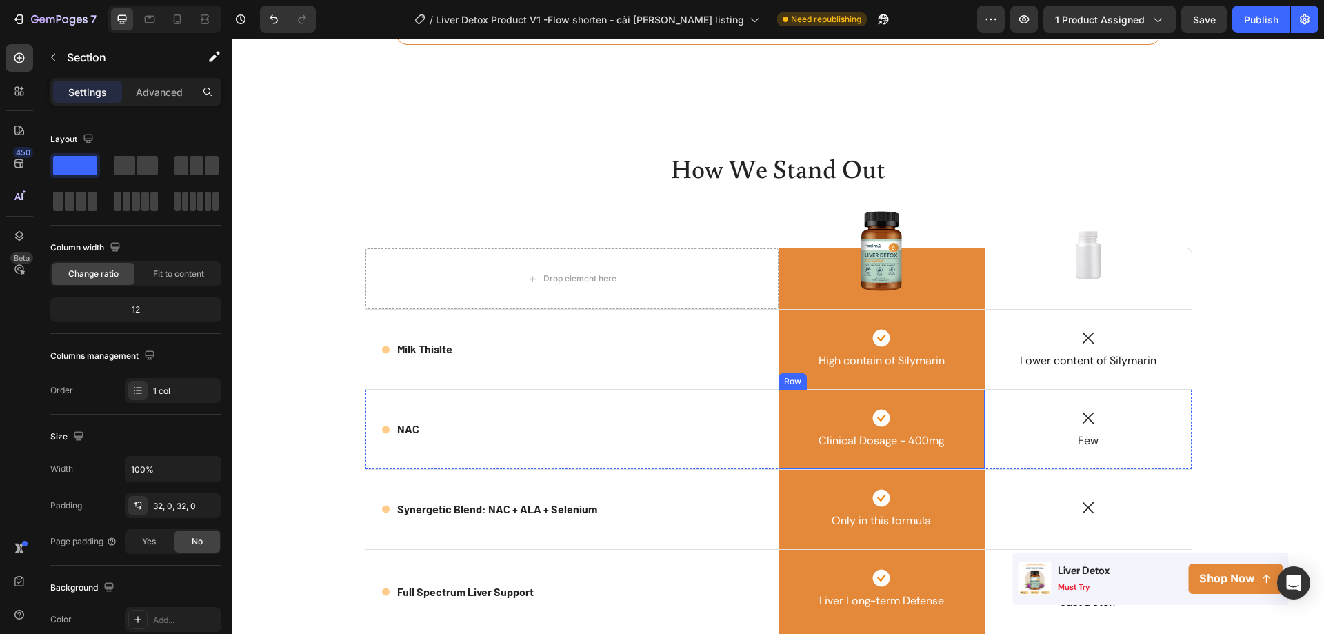
scroll to position [2442, 0]
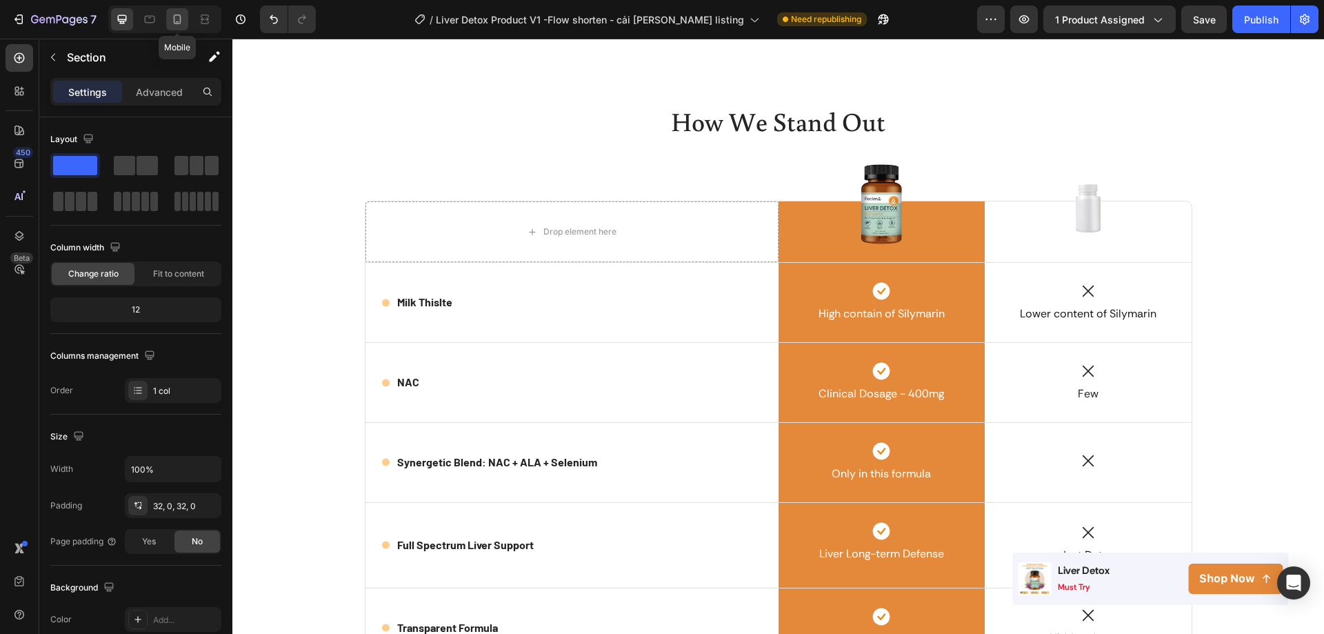
click at [187, 26] on div at bounding box center [177, 19] width 22 height 22
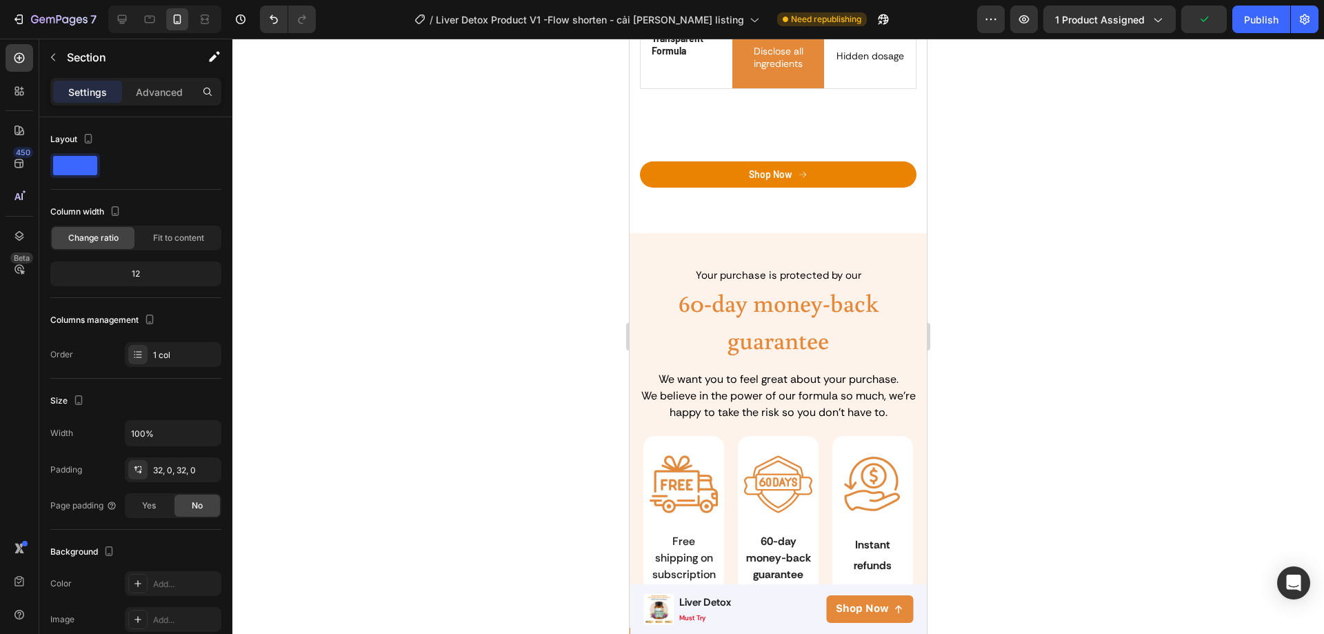
scroll to position [3411, 0]
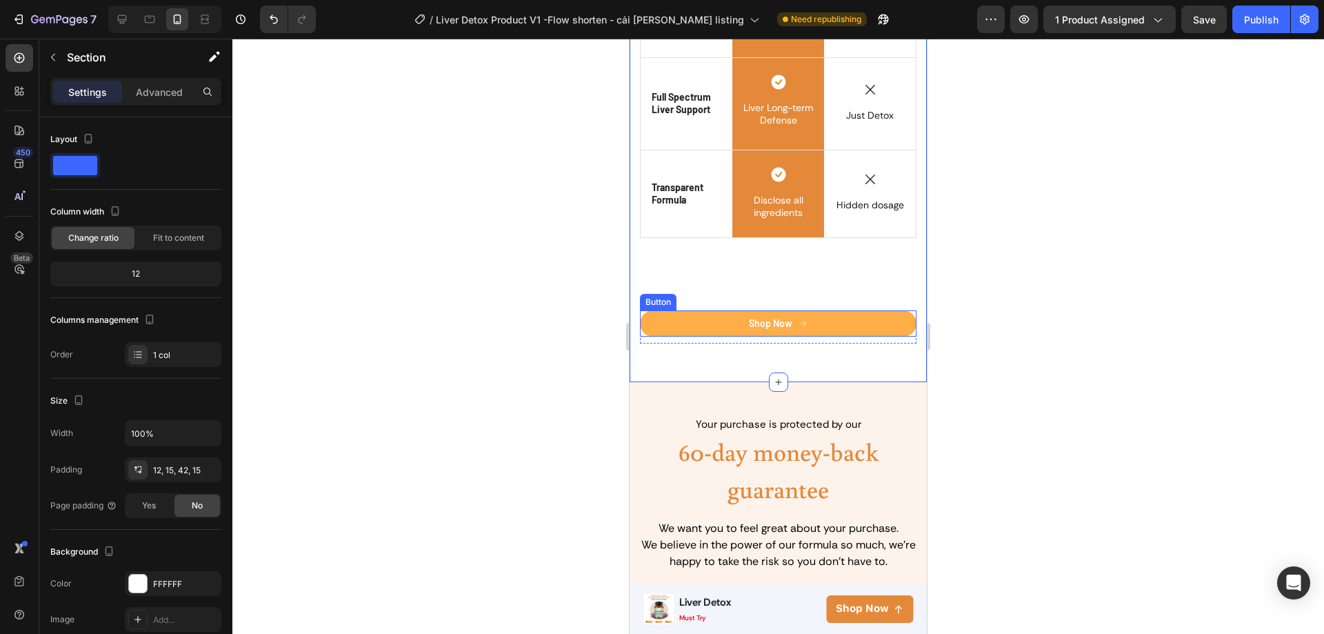
click at [799, 319] on button "Shop Now" at bounding box center [778, 323] width 277 height 26
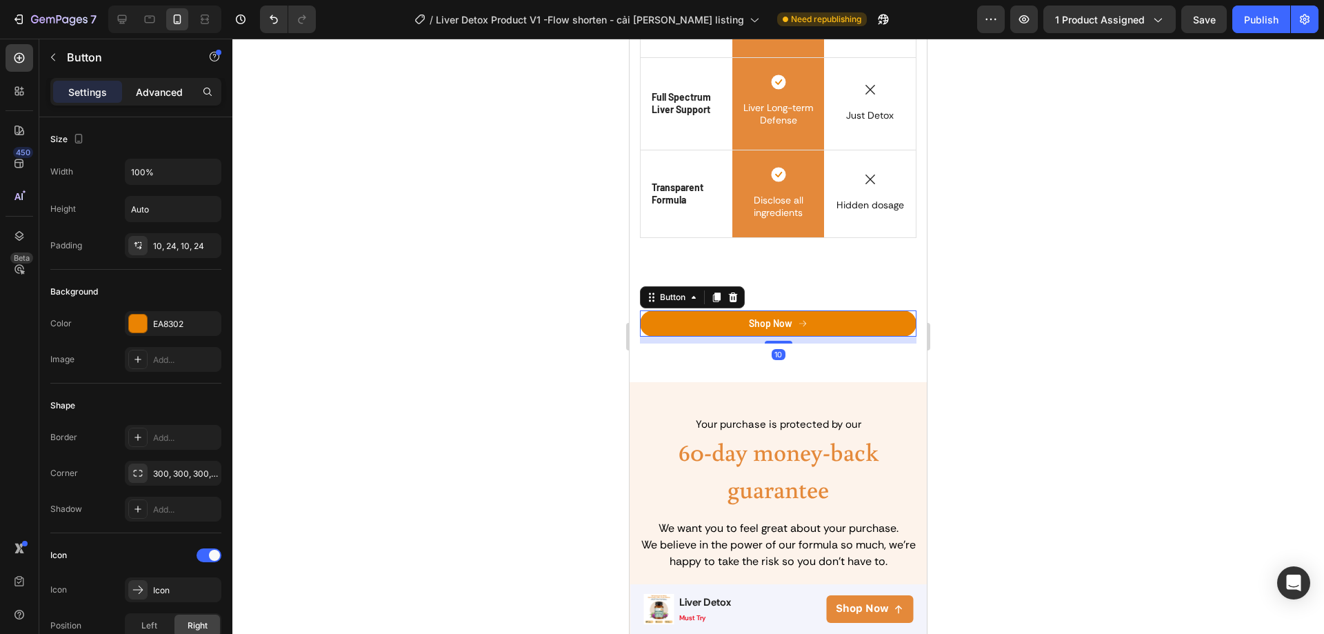
click at [163, 85] on p "Advanced" at bounding box center [159, 92] width 47 height 14
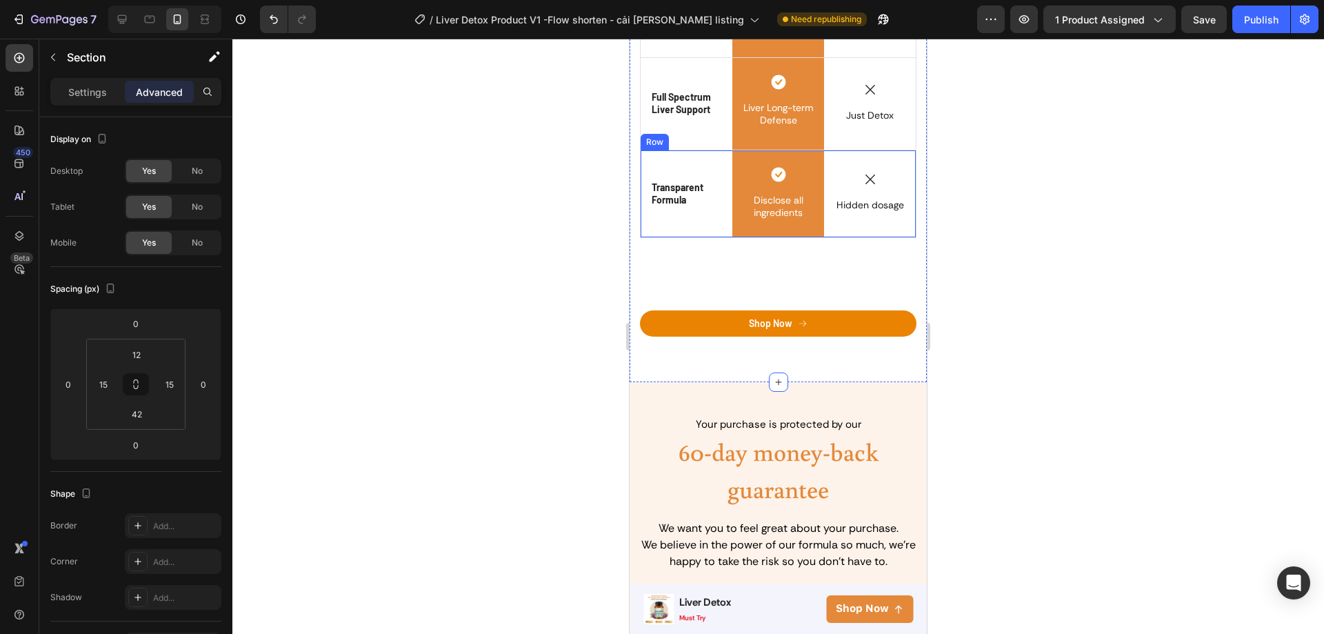
click at [857, 237] on div "Icon Hidden dosage Text Block Text Block" at bounding box center [870, 193] width 92 height 86
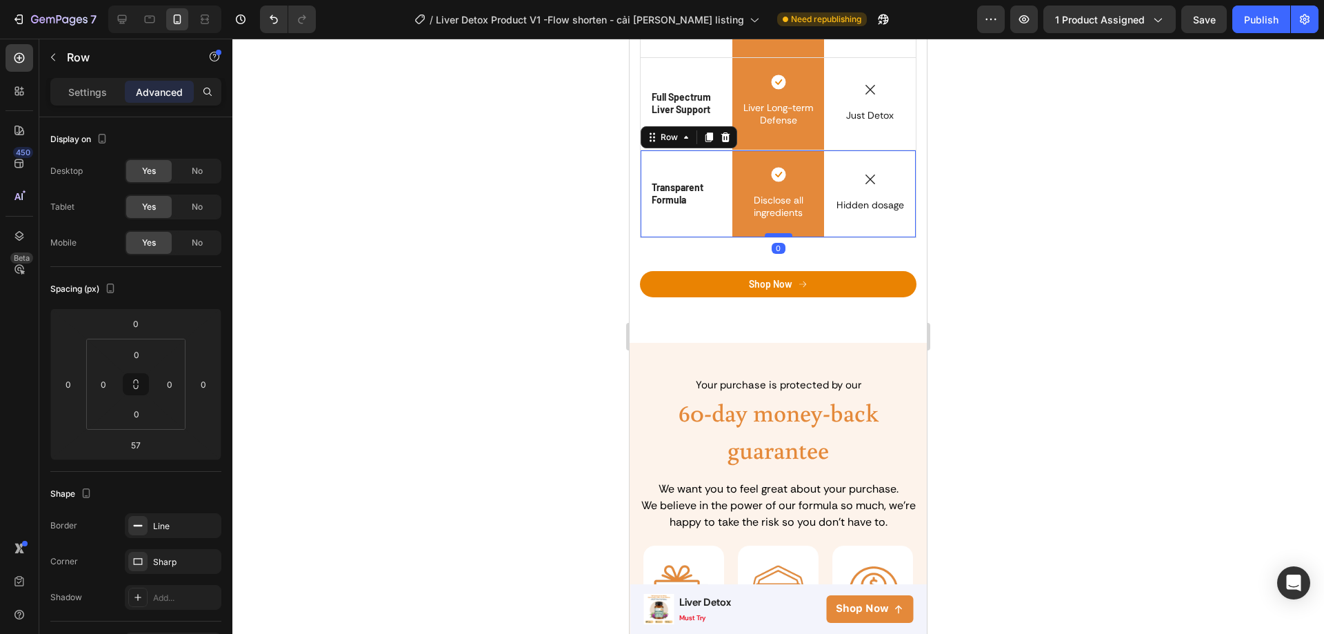
drag, startPoint x: 776, startPoint y: 283, endPoint x: 1038, endPoint y: 154, distance: 292.4
click at [777, 237] on div at bounding box center [779, 235] width 28 height 4
type input "0"
click at [131, 21] on div at bounding box center [122, 19] width 22 height 22
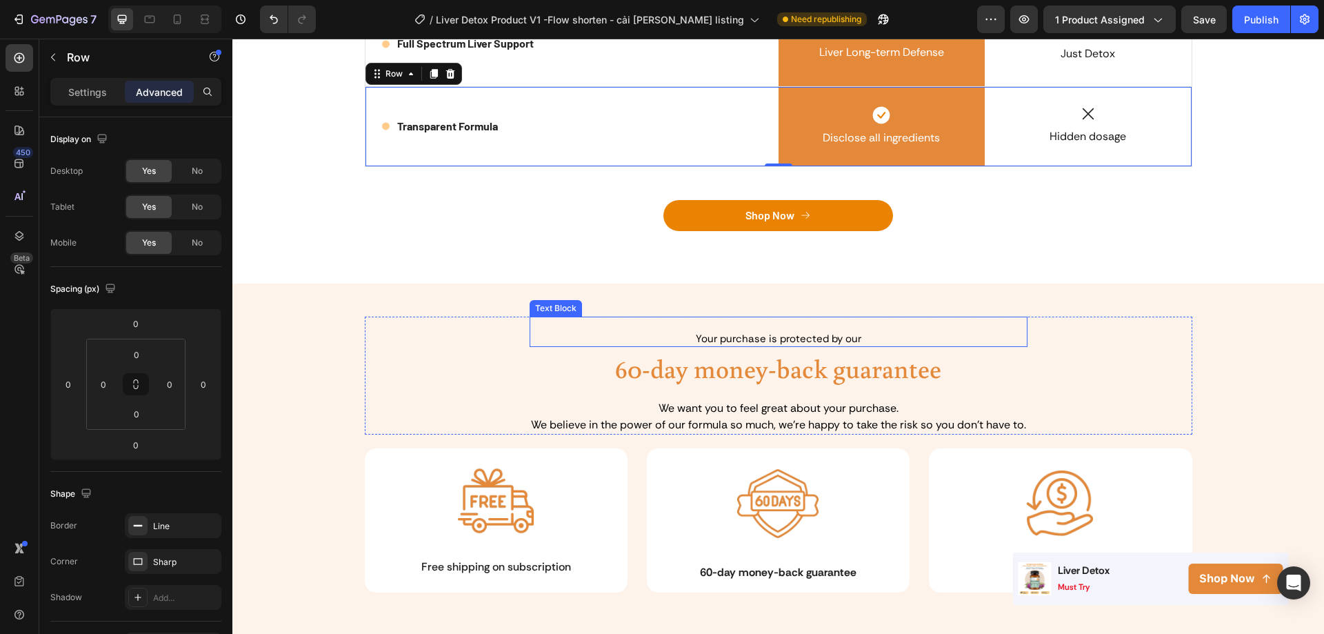
scroll to position [3649, 0]
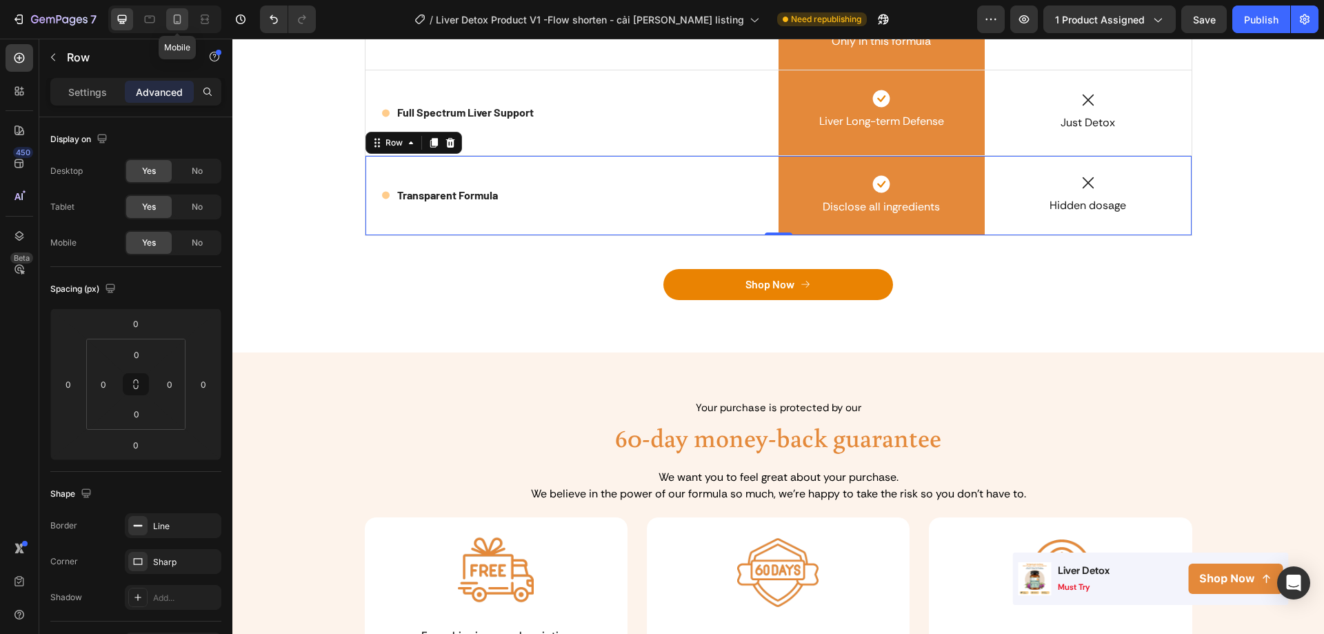
click at [176, 23] on icon at bounding box center [178, 19] width 8 height 10
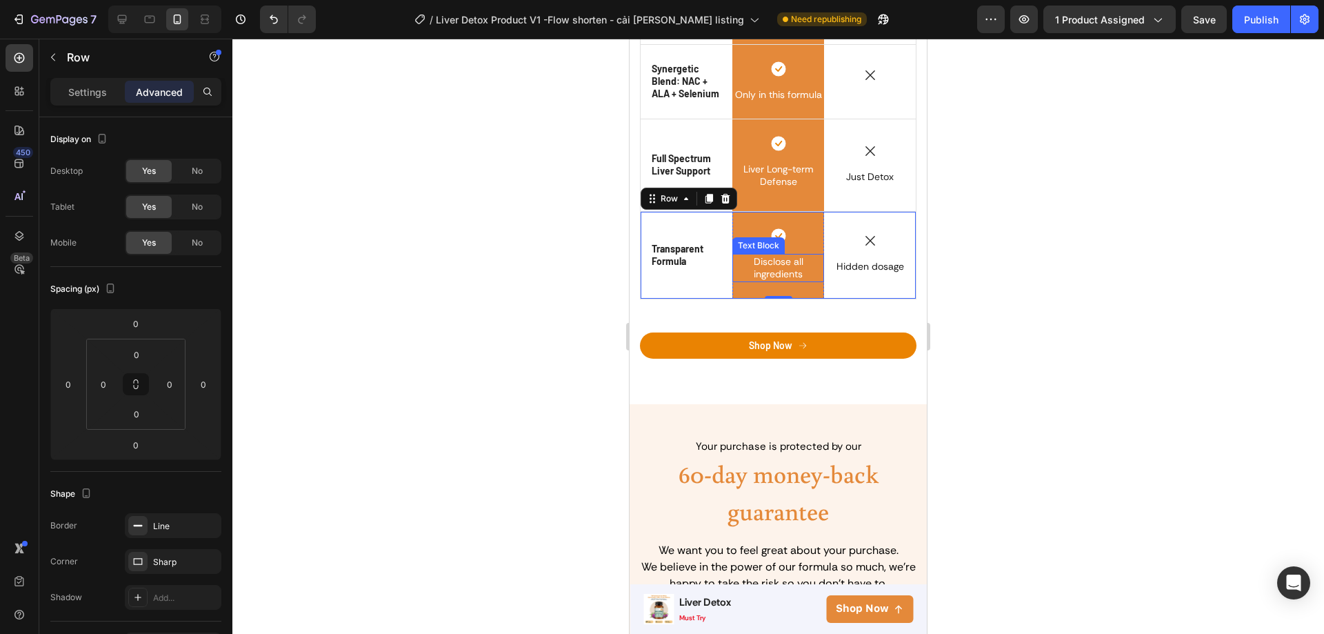
scroll to position [3346, 0]
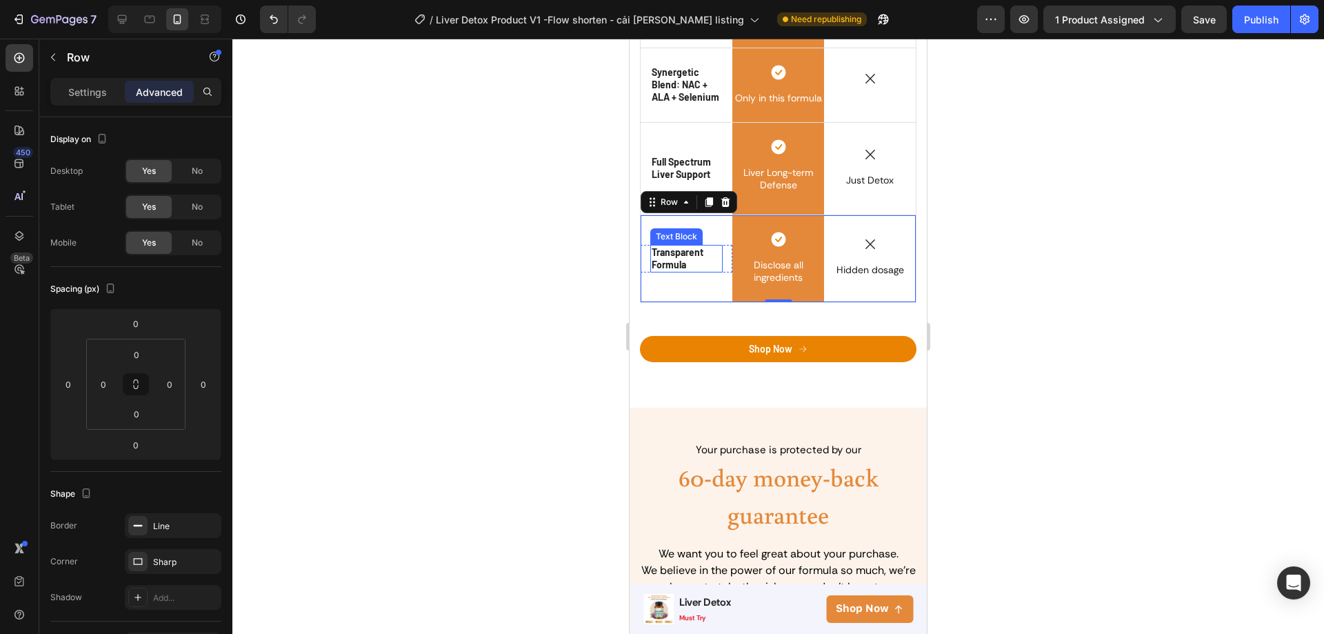
click at [674, 271] on p "Transparent Formula" at bounding box center [687, 258] width 70 height 25
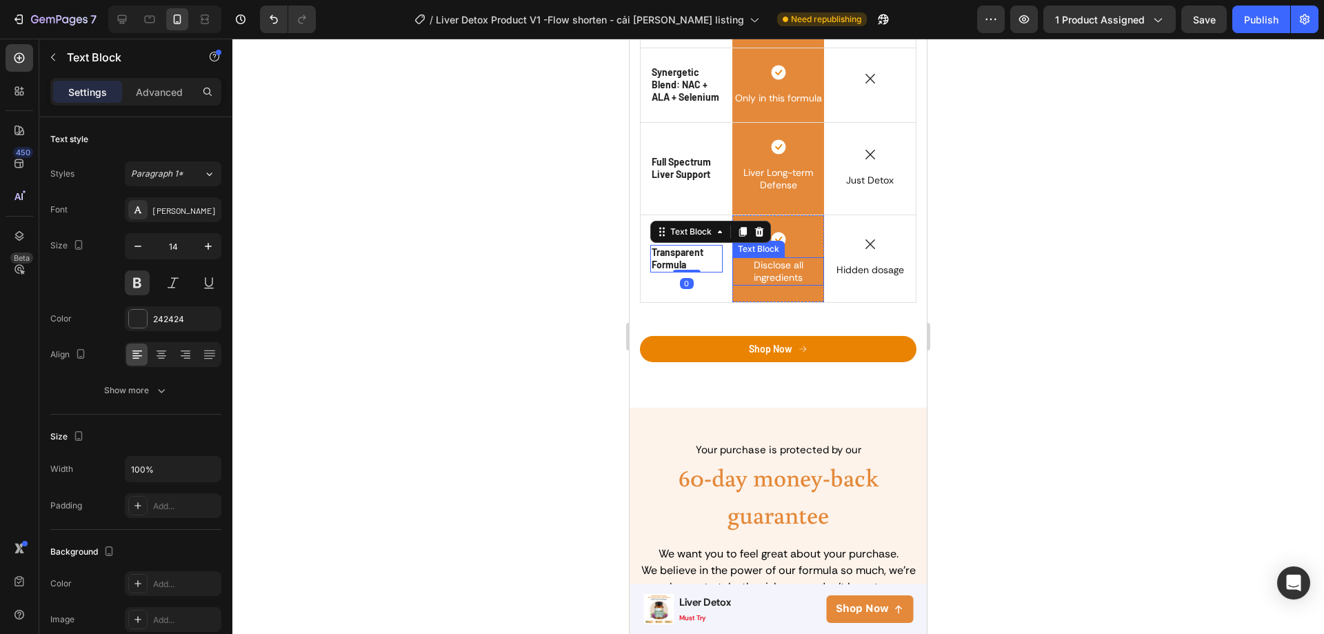
click at [789, 283] on span "Disclose all ingredients" at bounding box center [779, 271] width 50 height 25
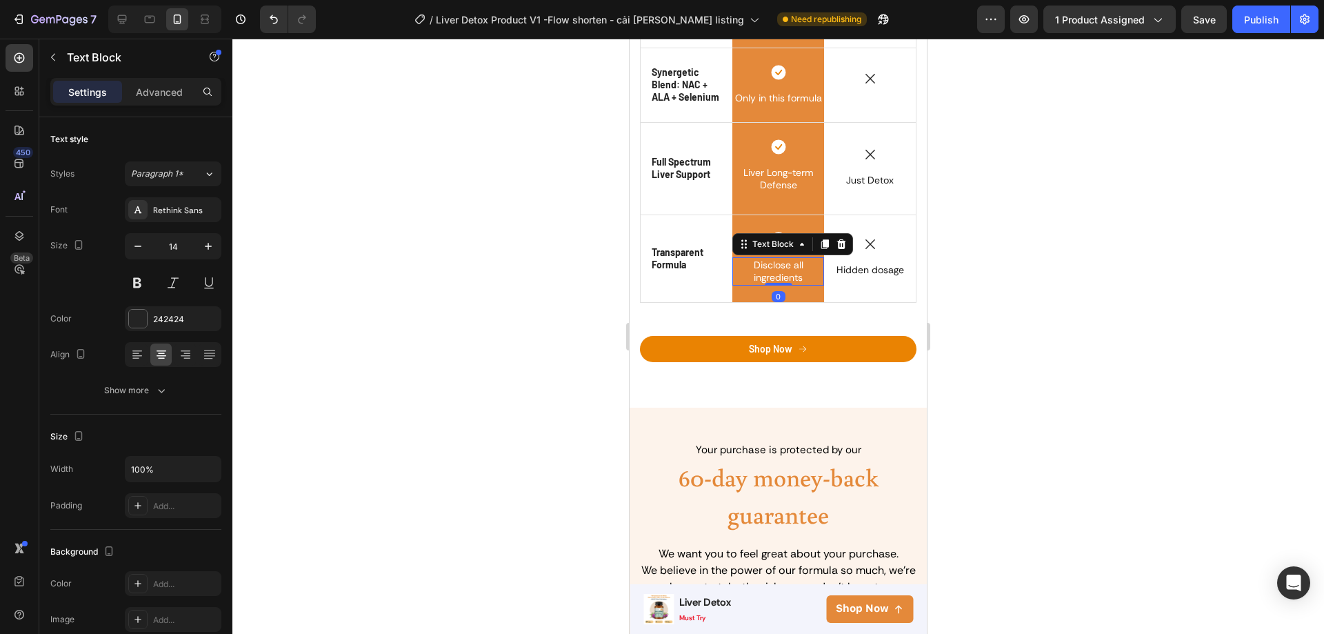
click at [759, 283] on span "Disclose all ingredients" at bounding box center [779, 271] width 50 height 25
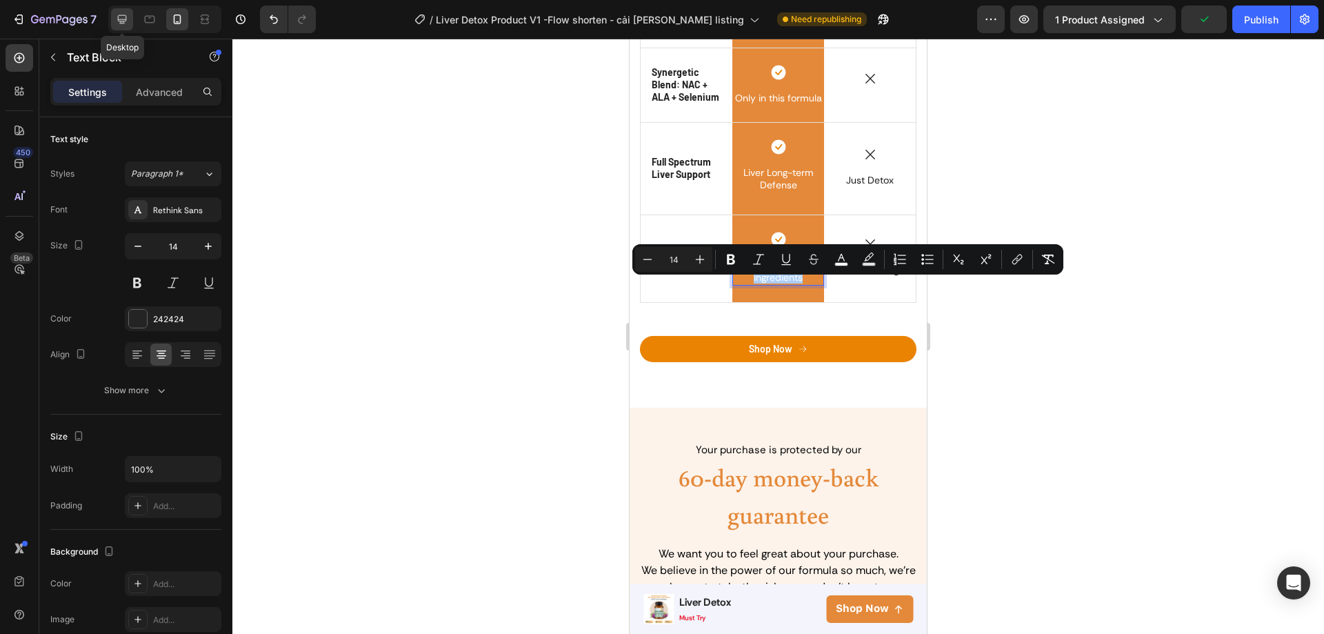
click at [126, 23] on icon at bounding box center [122, 19] width 14 height 14
type input "16"
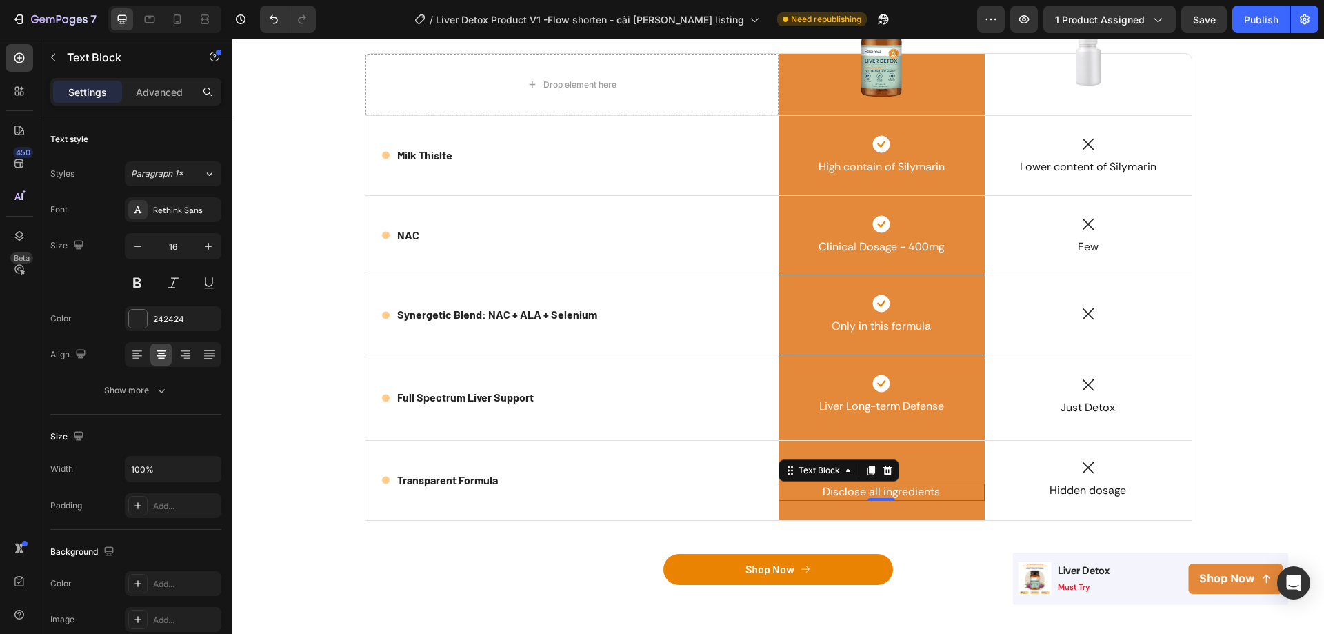
scroll to position [3761, 0]
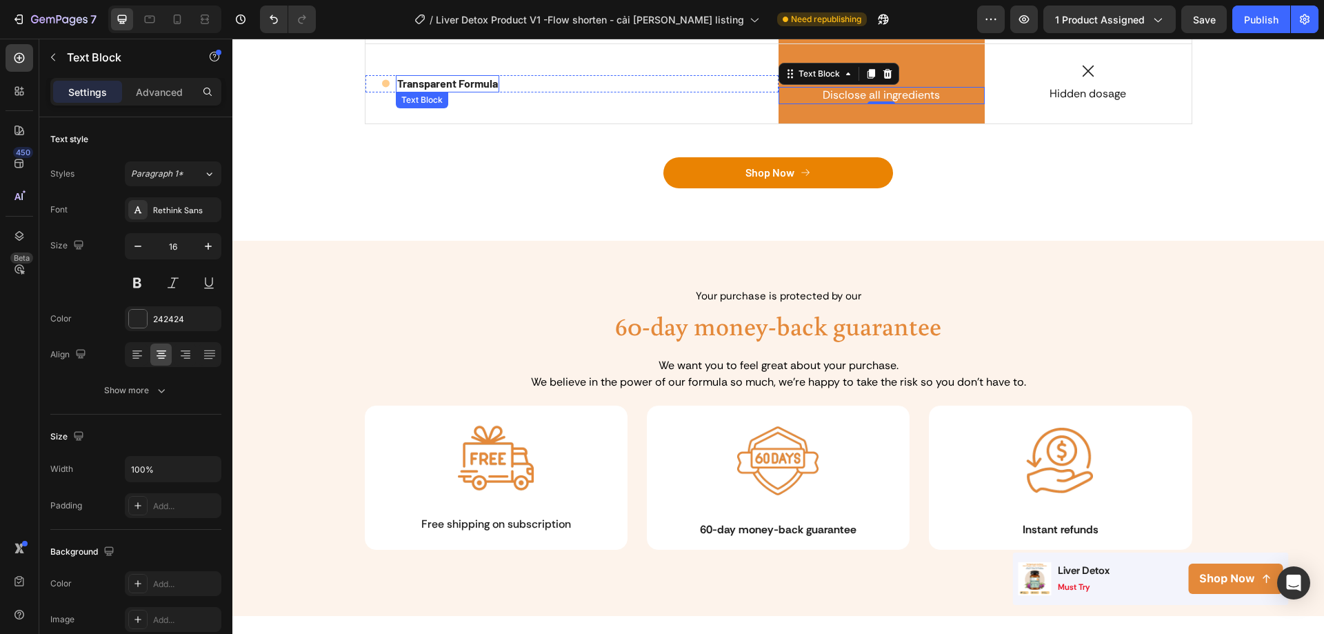
click at [466, 85] on p "Transparent Formula" at bounding box center [447, 84] width 101 height 14
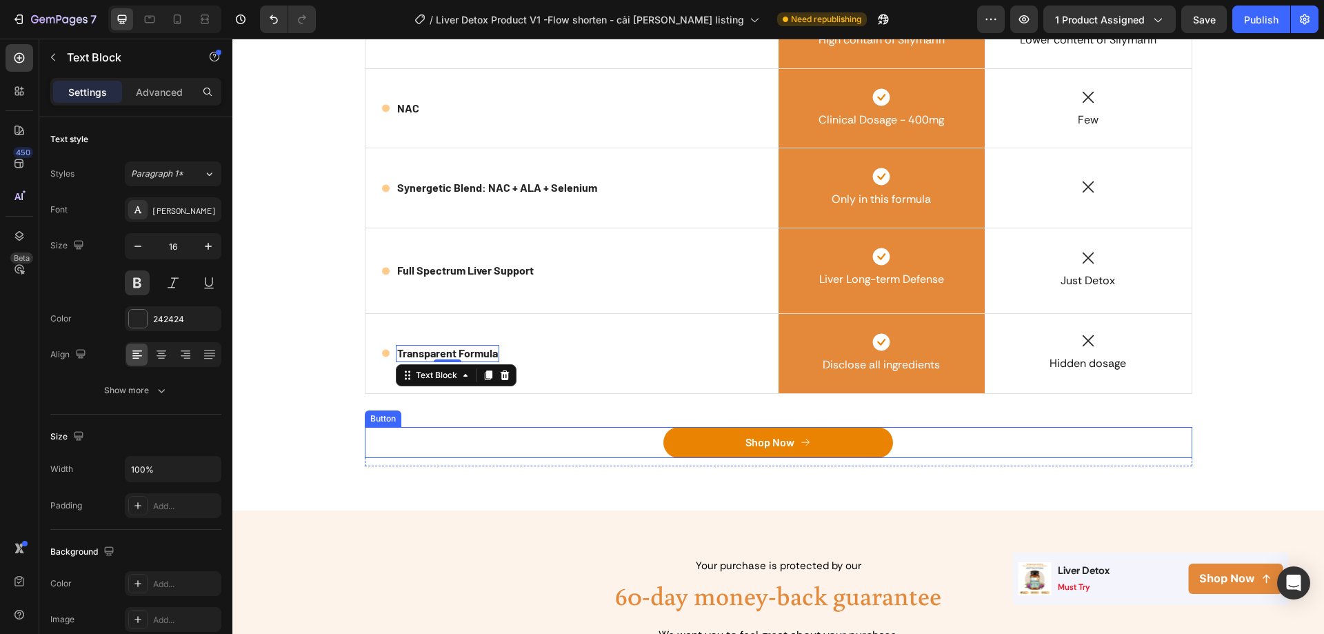
scroll to position [3485, 0]
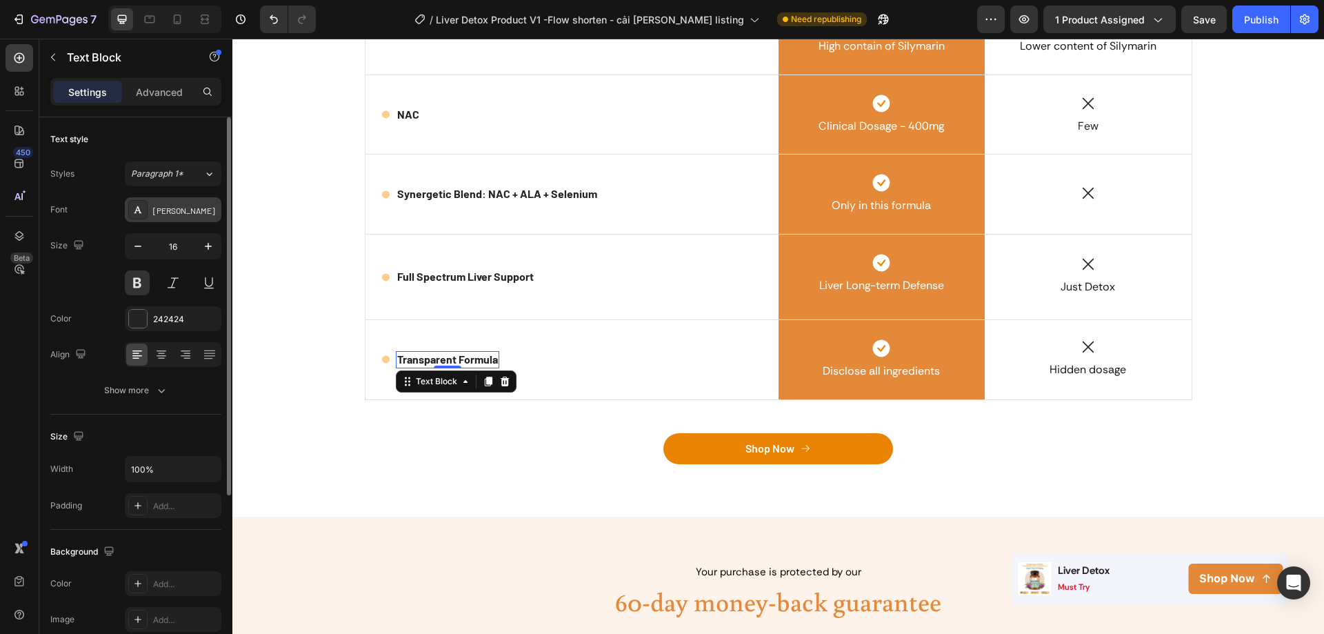
click at [169, 209] on div "[PERSON_NAME]" at bounding box center [185, 210] width 65 height 12
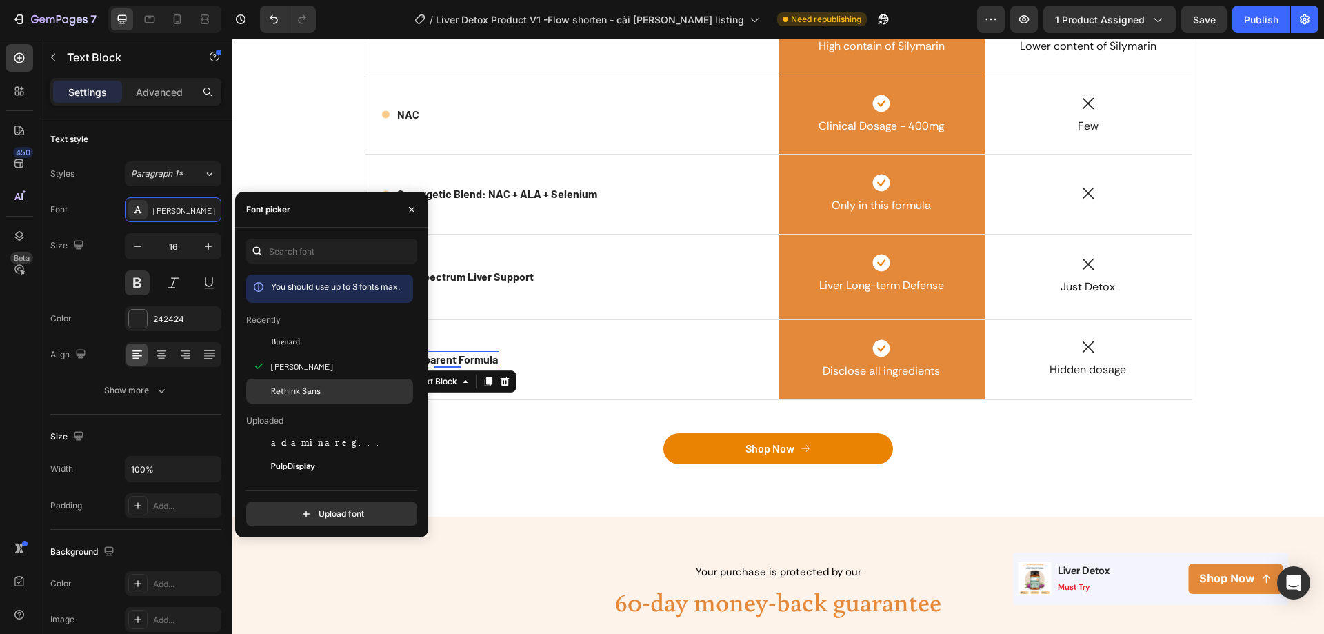
click at [289, 390] on span "Rethink Sans" at bounding box center [296, 391] width 50 height 12
click at [479, 270] on p "Full Spectrum Liver Support" at bounding box center [465, 277] width 137 height 14
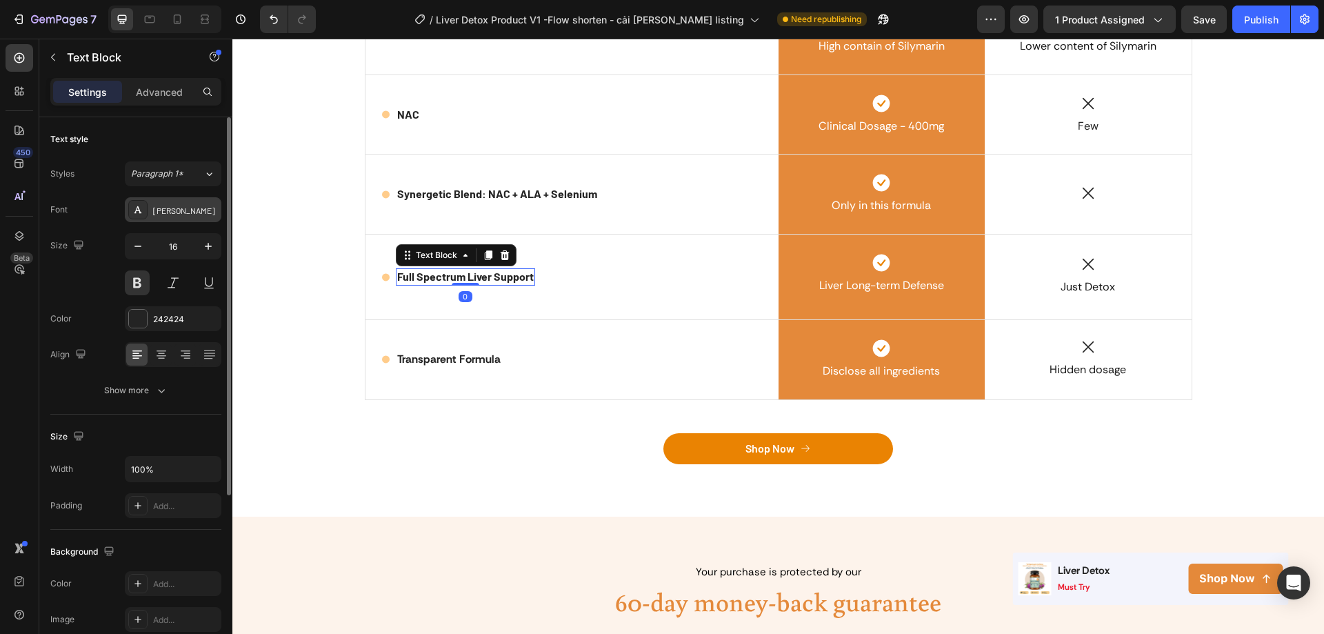
click at [179, 201] on div "[PERSON_NAME]" at bounding box center [173, 209] width 97 height 25
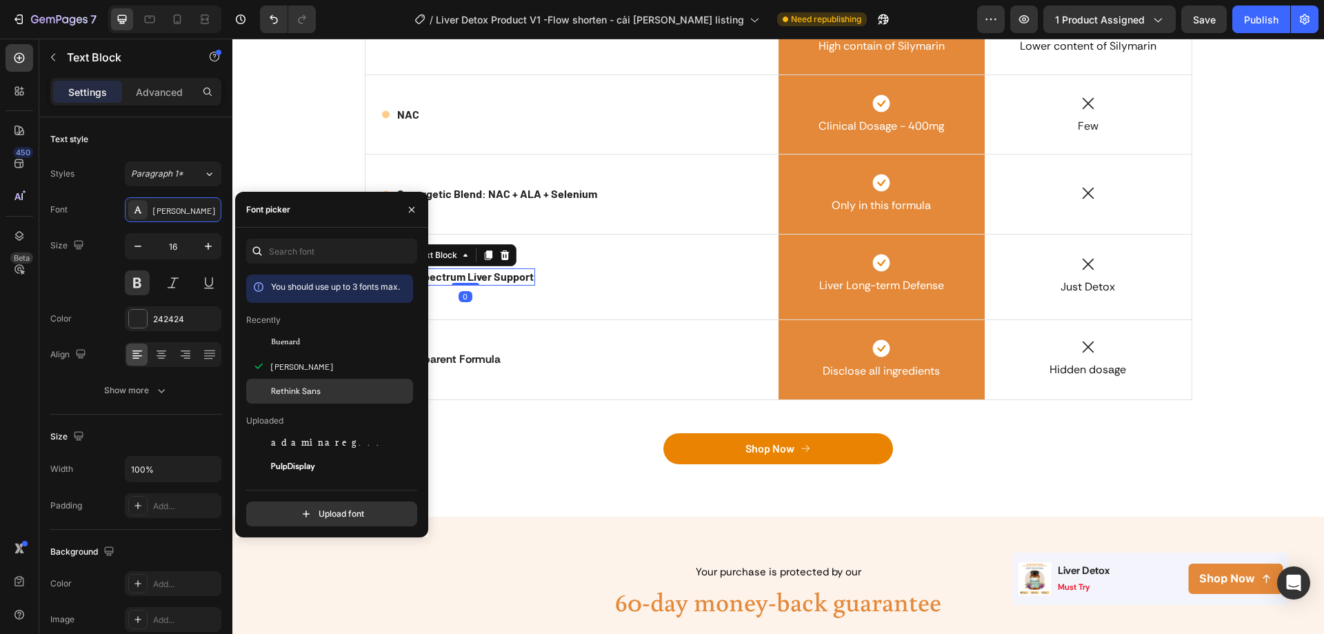
click at [291, 388] on span "Rethink Sans" at bounding box center [296, 391] width 50 height 12
click at [518, 192] on p "Synergetic Blend: NAC + ALA + Selenium" at bounding box center [497, 194] width 200 height 14
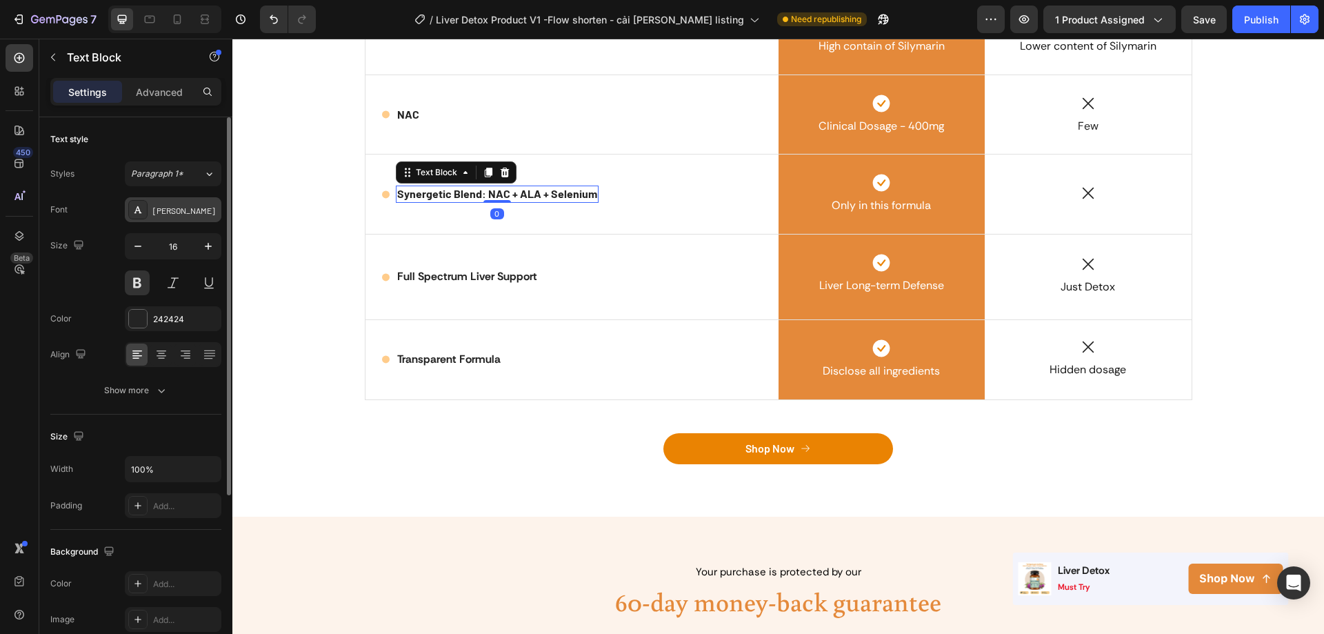
click at [175, 214] on div "[PERSON_NAME]" at bounding box center [185, 210] width 65 height 12
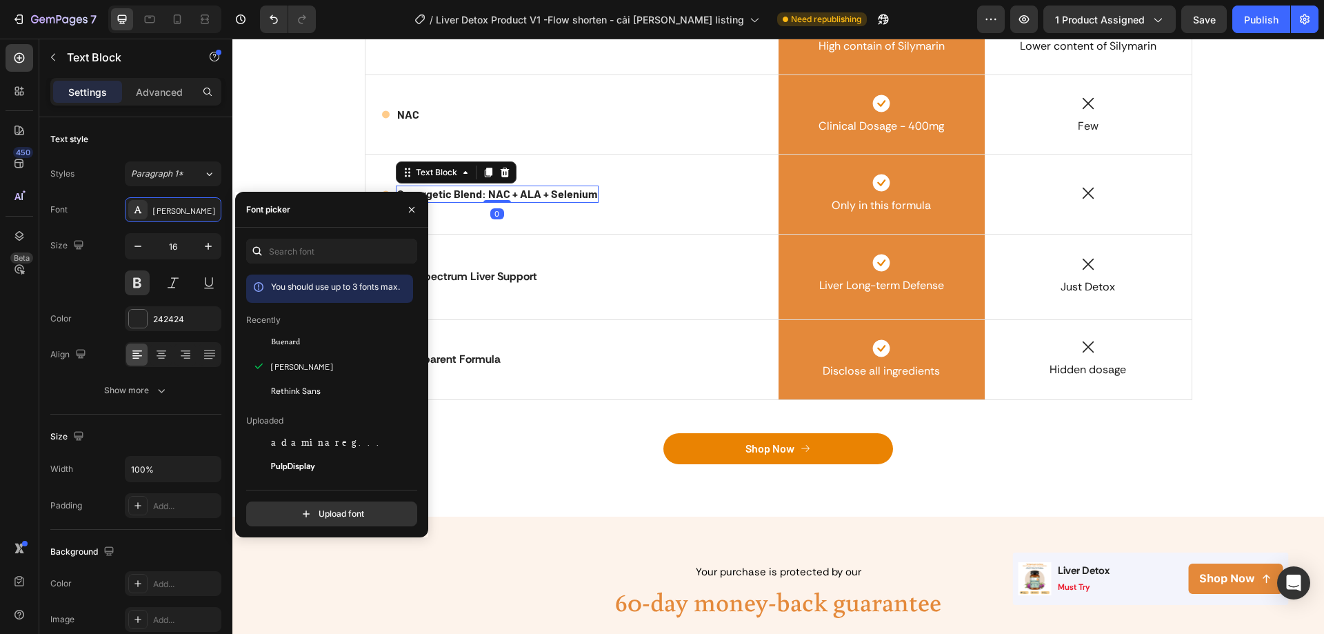
drag, startPoint x: 272, startPoint y: 389, endPoint x: 423, endPoint y: 237, distance: 214.1
click at [273, 386] on span "Rethink Sans" at bounding box center [296, 391] width 50 height 12
click at [531, 115] on div "Icon NAC Text Block Row" at bounding box center [572, 114] width 413 height 17
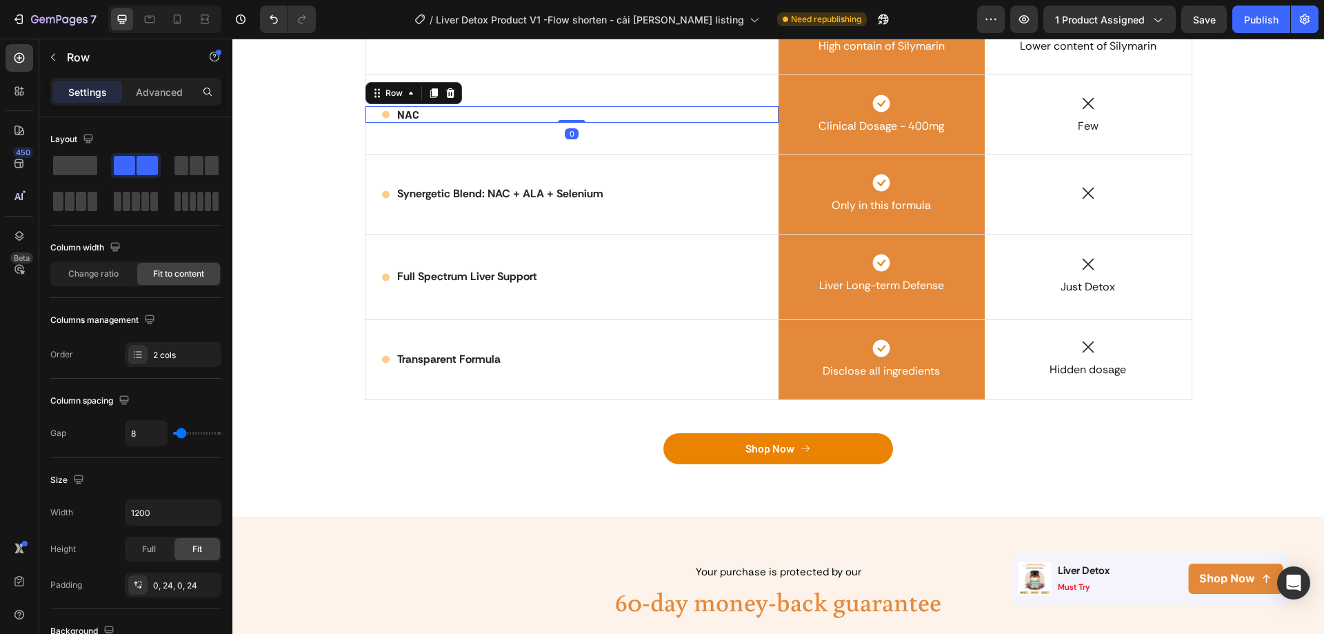
click at [82, 92] on p "Settings" at bounding box center [87, 92] width 39 height 14
click at [70, 63] on p "Row" at bounding box center [125, 57] width 117 height 17
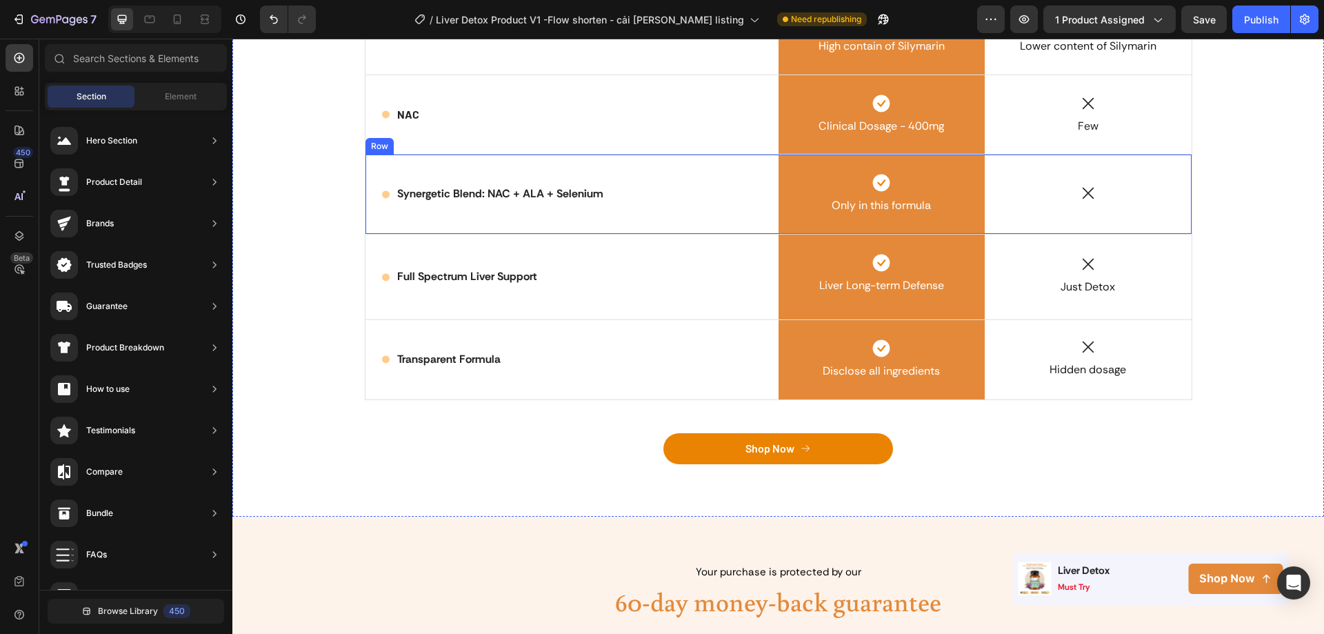
click at [566, 194] on p "Synergetic Blend: NAC + ALA + Selenium" at bounding box center [500, 194] width 206 height 14
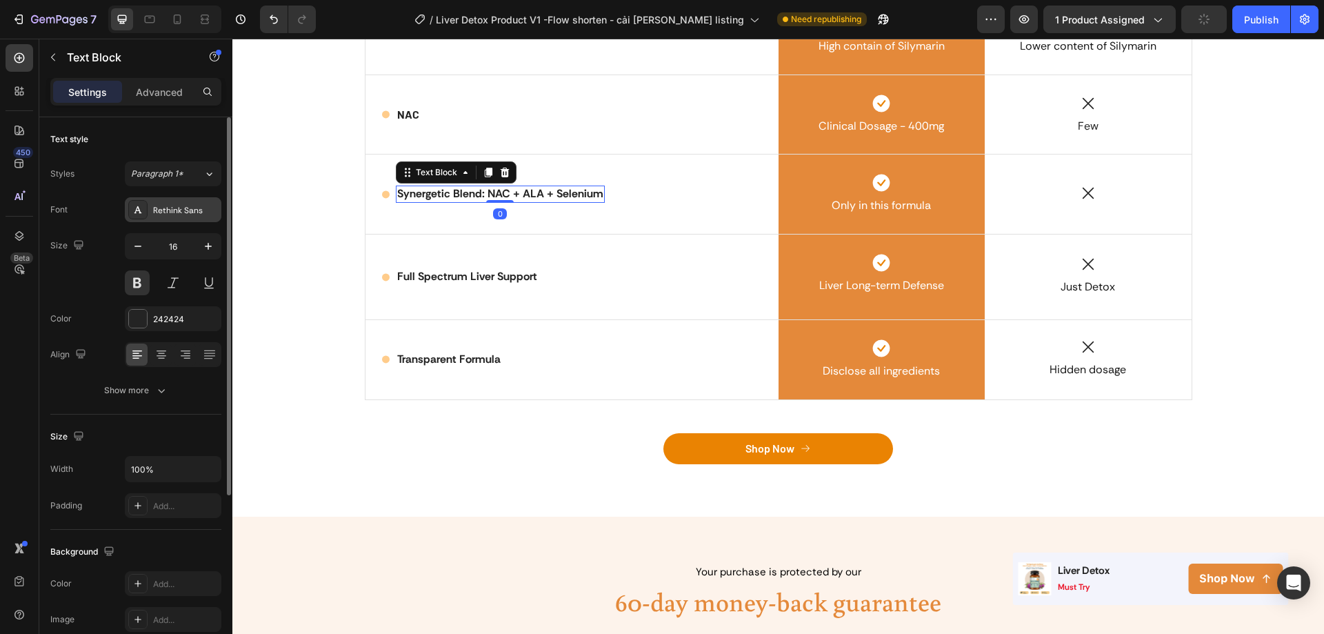
click at [162, 210] on div "Rethink Sans" at bounding box center [185, 210] width 65 height 12
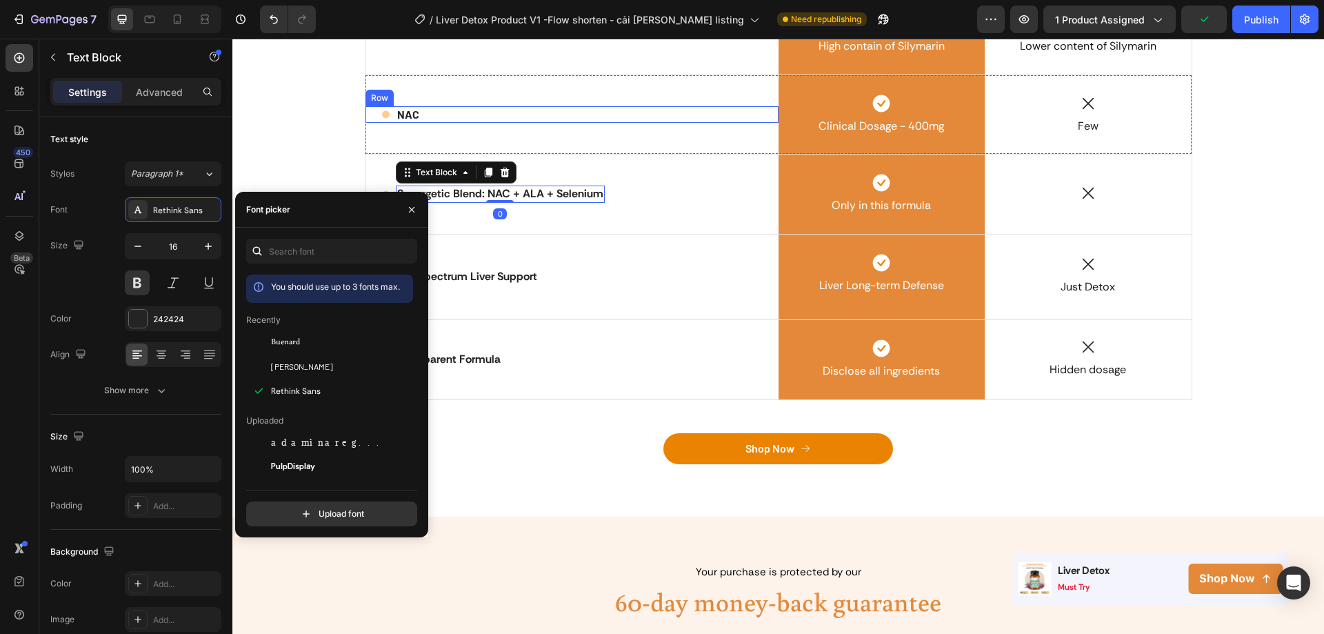
click at [515, 108] on div "Icon NAC Text Block Row" at bounding box center [572, 114] width 413 height 17
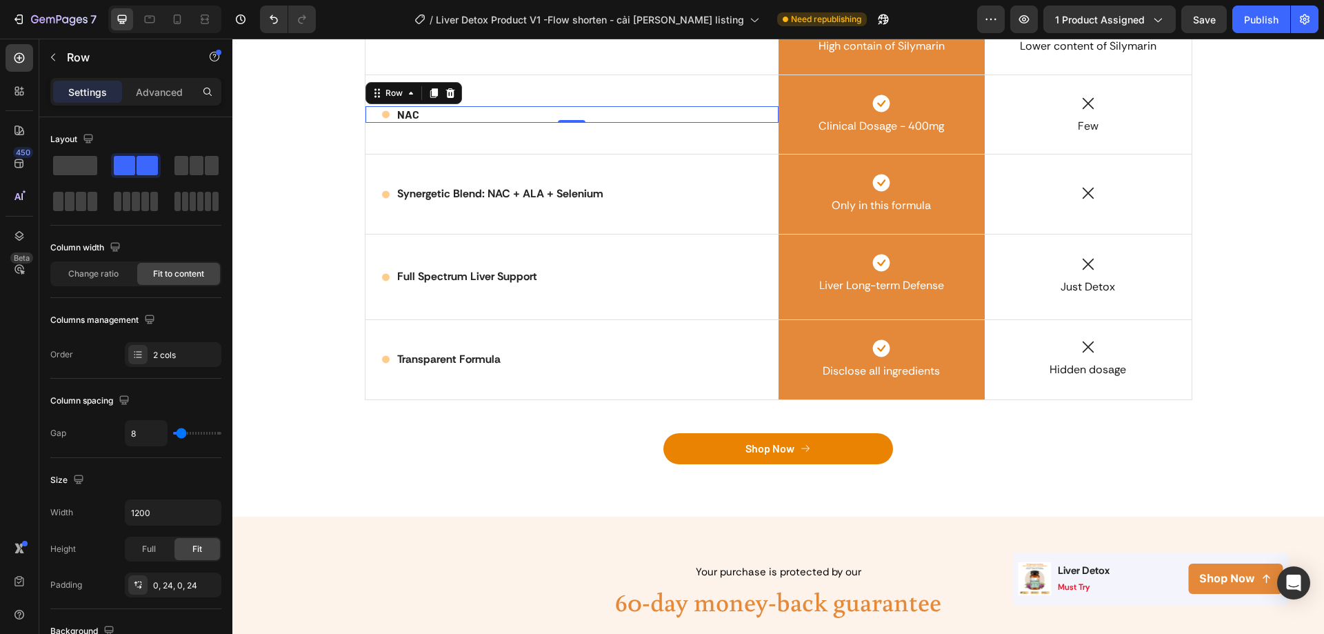
click at [457, 112] on div "Icon NAC Text Block Row 0" at bounding box center [572, 114] width 413 height 17
click at [469, 148] on div "Icon NAC Text Block Row 0" at bounding box center [572, 114] width 413 height 79
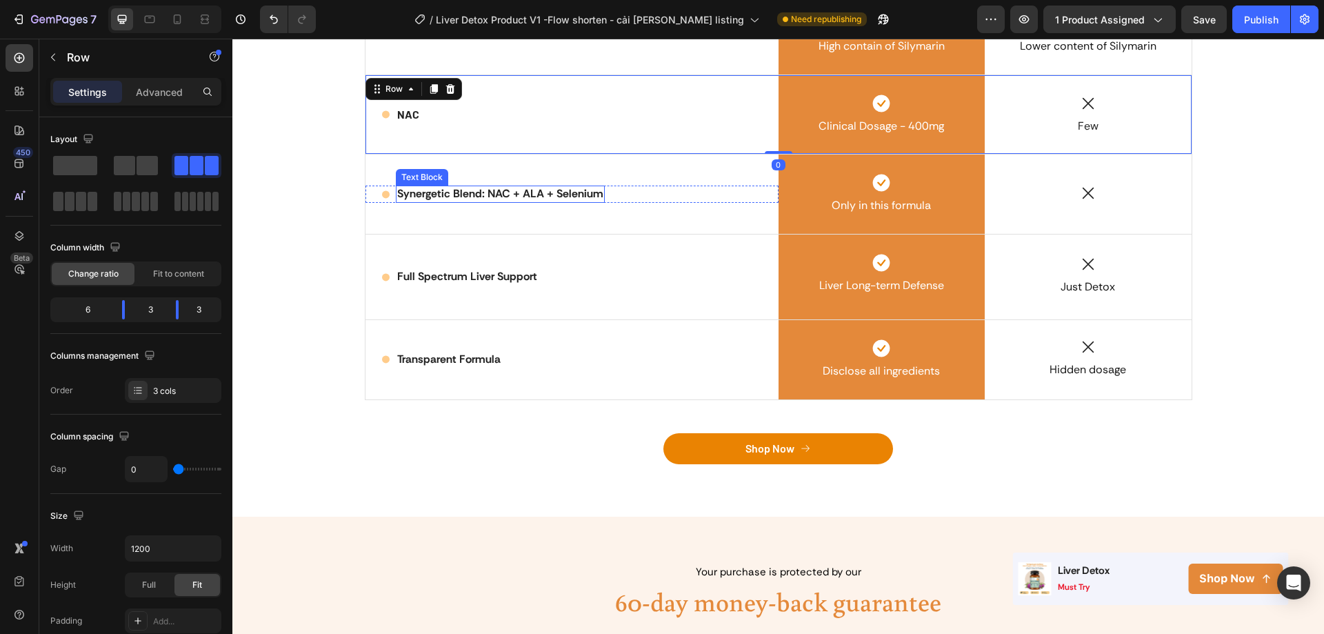
click at [507, 200] on p "Synergetic Blend: NAC + ALA + Selenium" at bounding box center [500, 194] width 206 height 14
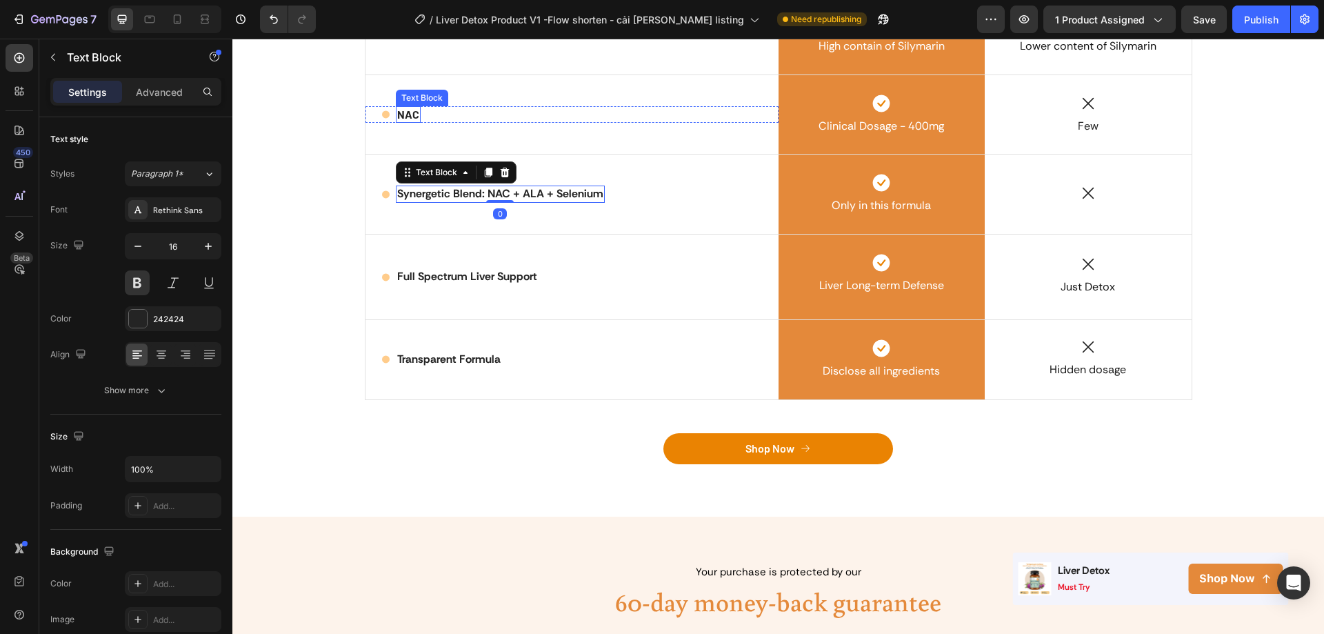
click at [402, 114] on p "NAC" at bounding box center [408, 115] width 22 height 14
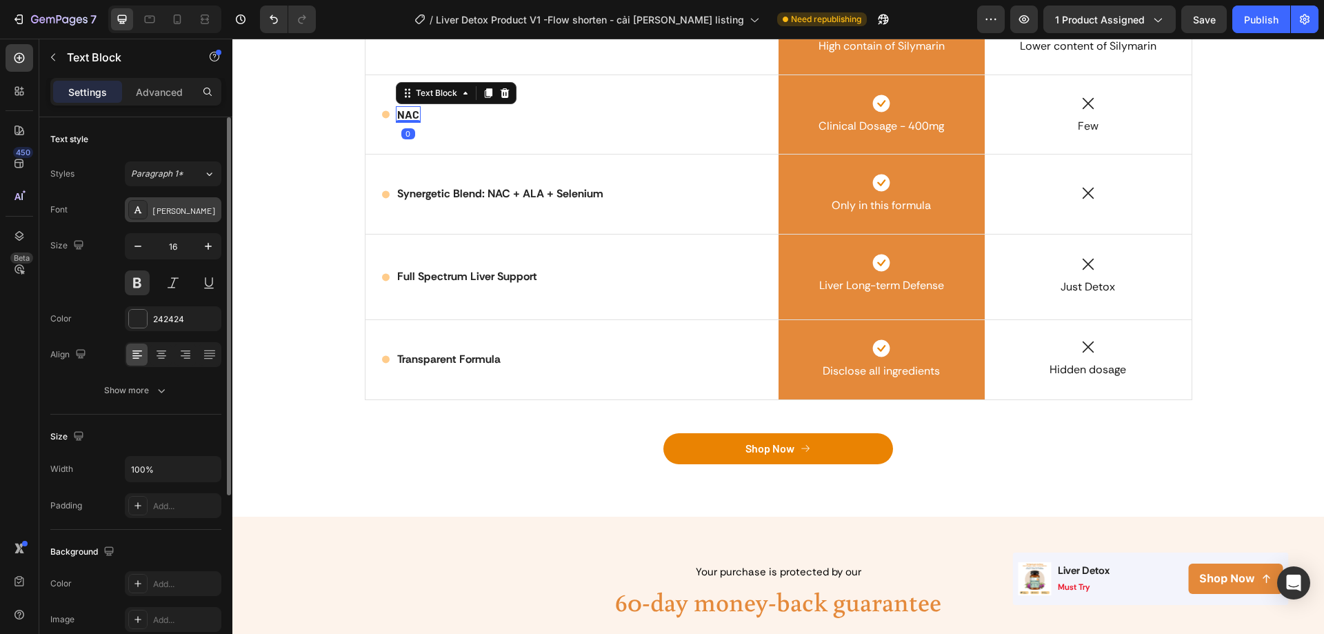
click at [167, 199] on div "[PERSON_NAME]" at bounding box center [173, 209] width 97 height 25
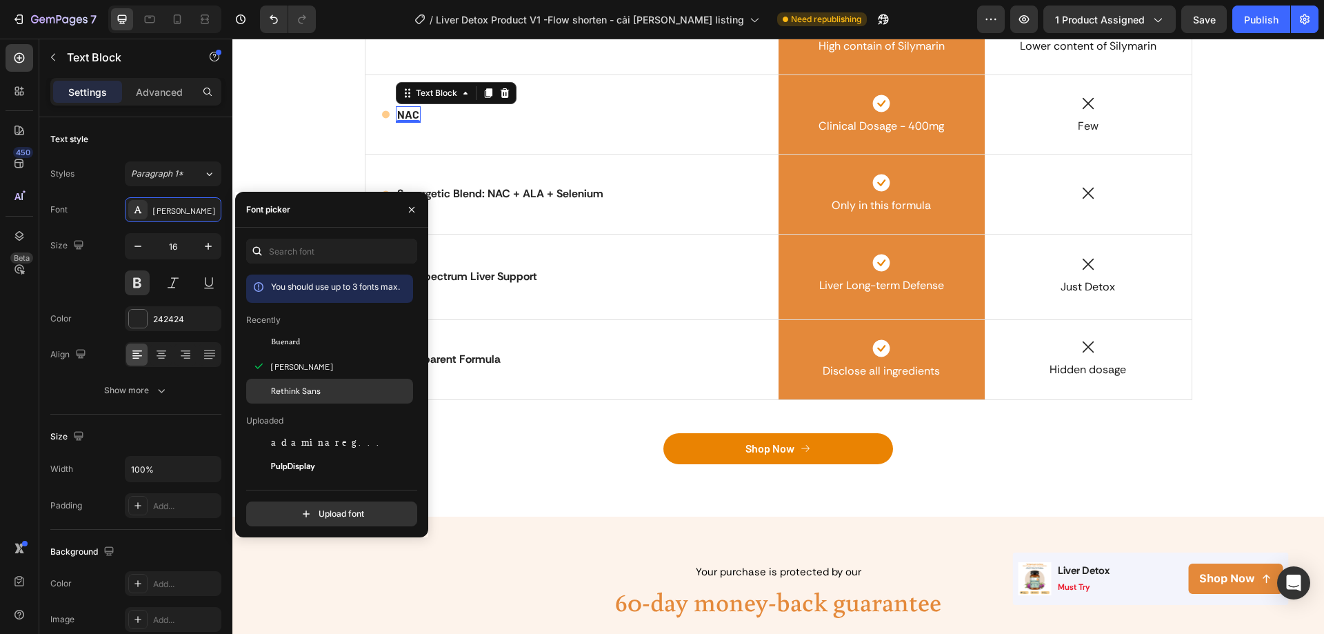
click at [312, 579] on div "Rethink Sans" at bounding box center [329, 591] width 167 height 25
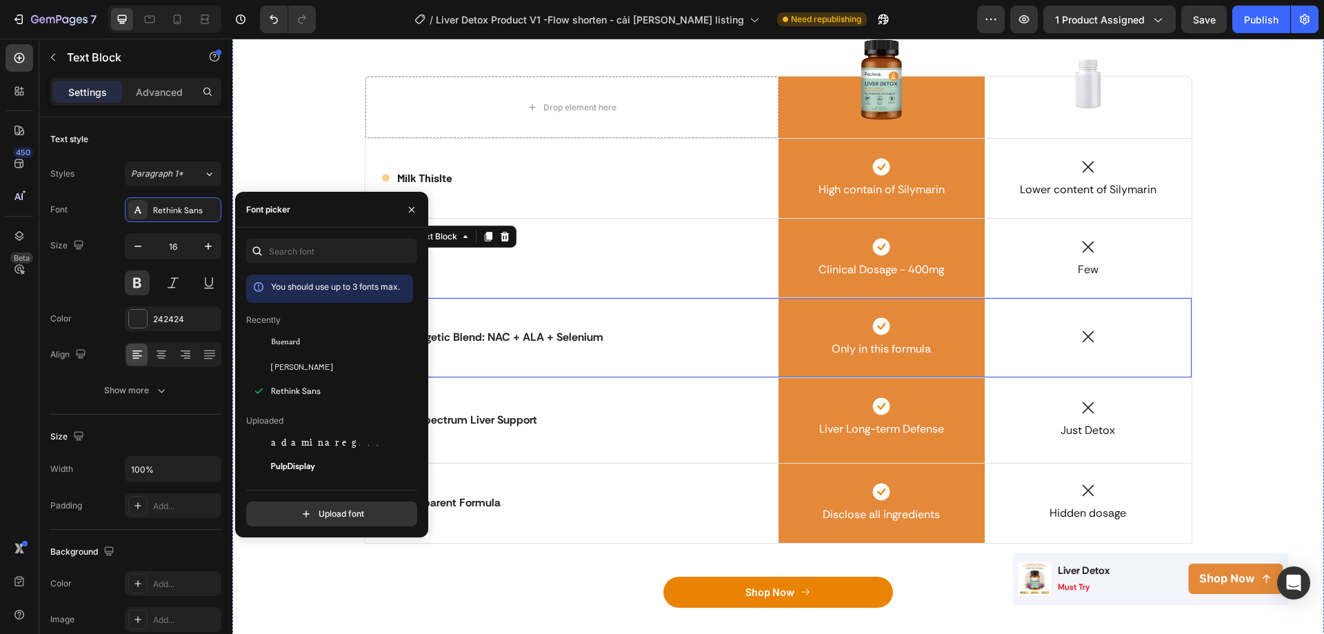
scroll to position [3278, 0]
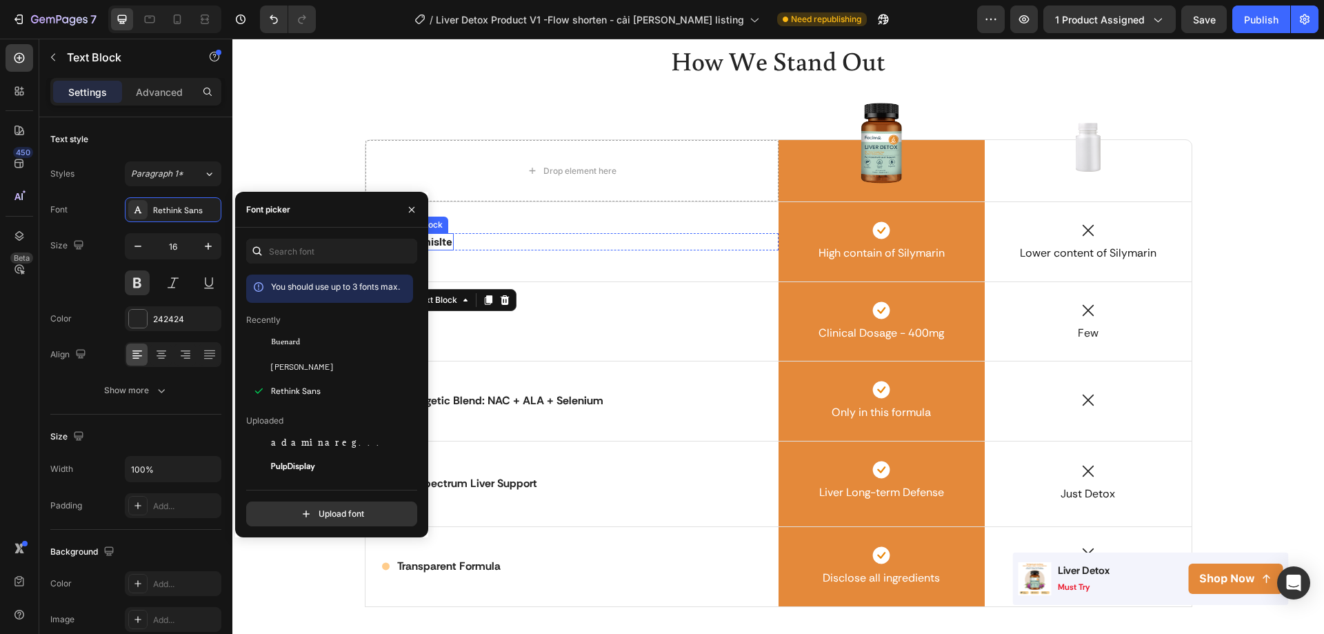
click at [443, 244] on p "Milk Thislte" at bounding box center [424, 241] width 55 height 14
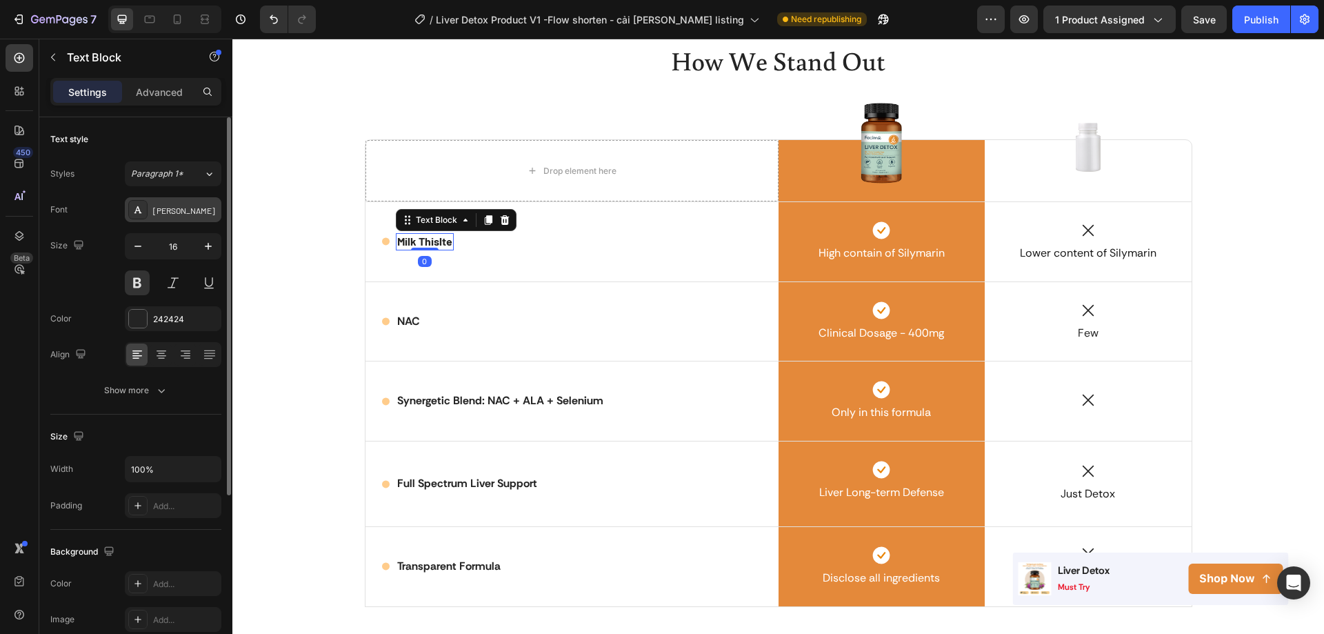
click at [163, 212] on div "[PERSON_NAME]" at bounding box center [185, 210] width 65 height 12
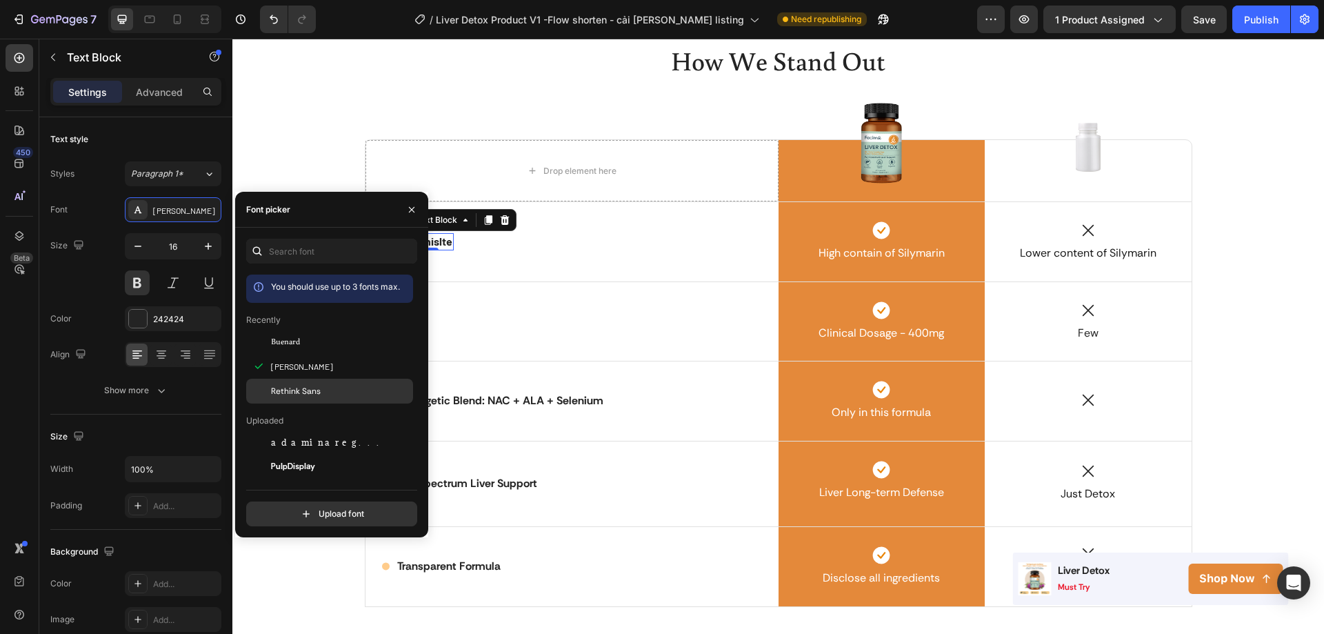
click at [266, 384] on div at bounding box center [258, 391] width 25 height 25
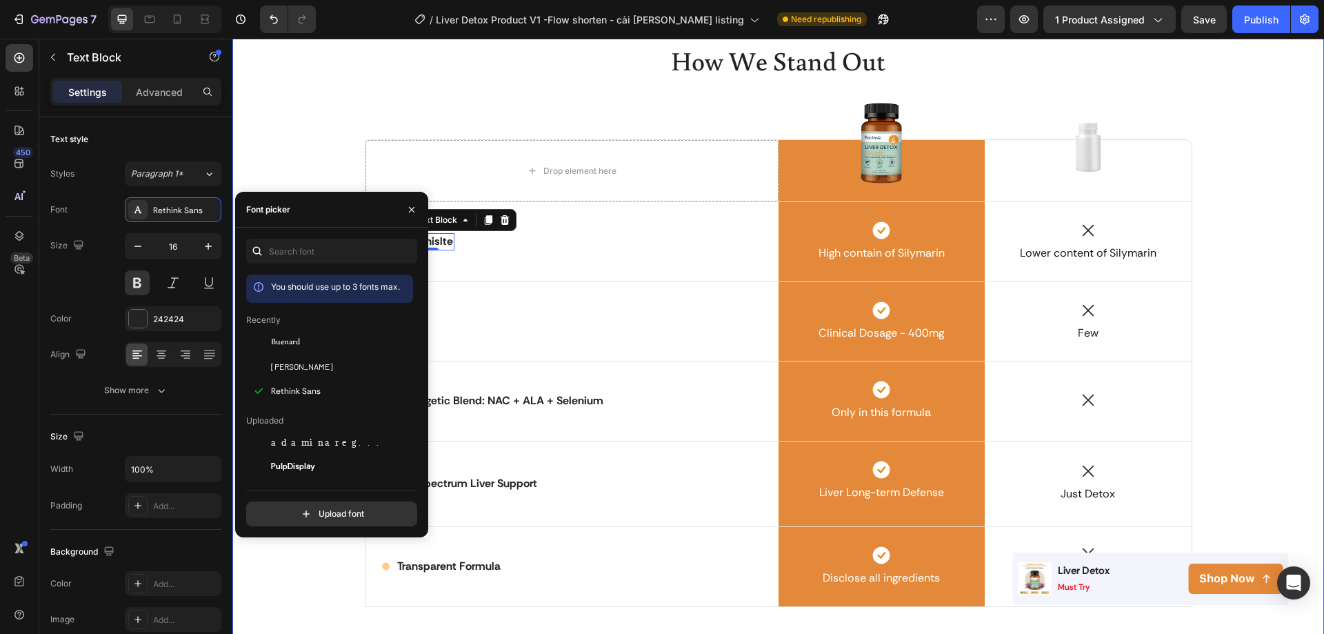
click at [643, 126] on div "How We Stand Out Heading Row Drop element here Image Row Image Row Icon Milk Th…" at bounding box center [778, 366] width 1071 height 648
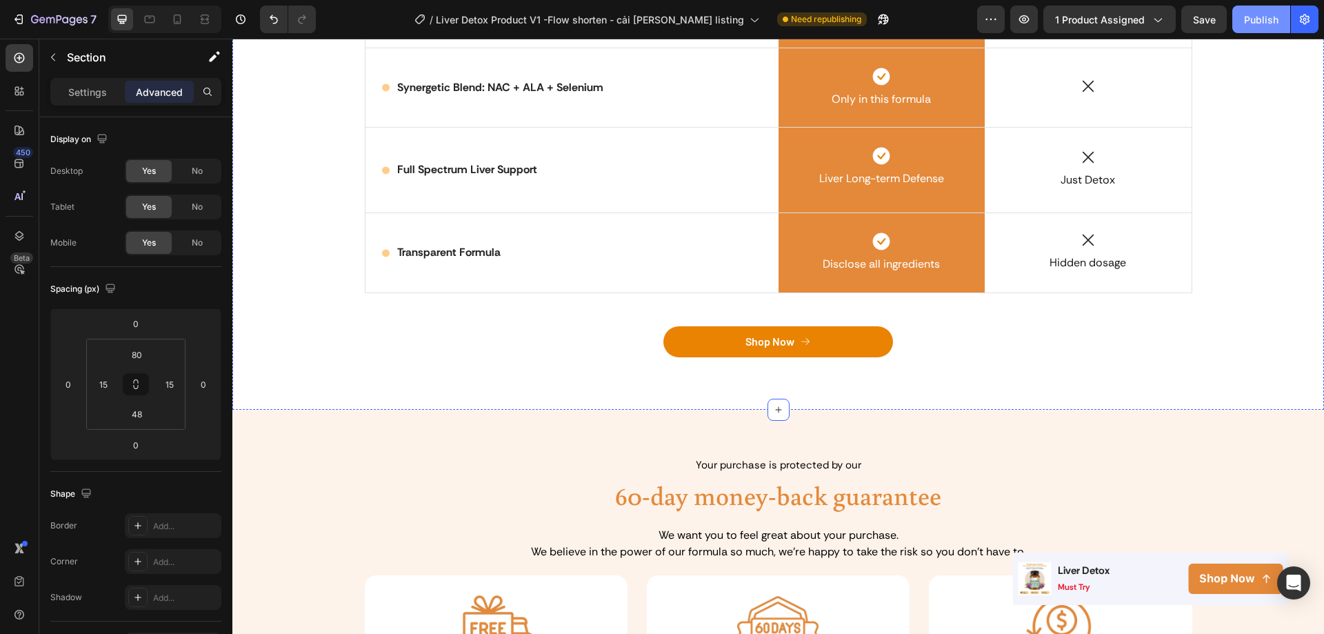
scroll to position [2312, 0]
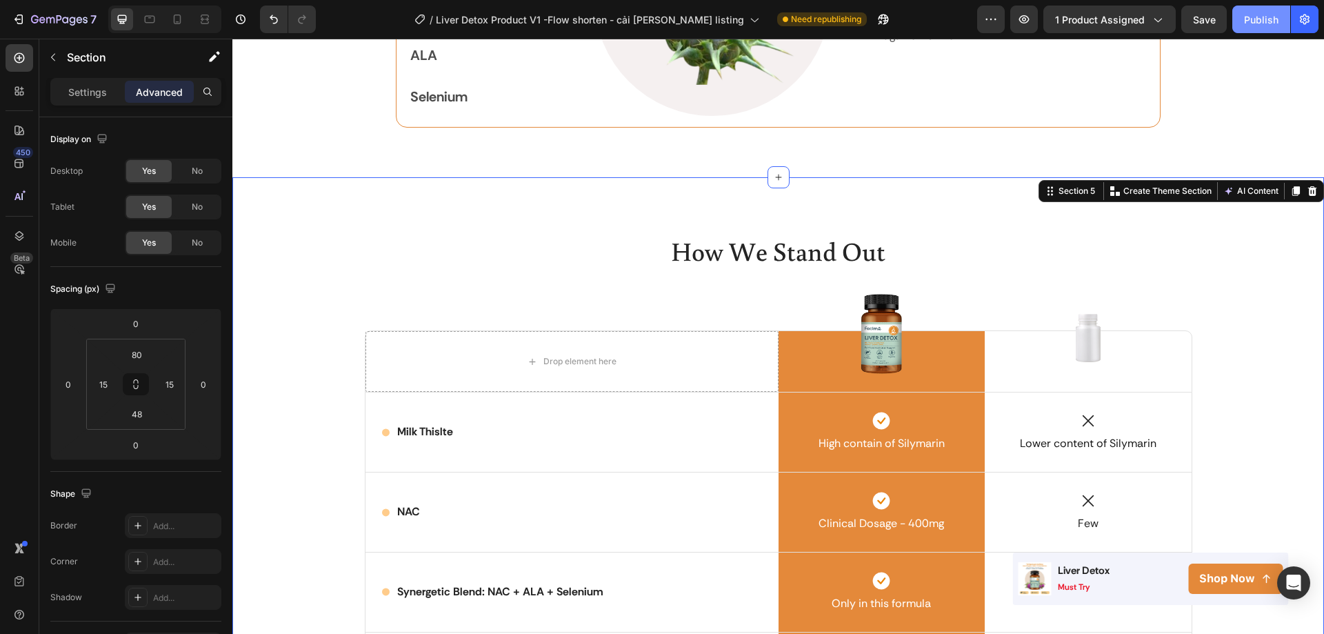
click at [1259, 21] on div "Publish" at bounding box center [1261, 19] width 34 height 14
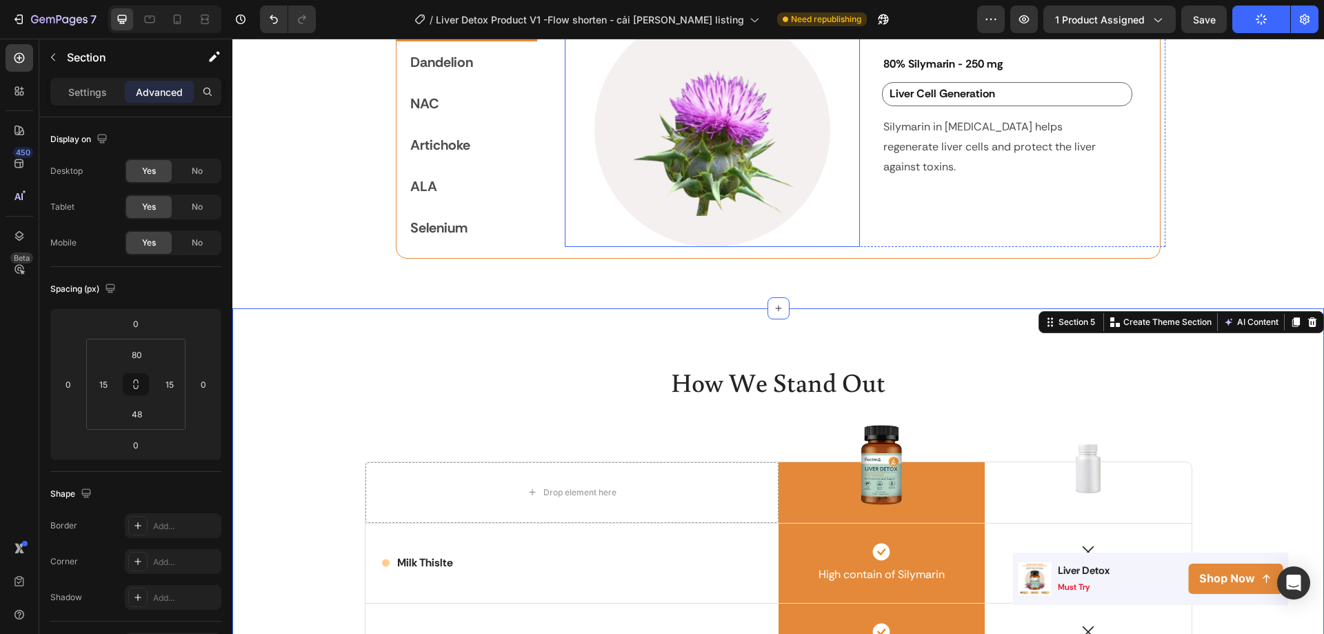
scroll to position [1968, 0]
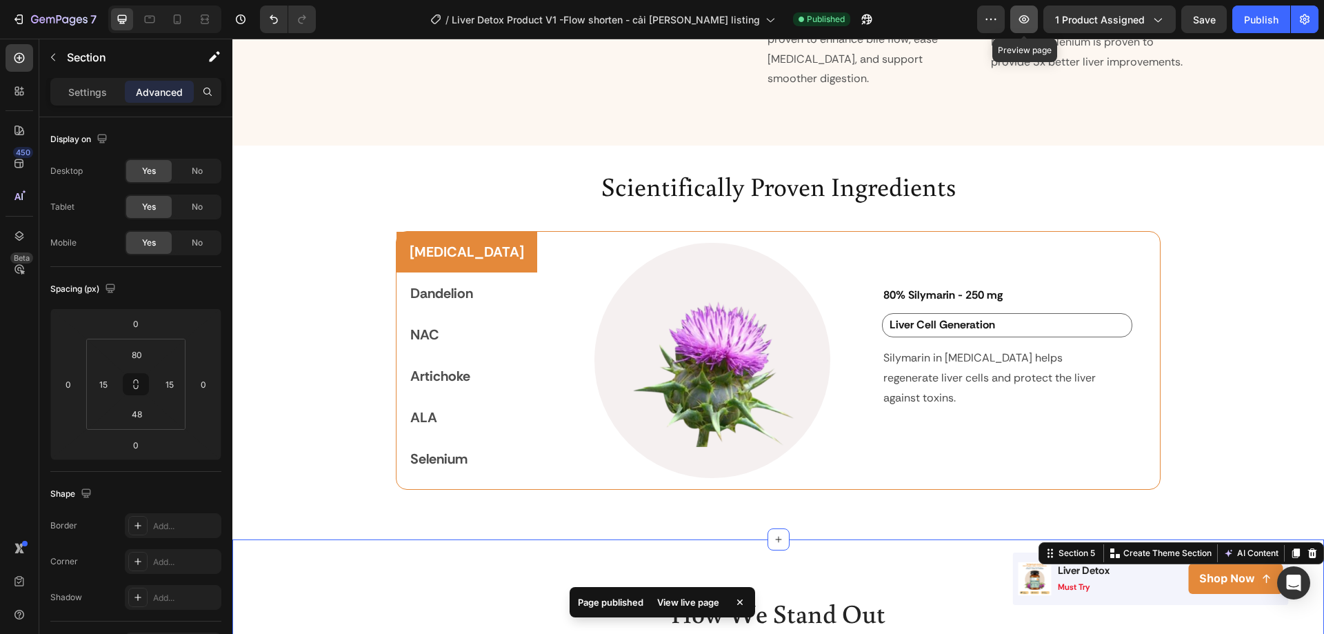
click at [1019, 21] on icon "button" at bounding box center [1024, 19] width 14 height 14
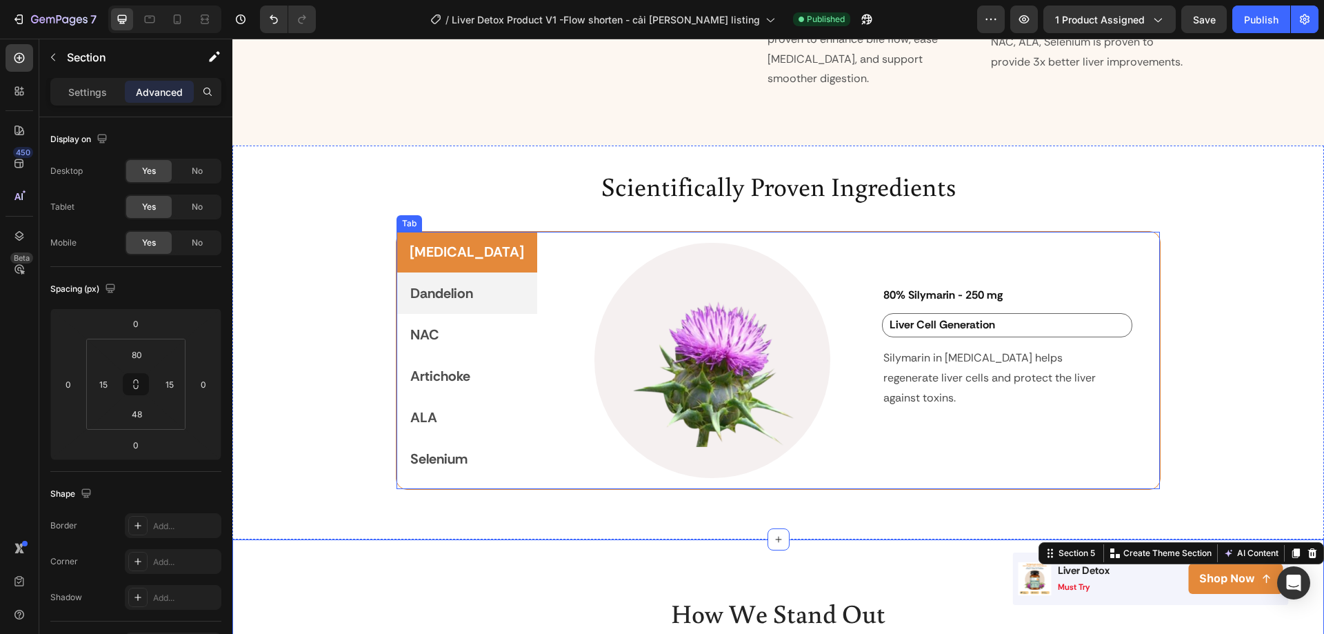
click at [452, 281] on p "Dandelion" at bounding box center [441, 293] width 63 height 25
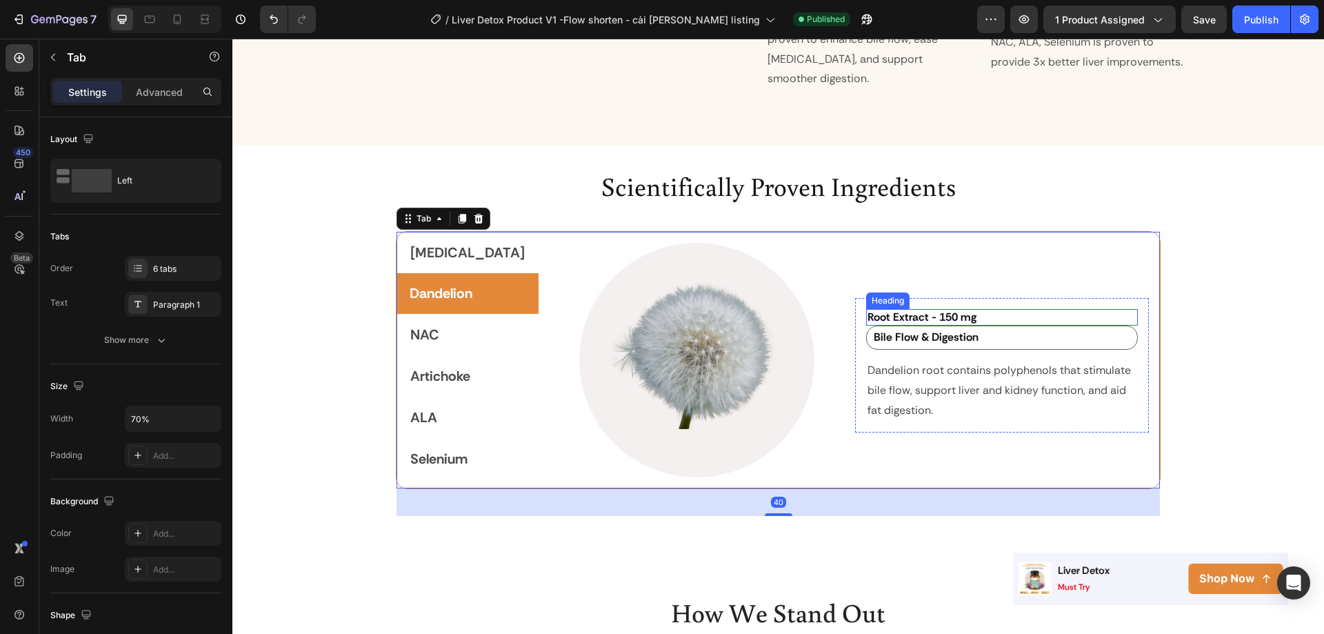
click at [974, 309] on h2 "Root Extract - 150 mg" at bounding box center [1002, 317] width 272 height 17
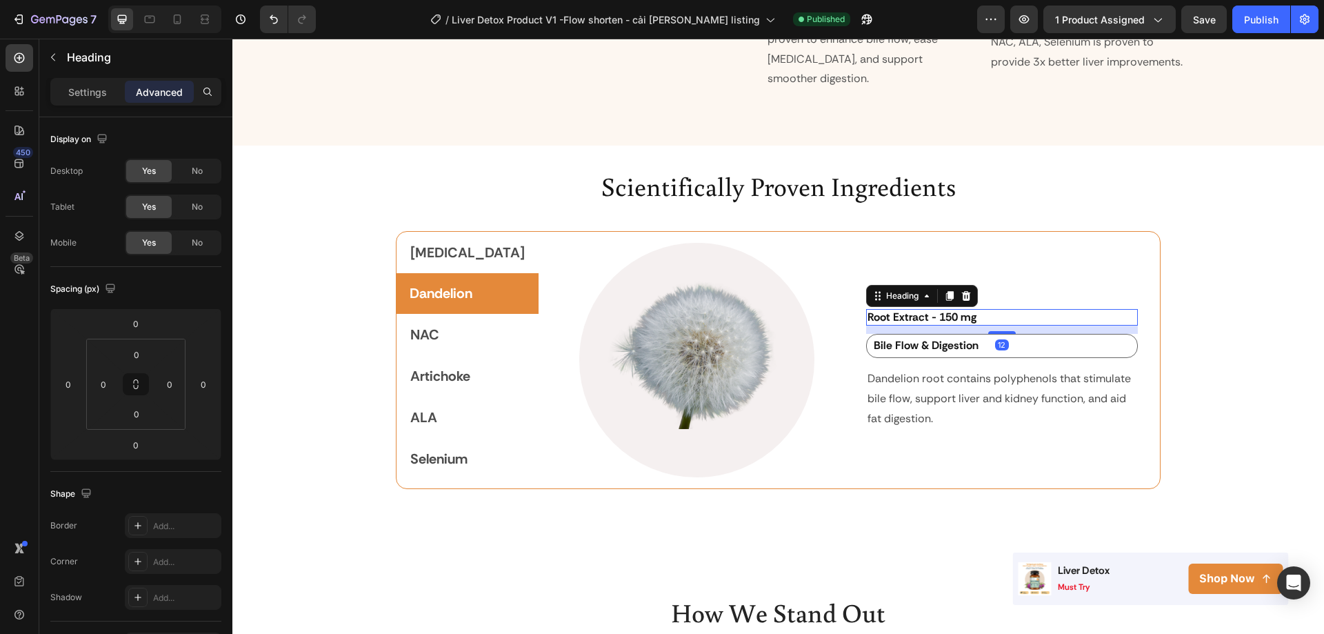
drag, startPoint x: 983, startPoint y: 308, endPoint x: 983, endPoint y: 317, distance: 8.3
click at [988, 331] on div at bounding box center [1002, 332] width 28 height 3
type input "12"
click at [937, 369] on p "Dandelion root contains polyphenols that stimulate bile flow, support liver and…" at bounding box center [1002, 398] width 269 height 59
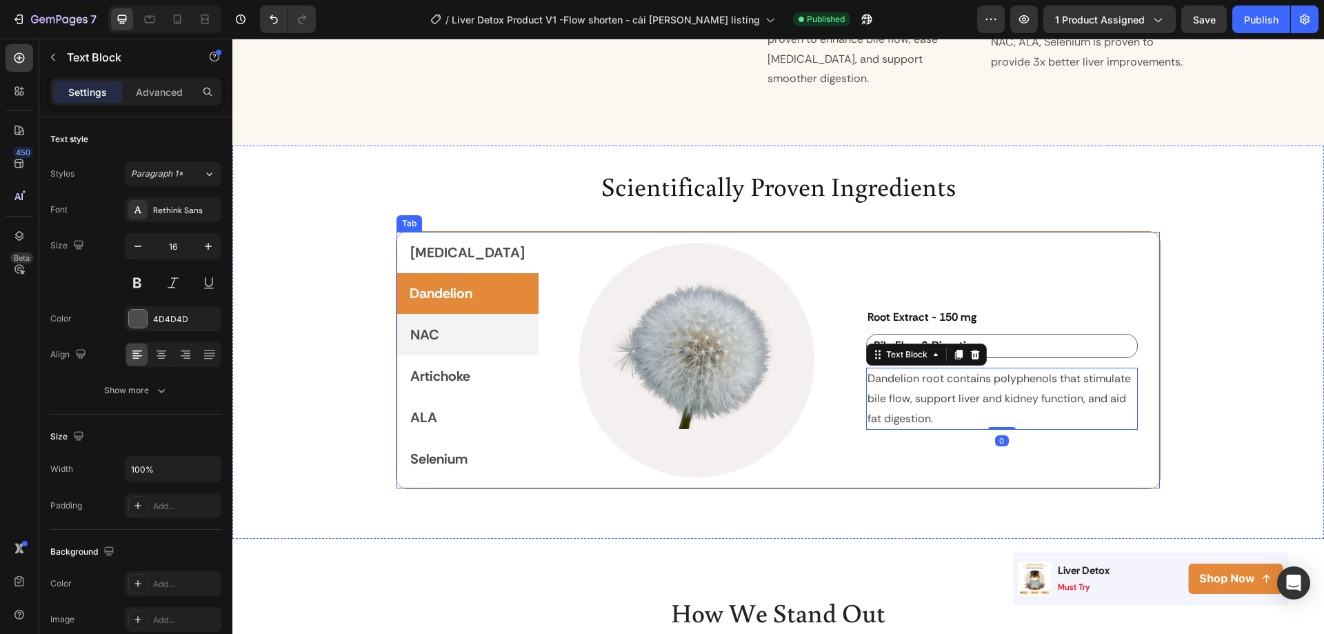
click at [430, 322] on p "NAC" at bounding box center [424, 334] width 29 height 25
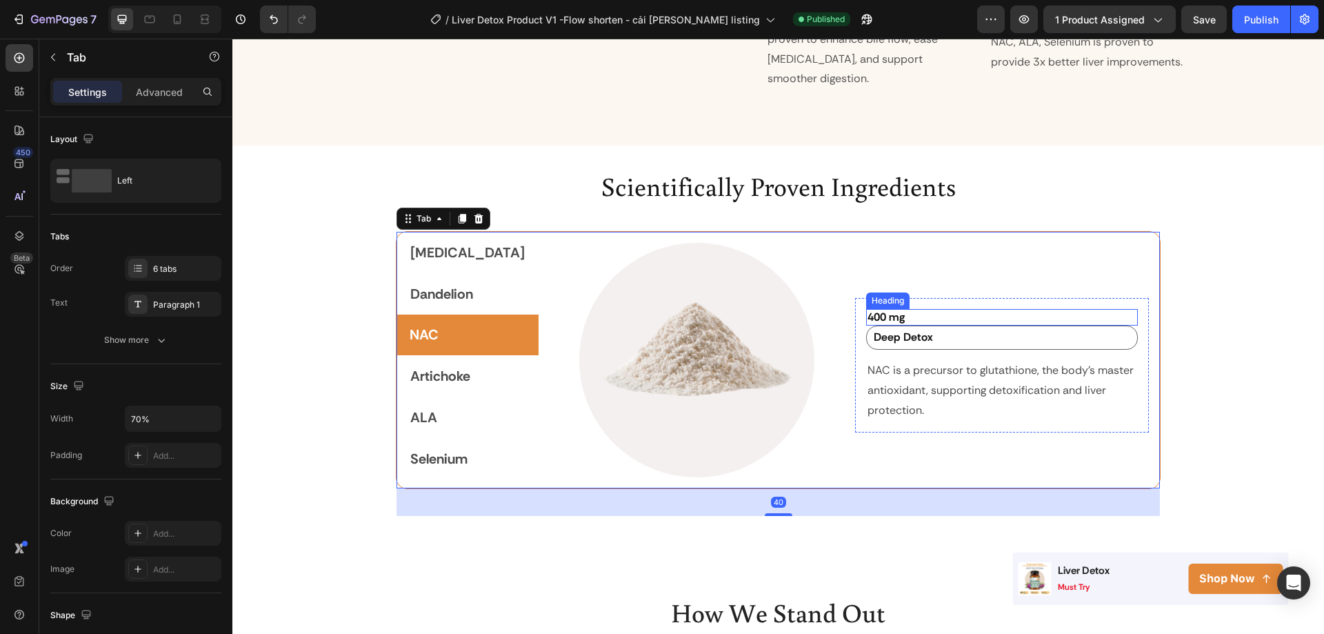
click at [933, 309] on h2 "400 mg" at bounding box center [1002, 317] width 272 height 17
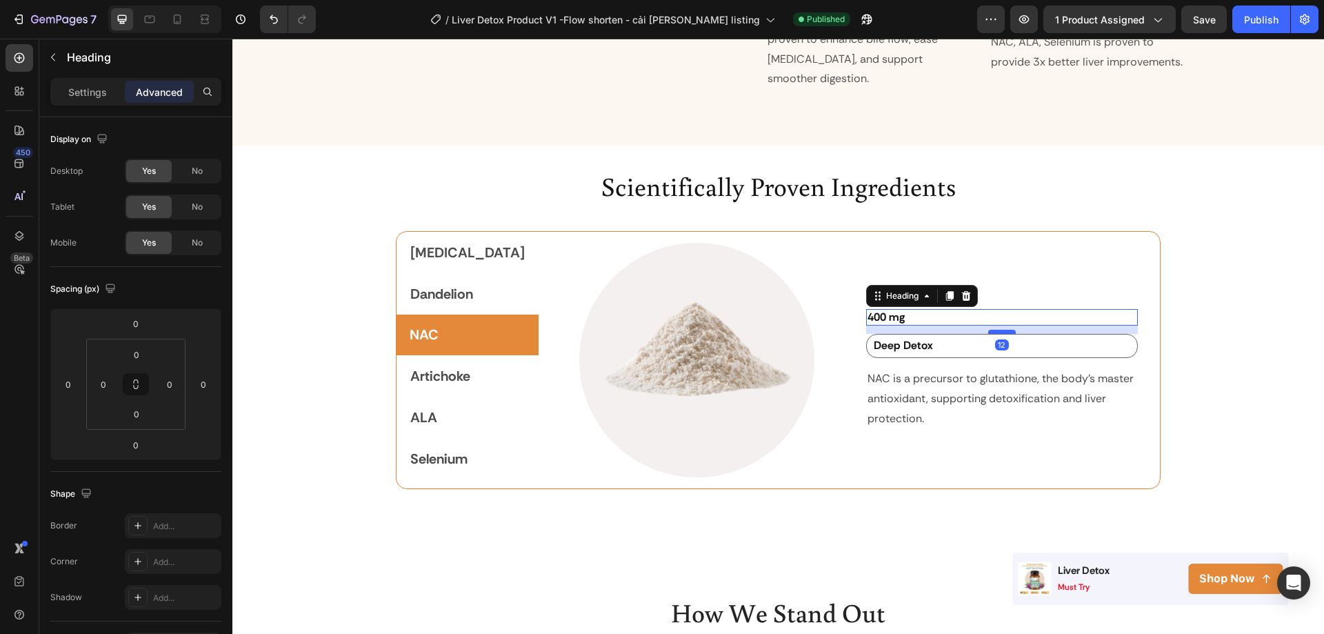
drag, startPoint x: 977, startPoint y: 306, endPoint x: 977, endPoint y: 314, distance: 8.3
click at [988, 330] on div at bounding box center [1002, 332] width 28 height 4
type input "12"
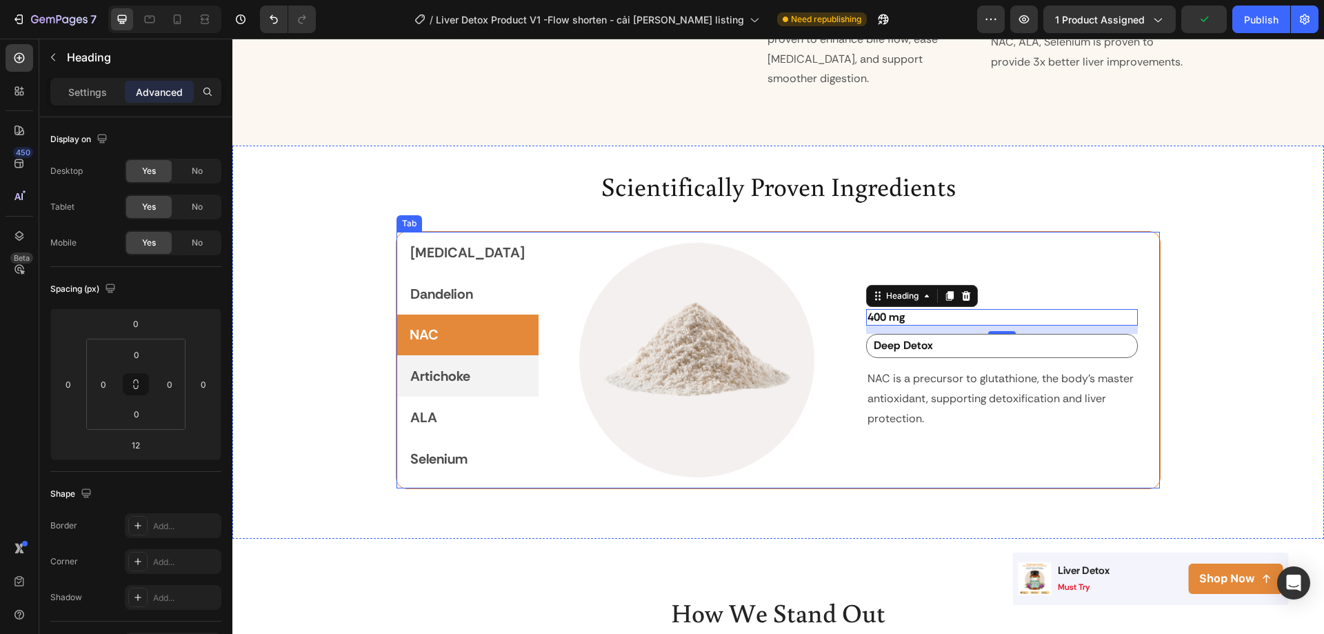
click at [448, 363] on p "Artichoke" at bounding box center [440, 375] width 60 height 25
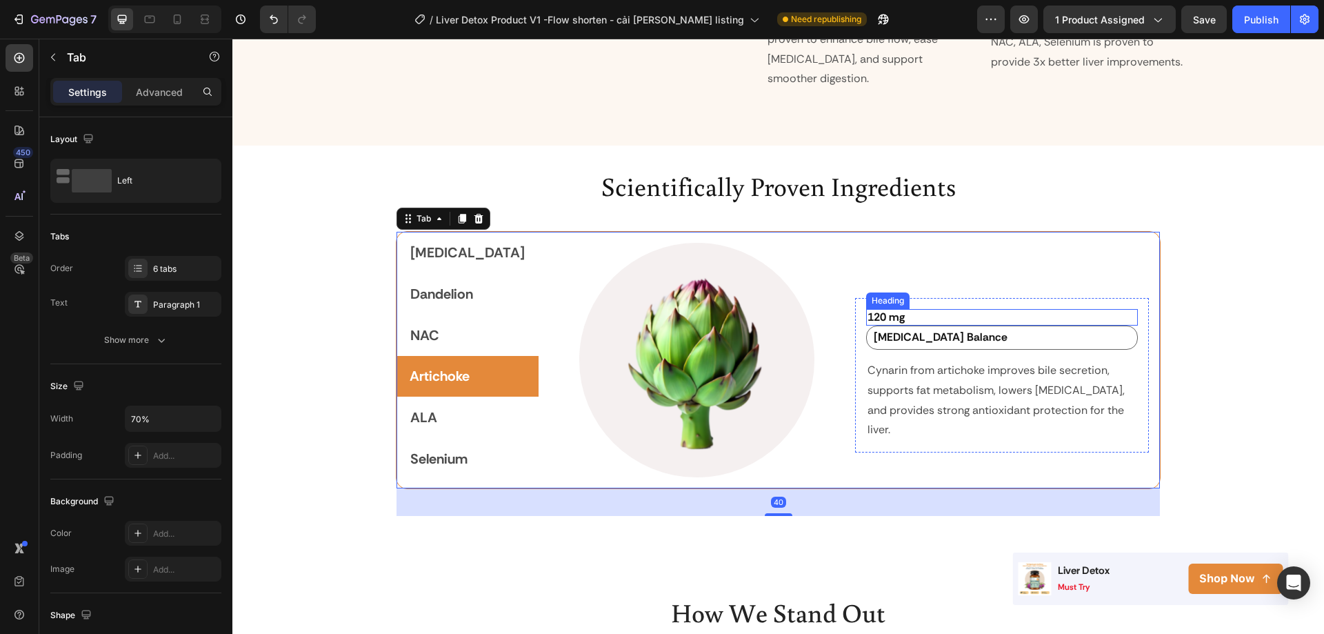
click at [930, 309] on h2 "120 mg" at bounding box center [1002, 317] width 272 height 17
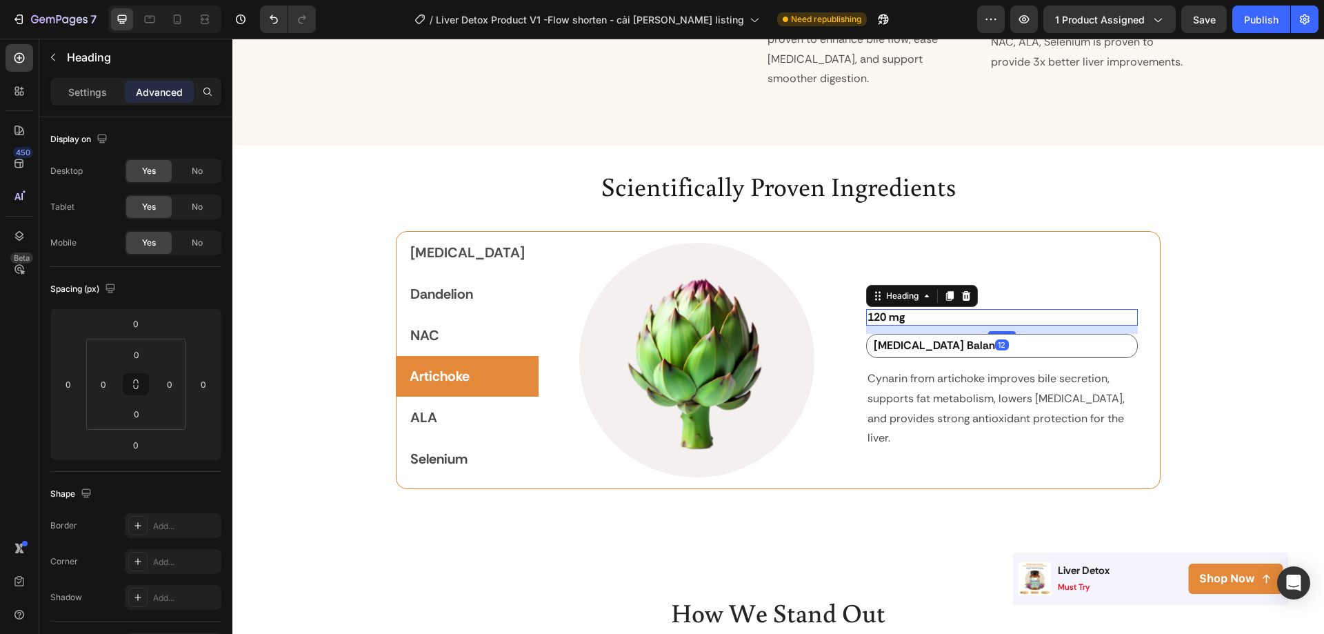
drag, startPoint x: 978, startPoint y: 308, endPoint x: 981, endPoint y: 317, distance: 8.7
click at [988, 331] on div at bounding box center [1002, 332] width 28 height 3
type input "12"
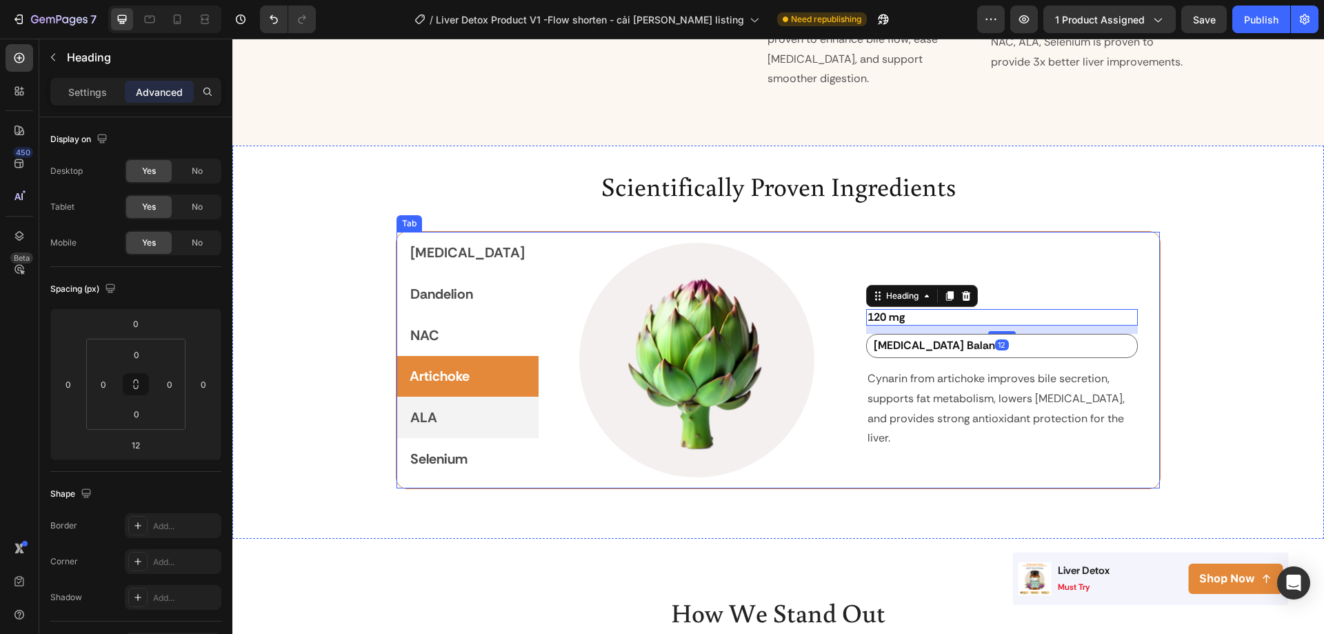
click at [428, 405] on p "ALA" at bounding box center [423, 417] width 27 height 25
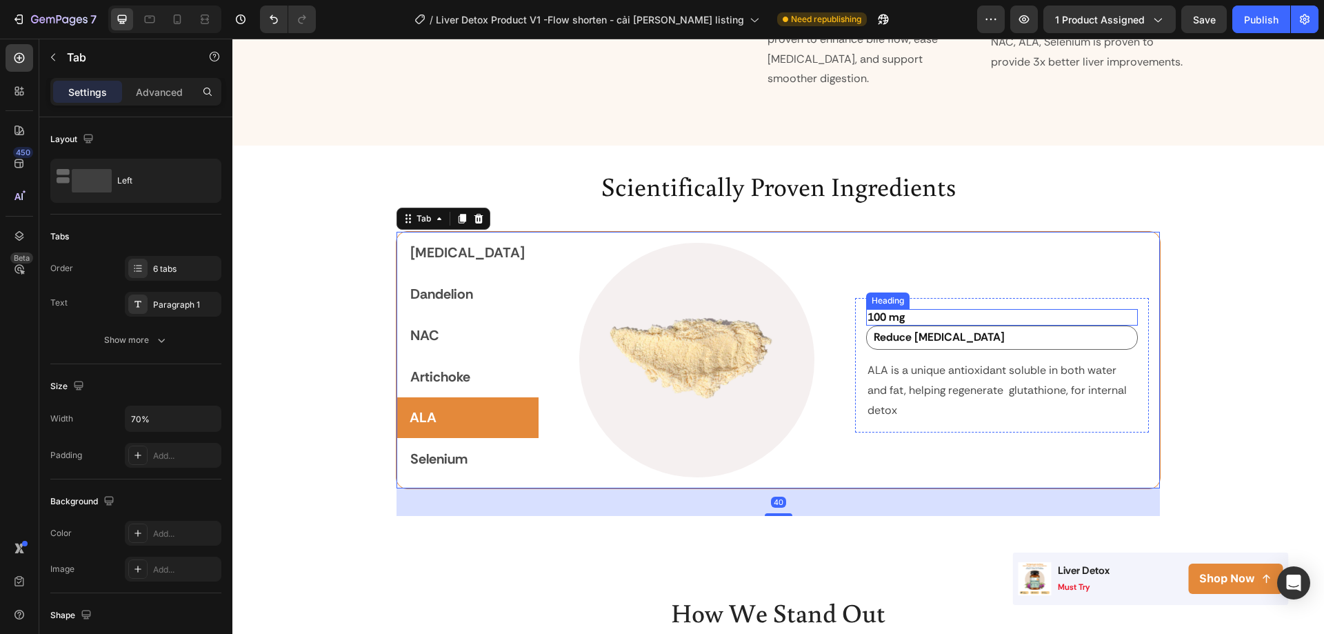
click at [874, 310] on strong "100 mg" at bounding box center [886, 317] width 37 height 14
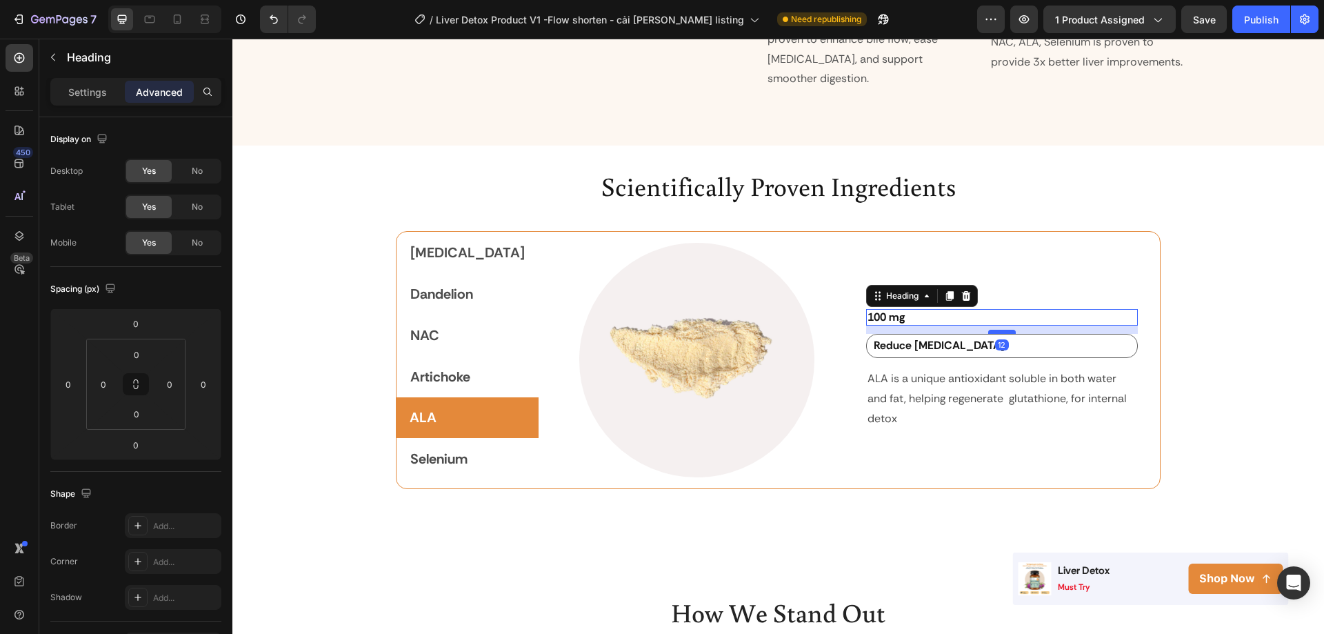
drag, startPoint x: 983, startPoint y: 308, endPoint x: 983, endPoint y: 316, distance: 8.3
click at [988, 330] on div at bounding box center [1002, 332] width 28 height 4
type input "12"
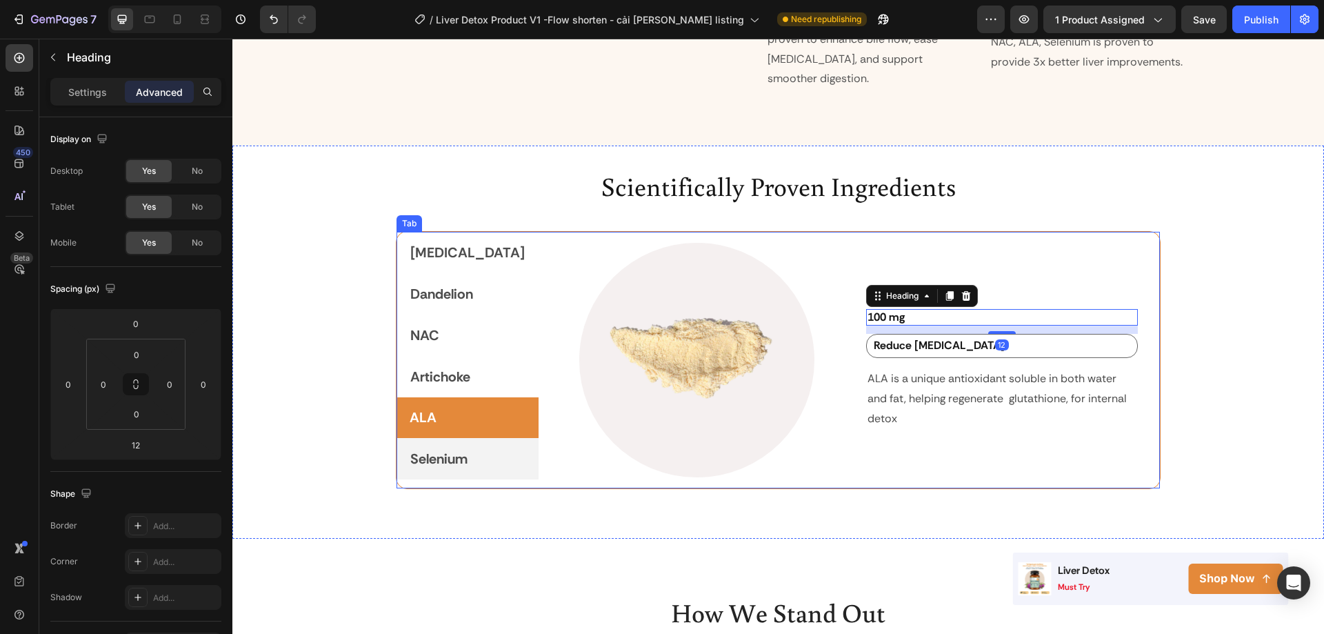
click at [448, 446] on p "Selenium" at bounding box center [438, 458] width 57 height 25
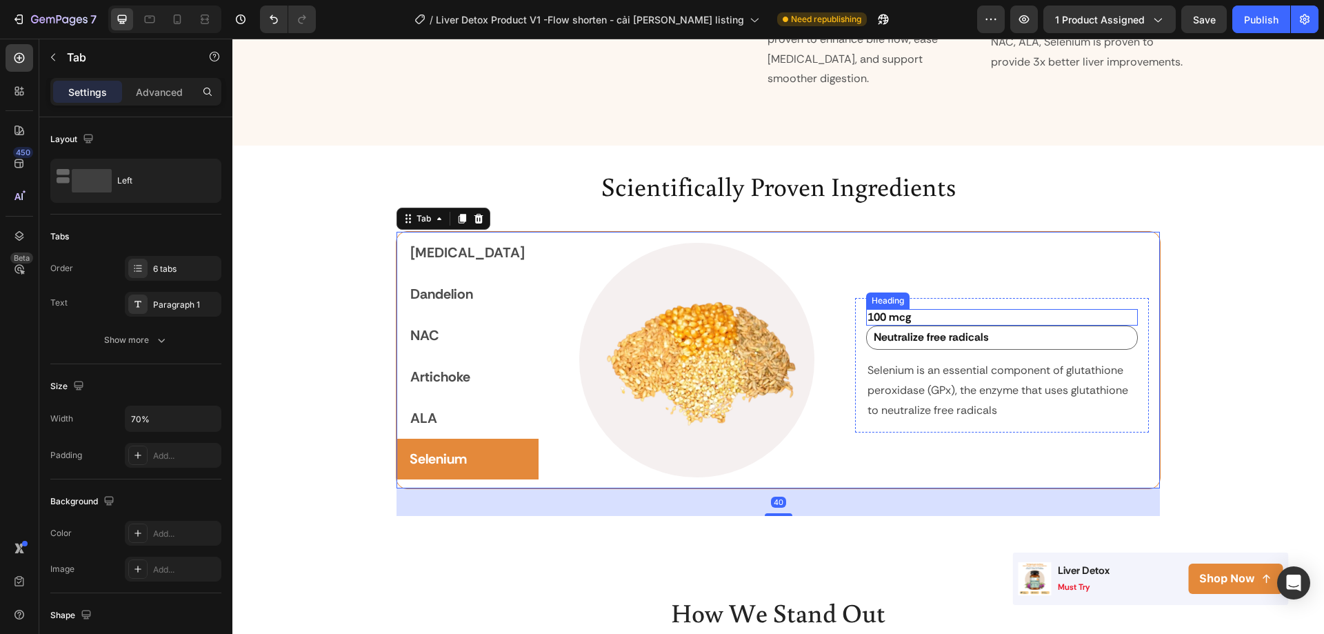
click at [930, 309] on h2 "100 mcg" at bounding box center [1002, 317] width 272 height 17
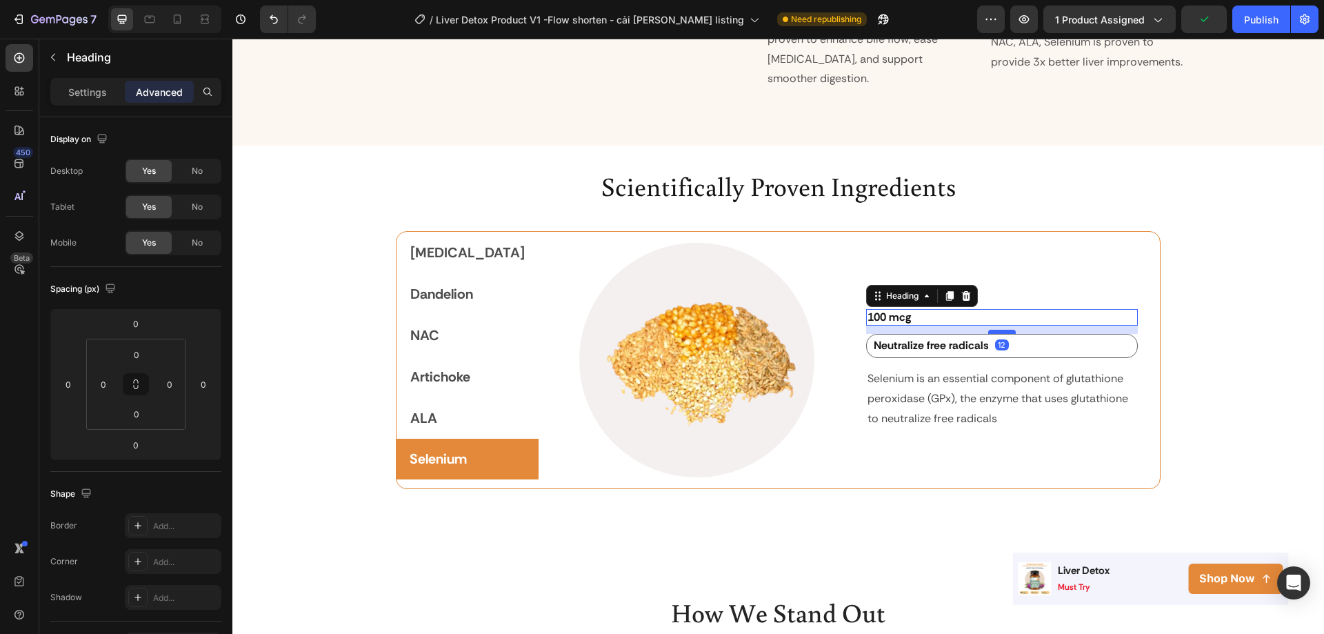
drag, startPoint x: 974, startPoint y: 308, endPoint x: 977, endPoint y: 316, distance: 8.7
click at [988, 330] on div at bounding box center [1002, 332] width 28 height 4
type input "12"
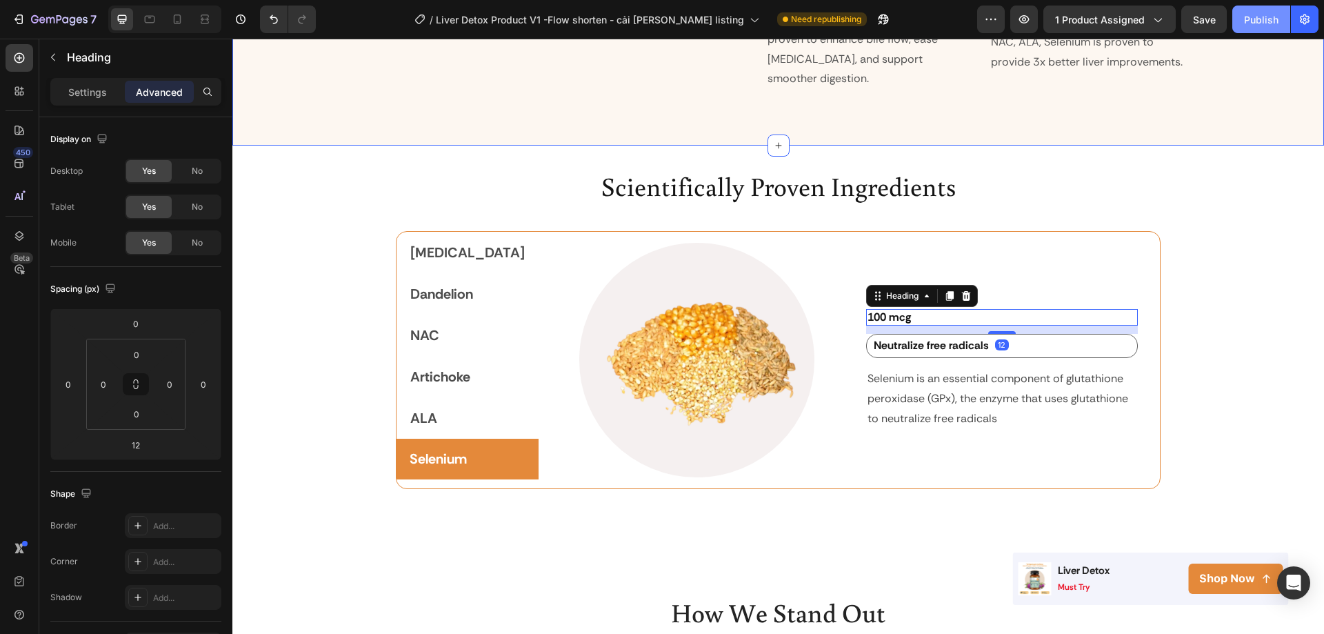
click at [1250, 25] on div "Publish" at bounding box center [1261, 19] width 34 height 14
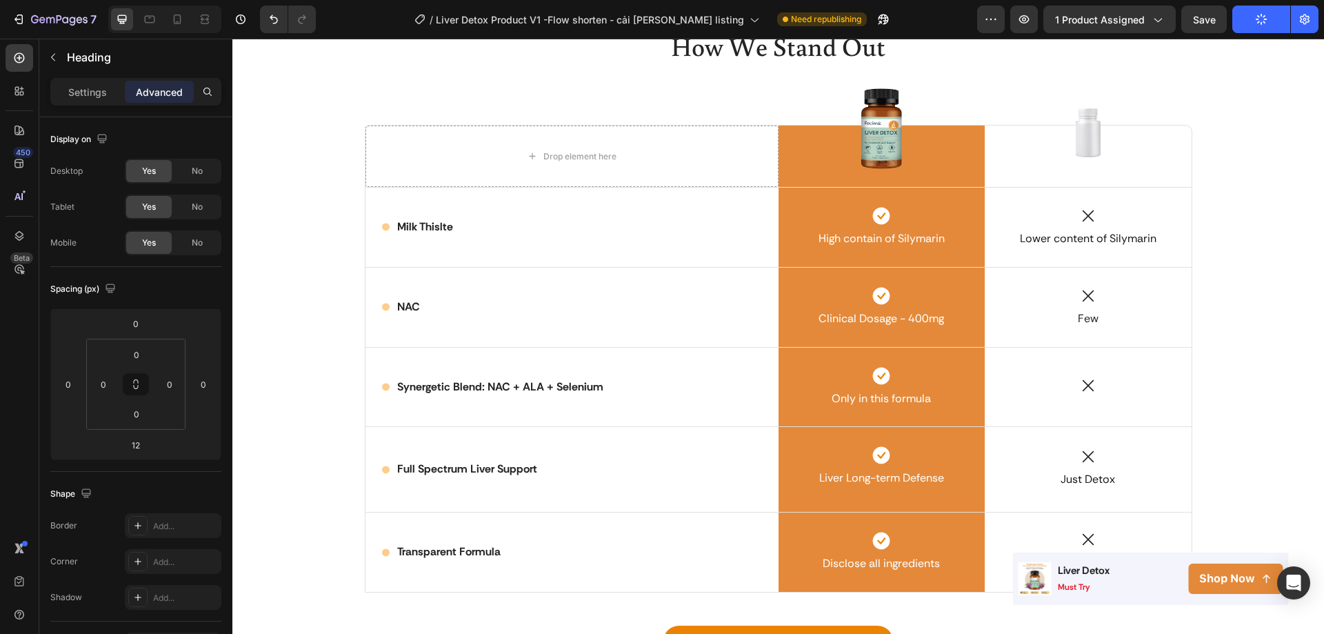
scroll to position [2519, 0]
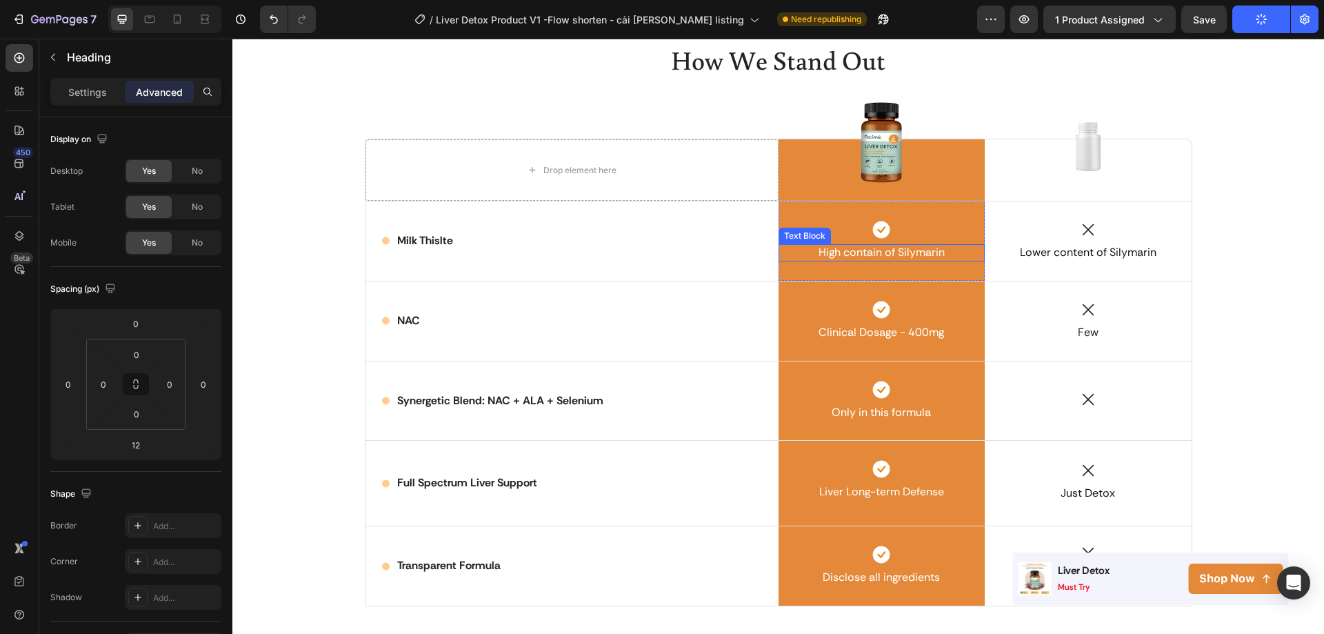
click at [832, 252] on span "High contain of Silymarin" at bounding box center [882, 252] width 126 height 14
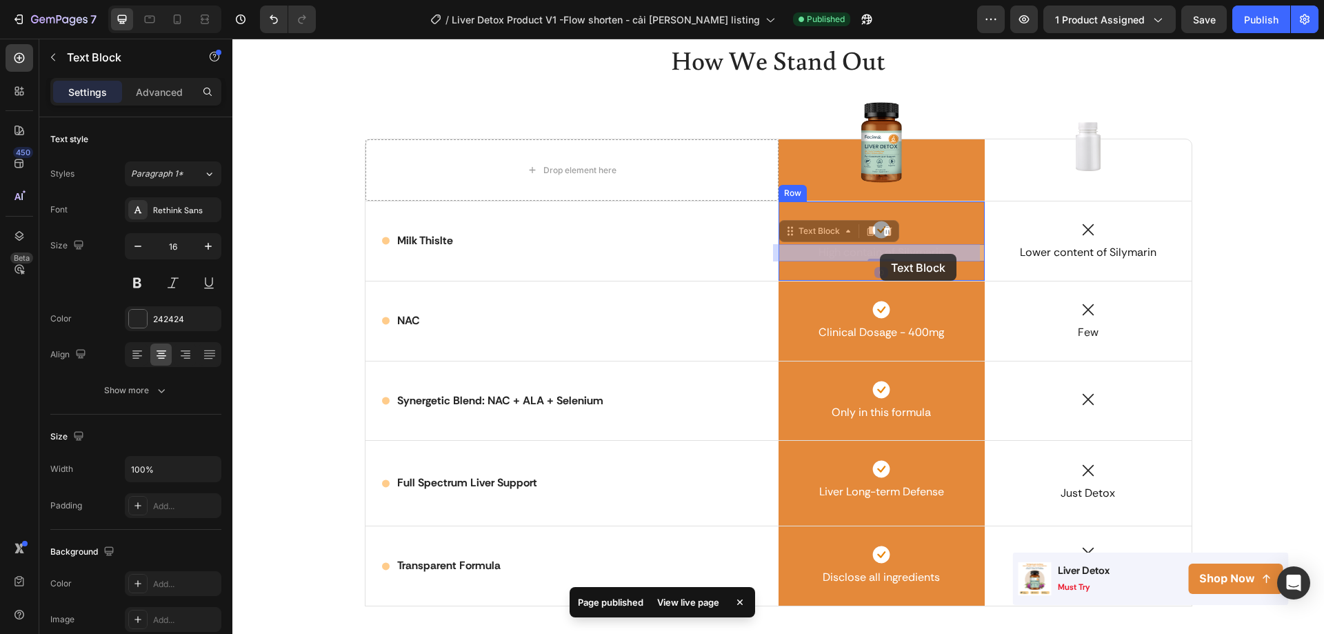
drag, startPoint x: 817, startPoint y: 252, endPoint x: 878, endPoint y: 254, distance: 60.7
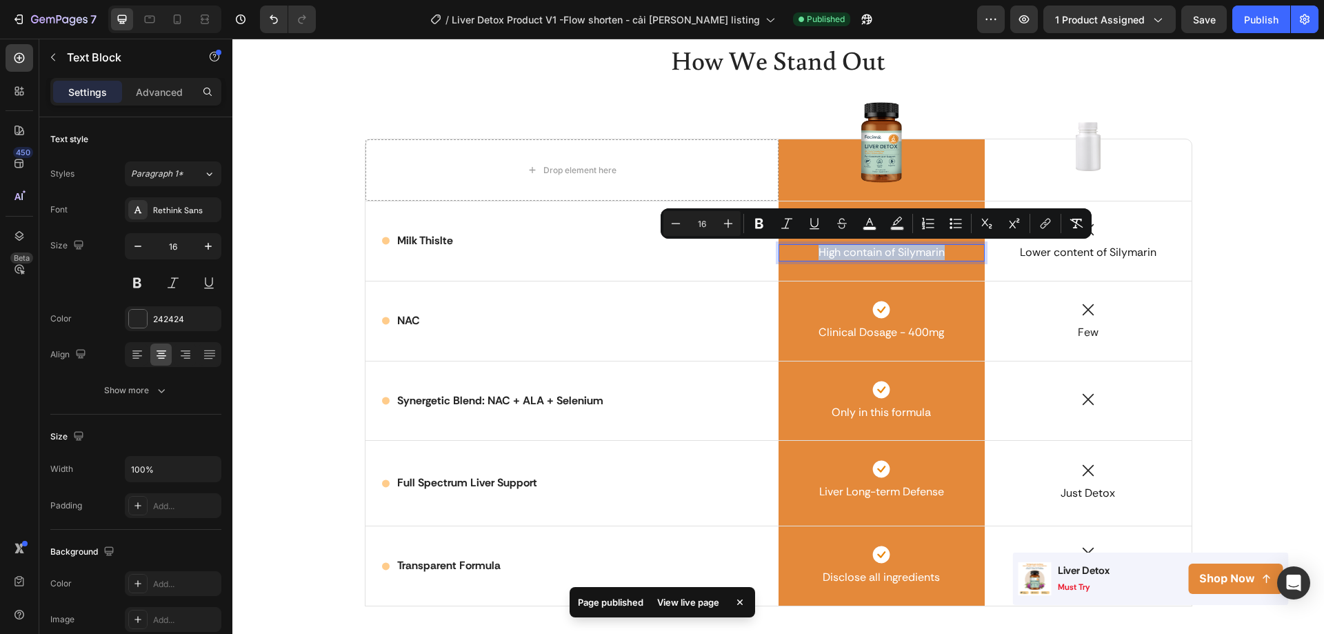
drag, startPoint x: 960, startPoint y: 254, endPoint x: 814, endPoint y: 254, distance: 145.5
click at [814, 254] on p "High contain of Silymarin" at bounding box center [882, 253] width 204 height 14
click at [874, 253] on span "High contain of Silymarin" at bounding box center [882, 252] width 126 height 14
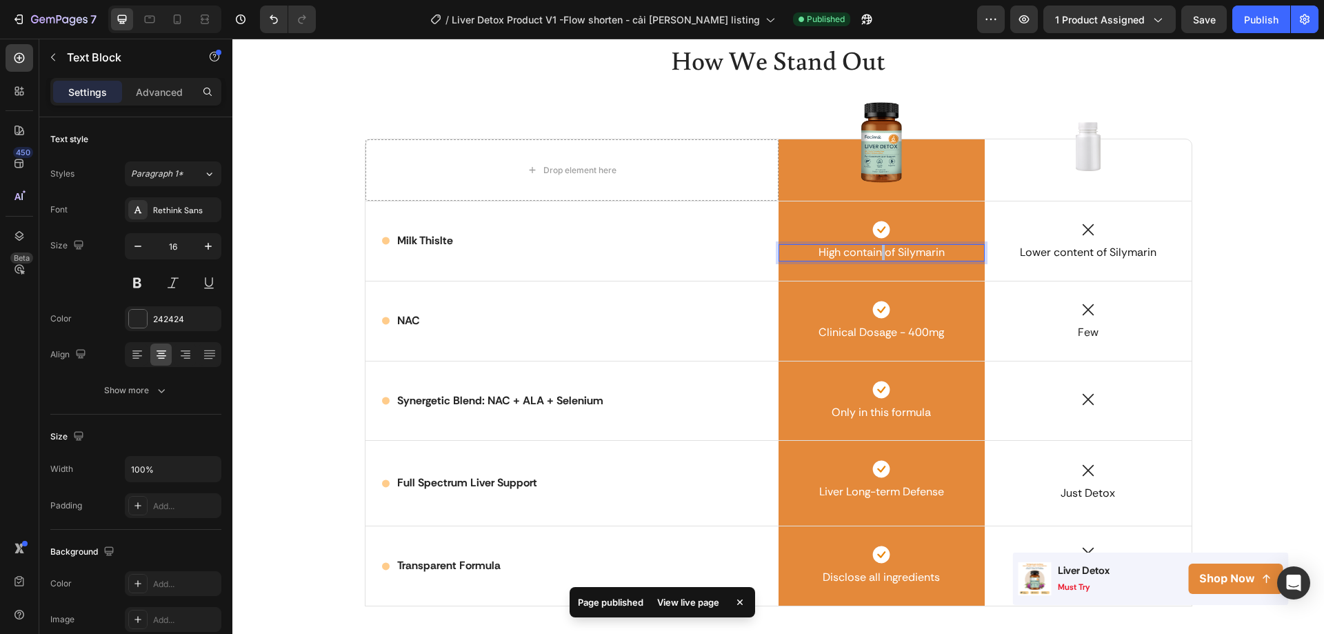
click at [874, 253] on span "High contain of Silymarin" at bounding box center [882, 252] width 126 height 14
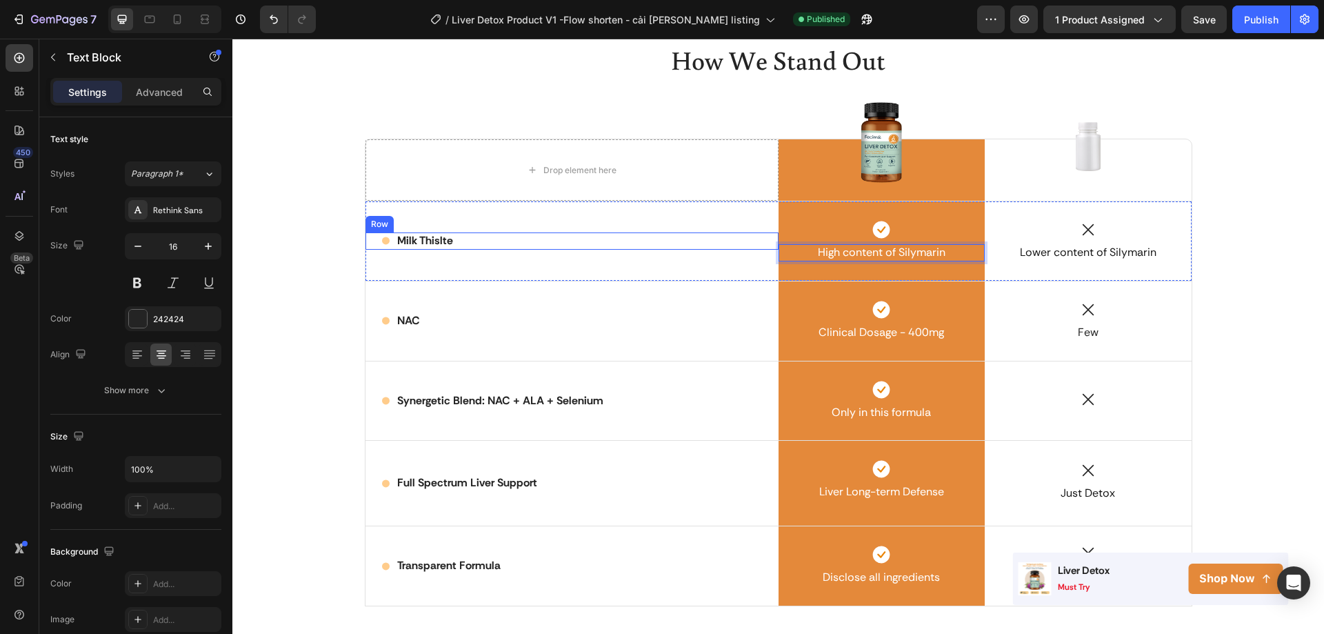
click at [483, 239] on div "Icon Milk Thislte Text Block Row" at bounding box center [572, 240] width 413 height 17
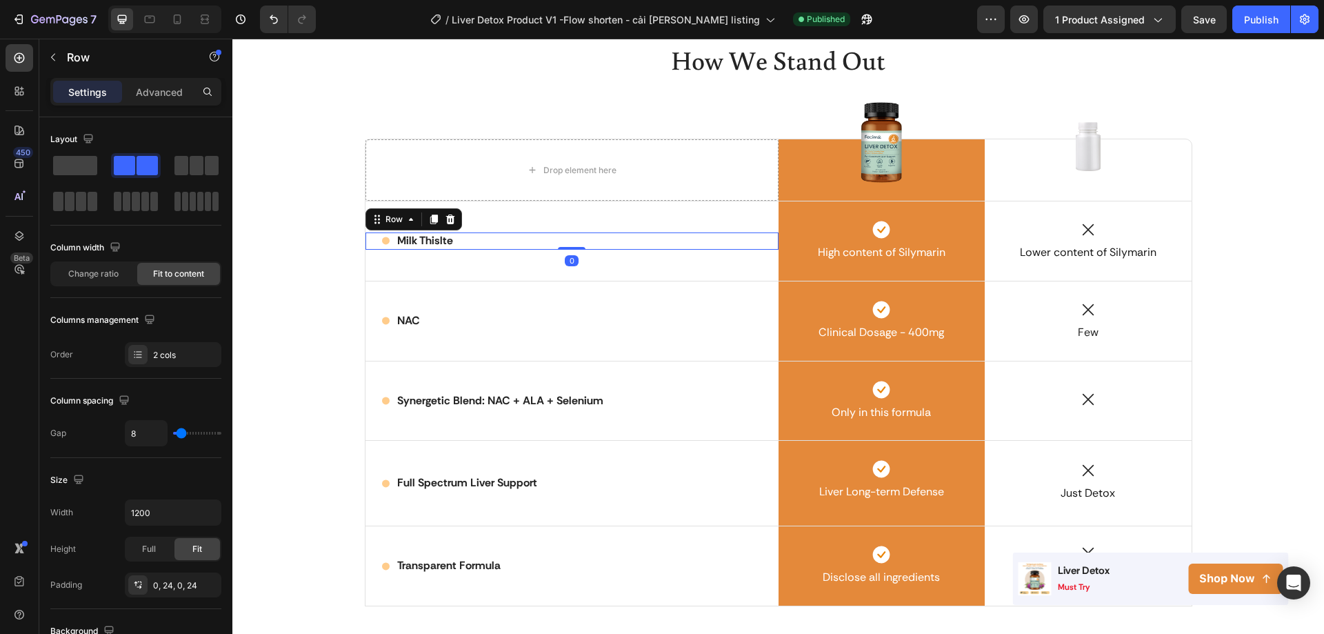
click at [483, 239] on div "Icon Milk Thislte Text Block Row 0" at bounding box center [572, 240] width 413 height 17
click at [458, 241] on div "Icon Milk Thislte Text Block Row 0" at bounding box center [572, 240] width 413 height 17
click at [453, 244] on div "Icon Milk Thislte Text Block Row 0" at bounding box center [572, 240] width 413 height 17
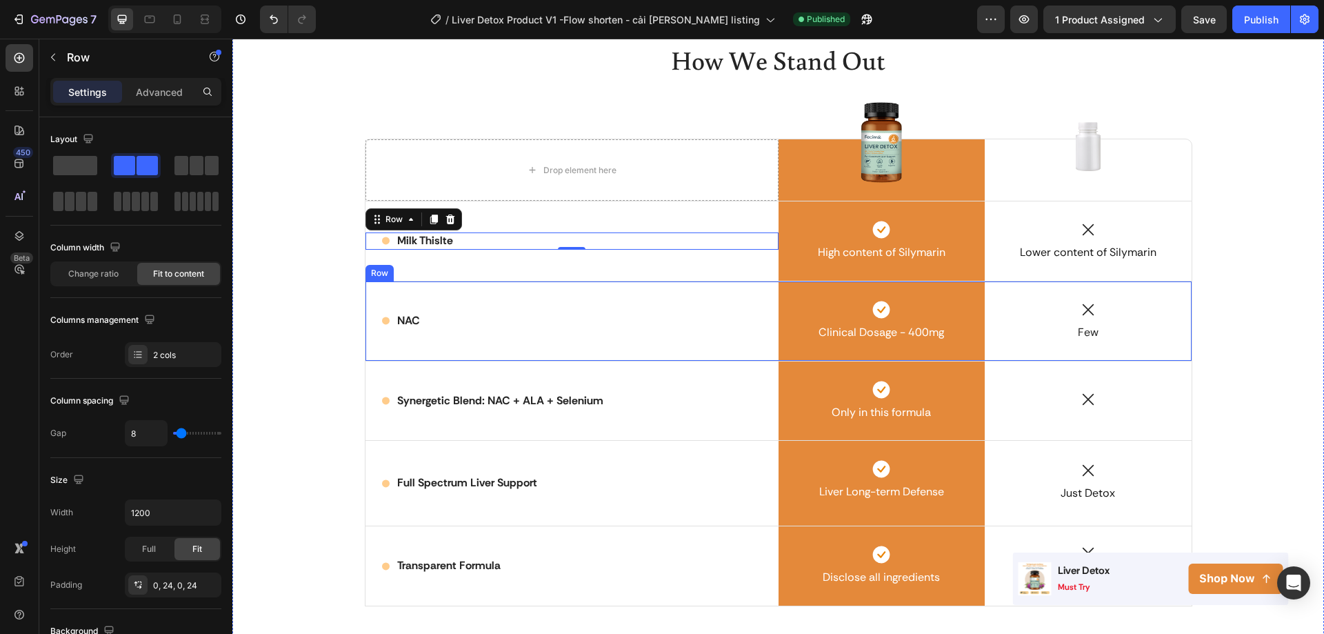
click at [323, 299] on div "How We Stand Out Heading Row Drop element here Image Row Image Row Icon Milk Th…" at bounding box center [778, 365] width 1071 height 648
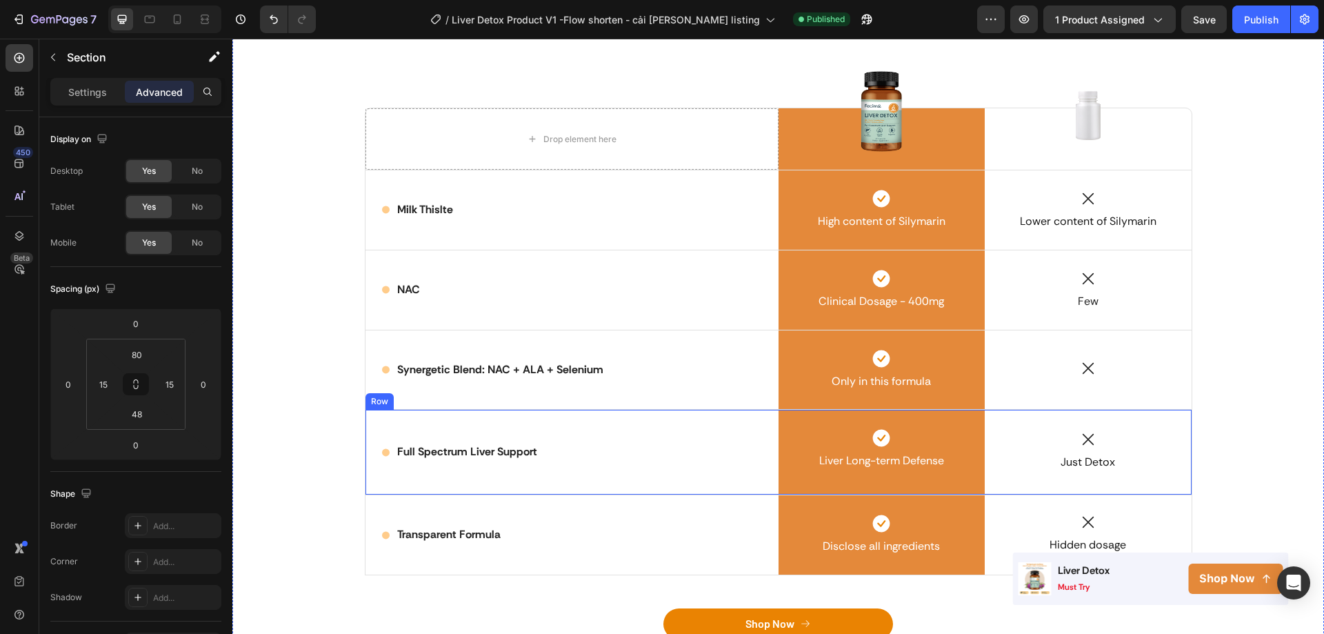
scroll to position [2657, 0]
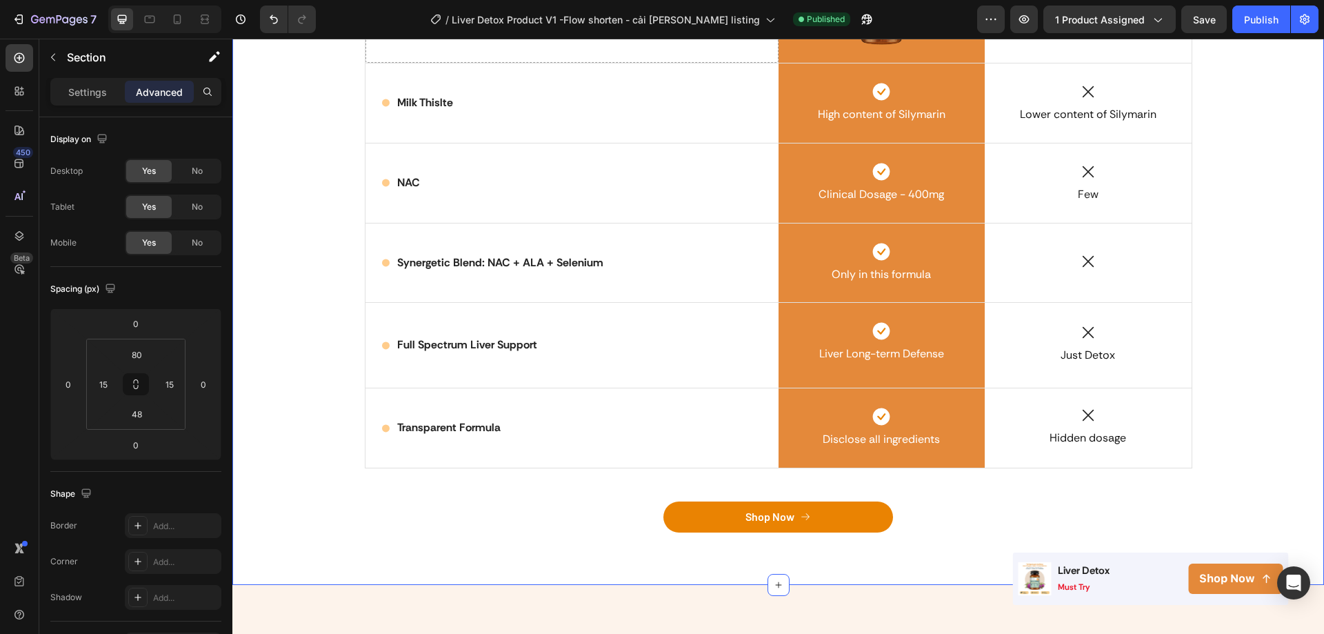
click at [334, 494] on div "How We Stand Out Heading Row Drop element here Image Row Image Row Icon Milk Th…" at bounding box center [778, 227] width 1071 height 648
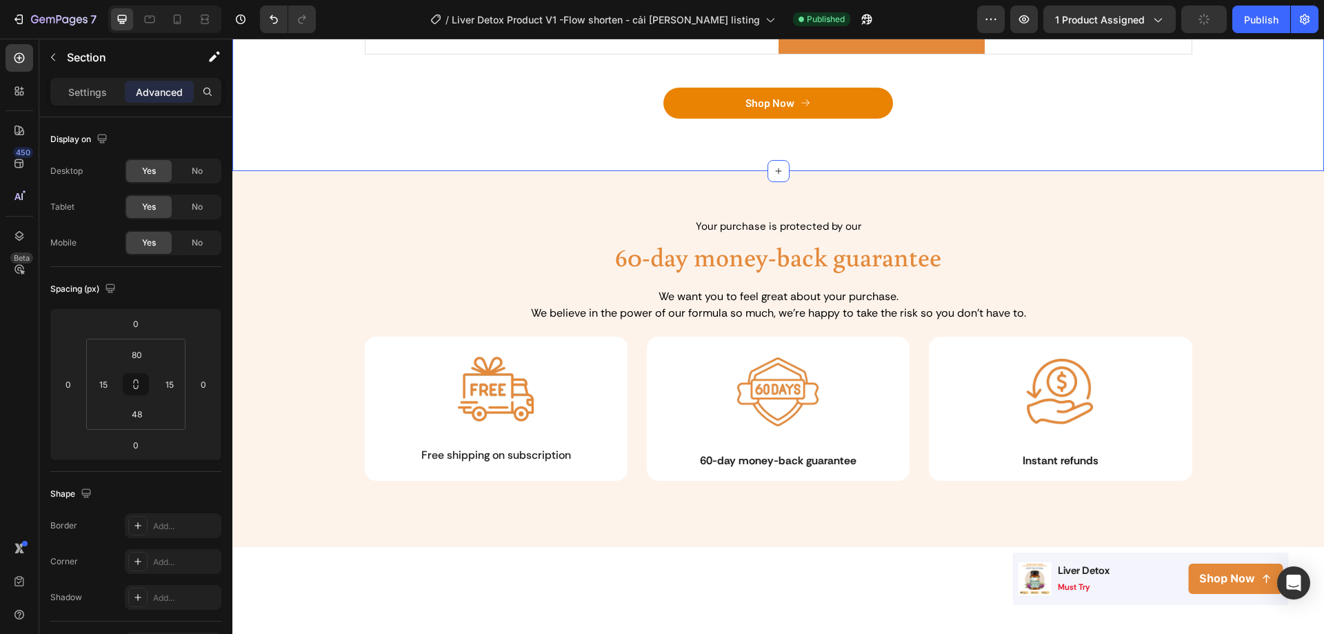
scroll to position [2588, 0]
